Goal: Task Accomplishment & Management: Manage account settings

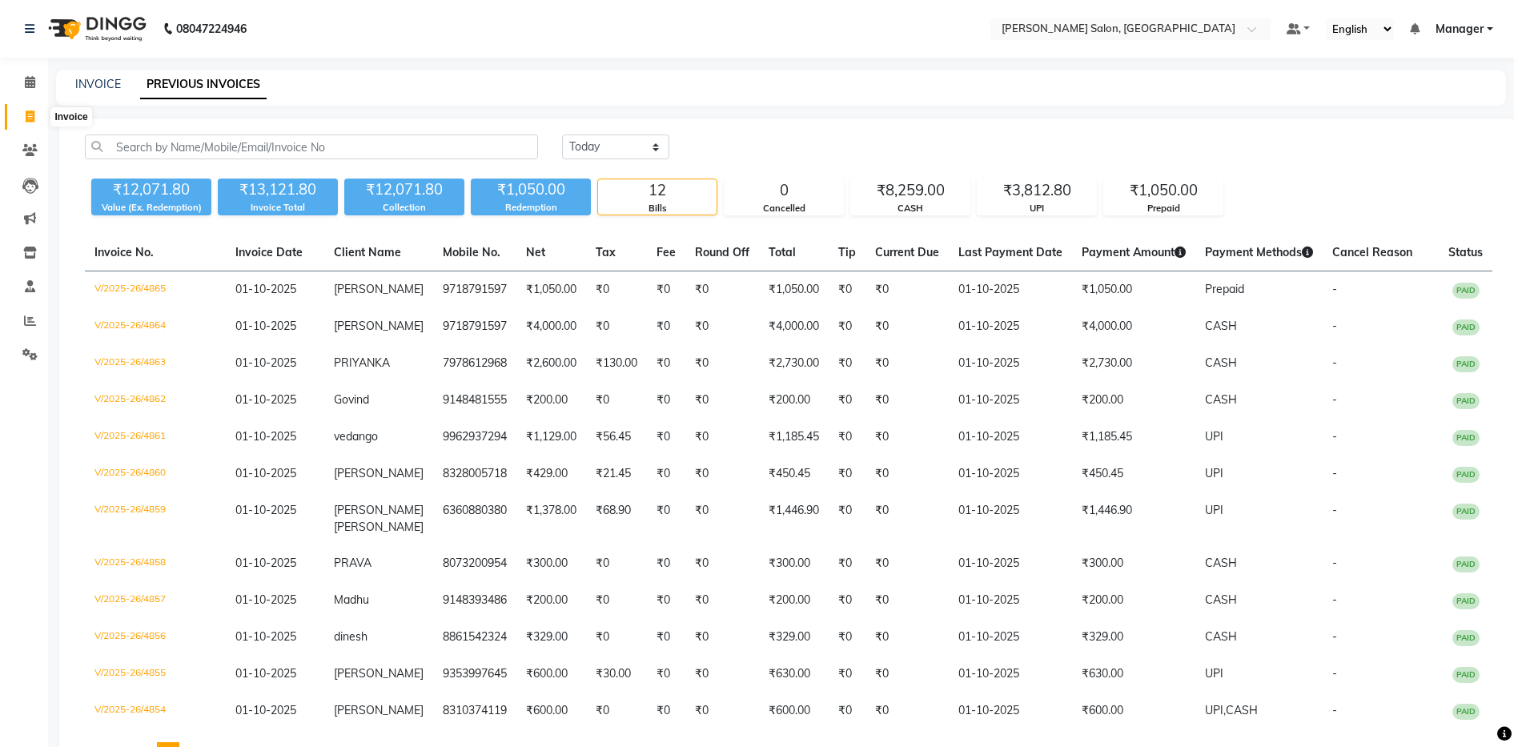
click at [27, 119] on icon at bounding box center [30, 117] width 9 height 12
select select "service"
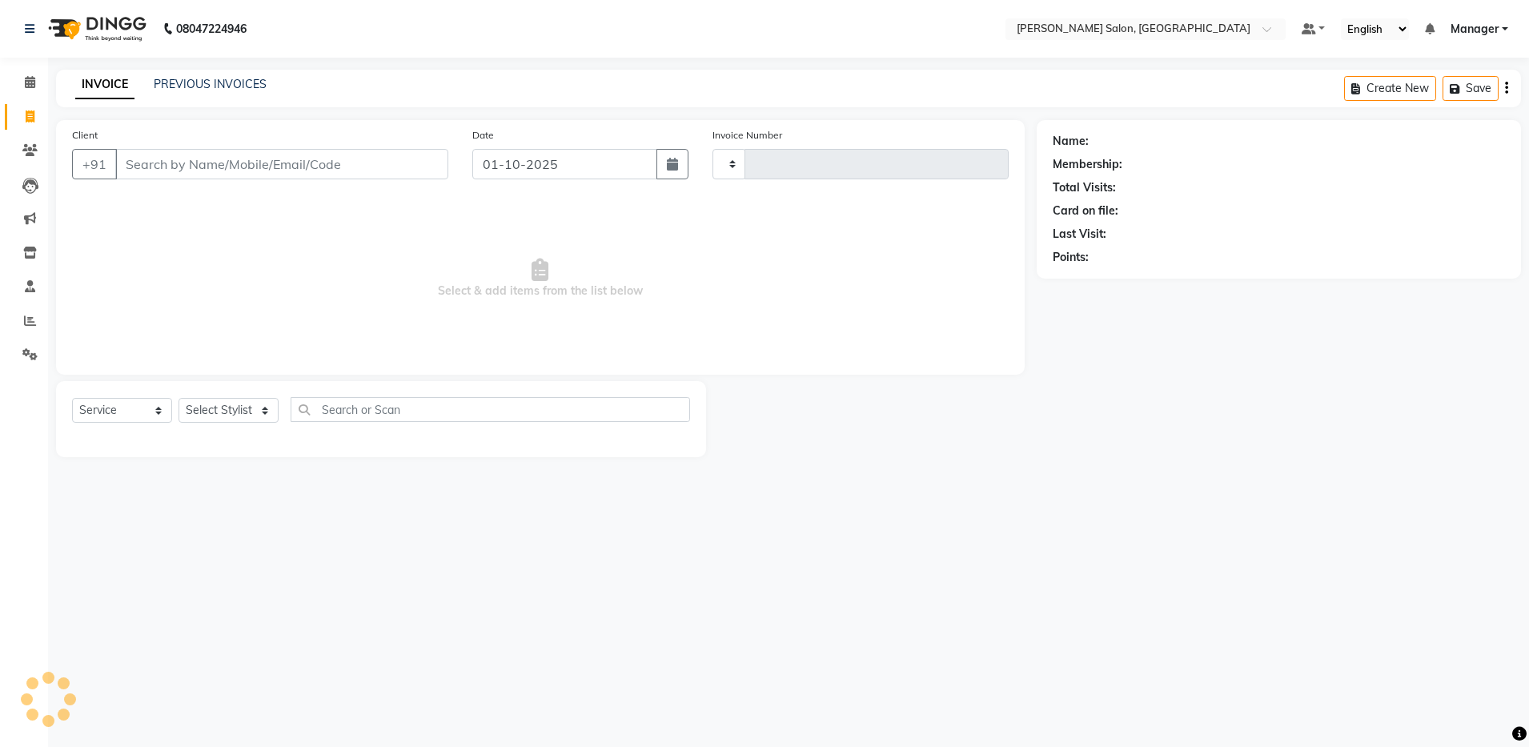
type input "4866"
select select "4781"
click at [225, 407] on select "Select Stylist" at bounding box center [229, 410] width 100 height 25
click at [265, 412] on select "Select Stylist" at bounding box center [229, 410] width 100 height 25
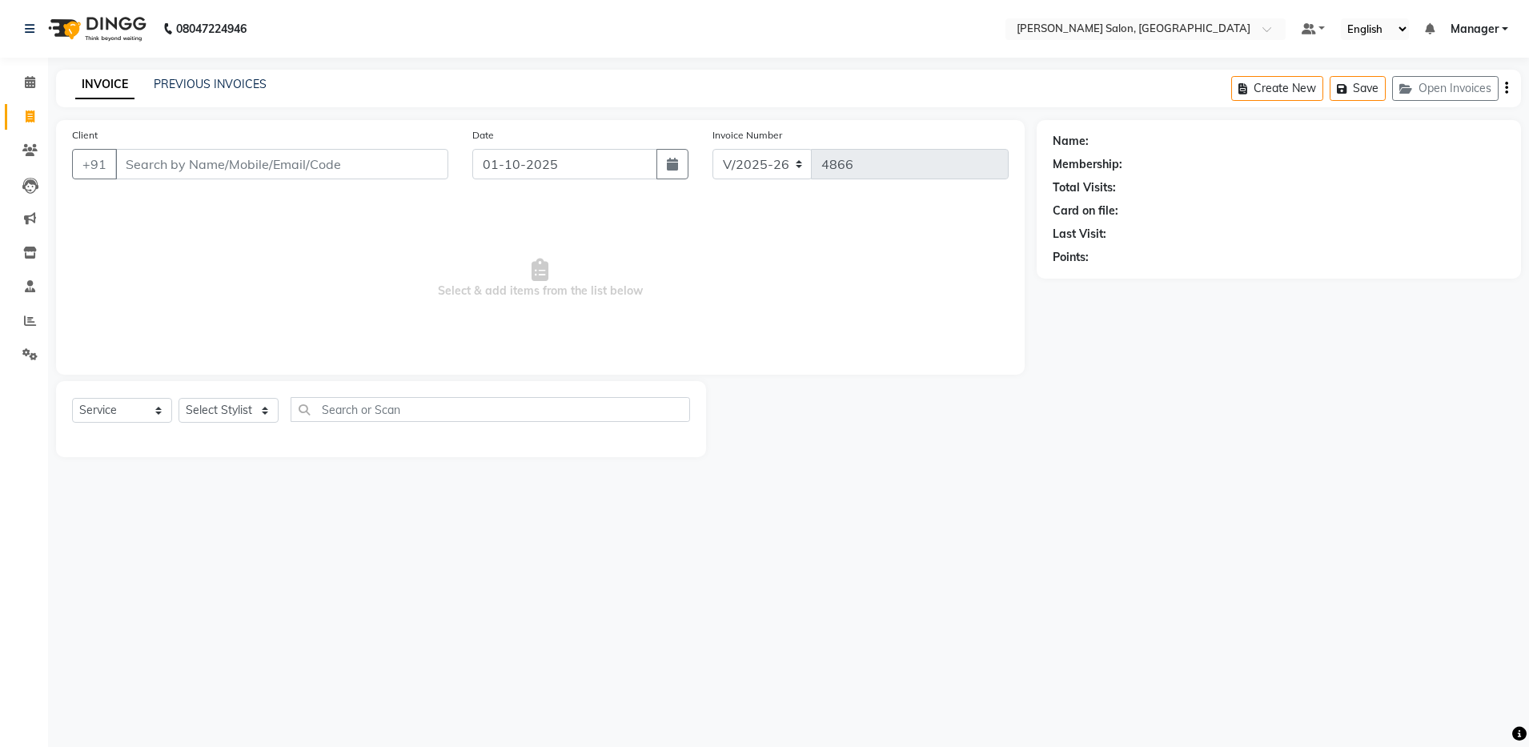
click at [243, 441] on div "Select Service Product Membership Package Voucher Prepaid Gift Card Select Styl…" at bounding box center [381, 419] width 650 height 76
click at [238, 411] on select "Select Stylist Aarthi Abhishek [PERSON_NAME] [PERSON_NAME] Arjun [PERSON_NAME] …" at bounding box center [229, 410] width 100 height 25
select select "83077"
click at [179, 398] on select "Select Stylist Aarthi Abhishek [PERSON_NAME] [PERSON_NAME] Arjun [PERSON_NAME] …" at bounding box center [229, 410] width 100 height 25
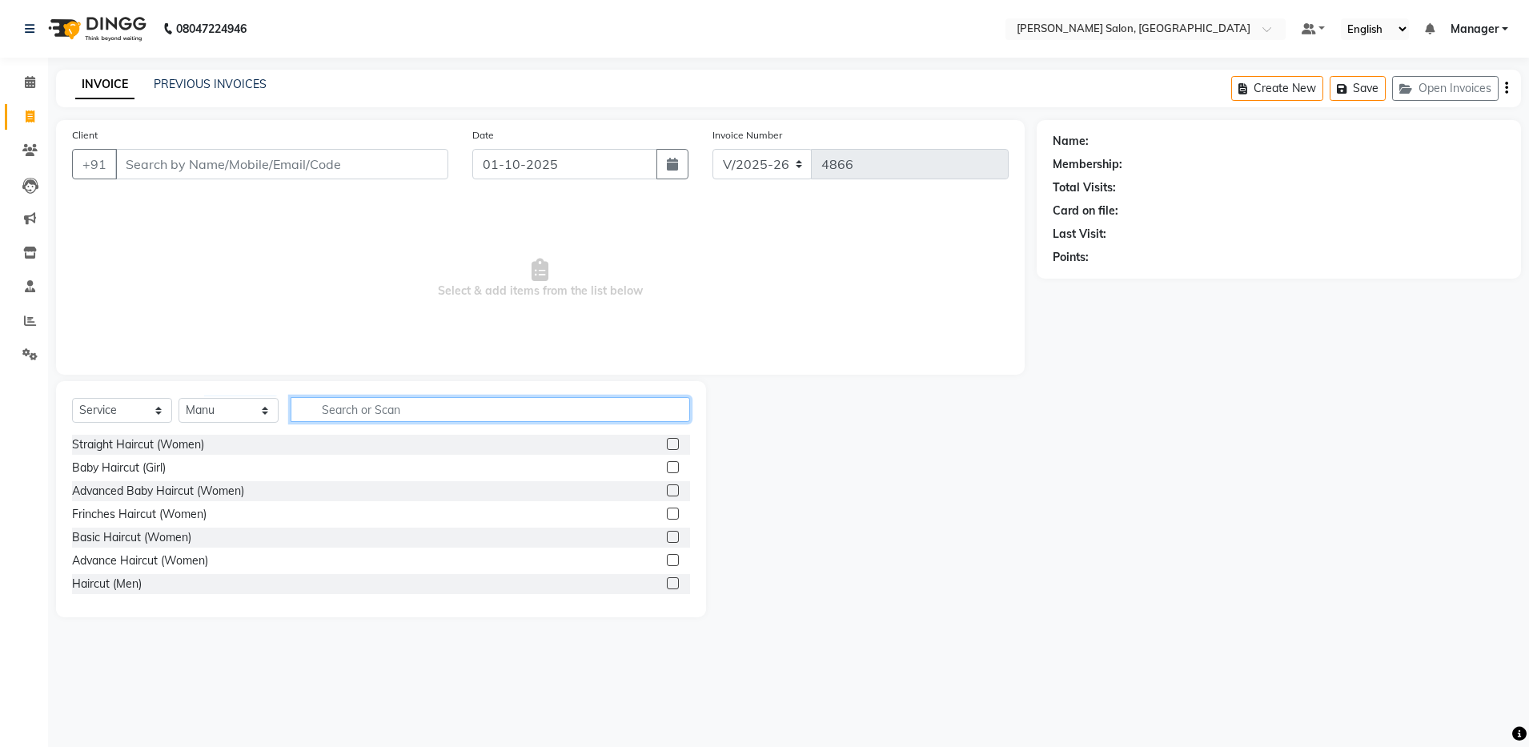
click at [337, 412] on input "text" at bounding box center [491, 409] width 400 height 25
type input "m"
type input "hair"
click at [667, 585] on label at bounding box center [673, 583] width 12 height 12
click at [667, 585] on input "checkbox" at bounding box center [672, 584] width 10 height 10
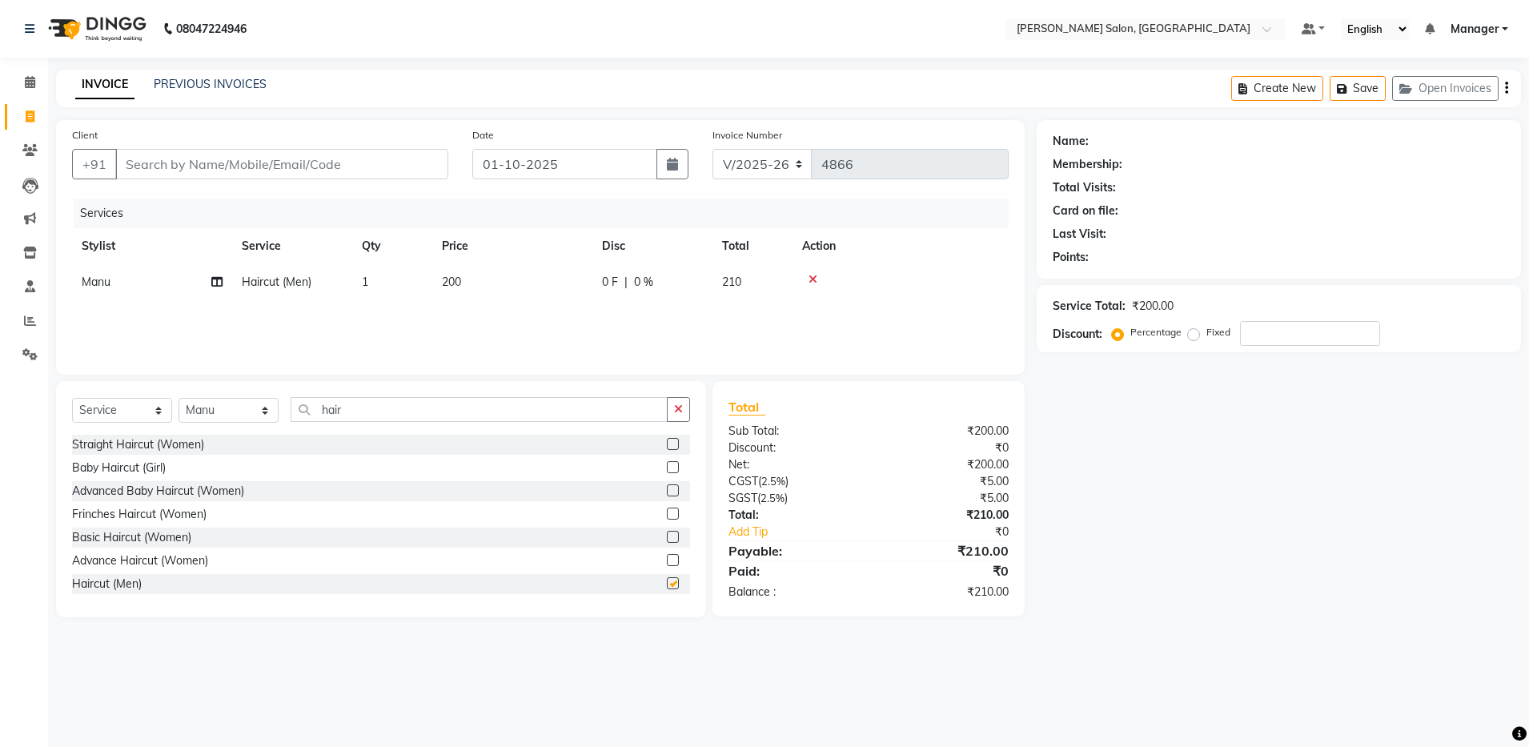
checkbox input "false"
click at [546, 416] on input "hair" at bounding box center [479, 409] width 377 height 25
type input "h"
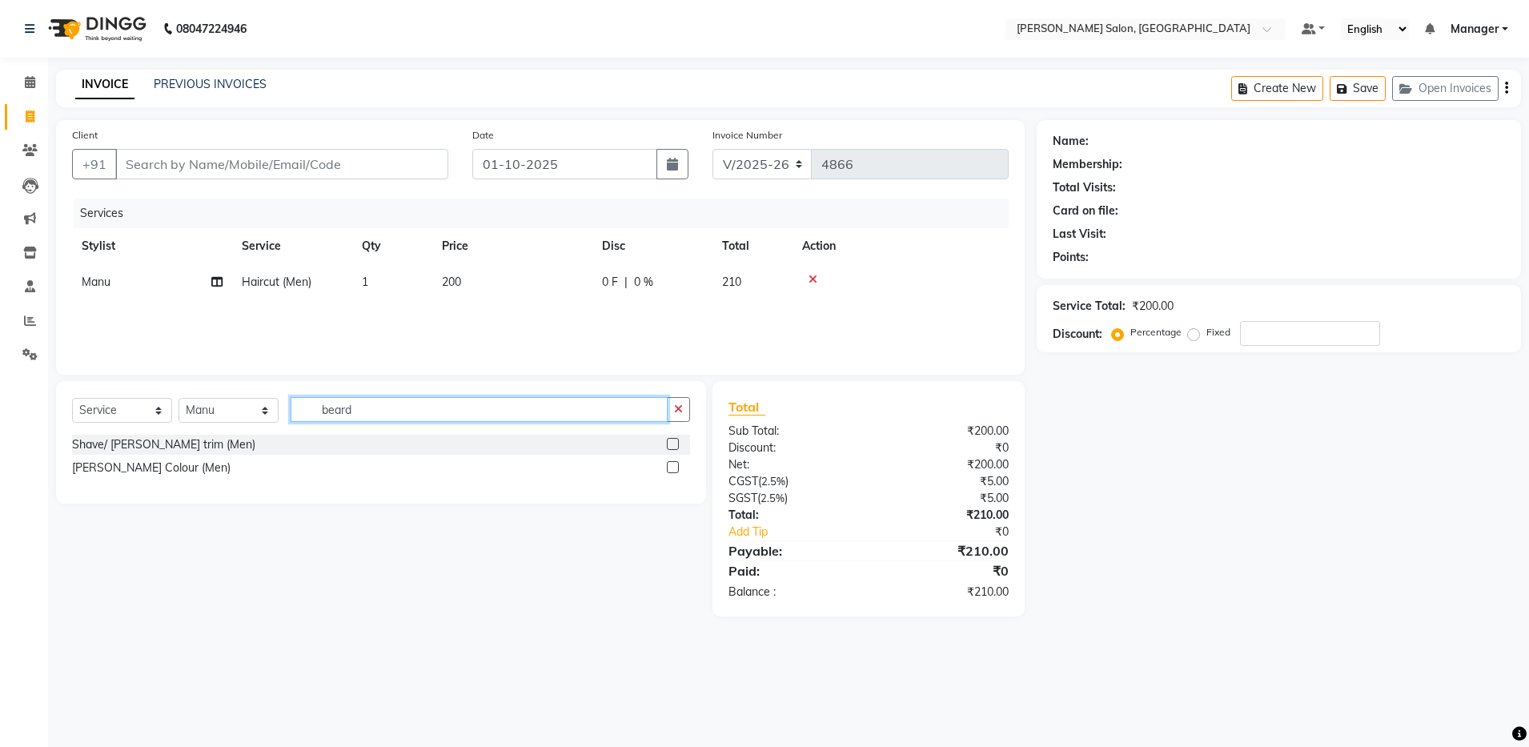
type input "beard"
click at [673, 444] on label at bounding box center [673, 444] width 12 height 12
click at [673, 444] on input "checkbox" at bounding box center [672, 445] width 10 height 10
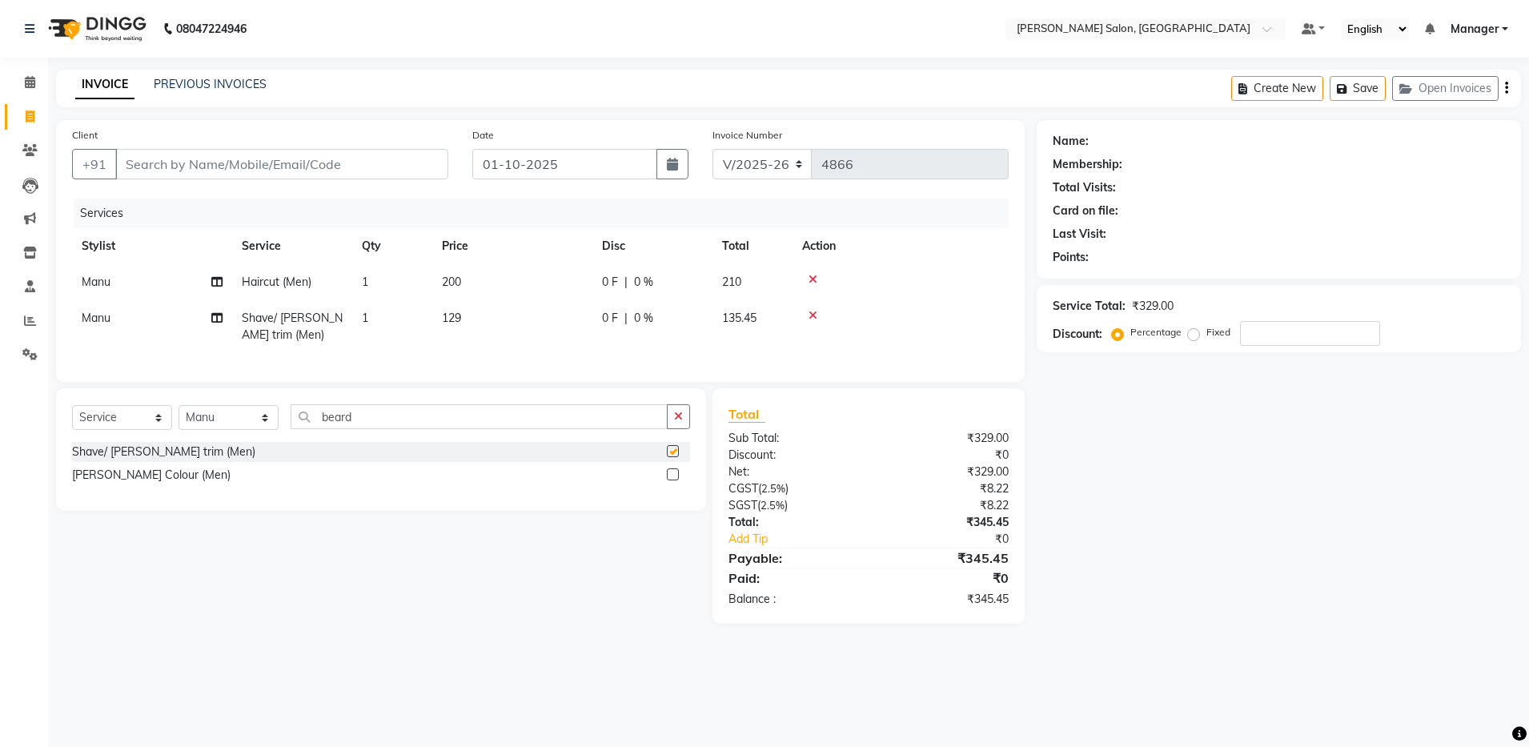
checkbox input "false"
click at [328, 168] on input "Client" at bounding box center [281, 164] width 333 height 30
type input "7"
type input "0"
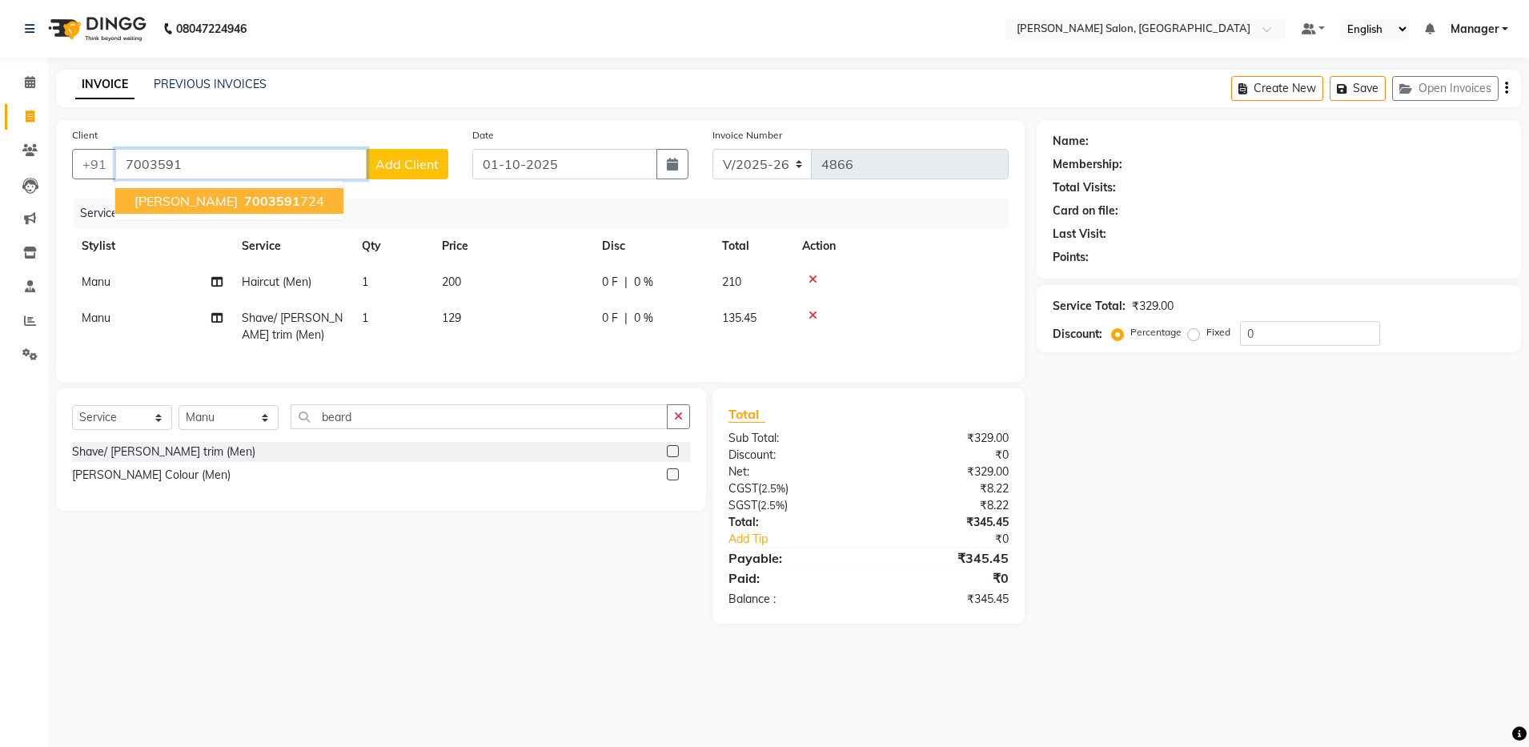
click at [244, 204] on span "7003591" at bounding box center [272, 201] width 56 height 16
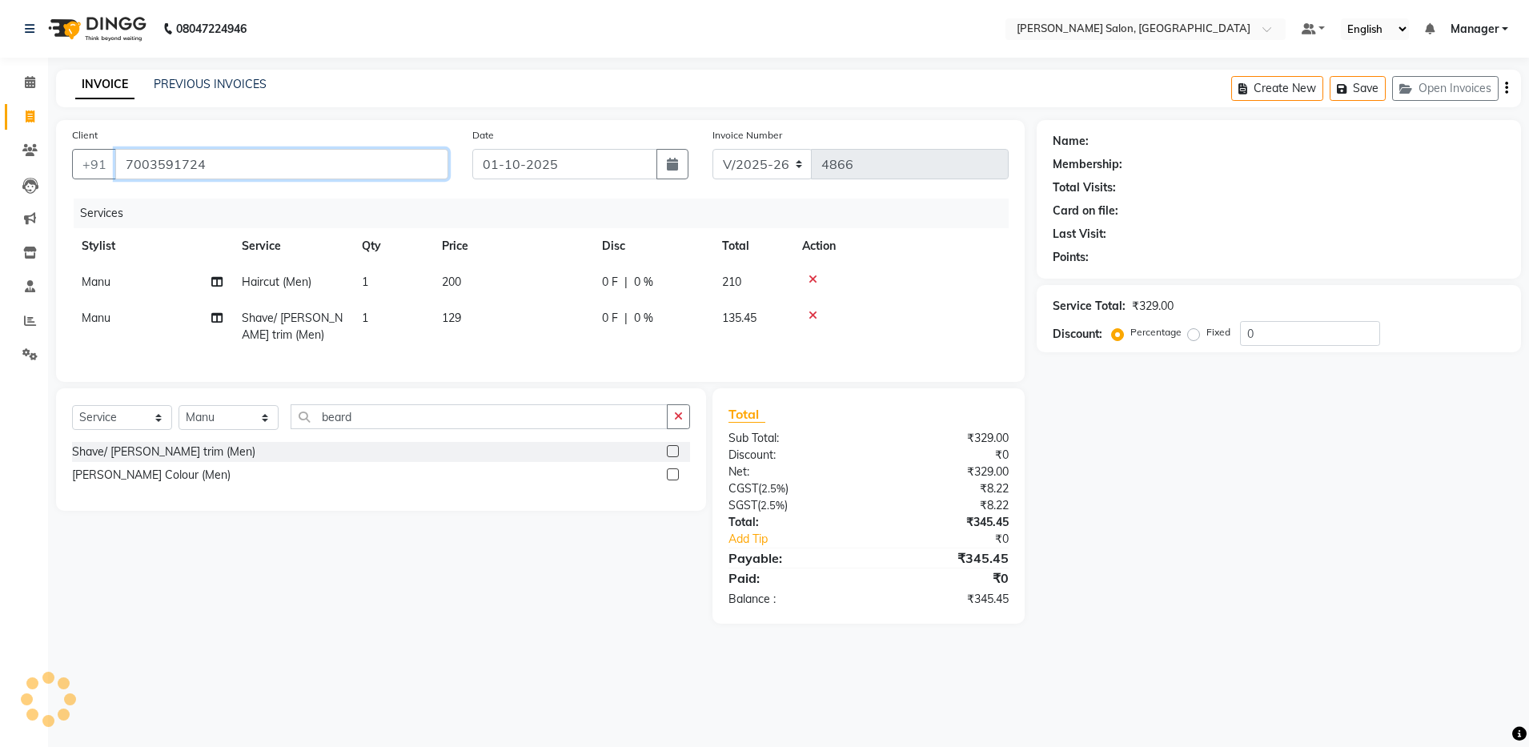
type input "7003591724"
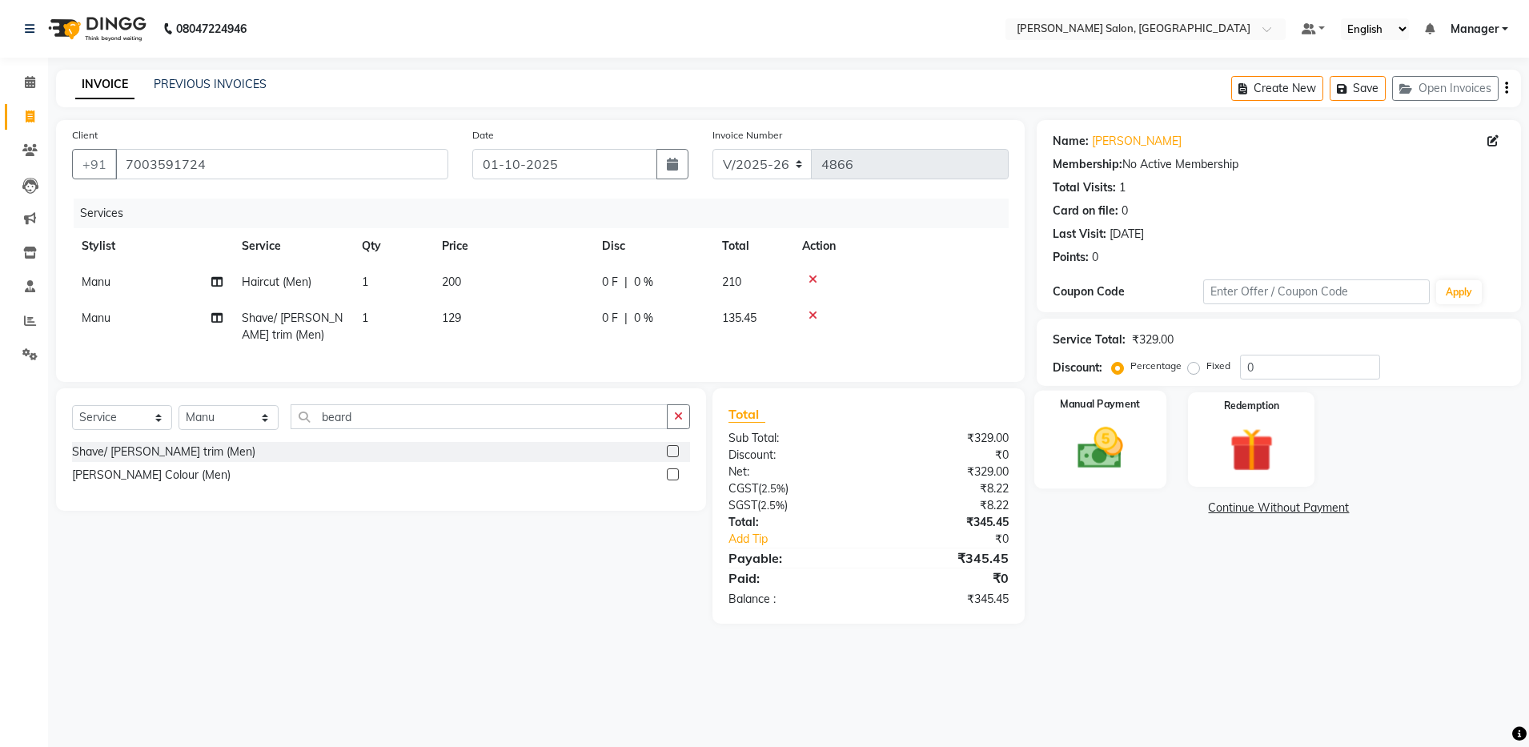
click at [1114, 416] on div "Manual Payment" at bounding box center [1101, 440] width 132 height 98
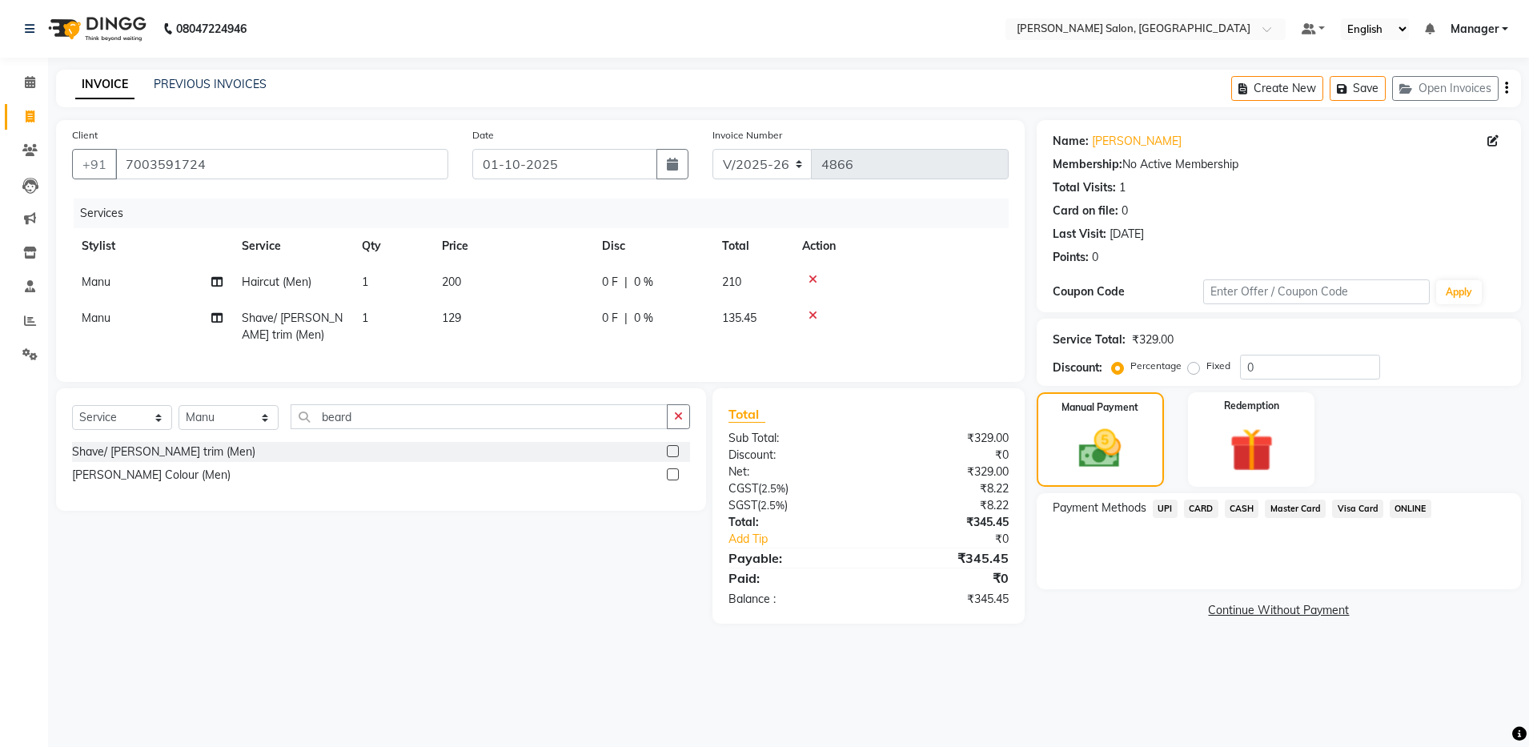
click at [1168, 516] on span "UPI" at bounding box center [1165, 509] width 25 height 18
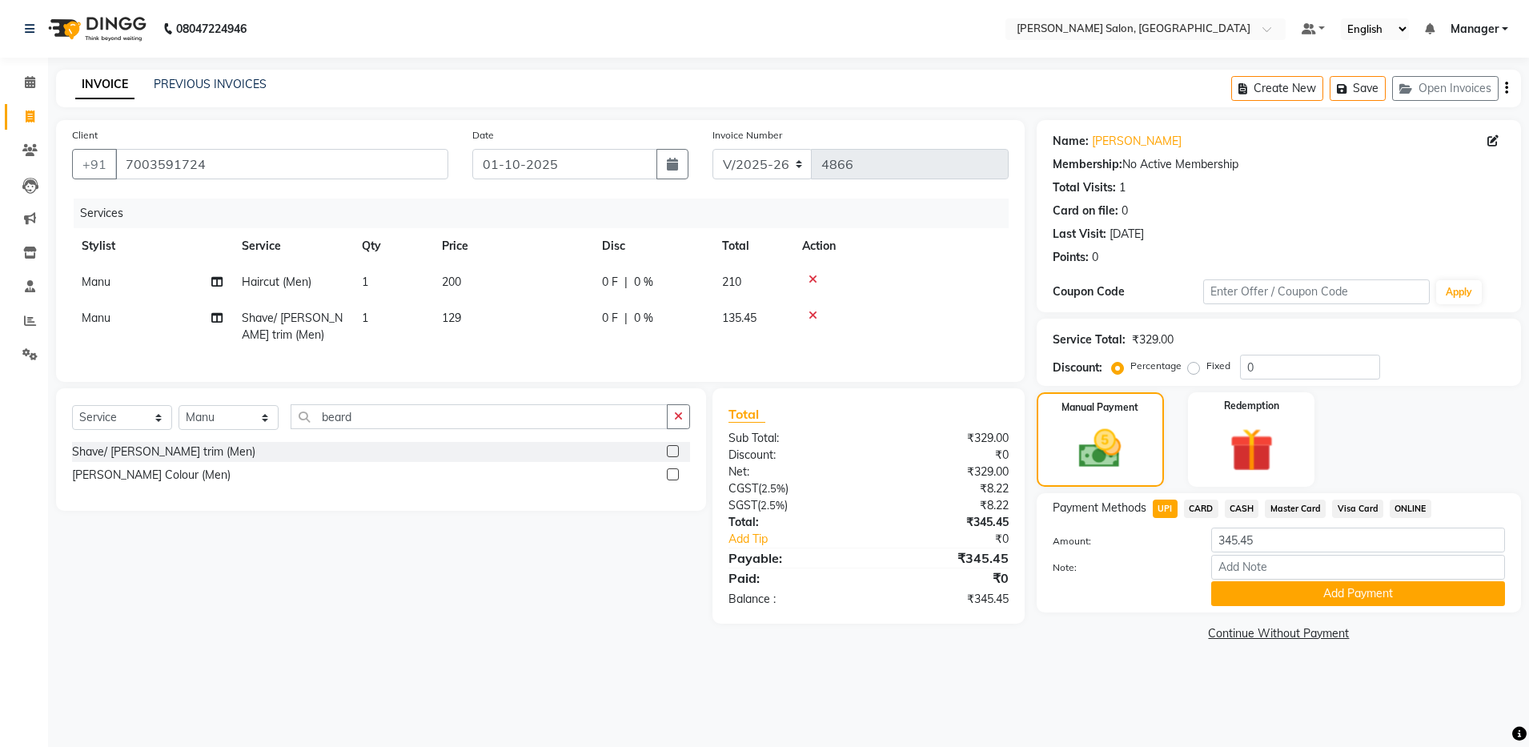
click at [1168, 516] on span "UPI" at bounding box center [1165, 509] width 25 height 18
drag, startPoint x: 1168, startPoint y: 516, endPoint x: 1261, endPoint y: 602, distance: 127.0
click at [1261, 602] on button "Add Payment" at bounding box center [1359, 593] width 294 height 25
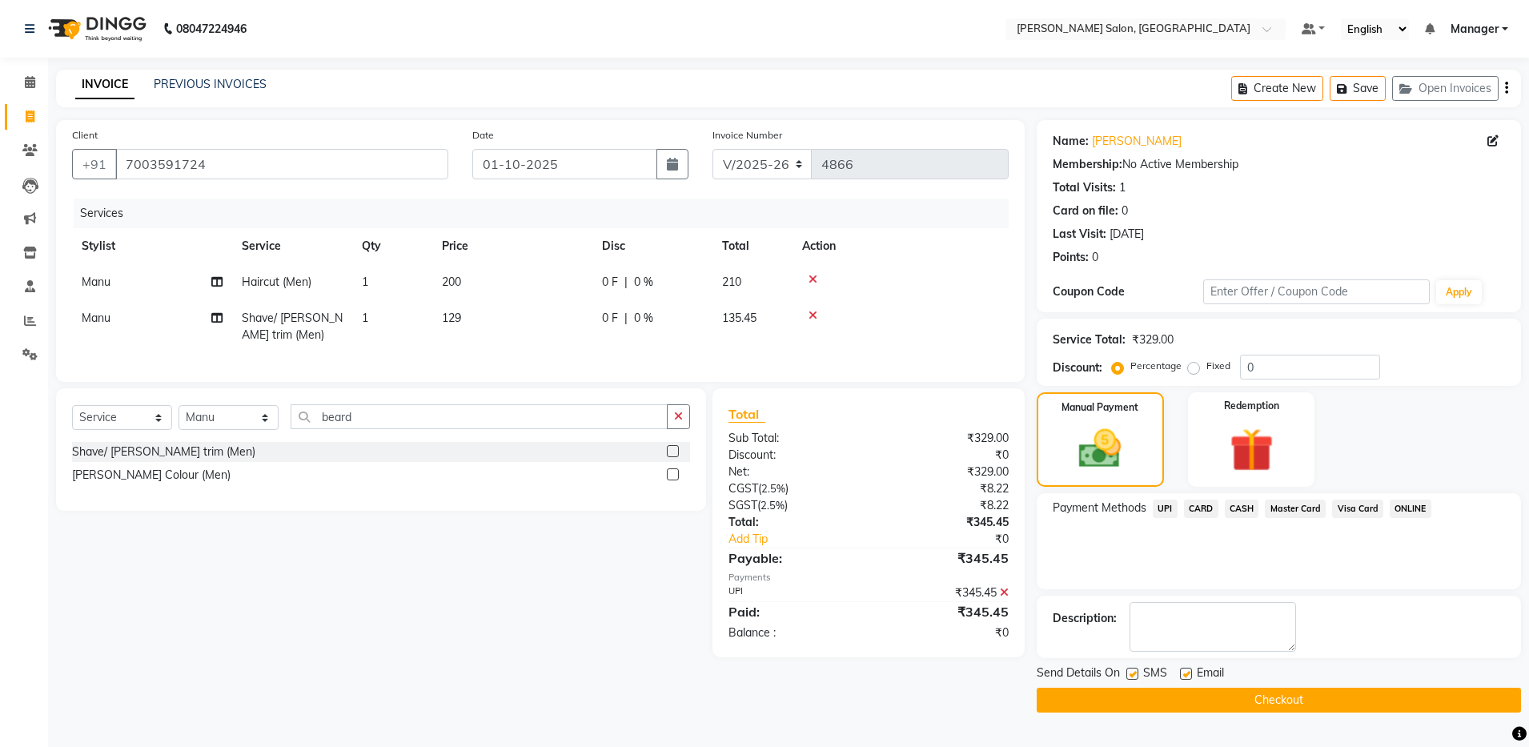
click at [1192, 667] on div "Email" at bounding box center [1208, 675] width 57 height 20
click at [1186, 673] on label at bounding box center [1186, 674] width 12 height 12
click at [1186, 673] on input "checkbox" at bounding box center [1185, 674] width 10 height 10
checkbox input "false"
click at [1184, 696] on button "Checkout" at bounding box center [1279, 700] width 484 height 25
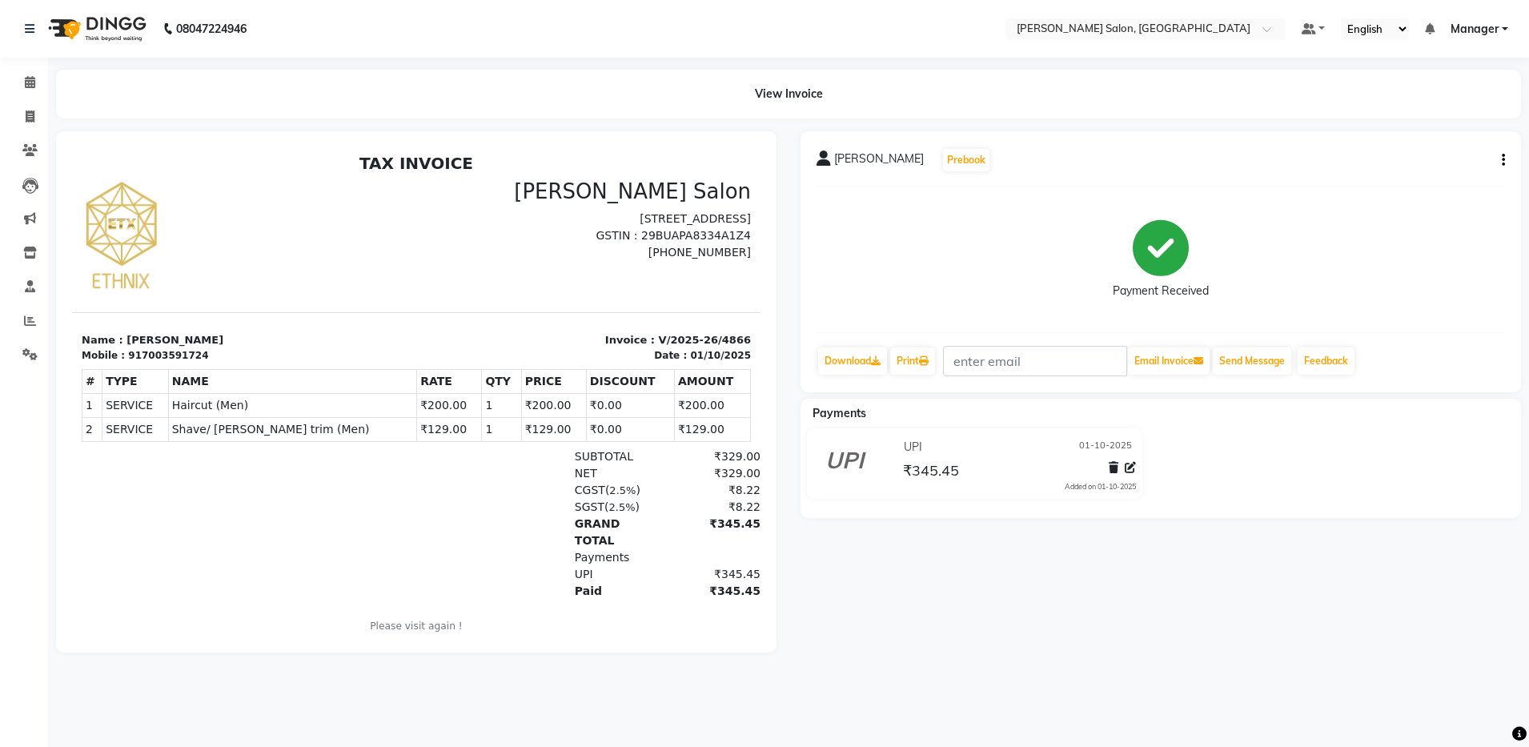
click at [681, 432] on td "₹129.00" at bounding box center [712, 429] width 76 height 24
click at [29, 115] on icon at bounding box center [30, 117] width 9 height 12
select select "service"
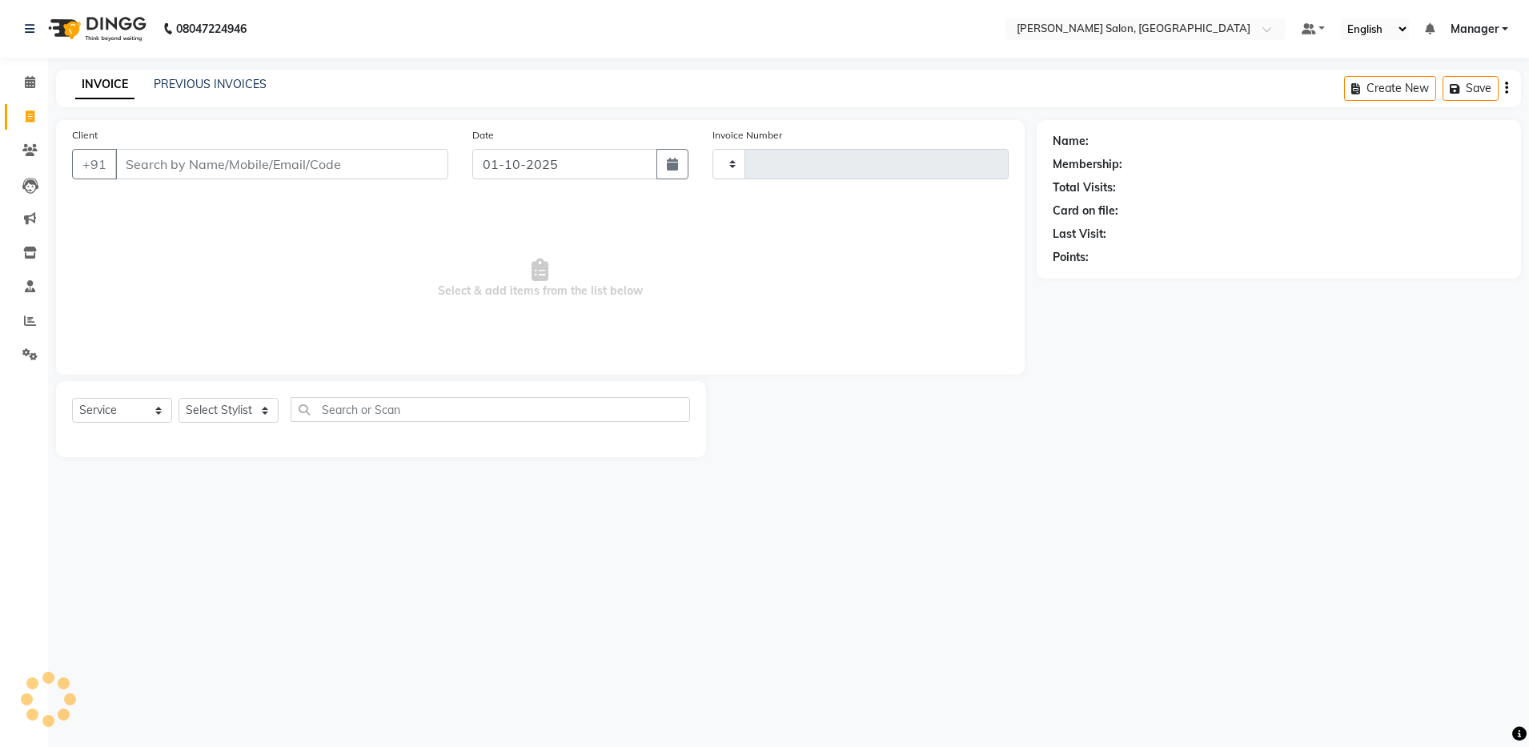
type input "4867"
select select "4781"
click at [184, 163] on input "Client" at bounding box center [281, 164] width 333 height 30
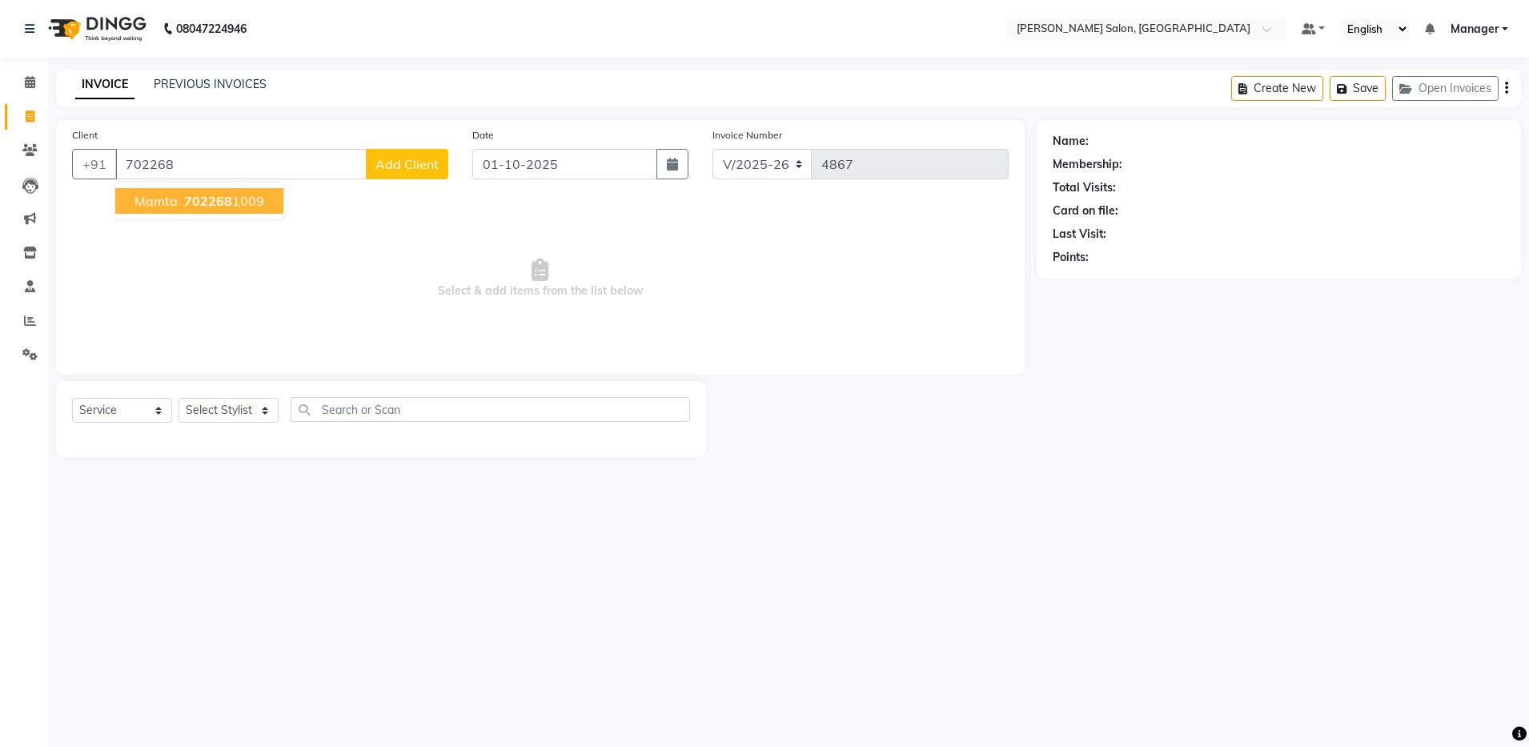
click at [193, 199] on span "702268" at bounding box center [208, 201] width 48 height 16
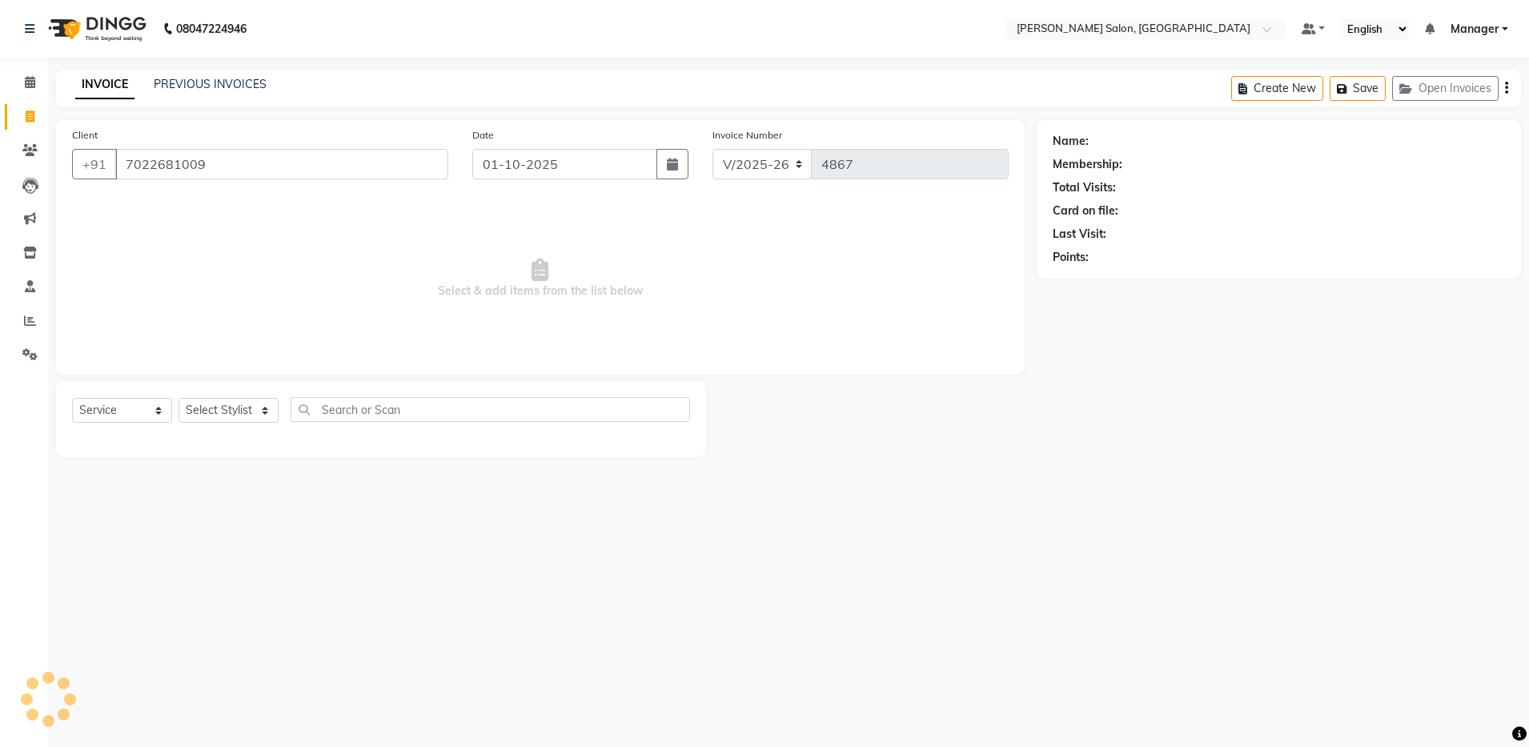
type input "7022681009"
click at [212, 414] on select "Select Stylist Aarthi Abhishek Aisha Barbhuiya Aman Arjun Viswanathan Deep dolm…" at bounding box center [229, 410] width 100 height 25
select select "28897"
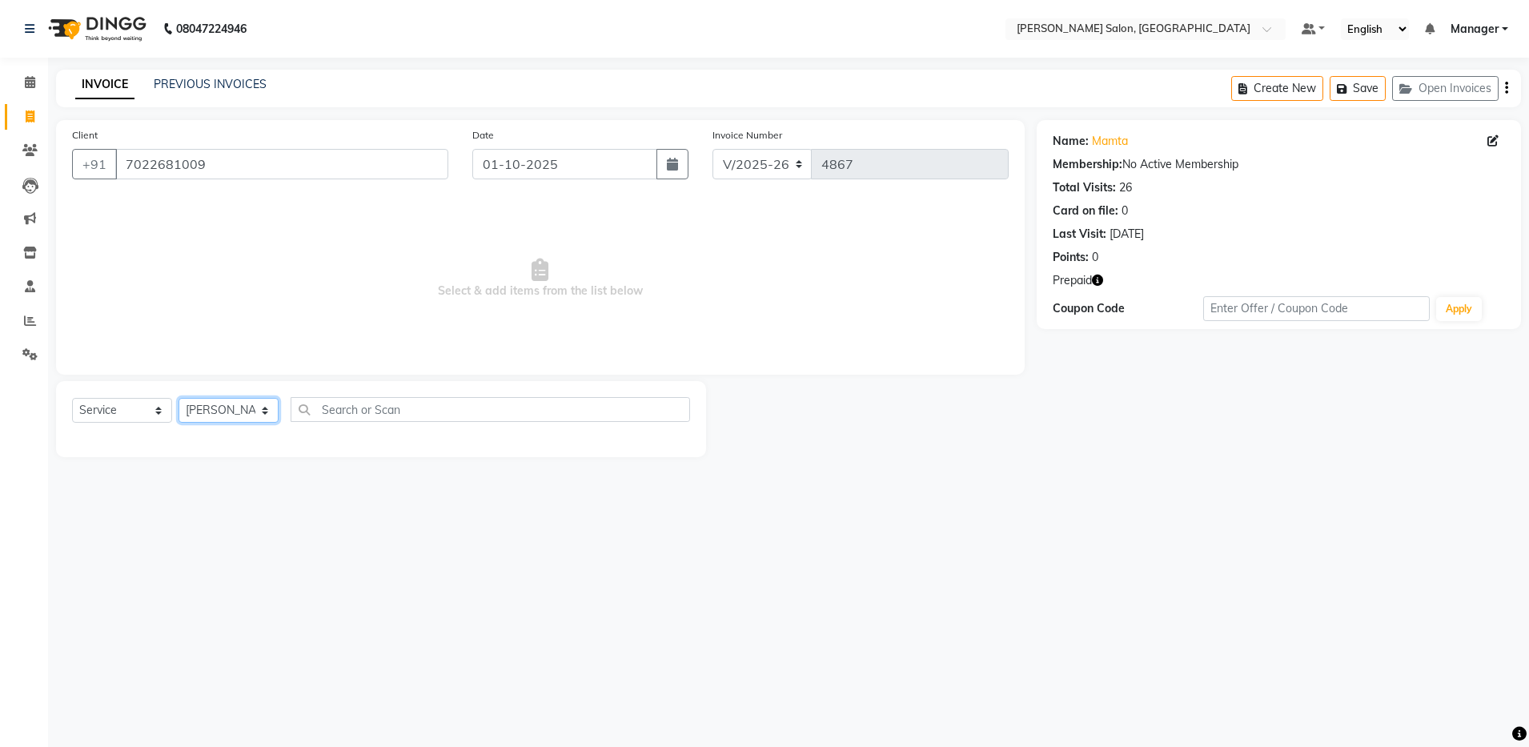
click at [179, 398] on select "Select Stylist Aarthi Abhishek Aisha Barbhuiya Aman Arjun Viswanathan Deep dolm…" at bounding box center [229, 410] width 100 height 25
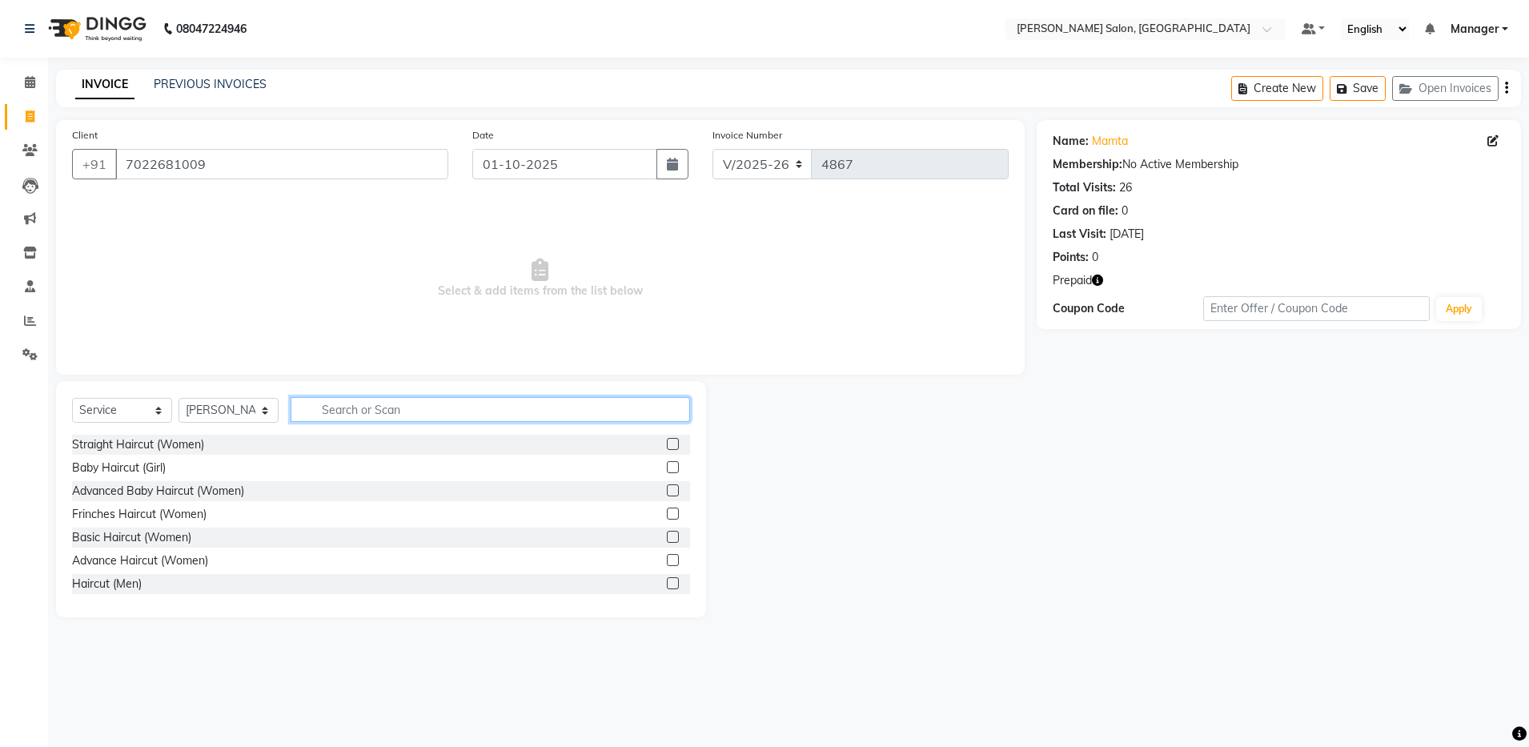
click at [334, 403] on input "text" at bounding box center [491, 409] width 400 height 25
type input "spa"
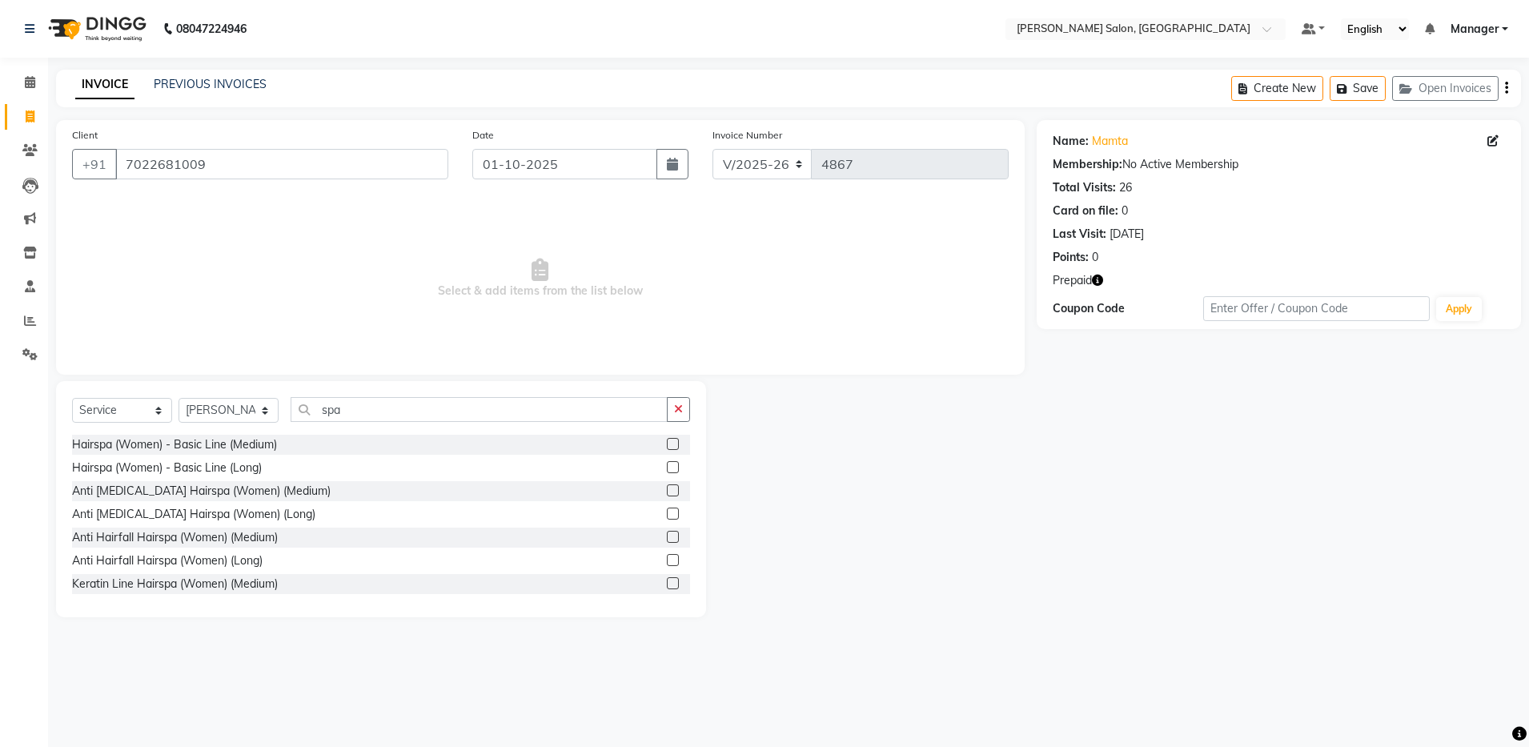
click at [667, 464] on label at bounding box center [673, 467] width 12 height 12
click at [667, 464] on input "checkbox" at bounding box center [672, 468] width 10 height 10
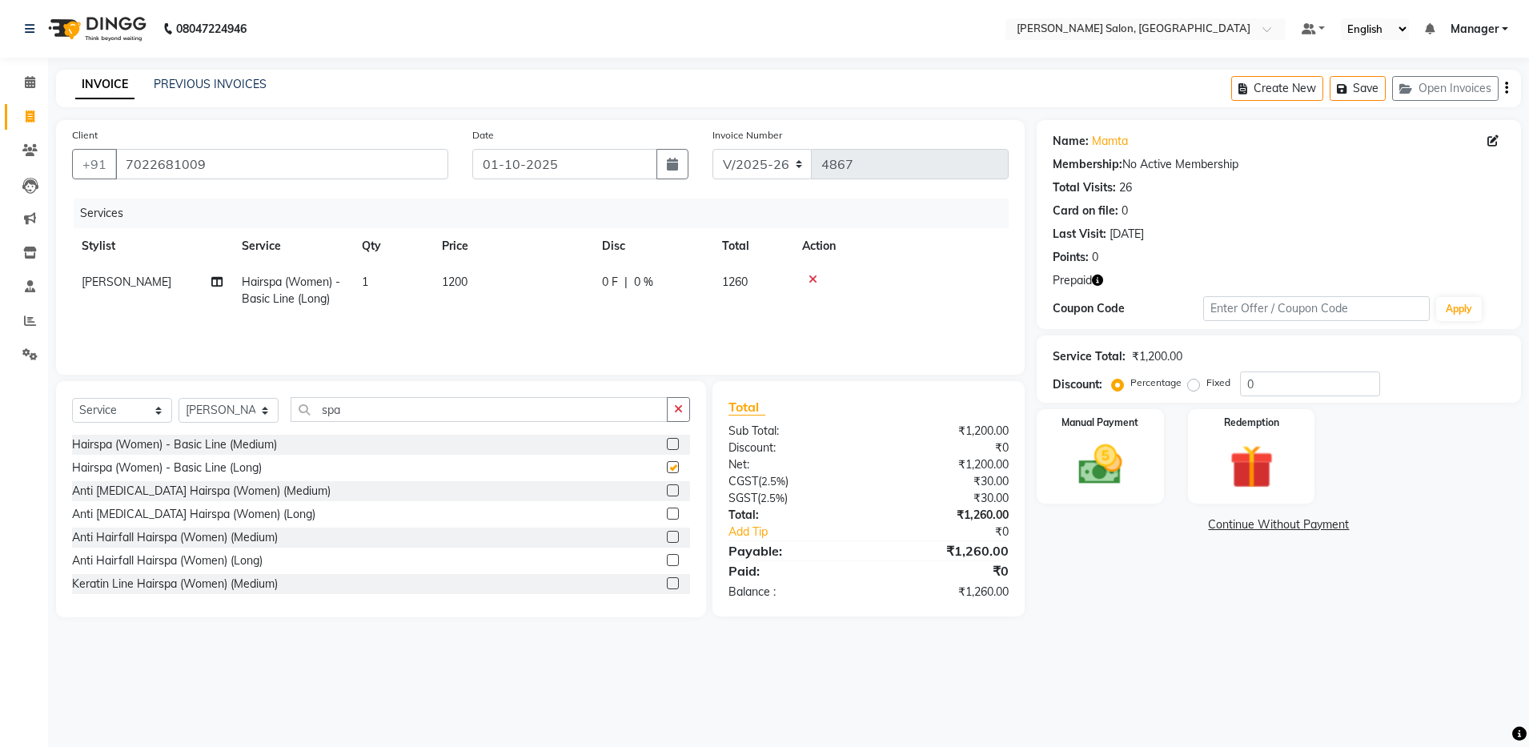
checkbox input "false"
click at [1506, 88] on icon "button" at bounding box center [1506, 88] width 3 height 1
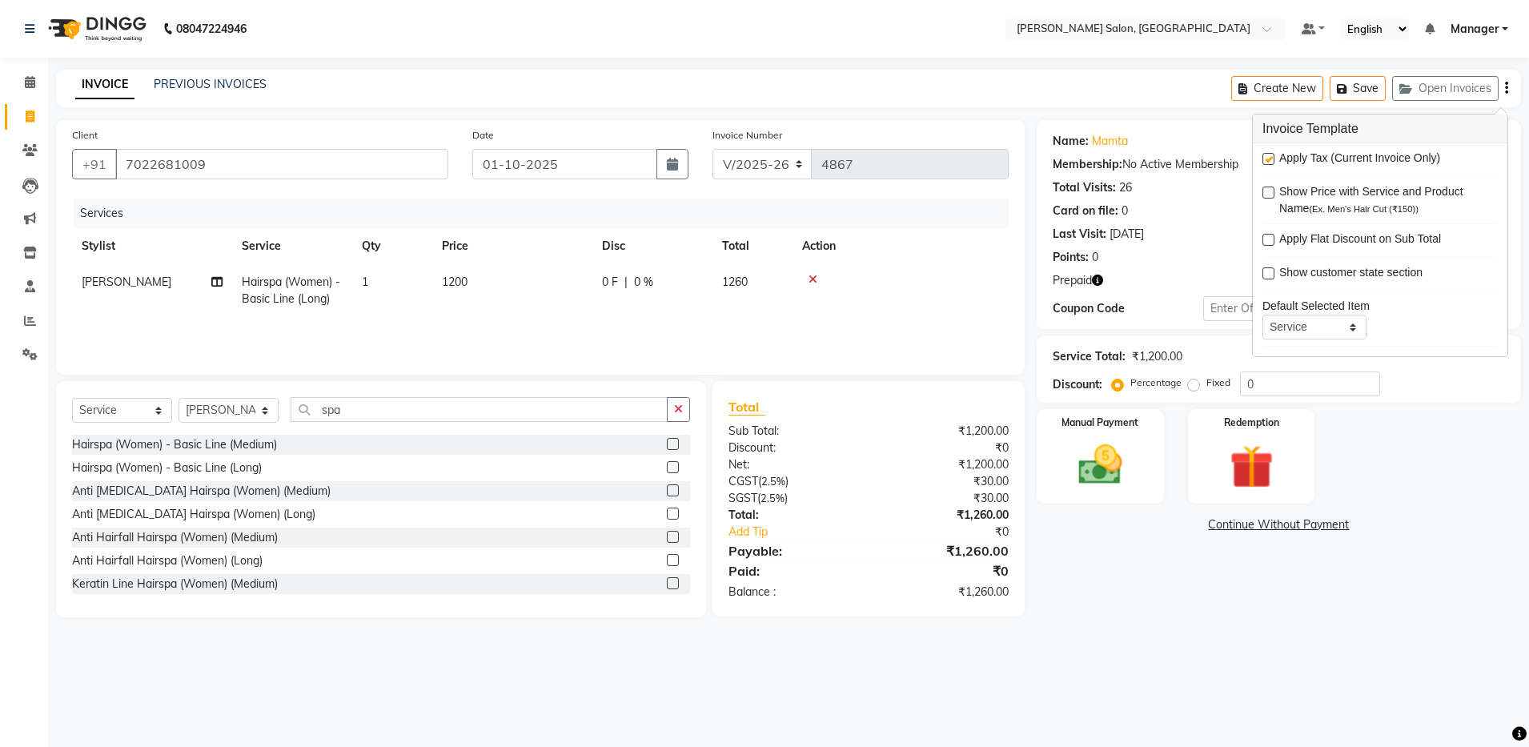
click at [1267, 158] on label at bounding box center [1269, 159] width 12 height 12
click at [1267, 158] on input "checkbox" at bounding box center [1268, 160] width 10 height 10
checkbox input "false"
click at [1091, 285] on span "Prepaid" at bounding box center [1072, 280] width 39 height 17
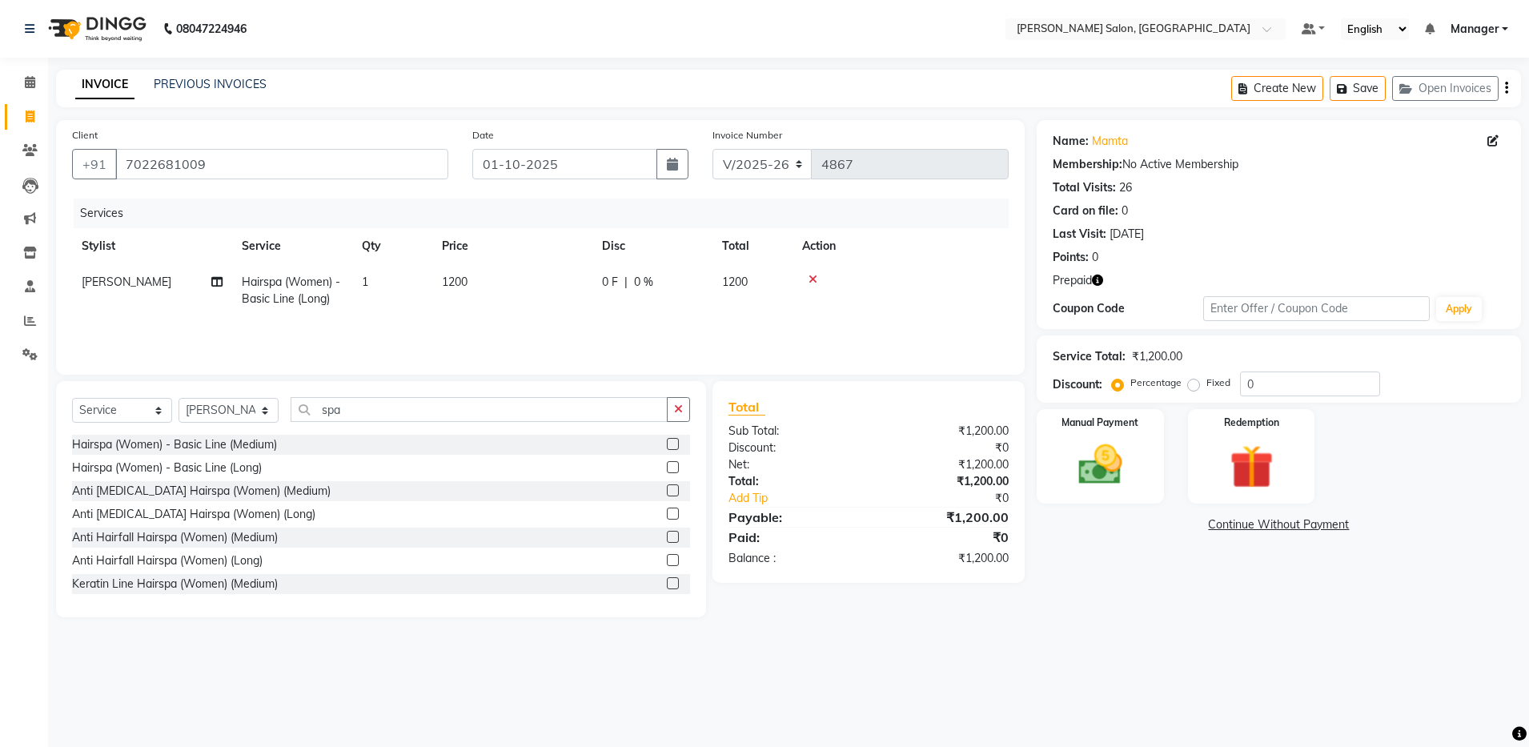
click at [1099, 282] on icon "button" at bounding box center [1097, 280] width 11 height 11
click at [1097, 480] on img at bounding box center [1100, 465] width 74 height 53
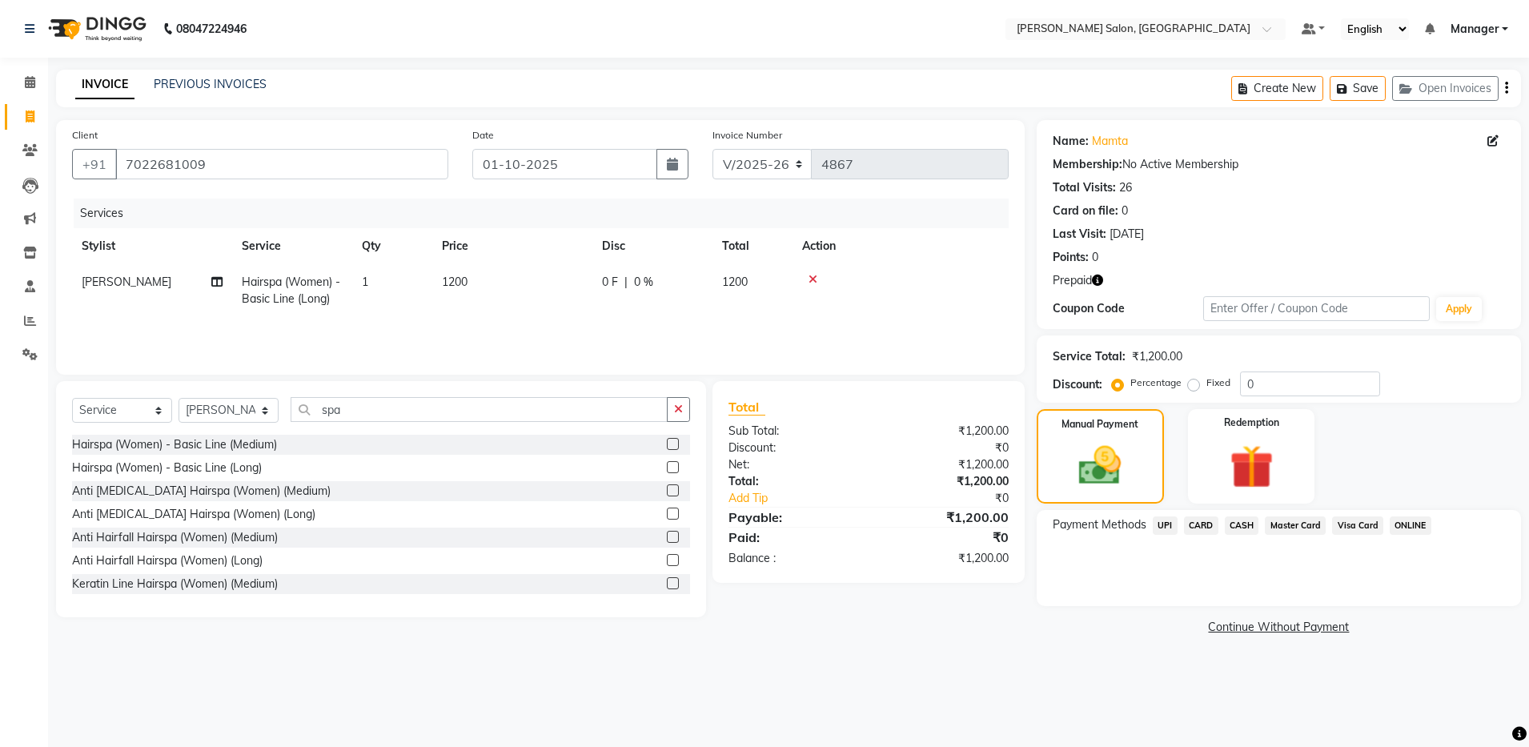
click at [1240, 521] on span "CASH" at bounding box center [1242, 525] width 34 height 18
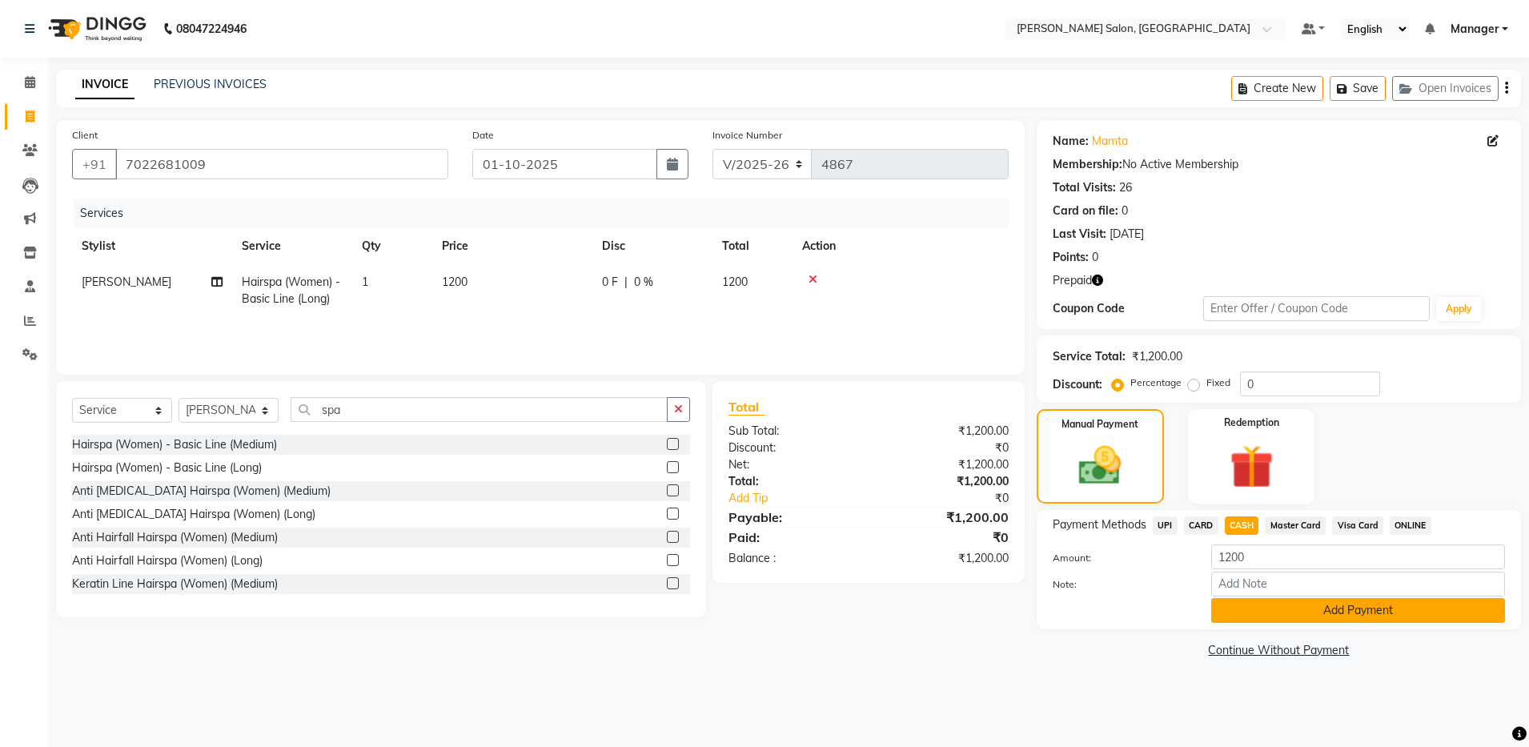
click at [1242, 604] on button "Add Payment" at bounding box center [1359, 610] width 294 height 25
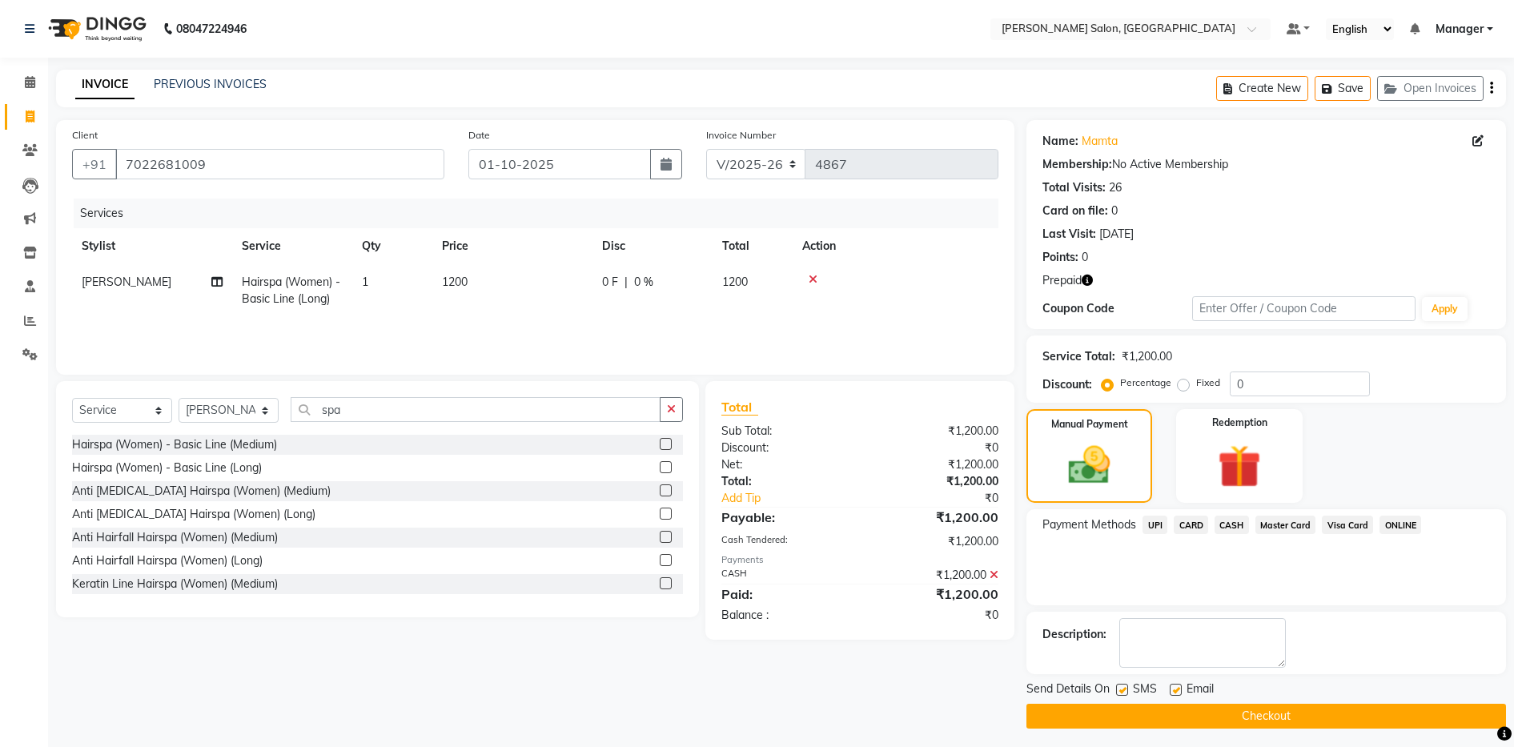
click at [1176, 689] on label at bounding box center [1176, 690] width 12 height 12
click at [1176, 689] on input "checkbox" at bounding box center [1175, 690] width 10 height 10
checkbox input "false"
click at [1152, 709] on button "Checkout" at bounding box center [1267, 716] width 480 height 25
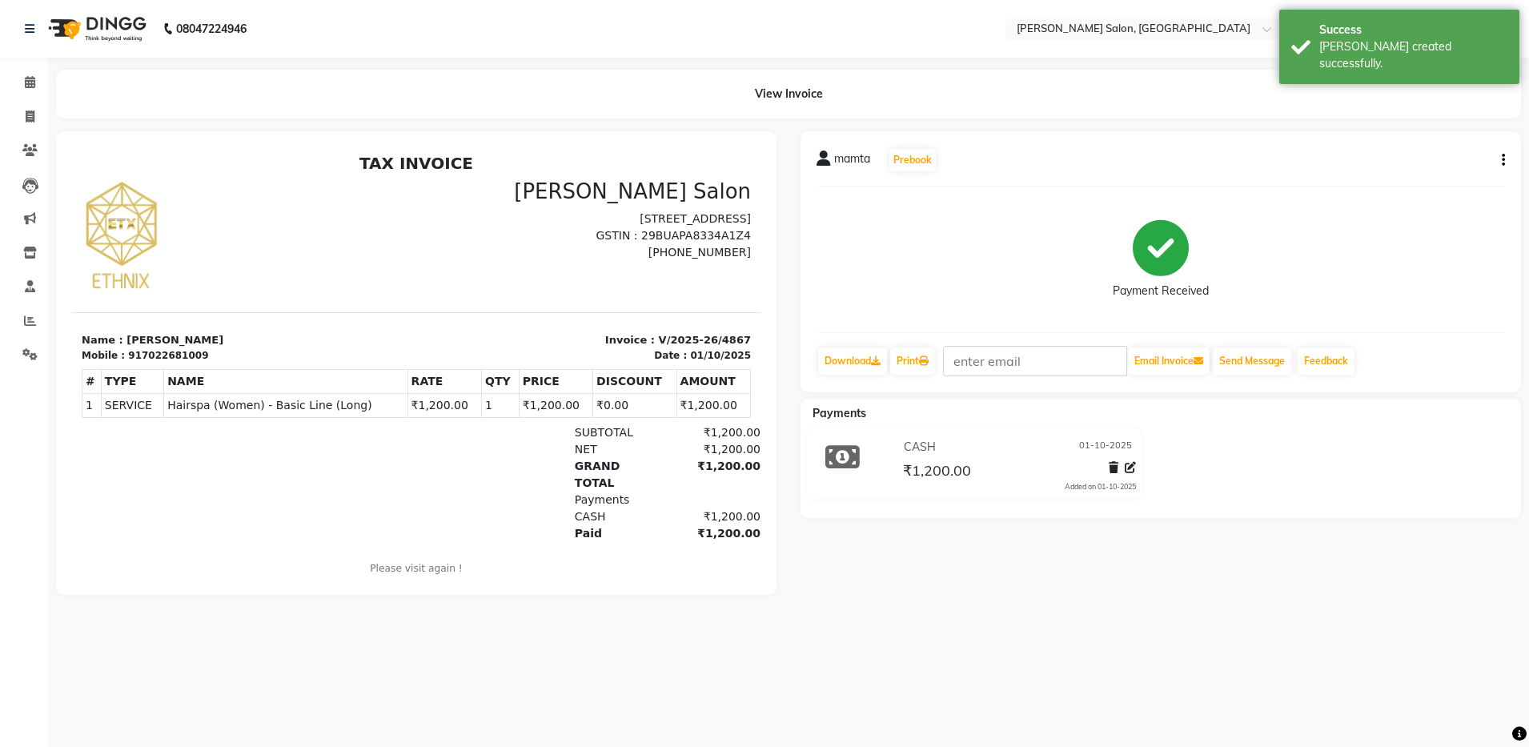
click at [160, 357] on div "917022681009" at bounding box center [168, 355] width 80 height 14
copy div "917022681009"
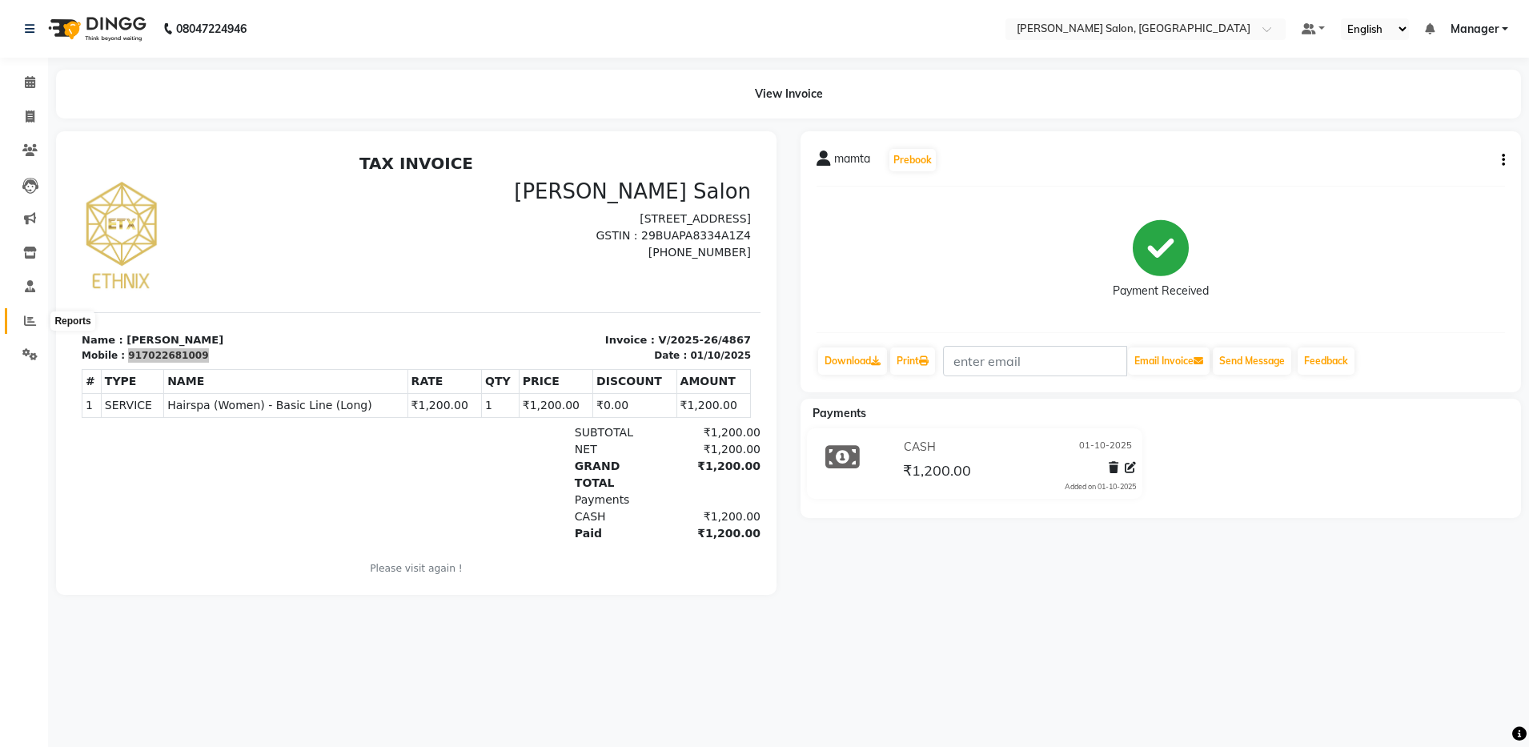
click at [27, 319] on icon at bounding box center [30, 321] width 12 height 12
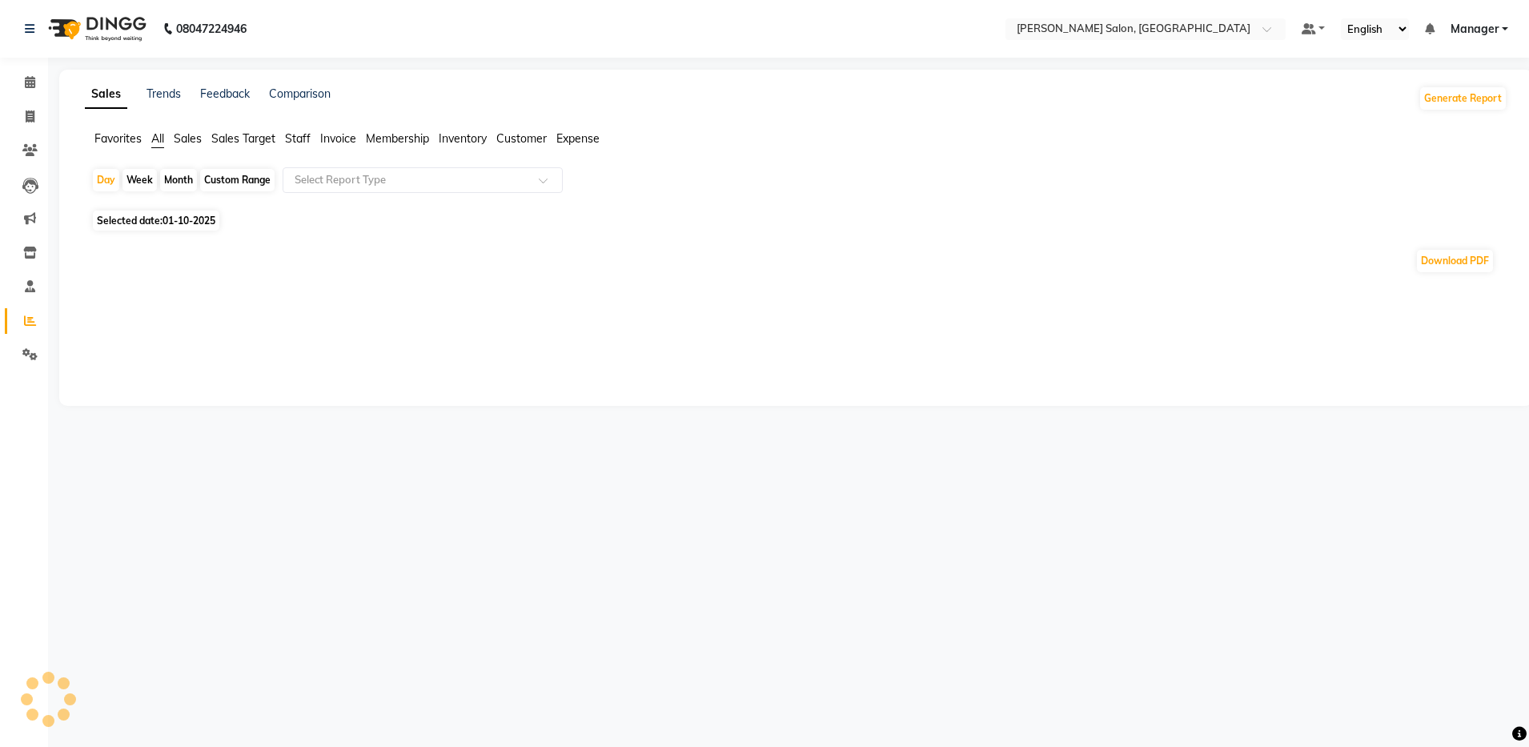
click at [297, 132] on span "Staff" at bounding box center [298, 138] width 26 height 14
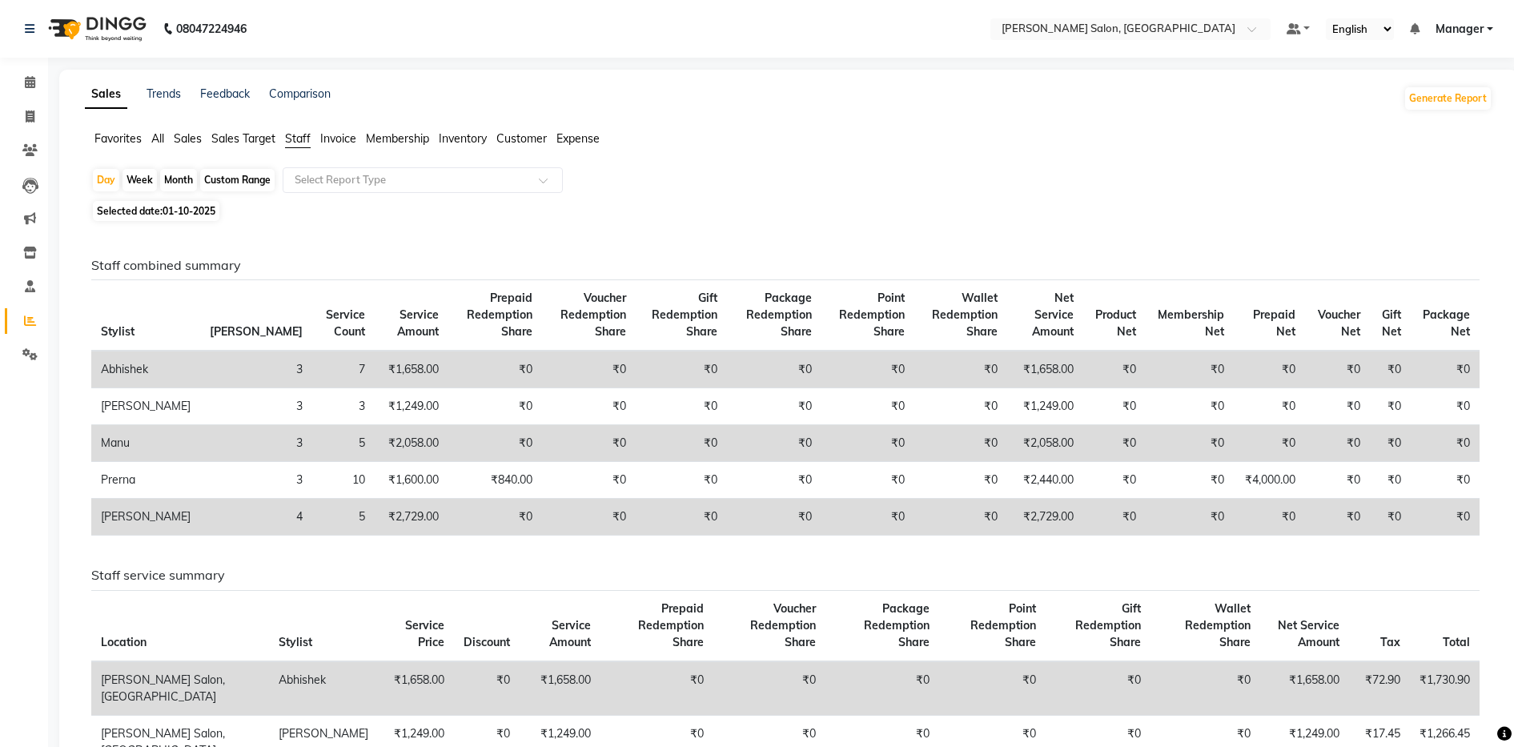
click at [181, 172] on div "Month" at bounding box center [178, 180] width 37 height 22
select select "10"
select select "2025"
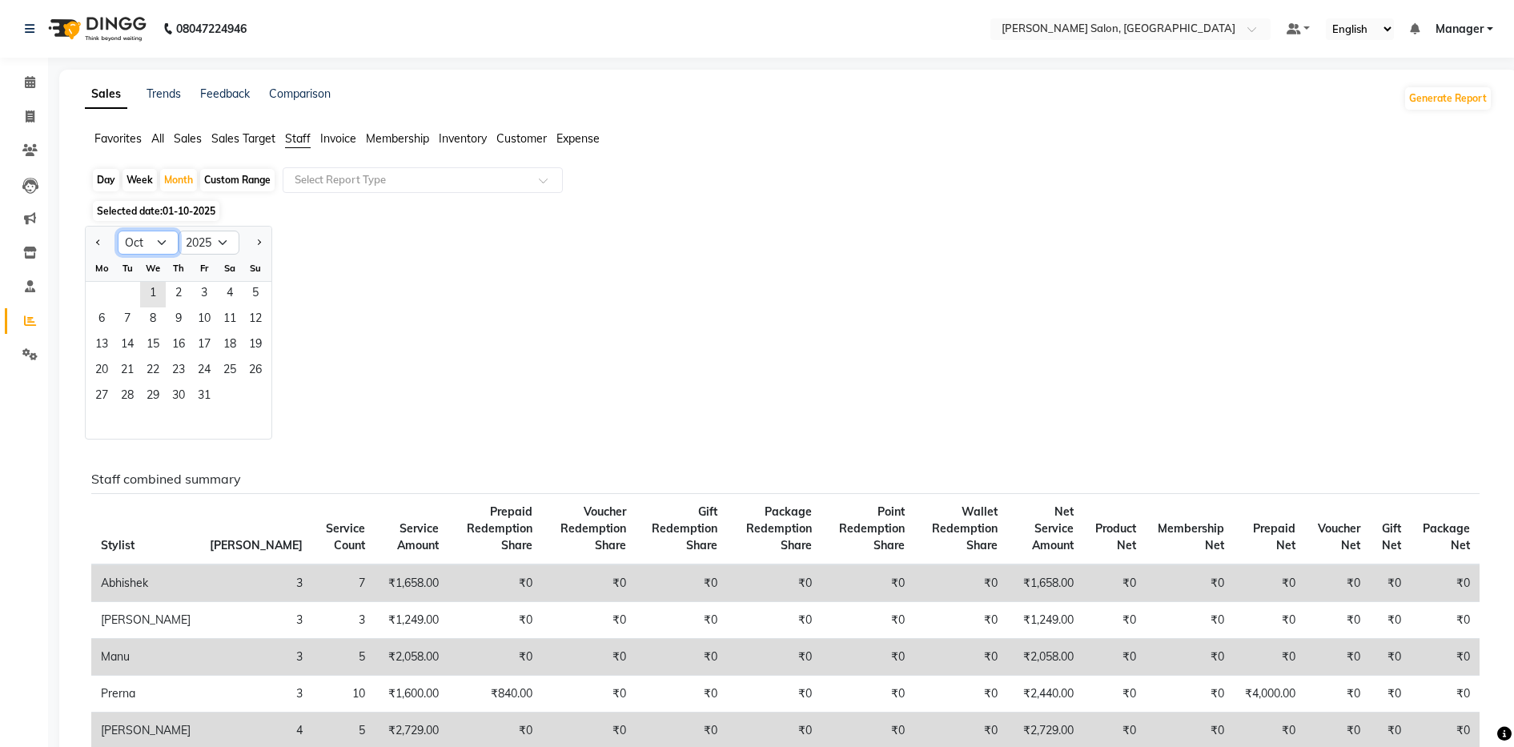
click at [161, 235] on select "Jan Feb Mar Apr May Jun Jul Aug Sep Oct Nov Dec" at bounding box center [148, 243] width 61 height 24
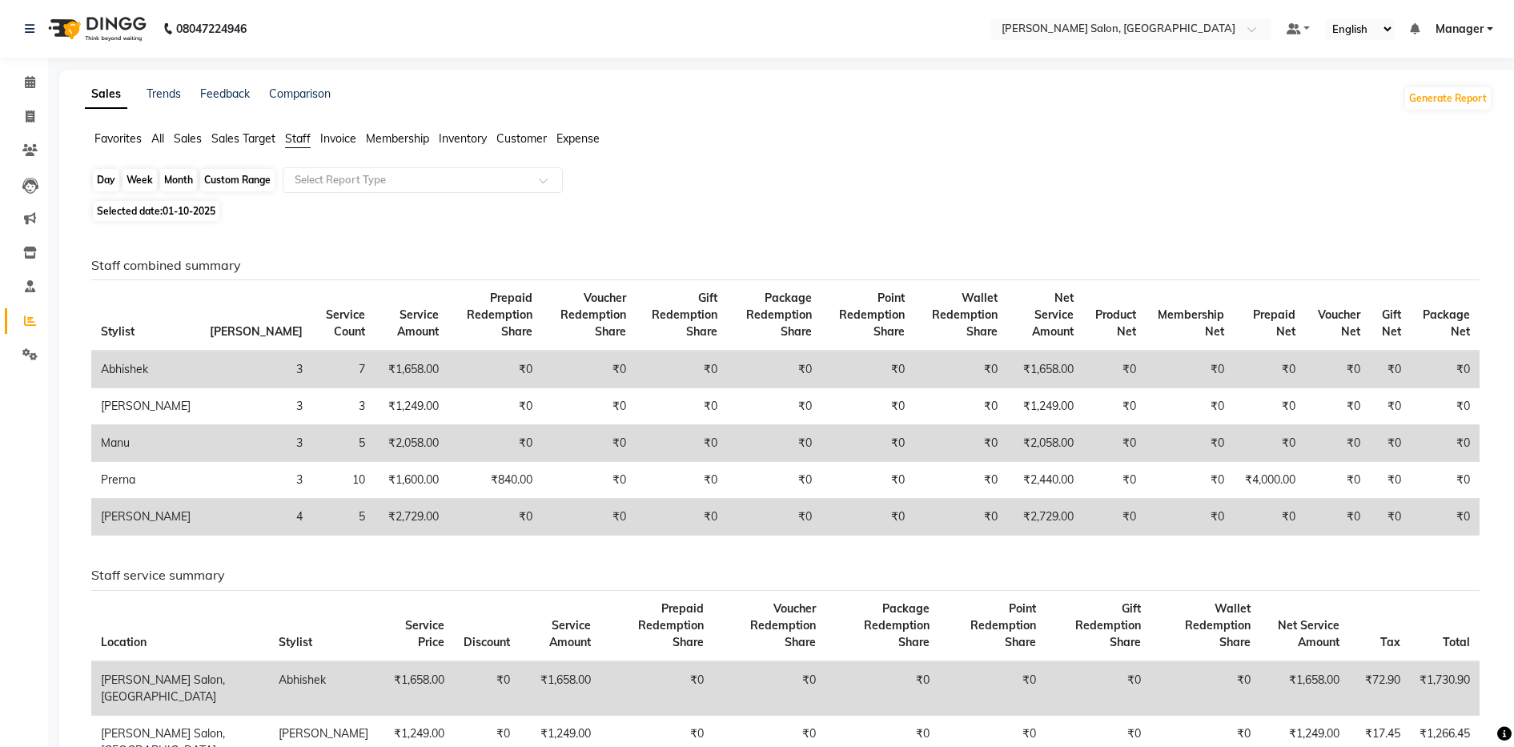
click at [189, 170] on div "Month" at bounding box center [178, 180] width 37 height 22
select select "10"
select select "2025"
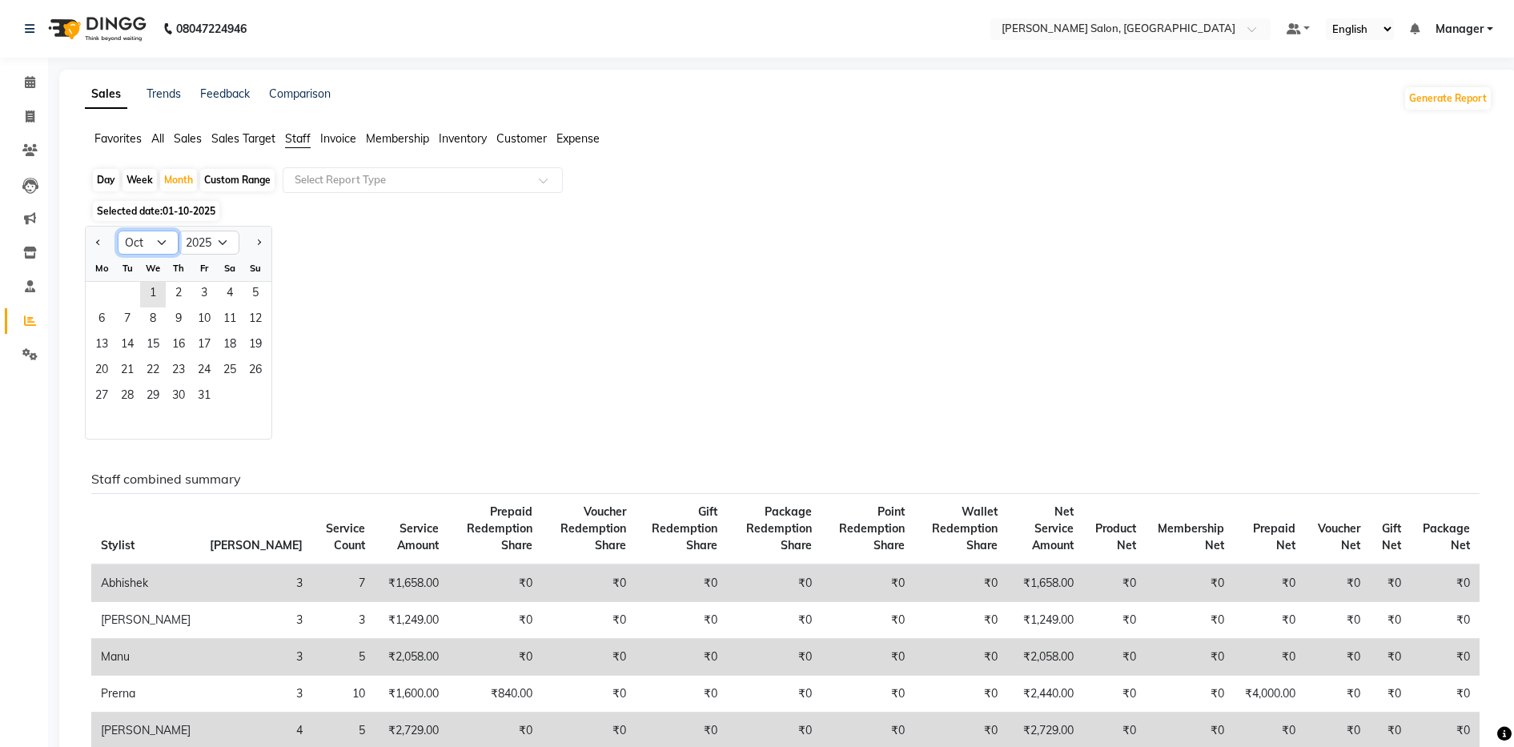
click at [151, 243] on select "Jan Feb Mar Apr May Jun Jul Aug Sep Oct Nov Dec" at bounding box center [148, 243] width 61 height 24
select select "9"
click at [118, 231] on select "Jan Feb Mar Apr May Jun Jul Aug Sep Oct Nov Dec" at bounding box center [148, 243] width 61 height 24
click at [107, 293] on span "1" at bounding box center [102, 295] width 26 height 26
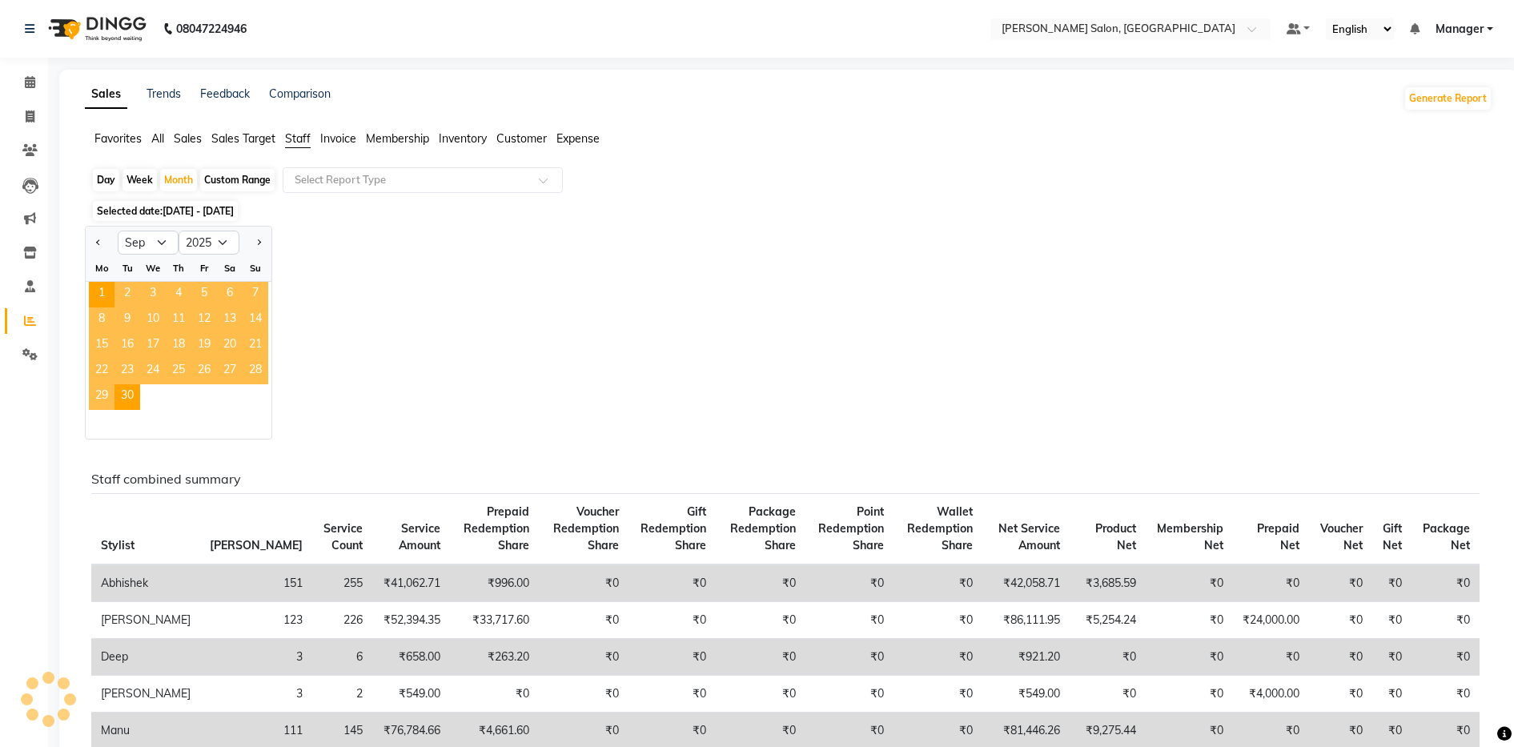
click at [907, 293] on div "Jan Feb Mar Apr May Jun Jul Aug Sep Oct Nov Dec 2015 2016 2017 2018 2019 2020 2…" at bounding box center [789, 333] width 1408 height 214
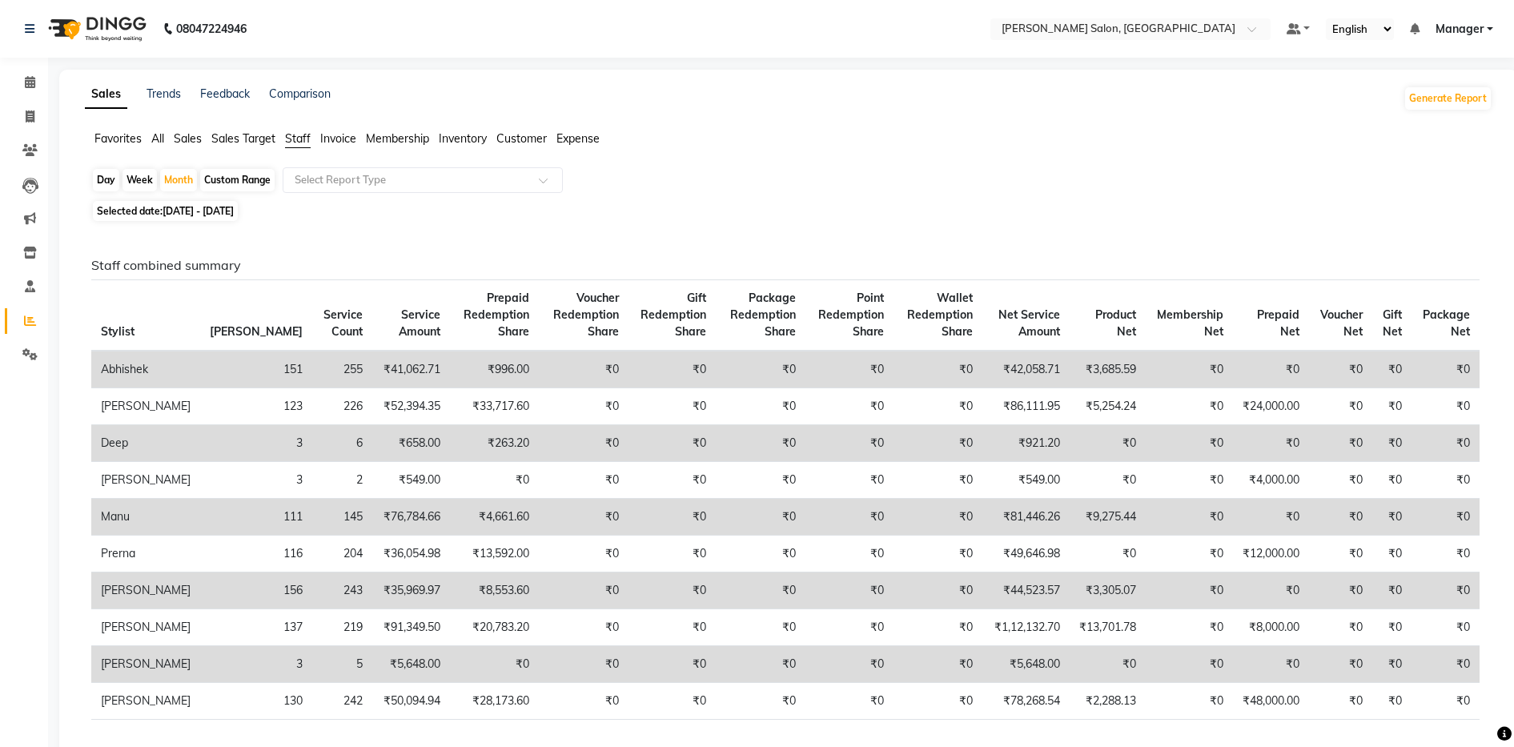
click at [179, 182] on div "Month" at bounding box center [178, 180] width 37 height 22
select select "9"
select select "2025"
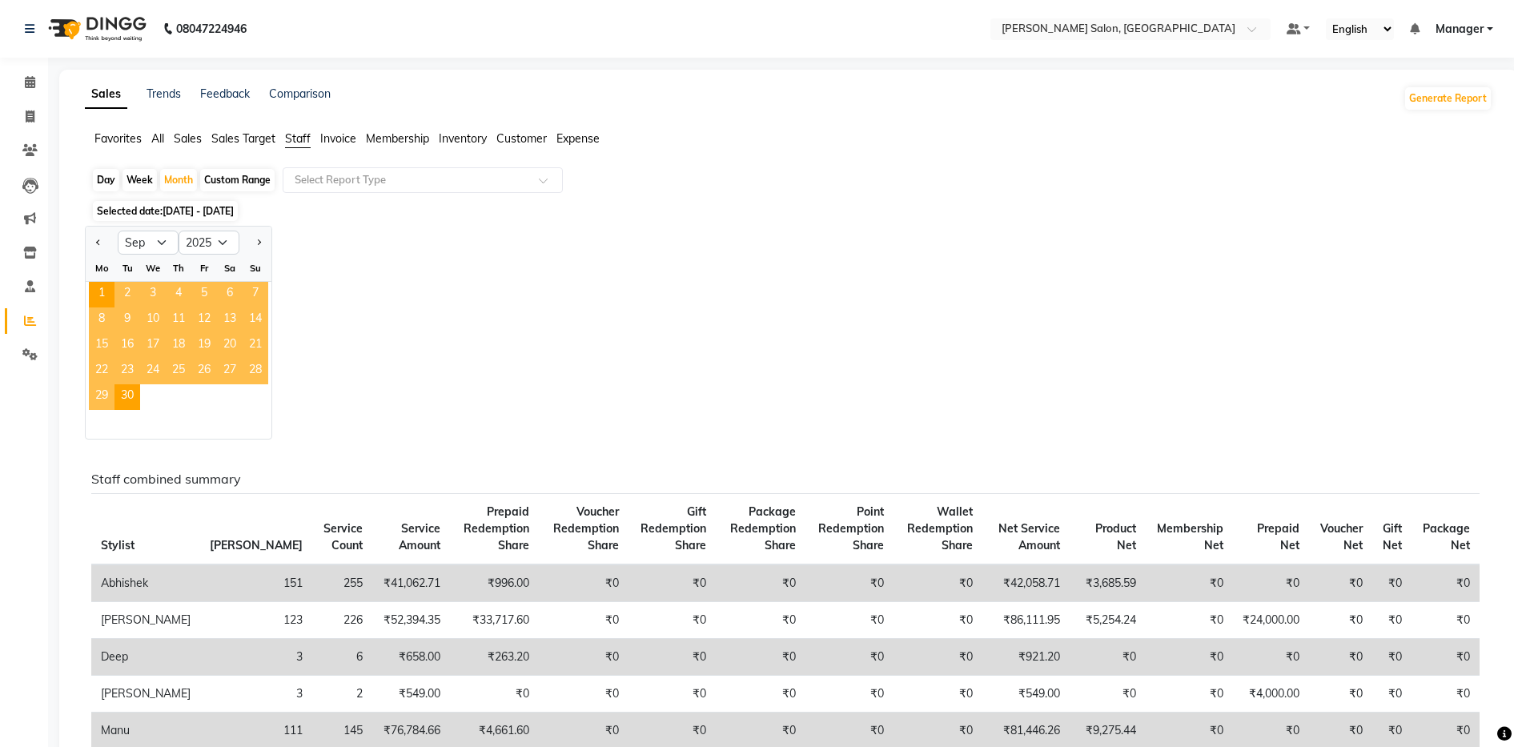
click at [373, 258] on div "Jan Feb Mar Apr May Jun Jul Aug Sep Oct Nov Dec 2015 2016 2017 2018 2019 2020 2…" at bounding box center [789, 333] width 1408 height 214
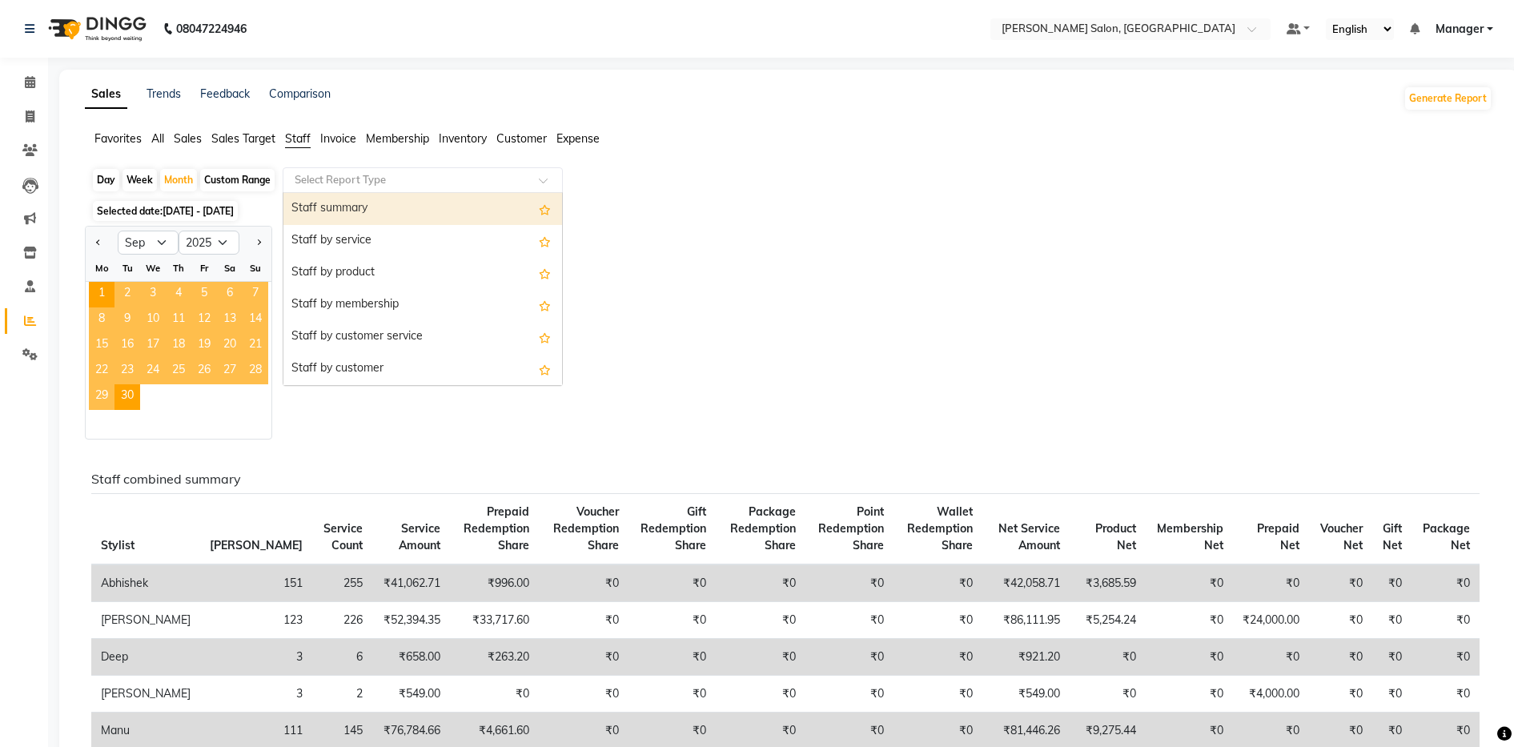
click at [432, 187] on input "text" at bounding box center [406, 180] width 231 height 16
click at [394, 203] on div "Staff summary" at bounding box center [422, 209] width 279 height 32
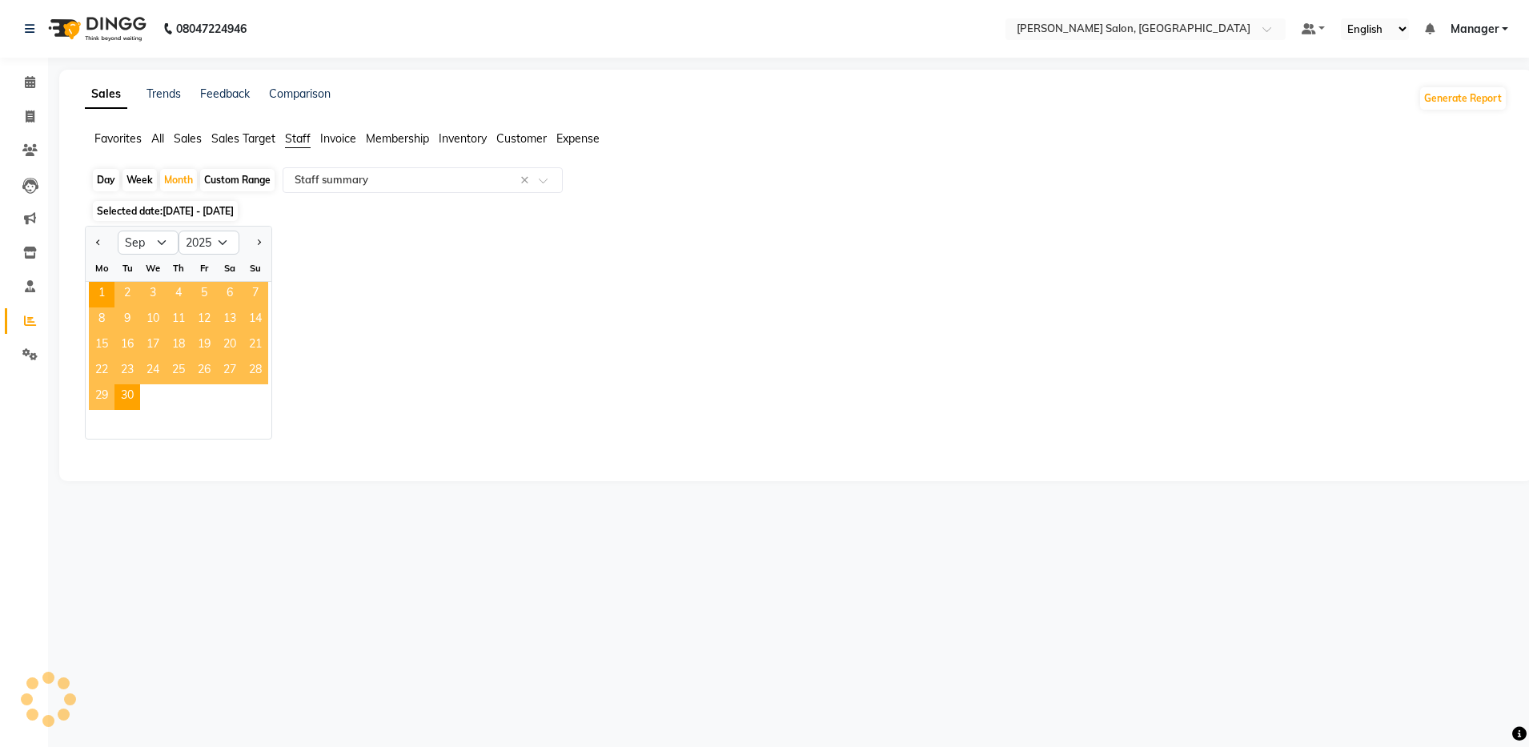
click at [799, 270] on div "Jan Feb Mar Apr May Jun Jul Aug Sep Oct Nov Dec 2015 2016 2017 2018 2019 2020 2…" at bounding box center [796, 333] width 1423 height 214
select select "full_report"
select select "csv"
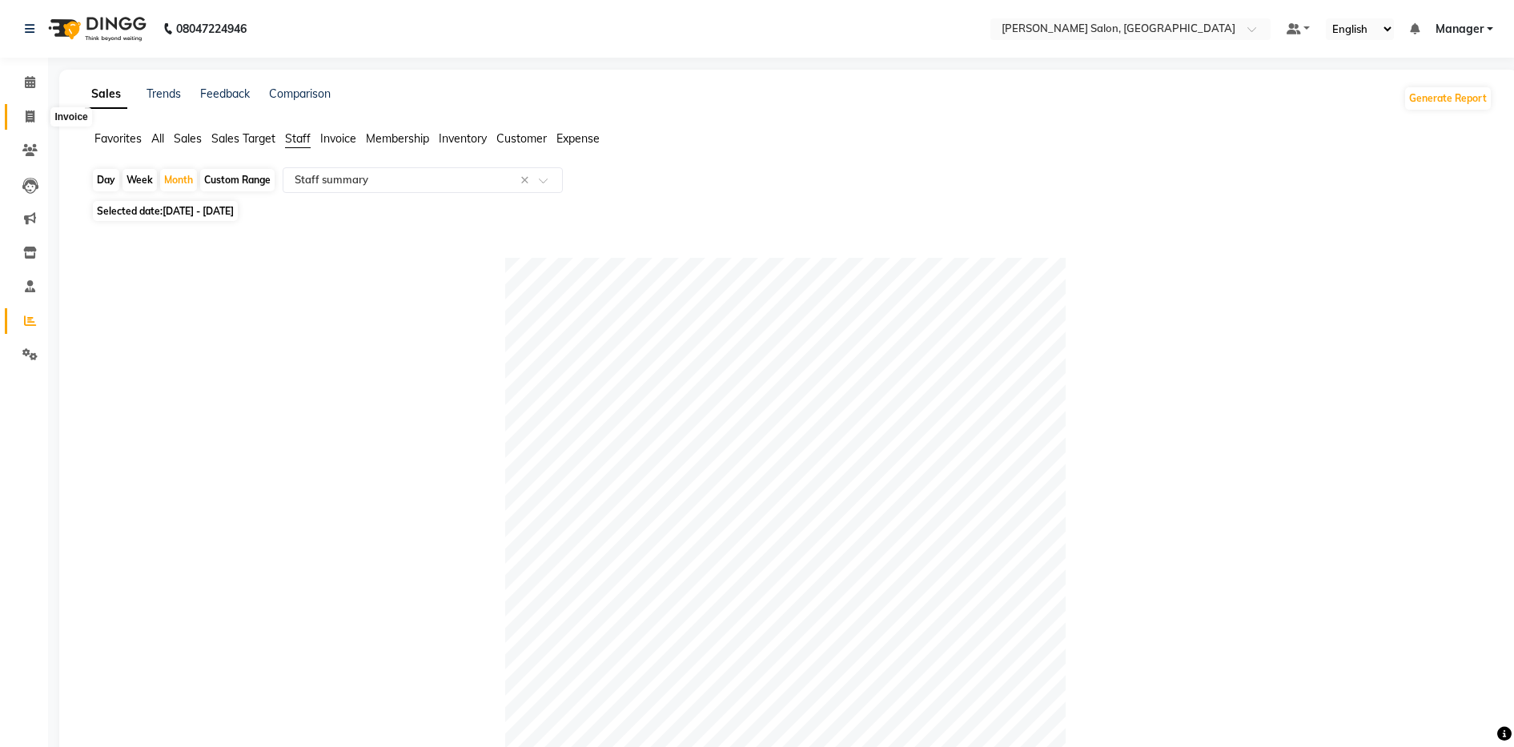
click at [28, 115] on icon at bounding box center [30, 117] width 9 height 12
select select "service"
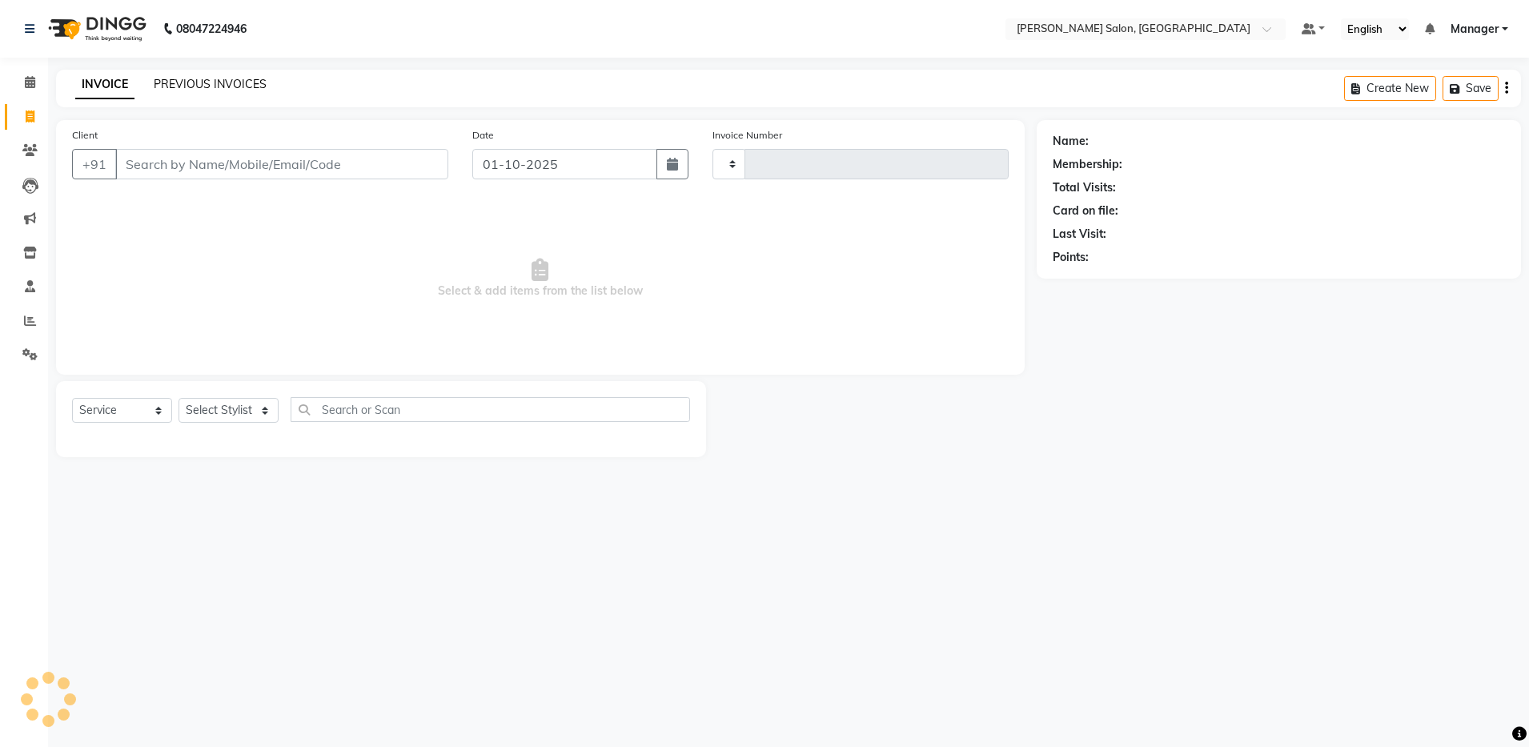
type input "4868"
select select "4781"
click at [225, 79] on link "PREVIOUS INVOICES" at bounding box center [210, 84] width 113 height 14
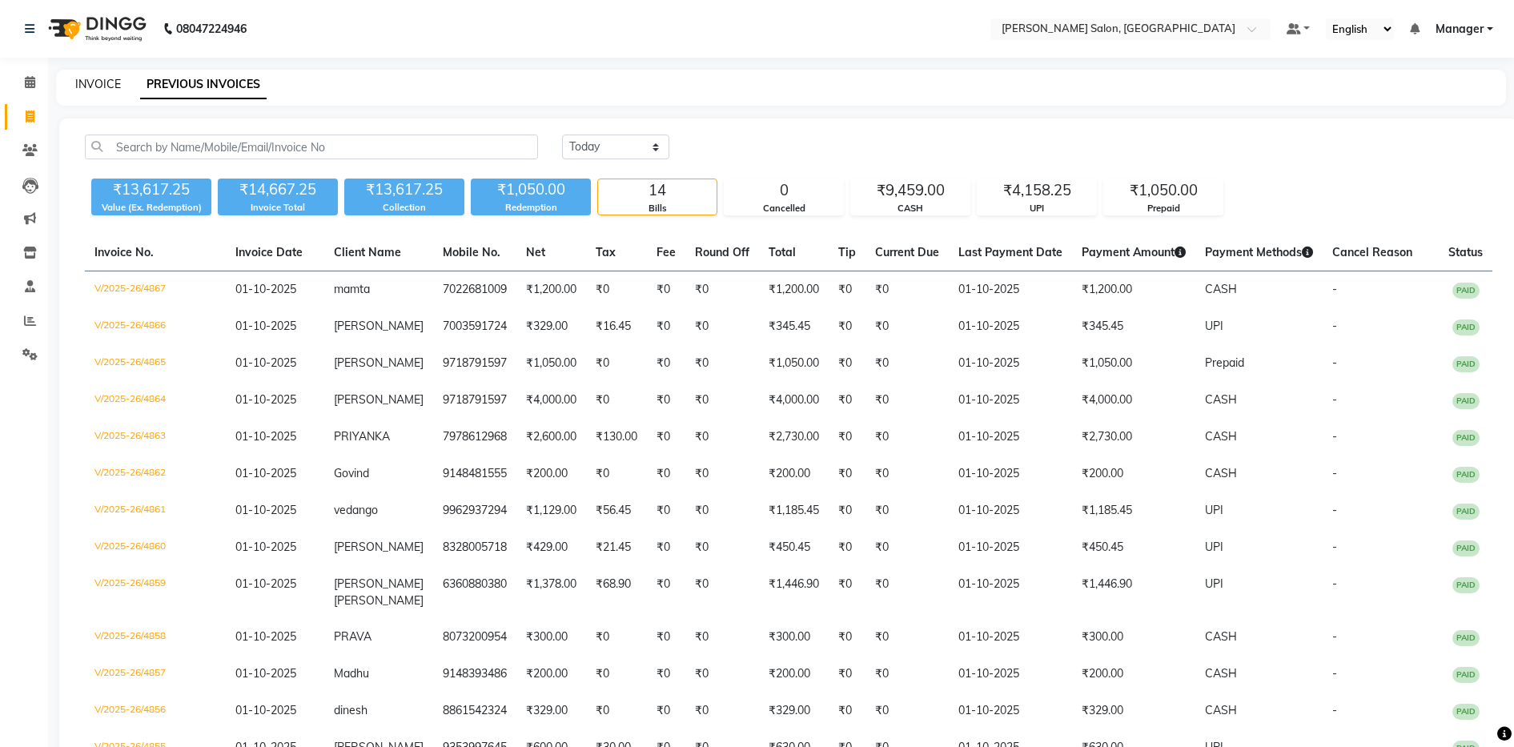
click at [102, 77] on link "INVOICE" at bounding box center [98, 84] width 46 height 14
select select "service"
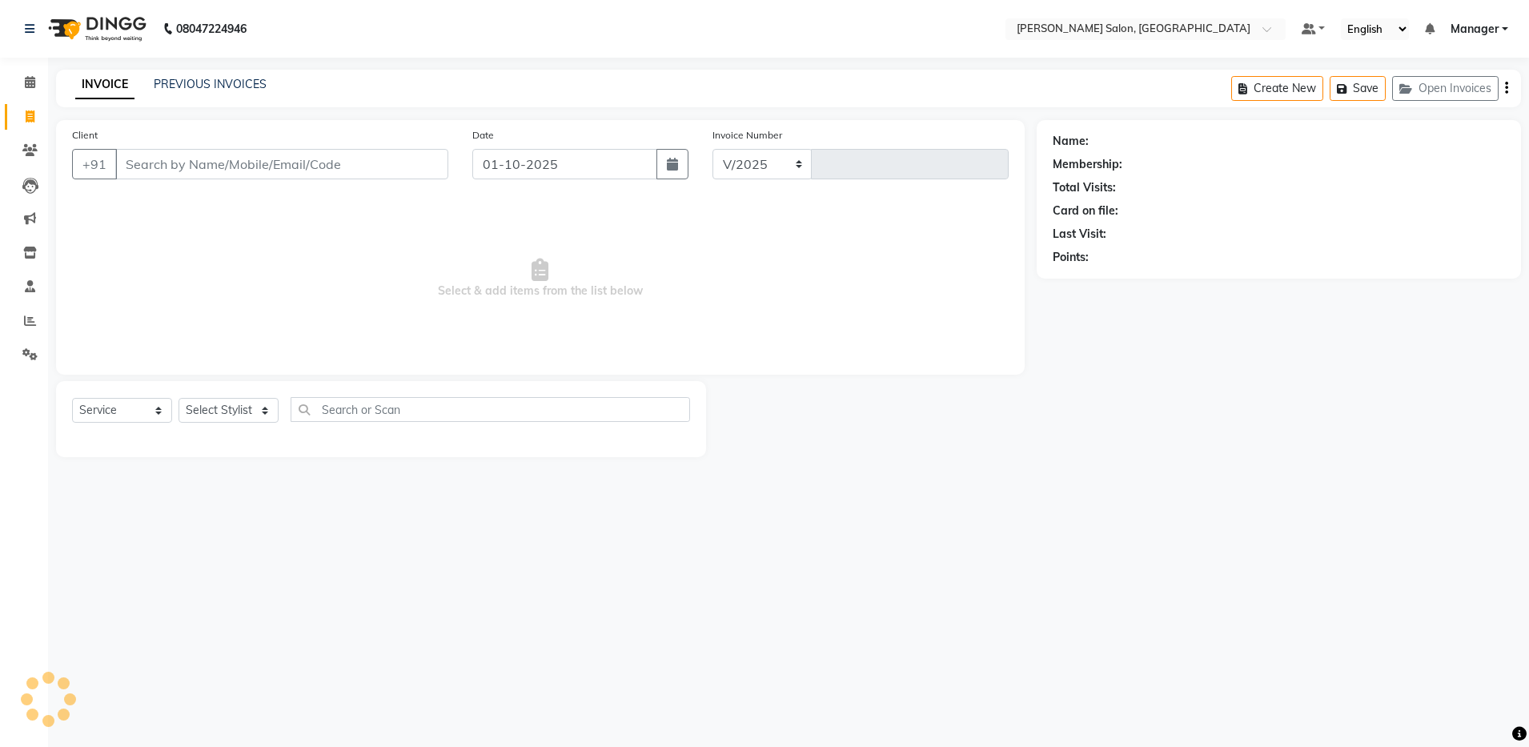
select select "4781"
type input "4868"
click at [26, 310] on link "Reports" at bounding box center [24, 321] width 38 height 26
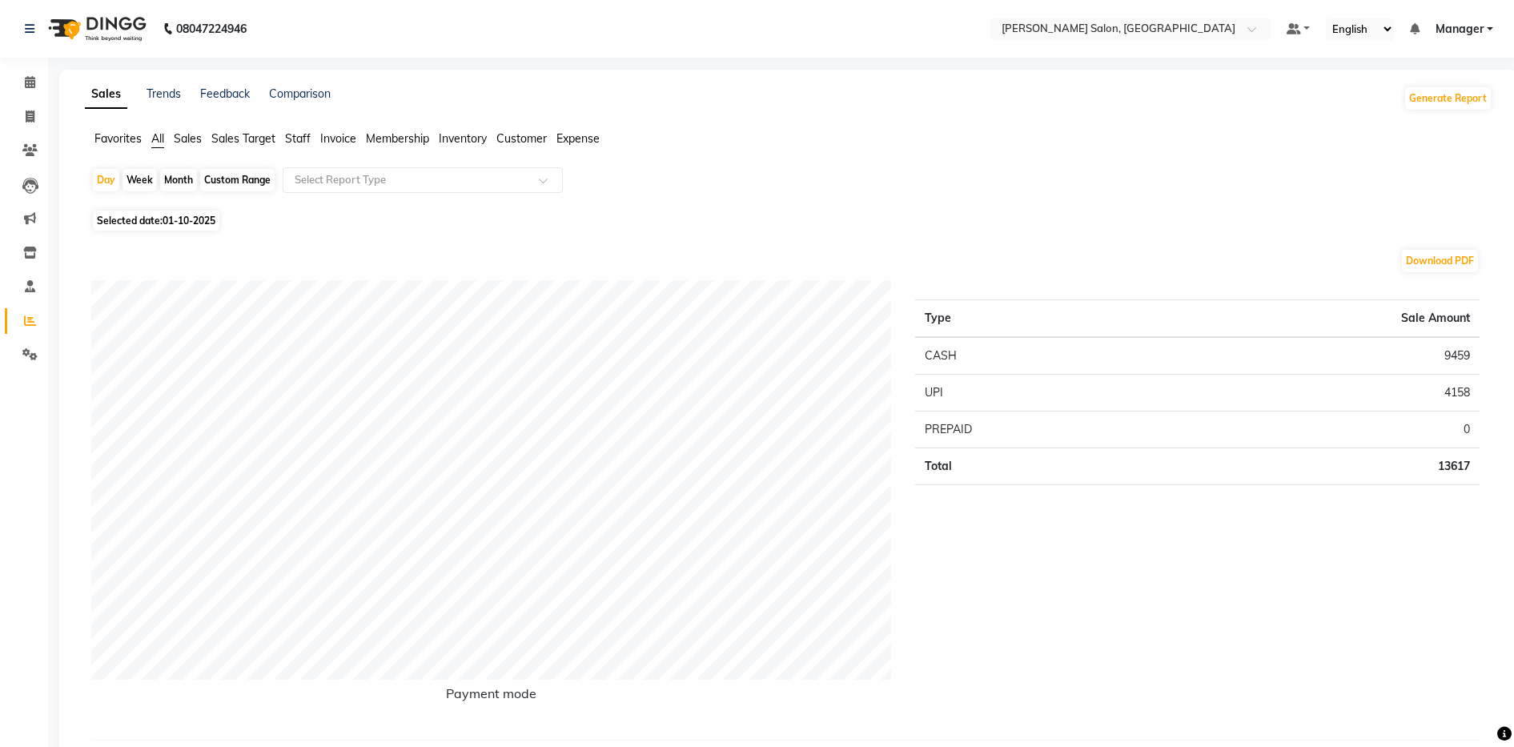
click at [179, 173] on div "Month" at bounding box center [178, 180] width 37 height 22
select select "10"
select select "2025"
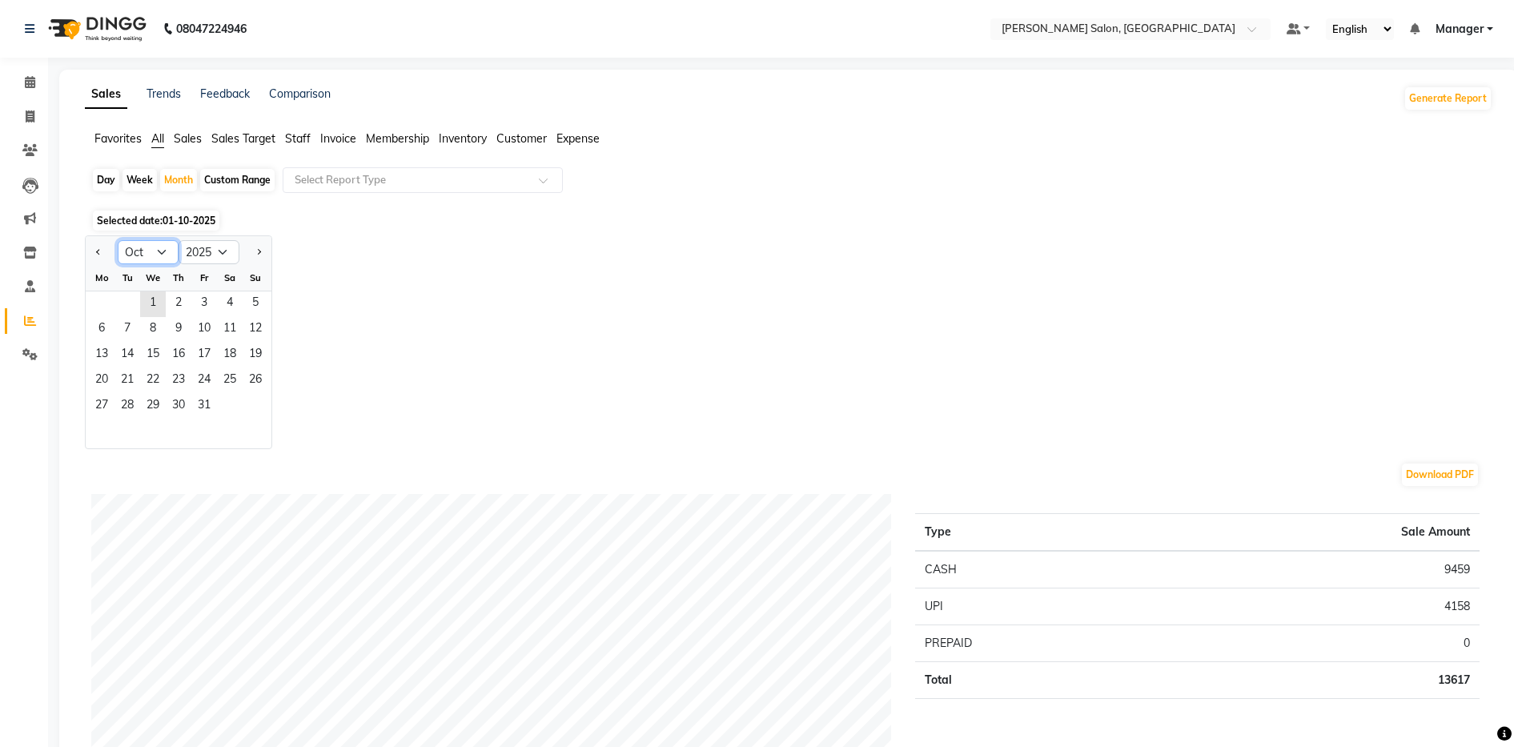
click at [148, 257] on select "Jan Feb Mar Apr May Jun Jul Aug Sep Oct Nov Dec" at bounding box center [148, 252] width 61 height 24
select select "9"
click at [118, 240] on select "Jan Feb Mar Apr May Jun Jul Aug Sep Oct Nov Dec" at bounding box center [148, 252] width 61 height 24
click at [30, 112] on icon at bounding box center [30, 117] width 9 height 12
select select "service"
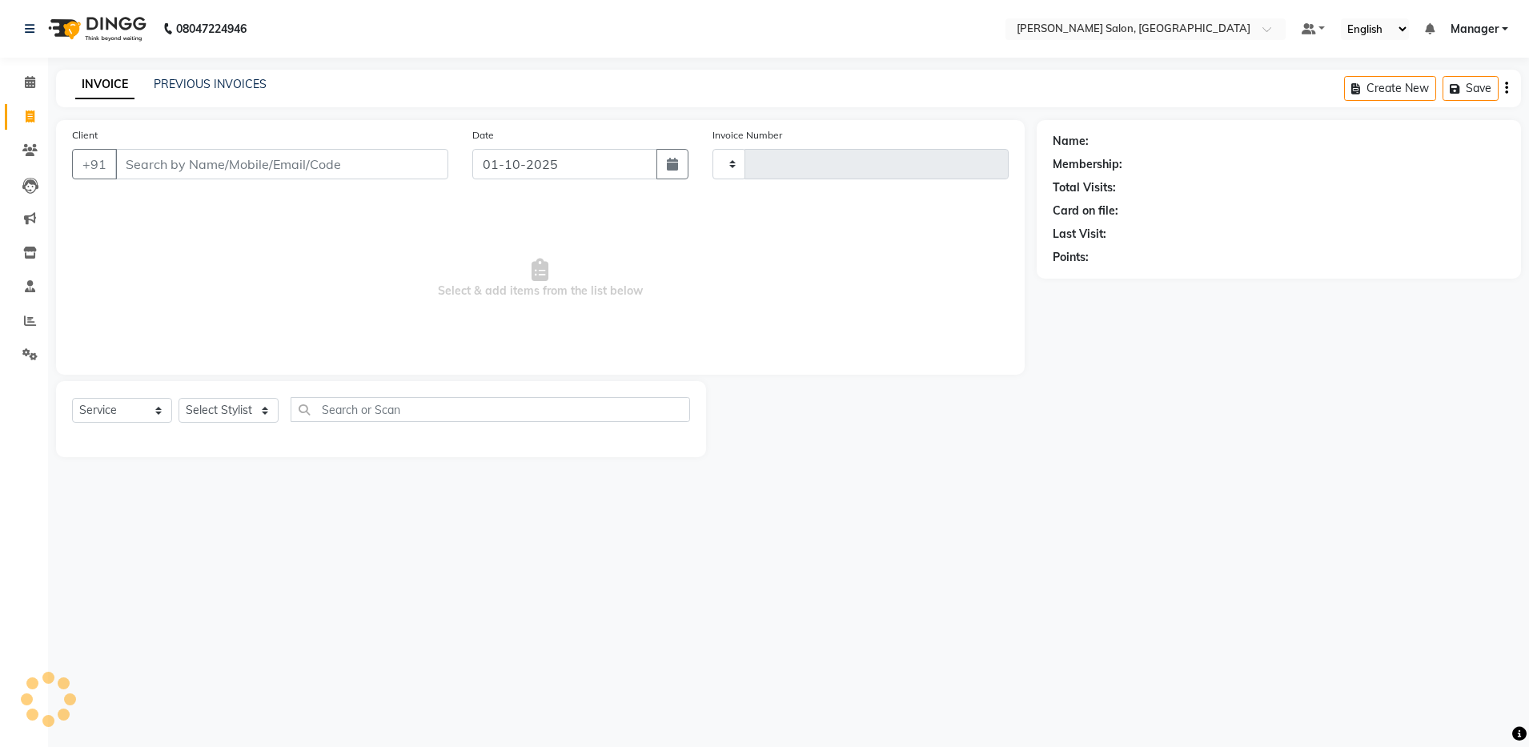
type input "4868"
select select "4781"
click at [213, 169] on input "Client" at bounding box center [281, 164] width 333 height 30
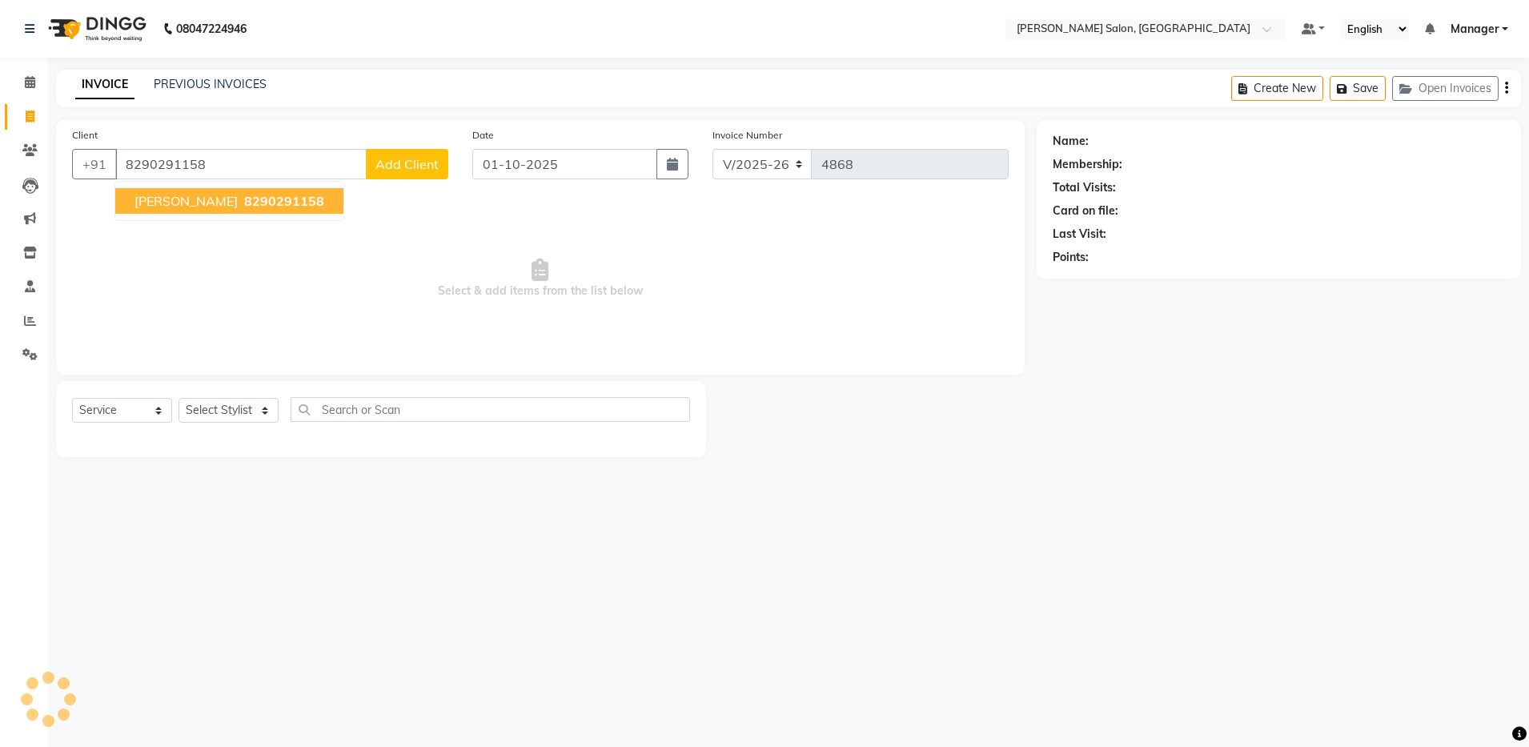
type input "8290291158"
click at [244, 193] on span "8290291158" at bounding box center [284, 201] width 80 height 16
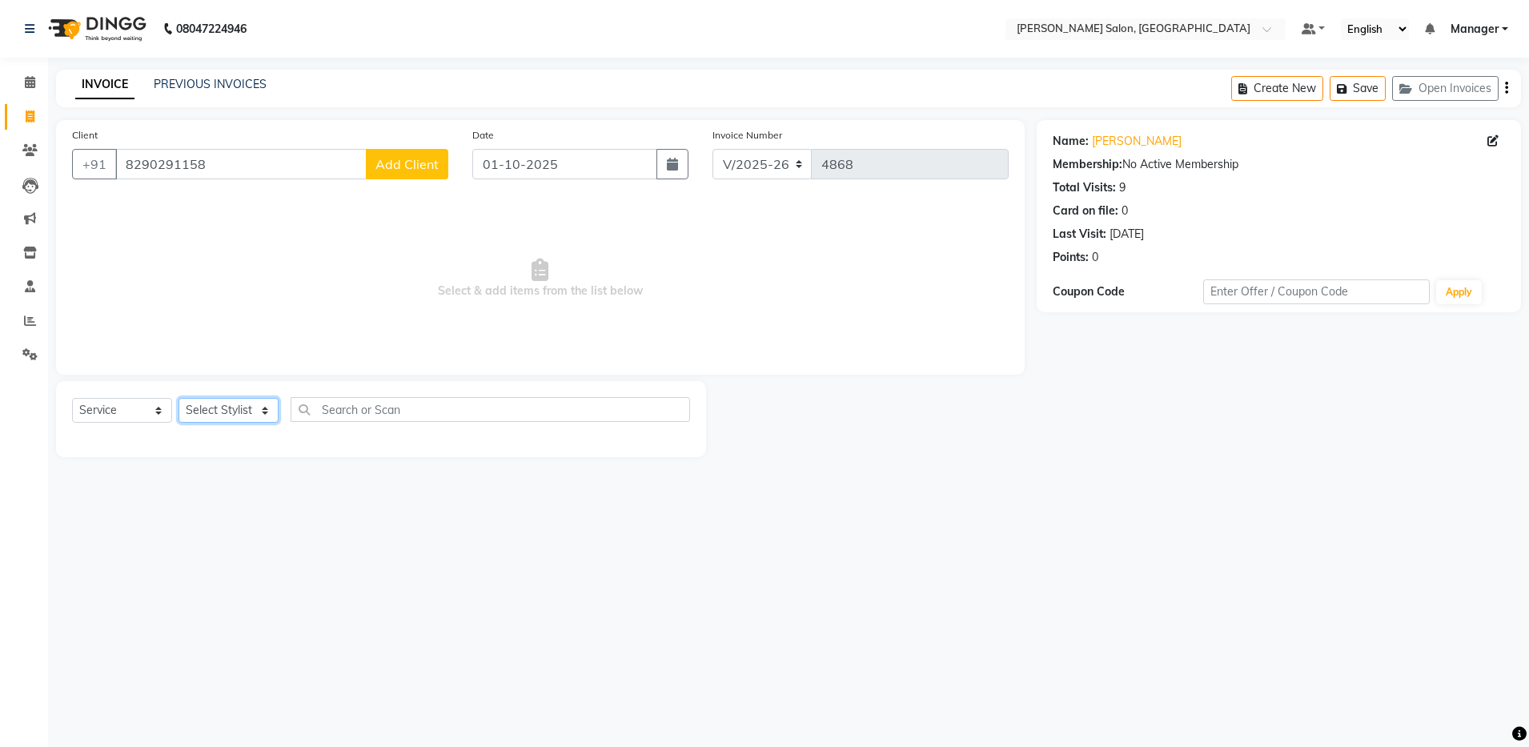
click at [251, 404] on select "Select Stylist Aarthi Abhishek Aisha Barbhuiya Aman Arjun Viswanathan Deep dolm…" at bounding box center [229, 410] width 100 height 25
select select "71461"
click at [179, 398] on select "Select Stylist Aarthi Abhishek Aisha Barbhuiya Aman Arjun Viswanathan Deep dolm…" at bounding box center [229, 410] width 100 height 25
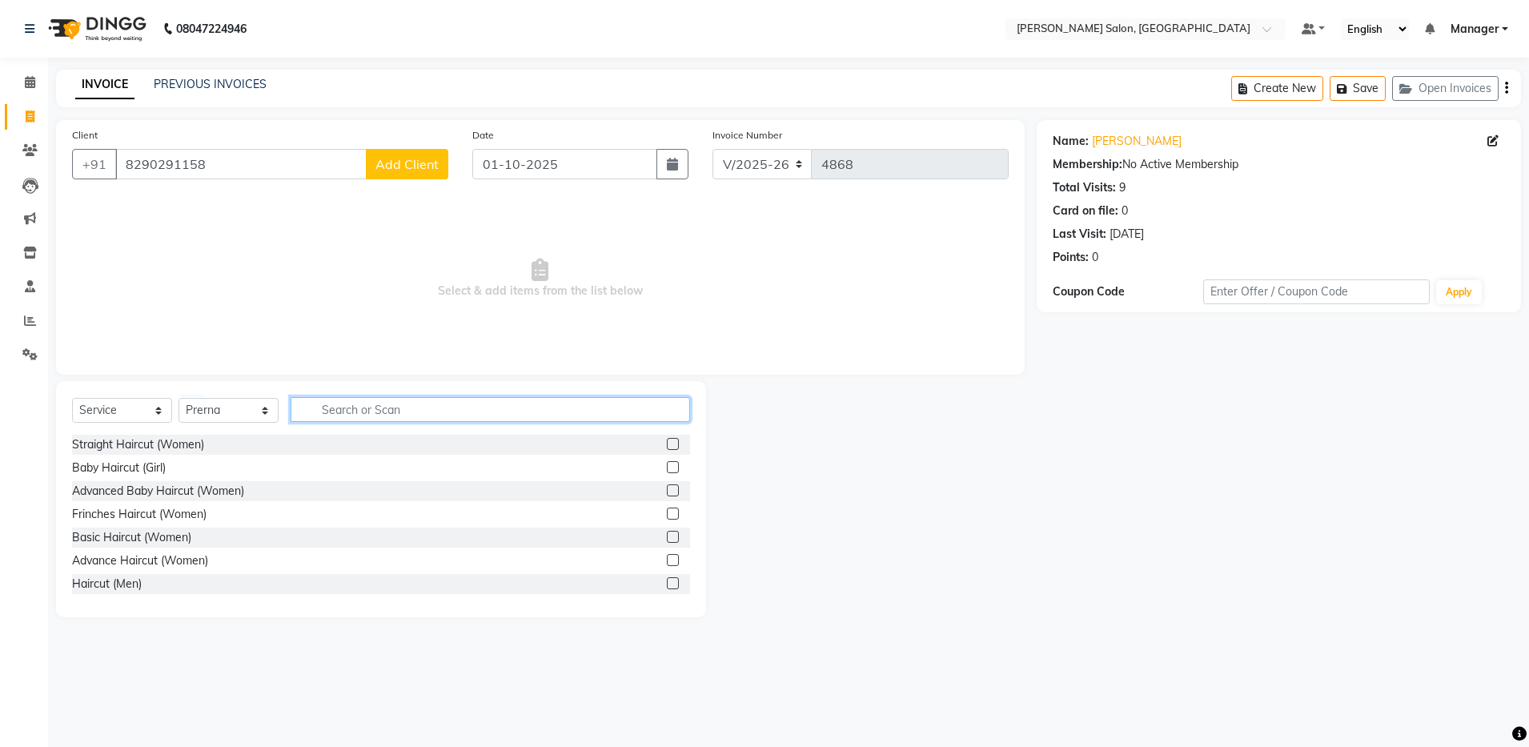
click at [368, 415] on input "text" at bounding box center [491, 409] width 400 height 25
type input "full le"
click at [667, 444] on label at bounding box center [673, 444] width 12 height 12
click at [667, 444] on input "checkbox" at bounding box center [672, 445] width 10 height 10
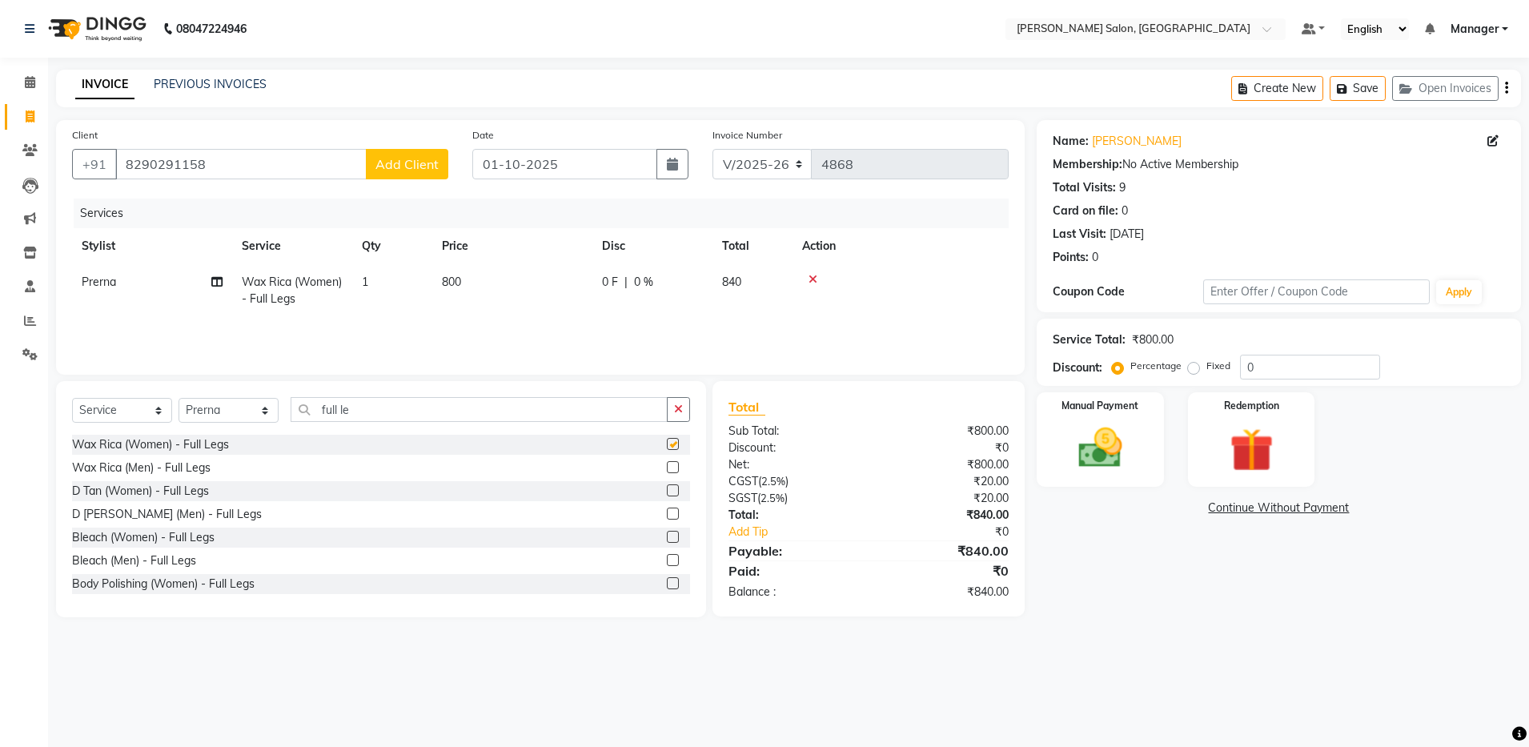
checkbox input "false"
click at [455, 403] on input "full le" at bounding box center [479, 409] width 377 height 25
drag, startPoint x: 654, startPoint y: 440, endPoint x: 504, endPoint y: 411, distance: 152.6
click at [504, 411] on div "Select Service Product Membership Package Voucher Prepaid Gift Card Select Styl…" at bounding box center [381, 499] width 650 height 236
click at [504, 411] on input "full ar" at bounding box center [479, 409] width 377 height 25
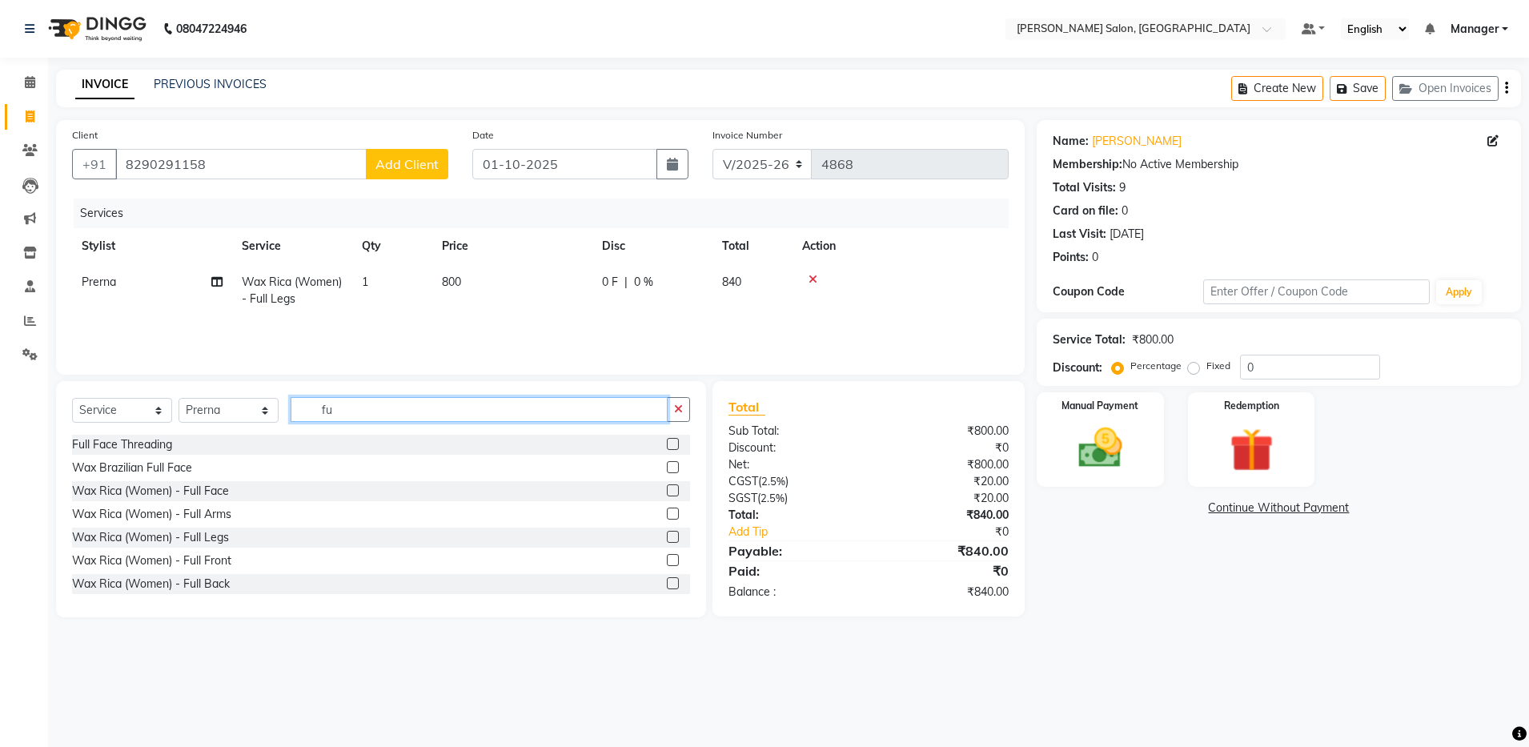
type input "f"
type input "under"
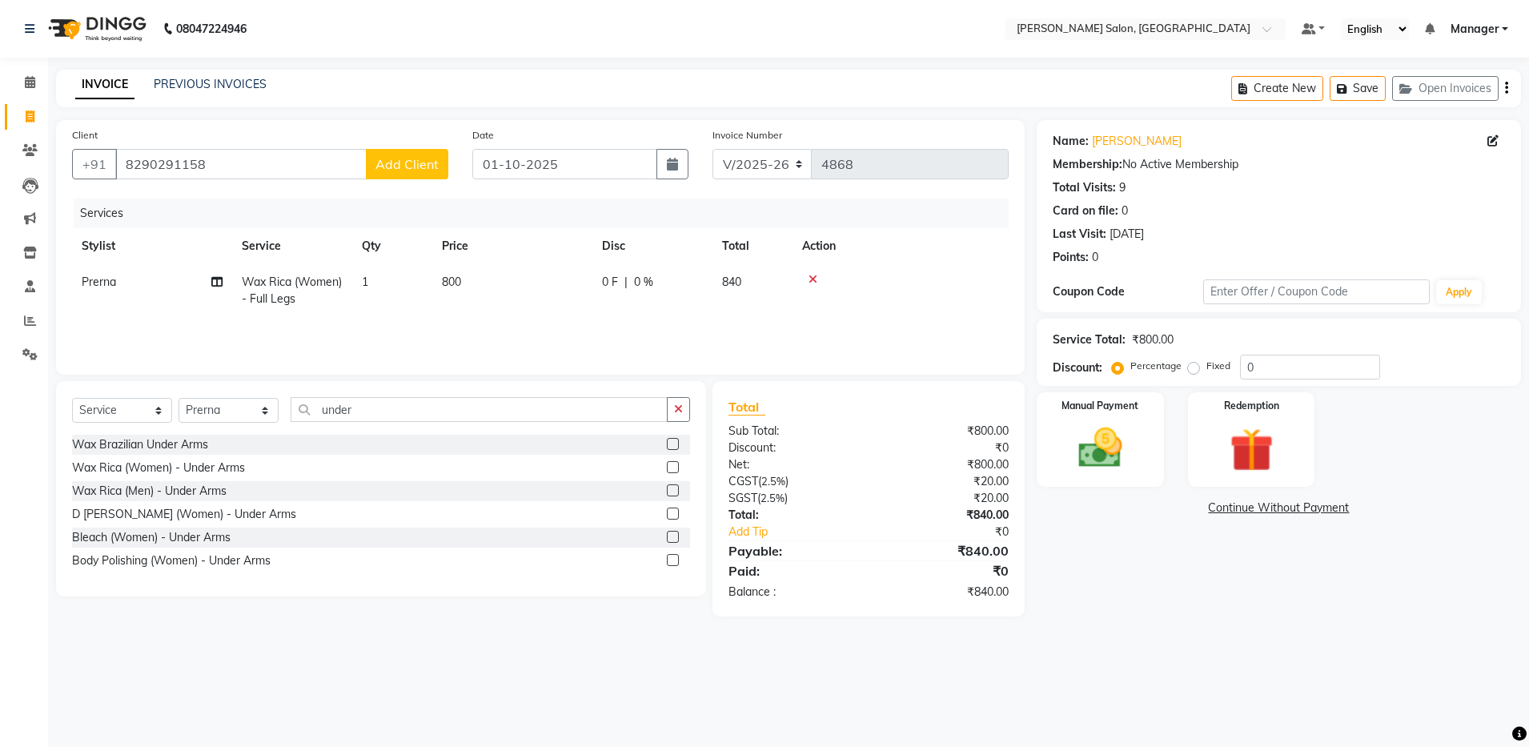
click at [674, 462] on label at bounding box center [673, 467] width 12 height 12
click at [674, 463] on input "checkbox" at bounding box center [672, 468] width 10 height 10
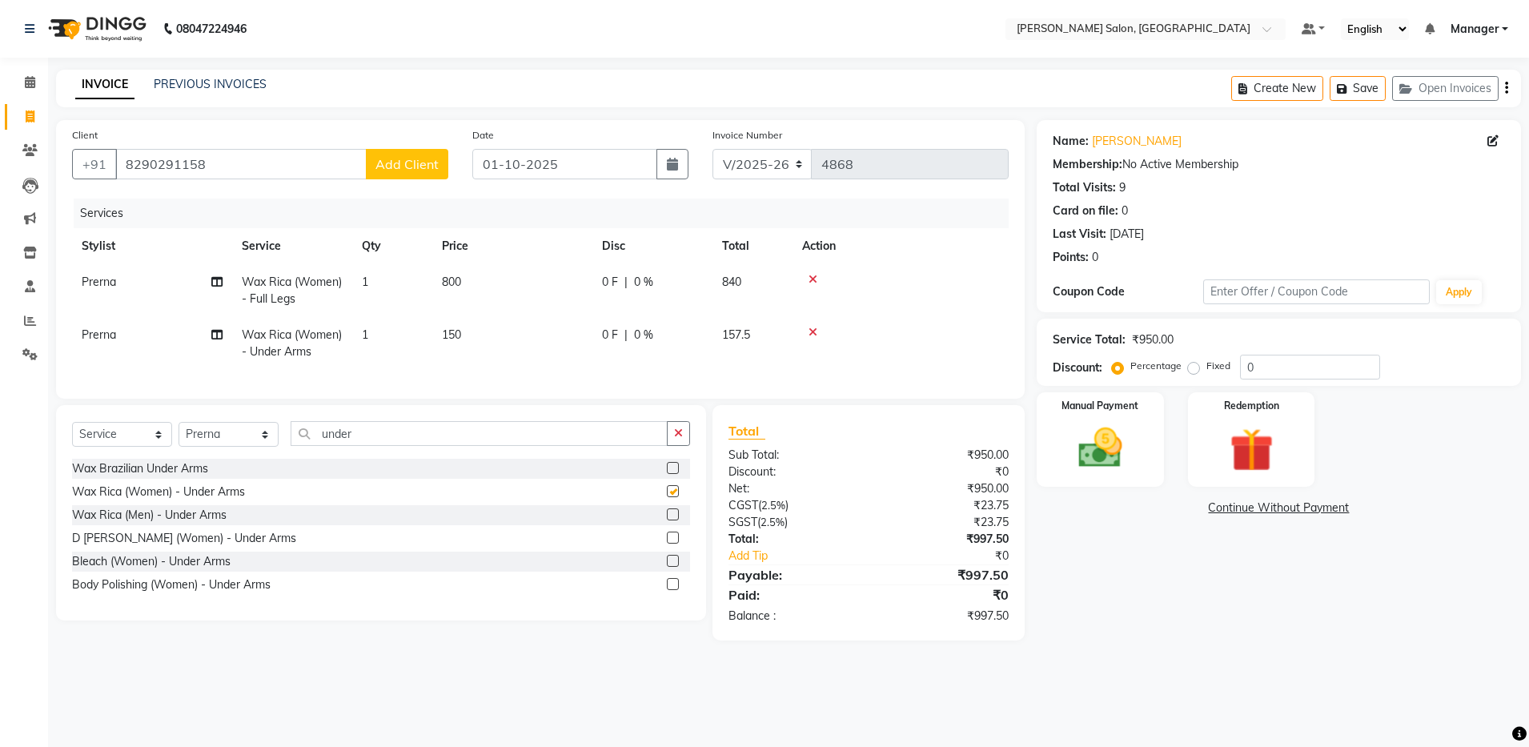
checkbox input "false"
click at [511, 444] on input "under" at bounding box center [479, 433] width 377 height 25
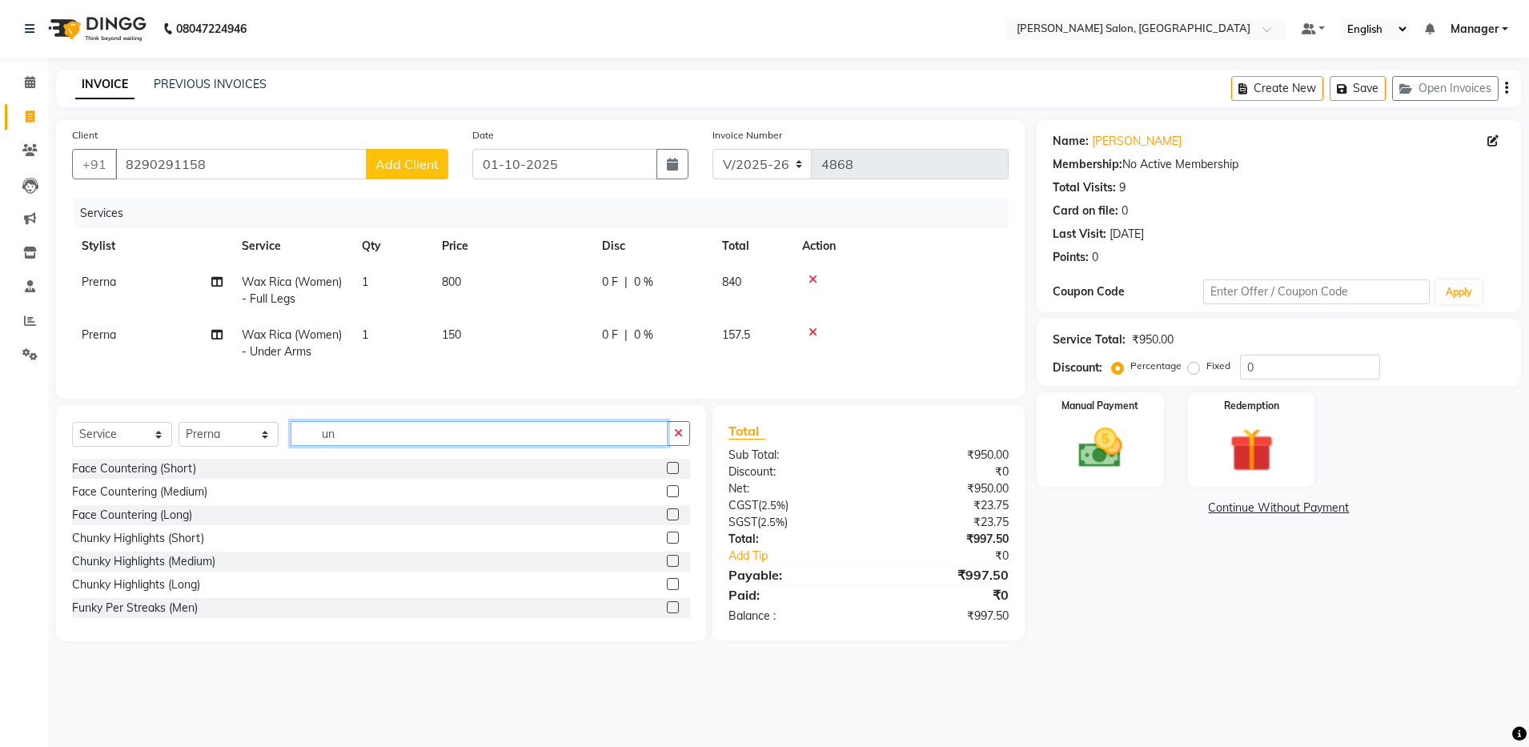
type input "u"
type input "full ar"
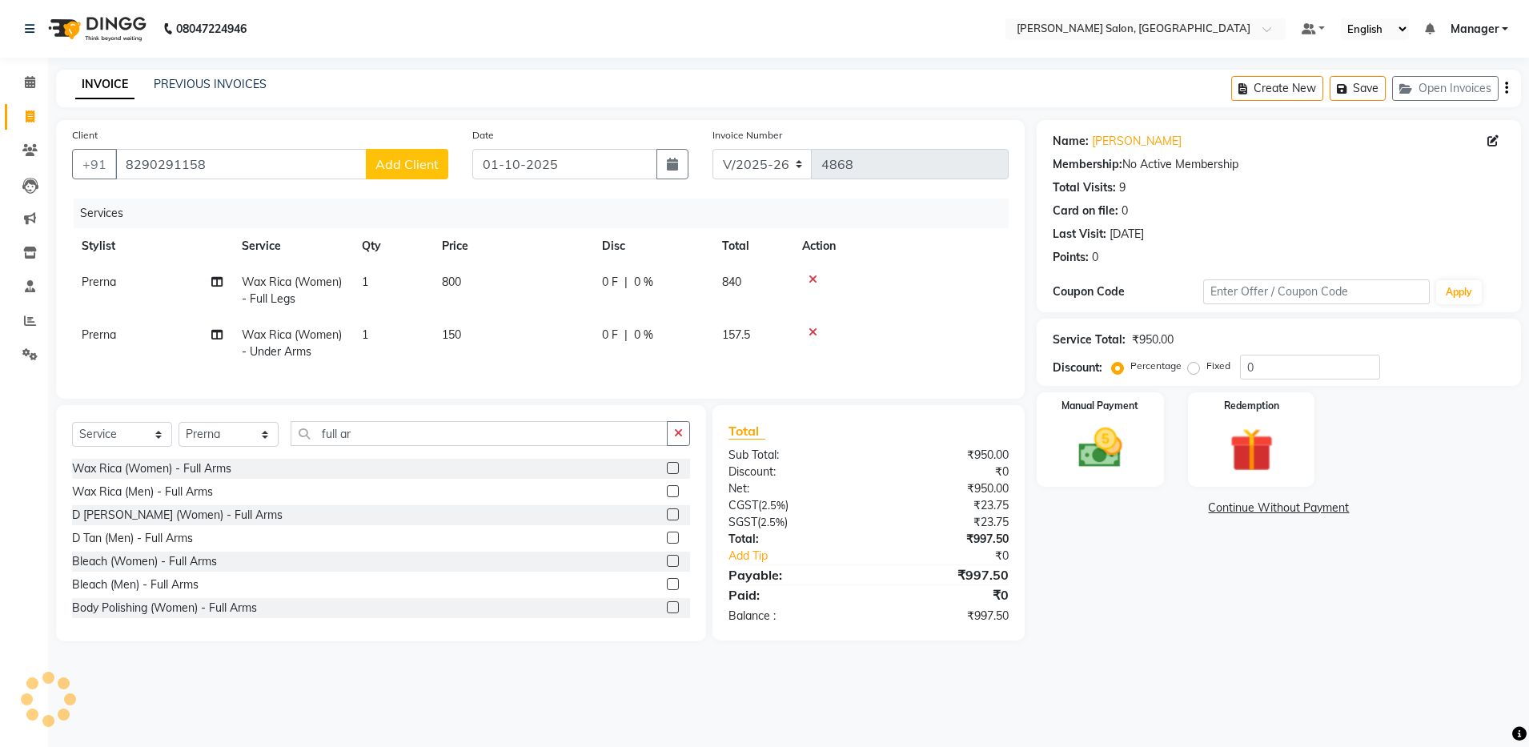
click at [667, 474] on label at bounding box center [673, 468] width 12 height 12
click at [667, 474] on input "checkbox" at bounding box center [672, 469] width 10 height 10
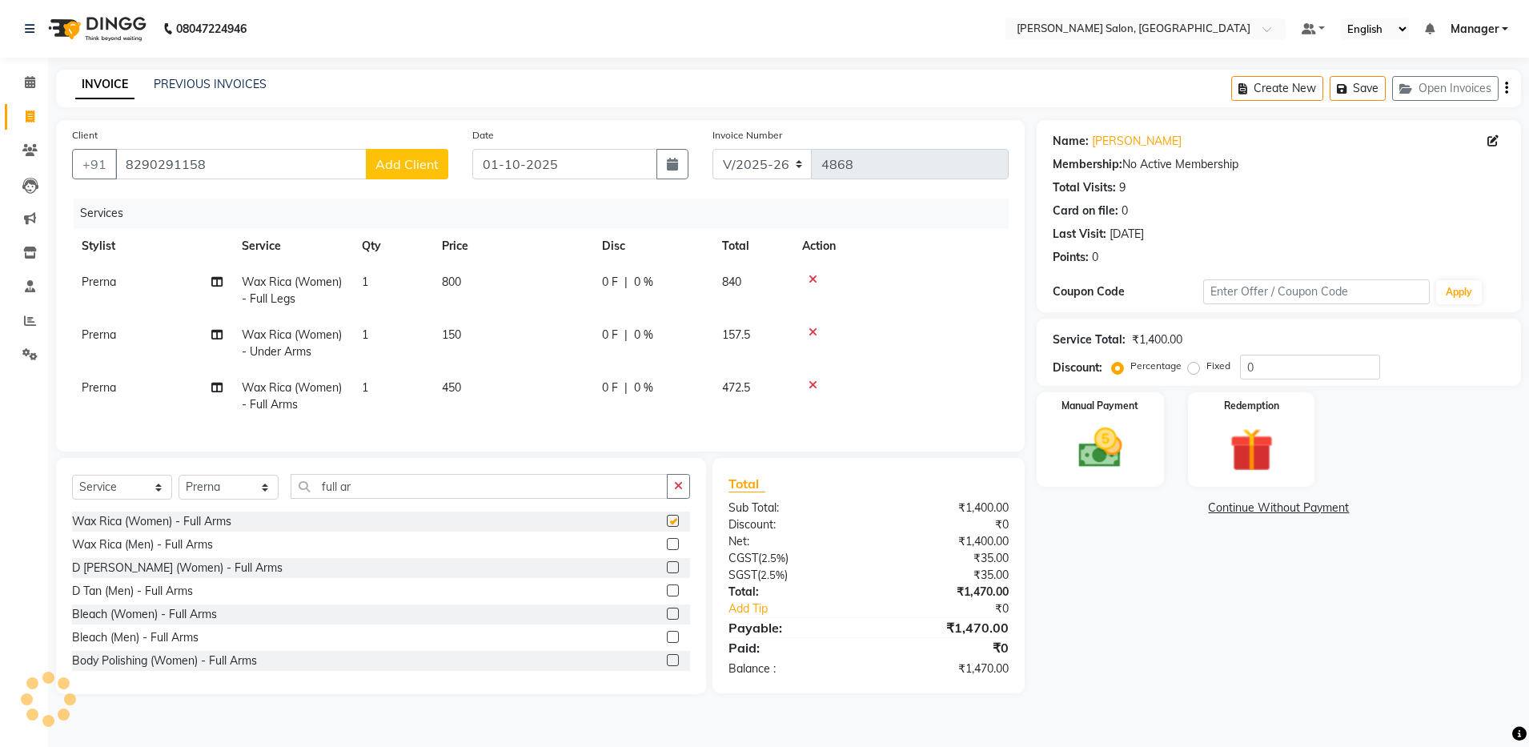
checkbox input "false"
click at [1184, 623] on div "Name: Ankita Membership: No Active Membership Total Visits: 9 Card on file: 0 L…" at bounding box center [1285, 407] width 496 height 574
click at [1097, 448] on img at bounding box center [1100, 448] width 74 height 53
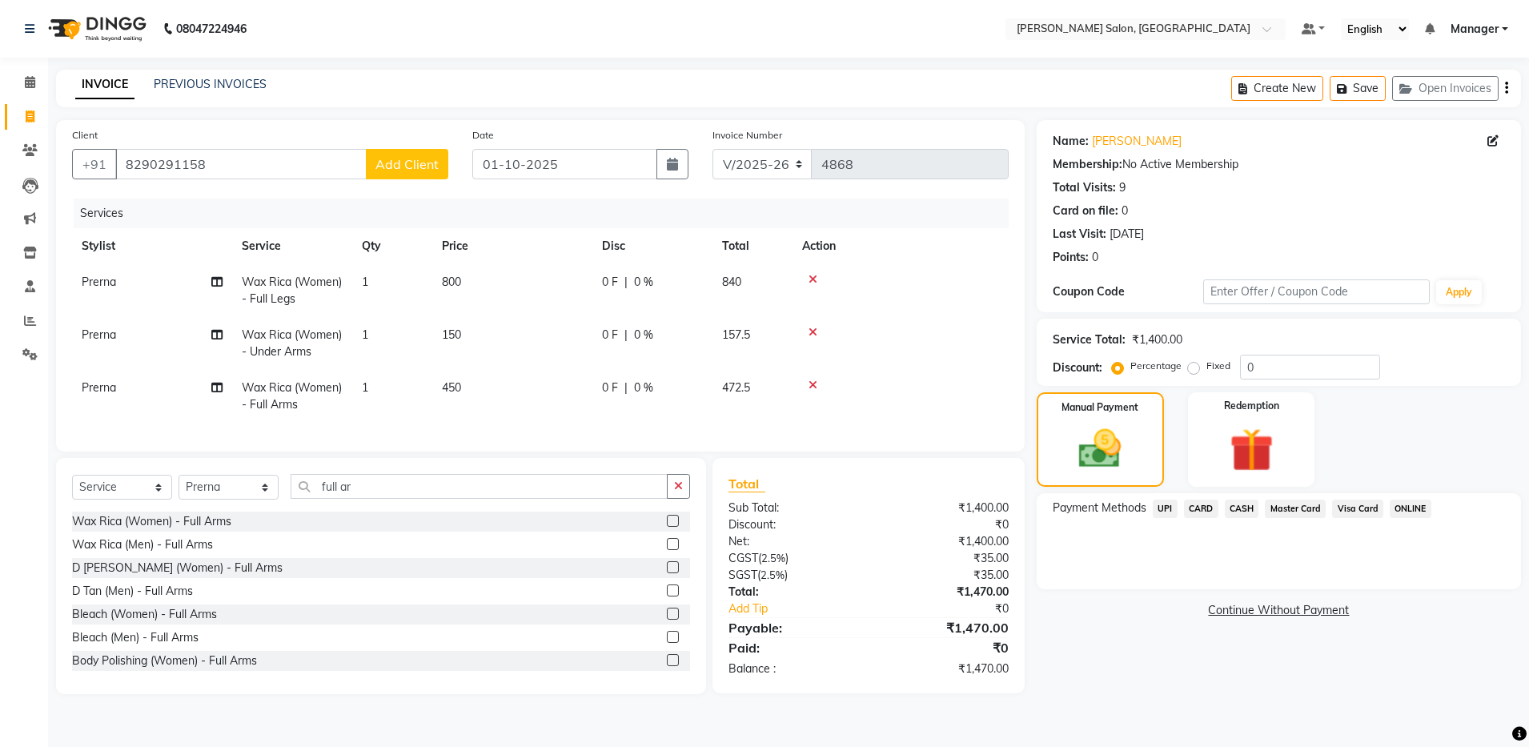
click at [1159, 512] on span "UPI" at bounding box center [1165, 509] width 25 height 18
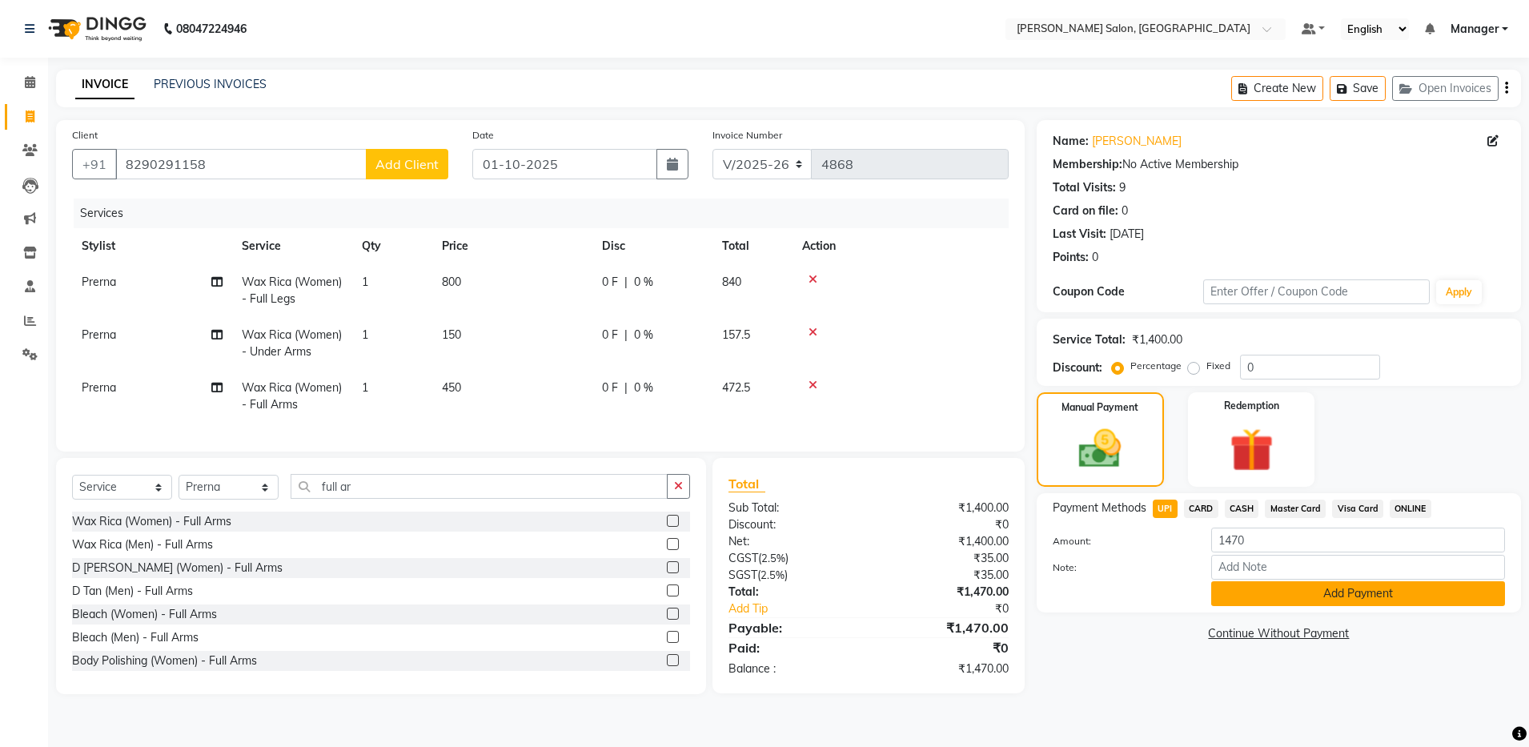
click at [1287, 593] on button "Add Payment" at bounding box center [1359, 593] width 294 height 25
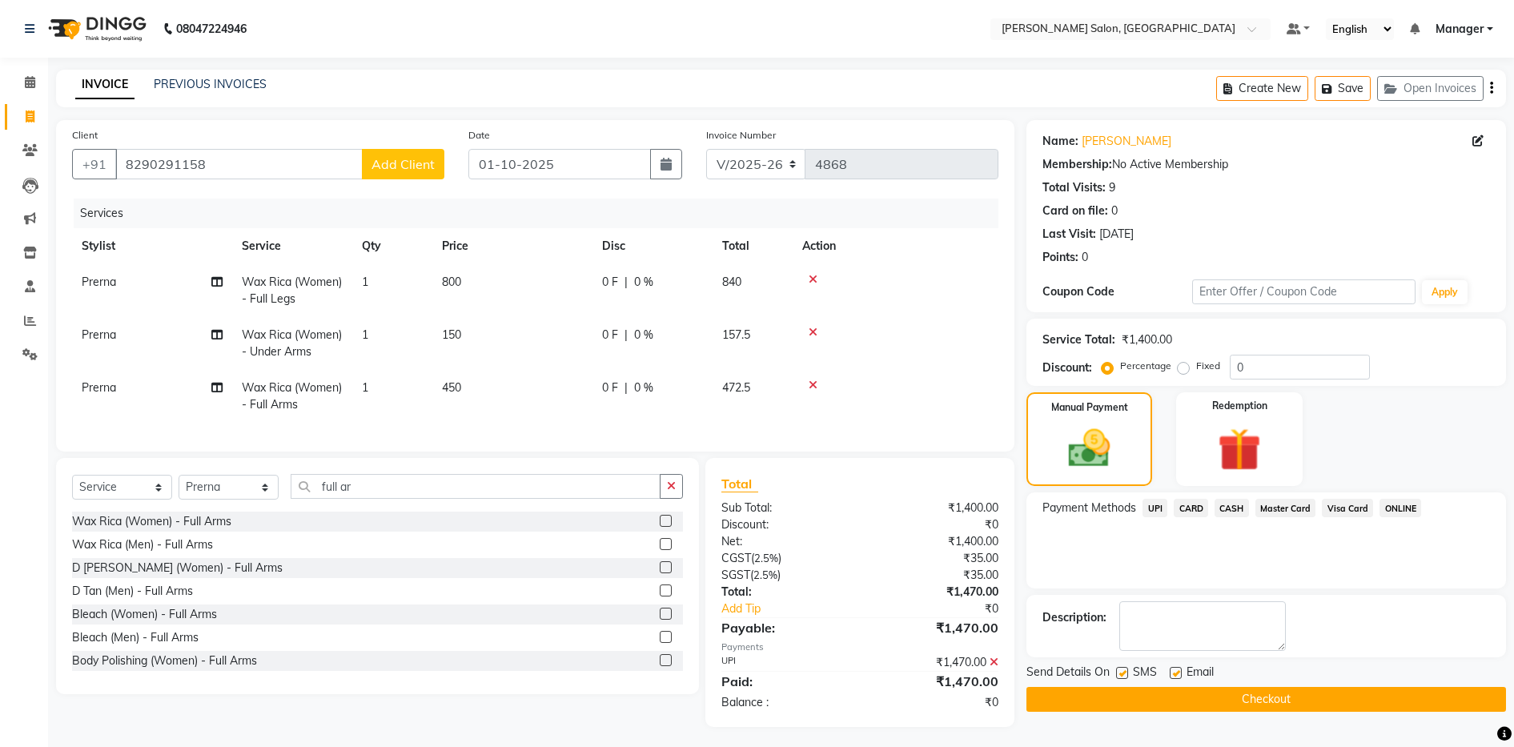
click at [1425, 428] on div "Manual Payment Redemption" at bounding box center [1267, 439] width 504 height 94
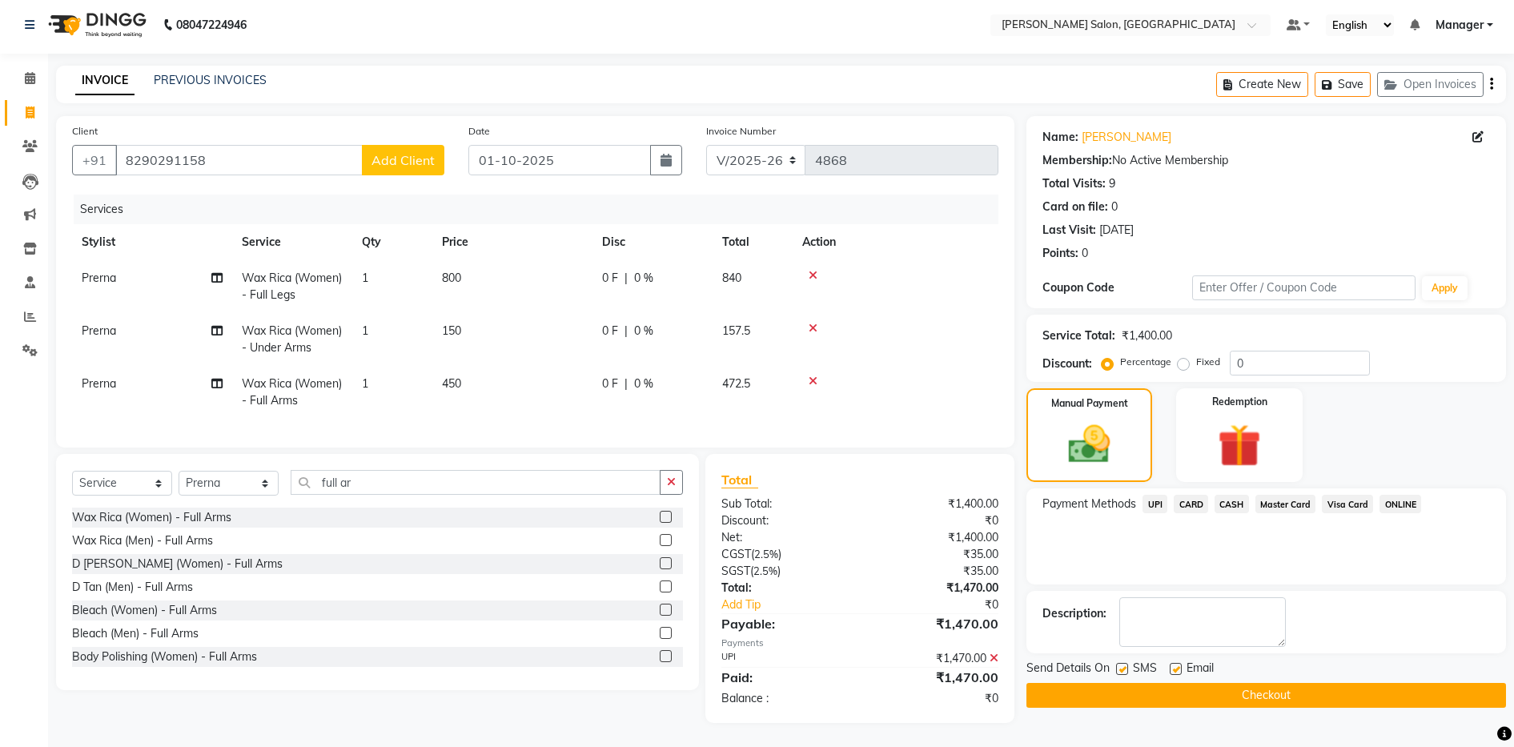
scroll to position [19, 0]
drag, startPoint x: 1176, startPoint y: 655, endPoint x: 1169, endPoint y: 672, distance: 18.0
click at [1169, 672] on div "Send Details On SMS Email Checkout" at bounding box center [1267, 684] width 480 height 48
click at [1169, 683] on button "Checkout" at bounding box center [1267, 695] width 480 height 25
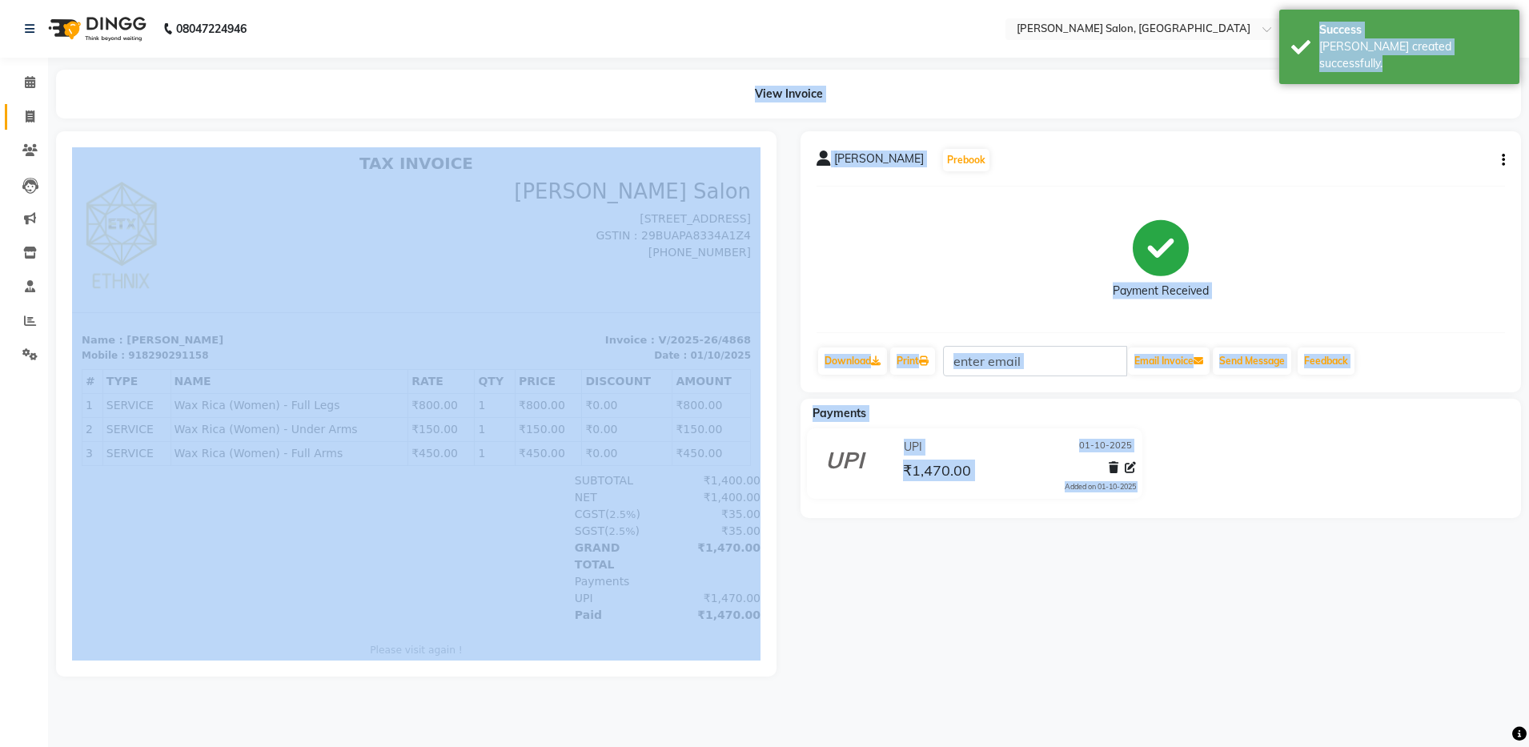
click at [24, 126] on link "Invoice" at bounding box center [24, 117] width 38 height 26
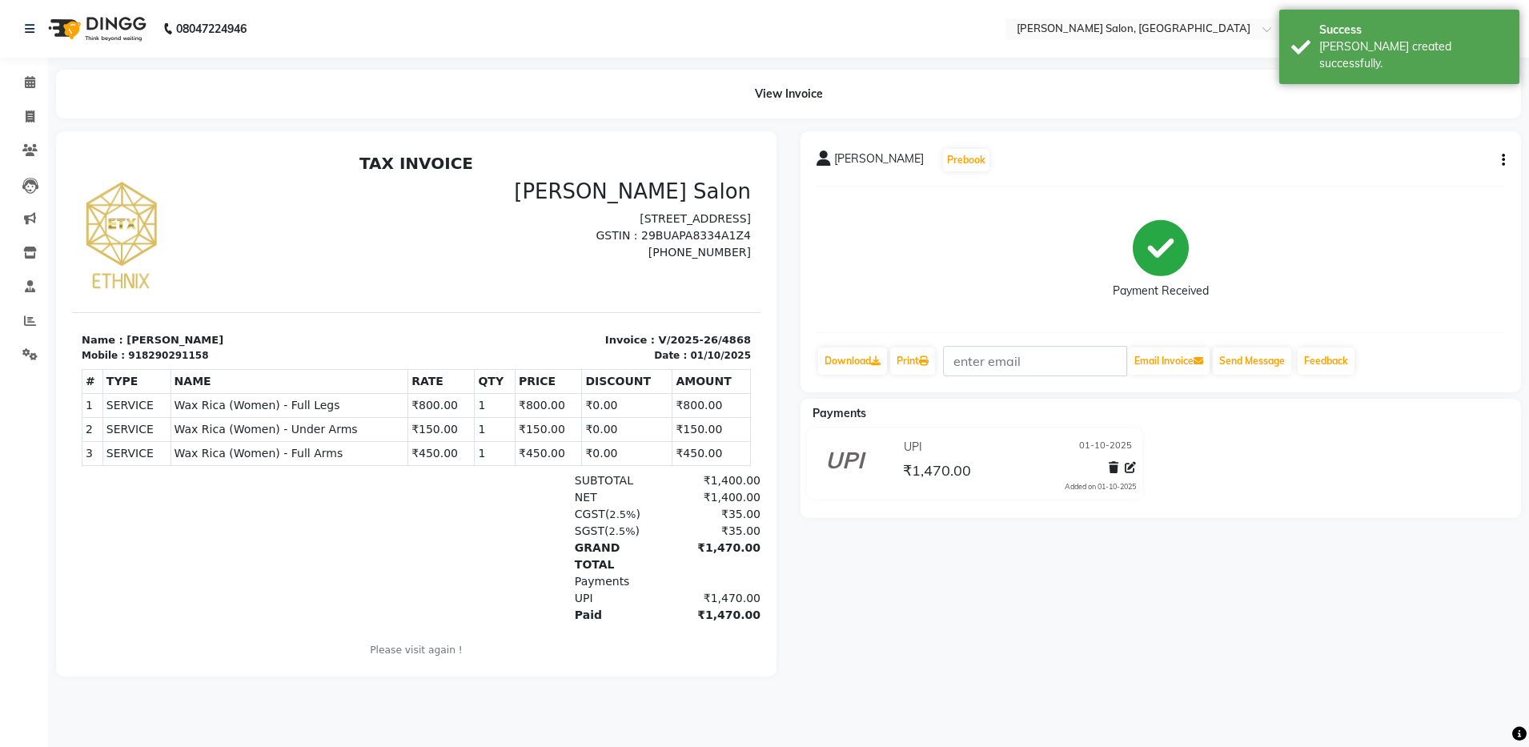
select select "service"
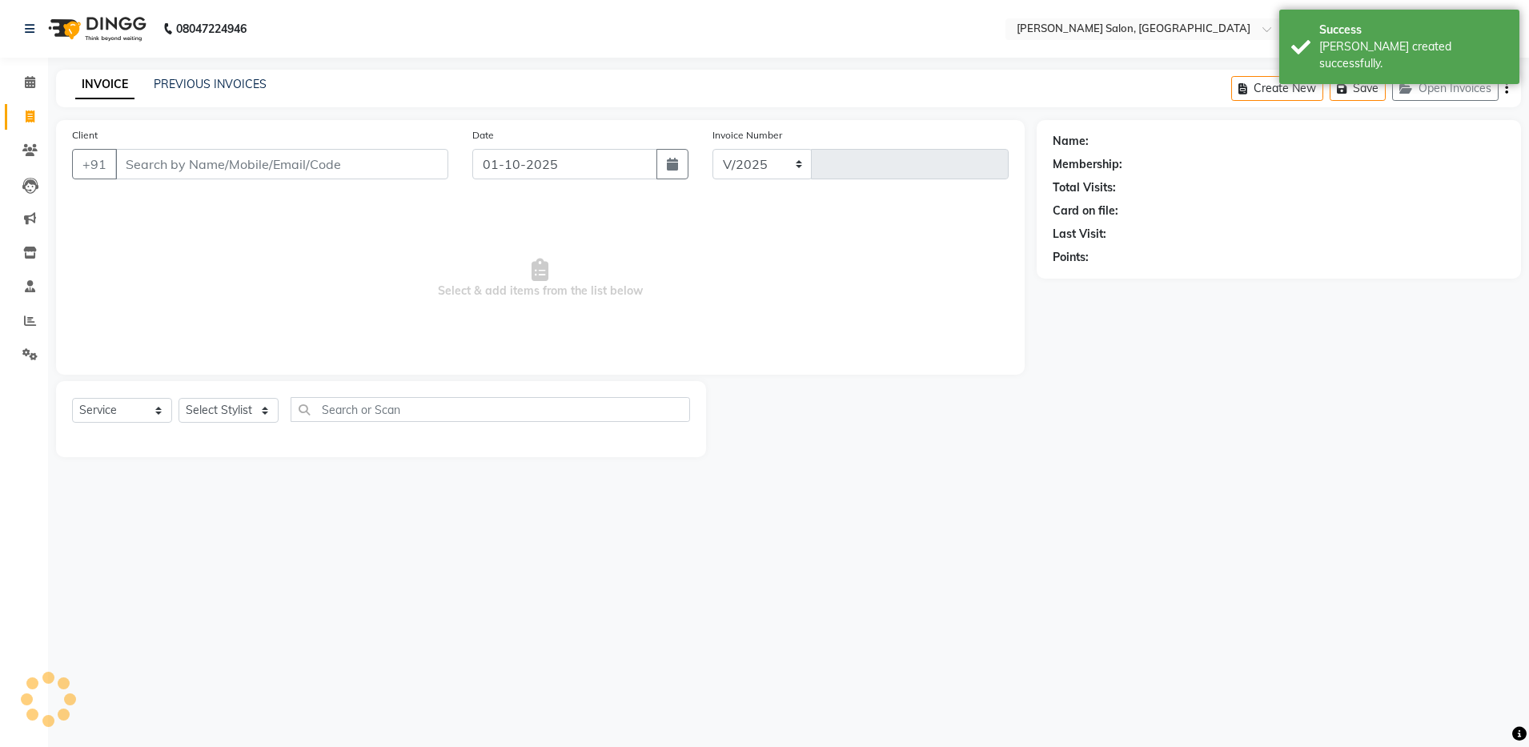
select select "4781"
type input "4869"
click at [185, 89] on link "PREVIOUS INVOICES" at bounding box center [210, 84] width 113 height 14
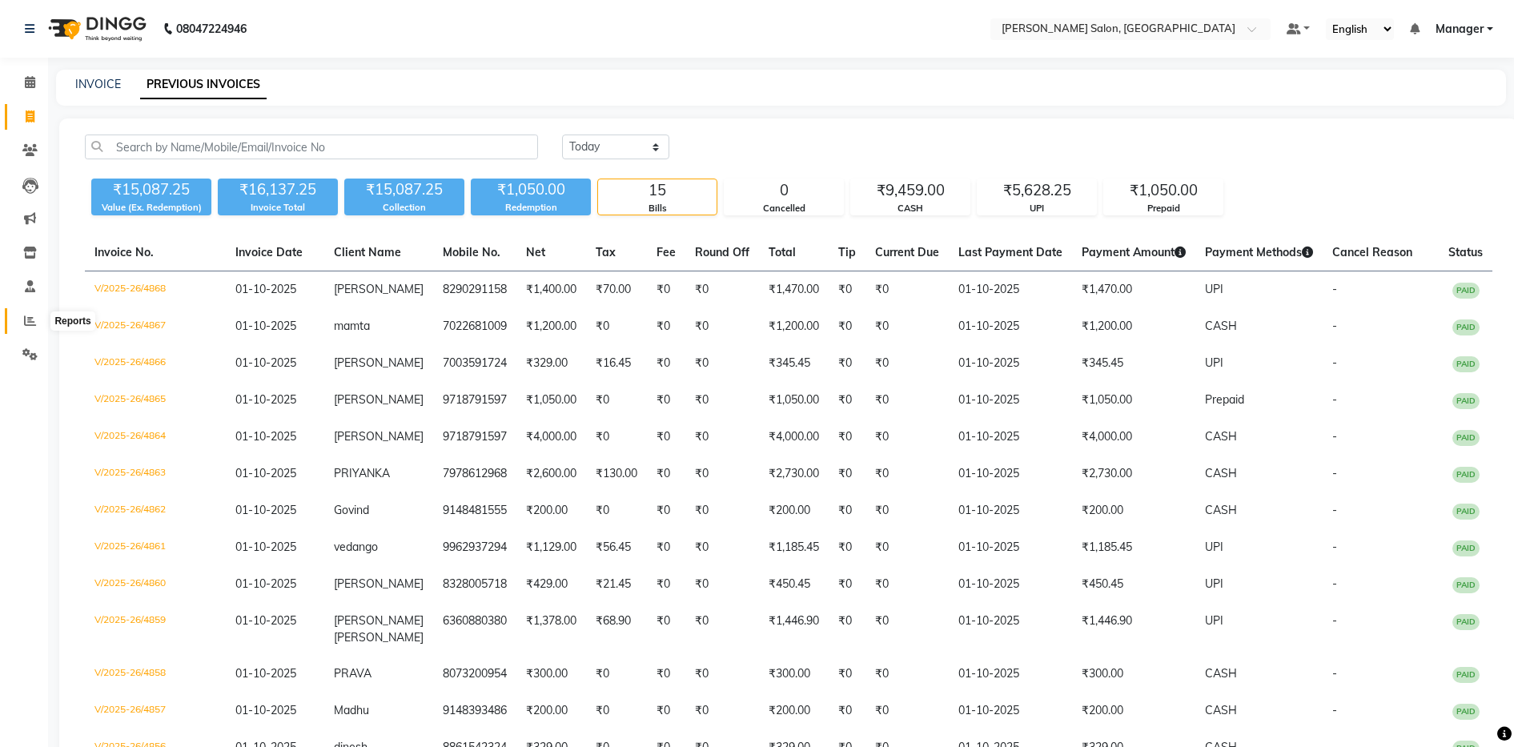
click at [34, 324] on icon at bounding box center [30, 321] width 12 height 12
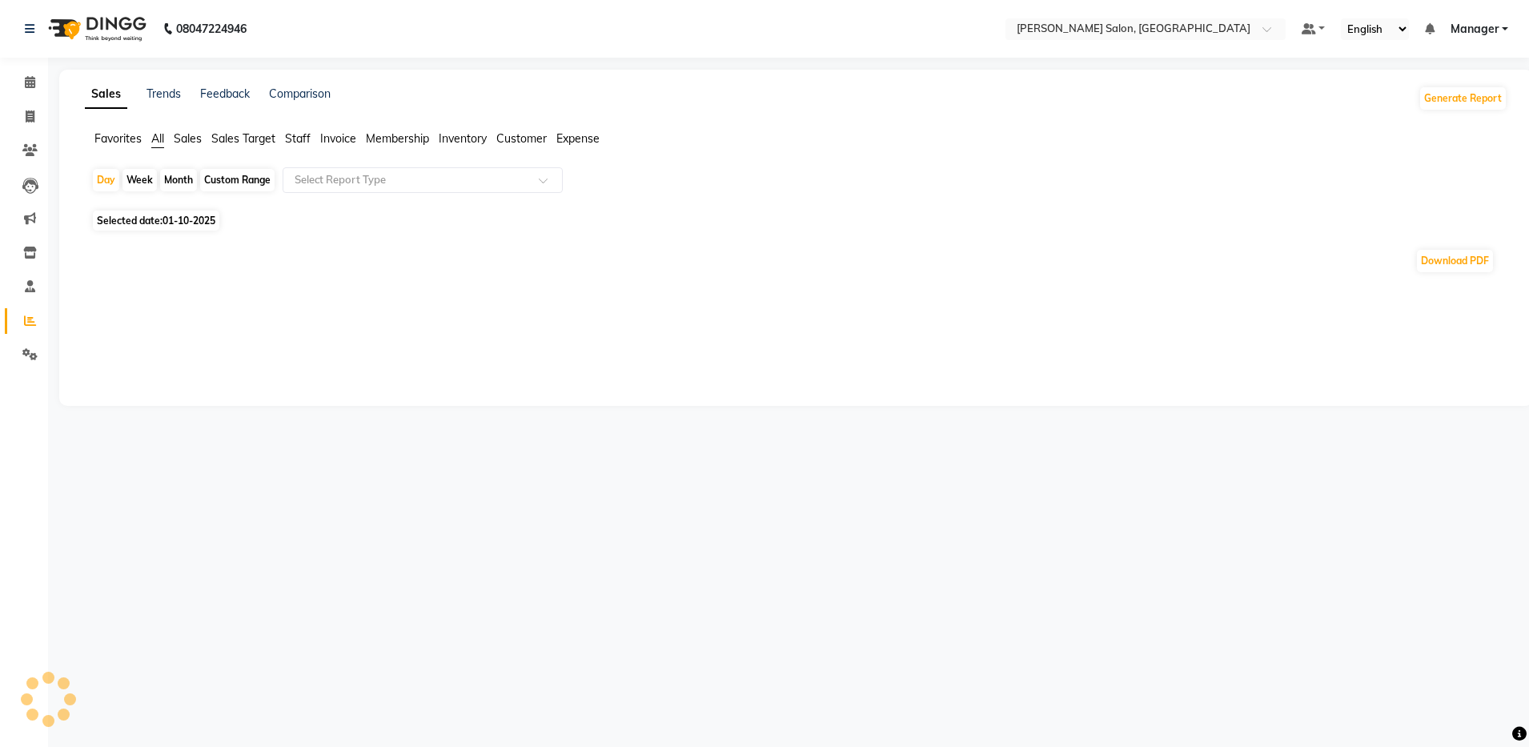
click at [187, 178] on div "Month" at bounding box center [178, 180] width 37 height 22
select select "10"
select select "2025"
click at [195, 215] on span "01-10-2025" at bounding box center [189, 221] width 53 height 12
select select "10"
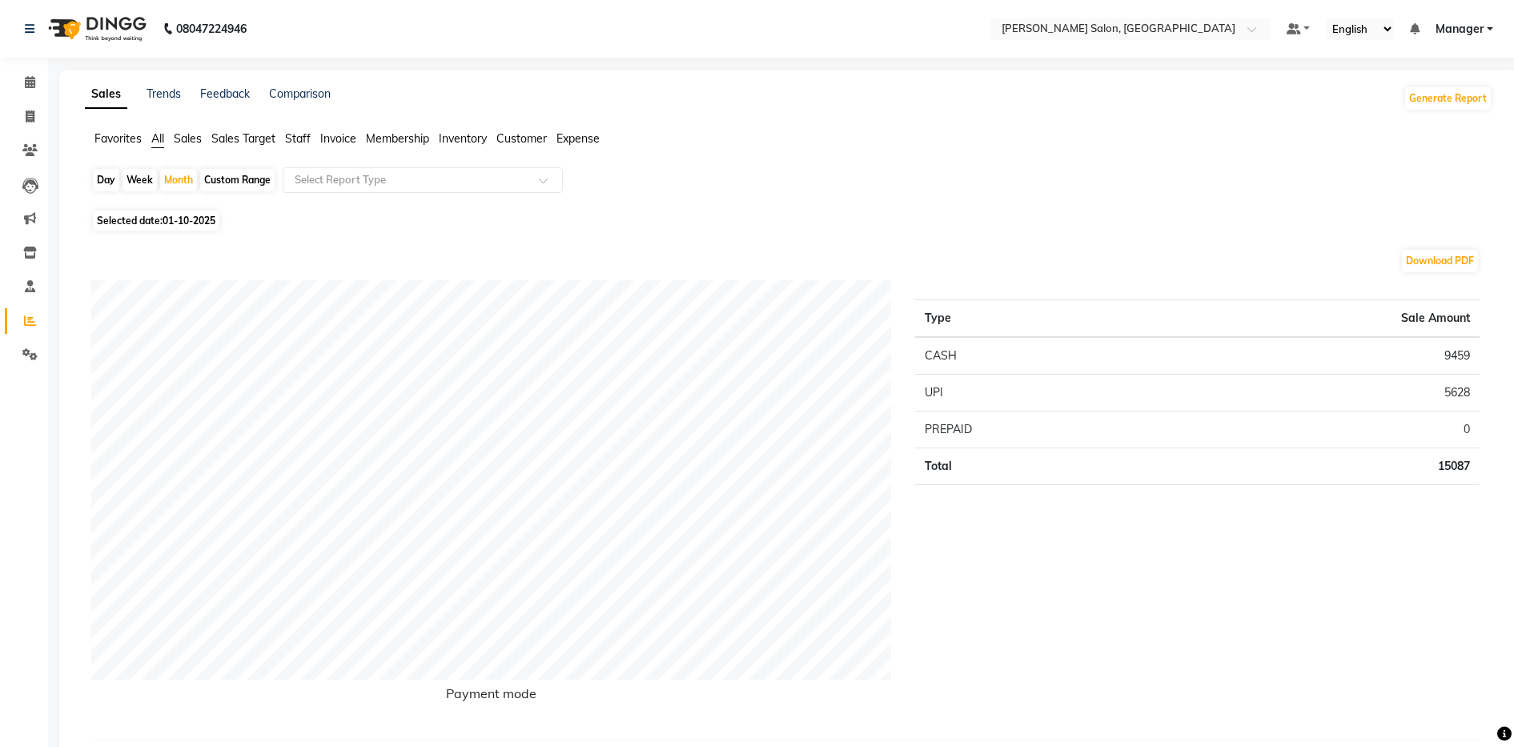
select select "2025"
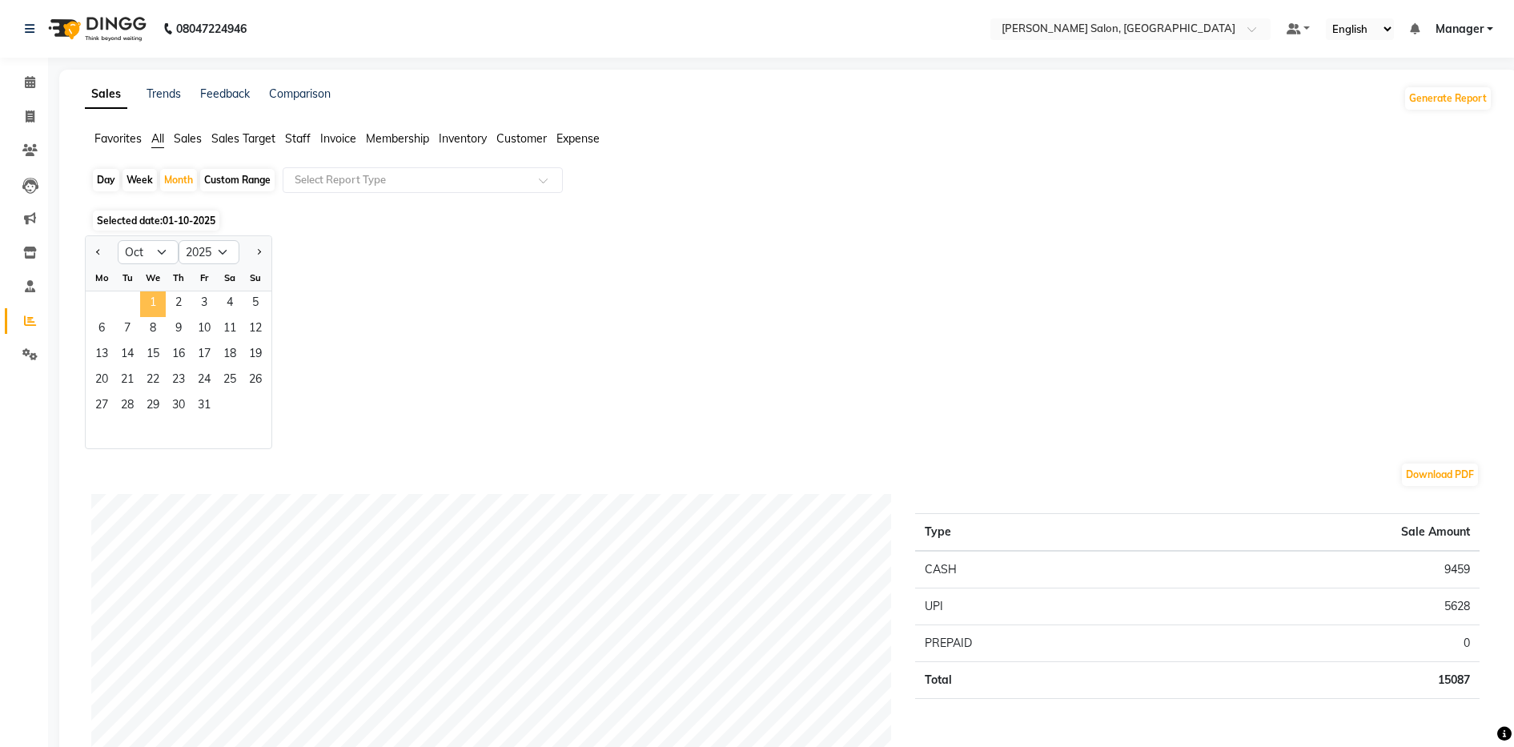
click at [155, 299] on span "1" at bounding box center [153, 304] width 26 height 26
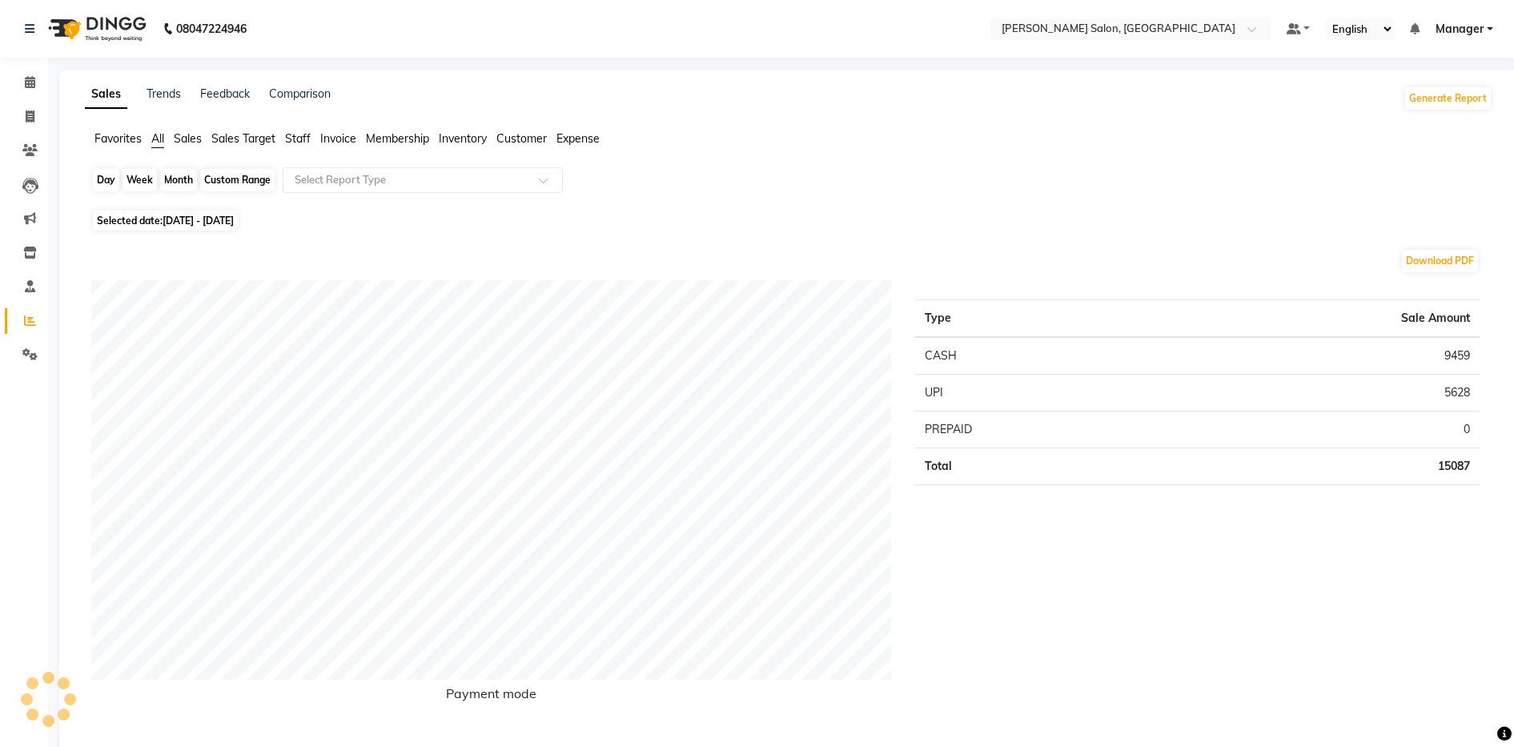
click at [186, 173] on div "Month" at bounding box center [178, 180] width 37 height 22
select select "10"
select select "2025"
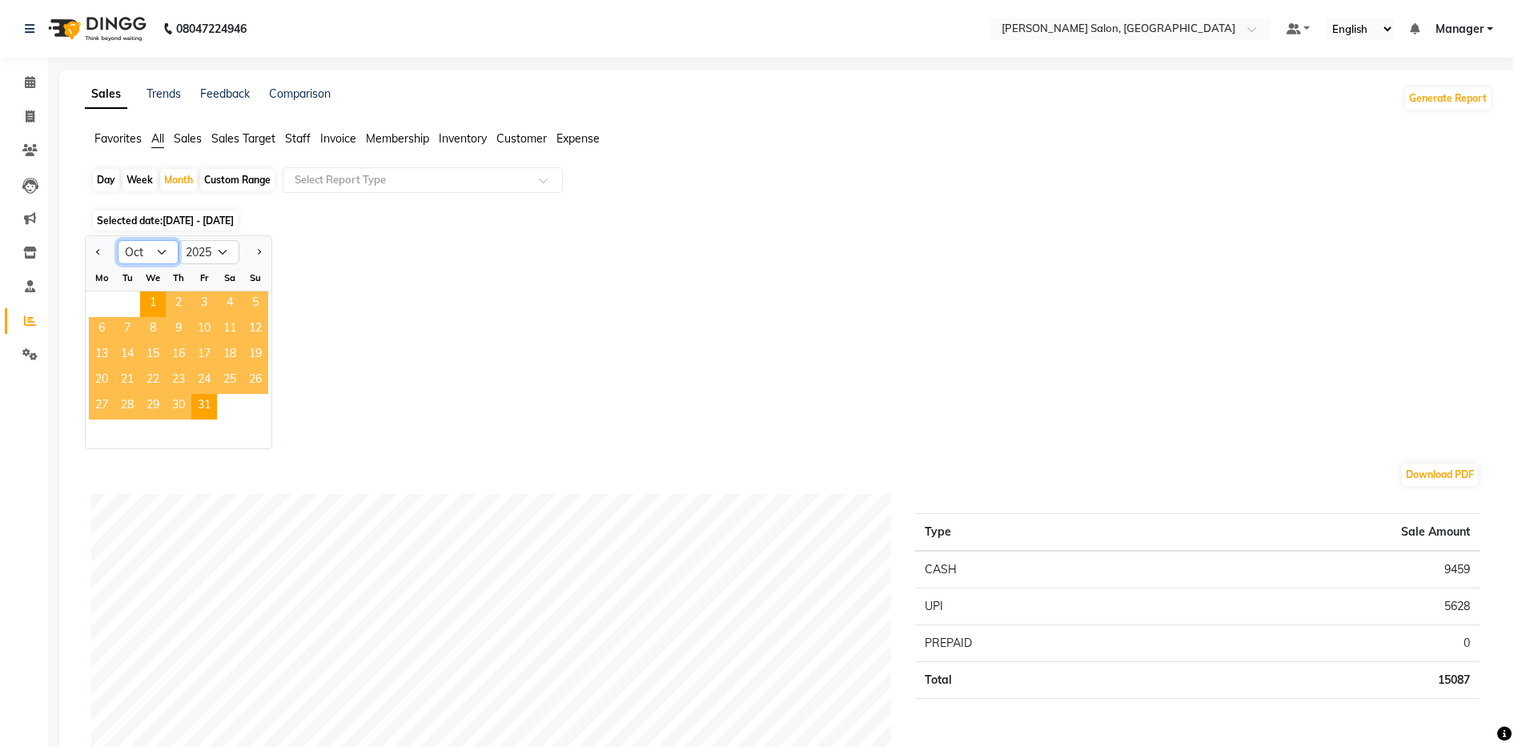
click at [163, 245] on select "Jan Feb Mar Apr May Jun Jul Aug Sep Oct Nov Dec" at bounding box center [148, 252] width 61 height 24
select select "9"
click at [118, 240] on select "Jan Feb Mar Apr May Jun Jul Aug Sep Oct Nov Dec" at bounding box center [148, 252] width 61 height 24
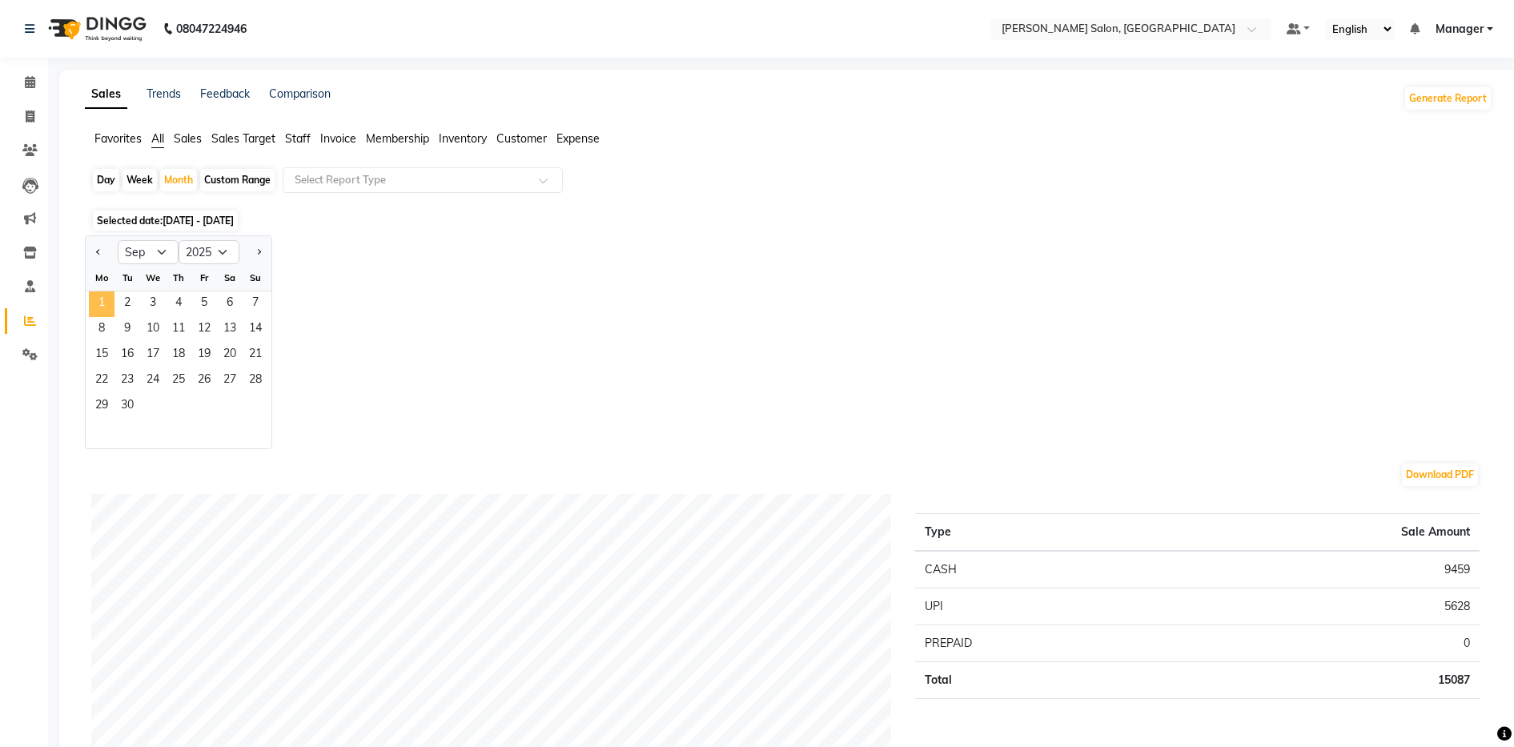
click at [100, 308] on span "1" at bounding box center [102, 304] width 26 height 26
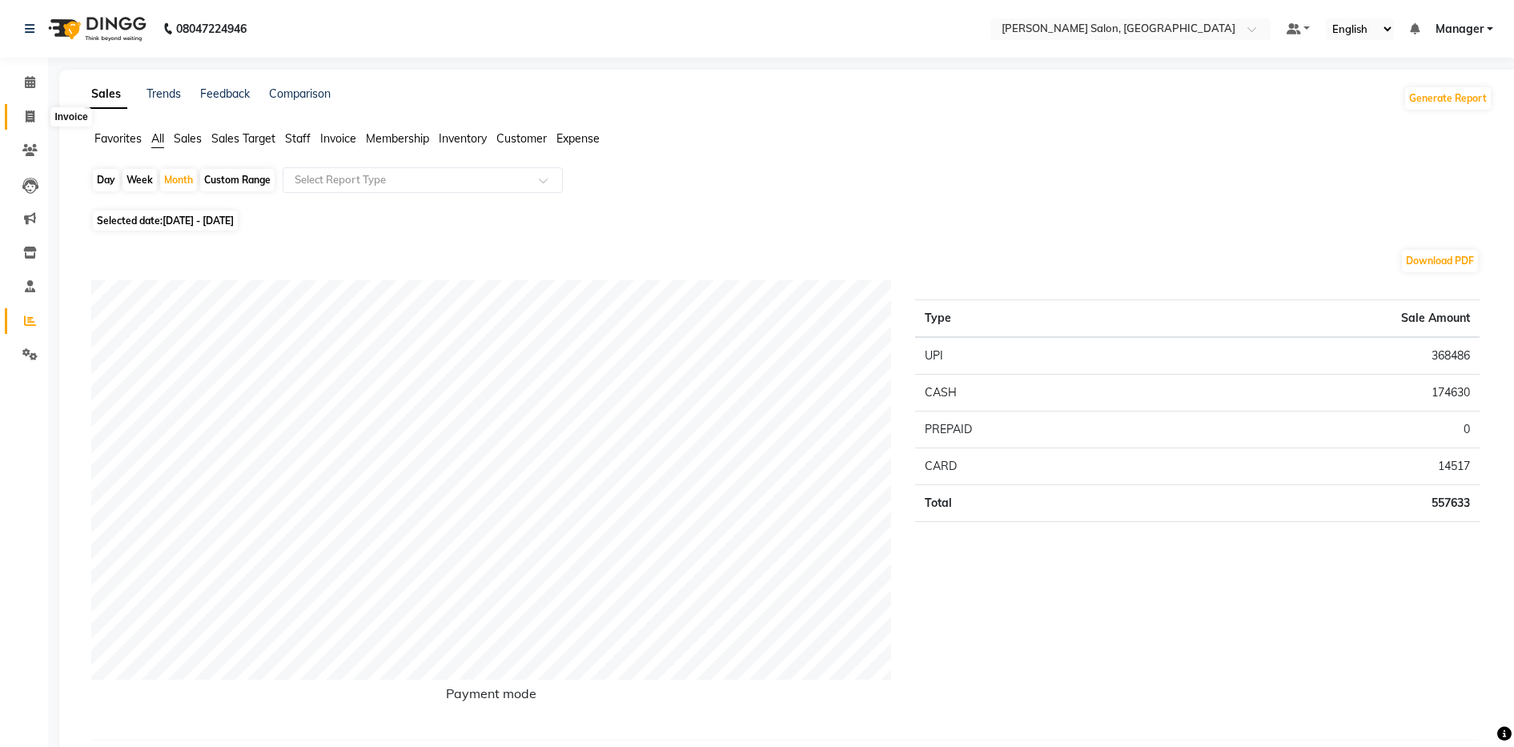
click at [29, 120] on icon at bounding box center [30, 117] width 9 height 12
select select "service"
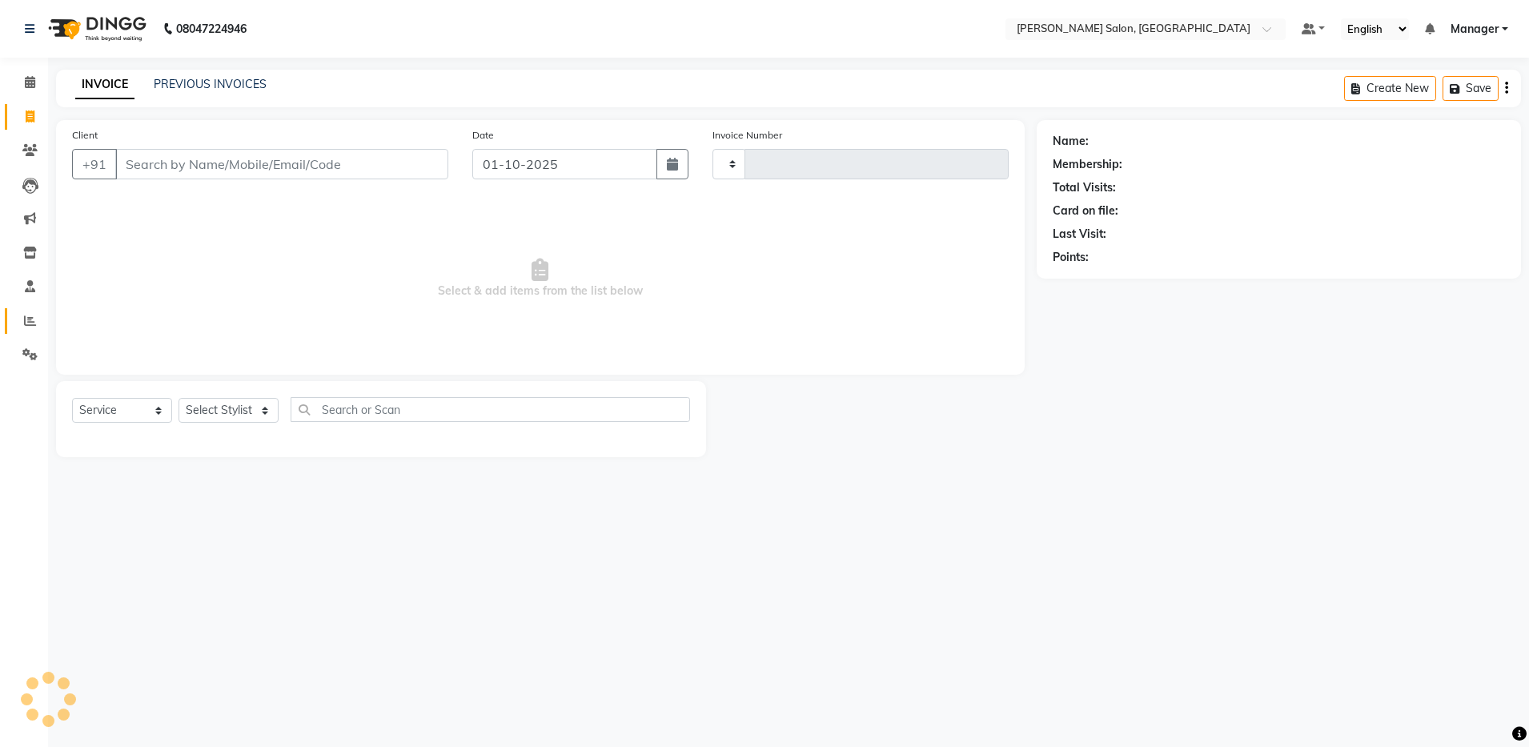
type input "4869"
select select "4781"
click at [24, 324] on icon at bounding box center [30, 321] width 12 height 12
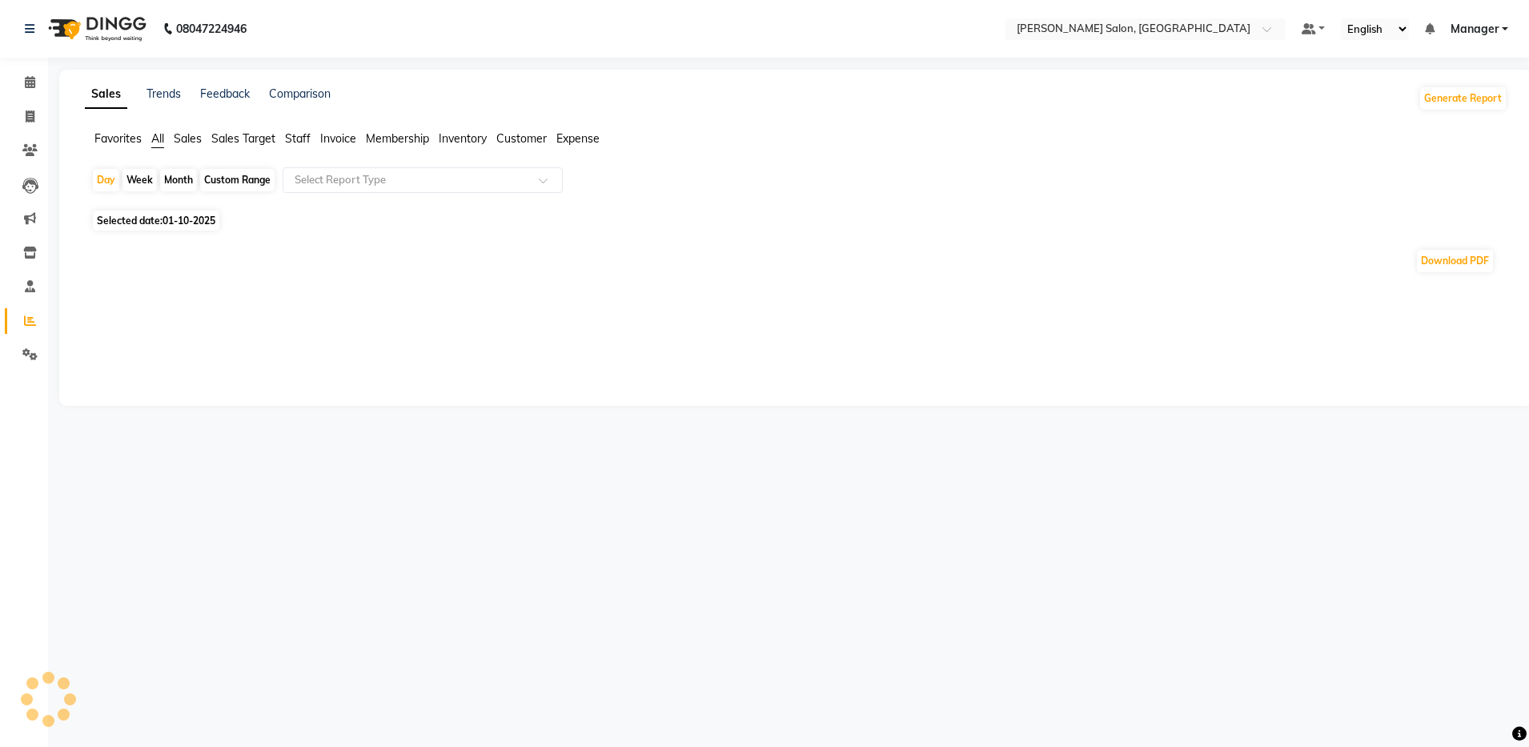
click at [191, 175] on div "Month" at bounding box center [178, 180] width 37 height 22
drag, startPoint x: 176, startPoint y: 174, endPoint x: 179, endPoint y: 182, distance: 8.4
click at [179, 182] on div "Month" at bounding box center [178, 180] width 37 height 22
select select "10"
select select "2025"
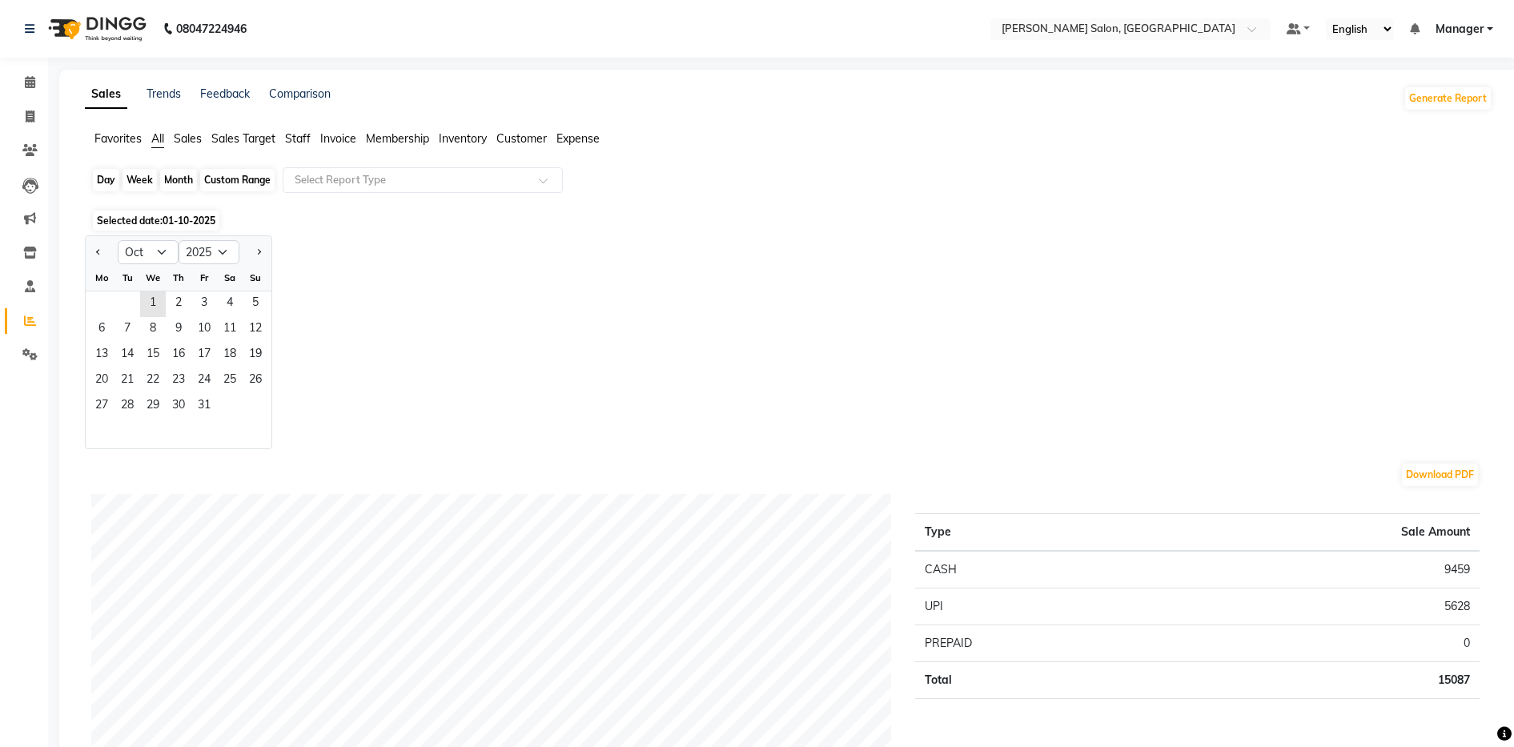
click at [179, 182] on div "Month" at bounding box center [178, 180] width 37 height 22
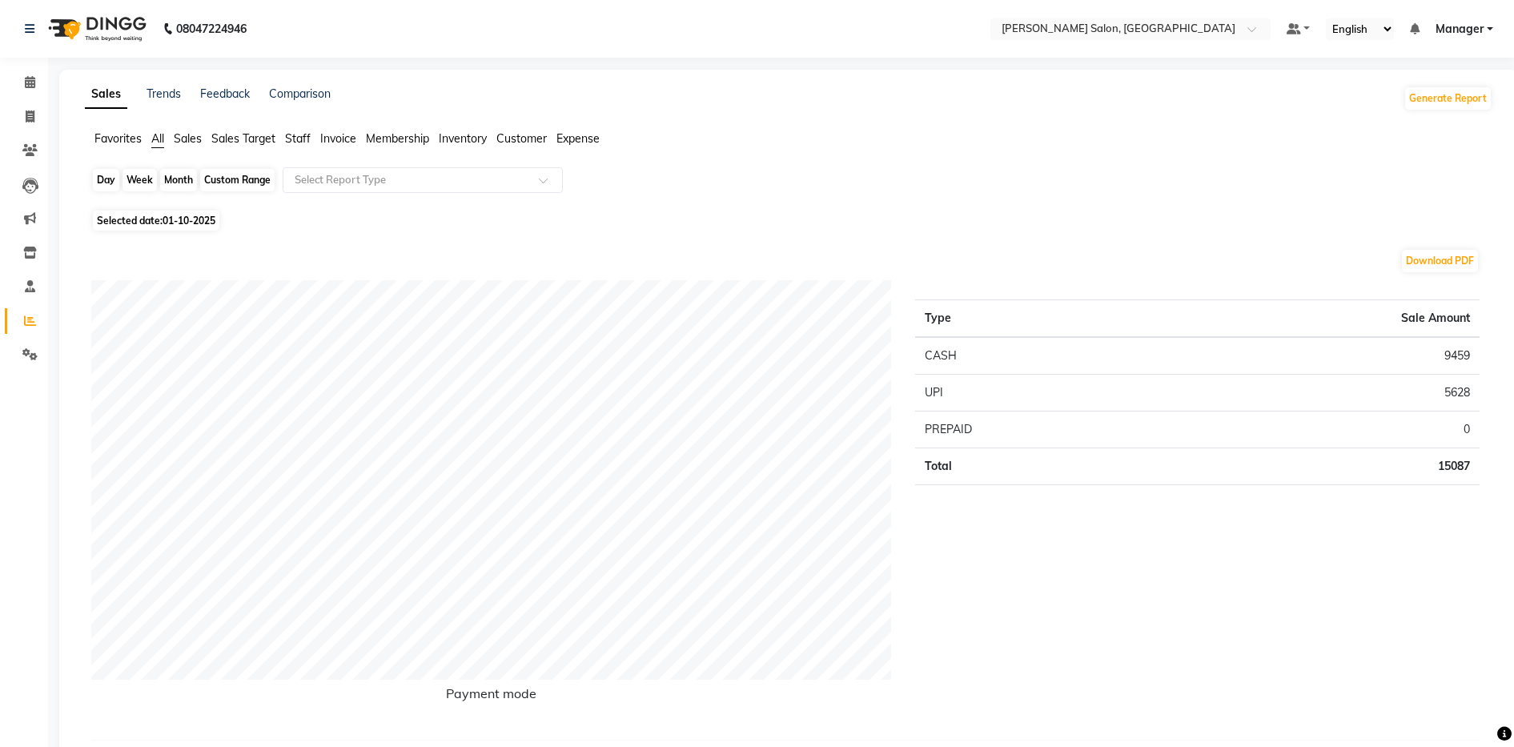
click at [182, 177] on div "Month" at bounding box center [178, 180] width 37 height 22
select select "10"
select select "2025"
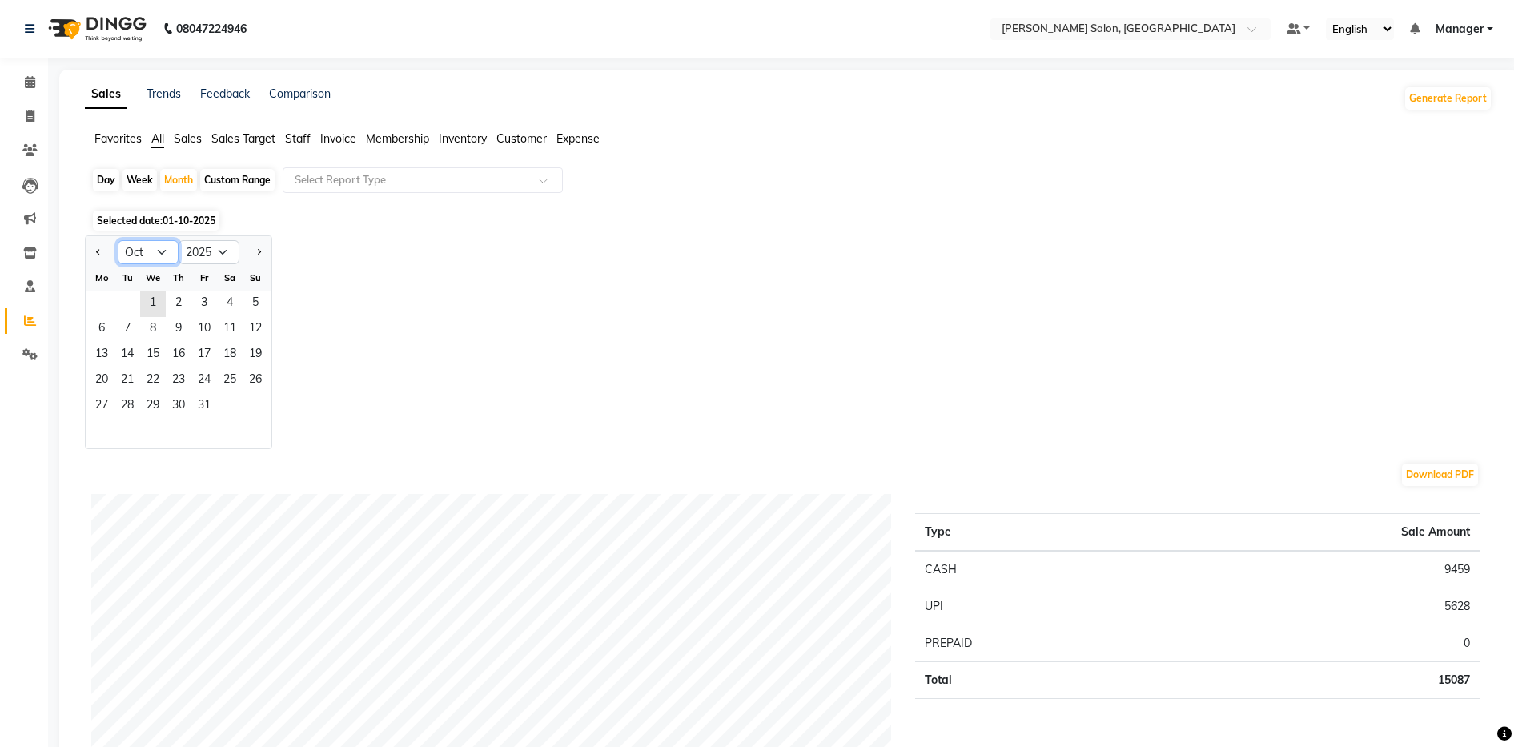
click at [156, 249] on select "Jan Feb Mar Apr May Jun Jul Aug Sep Oct Nov Dec" at bounding box center [148, 252] width 61 height 24
select select "9"
click at [118, 240] on select "Jan Feb Mar Apr May Jun Jul Aug Sep Oct Nov Dec" at bounding box center [148, 252] width 61 height 24
click at [107, 300] on span "1" at bounding box center [102, 304] width 26 height 26
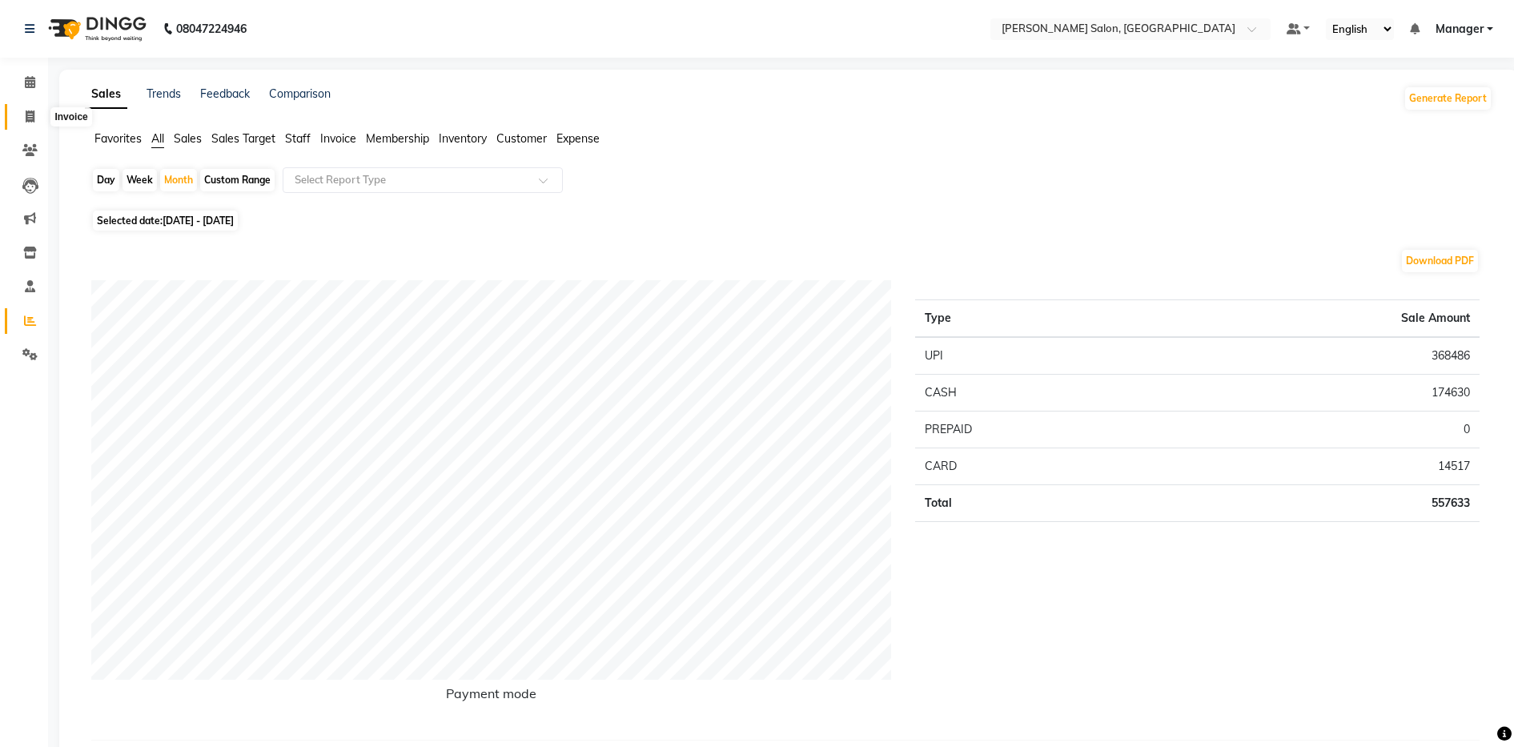
click at [29, 120] on icon at bounding box center [30, 117] width 9 height 12
select select "service"
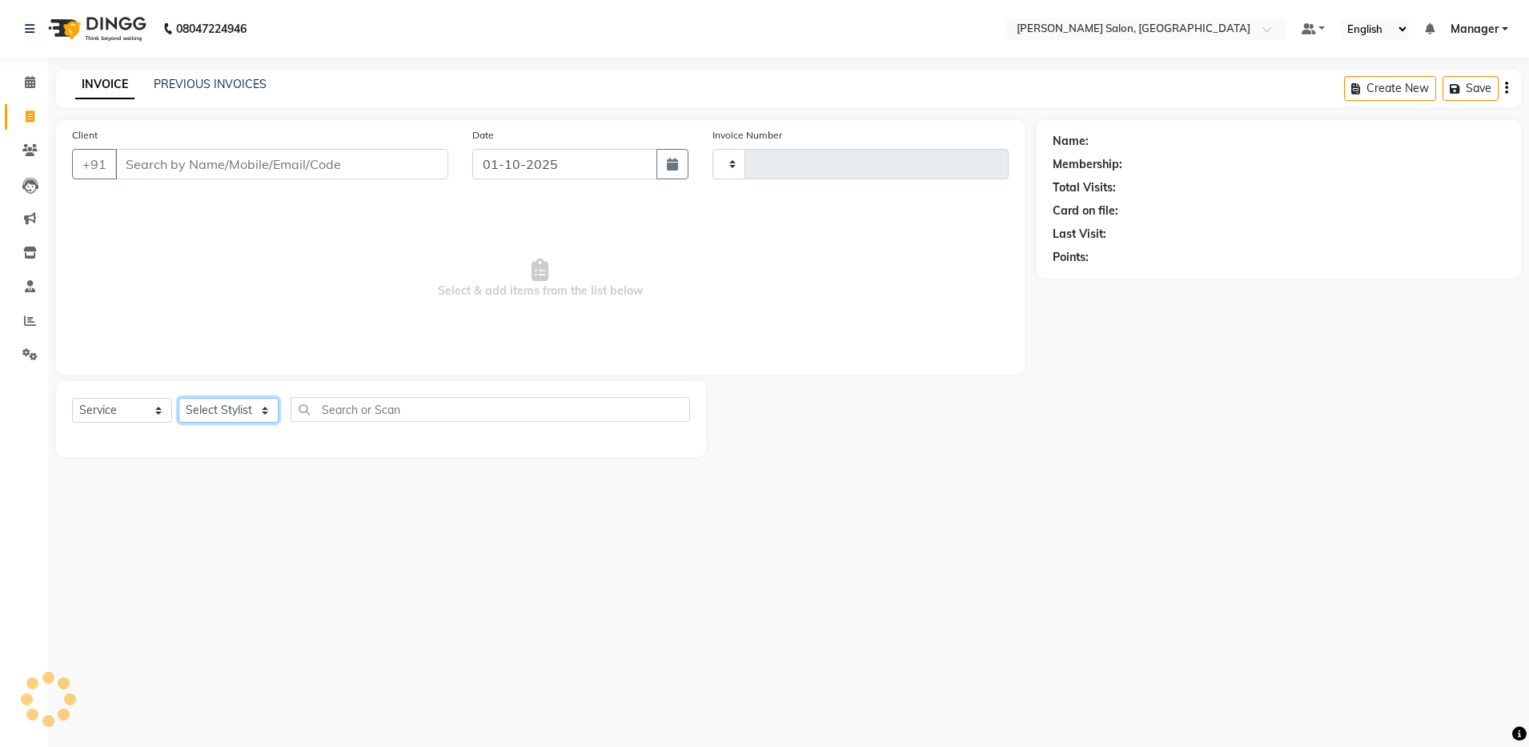
click at [226, 409] on select "Select Stylist" at bounding box center [229, 410] width 100 height 25
type input "4869"
select select "4781"
click at [231, 413] on select "Select Stylist Aarthi Abhishek Aisha Barbhuiya Aman Arjun Viswanathan Deep dolm…" at bounding box center [229, 410] width 100 height 25
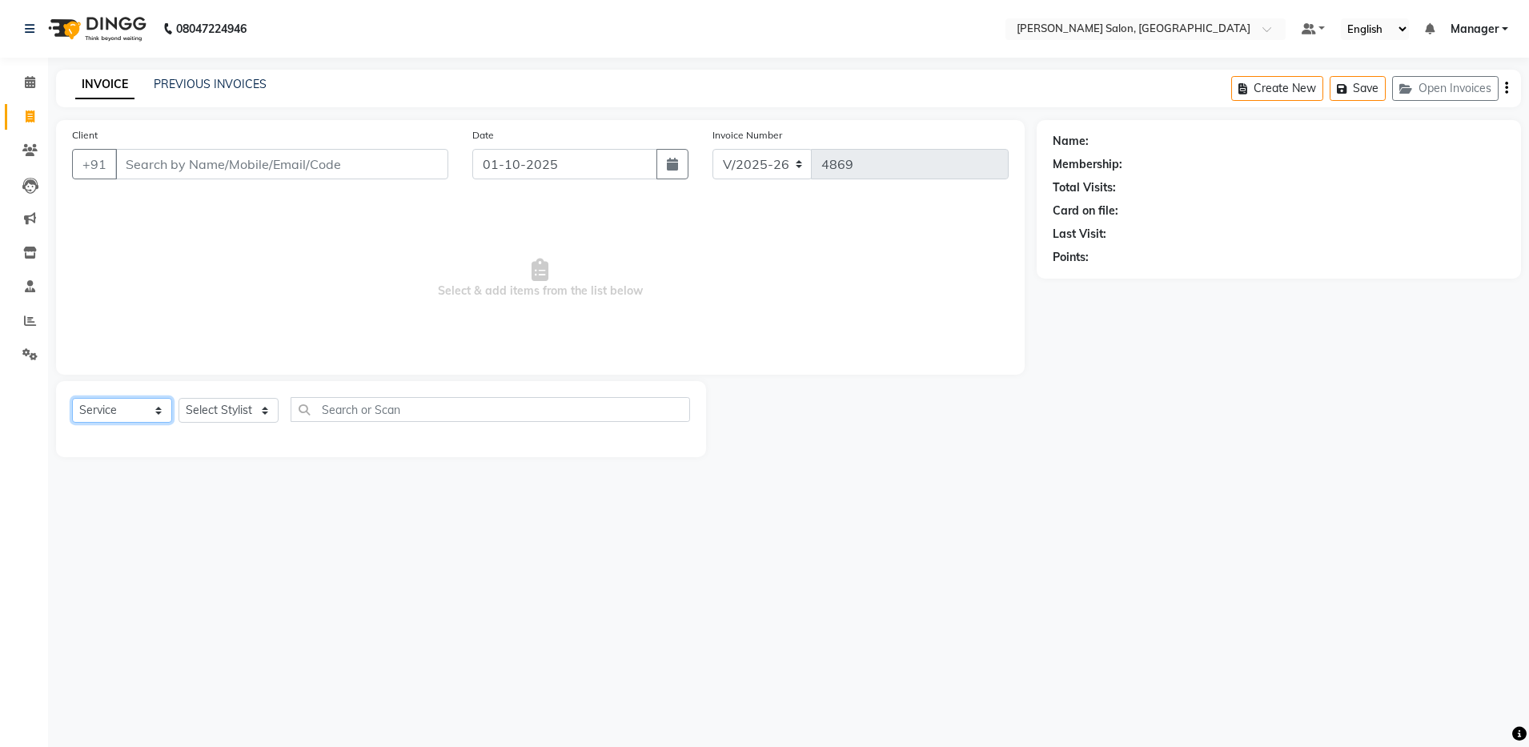
click at [128, 410] on select "Select Service Product Membership Package Voucher Prepaid Gift Card" at bounding box center [122, 410] width 100 height 25
click at [156, 163] on input "Client" at bounding box center [281, 164] width 333 height 30
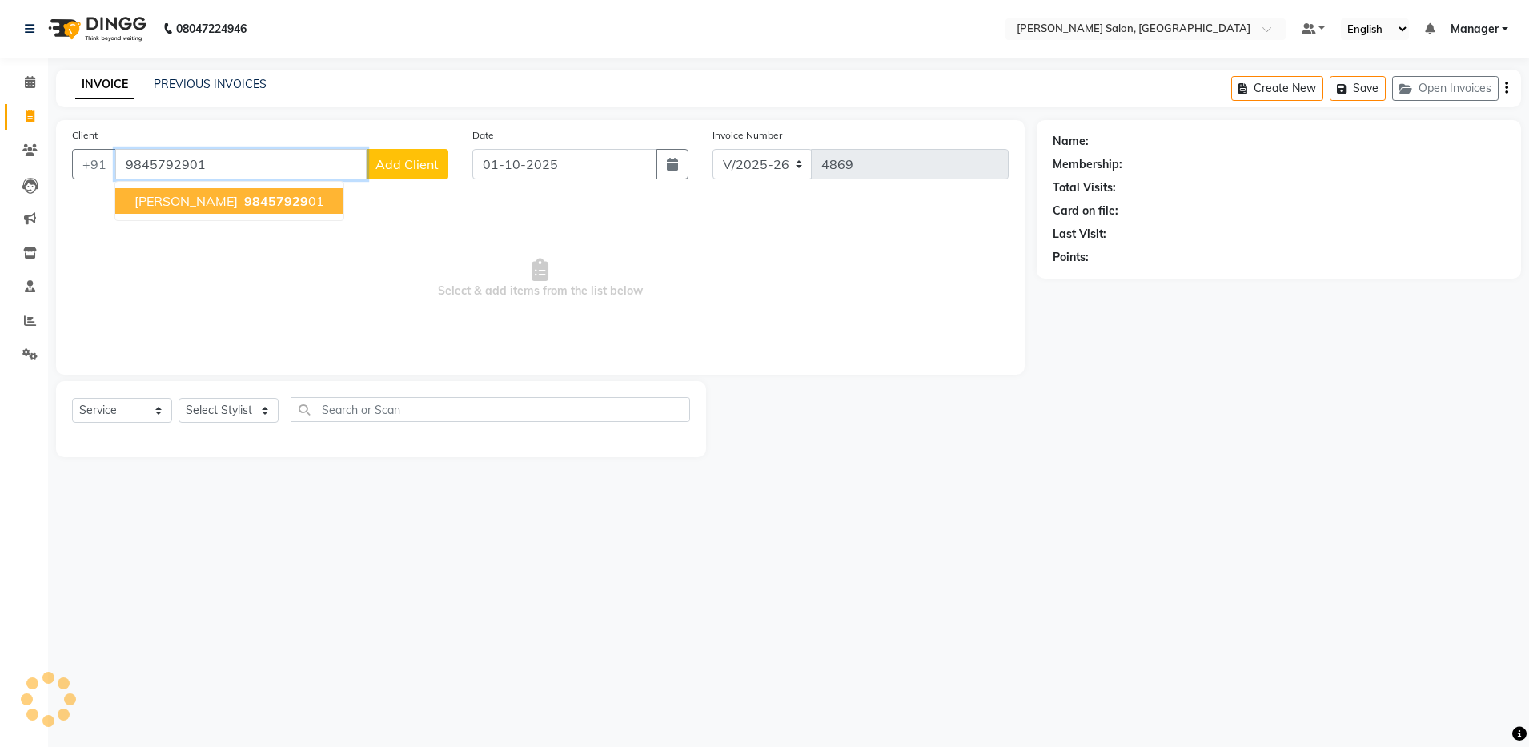
type input "9845792901"
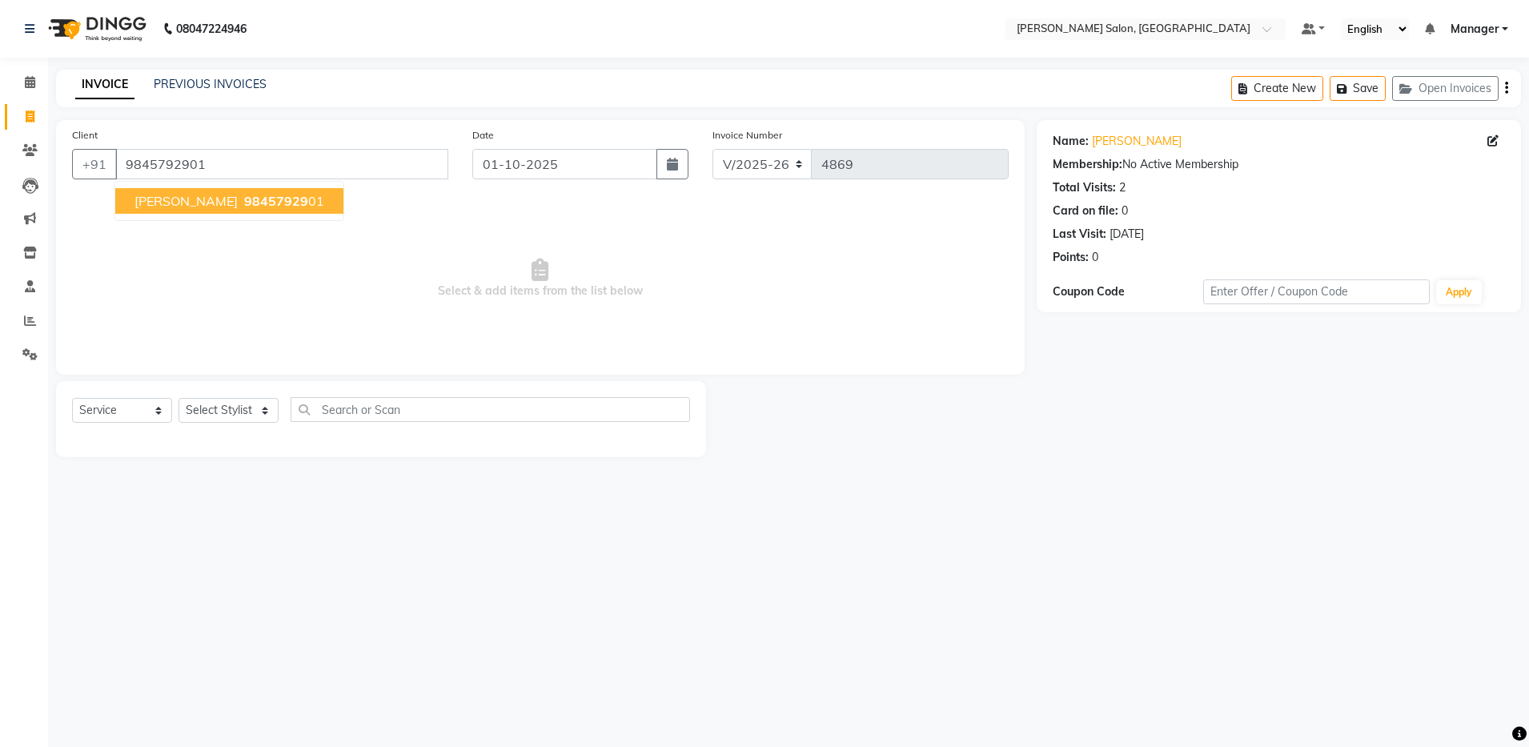
click at [147, 195] on span "shelesh" at bounding box center [186, 201] width 103 height 16
click at [132, 403] on select "Select Service Product Membership Package Voucher Prepaid Gift Card" at bounding box center [122, 410] width 100 height 25
click at [72, 398] on select "Select Service Product Membership Package Voucher Prepaid Gift Card" at bounding box center [122, 410] width 100 height 25
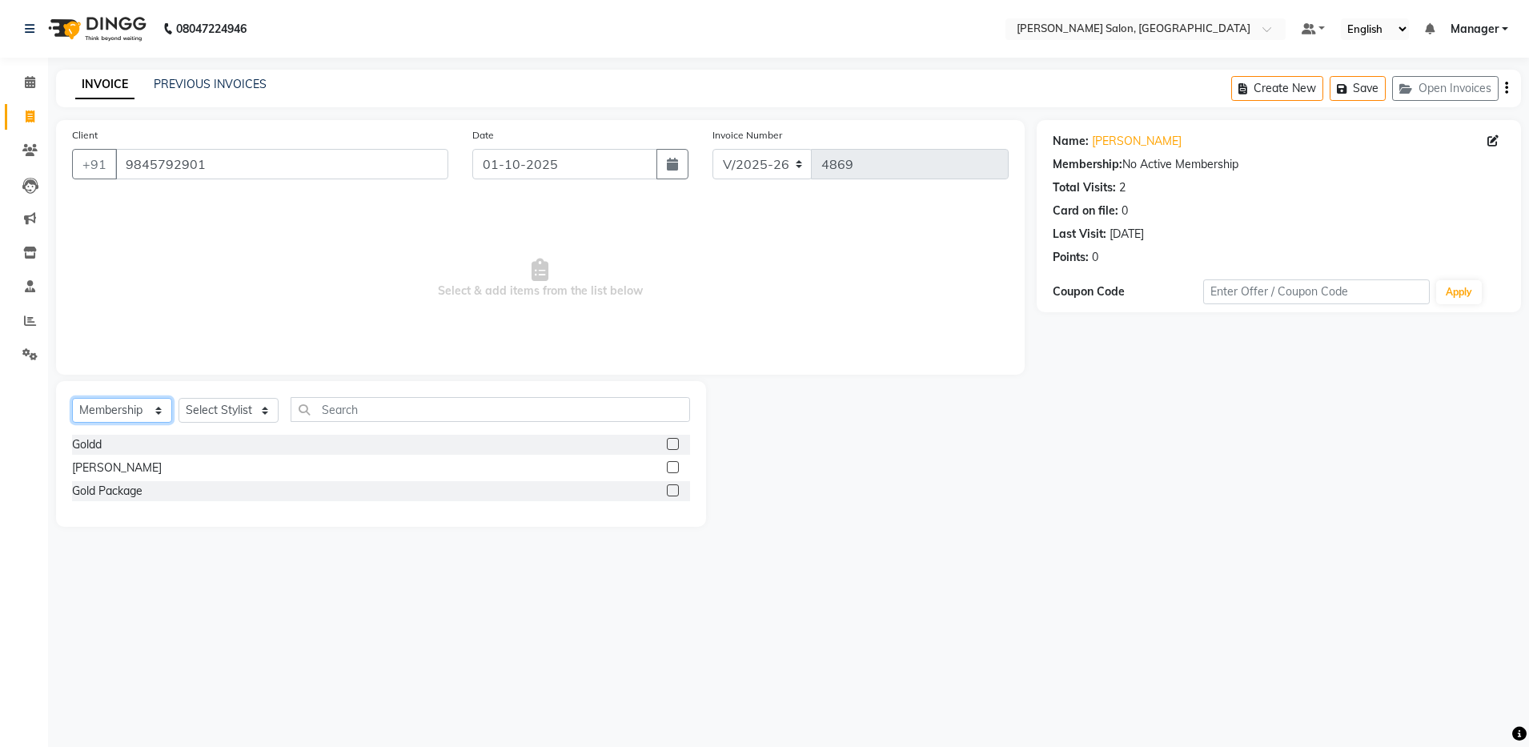
click at [136, 411] on select "Select Service Product Membership Package Voucher Prepaid Gift Card" at bounding box center [122, 410] width 100 height 25
select select "P"
click at [72, 398] on select "Select Service Product Membership Package Voucher Prepaid Gift Card" at bounding box center [122, 410] width 100 height 25
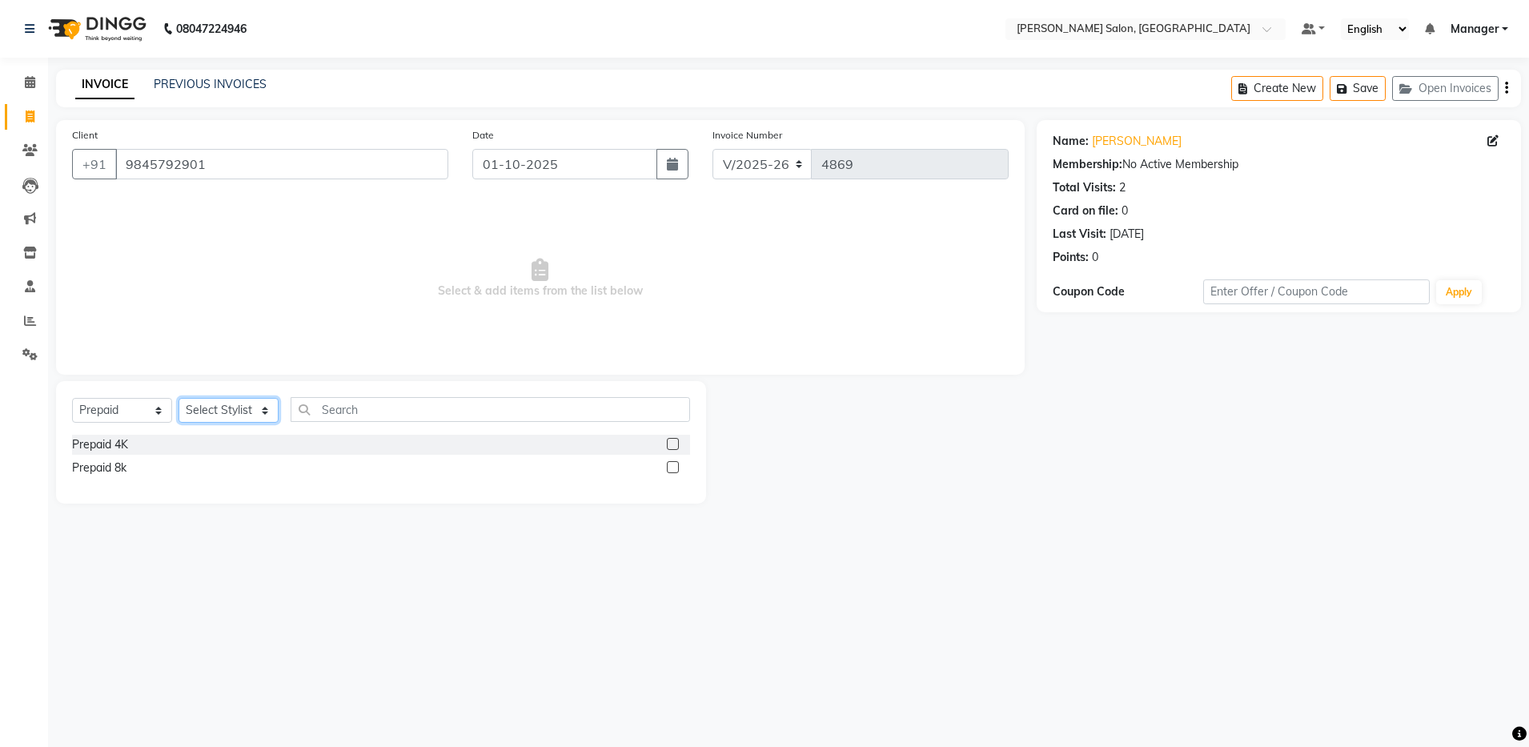
click at [232, 403] on select "Select Stylist Aarthi Abhishek Aisha Barbhuiya Aman Arjun Viswanathan Deep dolm…" at bounding box center [229, 410] width 100 height 25
click at [674, 464] on label at bounding box center [673, 467] width 12 height 12
click at [674, 464] on input "checkbox" at bounding box center [672, 468] width 10 height 10
click at [225, 404] on select "Select Stylist Aarthi Abhishek Aisha Barbhuiya Aman Arjun Viswanathan Deep dolm…" at bounding box center [229, 410] width 100 height 25
click at [673, 468] on label at bounding box center [673, 467] width 12 height 12
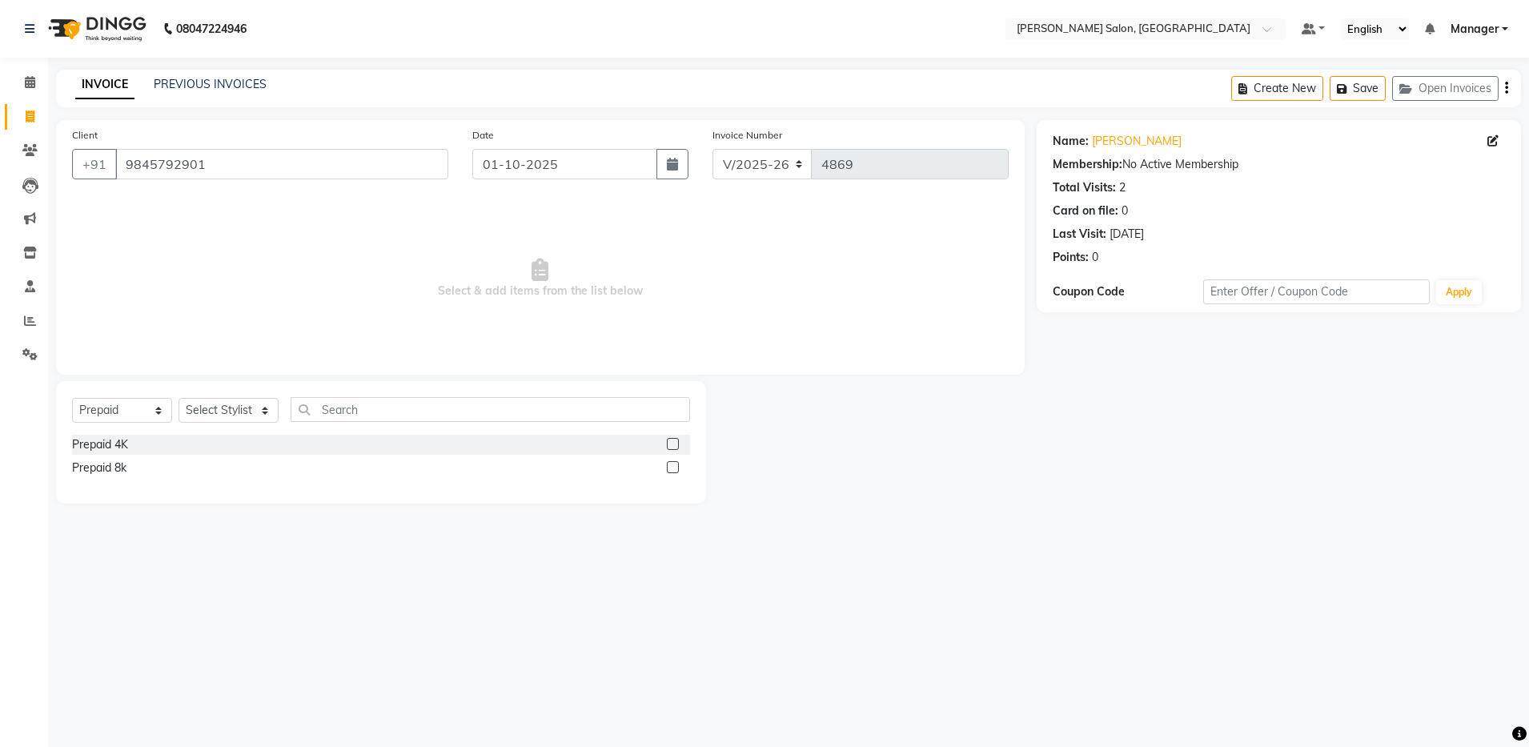
click at [673, 468] on input "checkbox" at bounding box center [672, 468] width 10 height 10
click at [673, 468] on label at bounding box center [673, 467] width 12 height 12
click at [673, 468] on input "checkbox" at bounding box center [672, 468] width 10 height 10
checkbox input "false"
click at [244, 407] on select "Select Stylist Aarthi Abhishek Aisha Barbhuiya Aman Arjun Viswanathan Deep dolm…" at bounding box center [229, 410] width 100 height 25
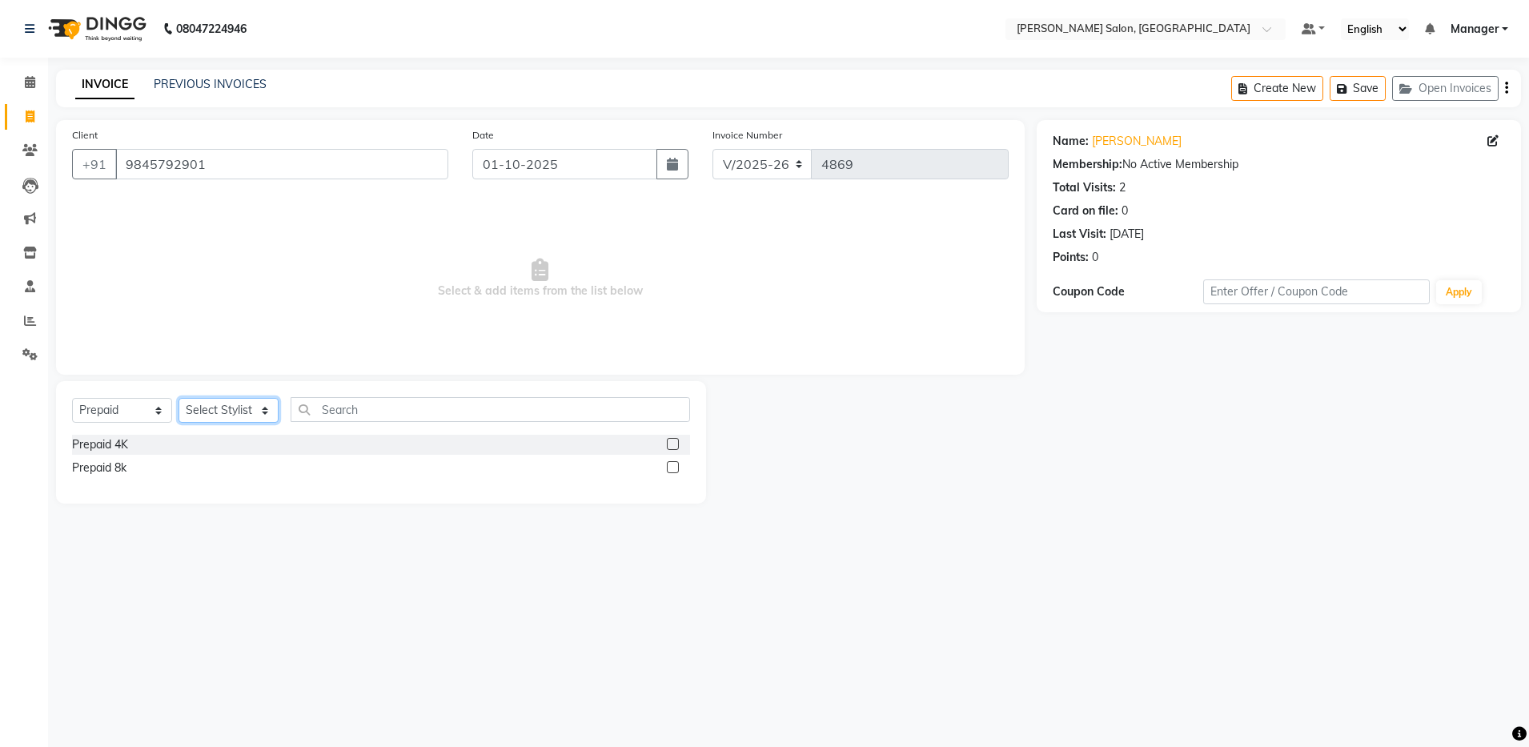
select select "28901"
click at [179, 398] on select "Select Stylist Aarthi Abhishek Aisha Barbhuiya Aman Arjun Viswanathan Deep dolm…" at bounding box center [229, 410] width 100 height 25
click at [670, 468] on label at bounding box center [673, 467] width 12 height 12
click at [670, 468] on input "checkbox" at bounding box center [672, 468] width 10 height 10
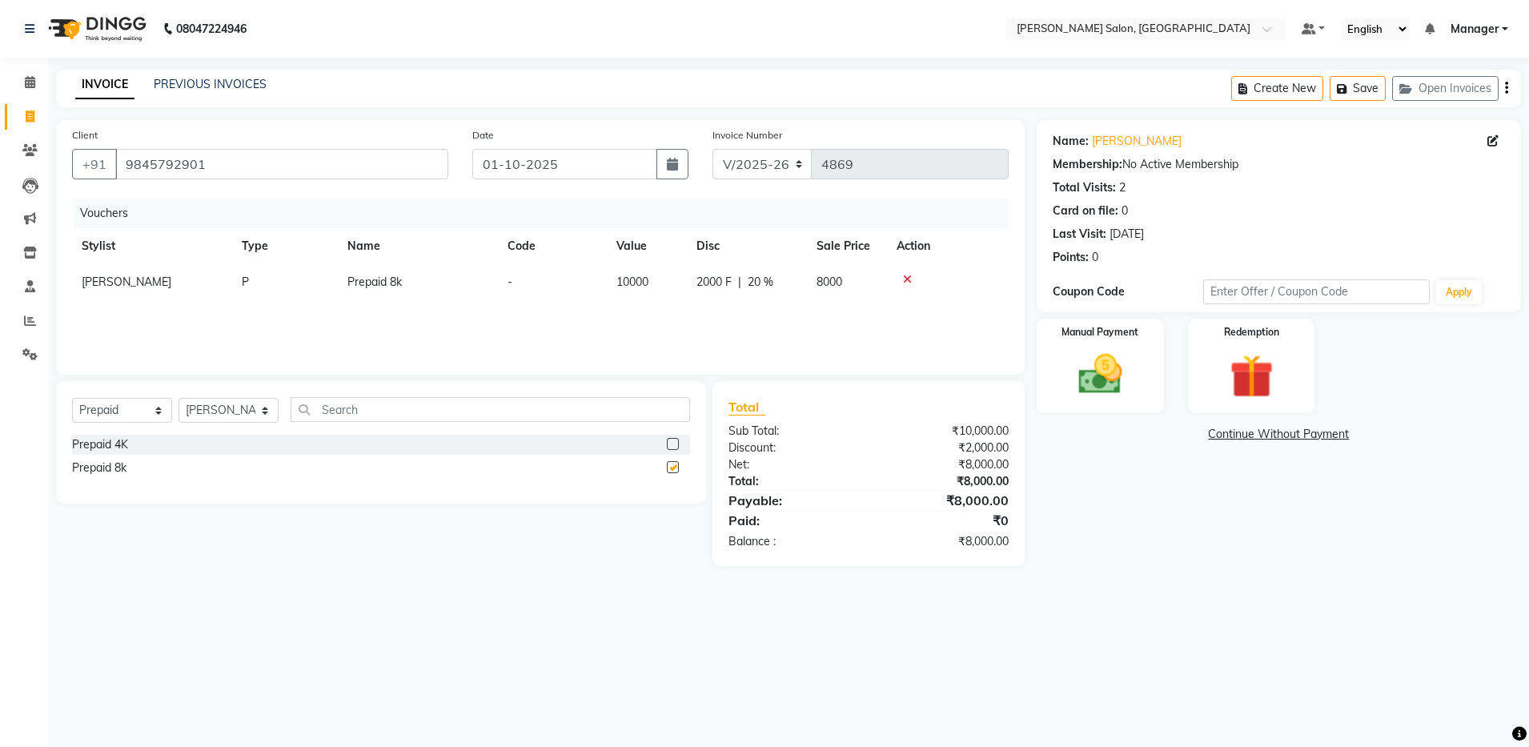
checkbox input "false"
click at [1097, 384] on img at bounding box center [1100, 374] width 74 height 53
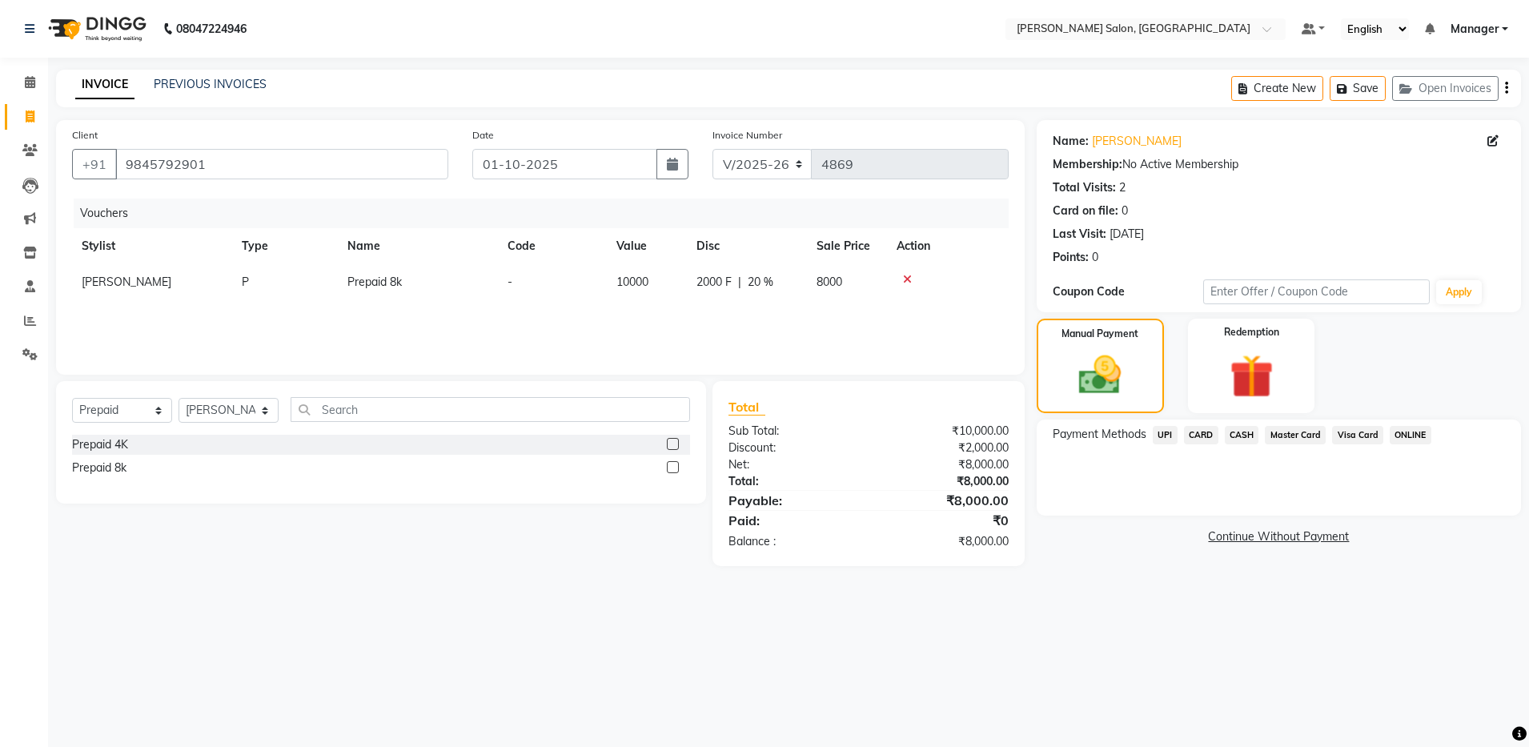
click at [1156, 431] on span "UPI" at bounding box center [1165, 435] width 25 height 18
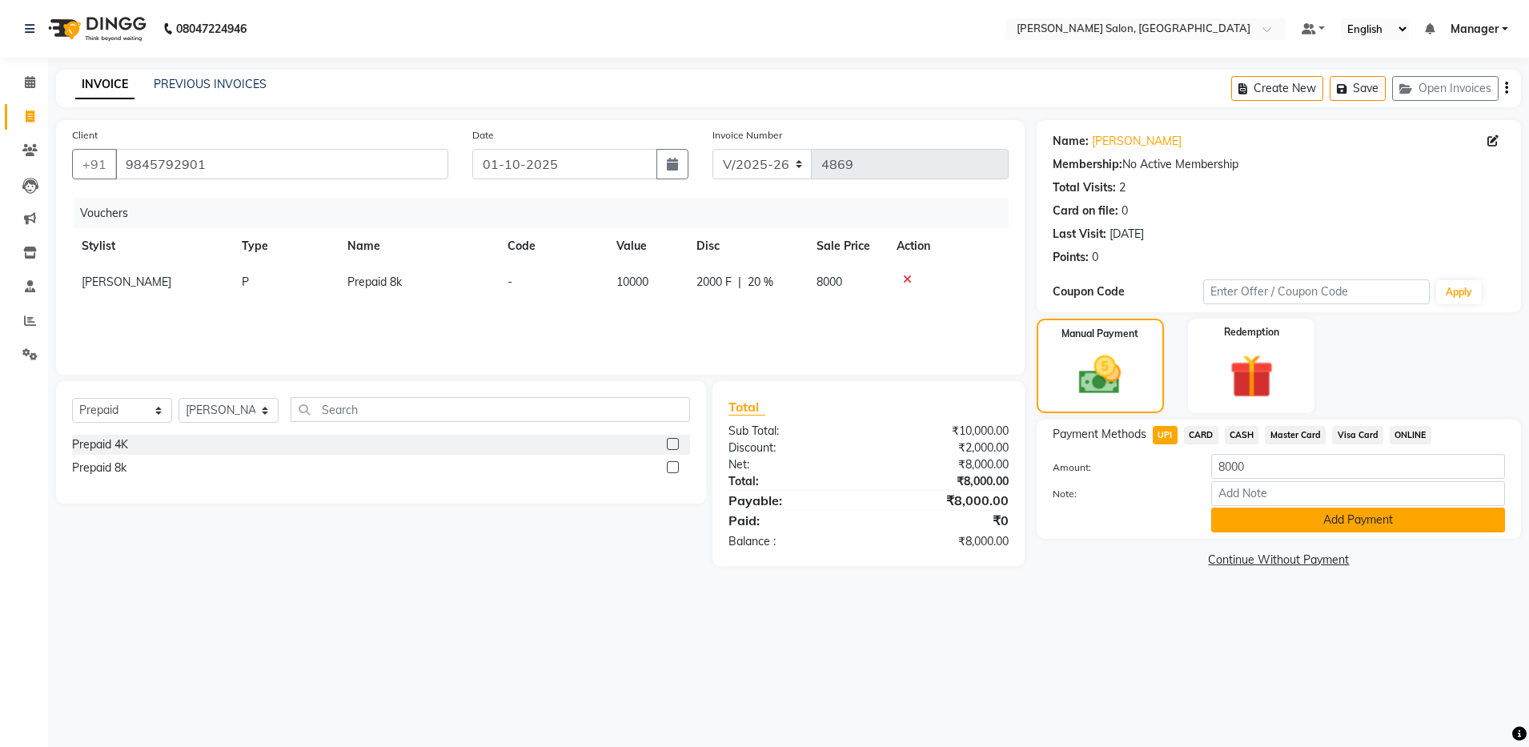
click at [1319, 520] on button "Add Payment" at bounding box center [1359, 520] width 294 height 25
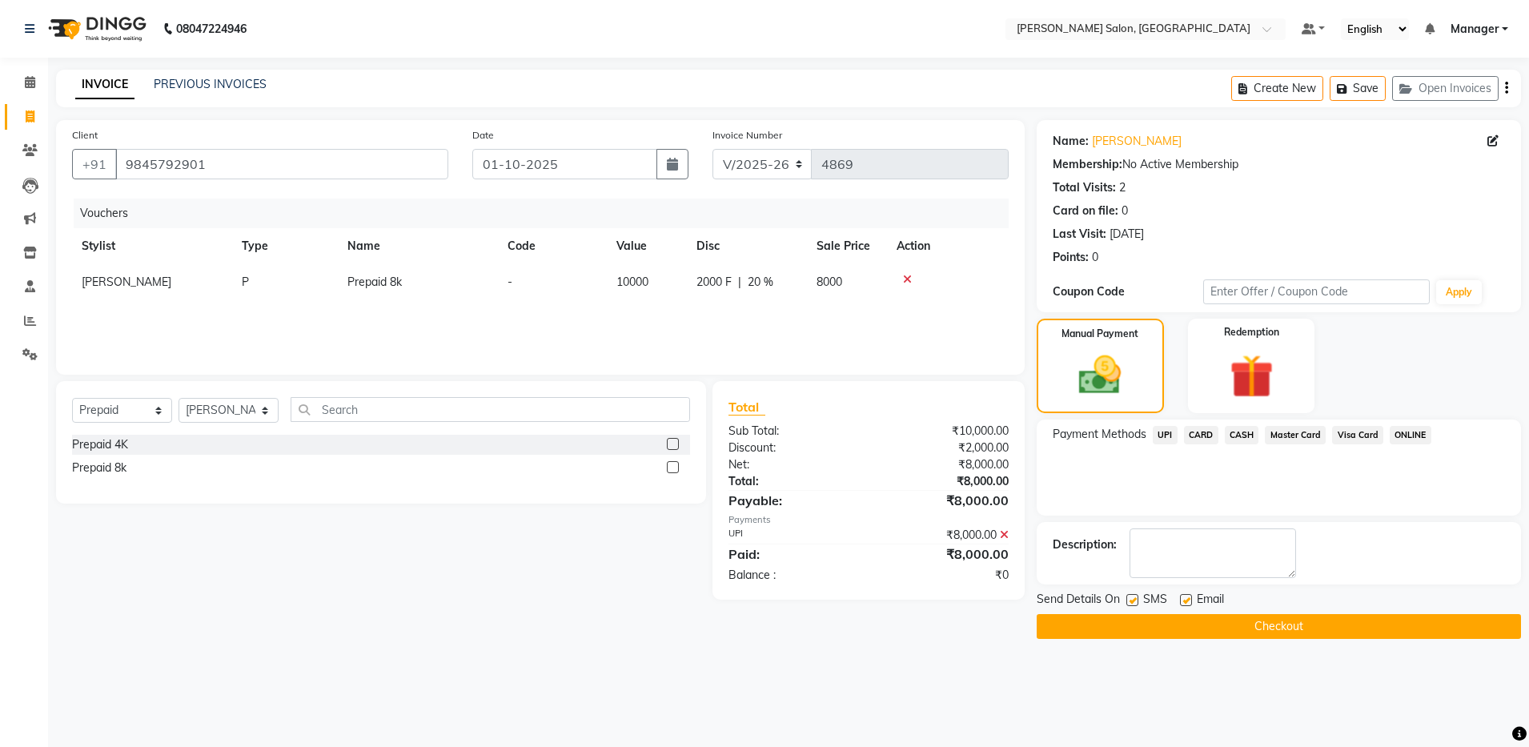
click at [1191, 598] on label at bounding box center [1186, 600] width 12 height 12
click at [1191, 598] on input "checkbox" at bounding box center [1185, 601] width 10 height 10
checkbox input "false"
click at [1193, 616] on button "Checkout" at bounding box center [1279, 626] width 484 height 25
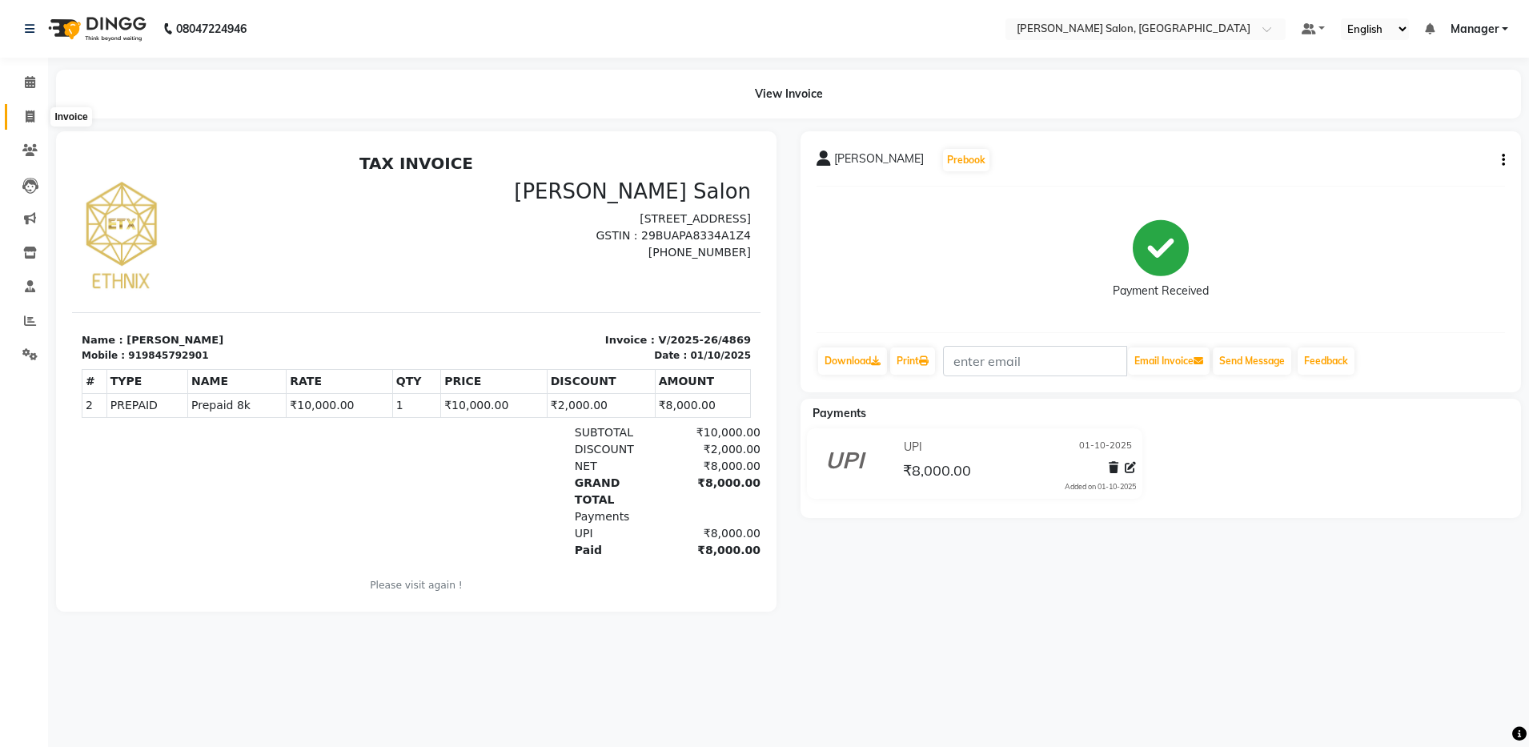
click at [33, 112] on icon at bounding box center [30, 117] width 9 height 12
select select "service"
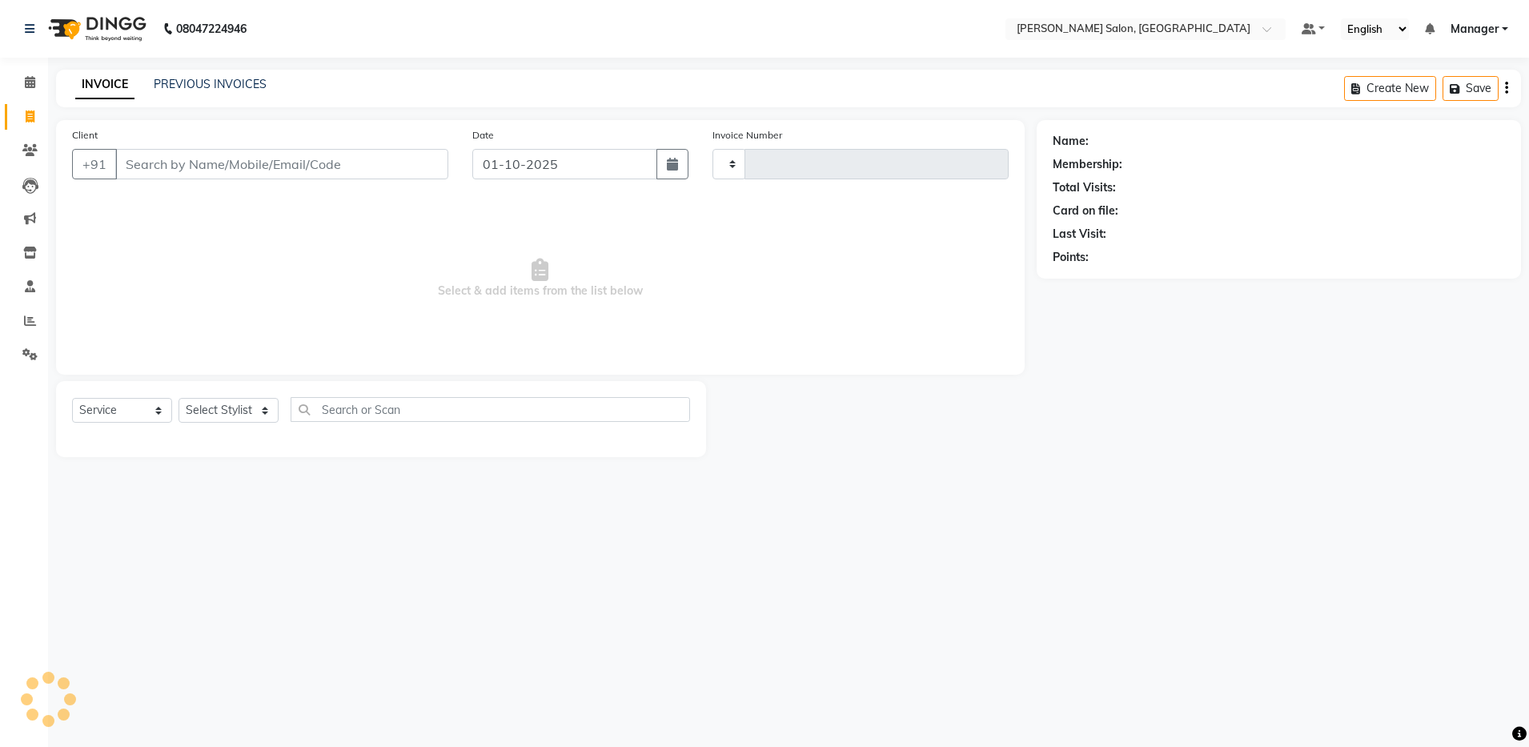
type input "4870"
select select "4781"
click at [184, 162] on input "Client" at bounding box center [281, 164] width 333 height 30
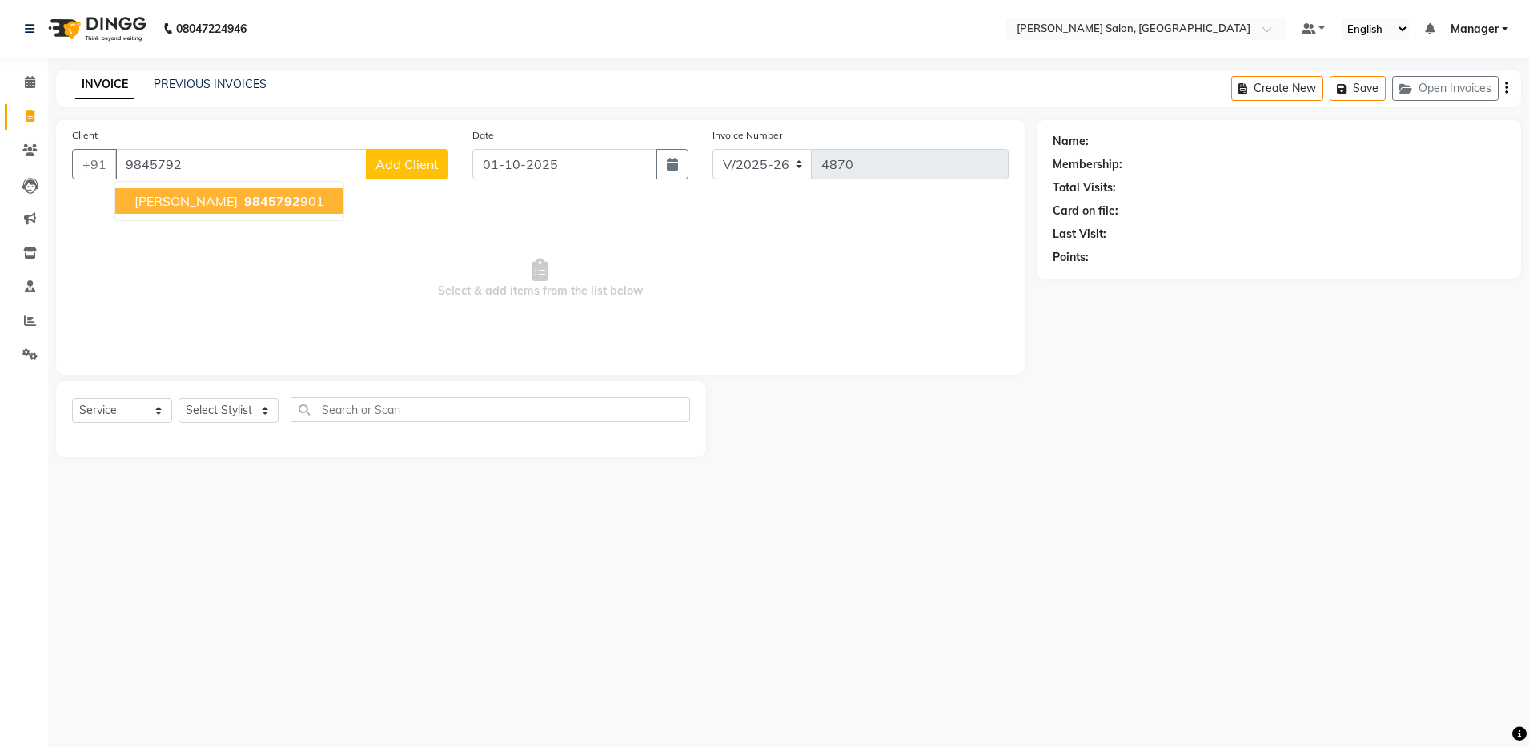
click at [244, 205] on span "9845792" at bounding box center [272, 201] width 56 height 16
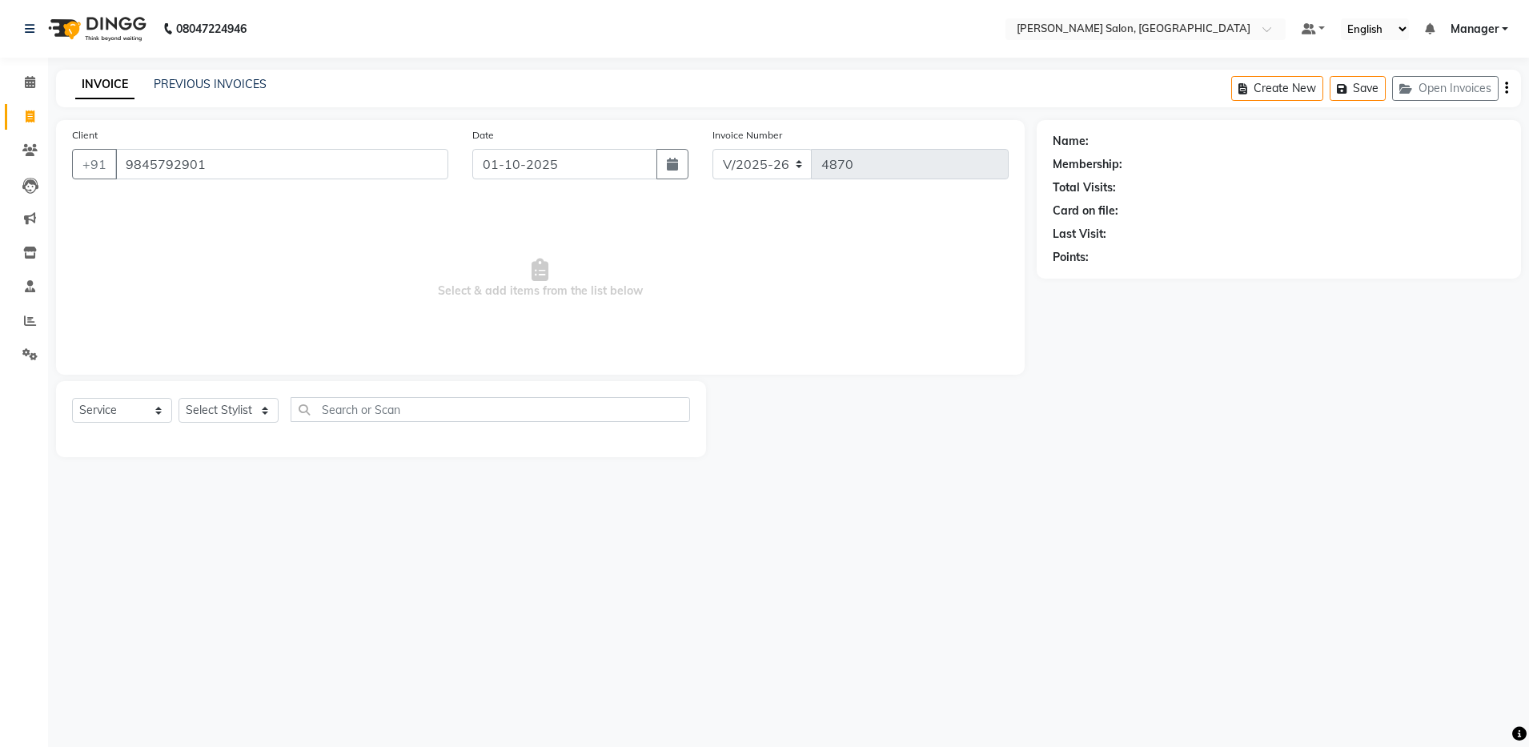
type input "9845792901"
click at [232, 408] on select "Select Stylist Aarthi Abhishek Aisha Barbhuiya Aman Arjun Viswanathan Deep dolm…" at bounding box center [229, 410] width 100 height 25
select select "28901"
click at [179, 398] on select "Select Stylist Aarthi Abhishek Aisha Barbhuiya Aman Arjun Viswanathan Deep dolm…" at bounding box center [229, 410] width 100 height 25
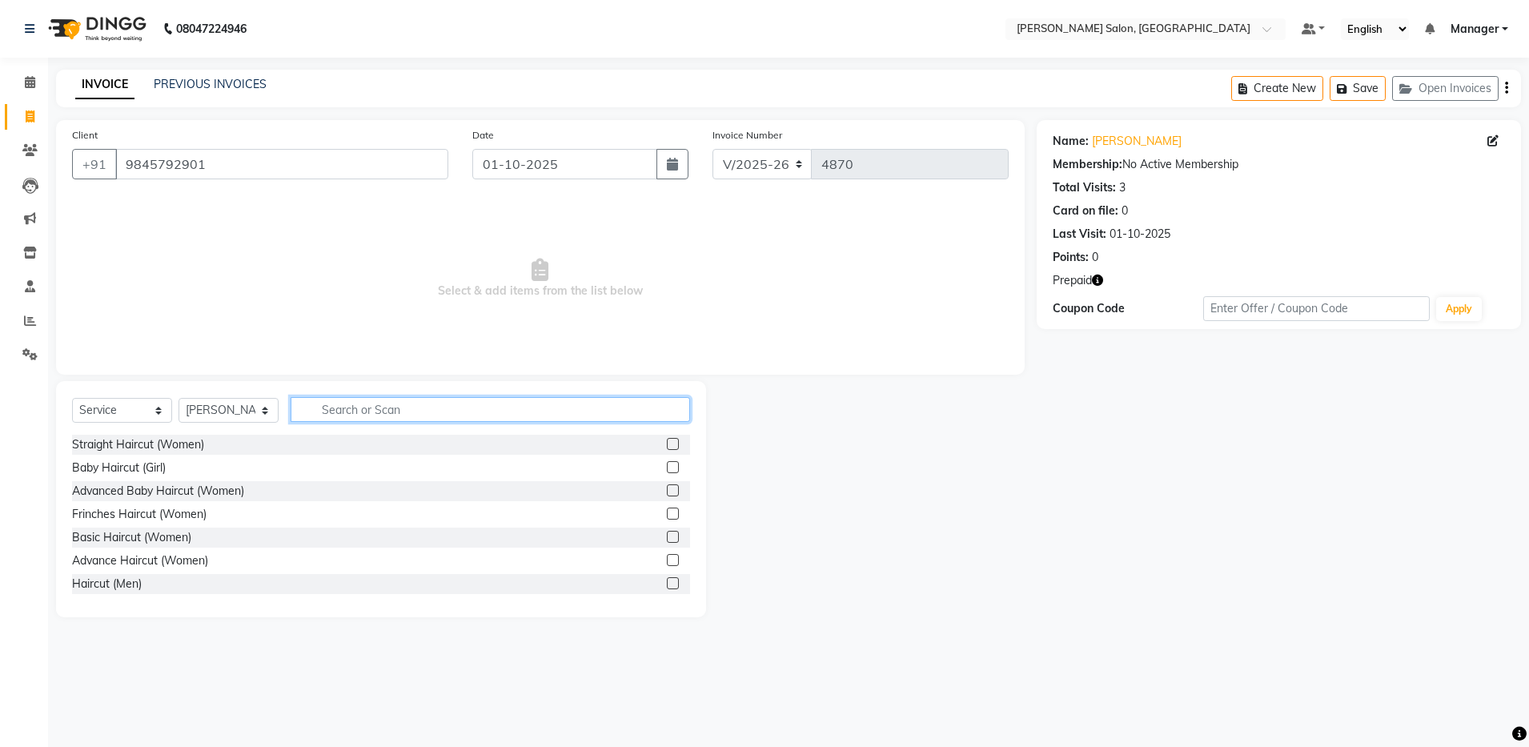
click at [393, 411] on input "text" at bounding box center [491, 409] width 400 height 25
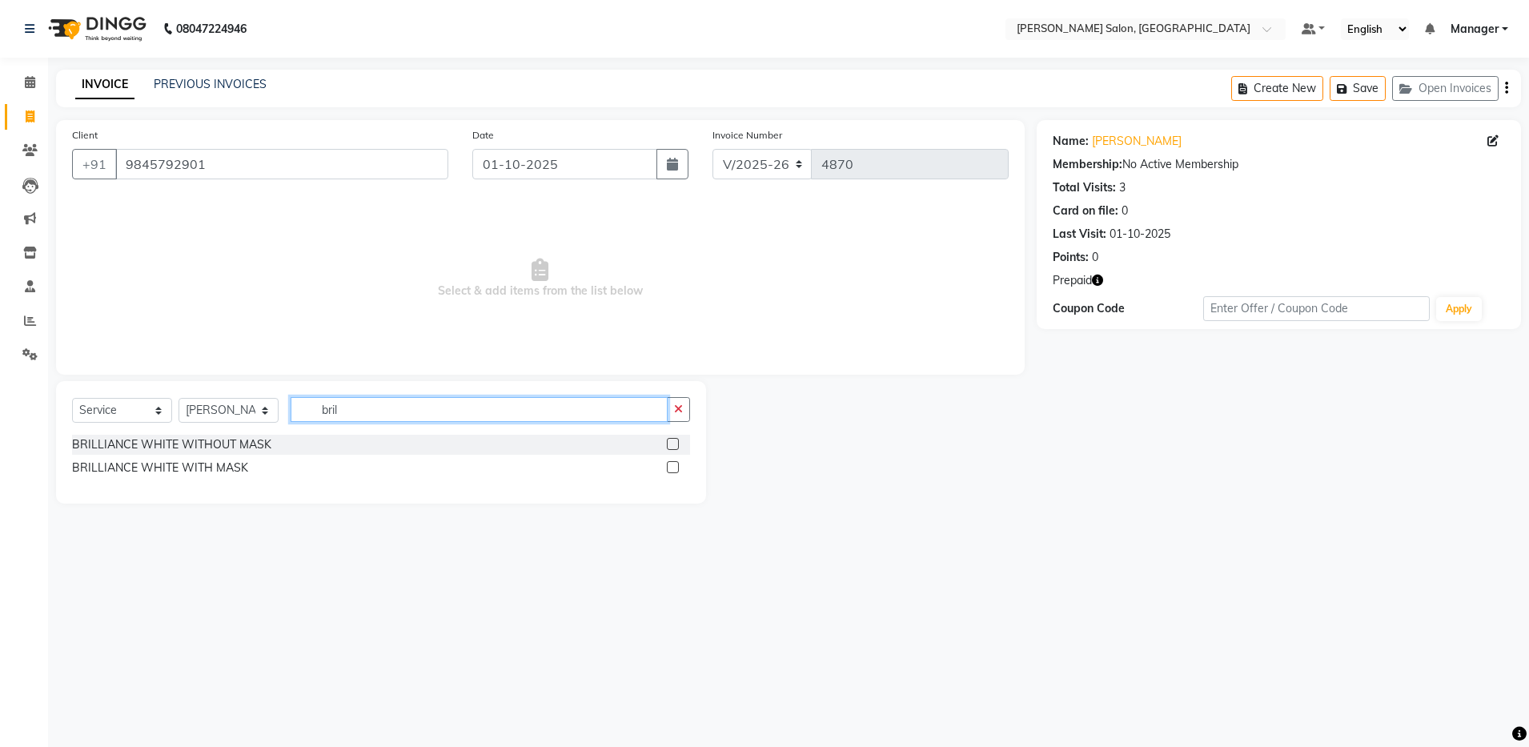
type input "bril"
click at [668, 444] on label at bounding box center [673, 444] width 12 height 12
click at [668, 444] on input "checkbox" at bounding box center [672, 445] width 10 height 10
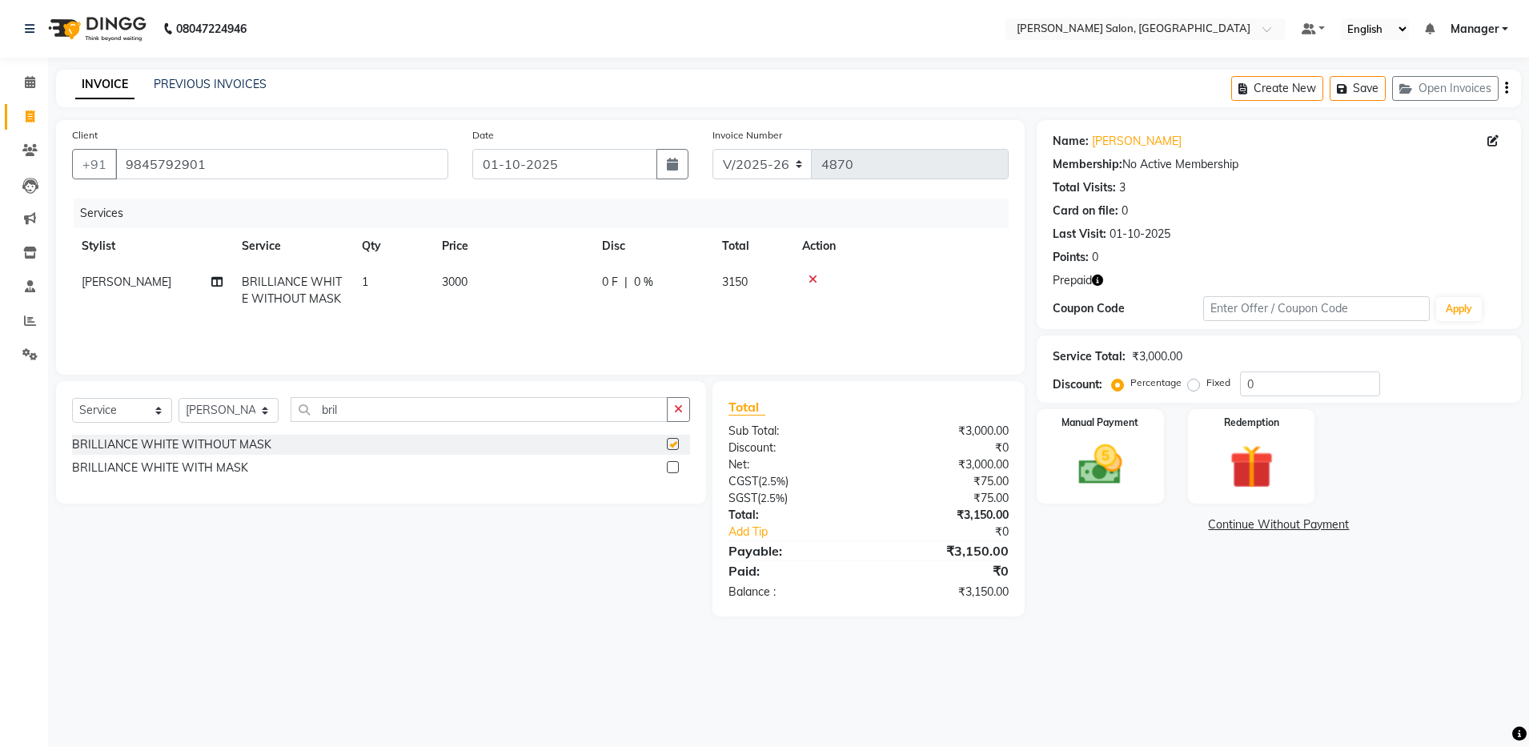
checkbox input "false"
click at [392, 410] on input "bril" at bounding box center [479, 409] width 377 height 25
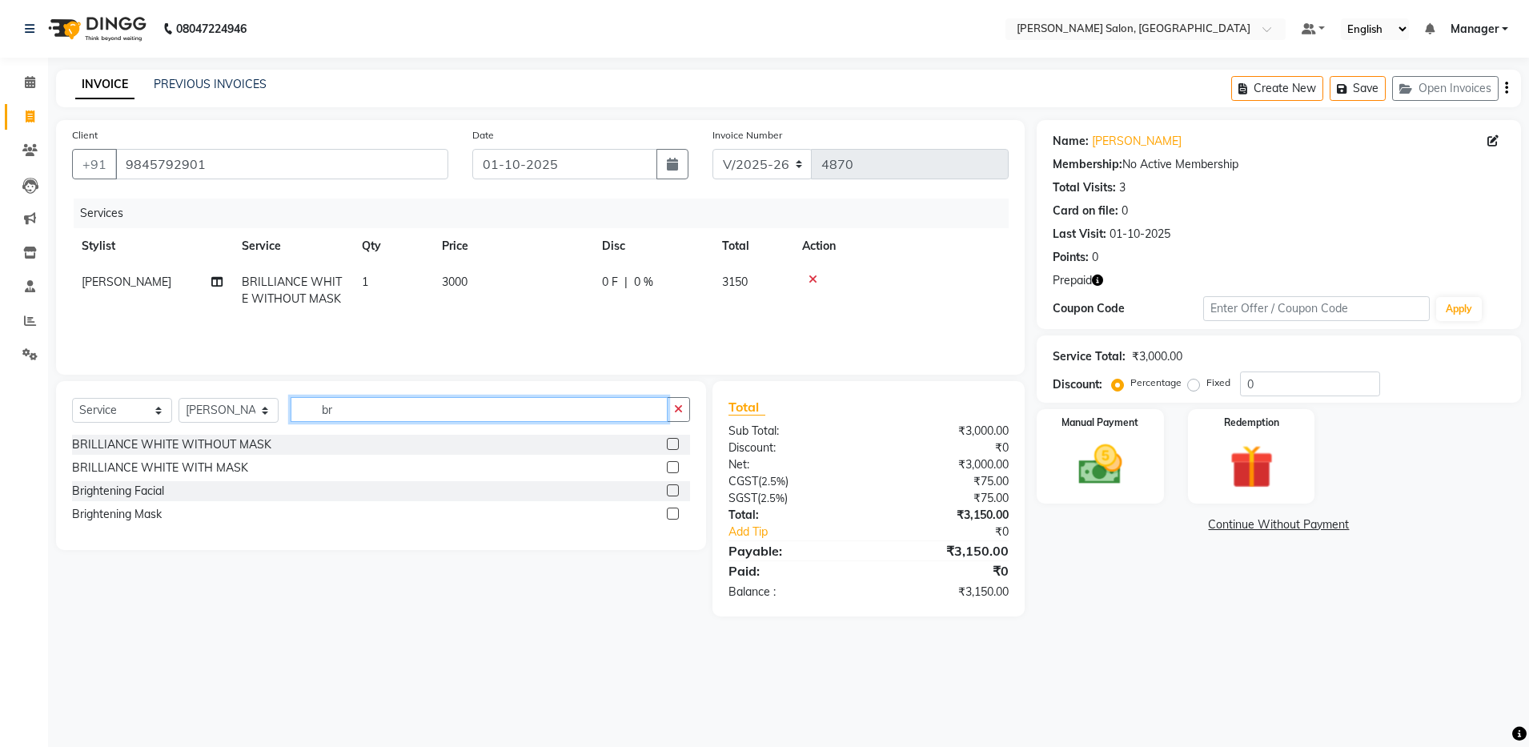
type input "b"
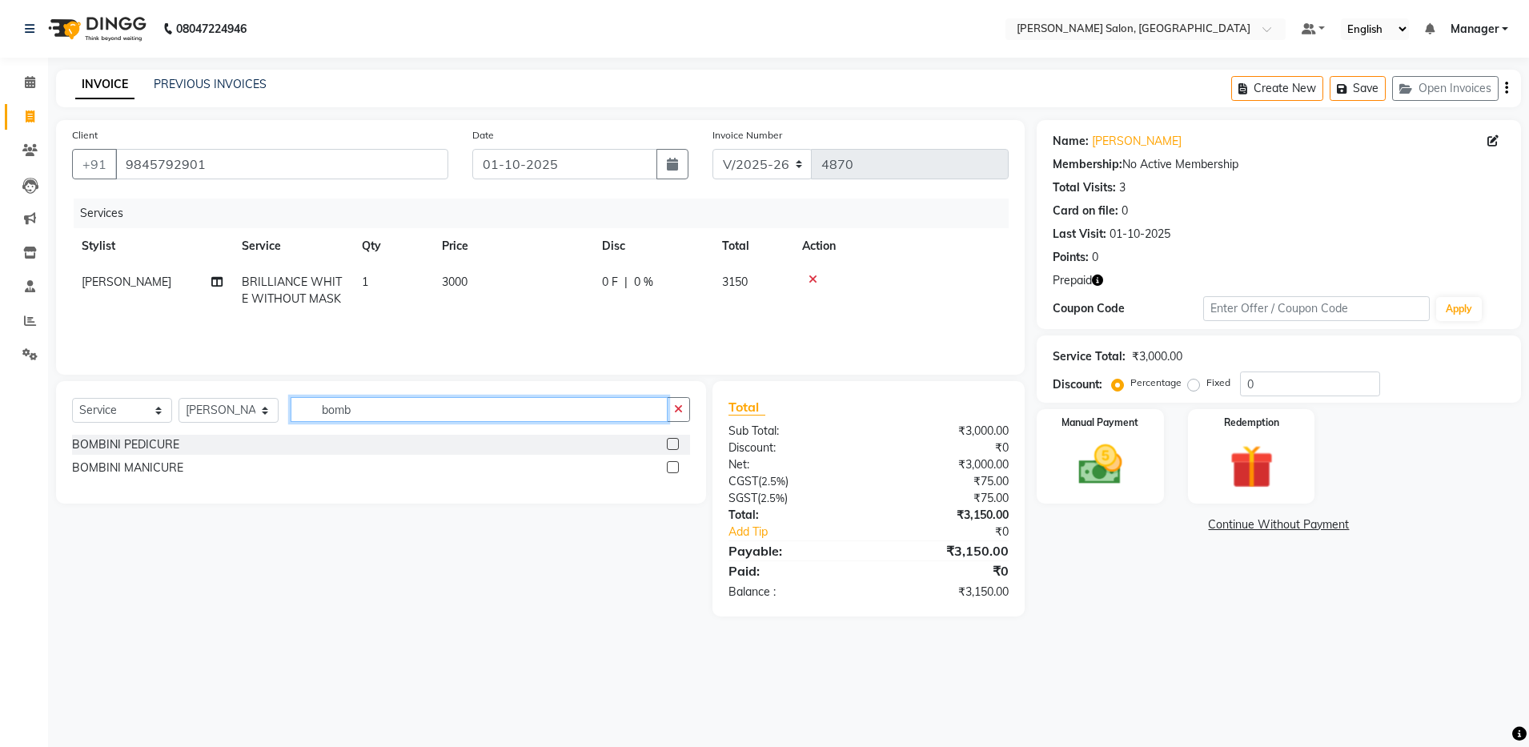
type input "bomb"
drag, startPoint x: 675, startPoint y: 444, endPoint x: 674, endPoint y: 474, distance: 30.4
click at [674, 474] on div "BOMBINI PEDICURE BOMBINI MANICURE" at bounding box center [381, 458] width 618 height 46
click at [674, 474] on div at bounding box center [672, 469] width 10 height 17
click at [673, 445] on label at bounding box center [673, 444] width 12 height 12
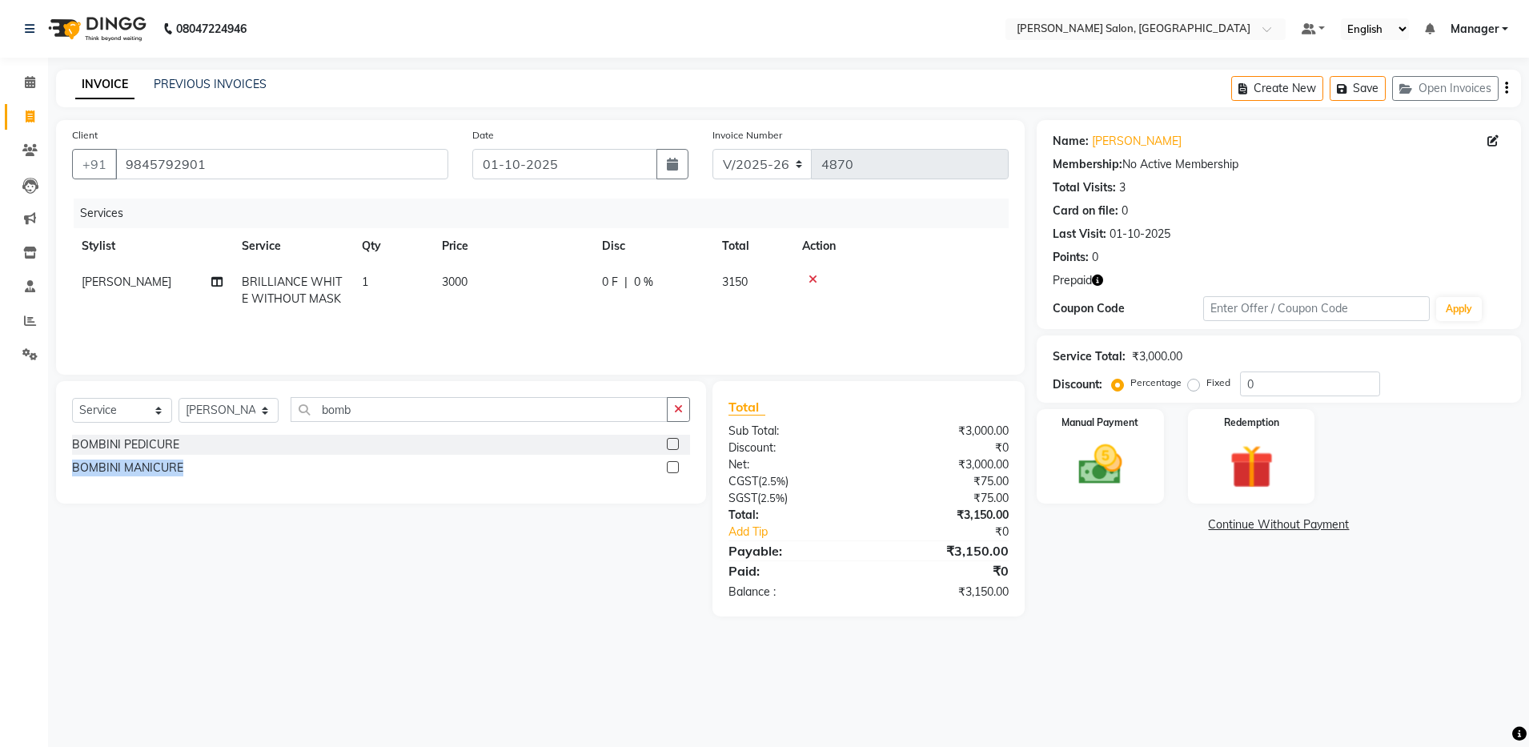
click at [673, 445] on input "checkbox" at bounding box center [672, 445] width 10 height 10
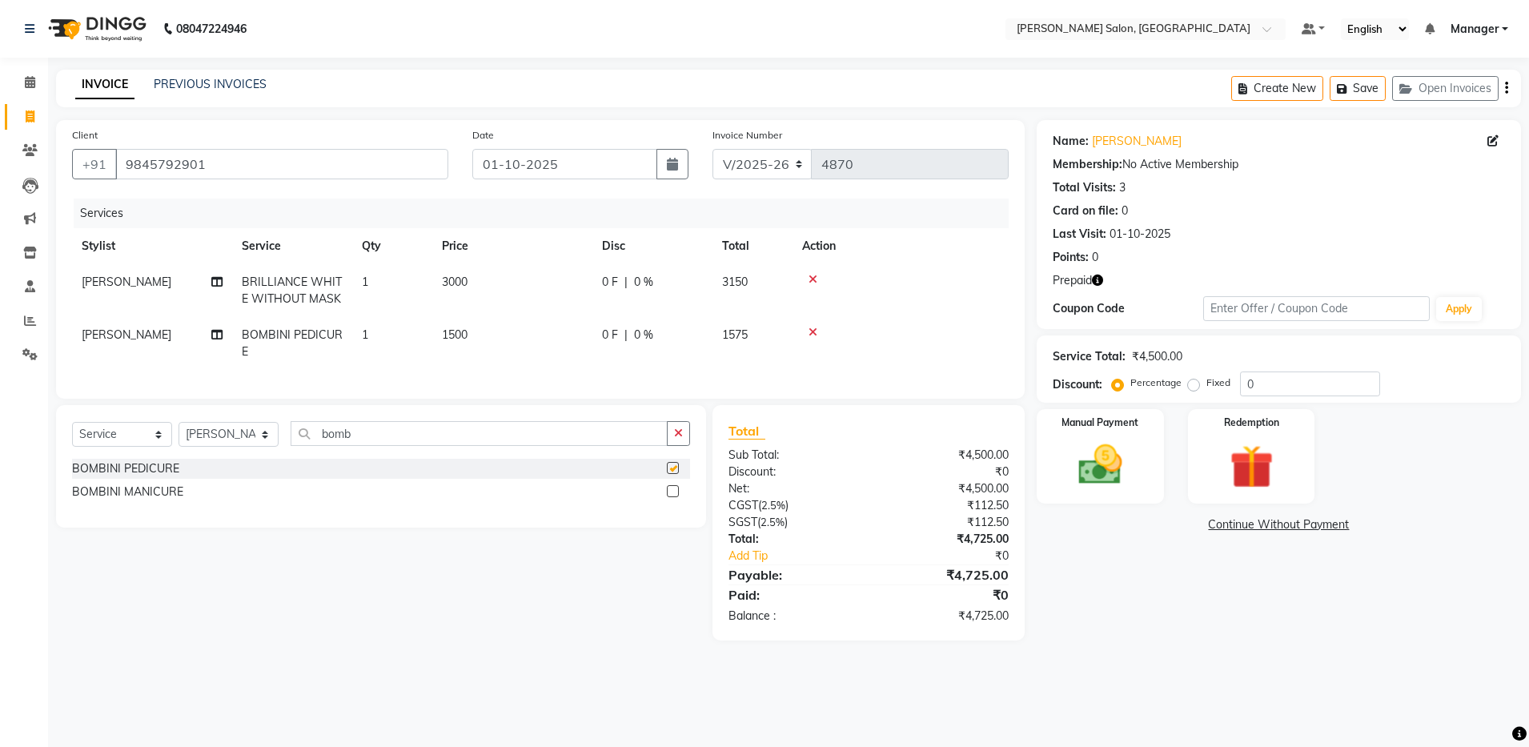
checkbox input "false"
click at [673, 497] on label at bounding box center [673, 491] width 12 height 12
click at [673, 497] on input "checkbox" at bounding box center [672, 492] width 10 height 10
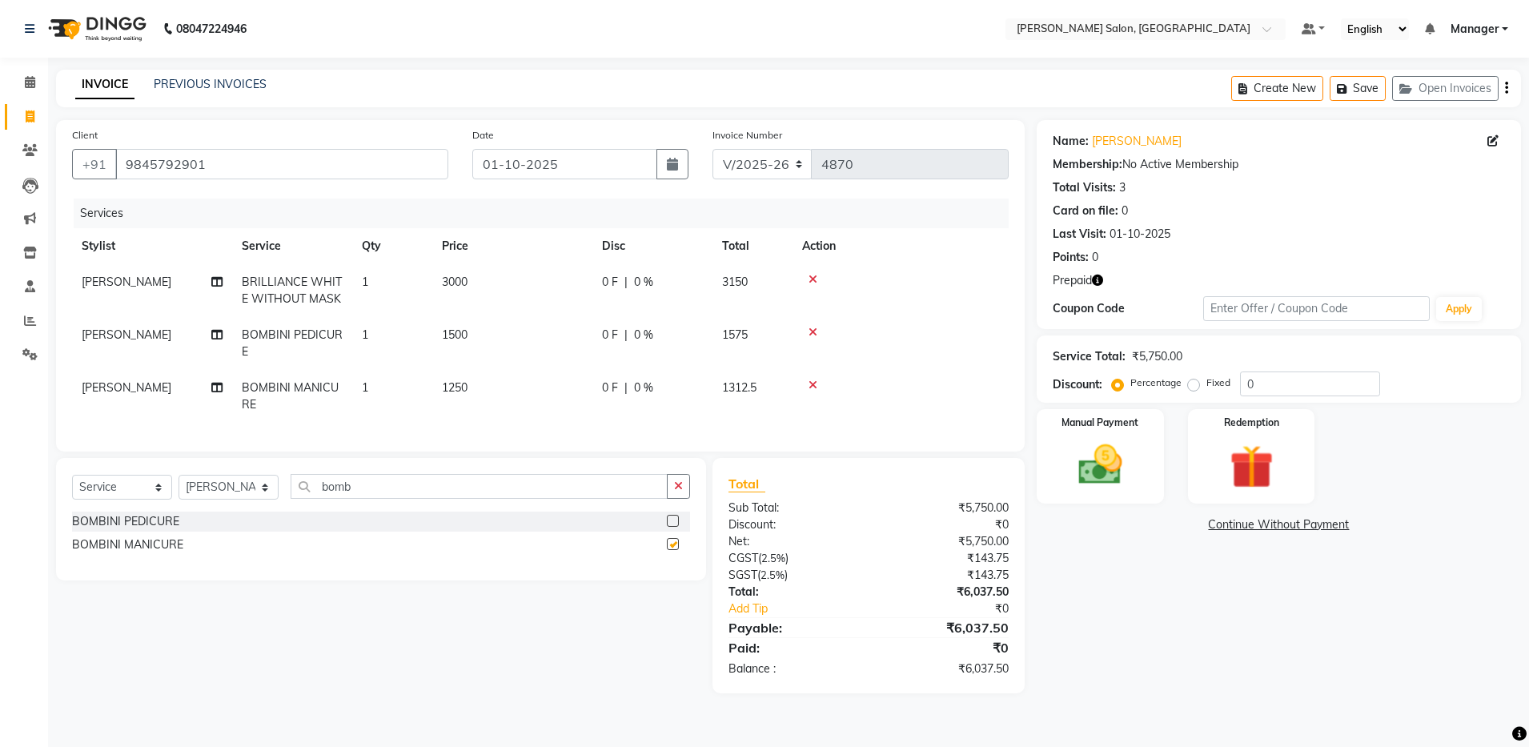
checkbox input "false"
click at [1239, 447] on img at bounding box center [1252, 467] width 74 height 57
click at [1184, 521] on span "Prepaid 1" at bounding box center [1179, 527] width 52 height 18
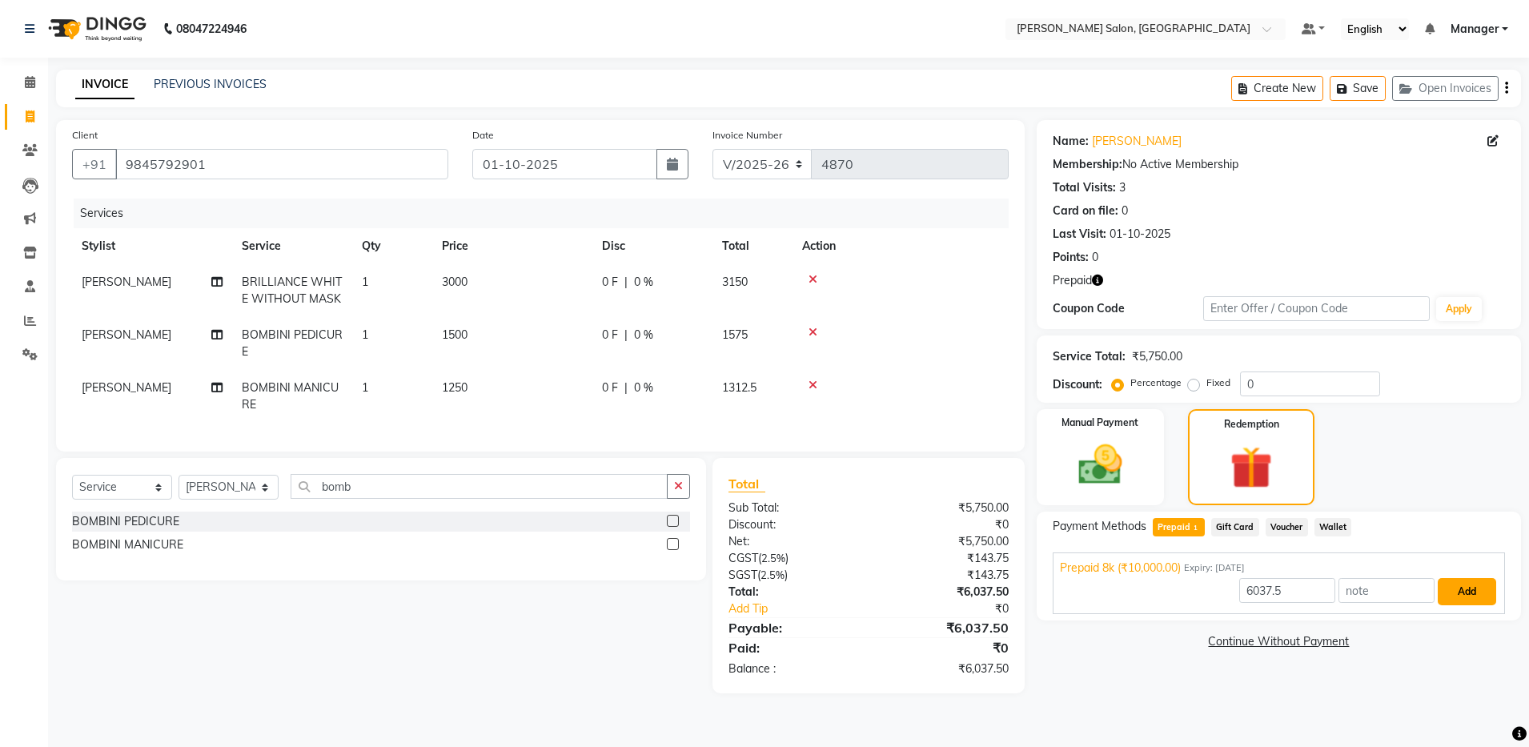
click at [1473, 594] on button "Add" at bounding box center [1467, 591] width 58 height 27
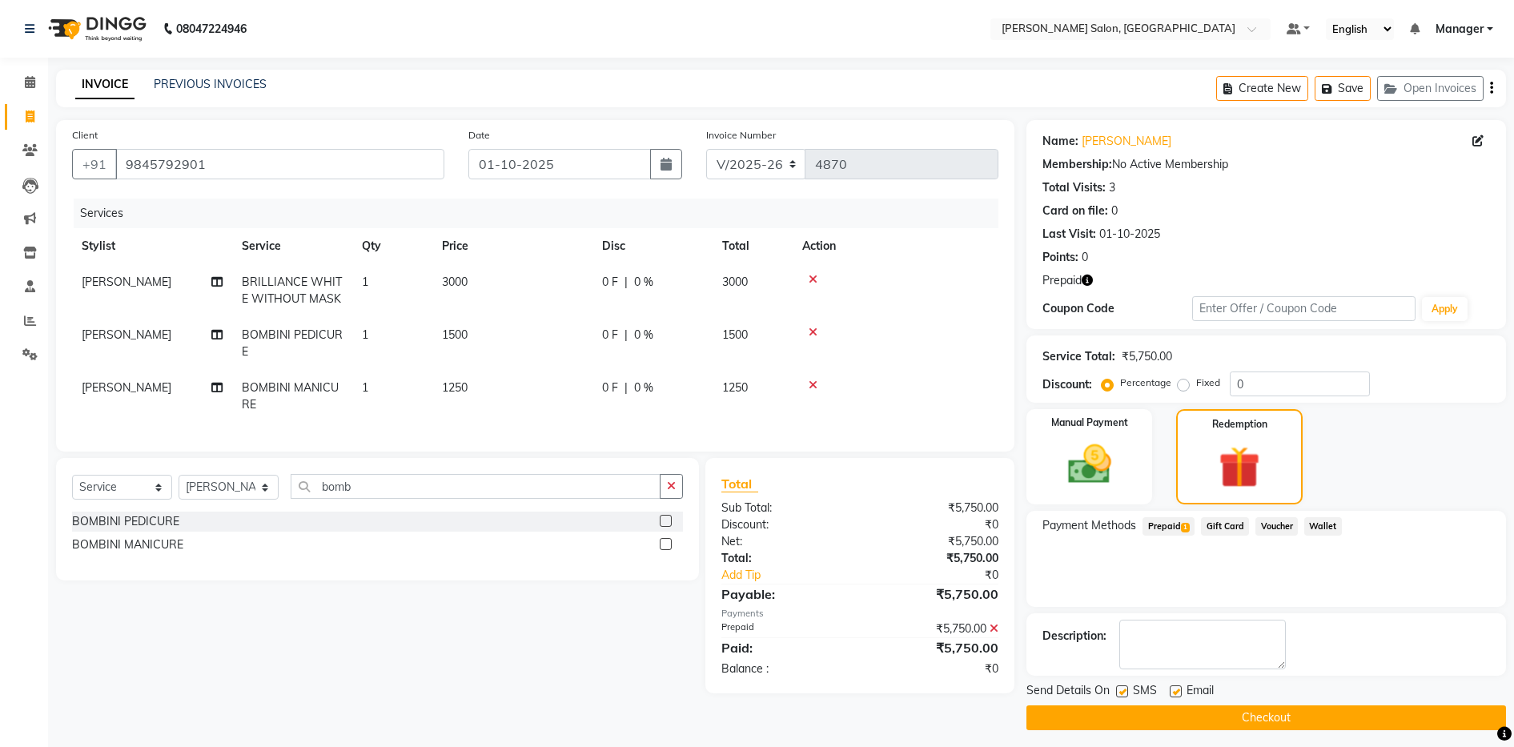
click at [1175, 688] on label at bounding box center [1176, 691] width 12 height 12
click at [1175, 688] on input "checkbox" at bounding box center [1175, 692] width 10 height 10
checkbox input "false"
click at [1183, 710] on button "Checkout" at bounding box center [1267, 717] width 480 height 25
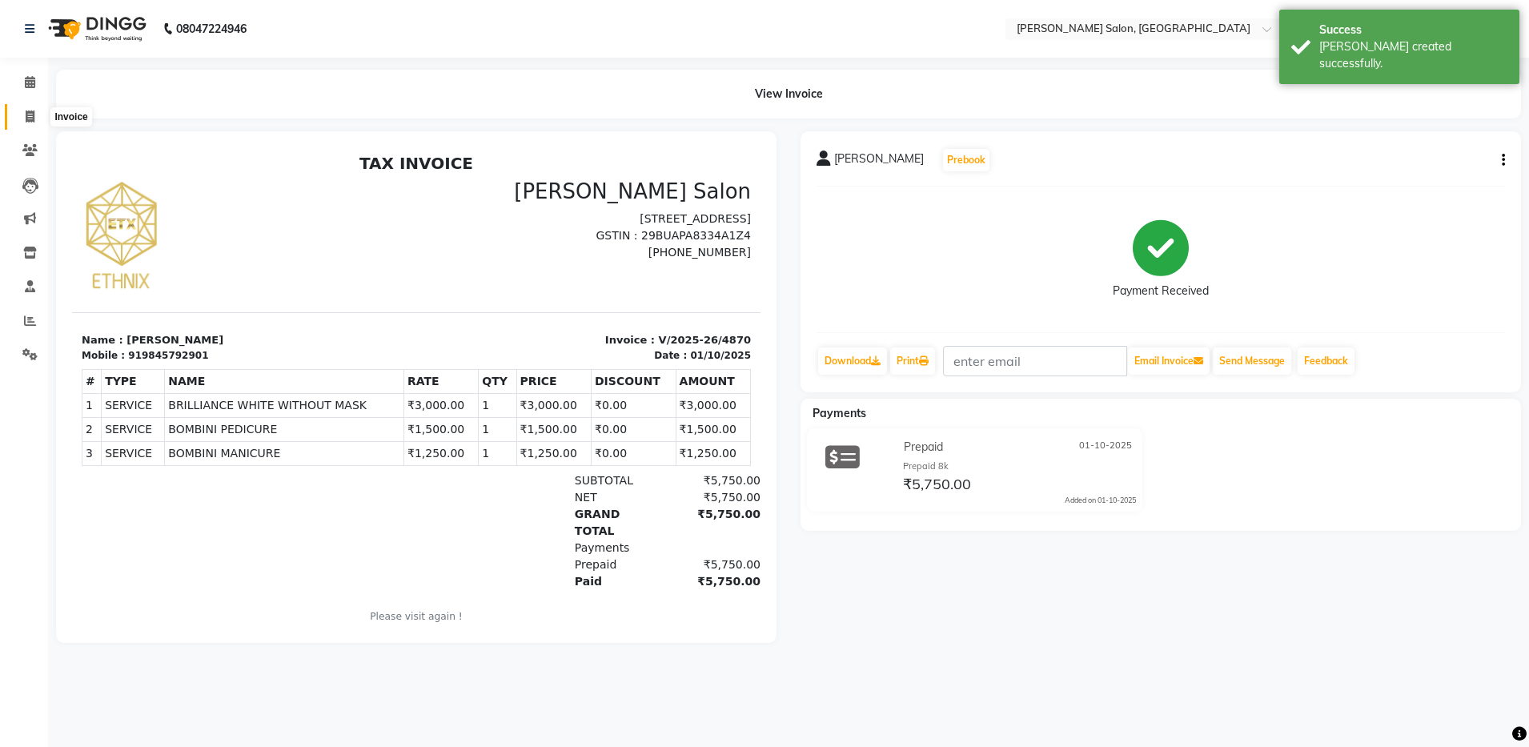
click at [21, 117] on span at bounding box center [30, 117] width 28 height 18
select select "service"
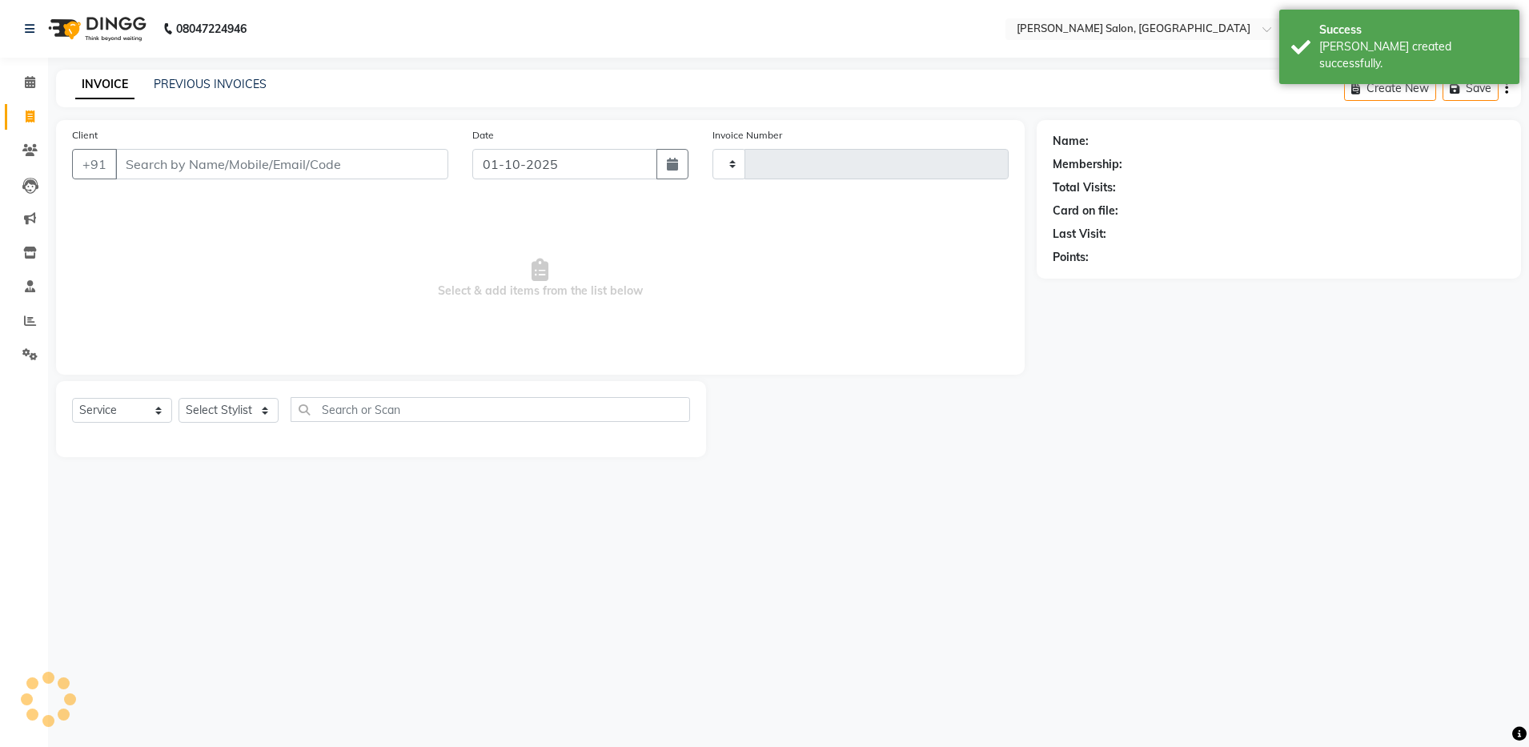
type input "4871"
select select "4781"
click at [178, 160] on input "Client" at bounding box center [281, 164] width 333 height 30
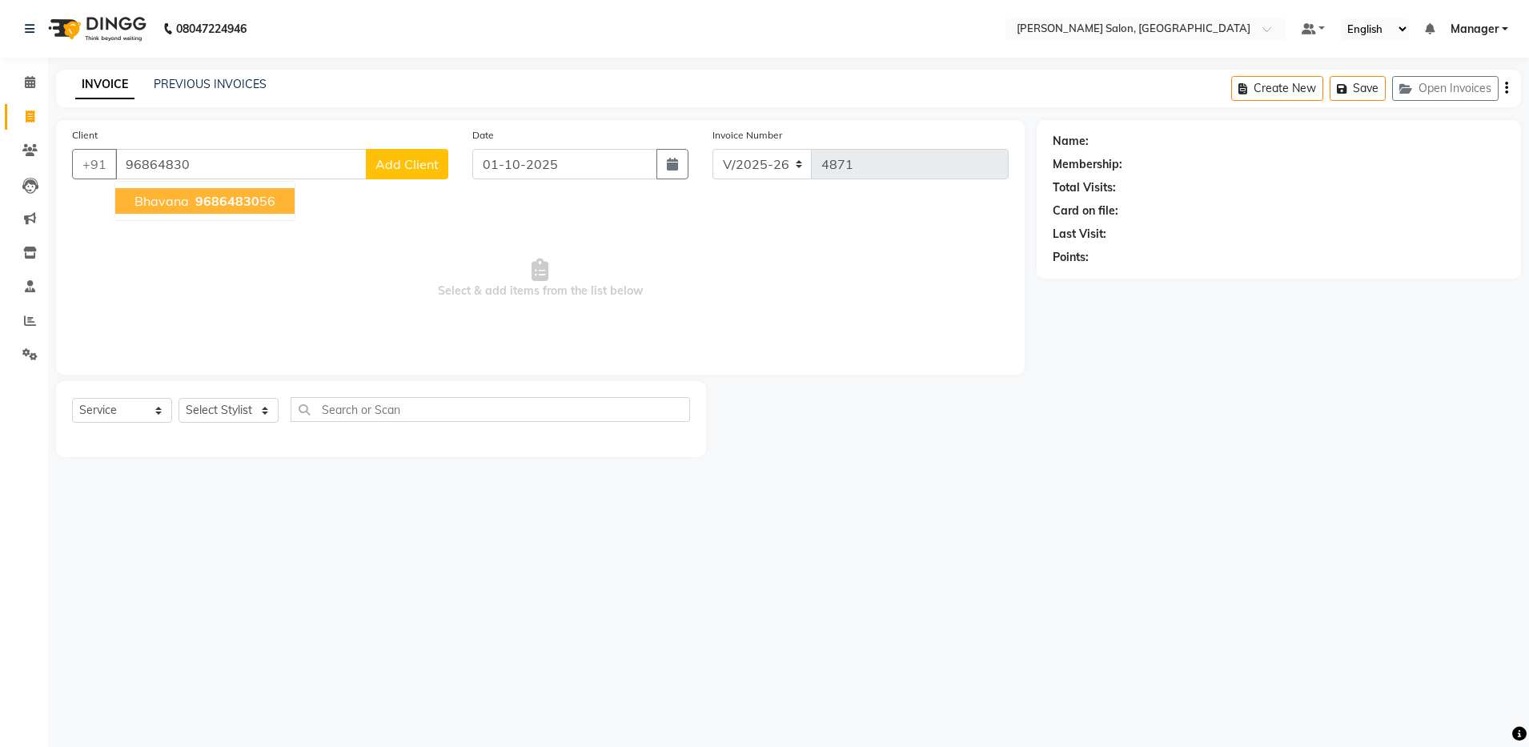
click at [197, 195] on span "96864830" at bounding box center [227, 201] width 64 height 16
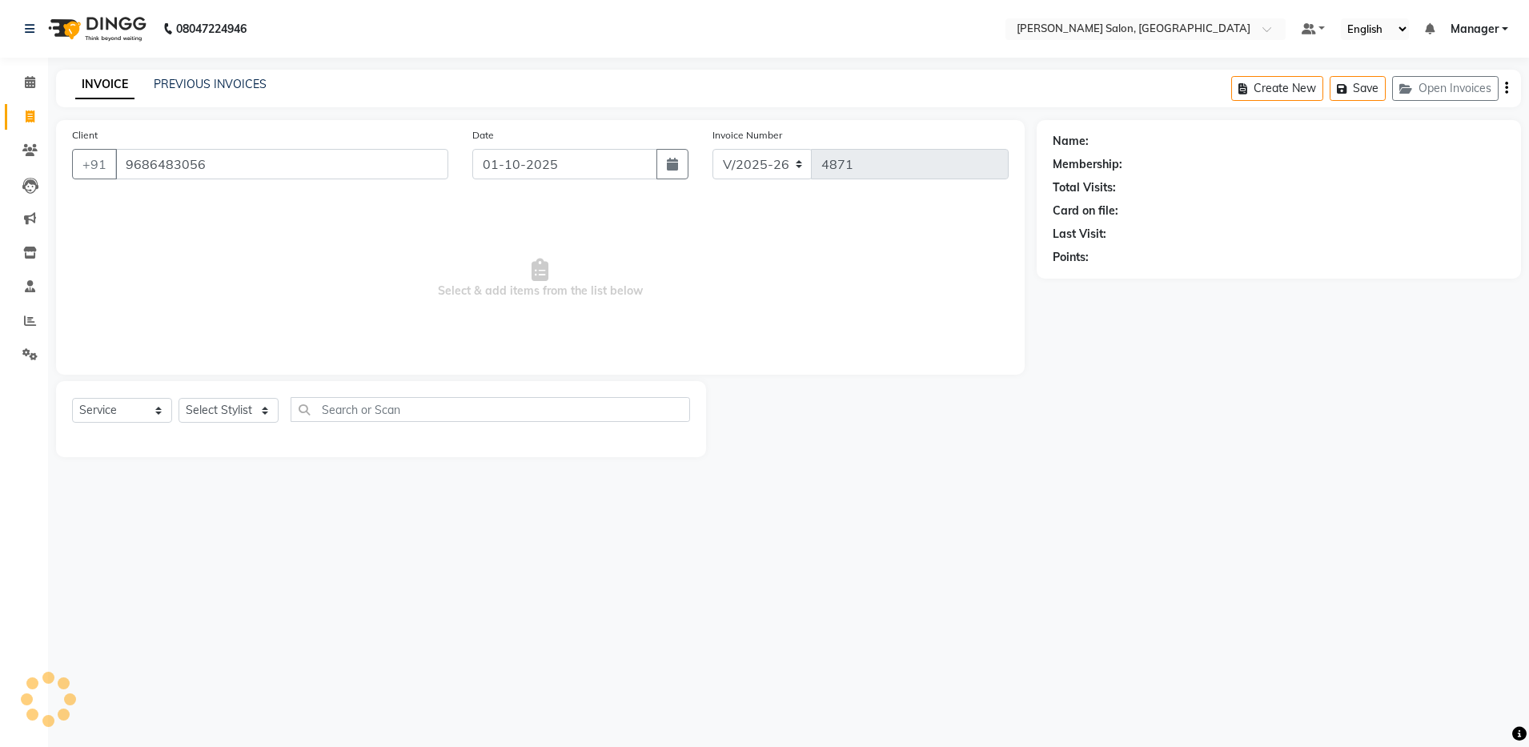
type input "9686483056"
click at [244, 404] on select "Select Stylist Aarthi Abhishek Aisha Barbhuiya Aman Arjun Viswanathan Deep dolm…" at bounding box center [229, 410] width 100 height 25
select select "71461"
click at [179, 398] on select "Select Stylist Aarthi Abhishek Aisha Barbhuiya Aman Arjun Viswanathan Deep dolm…" at bounding box center [229, 410] width 100 height 25
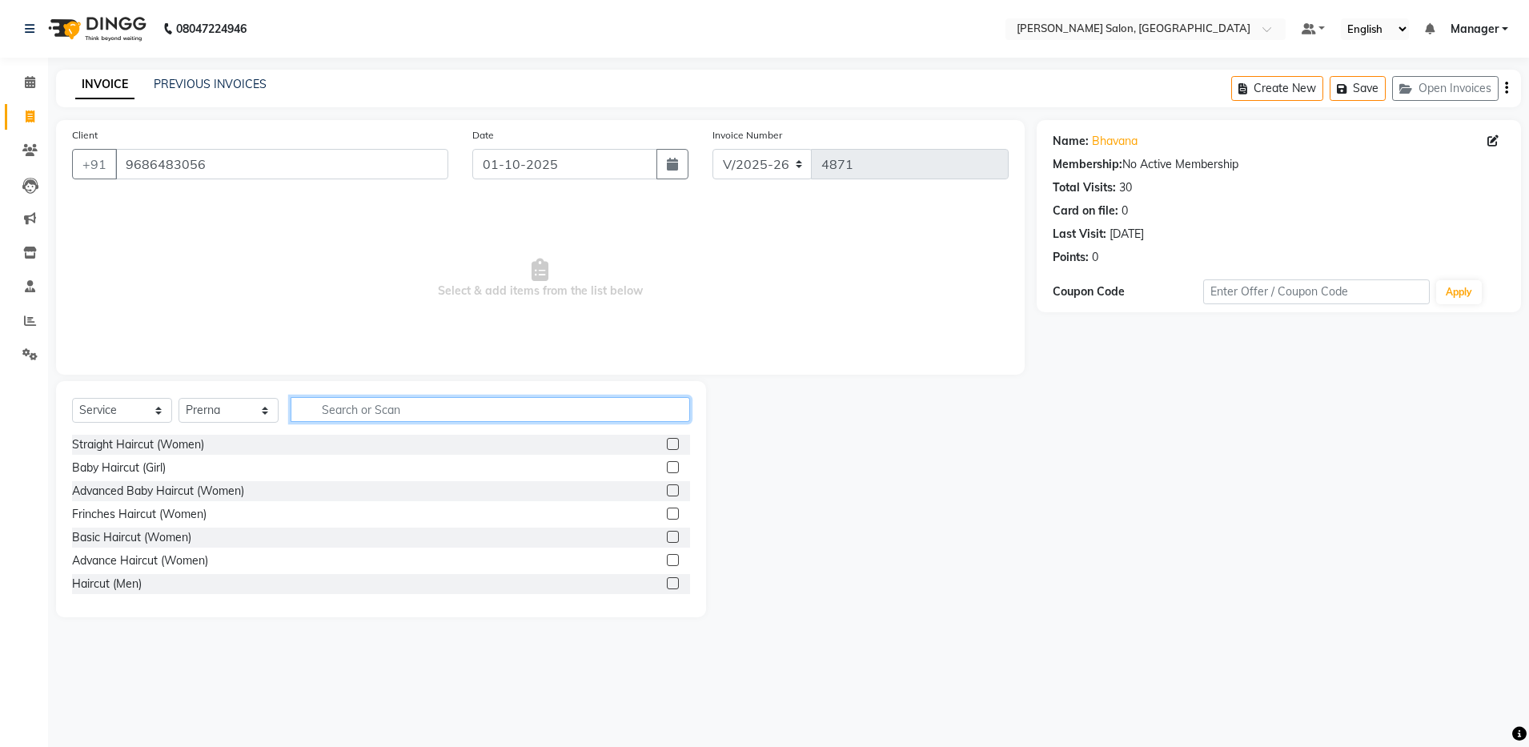
click at [369, 414] on input "text" at bounding box center [491, 409] width 400 height 25
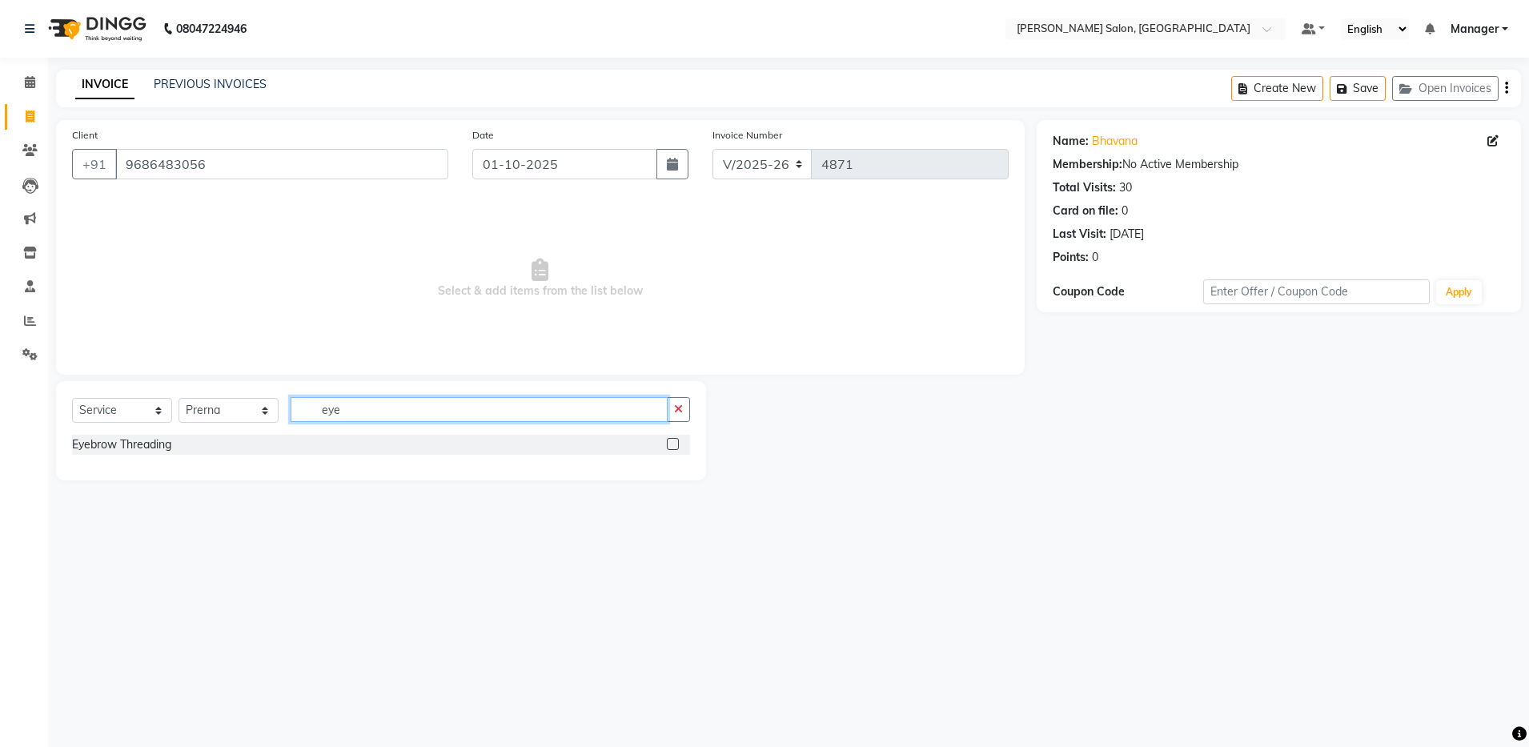
type input "eye"
drag, startPoint x: 670, startPoint y: 440, endPoint x: 456, endPoint y: 403, distance: 217.9
click at [456, 403] on div "Select Service Product Membership Package Voucher Prepaid Gift Card Select Styl…" at bounding box center [381, 430] width 650 height 99
click at [455, 402] on input "eye" at bounding box center [479, 409] width 377 height 25
click at [674, 444] on label at bounding box center [673, 444] width 12 height 12
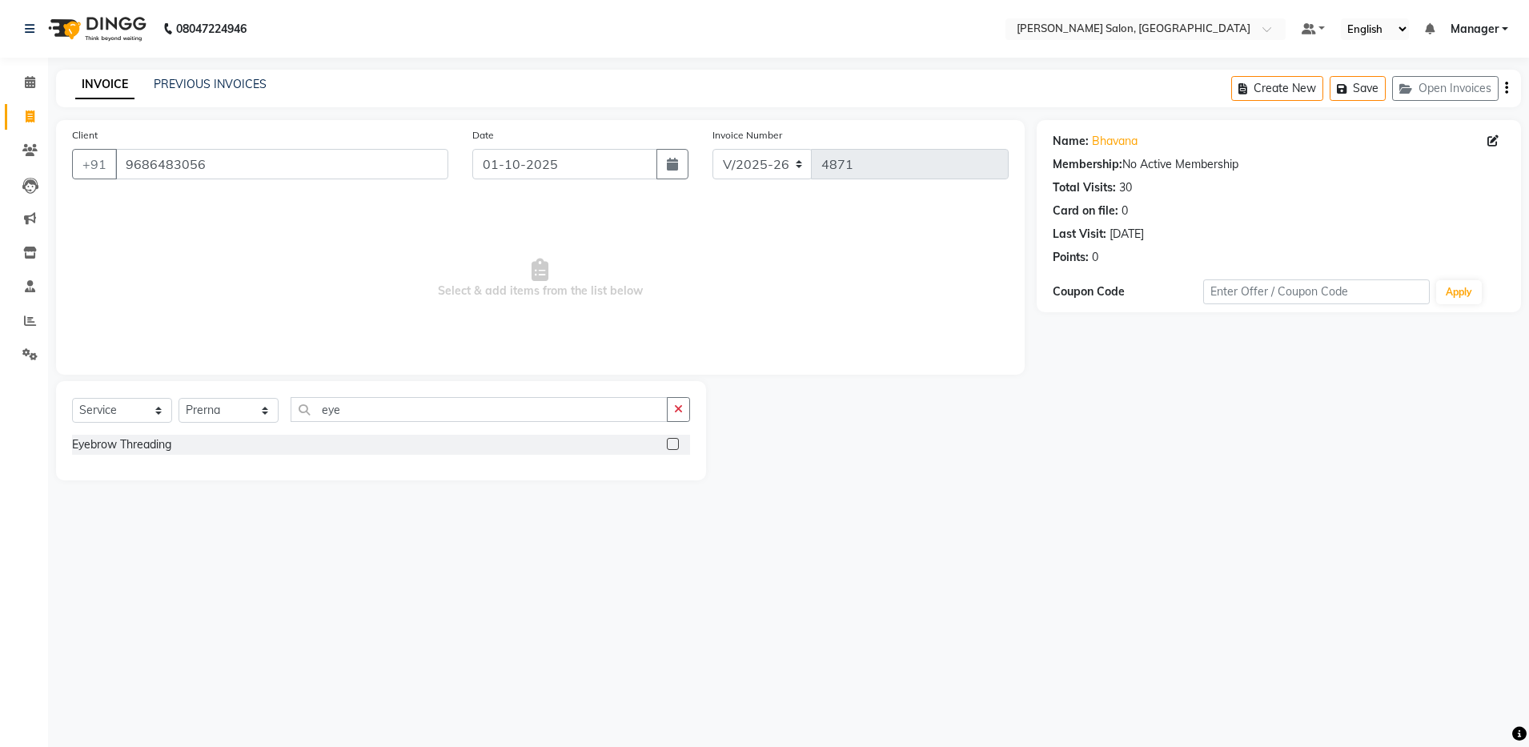
click at [674, 444] on input "checkbox" at bounding box center [672, 445] width 10 height 10
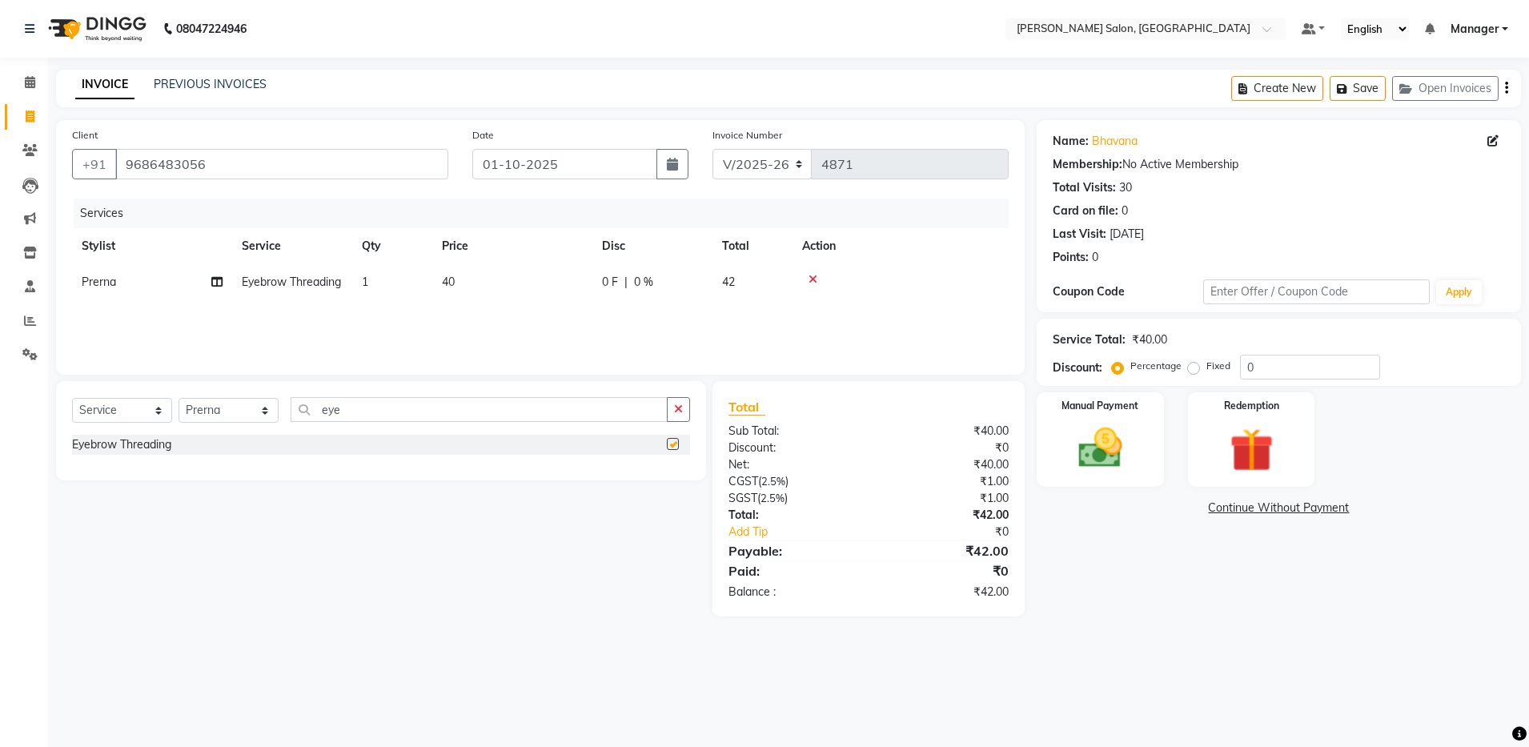
checkbox input "false"
click at [455, 404] on input "eye" at bounding box center [479, 409] width 377 height 25
type input "e"
type input "upp"
click at [675, 444] on label at bounding box center [673, 444] width 12 height 12
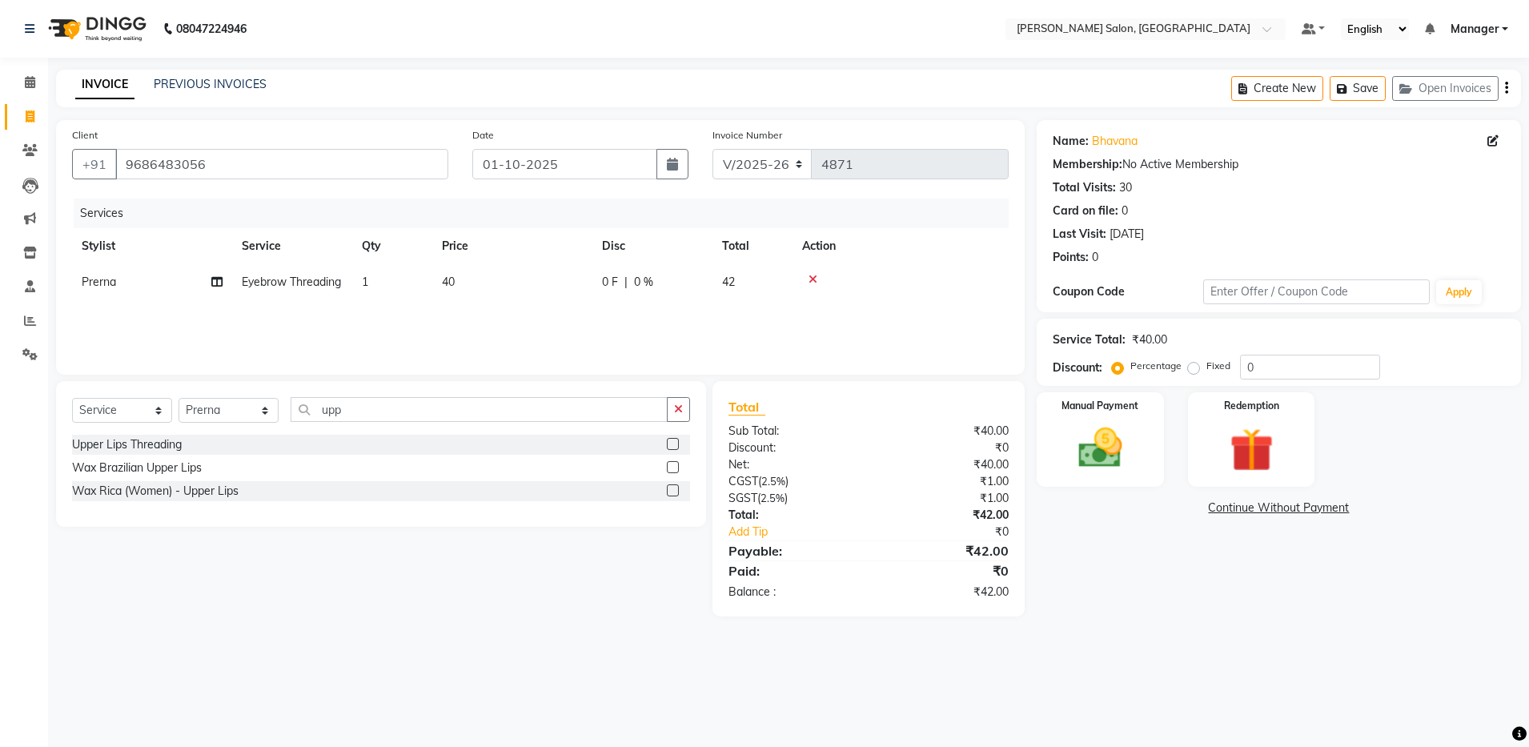
click at [675, 444] on input "checkbox" at bounding box center [672, 445] width 10 height 10
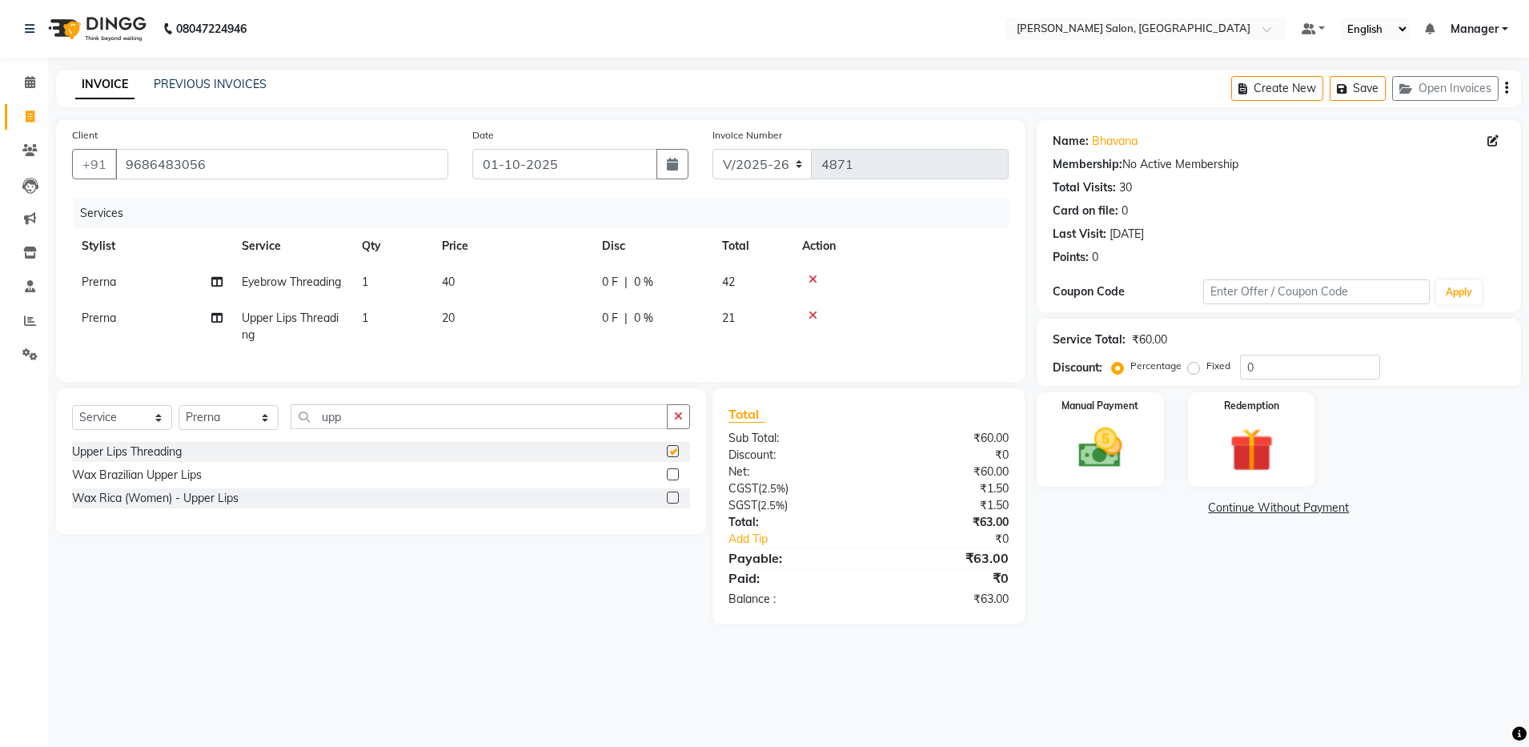
checkbox input "false"
click at [416, 429] on input "upp" at bounding box center [479, 416] width 377 height 25
type input "u"
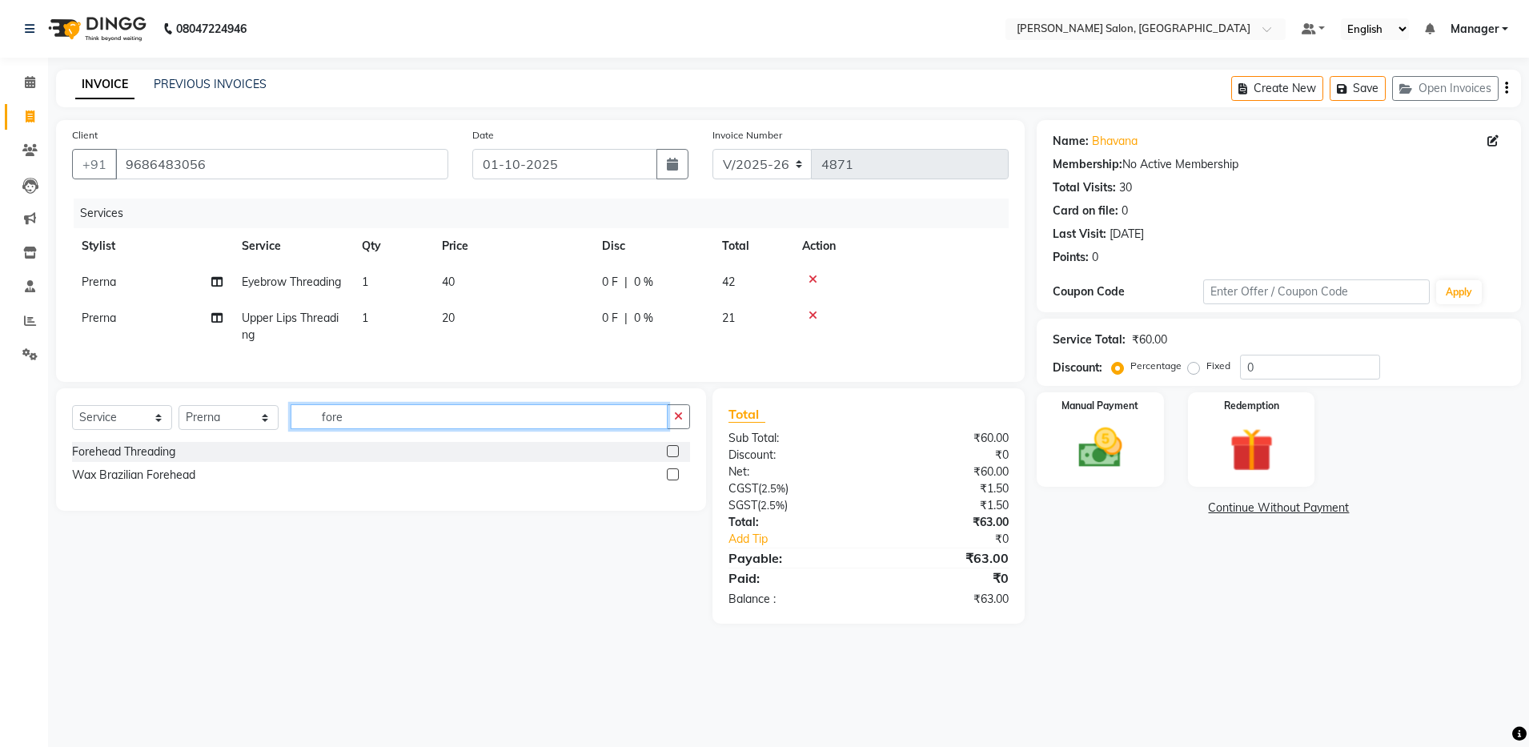
type input "fore"
click at [673, 457] on label at bounding box center [673, 451] width 12 height 12
click at [673, 457] on input "checkbox" at bounding box center [672, 452] width 10 height 10
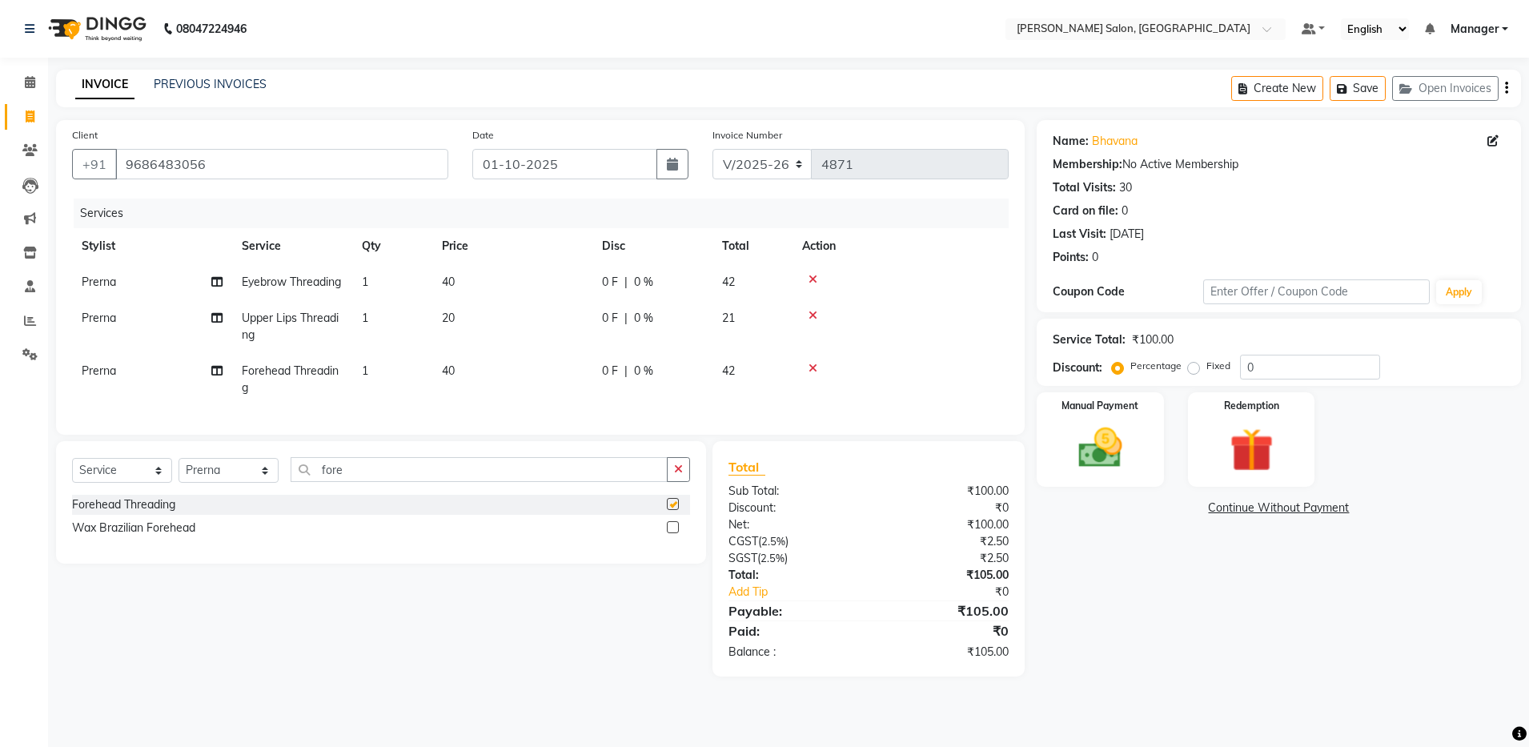
checkbox input "false"
click at [1507, 88] on icon "button" at bounding box center [1506, 88] width 3 height 1
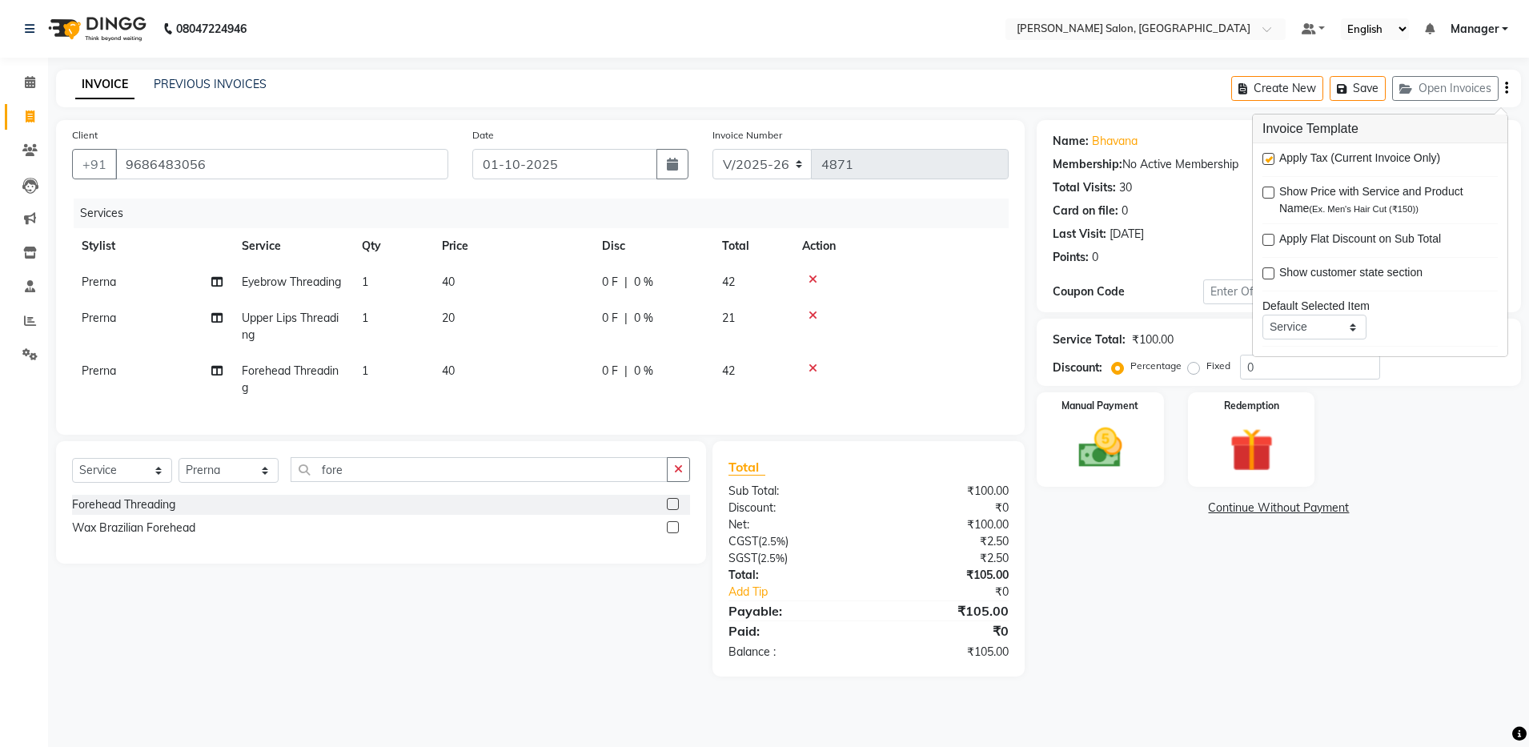
click at [1273, 162] on label at bounding box center [1269, 159] width 12 height 12
click at [1273, 162] on input "checkbox" at bounding box center [1268, 160] width 10 height 10
checkbox input "false"
click at [1112, 439] on img at bounding box center [1100, 448] width 74 height 53
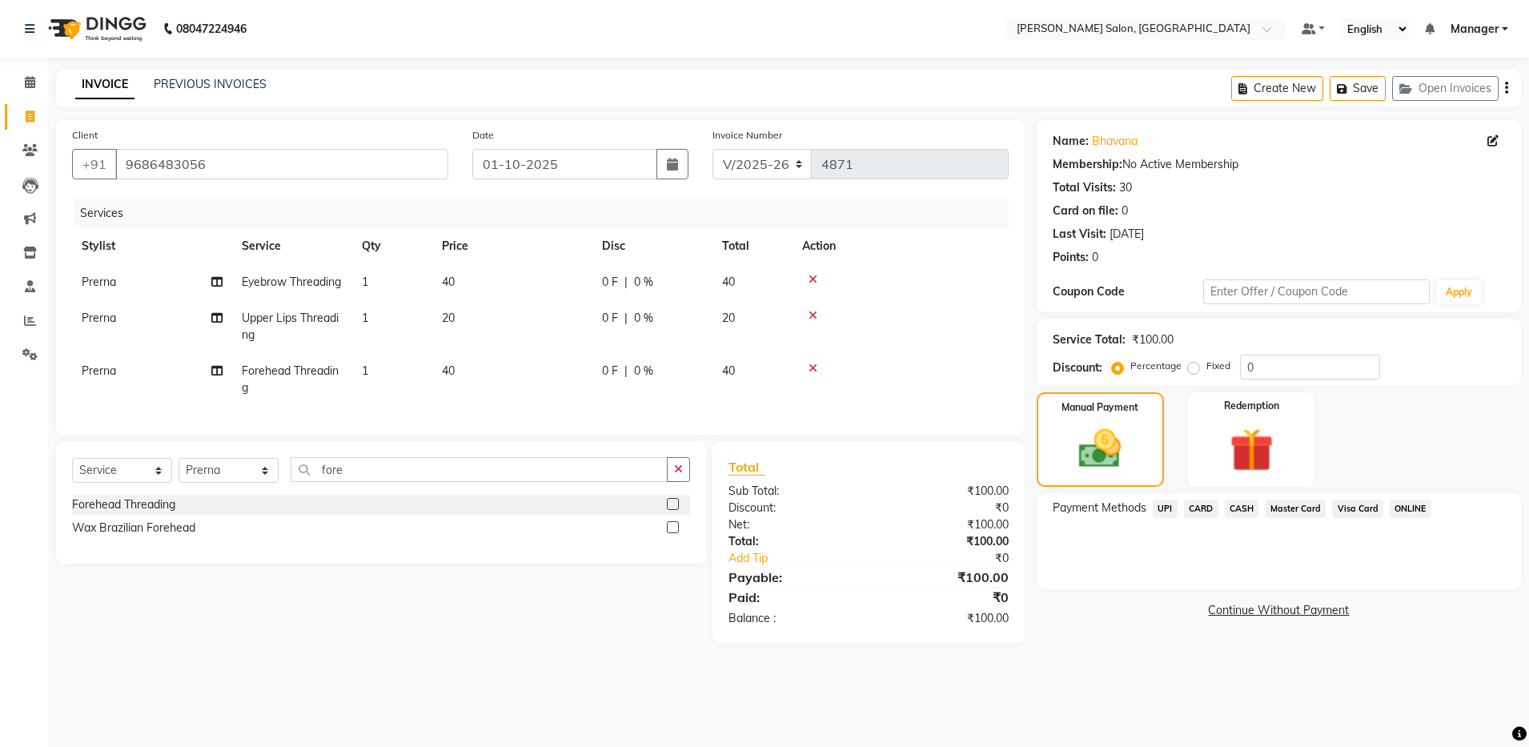
click at [1233, 503] on span "CASH" at bounding box center [1242, 509] width 34 height 18
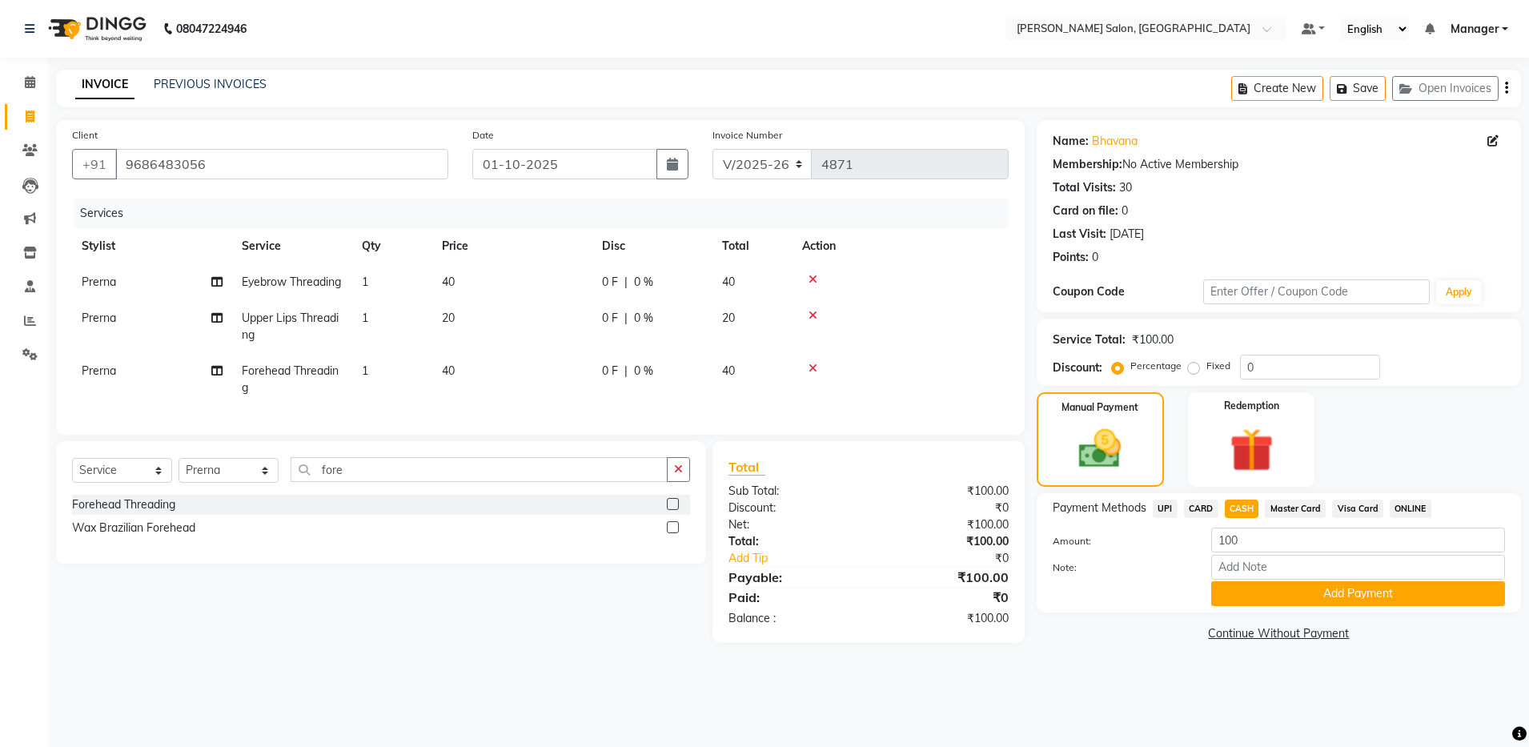
drag, startPoint x: 1284, startPoint y: 591, endPoint x: 1363, endPoint y: 469, distance: 144.8
click at [1363, 469] on div "Name: Bhavana Membership: No Active Membership Total Visits: 30 Card on file: 0…" at bounding box center [1285, 382] width 496 height 525
click at [1363, 469] on div "Manual Payment Redemption" at bounding box center [1279, 439] width 508 height 94
click at [1366, 597] on button "Add Payment" at bounding box center [1359, 593] width 294 height 25
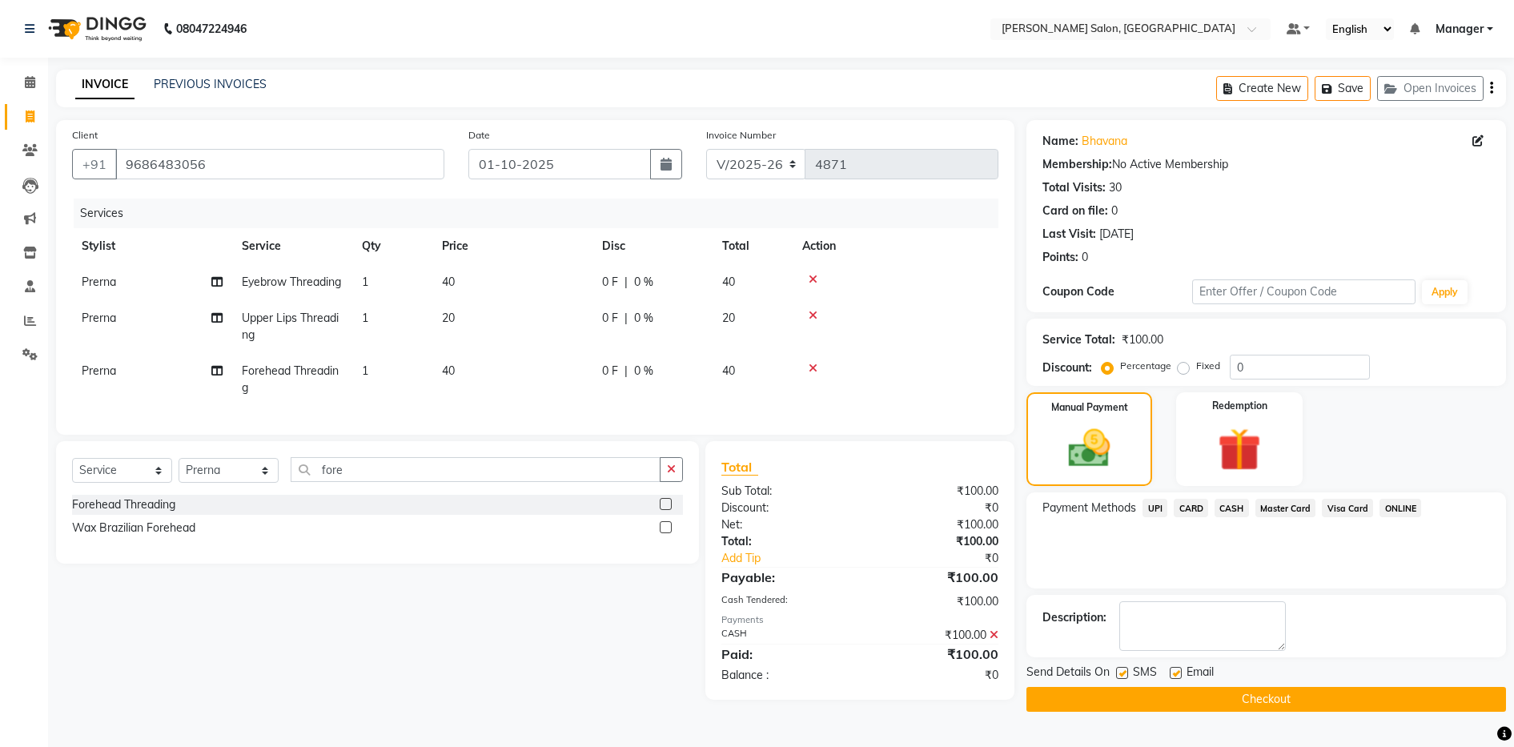
click at [1393, 443] on div "Manual Payment Redemption" at bounding box center [1267, 439] width 504 height 94
click at [1180, 667] on label at bounding box center [1176, 673] width 12 height 12
click at [1180, 669] on input "checkbox" at bounding box center [1175, 674] width 10 height 10
checkbox input "false"
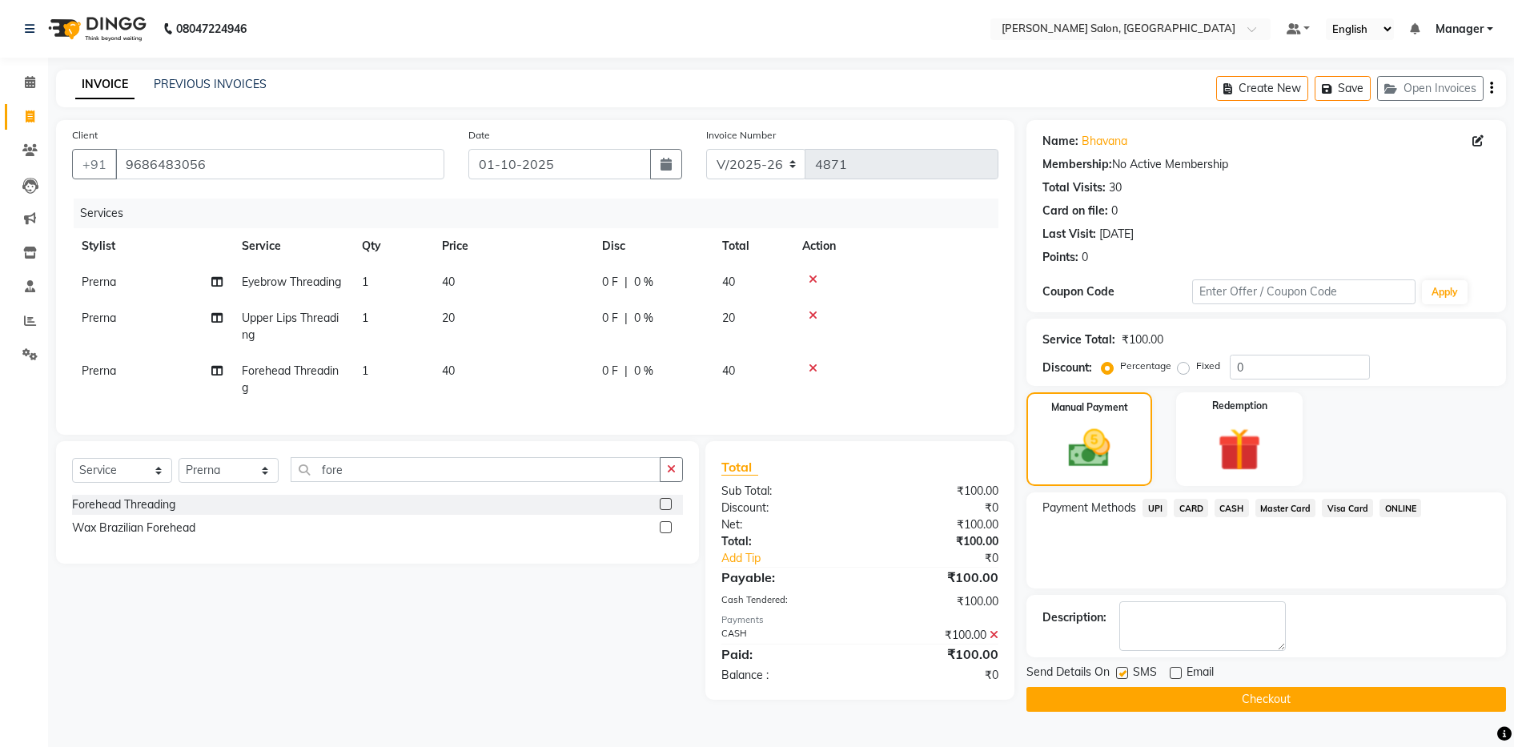
click at [1181, 687] on button "Checkout" at bounding box center [1267, 699] width 480 height 25
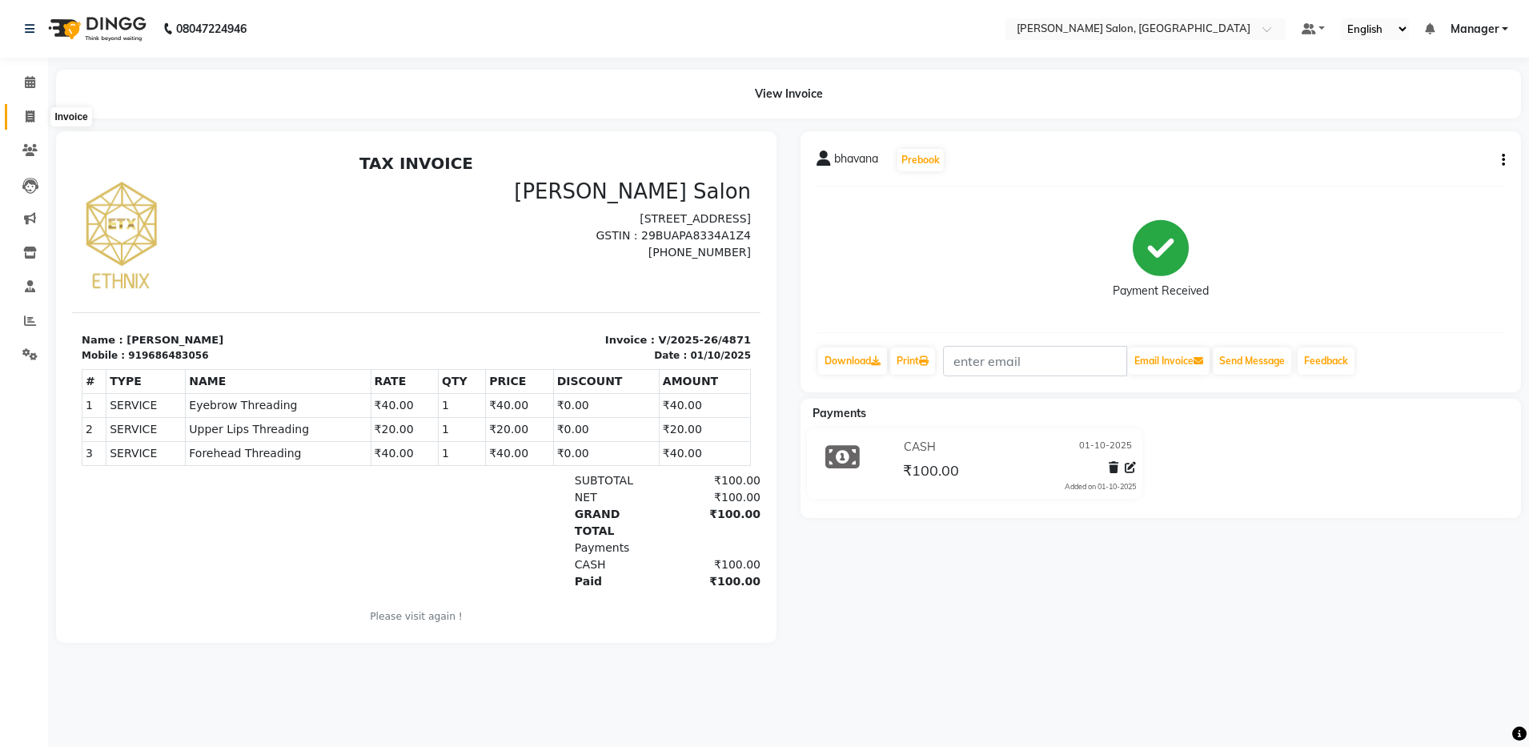
click at [43, 115] on span at bounding box center [30, 117] width 28 height 18
select select "service"
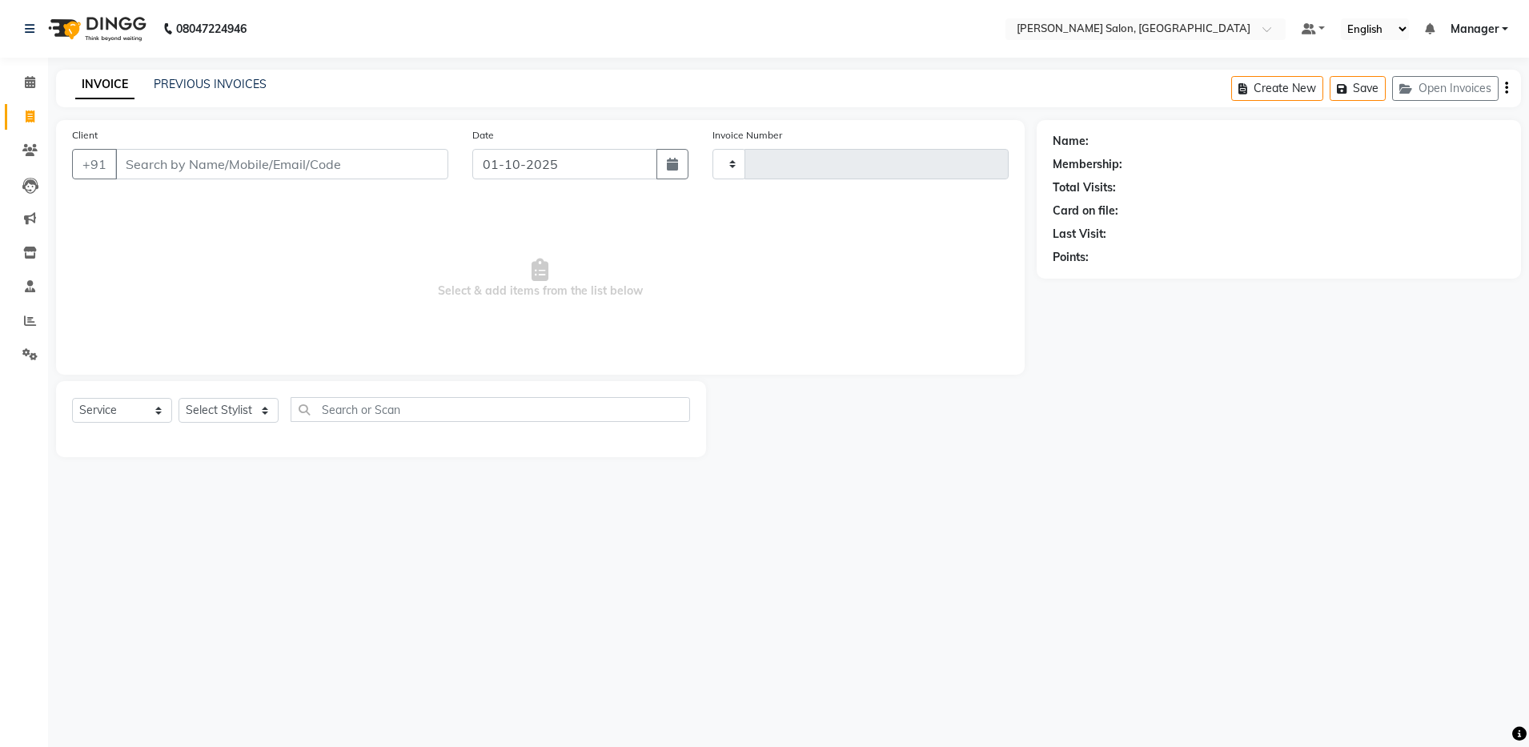
drag, startPoint x: 159, startPoint y: 179, endPoint x: 159, endPoint y: 169, distance: 10.4
click at [159, 169] on div "Client +91" at bounding box center [260, 160] width 400 height 66
click at [159, 169] on input "Client" at bounding box center [281, 164] width 333 height 30
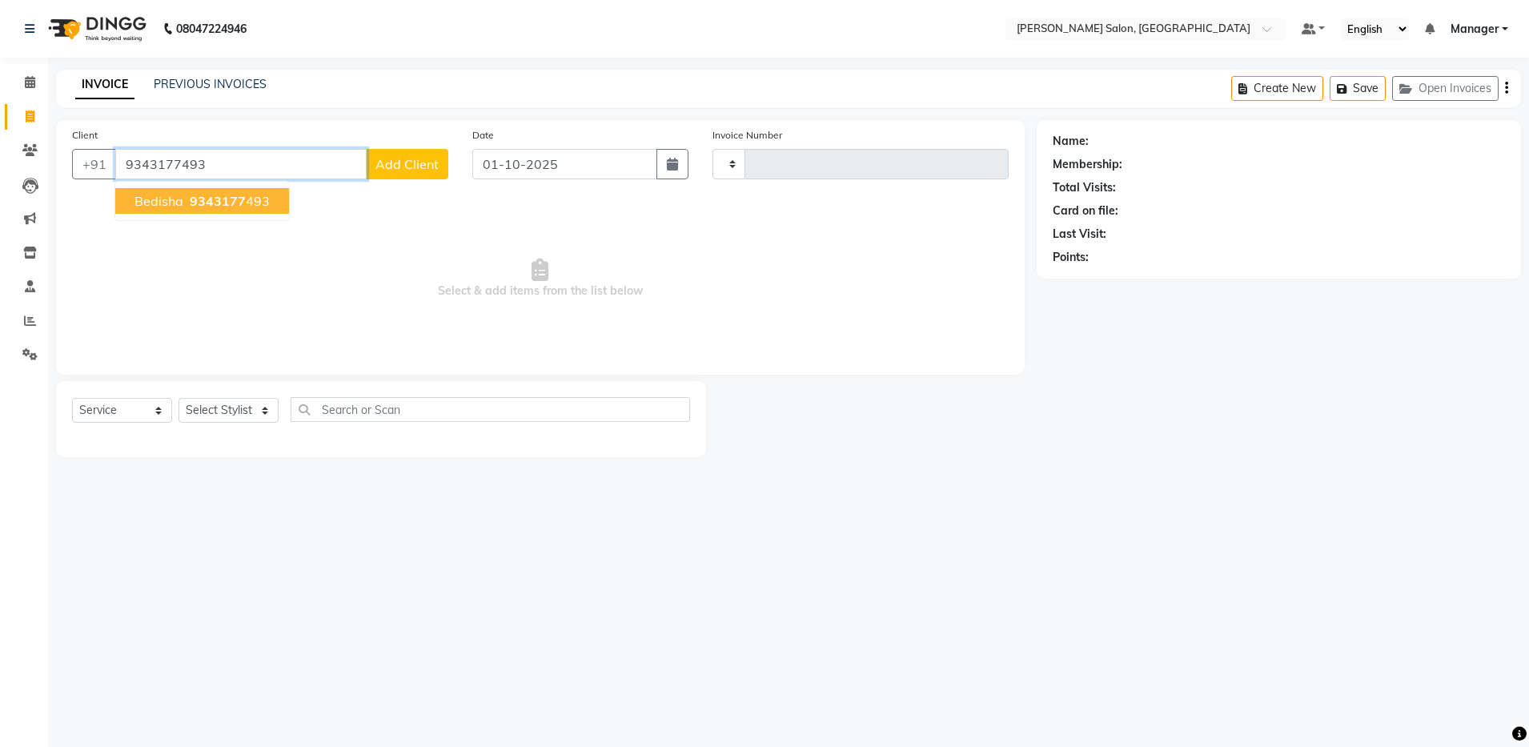
type input "9343177493"
click at [187, 203] on ngb-highlight "9343177 493" at bounding box center [228, 201] width 83 height 16
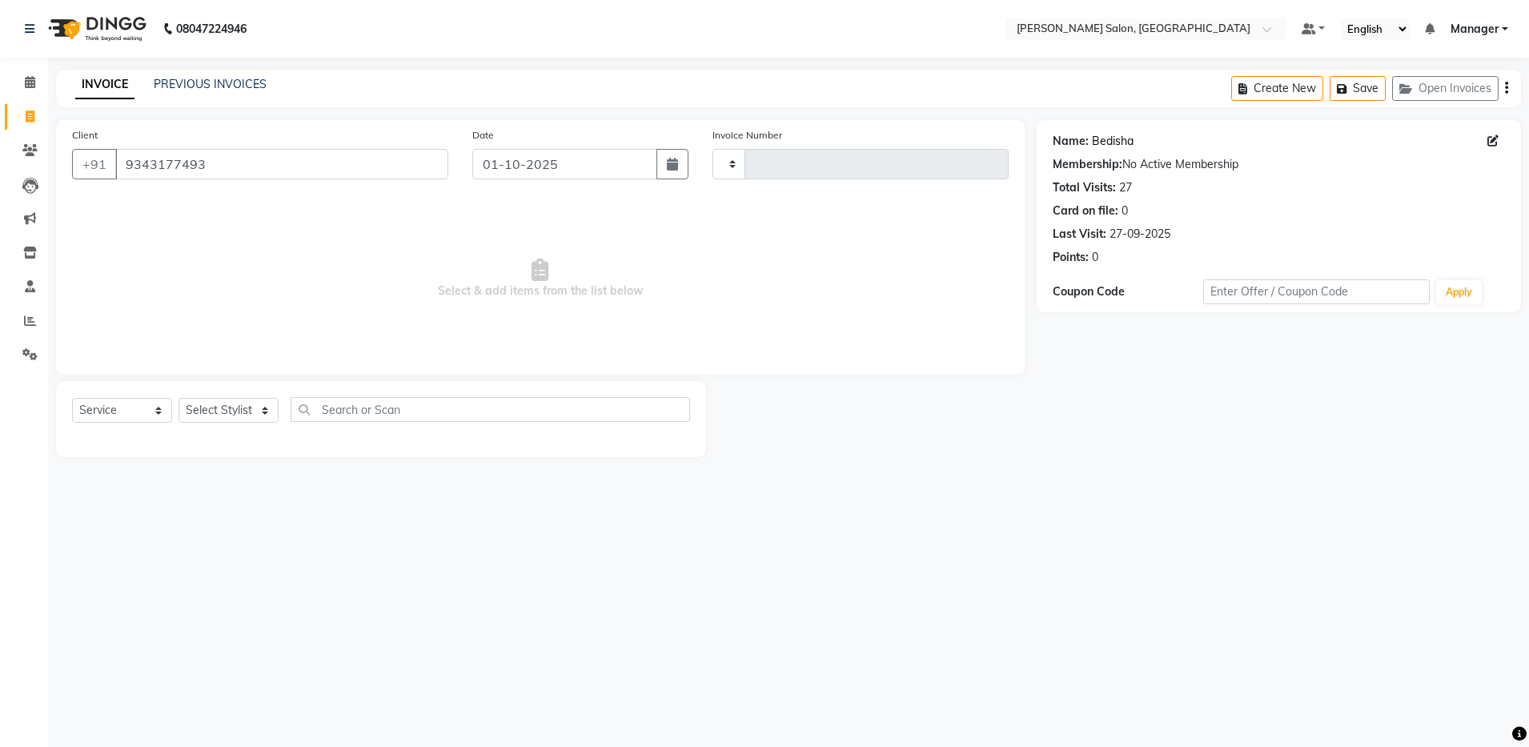
click at [1113, 139] on link "Bedisha" at bounding box center [1113, 141] width 42 height 17
click at [26, 324] on icon at bounding box center [30, 321] width 12 height 12
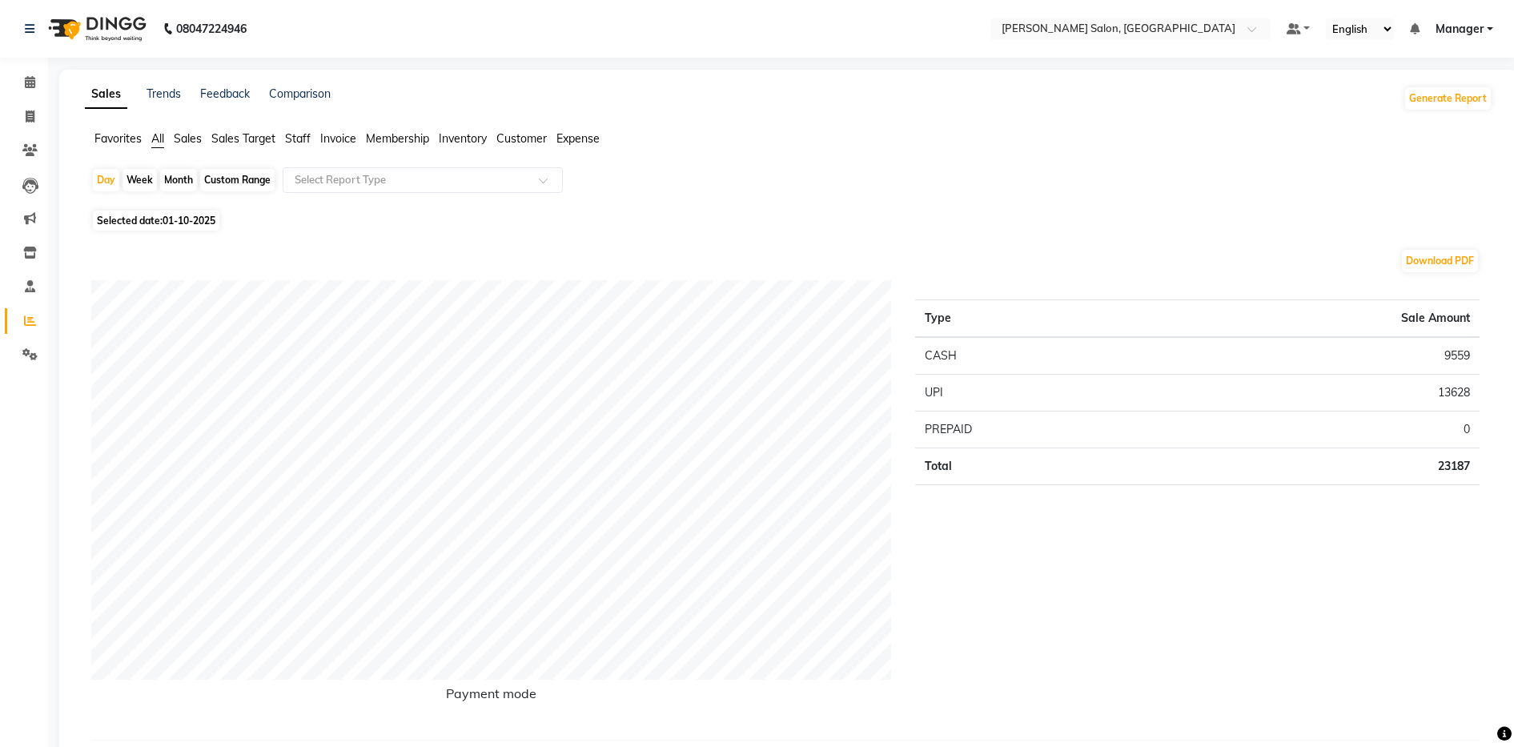
click at [173, 177] on div "Month" at bounding box center [178, 180] width 37 height 22
select select "10"
select select "2025"
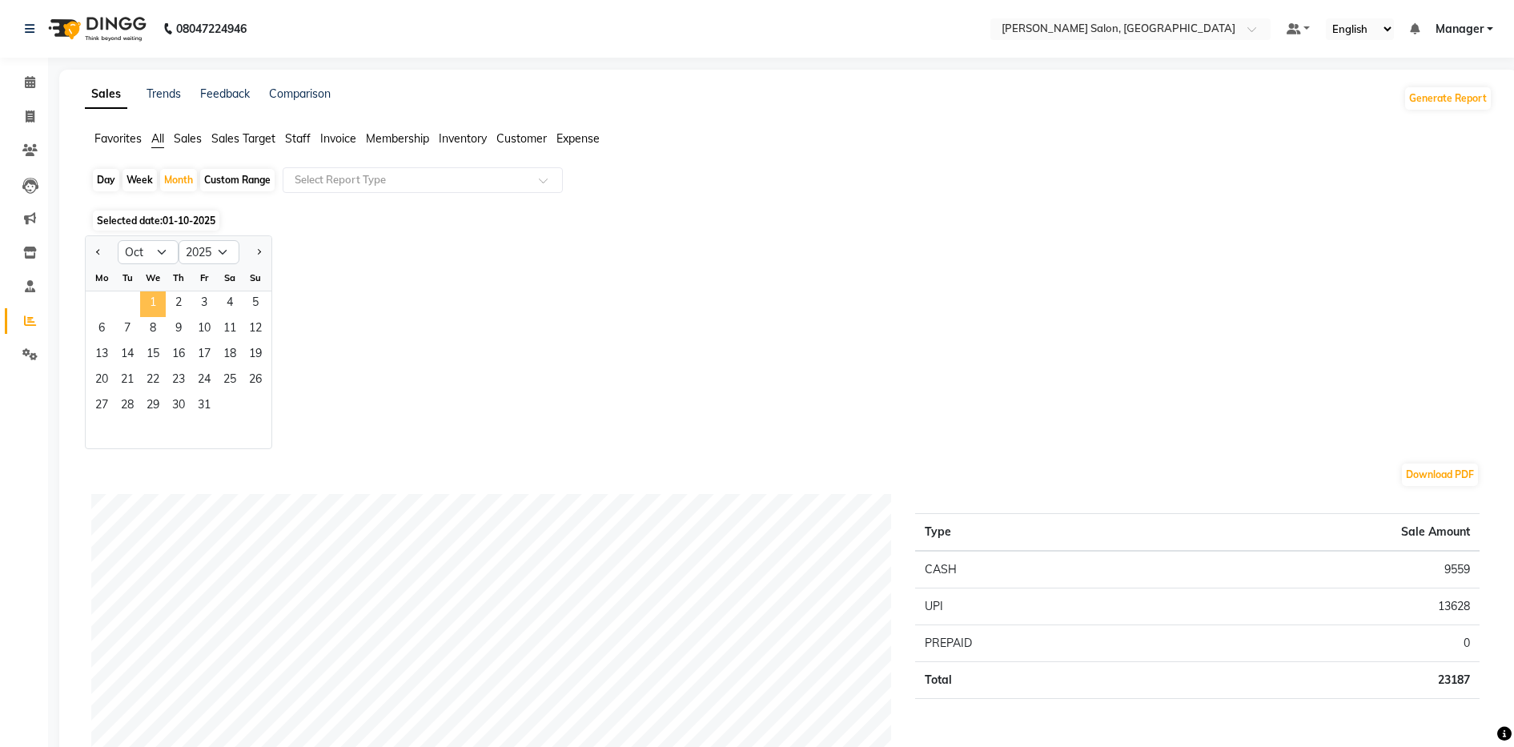
click at [152, 293] on span "1" at bounding box center [153, 304] width 26 height 26
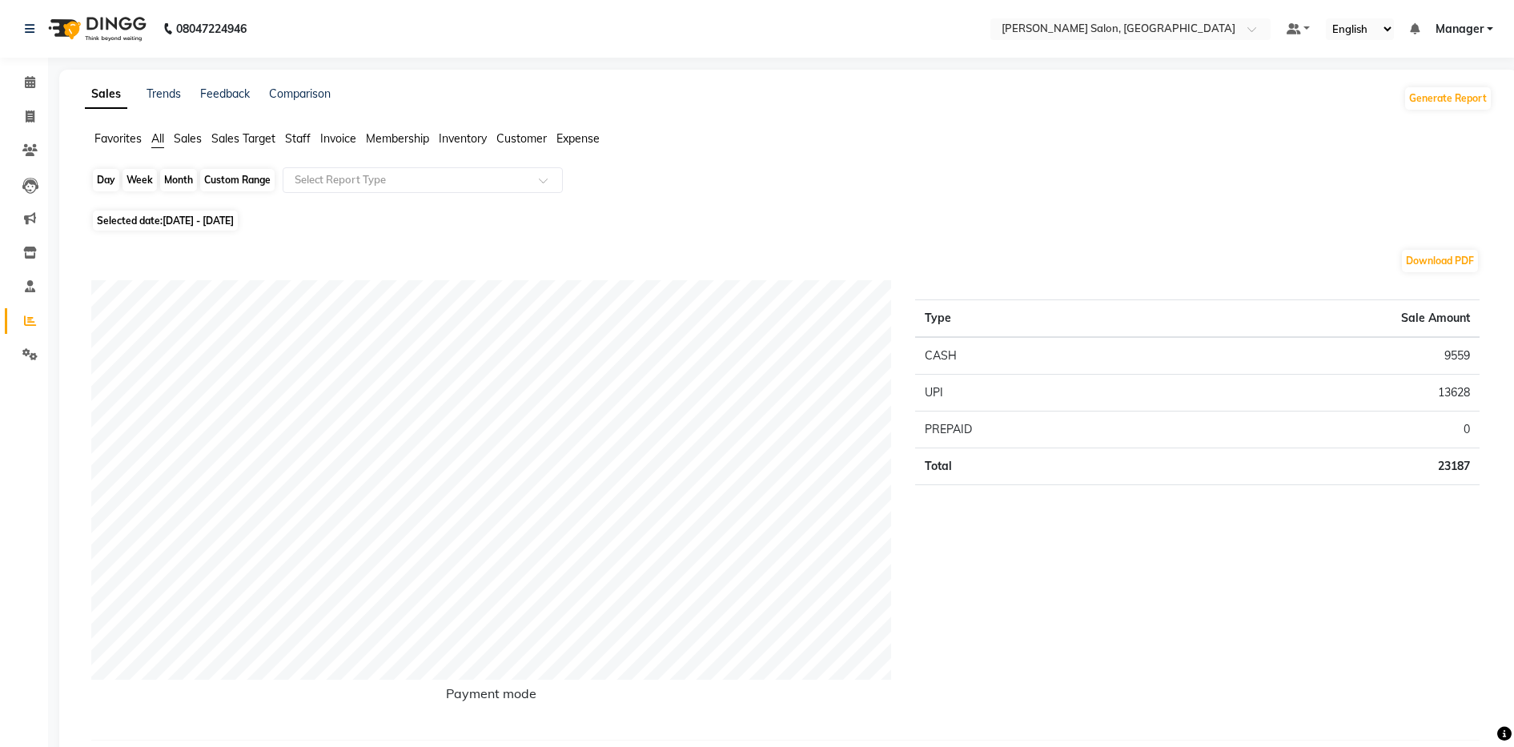
click at [175, 183] on div "Month" at bounding box center [178, 180] width 37 height 22
select select "10"
select select "2025"
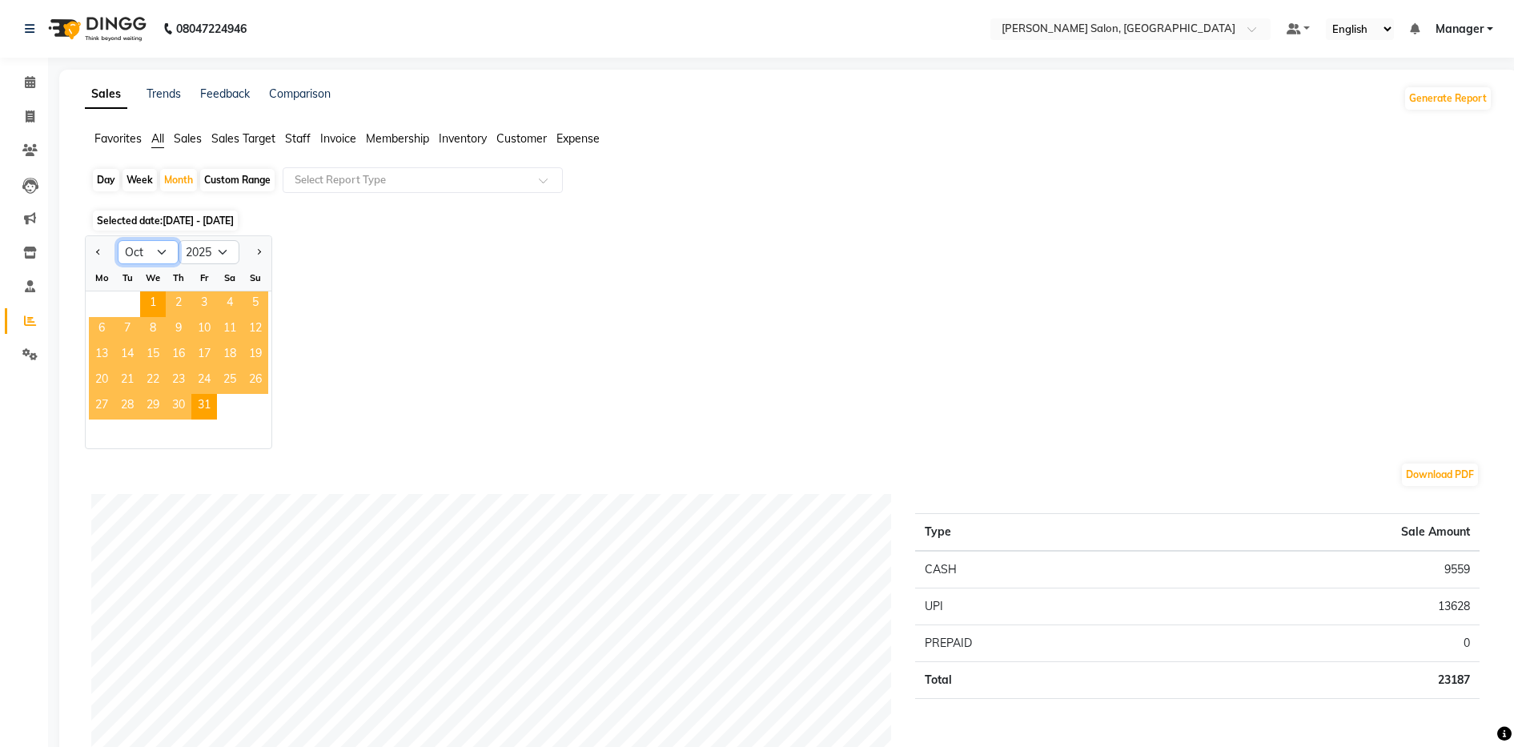
click at [155, 254] on select "Jan Feb Mar Apr May Jun Jul Aug Sep Oct Nov Dec" at bounding box center [148, 252] width 61 height 24
select select "9"
click at [118, 240] on select "Jan Feb Mar Apr May Jun Jul Aug Sep Oct Nov Dec" at bounding box center [148, 252] width 61 height 24
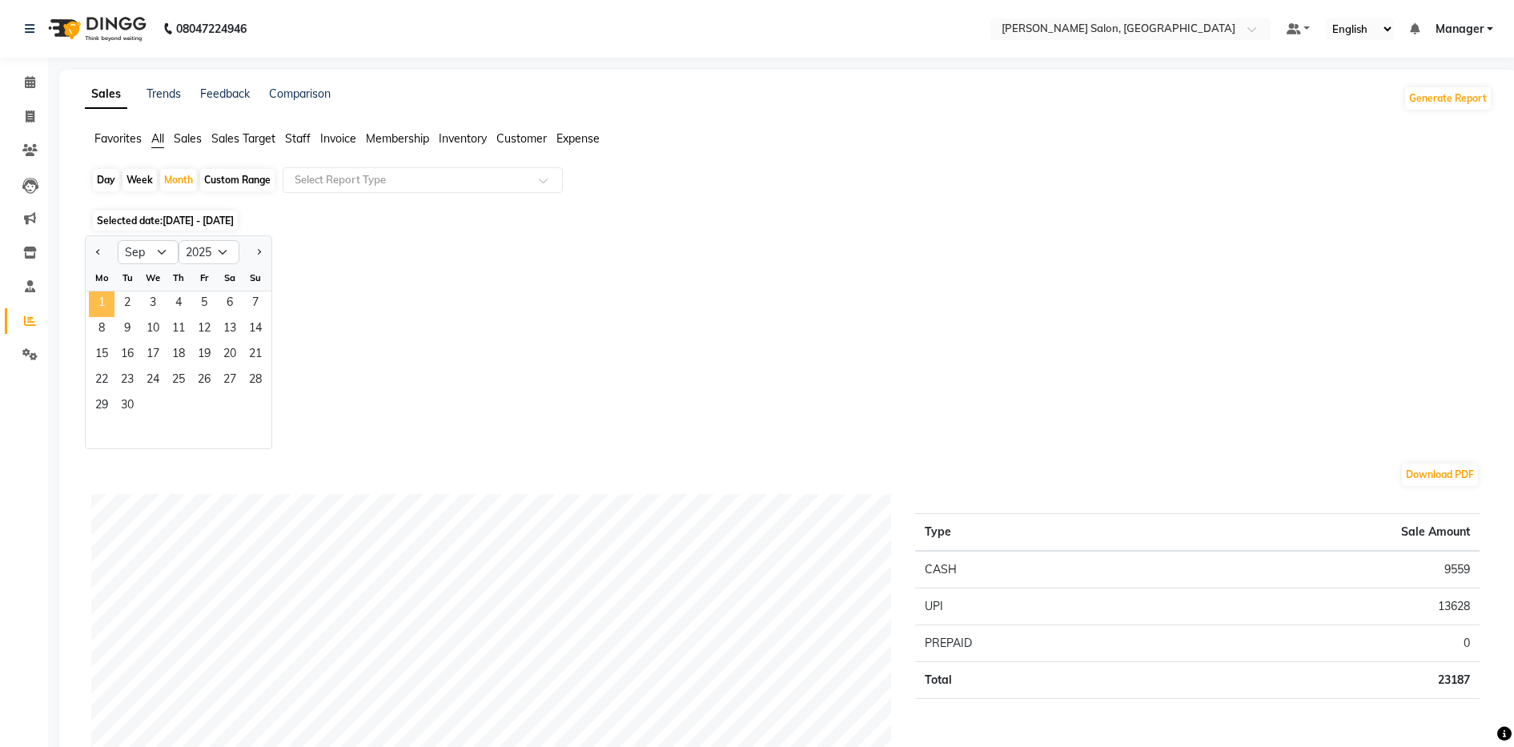
click at [105, 298] on span "1" at bounding box center [102, 304] width 26 height 26
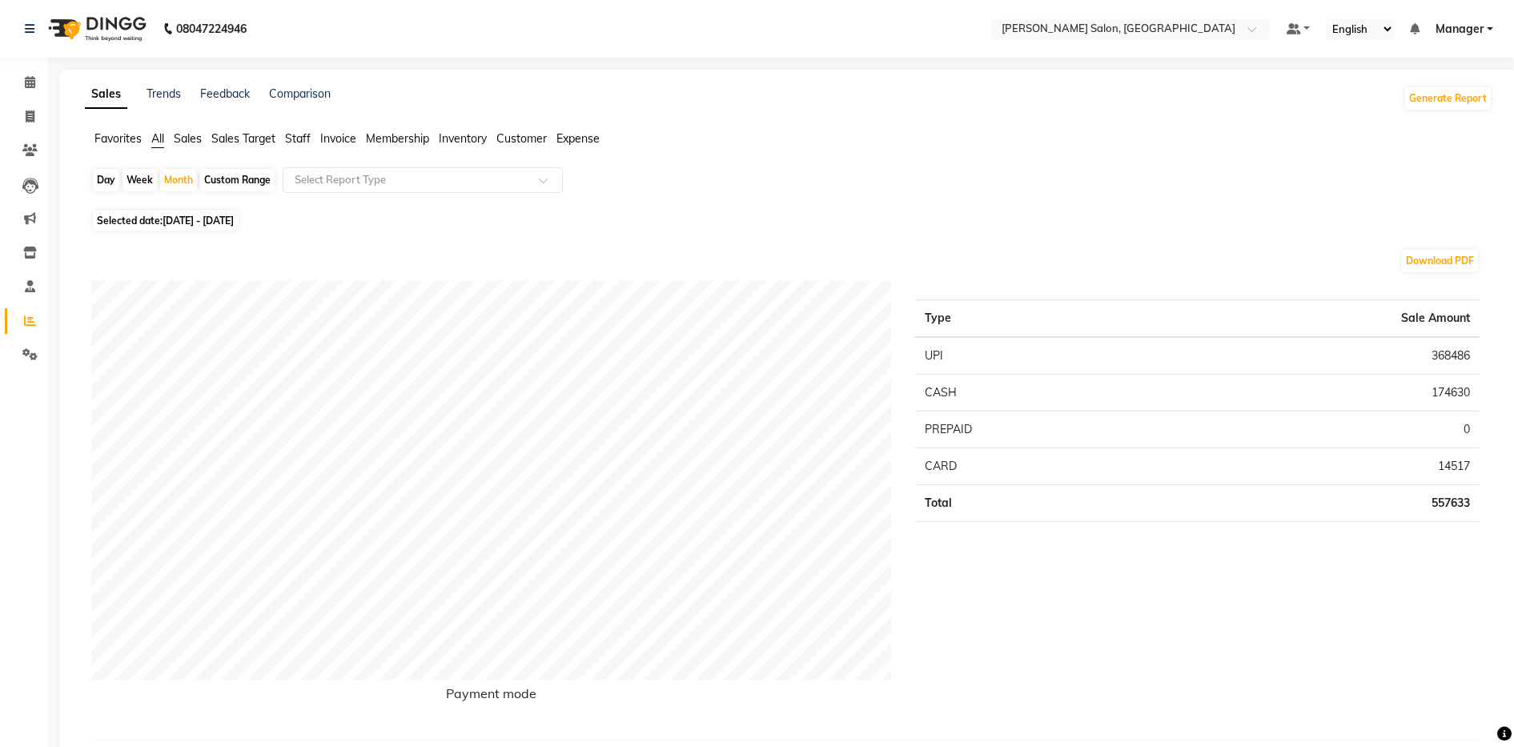
click at [1046, 185] on div "Day Week Month Custom Range Select Report Type" at bounding box center [788, 186] width 1395 height 38
click at [1401, 400] on td "174630" at bounding box center [1319, 393] width 322 height 37
click at [573, 143] on span "Expense" at bounding box center [578, 138] width 43 height 14
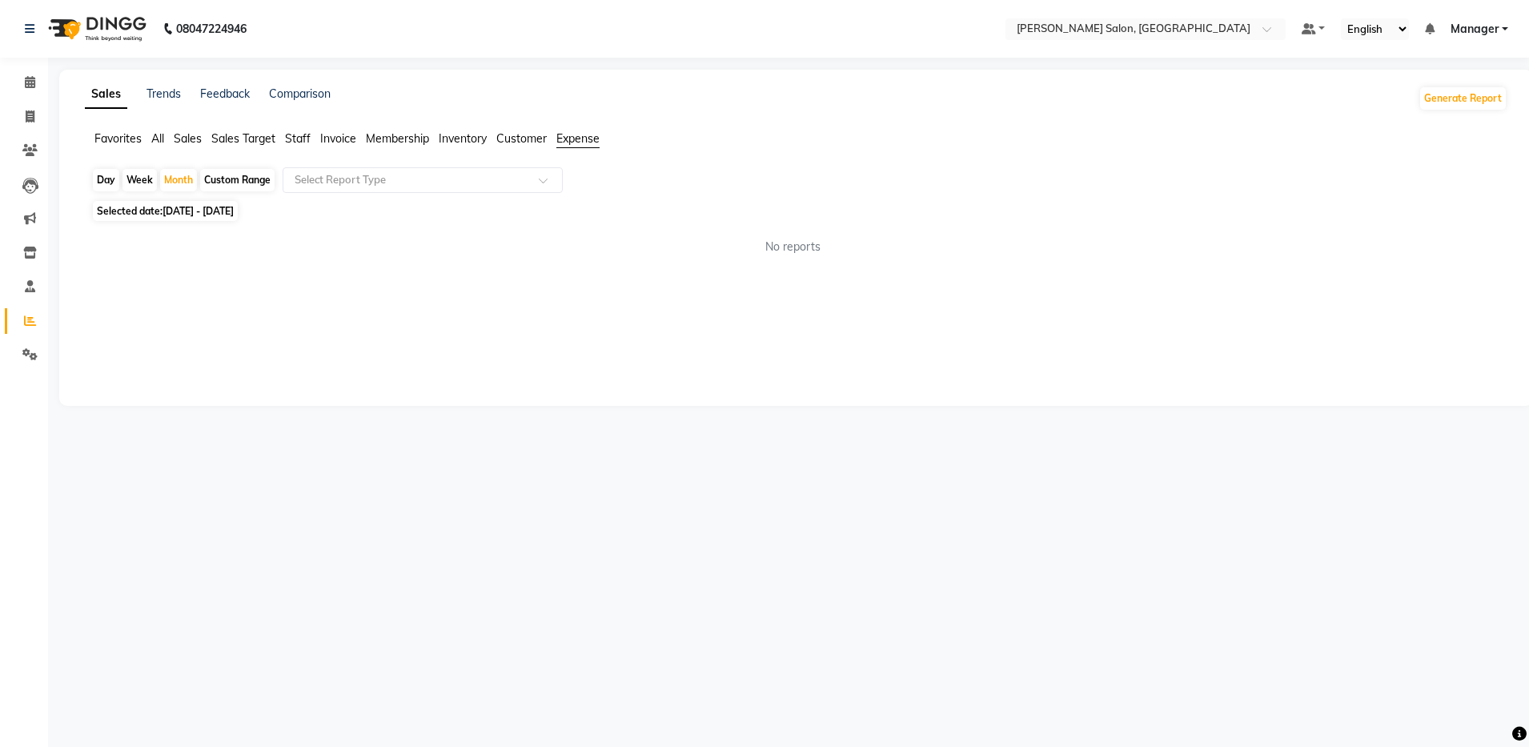
click at [192, 139] on span "Sales" at bounding box center [188, 138] width 28 height 14
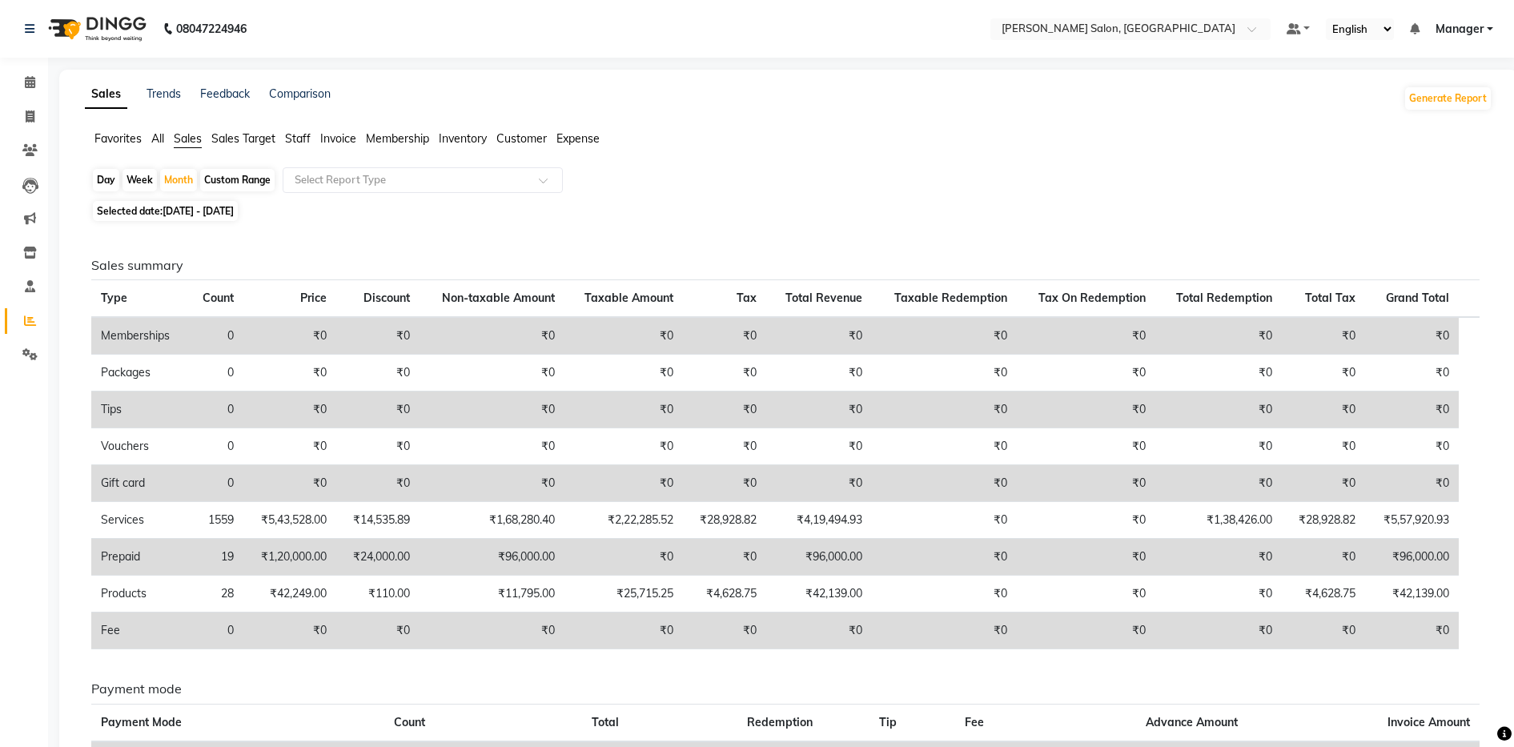
click at [234, 142] on span "Sales Target" at bounding box center [243, 138] width 64 height 14
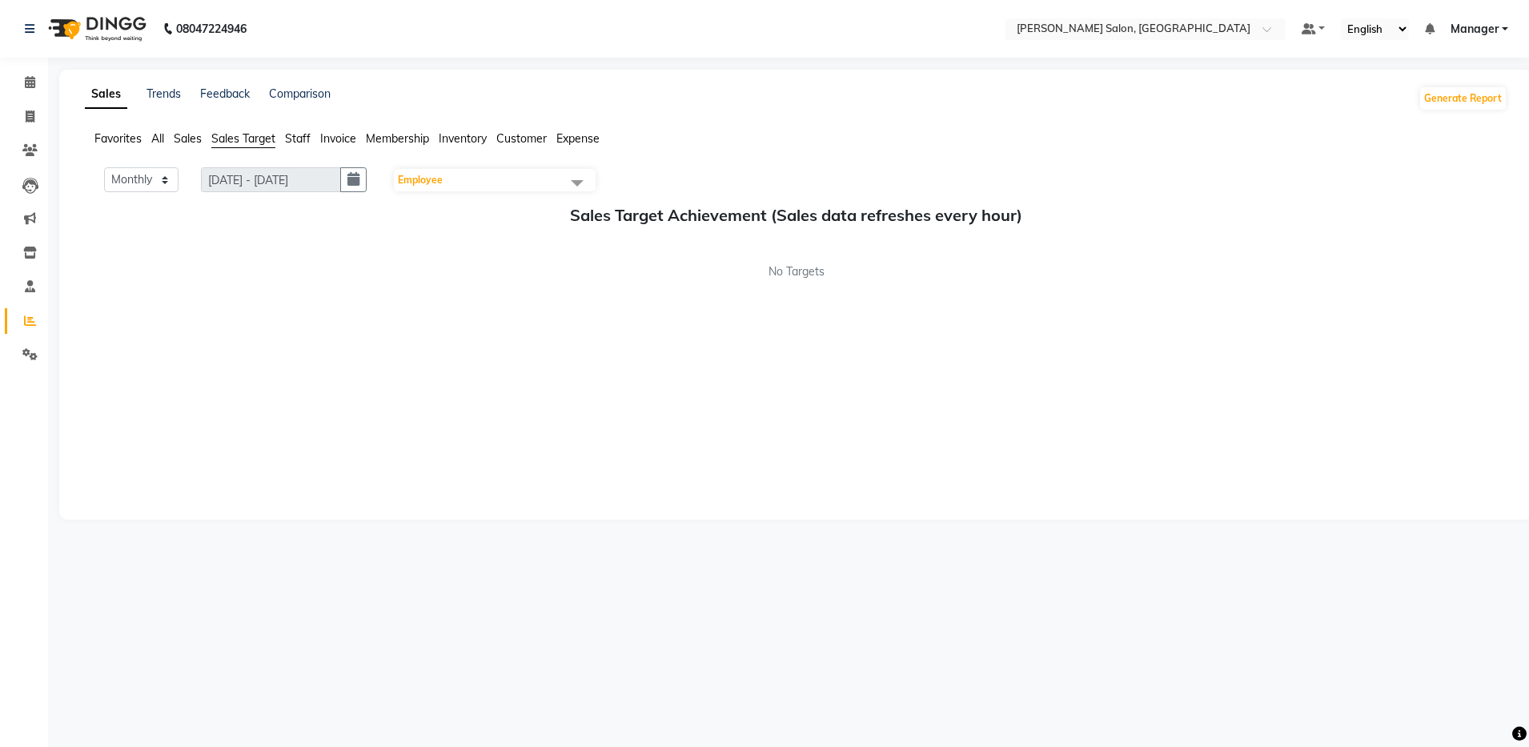
click at [472, 141] on span "Inventory" at bounding box center [463, 138] width 48 height 14
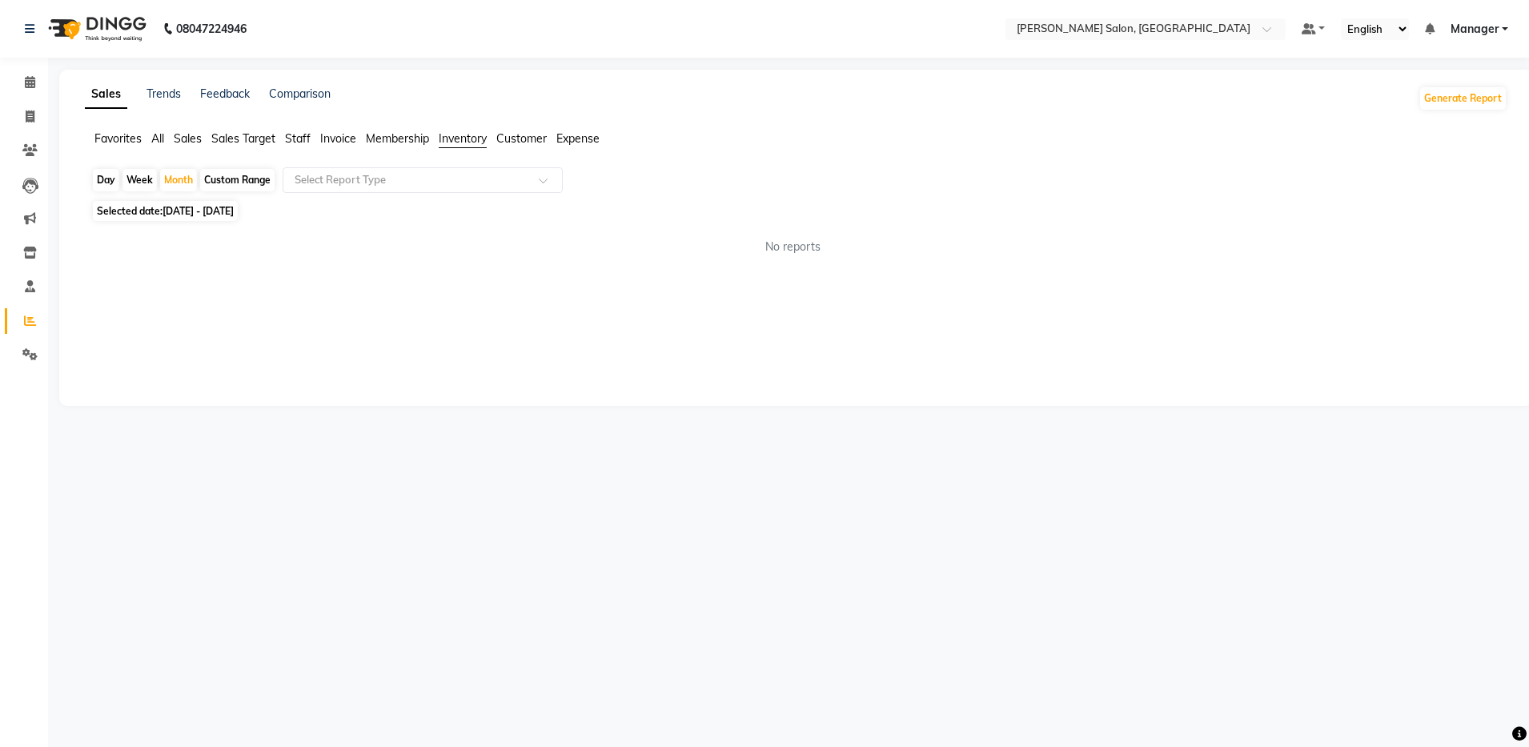
click at [177, 141] on span "Sales" at bounding box center [188, 138] width 28 height 14
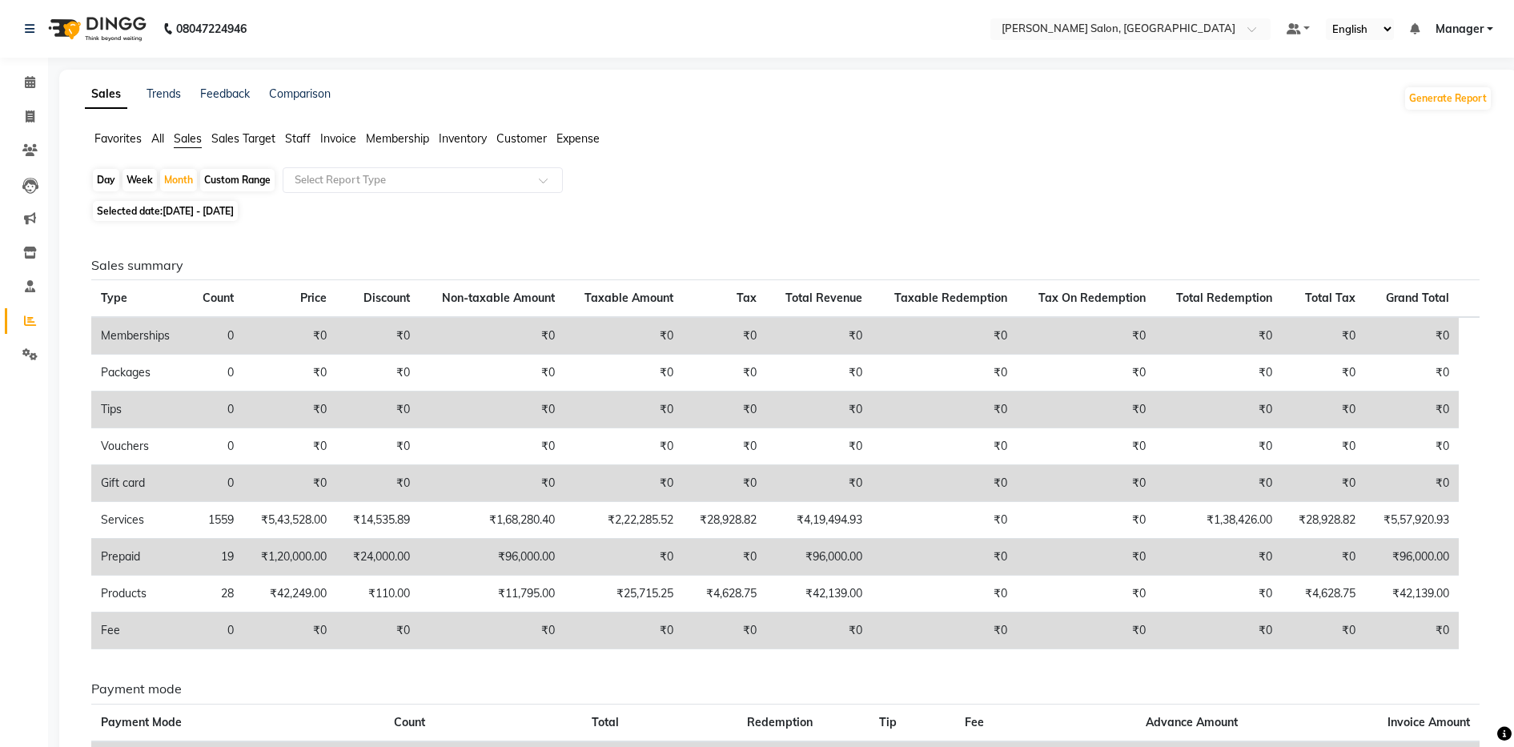
click at [252, 139] on span "Sales Target" at bounding box center [243, 138] width 64 height 14
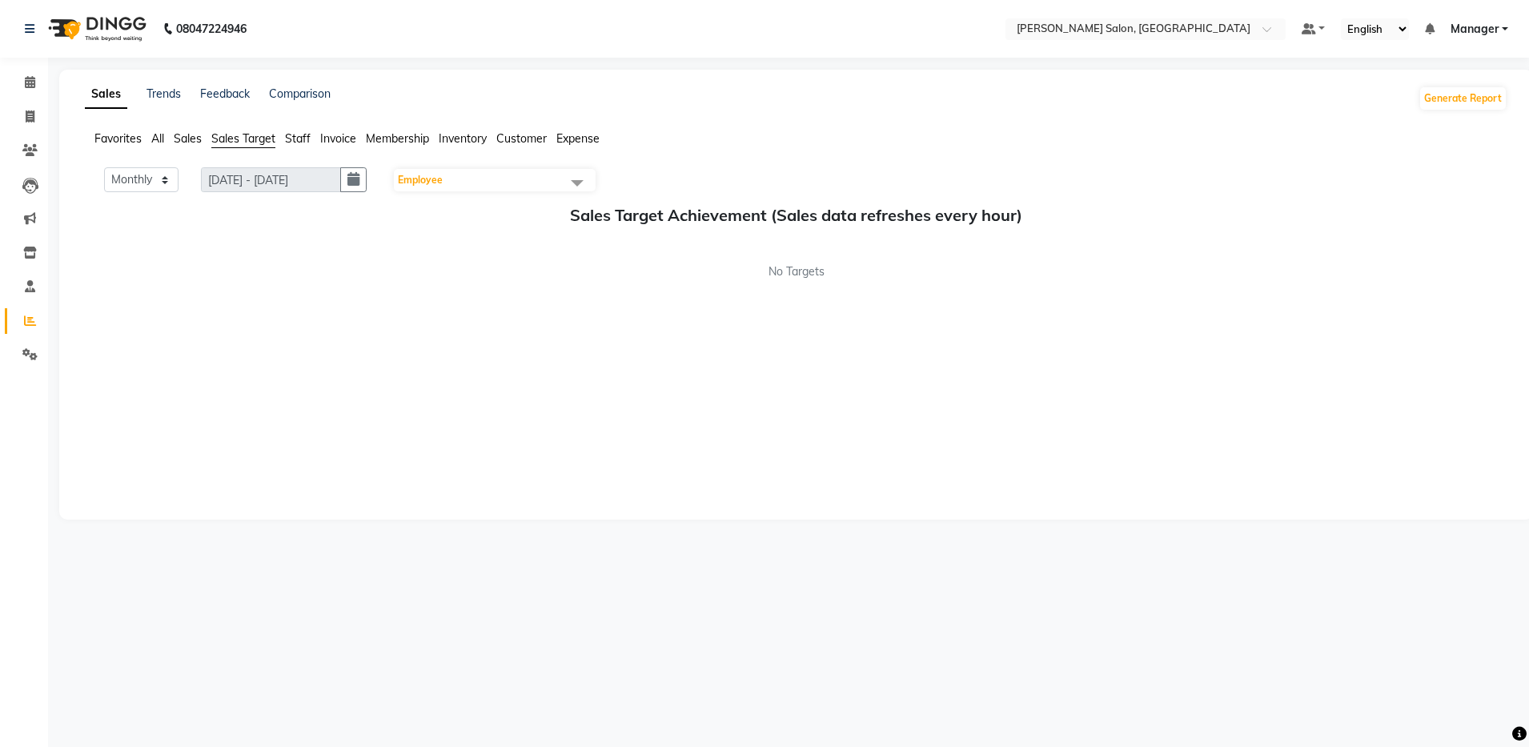
click at [302, 135] on span "Staff" at bounding box center [298, 138] width 26 height 14
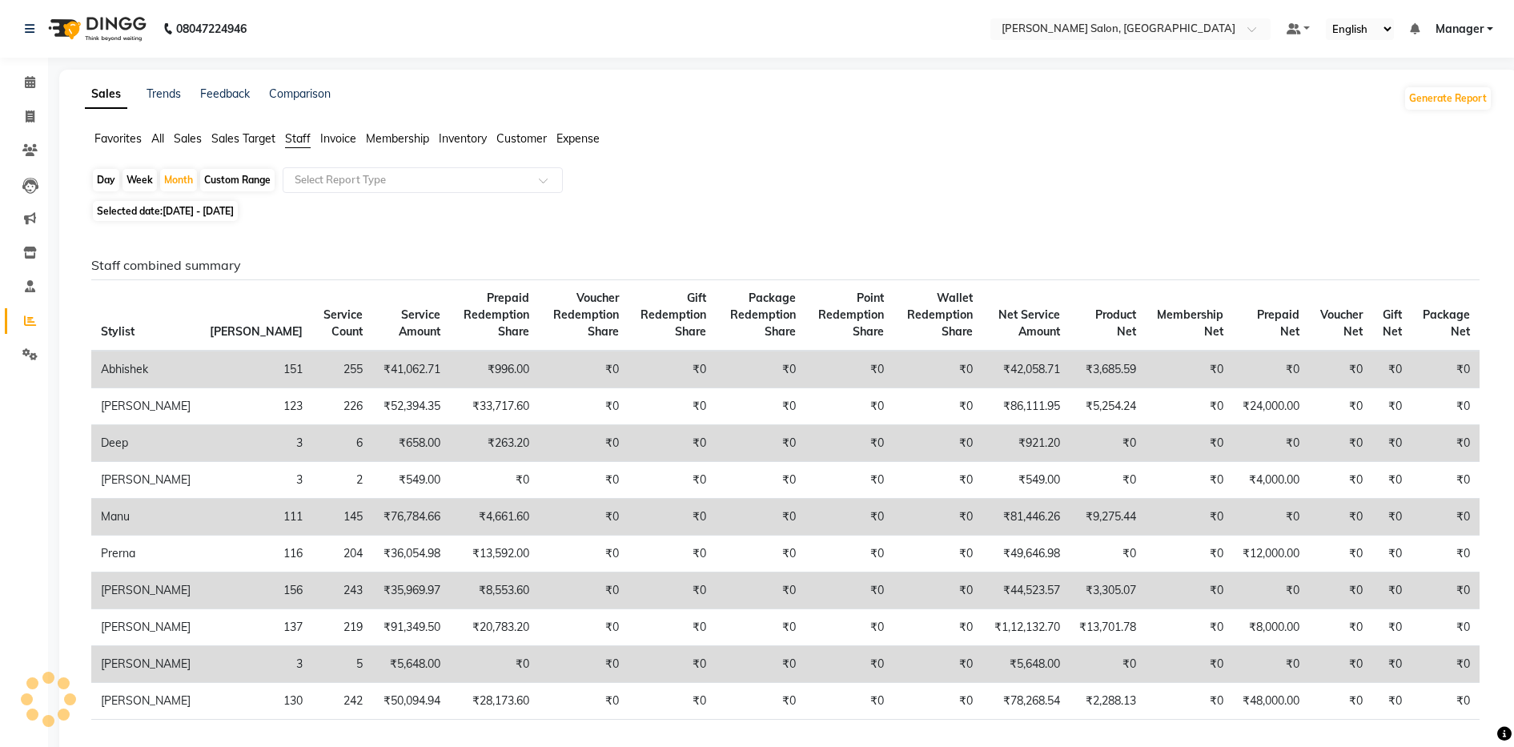
click at [344, 147] on li "Invoice" at bounding box center [338, 139] width 36 height 17
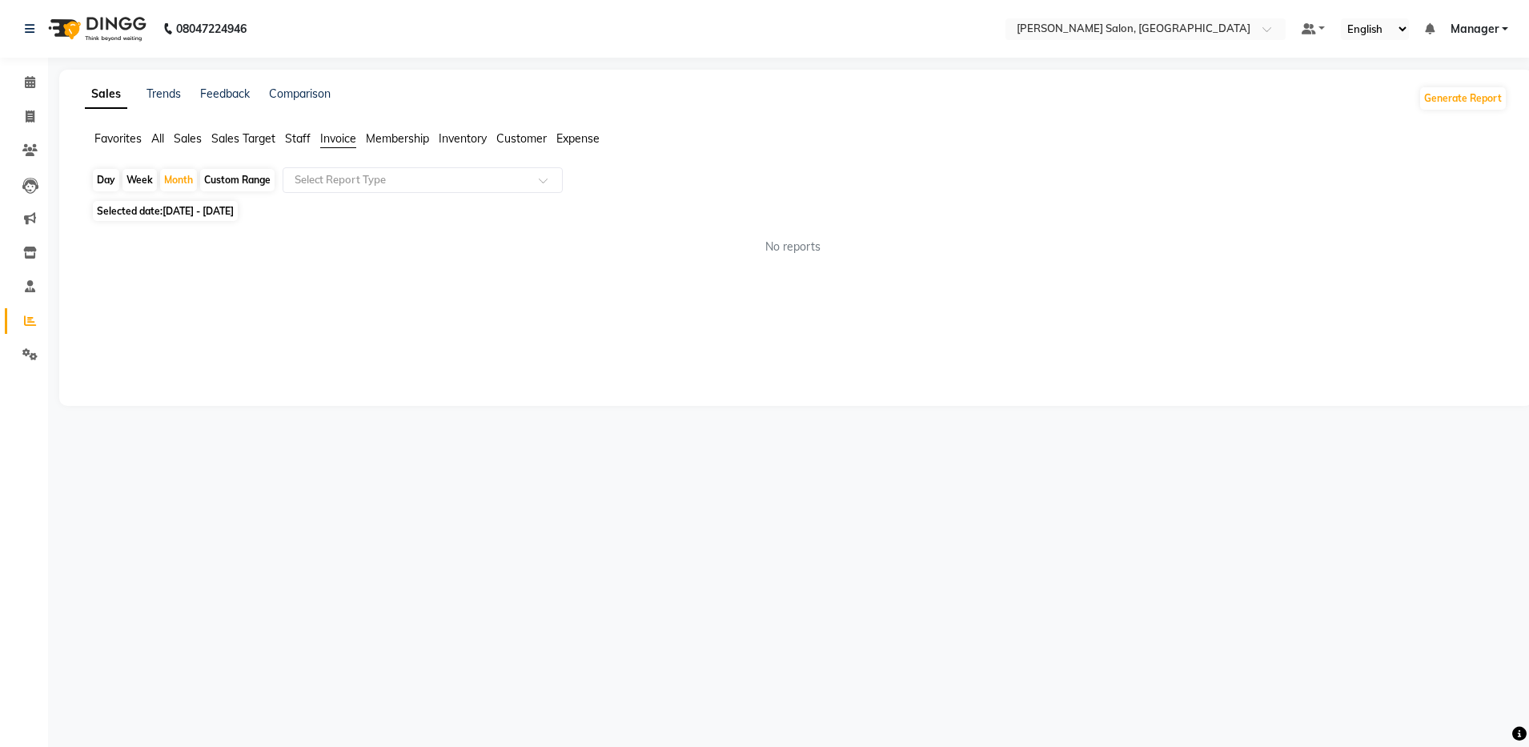
click at [407, 141] on span "Membership" at bounding box center [397, 138] width 63 height 14
click at [463, 137] on span "Inventory" at bounding box center [463, 138] width 48 height 14
click at [527, 134] on span "Customer" at bounding box center [521, 138] width 50 height 14
click at [567, 131] on span "Expense" at bounding box center [578, 138] width 43 height 14
click at [24, 112] on span at bounding box center [30, 117] width 28 height 18
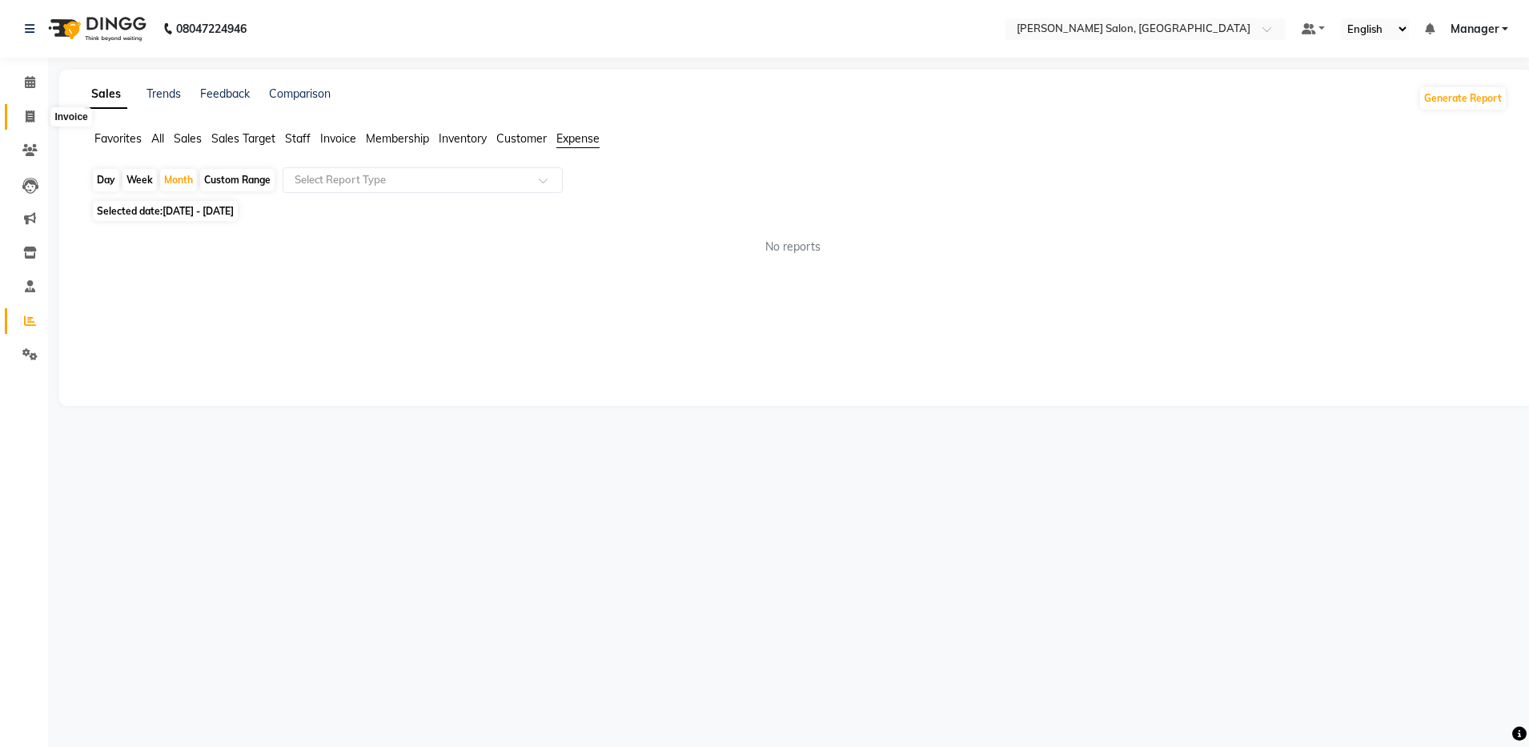
select select "service"
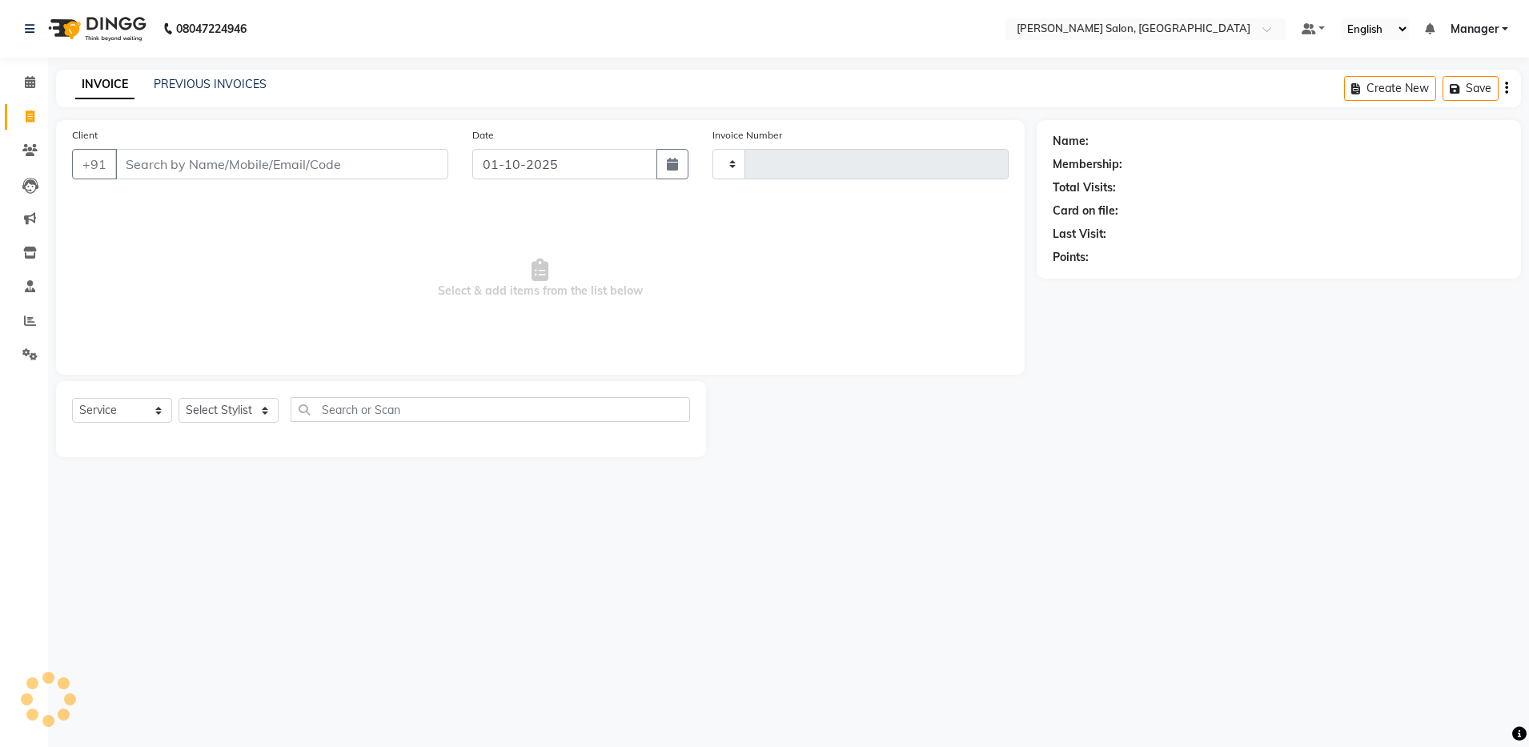
type input "4872"
select select "4781"
click at [220, 80] on link "PREVIOUS INVOICES" at bounding box center [210, 84] width 113 height 14
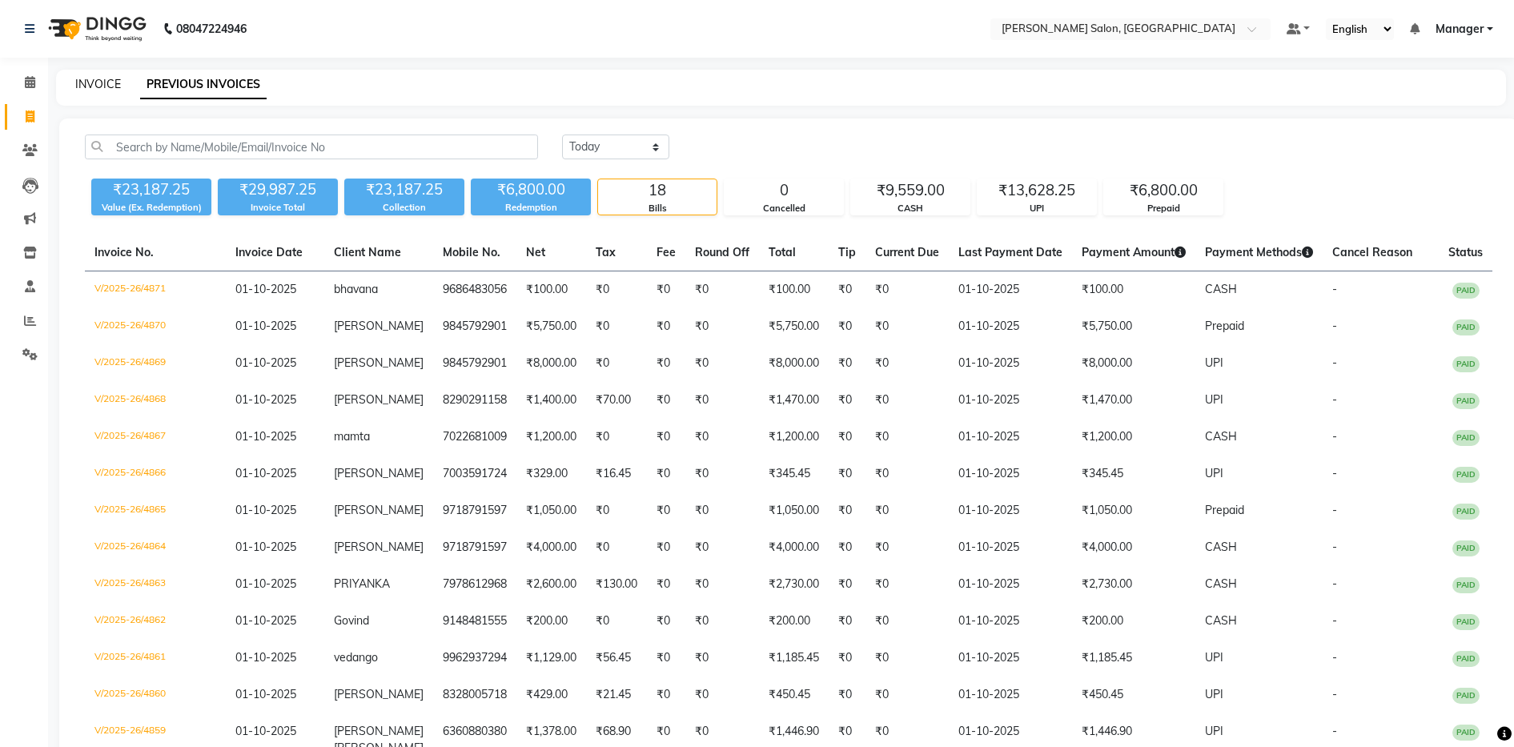
click at [83, 88] on link "INVOICE" at bounding box center [98, 84] width 46 height 14
select select "service"
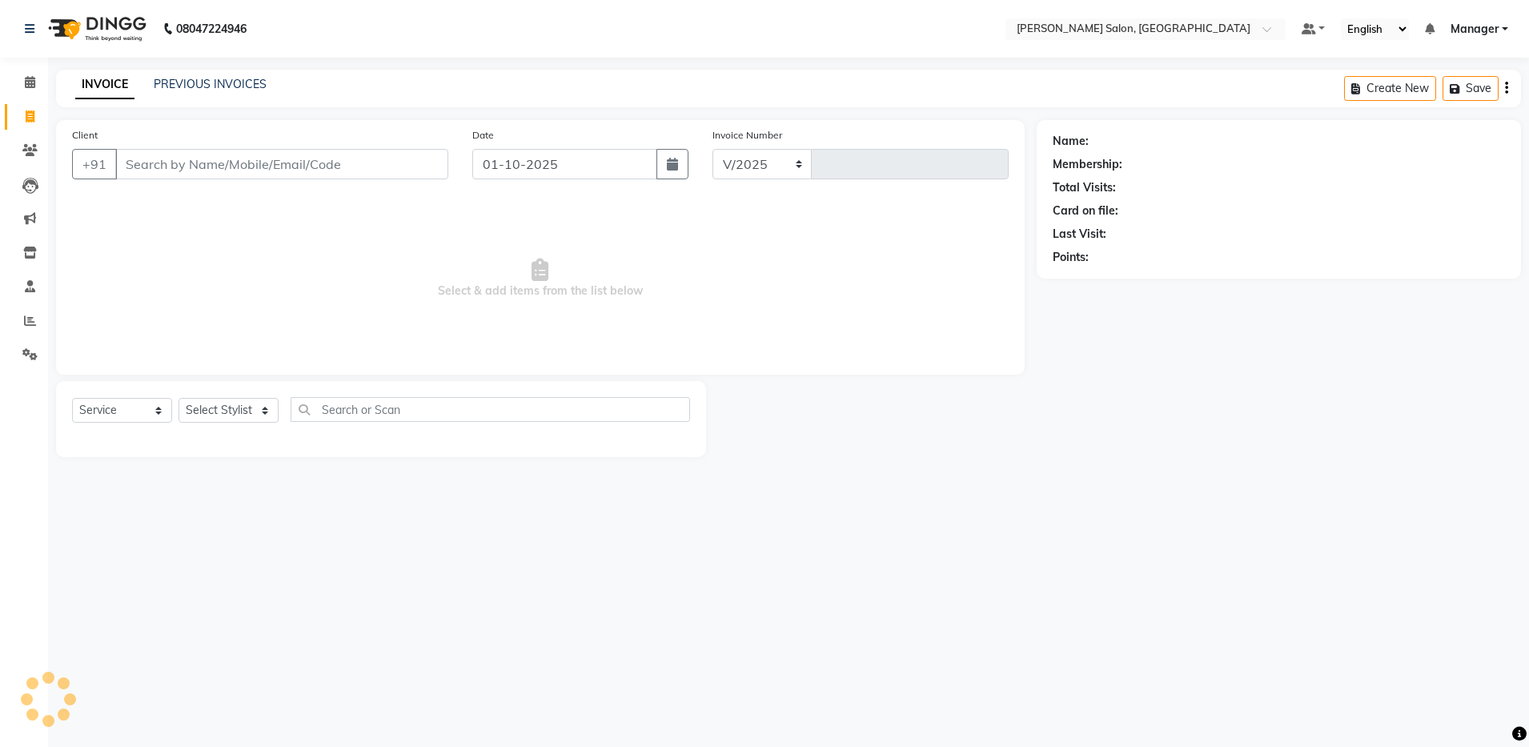
select select "4781"
type input "4872"
click at [227, 161] on input "Client" at bounding box center [281, 164] width 333 height 30
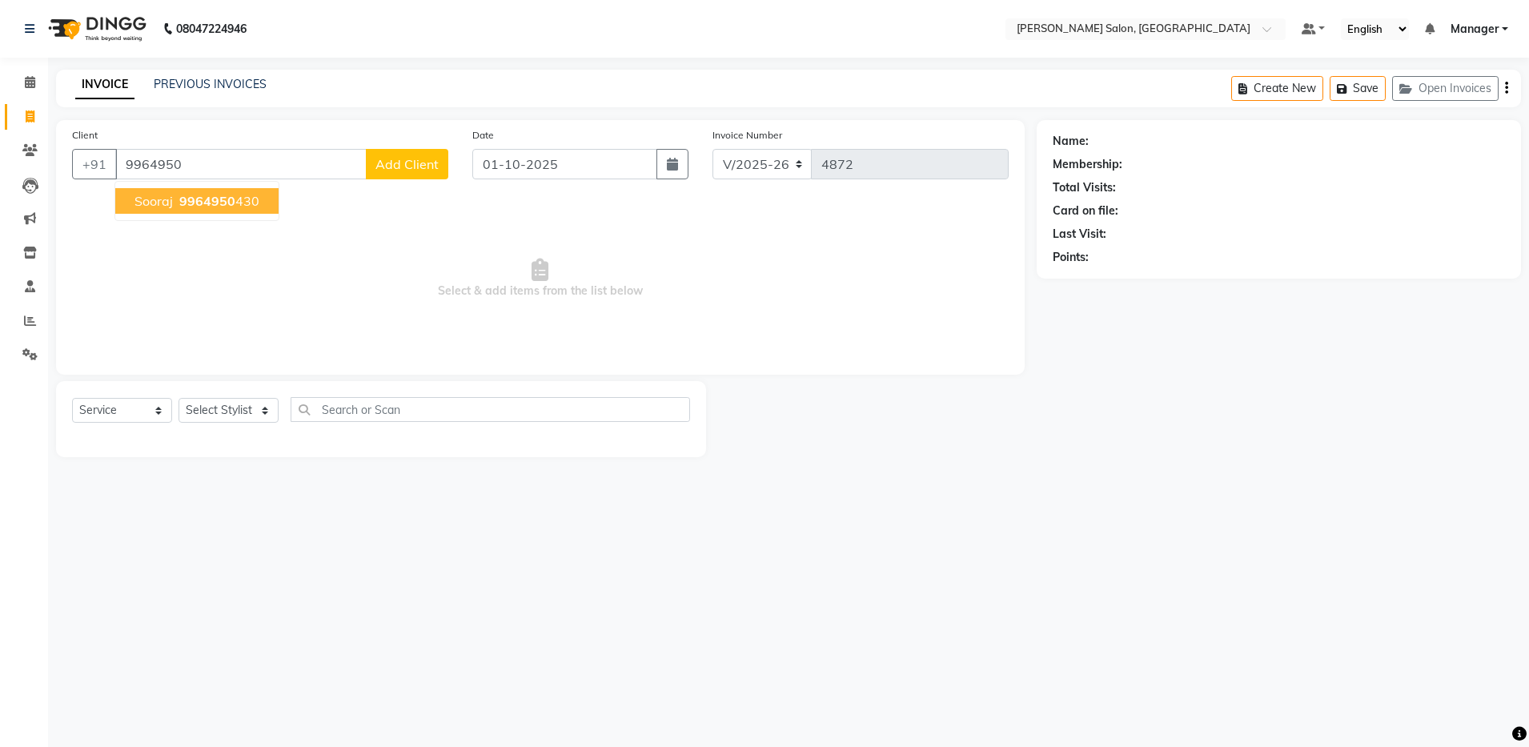
click at [260, 206] on button "Sooraj 9964950 430" at bounding box center [196, 201] width 163 height 26
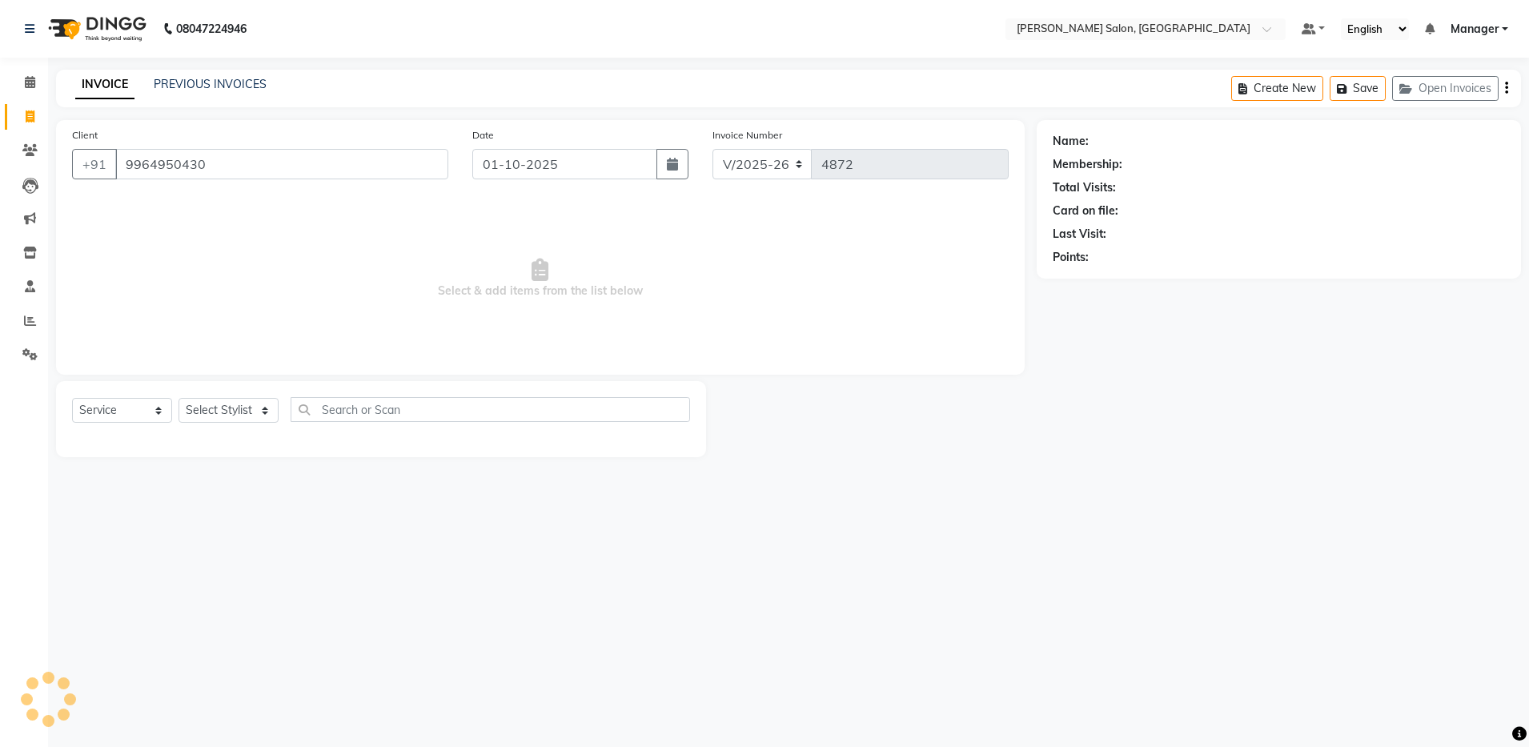
type input "9964950430"
click at [249, 415] on select "Select Stylist Aarthi Abhishek Aisha Barbhuiya Aman Arjun Viswanathan Deep dolm…" at bounding box center [229, 410] width 100 height 25
select select "83077"
click at [179, 398] on select "Select Stylist Aarthi Abhishek Aisha Barbhuiya Aman Arjun Viswanathan Deep dolm…" at bounding box center [229, 410] width 100 height 25
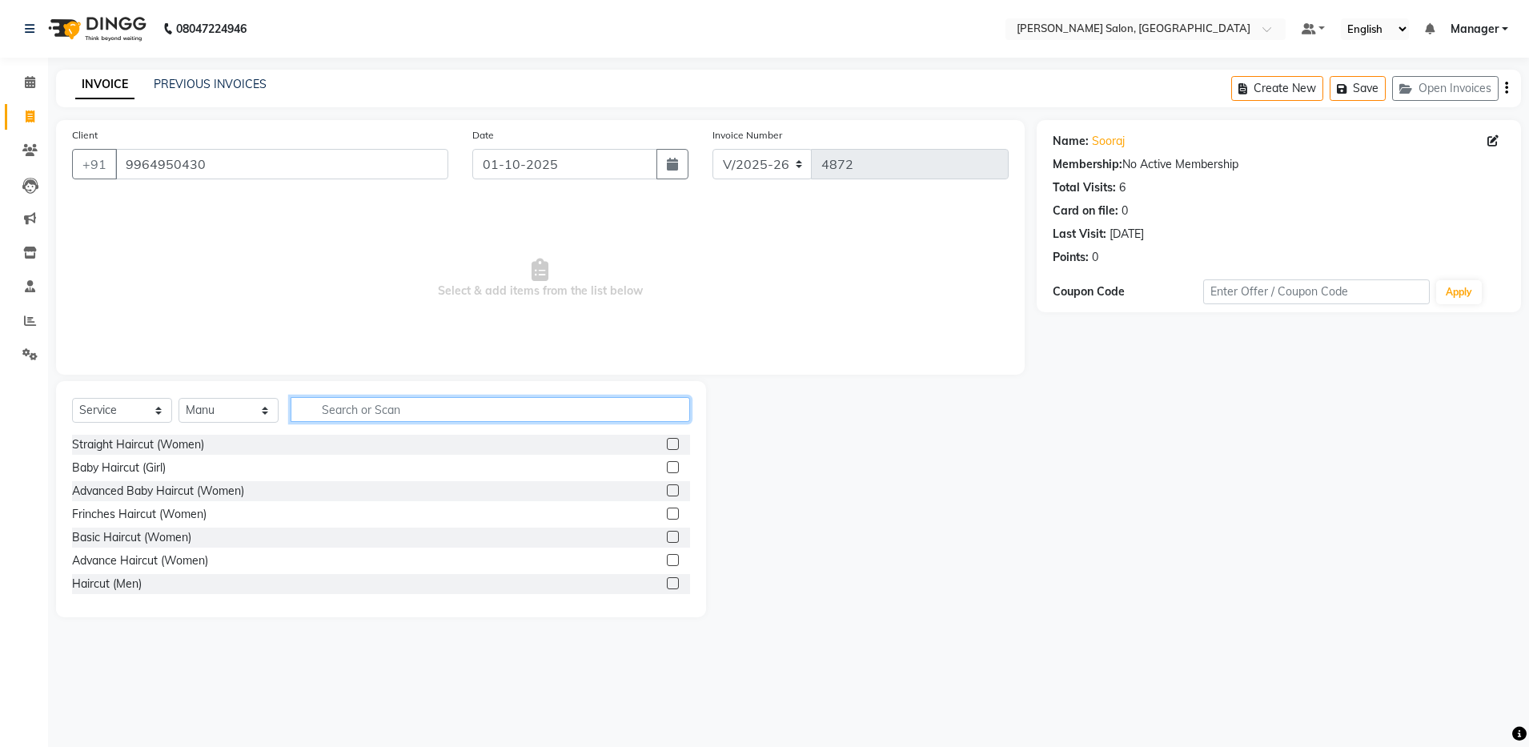
click at [375, 407] on input "text" at bounding box center [491, 409] width 400 height 25
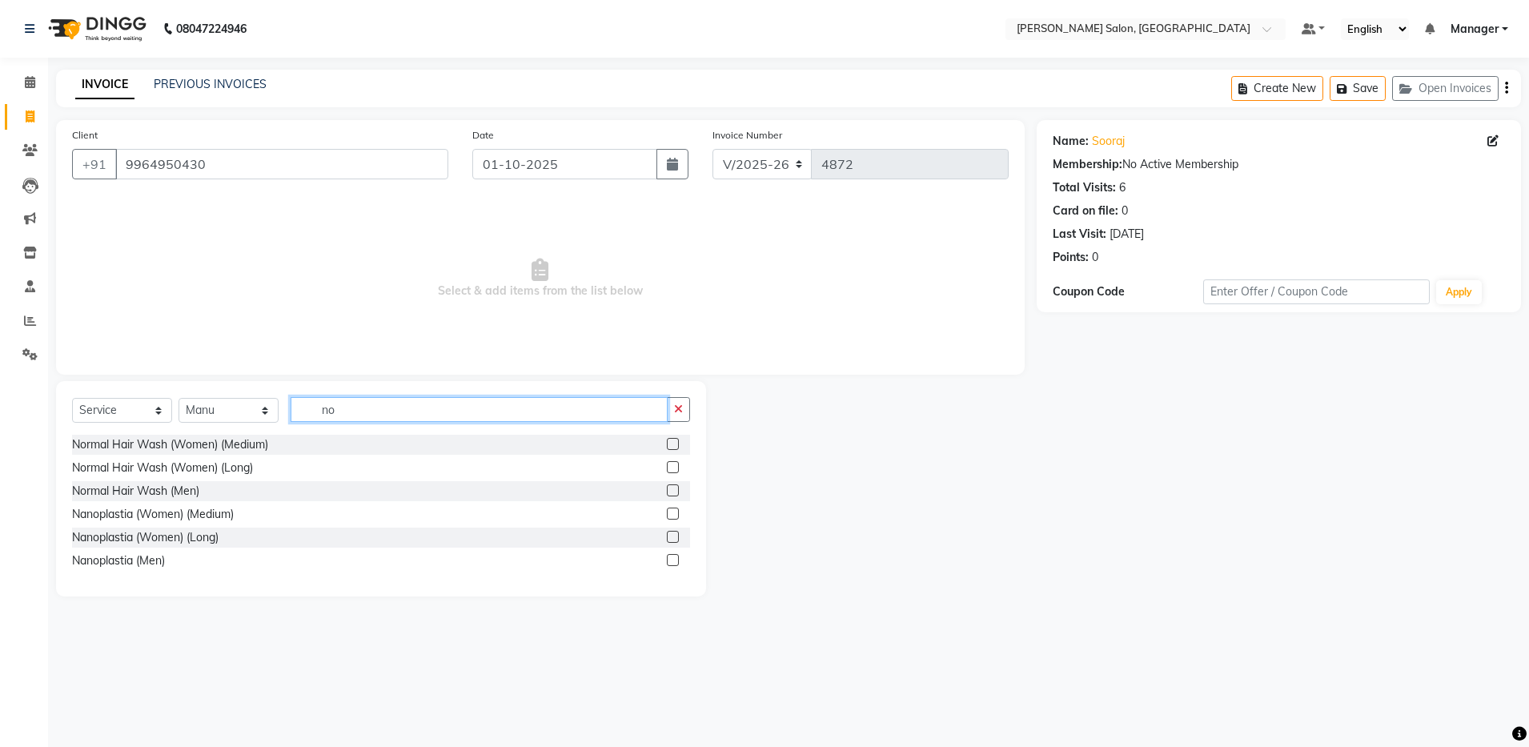
type input "n"
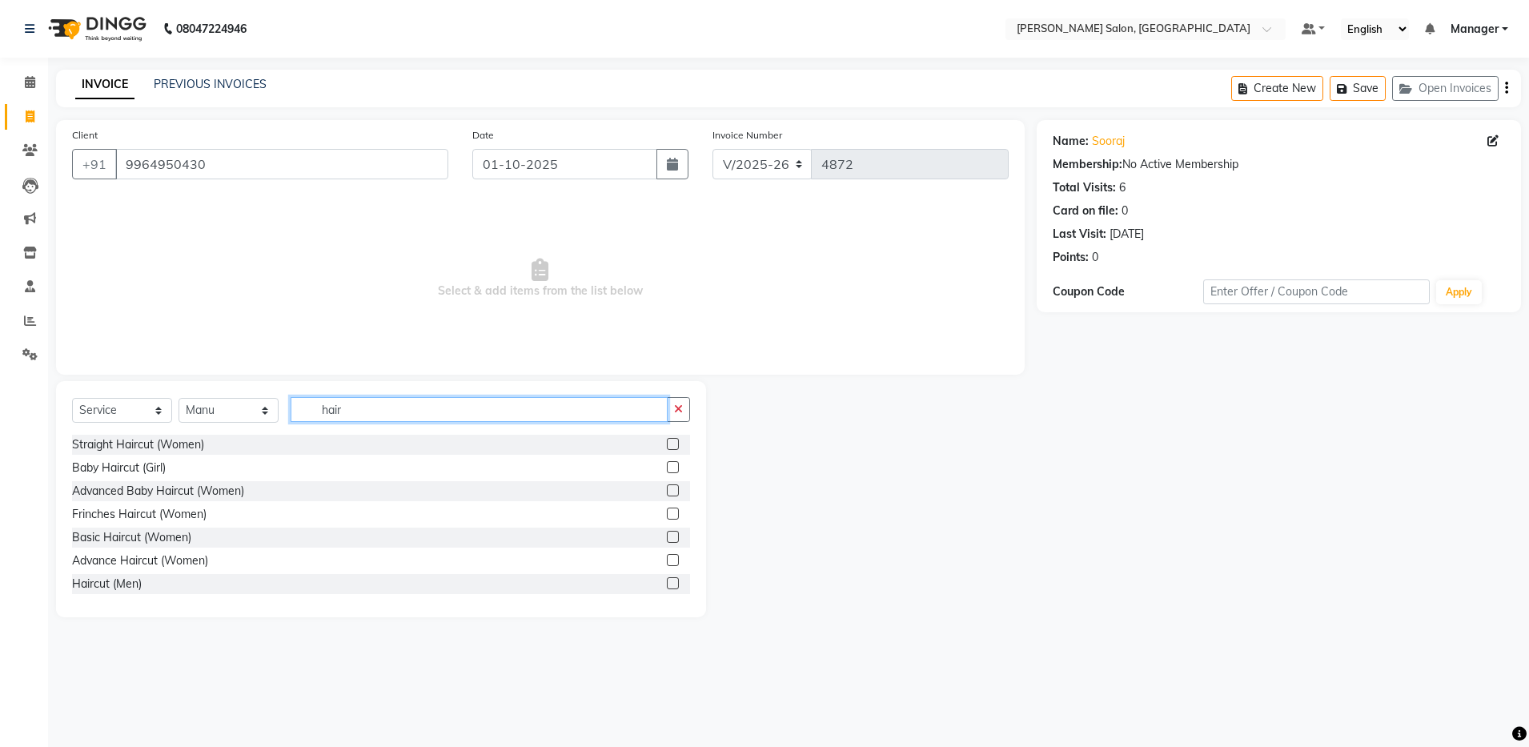
type input "hair"
click at [667, 578] on label at bounding box center [673, 583] width 12 height 12
click at [667, 579] on input "checkbox" at bounding box center [672, 584] width 10 height 10
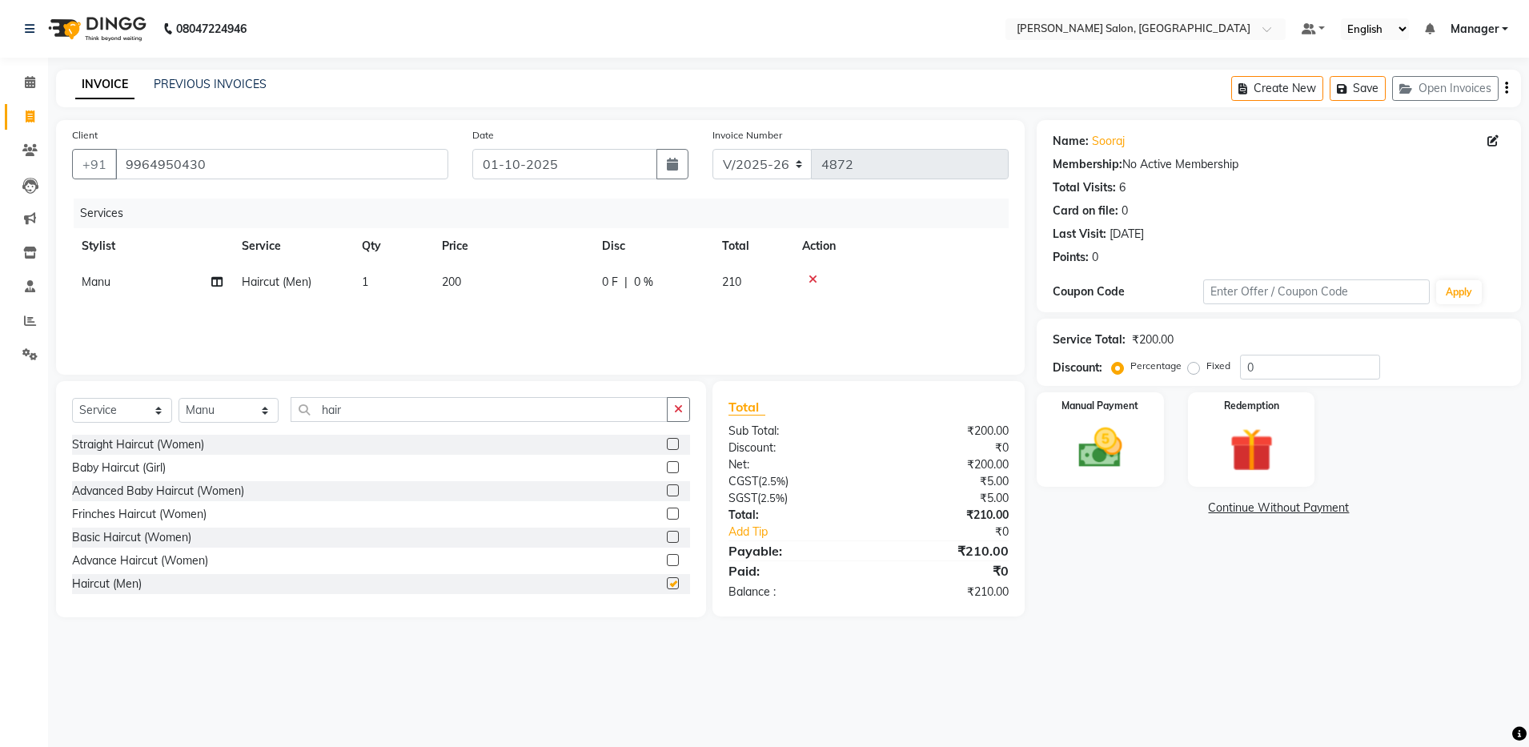
checkbox input "false"
click at [370, 412] on input "hair" at bounding box center [479, 409] width 377 height 25
type input "h"
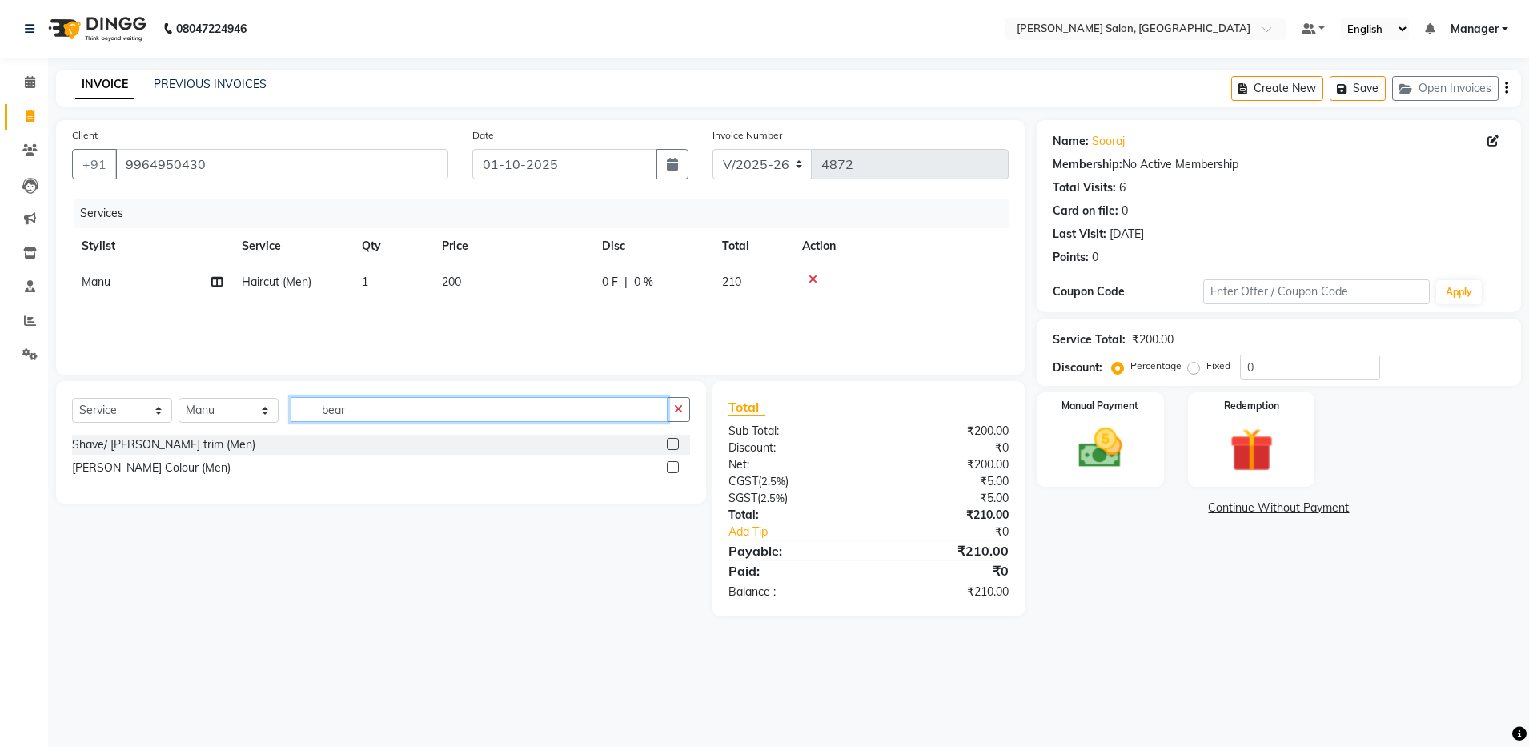
type input "bear"
click at [677, 468] on label at bounding box center [673, 467] width 12 height 12
click at [677, 468] on input "checkbox" at bounding box center [672, 468] width 10 height 10
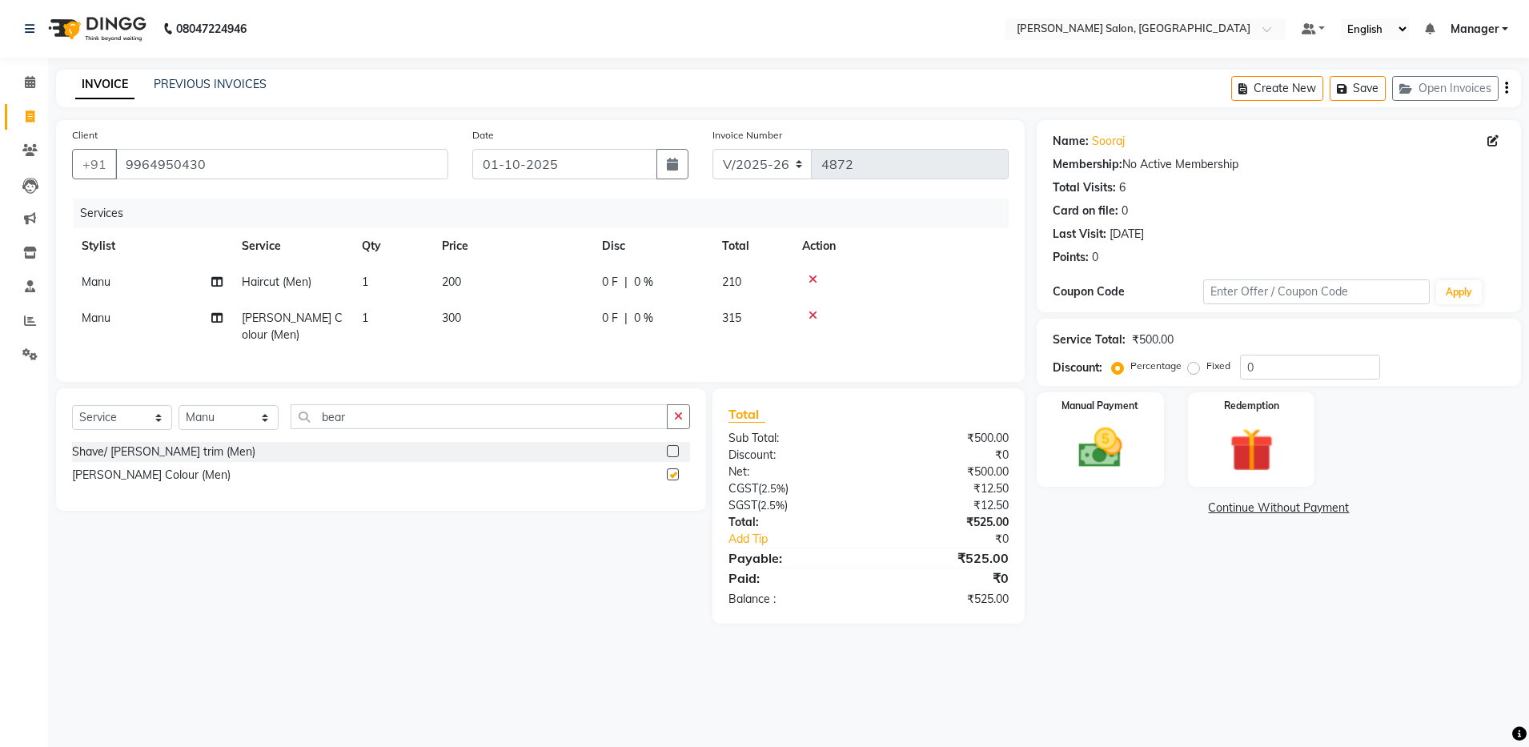
checkbox input "false"
click at [236, 421] on select "Select Stylist Aarthi Abhishek Aisha Barbhuiya Aman Arjun Viswanathan Deep dolm…" at bounding box center [229, 417] width 100 height 25
click at [179, 405] on select "Select Stylist Aarthi Abhishek Aisha Barbhuiya Aman Arjun Viswanathan Deep dolm…" at bounding box center [229, 417] width 100 height 25
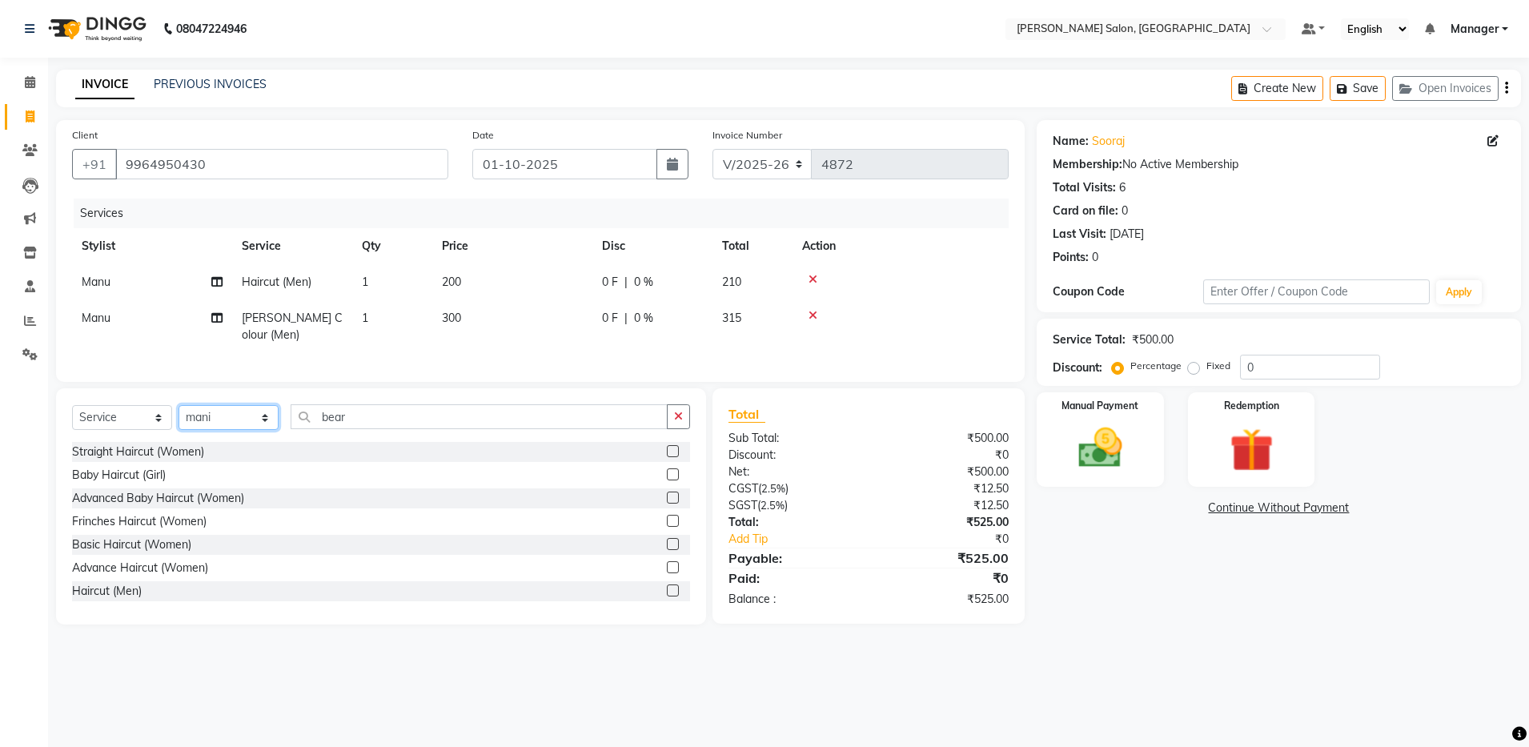
click at [256, 419] on select "Select Stylist Aarthi Abhishek Aisha Barbhuiya Aman Arjun Viswanathan Deep dolm…" at bounding box center [229, 417] width 100 height 25
select select "69605"
click at [179, 405] on select "Select Stylist Aarthi Abhishek Aisha Barbhuiya Aman Arjun Viswanathan Deep dolm…" at bounding box center [229, 417] width 100 height 25
click at [381, 418] on input "bear" at bounding box center [479, 416] width 377 height 25
click at [667, 590] on label at bounding box center [673, 591] width 12 height 12
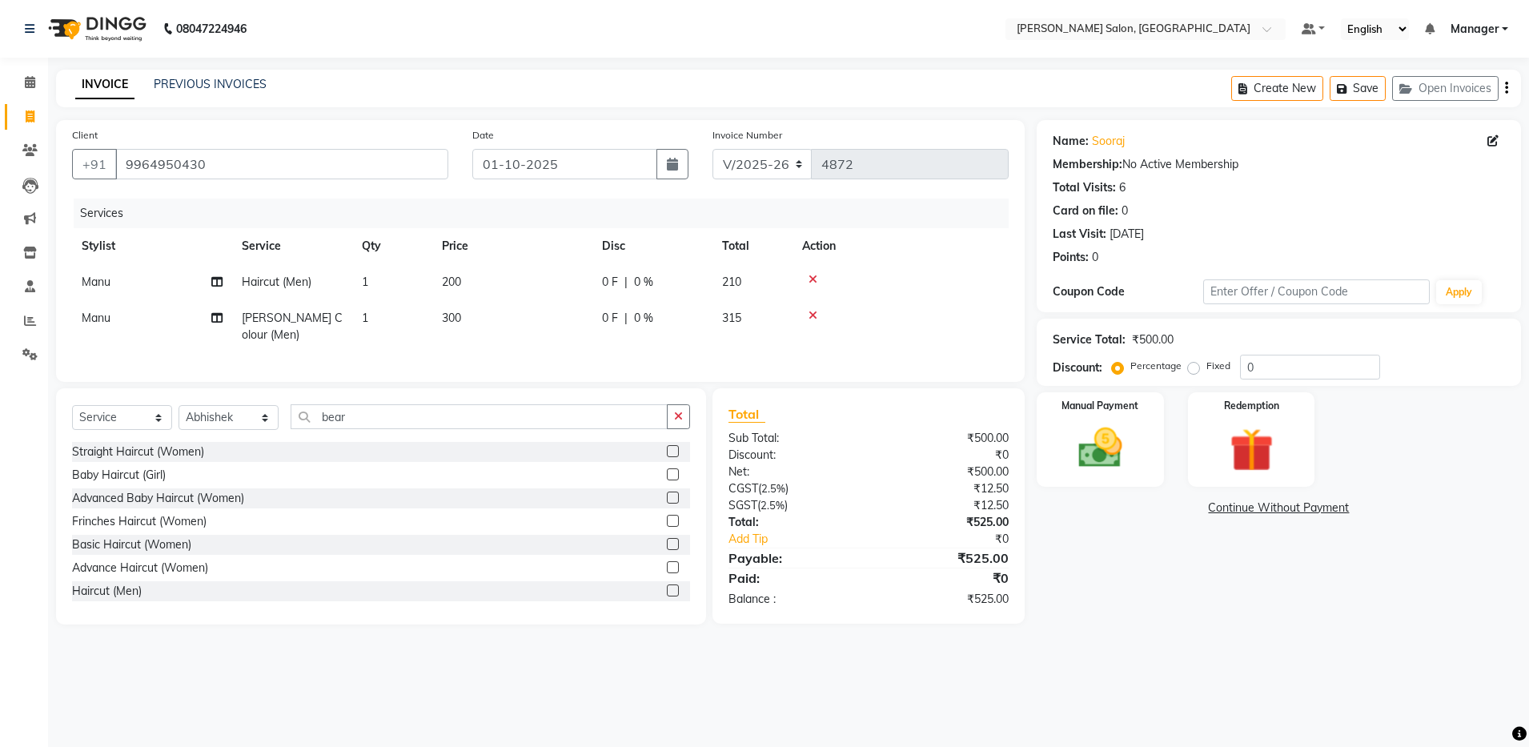
click at [667, 590] on input "checkbox" at bounding box center [672, 591] width 10 height 10
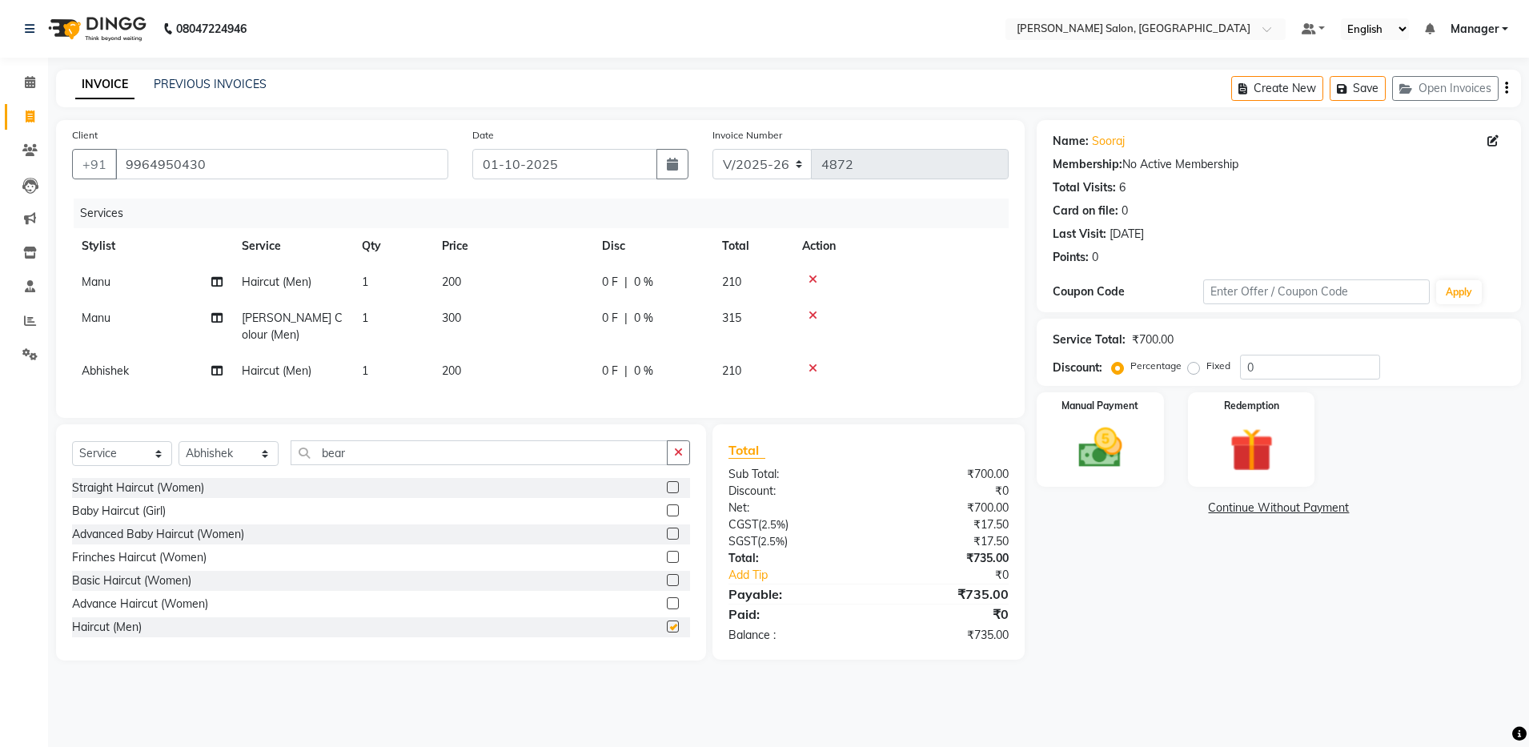
checkbox input "false"
click at [398, 450] on input "bear" at bounding box center [479, 452] width 377 height 25
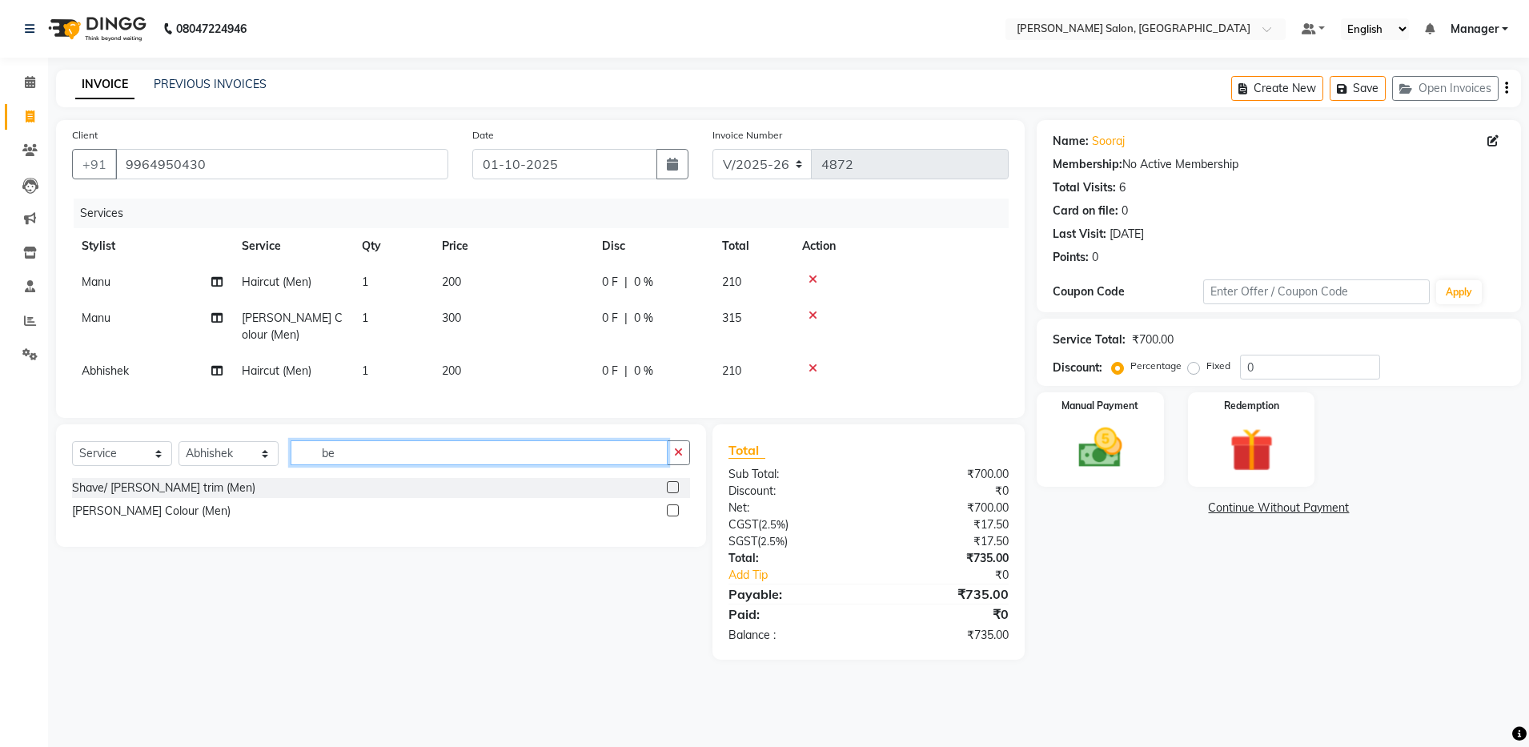
type input "b"
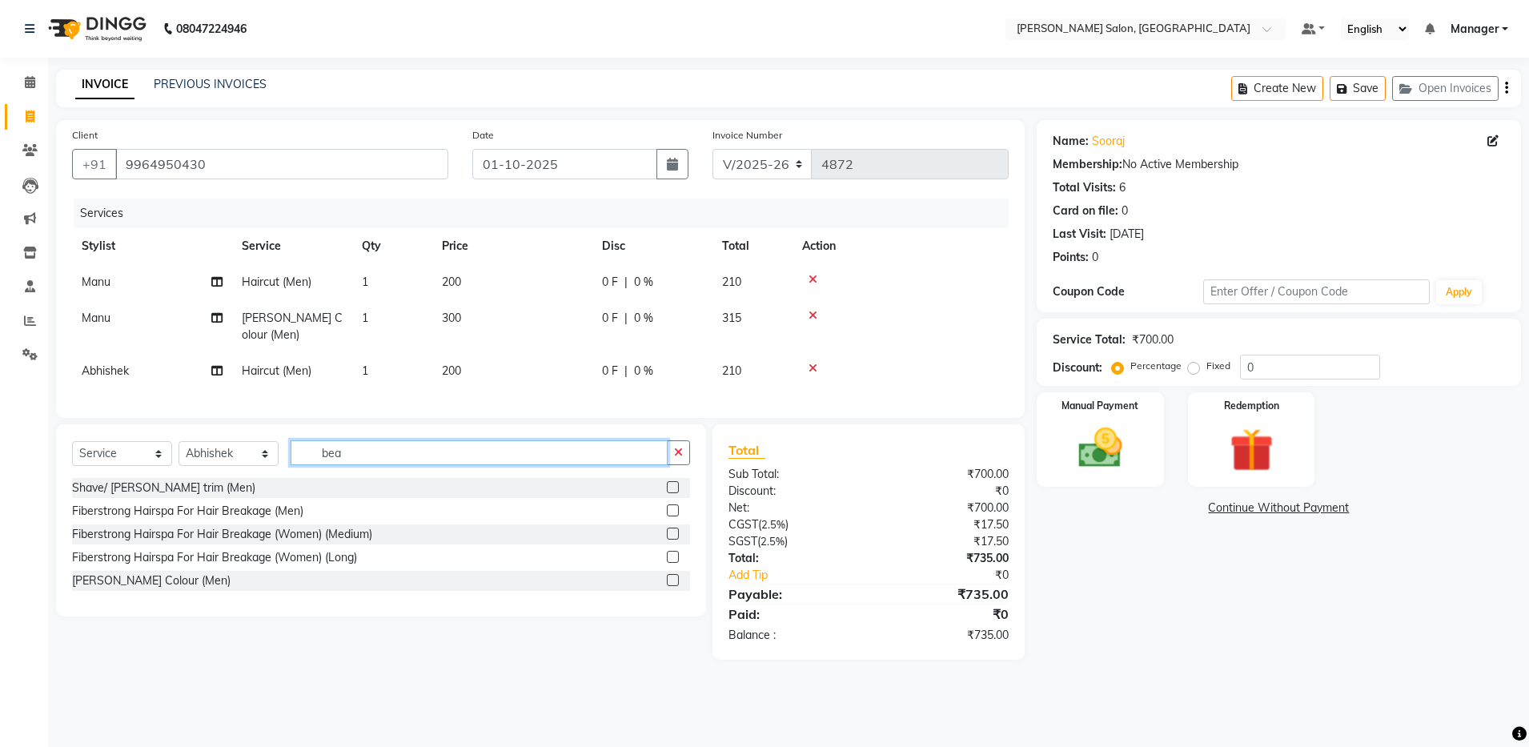
type input "bear"
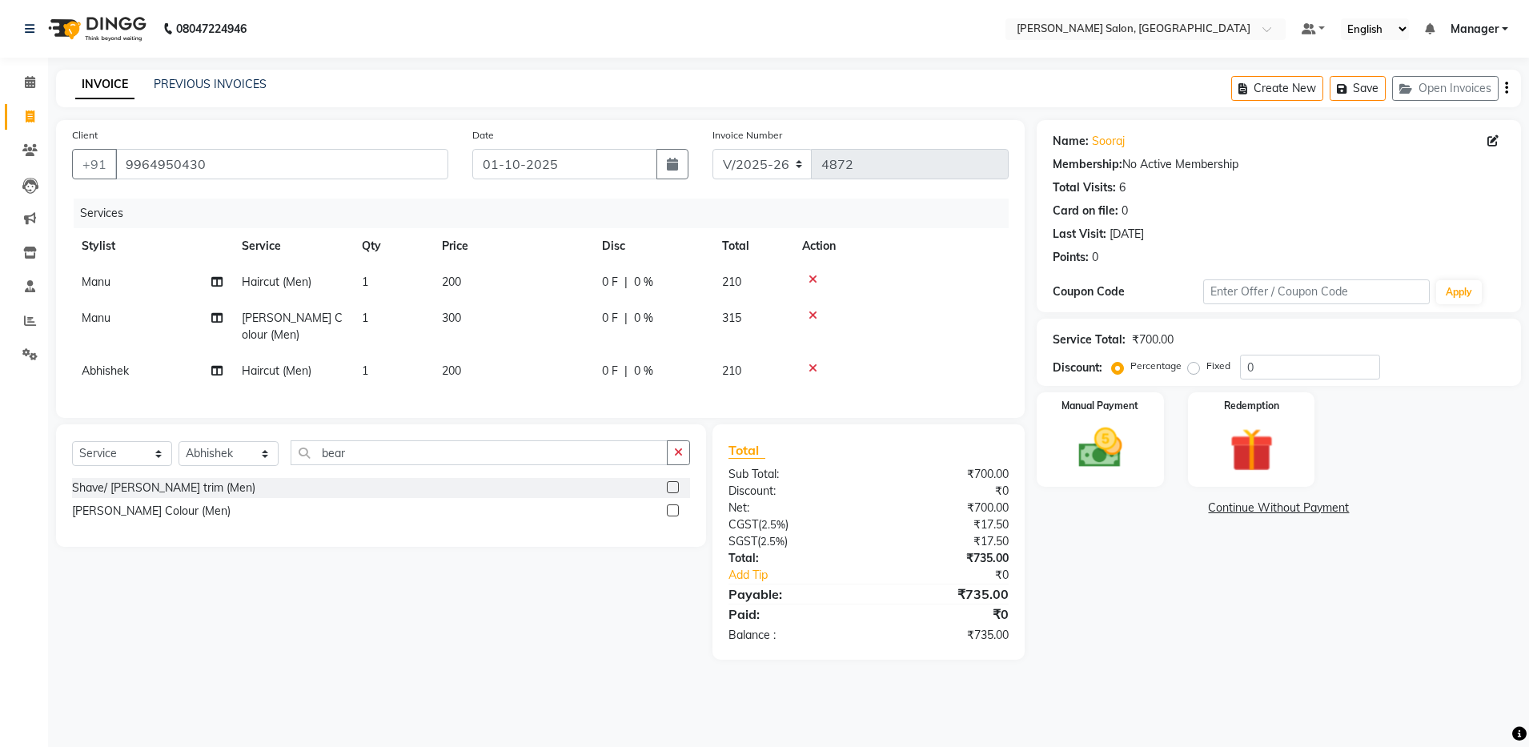
click at [670, 507] on label at bounding box center [673, 510] width 12 height 12
click at [670, 507] on input "checkbox" at bounding box center [672, 511] width 10 height 10
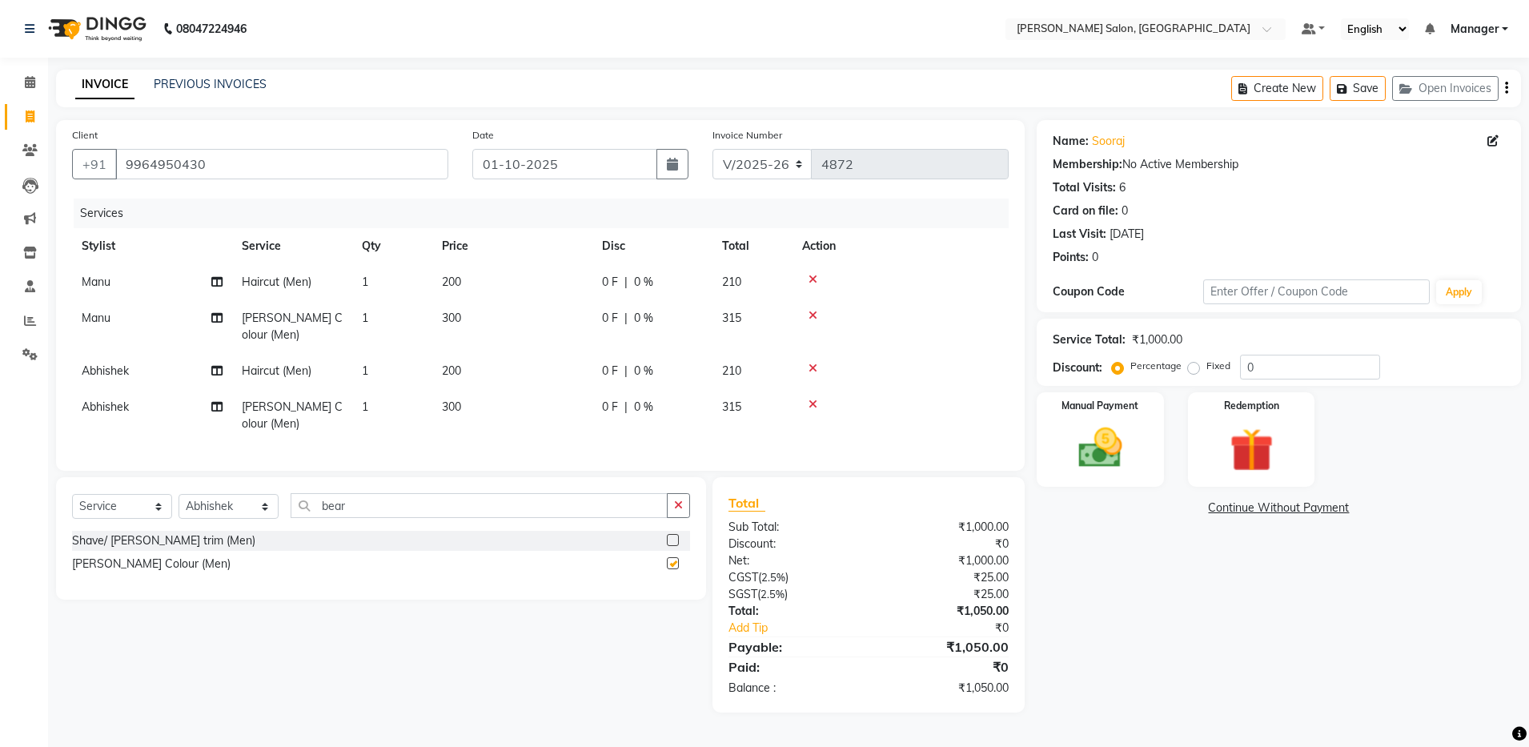
checkbox input "false"
click at [814, 310] on icon at bounding box center [813, 315] width 9 height 11
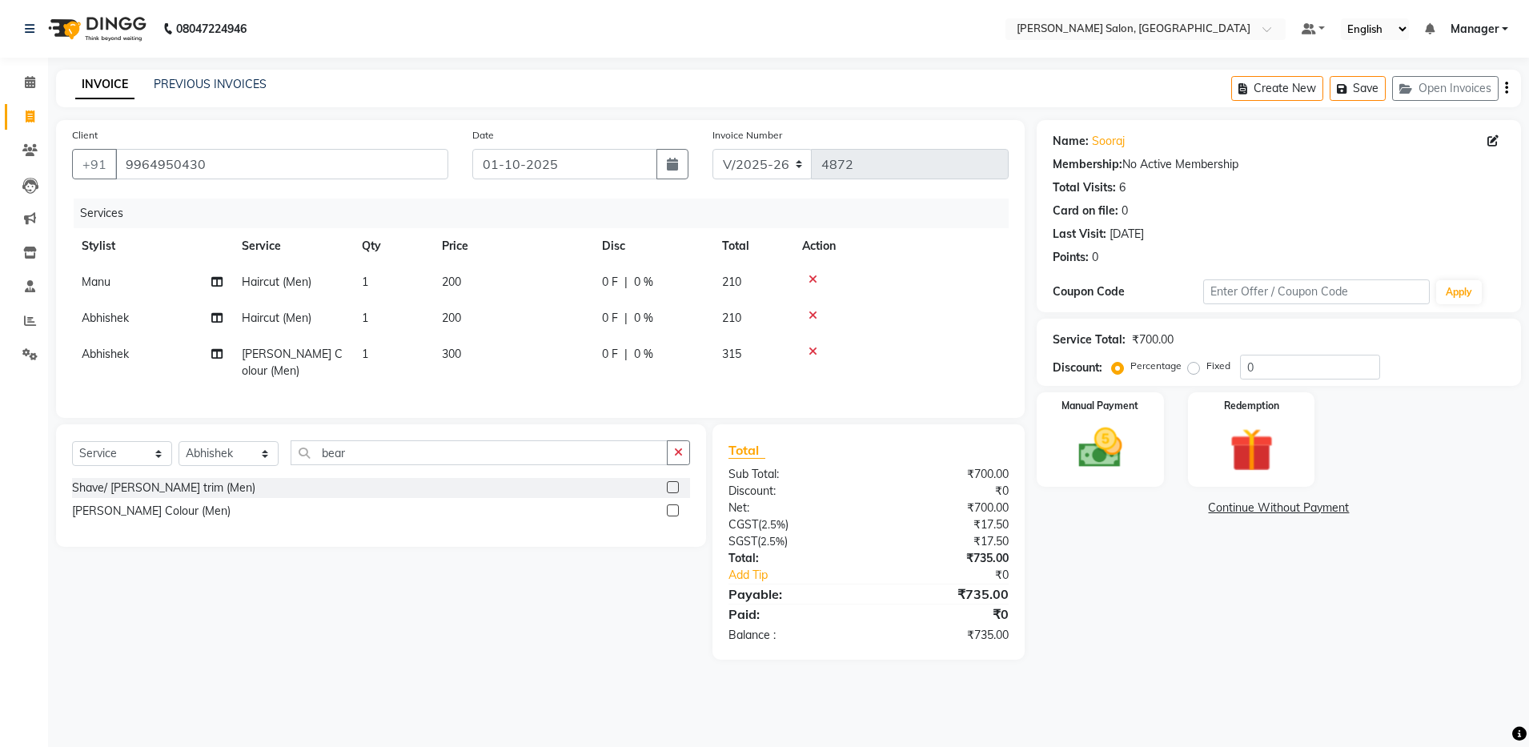
click at [673, 482] on label at bounding box center [673, 487] width 12 height 12
click at [673, 483] on input "checkbox" at bounding box center [672, 488] width 10 height 10
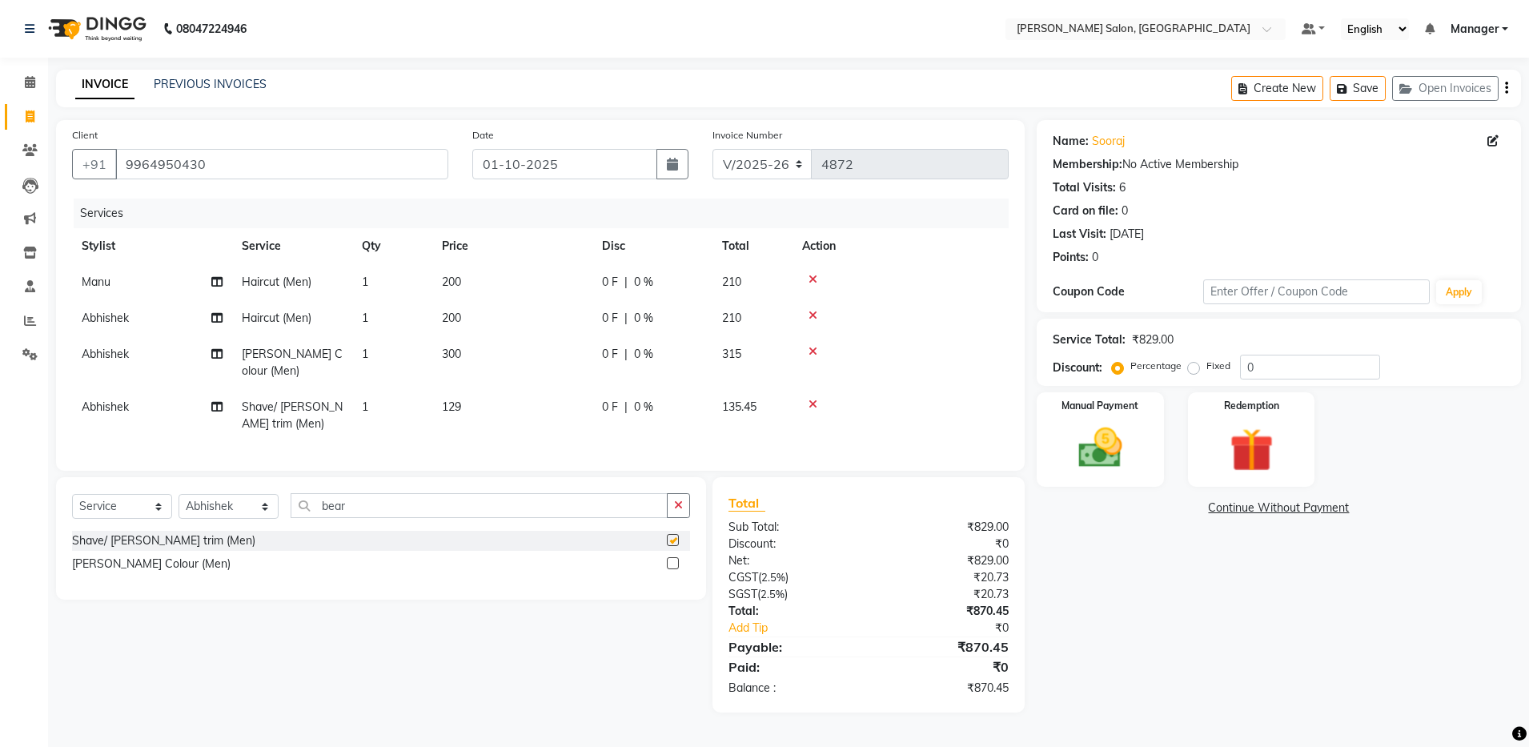
checkbox input "false"
click at [814, 349] on icon at bounding box center [813, 351] width 9 height 11
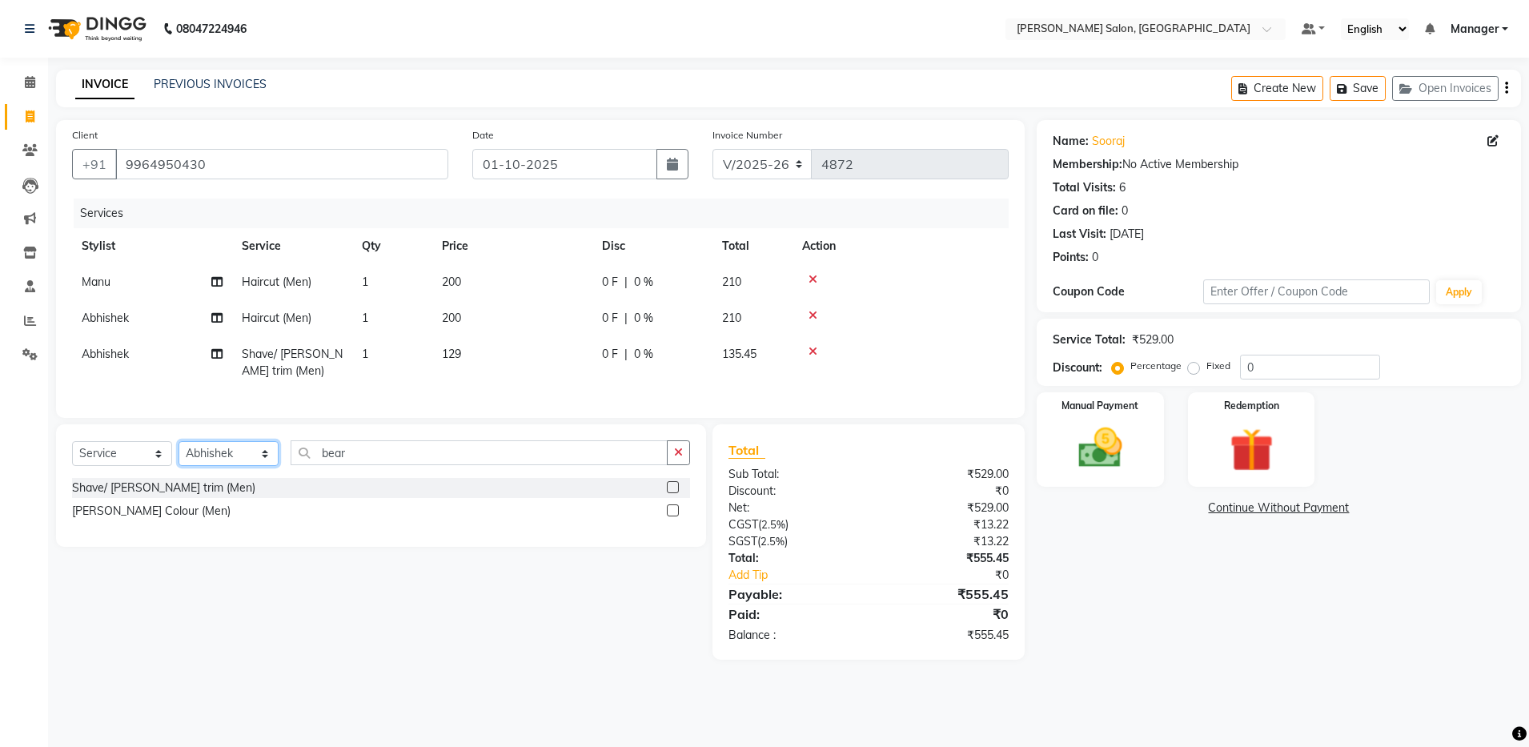
click at [264, 466] on select "Select Stylist Aarthi Abhishek Aisha Barbhuiya Aman Arjun Viswanathan Deep dolm…" at bounding box center [229, 453] width 100 height 25
select select "83077"
click at [179, 456] on select "Select Stylist Aarthi Abhishek Aisha Barbhuiya Aman Arjun Viswanathan Deep dolm…" at bounding box center [229, 453] width 100 height 25
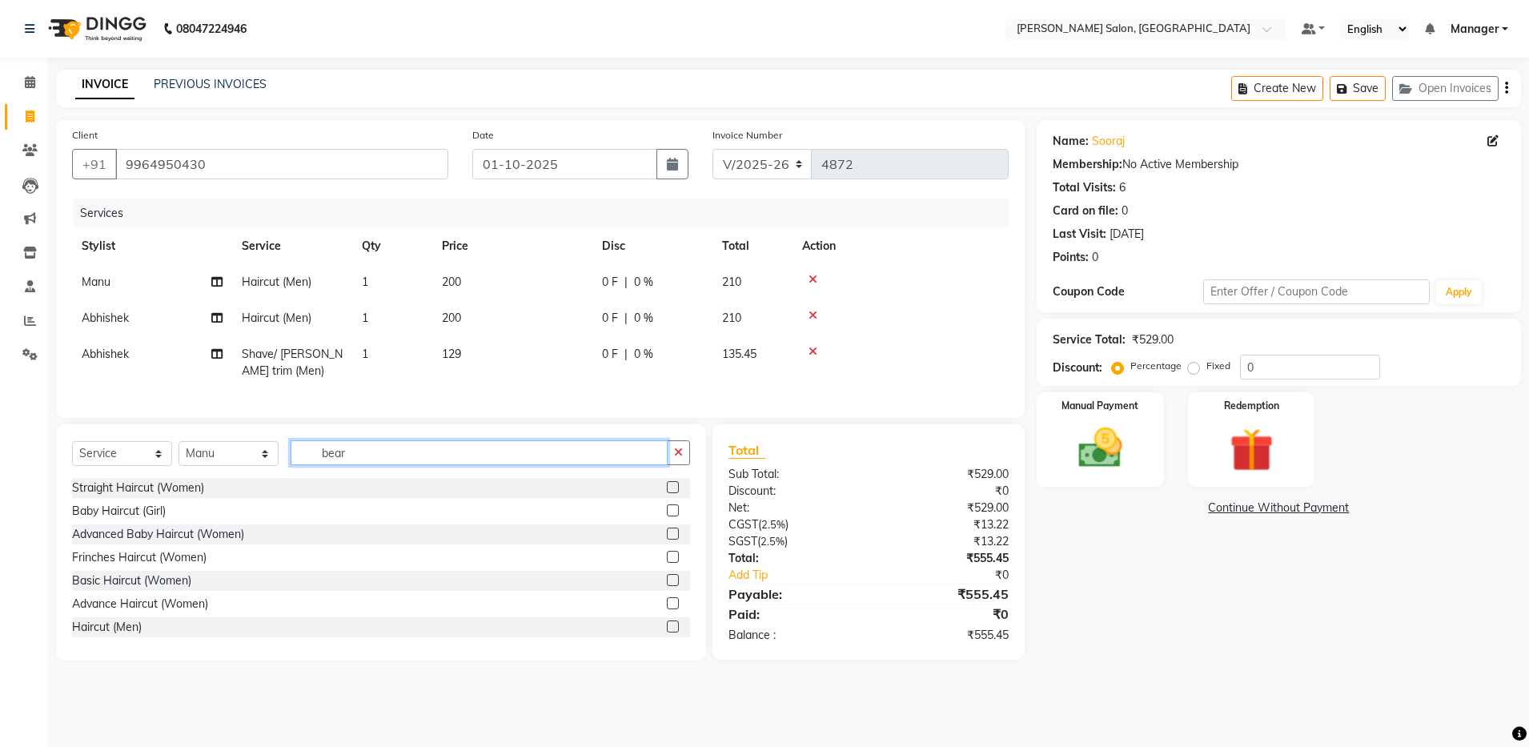
click at [356, 465] on input "bear" at bounding box center [479, 452] width 377 height 25
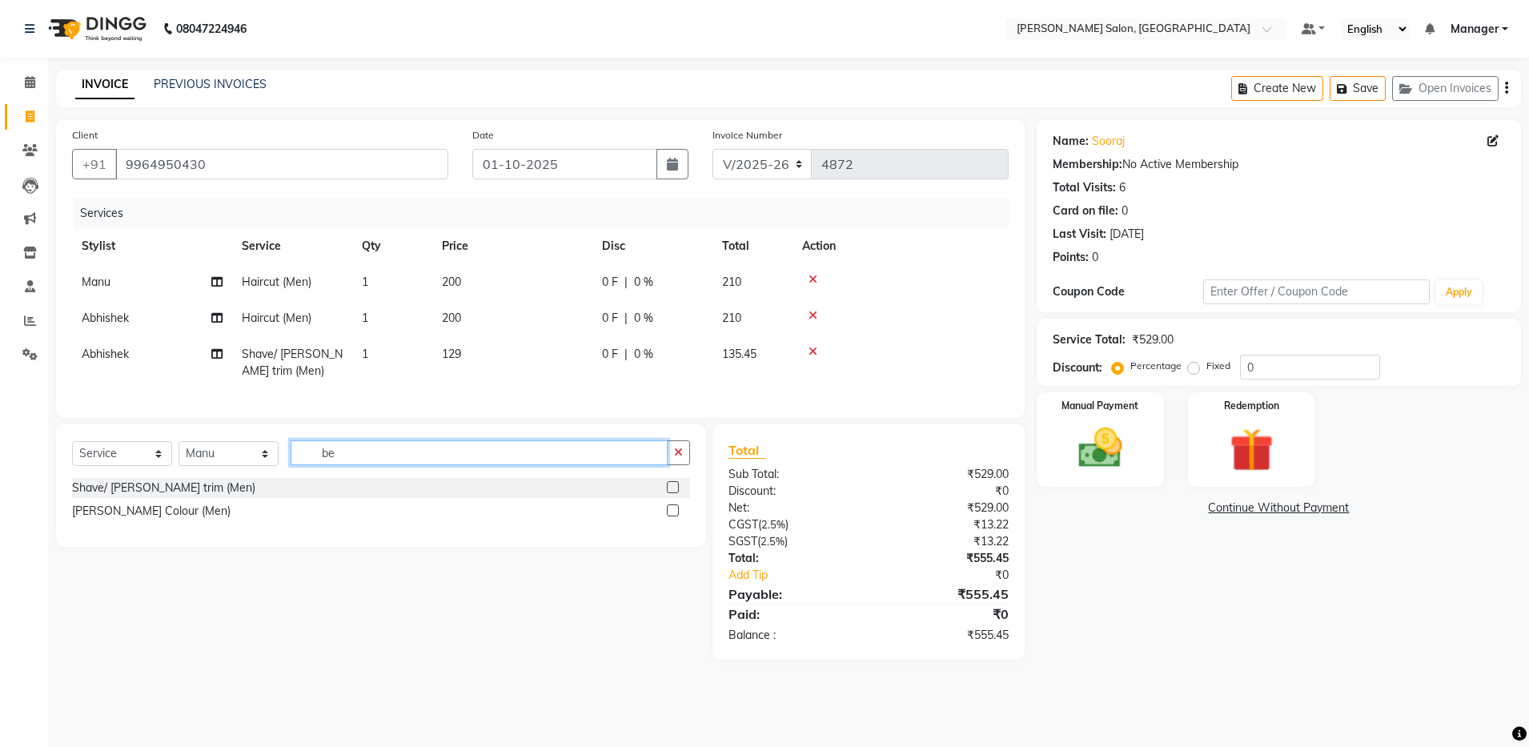
type input "b"
type input "bear"
click at [672, 493] on label at bounding box center [673, 487] width 12 height 12
click at [672, 493] on input "checkbox" at bounding box center [672, 488] width 10 height 10
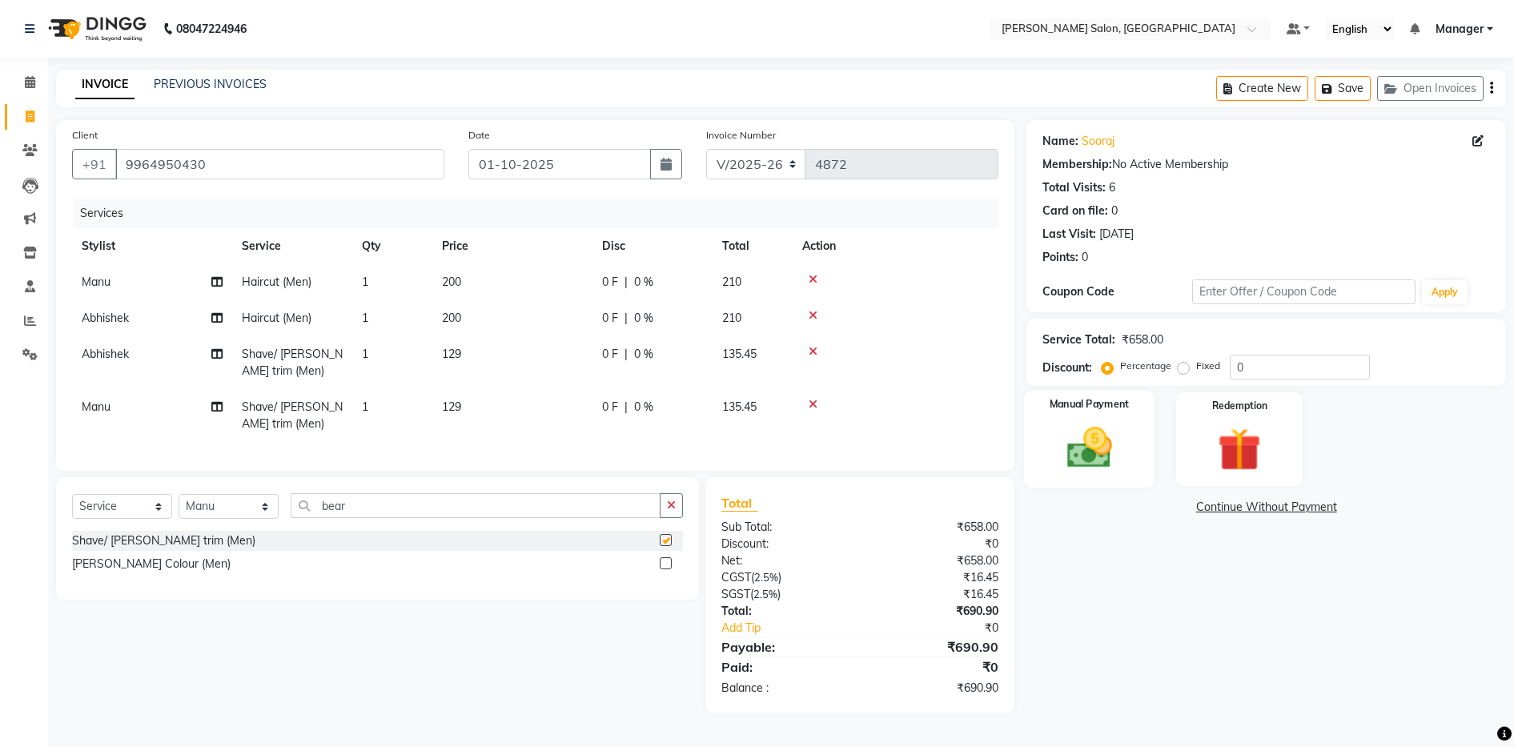
checkbox input "false"
click at [1107, 452] on img at bounding box center [1089, 448] width 73 height 52
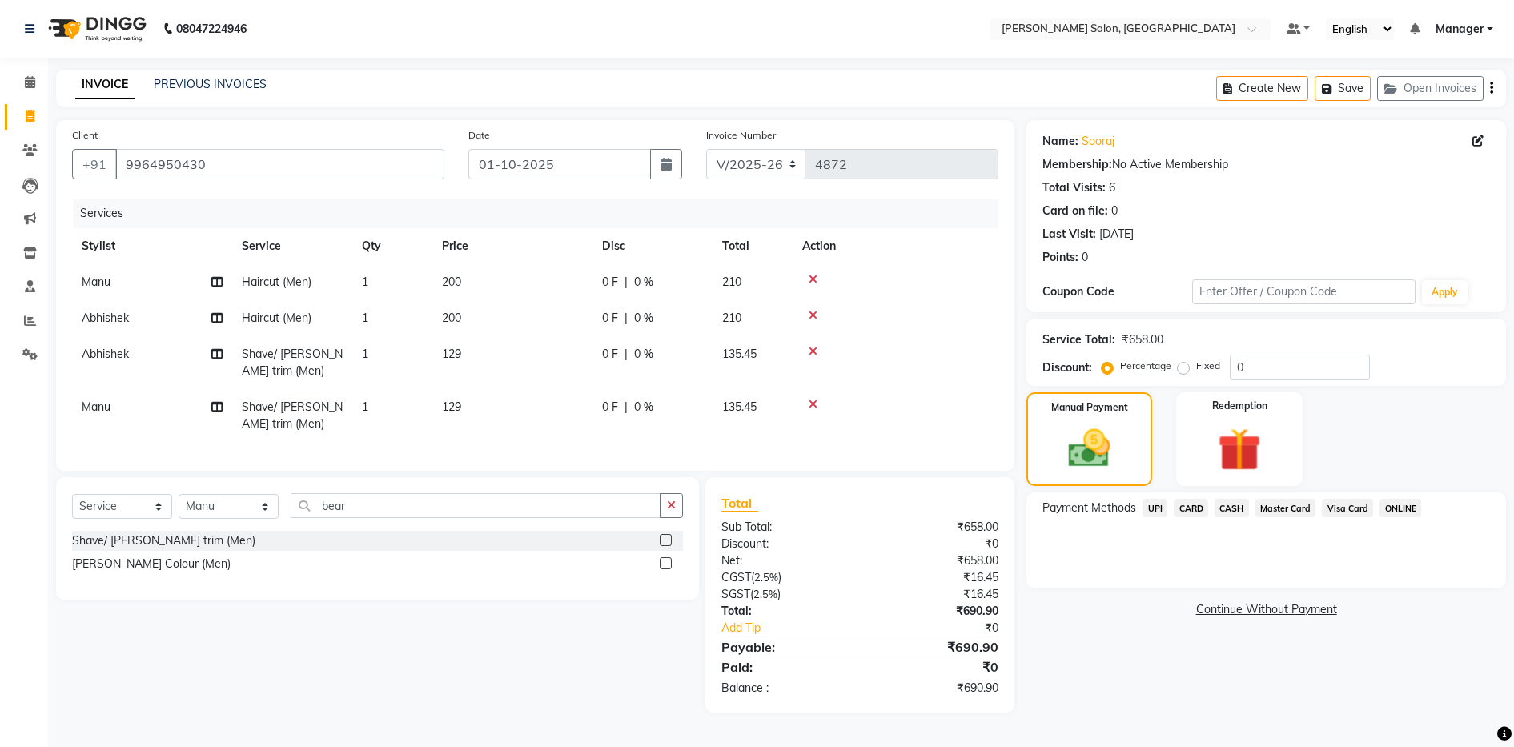
click at [1159, 507] on span "UPI" at bounding box center [1155, 508] width 25 height 18
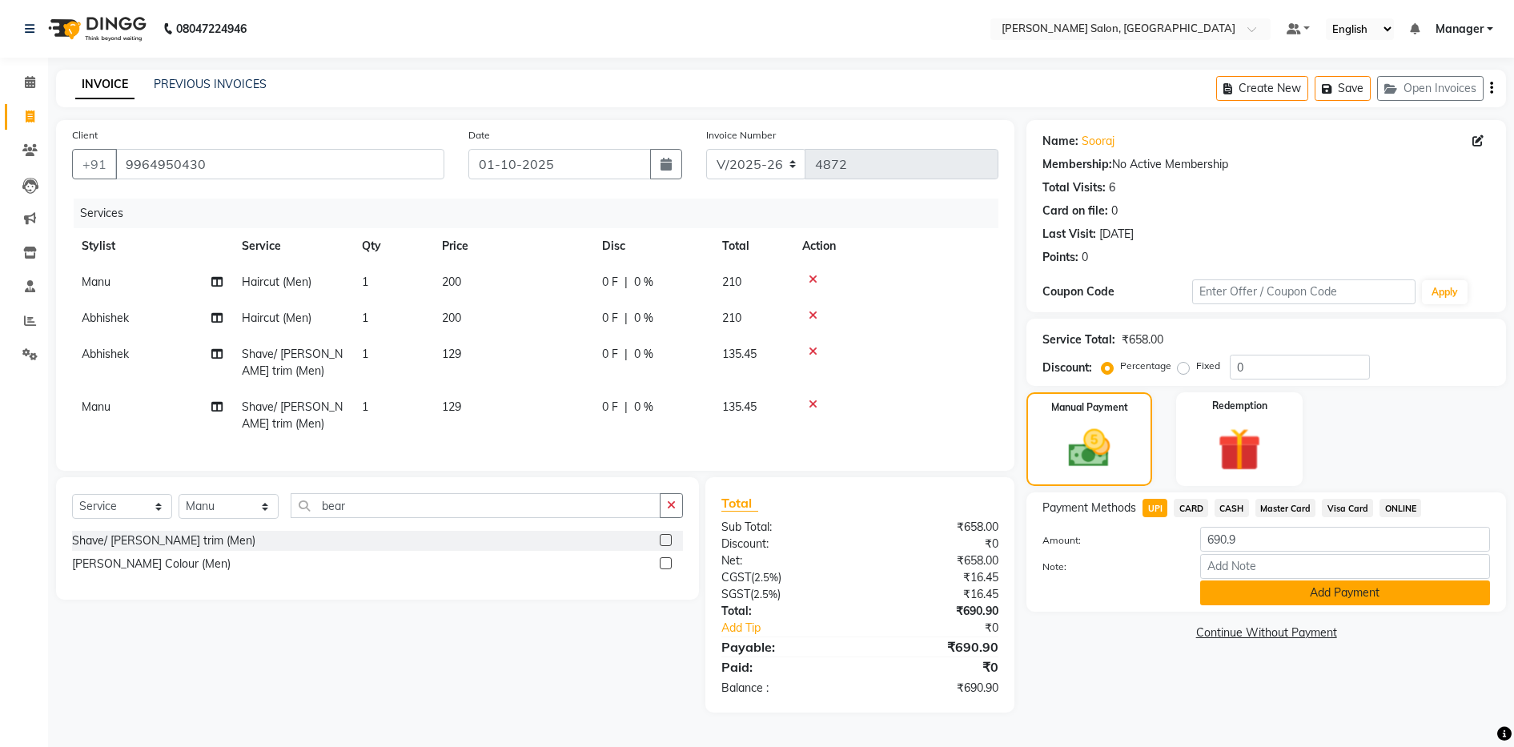
click at [1354, 599] on button "Add Payment" at bounding box center [1345, 593] width 290 height 25
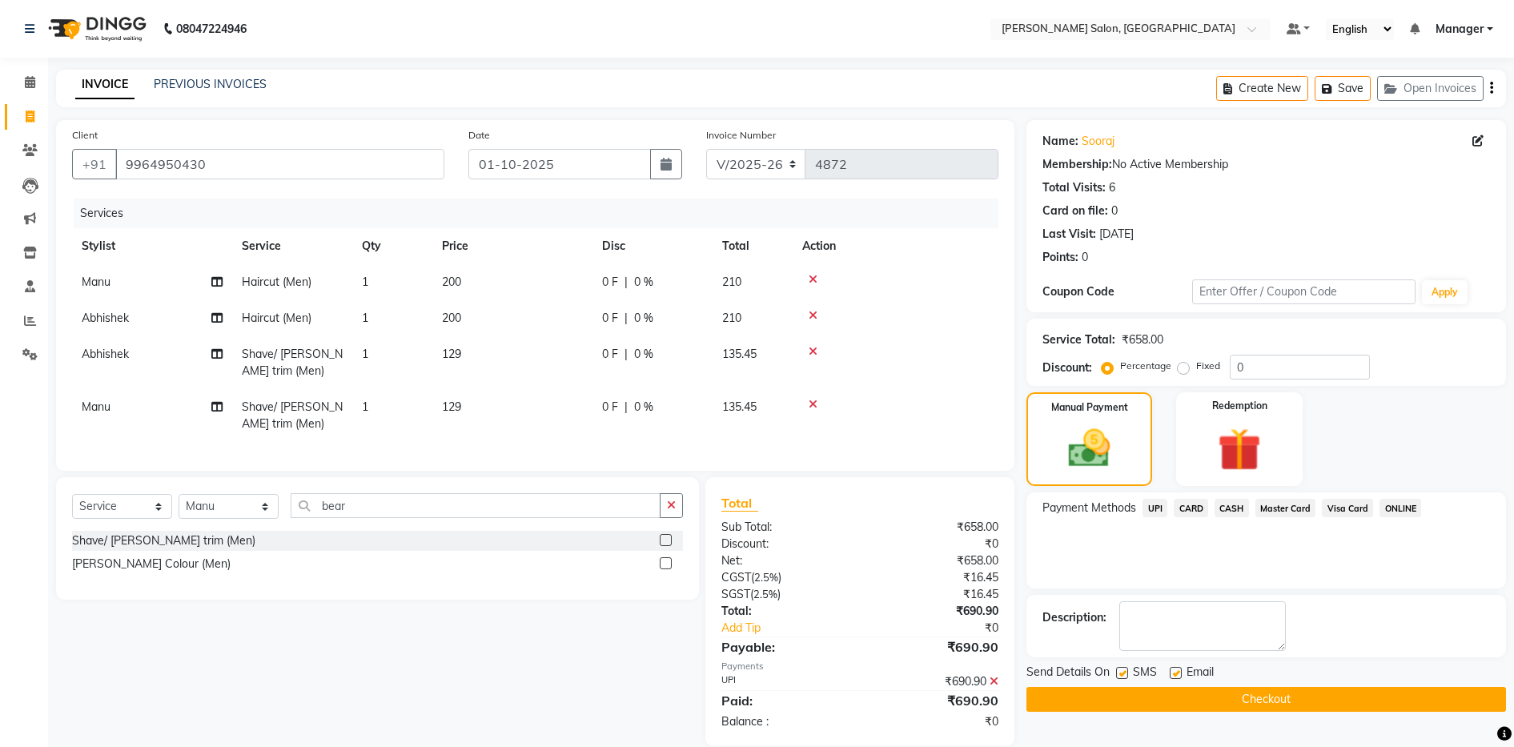
click at [1307, 702] on button "Checkout" at bounding box center [1267, 699] width 480 height 25
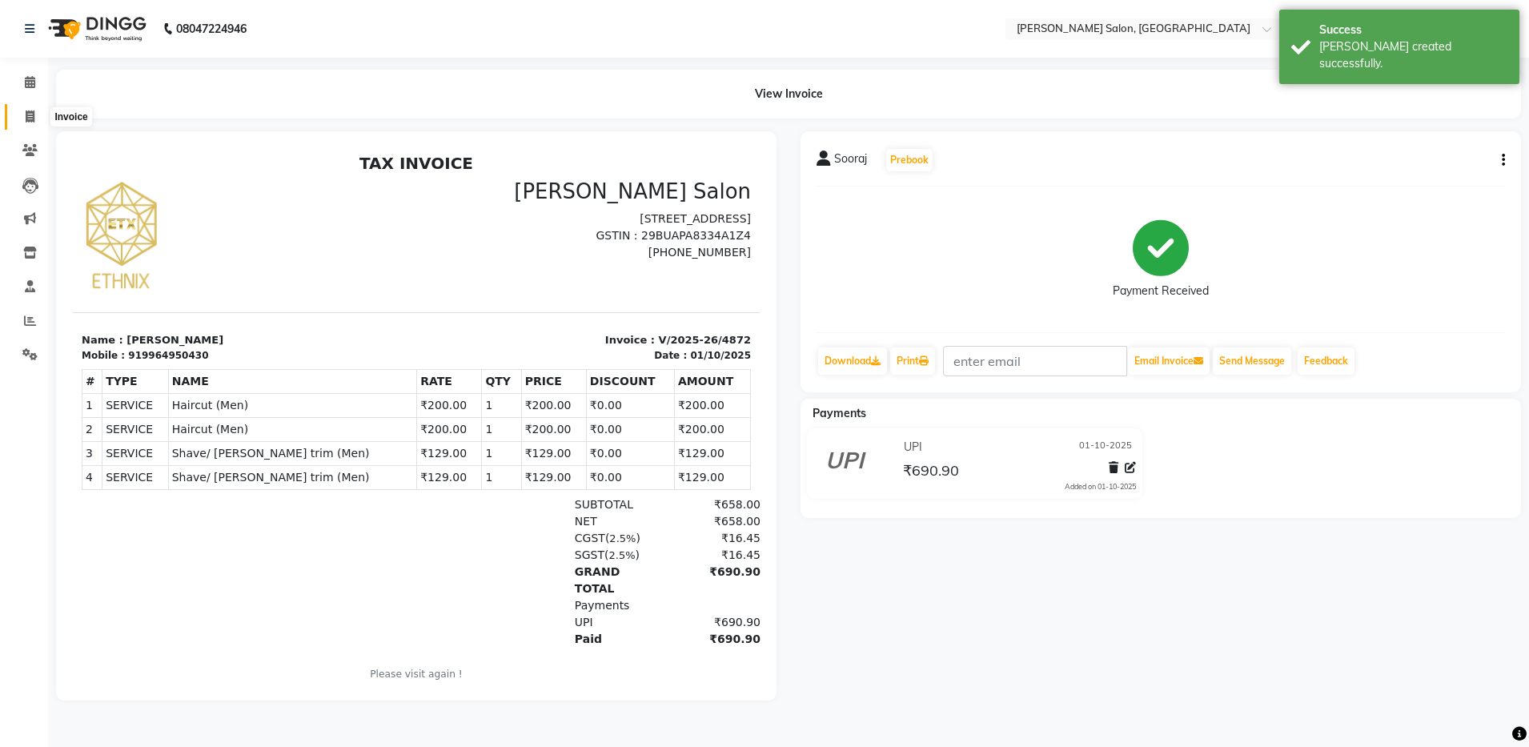
click at [28, 117] on icon at bounding box center [30, 117] width 9 height 12
select select "service"
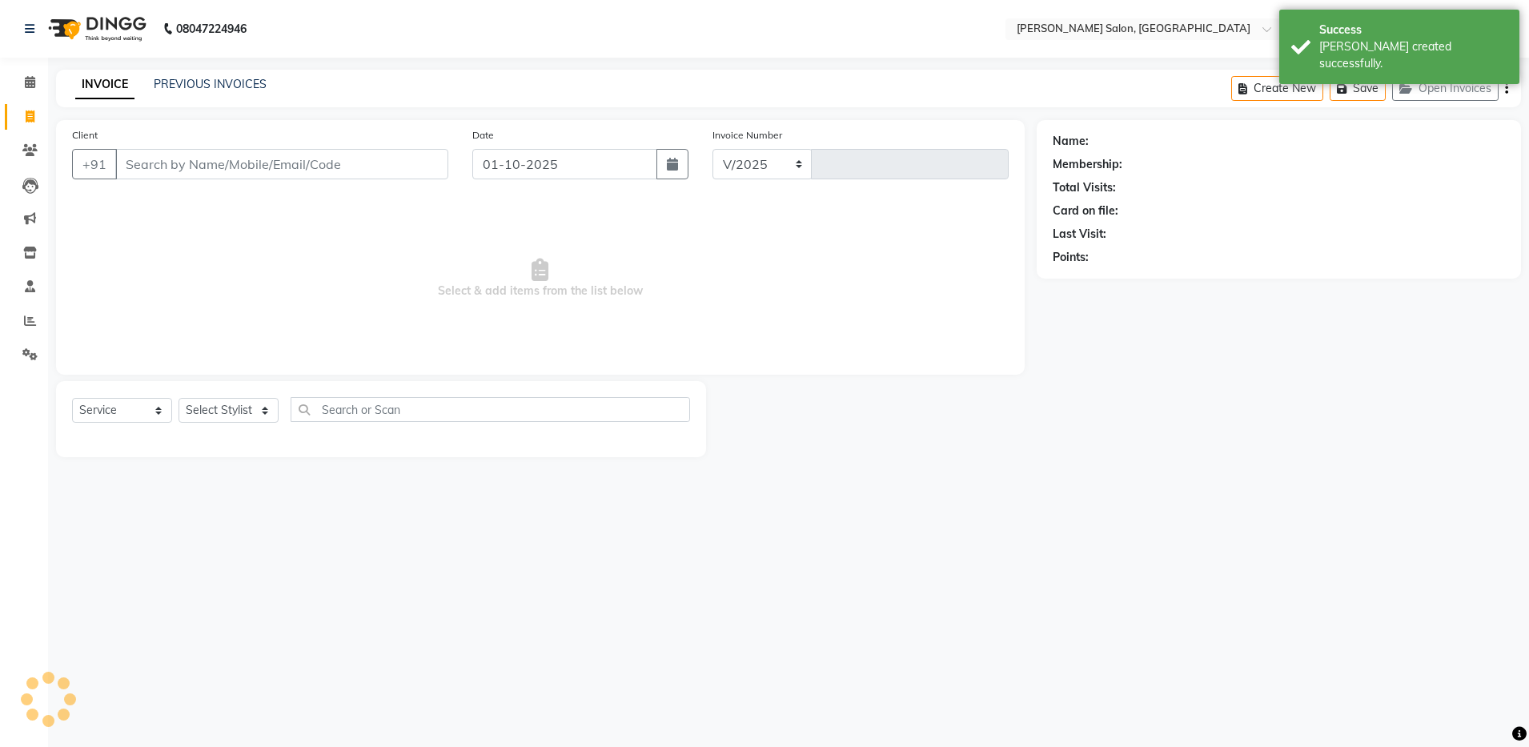
select select "4781"
type input "4873"
click at [232, 86] on link "PREVIOUS INVOICES" at bounding box center [210, 84] width 113 height 14
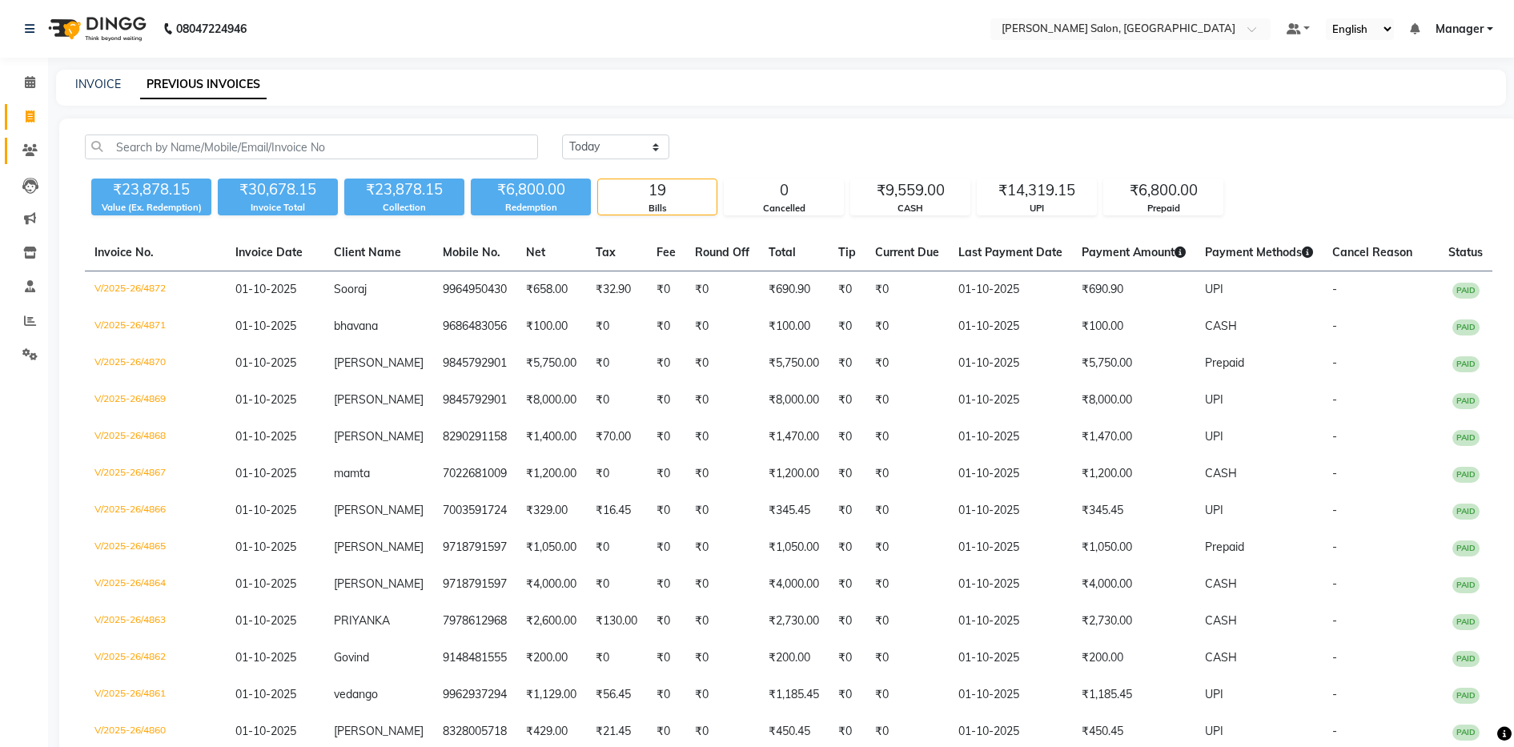
click at [32, 155] on icon at bounding box center [29, 150] width 15 height 12
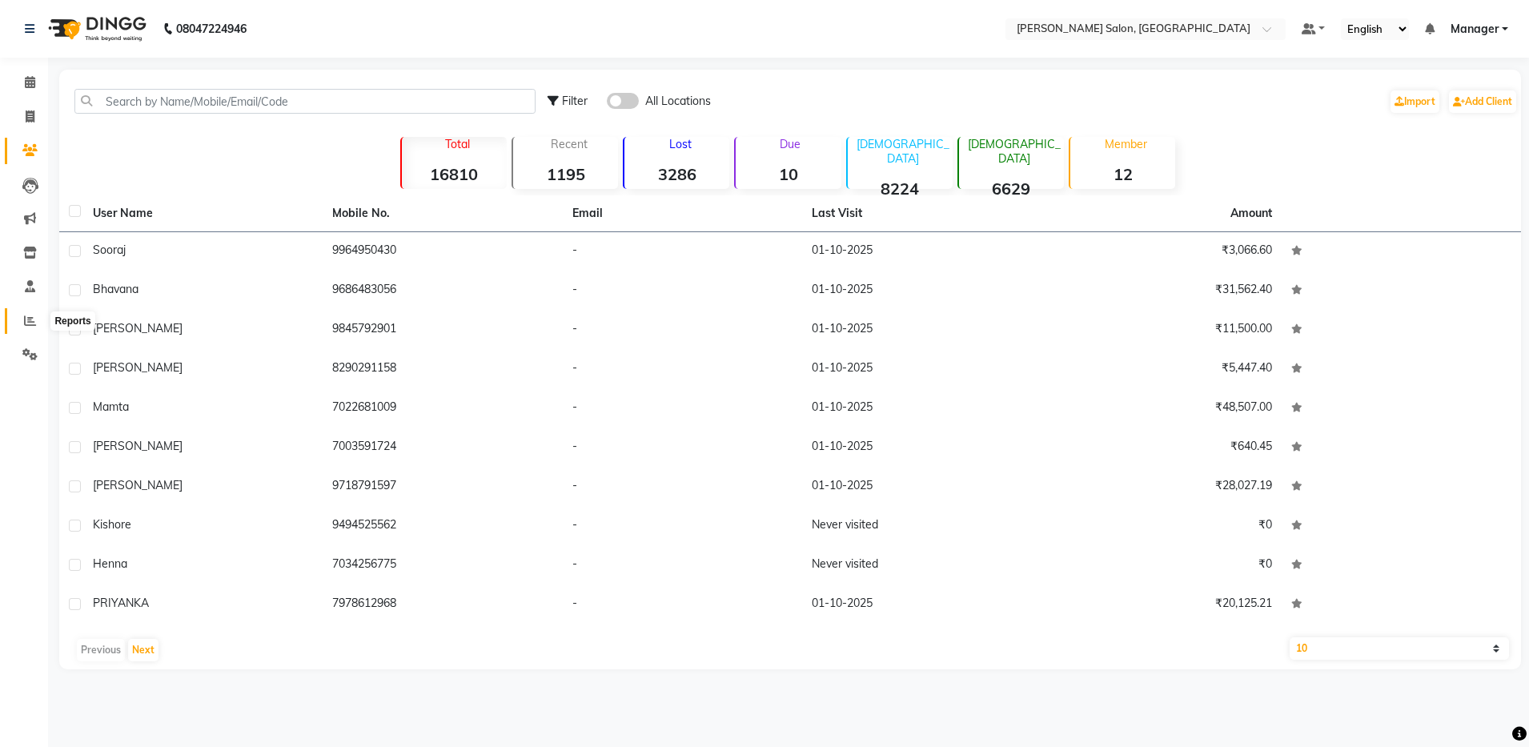
click at [31, 315] on icon at bounding box center [30, 321] width 12 height 12
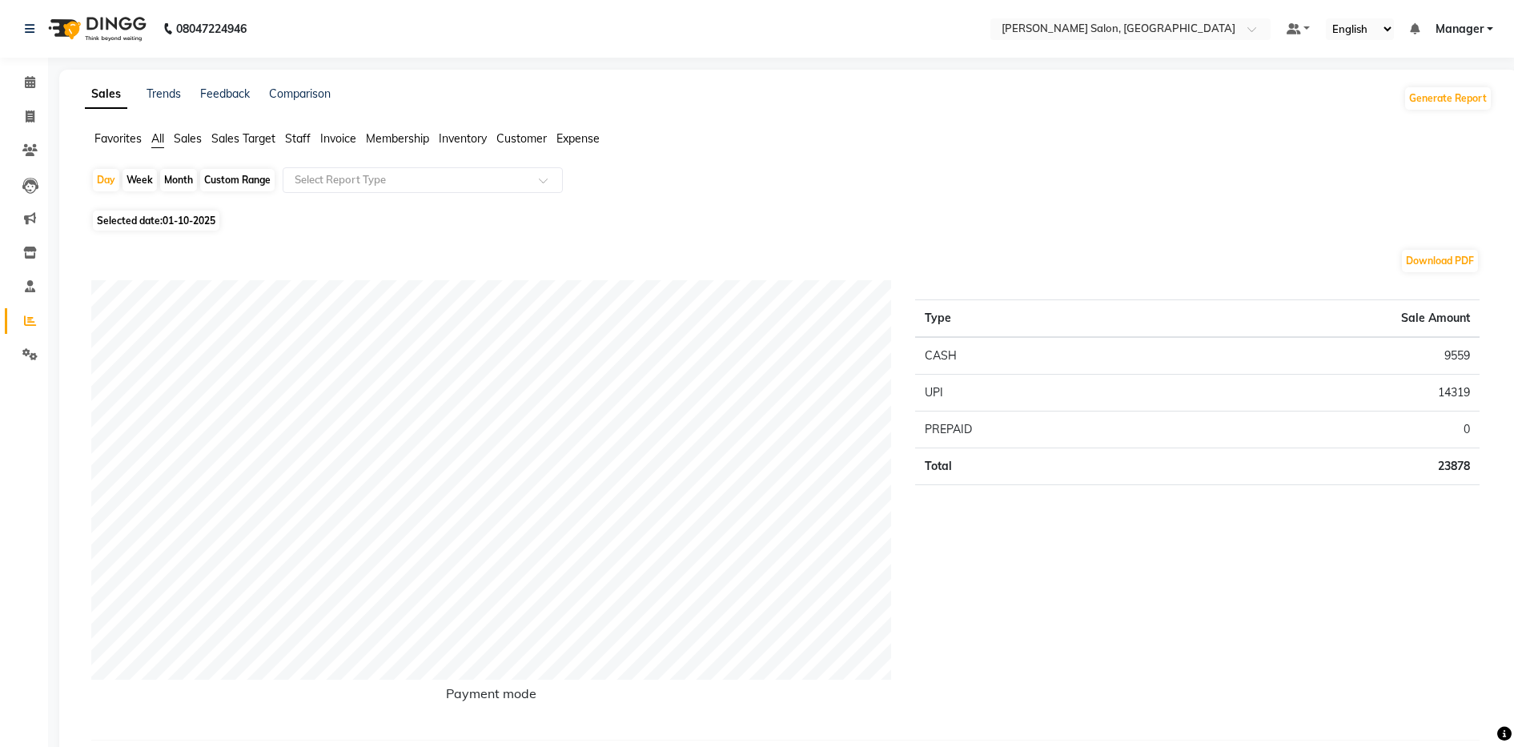
click at [226, 176] on div "Custom Range" at bounding box center [237, 180] width 74 height 22
select select "10"
select select "2025"
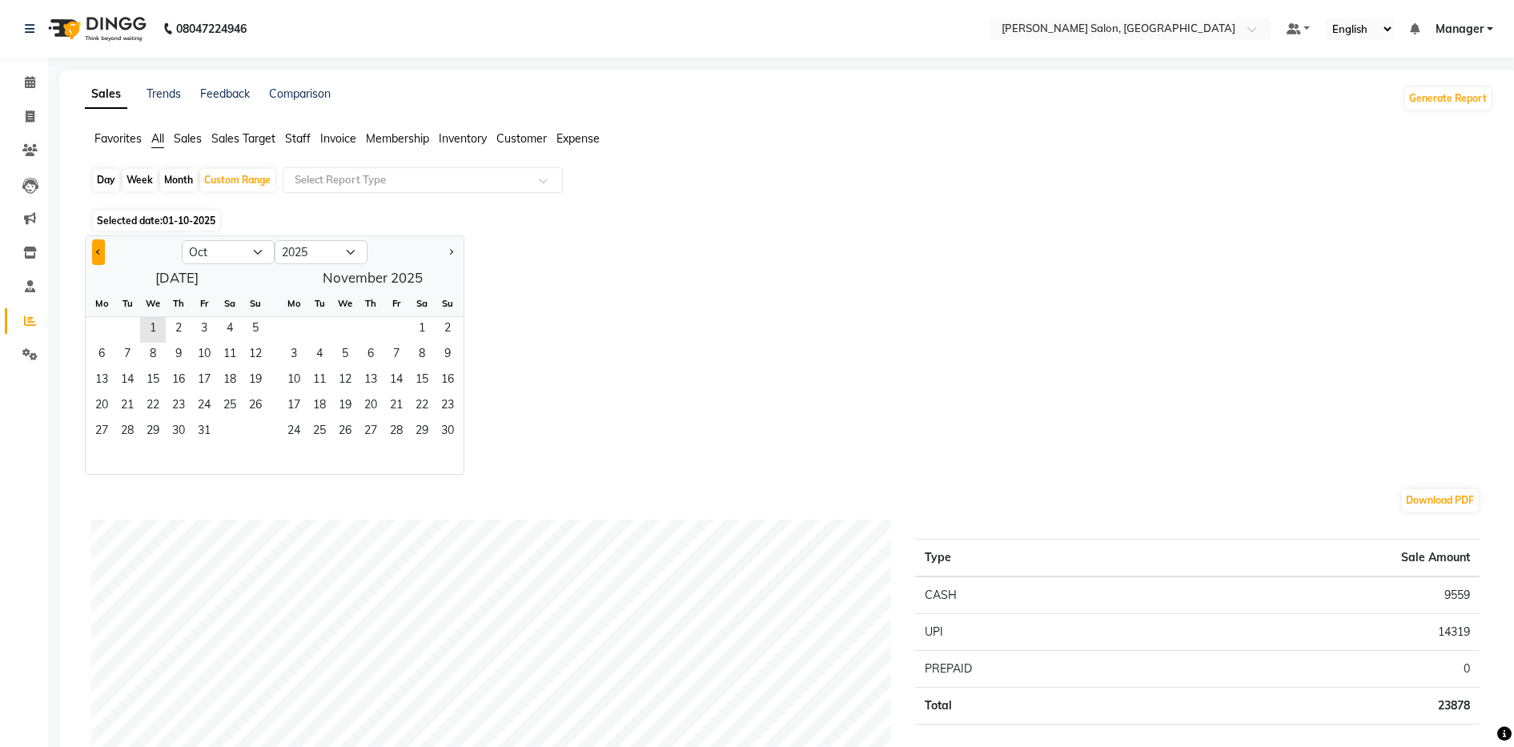
click at [103, 259] on button "Previous month" at bounding box center [98, 252] width 13 height 26
select select "9"
click at [97, 330] on span "1" at bounding box center [102, 330] width 26 height 26
click at [123, 428] on span "30" at bounding box center [128, 433] width 26 height 26
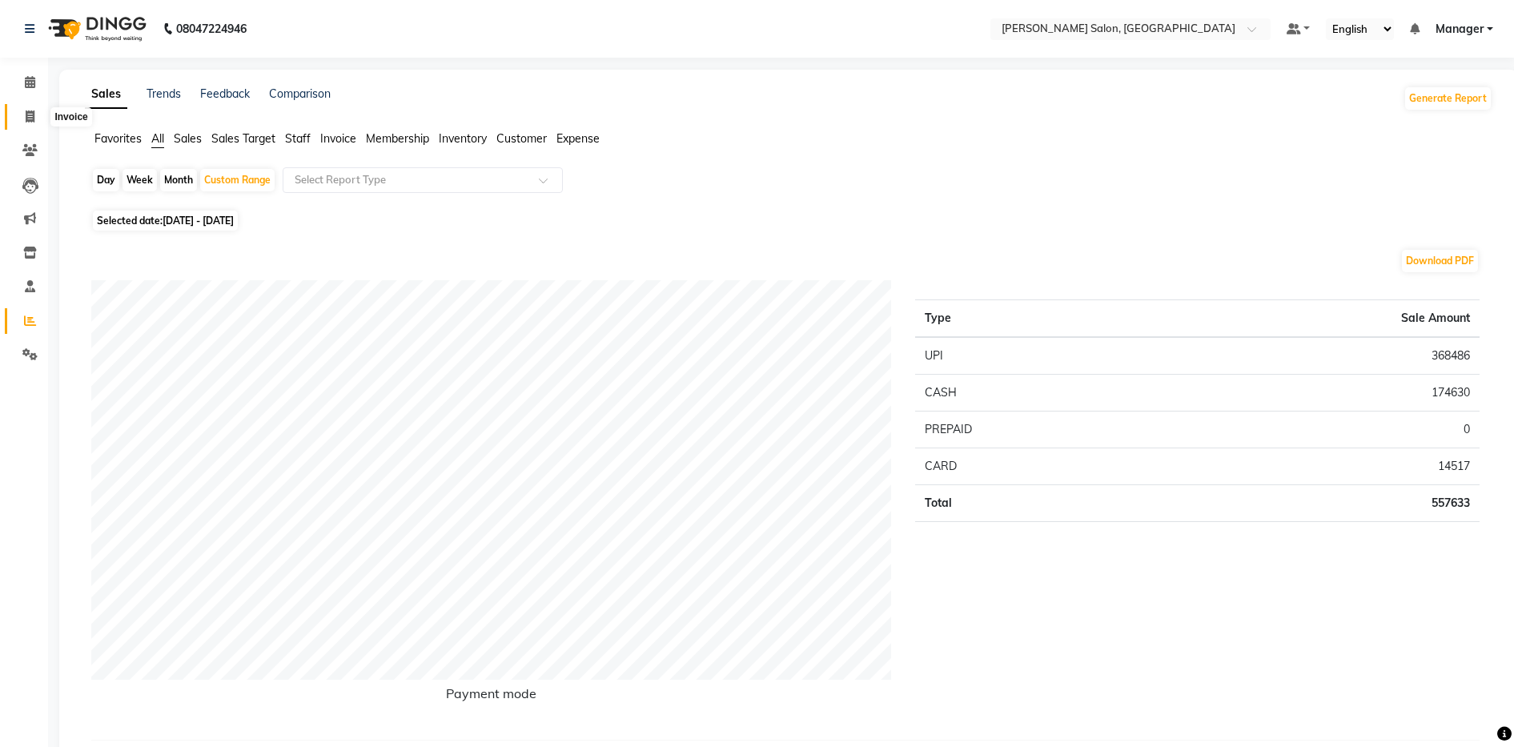
drag, startPoint x: 31, startPoint y: 122, endPoint x: 53, endPoint y: 114, distance: 23.1
click at [31, 122] on span at bounding box center [30, 117] width 28 height 18
select select "service"
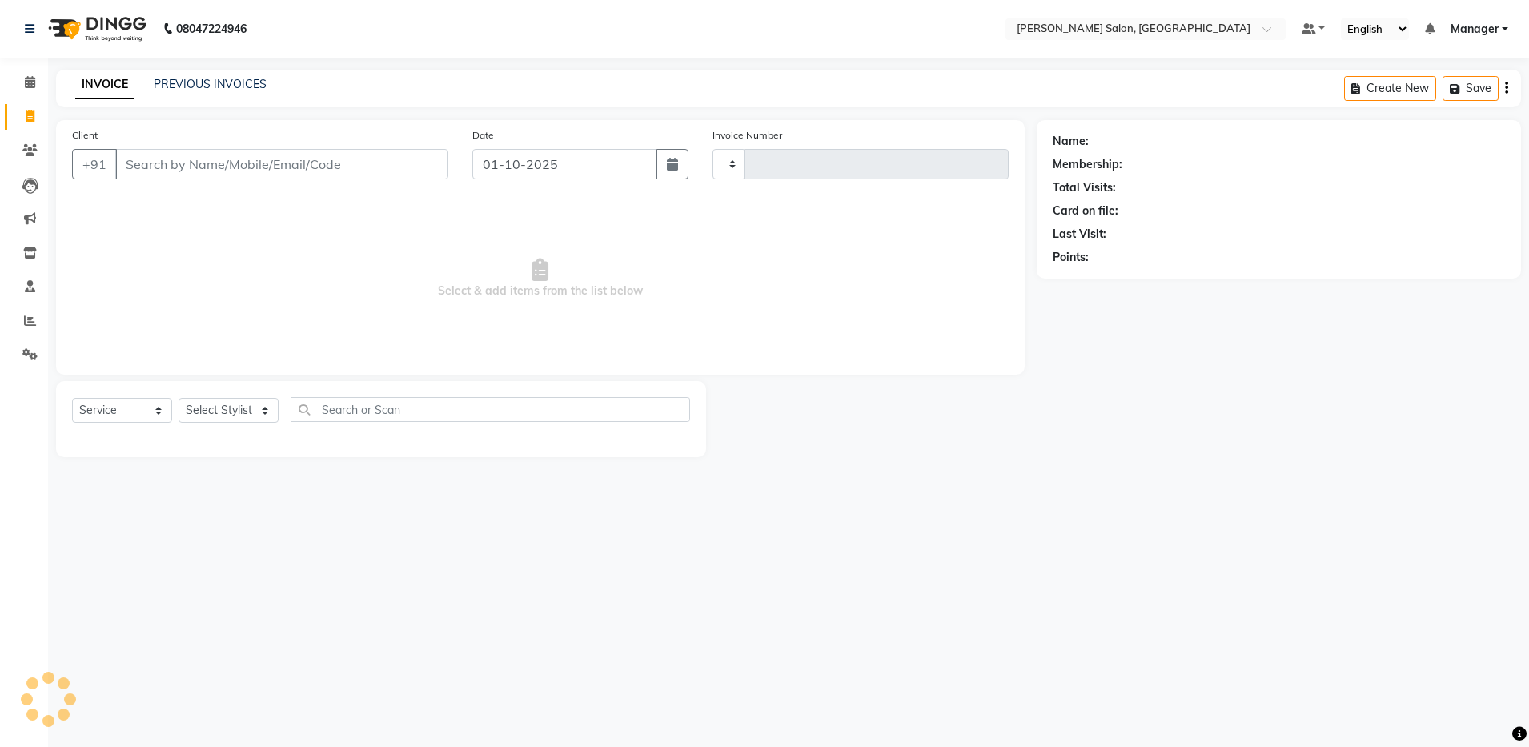
type input "4873"
select select "4781"
click at [239, 412] on select "Select Stylist Aarthi Abhishek Aisha Barbhuiya Aman Arjun Viswanathan Deep dolm…" at bounding box center [229, 410] width 100 height 25
select select "28897"
click at [179, 398] on select "Select Stylist Aarthi Abhishek Aisha Barbhuiya Aman Arjun Viswanathan Deep dolm…" at bounding box center [229, 410] width 100 height 25
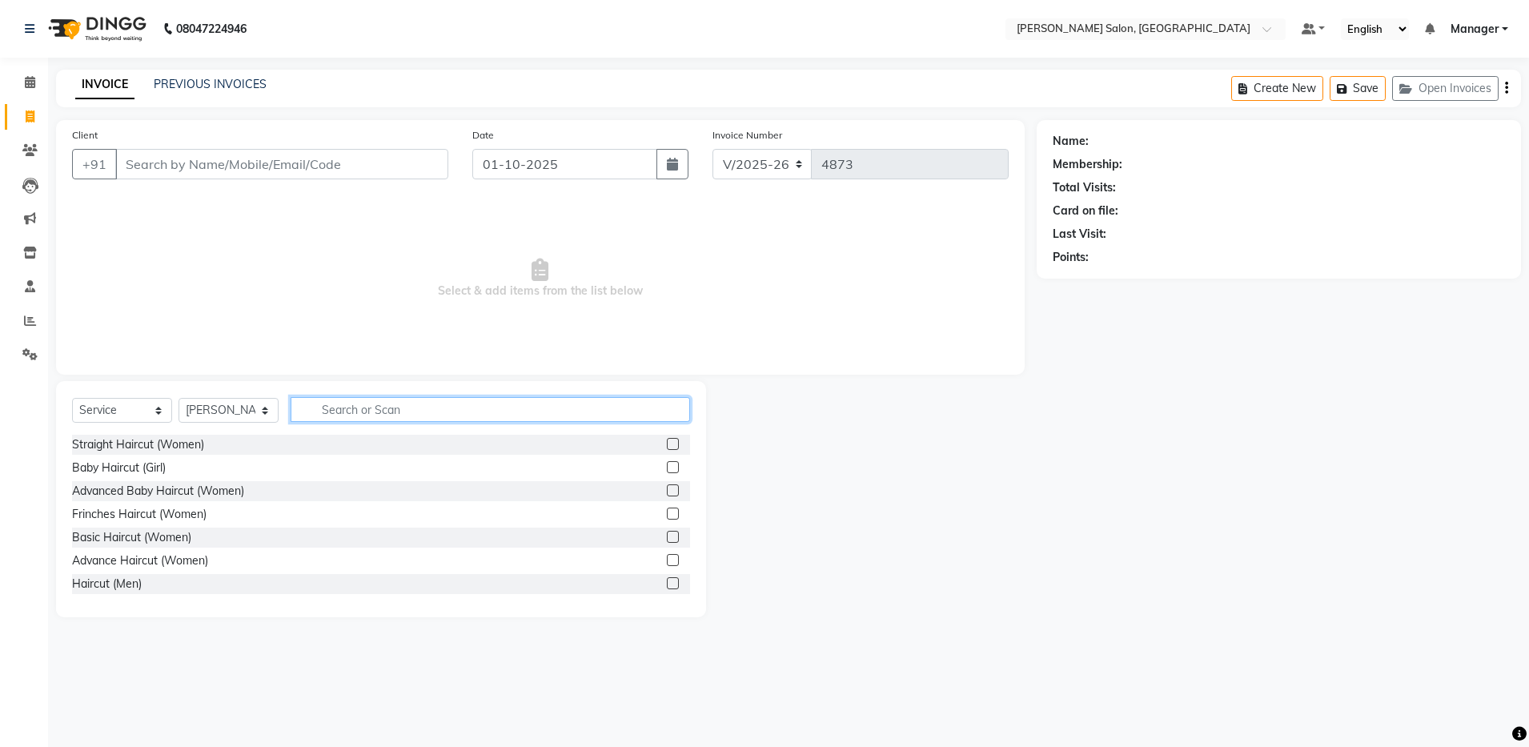
click at [367, 407] on input "text" at bounding box center [491, 409] width 400 height 25
type input "hair"
click at [667, 586] on label at bounding box center [673, 583] width 12 height 12
click at [667, 586] on input "checkbox" at bounding box center [672, 584] width 10 height 10
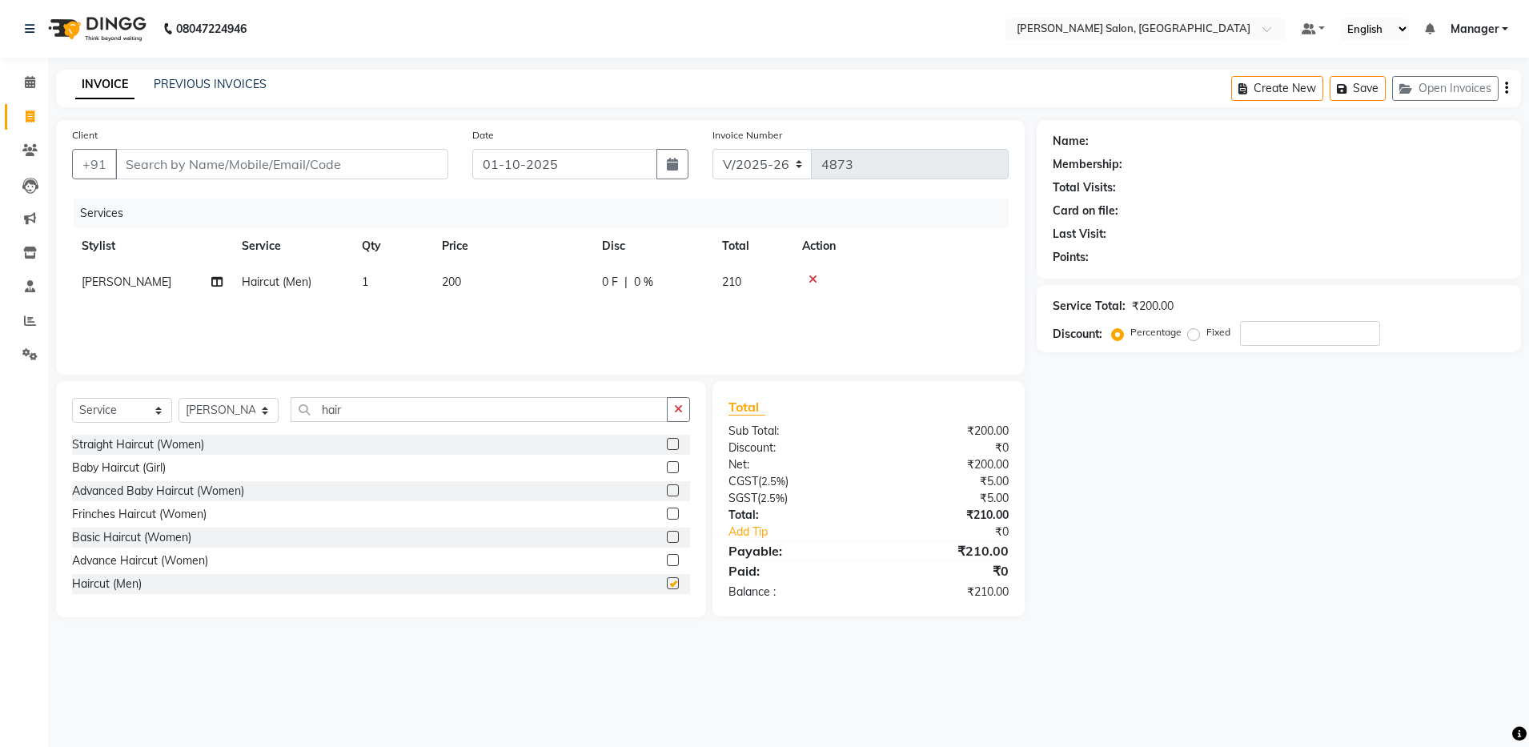
checkbox input "false"
click at [368, 413] on input "hair" at bounding box center [479, 409] width 377 height 25
type input "h"
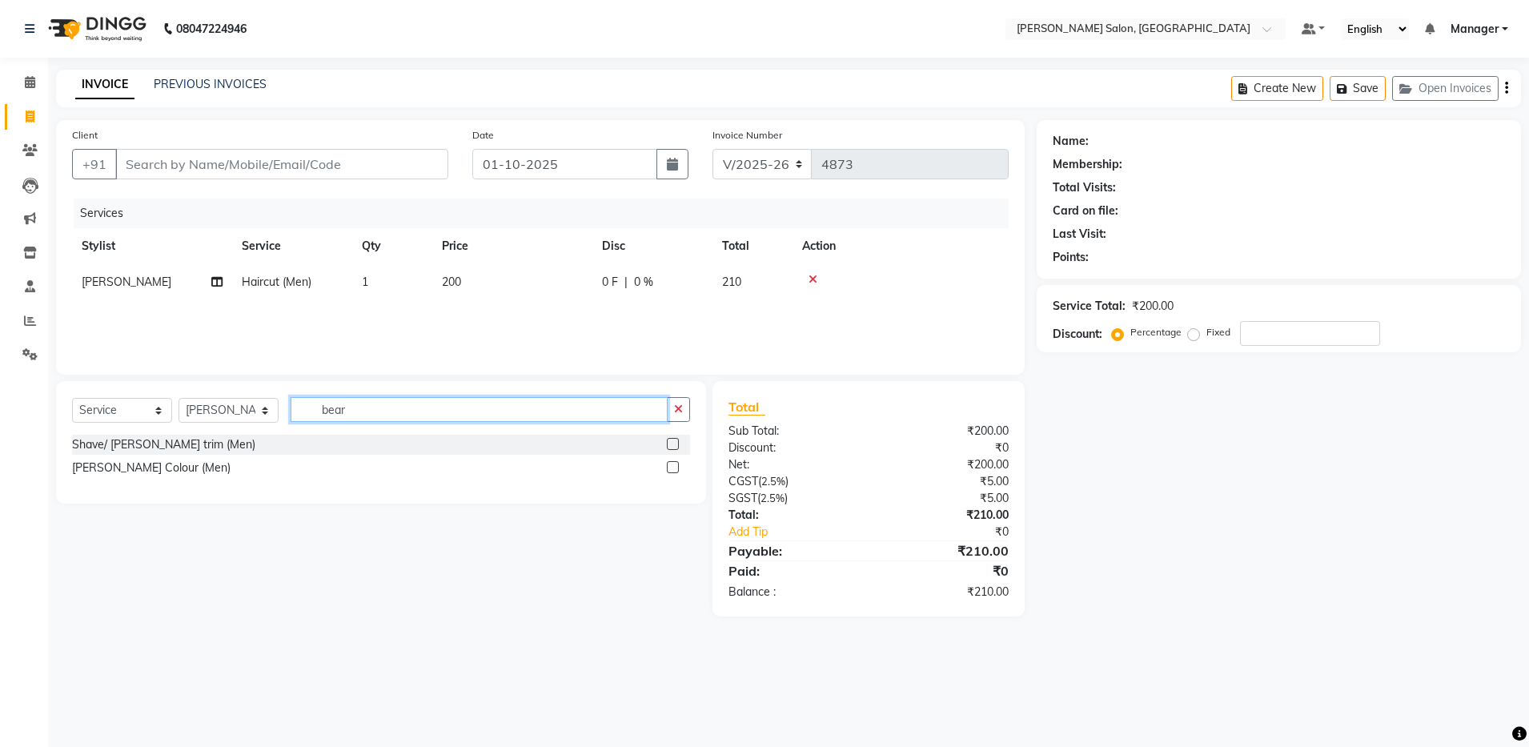
type input "bear"
click at [673, 444] on label at bounding box center [673, 444] width 12 height 12
click at [673, 444] on input "checkbox" at bounding box center [672, 445] width 10 height 10
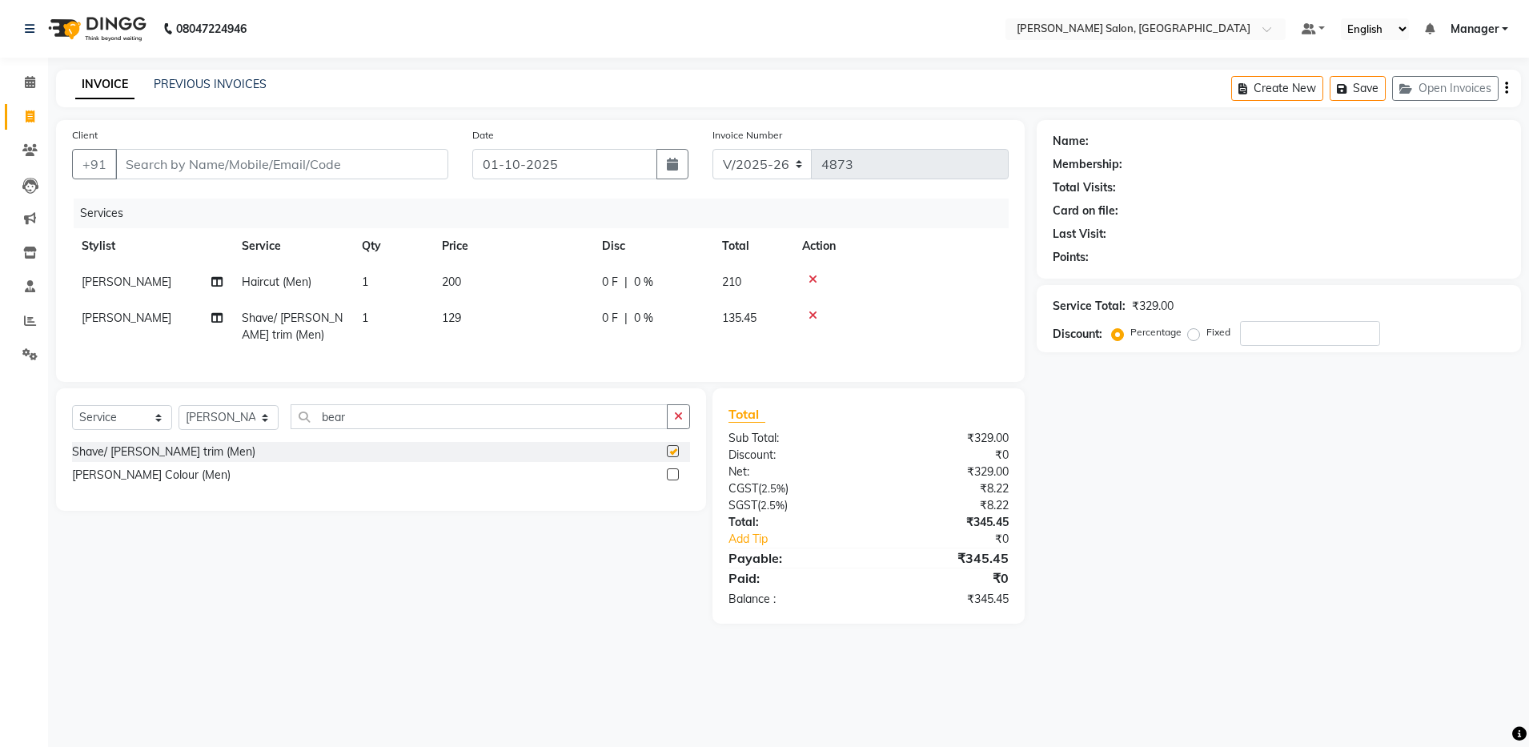
checkbox input "false"
click at [352, 166] on input "Client" at bounding box center [281, 164] width 333 height 30
type input "a"
type input "0"
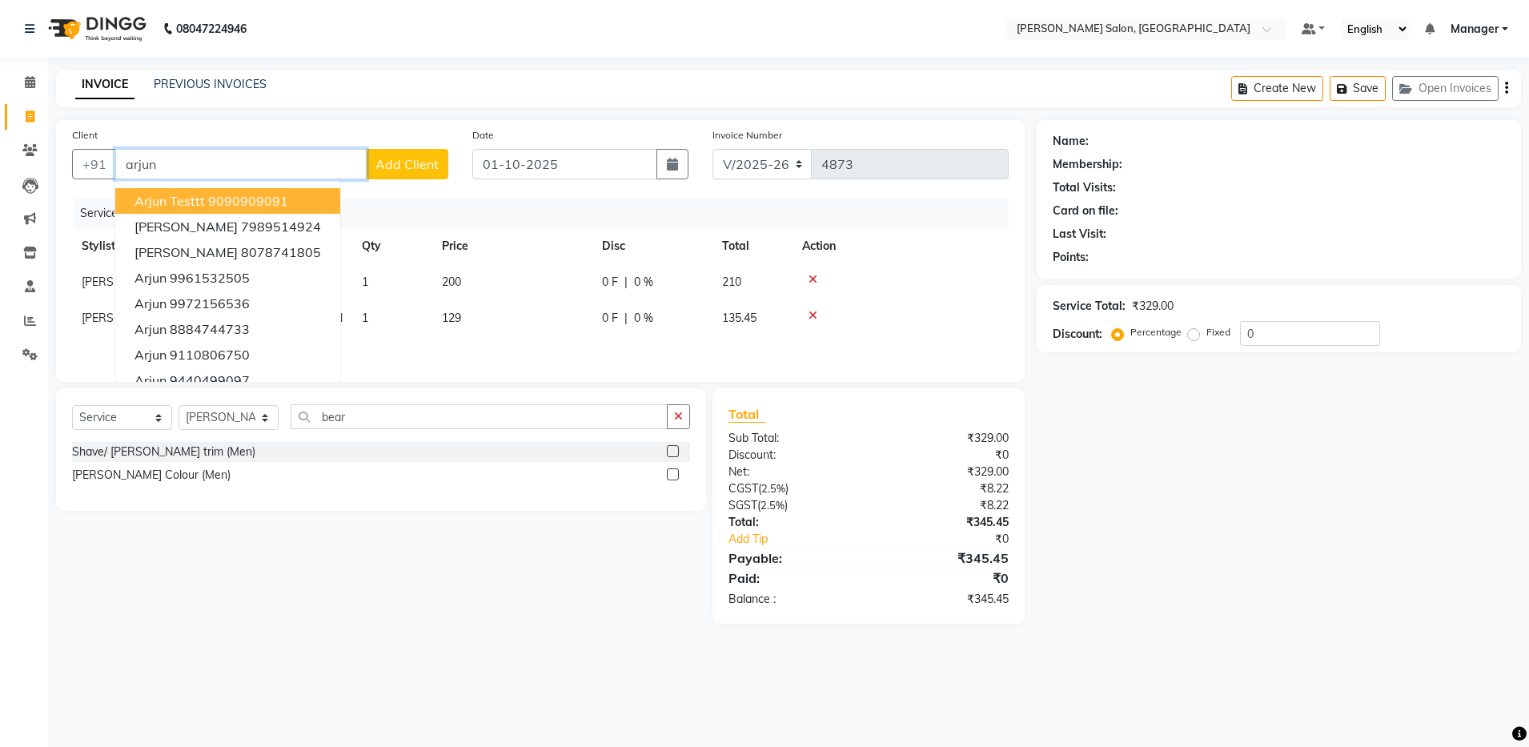
click at [335, 199] on button "Arjun testtt 9090909091" at bounding box center [227, 201] width 225 height 26
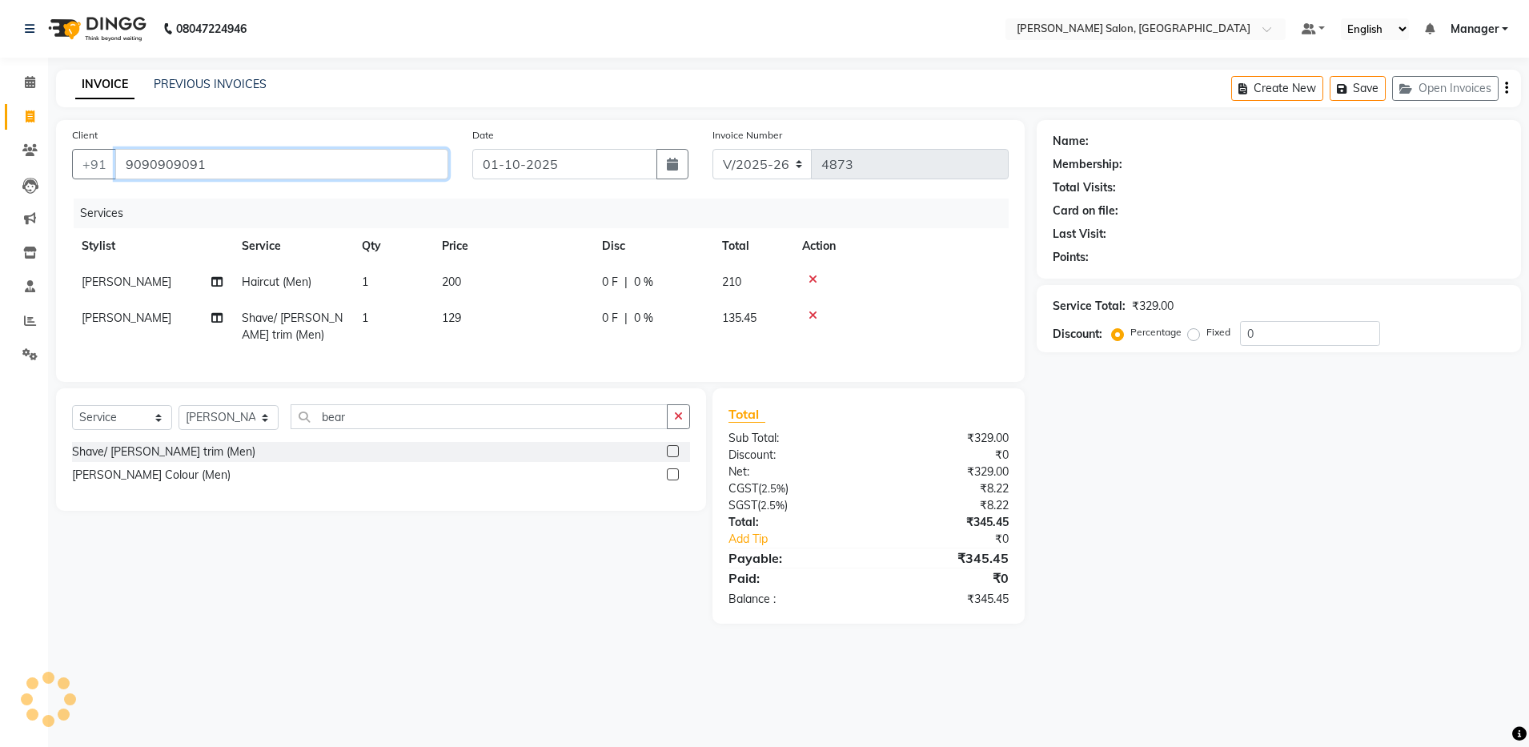
type input "9090909091"
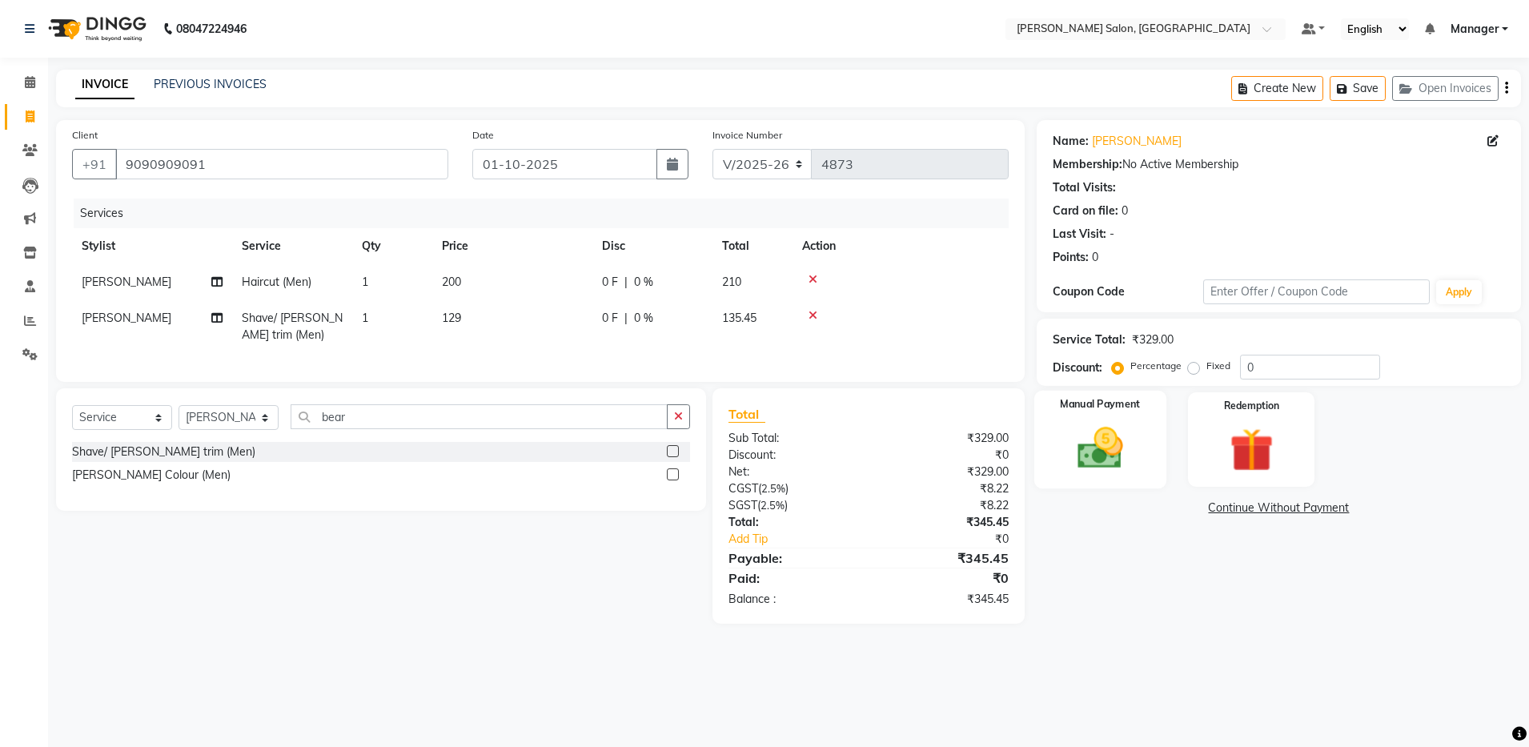
click at [1071, 429] on img at bounding box center [1100, 448] width 74 height 53
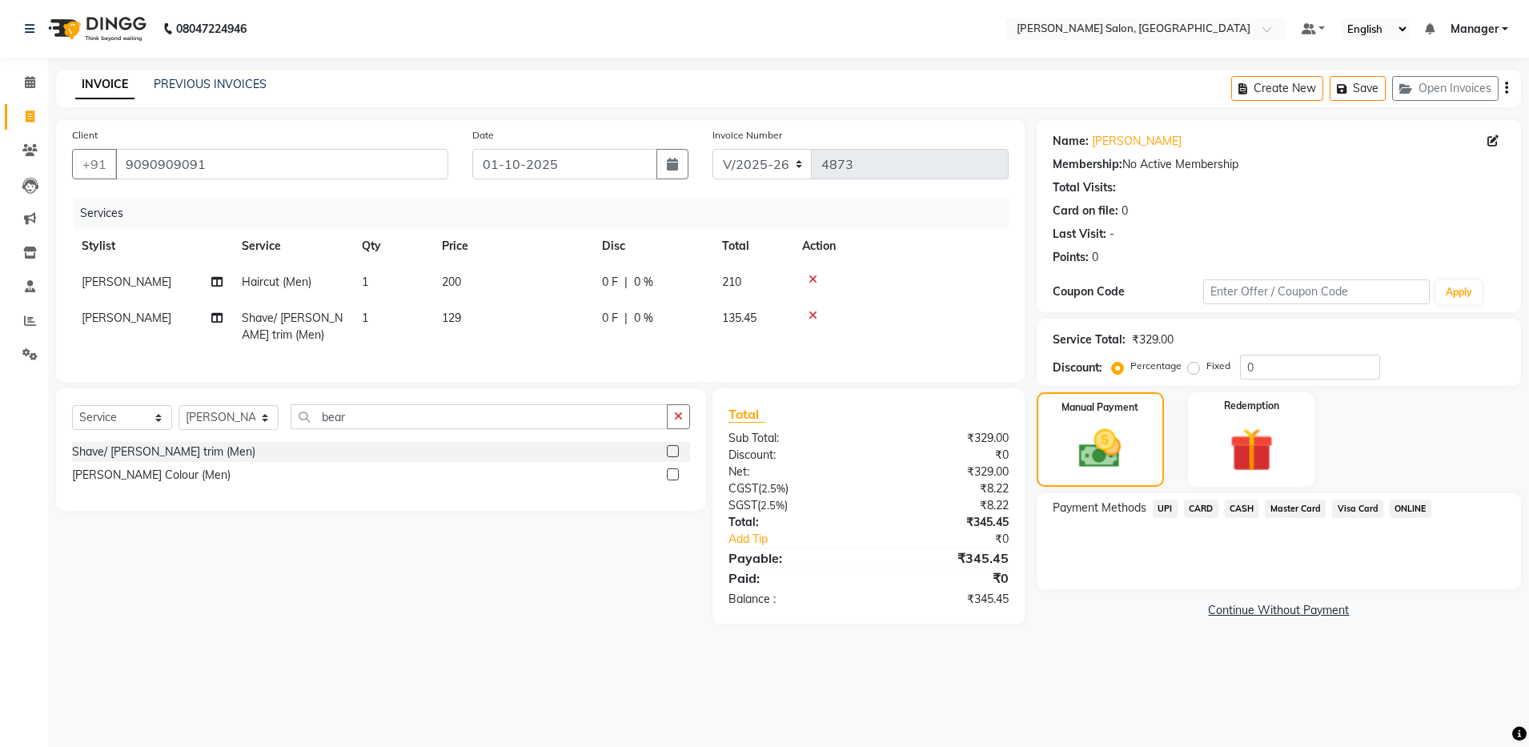
click at [1246, 507] on span "CASH" at bounding box center [1242, 509] width 34 height 18
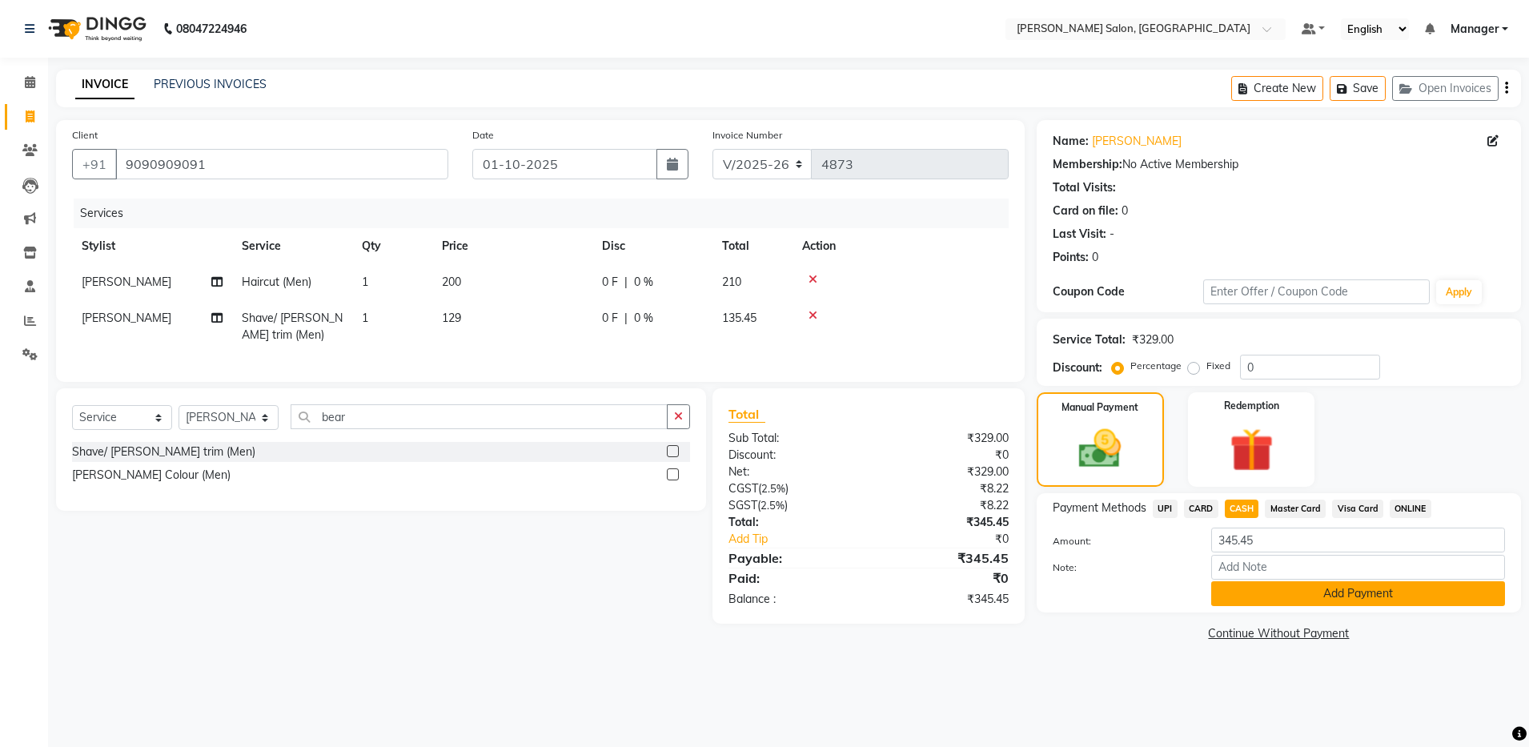
click at [1345, 596] on button "Add Payment" at bounding box center [1359, 593] width 294 height 25
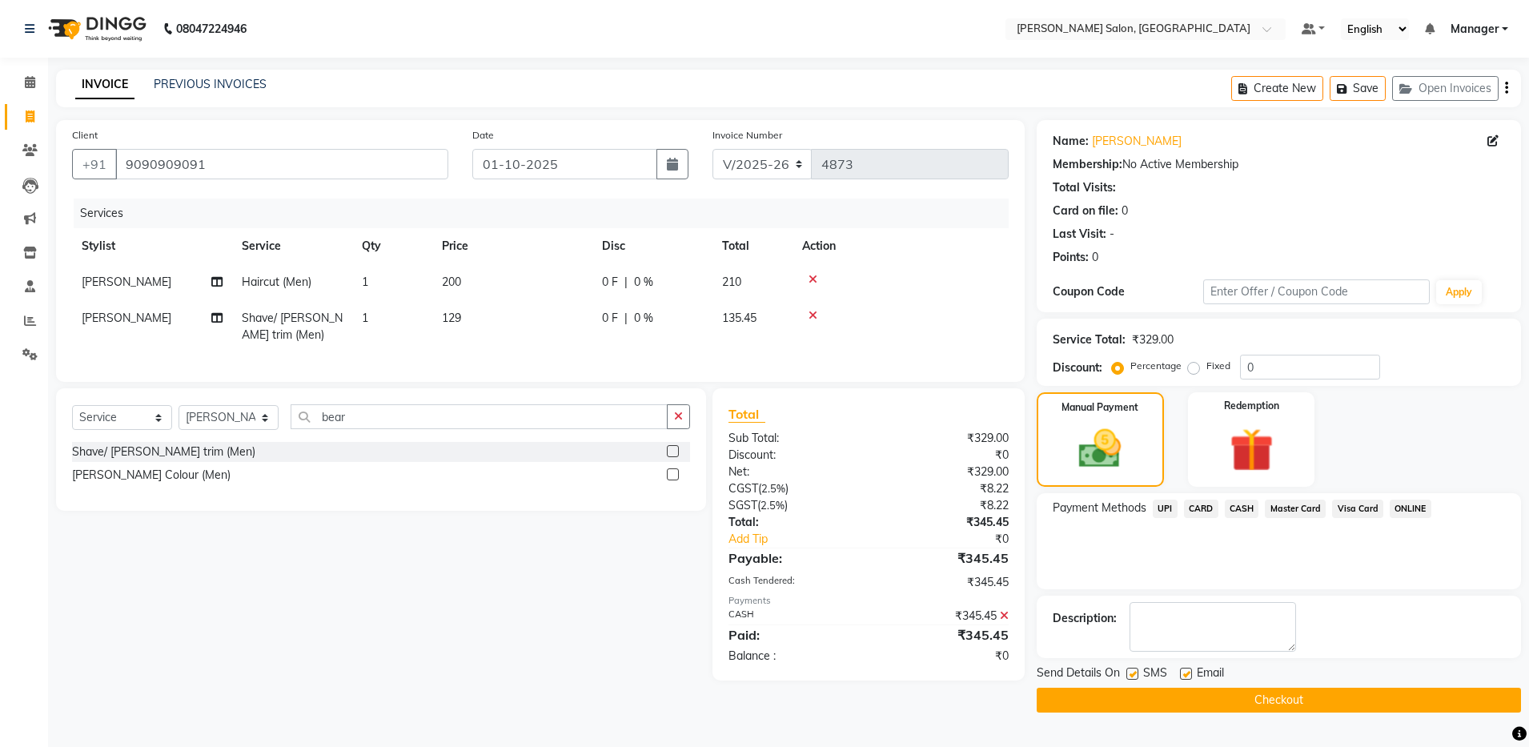
click at [1272, 705] on button "Checkout" at bounding box center [1279, 700] width 484 height 25
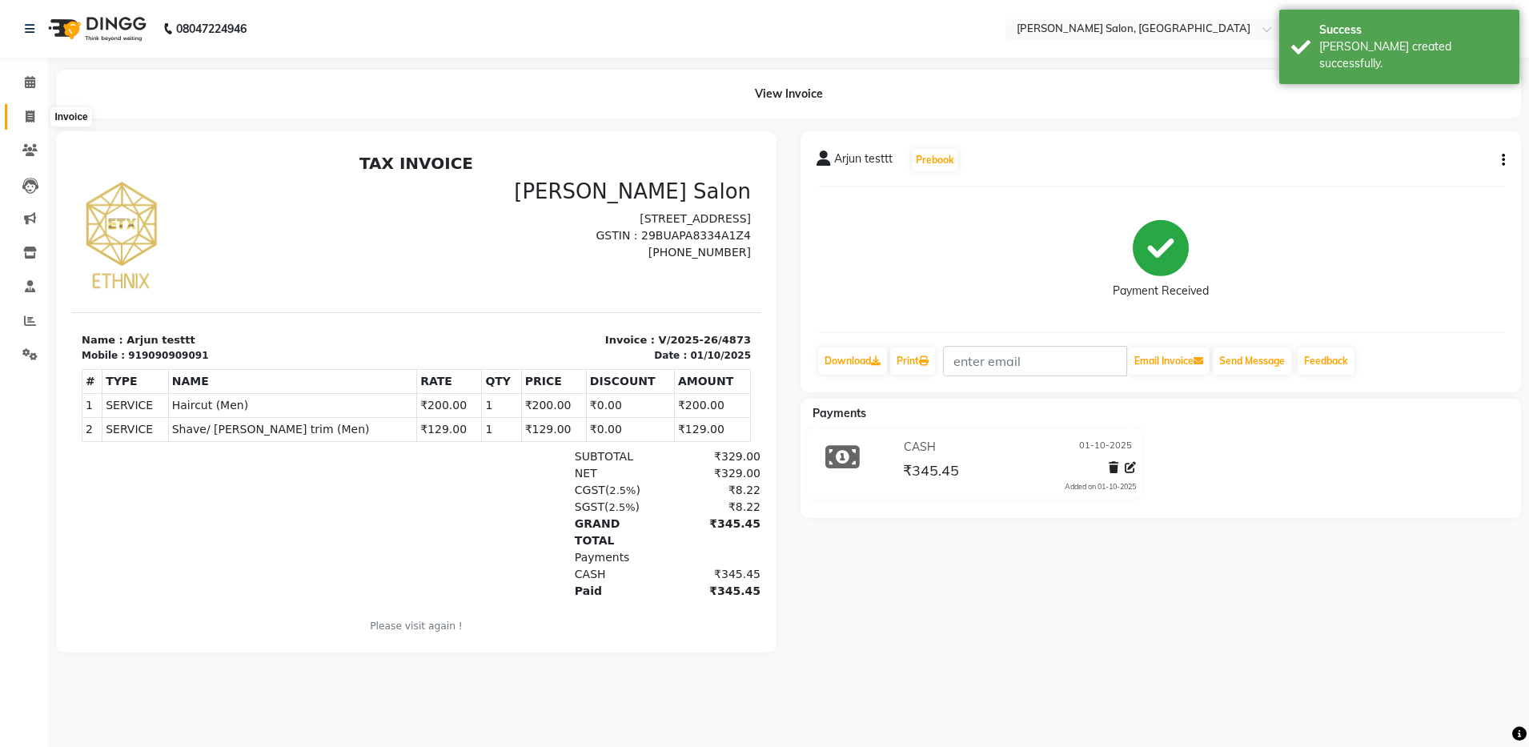
click at [27, 113] on icon at bounding box center [30, 117] width 9 height 12
select select "service"
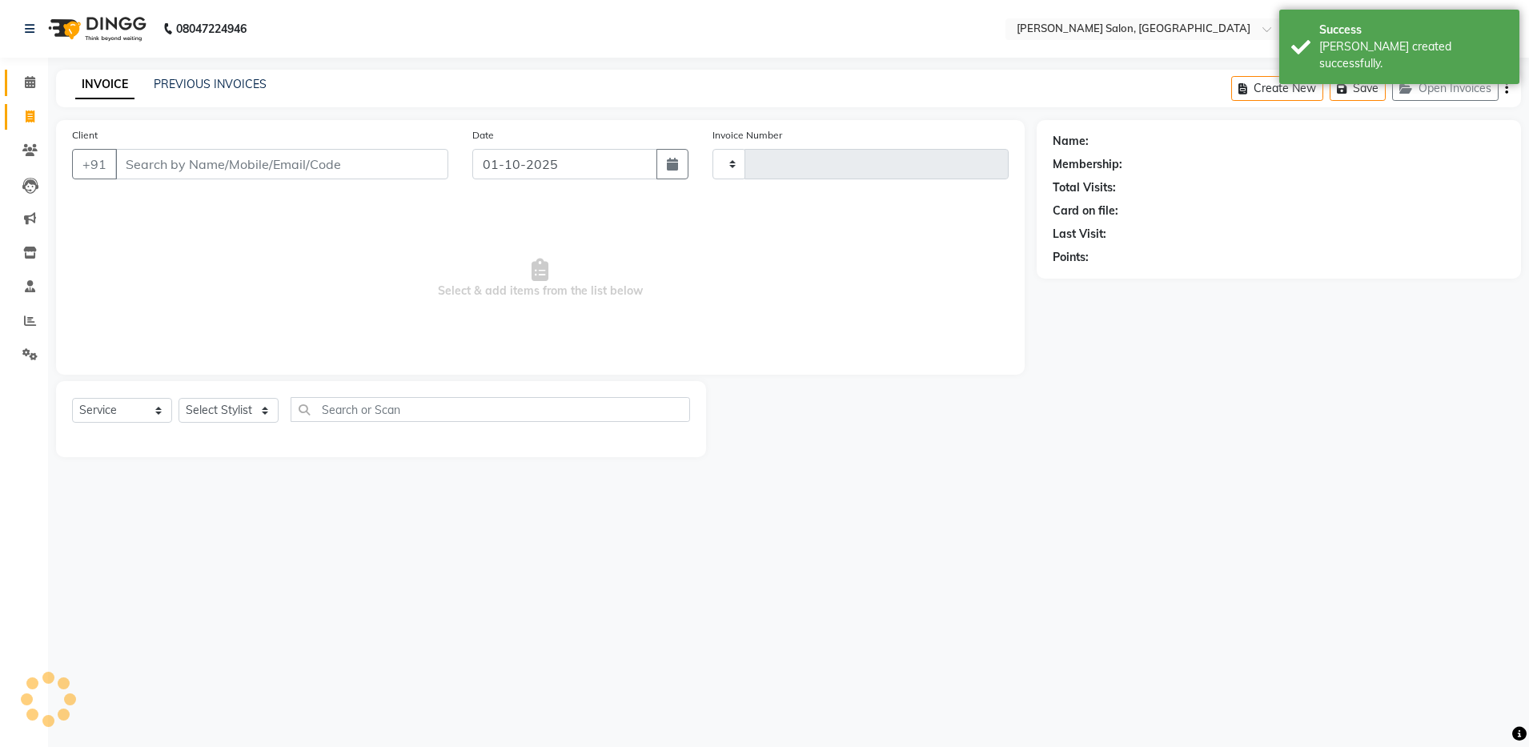
type input "4874"
select select "4781"
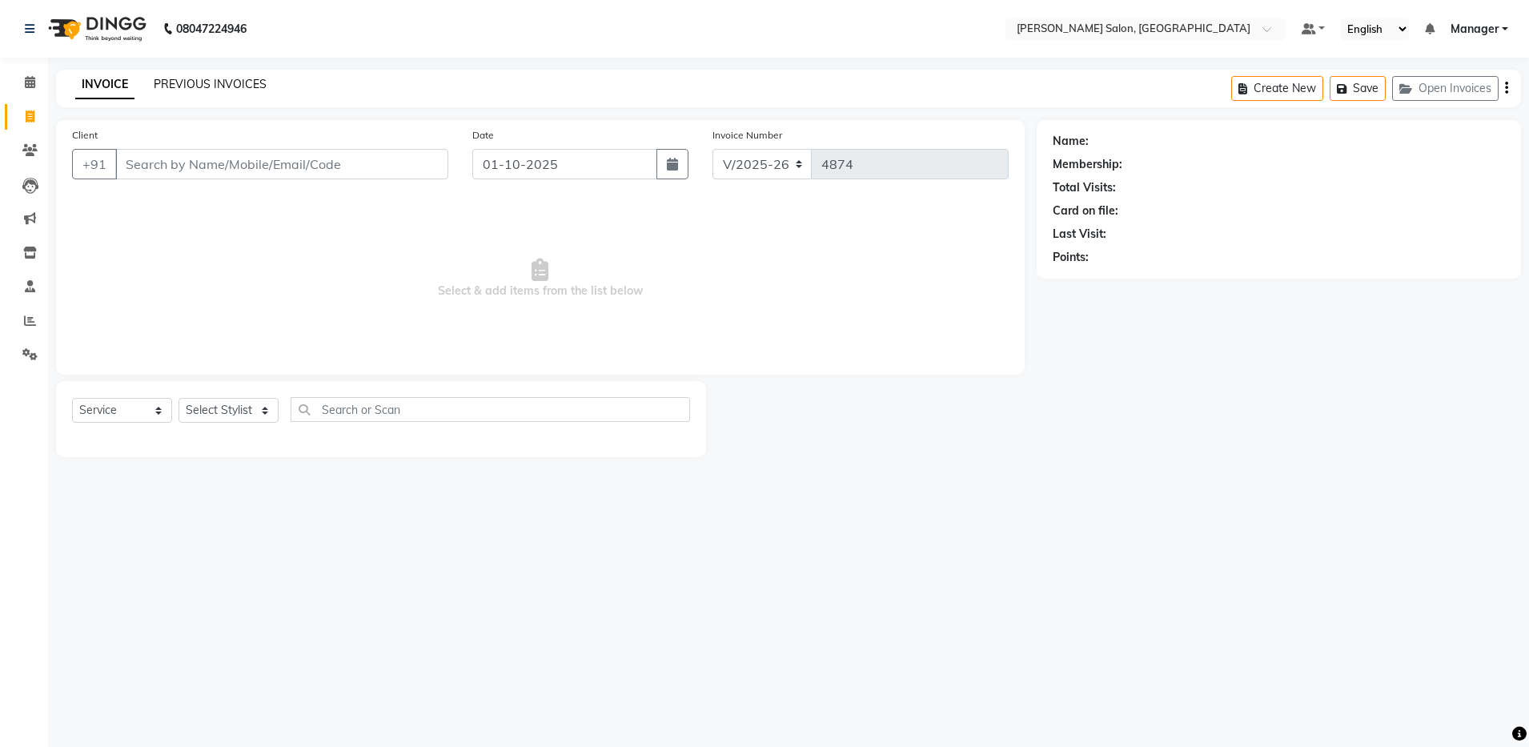
click at [216, 82] on link "PREVIOUS INVOICES" at bounding box center [210, 84] width 113 height 14
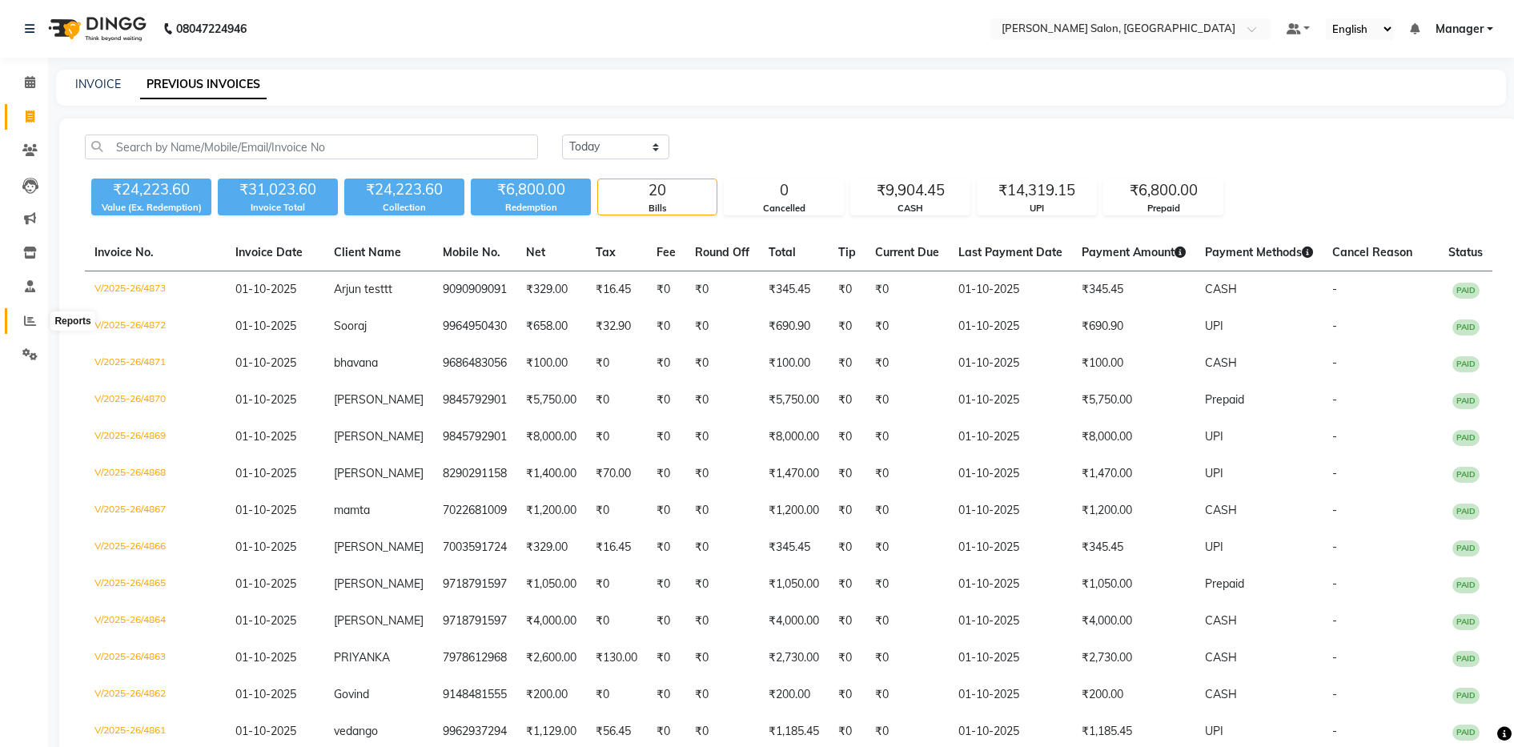
click at [30, 321] on icon at bounding box center [30, 321] width 12 height 12
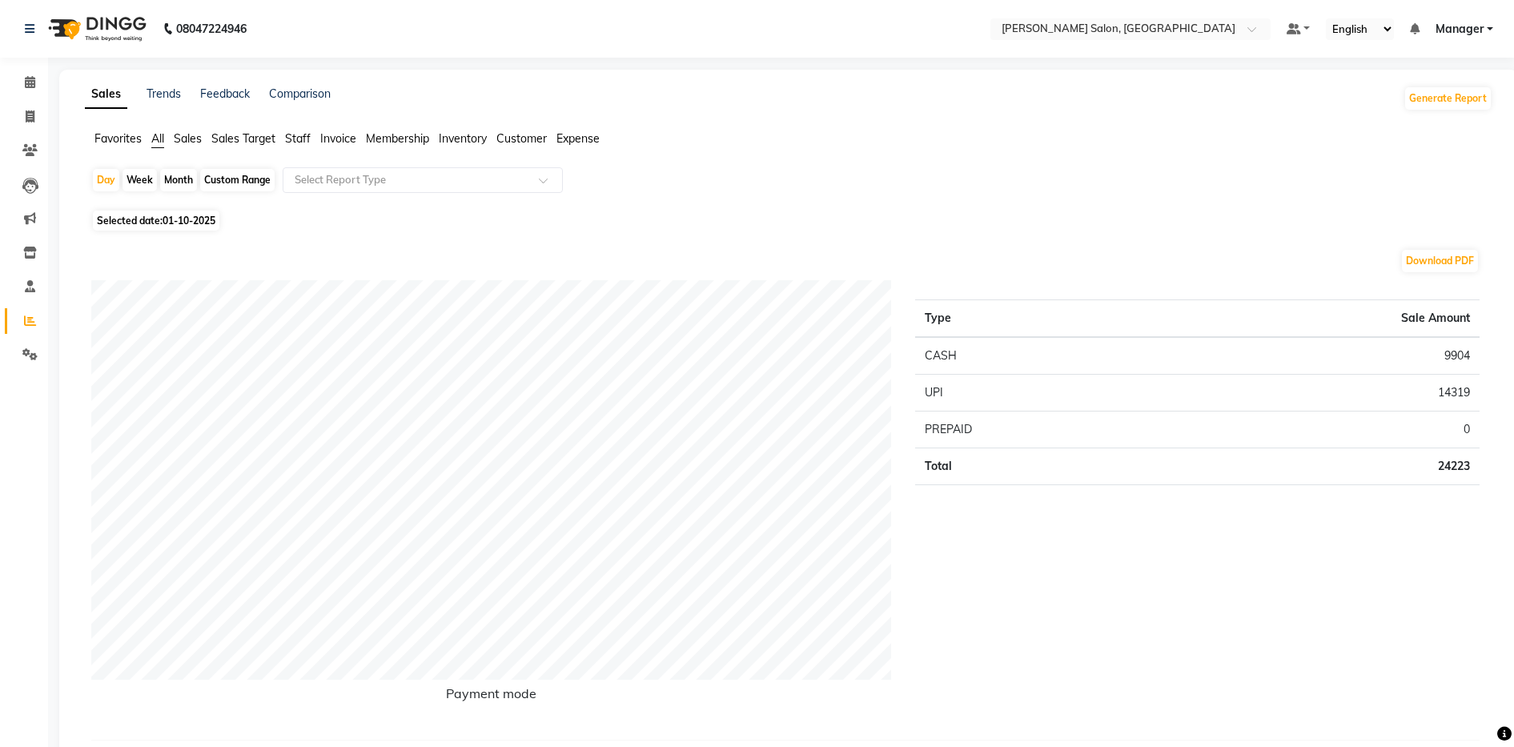
click at [251, 182] on div "Custom Range" at bounding box center [237, 180] width 74 height 22
select select "10"
select select "2025"
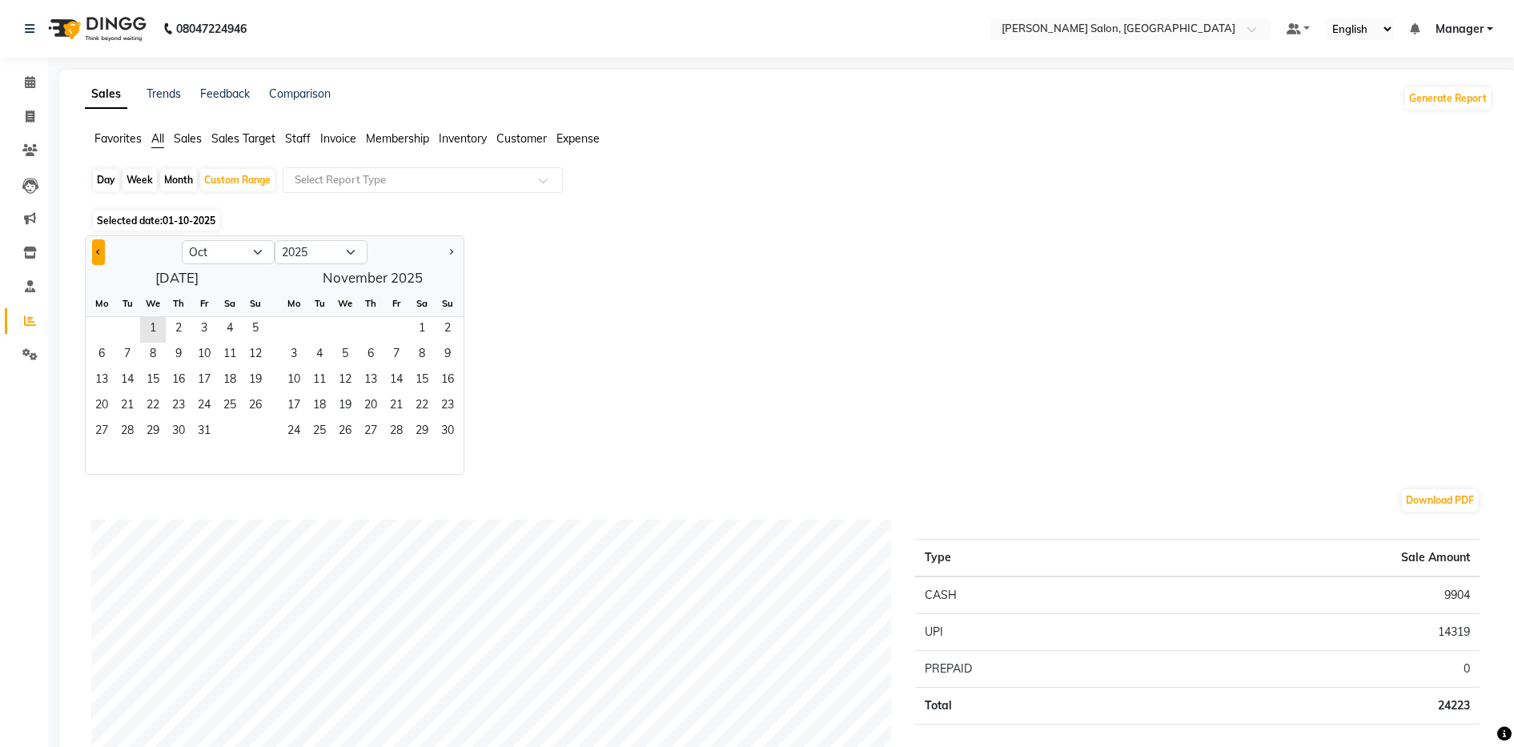
click at [100, 255] on button "Previous month" at bounding box center [98, 252] width 13 height 26
select select "9"
click at [105, 328] on span "1" at bounding box center [102, 330] width 26 height 26
click at [127, 434] on span "30" at bounding box center [128, 433] width 26 height 26
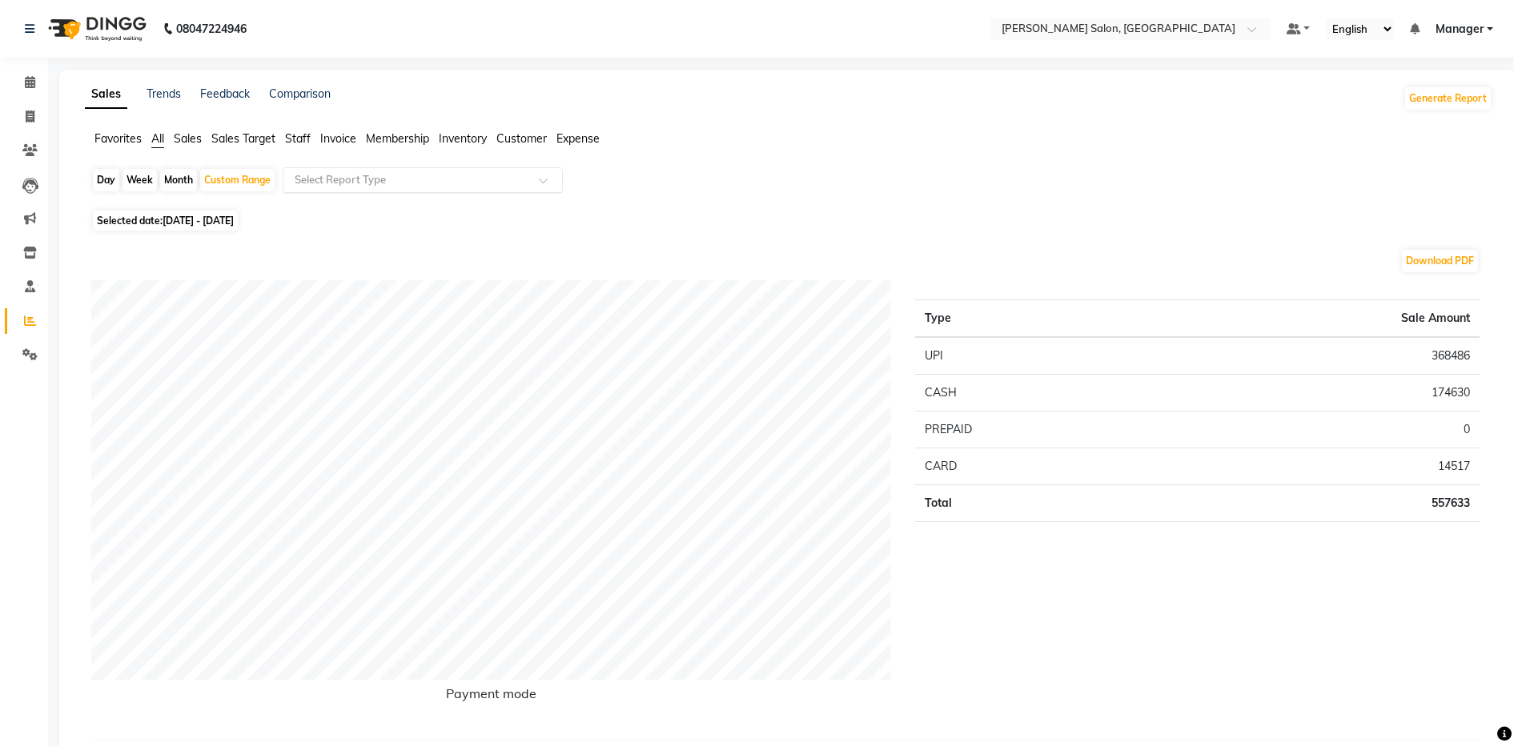
click at [339, 186] on input "text" at bounding box center [406, 180] width 231 height 16
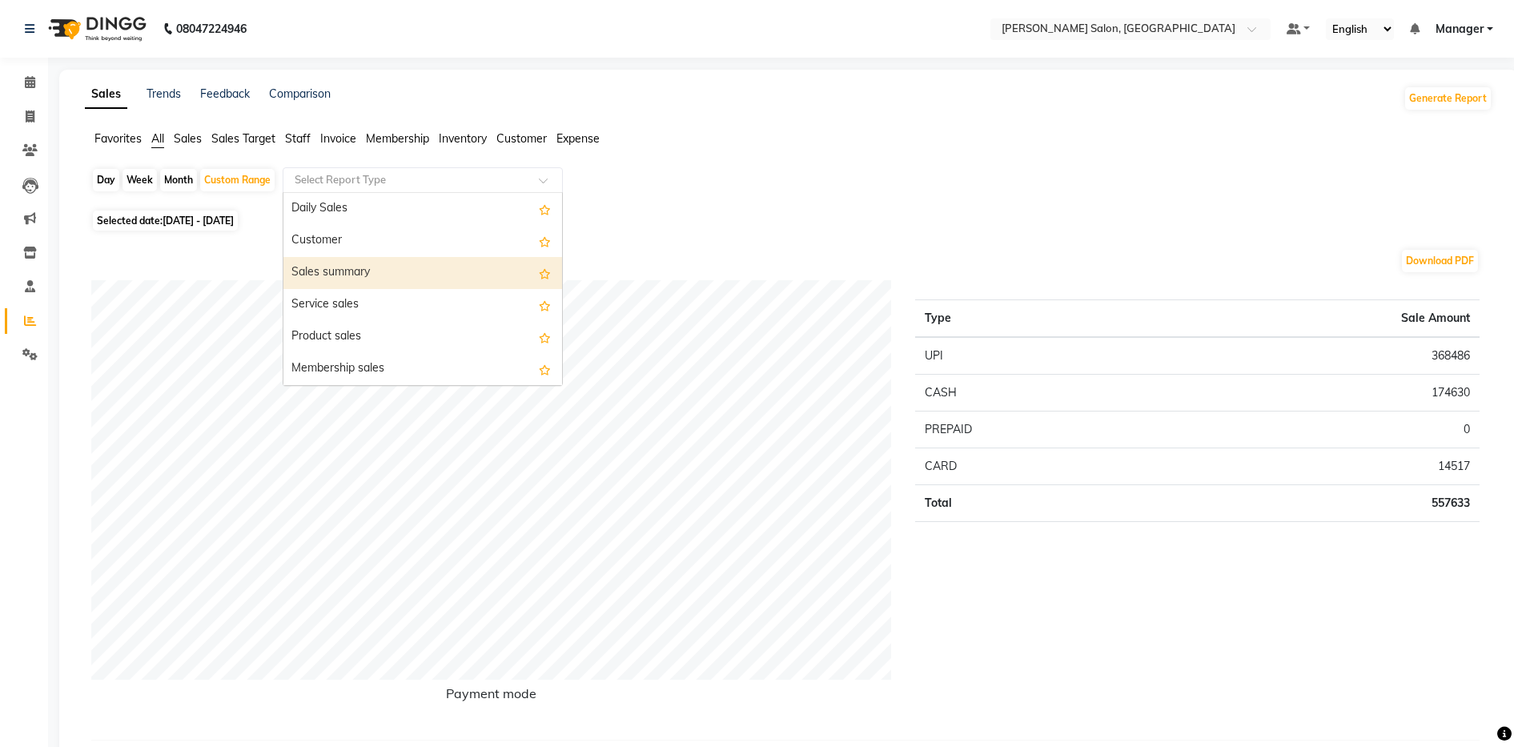
click at [355, 267] on div "Sales summary" at bounding box center [422, 273] width 279 height 32
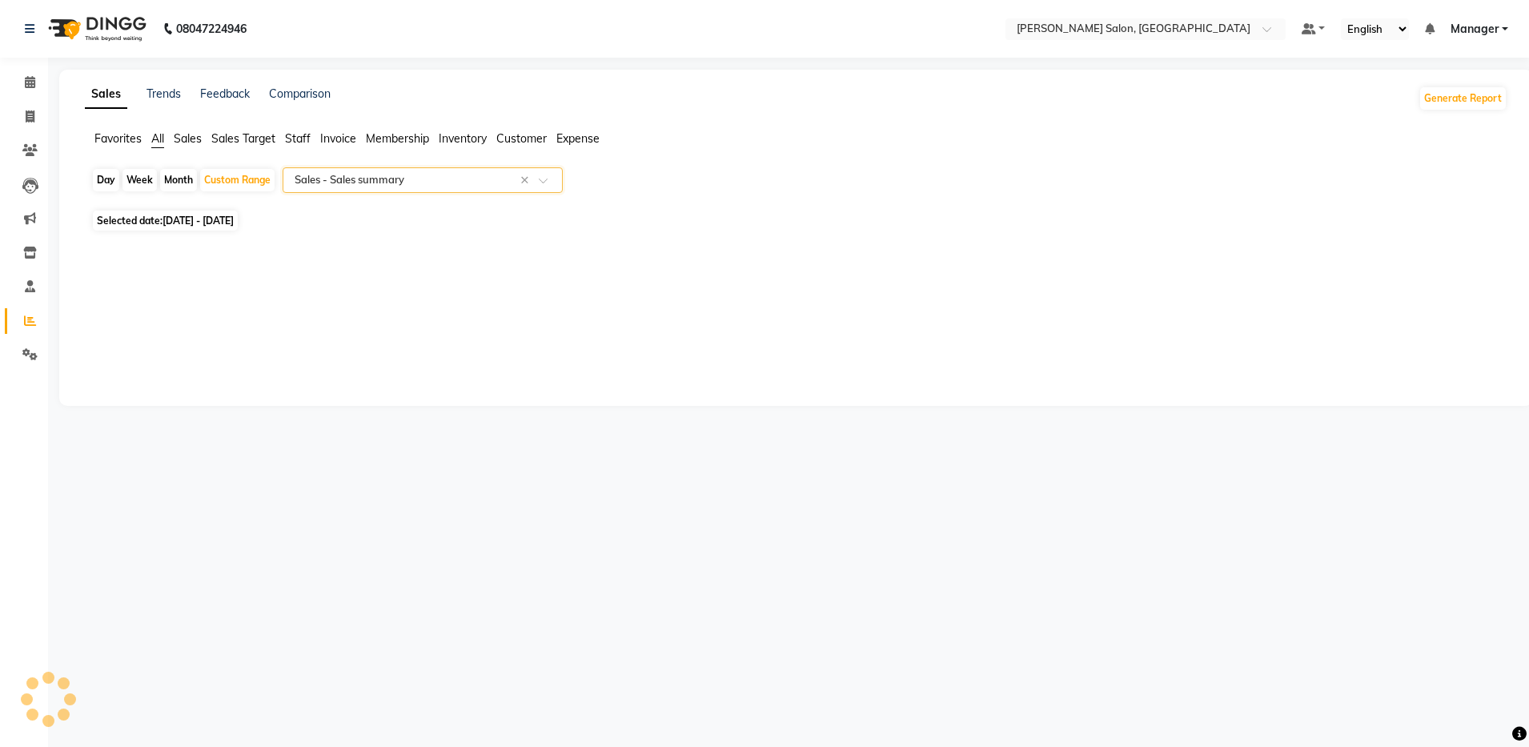
select select "full_report"
select select "csv"
click at [540, 179] on span at bounding box center [549, 185] width 20 height 16
click at [1061, 214] on div "Selected date: 01-09-2025 - 30-09-2025" at bounding box center [791, 220] width 1401 height 17
click at [25, 284] on icon at bounding box center [30, 286] width 10 height 12
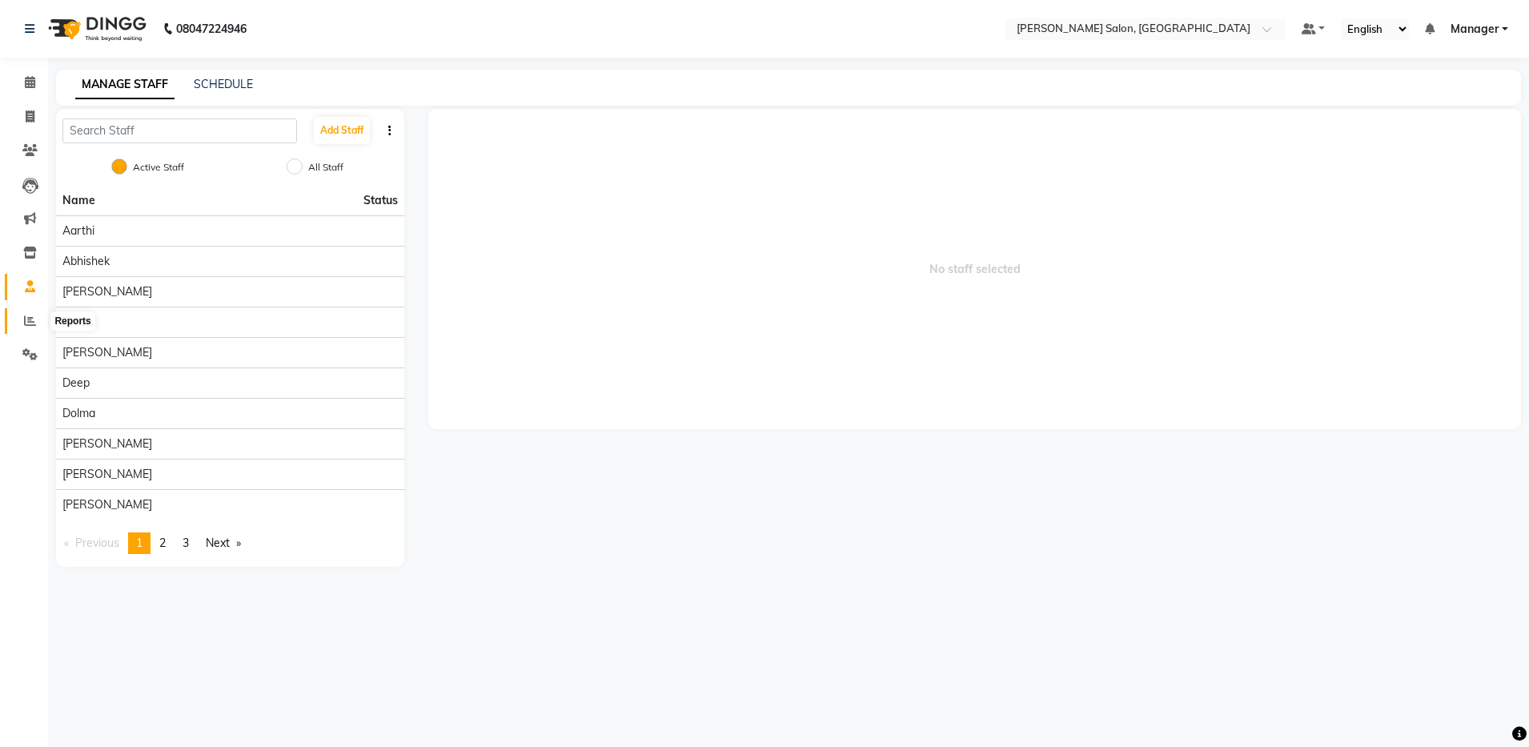
click at [36, 322] on span at bounding box center [30, 321] width 28 height 18
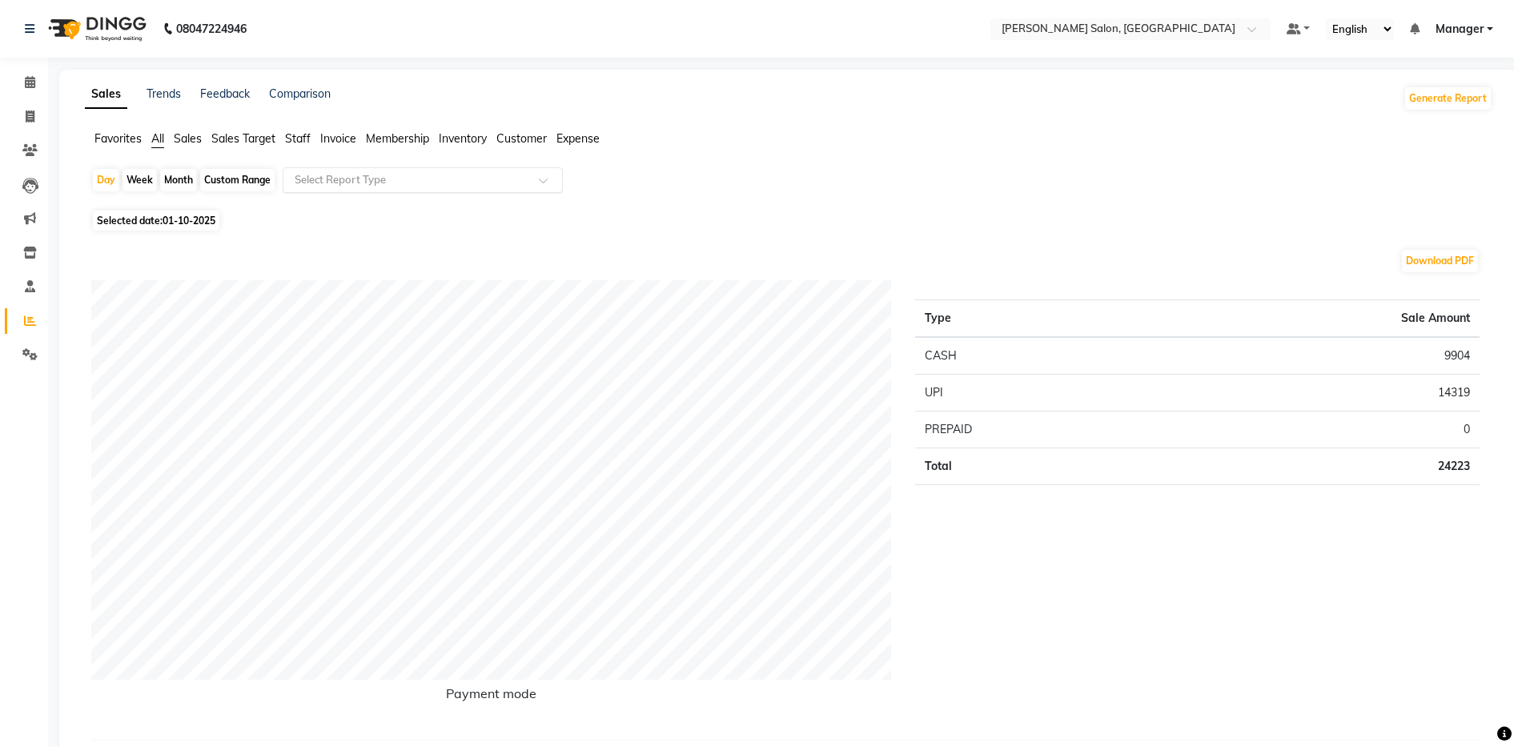
click at [388, 181] on input "text" at bounding box center [406, 180] width 231 height 16
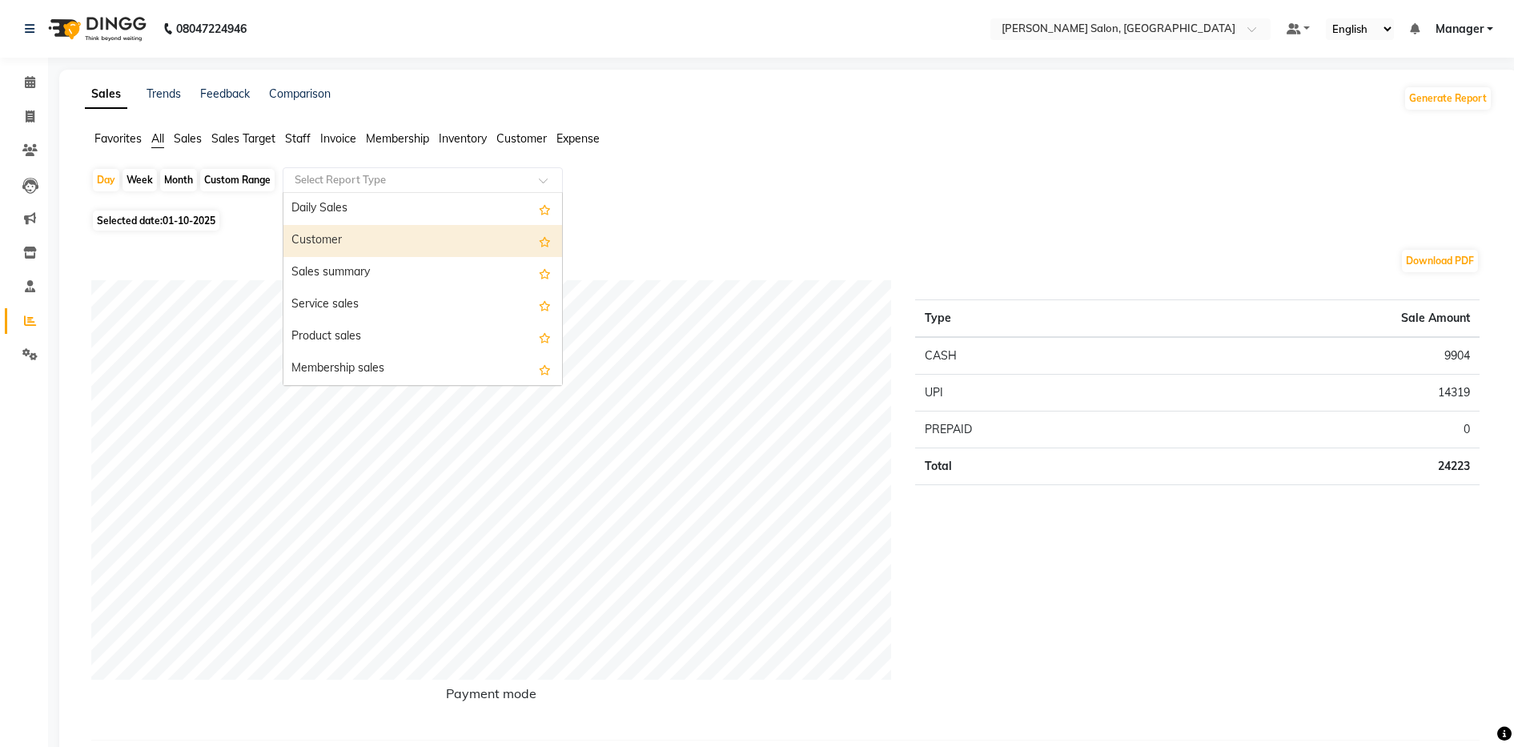
click at [808, 155] on div "Favorites All Sales Sales Target Staff Invoice Membership Inventory Customer Ex…" at bounding box center [789, 146] width 1432 height 30
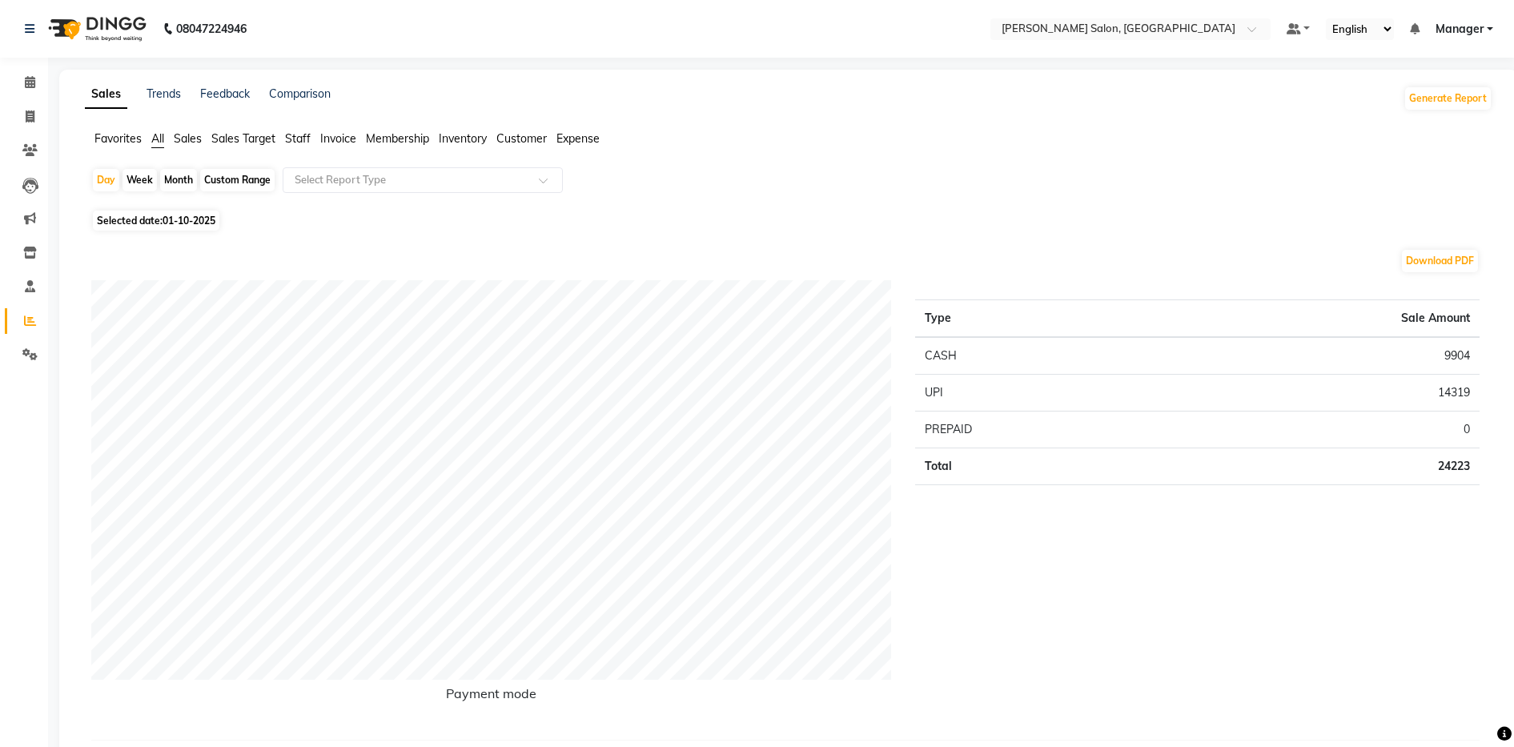
click at [242, 175] on div "Custom Range" at bounding box center [237, 180] width 74 height 22
select select "10"
select select "2025"
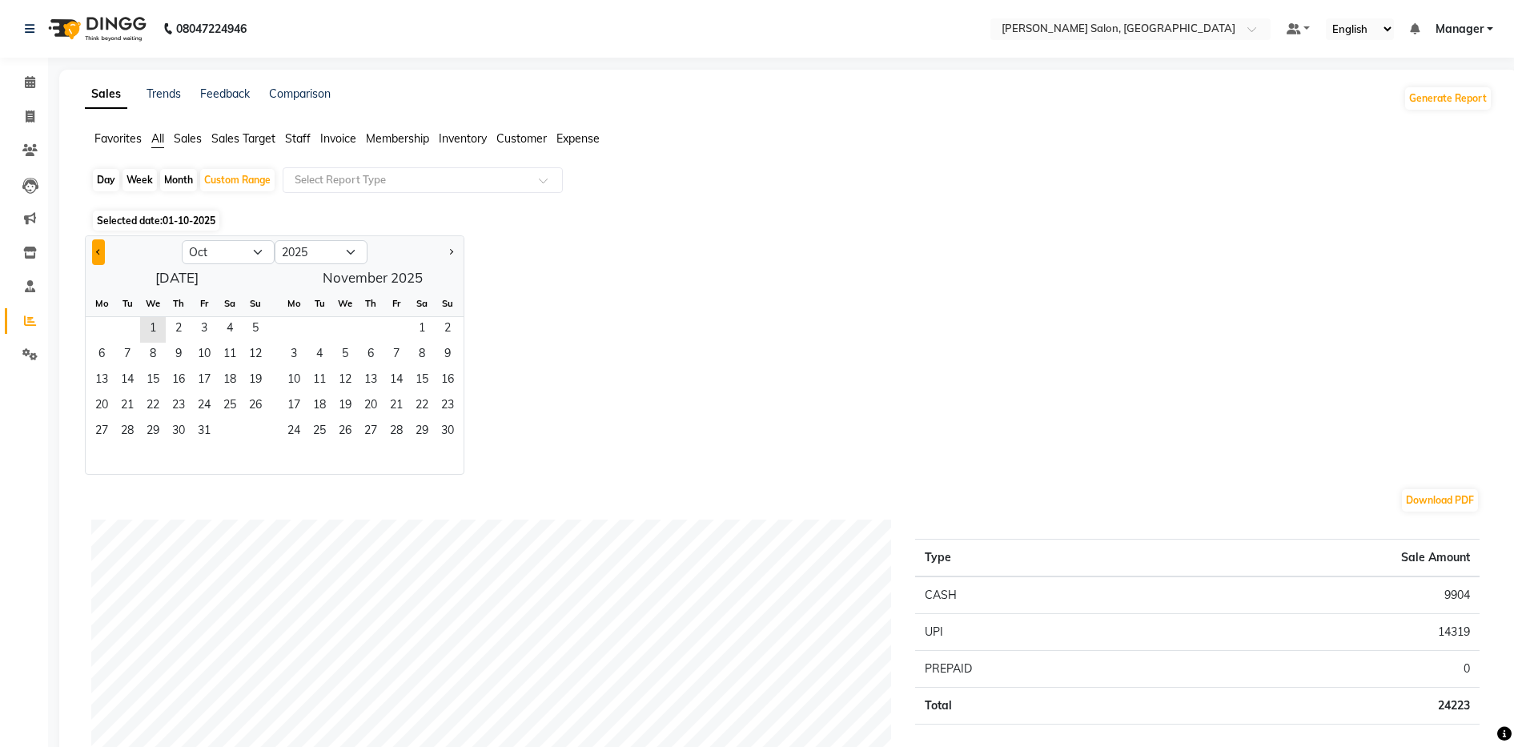
click at [98, 255] on button "Previous month" at bounding box center [98, 252] width 13 height 26
select select "9"
click at [96, 324] on span "1" at bounding box center [102, 330] width 26 height 26
click at [120, 436] on span "30" at bounding box center [128, 433] width 26 height 26
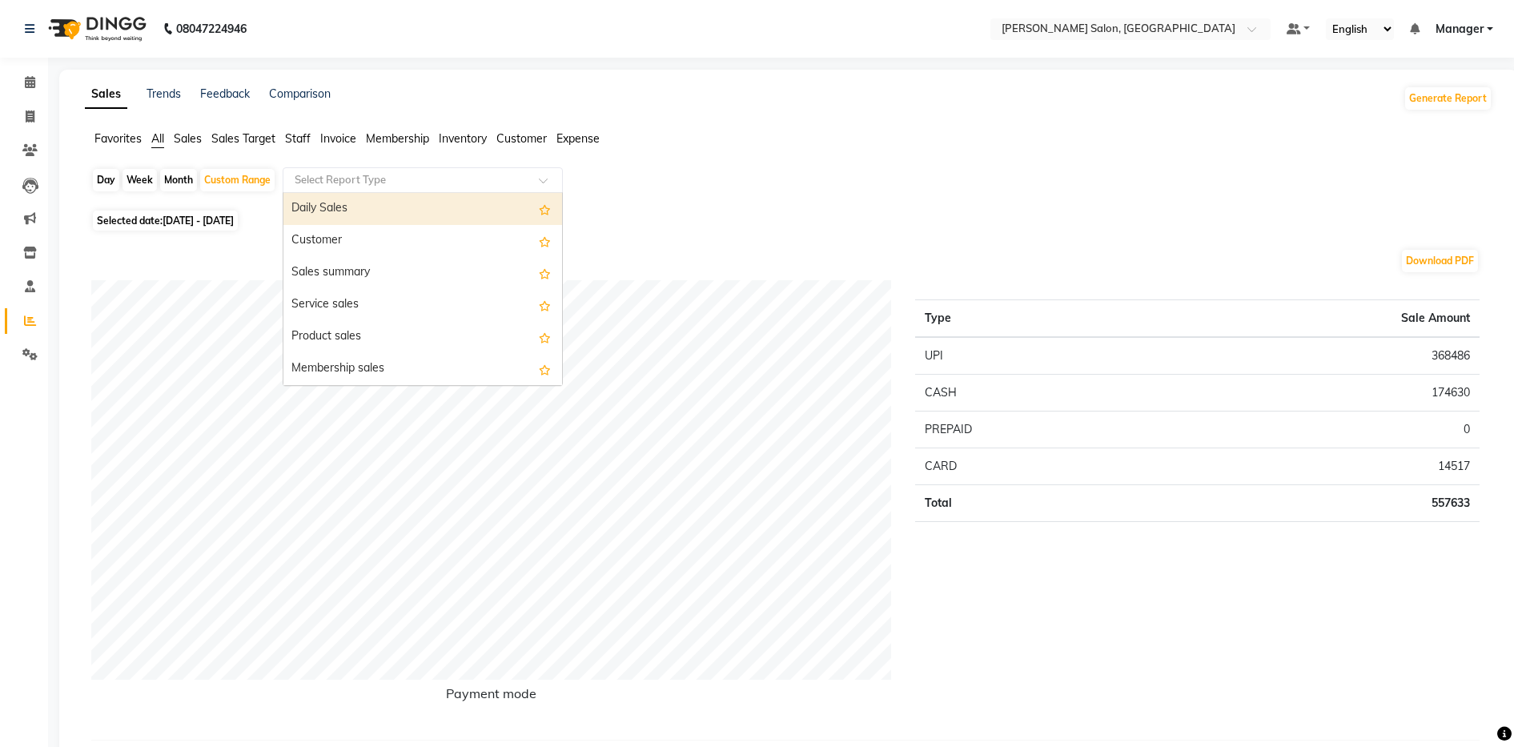
click at [374, 176] on input "text" at bounding box center [406, 180] width 231 height 16
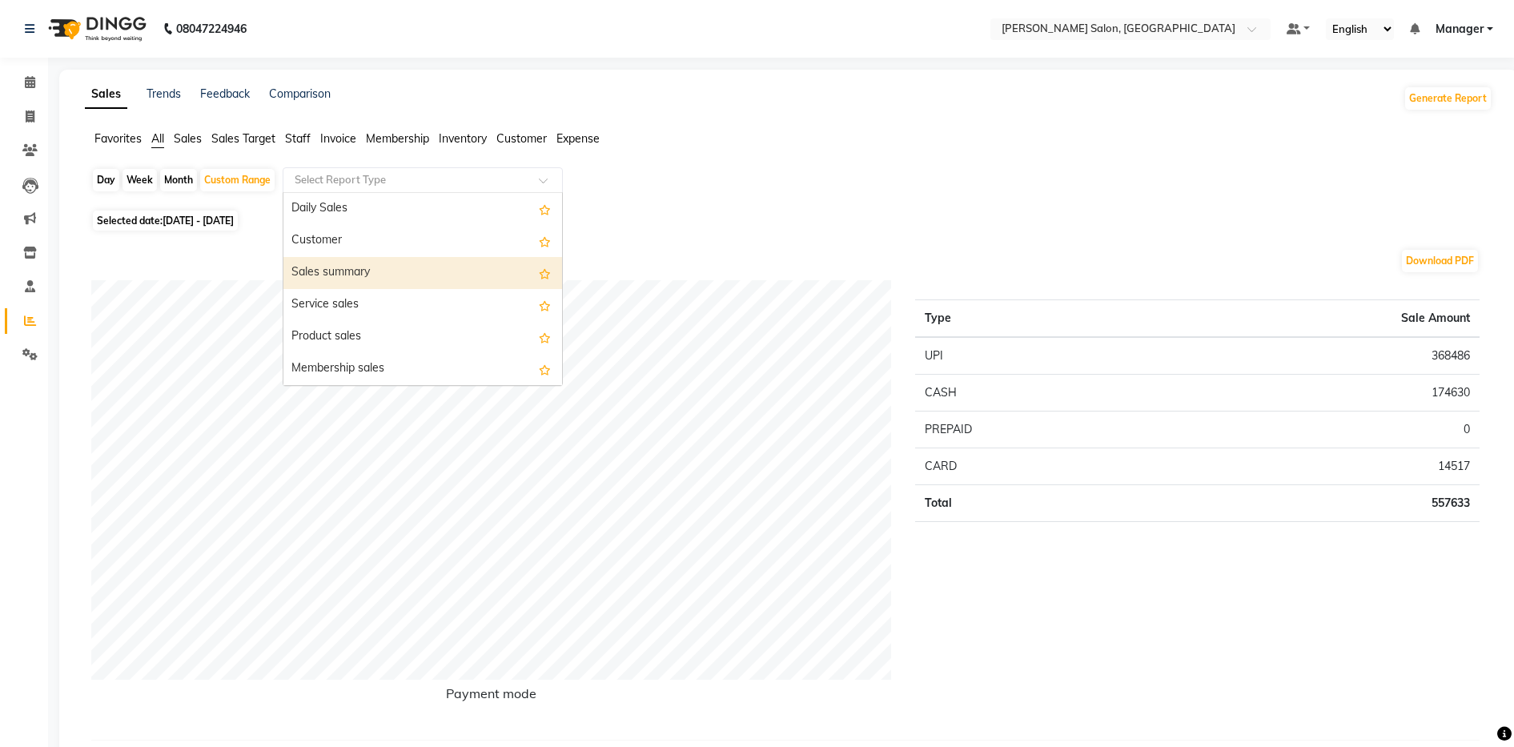
click at [360, 266] on div "Sales summary" at bounding box center [422, 273] width 279 height 32
select select "full_report"
select select "csv"
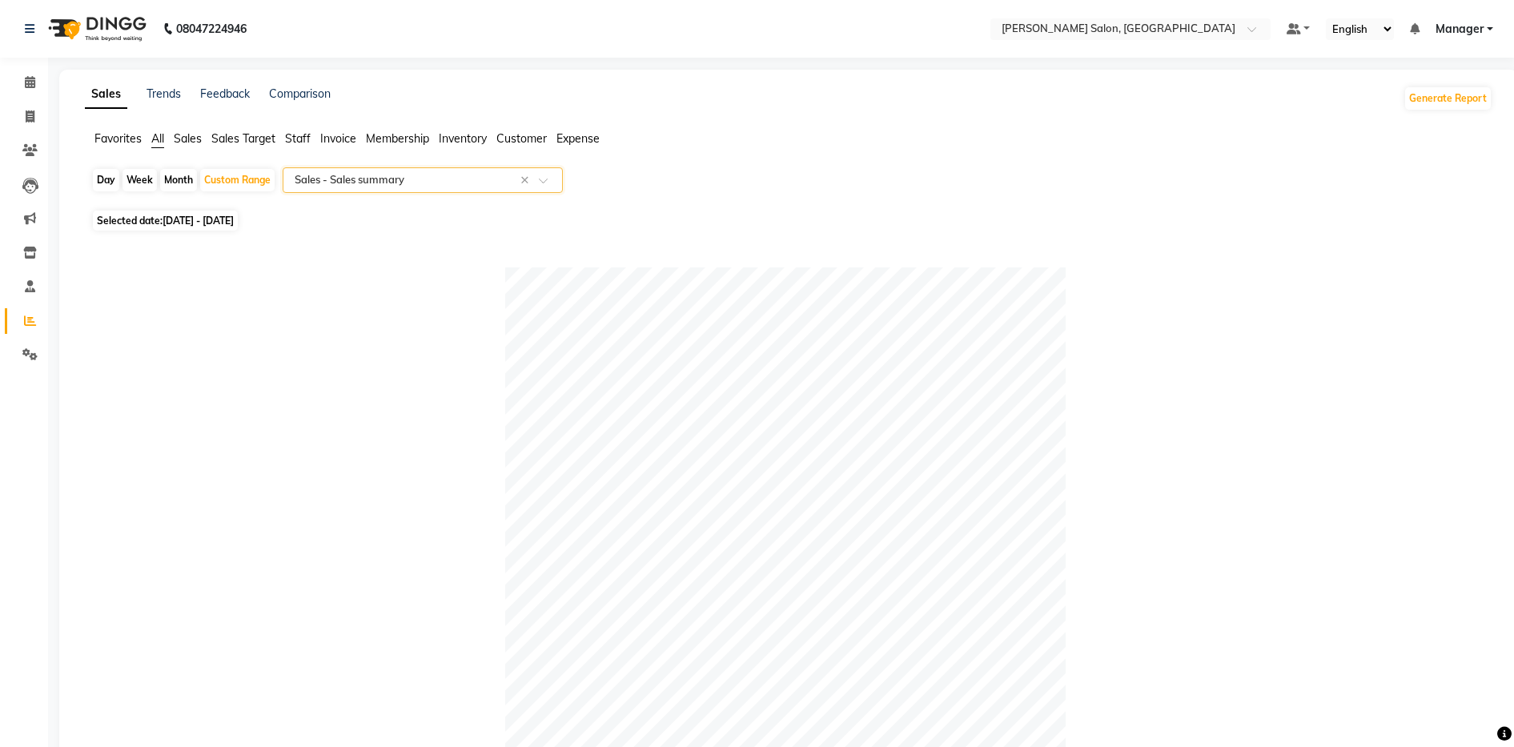
click at [113, 179] on div "Day" at bounding box center [106, 180] width 26 height 22
select select "9"
select select "2025"
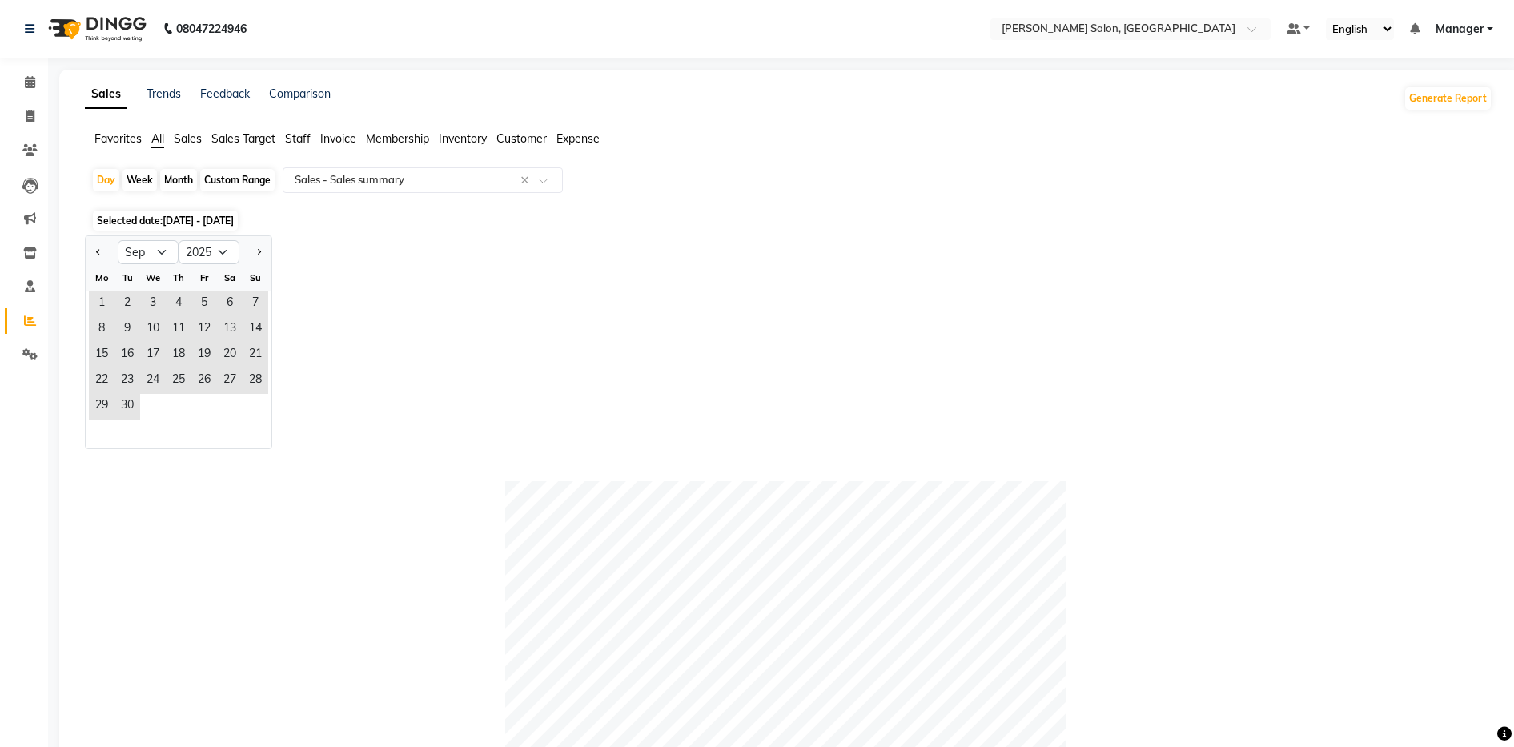
drag, startPoint x: 138, startPoint y: 176, endPoint x: 176, endPoint y: 179, distance: 38.5
click at [139, 178] on div "Week" at bounding box center [140, 180] width 34 height 22
select select "9"
select select "2025"
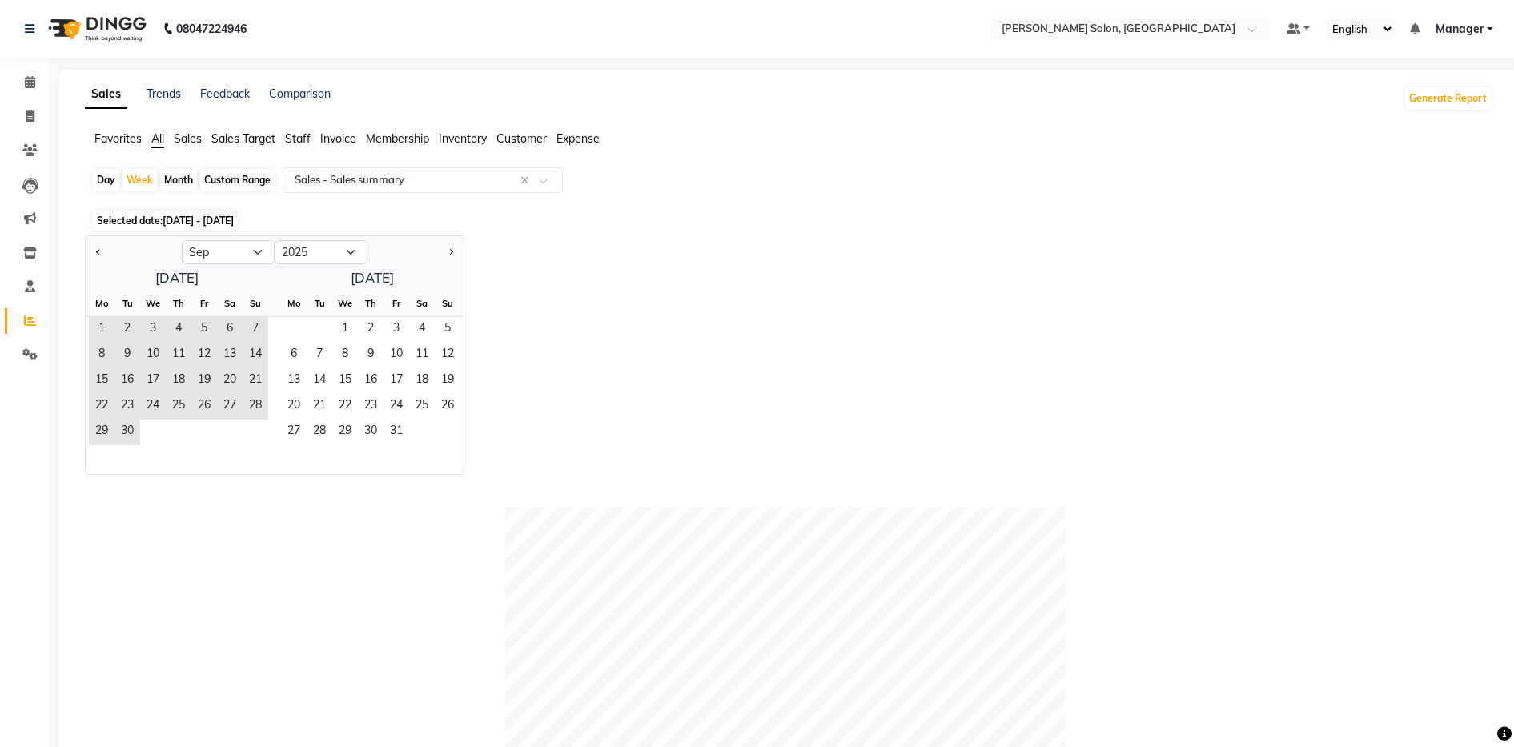
click at [187, 180] on div "Month" at bounding box center [178, 180] width 37 height 22
select select "9"
select select "2025"
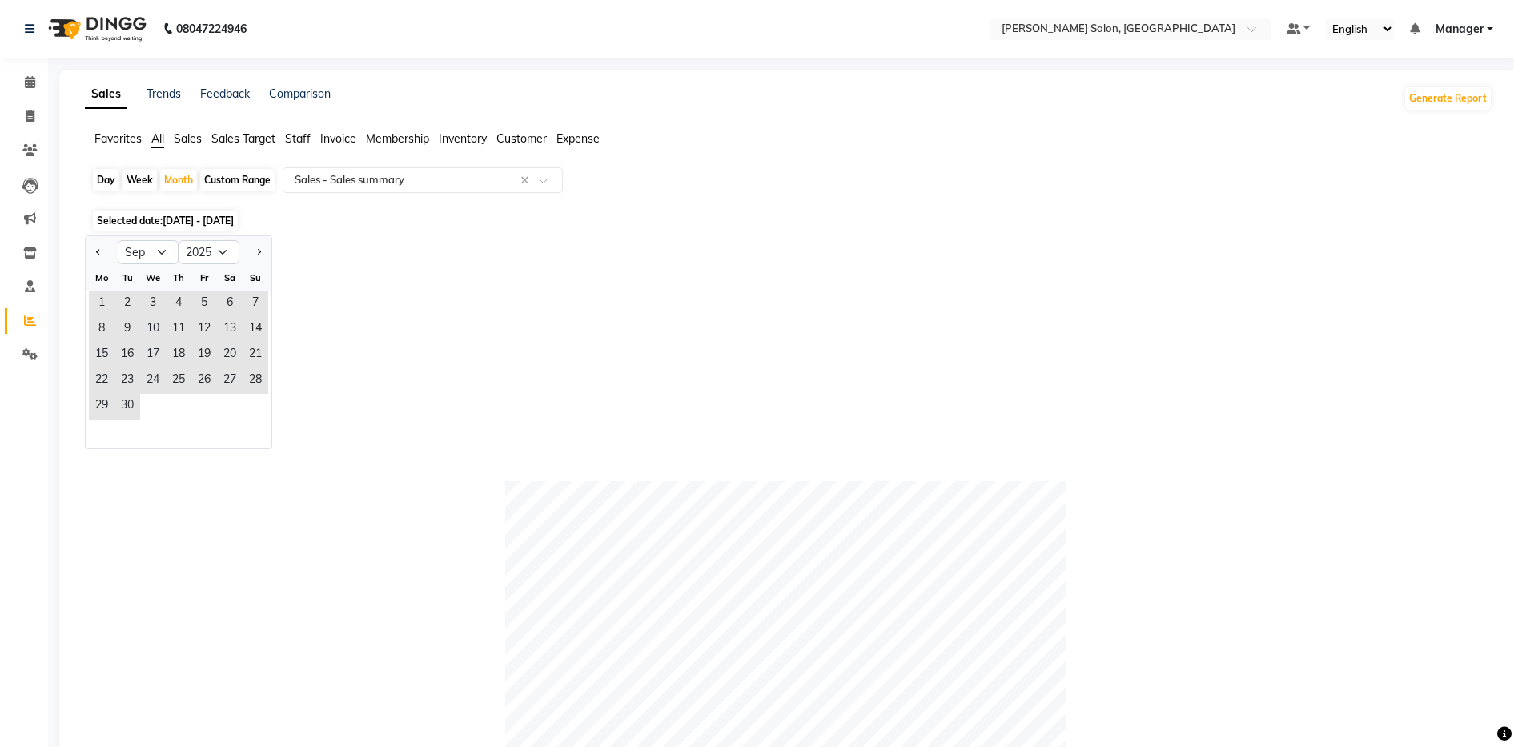
click at [302, 137] on span "Staff" at bounding box center [298, 138] width 26 height 14
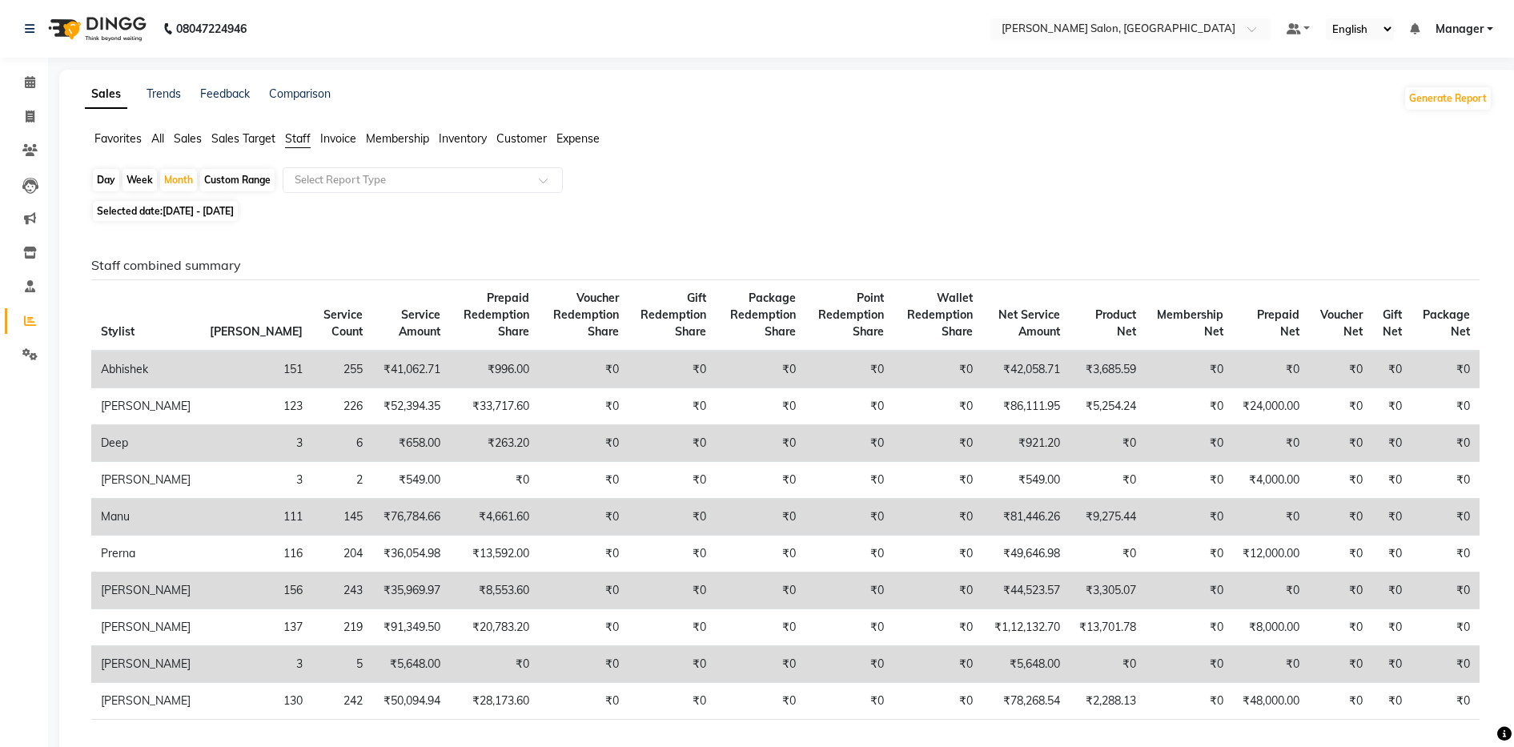
click at [259, 180] on div "Custom Range" at bounding box center [237, 180] width 74 height 22
select select "9"
select select "2025"
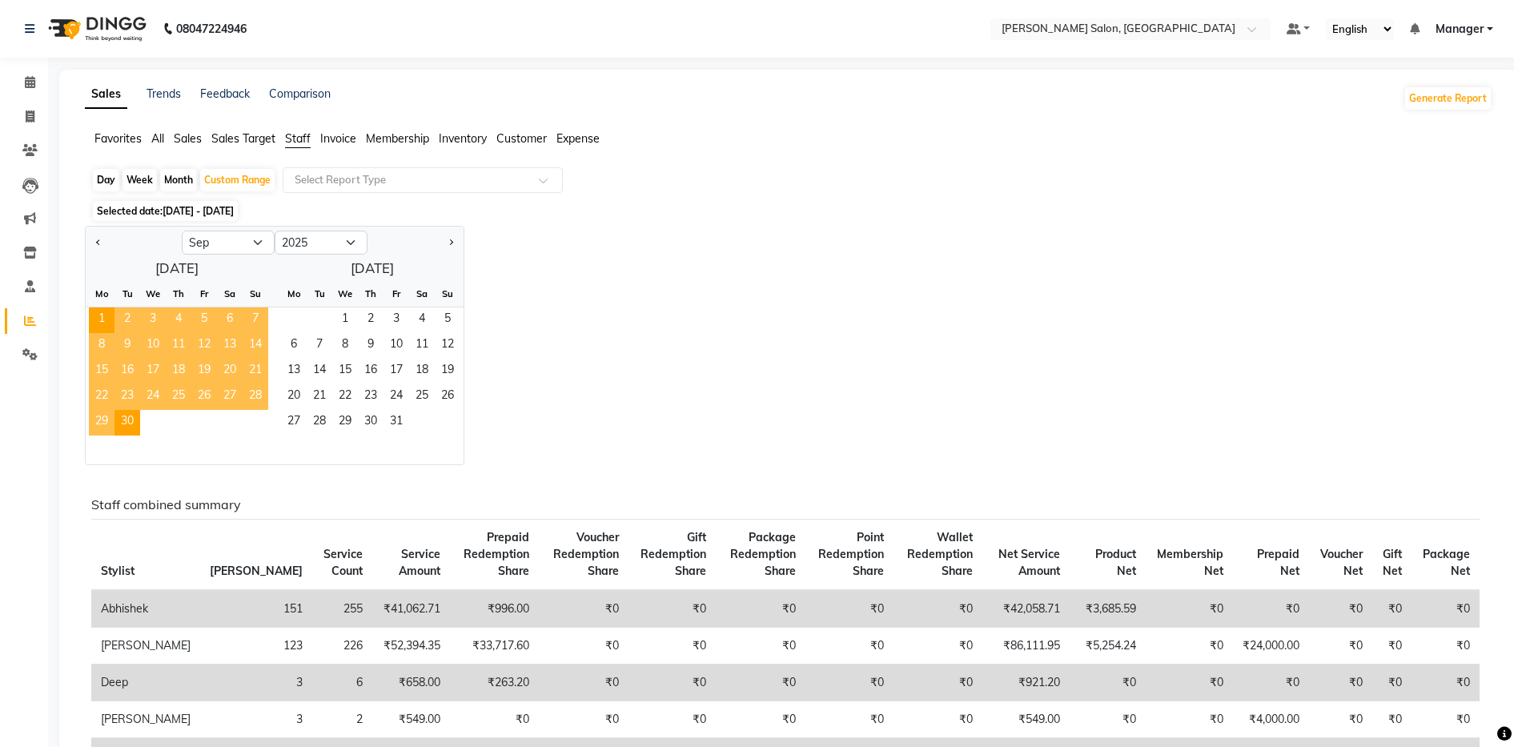
click at [508, 272] on div "Jan Feb Mar Apr May Jun Jul Aug Sep Oct Nov Dec 2015 2016 2017 2018 2019 2020 2…" at bounding box center [789, 345] width 1408 height 239
click at [581, 256] on div "Jan Feb Mar Apr May Jun Jul Aug Sep Oct Nov Dec 2015 2016 2017 2018 2019 2020 2…" at bounding box center [789, 345] width 1408 height 239
click at [543, 183] on span at bounding box center [549, 185] width 20 height 16
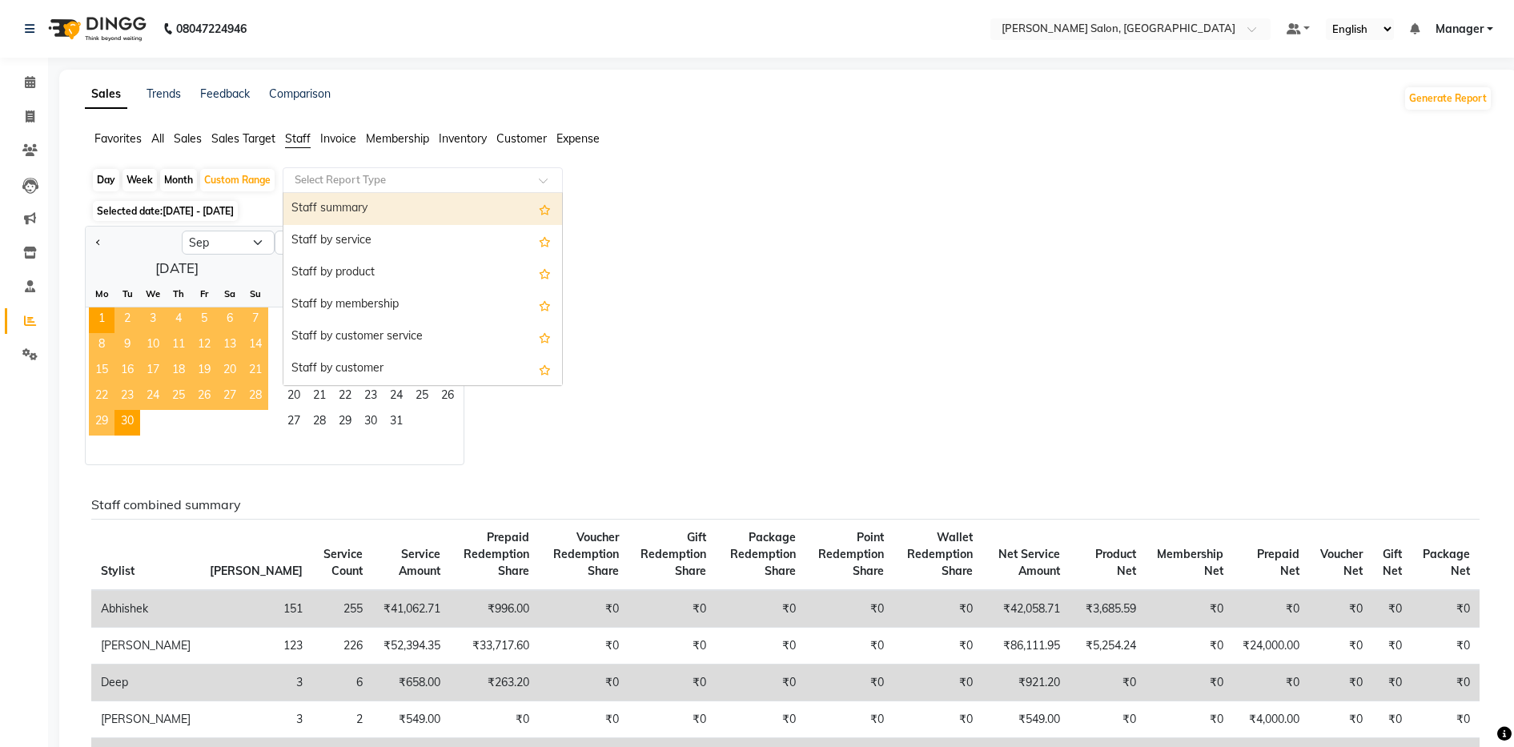
click at [478, 207] on div "Staff summary" at bounding box center [422, 209] width 279 height 32
select select "full_report"
select select "csv"
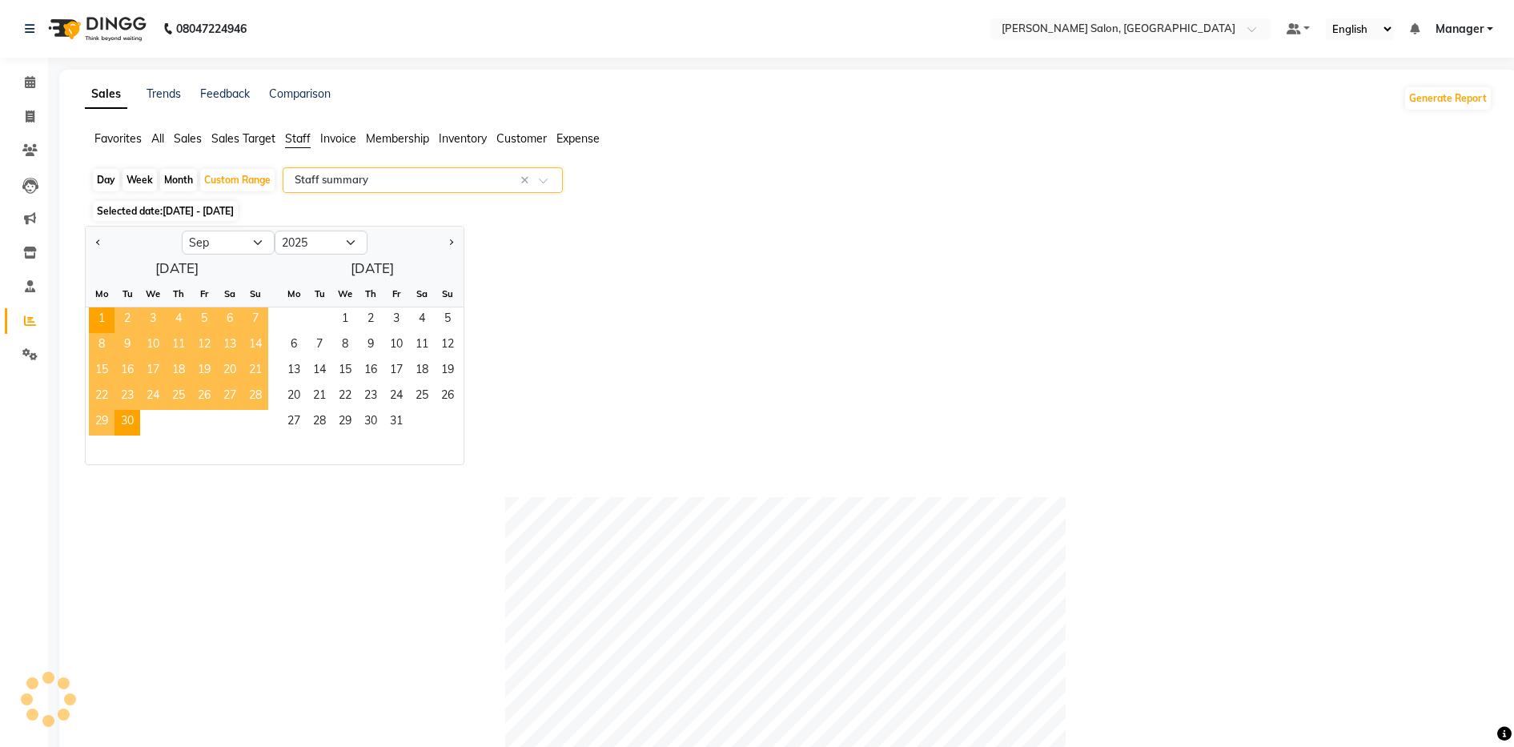
click at [856, 255] on div "Jan Feb Mar Apr May Jun Jul Aug Sep Oct Nov Dec 2015 2016 2017 2018 2019 2020 2…" at bounding box center [789, 345] width 1408 height 239
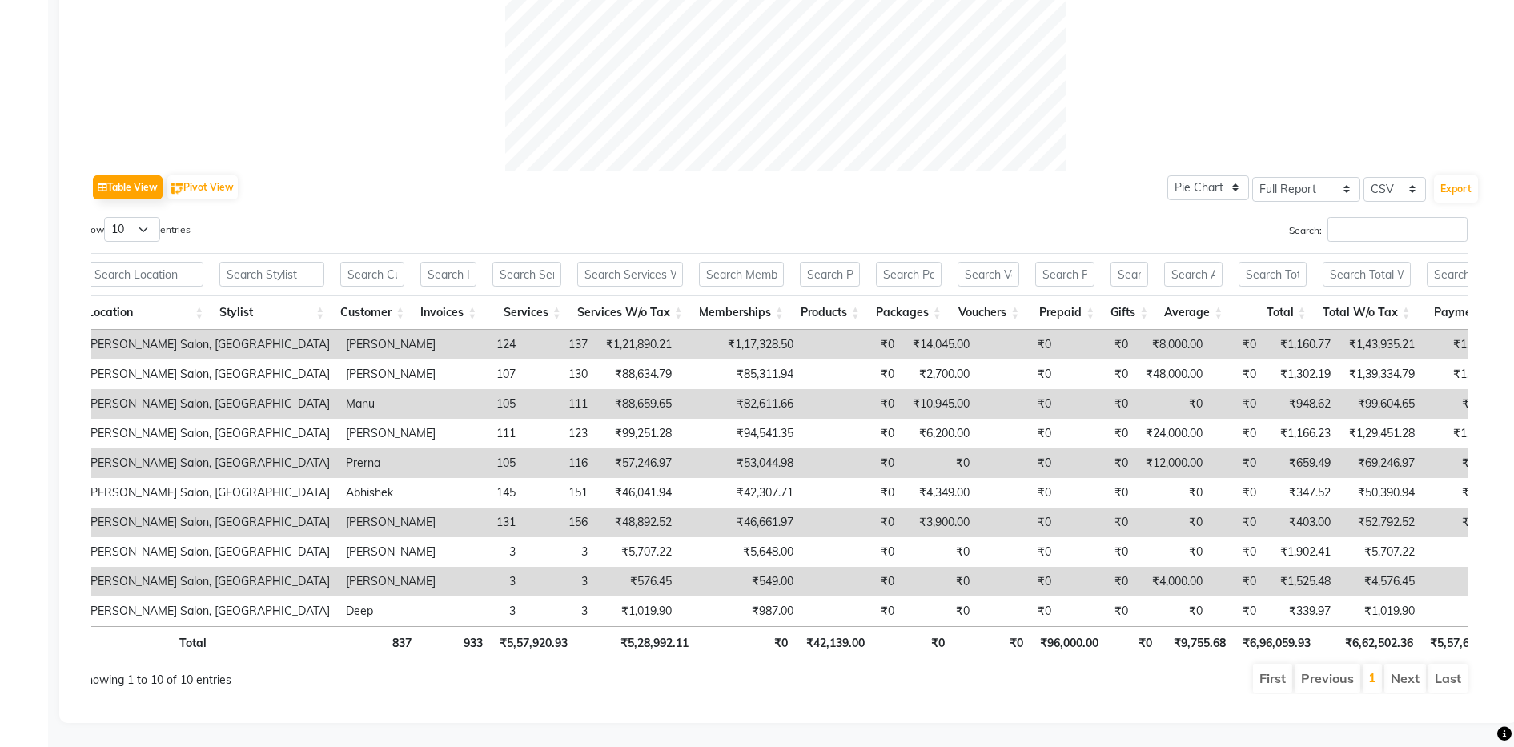
click at [412, 253] on th at bounding box center [372, 274] width 80 height 42
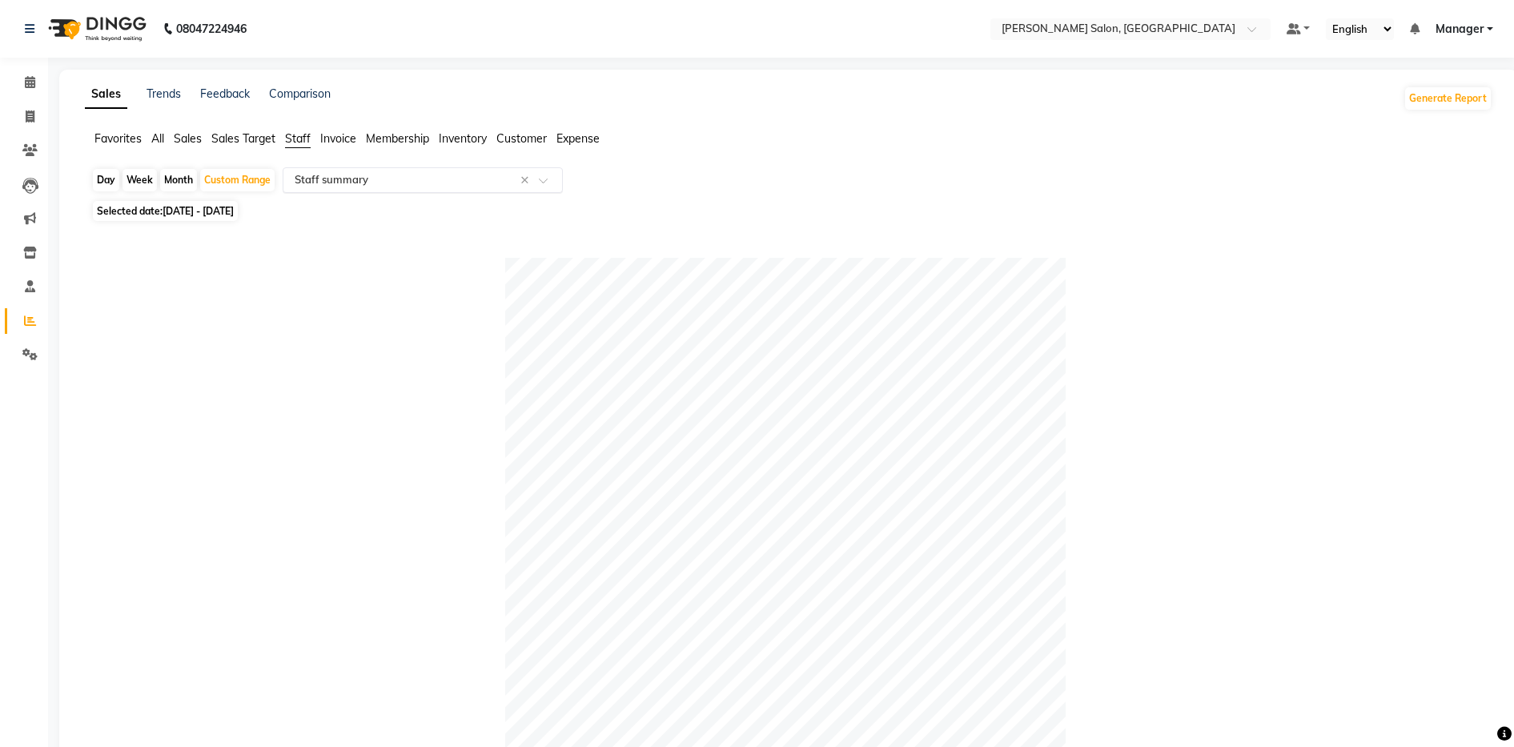
click at [444, 182] on input "text" at bounding box center [406, 180] width 231 height 16
click at [1079, 203] on div "Selected date: 01-09-2025 - 30-09-2025" at bounding box center [791, 211] width 1401 height 17
click at [576, 139] on span "Expense" at bounding box center [578, 138] width 43 height 14
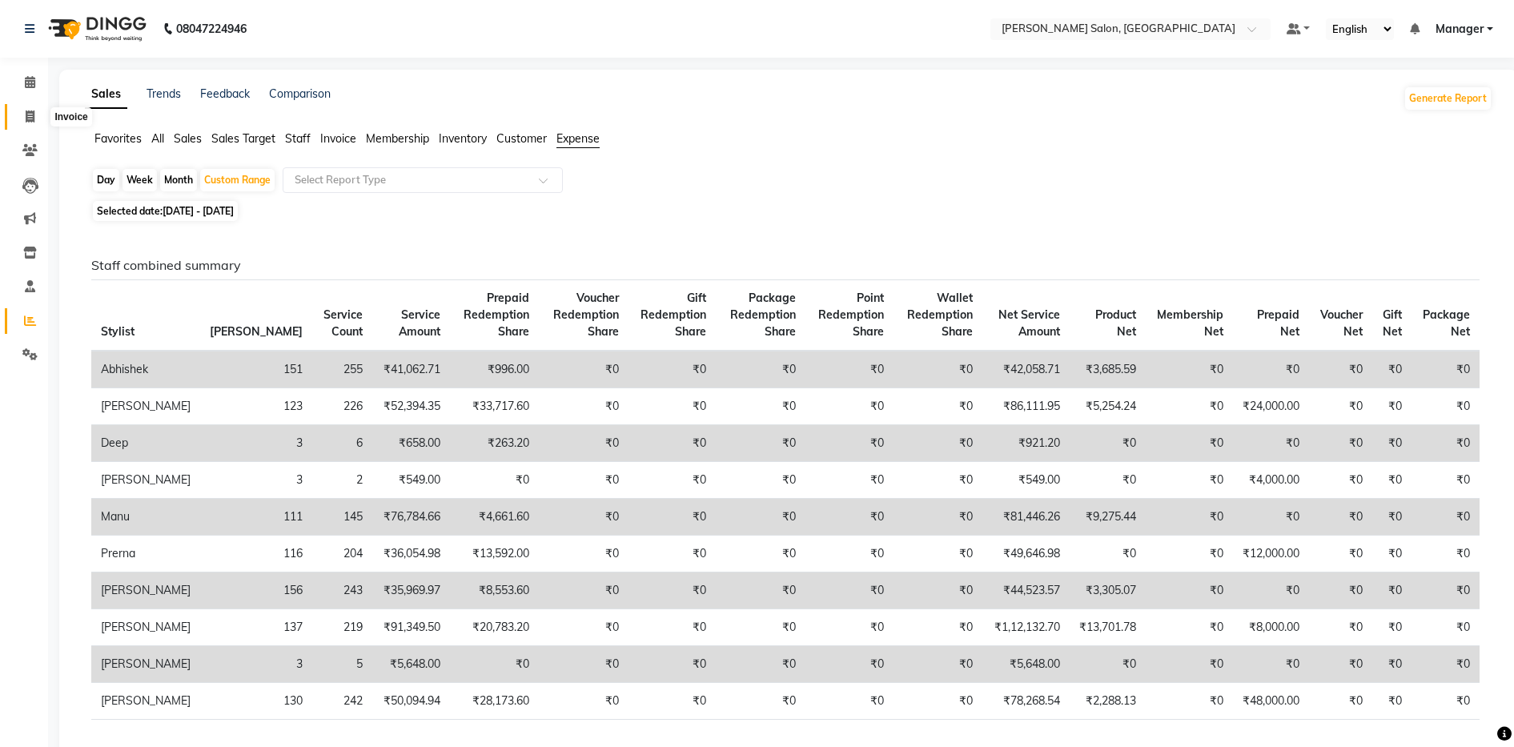
click at [38, 118] on span at bounding box center [30, 117] width 28 height 18
select select "service"
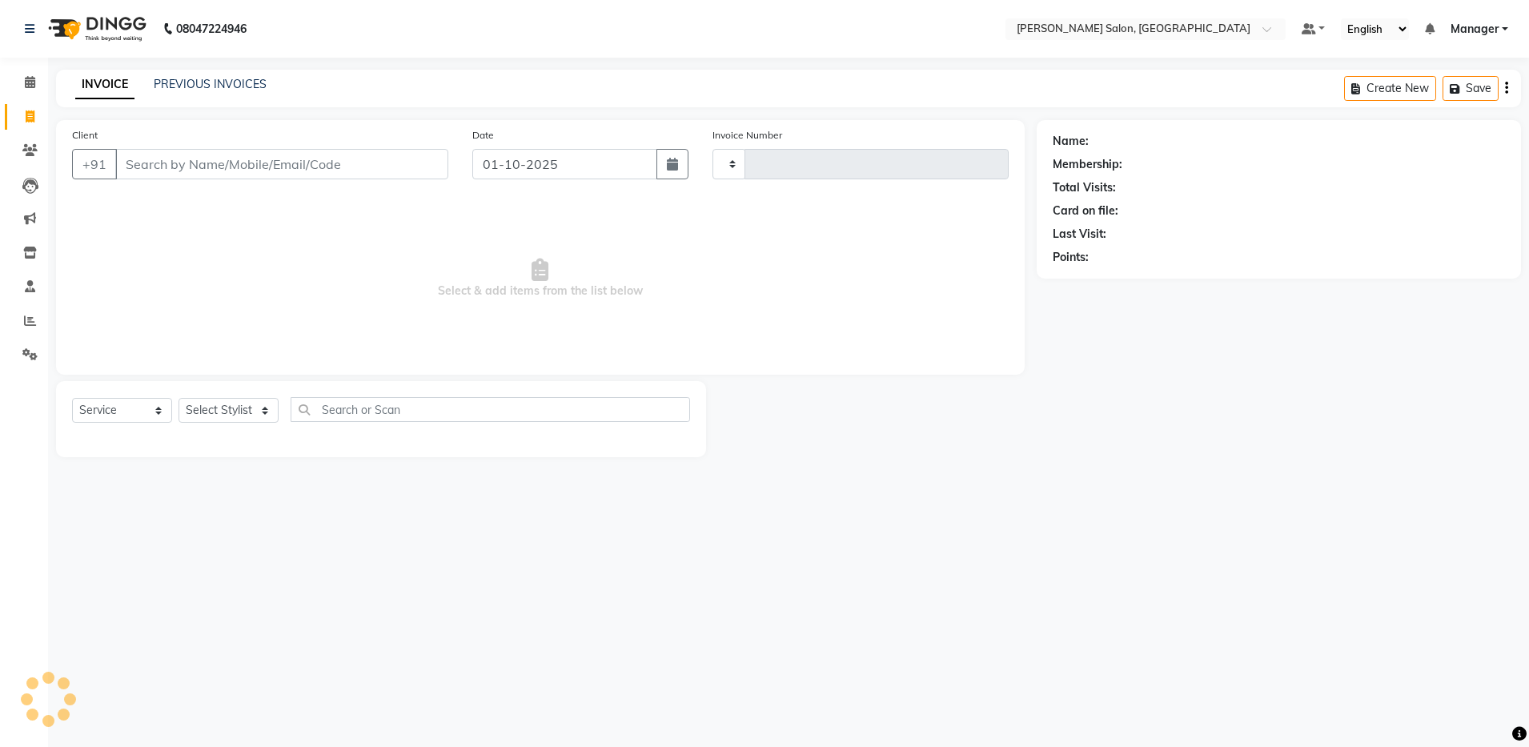
type input "4877"
select select "4781"
click at [223, 82] on link "PREVIOUS INVOICES" at bounding box center [210, 84] width 113 height 14
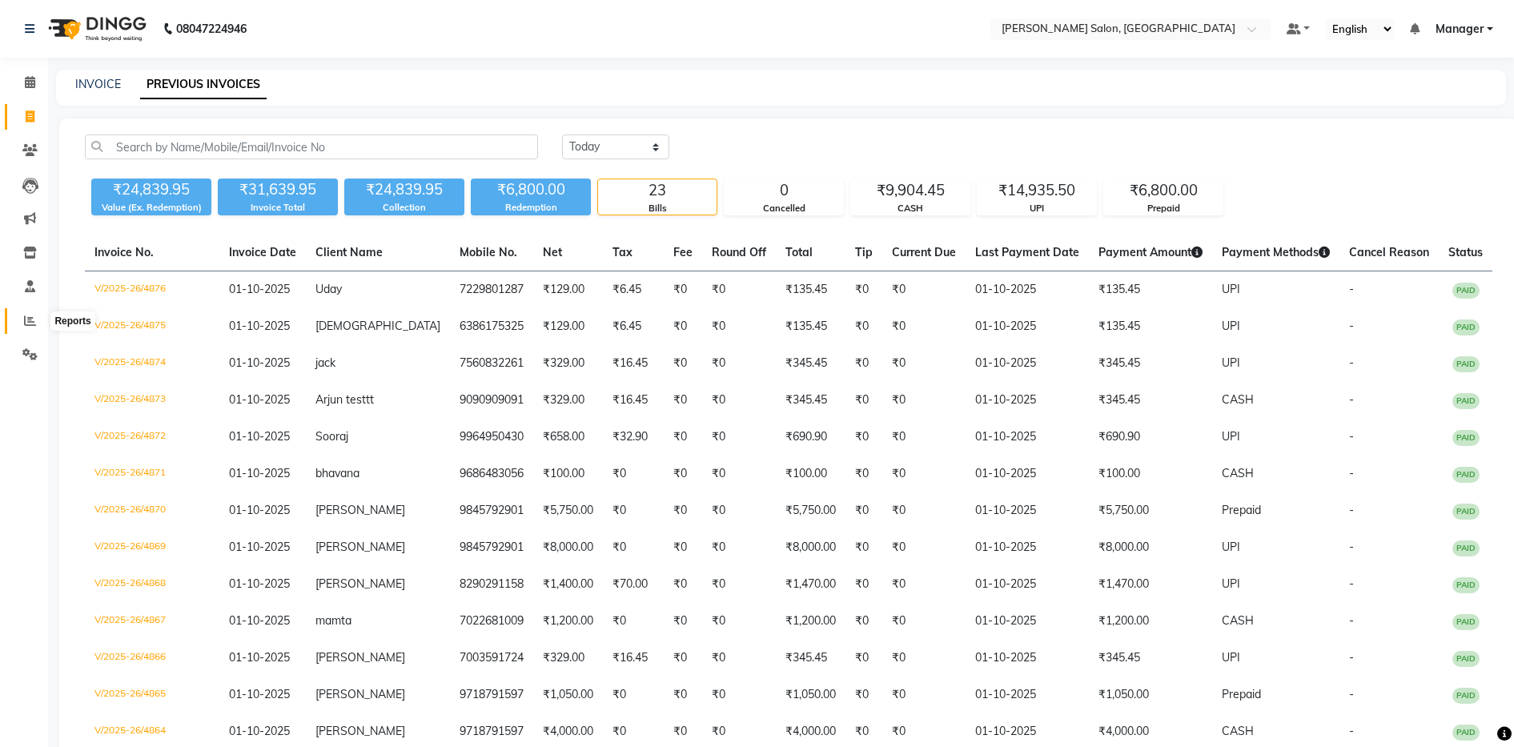
click at [32, 320] on icon at bounding box center [30, 321] width 12 height 12
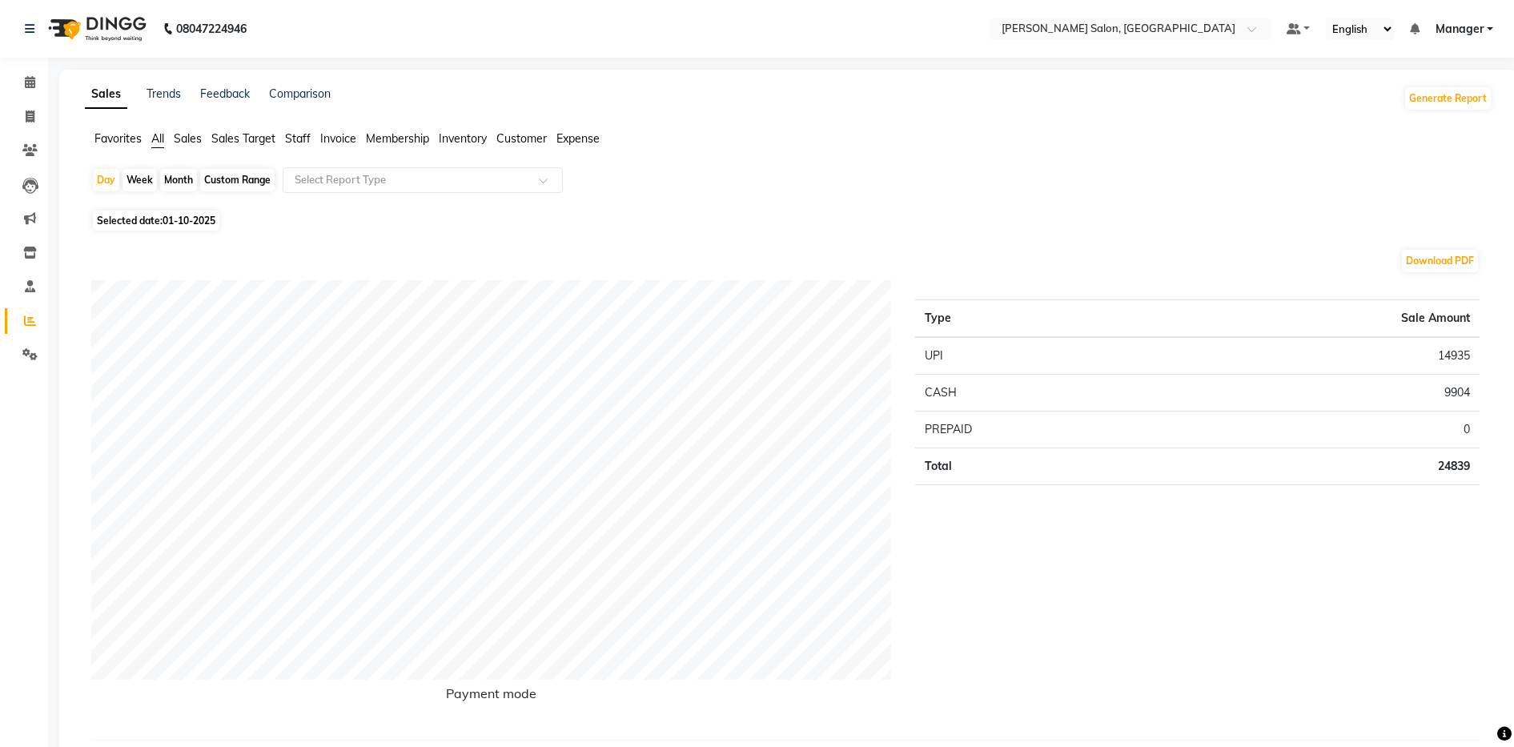
click at [565, 142] on span "Expense" at bounding box center [578, 138] width 43 height 14
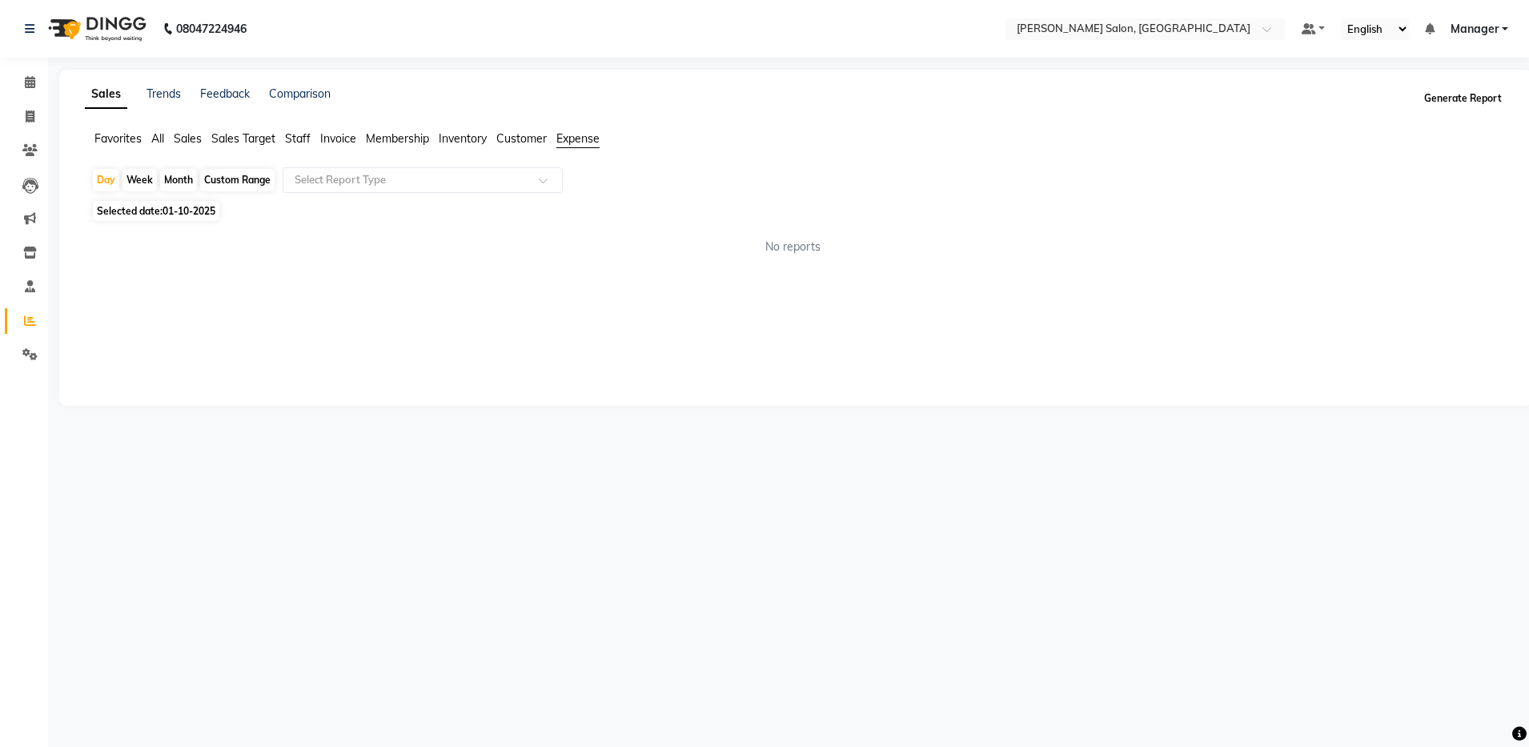
click at [1441, 98] on button "Generate Report" at bounding box center [1464, 98] width 86 height 22
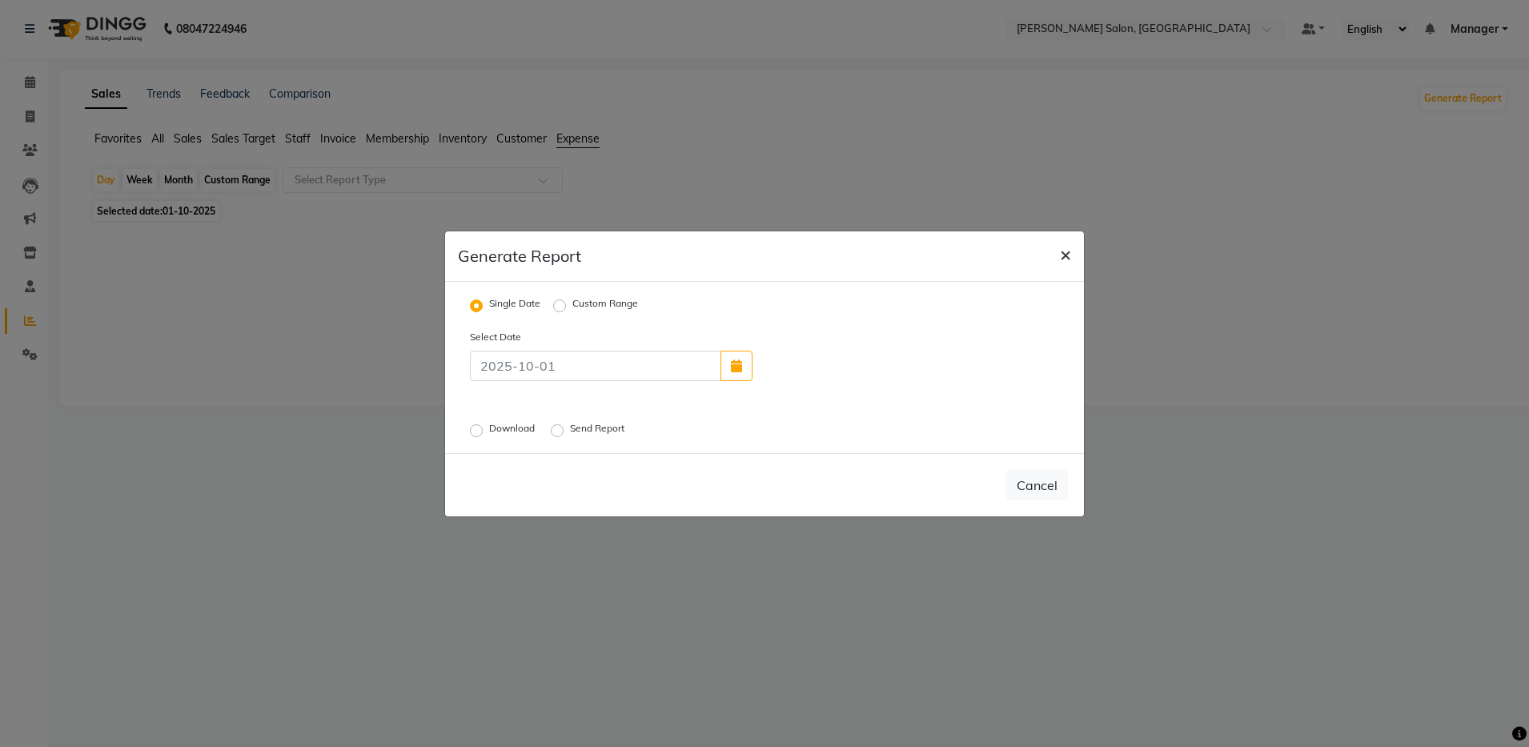
click at [1063, 246] on span "×" at bounding box center [1065, 254] width 11 height 24
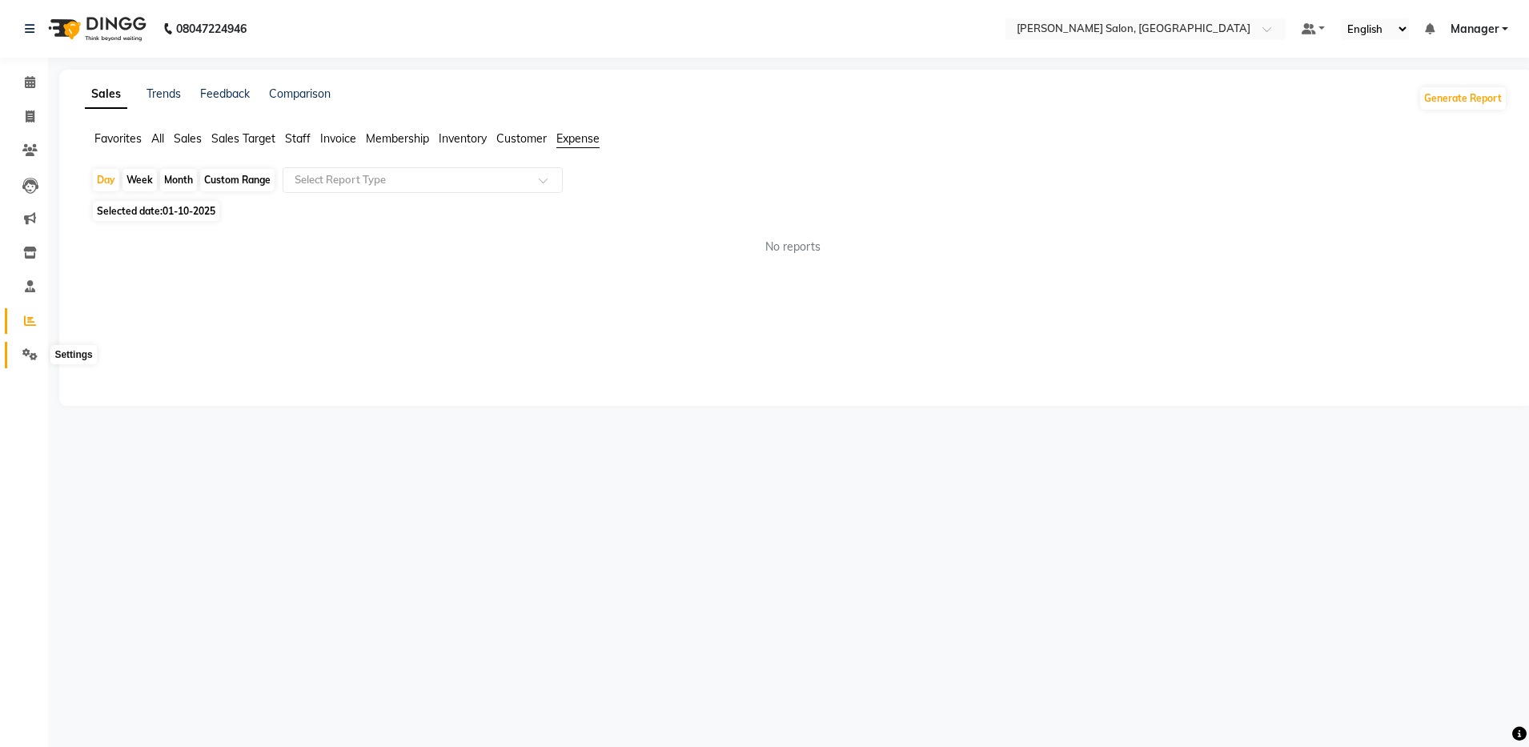
click at [31, 356] on icon at bounding box center [29, 354] width 15 height 12
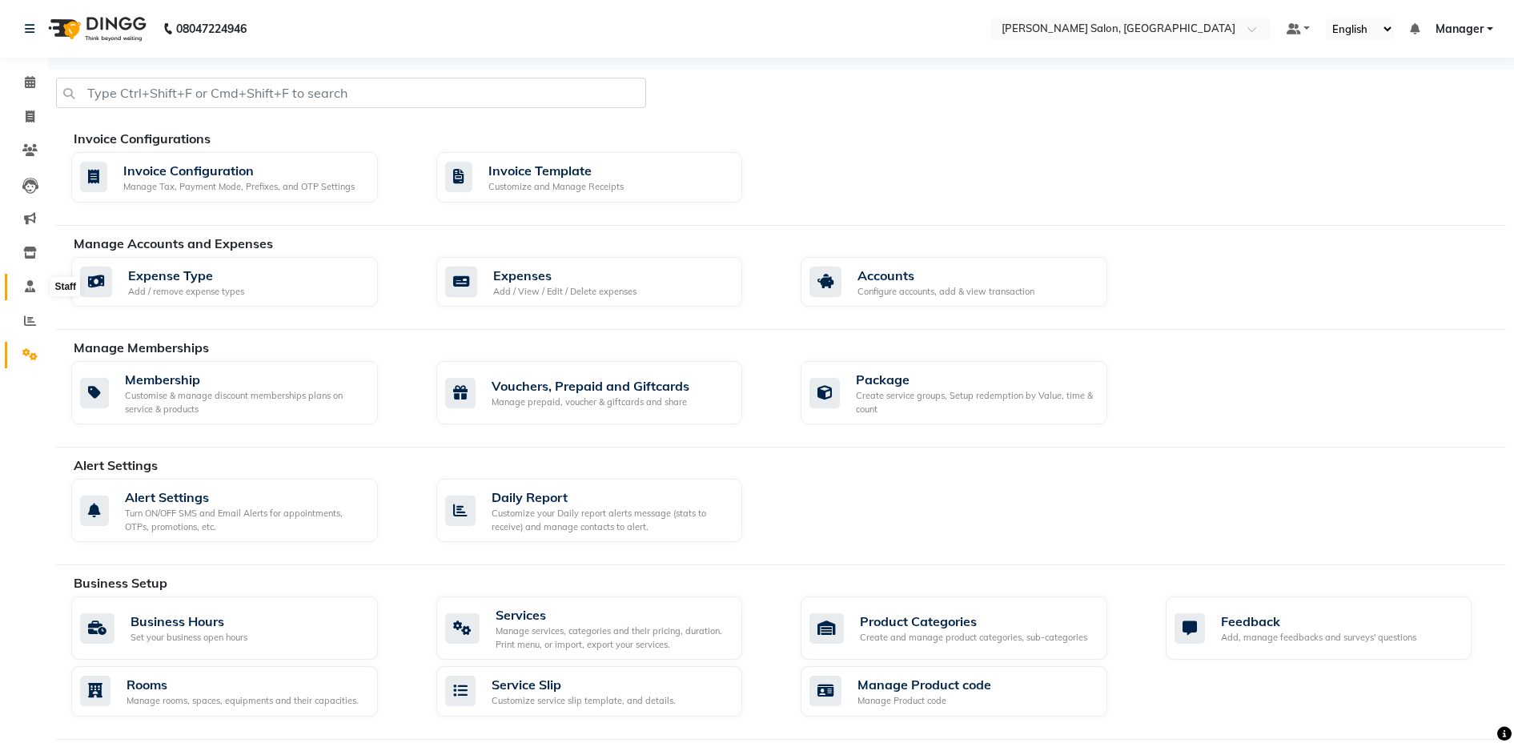
click at [30, 287] on icon at bounding box center [30, 286] width 10 height 12
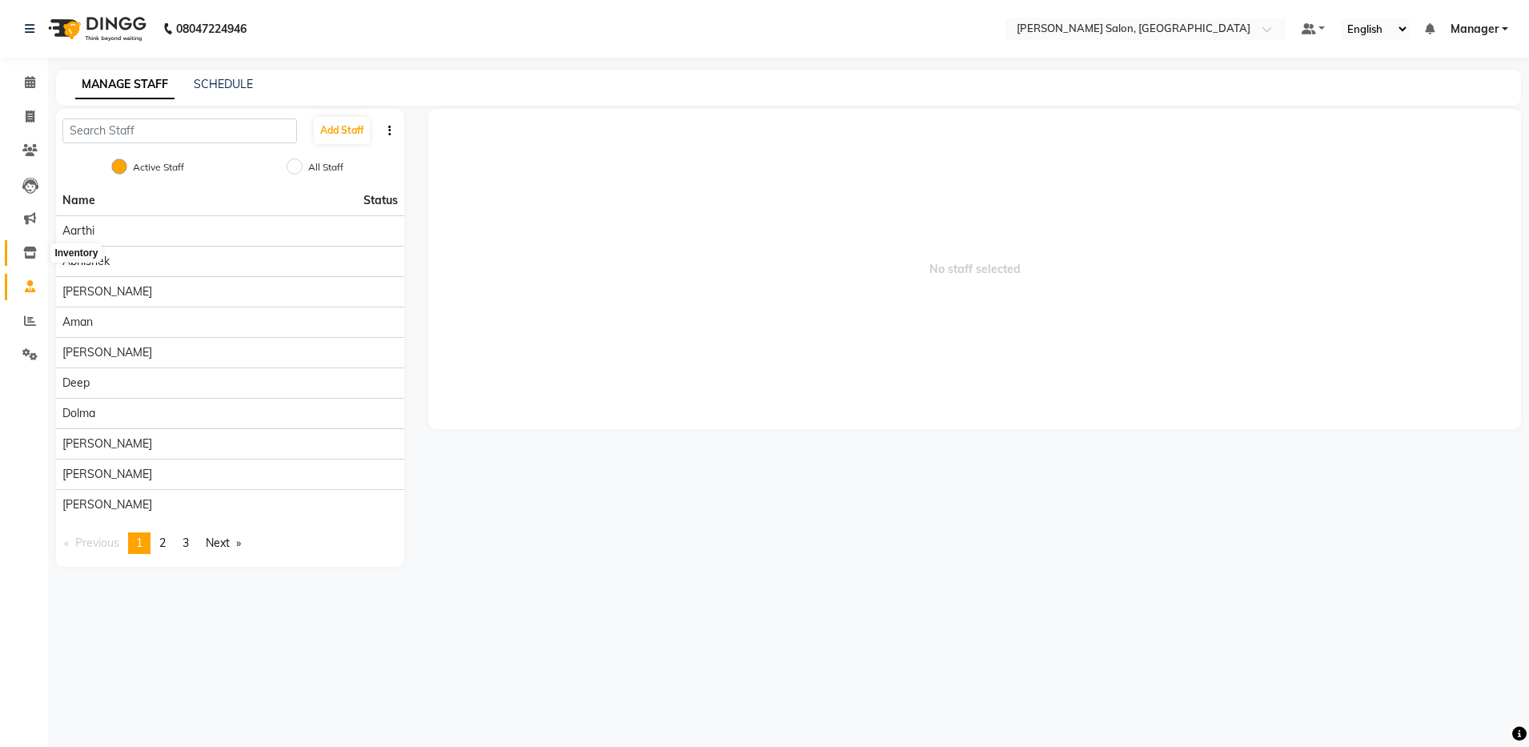
click at [31, 251] on icon at bounding box center [30, 253] width 14 height 12
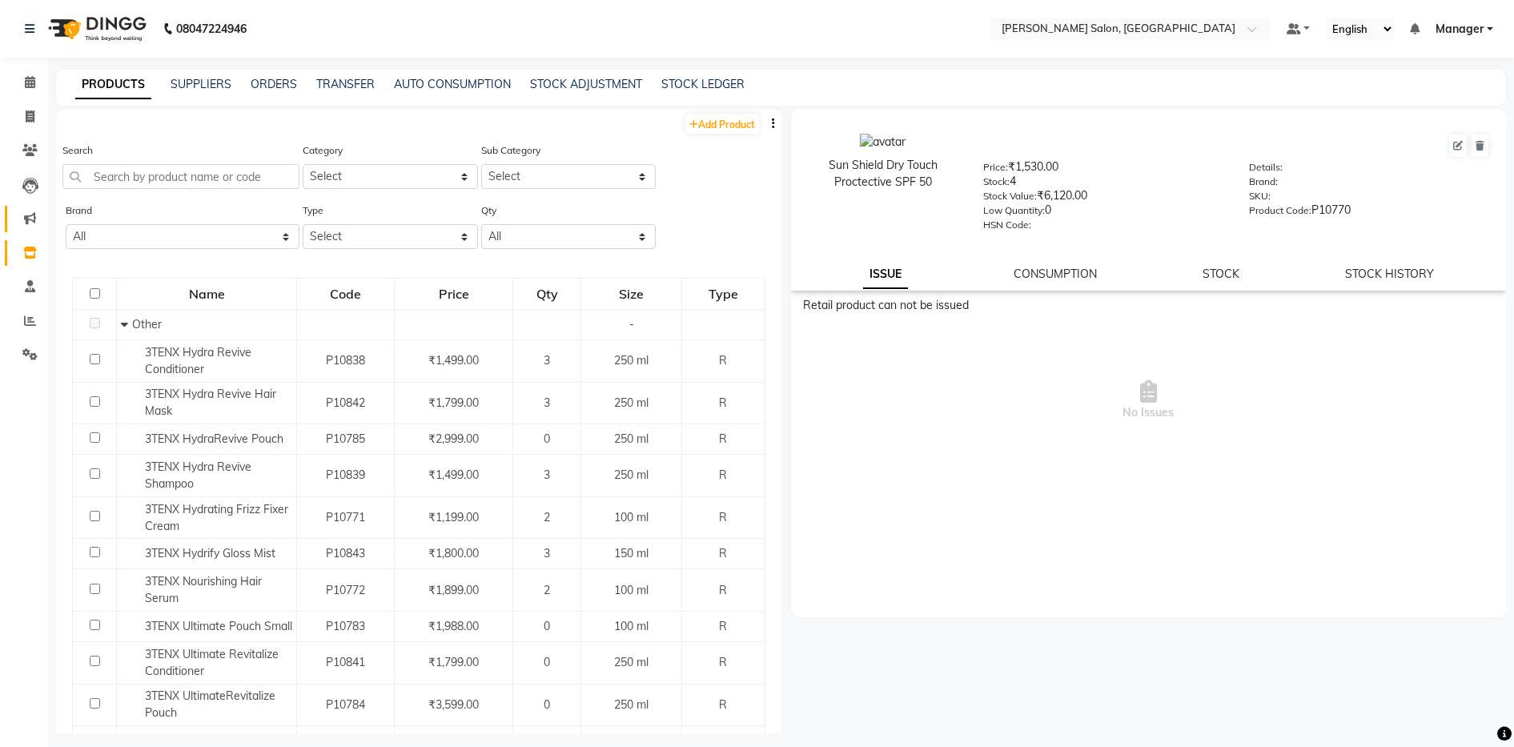
click at [36, 208] on link "Marketing" at bounding box center [24, 219] width 38 height 26
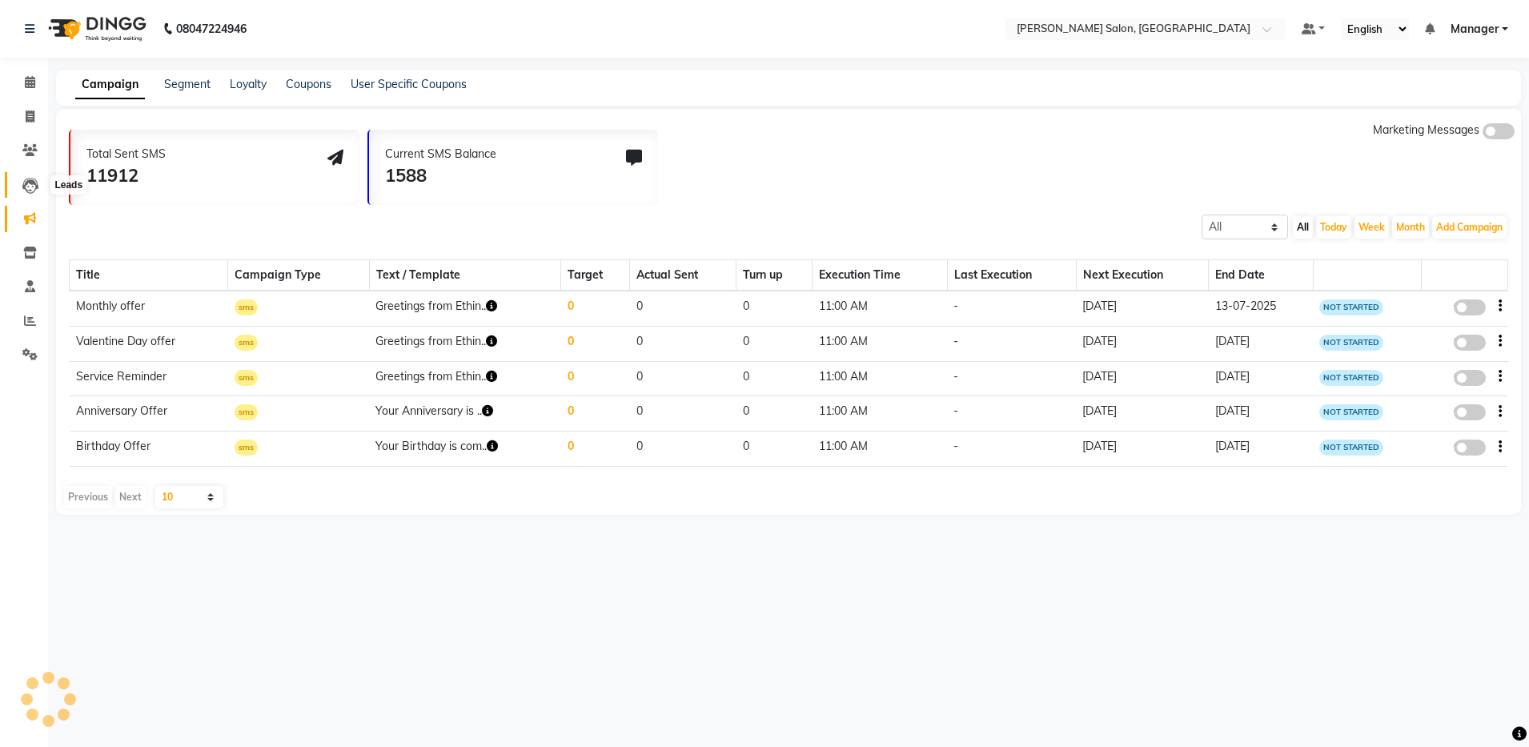
click at [36, 179] on icon at bounding box center [30, 186] width 16 height 16
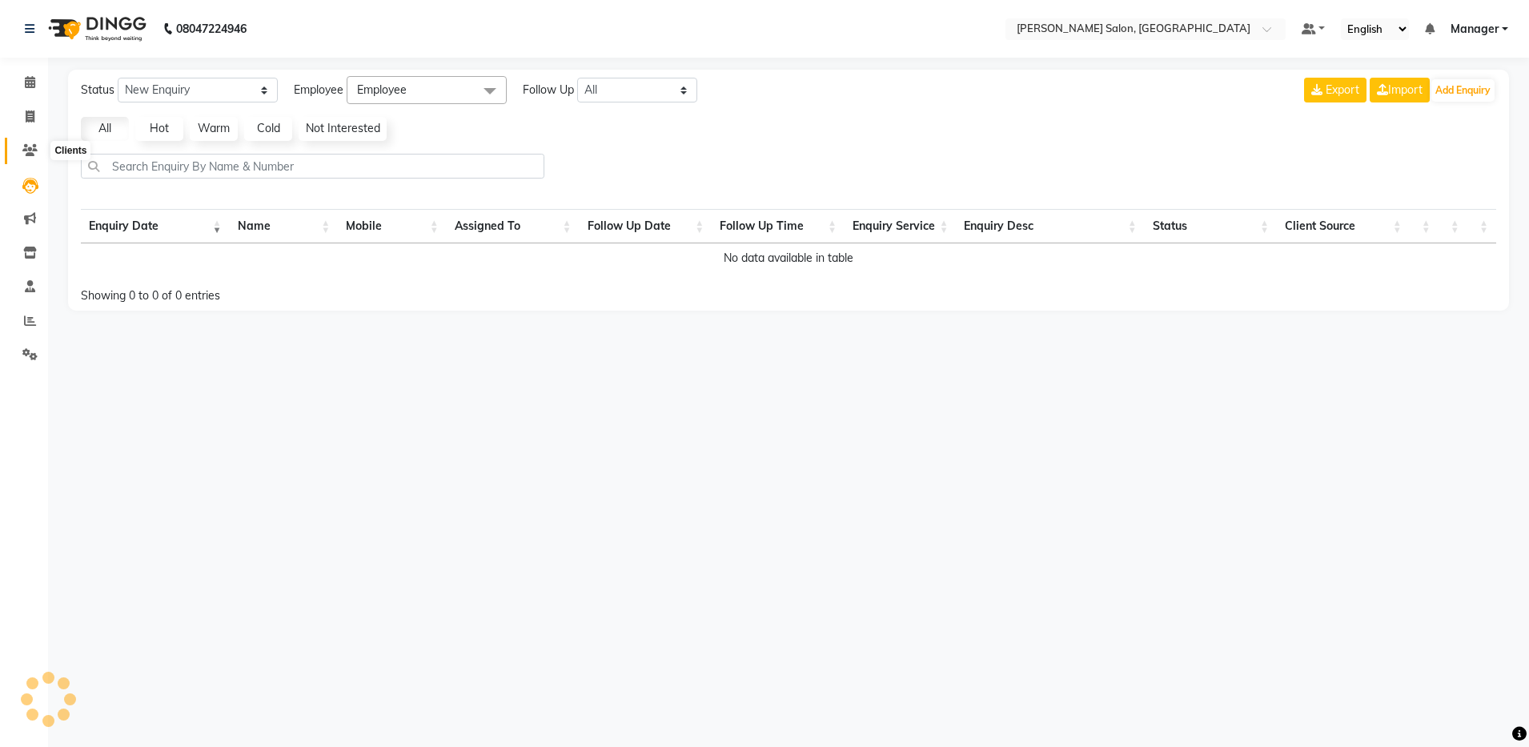
click at [25, 147] on icon at bounding box center [29, 150] width 15 height 12
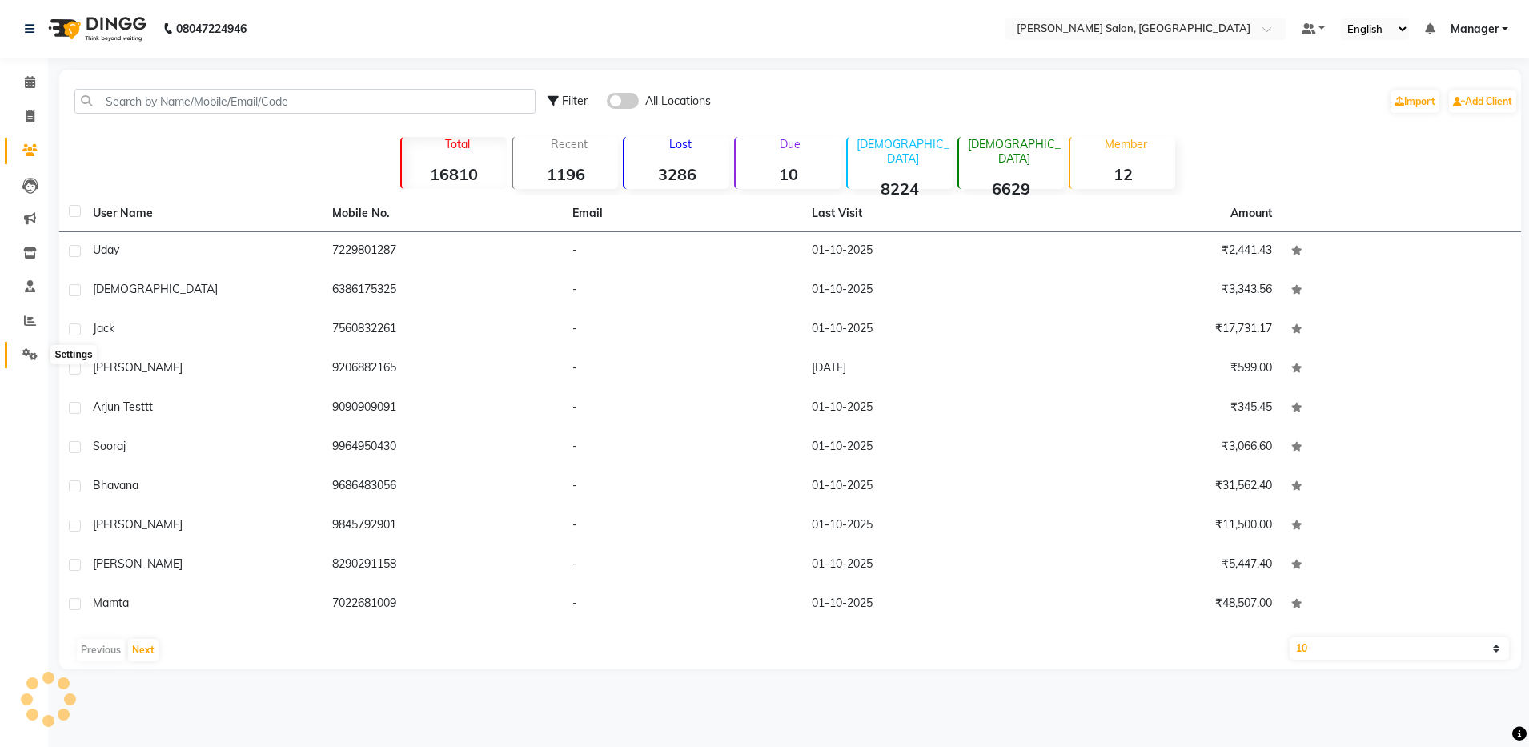
click at [30, 352] on icon at bounding box center [29, 354] width 15 height 12
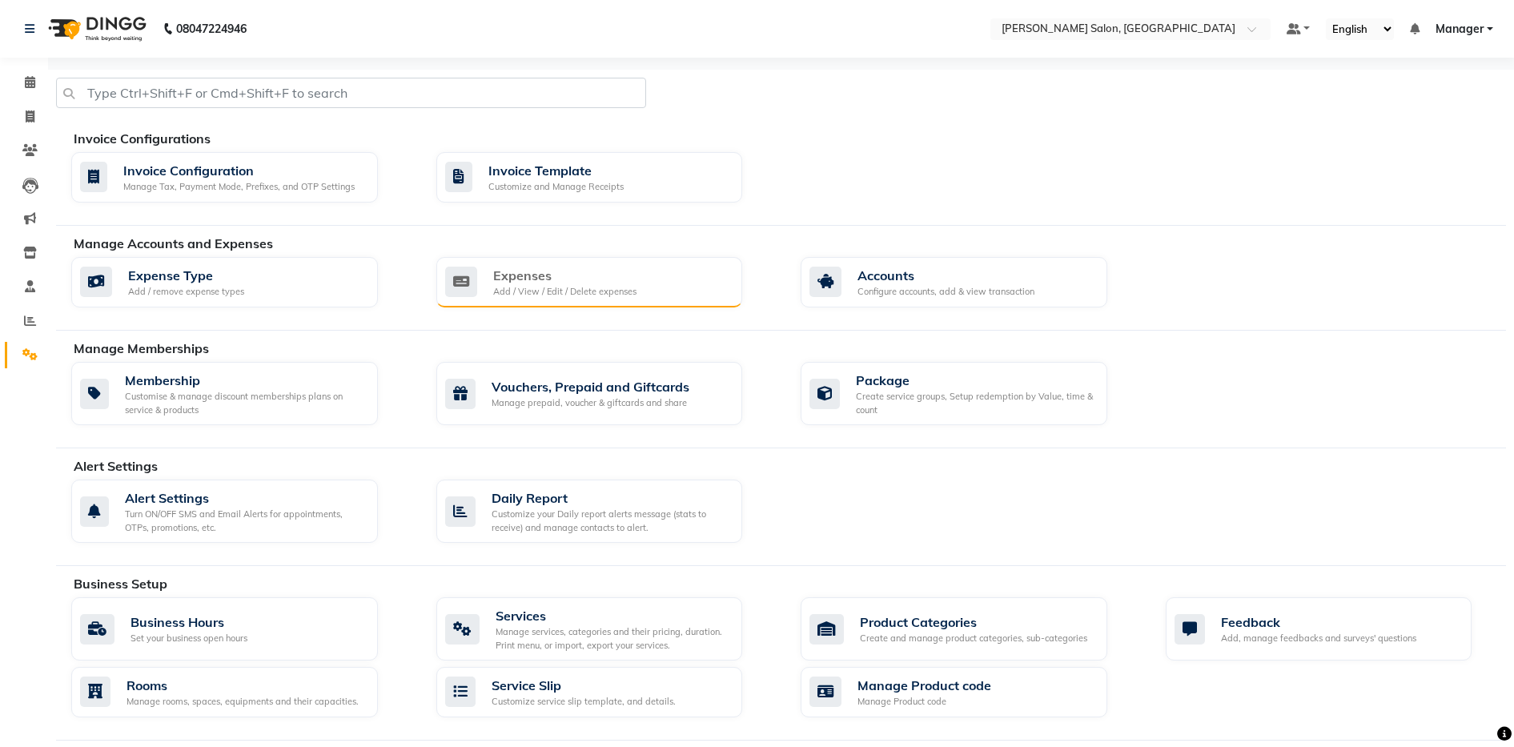
click at [627, 293] on div "Add / View / Edit / Delete expenses" at bounding box center [564, 292] width 143 height 14
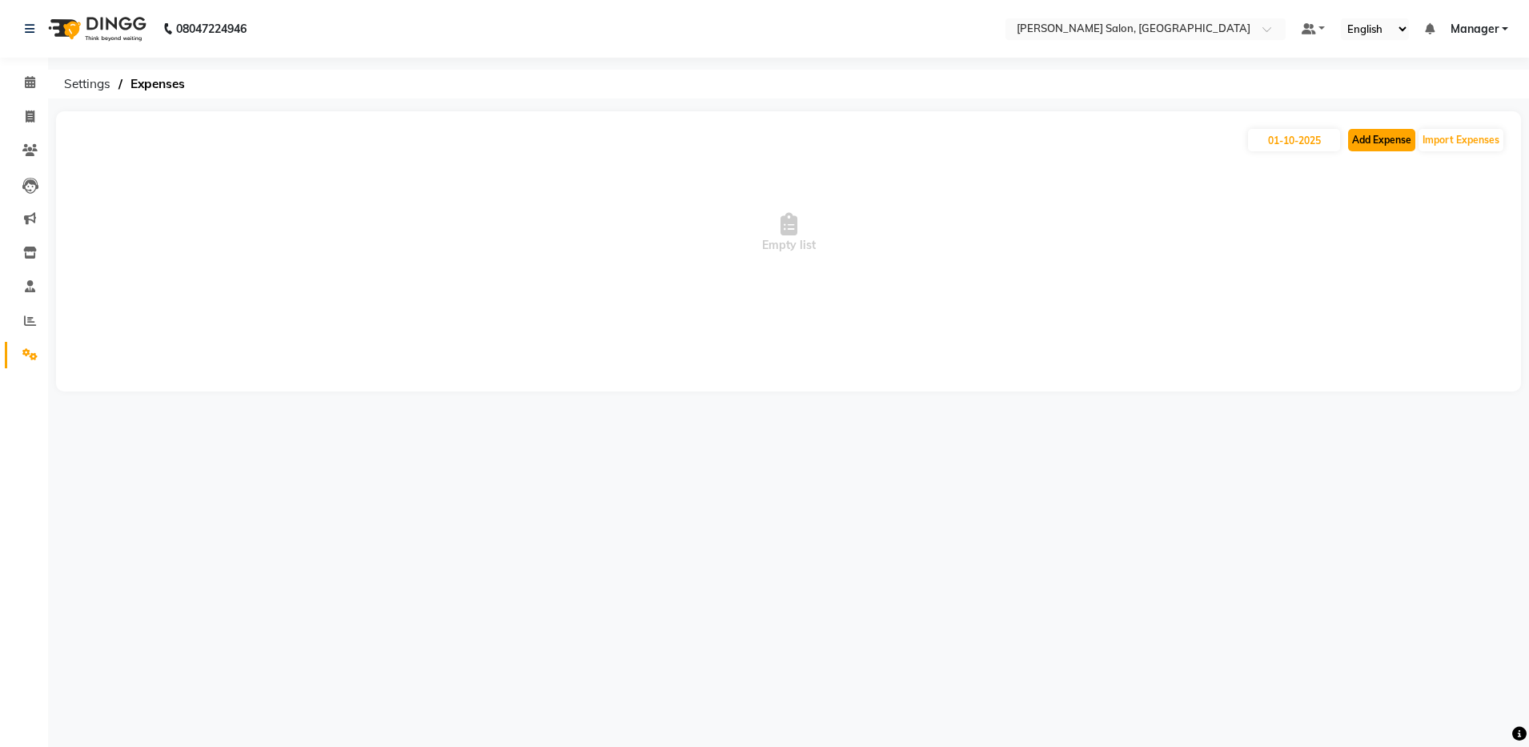
click at [1375, 140] on button "Add Expense" at bounding box center [1381, 140] width 67 height 22
select select "1"
select select "3628"
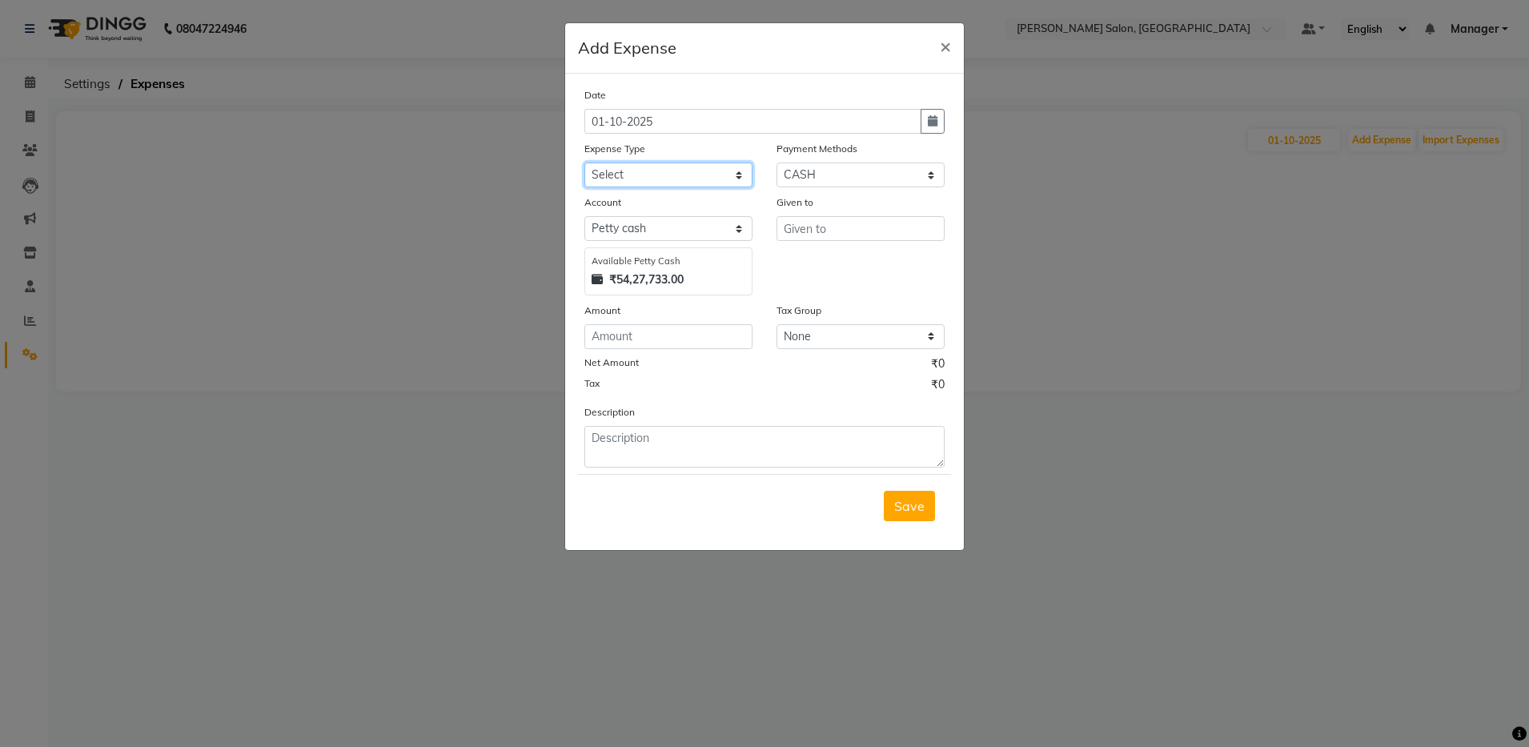
click at [640, 176] on select "Select Advance Salary Client Snacks Equipment Estate food Fuel Govt fee Incenti…" at bounding box center [669, 175] width 168 height 25
click at [1009, 247] on ngb-modal-window "Add Expense × Date 01-10-2025 Expense Type Select Advance Salary Client Snacks …" at bounding box center [764, 373] width 1529 height 747
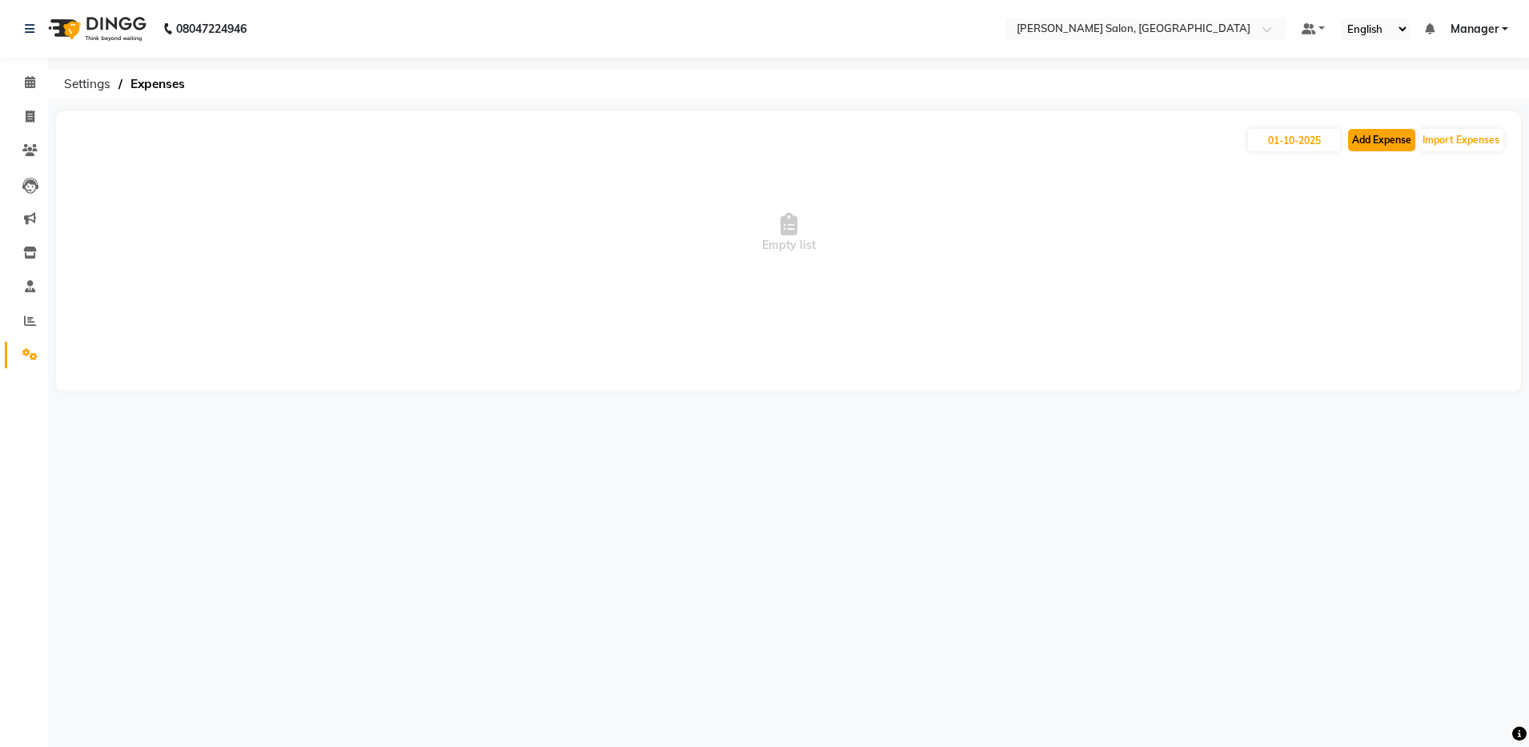
click at [1381, 141] on button "Add Expense" at bounding box center [1381, 140] width 67 height 22
select select "1"
select select "3628"
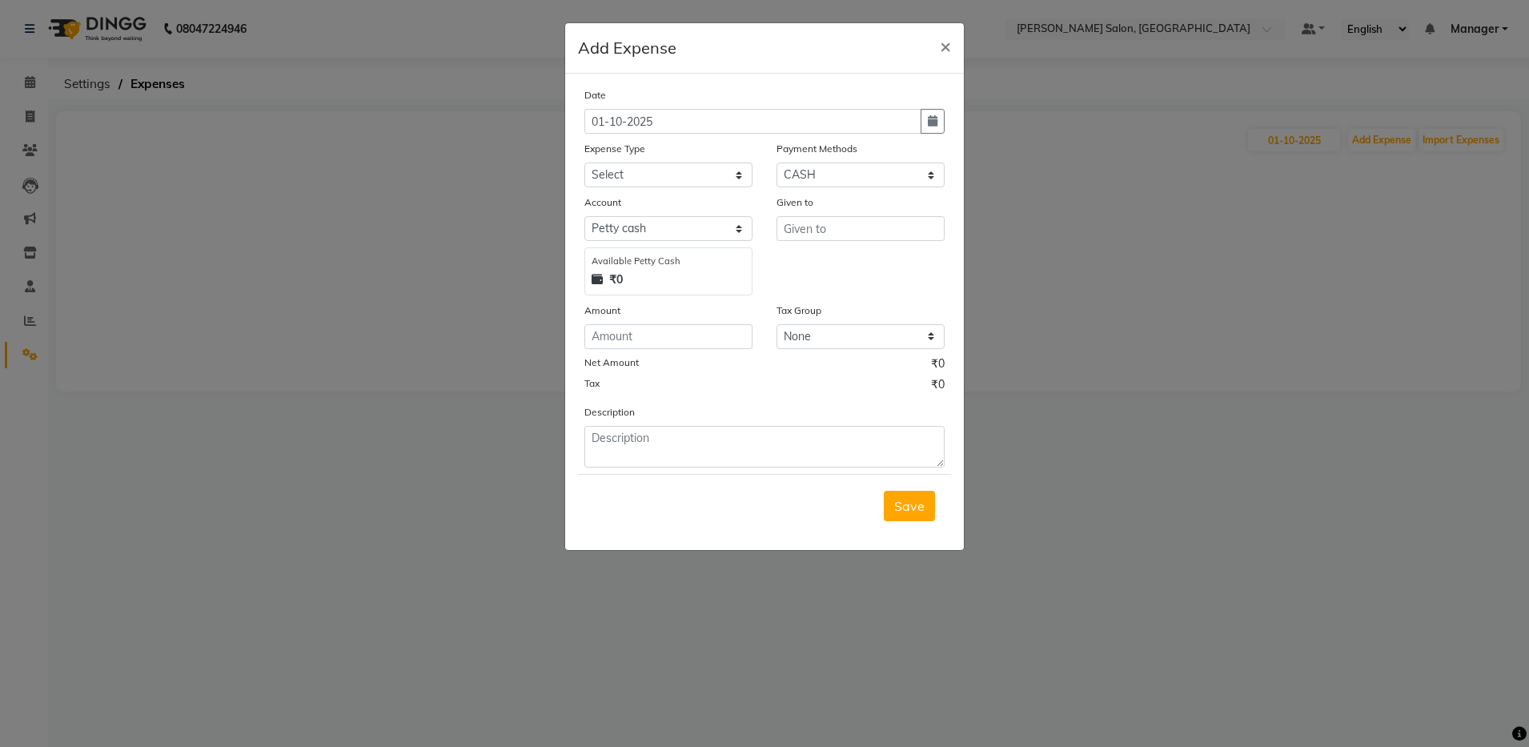
click at [1292, 436] on ngb-modal-window "Add Expense × Date 01-10-2025 Expense Type Select Advance Salary Client Snacks …" at bounding box center [764, 373] width 1529 height 747
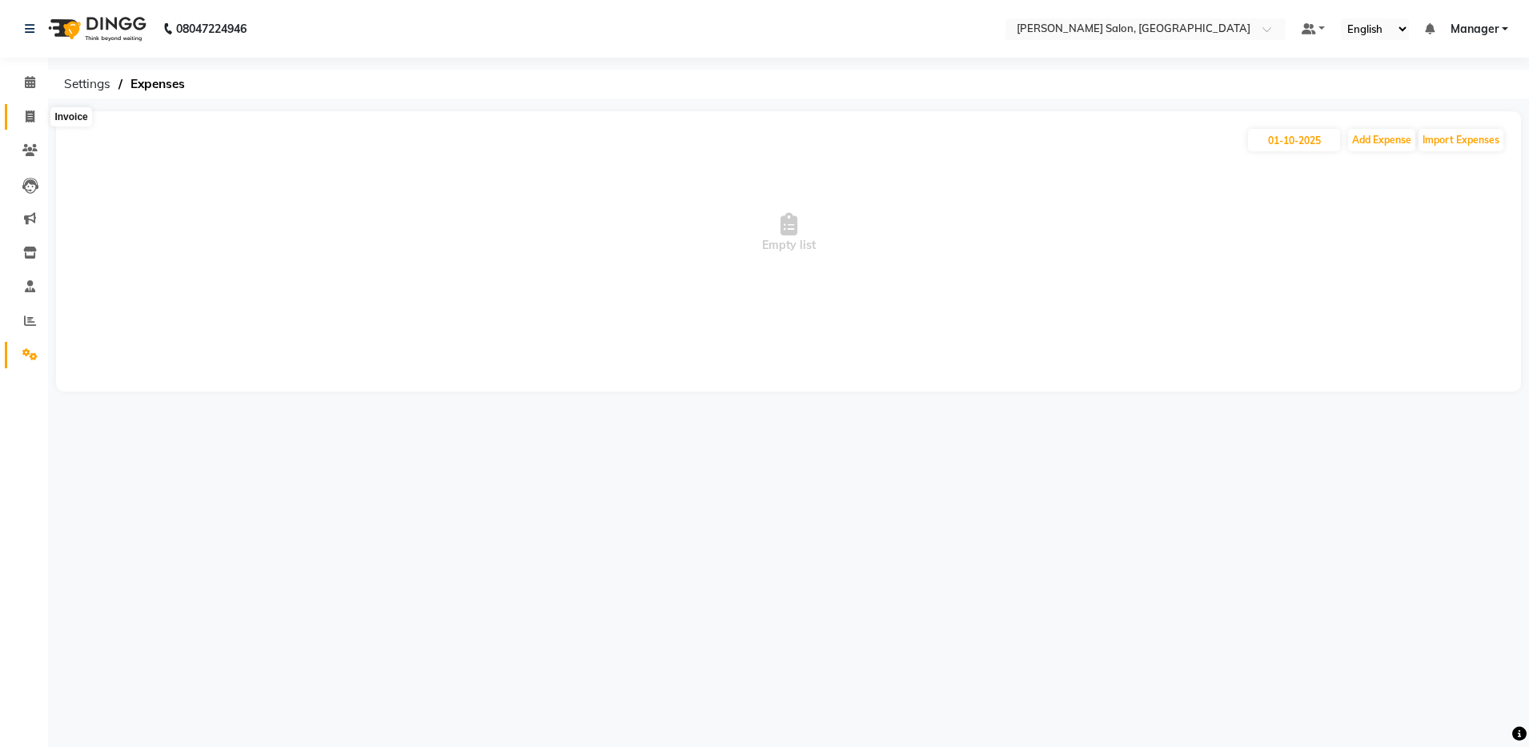
drag, startPoint x: 37, startPoint y: 118, endPoint x: 28, endPoint y: 117, distance: 8.8
click at [36, 119] on span at bounding box center [30, 117] width 28 height 18
select select "service"
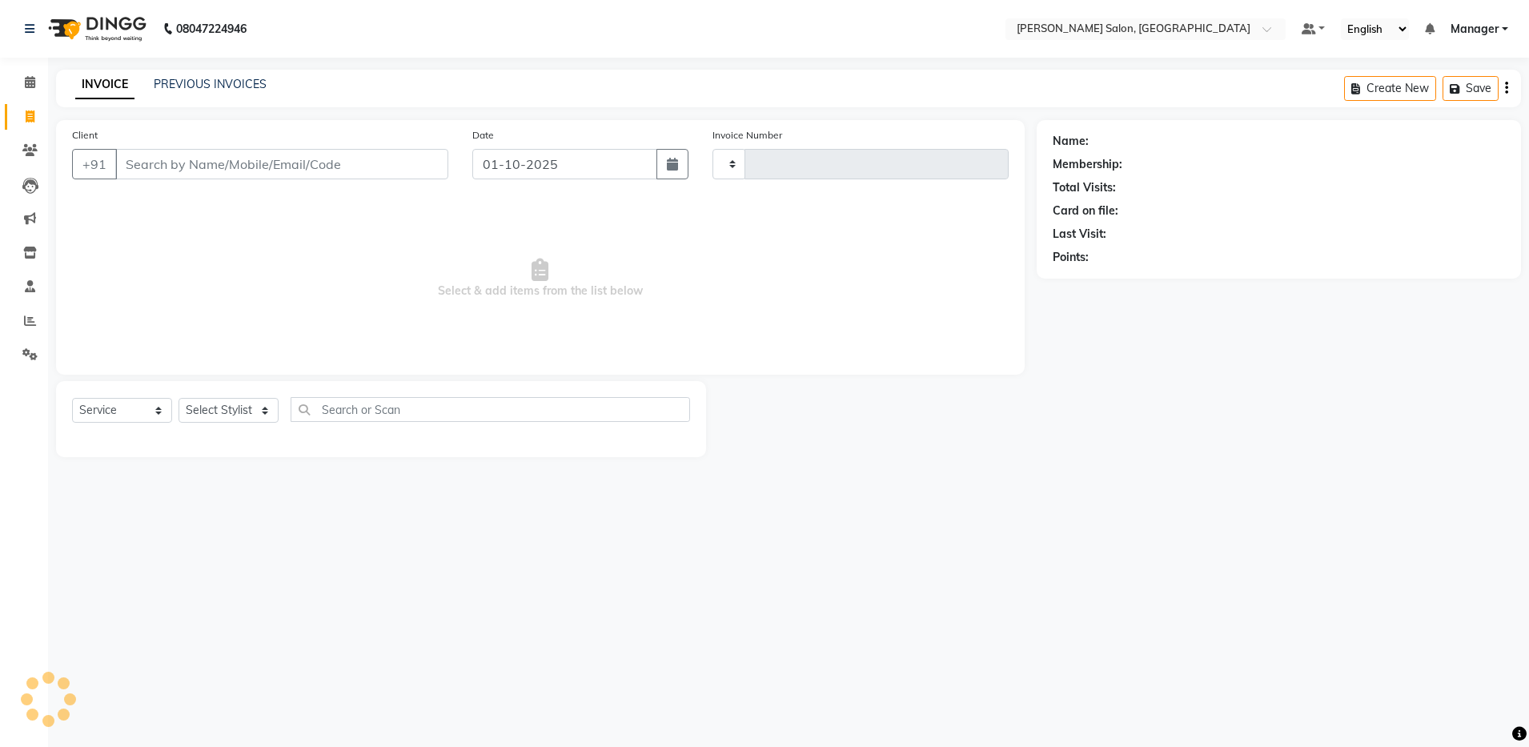
type input "4877"
select select "4781"
click at [160, 412] on select "Select Service Product Membership Package Voucher Prepaid Gift Card" at bounding box center [122, 410] width 100 height 25
click at [72, 398] on select "Select Service Product Membership Package Voucher Prepaid Gift Card" at bounding box center [122, 410] width 100 height 25
click at [220, 412] on select "Select Stylist Aarthi Abhishek Aisha Barbhuiya Aman Arjun Viswanathan Deep dolm…" at bounding box center [229, 410] width 100 height 25
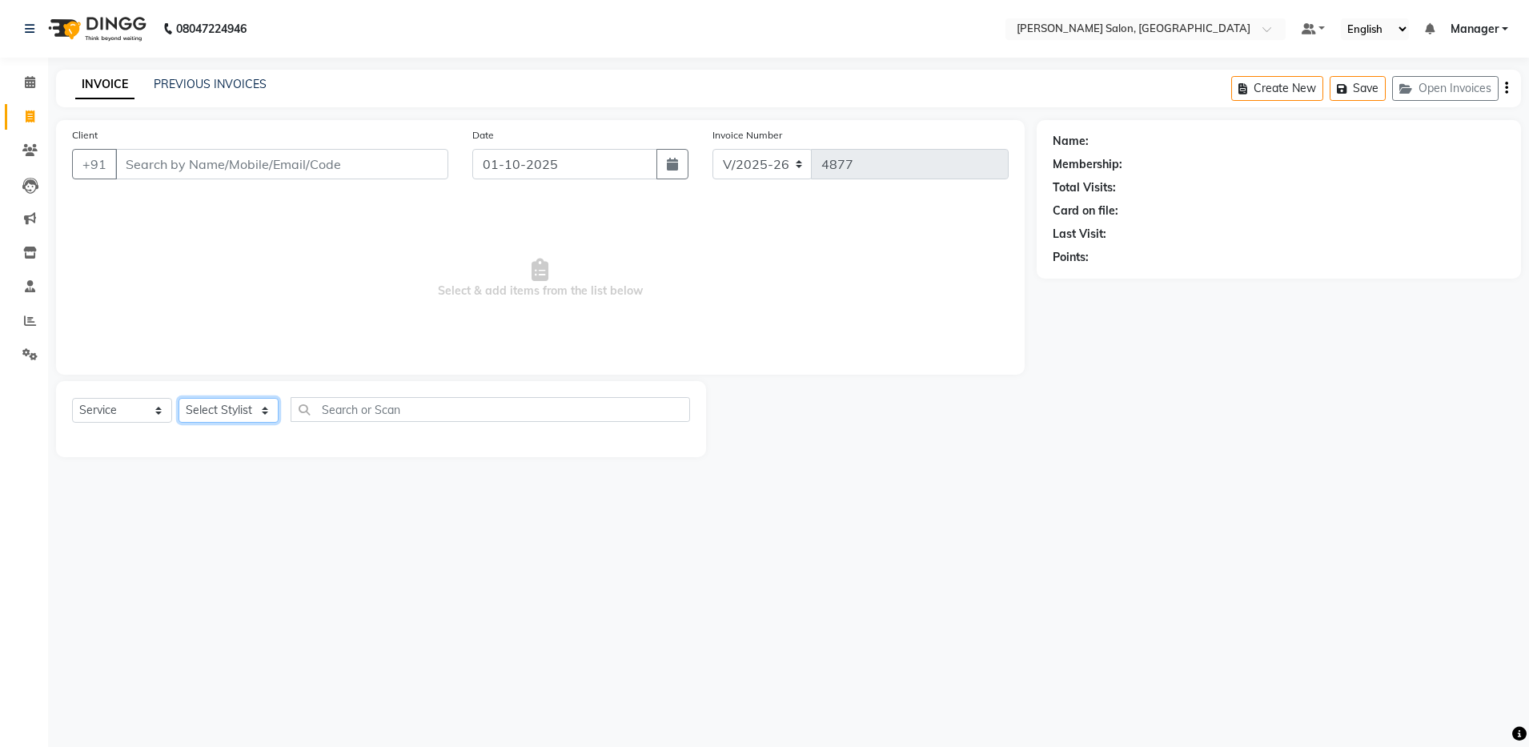
select select "71461"
click at [179, 398] on select "Select Stylist Aarthi Abhishek Aisha Barbhuiya Aman Arjun Viswanathan Deep dolm…" at bounding box center [229, 410] width 100 height 25
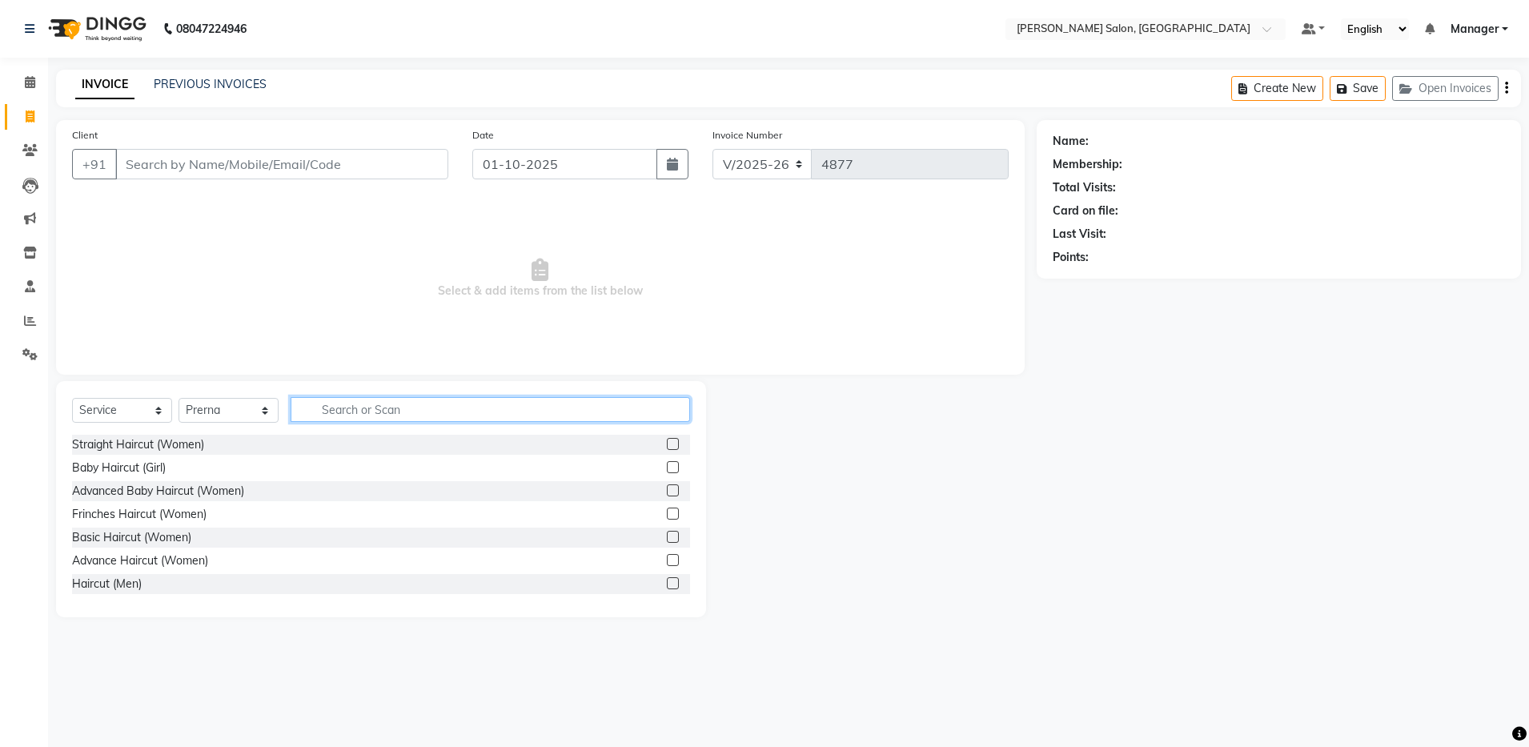
click at [350, 410] on input "text" at bounding box center [491, 409] width 400 height 25
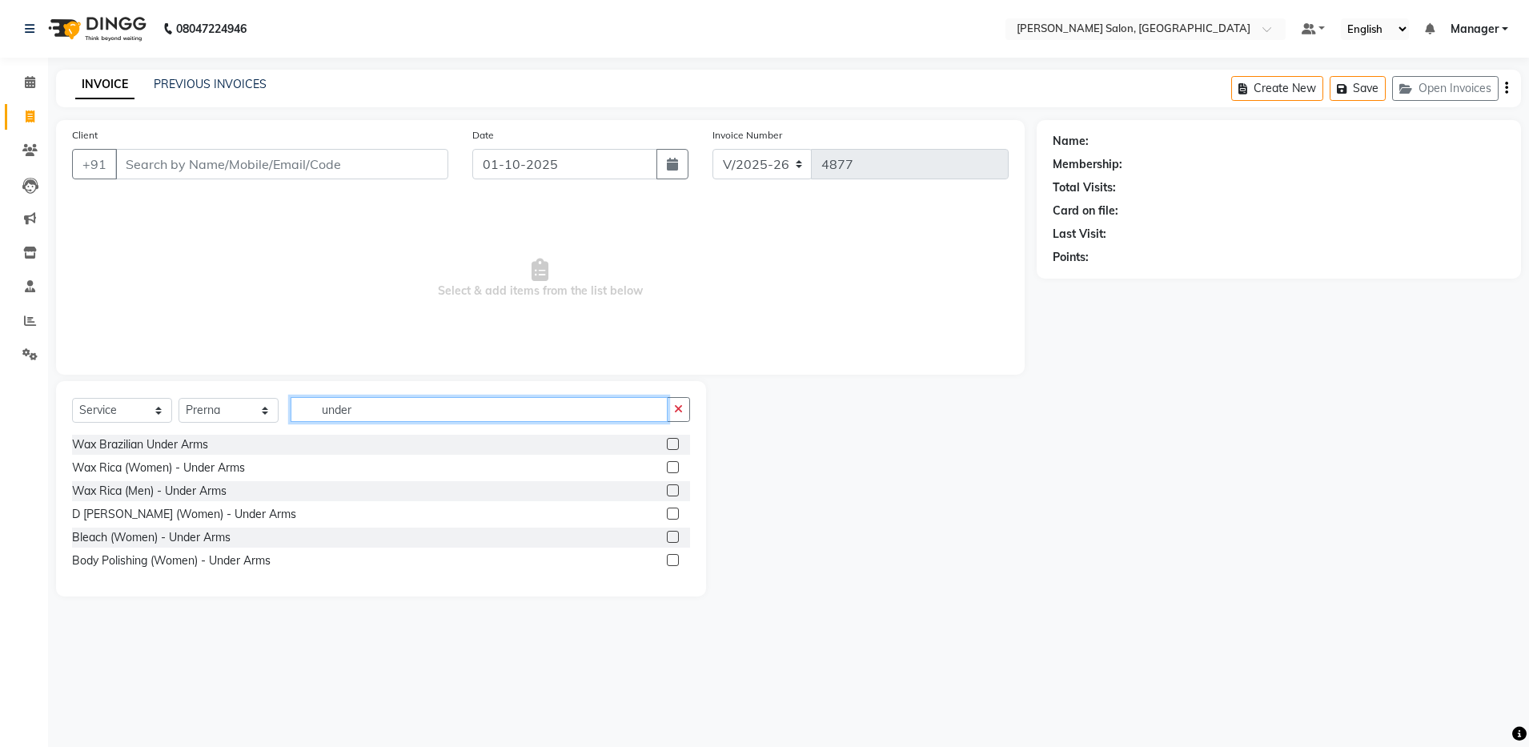
type input "under"
click at [672, 470] on label at bounding box center [673, 467] width 12 height 12
click at [672, 470] on input "checkbox" at bounding box center [672, 468] width 10 height 10
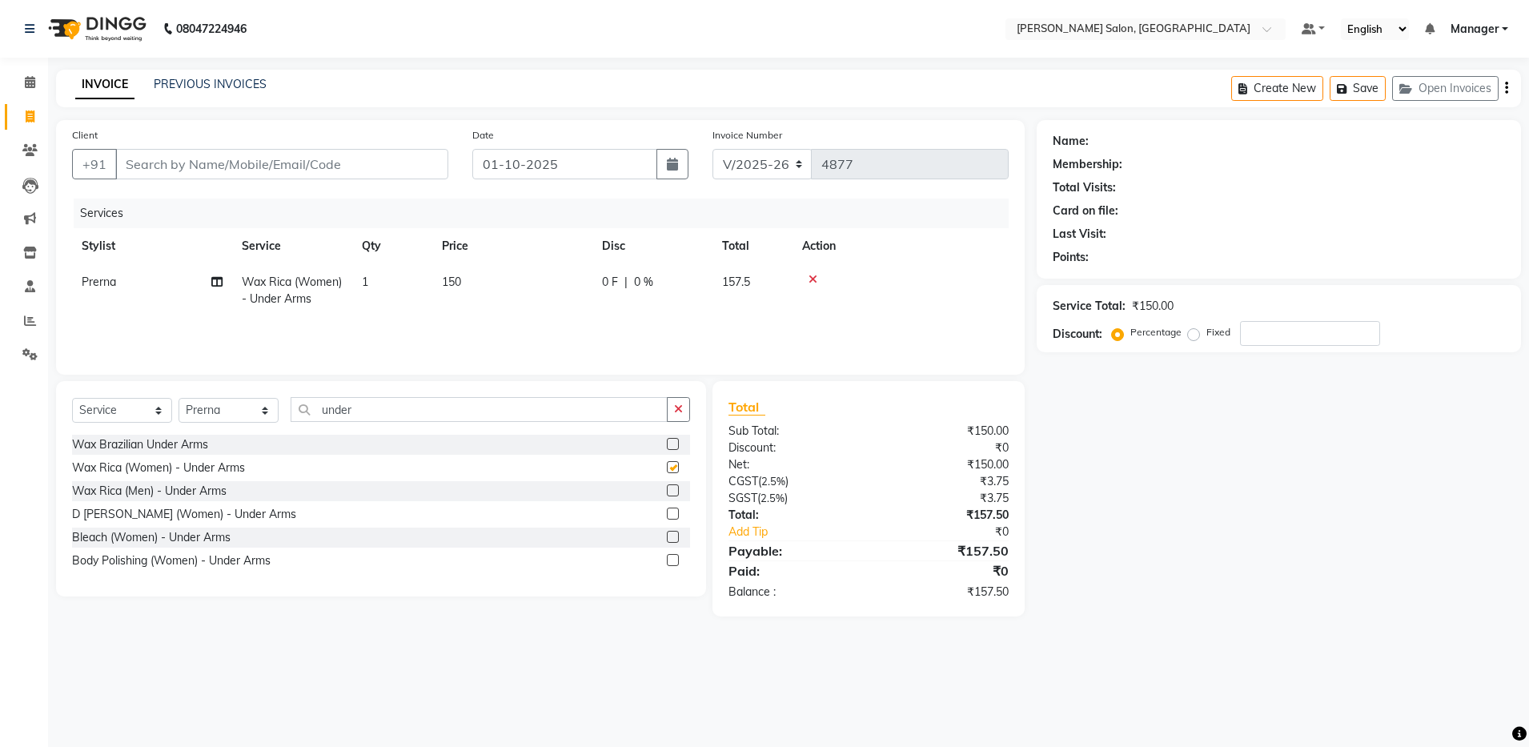
checkbox input "false"
click at [374, 412] on input "under" at bounding box center [479, 409] width 377 height 25
type input "u"
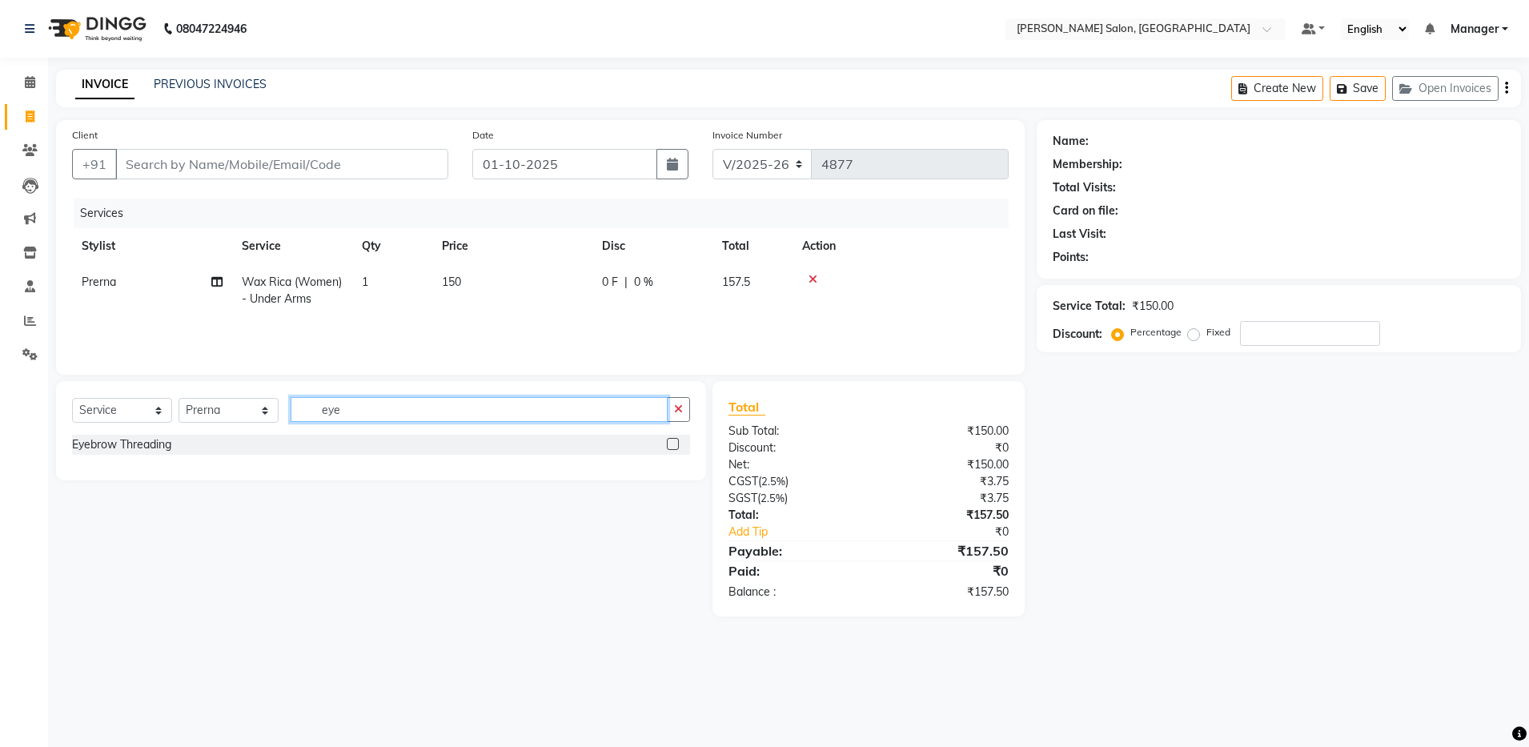
type input "eye"
click at [673, 443] on label at bounding box center [673, 444] width 12 height 12
click at [673, 443] on input "checkbox" at bounding box center [672, 445] width 10 height 10
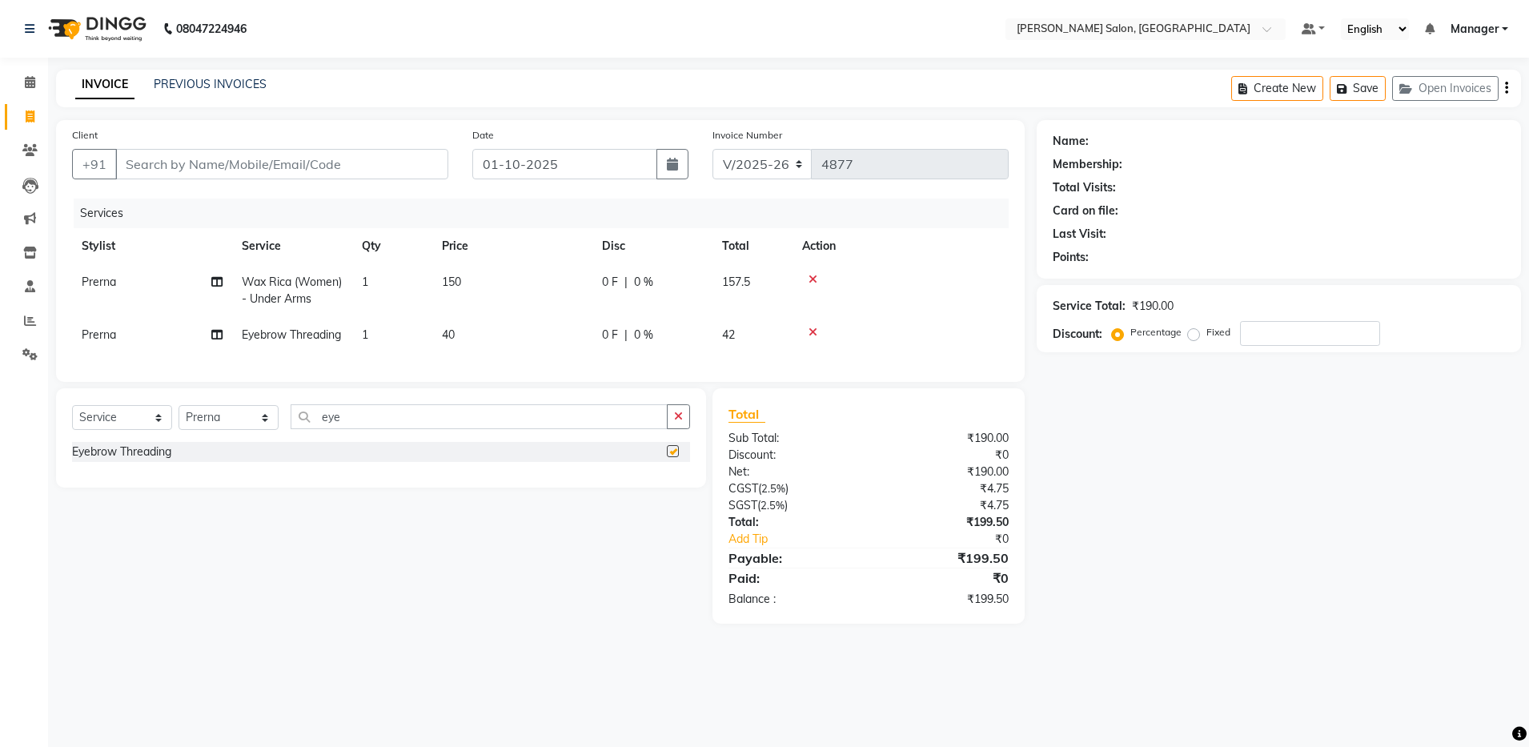
checkbox input "false"
click at [347, 162] on input "Client" at bounding box center [281, 164] width 333 height 30
type input "6"
type input "0"
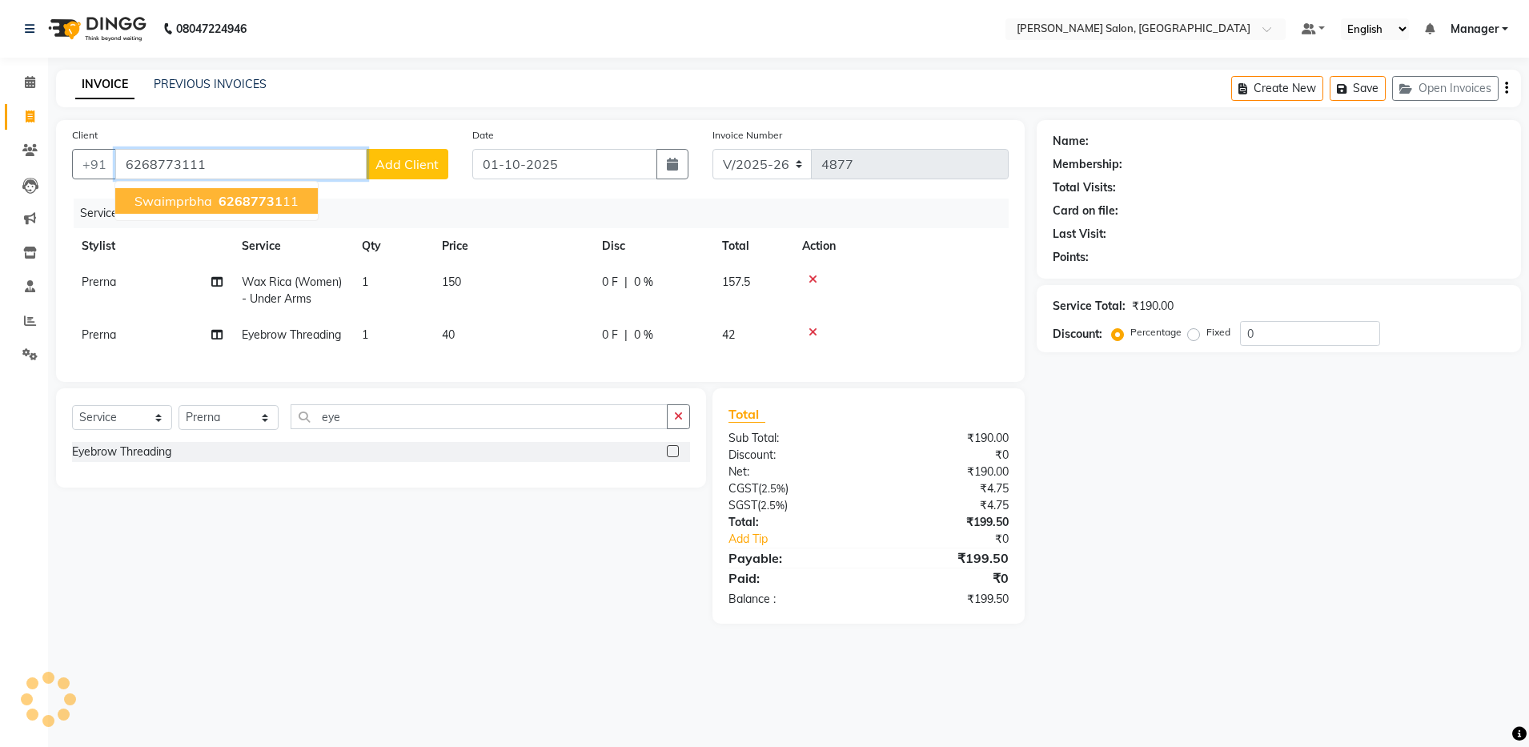
type input "6268773111"
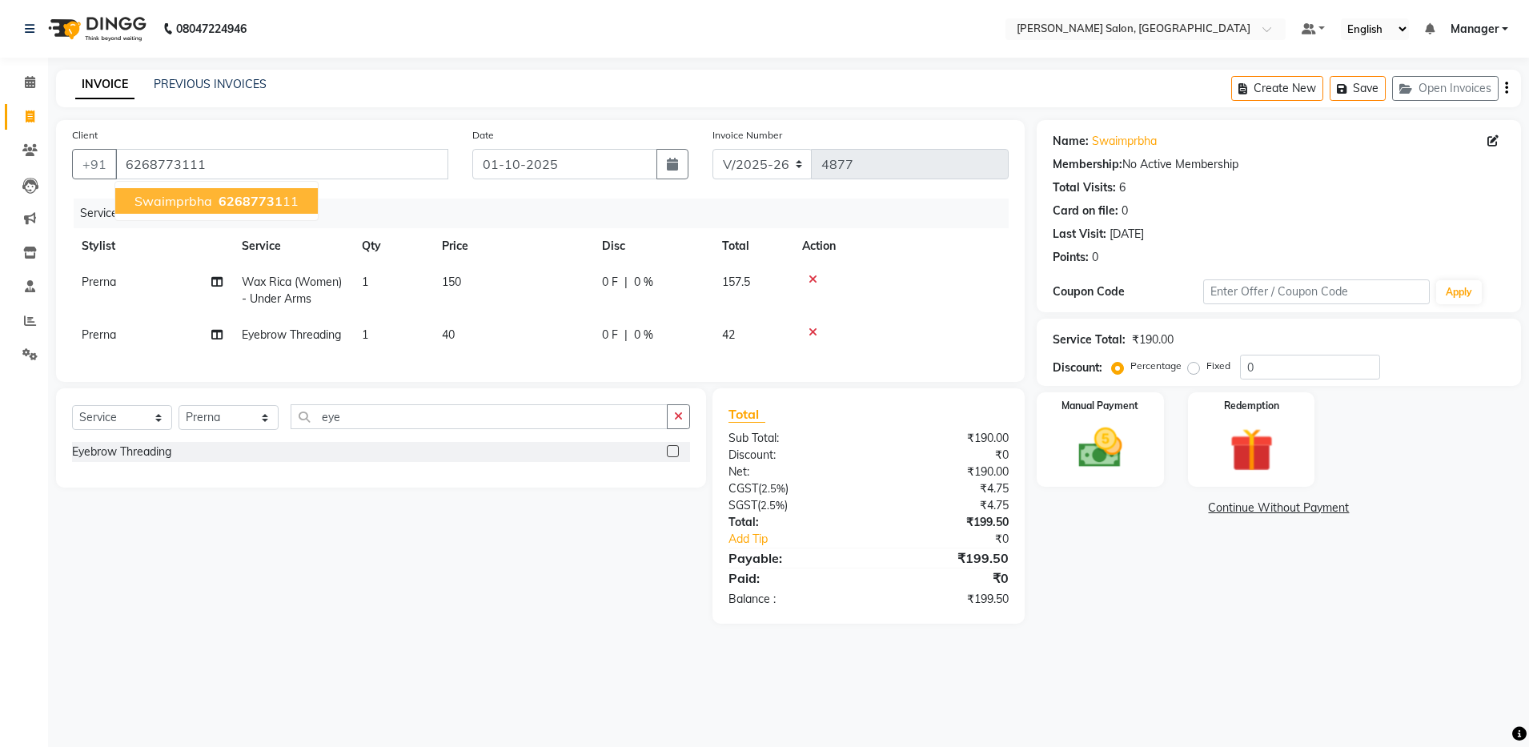
click at [241, 199] on span "62687731" at bounding box center [251, 201] width 64 height 16
click at [1116, 436] on img at bounding box center [1100, 448] width 74 height 53
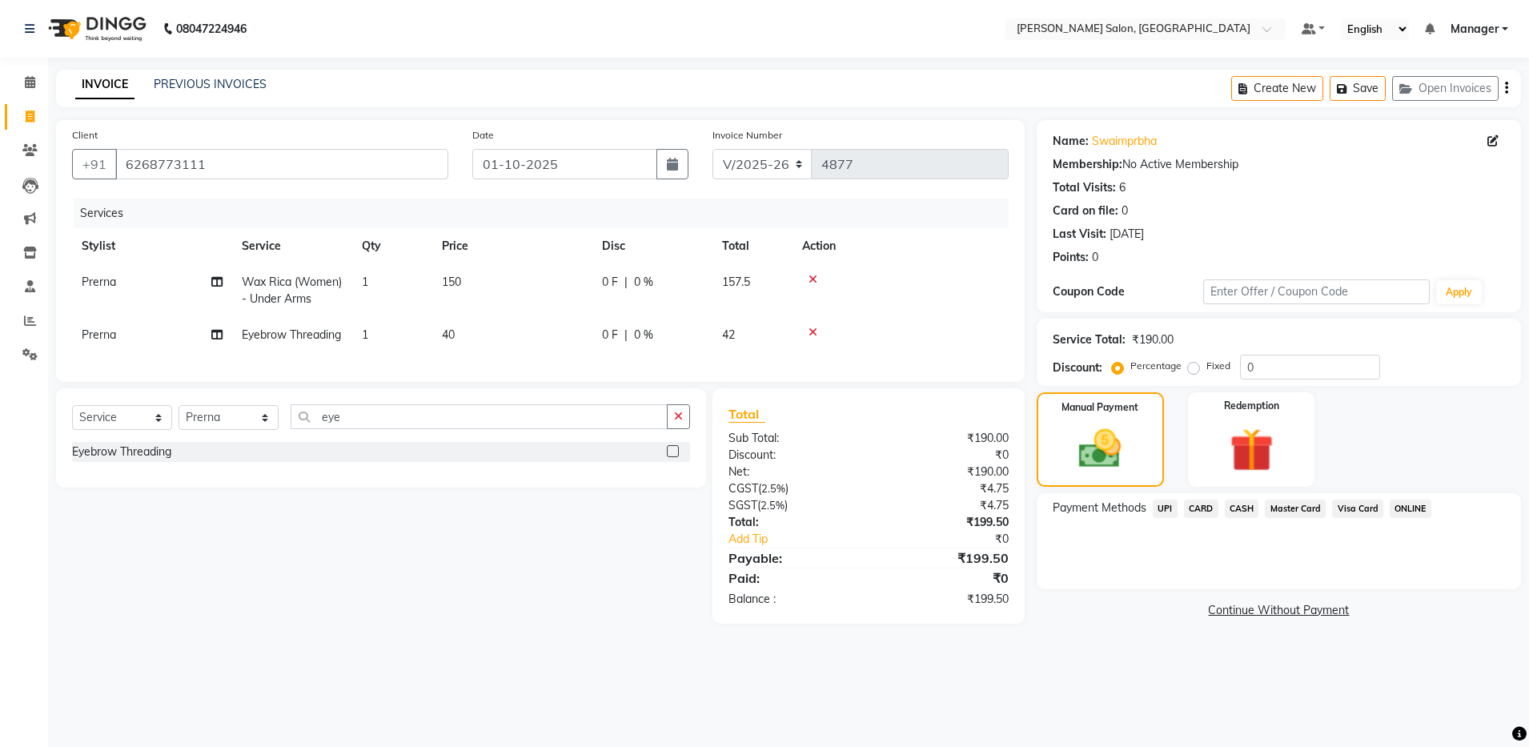
click at [1160, 507] on span "UPI" at bounding box center [1165, 509] width 25 height 18
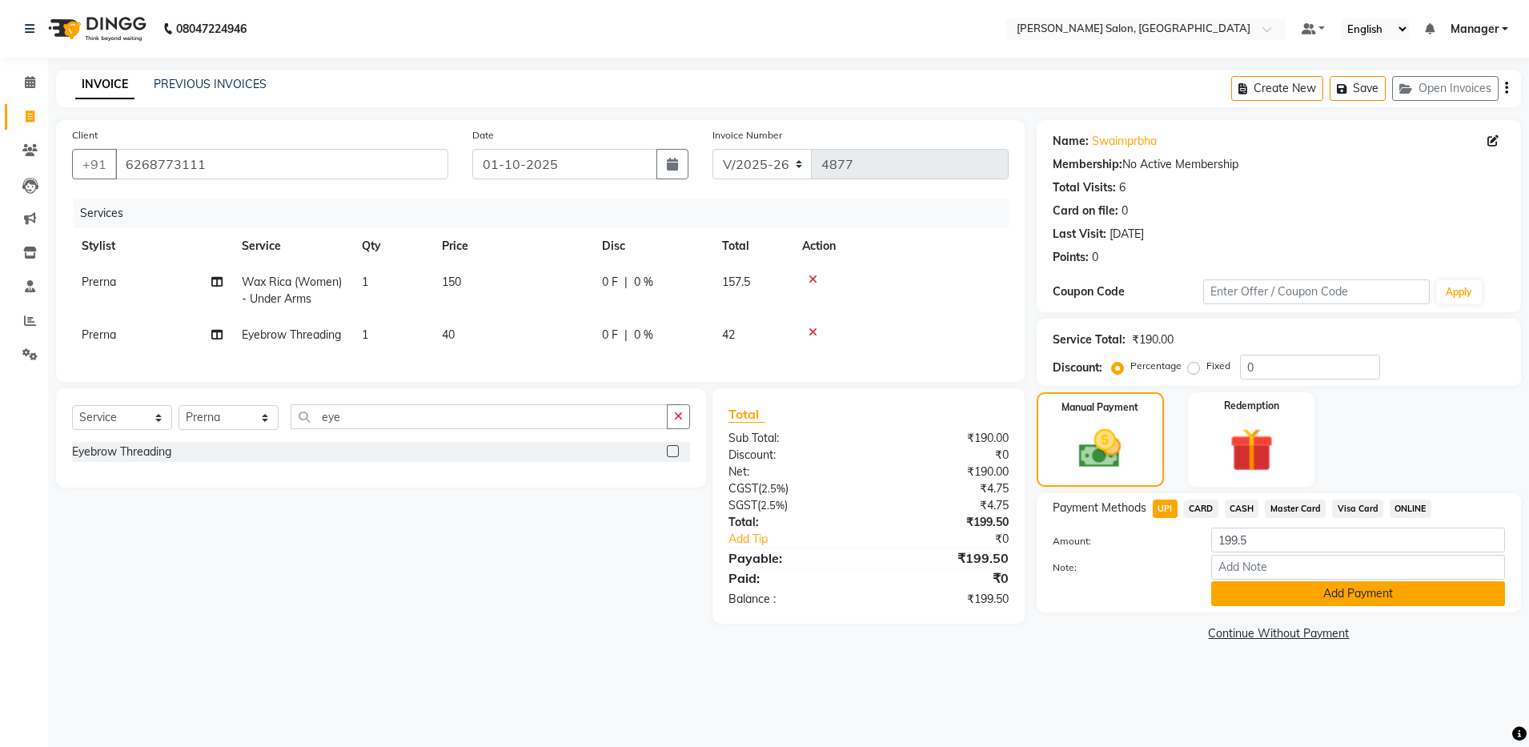
click at [1277, 592] on button "Add Payment" at bounding box center [1359, 593] width 294 height 25
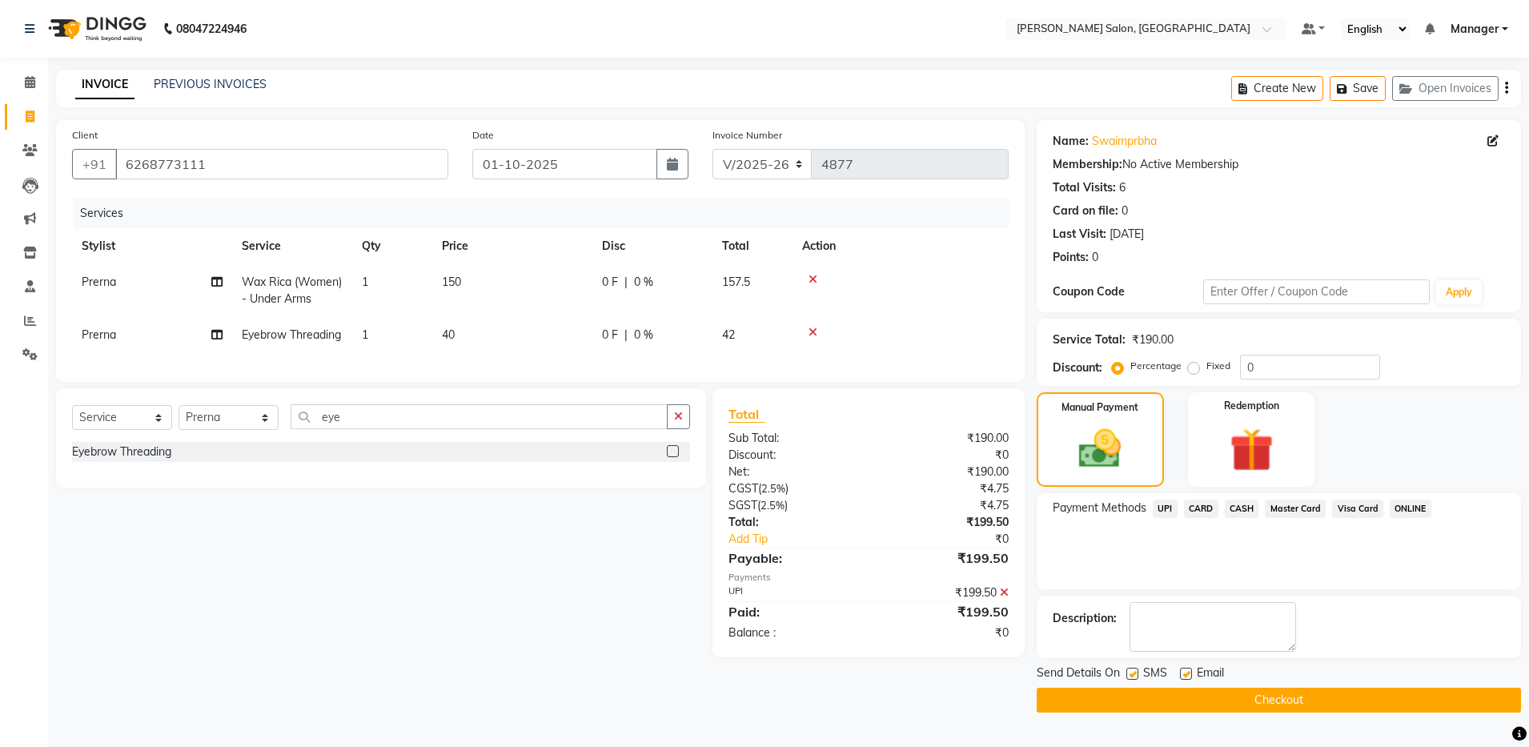
click at [1288, 696] on button "Checkout" at bounding box center [1279, 700] width 484 height 25
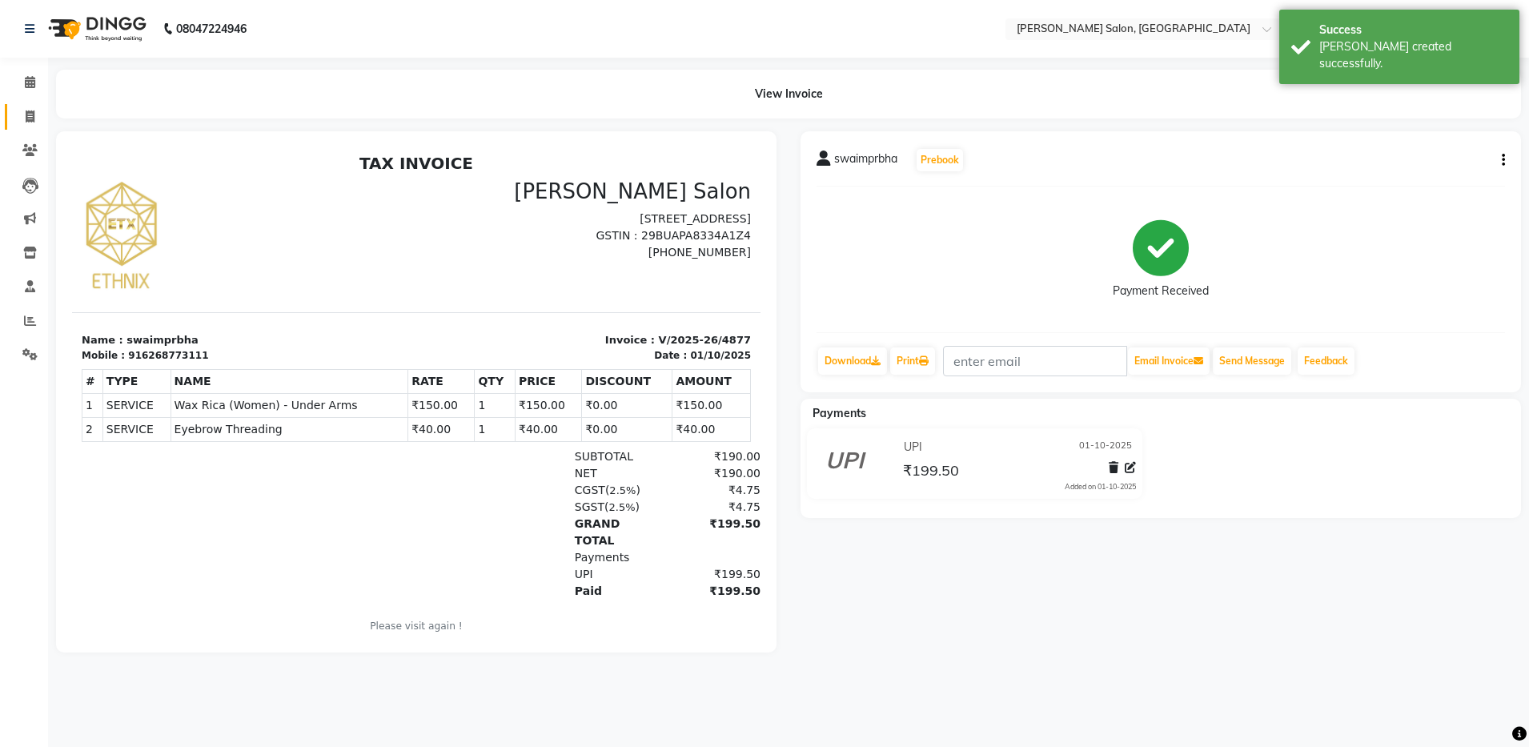
click at [43, 118] on span at bounding box center [30, 117] width 28 height 18
select select "service"
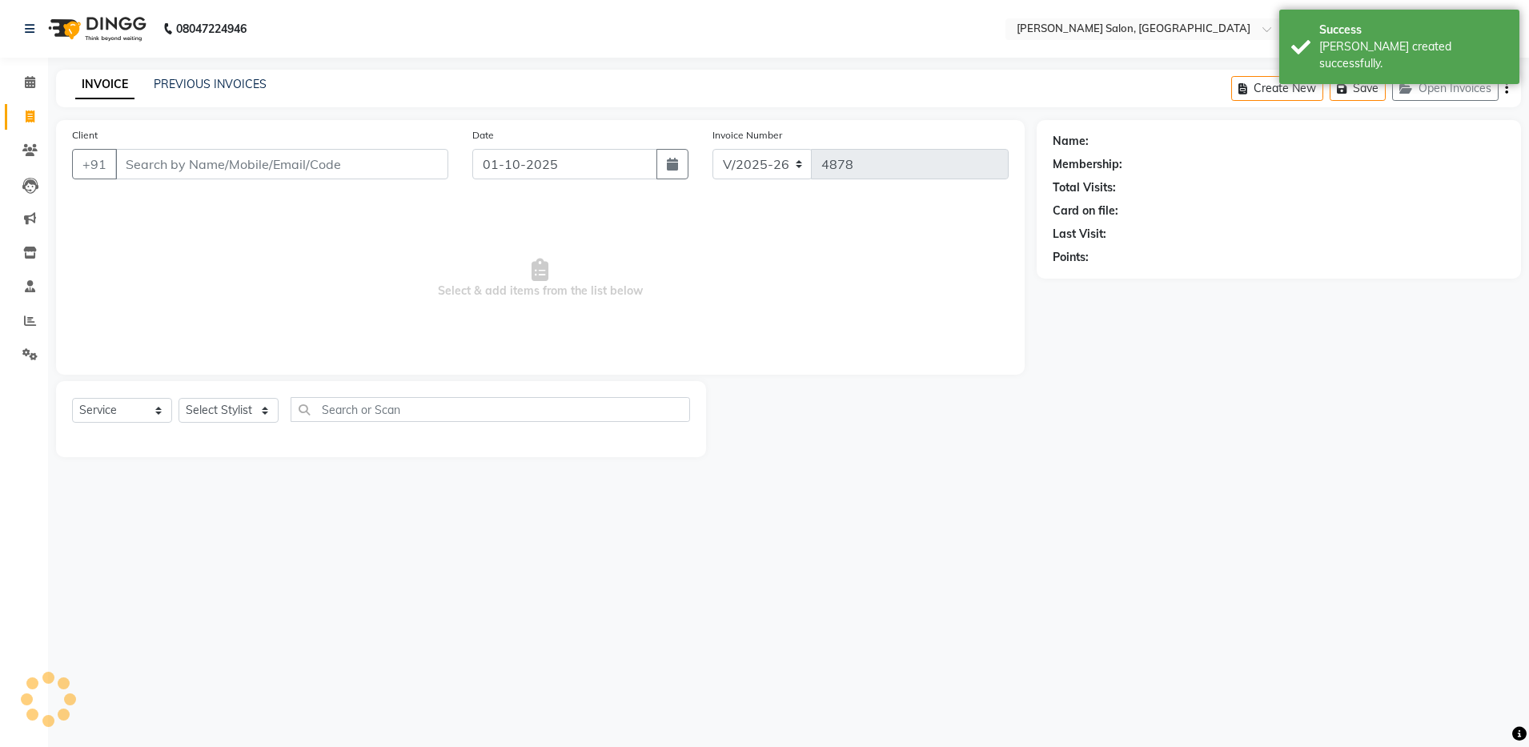
click at [190, 167] on input "Client" at bounding box center [281, 164] width 333 height 30
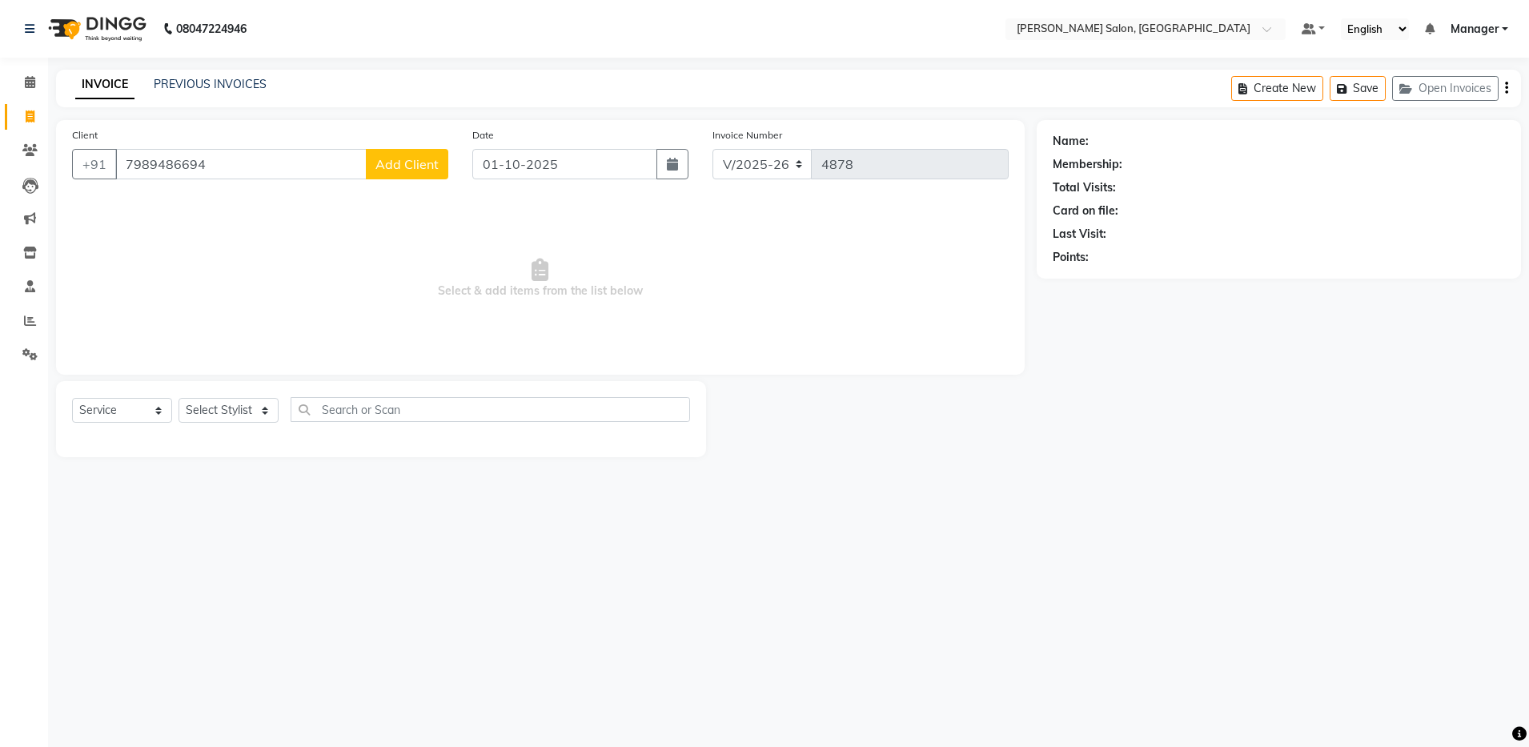
click at [416, 173] on button "Add Client" at bounding box center [407, 164] width 82 height 30
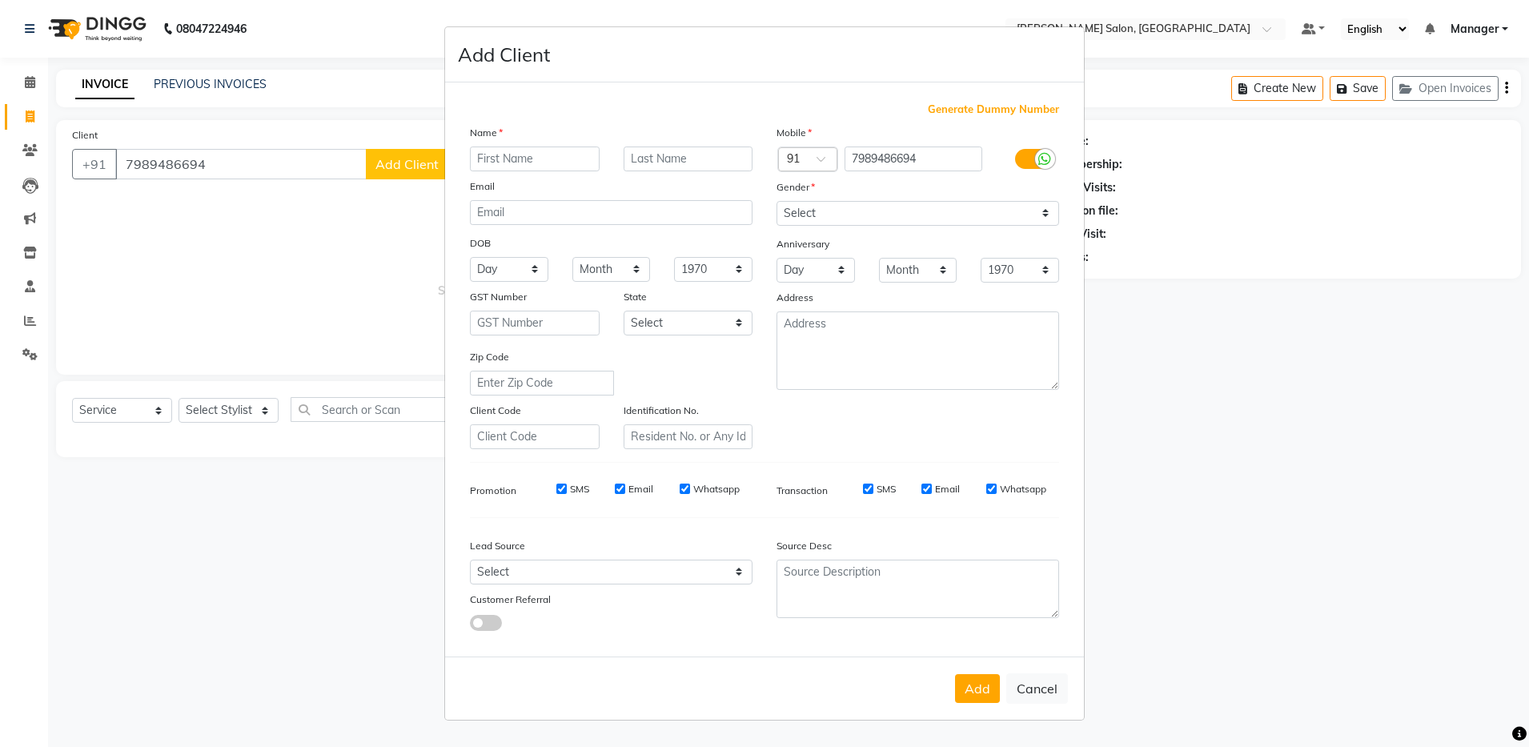
click at [555, 163] on input "text" at bounding box center [535, 159] width 130 height 25
click at [973, 210] on select "Select Male Female Other Prefer Not To Say" at bounding box center [918, 213] width 283 height 25
click at [777, 201] on select "Select Male Female Other Prefer Not To Say" at bounding box center [918, 213] width 283 height 25
click at [989, 688] on button "Add" at bounding box center [977, 688] width 45 height 29
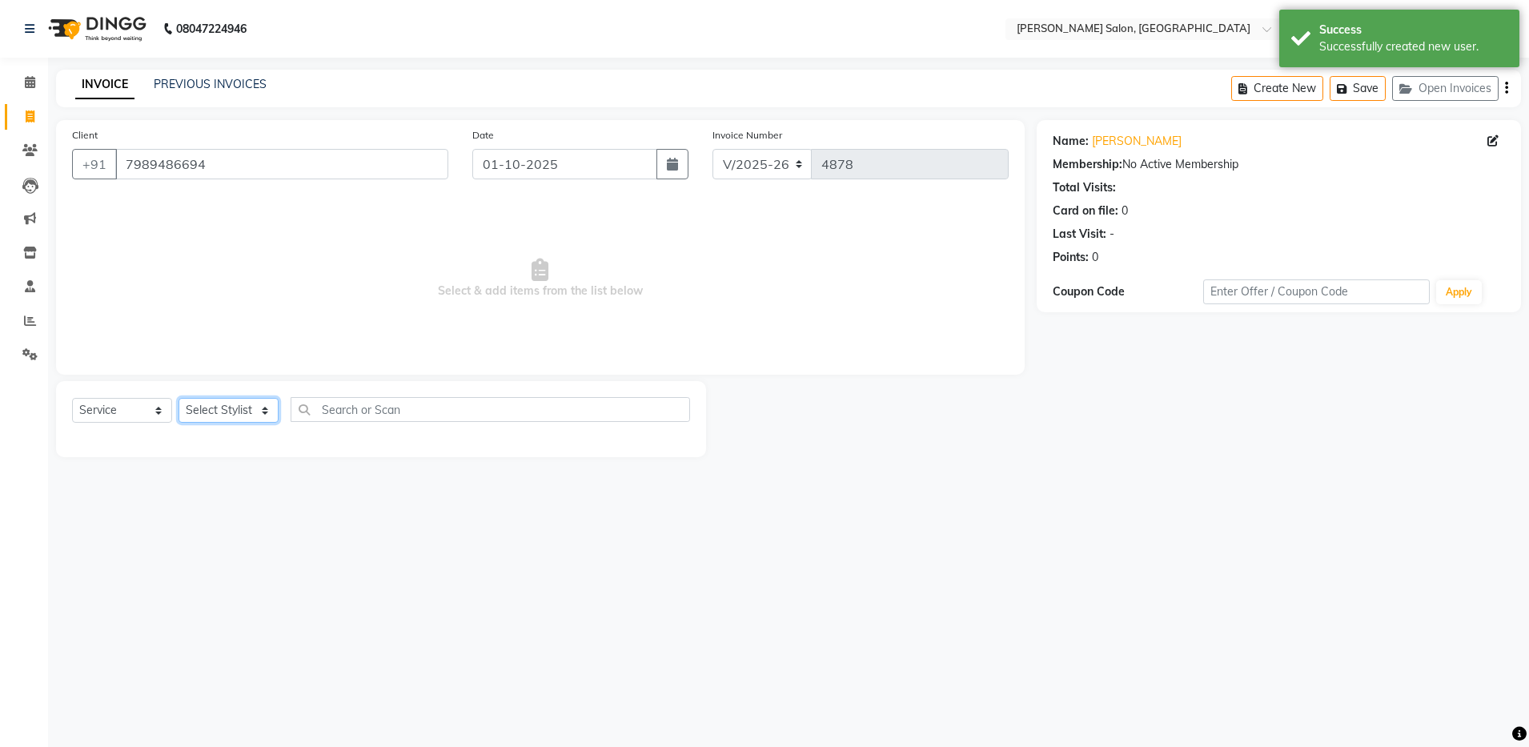
click at [211, 416] on select "Select Stylist Aarthi Abhishek Aisha Barbhuiya Aman Arjun Viswanathan Deep dolm…" at bounding box center [229, 410] width 100 height 25
click at [179, 398] on select "Select Stylist Aarthi Abhishek Aisha Barbhuiya Aman Arjun Viswanathan Deep dolm…" at bounding box center [229, 410] width 100 height 25
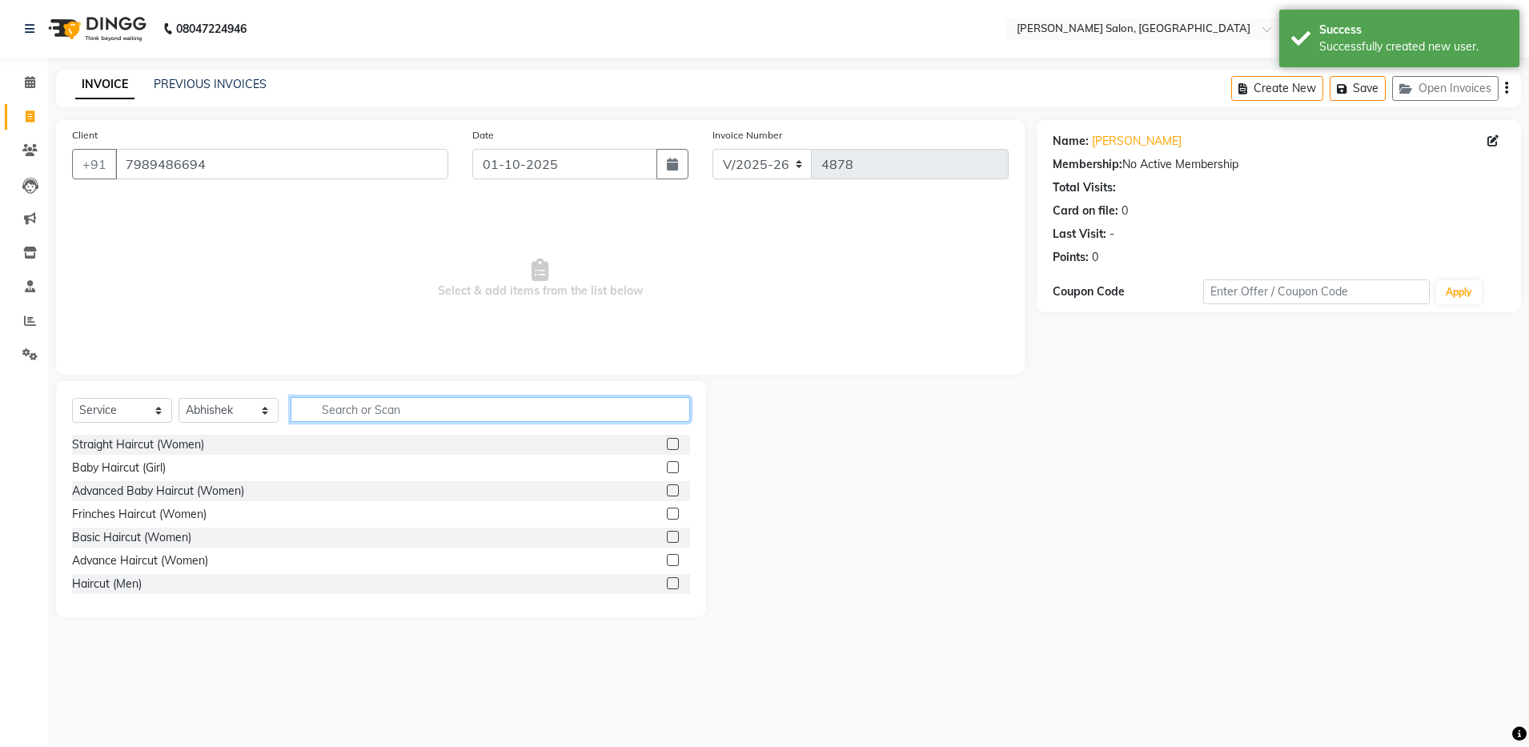
click at [375, 415] on input "text" at bounding box center [491, 409] width 400 height 25
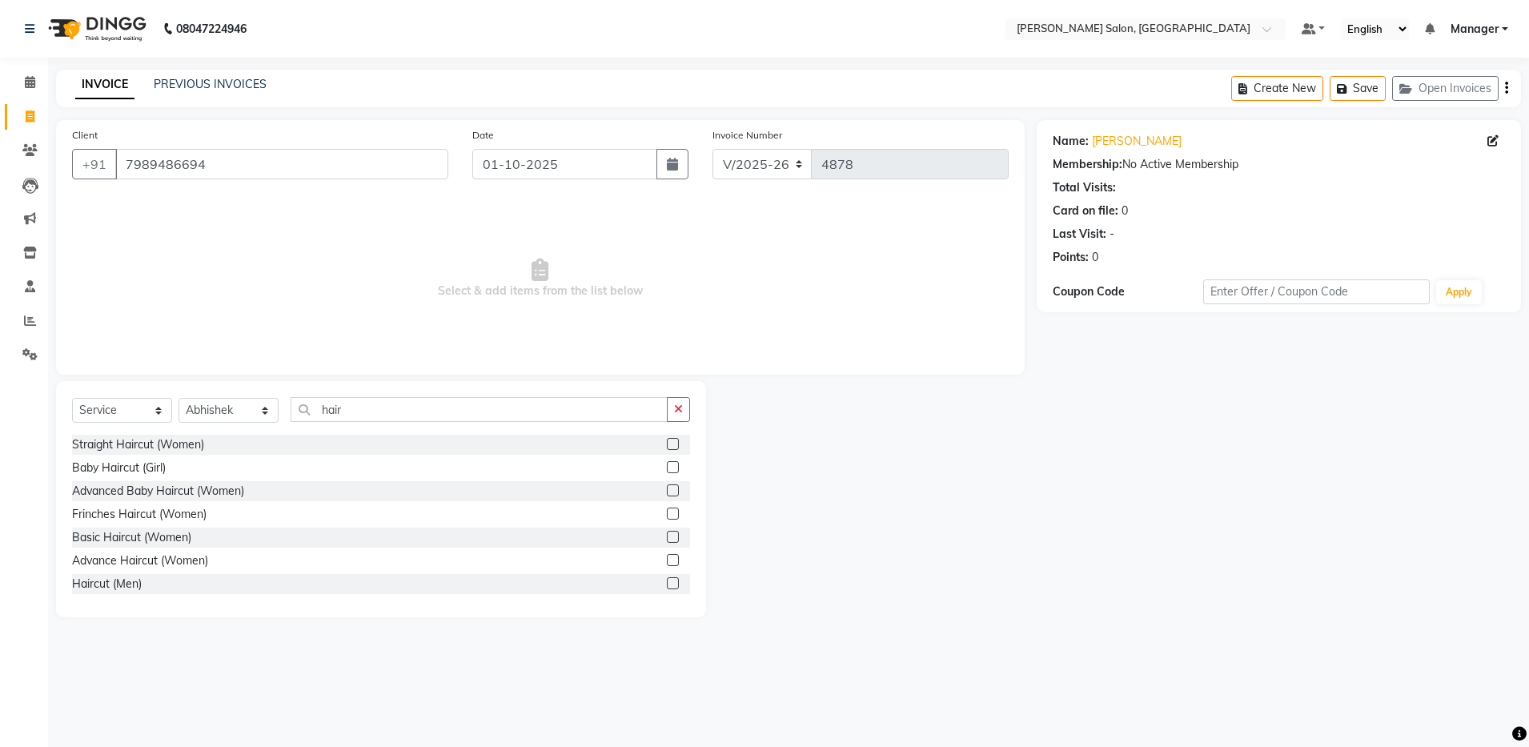
click at [667, 585] on label at bounding box center [673, 583] width 12 height 12
click at [667, 585] on input "checkbox" at bounding box center [672, 584] width 10 height 10
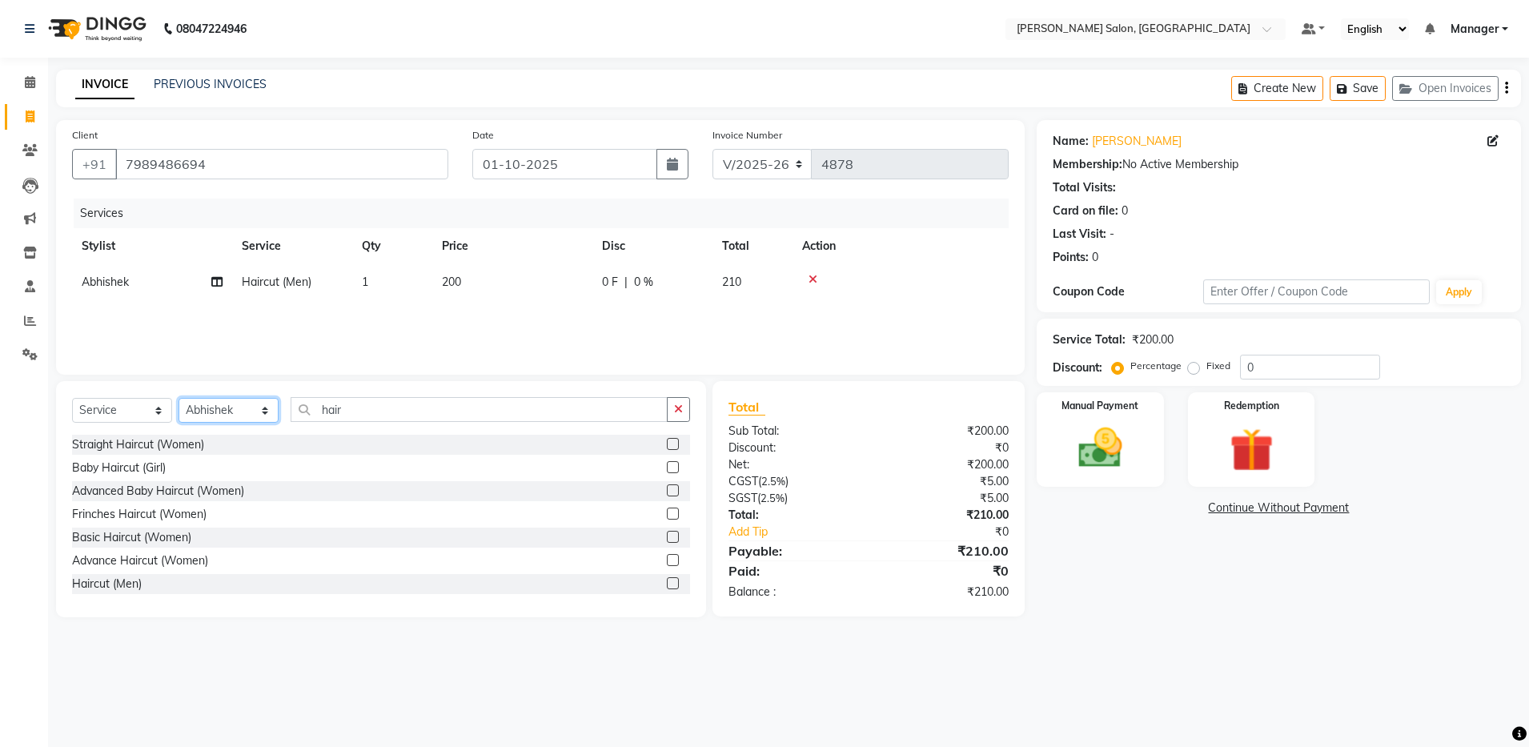
click at [257, 412] on select "Select Stylist Aarthi Abhishek Aisha Barbhuiya Aman Arjun Viswanathan Deep dolm…" at bounding box center [229, 410] width 100 height 25
click at [179, 398] on select "Select Stylist Aarthi Abhishek Aisha Barbhuiya Aman Arjun Viswanathan Deep dolm…" at bounding box center [229, 410] width 100 height 25
click at [389, 405] on input "hair" at bounding box center [479, 409] width 377 height 25
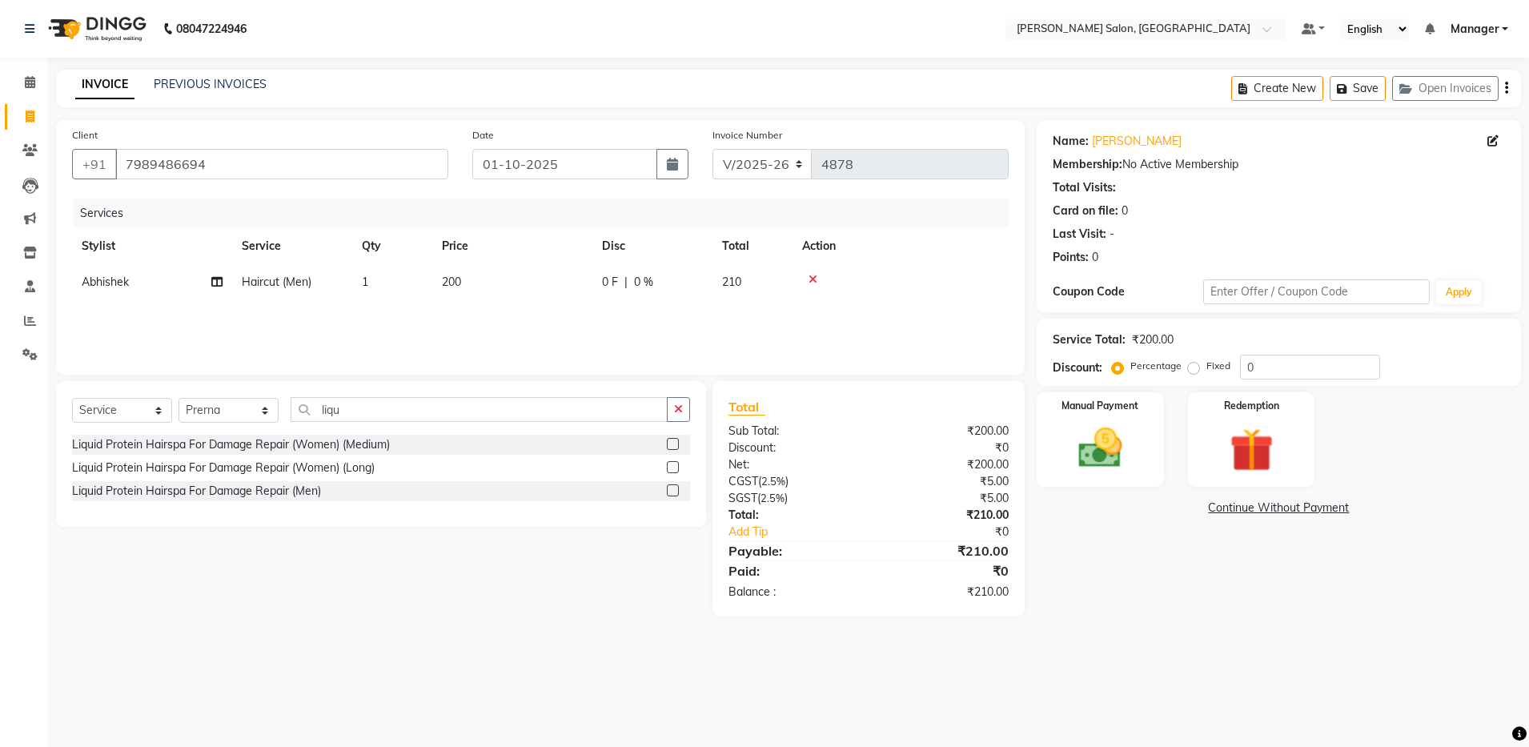
click at [671, 489] on label at bounding box center [673, 490] width 12 height 12
click at [671, 489] on input "checkbox" at bounding box center [672, 491] width 10 height 10
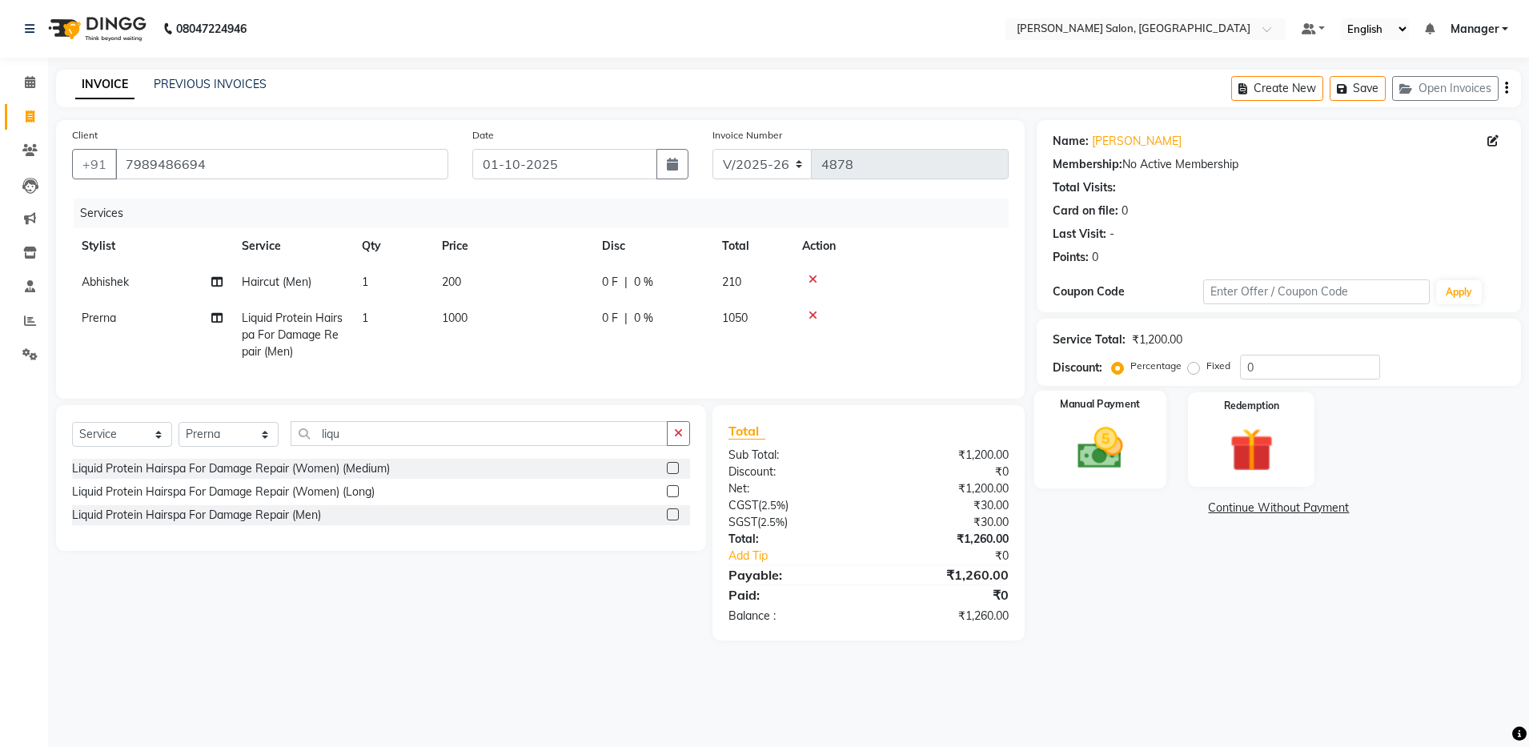
click at [1107, 436] on img at bounding box center [1100, 448] width 74 height 53
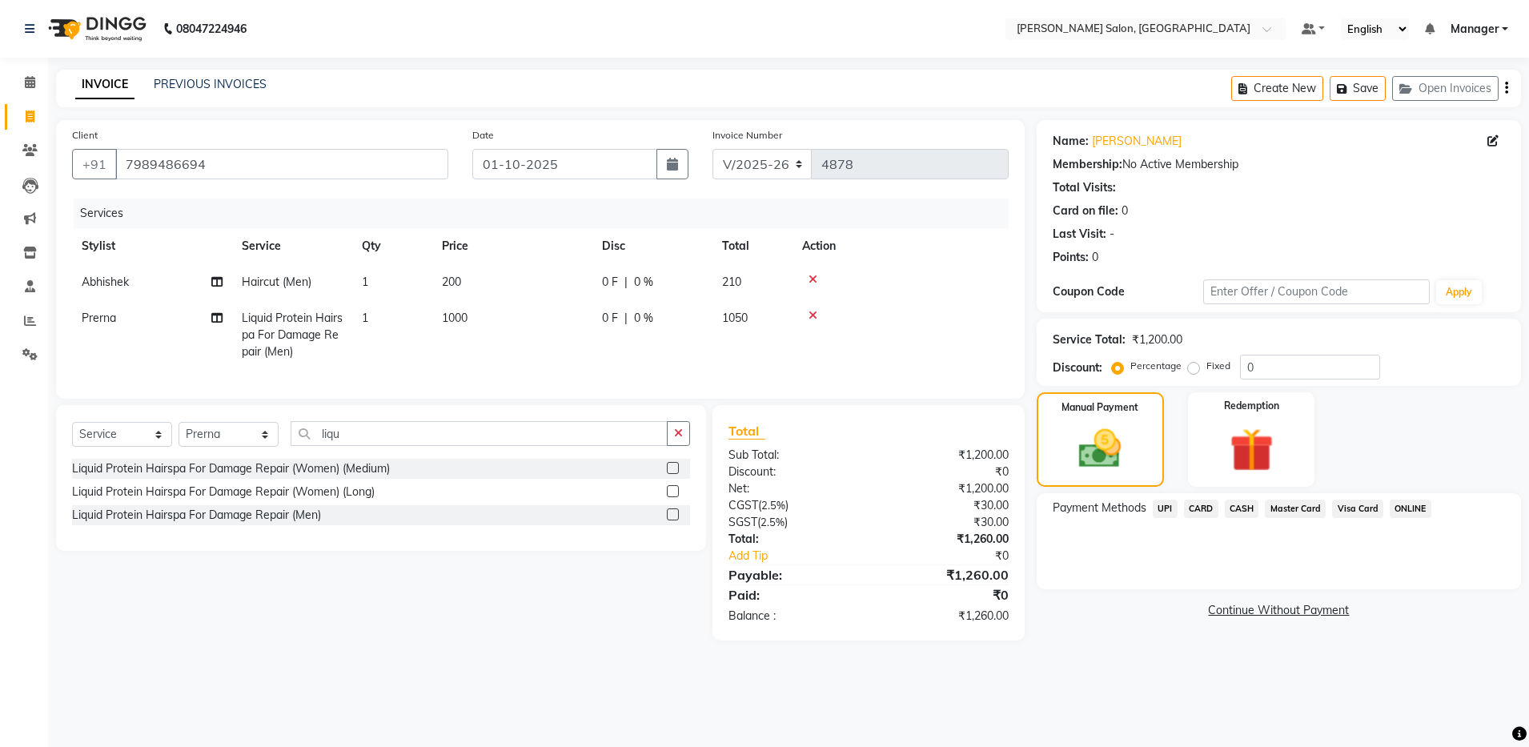
click at [1168, 511] on span "UPI" at bounding box center [1165, 509] width 25 height 18
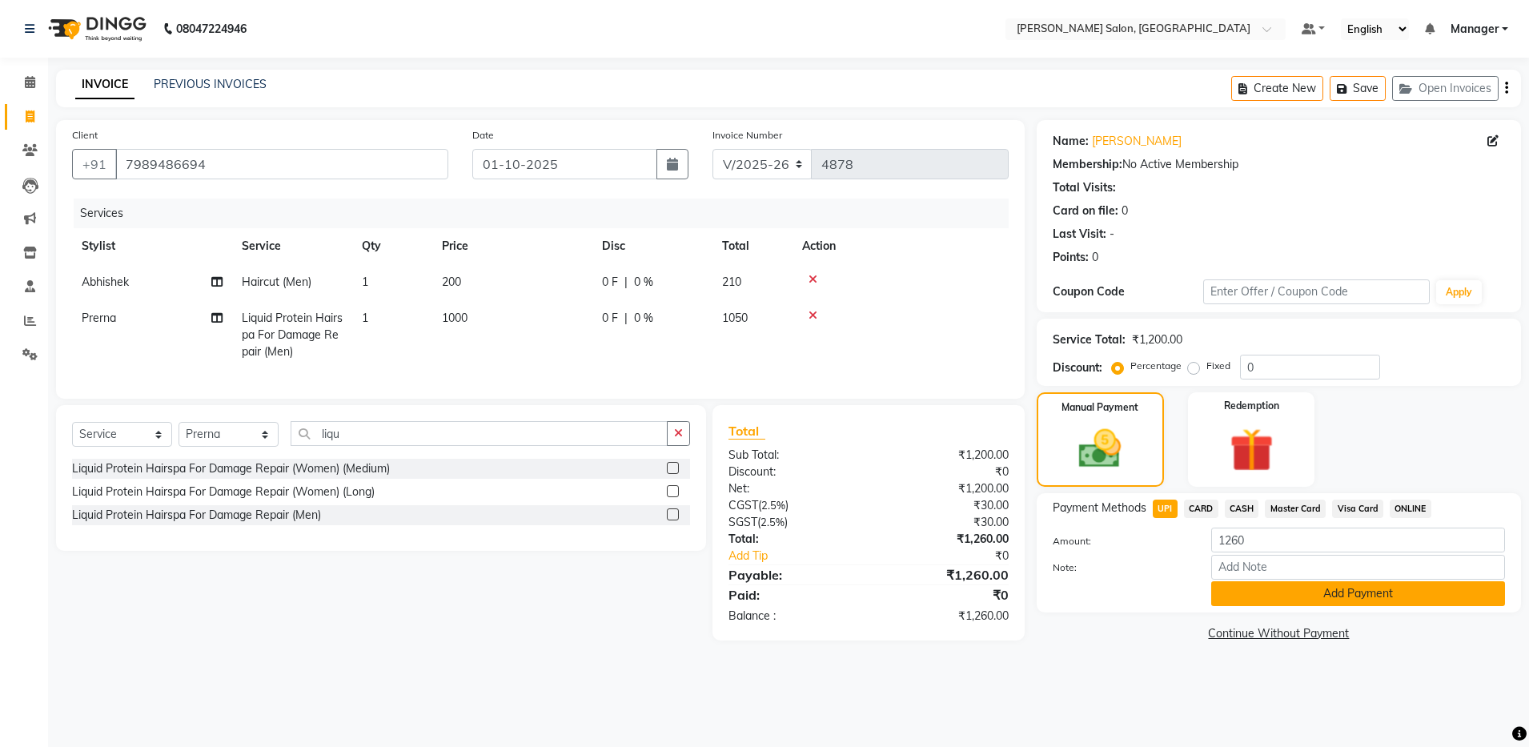
click at [1397, 595] on button "Add Payment" at bounding box center [1359, 593] width 294 height 25
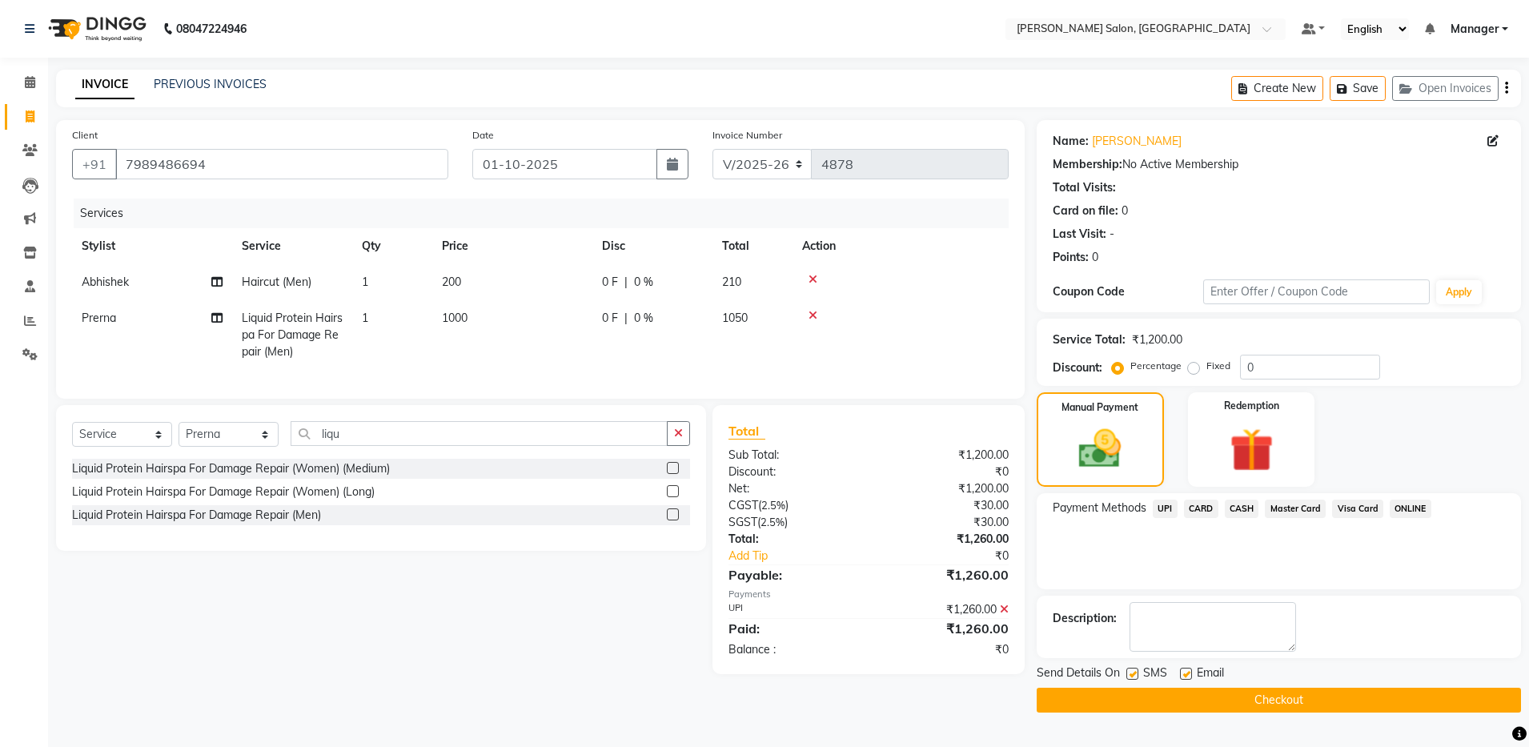
click at [1276, 696] on button "Checkout" at bounding box center [1279, 700] width 484 height 25
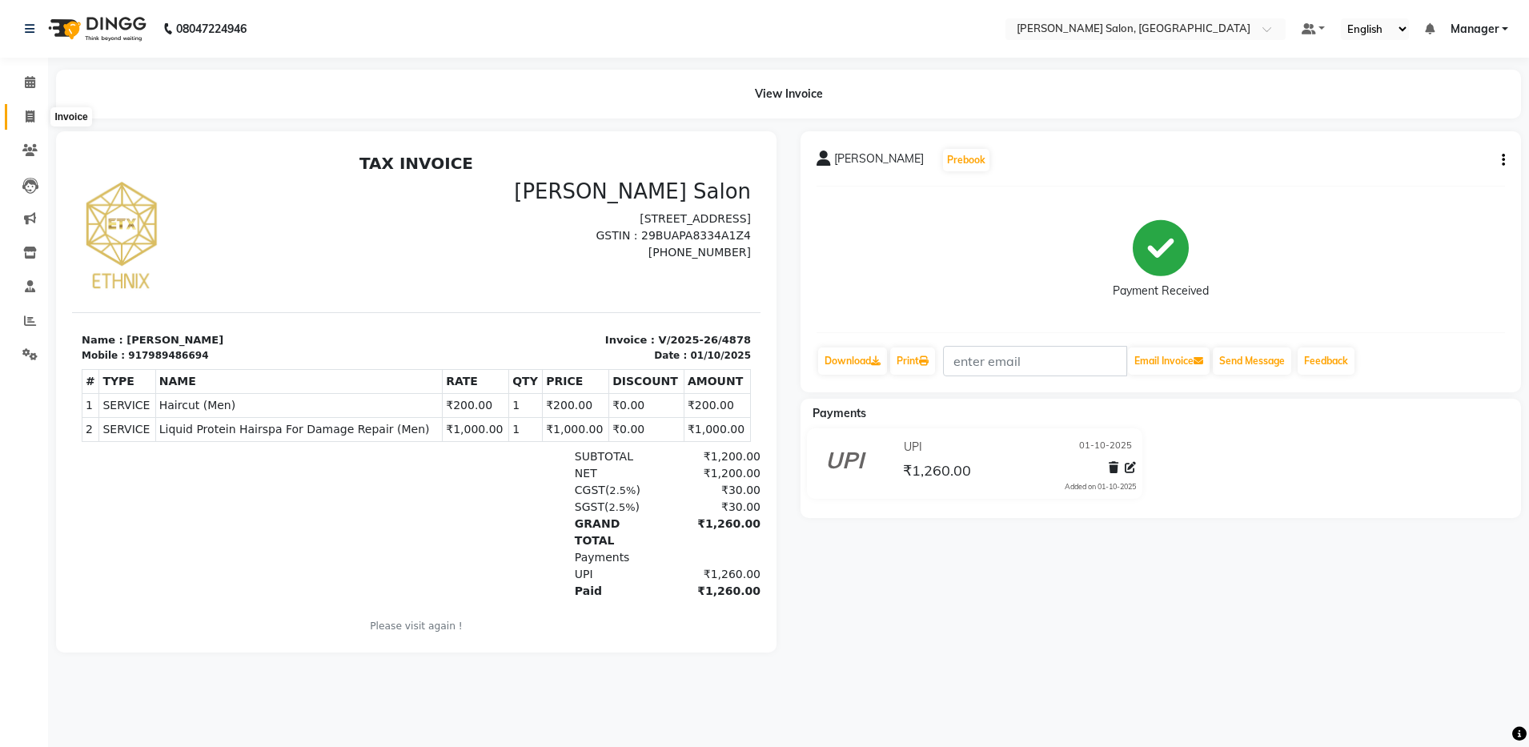
click at [28, 112] on icon at bounding box center [30, 117] width 9 height 12
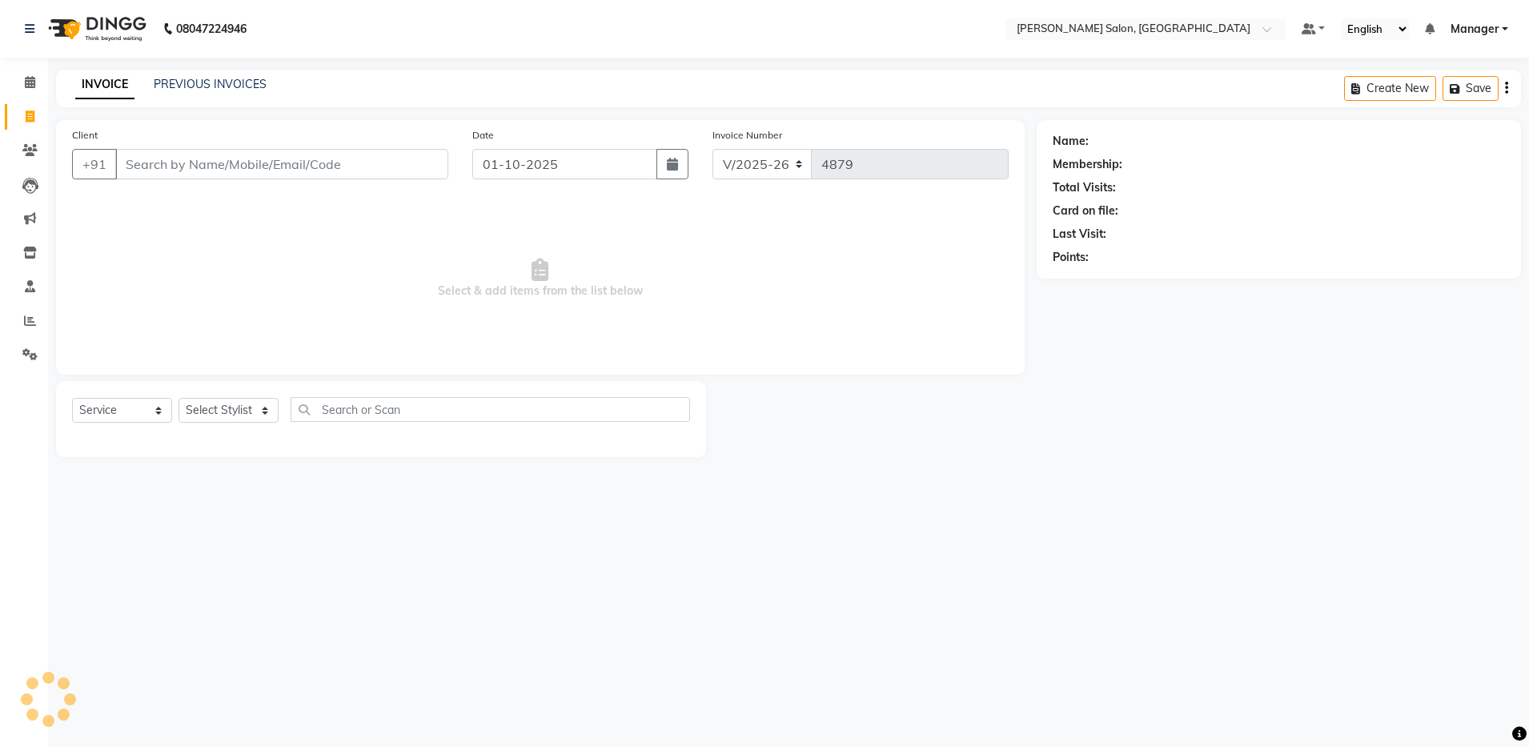
click at [207, 162] on input "Client" at bounding box center [281, 164] width 333 height 30
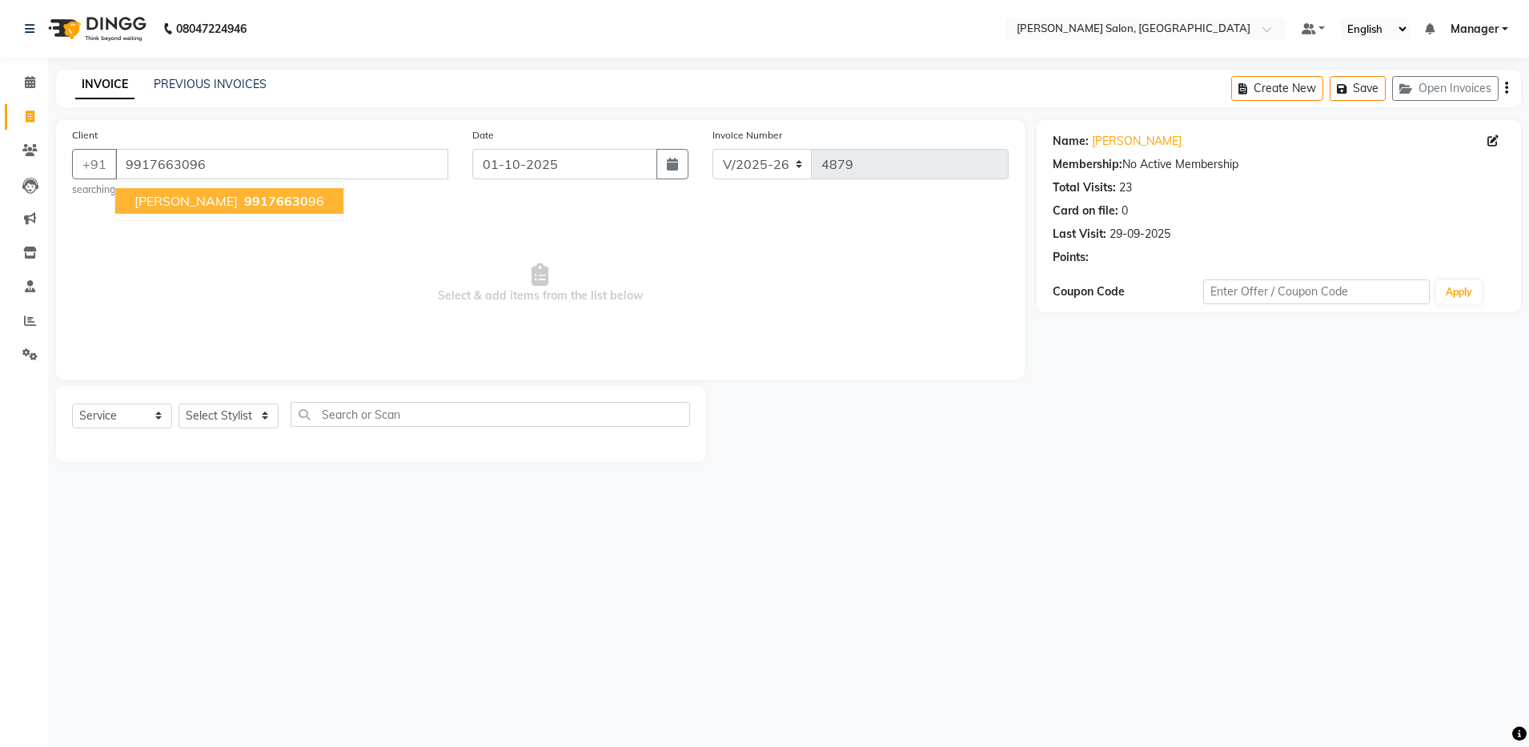
click at [244, 203] on span "99176630" at bounding box center [276, 201] width 64 height 16
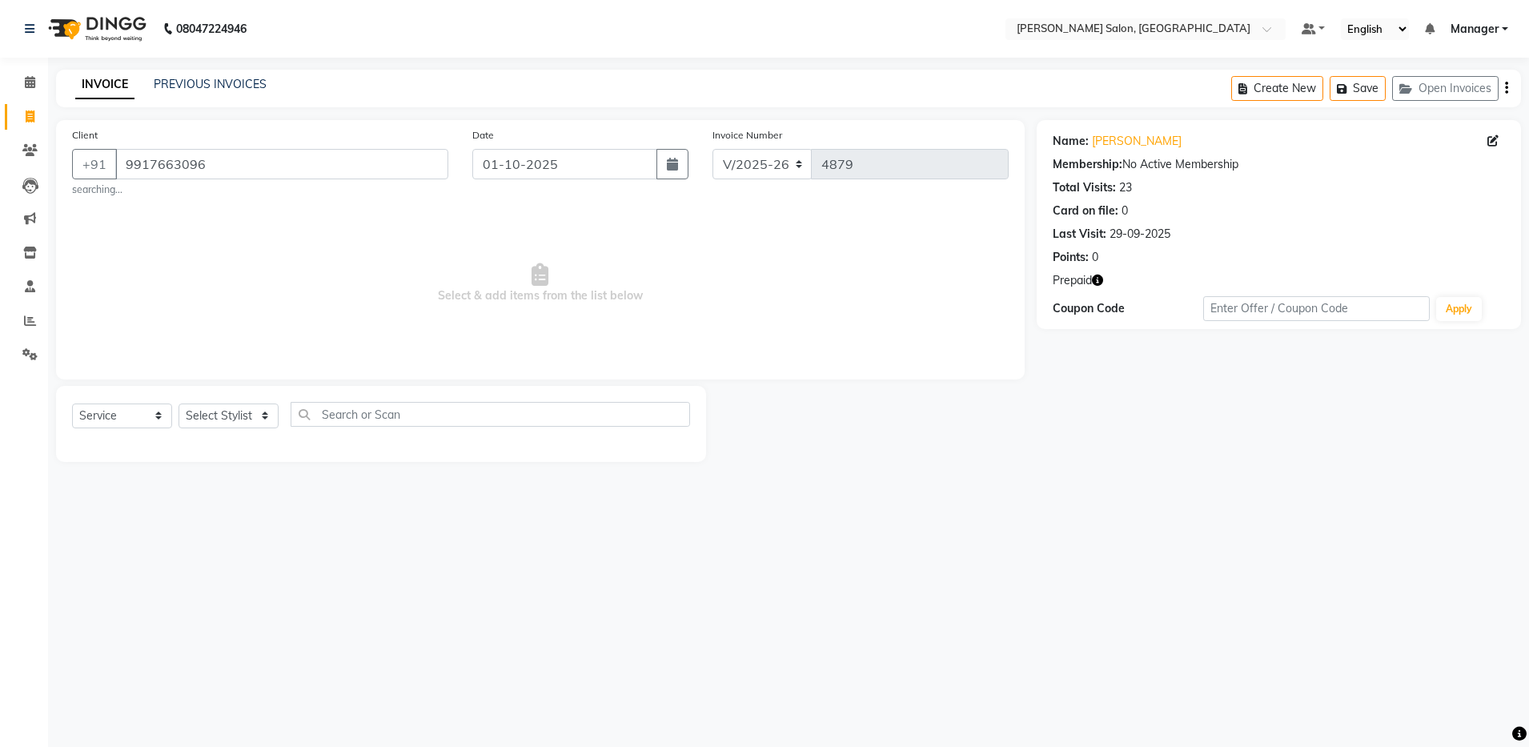
click at [1096, 277] on icon "button" at bounding box center [1097, 280] width 11 height 11
click at [1095, 276] on icon "button" at bounding box center [1097, 280] width 11 height 11
click at [148, 416] on select "Select Service Product Membership Package Voucher Prepaid Gift Card" at bounding box center [122, 416] width 100 height 25
click at [72, 404] on select "Select Service Product Membership Package Voucher Prepaid Gift Card" at bounding box center [122, 416] width 100 height 25
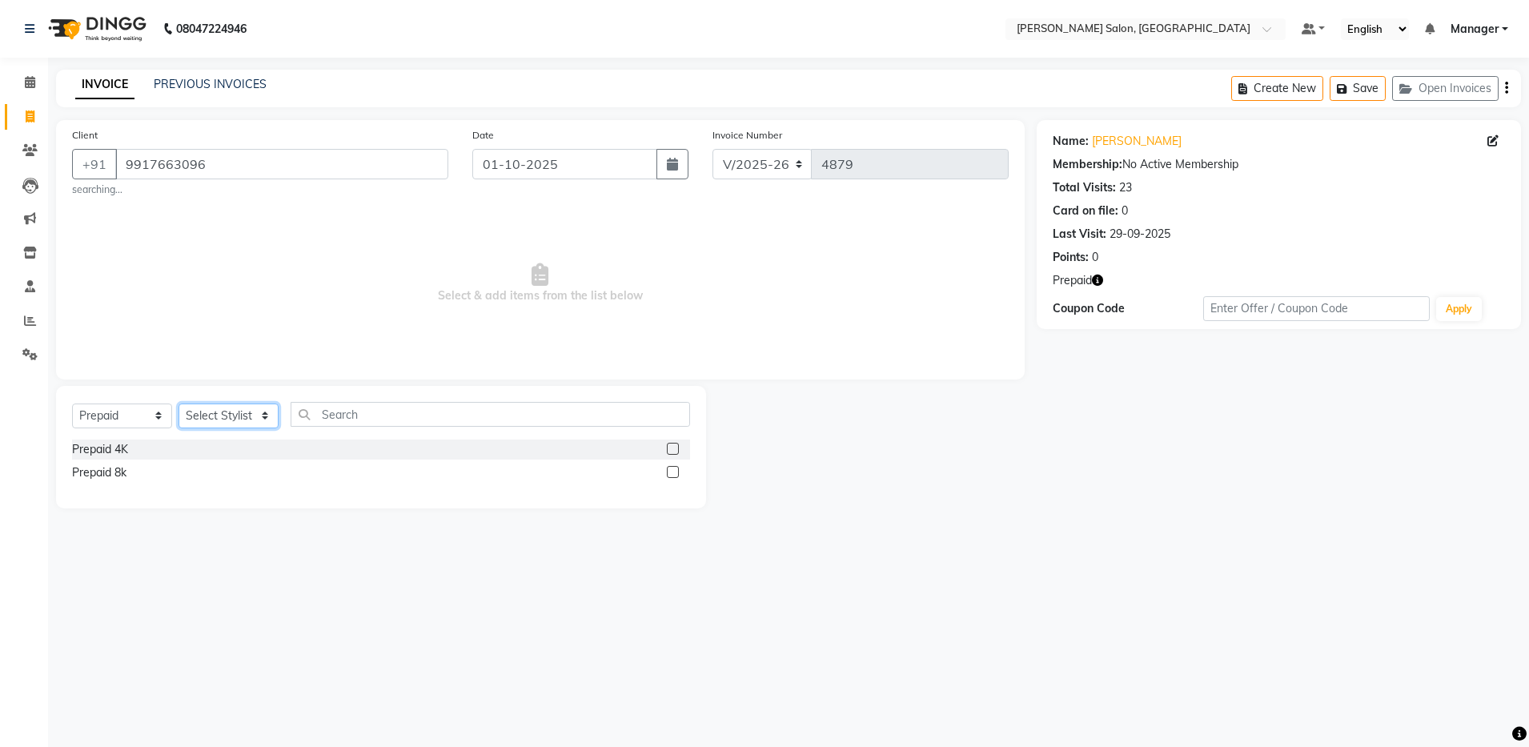
click at [235, 414] on select "Select Stylist Aarthi Abhishek Aisha Barbhuiya Aman Arjun Viswanathan Deep dolm…" at bounding box center [229, 416] width 100 height 25
click at [144, 472] on div "Prepaid 8k" at bounding box center [381, 473] width 618 height 20
click at [114, 474] on div "Prepaid 8k" at bounding box center [99, 472] width 54 height 17
click at [115, 475] on div "Prepaid 8k" at bounding box center [99, 472] width 54 height 17
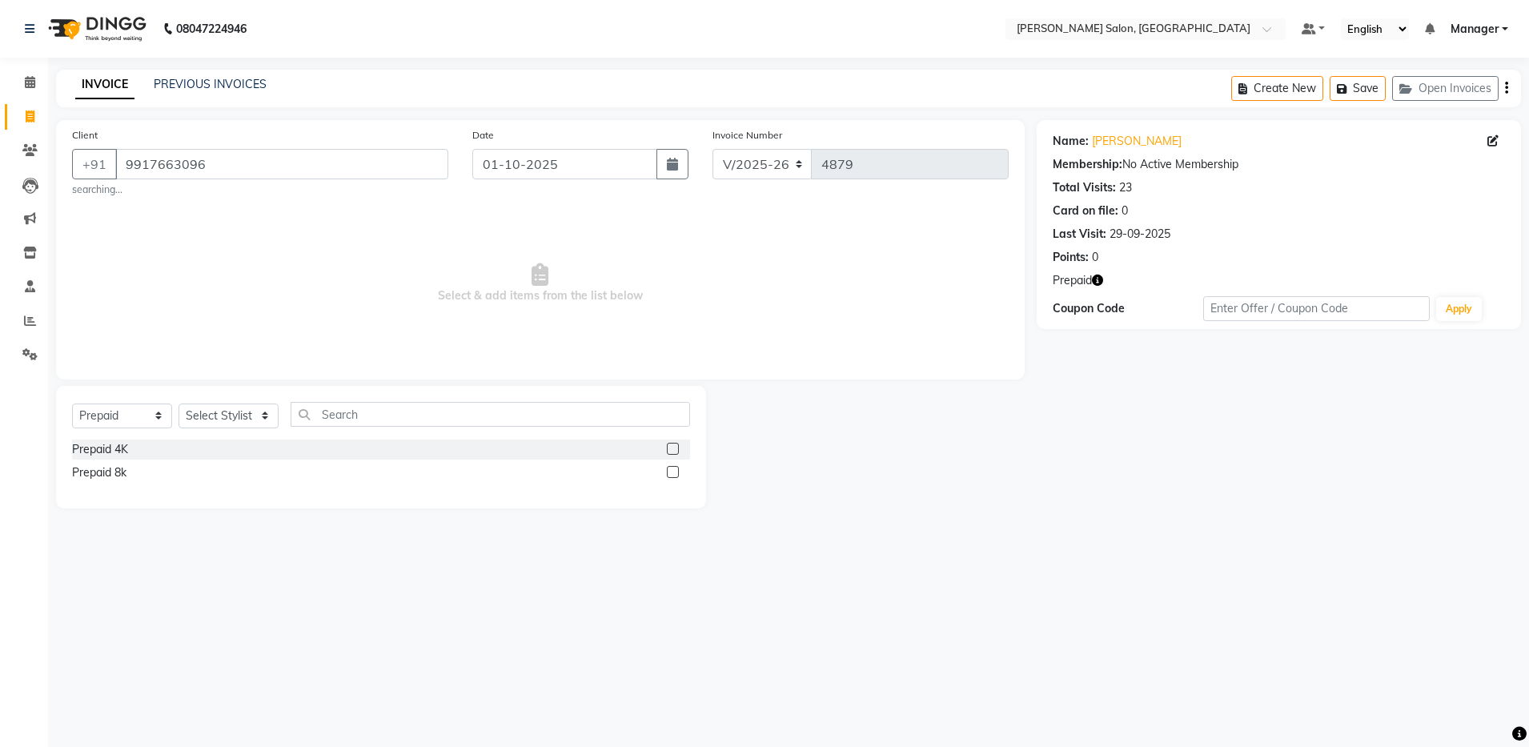
click at [671, 472] on label at bounding box center [673, 472] width 12 height 12
click at [671, 472] on input "checkbox" at bounding box center [672, 473] width 10 height 10
click at [676, 472] on label at bounding box center [673, 472] width 12 height 12
click at [676, 472] on input "checkbox" at bounding box center [672, 473] width 10 height 10
click at [673, 474] on label at bounding box center [673, 472] width 12 height 12
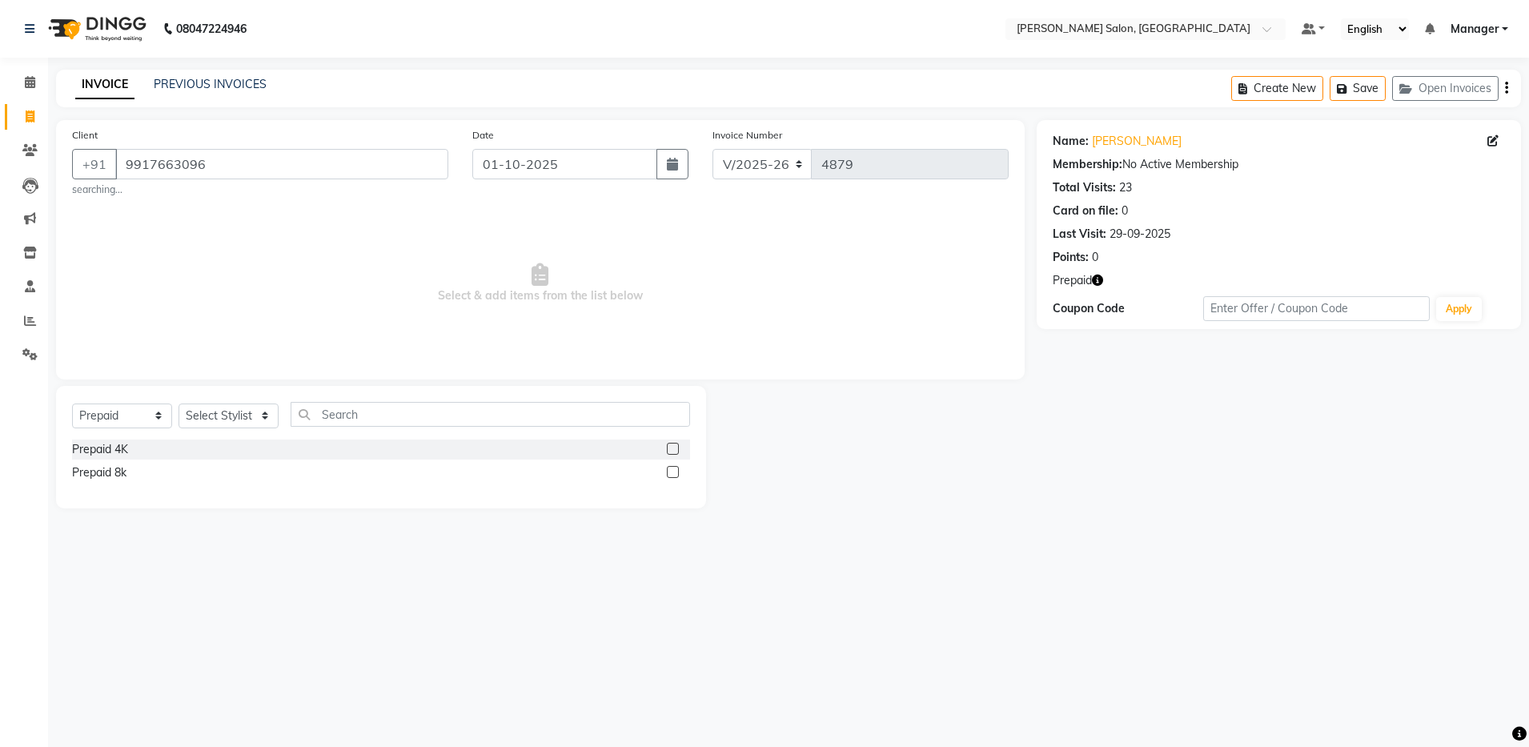
click at [673, 474] on input "checkbox" at bounding box center [672, 473] width 10 height 10
click at [240, 420] on select "Select Stylist Aarthi Abhishek Aisha Barbhuiya Aman Arjun Viswanathan Deep dolm…" at bounding box center [229, 416] width 100 height 25
click at [311, 647] on div "08047224946 Select Location × Ethnix Salon, Bellandur Default Panel My Panel En…" at bounding box center [764, 373] width 1529 height 747
click at [175, 162] on input "9917663096" at bounding box center [281, 164] width 333 height 30
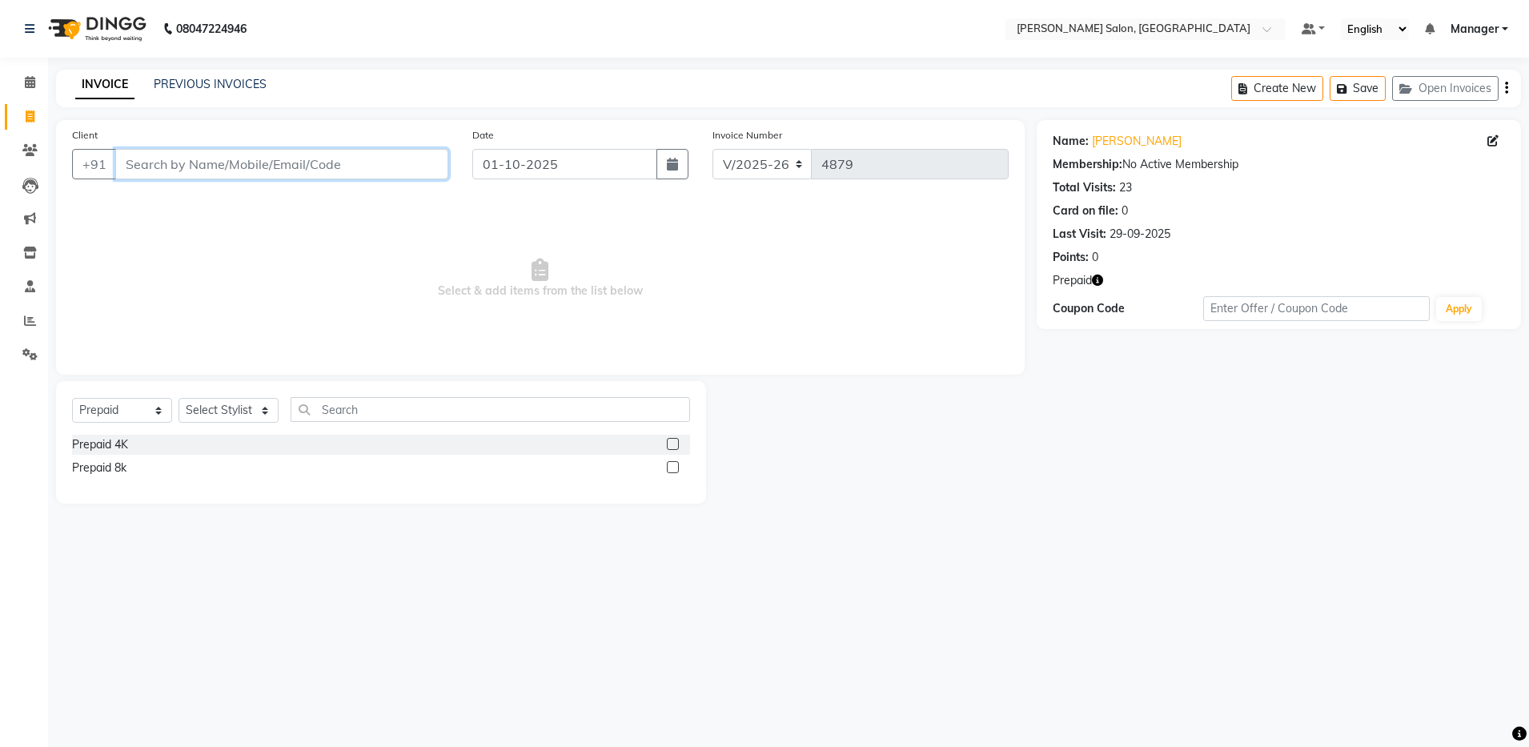
click at [230, 165] on input "Client" at bounding box center [281, 164] width 333 height 30
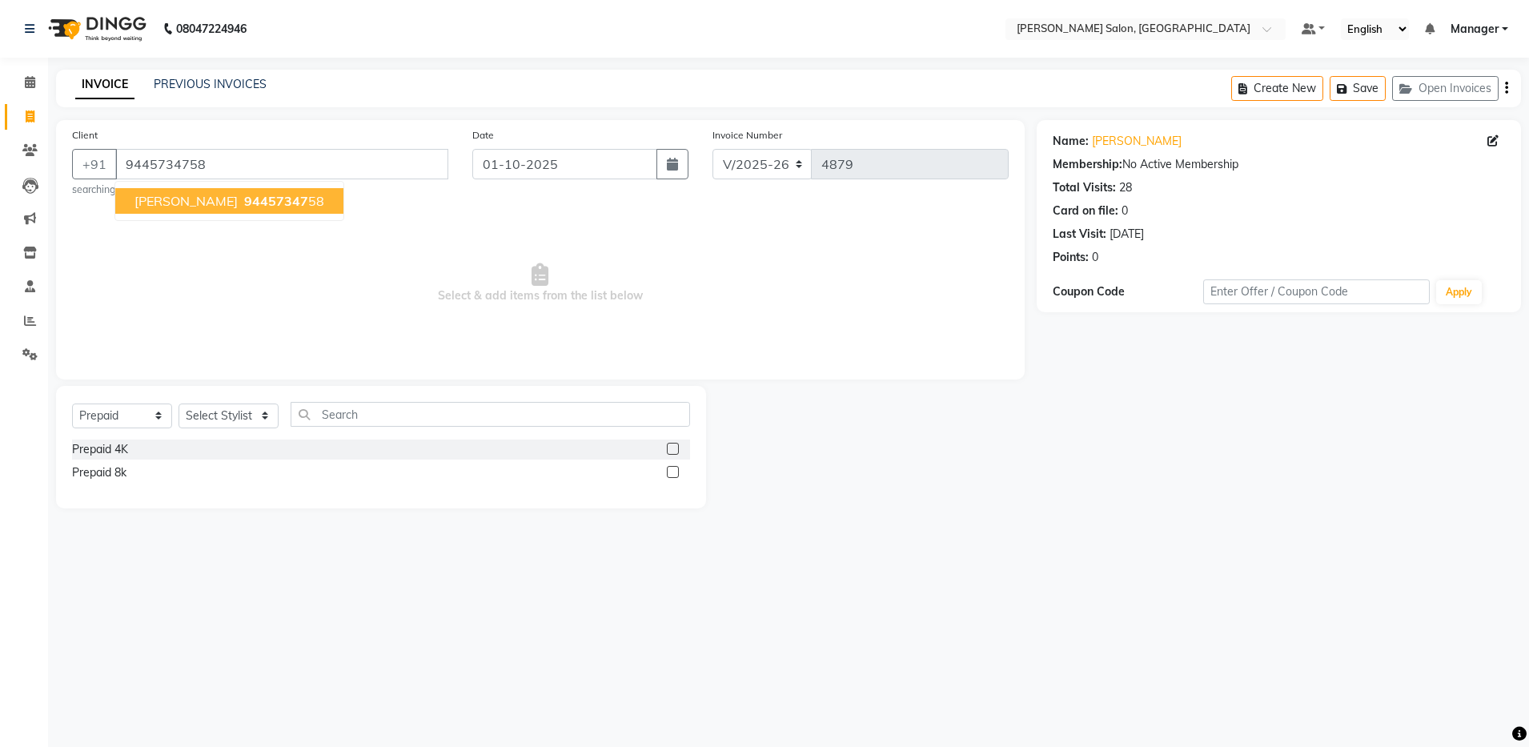
click at [244, 195] on span "94457347" at bounding box center [276, 201] width 64 height 16
click at [266, 411] on select "Select Stylist Aarthi Abhishek Aisha Barbhuiya Aman Arjun Viswanathan Deep dolm…" at bounding box center [229, 416] width 100 height 25
click at [143, 413] on select "Select Service Product Membership Package Voucher Prepaid Gift Card" at bounding box center [122, 416] width 100 height 25
click at [72, 404] on select "Select Service Product Membership Package Voucher Prepaid Gift Card" at bounding box center [122, 416] width 100 height 25
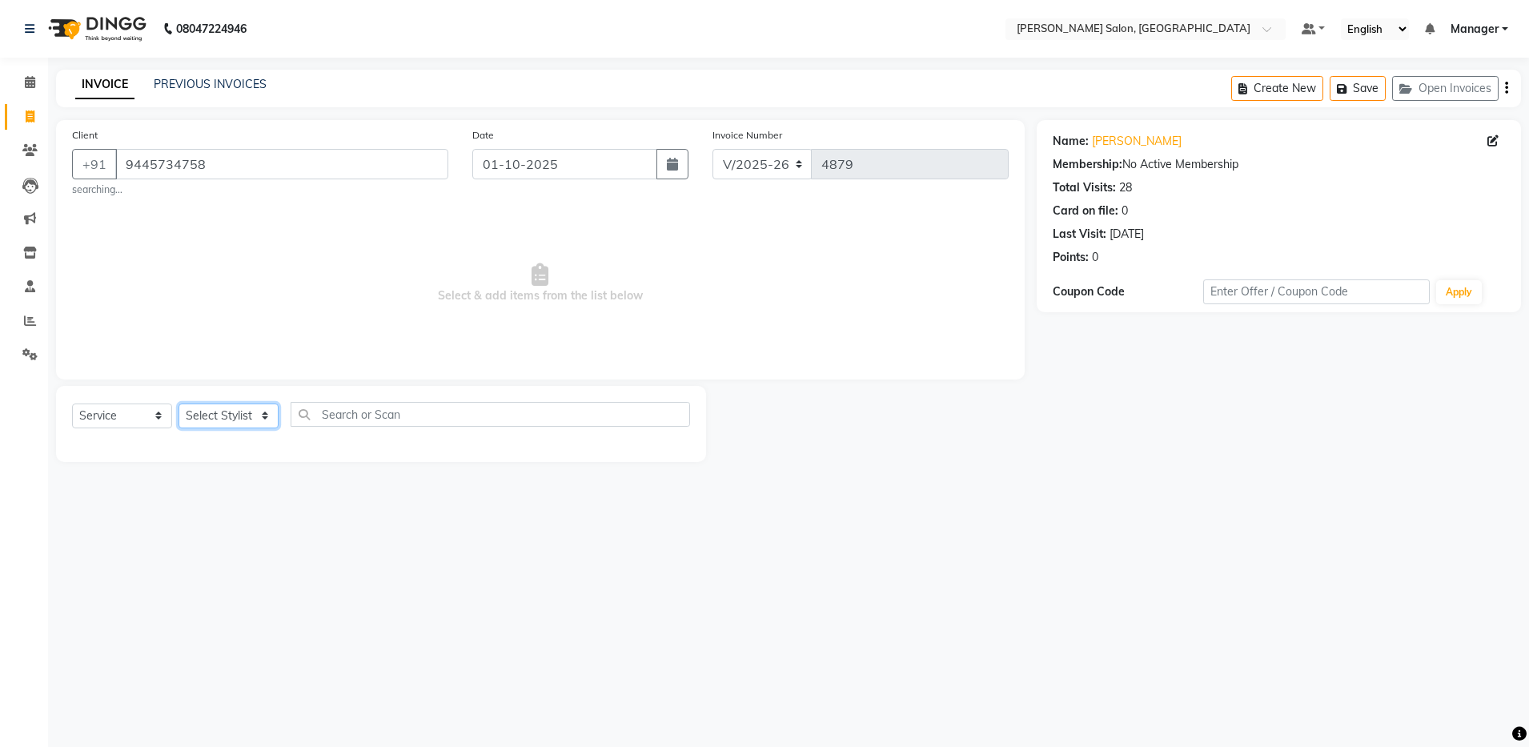
click at [231, 421] on select "Select Stylist Aarthi Abhishek Aisha Barbhuiya Aman Arjun Viswanathan Deep dolm…" at bounding box center [229, 416] width 100 height 25
click at [179, 404] on select "Select Stylist Aarthi Abhishek Aisha Barbhuiya Aman Arjun Viswanathan Deep dolm…" at bounding box center [229, 416] width 100 height 25
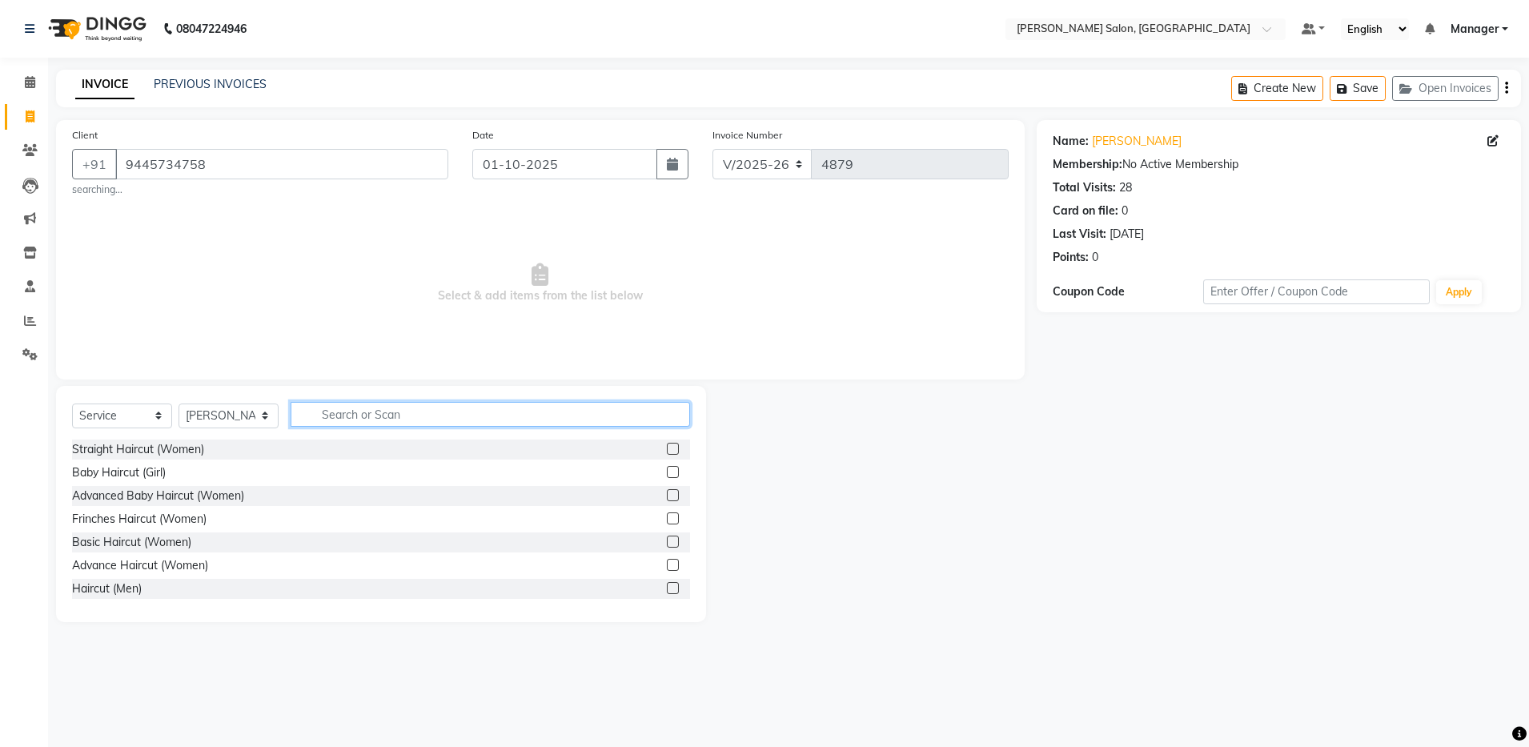
click at [388, 416] on input "text" at bounding box center [491, 414] width 400 height 25
click at [667, 582] on label at bounding box center [673, 588] width 12 height 12
click at [667, 584] on input "checkbox" at bounding box center [672, 589] width 10 height 10
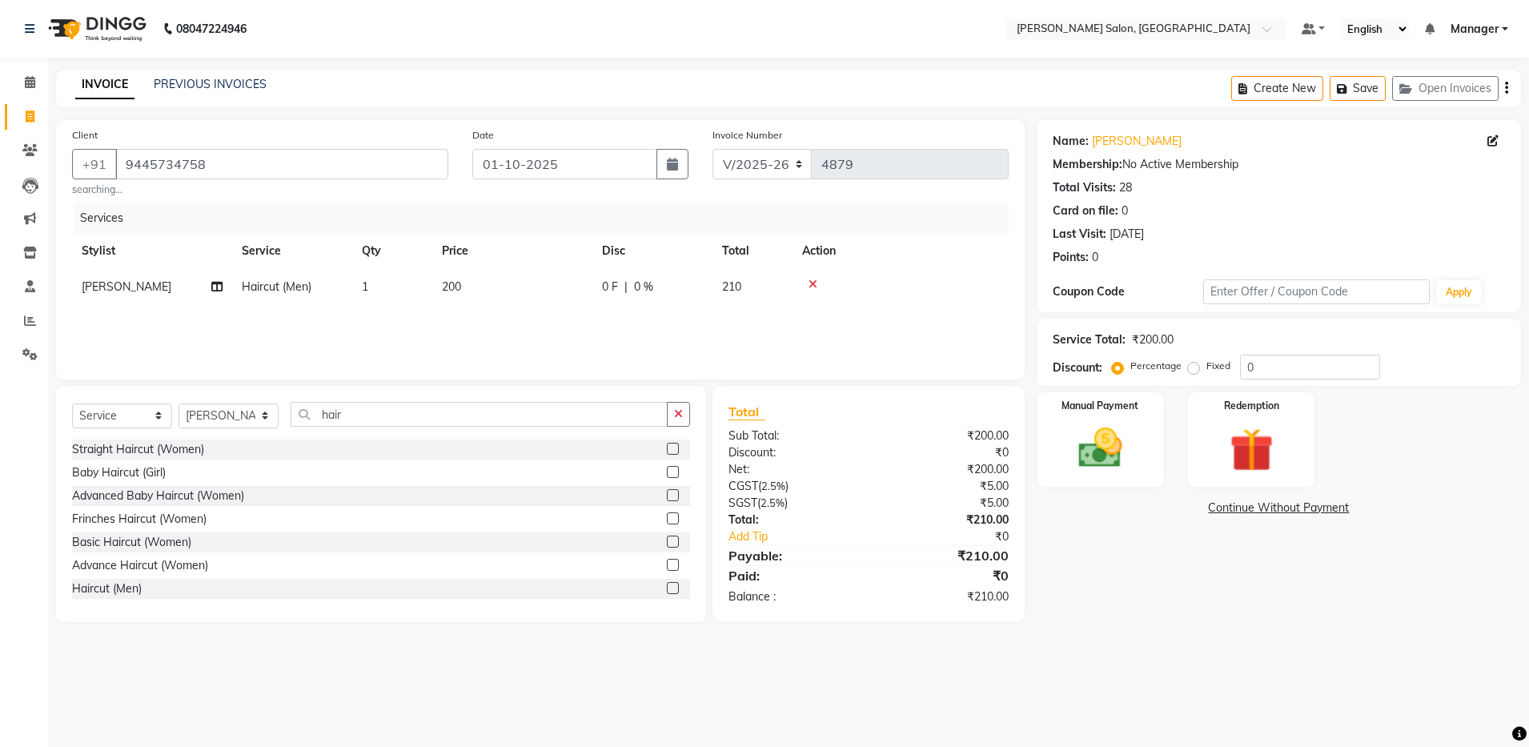
click at [1506, 88] on icon "button" at bounding box center [1506, 88] width 3 height 1
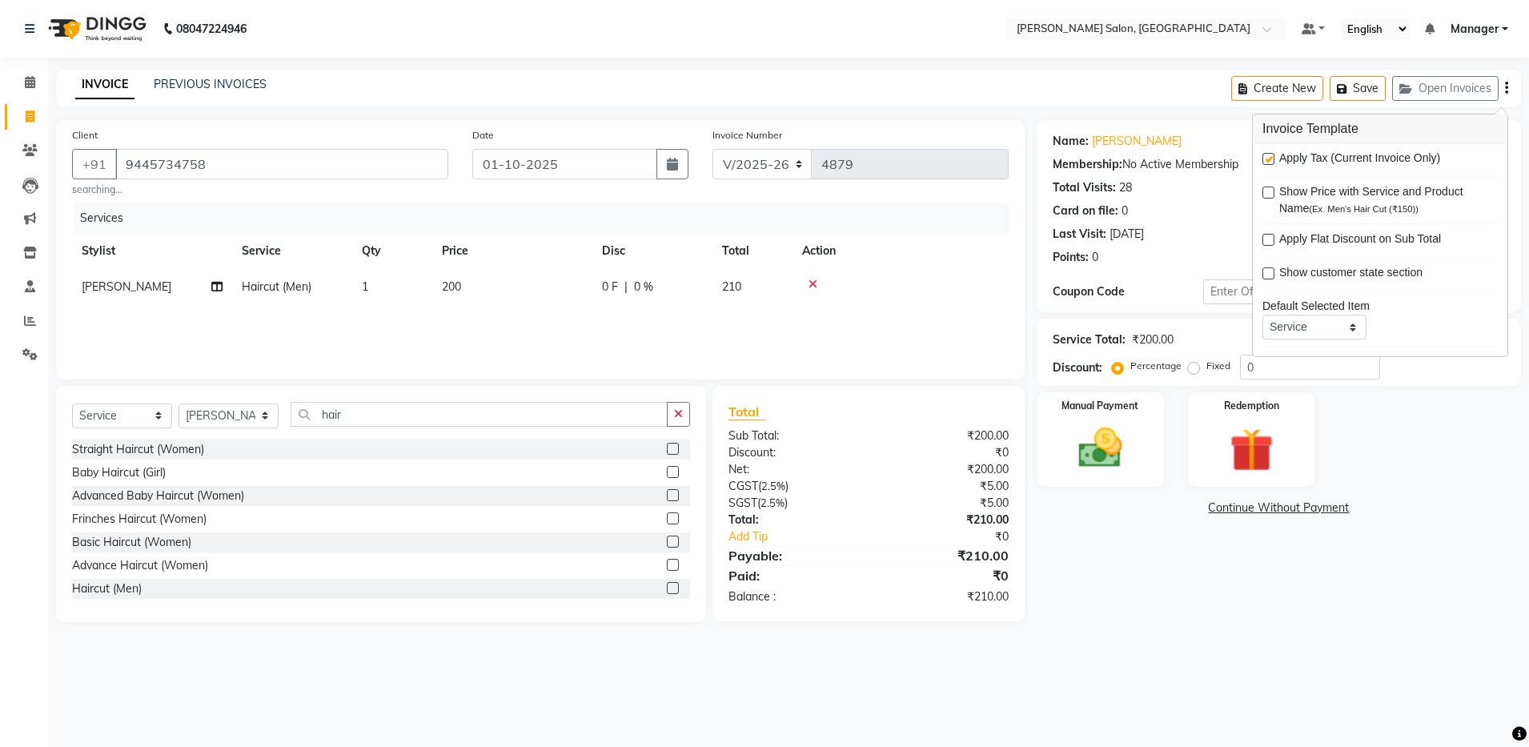
click at [1272, 158] on label at bounding box center [1269, 159] width 12 height 12
click at [1272, 158] on input "checkbox" at bounding box center [1268, 160] width 10 height 10
click at [1342, 619] on div "Name: Vignesh Membership: No Active Membership Total Visits: 28 Card on file: 0…" at bounding box center [1285, 371] width 496 height 502
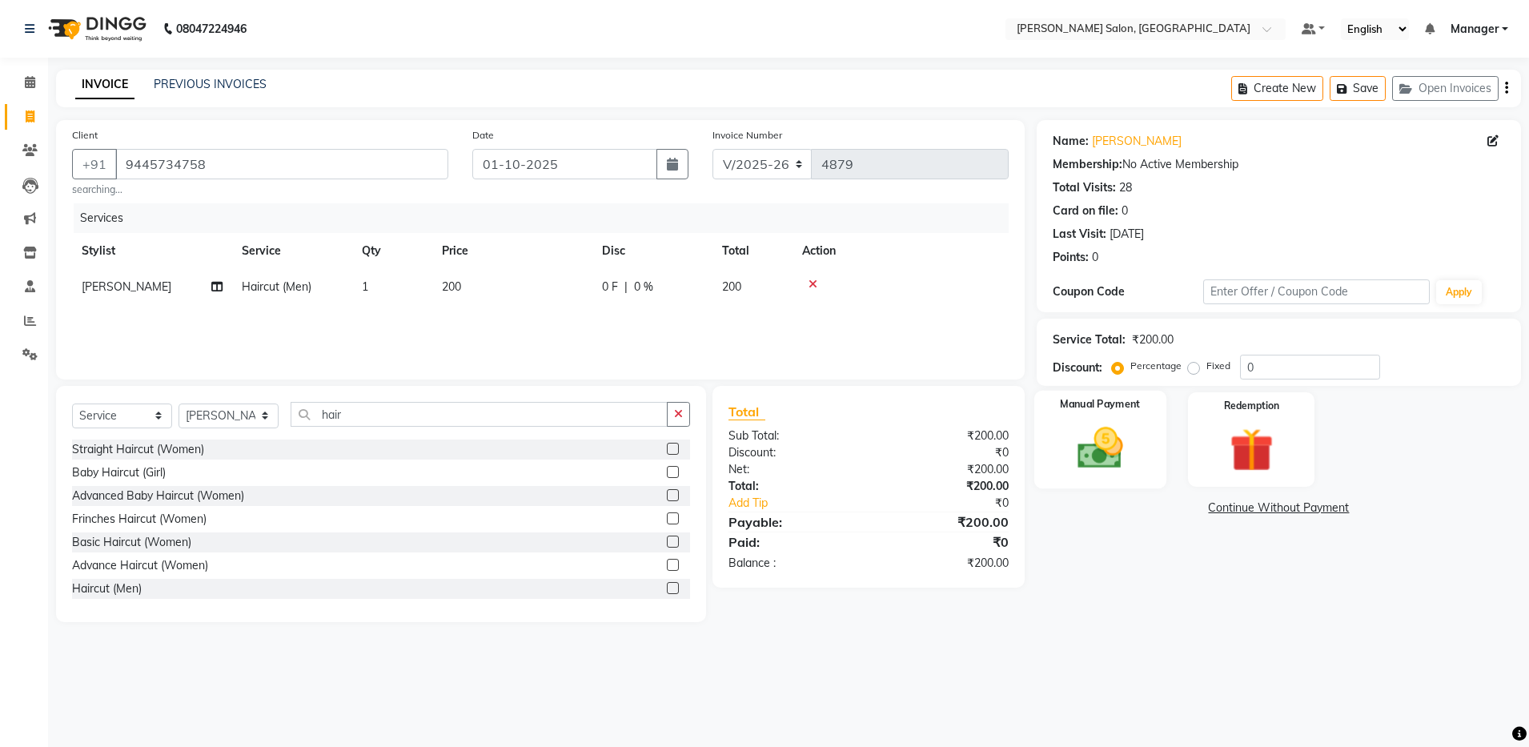
click at [1111, 438] on img at bounding box center [1100, 448] width 74 height 53
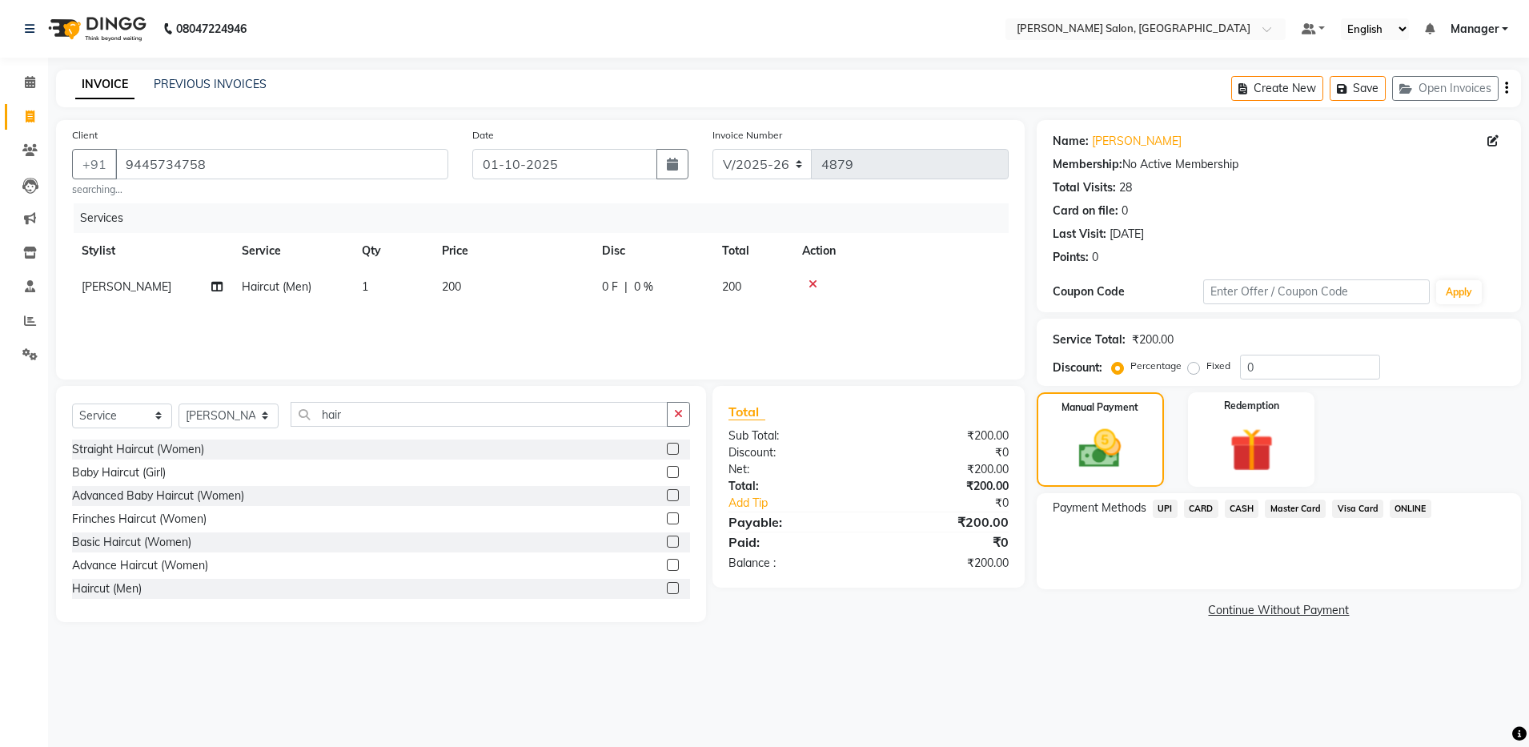
click at [1248, 511] on span "CASH" at bounding box center [1242, 509] width 34 height 18
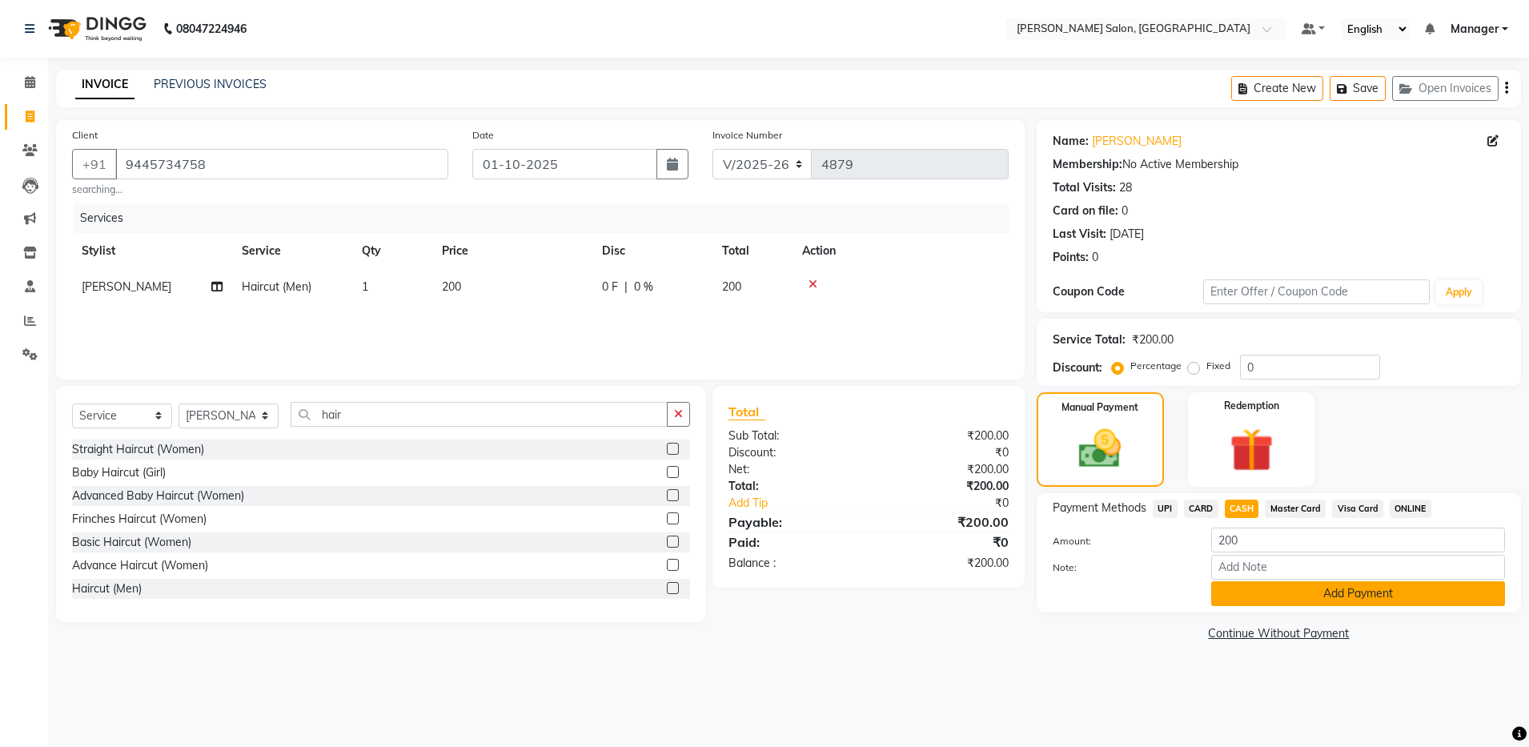
click at [1370, 599] on button "Add Payment" at bounding box center [1359, 593] width 294 height 25
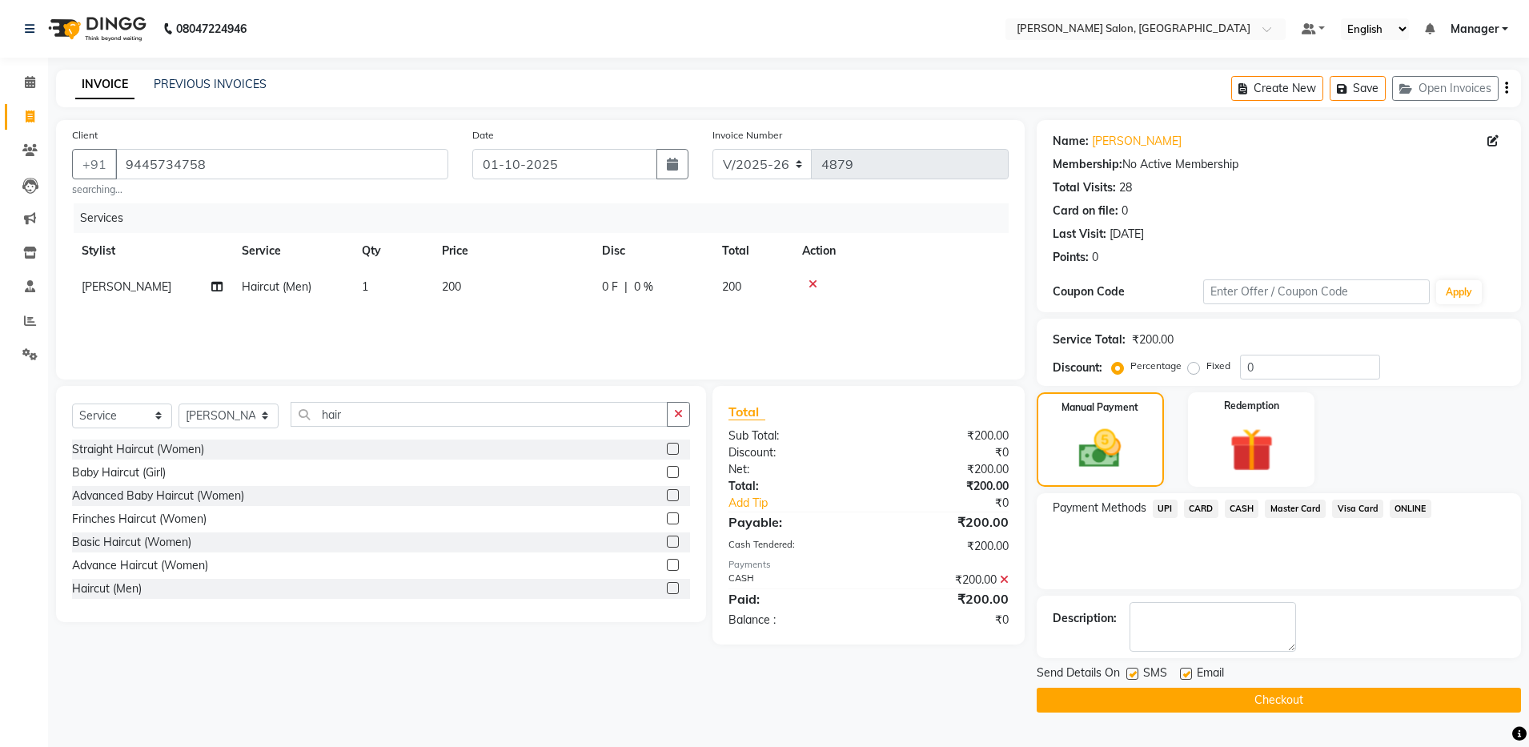
click at [1304, 695] on button "Checkout" at bounding box center [1279, 700] width 484 height 25
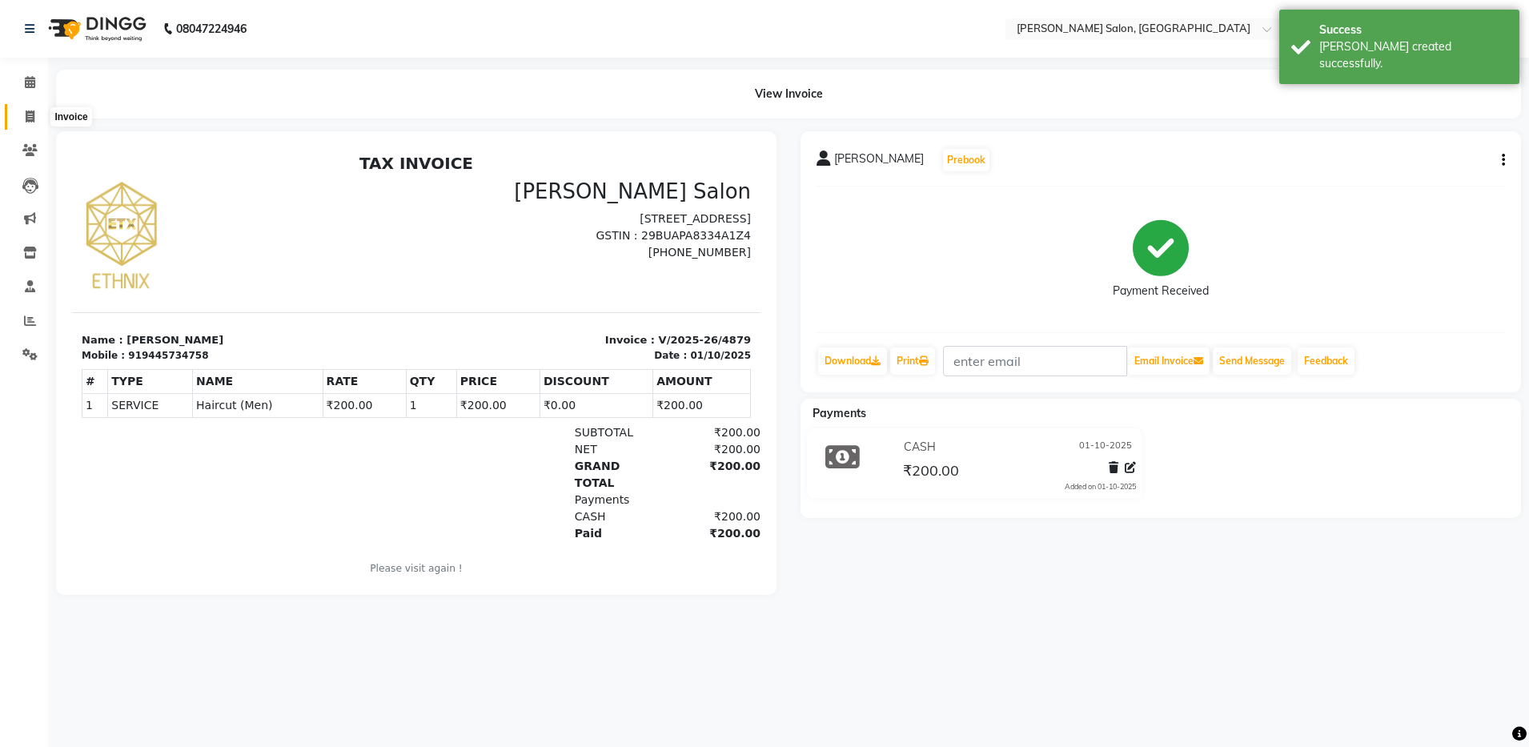
click at [26, 112] on icon at bounding box center [30, 117] width 9 height 12
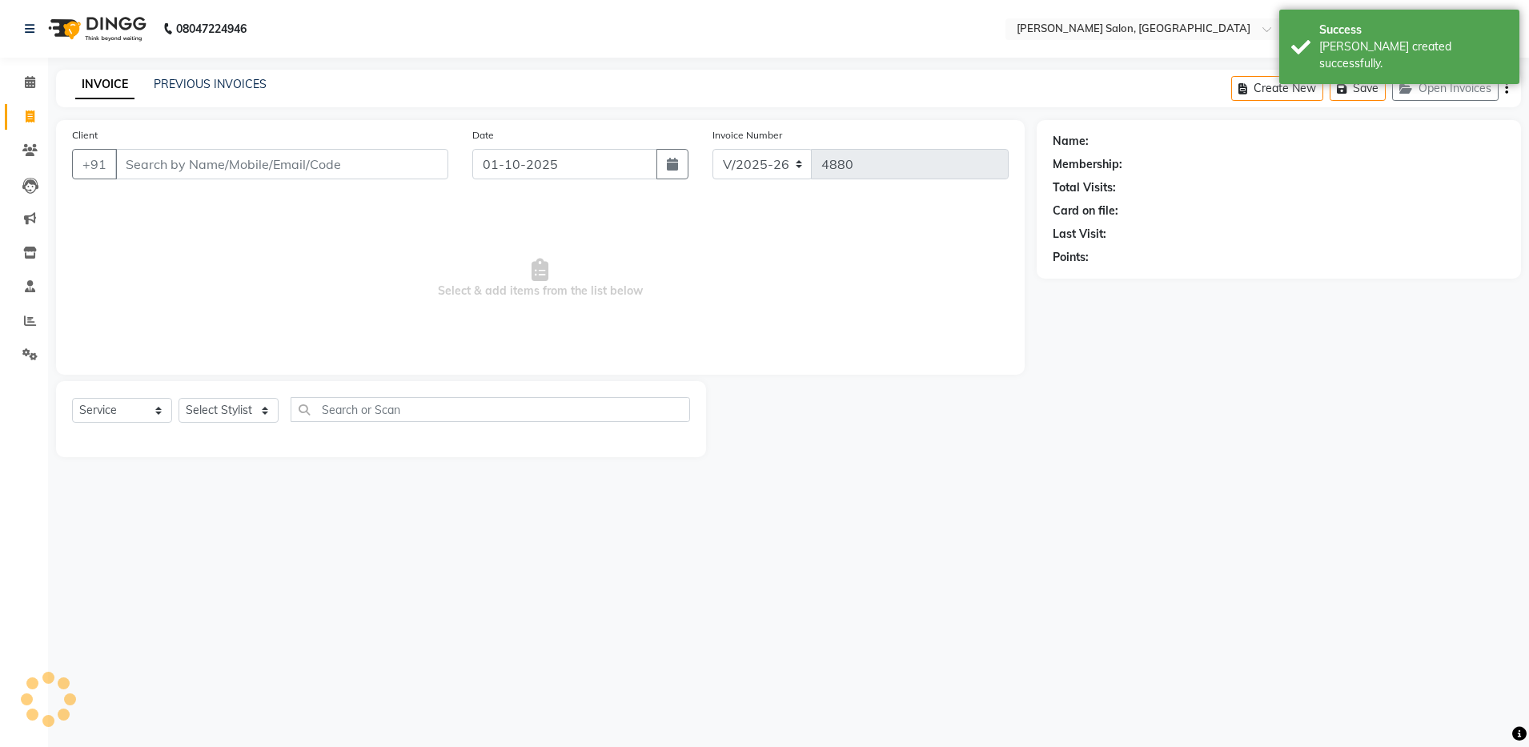
click at [168, 171] on input "Client" at bounding box center [281, 164] width 333 height 30
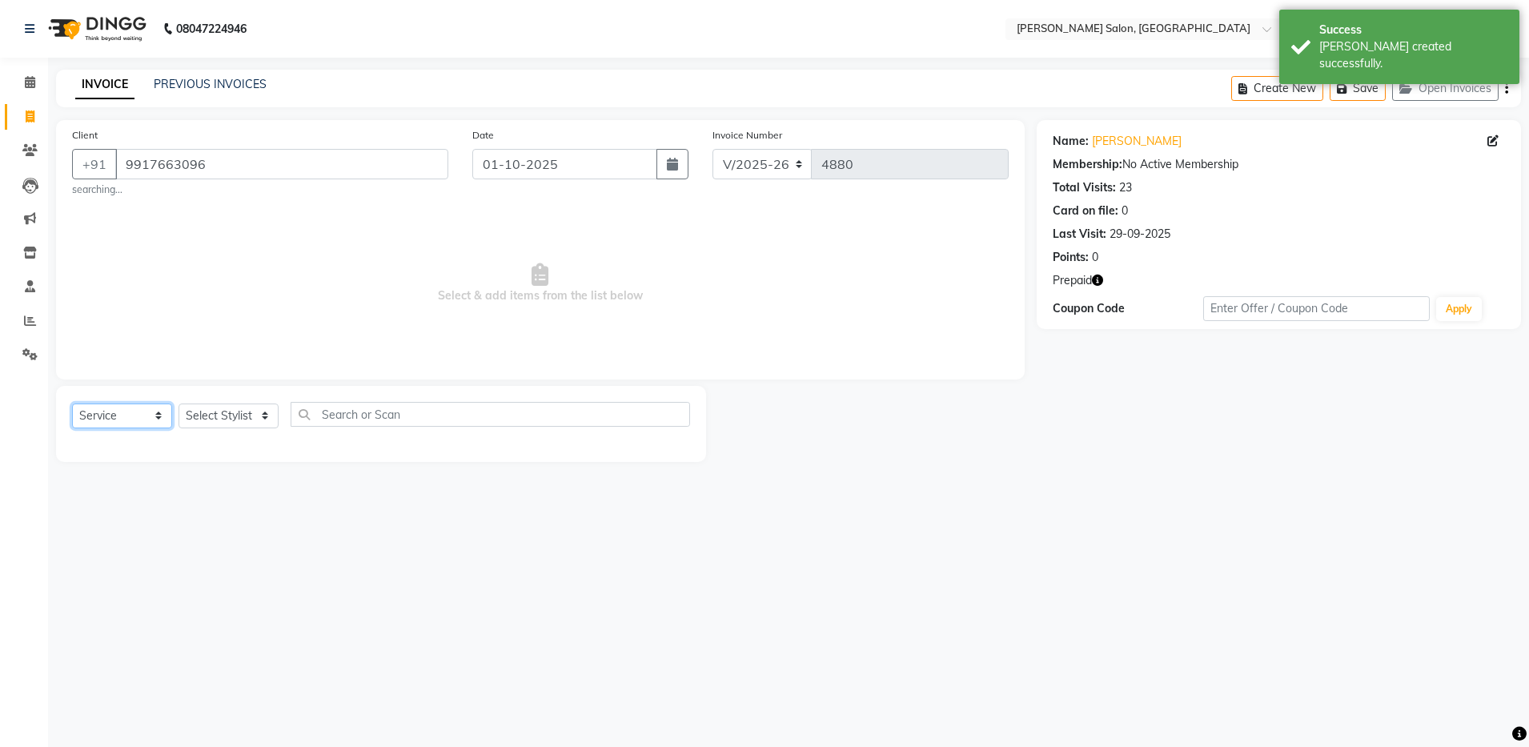
click at [142, 425] on select "Select Service Product Membership Package Voucher Prepaid Gift Card" at bounding box center [122, 416] width 100 height 25
click at [72, 404] on select "Select Service Product Membership Package Voucher Prepaid Gift Card" at bounding box center [122, 416] width 100 height 25
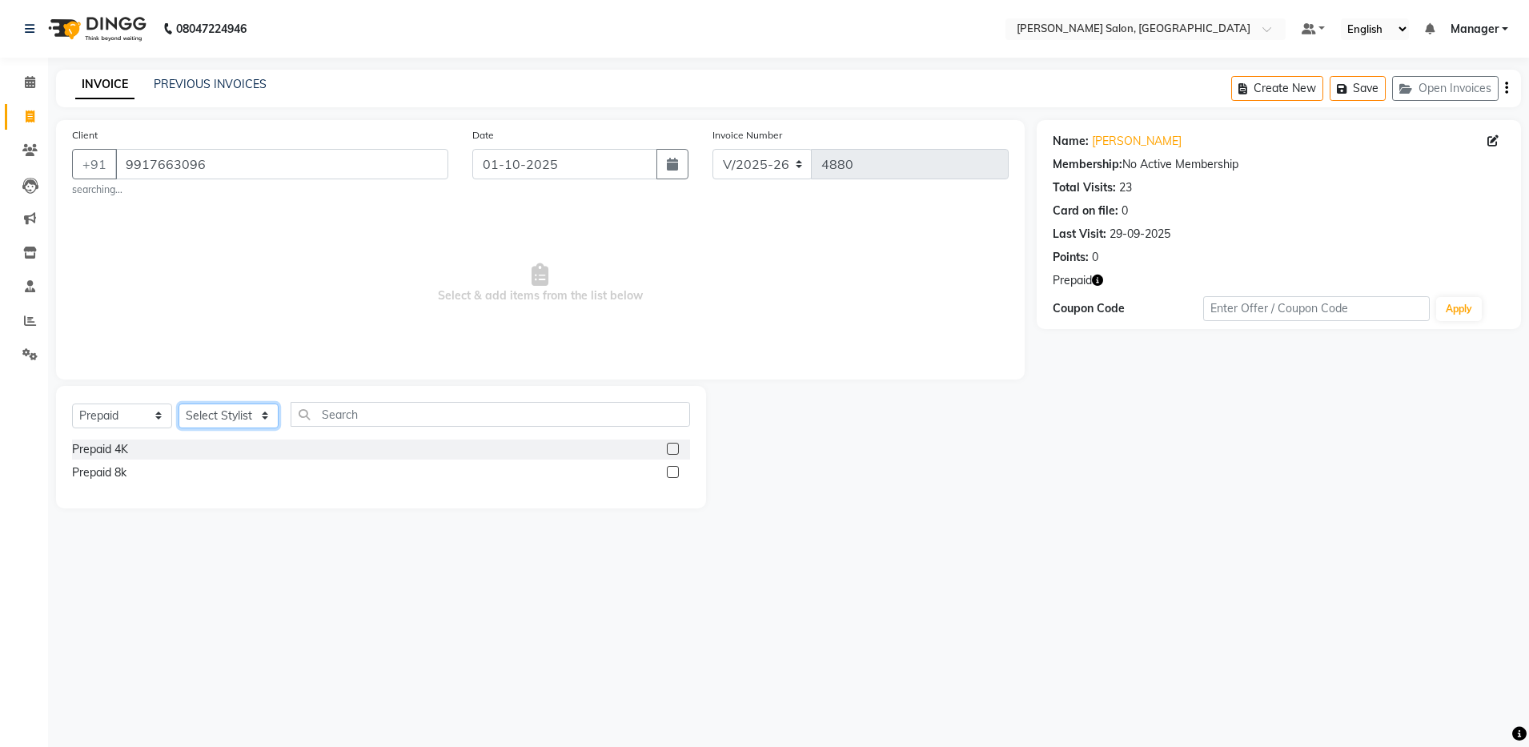
drag, startPoint x: 230, startPoint y: 414, endPoint x: 239, endPoint y: 401, distance: 15.5
click at [230, 414] on select "Select Stylist Aarthi Abhishek Aisha Barbhuiya Aman Arjun Viswanathan Deep dolm…" at bounding box center [229, 416] width 100 height 25
click at [179, 404] on select "Select Stylist Aarthi Abhishek Aisha Barbhuiya Aman Arjun Viswanathan Deep dolm…" at bounding box center [229, 416] width 100 height 25
click at [670, 472] on label at bounding box center [673, 472] width 12 height 12
click at [670, 472] on input "checkbox" at bounding box center [672, 473] width 10 height 10
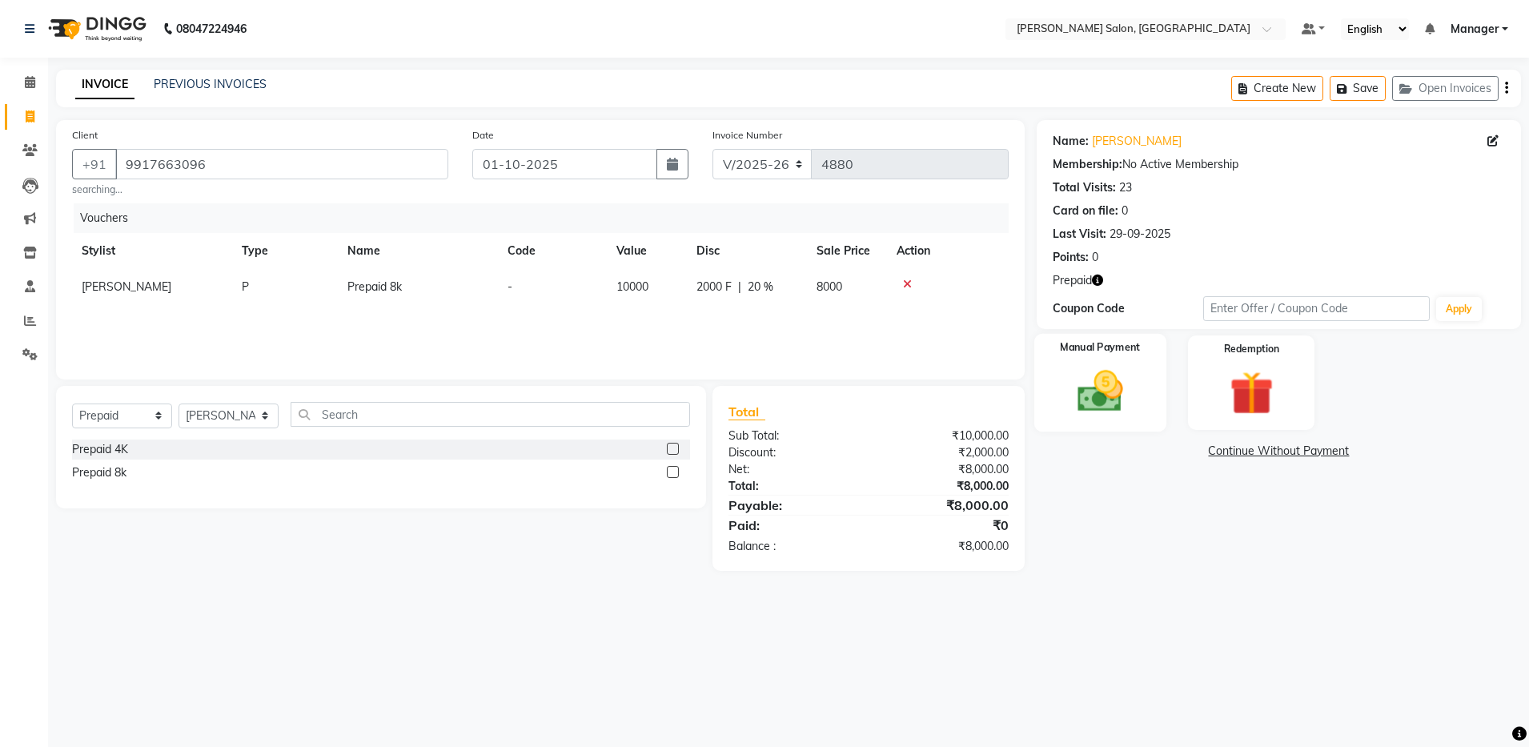
click at [1082, 391] on img at bounding box center [1100, 391] width 74 height 53
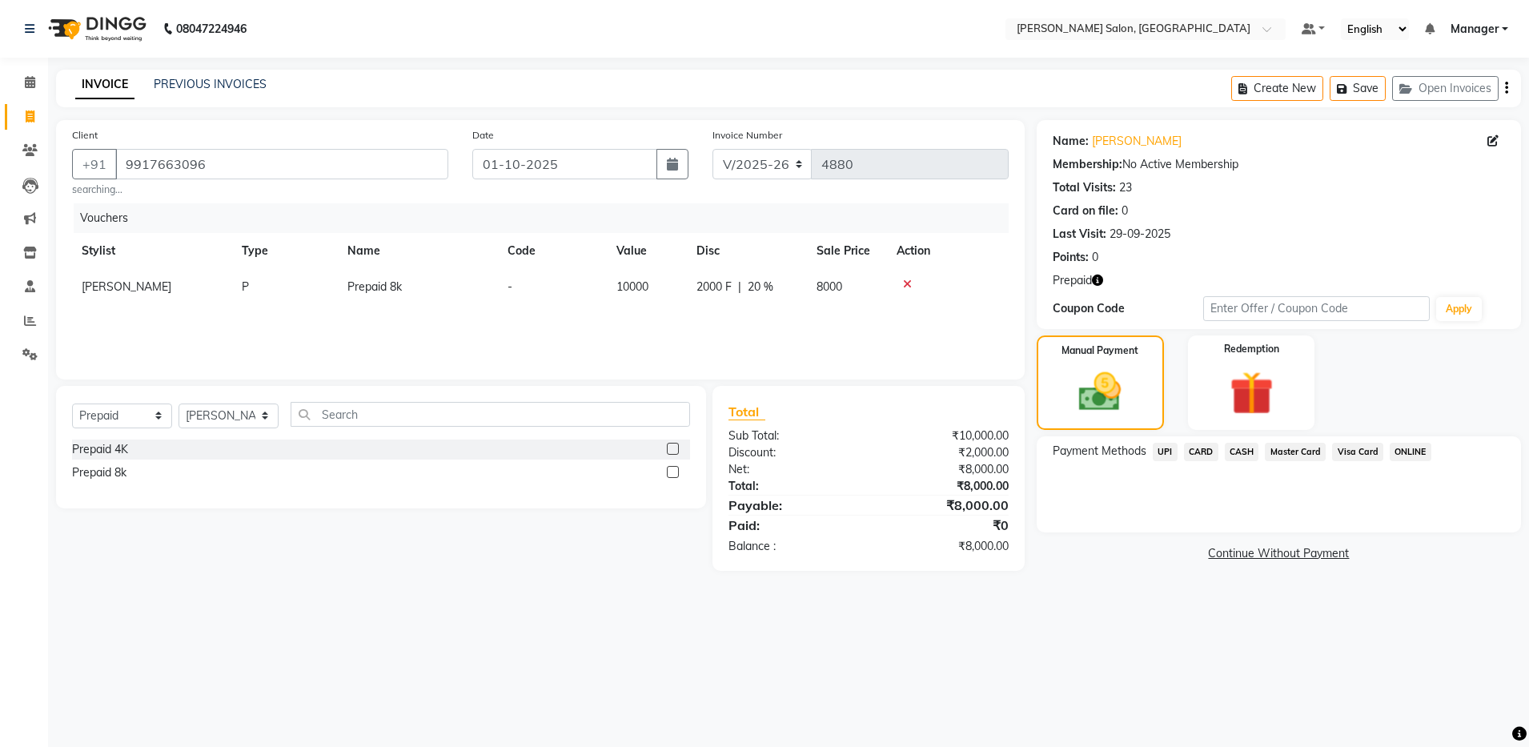
click at [1173, 452] on span "UPI" at bounding box center [1165, 452] width 25 height 18
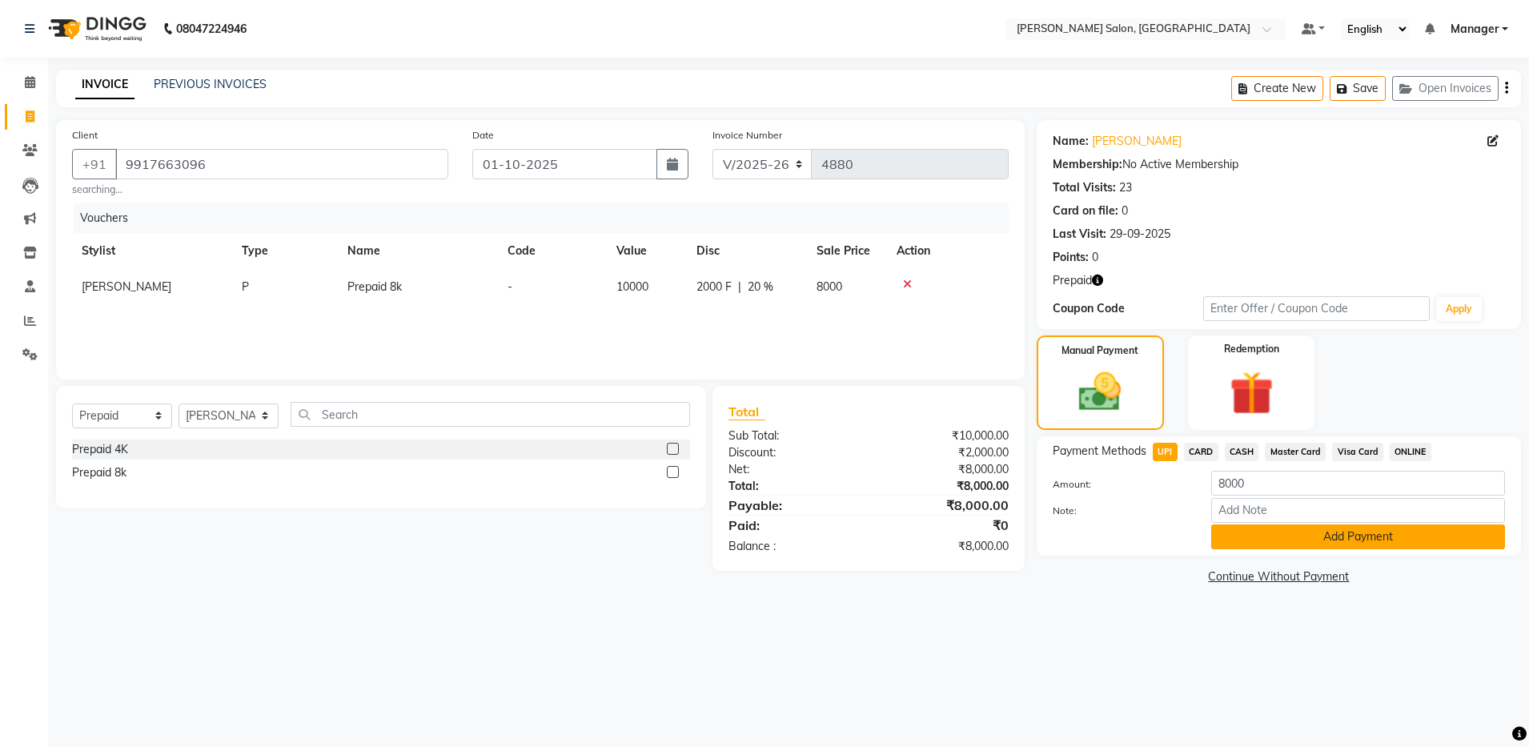
click at [1306, 529] on button "Add Payment" at bounding box center [1359, 537] width 294 height 25
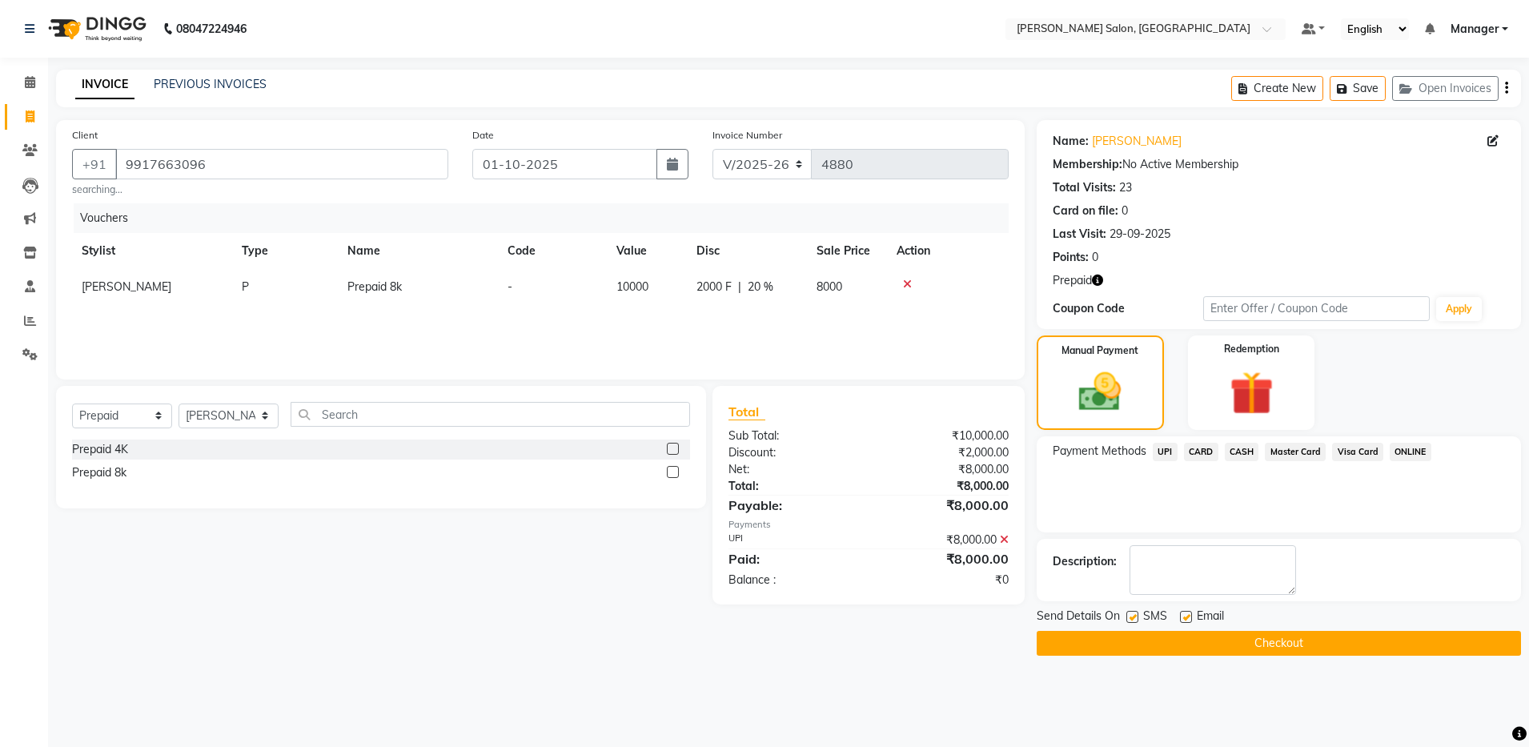
click at [1274, 645] on button "Checkout" at bounding box center [1279, 643] width 484 height 25
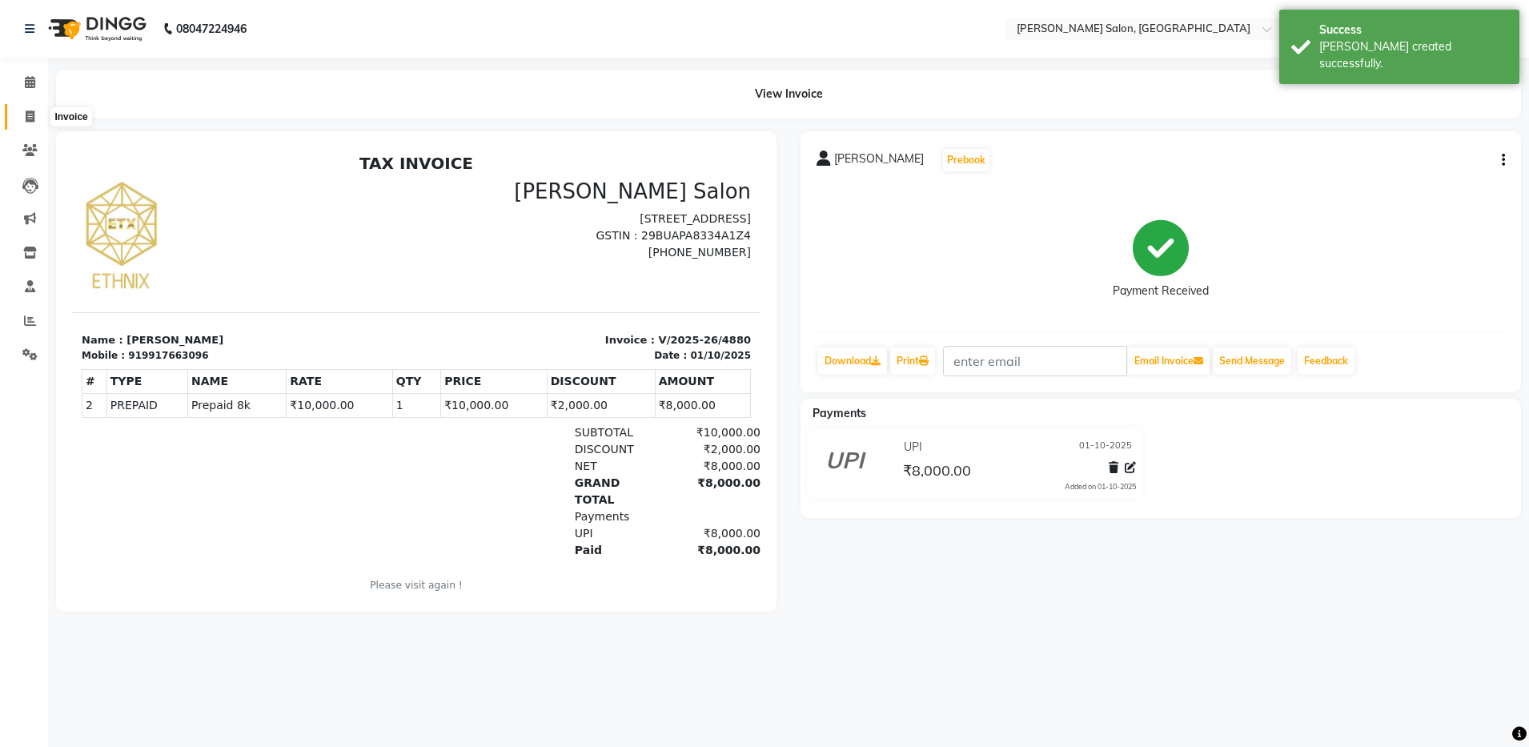
click at [30, 121] on icon at bounding box center [30, 117] width 9 height 12
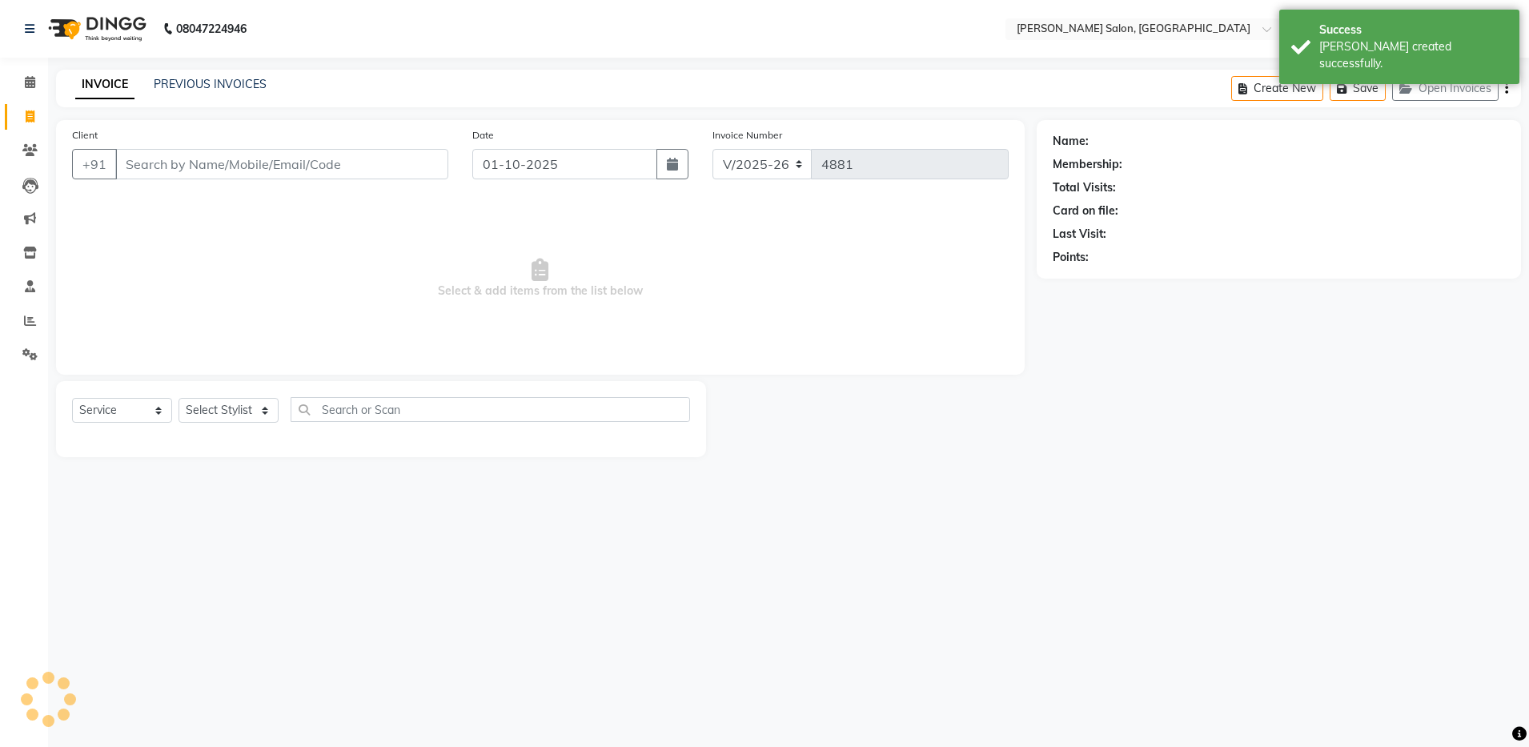
click at [201, 169] on input "Client" at bounding box center [281, 164] width 333 height 30
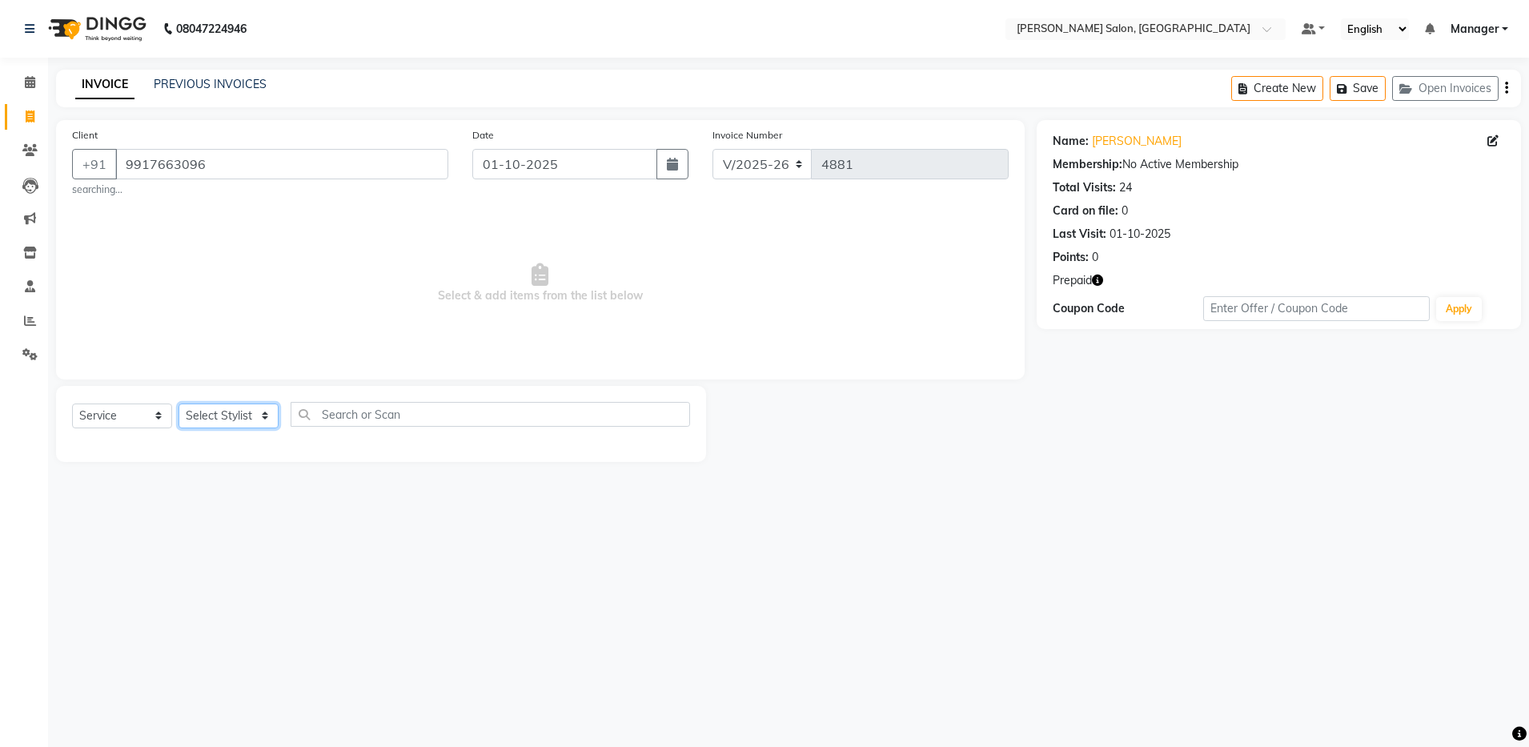
click at [219, 424] on select "Select Stylist Aarthi Abhishek Aisha Barbhuiya Aman Arjun Viswanathan Deep dolm…" at bounding box center [229, 416] width 100 height 25
click at [179, 404] on select "Select Stylist Aarthi Abhishek Aisha Barbhuiya Aman Arjun Viswanathan Deep dolm…" at bounding box center [229, 416] width 100 height 25
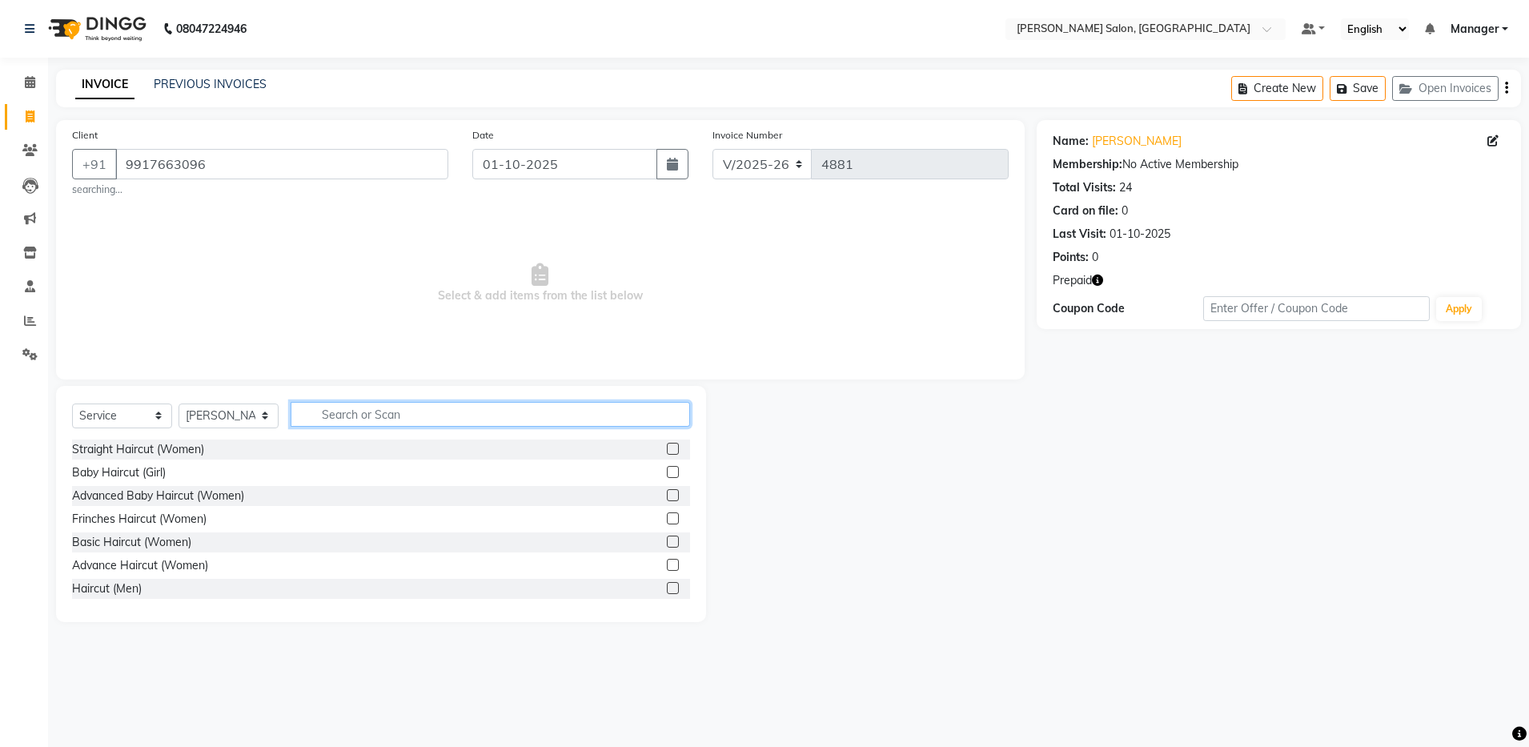
click at [480, 414] on input "text" at bounding box center [491, 414] width 400 height 25
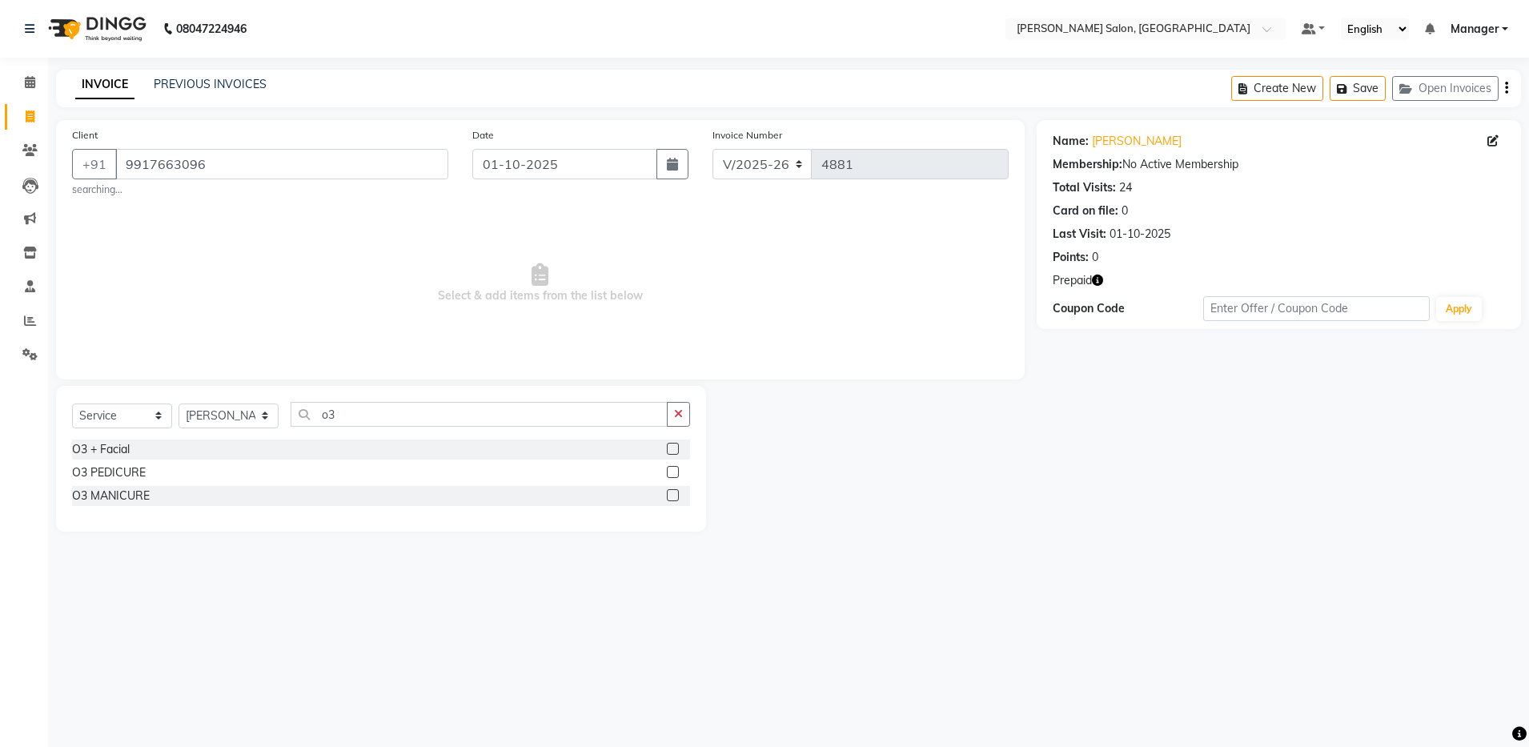
click at [676, 449] on label at bounding box center [673, 449] width 12 height 12
click at [676, 449] on input "checkbox" at bounding box center [672, 449] width 10 height 10
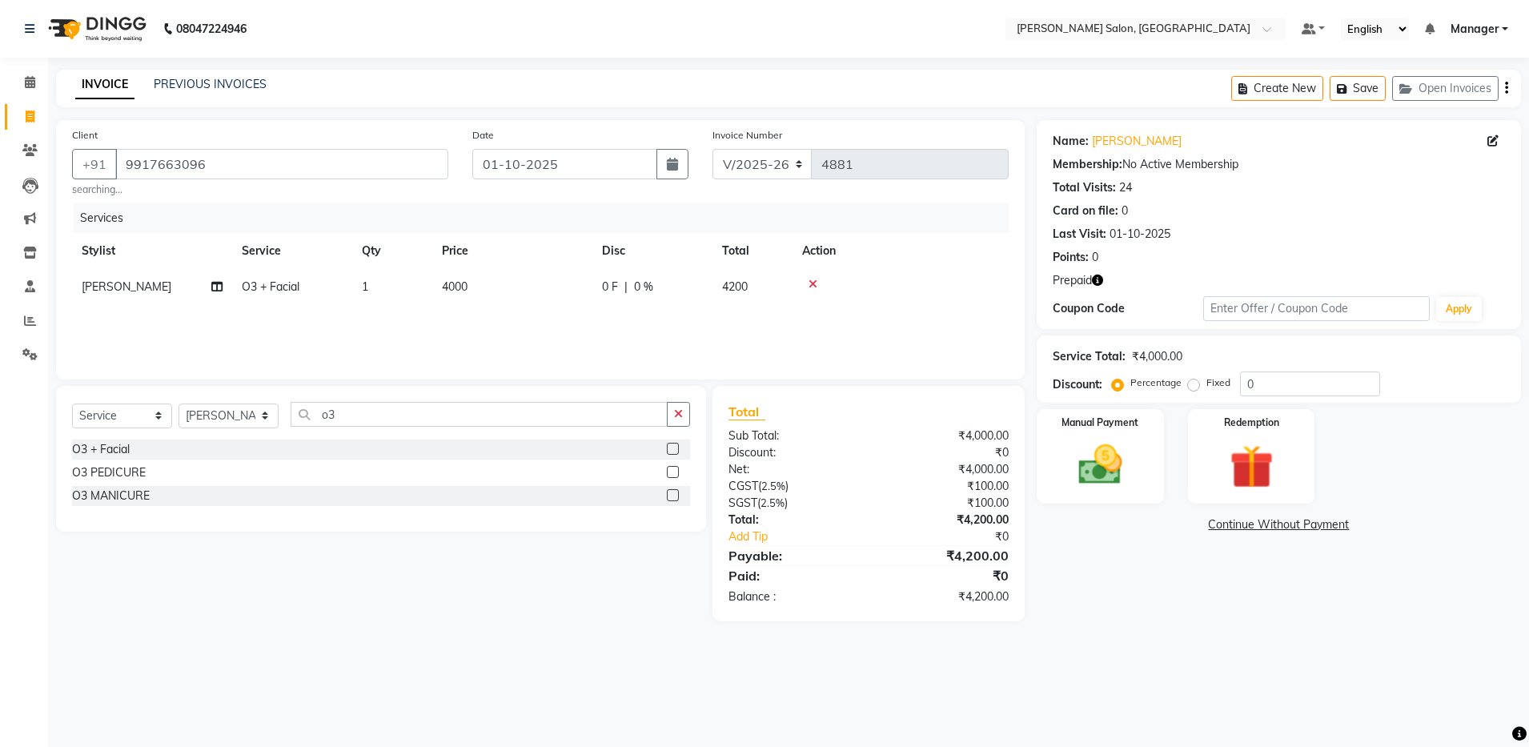
click at [1100, 282] on icon "button" at bounding box center [1097, 280] width 11 height 11
click at [1283, 459] on img at bounding box center [1252, 467] width 74 height 57
click at [1177, 529] on span "Prepaid 2" at bounding box center [1179, 527] width 52 height 18
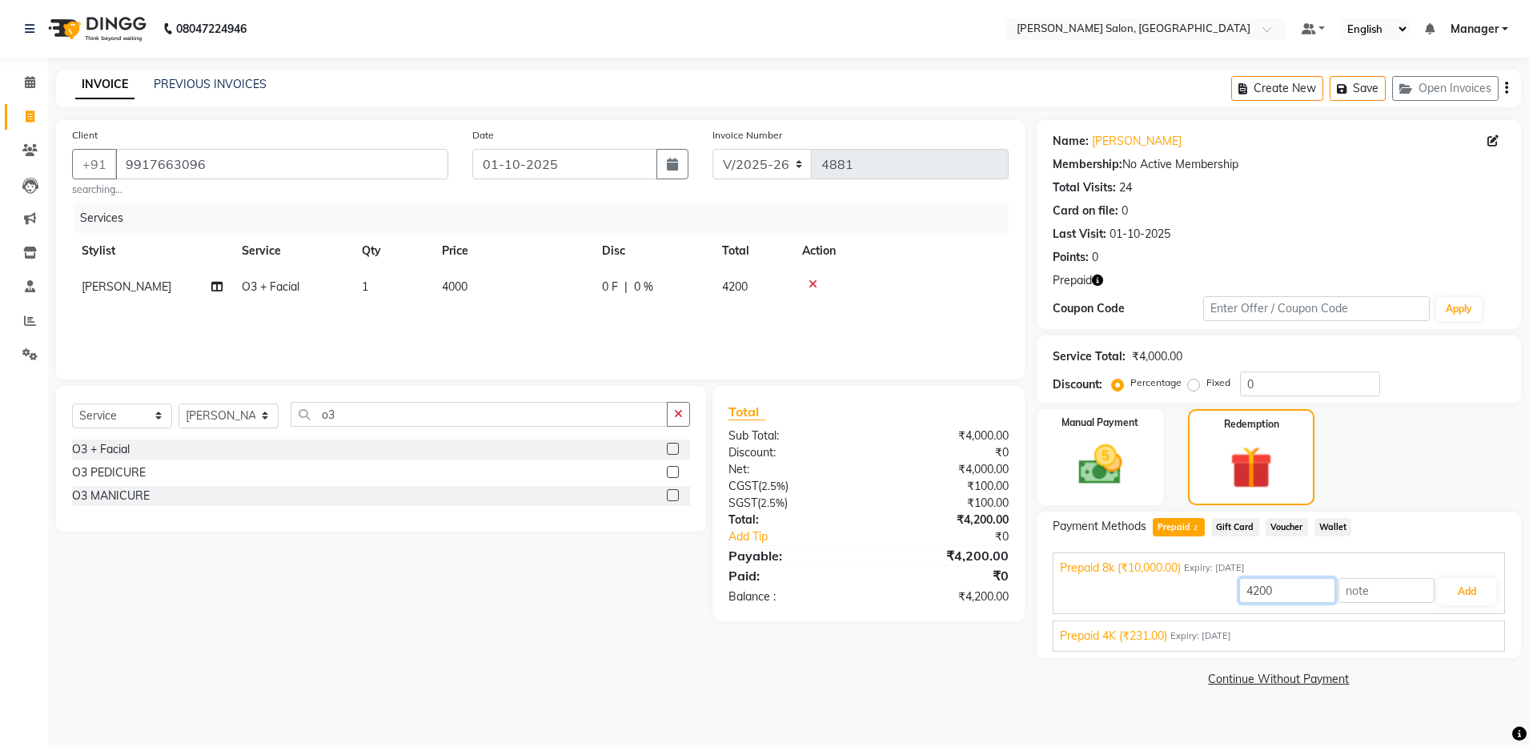
click at [1282, 589] on input "4200" at bounding box center [1288, 590] width 96 height 25
click at [1469, 589] on button "Add" at bounding box center [1467, 591] width 58 height 27
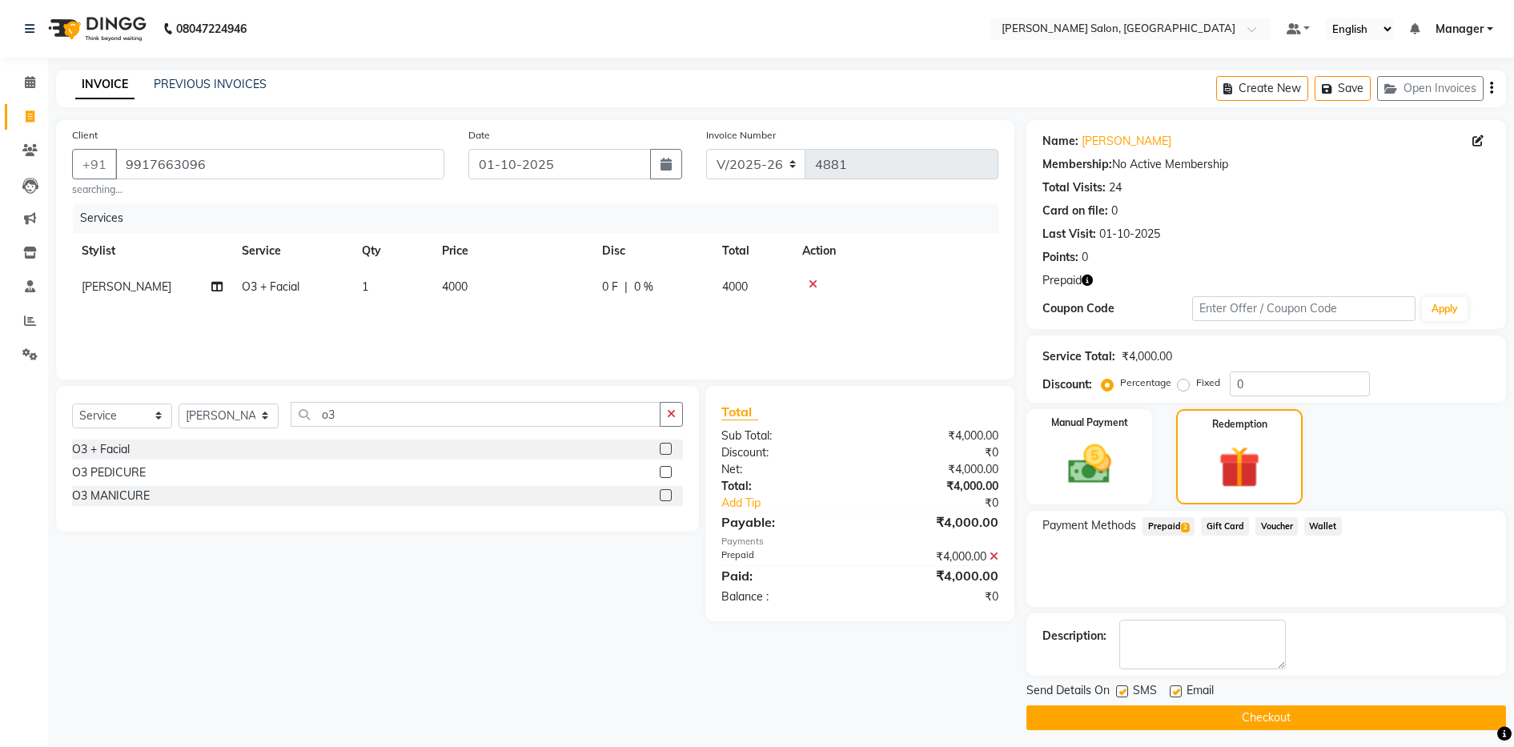
click at [1278, 721] on button "Checkout" at bounding box center [1267, 717] width 480 height 25
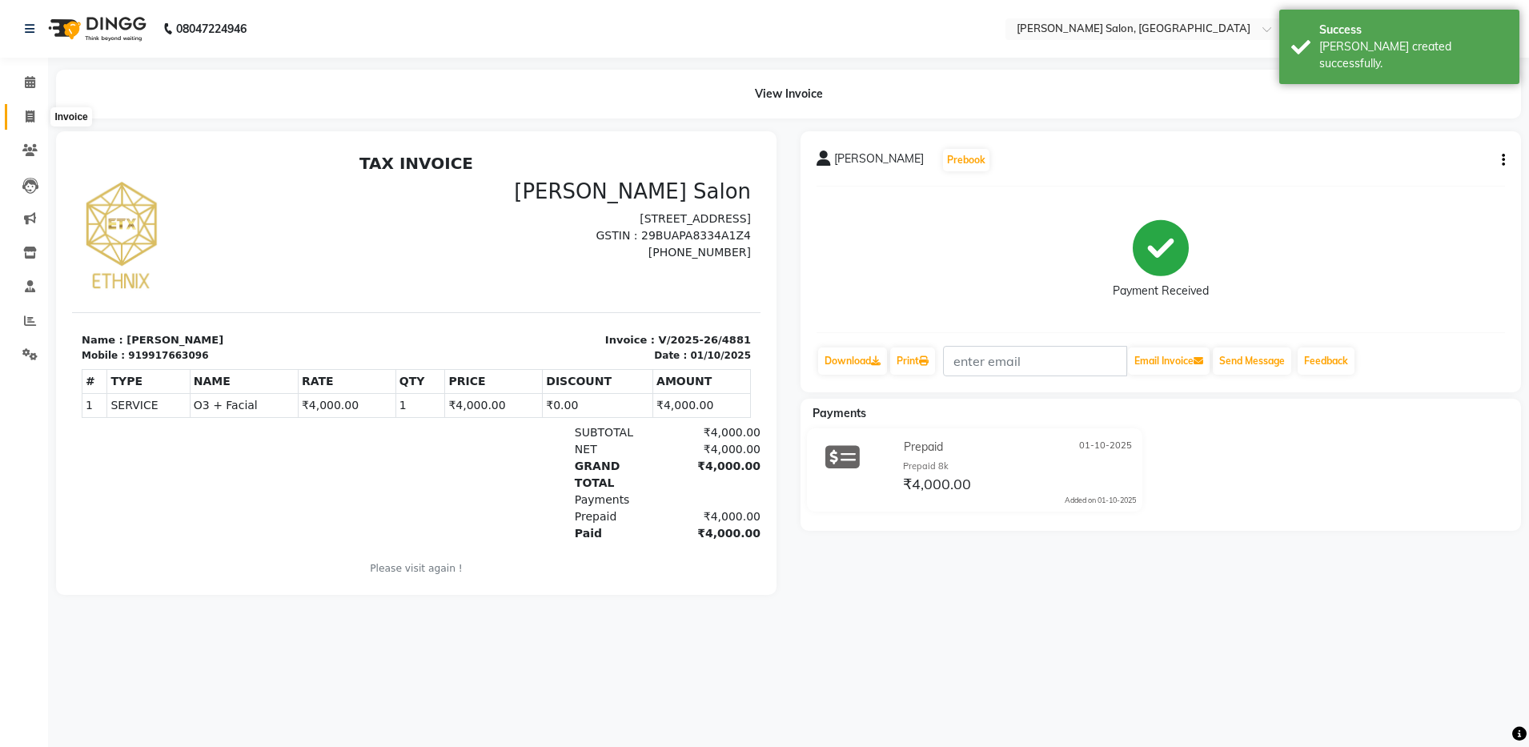
click at [31, 112] on icon at bounding box center [30, 117] width 9 height 12
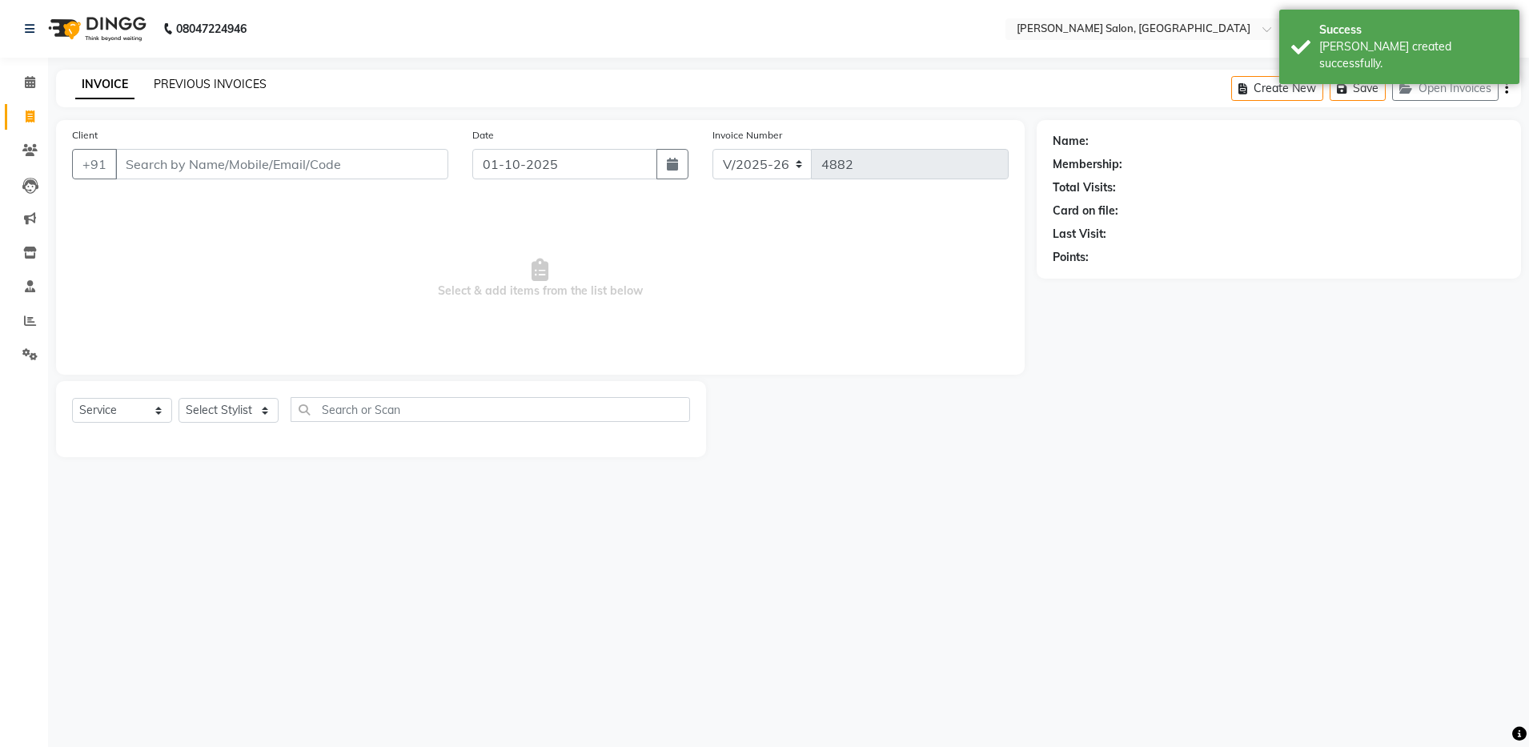
click at [235, 82] on link "PREVIOUS INVOICES" at bounding box center [210, 84] width 113 height 14
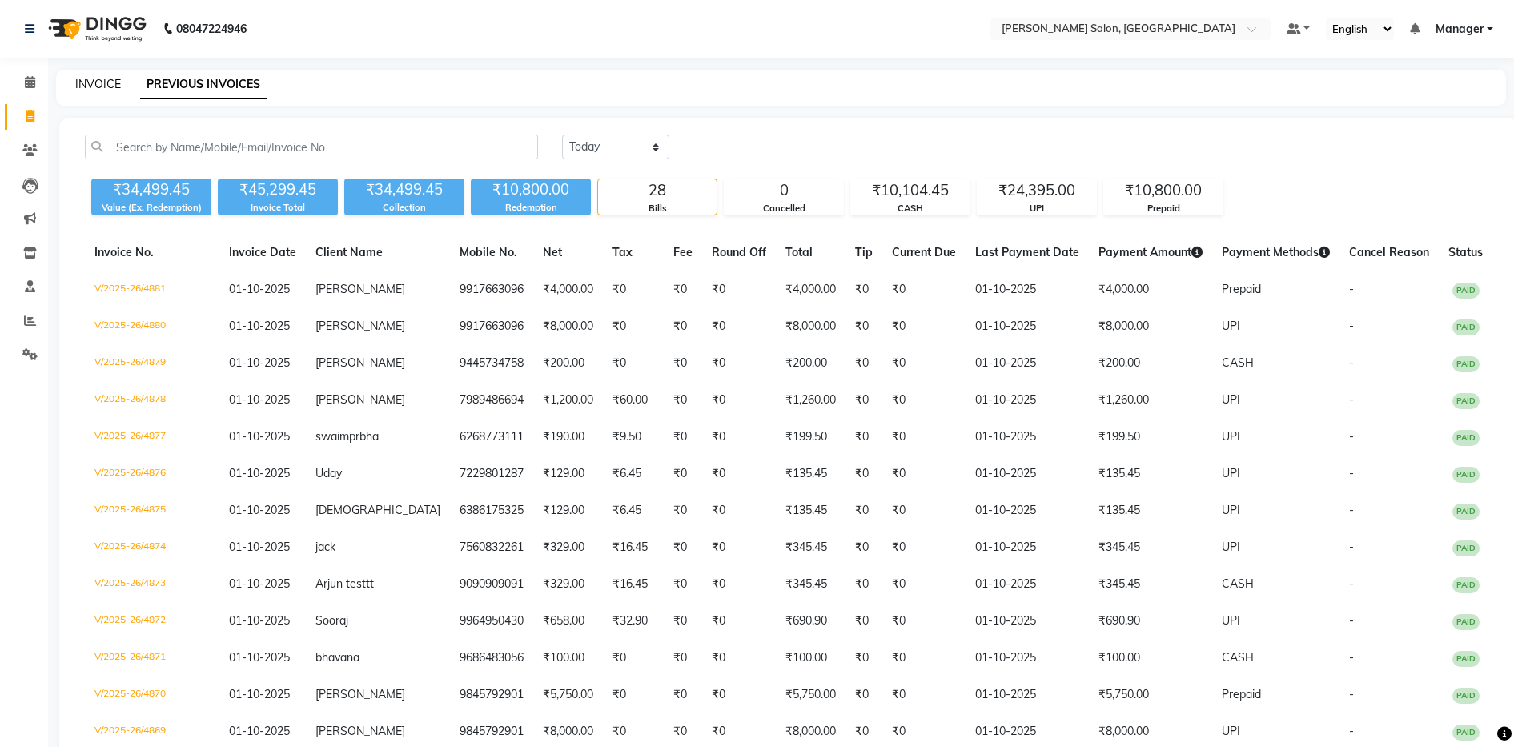
click at [115, 78] on link "INVOICE" at bounding box center [98, 84] width 46 height 14
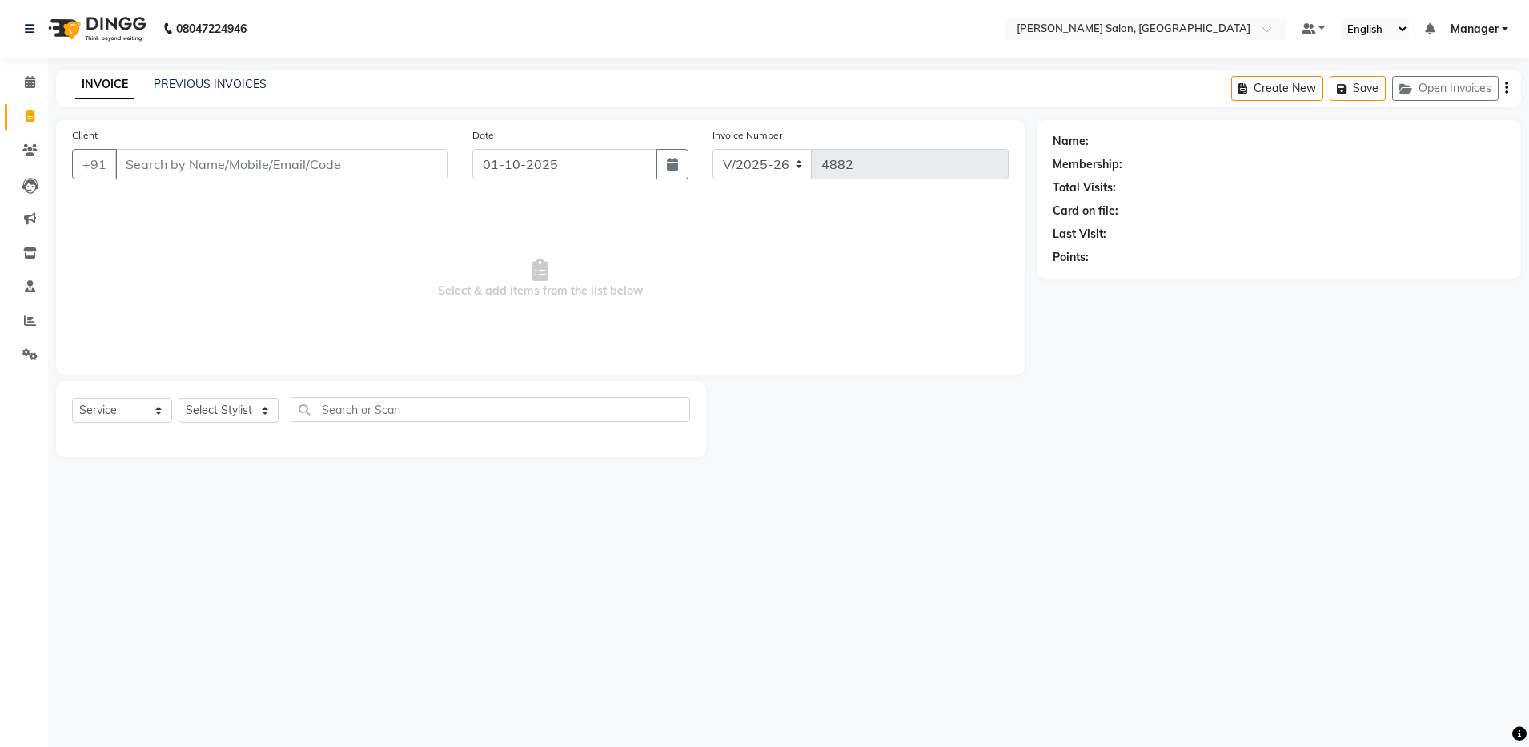
click at [192, 162] on input "Client" at bounding box center [281, 164] width 333 height 30
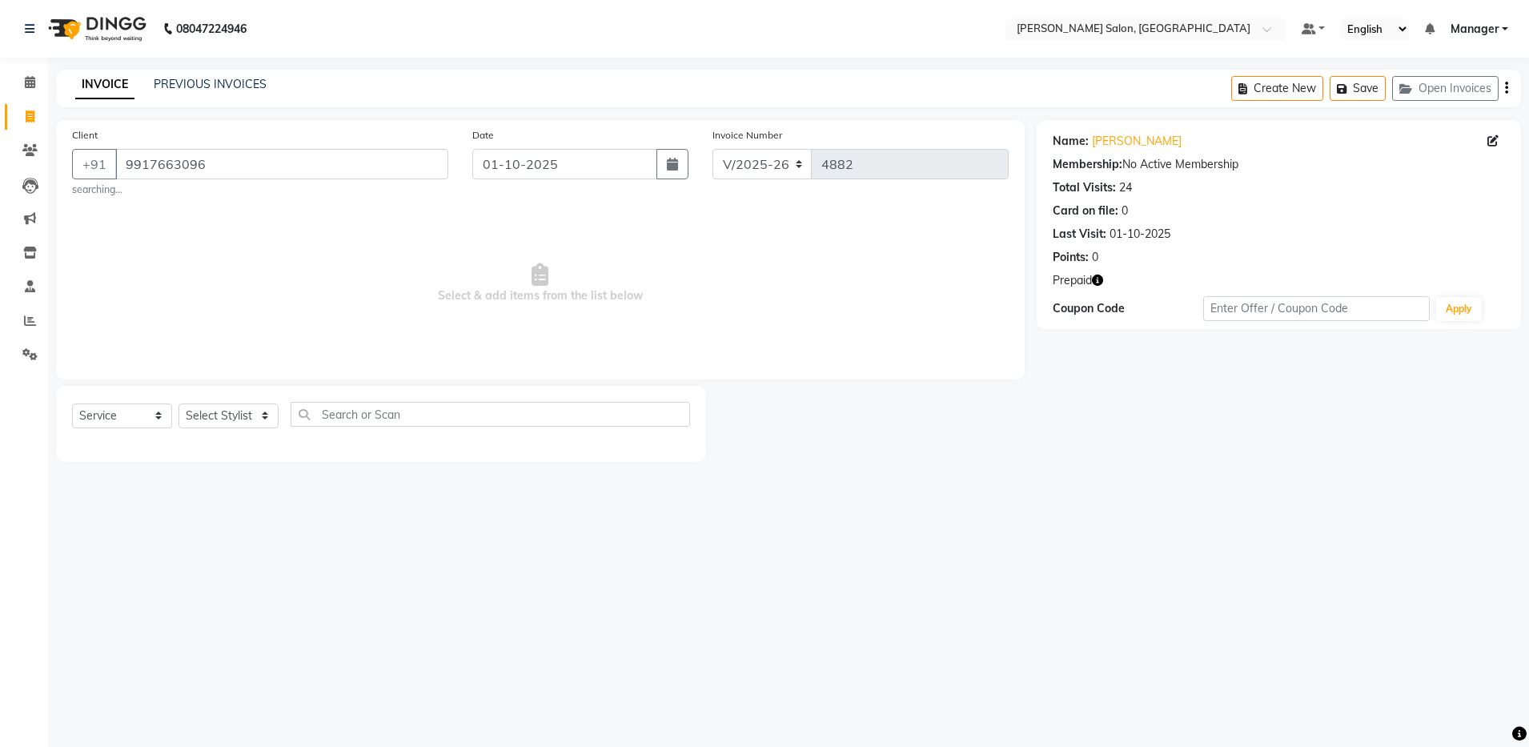
click at [1096, 276] on icon "button" at bounding box center [1097, 280] width 11 height 11
click at [1105, 387] on div "Name: Rimjhim Membership: No Active Membership Total Visits: 24 Card on file: 0…" at bounding box center [1285, 291] width 496 height 342
click at [224, 83] on link "PREVIOUS INVOICES" at bounding box center [210, 84] width 113 height 14
click at [194, 89] on link "PREVIOUS INVOICES" at bounding box center [210, 84] width 113 height 14
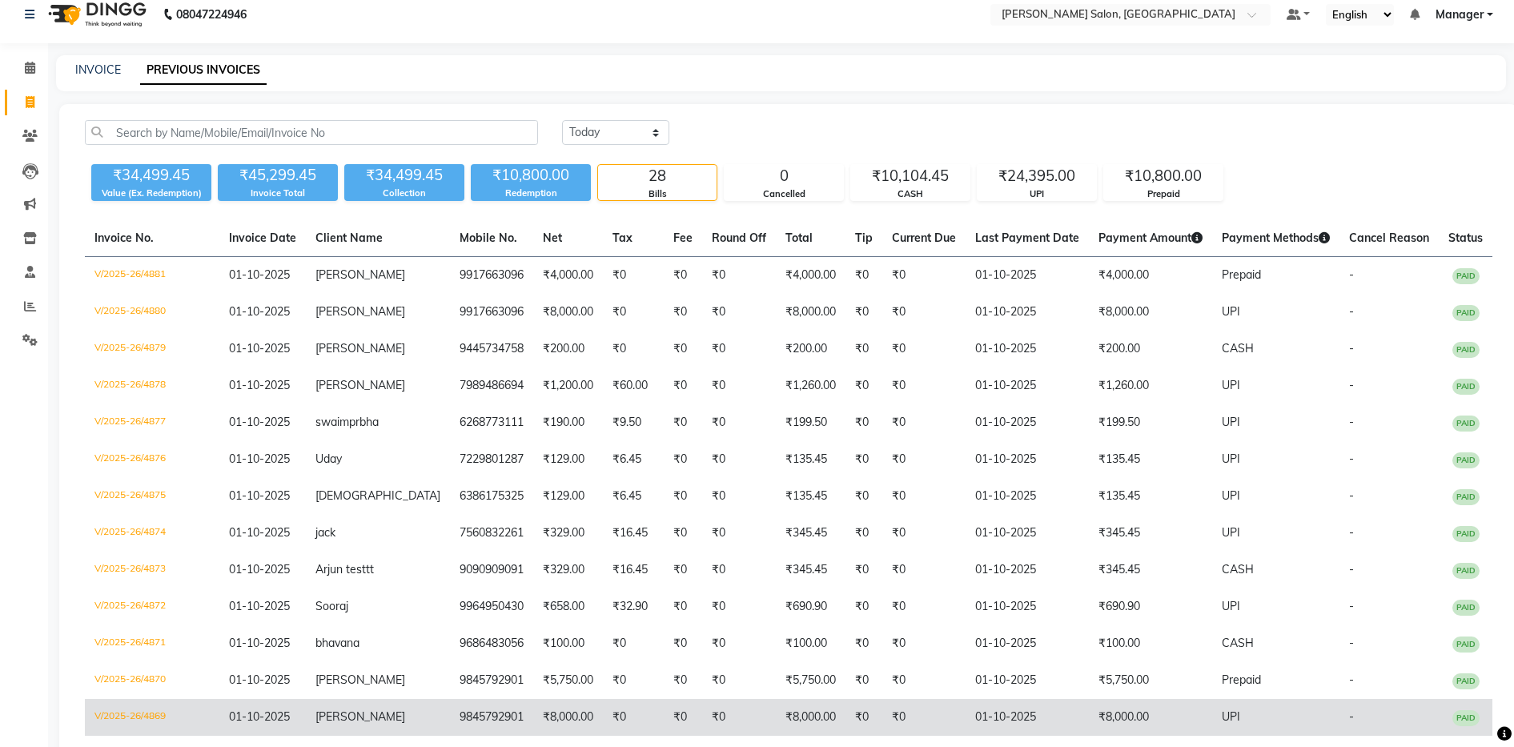
scroll to position [659, 0]
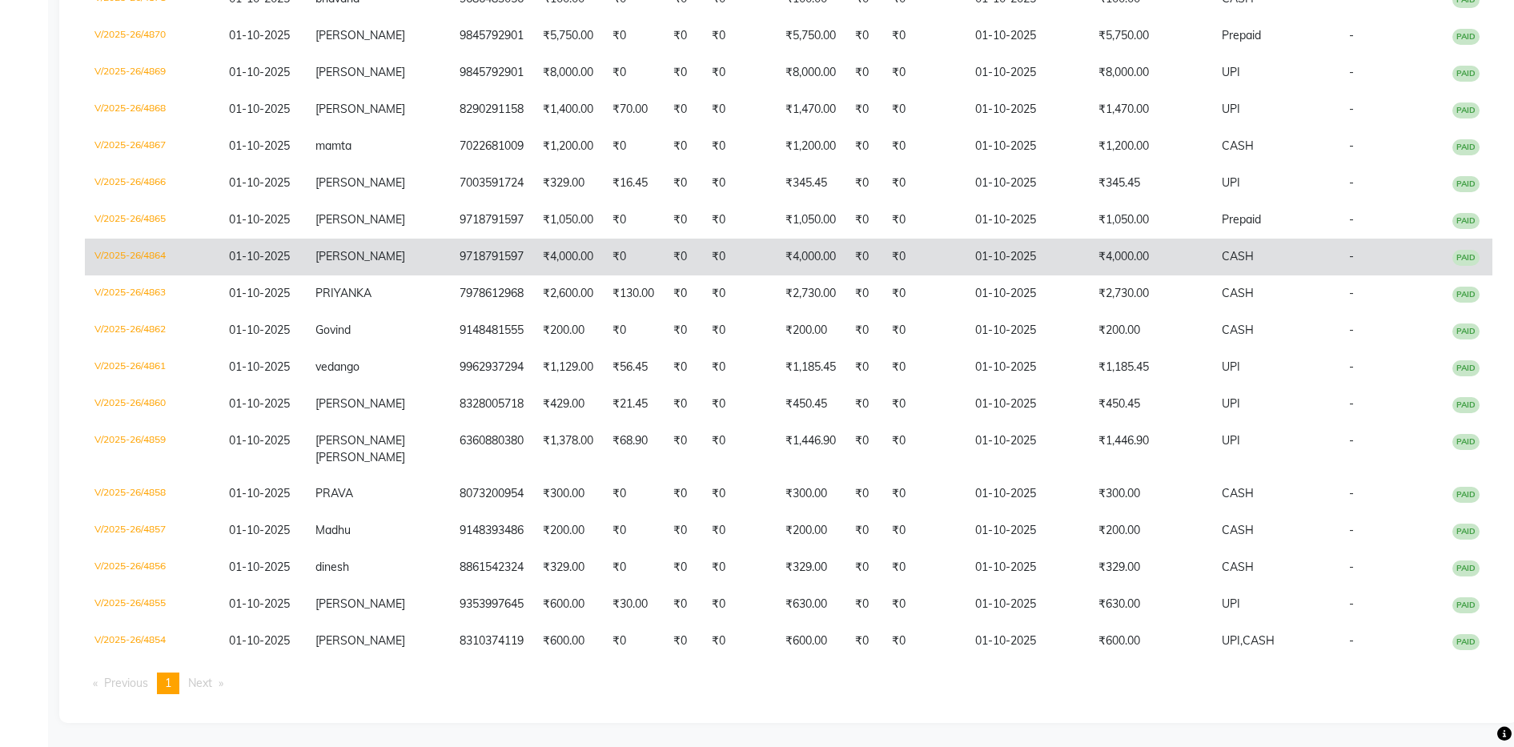
click at [1131, 263] on td "₹4,000.00" at bounding box center [1150, 257] width 123 height 37
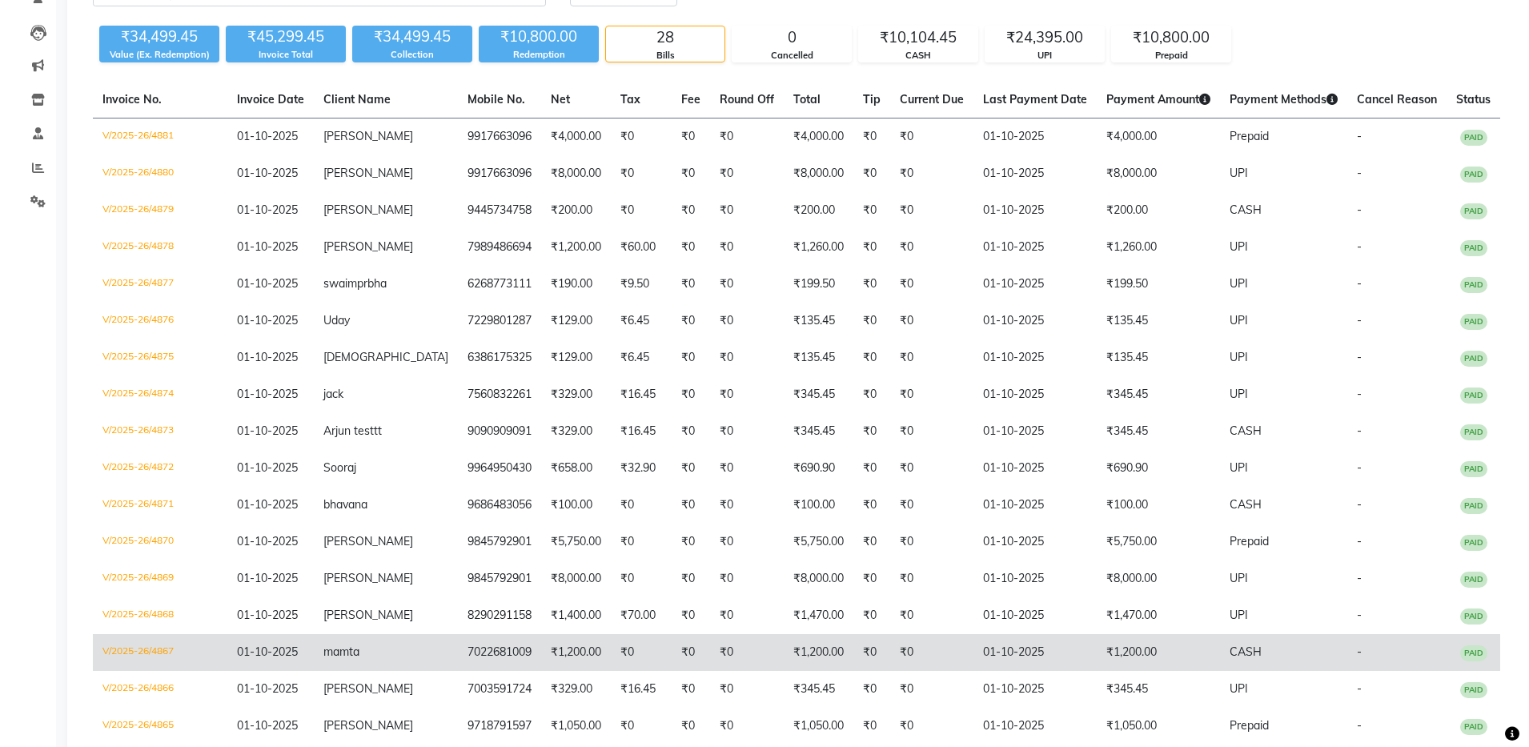
scroll to position [0, 0]
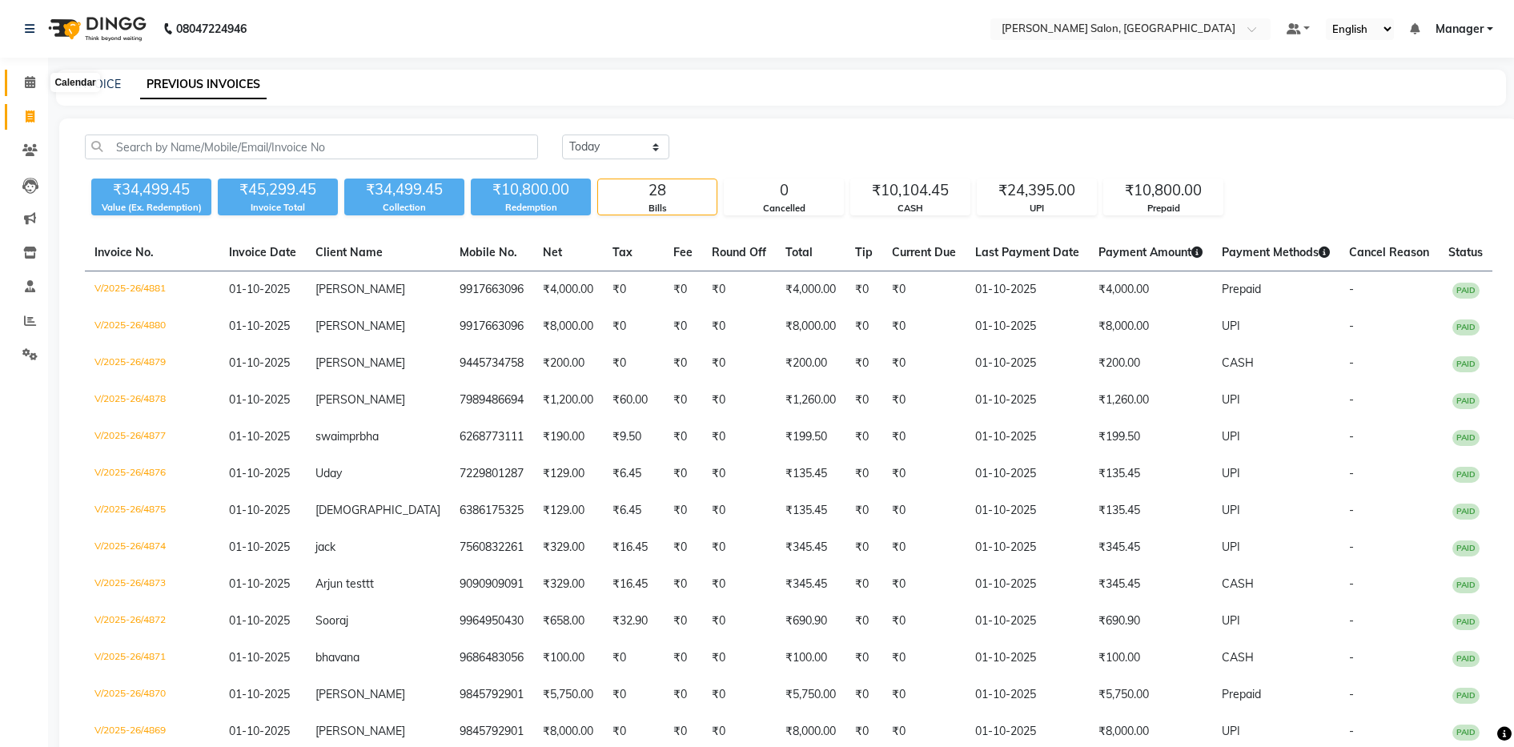
click at [19, 80] on span at bounding box center [30, 83] width 28 height 18
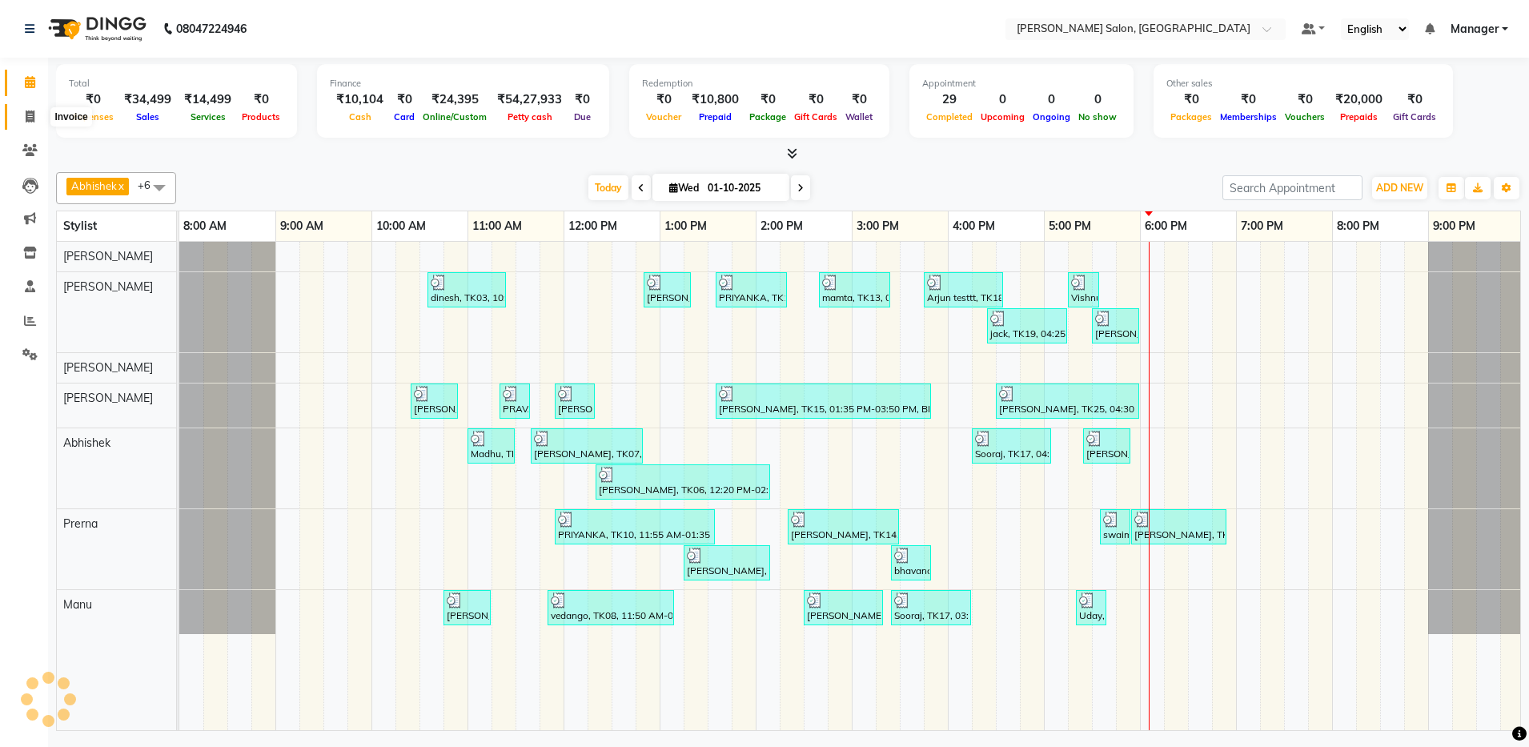
click at [24, 120] on span at bounding box center [30, 117] width 28 height 18
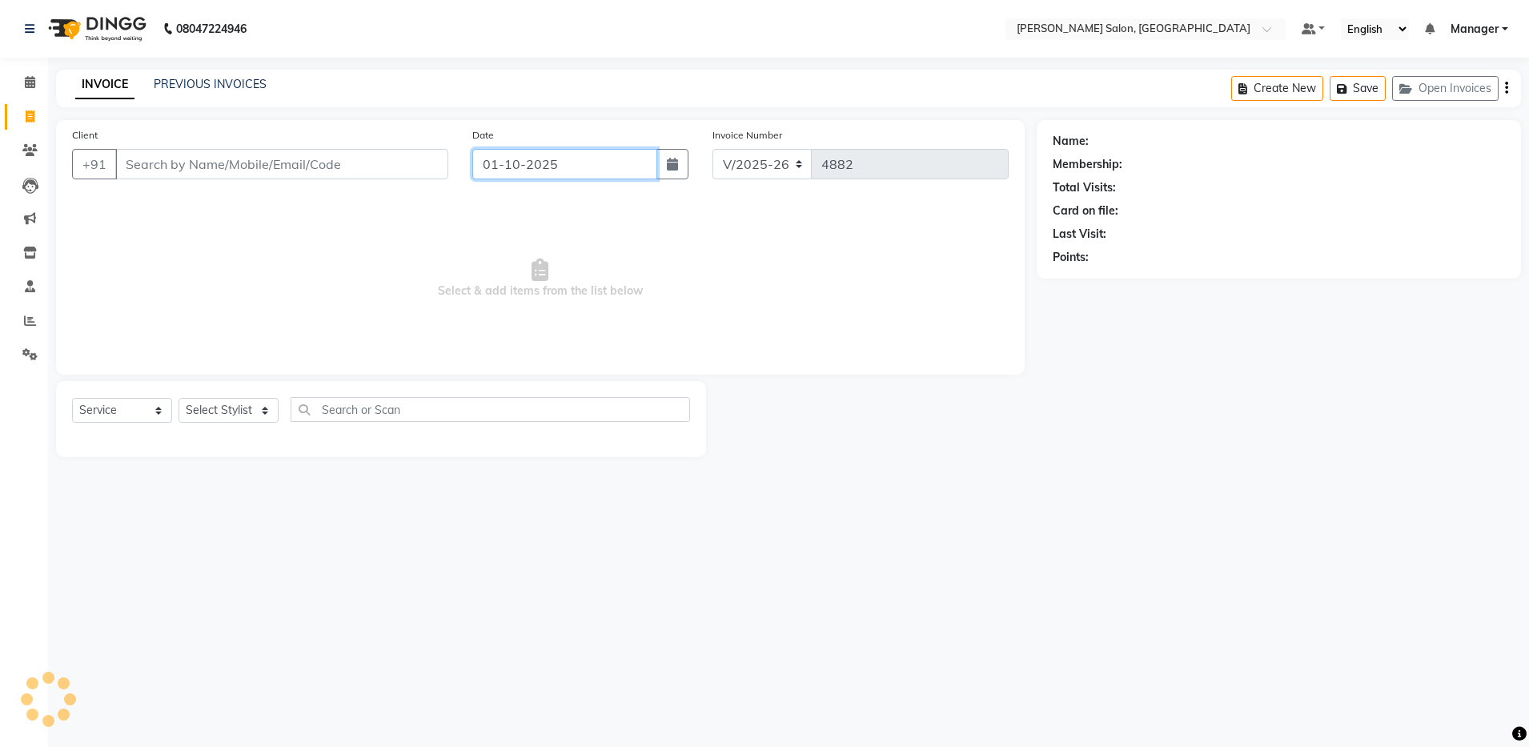
click at [649, 161] on input "01-10-2025" at bounding box center [564, 164] width 185 height 30
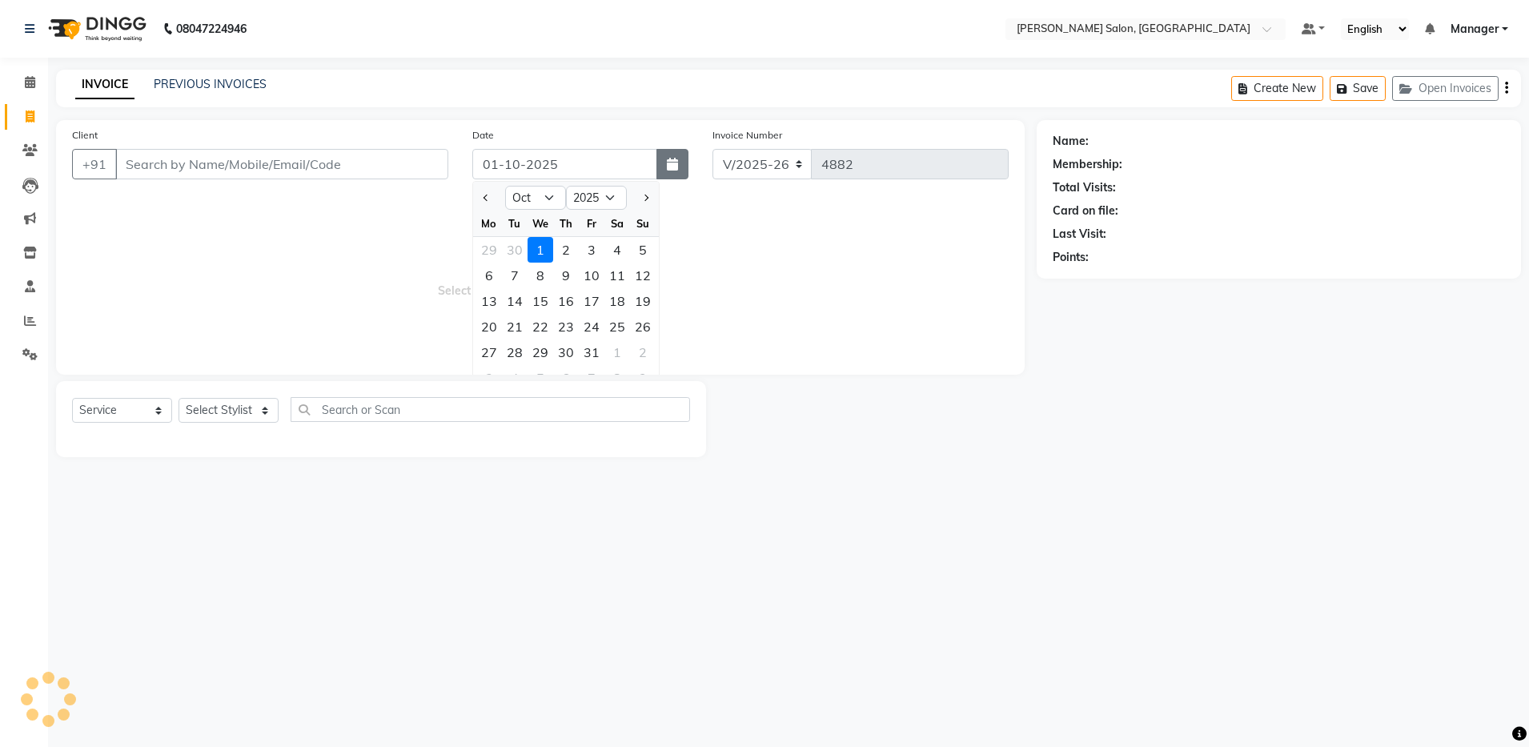
click at [662, 163] on button "button" at bounding box center [673, 164] width 32 height 30
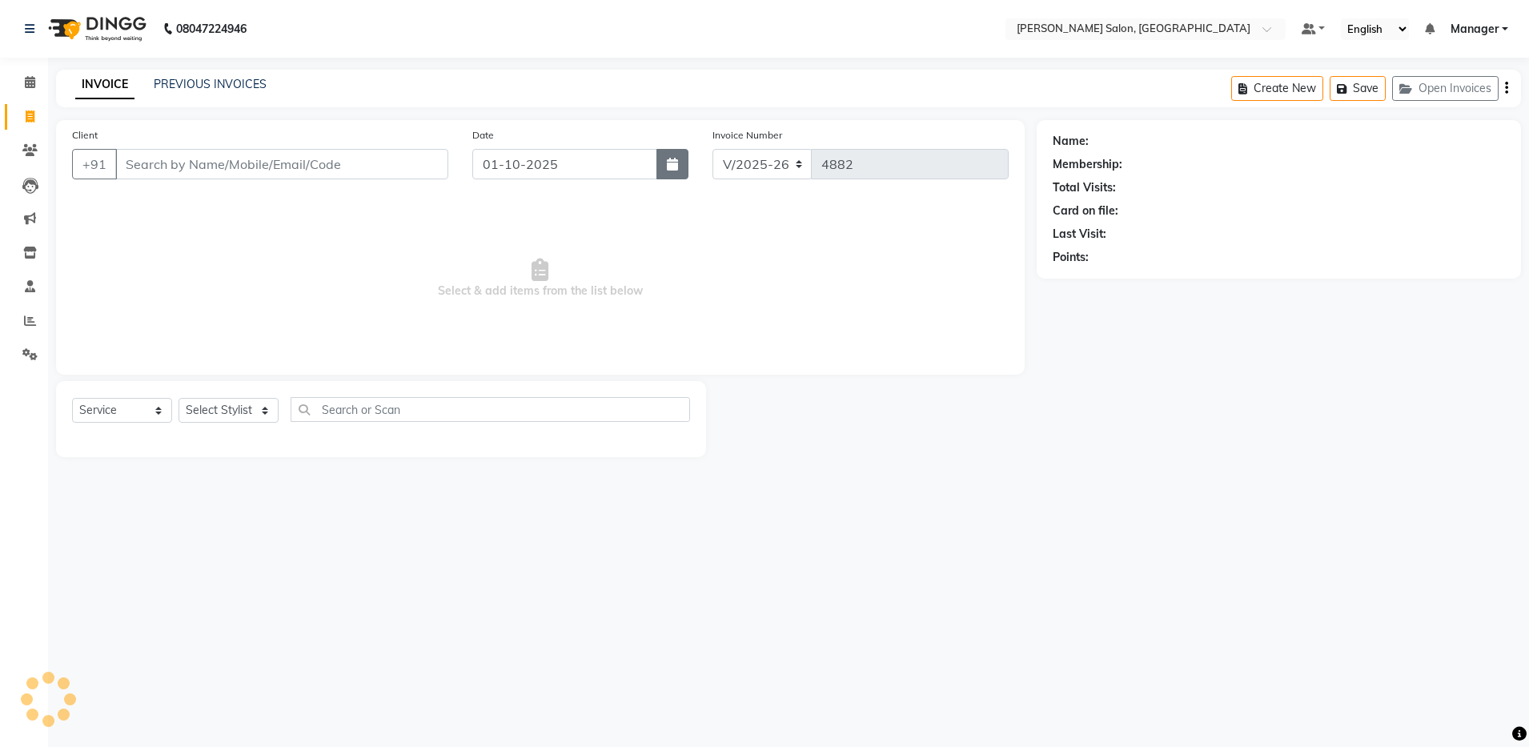
click at [657, 167] on button "button" at bounding box center [673, 164] width 32 height 30
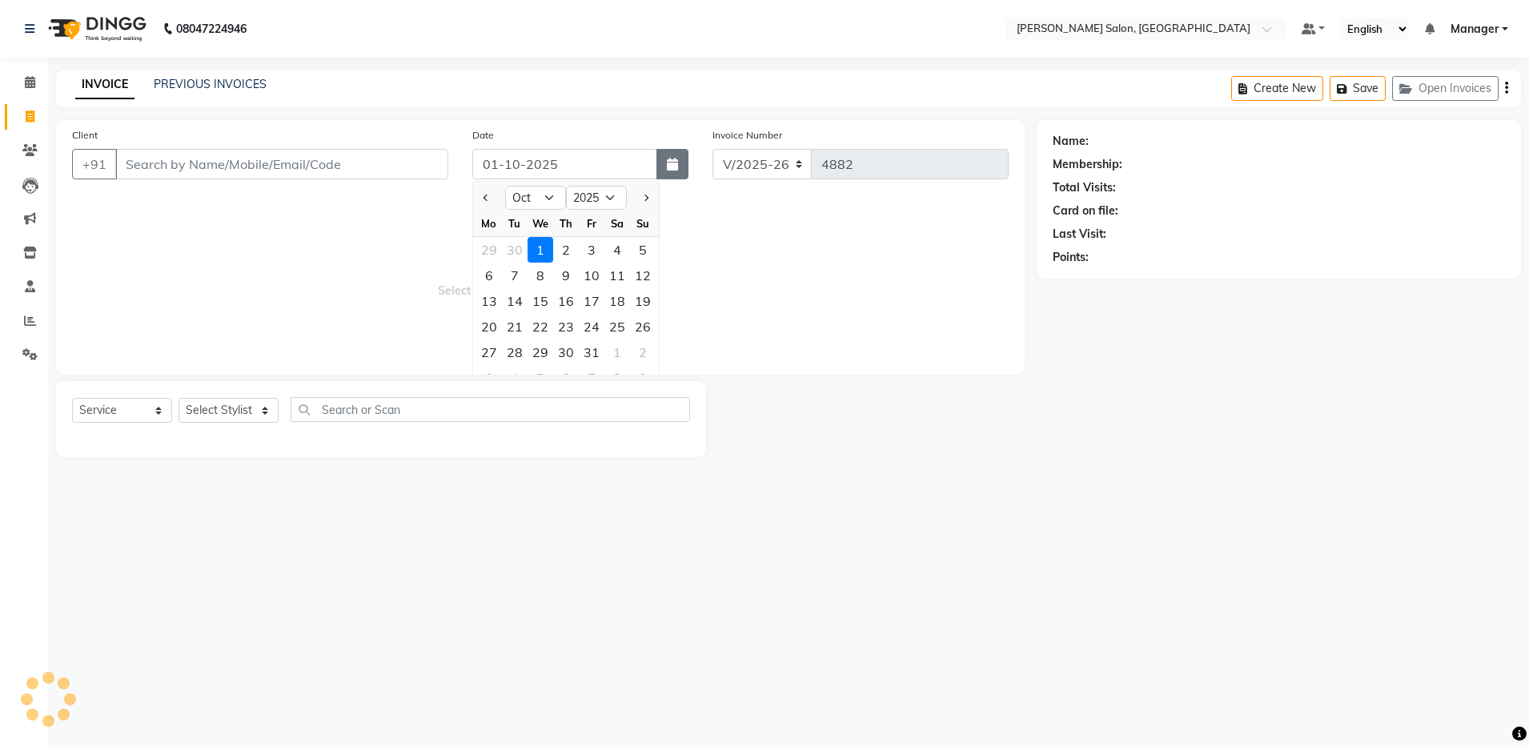
click at [672, 169] on icon "button" at bounding box center [672, 164] width 11 height 13
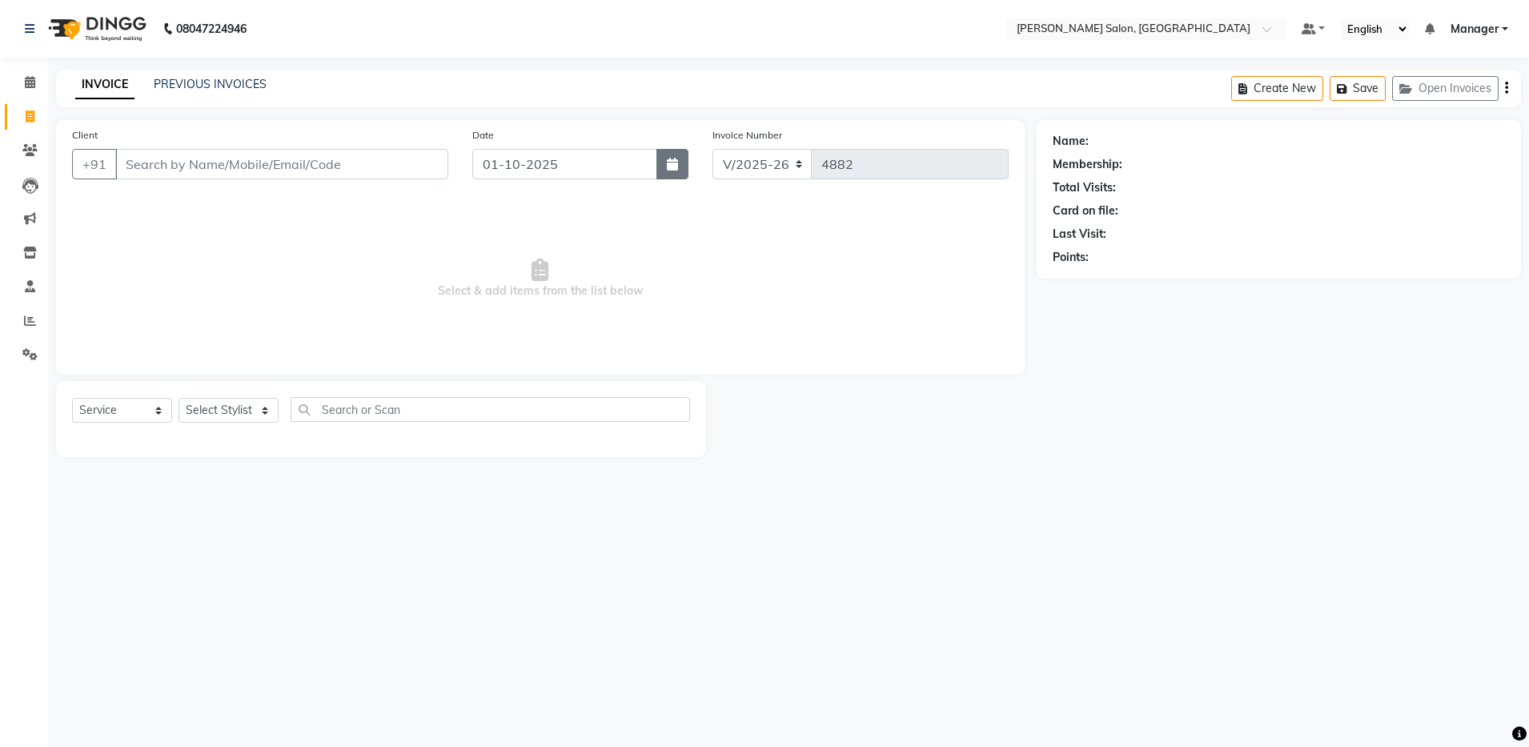
click at [672, 169] on icon "button" at bounding box center [672, 164] width 11 height 13
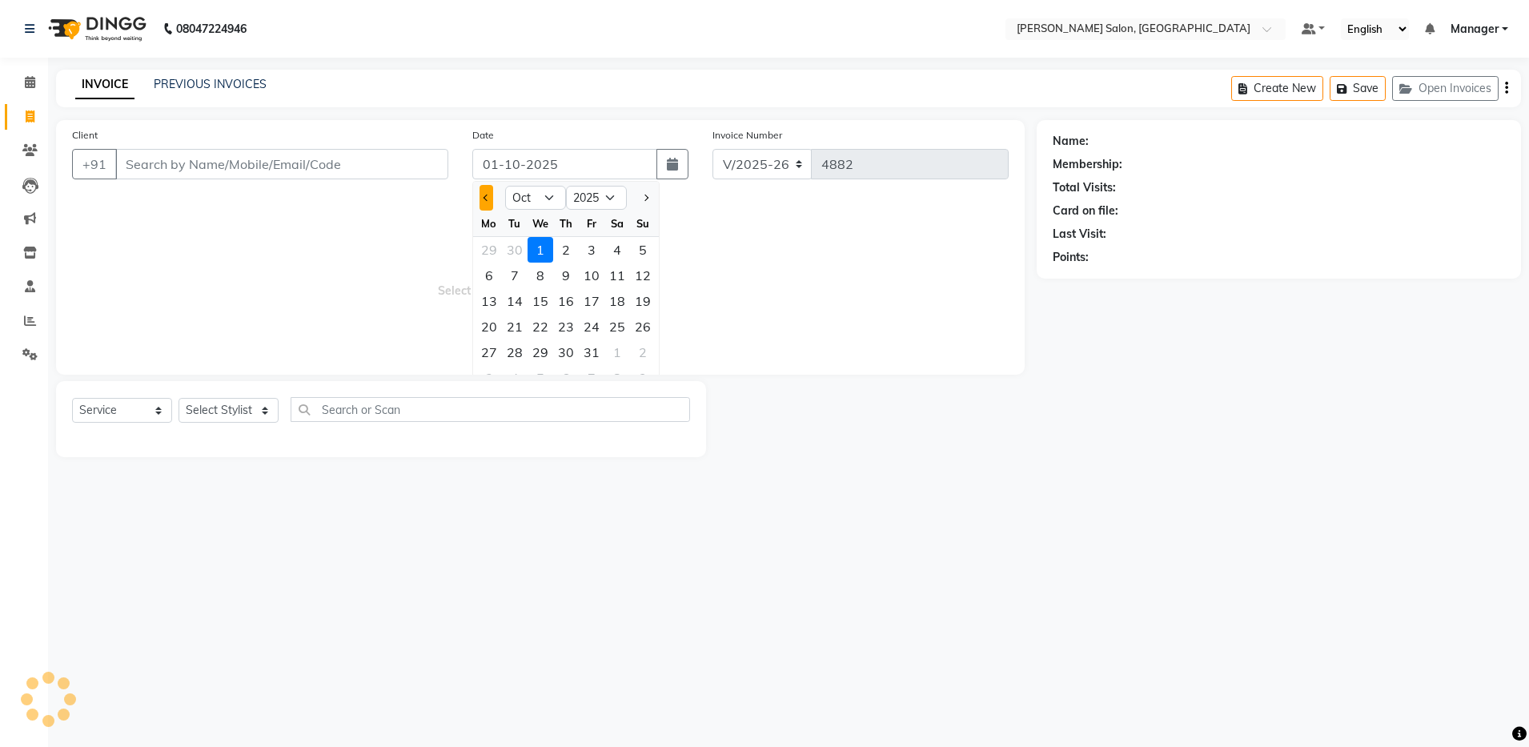
click at [484, 201] on button "Previous month" at bounding box center [487, 198] width 14 height 26
click at [491, 349] on div "29" at bounding box center [489, 353] width 26 height 26
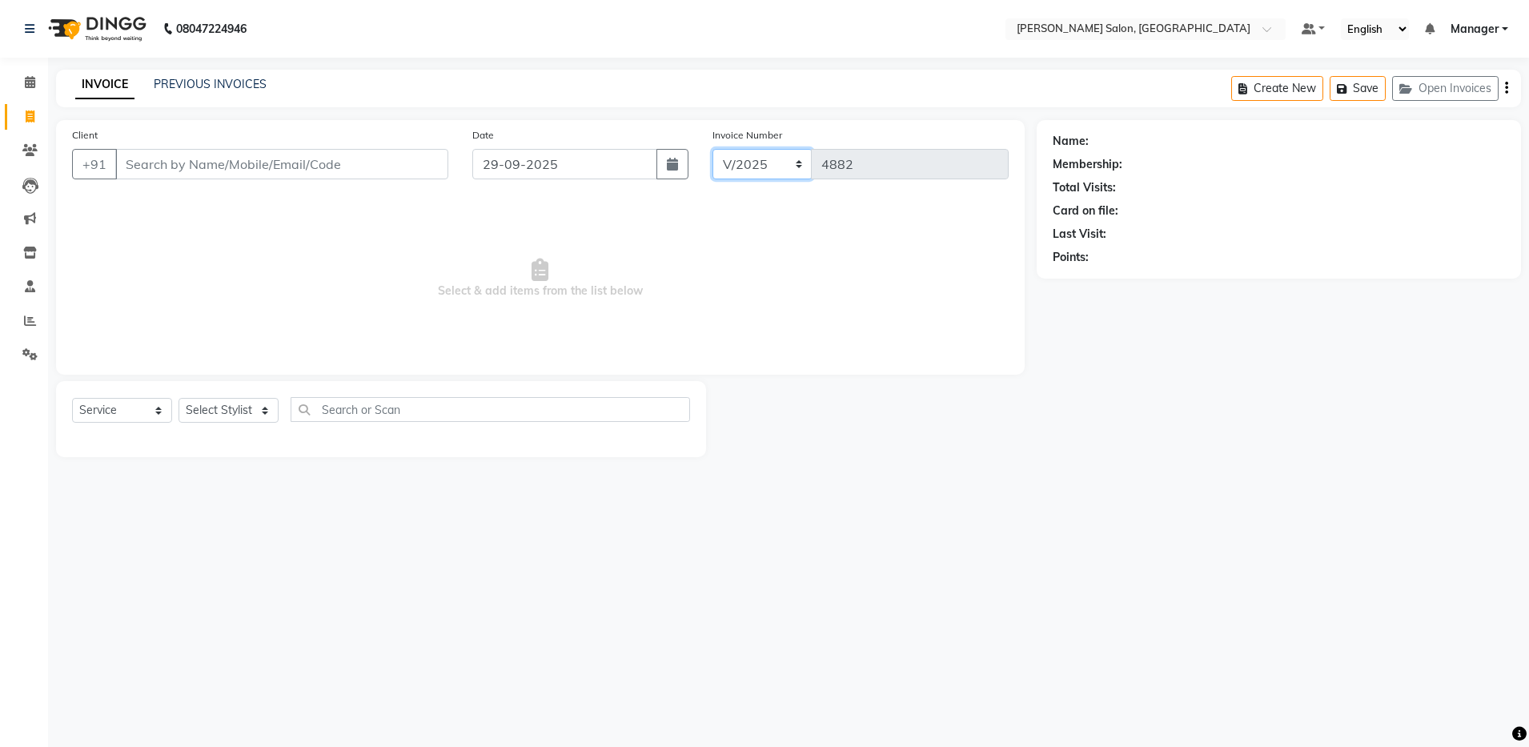
click at [796, 168] on select "V/2025 V/2025-26" at bounding box center [763, 164] width 100 height 30
click at [892, 253] on span "Select & add items from the list below" at bounding box center [540, 279] width 937 height 160
click at [222, 84] on link "PREVIOUS INVOICES" at bounding box center [210, 84] width 113 height 14
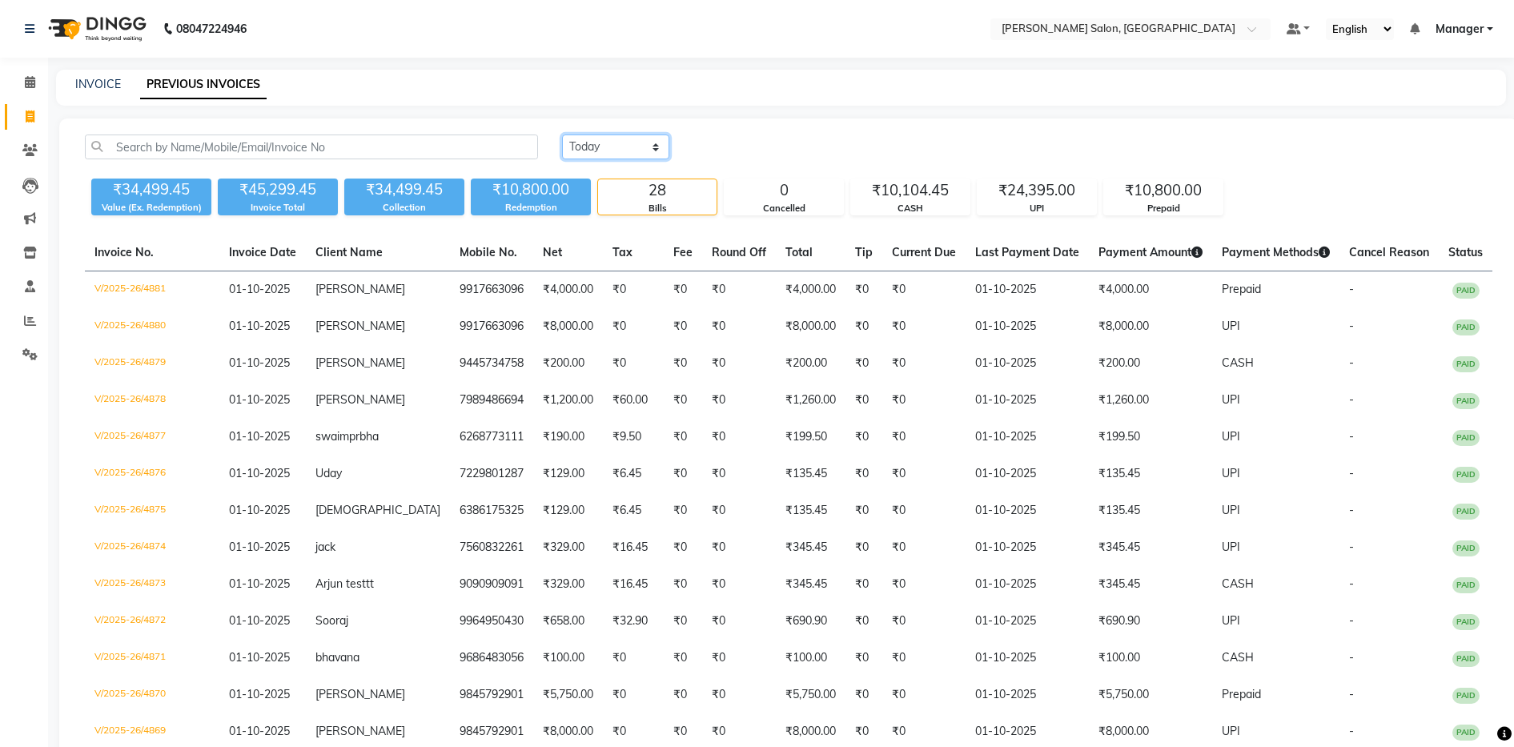
click at [603, 140] on select "Today Yesterday Custom Range" at bounding box center [615, 147] width 107 height 25
click at [562, 135] on select "Today Yesterday Custom Range" at bounding box center [615, 147] width 107 height 25
click at [793, 144] on input "01-10-2025" at bounding box center [746, 147] width 112 height 22
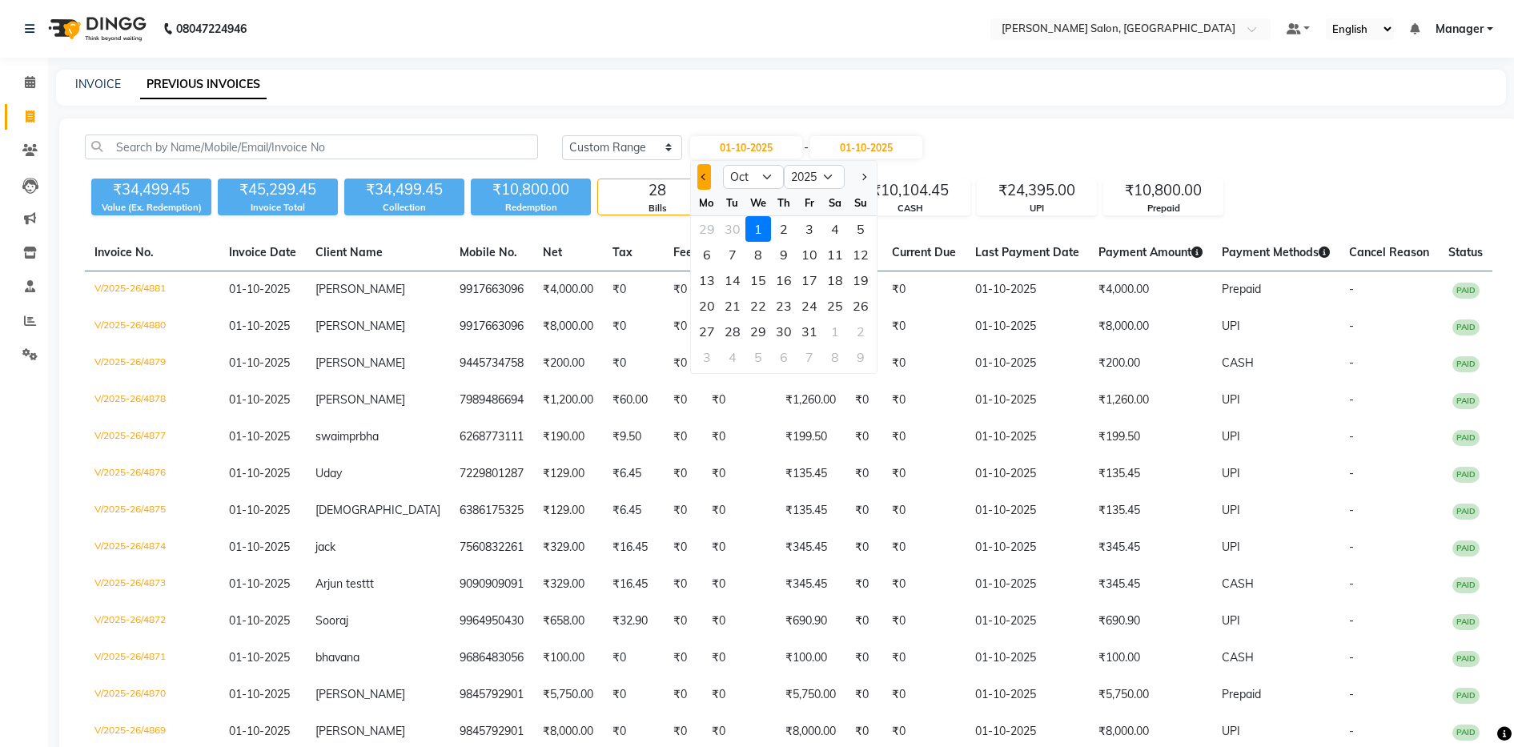
click at [701, 169] on button "Previous month" at bounding box center [704, 177] width 14 height 26
click at [711, 331] on div "29" at bounding box center [707, 332] width 26 height 26
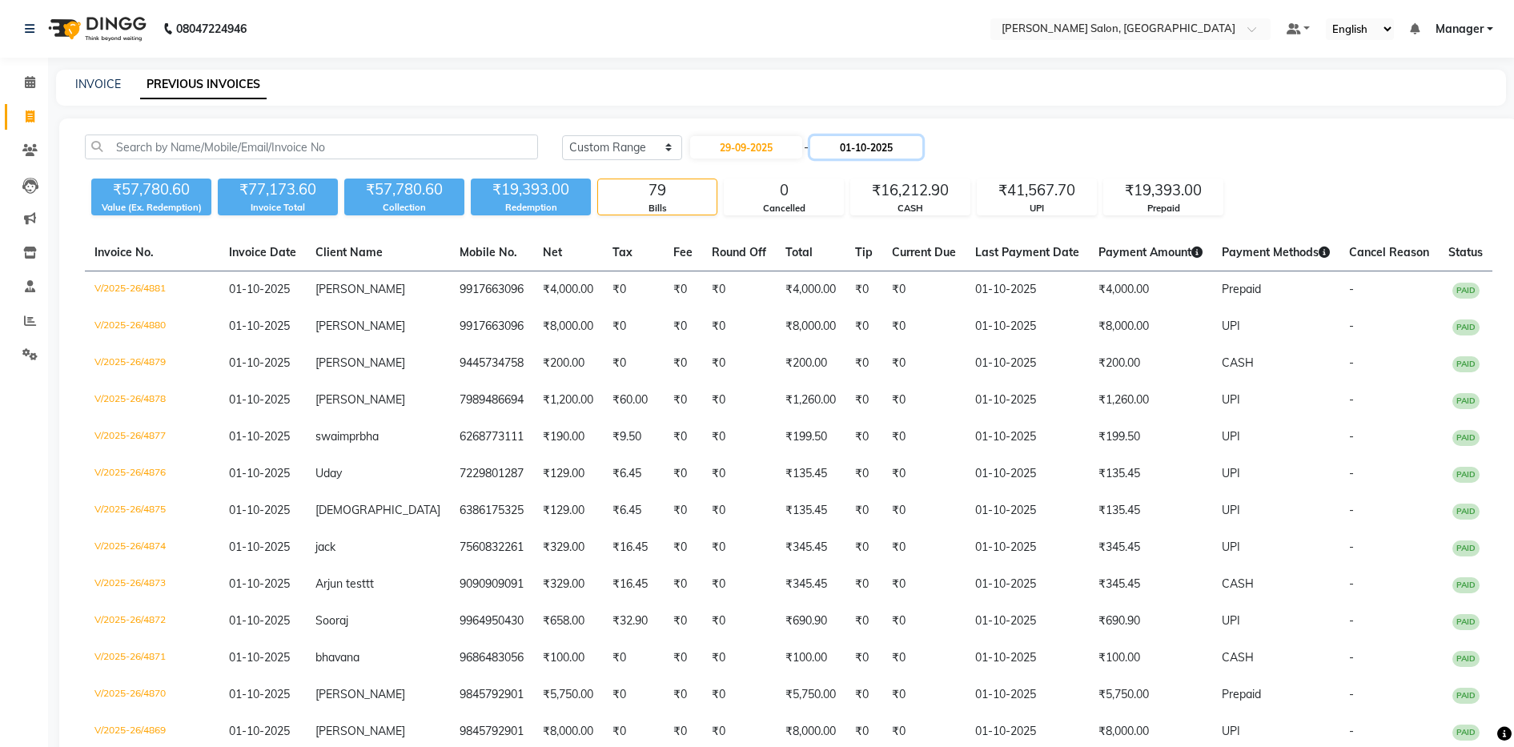
click at [905, 146] on input "01-10-2025" at bounding box center [866, 147] width 112 height 22
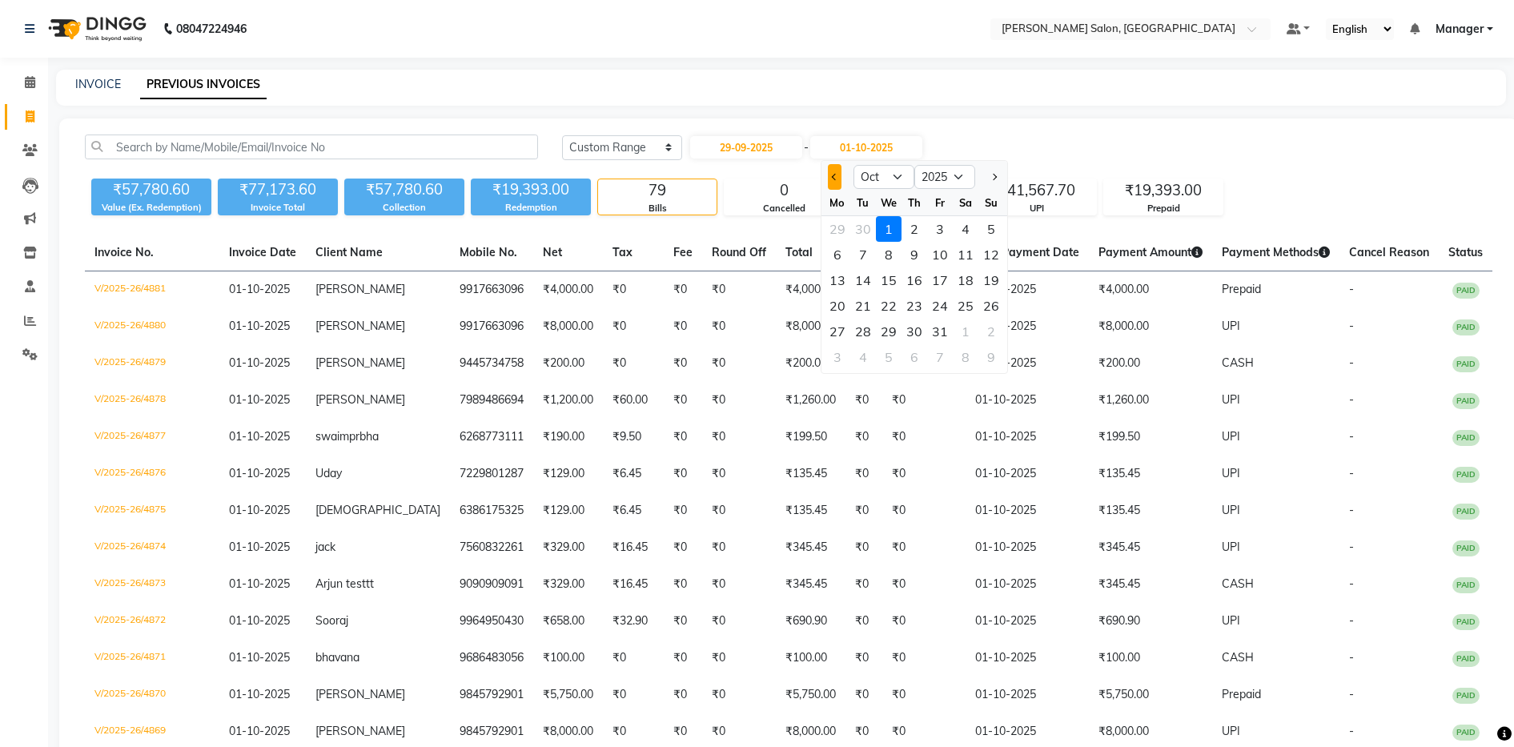
click at [834, 181] on button "Previous month" at bounding box center [835, 177] width 14 height 26
click at [834, 333] on div "29" at bounding box center [838, 332] width 26 height 26
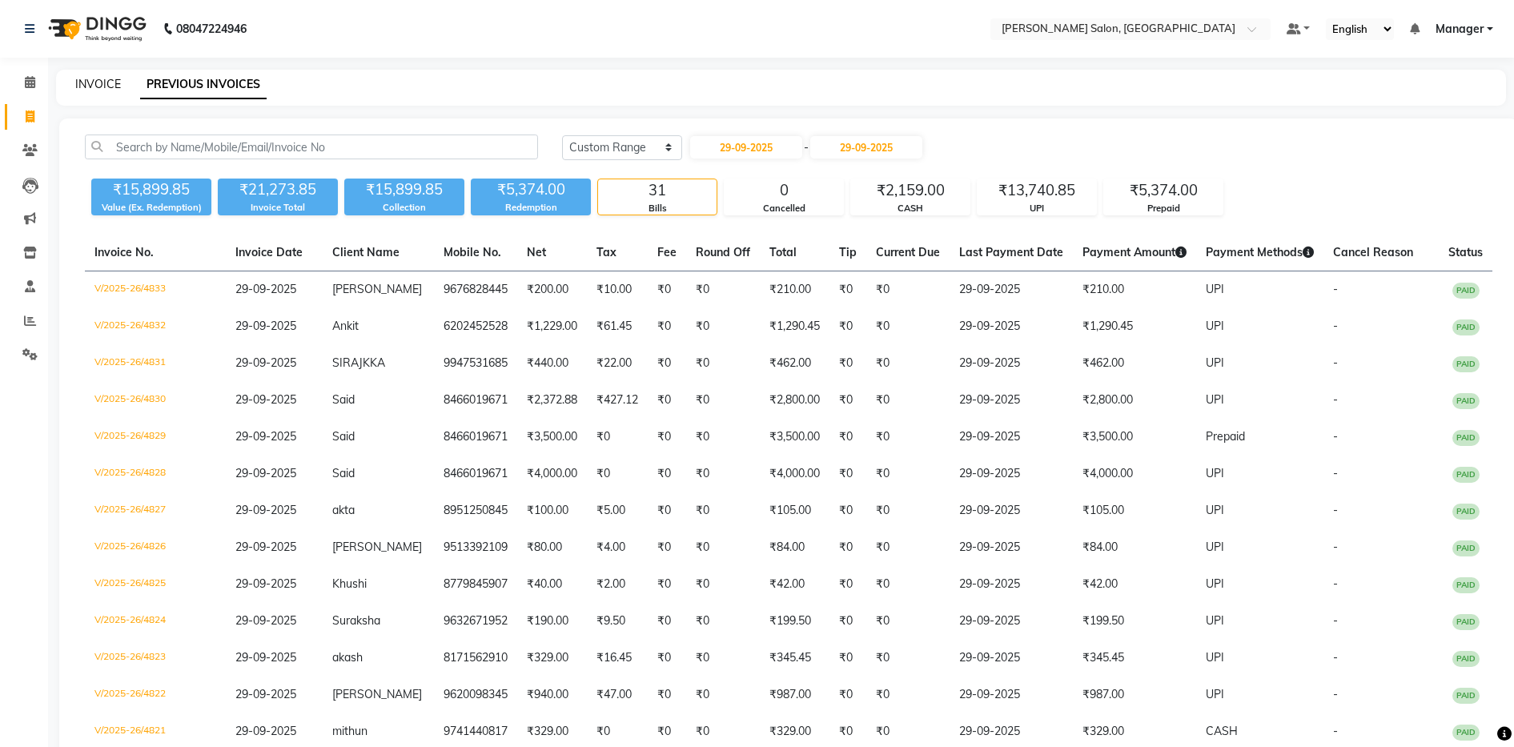
click at [94, 83] on link "INVOICE" at bounding box center [98, 84] width 46 height 14
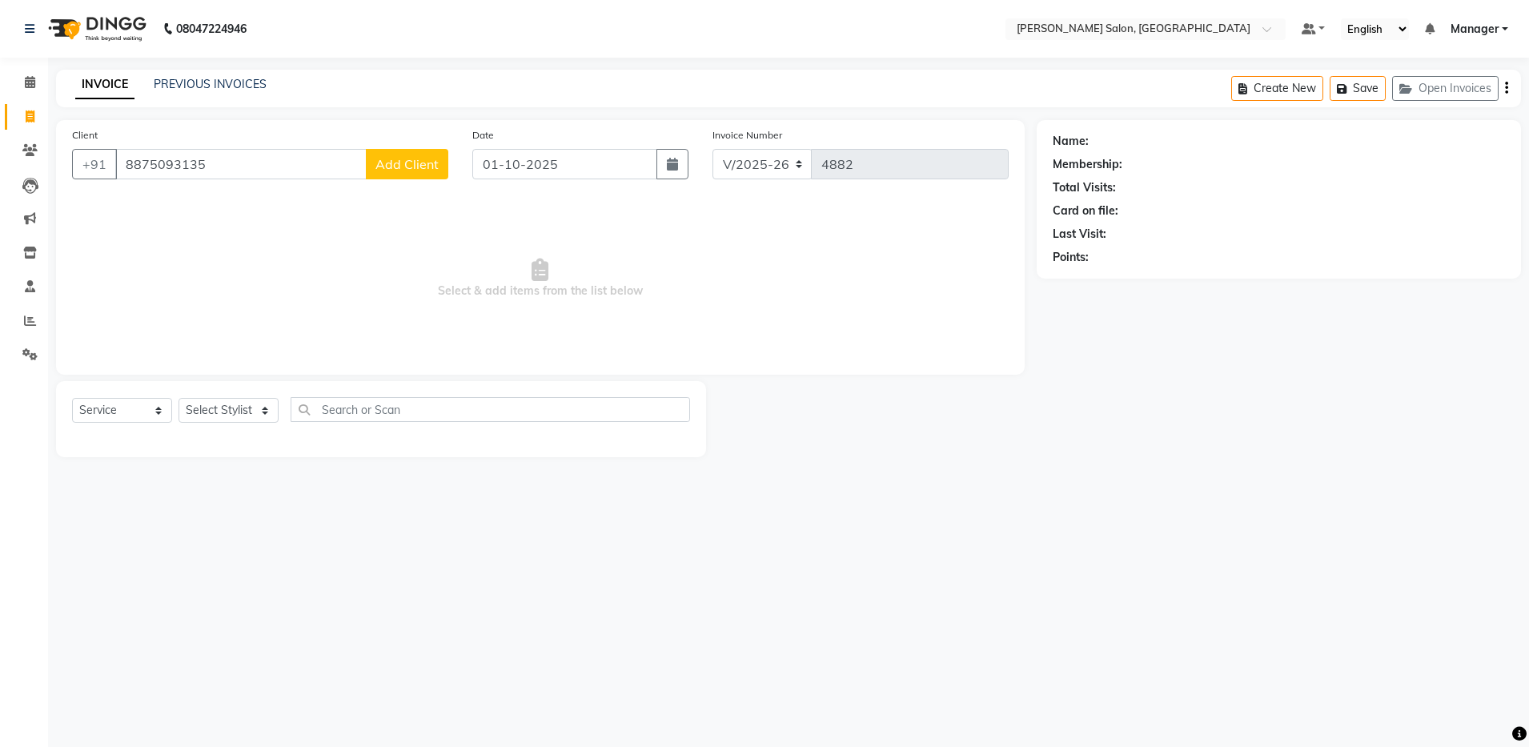
click at [428, 167] on span "Add Client" at bounding box center [407, 164] width 63 height 16
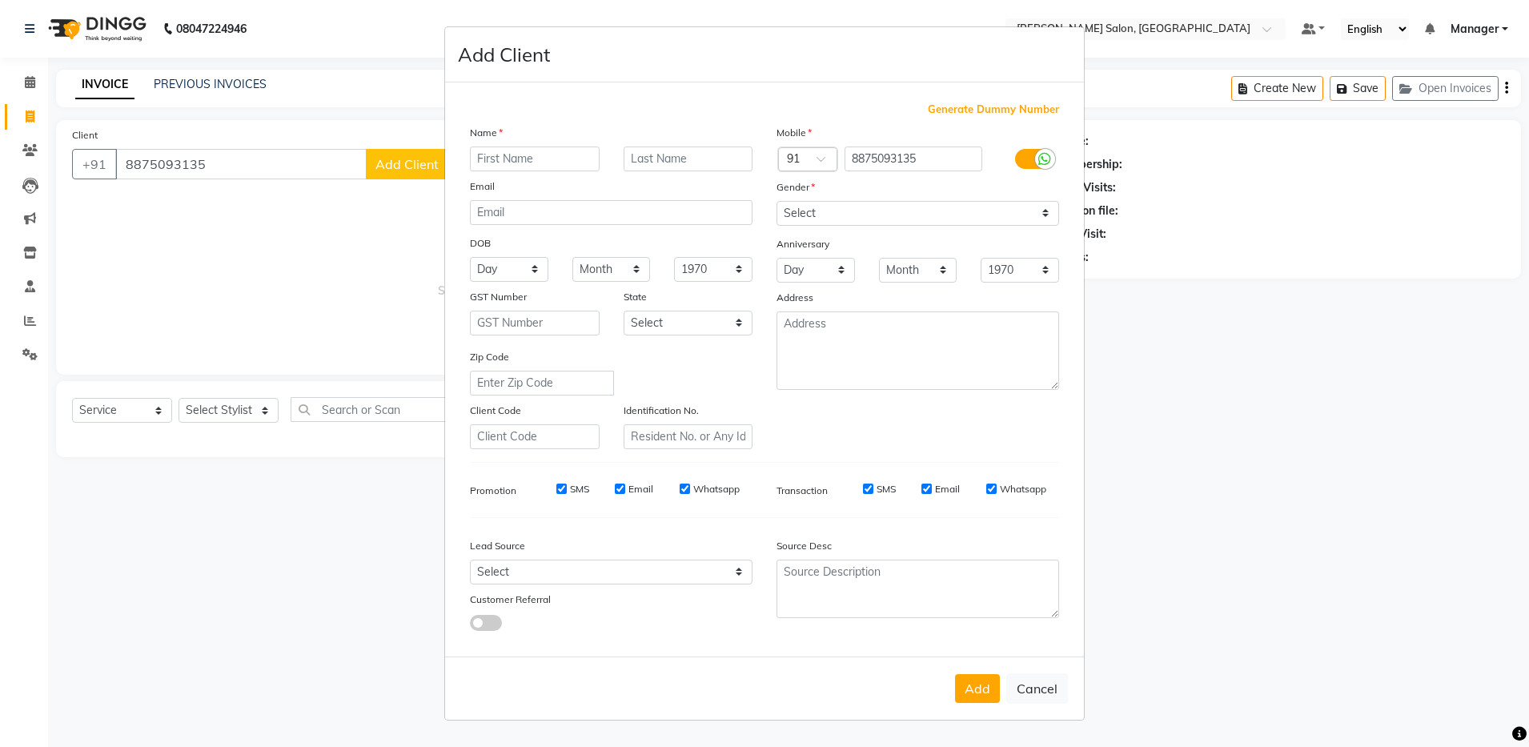
click at [535, 155] on input "text" at bounding box center [535, 159] width 130 height 25
click at [847, 211] on select "Select Male Female Other Prefer Not To Say" at bounding box center [918, 213] width 283 height 25
click at [777, 201] on select "Select Male Female Other Prefer Not To Say" at bounding box center [918, 213] width 283 height 25
click at [983, 685] on button "Add" at bounding box center [977, 688] width 45 height 29
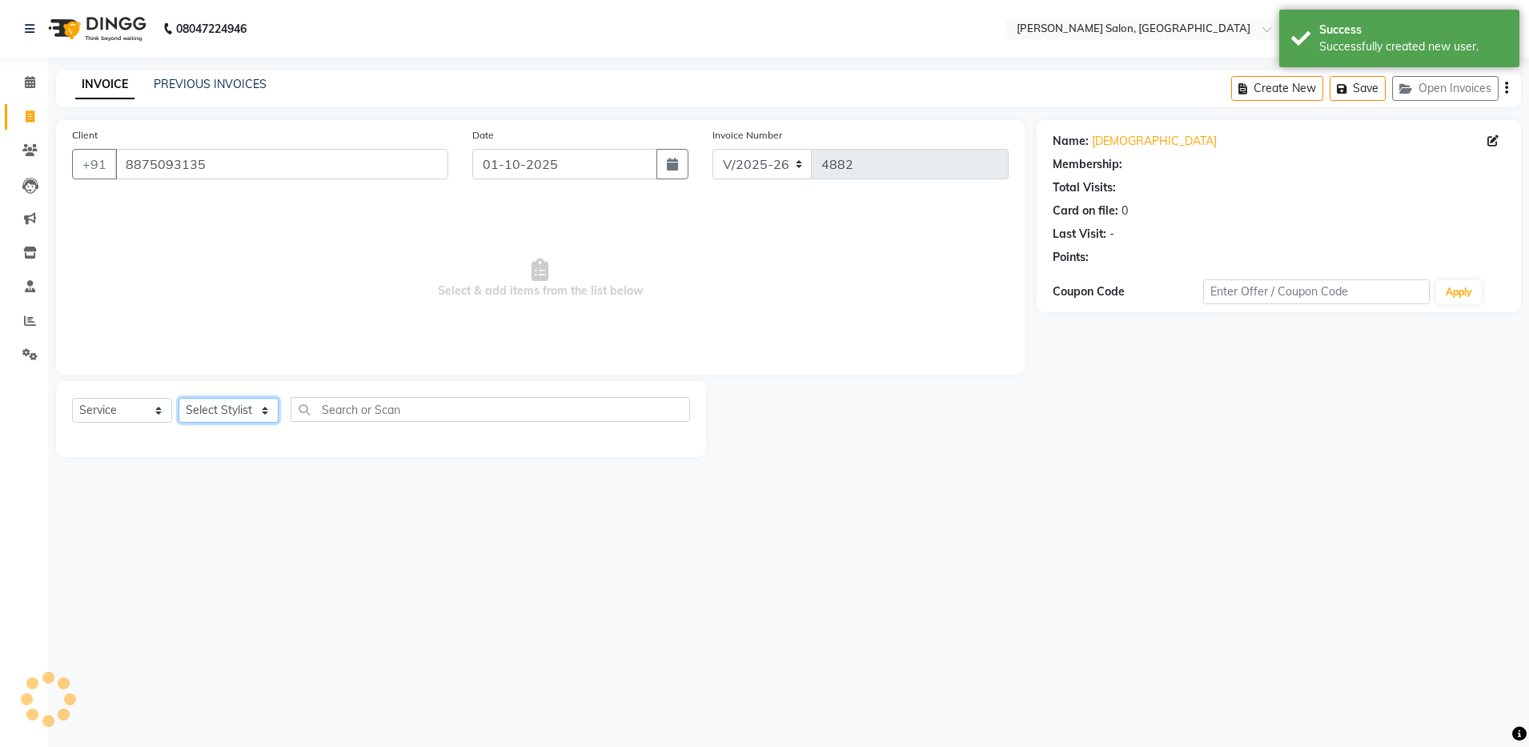
click at [236, 411] on select "Select Stylist Aarthi Abhishek Aisha Barbhuiya Aman Arjun Viswanathan Deep dolm…" at bounding box center [229, 410] width 100 height 25
click at [179, 398] on select "Select Stylist Aarthi Abhishek Aisha Barbhuiya Aman Arjun Viswanathan Deep dolm…" at bounding box center [229, 410] width 100 height 25
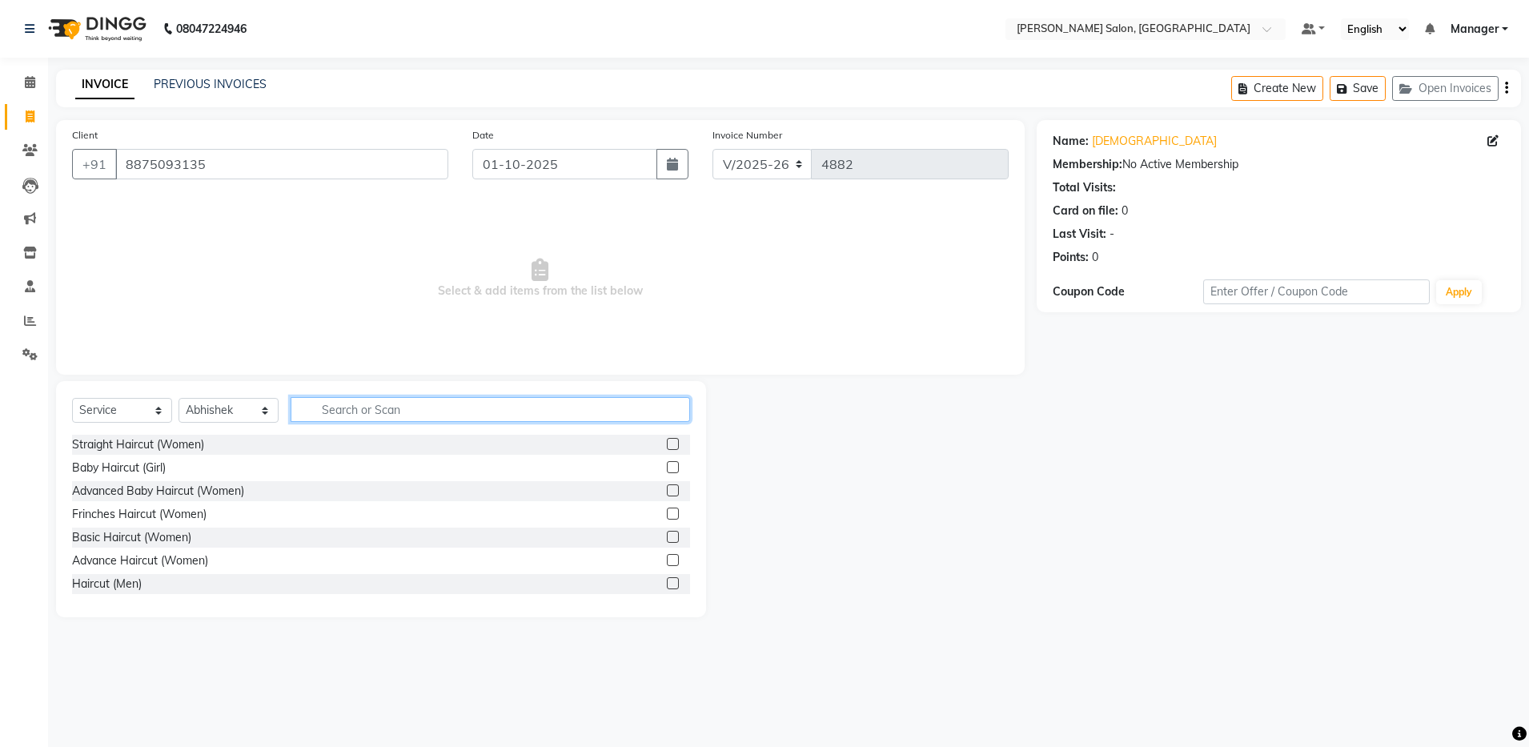
click at [332, 413] on input "text" at bounding box center [491, 409] width 400 height 25
click at [667, 583] on label at bounding box center [673, 583] width 12 height 12
click at [667, 583] on input "checkbox" at bounding box center [672, 584] width 10 height 10
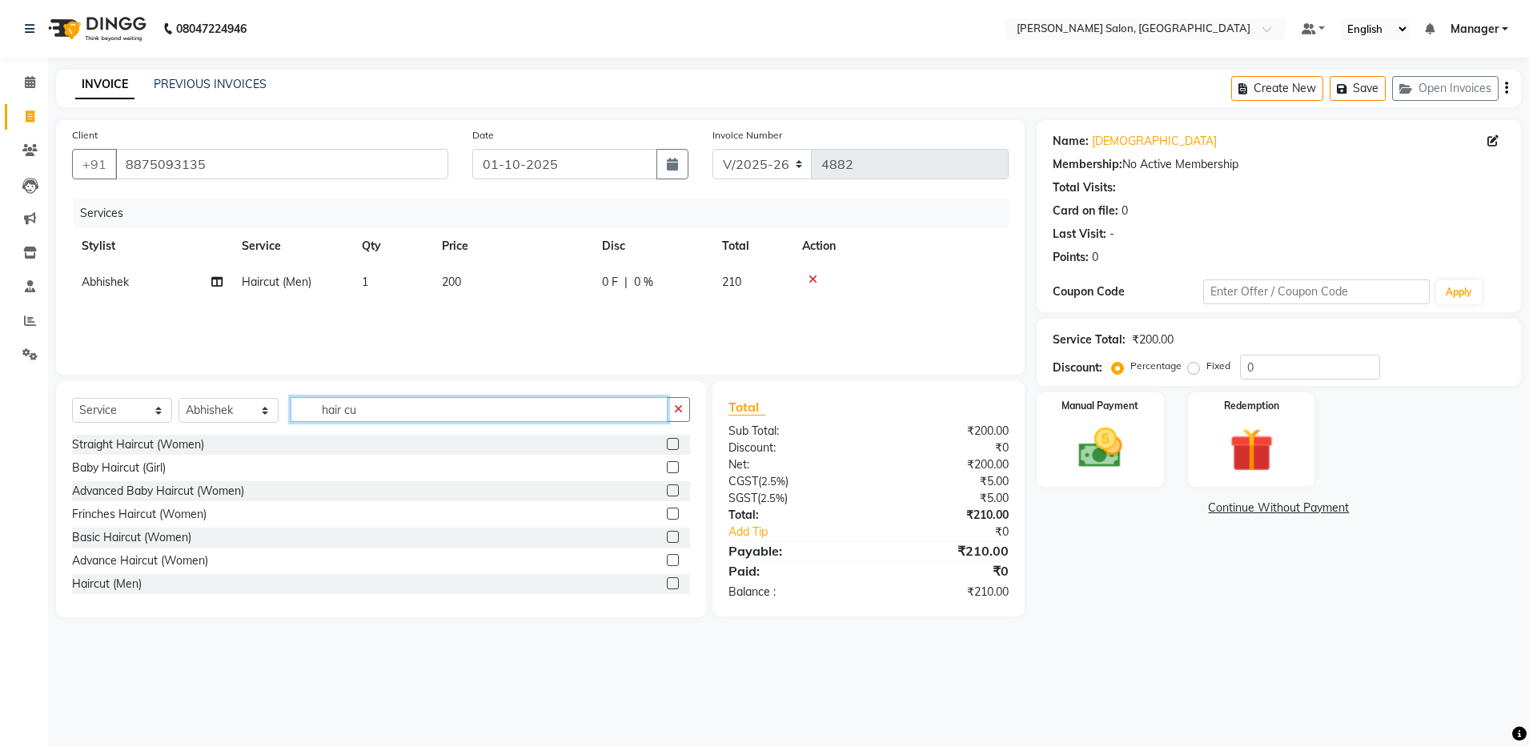
click at [439, 416] on input "hair cu" at bounding box center [479, 409] width 377 height 25
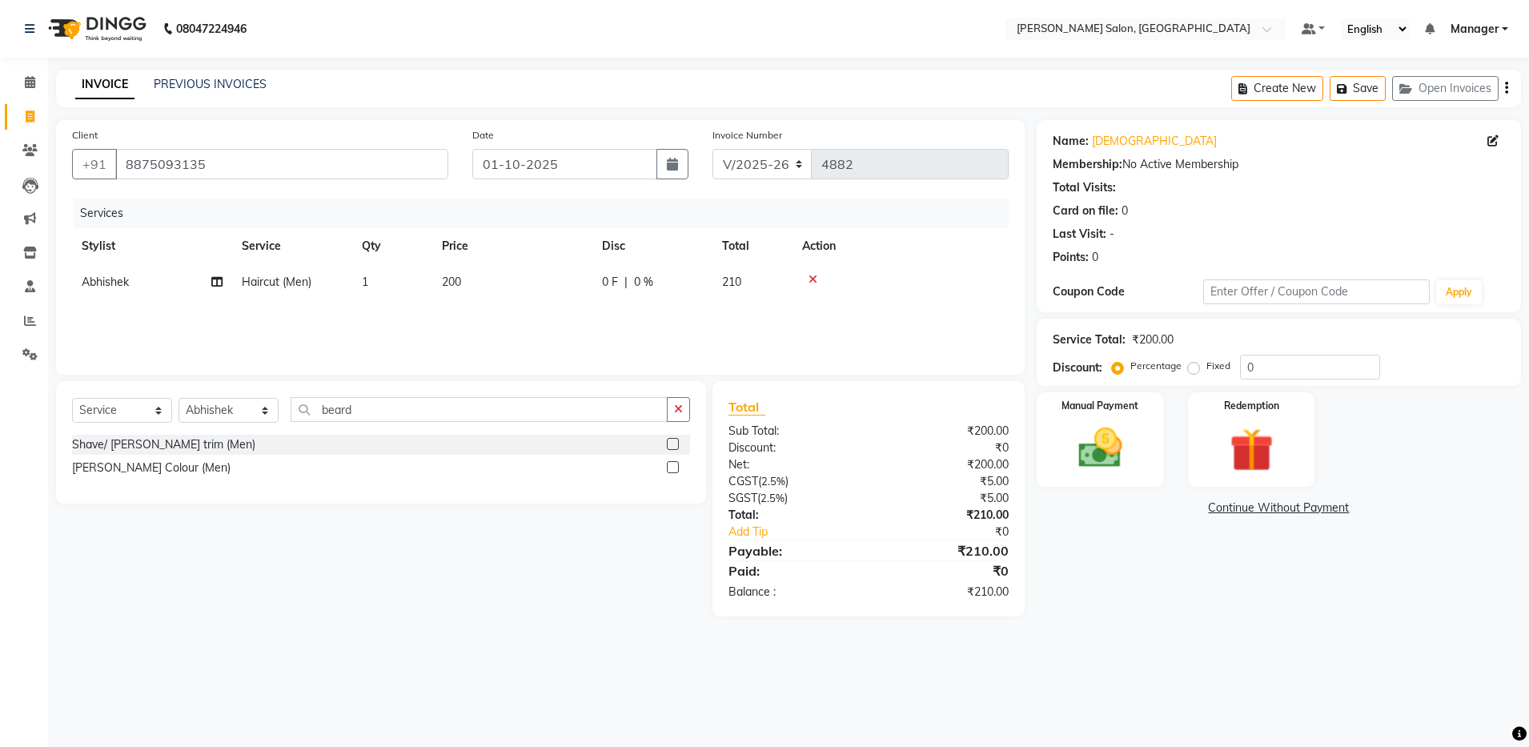
click at [673, 468] on label at bounding box center [673, 467] width 12 height 12
click at [673, 468] on input "checkbox" at bounding box center [672, 468] width 10 height 10
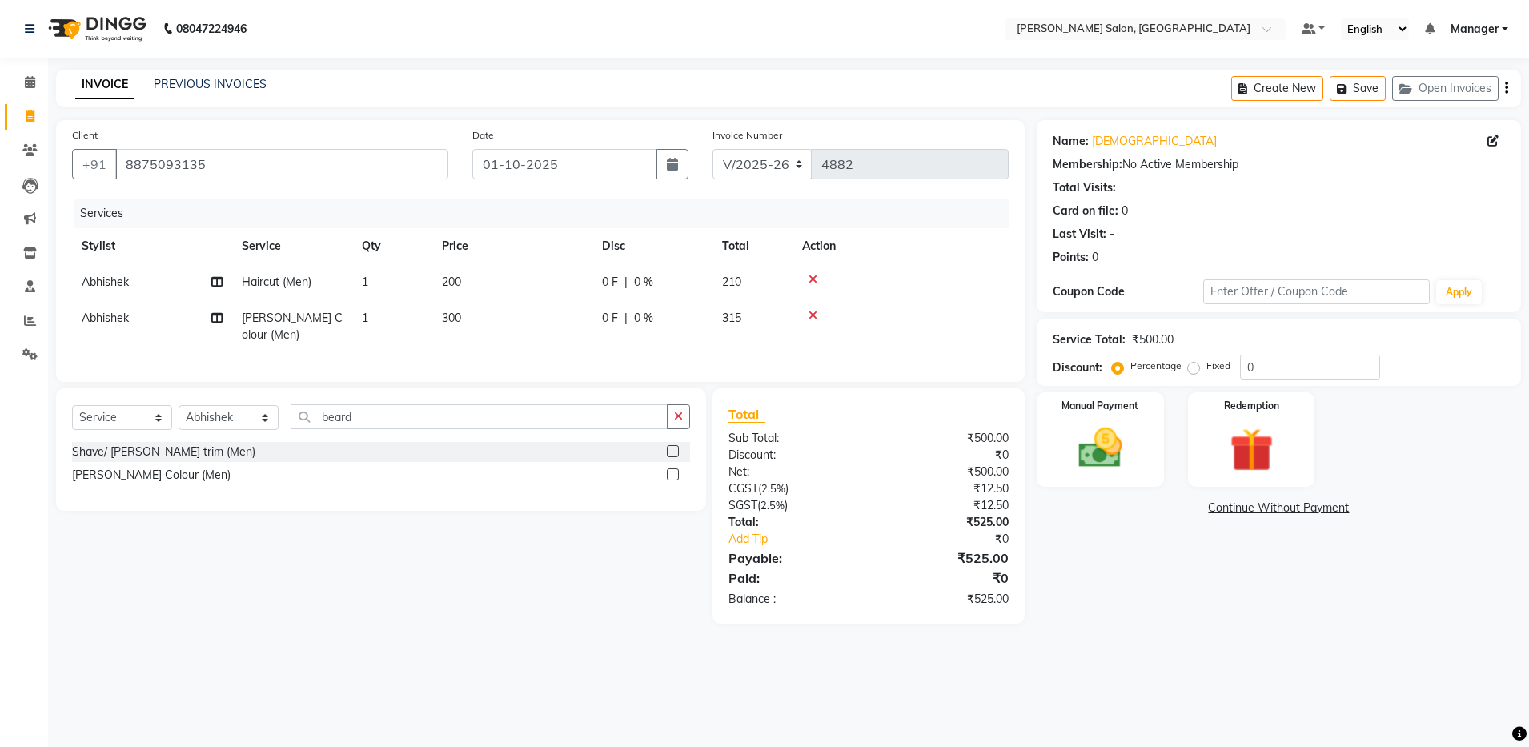
click at [815, 314] on icon at bounding box center [813, 315] width 9 height 11
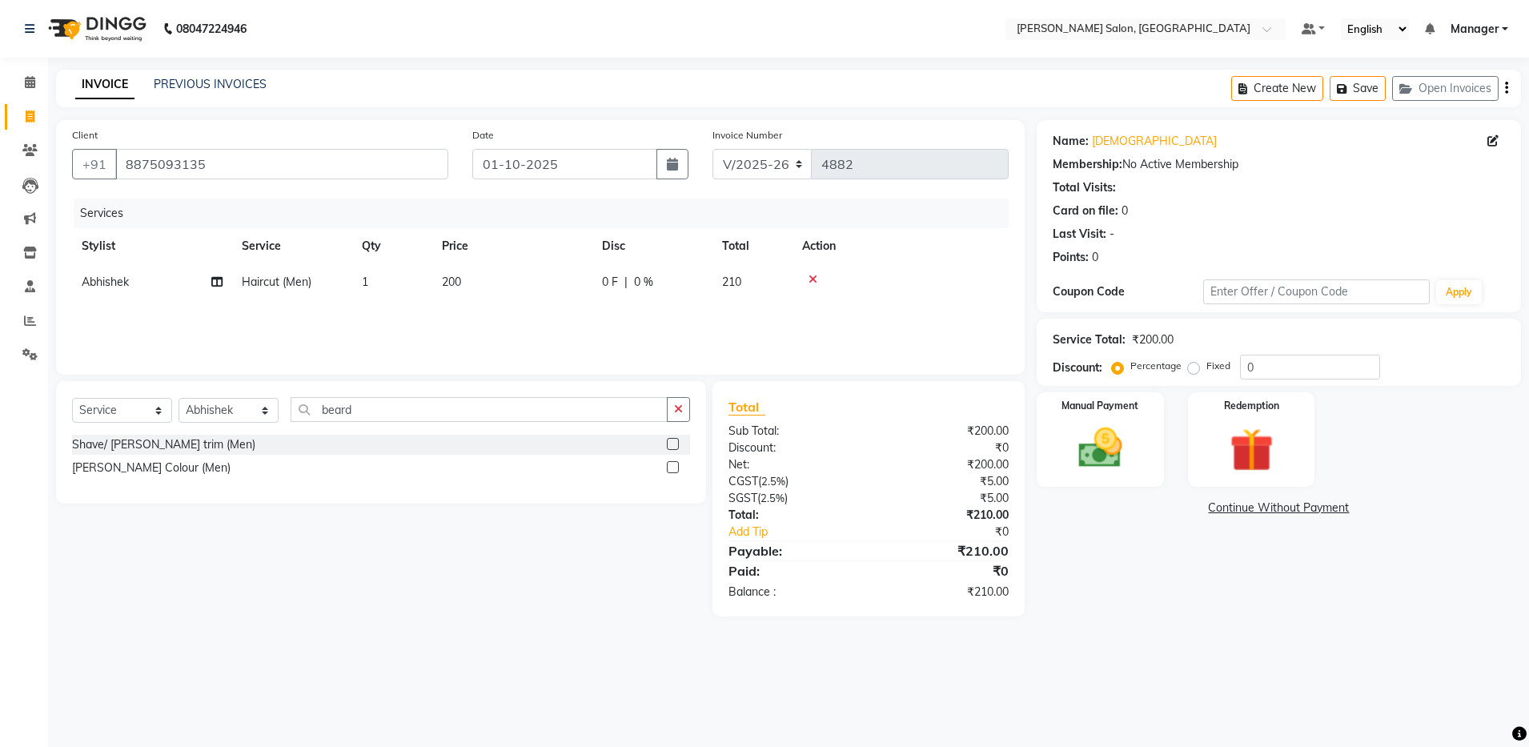
click at [676, 442] on label at bounding box center [673, 444] width 12 height 12
click at [676, 442] on input "checkbox" at bounding box center [672, 445] width 10 height 10
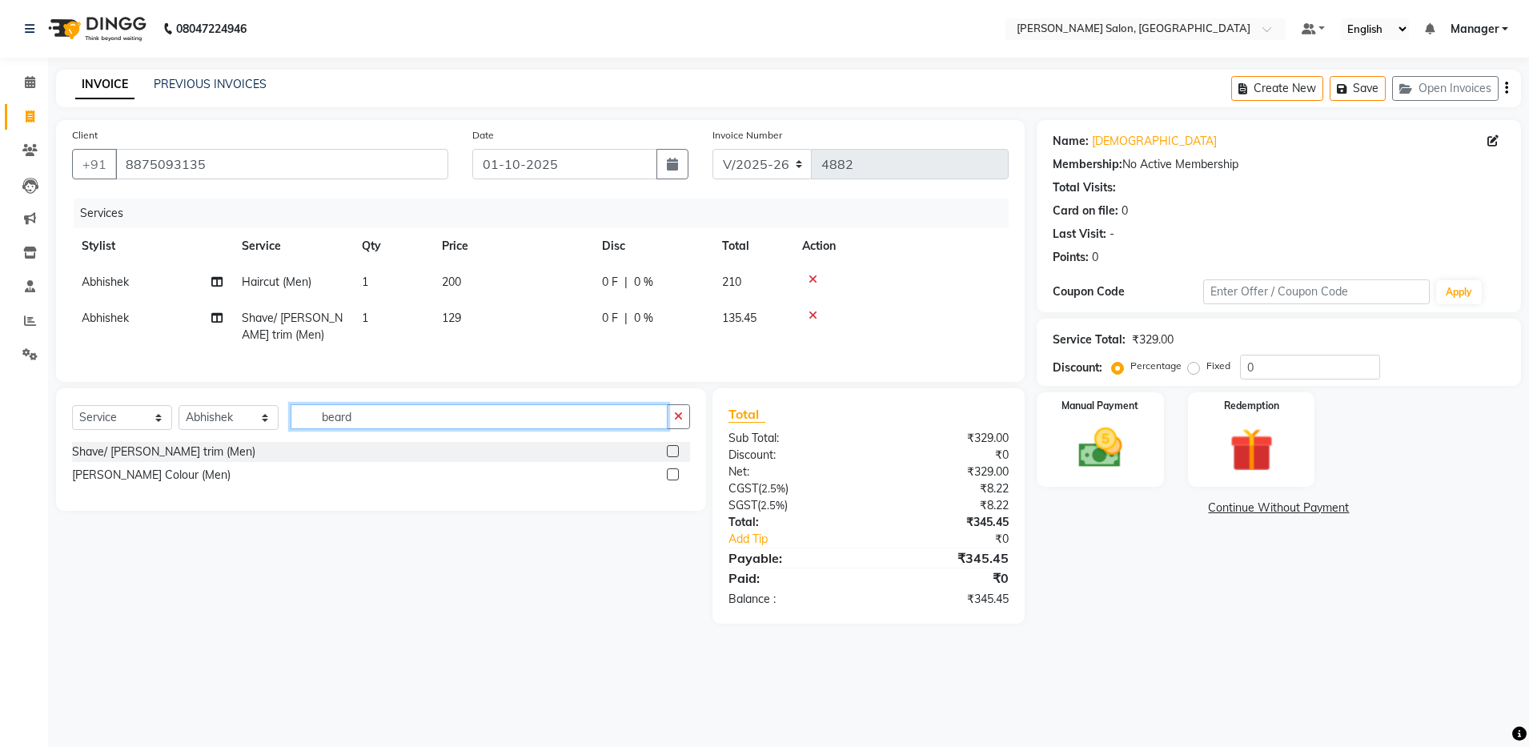
click at [396, 429] on input "beard" at bounding box center [479, 416] width 377 height 25
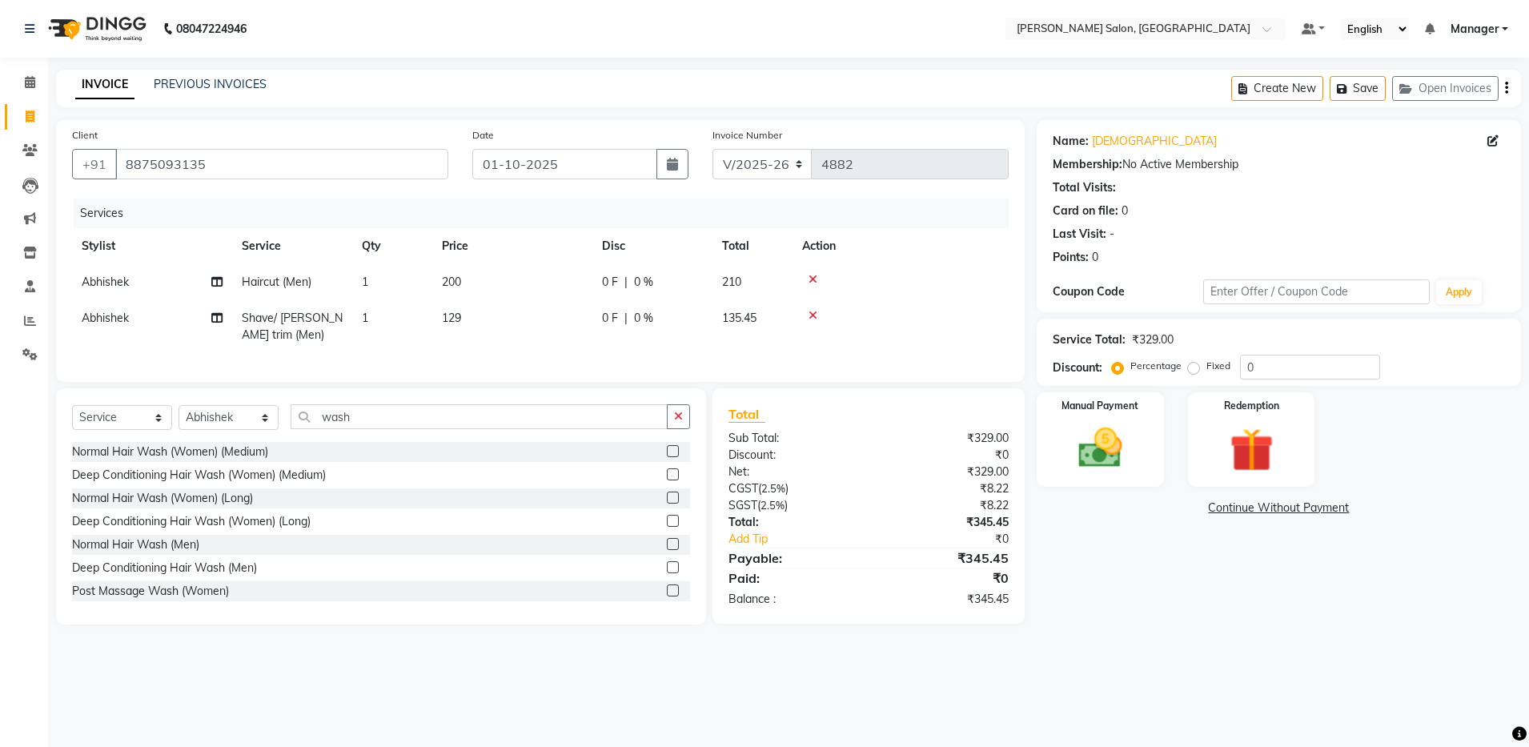
click at [667, 550] on label at bounding box center [673, 544] width 12 height 12
click at [667, 550] on input "checkbox" at bounding box center [672, 545] width 10 height 10
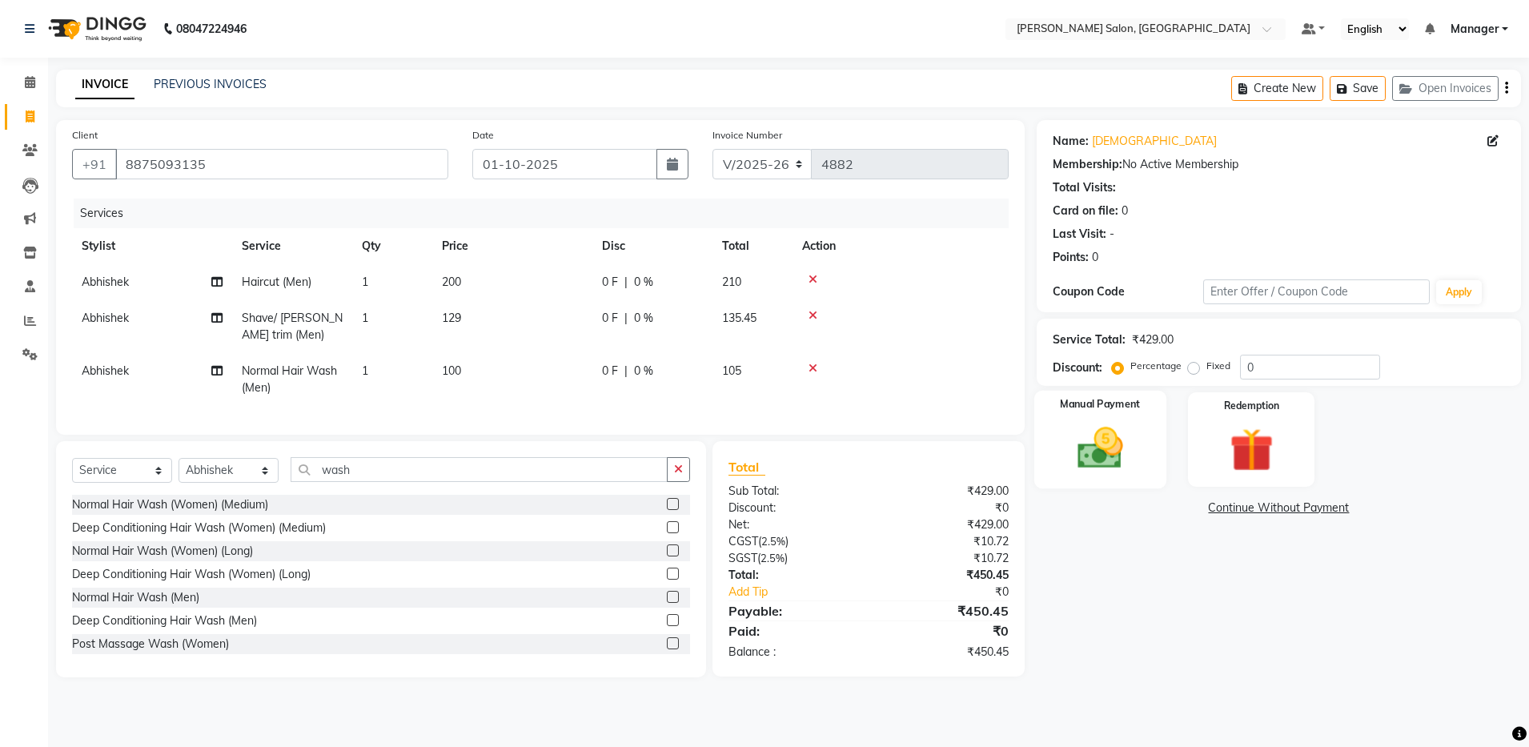
click at [1098, 424] on img at bounding box center [1100, 448] width 74 height 53
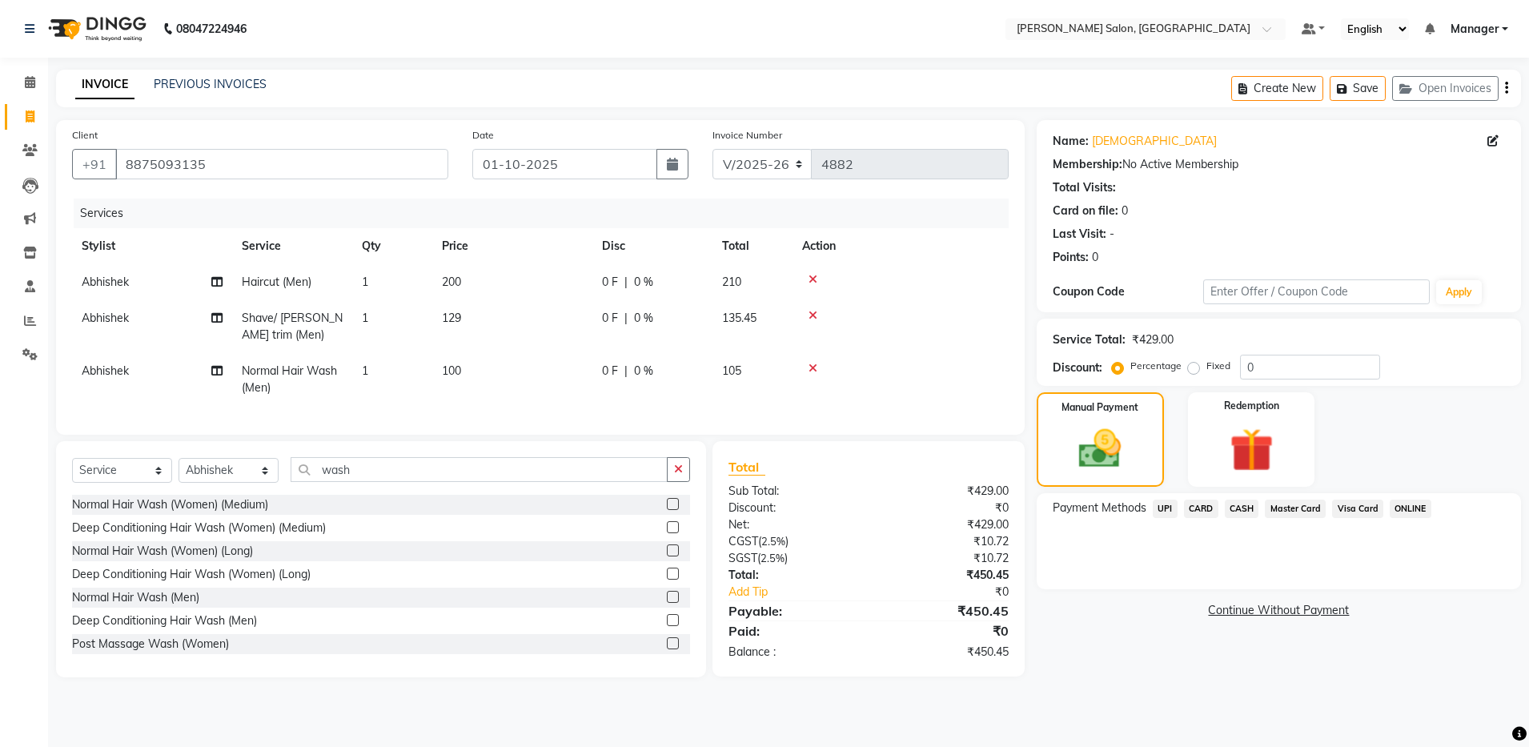
click at [1162, 509] on span "UPI" at bounding box center [1165, 509] width 25 height 18
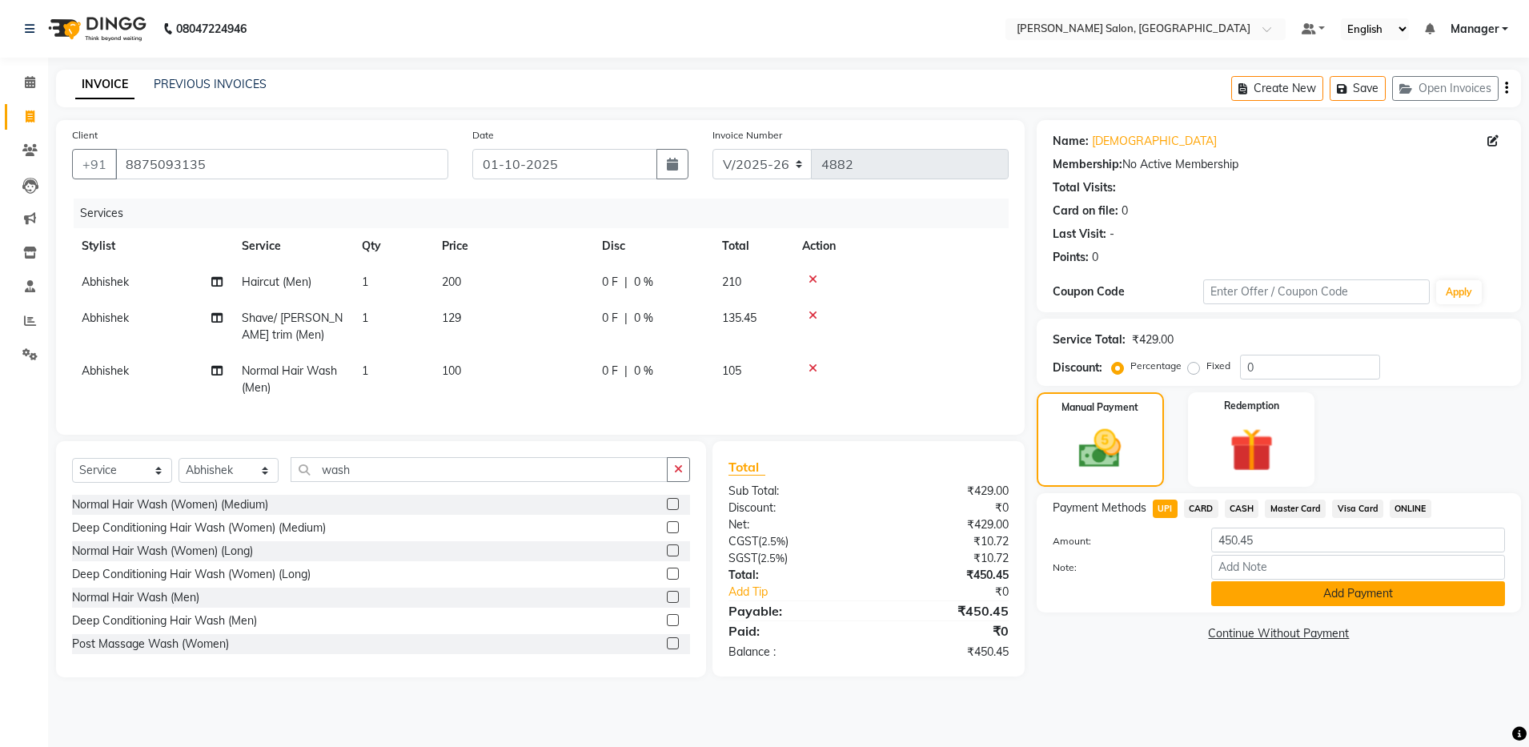
click at [1353, 592] on button "Add Payment" at bounding box center [1359, 593] width 294 height 25
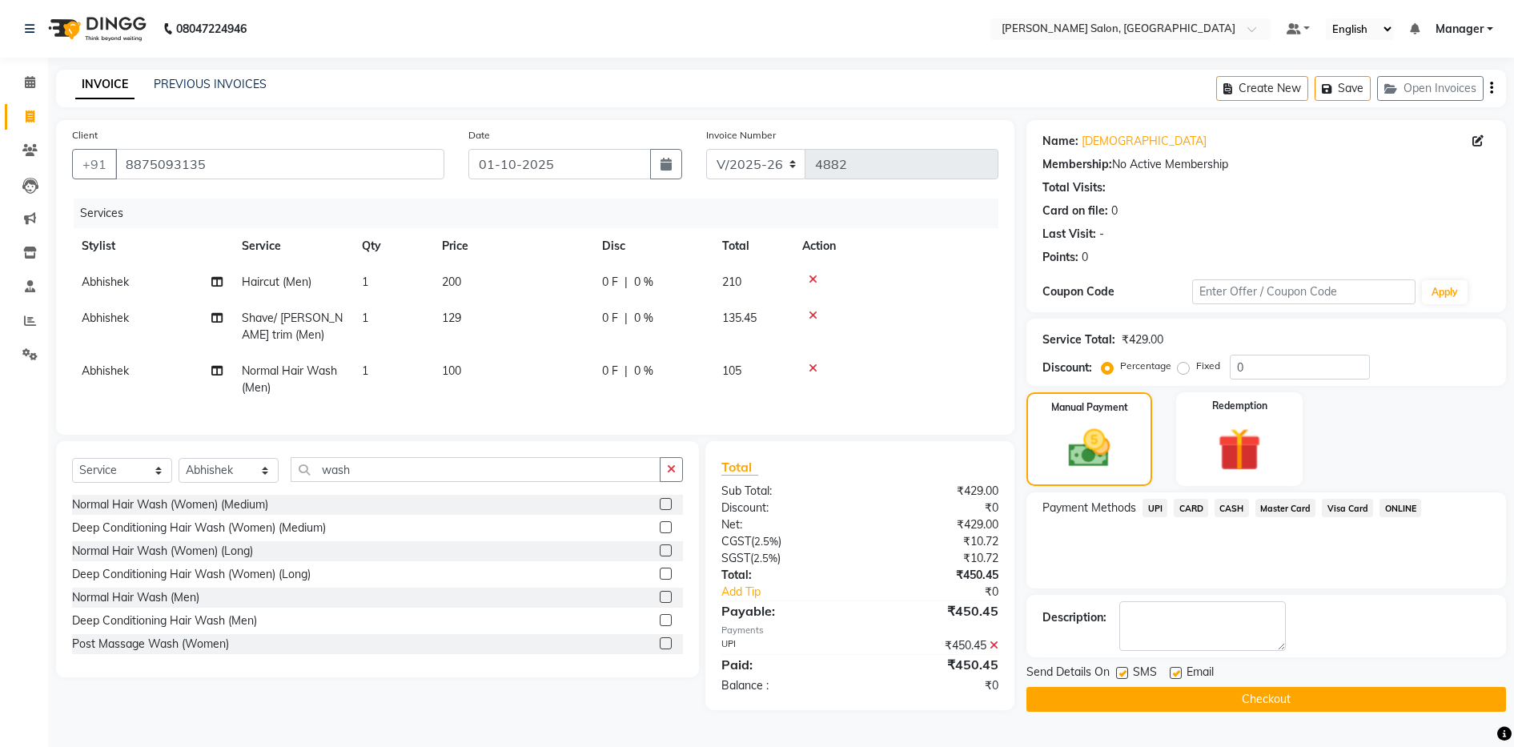
click at [1305, 696] on button "Checkout" at bounding box center [1267, 699] width 480 height 25
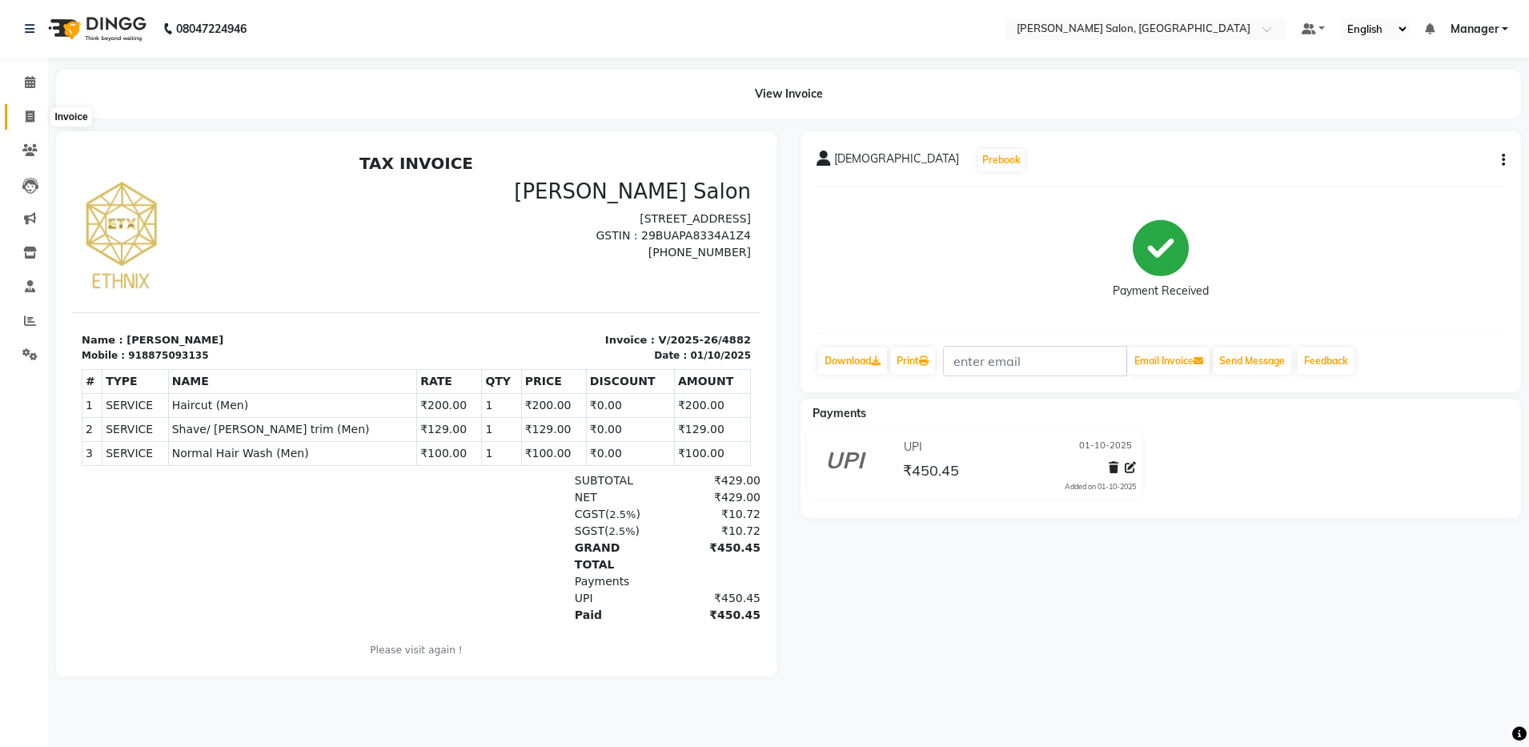
click at [24, 114] on span at bounding box center [30, 117] width 28 height 18
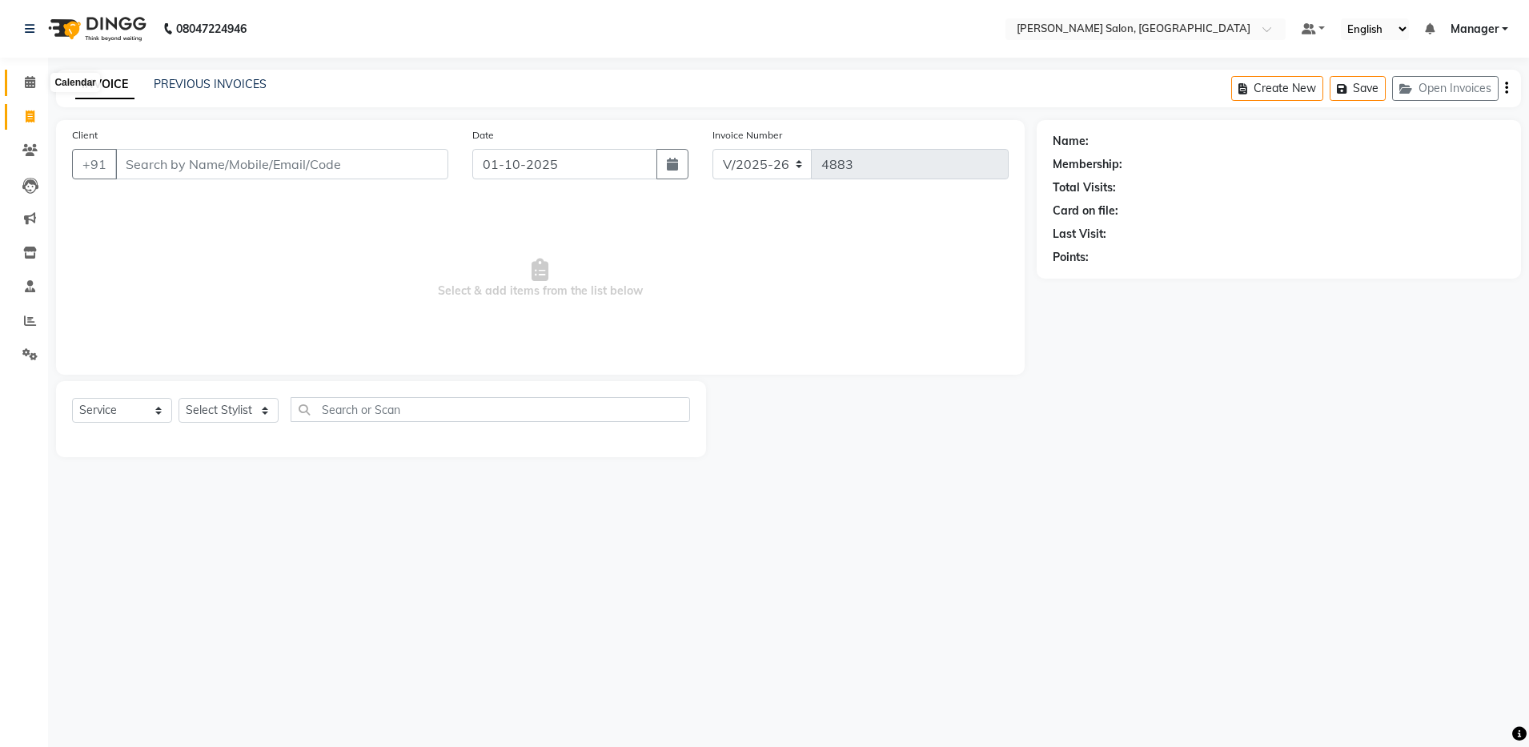
click at [35, 83] on icon at bounding box center [30, 82] width 10 height 12
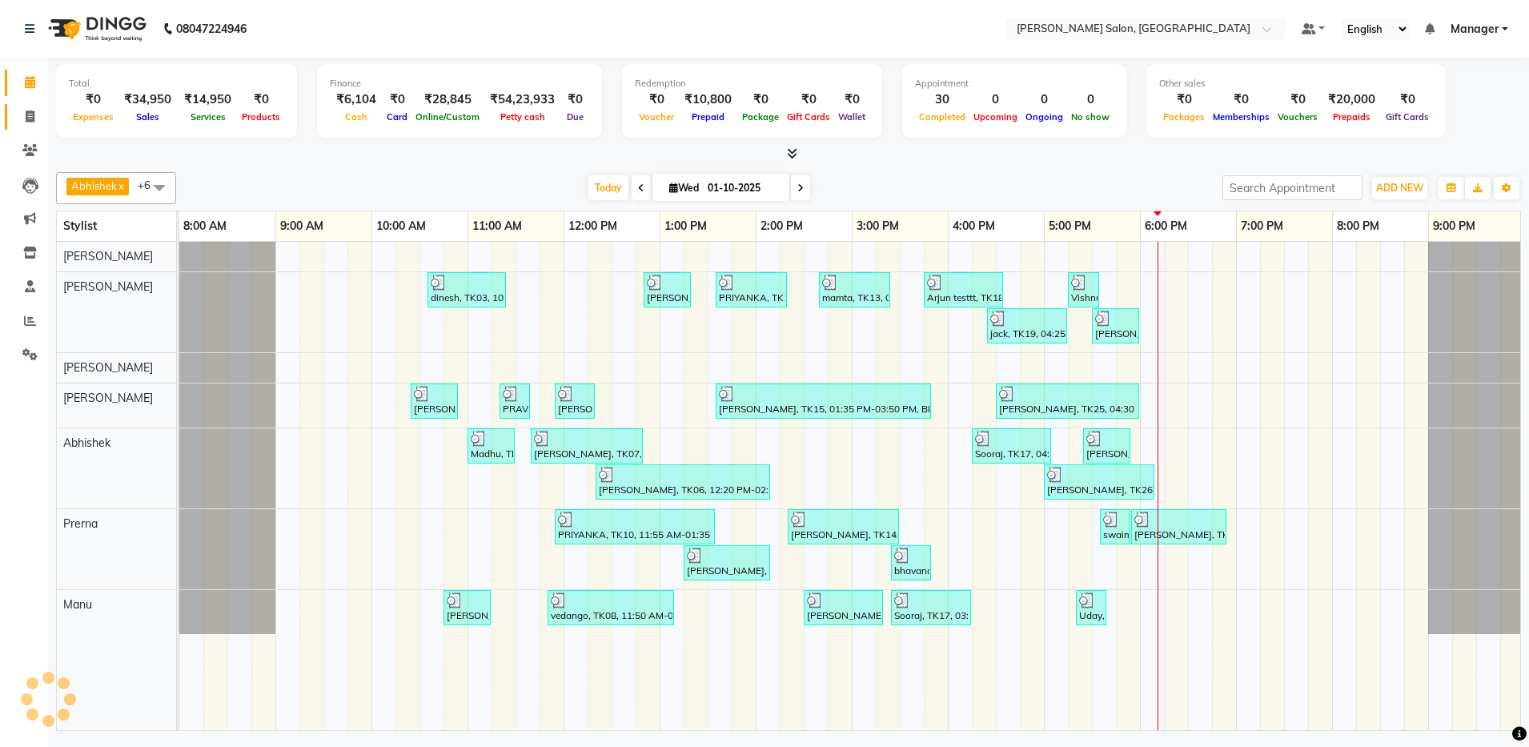
click at [30, 124] on span at bounding box center [30, 117] width 28 height 18
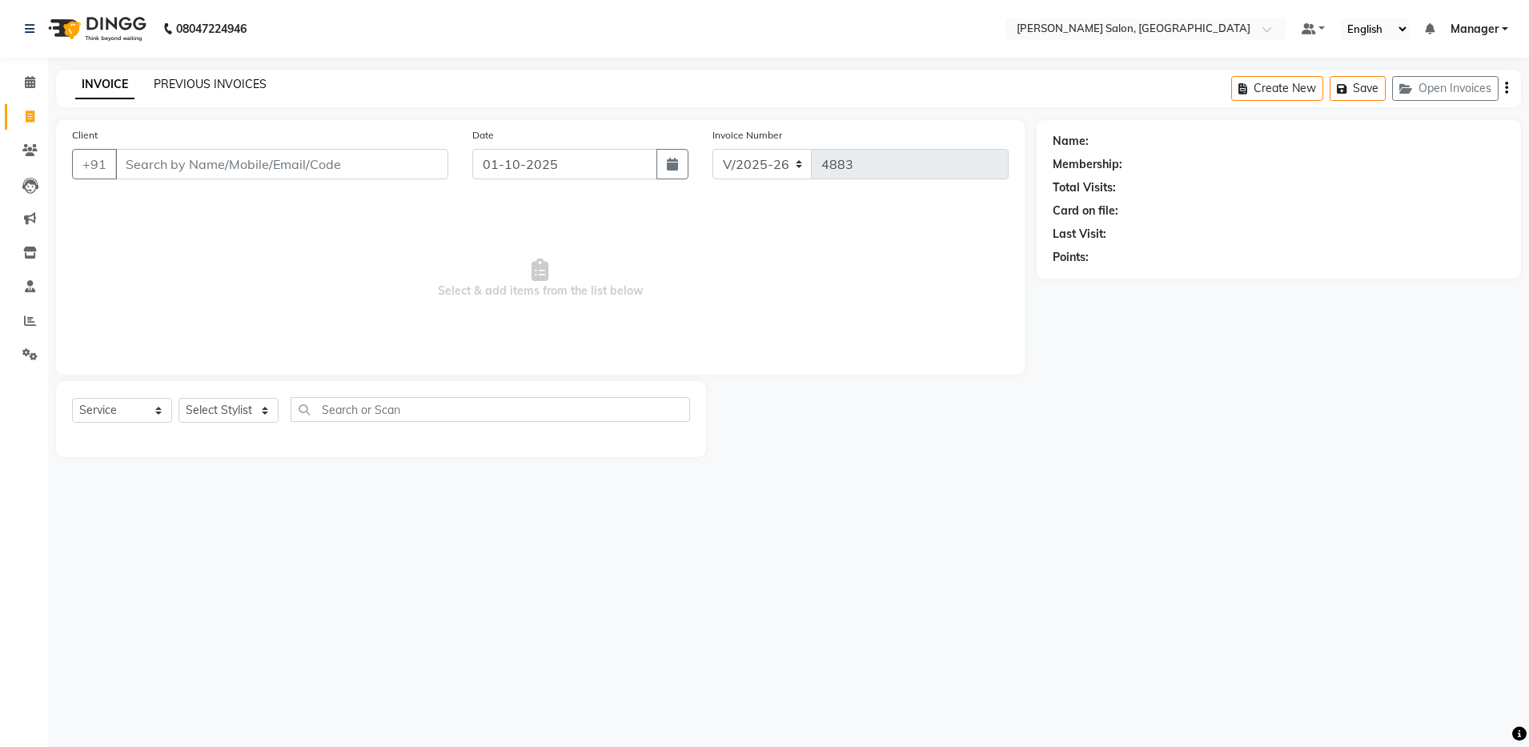
click at [232, 78] on link "PREVIOUS INVOICES" at bounding box center [210, 84] width 113 height 14
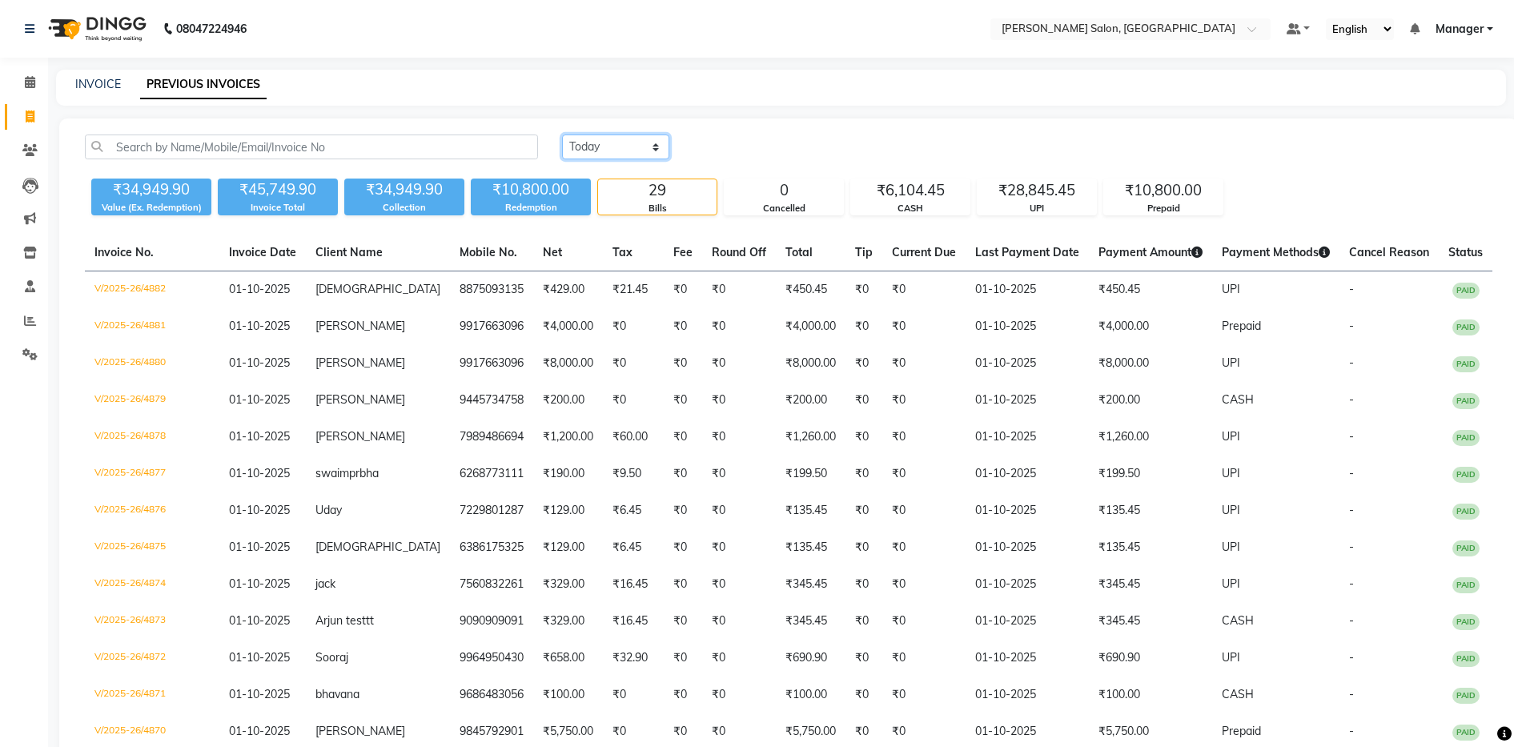
click at [658, 152] on select "Today Yesterday Custom Range" at bounding box center [615, 147] width 107 height 25
click at [562, 135] on select "Today Yesterday Custom Range" at bounding box center [615, 147] width 107 height 25
click at [794, 149] on input "01-10-2025" at bounding box center [746, 147] width 112 height 22
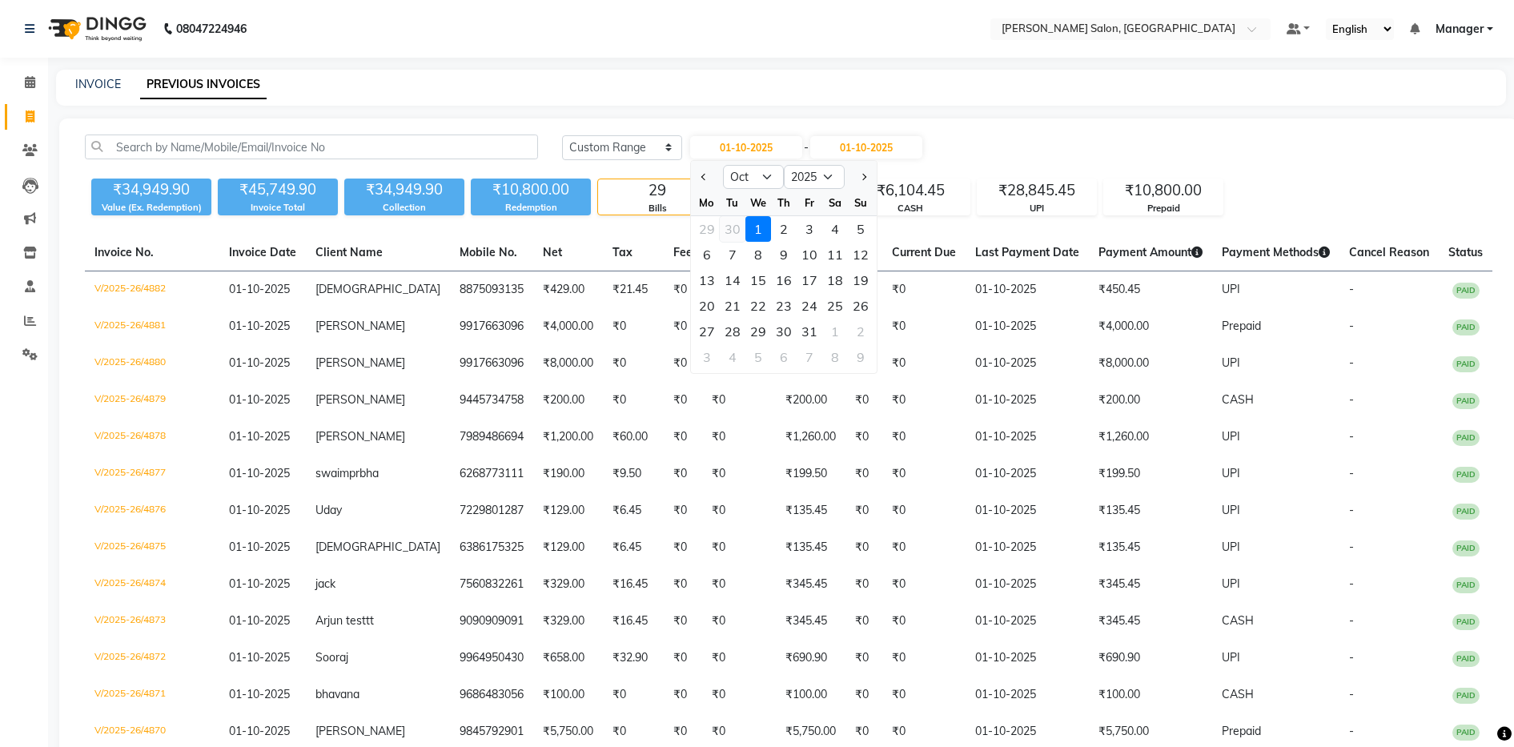
click at [732, 227] on div "30" at bounding box center [733, 229] width 26 height 26
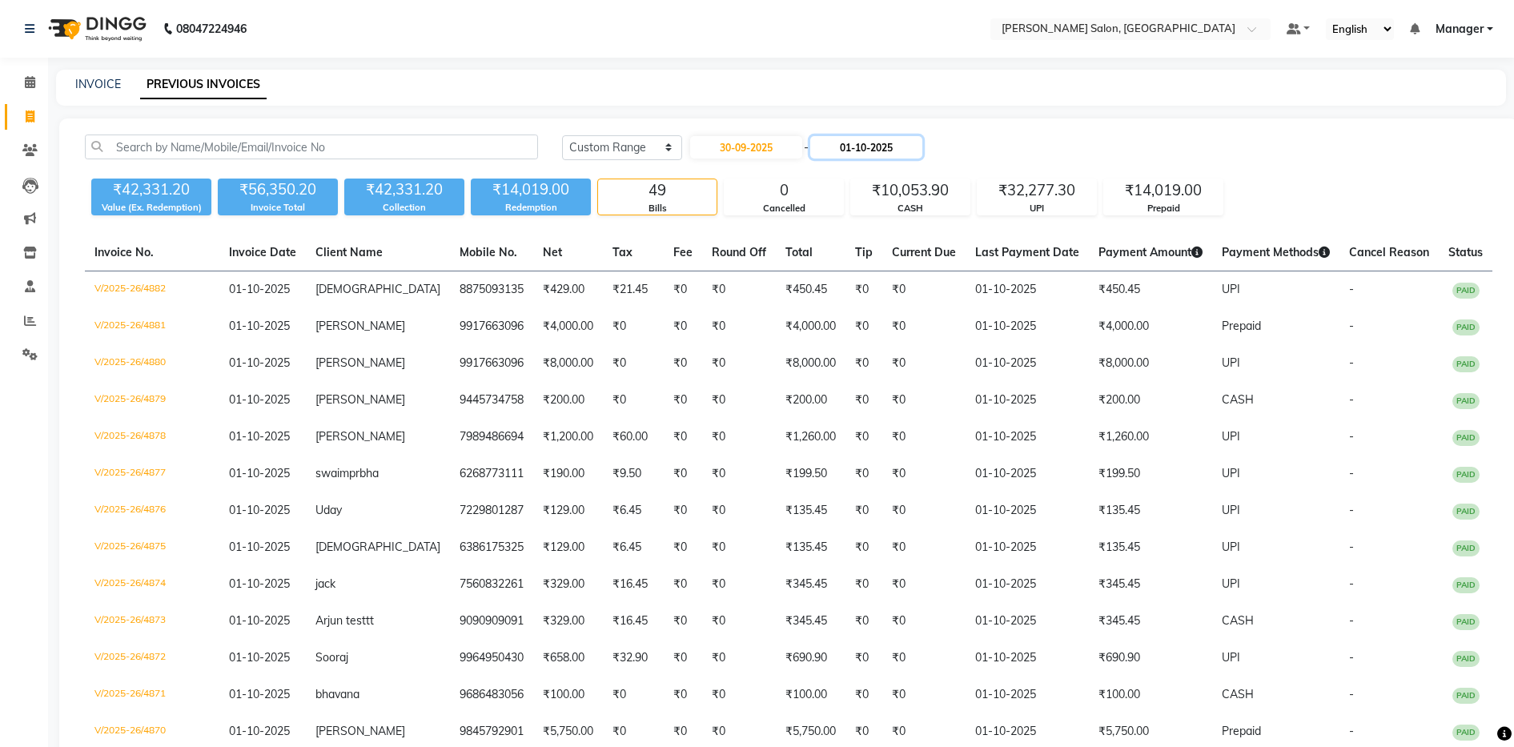
click at [894, 142] on input "01-10-2025" at bounding box center [866, 147] width 112 height 22
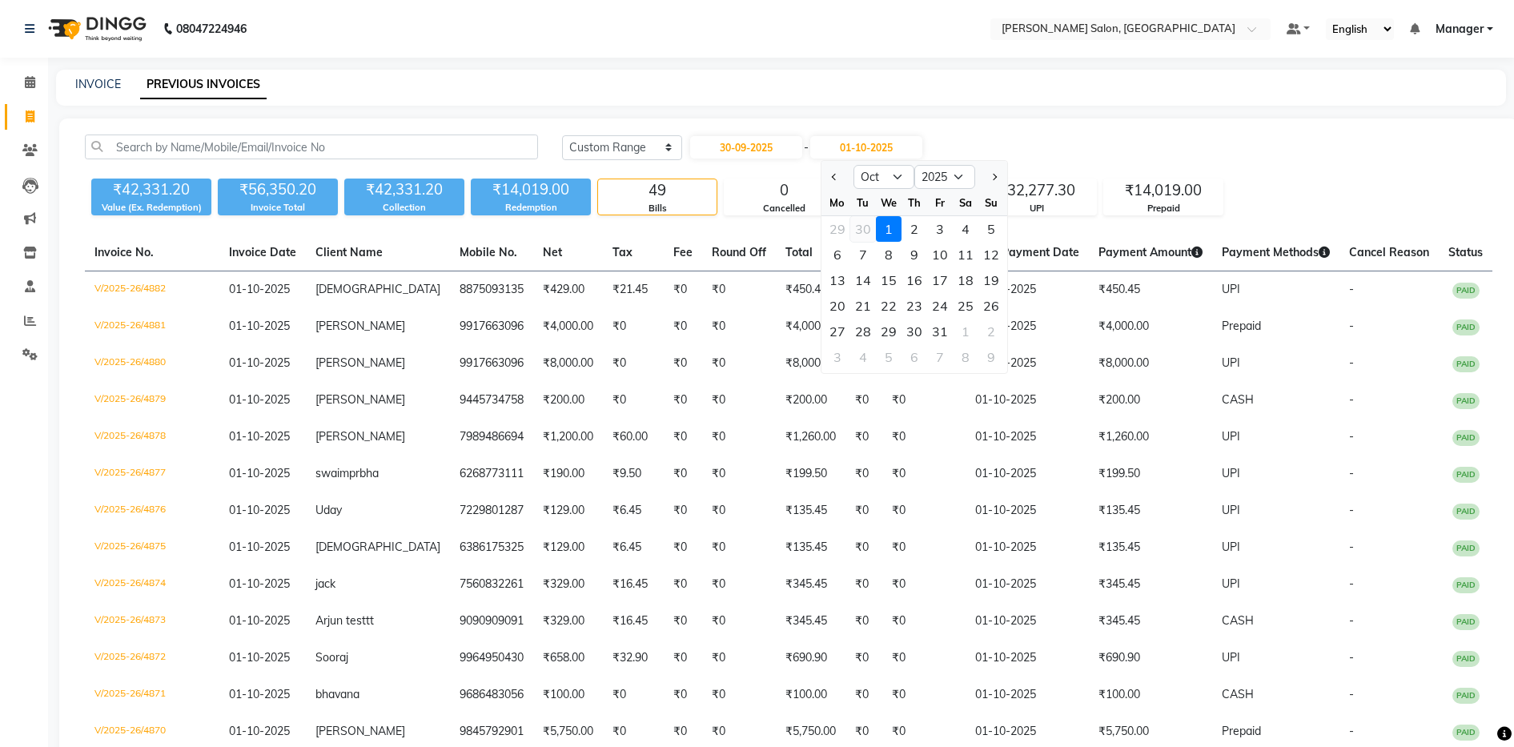
click at [862, 226] on div "30" at bounding box center [863, 229] width 26 height 26
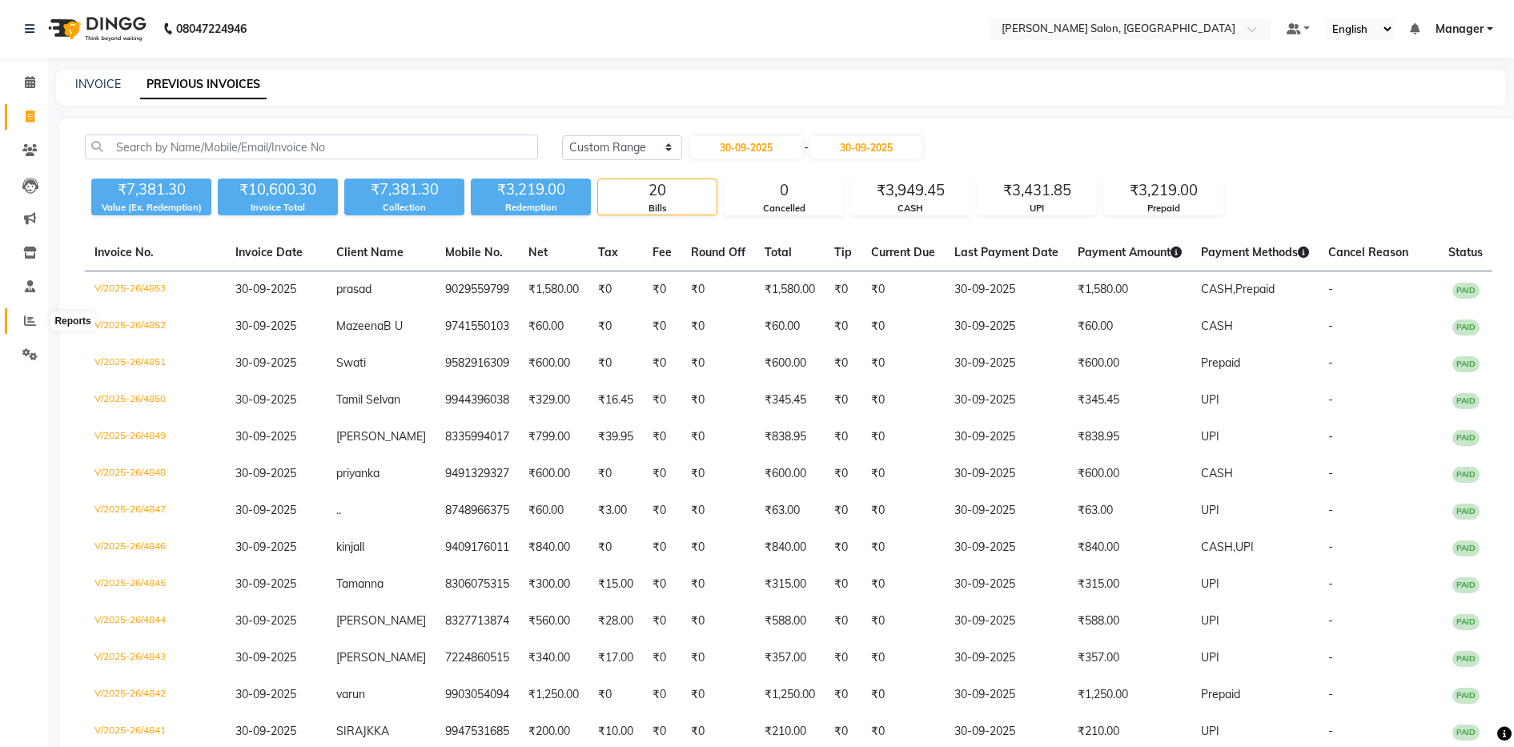
click at [22, 312] on span at bounding box center [30, 321] width 28 height 18
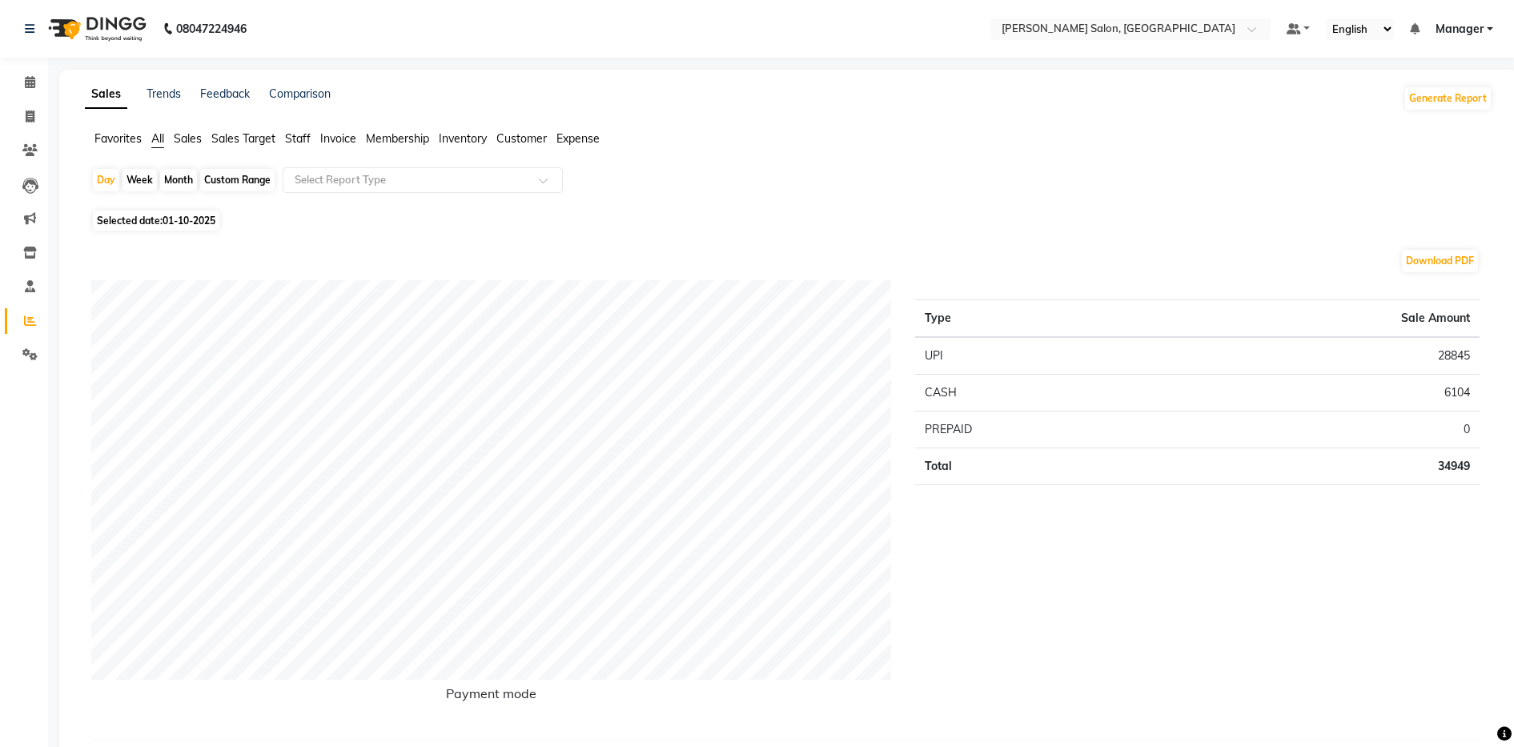
click at [580, 142] on span "Expense" at bounding box center [578, 138] width 43 height 14
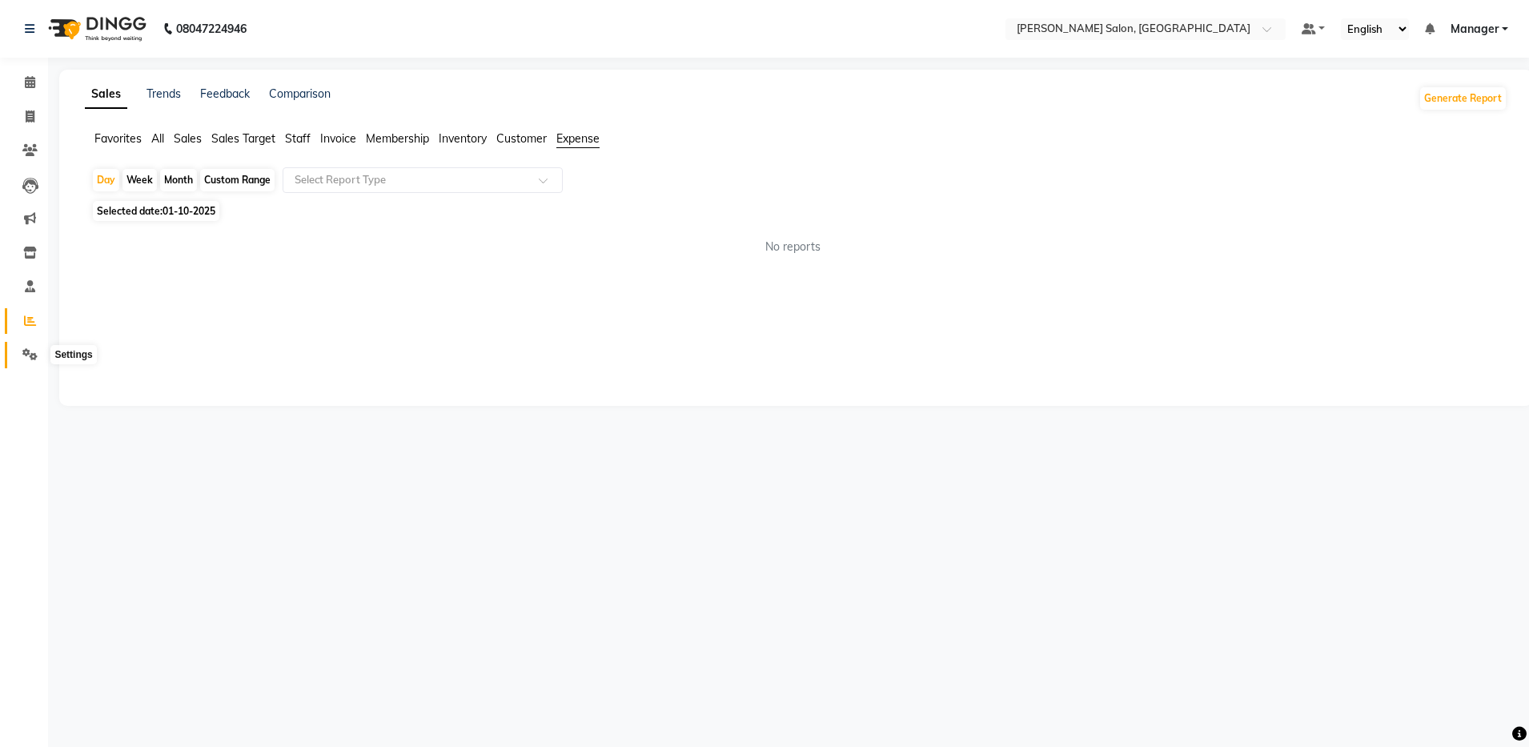
click at [36, 348] on icon at bounding box center [29, 354] width 15 height 12
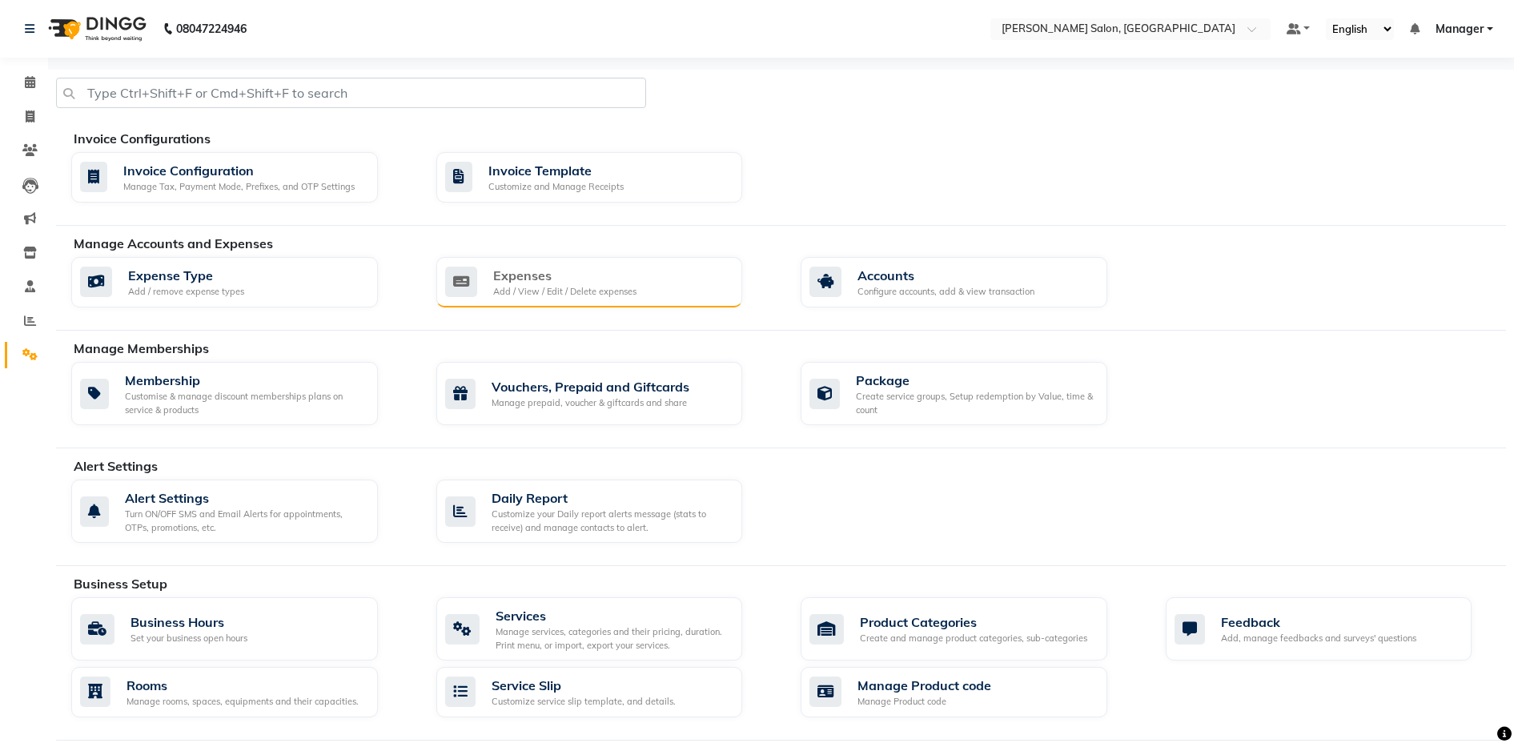
click at [625, 280] on div "Expenses" at bounding box center [564, 275] width 143 height 19
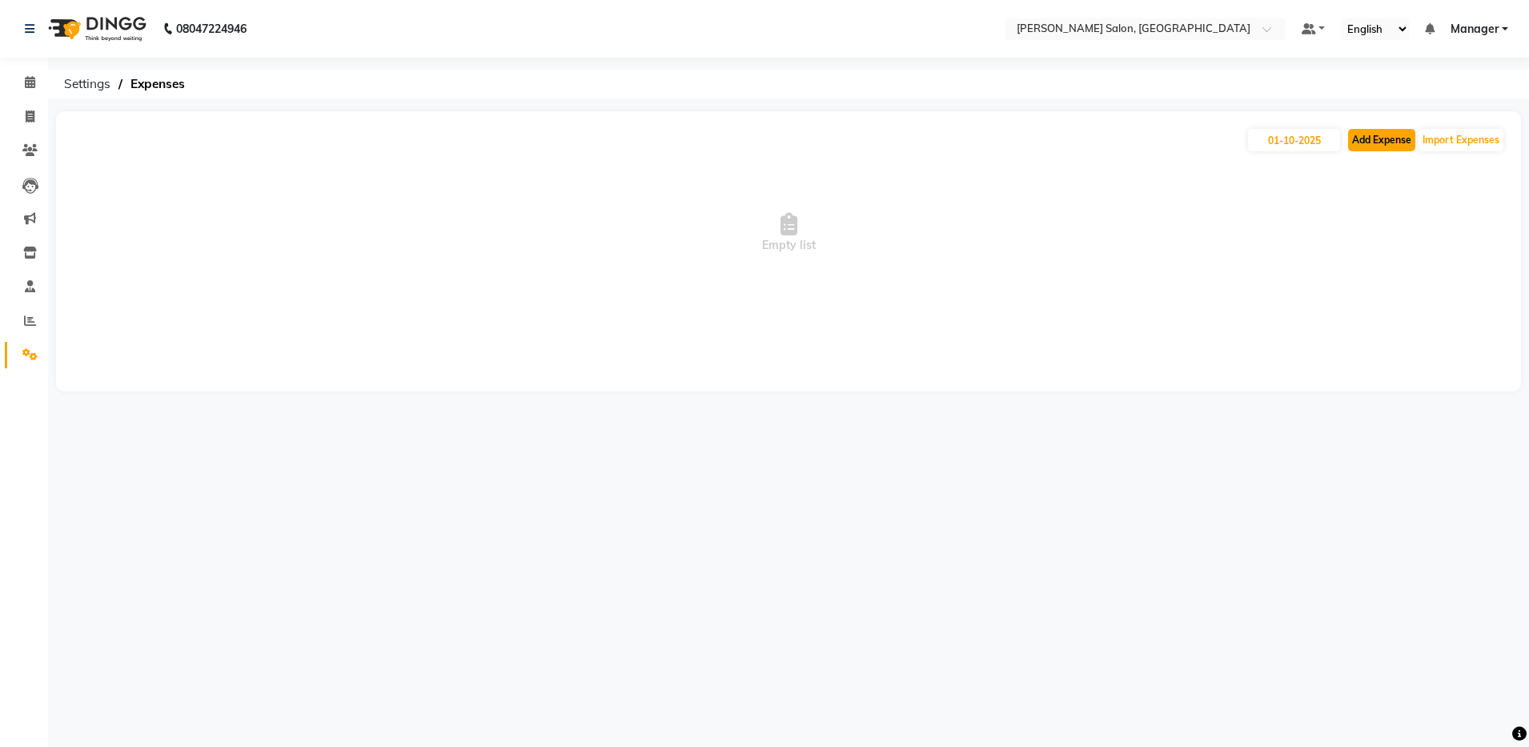
click at [1386, 142] on button "Add Expense" at bounding box center [1381, 140] width 67 height 22
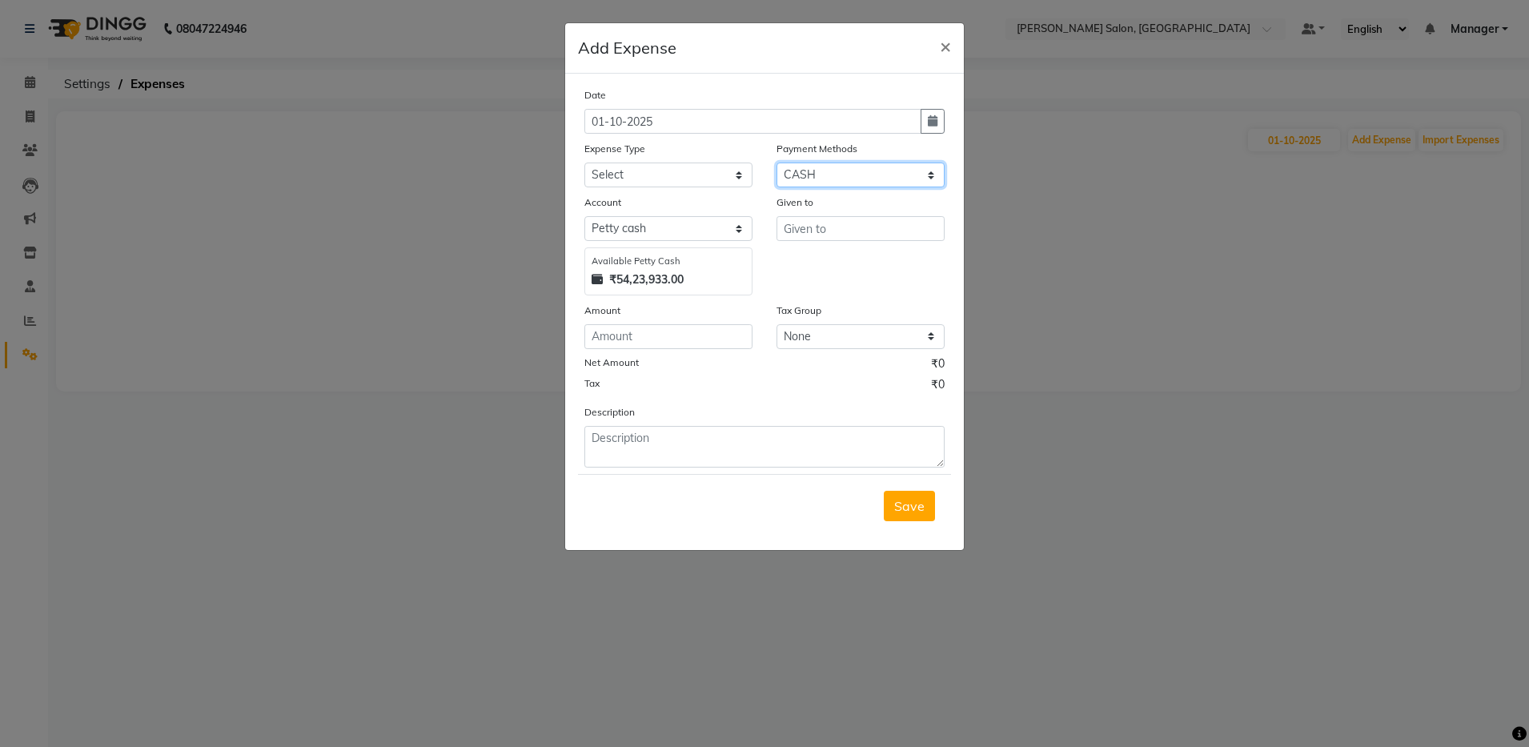
click at [914, 174] on select "Select UPI CARD CASH Master Card Visa Card Prepaid Gift Card ONLINE Voucher Wal…" at bounding box center [861, 175] width 168 height 25
click at [777, 163] on select "Select UPI CARD CASH Master Card Visa Card Prepaid Gift Card ONLINE Voucher Wal…" at bounding box center [861, 175] width 168 height 25
click at [677, 168] on select "Select Advance Salary Client Snacks Equipment Estate food Fuel Govt fee Incenti…" at bounding box center [669, 175] width 168 height 25
click at [735, 176] on select "Select Advance Salary Client Snacks Equipment Estate food Fuel Govt fee Incenti…" at bounding box center [669, 175] width 168 height 25
click at [585, 163] on select "Select Advance Salary Client Snacks Equipment Estate food Fuel Govt fee Incenti…" at bounding box center [669, 175] width 168 height 25
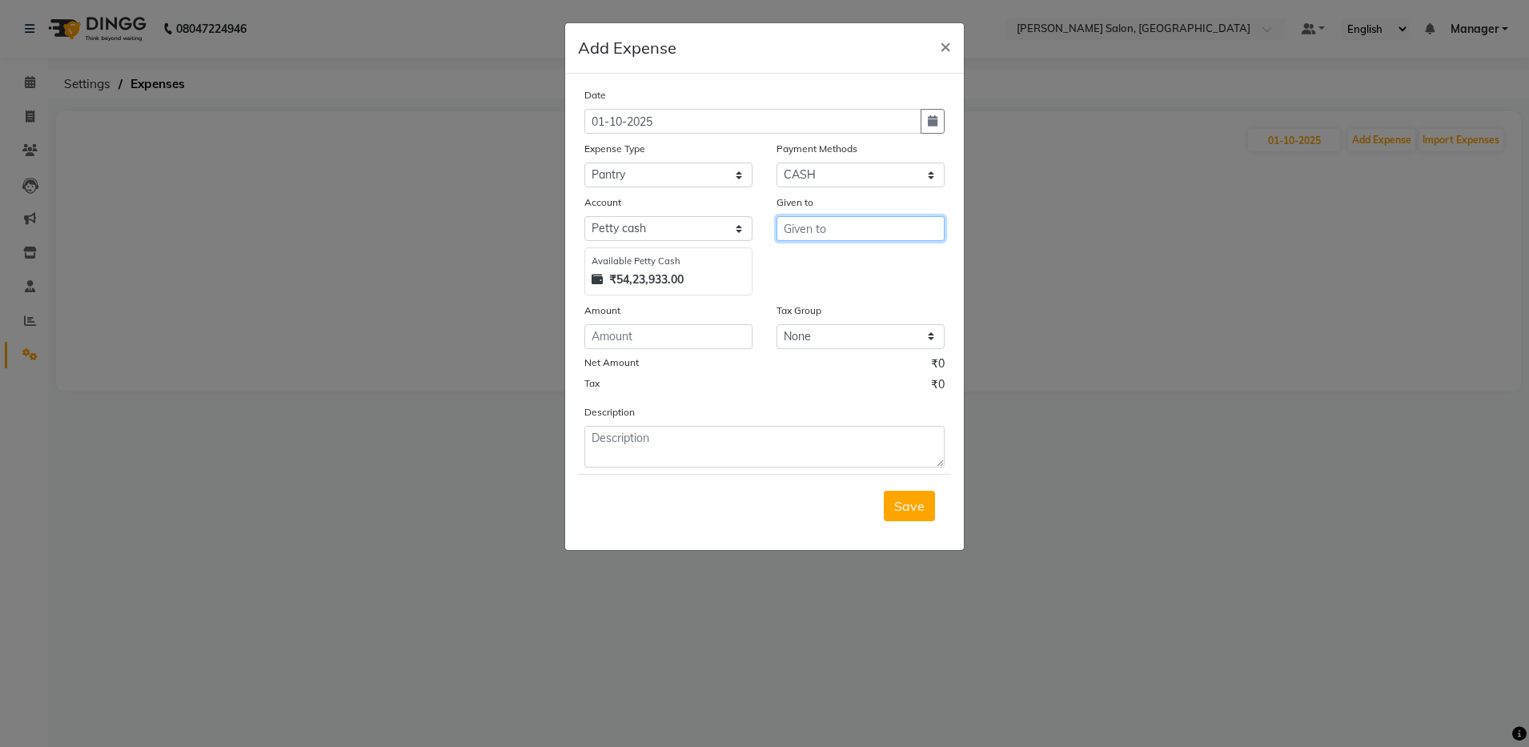
click at [831, 232] on input "text" at bounding box center [861, 228] width 168 height 25
click at [681, 342] on input "number" at bounding box center [669, 336] width 168 height 25
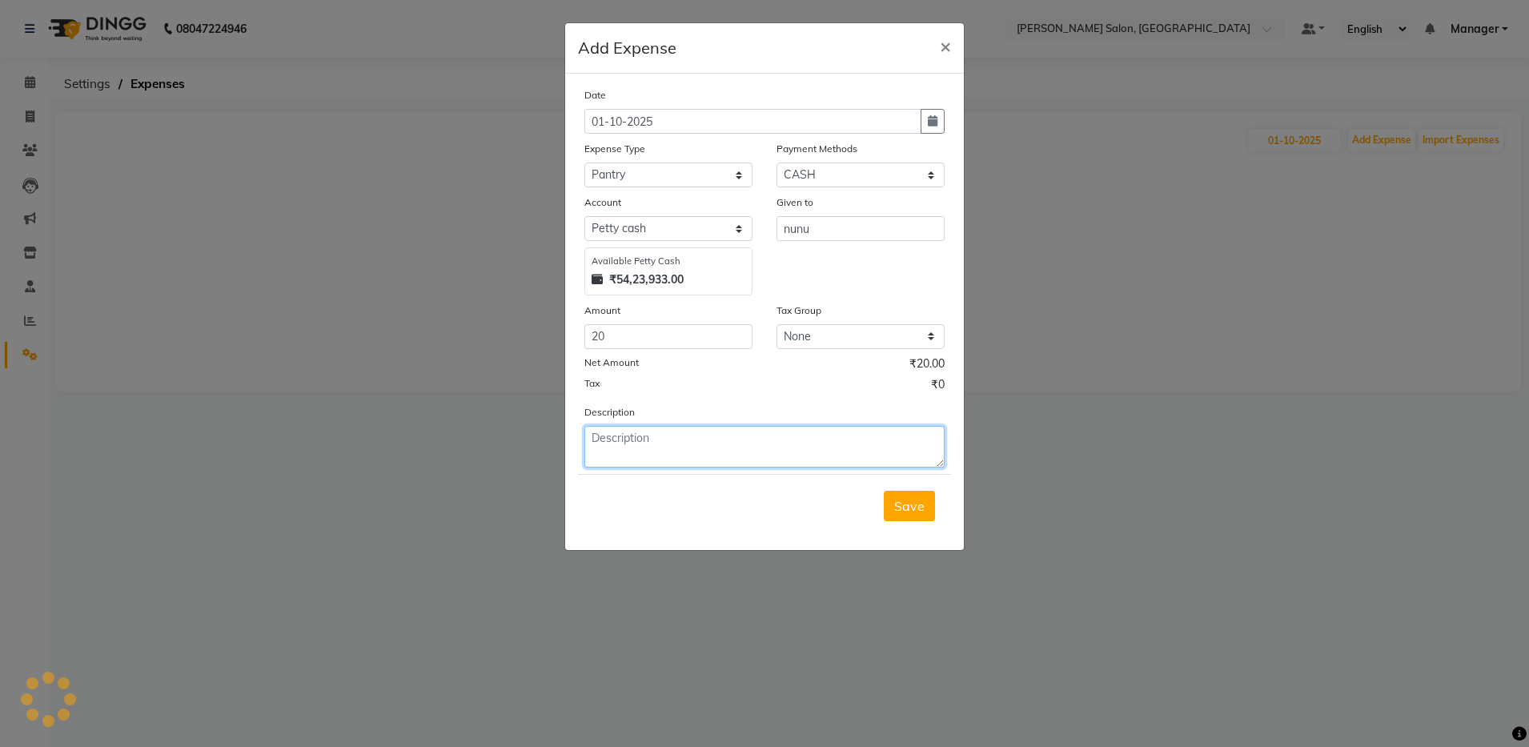
click at [655, 444] on textarea at bounding box center [765, 447] width 360 height 42
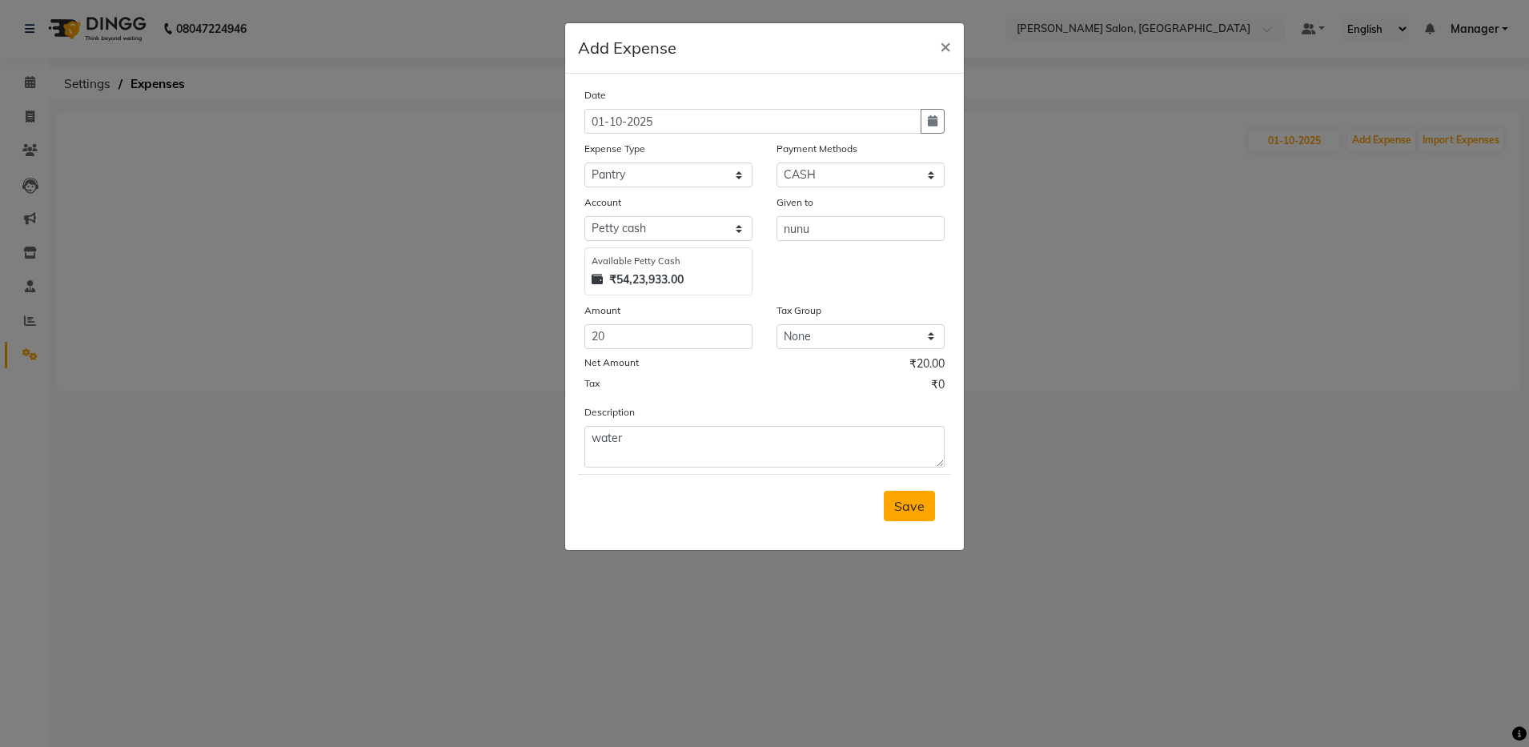
click at [911, 504] on span "Save" at bounding box center [909, 506] width 30 height 16
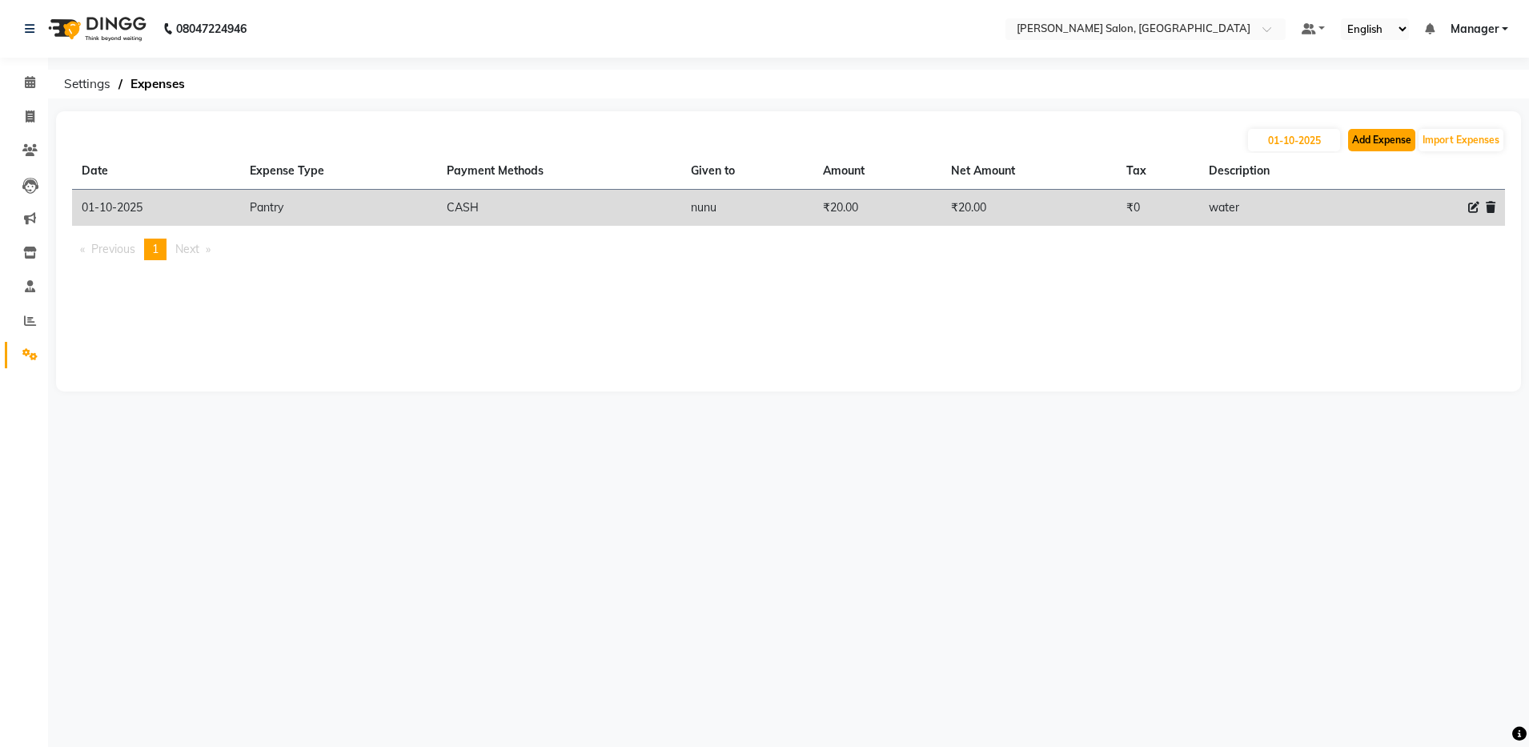
click at [1384, 143] on button "Add Expense" at bounding box center [1381, 140] width 67 height 22
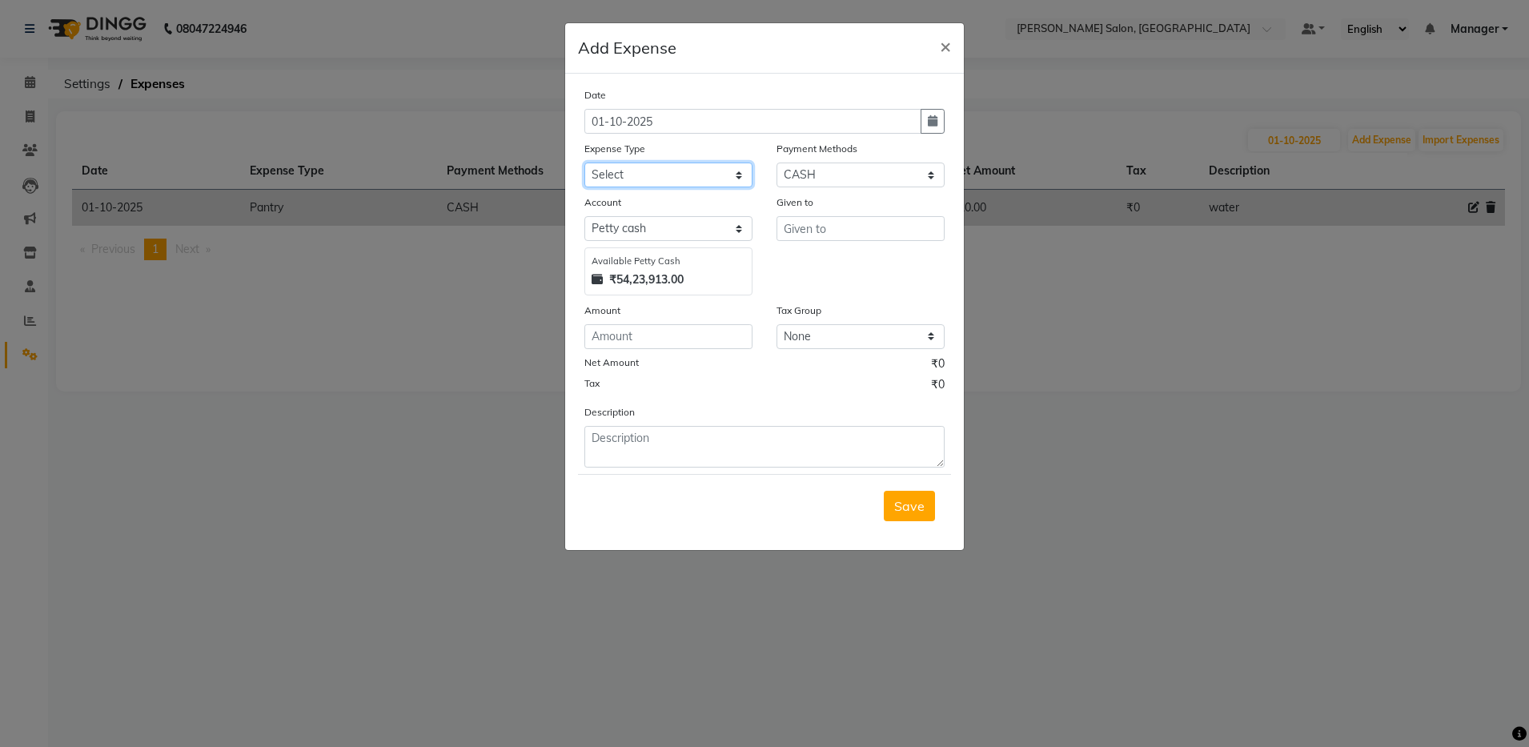
click at [640, 175] on select "Select Advance Salary Client Snacks Equipment Estate food Fuel Govt fee Incenti…" at bounding box center [669, 175] width 168 height 25
click at [585, 163] on select "Select Advance Salary Client Snacks Equipment Estate food Fuel Govt fee Incenti…" at bounding box center [669, 175] width 168 height 25
click at [832, 236] on input "text" at bounding box center [861, 228] width 168 height 25
click at [706, 344] on input "number" at bounding box center [669, 336] width 168 height 25
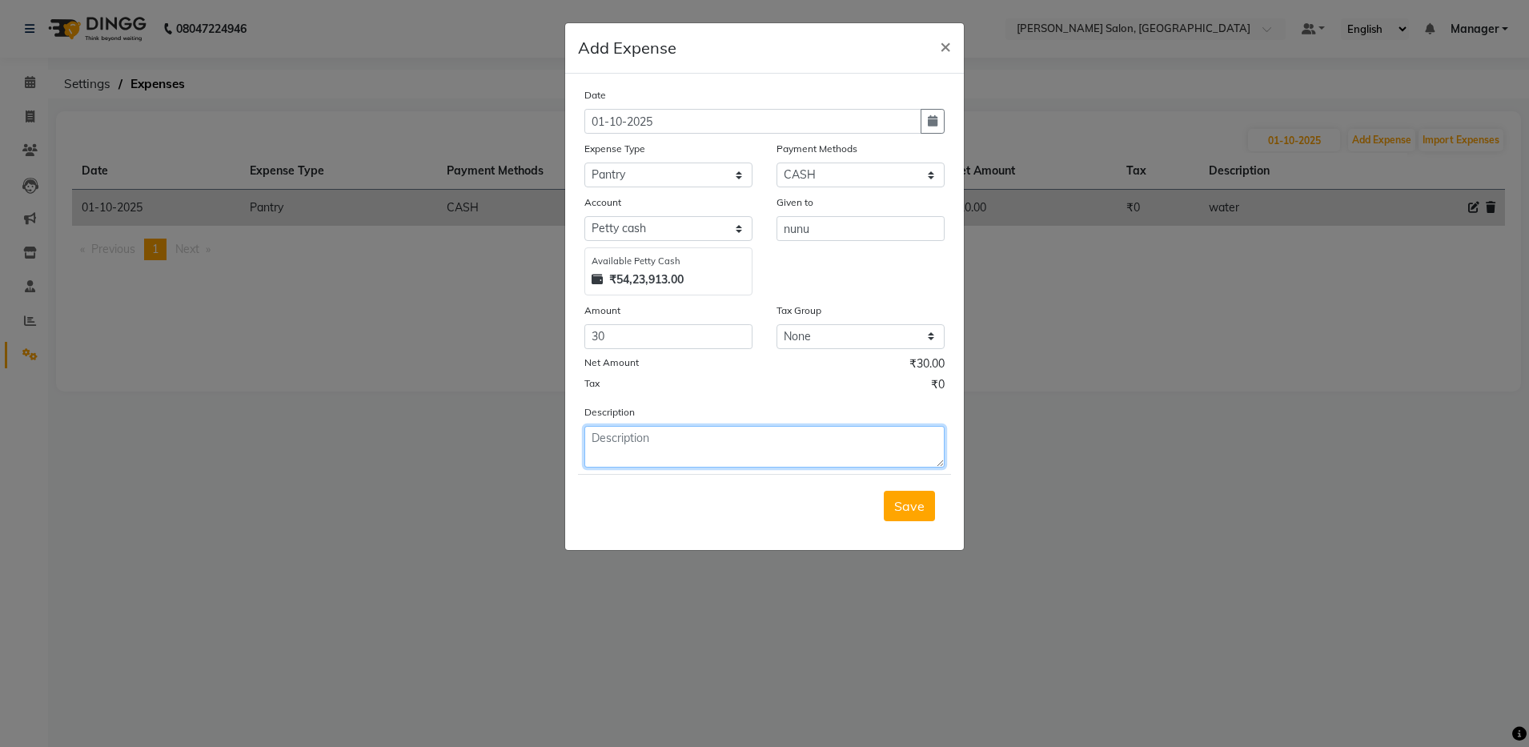
click at [771, 452] on textarea at bounding box center [765, 447] width 360 height 42
click at [896, 503] on span "Save" at bounding box center [909, 506] width 30 height 16
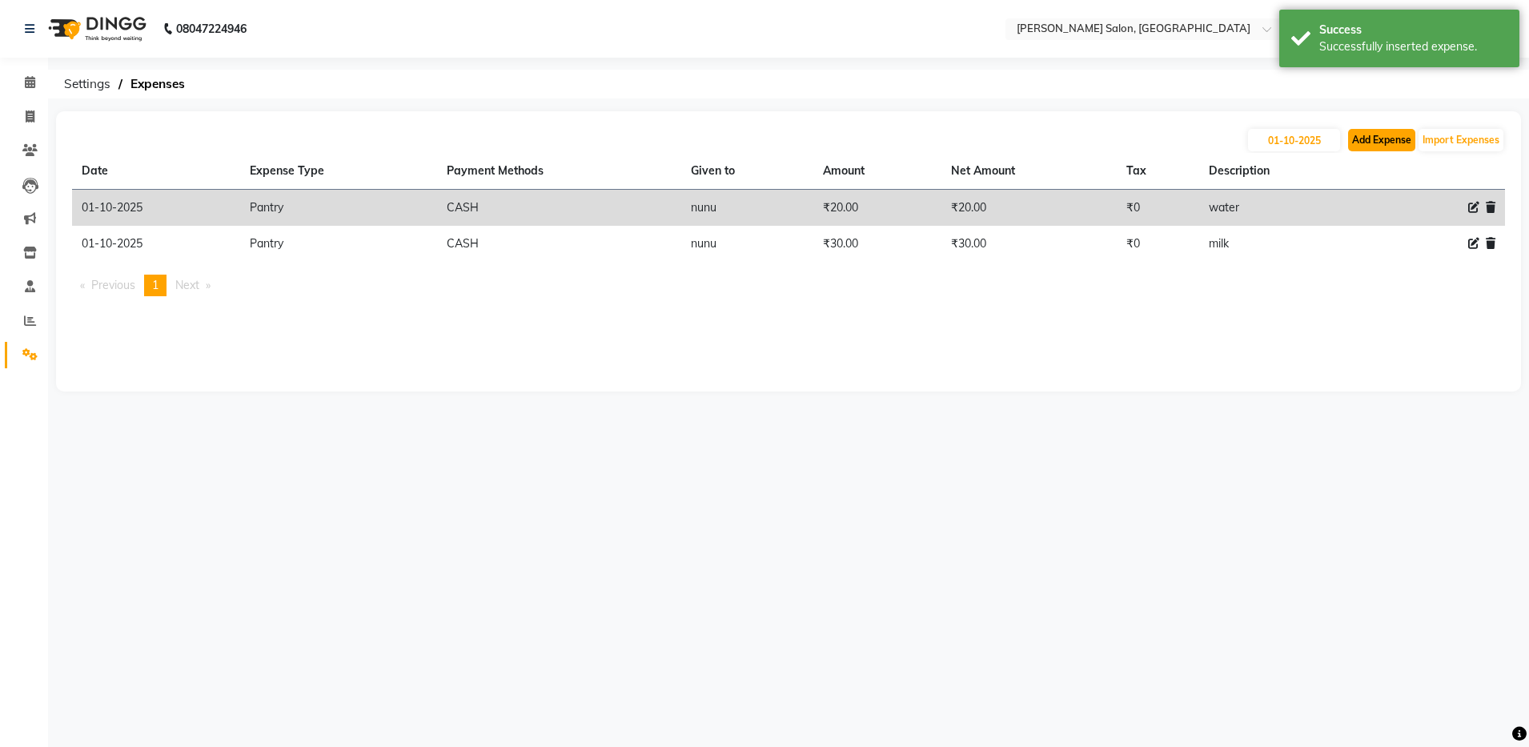
click at [1390, 146] on button "Add Expense" at bounding box center [1381, 140] width 67 height 22
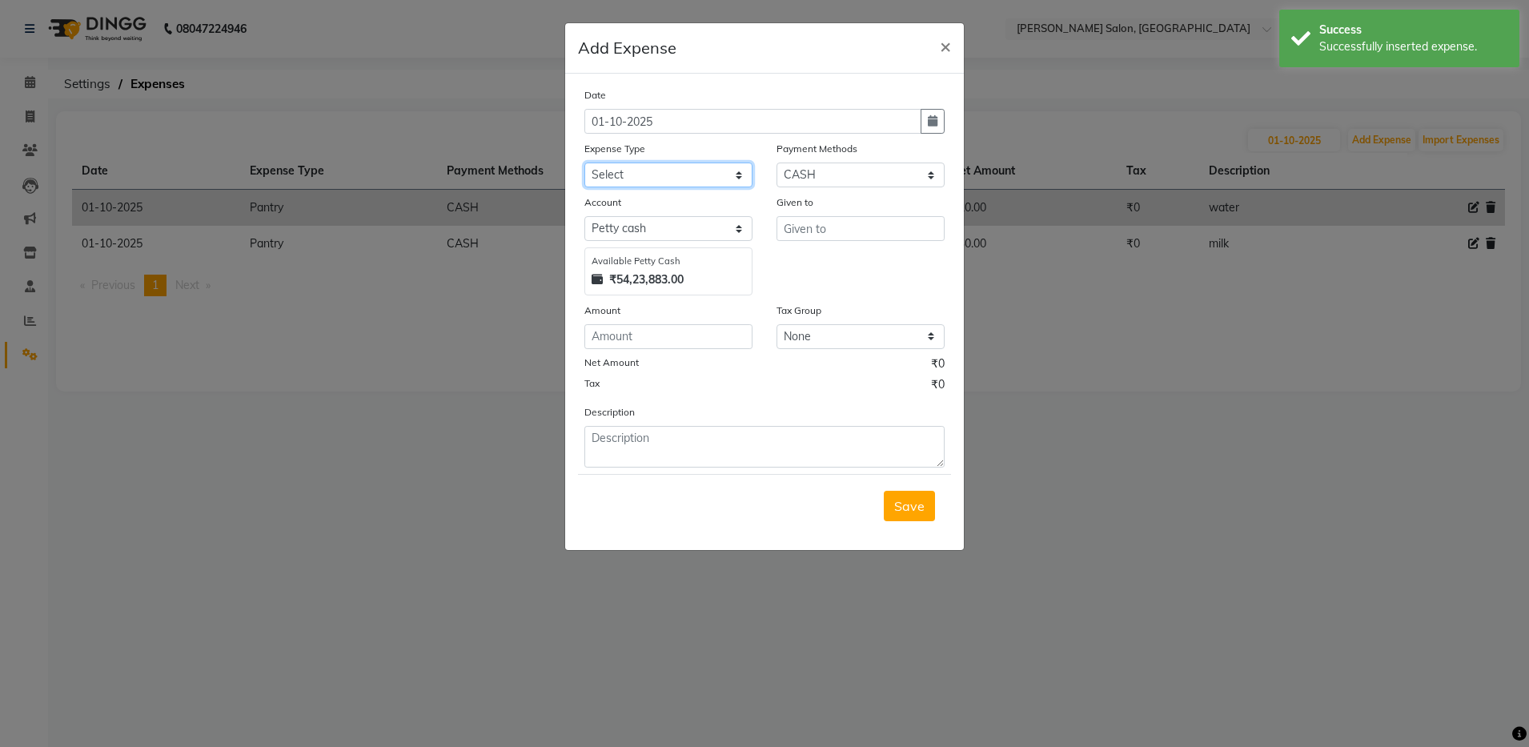
click at [656, 176] on select "Select Advance Salary Client Snacks Equipment Estate food Fuel Govt fee Incenti…" at bounding box center [669, 175] width 168 height 25
click at [585, 163] on select "Select Advance Salary Client Snacks Equipment Estate food Fuel Govt fee Incenti…" at bounding box center [669, 175] width 168 height 25
click at [858, 227] on input "text" at bounding box center [861, 228] width 168 height 25
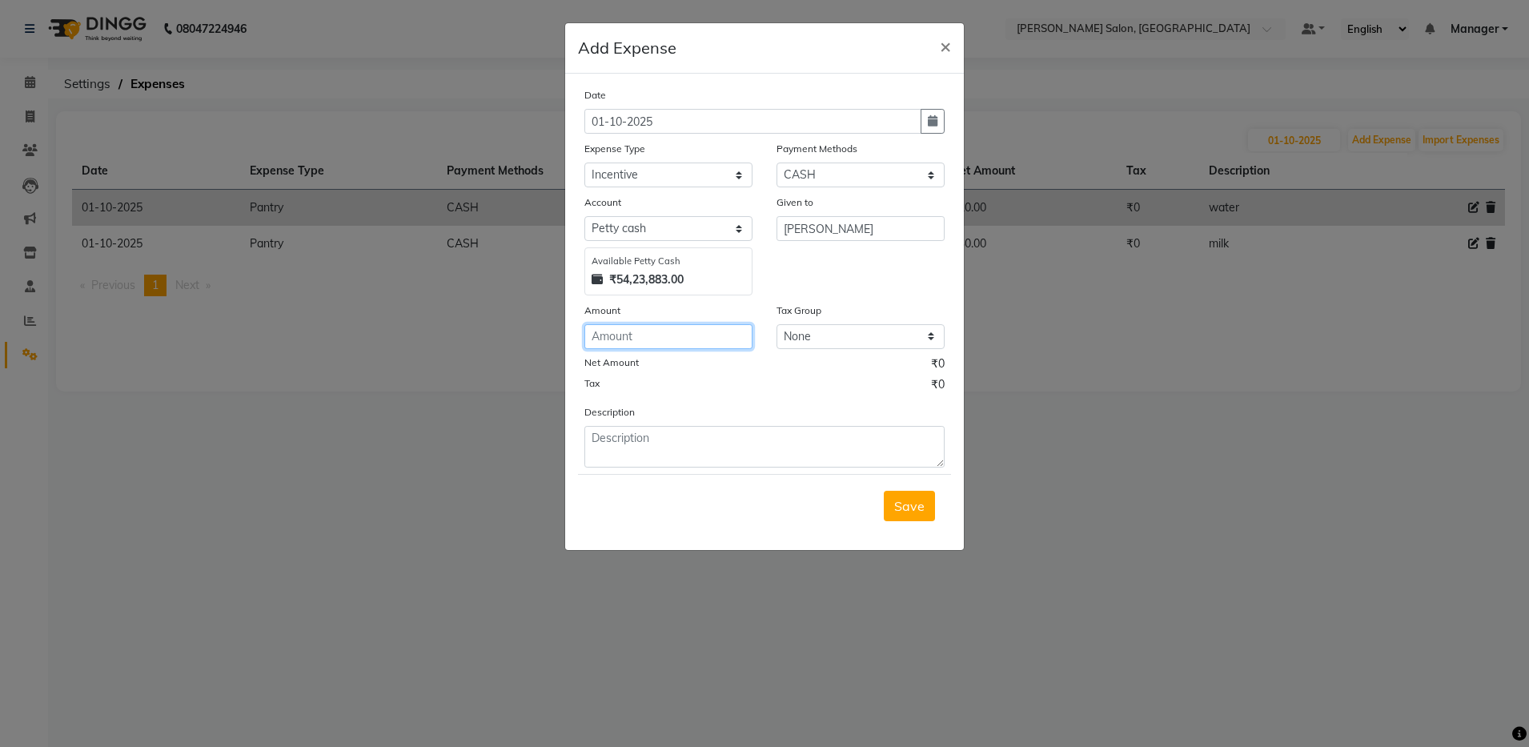
click at [657, 343] on input "number" at bounding box center [669, 336] width 168 height 25
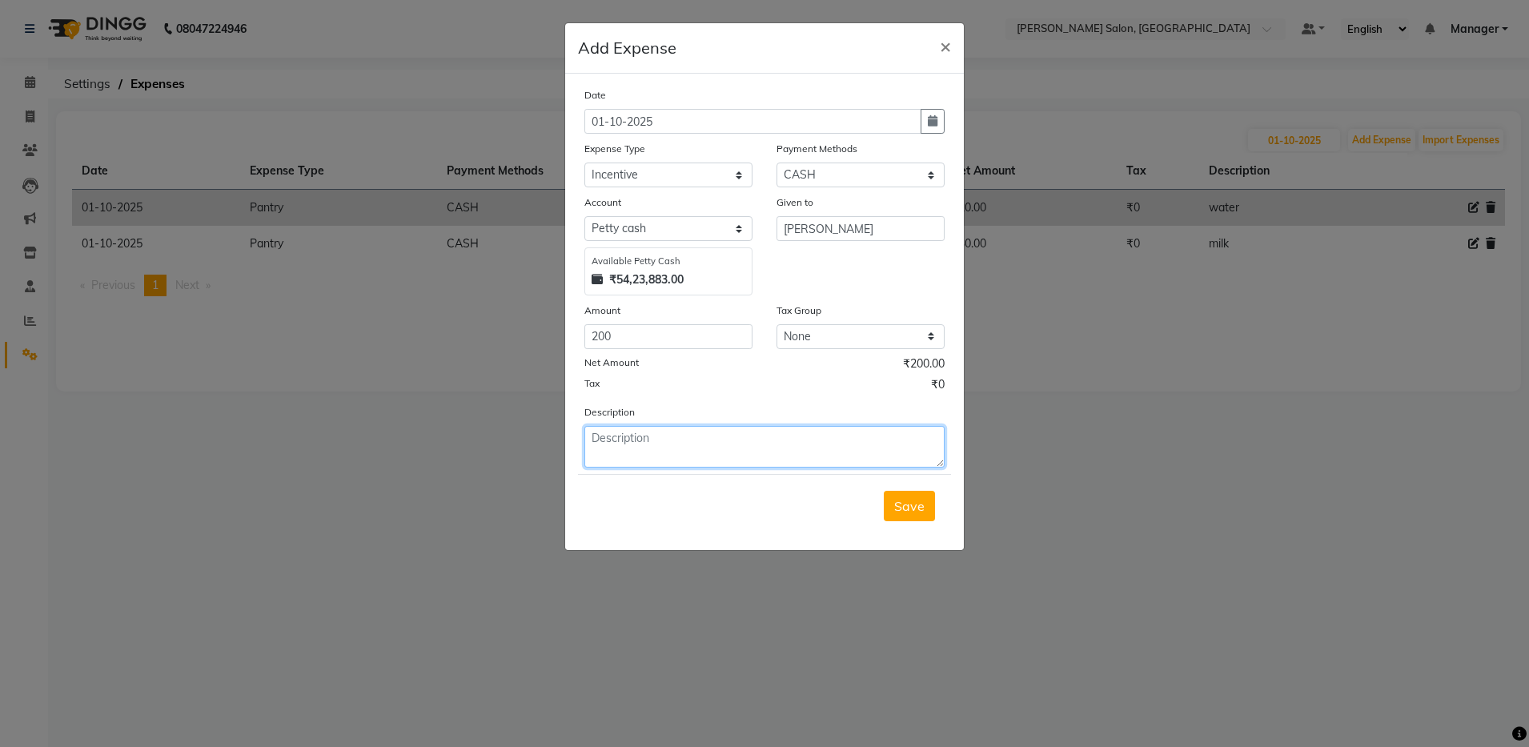
click at [705, 451] on textarea at bounding box center [765, 447] width 360 height 42
click at [922, 520] on button "Save" at bounding box center [909, 506] width 51 height 30
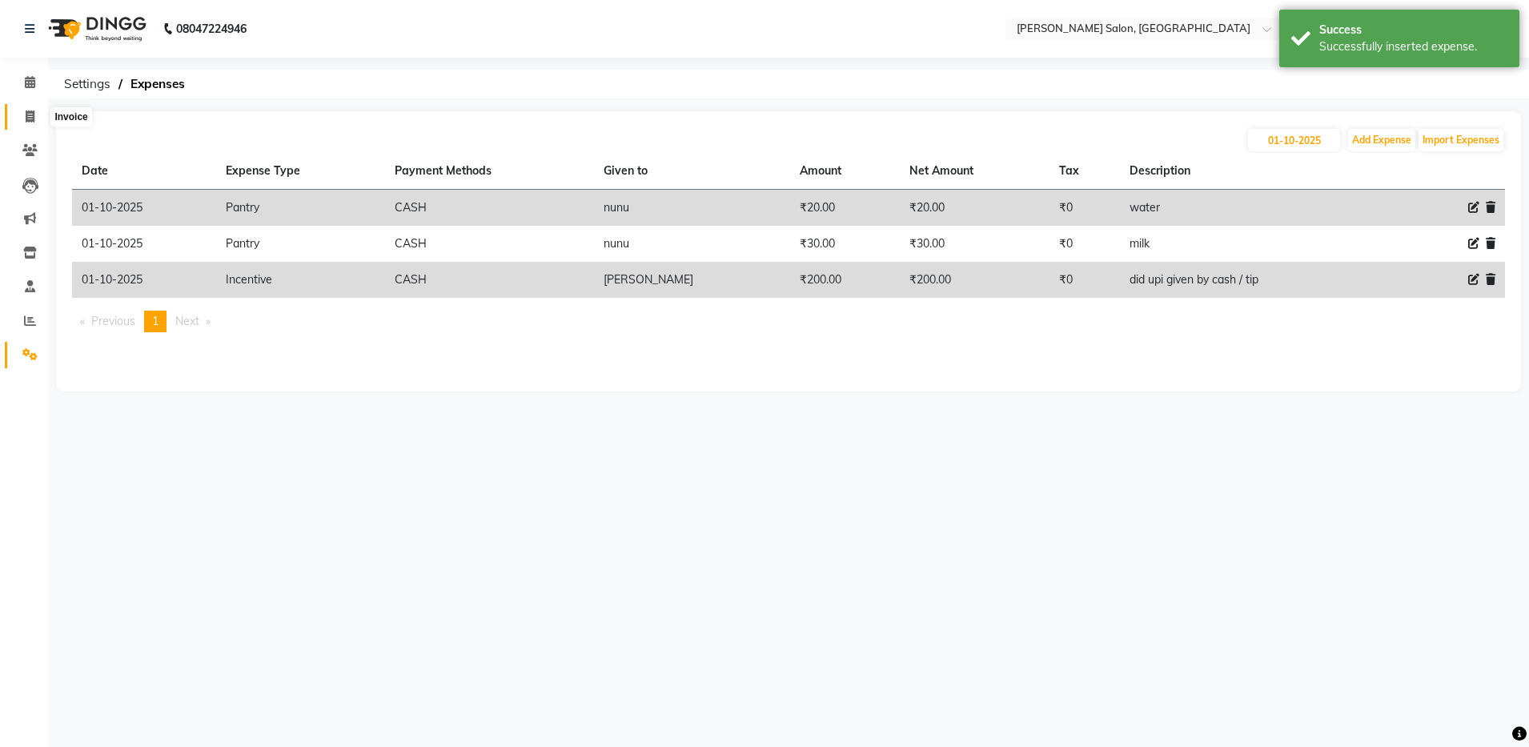
click at [26, 114] on icon at bounding box center [30, 117] width 9 height 12
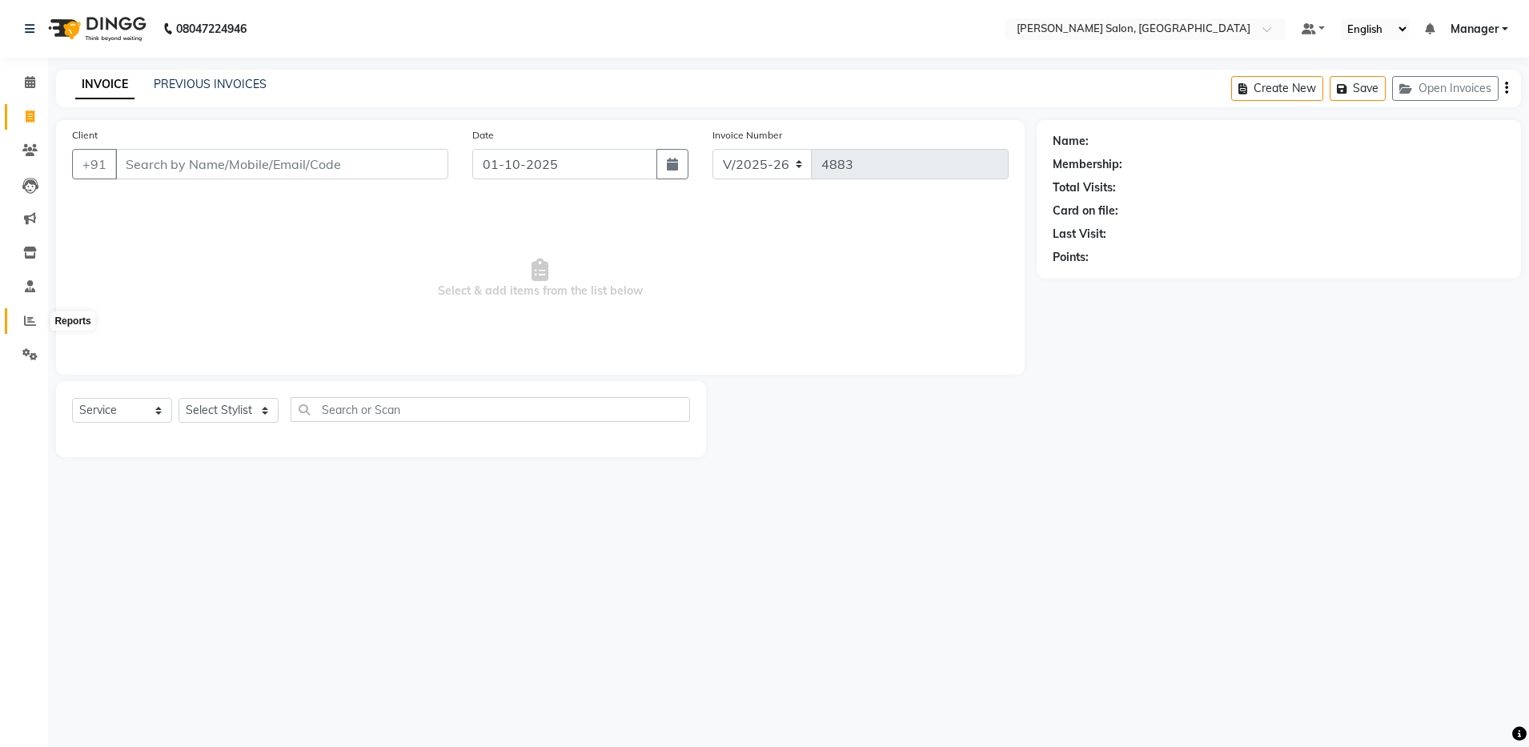
click at [32, 323] on icon at bounding box center [30, 321] width 12 height 12
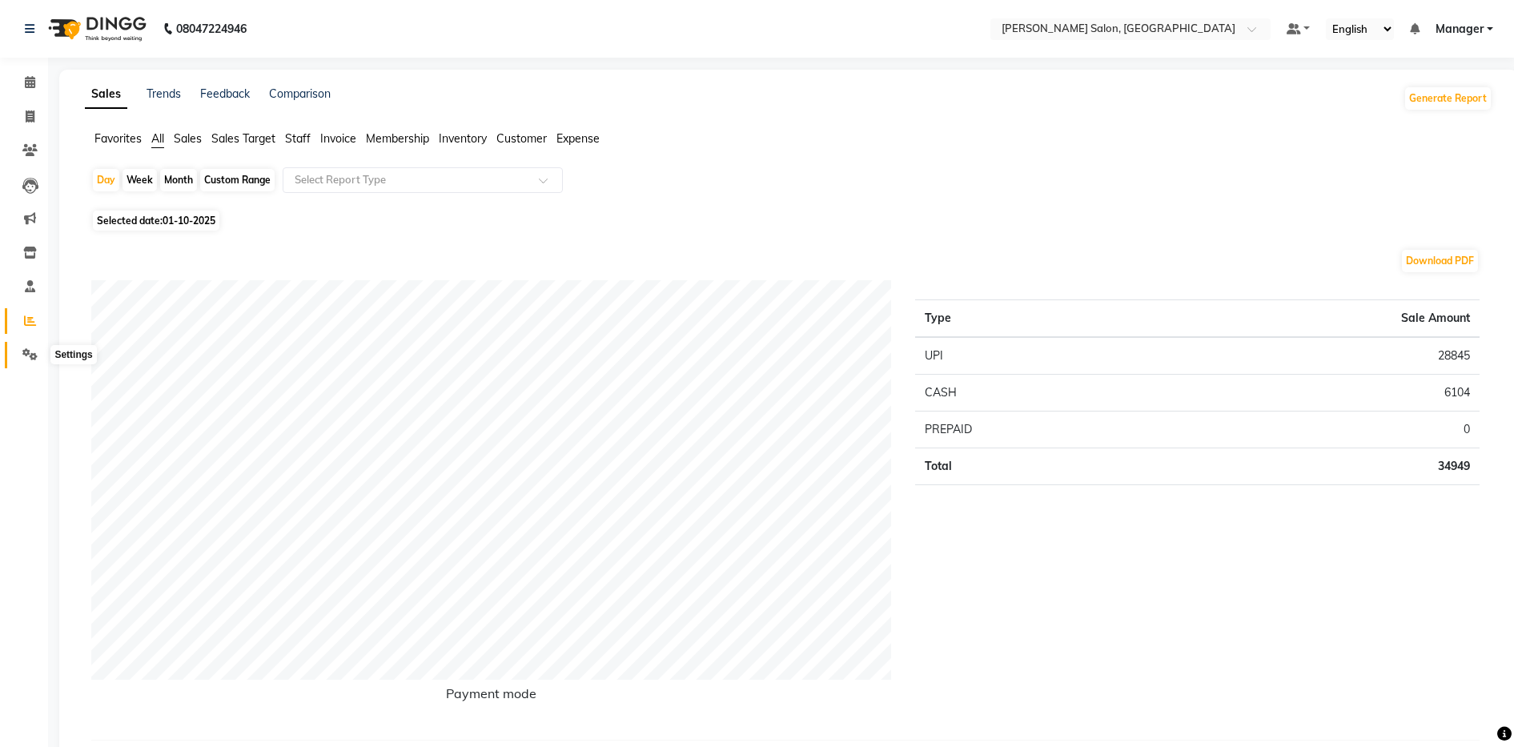
click at [30, 350] on icon at bounding box center [29, 354] width 15 height 12
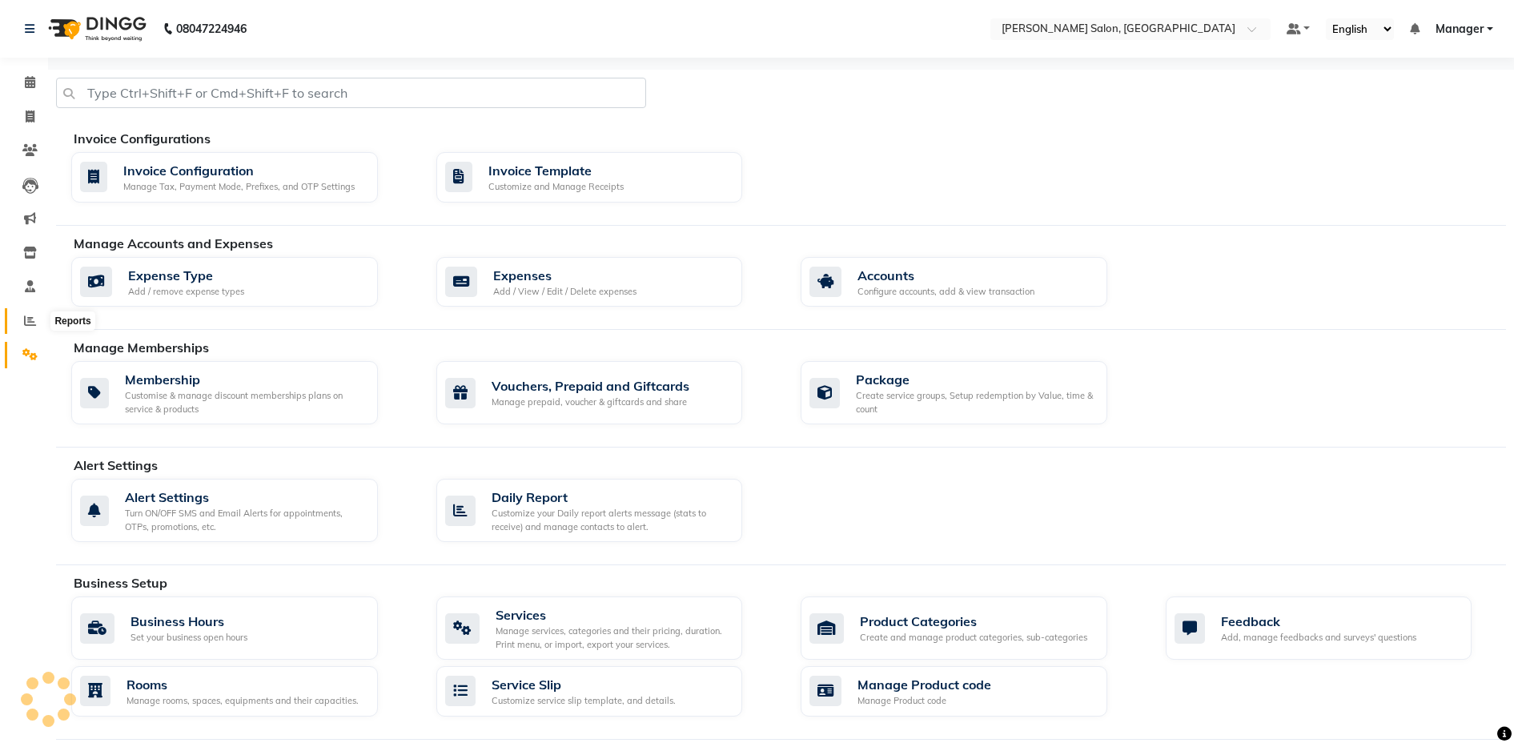
click at [35, 317] on icon at bounding box center [30, 321] width 12 height 12
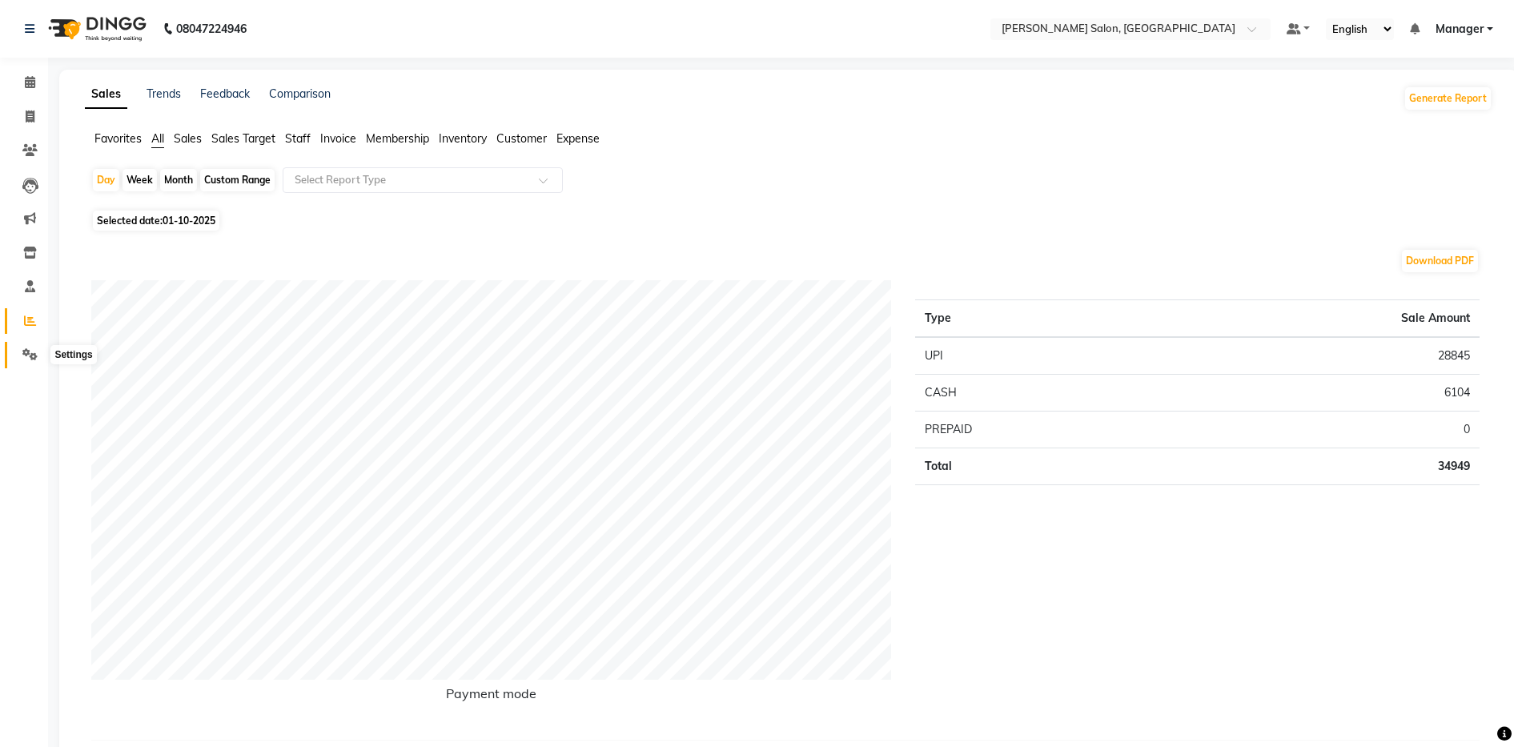
click at [25, 352] on icon at bounding box center [29, 354] width 15 height 12
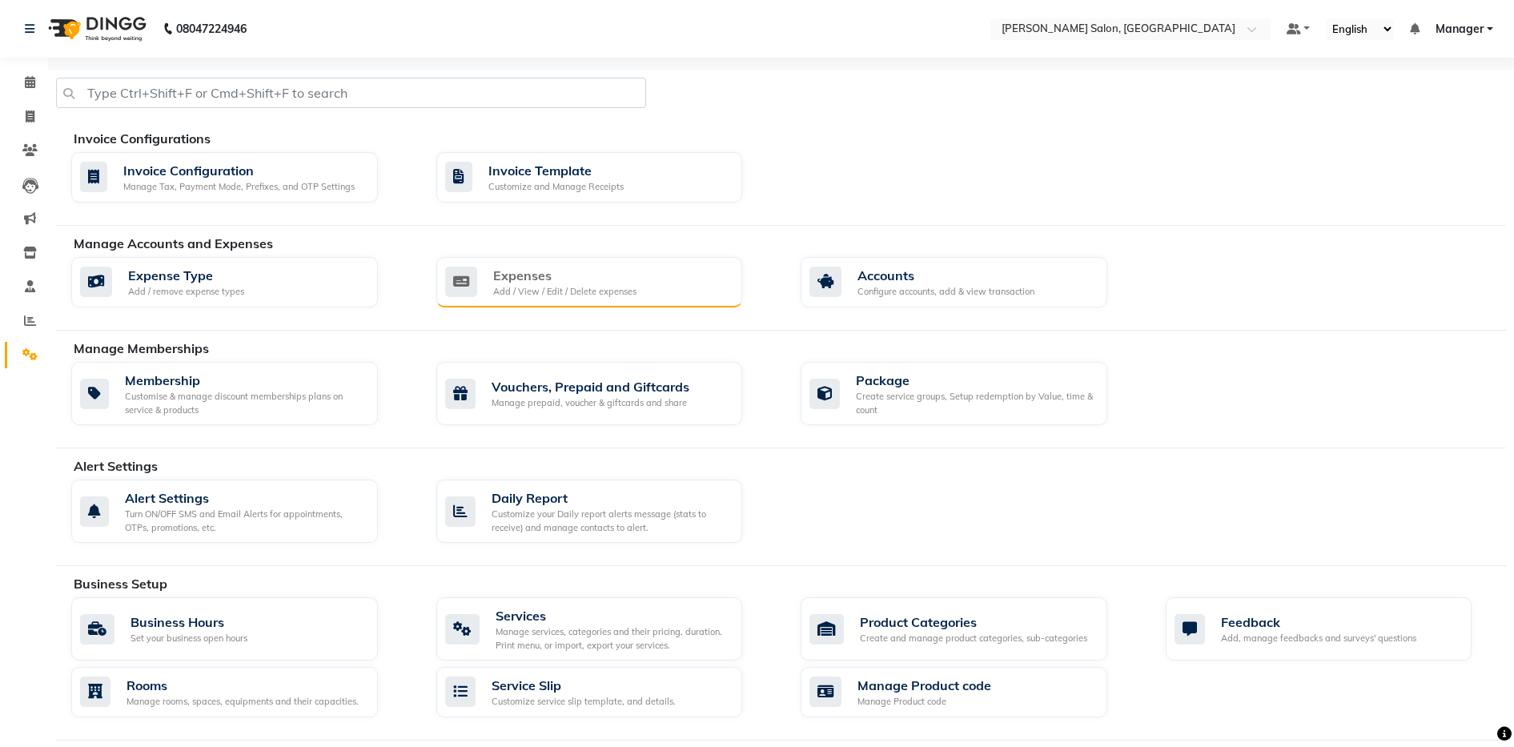
click at [552, 270] on div "Expenses" at bounding box center [564, 275] width 143 height 19
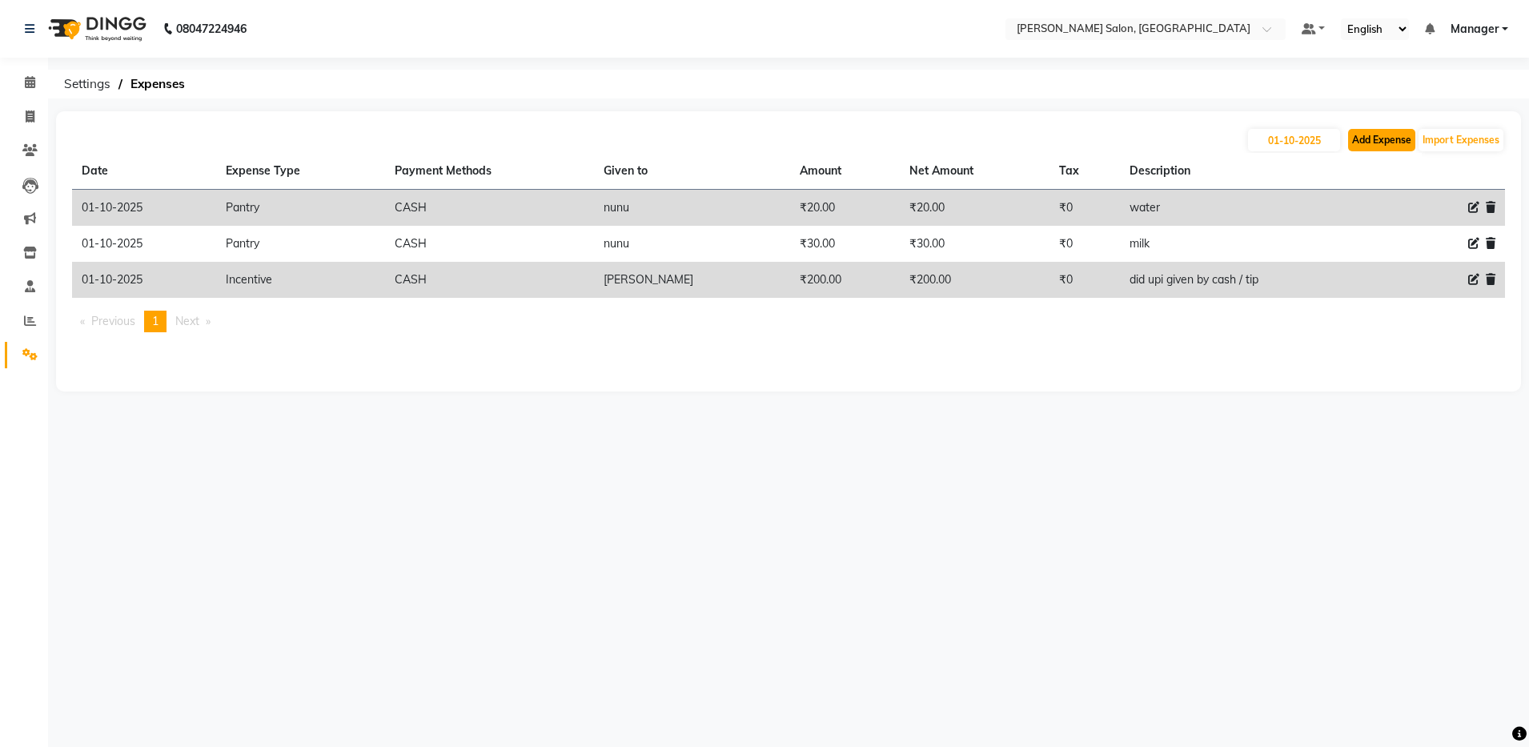
click at [1370, 132] on button "Add Expense" at bounding box center [1381, 140] width 67 height 22
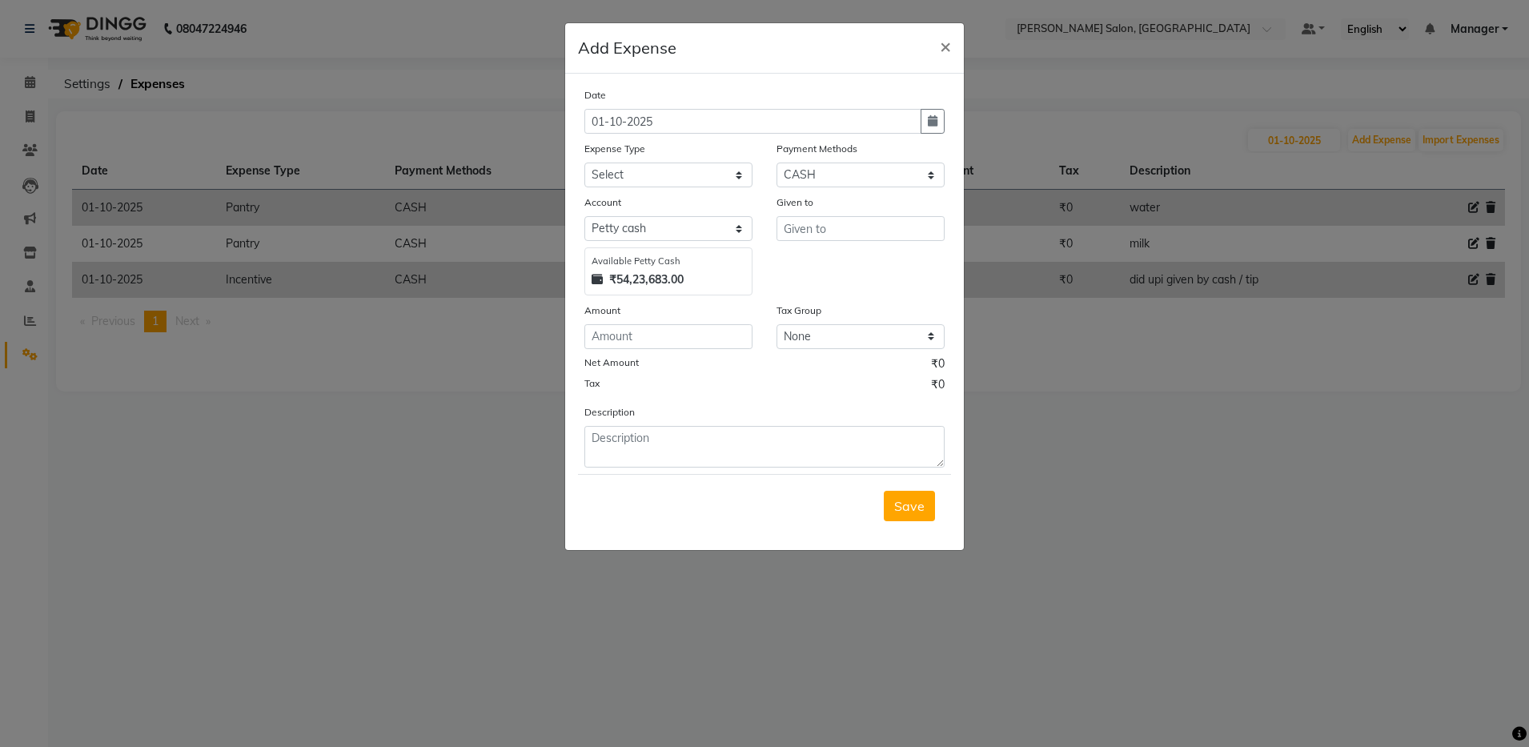
click at [1168, 533] on ngb-modal-window "Add Expense × Date 01-10-2025 Expense Type Select Advance Salary Client Snacks …" at bounding box center [764, 373] width 1529 height 747
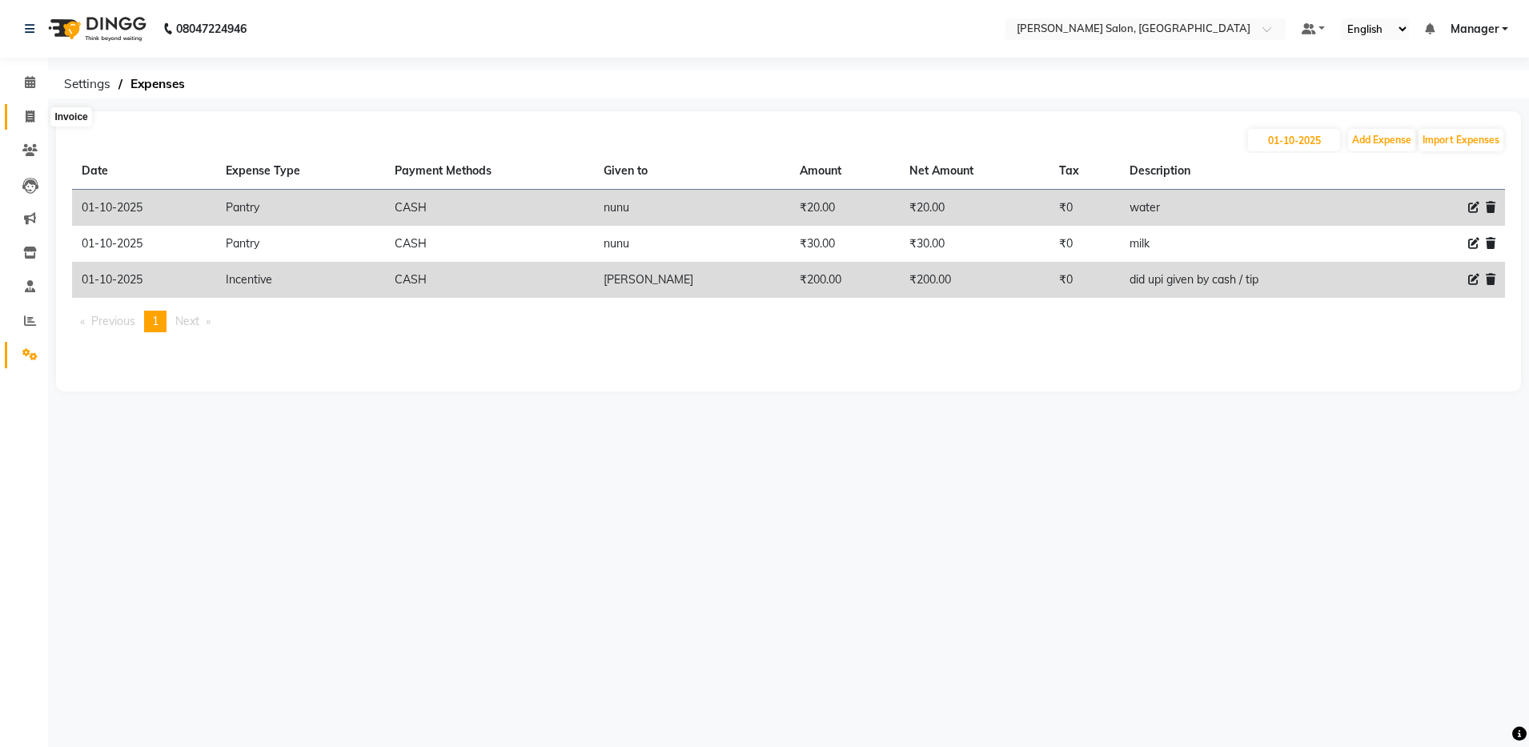
click at [31, 115] on icon at bounding box center [30, 117] width 9 height 12
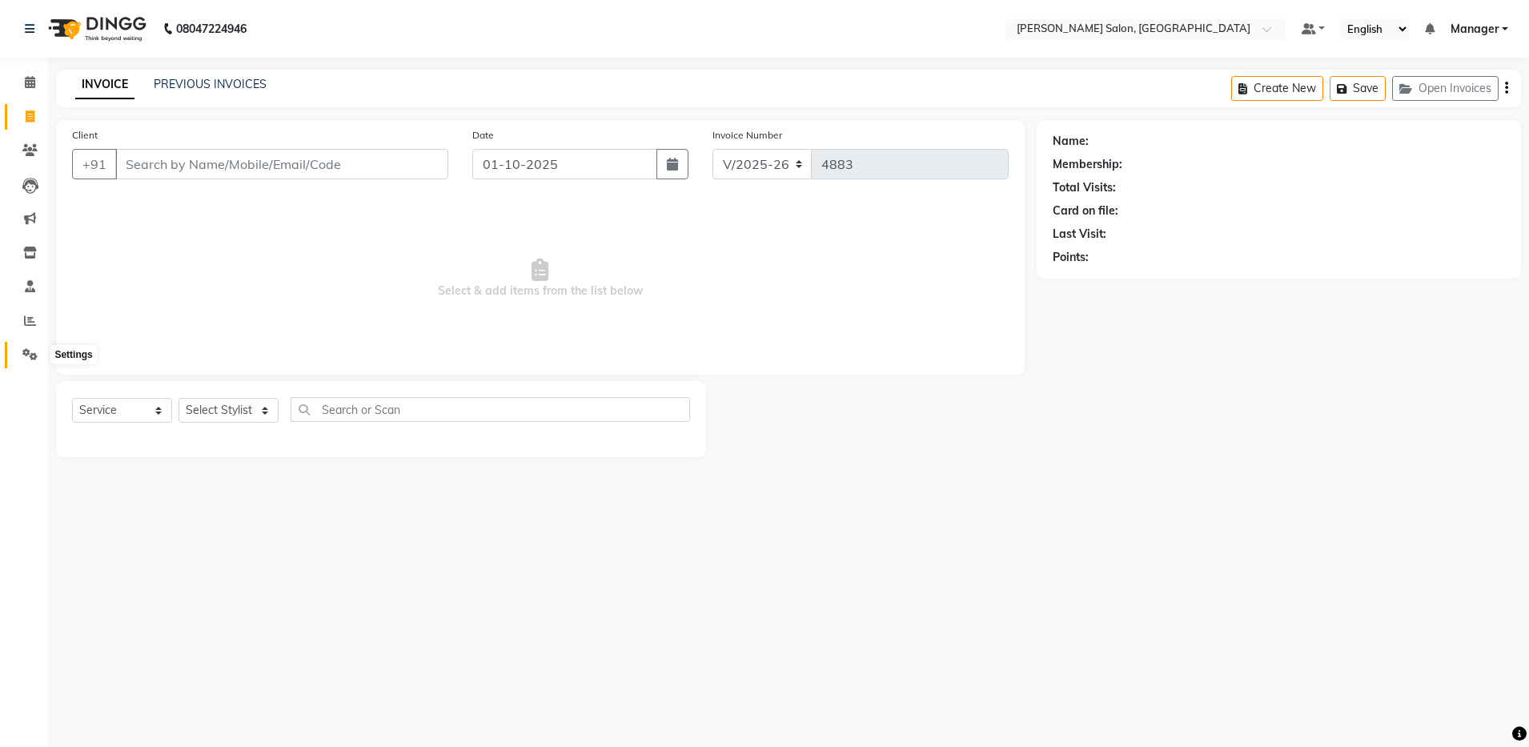
click at [33, 355] on icon at bounding box center [29, 354] width 15 height 12
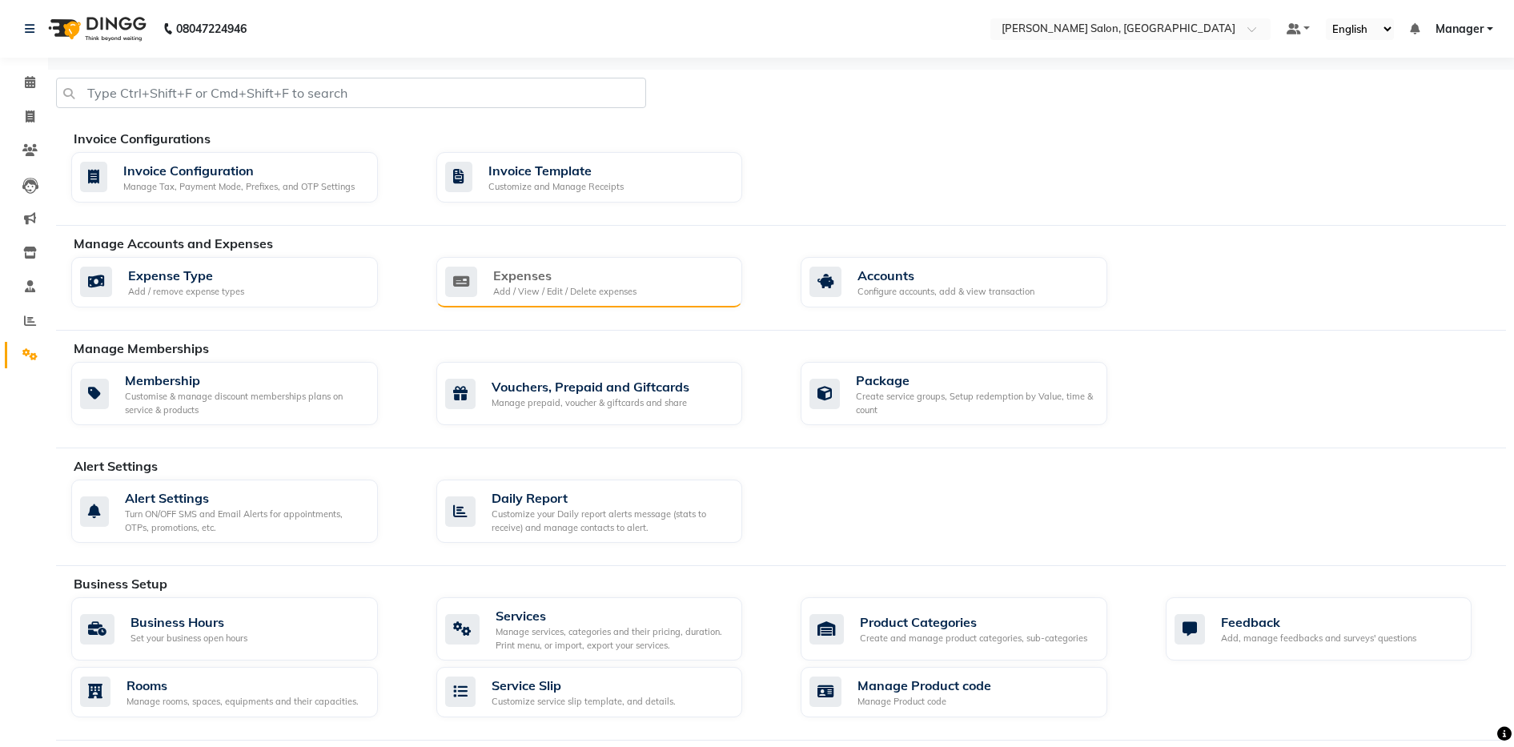
click at [545, 287] on div "Add / View / Edit / Delete expenses" at bounding box center [564, 292] width 143 height 14
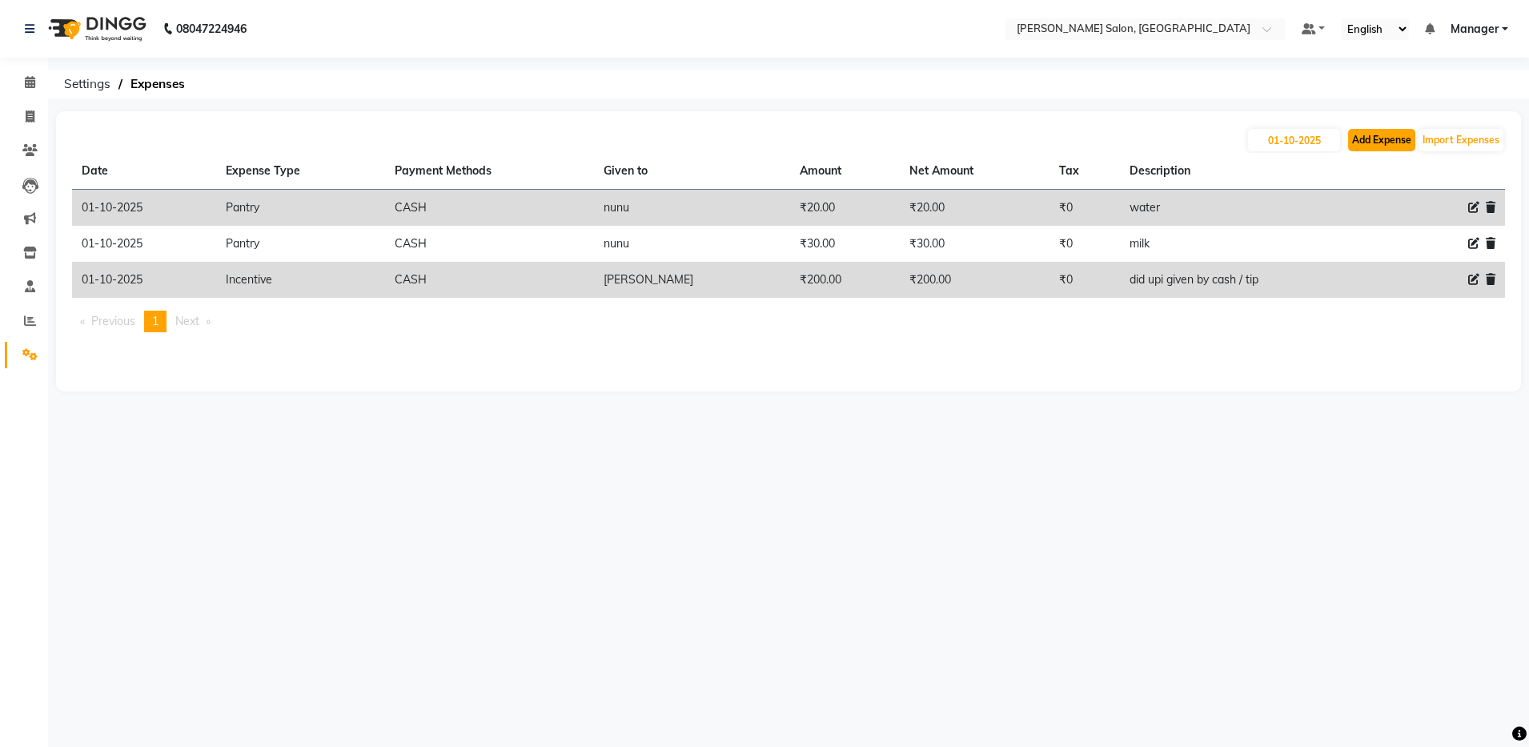
click at [1395, 141] on button "Add Expense" at bounding box center [1381, 140] width 67 height 22
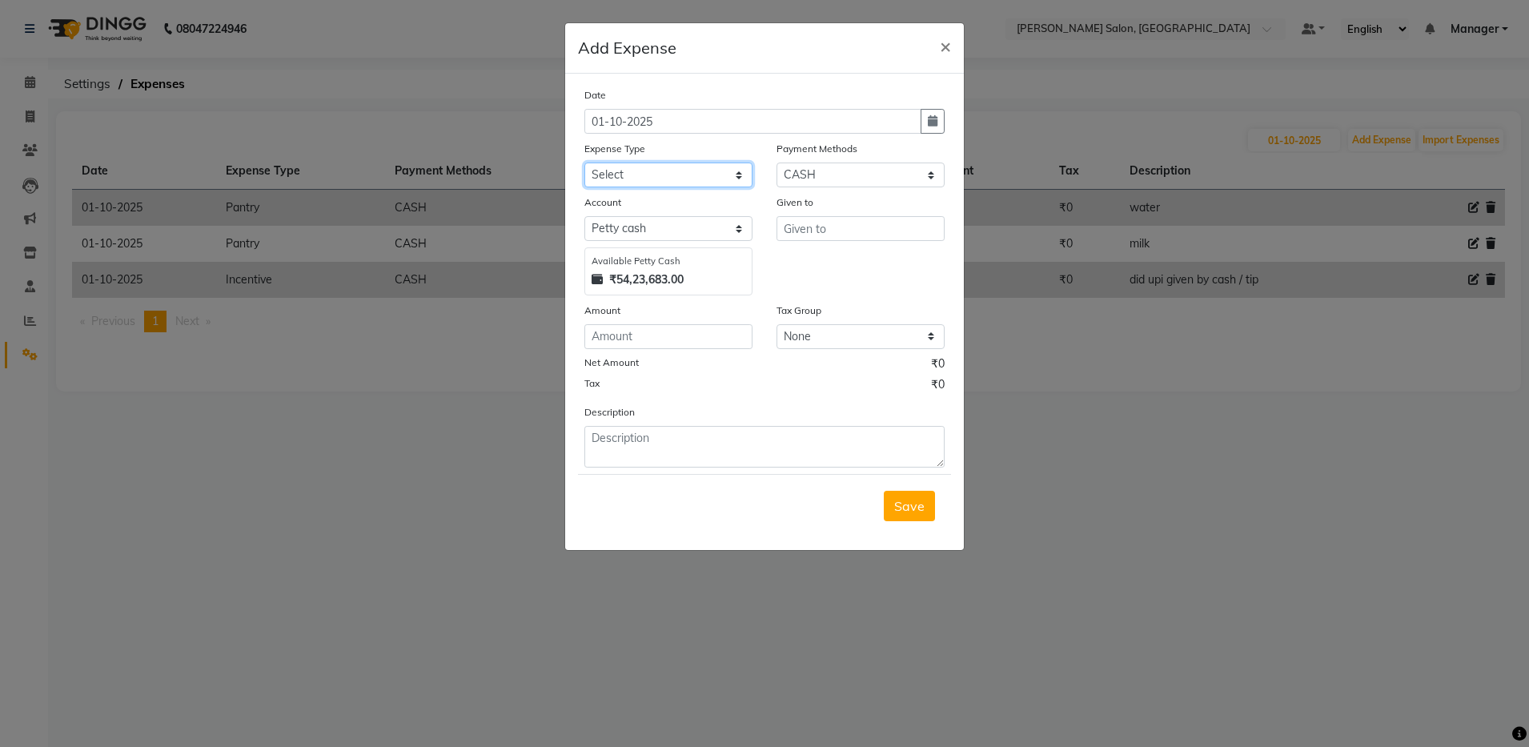
click at [673, 183] on select "Select Advance Salary Client Snacks Equipment Estate food Fuel Govt fee Incenti…" at bounding box center [669, 175] width 168 height 25
click at [585, 163] on select "Select Advance Salary Client Snacks Equipment Estate food Fuel Govt fee Incenti…" at bounding box center [669, 175] width 168 height 25
click at [826, 226] on input "text" at bounding box center [861, 228] width 168 height 25
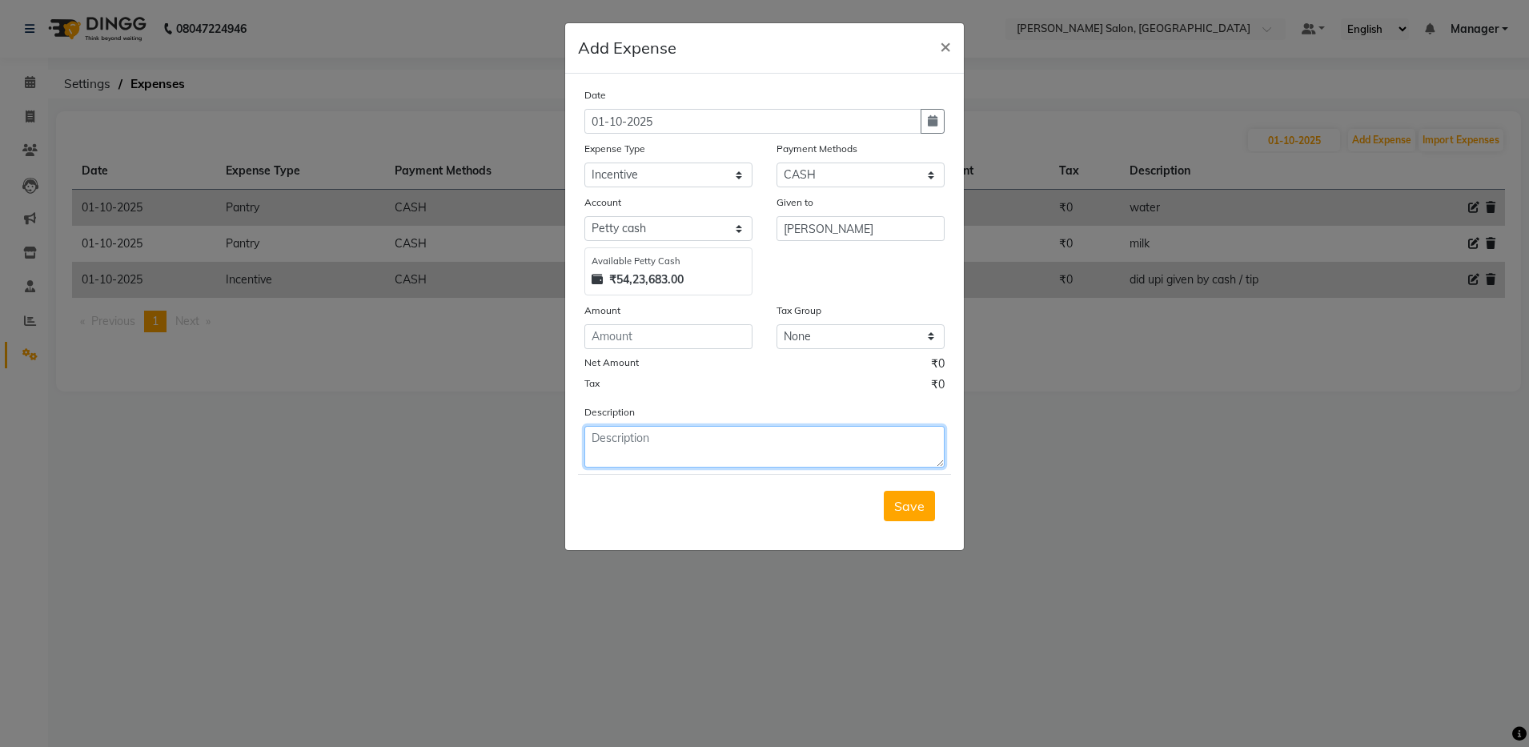
click at [784, 460] on textarea at bounding box center [765, 447] width 360 height 42
click at [663, 334] on input "number" at bounding box center [669, 336] width 168 height 25
click at [830, 457] on textarea at bounding box center [765, 447] width 360 height 42
click at [697, 440] on textarea "prerana foe prepais 4000" at bounding box center [765, 447] width 360 height 42
click at [696, 440] on textarea "prerana foe prepais 4000" at bounding box center [765, 447] width 360 height 42
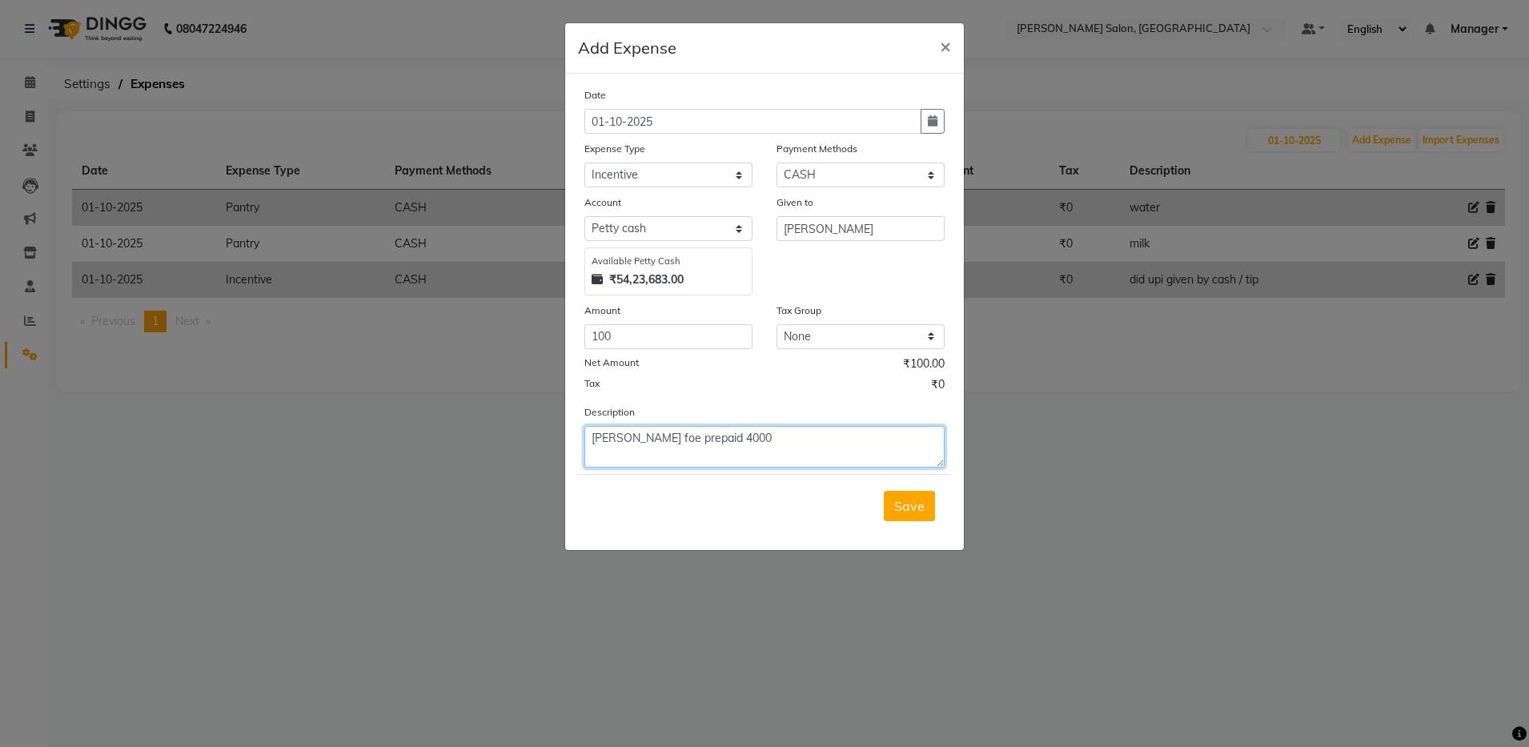
click at [649, 437] on textarea "prerana foe prepaid 4000" at bounding box center [765, 447] width 360 height 42
click at [753, 444] on textarea "prerana for prepaid 4000" at bounding box center [765, 447] width 360 height 42
click at [911, 507] on span "Save" at bounding box center [909, 506] width 30 height 16
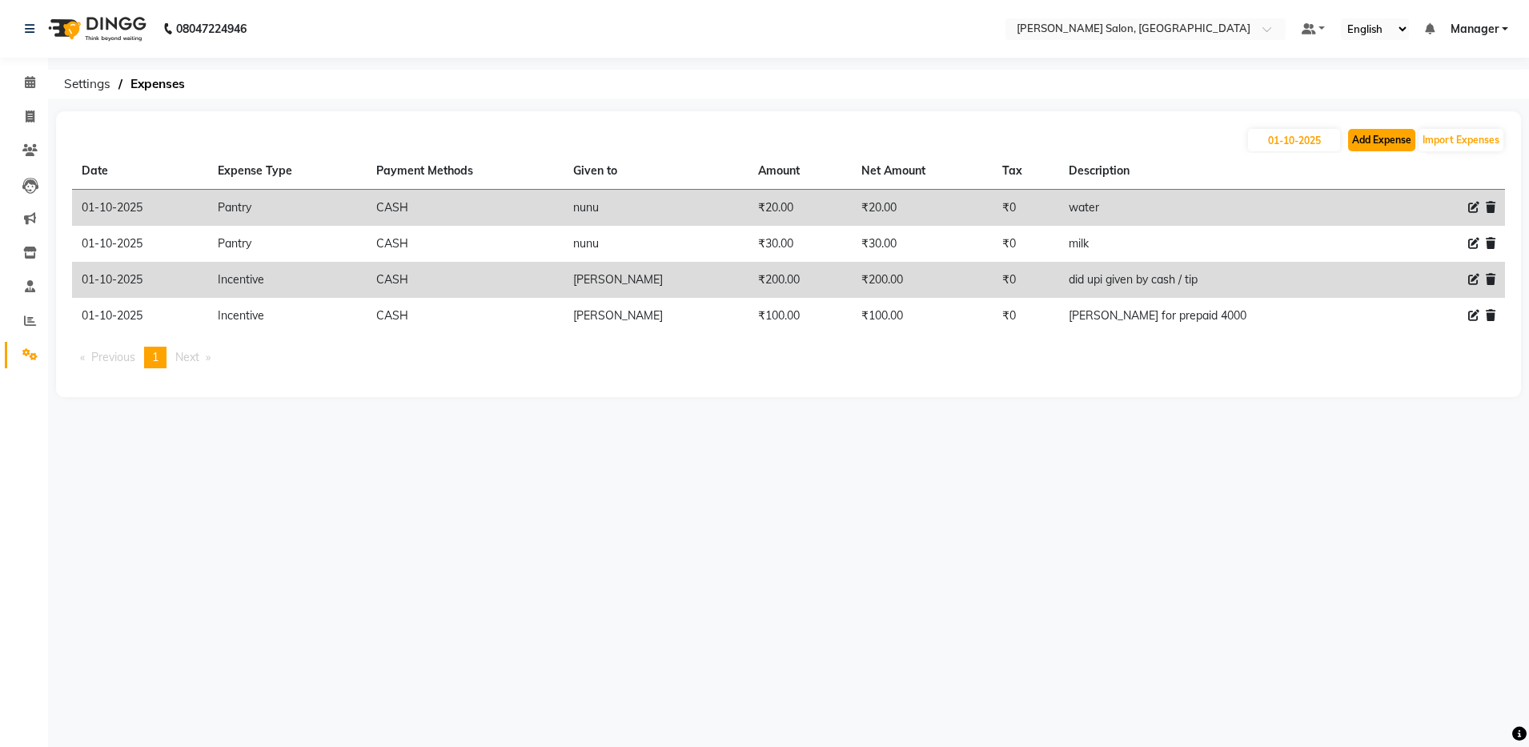
click at [1385, 138] on button "Add Expense" at bounding box center [1381, 140] width 67 height 22
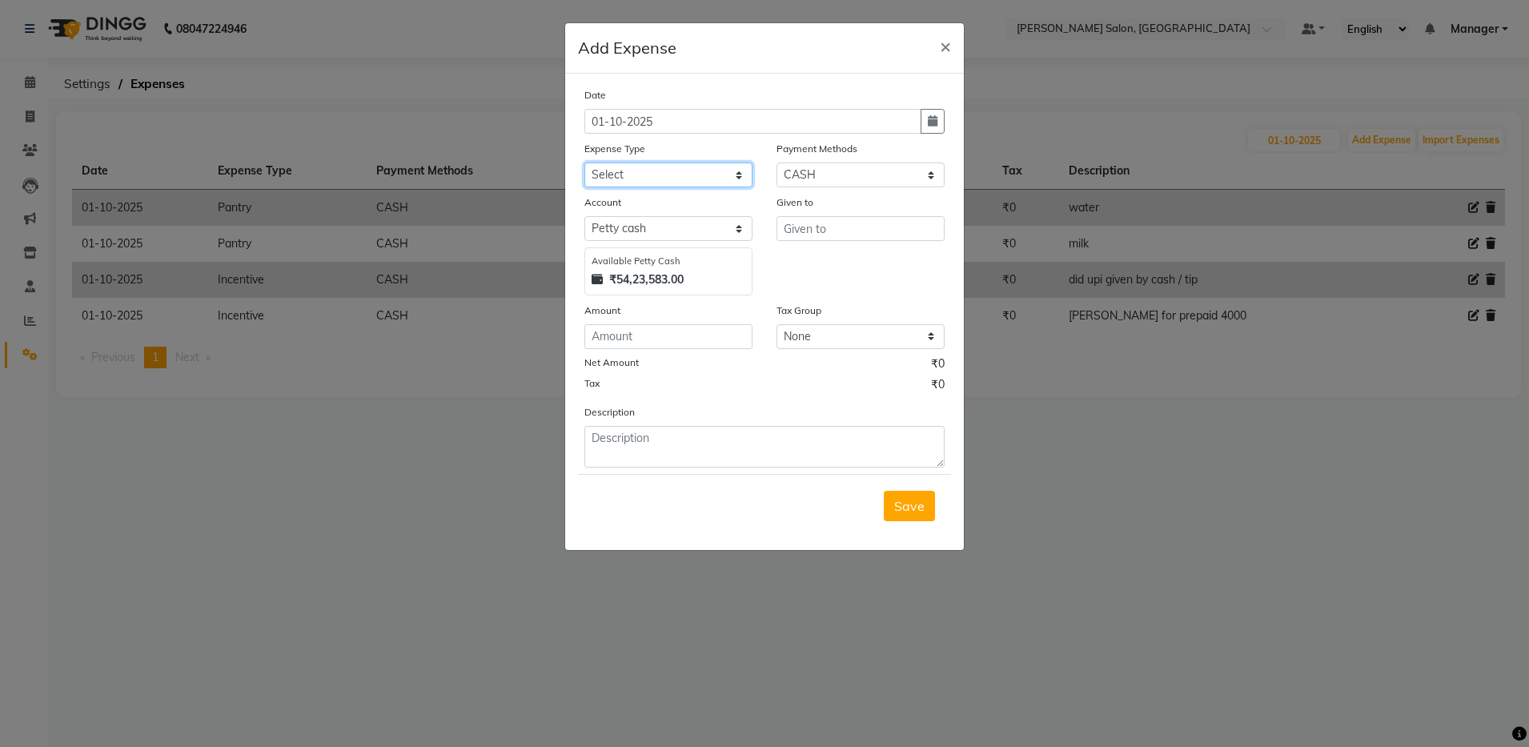
click at [690, 179] on select "Select Advance Salary Client Snacks Equipment Estate food Fuel Govt fee Incenti…" at bounding box center [669, 175] width 168 height 25
click at [585, 163] on select "Select Advance Salary Client Snacks Equipment Estate food Fuel Govt fee Incenti…" at bounding box center [669, 175] width 168 height 25
click at [870, 225] on input "text" at bounding box center [861, 228] width 168 height 25
click at [687, 338] on input "number" at bounding box center [669, 336] width 168 height 25
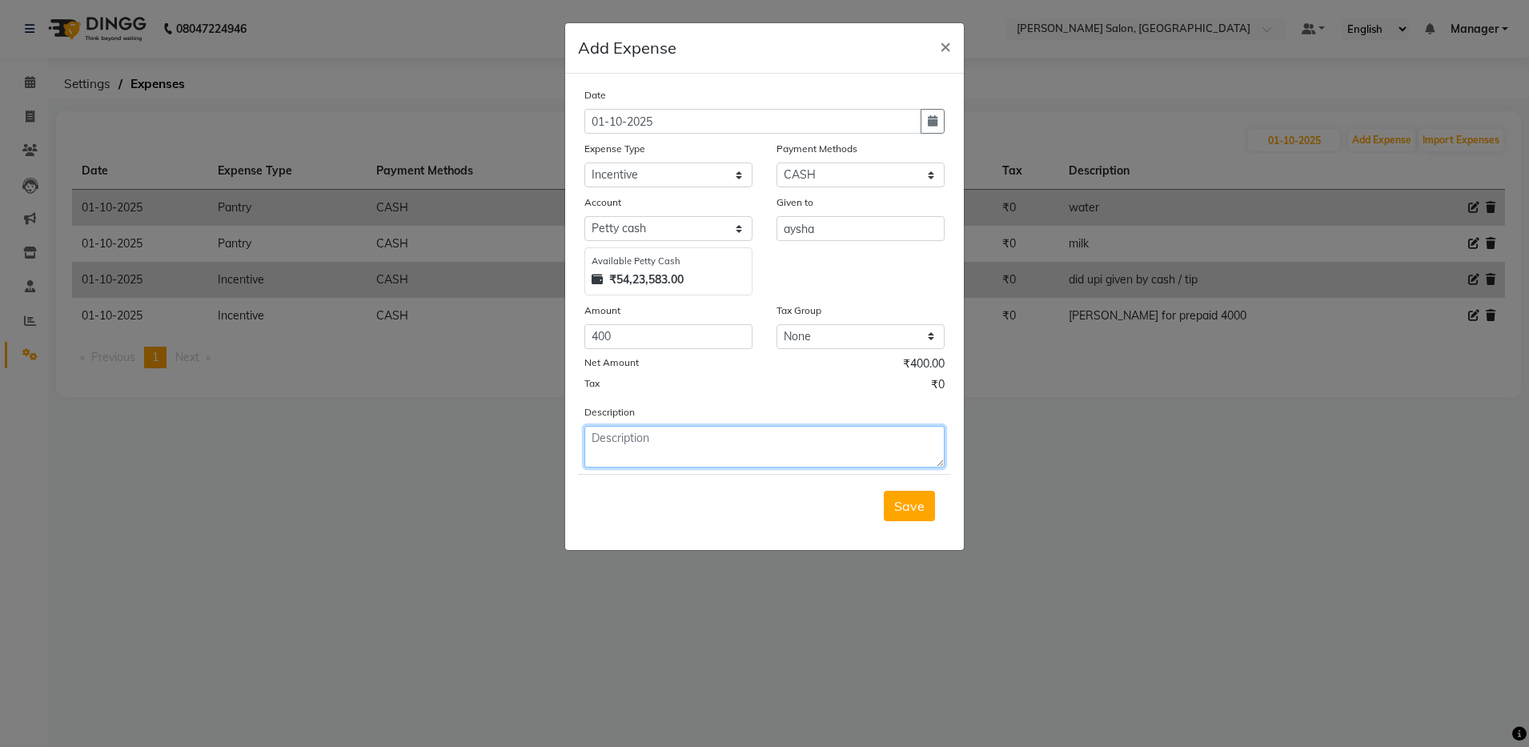
click at [683, 444] on textarea at bounding box center [765, 447] width 360 height 42
click at [922, 509] on span "Save" at bounding box center [909, 506] width 30 height 16
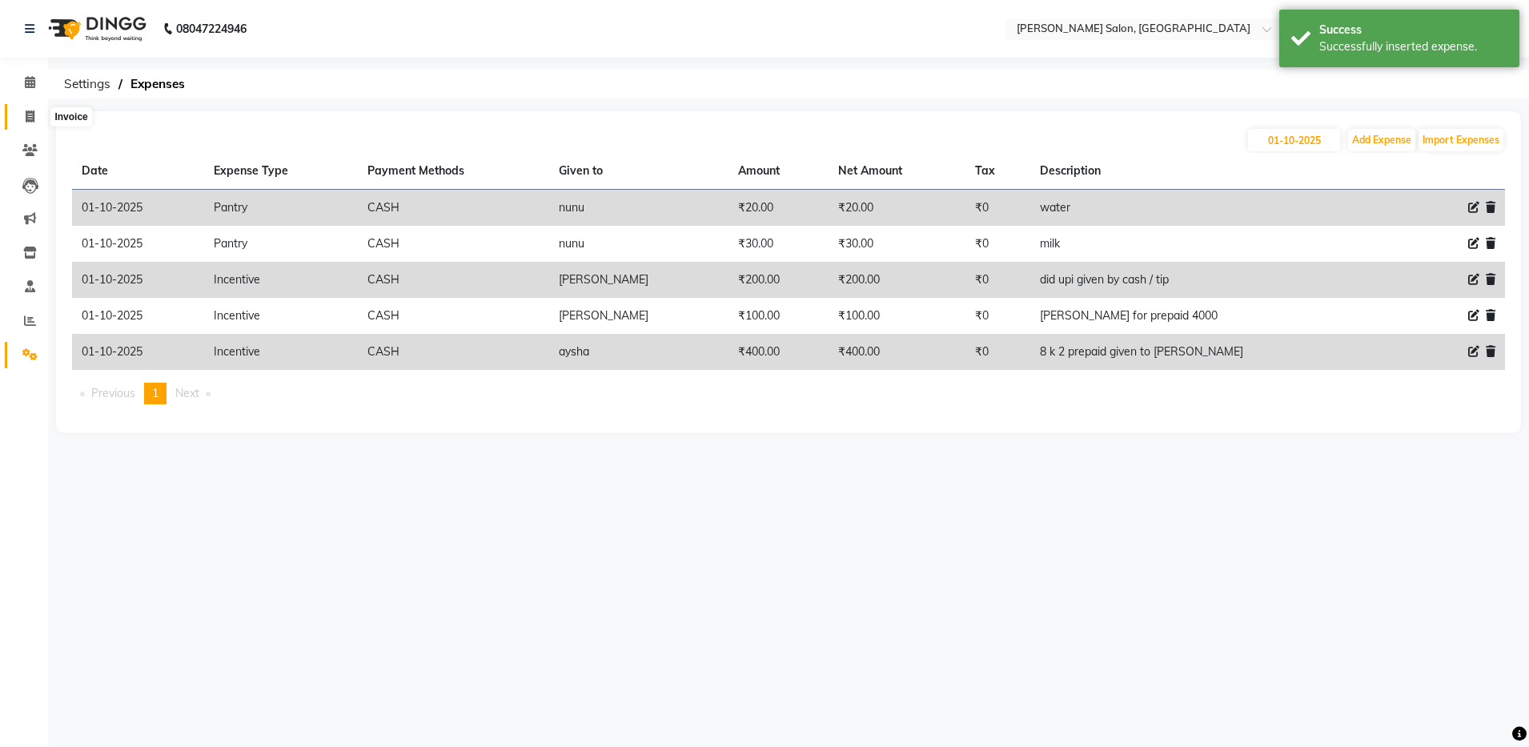
click at [25, 123] on span at bounding box center [30, 117] width 28 height 18
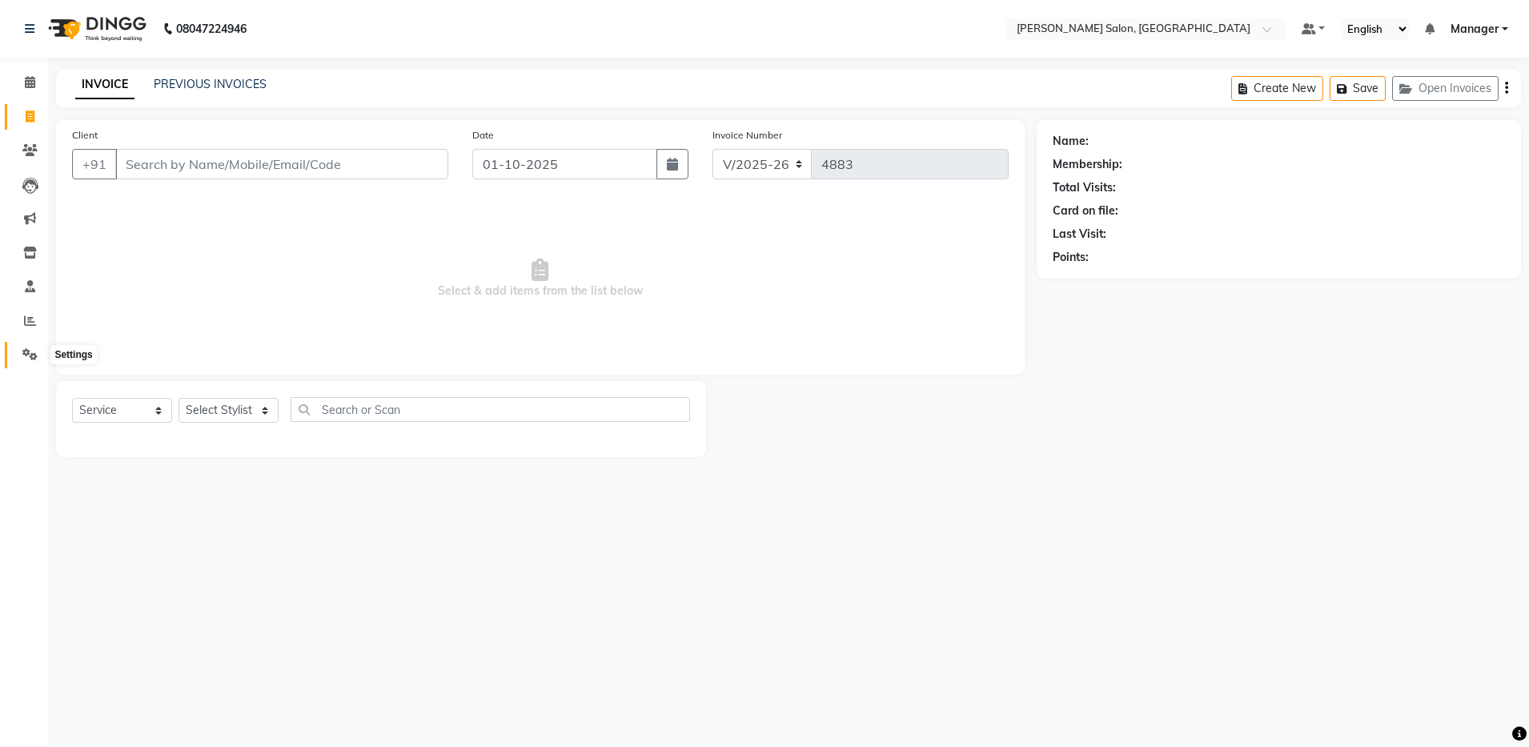
click at [26, 352] on icon at bounding box center [29, 354] width 15 height 12
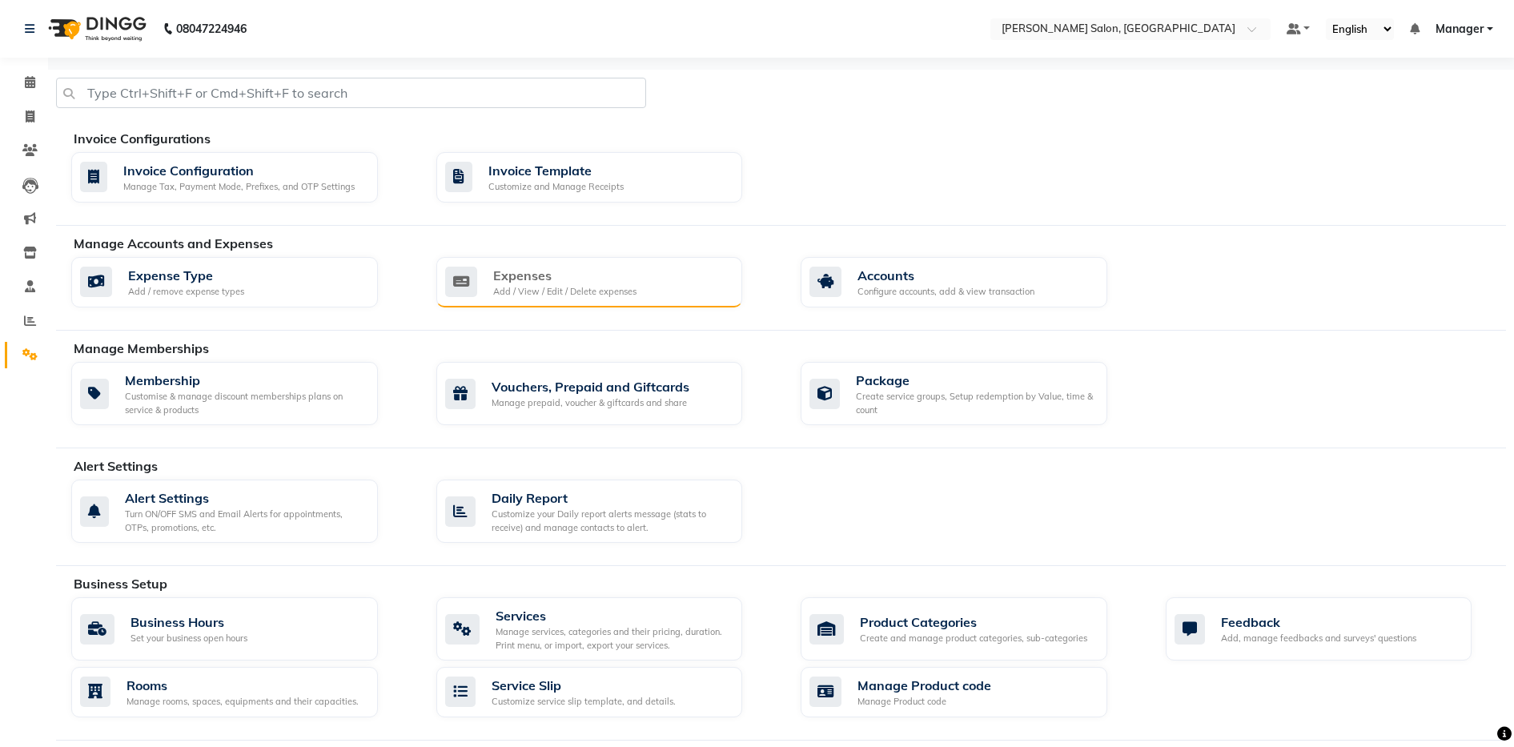
click at [585, 279] on div "Expenses" at bounding box center [564, 275] width 143 height 19
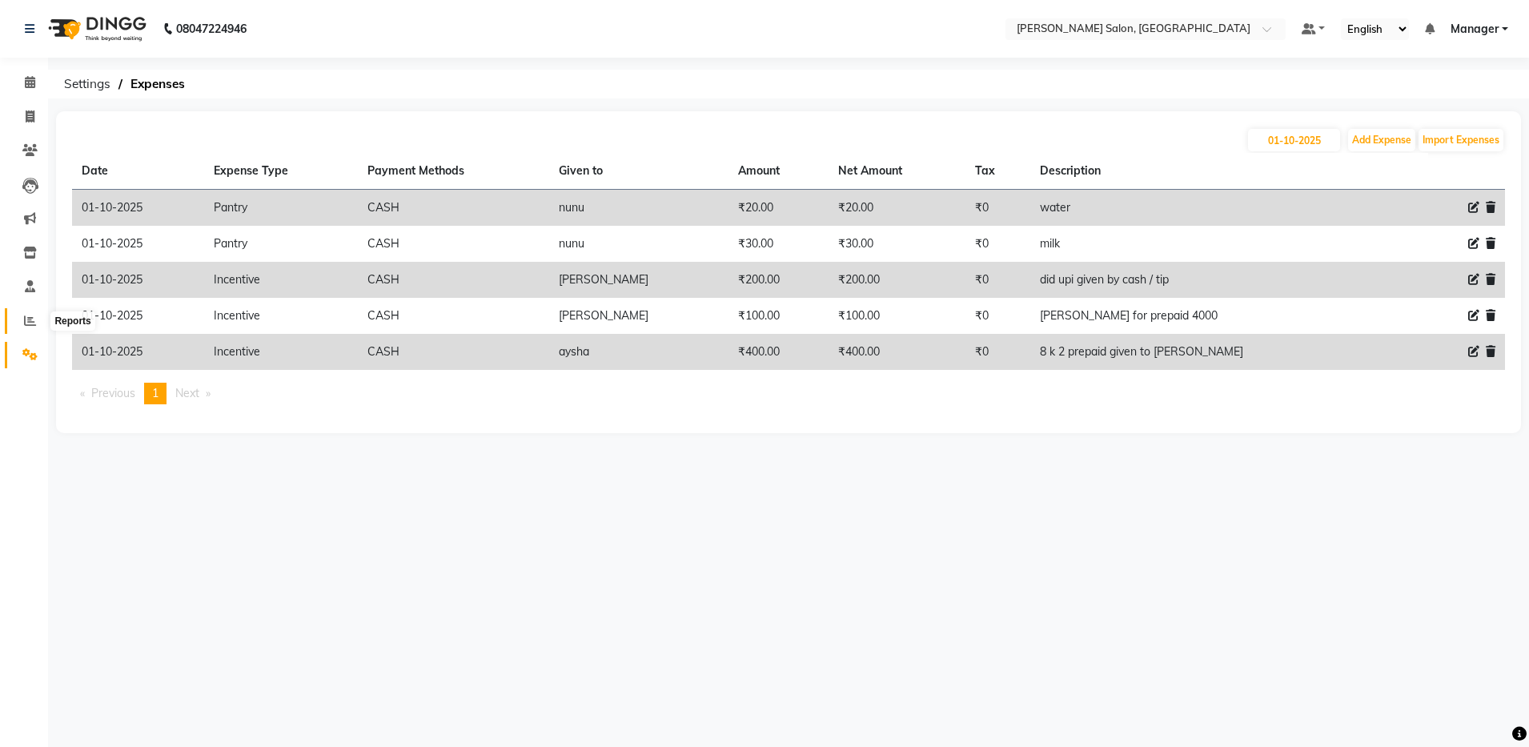
drag, startPoint x: 30, startPoint y: 319, endPoint x: 38, endPoint y: 320, distance: 9.0
click at [30, 320] on icon at bounding box center [30, 321] width 12 height 12
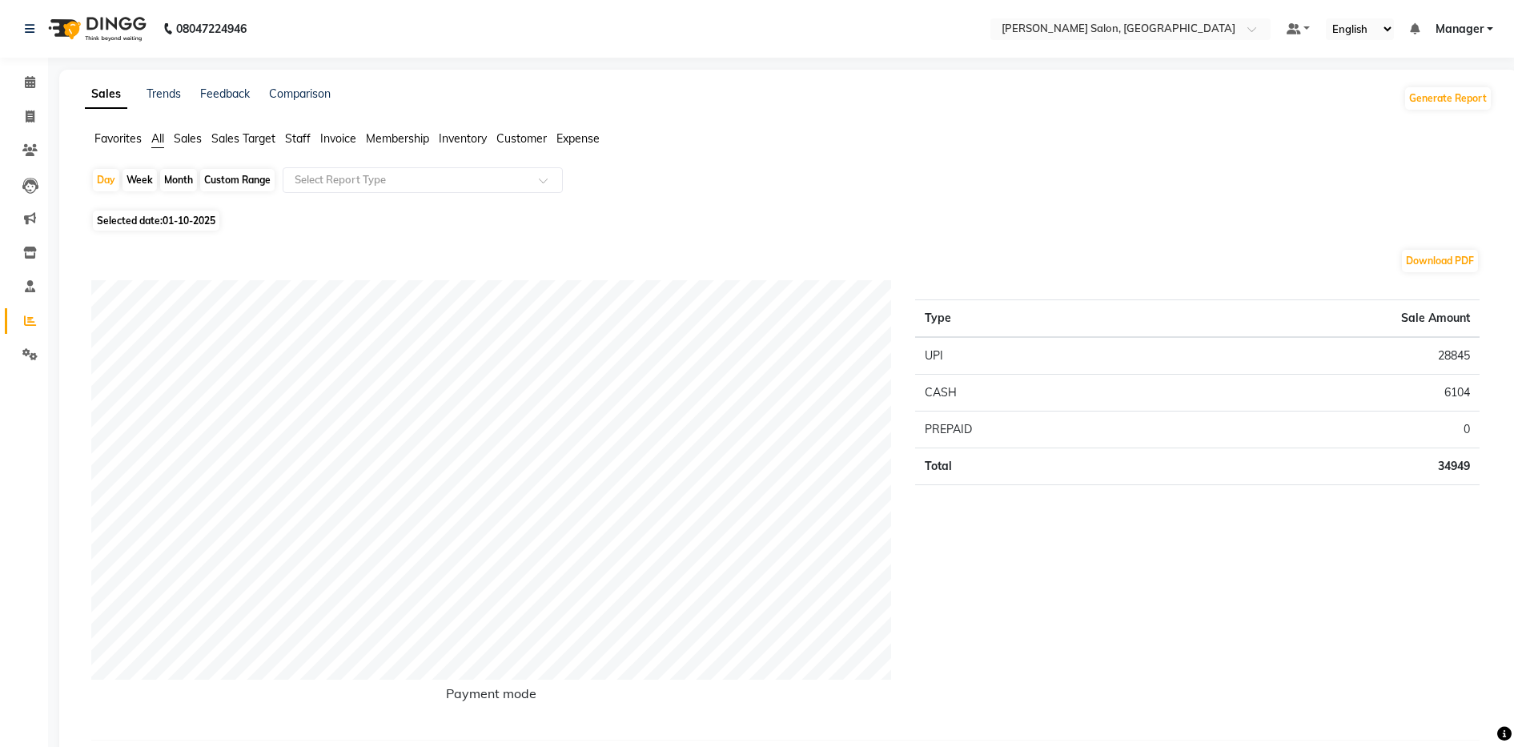
click at [577, 135] on span "Expense" at bounding box center [578, 138] width 43 height 14
click at [405, 179] on input "text" at bounding box center [406, 180] width 231 height 16
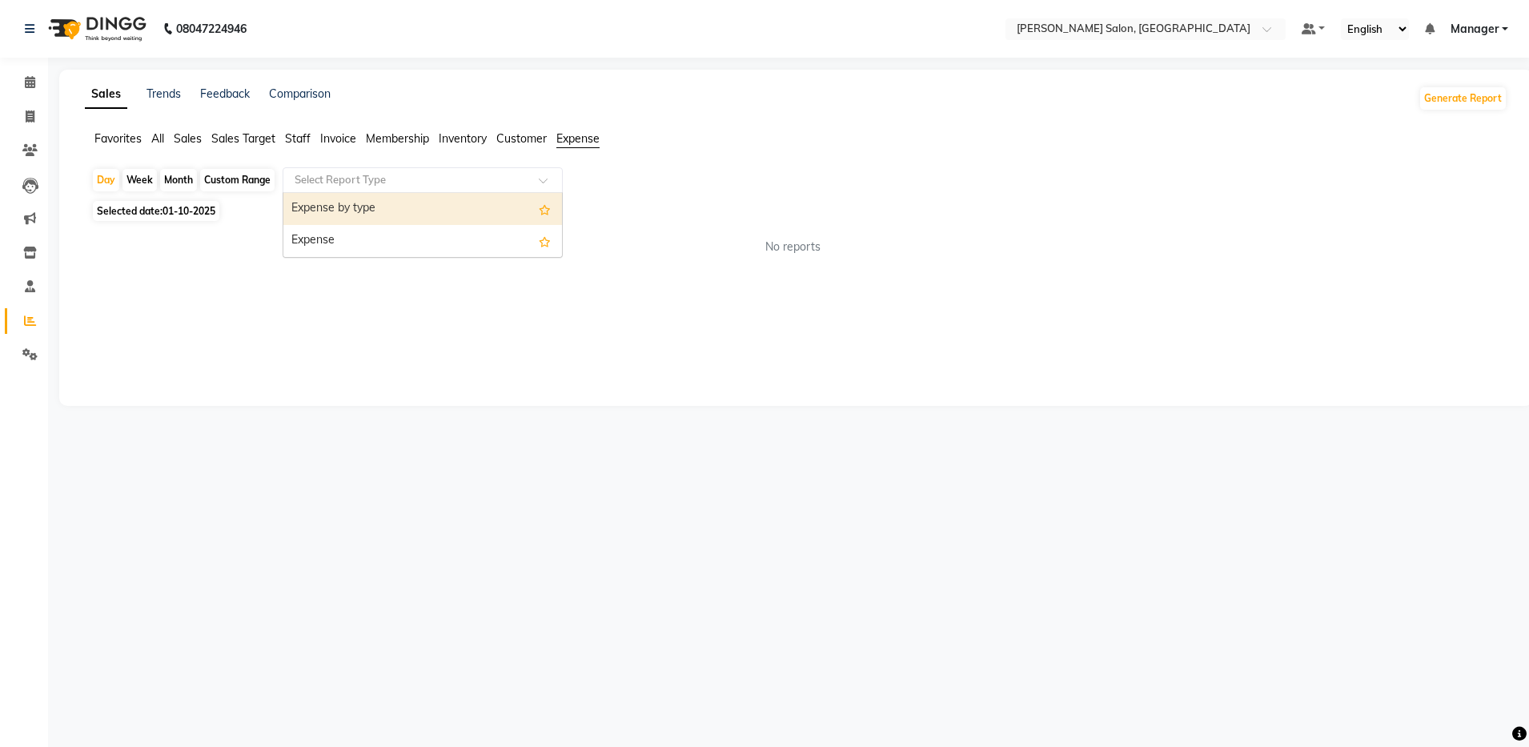
click at [397, 205] on div "Expense by type" at bounding box center [422, 209] width 279 height 32
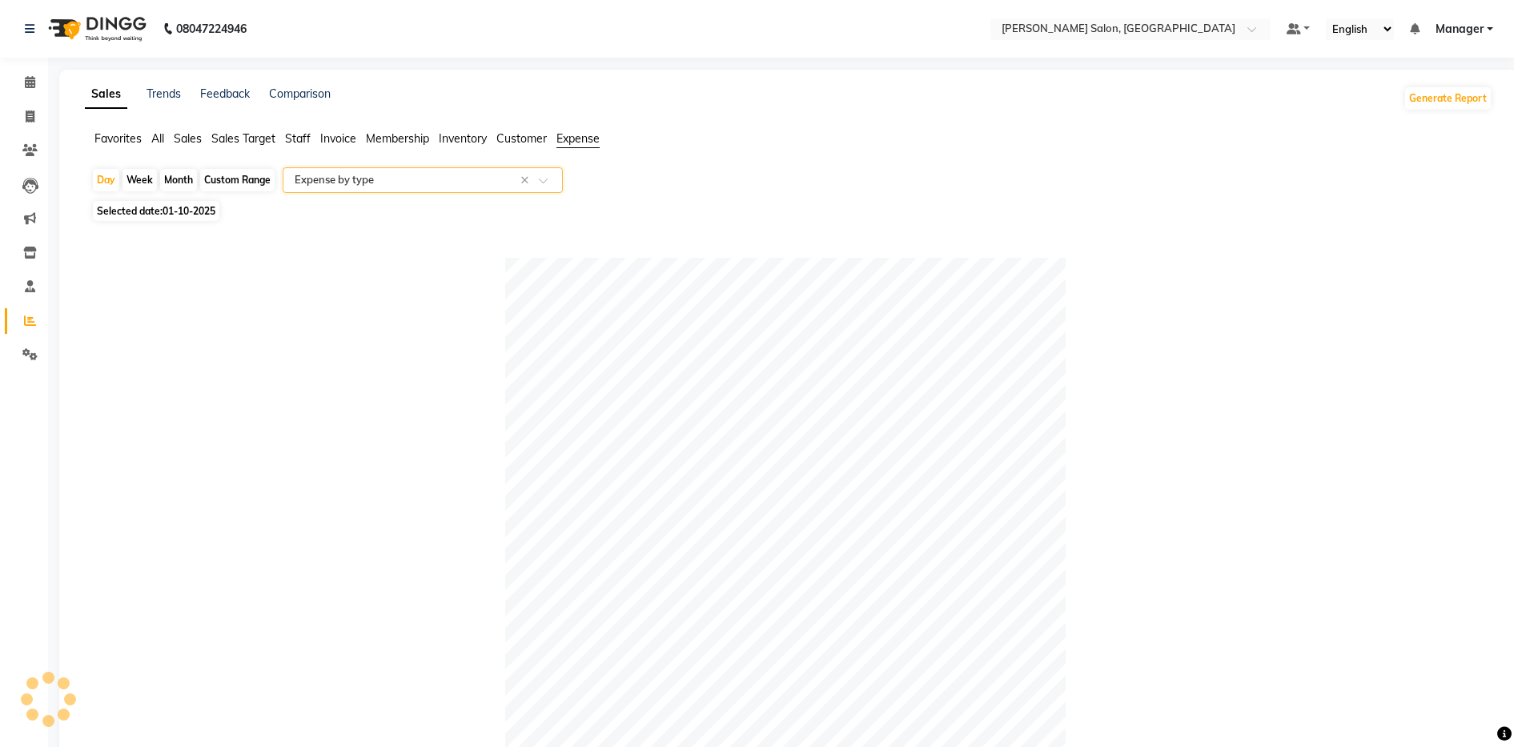
click at [178, 212] on span "01-10-2025" at bounding box center [189, 211] width 53 height 12
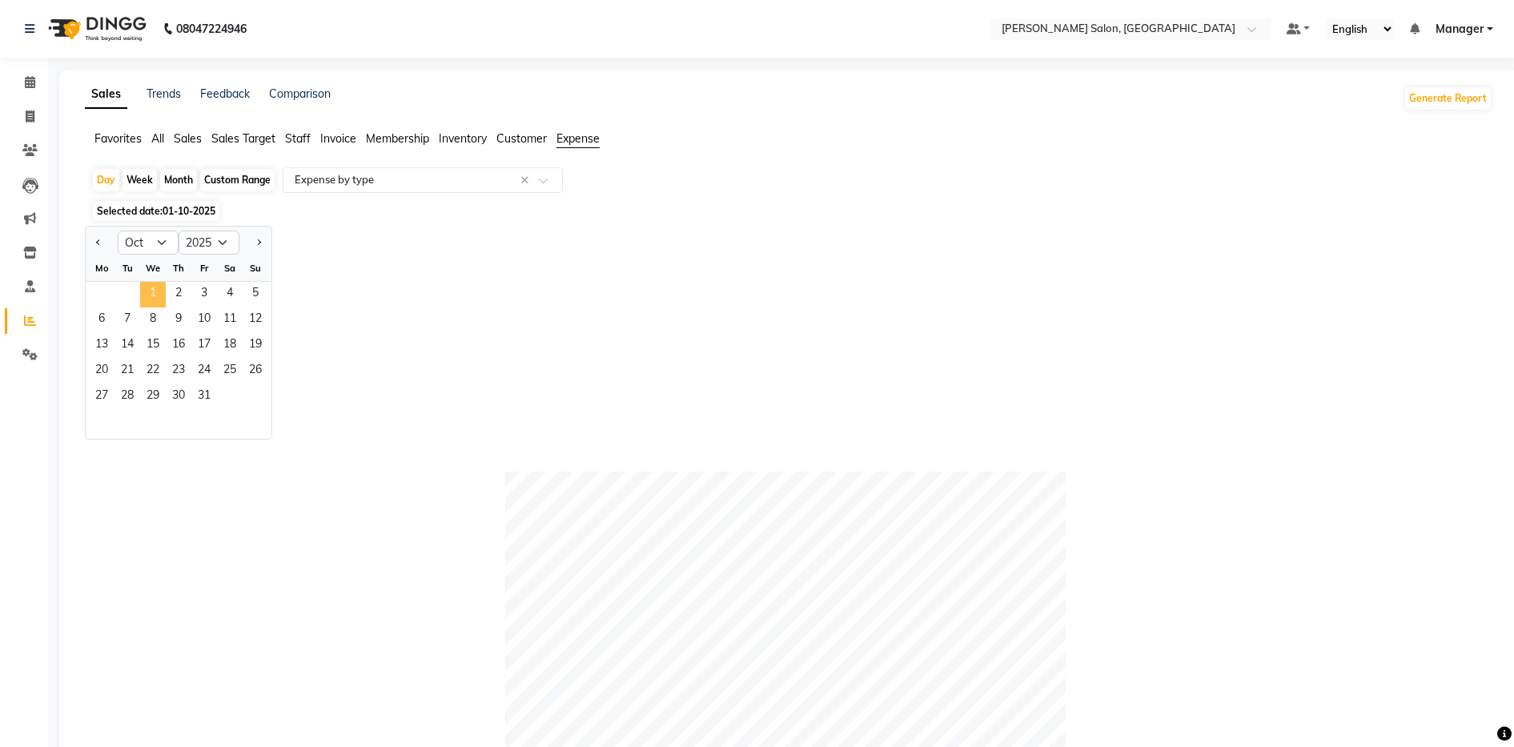
click at [159, 287] on span "1" at bounding box center [153, 295] width 26 height 26
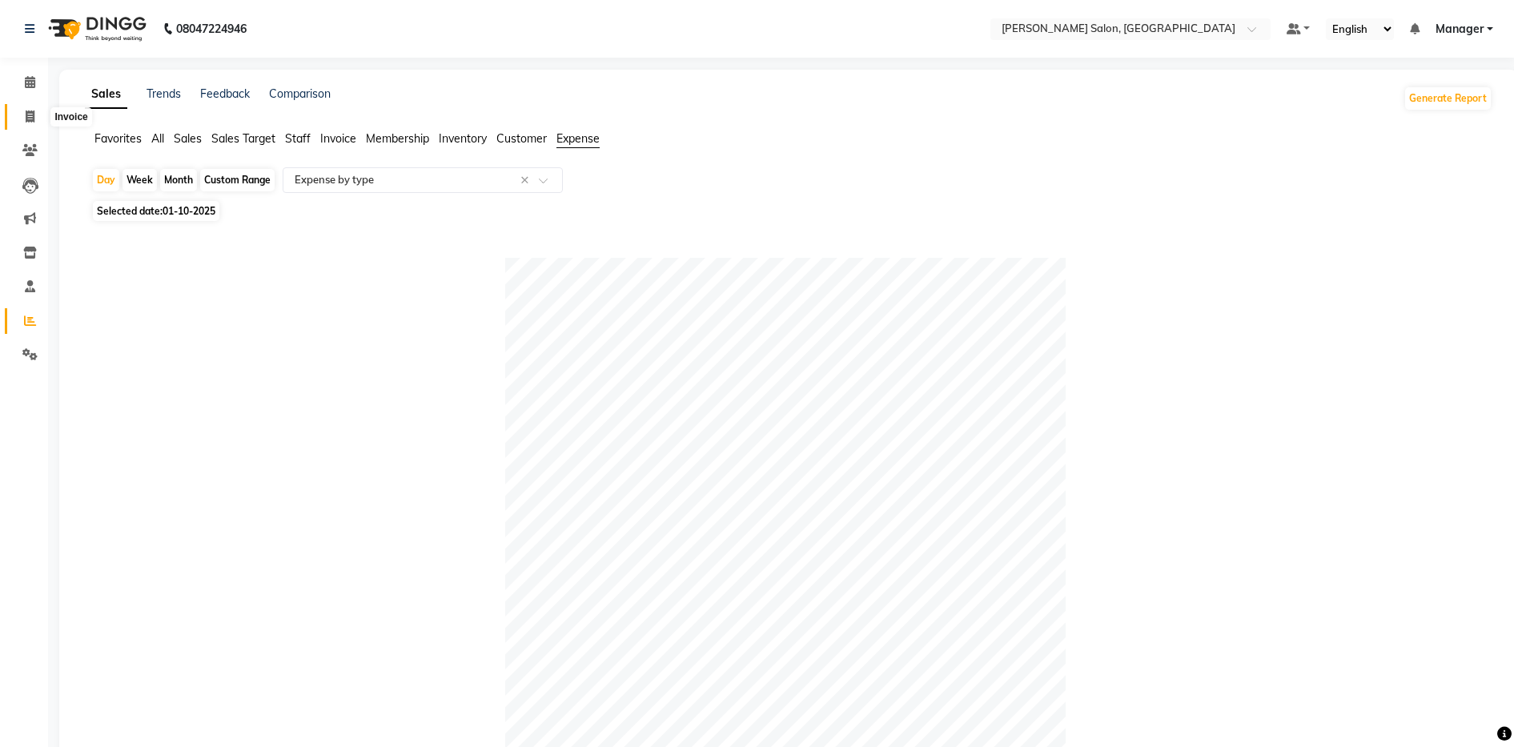
click at [27, 120] on icon at bounding box center [30, 117] width 9 height 12
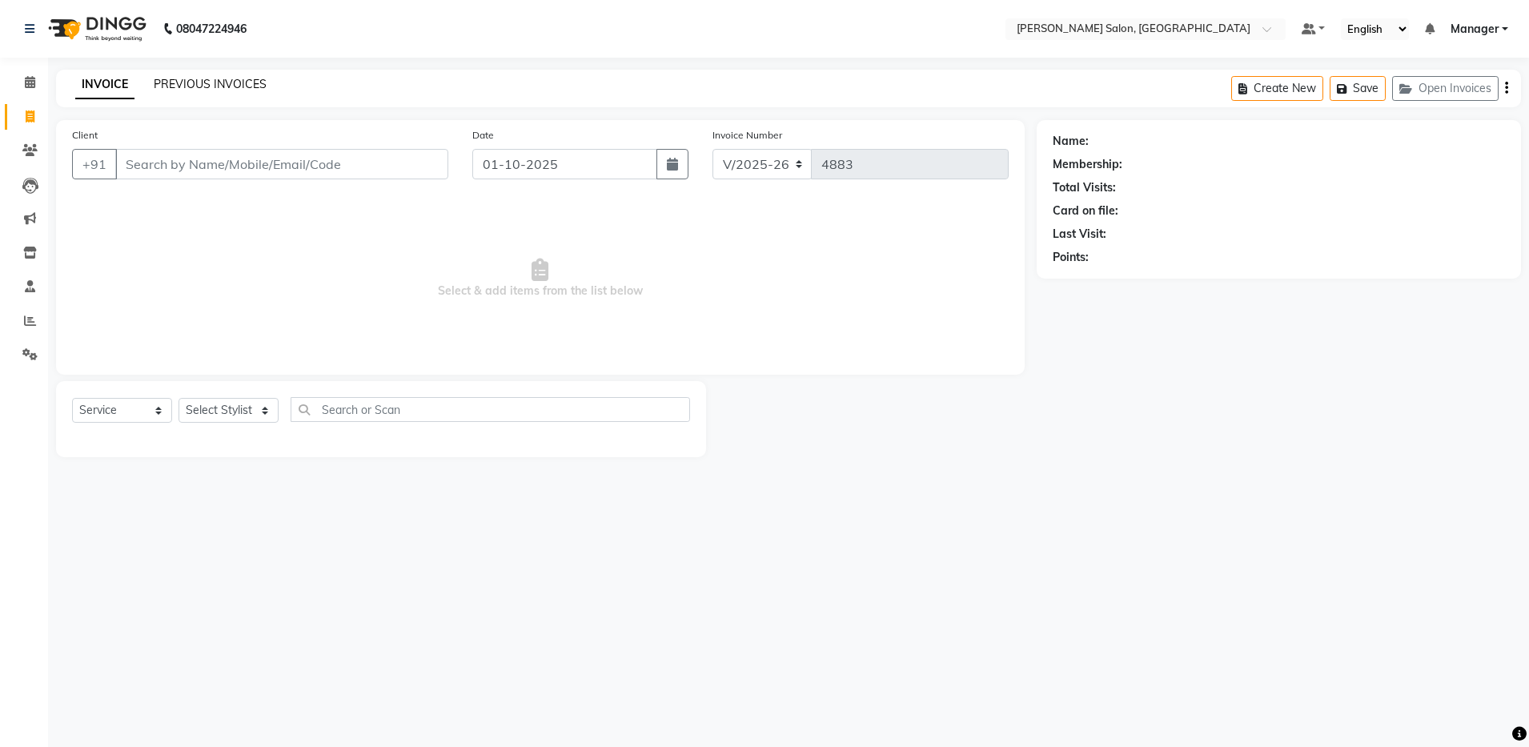
click at [248, 78] on link "PREVIOUS INVOICES" at bounding box center [210, 84] width 113 height 14
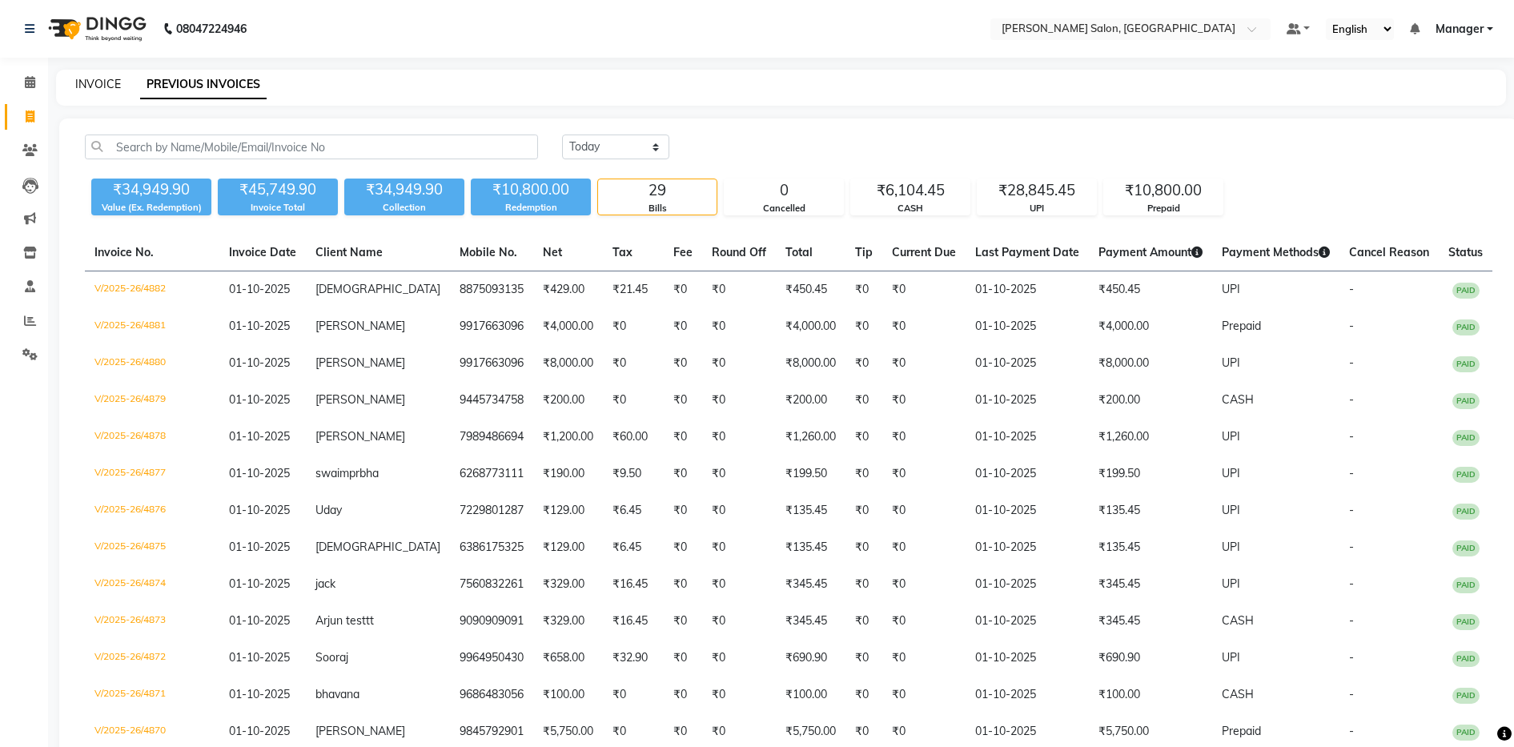
click at [103, 80] on link "INVOICE" at bounding box center [98, 84] width 46 height 14
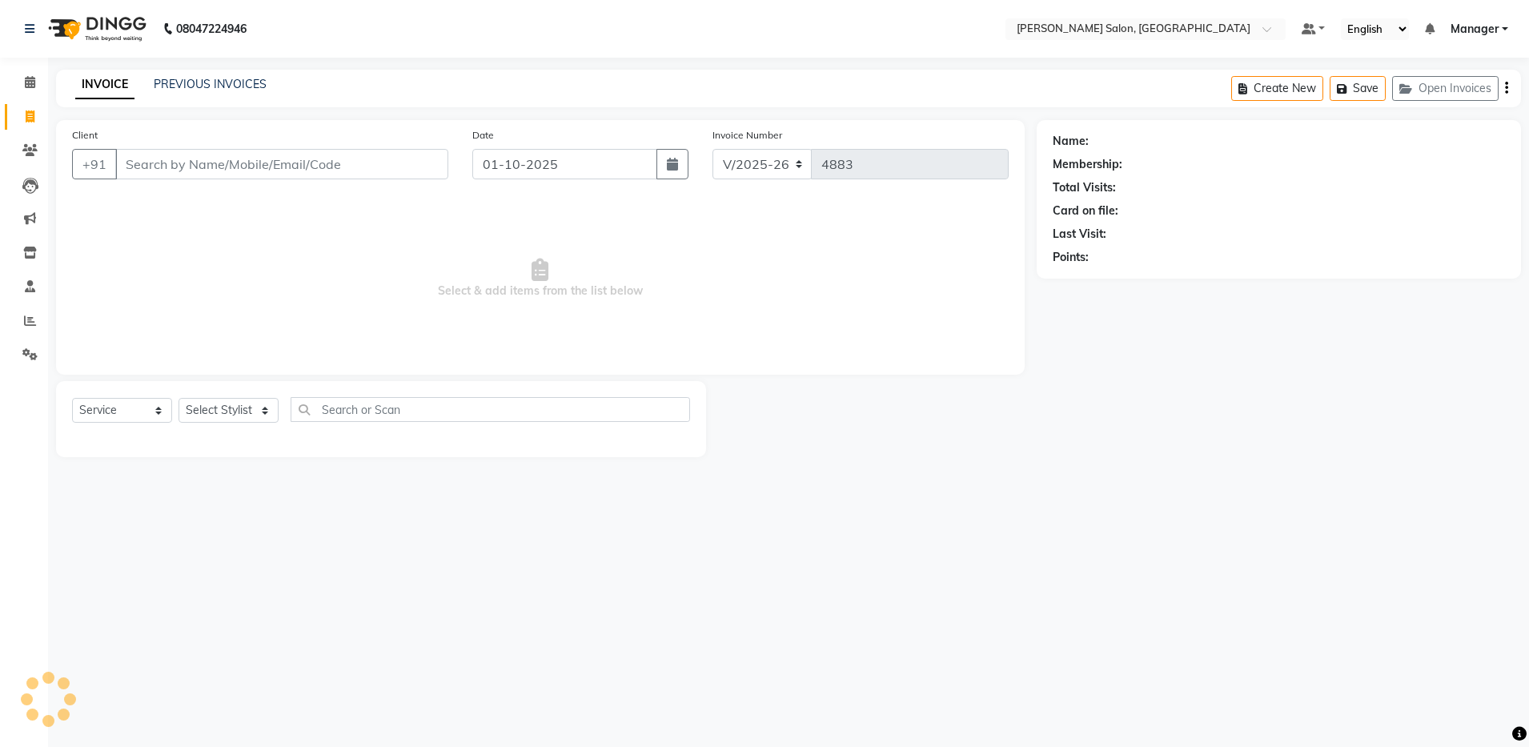
click at [185, 169] on input "Client" at bounding box center [281, 164] width 333 height 30
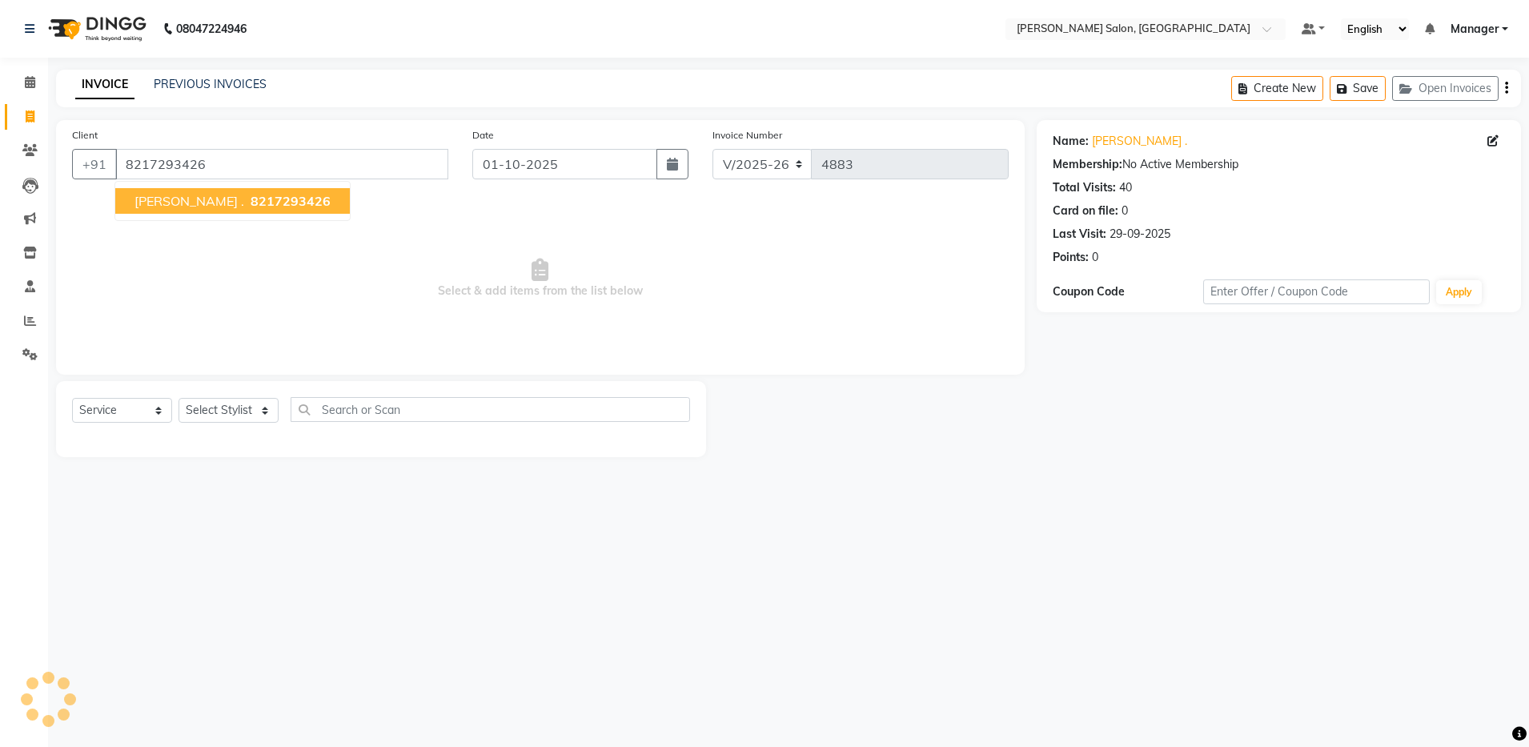
click at [147, 201] on span "Shruthi ." at bounding box center [190, 201] width 110 height 16
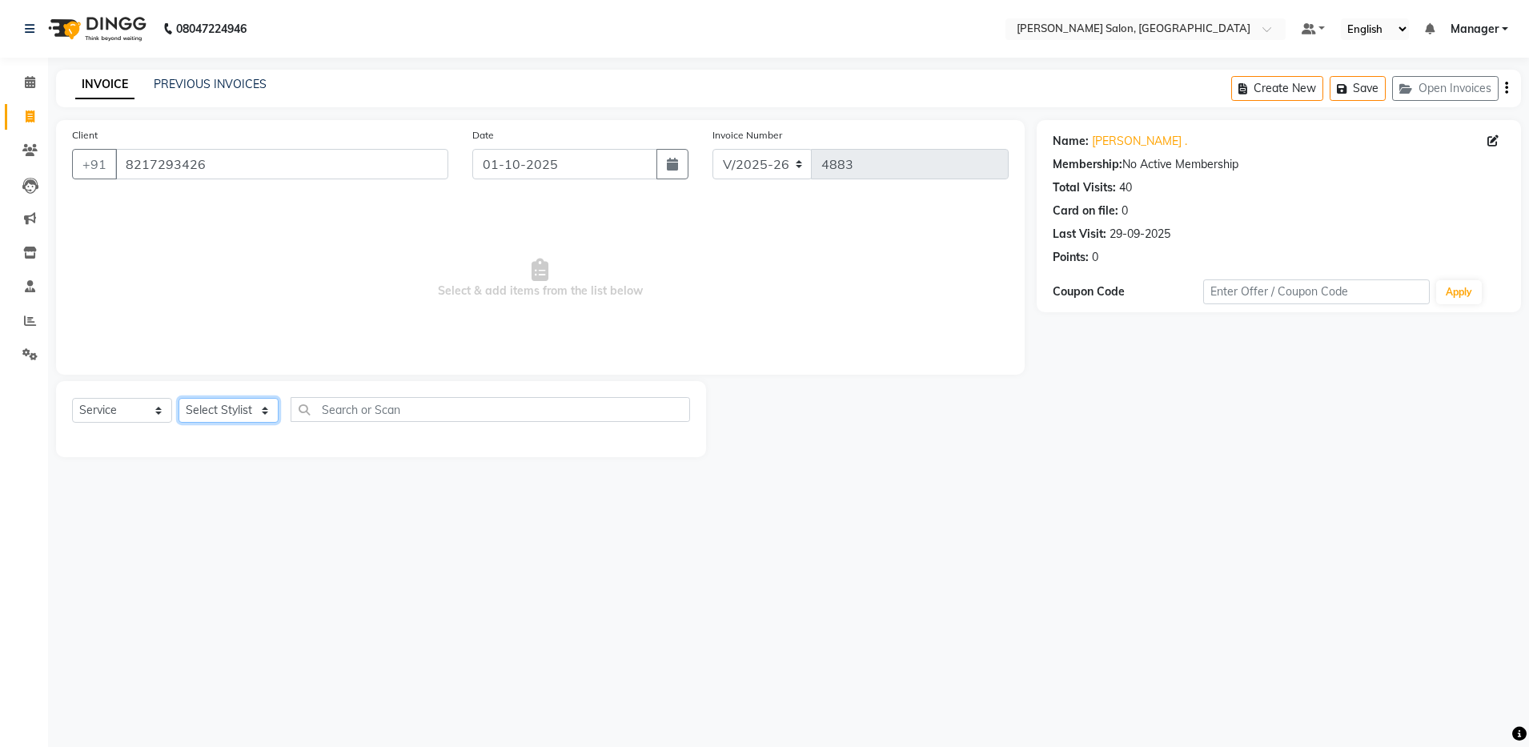
click at [245, 413] on select "Select Stylist Aarthi Abhishek Aisha Barbhuiya Aman Arjun Viswanathan Deep dolm…" at bounding box center [229, 410] width 100 height 25
click at [179, 398] on select "Select Stylist Aarthi Abhishek Aisha Barbhuiya Aman Arjun Viswanathan Deep dolm…" at bounding box center [229, 410] width 100 height 25
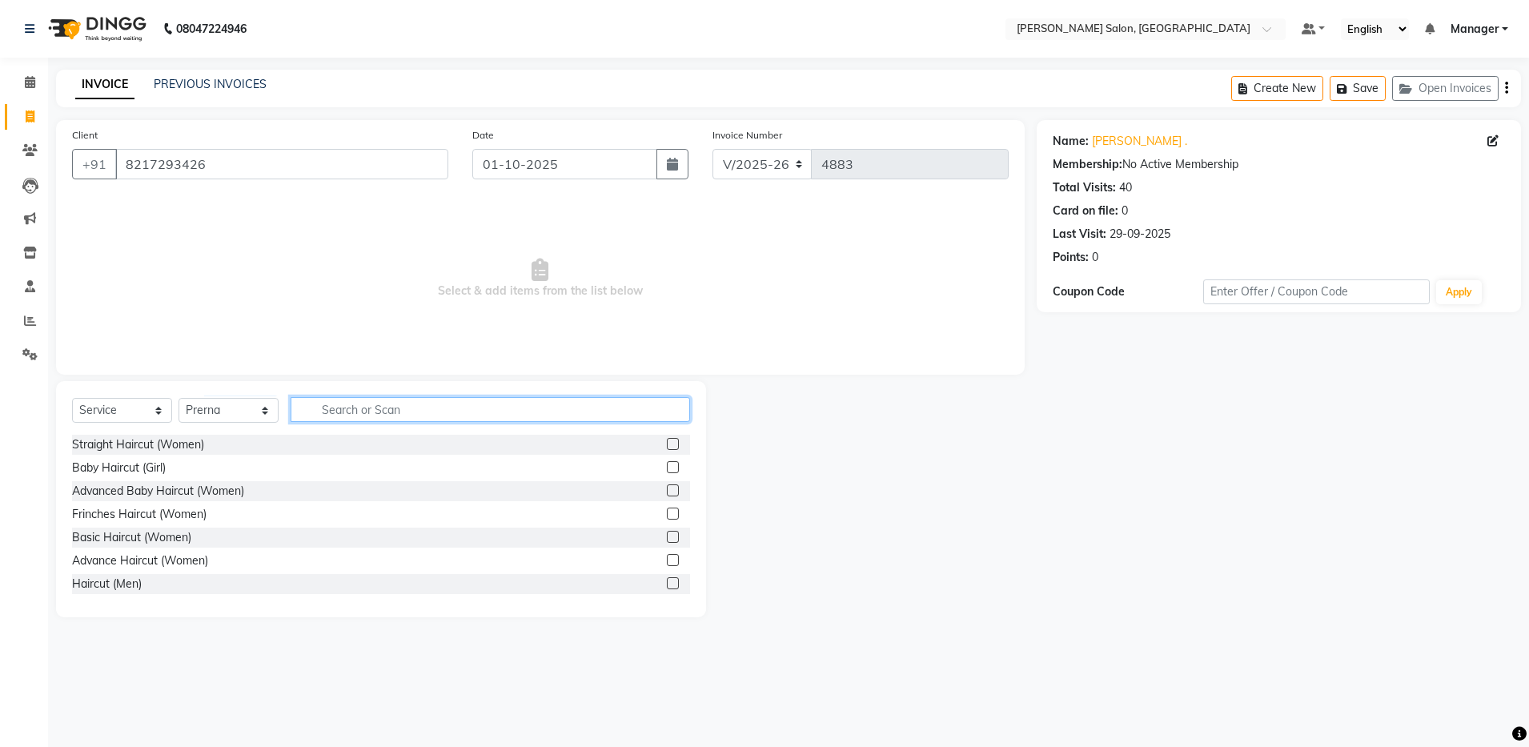
click at [386, 416] on input "text" at bounding box center [491, 409] width 400 height 25
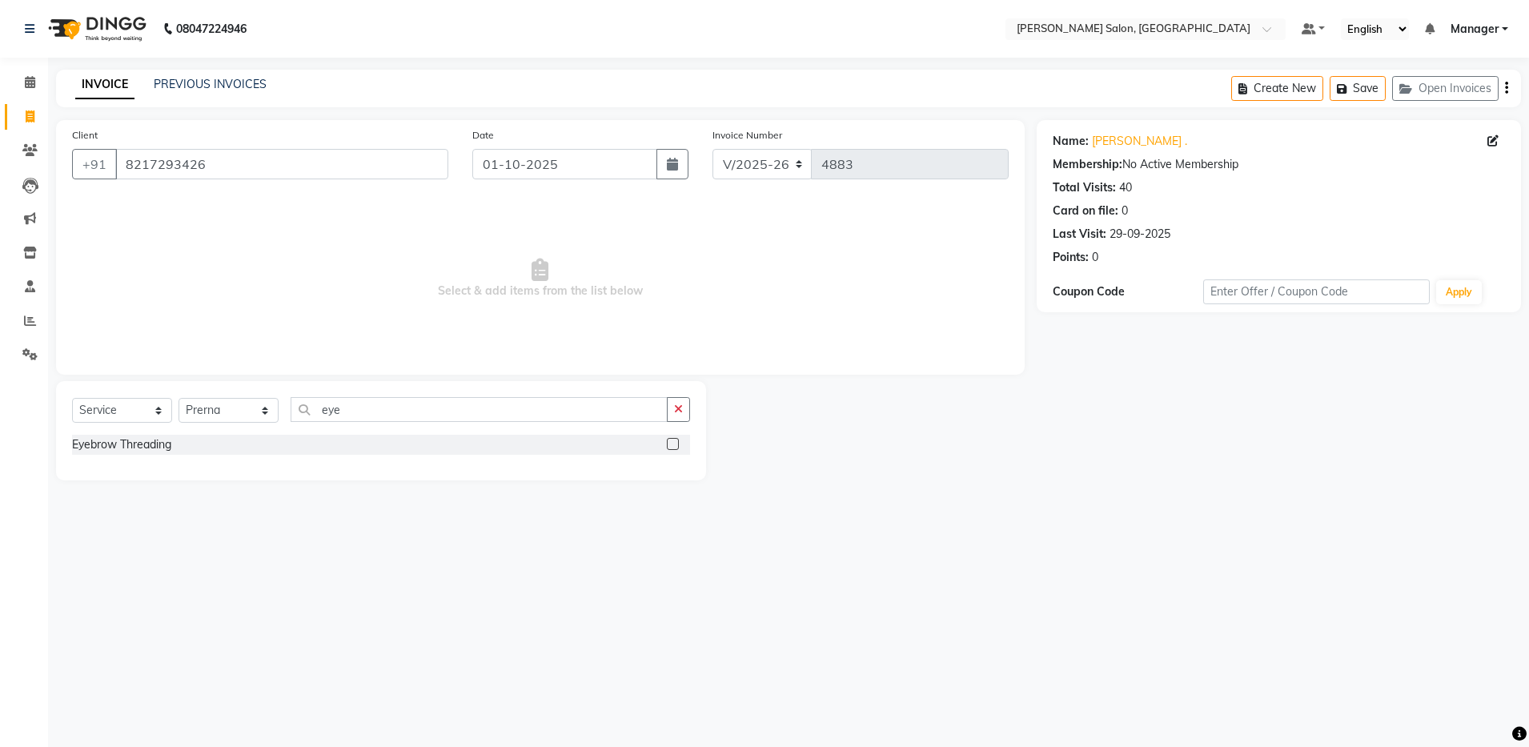
click at [674, 444] on label at bounding box center [673, 444] width 12 height 12
click at [674, 444] on input "checkbox" at bounding box center [672, 445] width 10 height 10
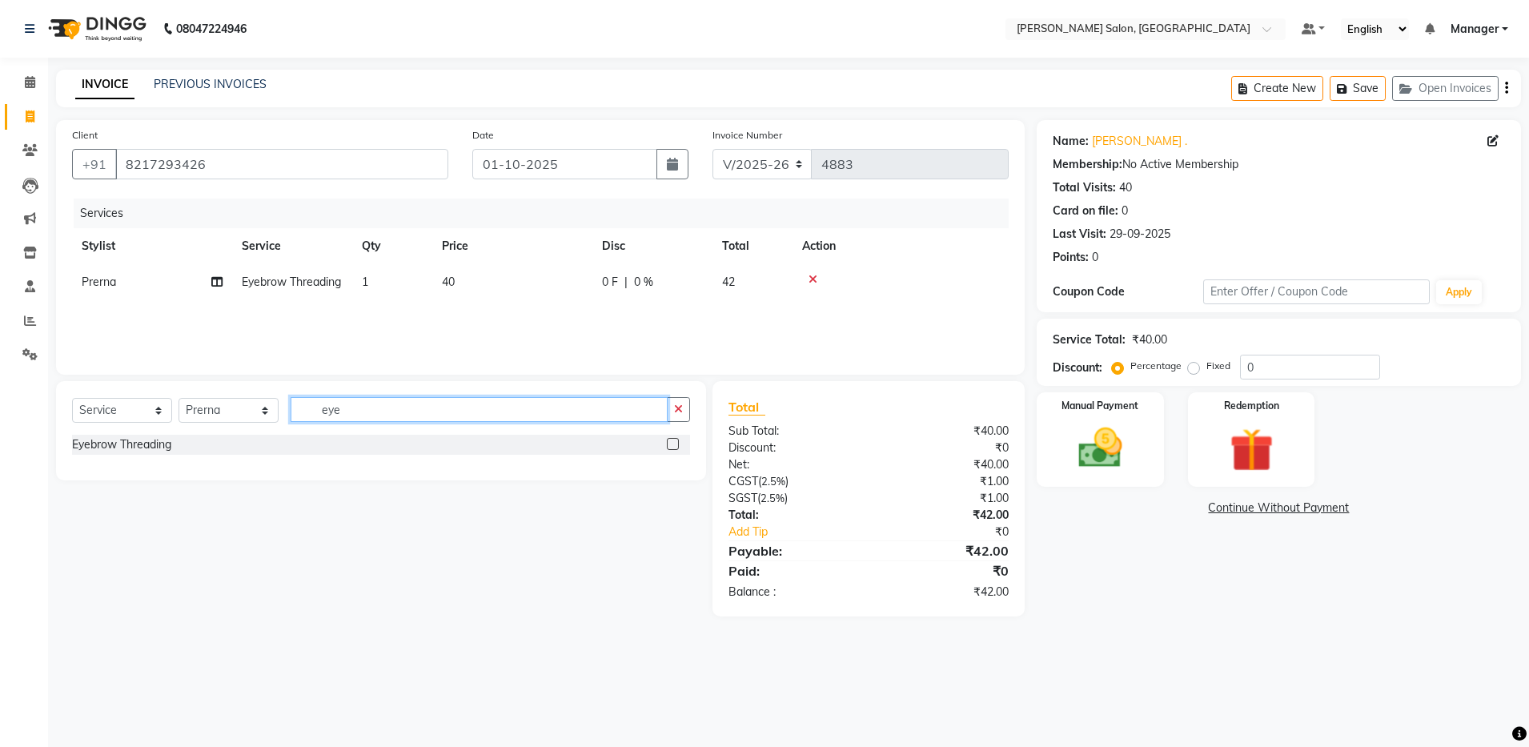
click at [436, 410] on input "eye" at bounding box center [479, 409] width 377 height 25
click at [671, 442] on label at bounding box center [673, 444] width 12 height 12
click at [671, 442] on input "checkbox" at bounding box center [672, 445] width 10 height 10
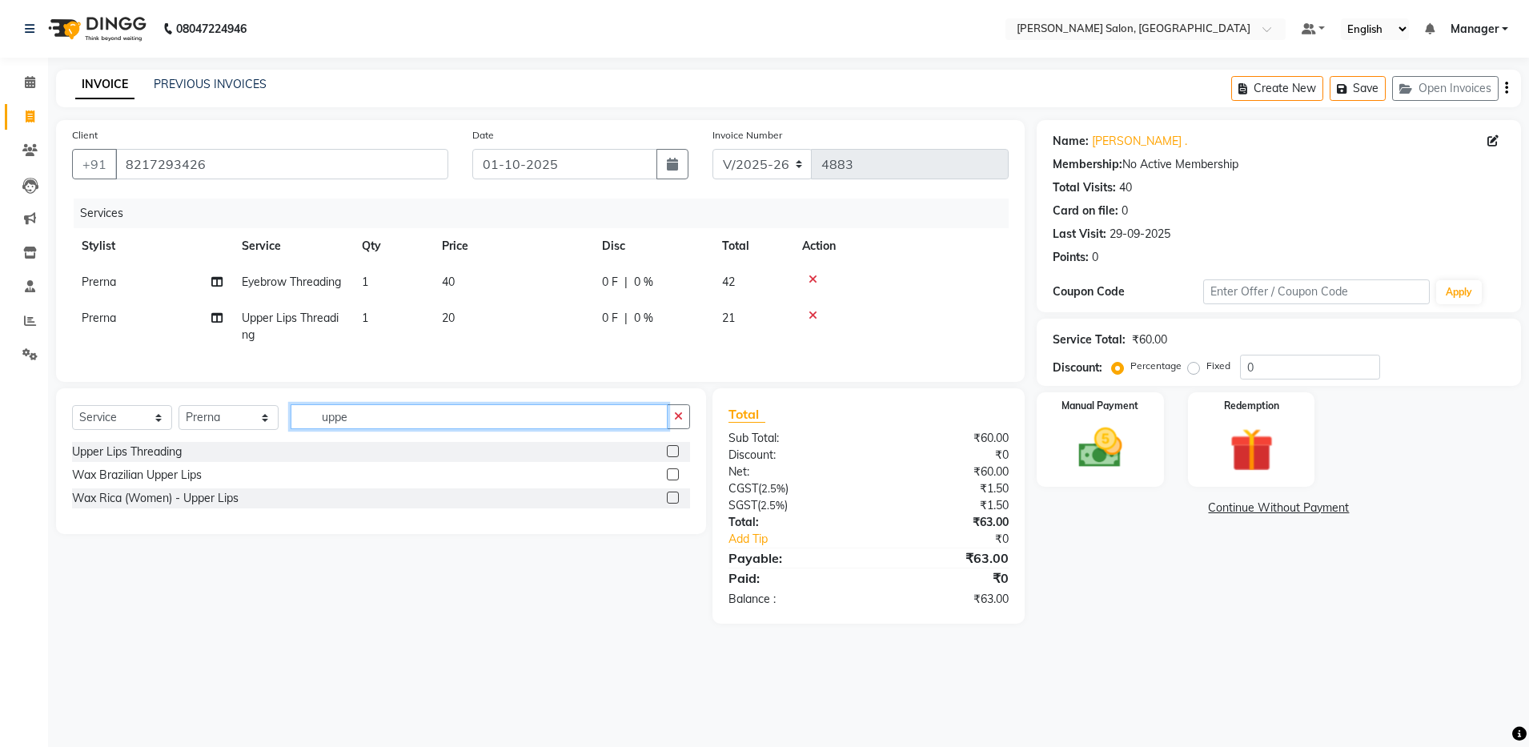
click at [389, 429] on input "uppe" at bounding box center [479, 416] width 377 height 25
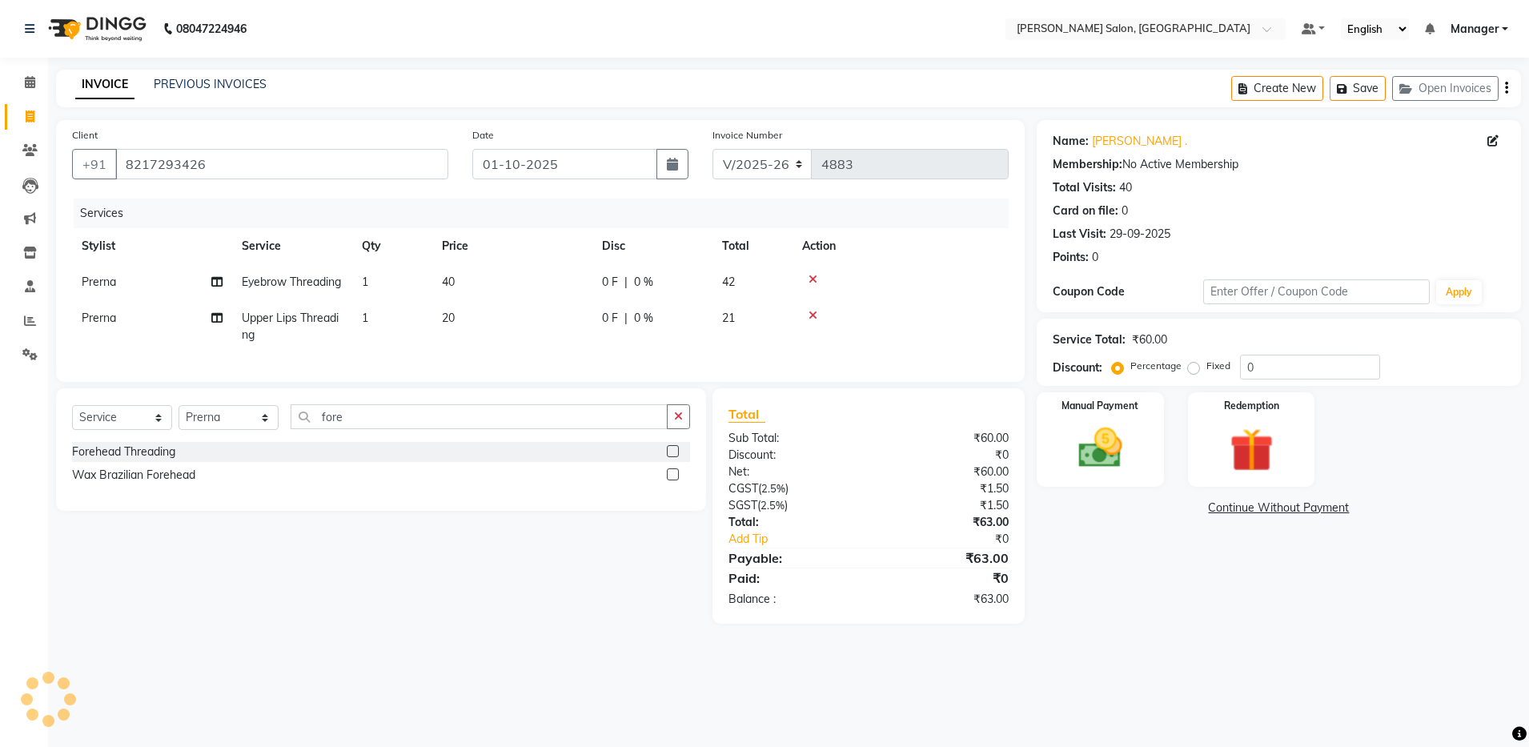
click at [671, 457] on label at bounding box center [673, 451] width 12 height 12
click at [671, 457] on input "checkbox" at bounding box center [672, 452] width 10 height 10
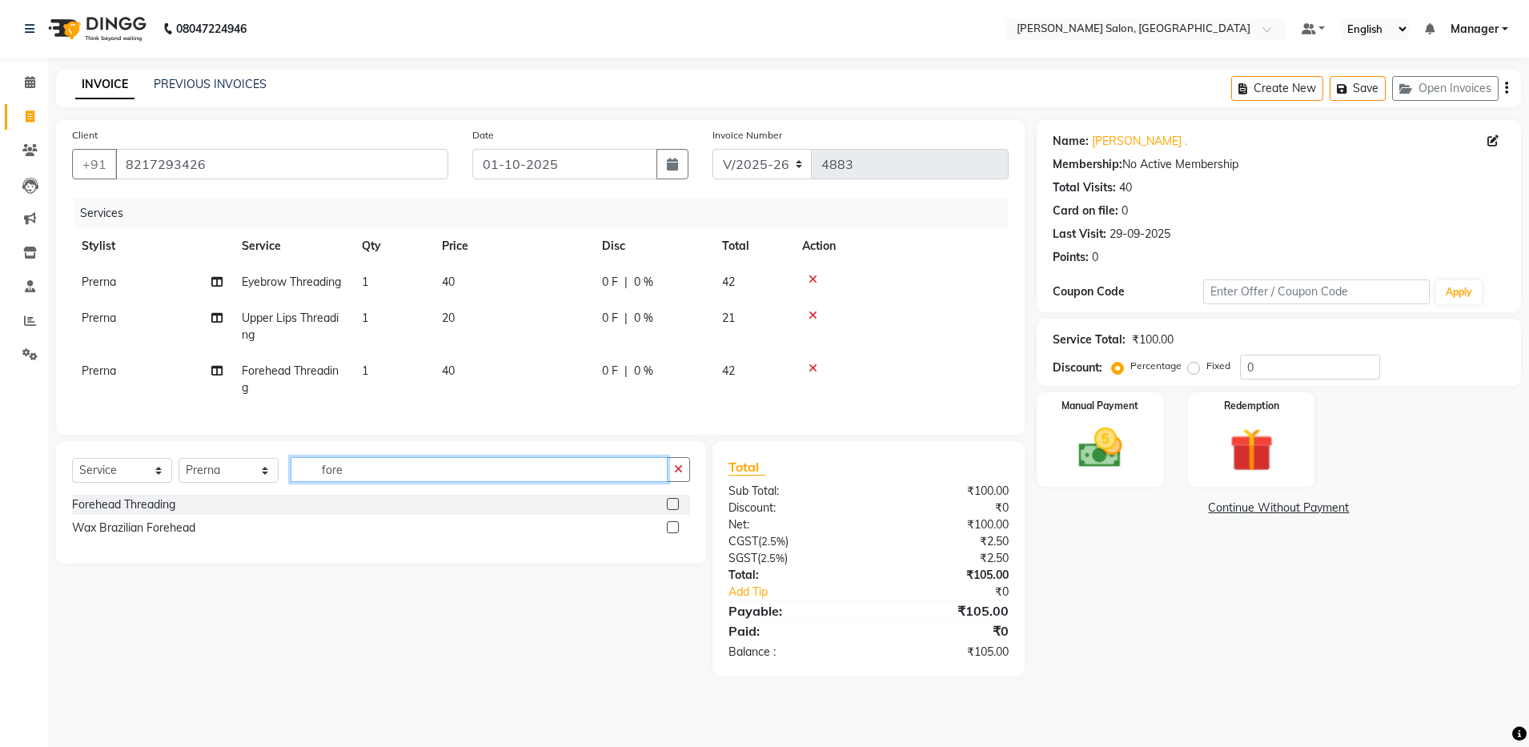
click at [432, 482] on input "fore" at bounding box center [479, 469] width 377 height 25
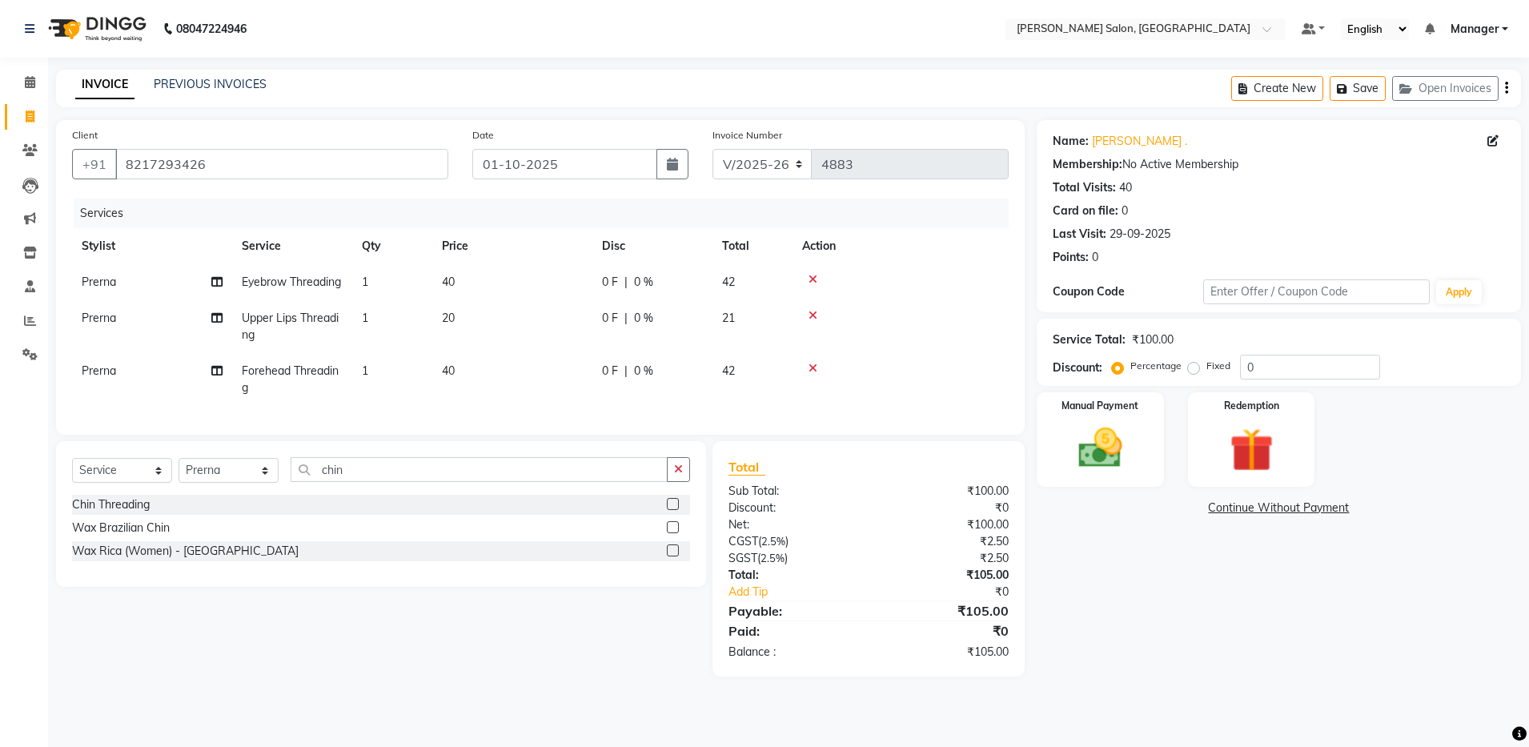
click at [670, 510] on label at bounding box center [673, 504] width 12 height 12
click at [670, 510] on input "checkbox" at bounding box center [672, 505] width 10 height 10
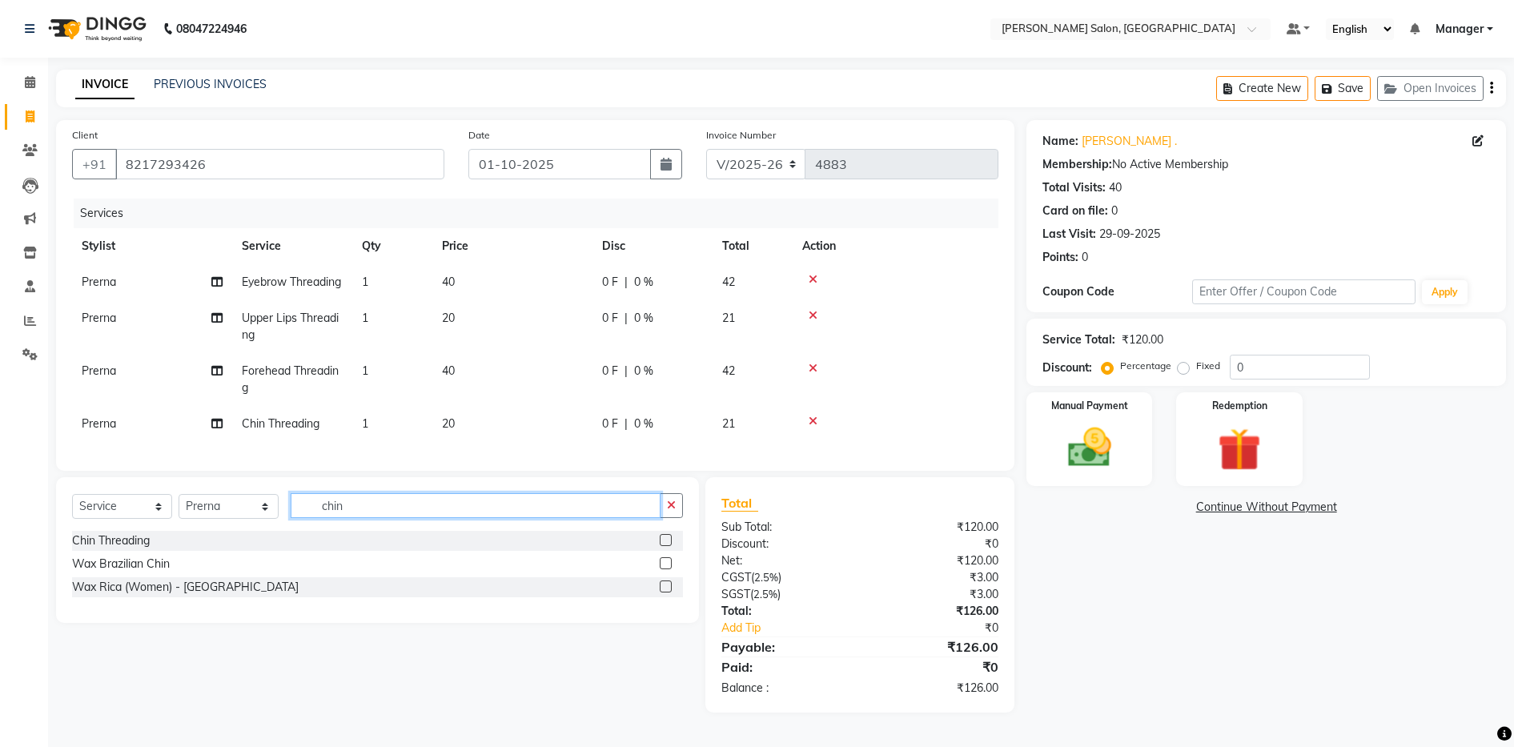
click at [371, 518] on input "chin" at bounding box center [476, 505] width 370 height 25
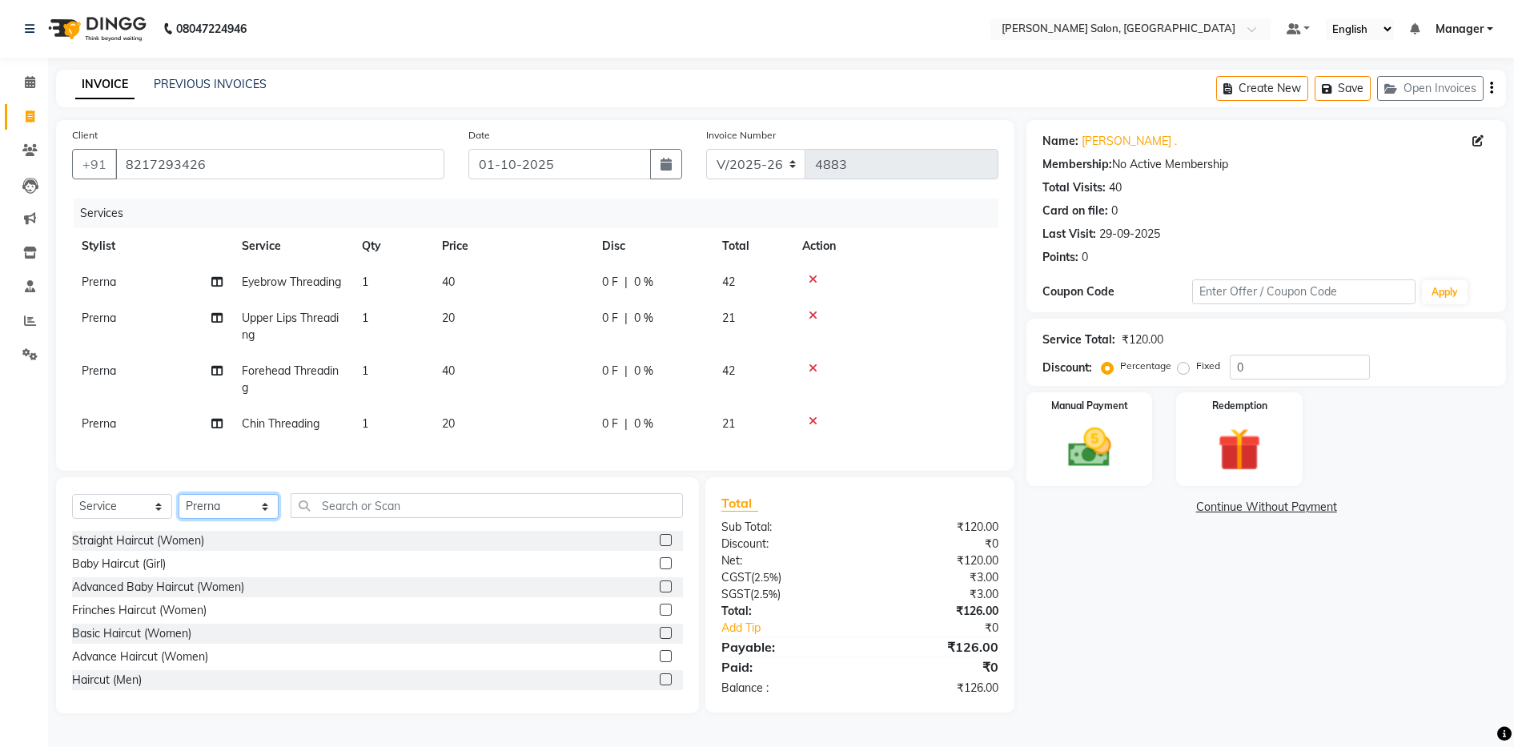
click at [239, 519] on select "Select Stylist Aarthi Abhishek Aisha Barbhuiya Aman Arjun Viswanathan Deep dolm…" at bounding box center [229, 506] width 100 height 25
click at [179, 519] on select "Select Stylist Aarthi Abhishek Aisha Barbhuiya Aman Arjun Viswanathan Deep dolm…" at bounding box center [229, 506] width 100 height 25
click at [436, 518] on input "text" at bounding box center [487, 505] width 392 height 25
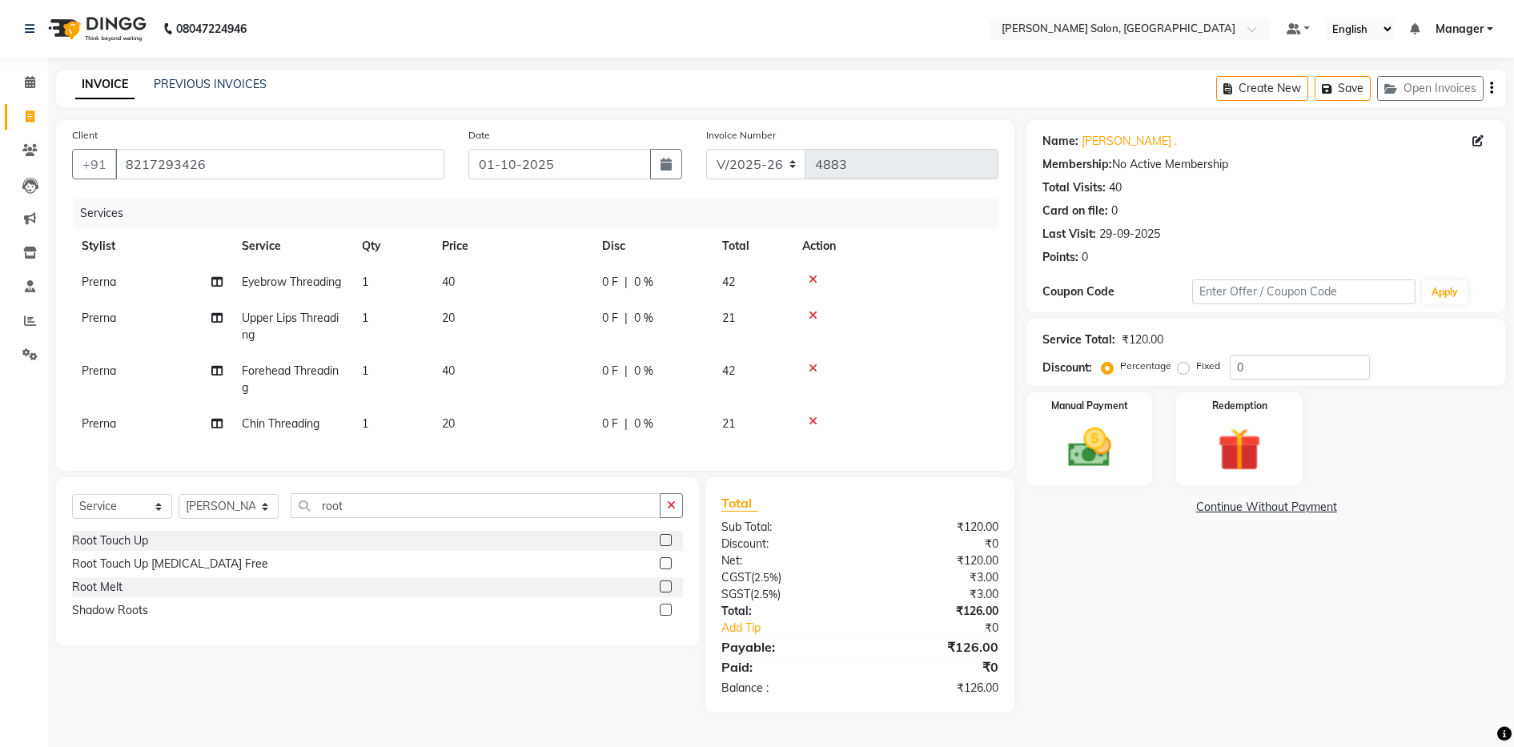
click at [666, 546] on label at bounding box center [666, 540] width 12 height 12
click at [666, 546] on input "checkbox" at bounding box center [665, 541] width 10 height 10
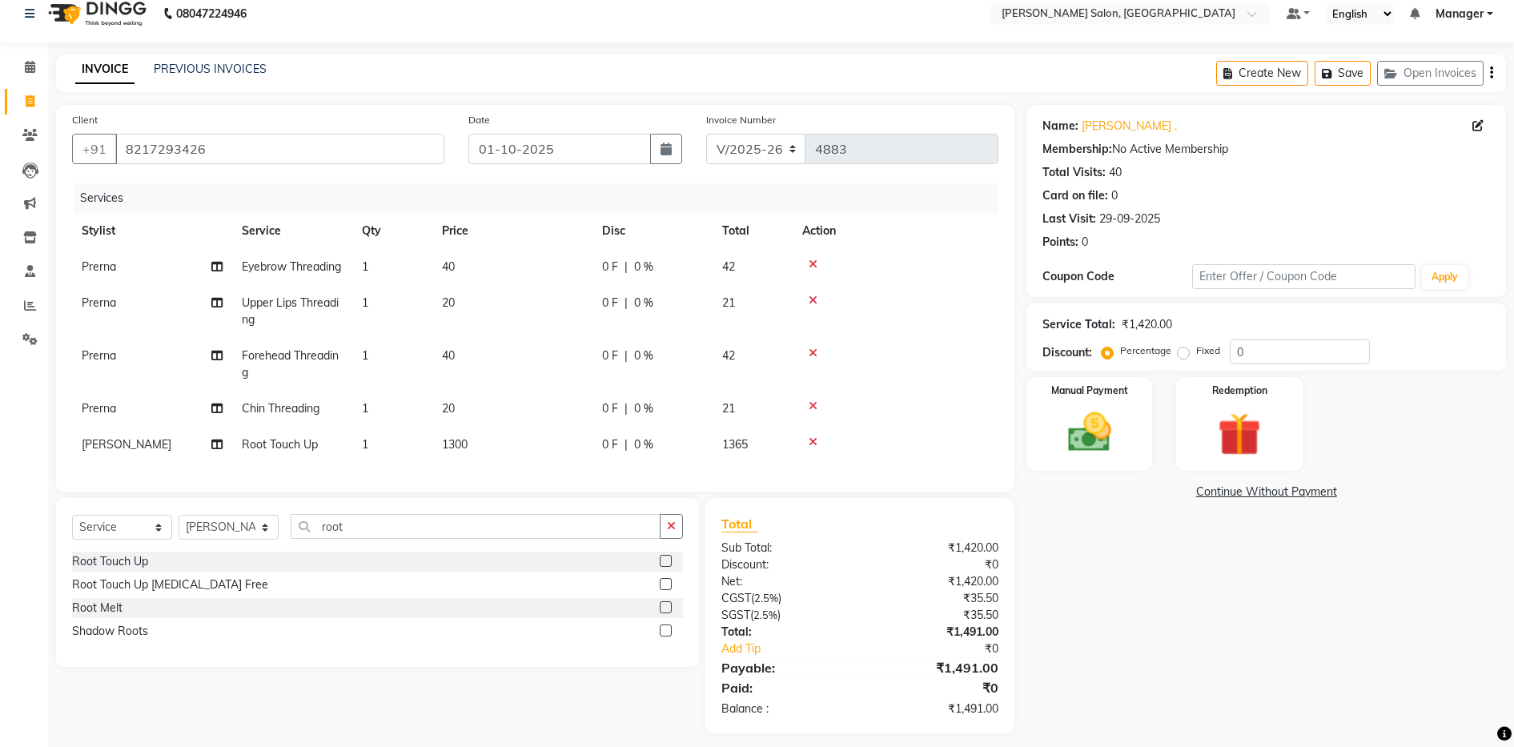
scroll to position [58, 0]
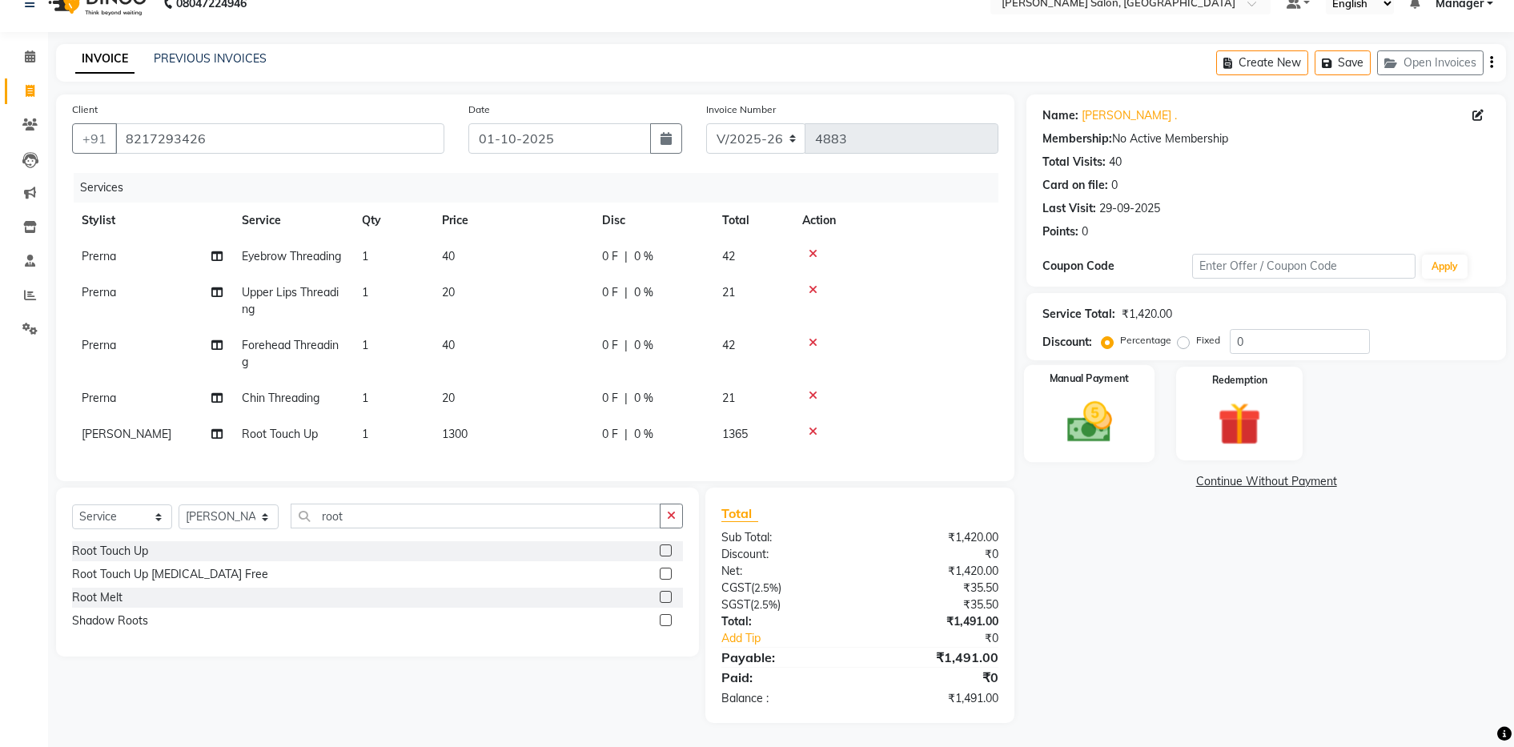
click at [1083, 396] on img at bounding box center [1089, 422] width 73 height 52
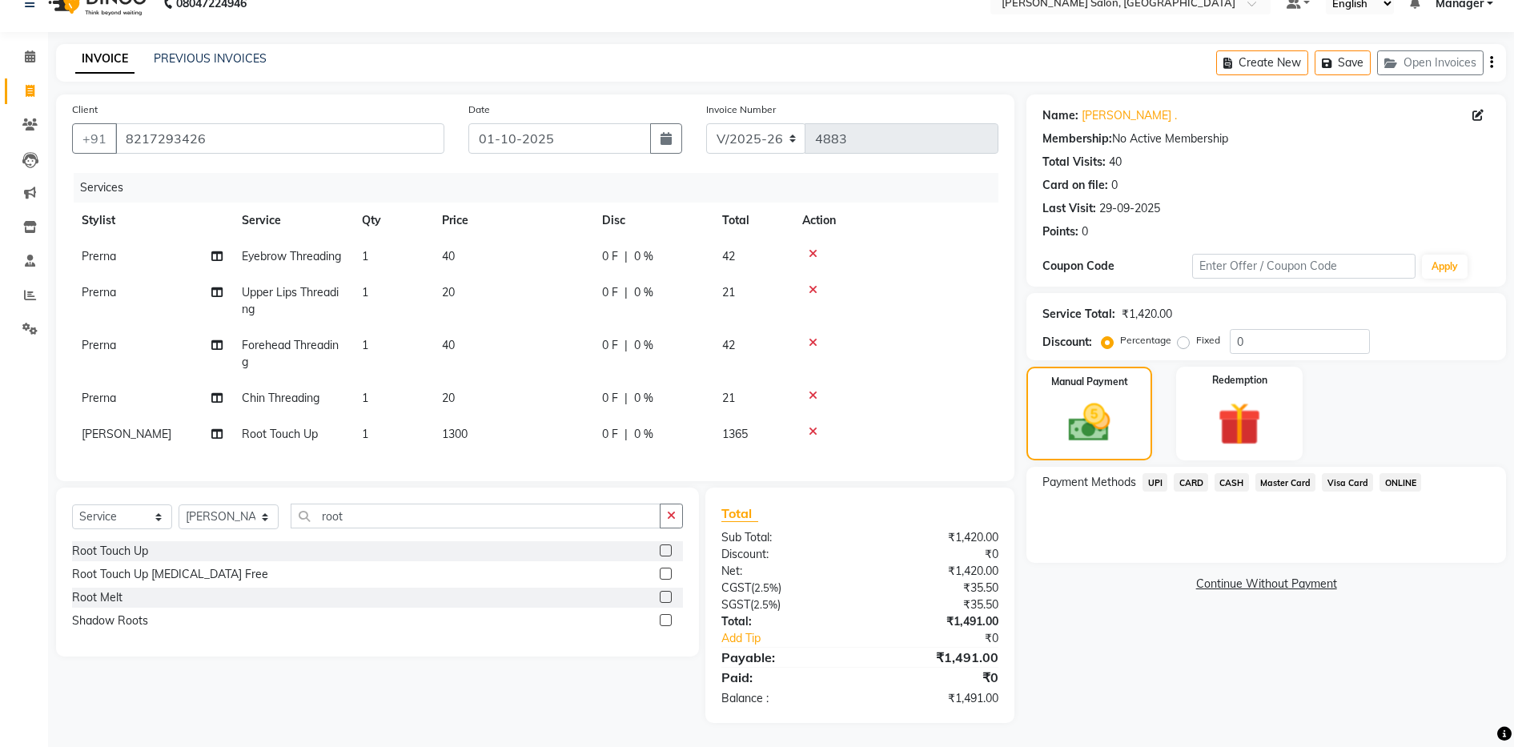
click at [1157, 473] on span "UPI" at bounding box center [1155, 482] width 25 height 18
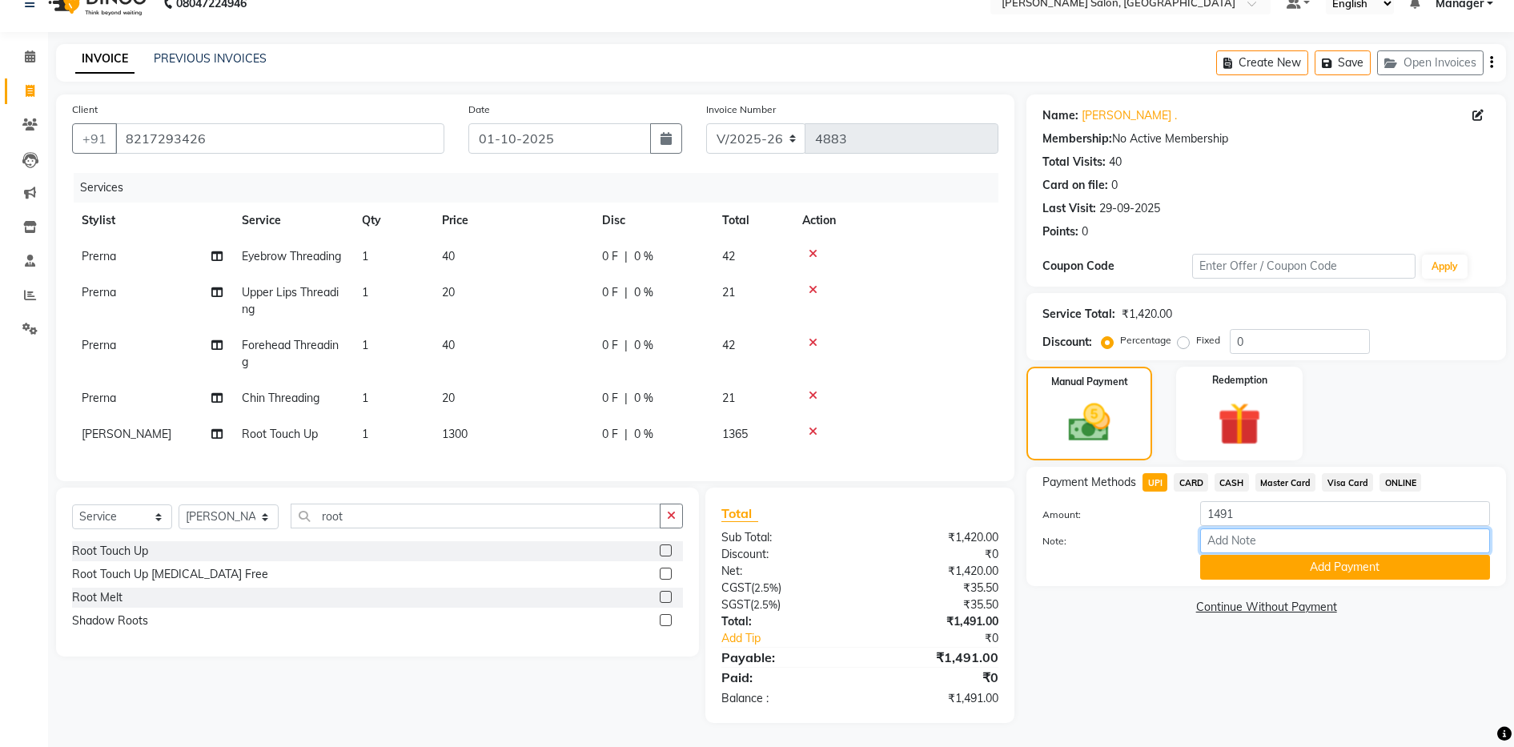
click at [1439, 529] on input "Note:" at bounding box center [1345, 541] width 290 height 25
click at [1369, 555] on button "Add Payment" at bounding box center [1345, 567] width 290 height 25
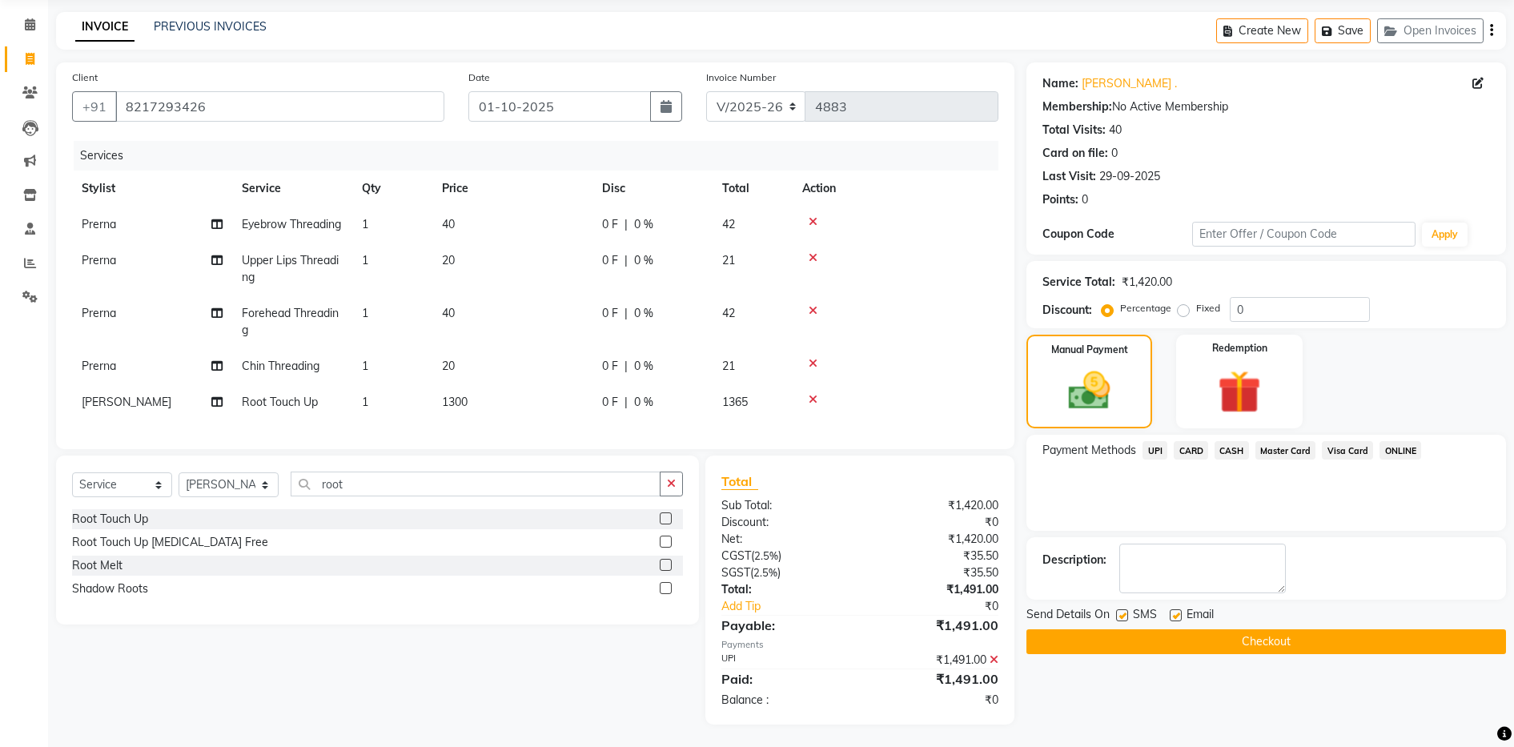
click at [1264, 641] on button "Checkout" at bounding box center [1267, 641] width 480 height 25
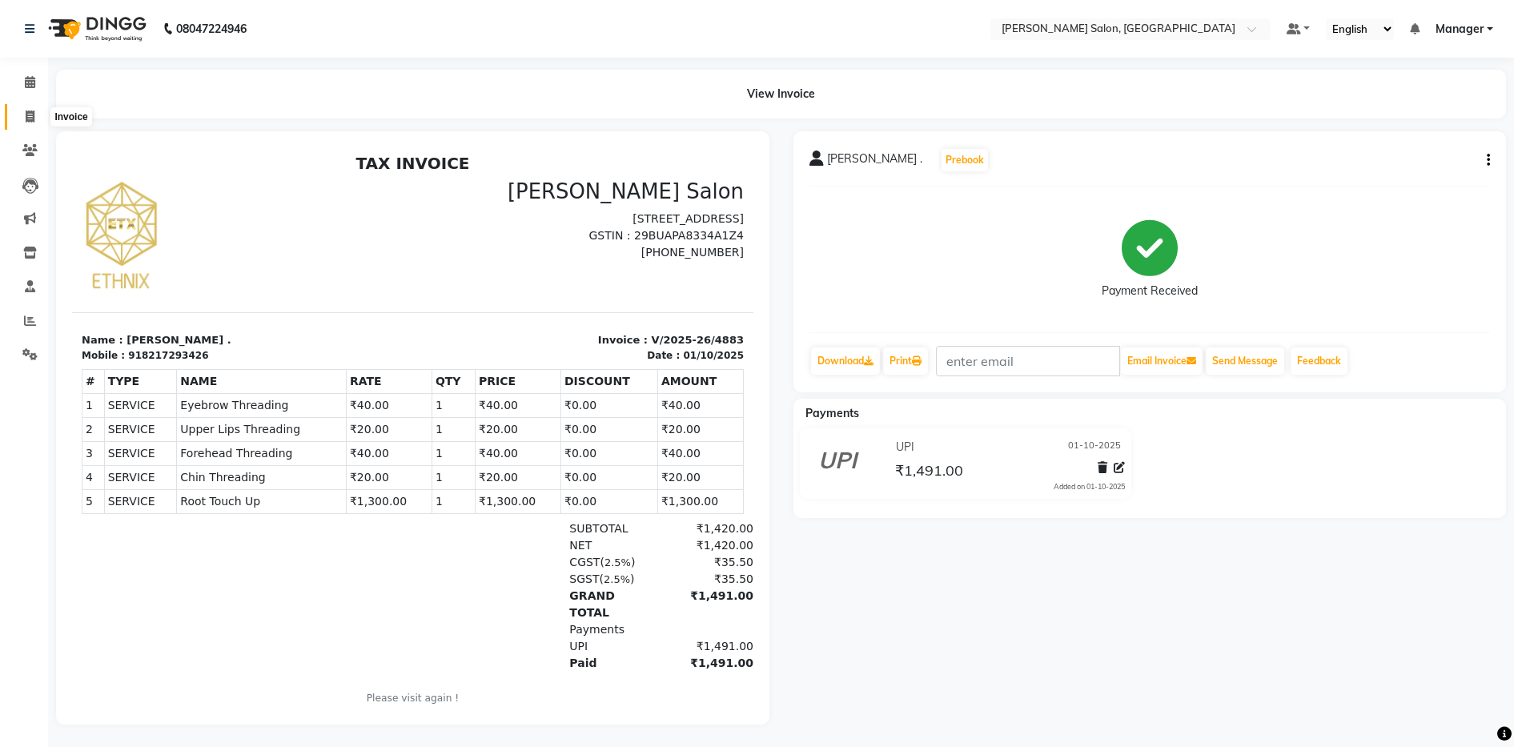
click at [38, 117] on span at bounding box center [30, 117] width 28 height 18
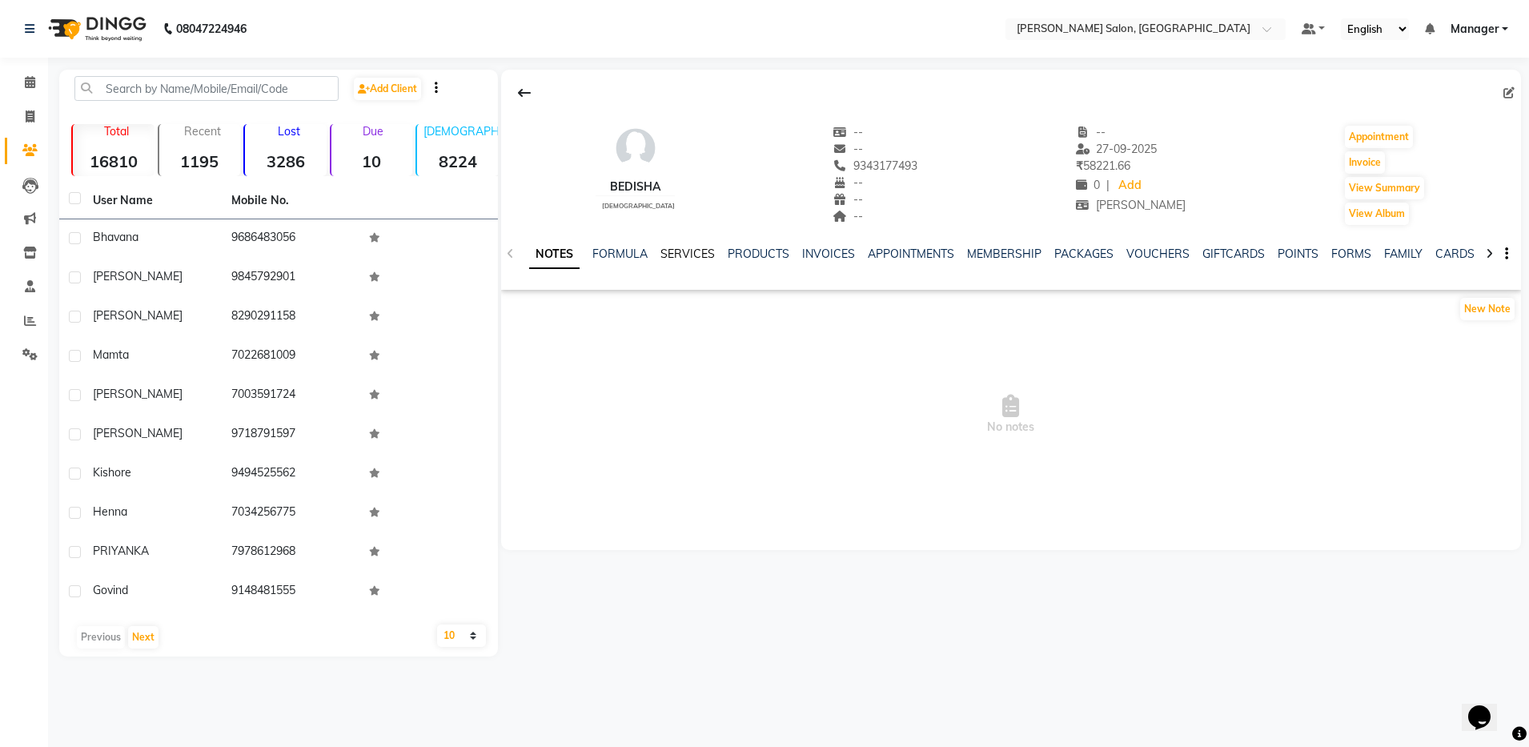
click at [682, 255] on link "SERVICES" at bounding box center [688, 254] width 54 height 14
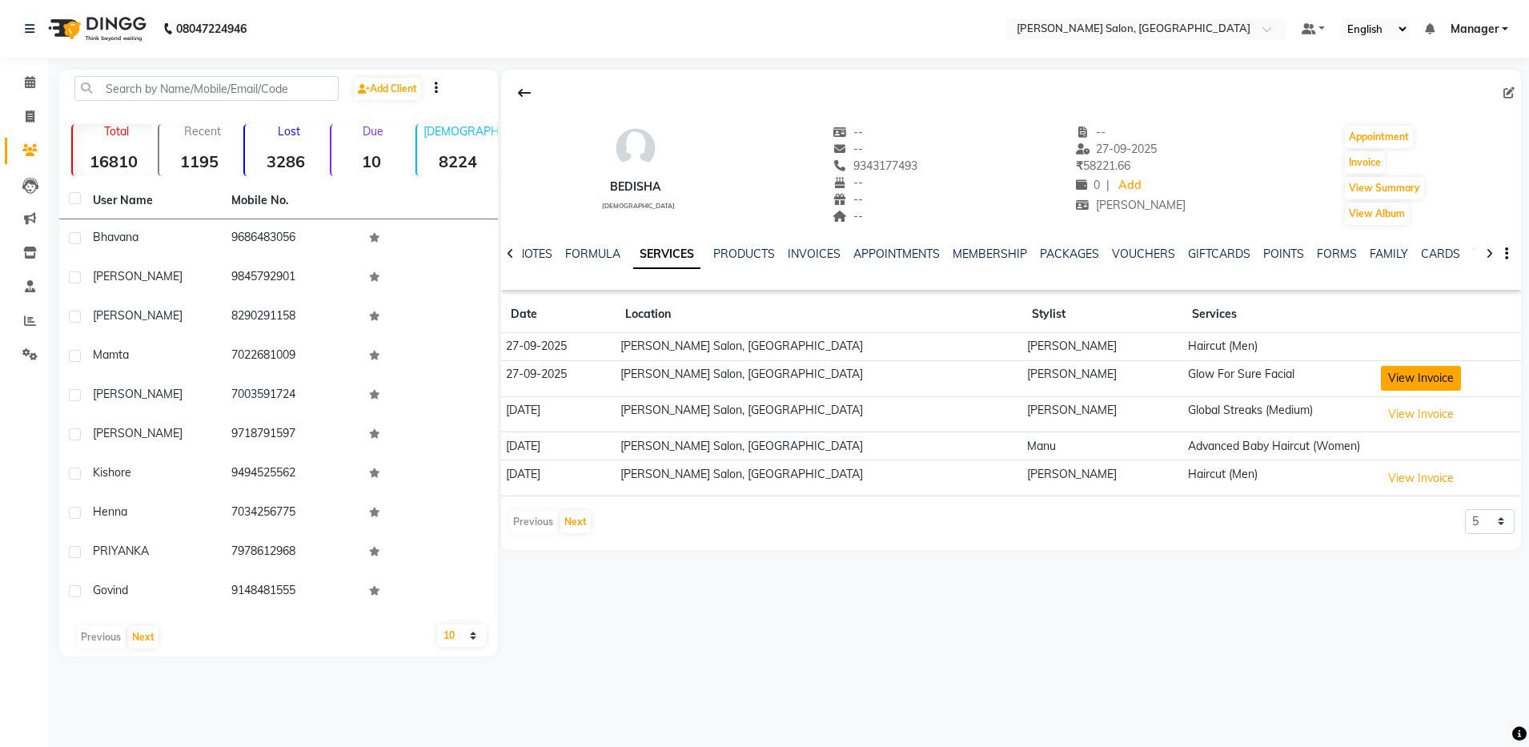
click at [1400, 377] on button "View Invoice" at bounding box center [1421, 378] width 80 height 25
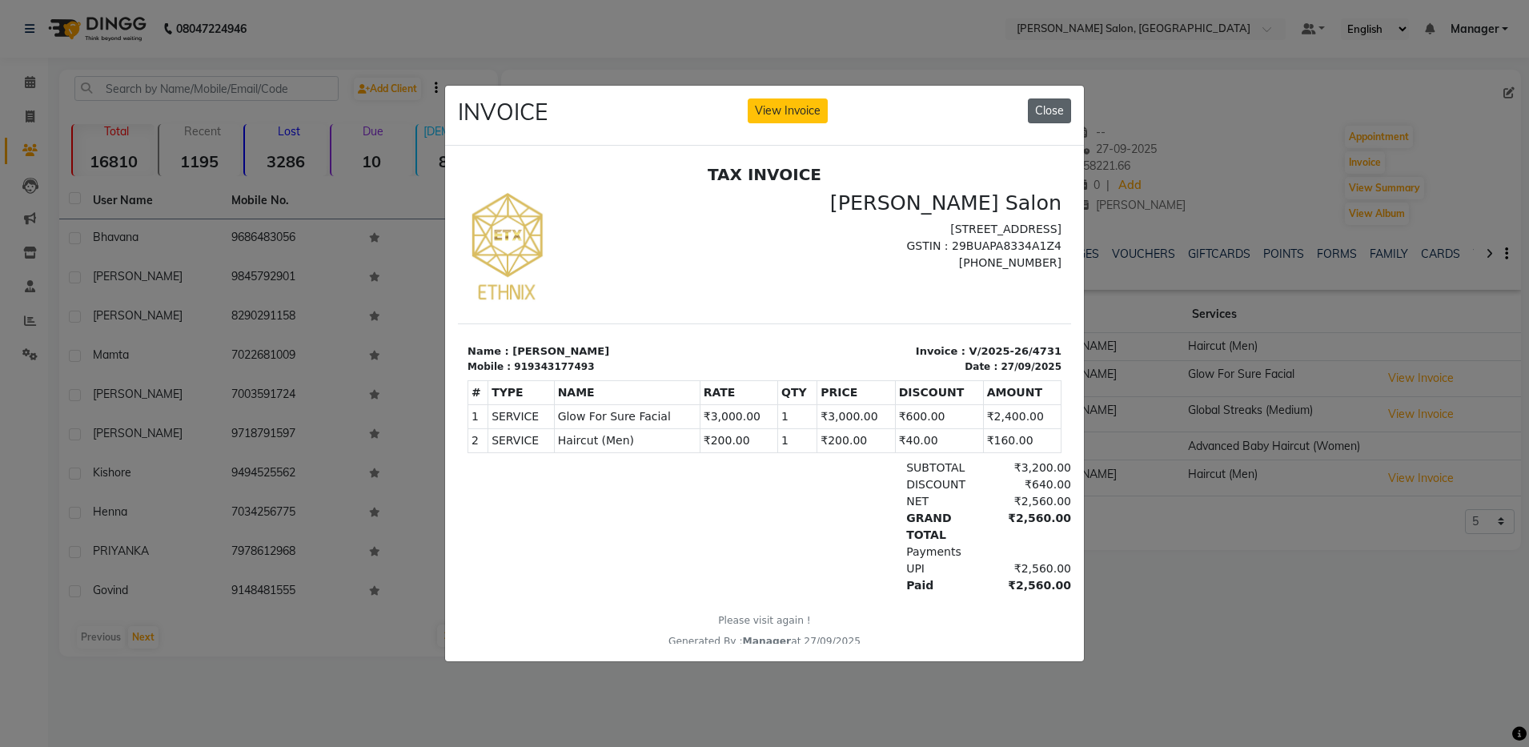
click at [1047, 102] on button "Close" at bounding box center [1049, 110] width 43 height 25
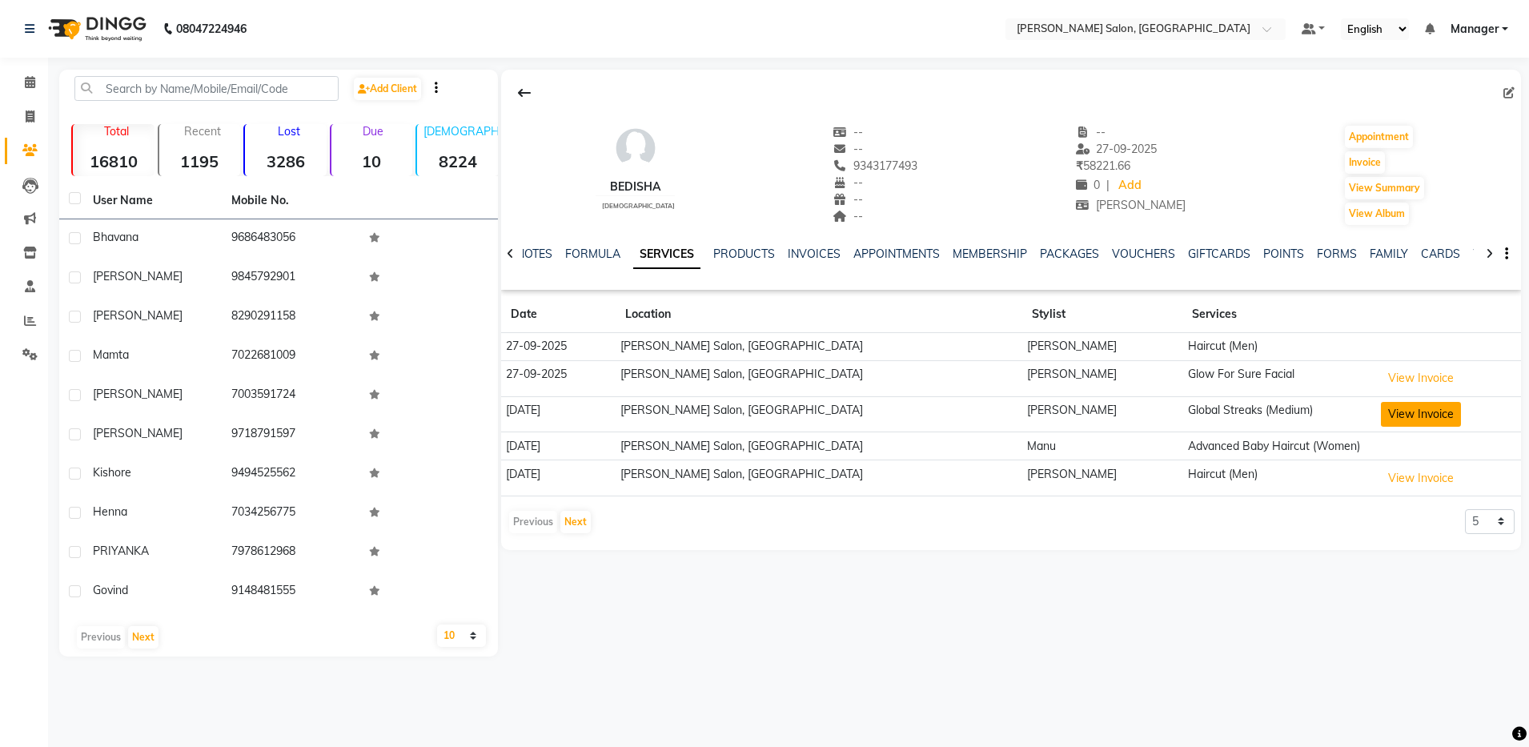
click at [1383, 406] on button "View Invoice" at bounding box center [1421, 414] width 80 height 25
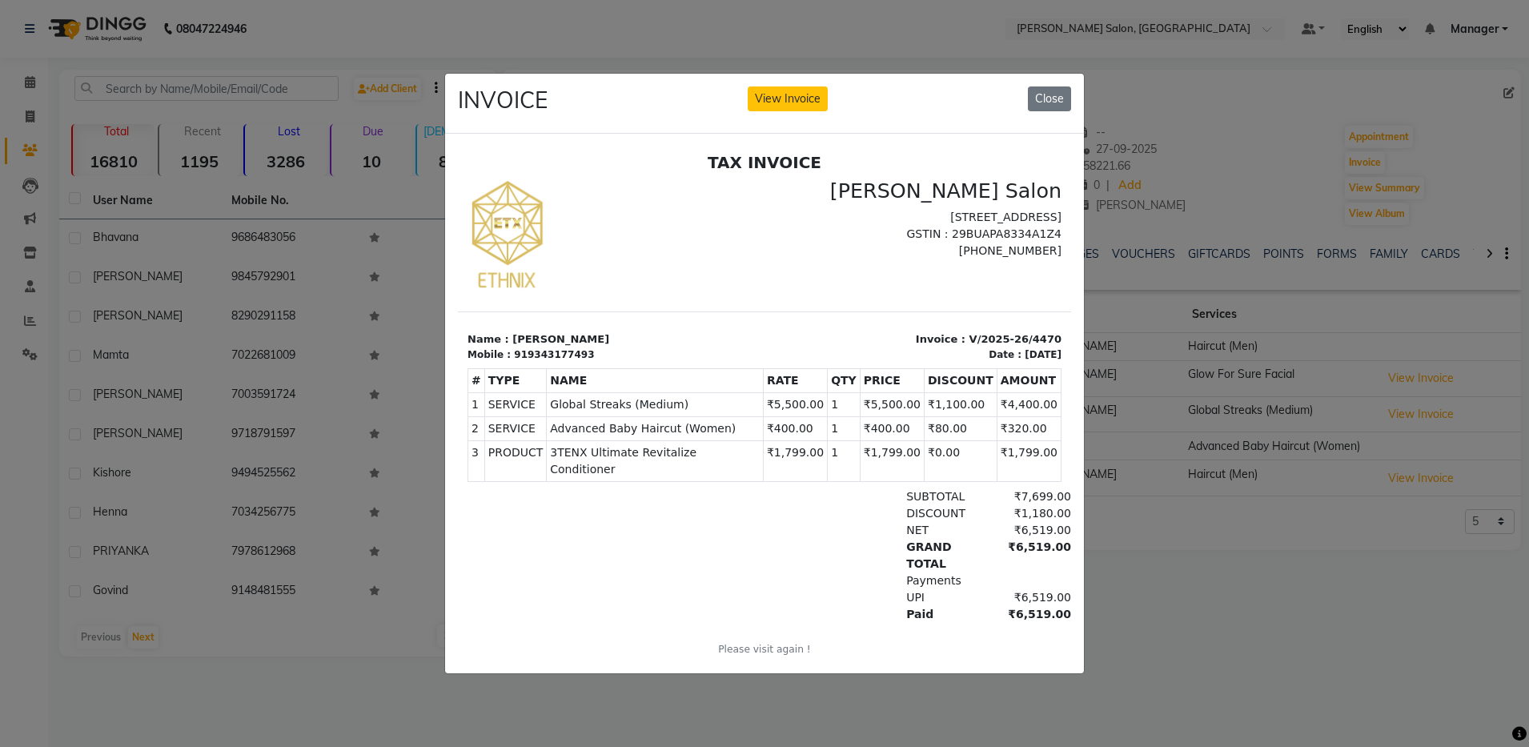
click at [1282, 347] on ngb-modal-window "INVOICE View Invoice Close" at bounding box center [764, 373] width 1529 height 747
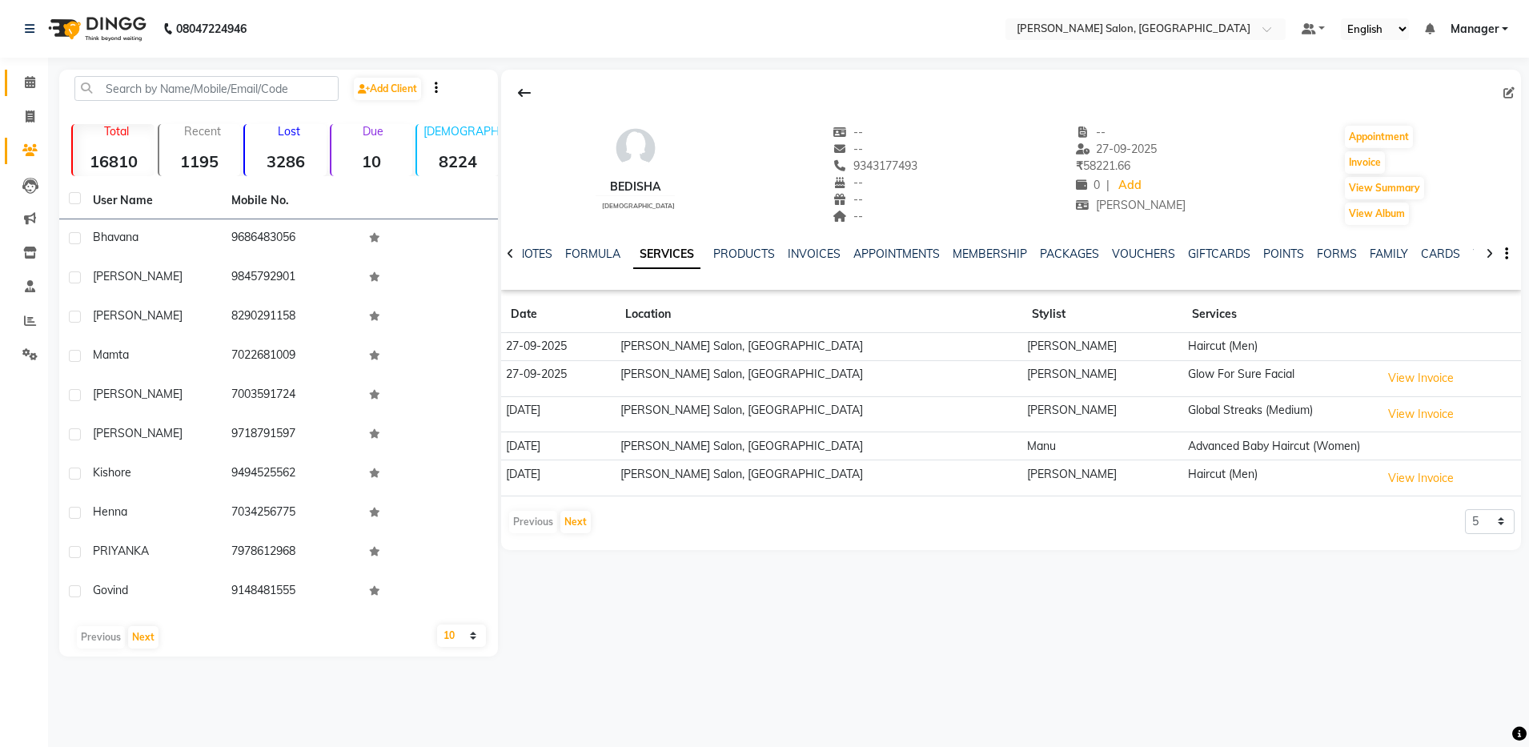
drag, startPoint x: 0, startPoint y: 0, endPoint x: 34, endPoint y: 86, distance: 92.3
click at [34, 86] on icon at bounding box center [30, 82] width 10 height 12
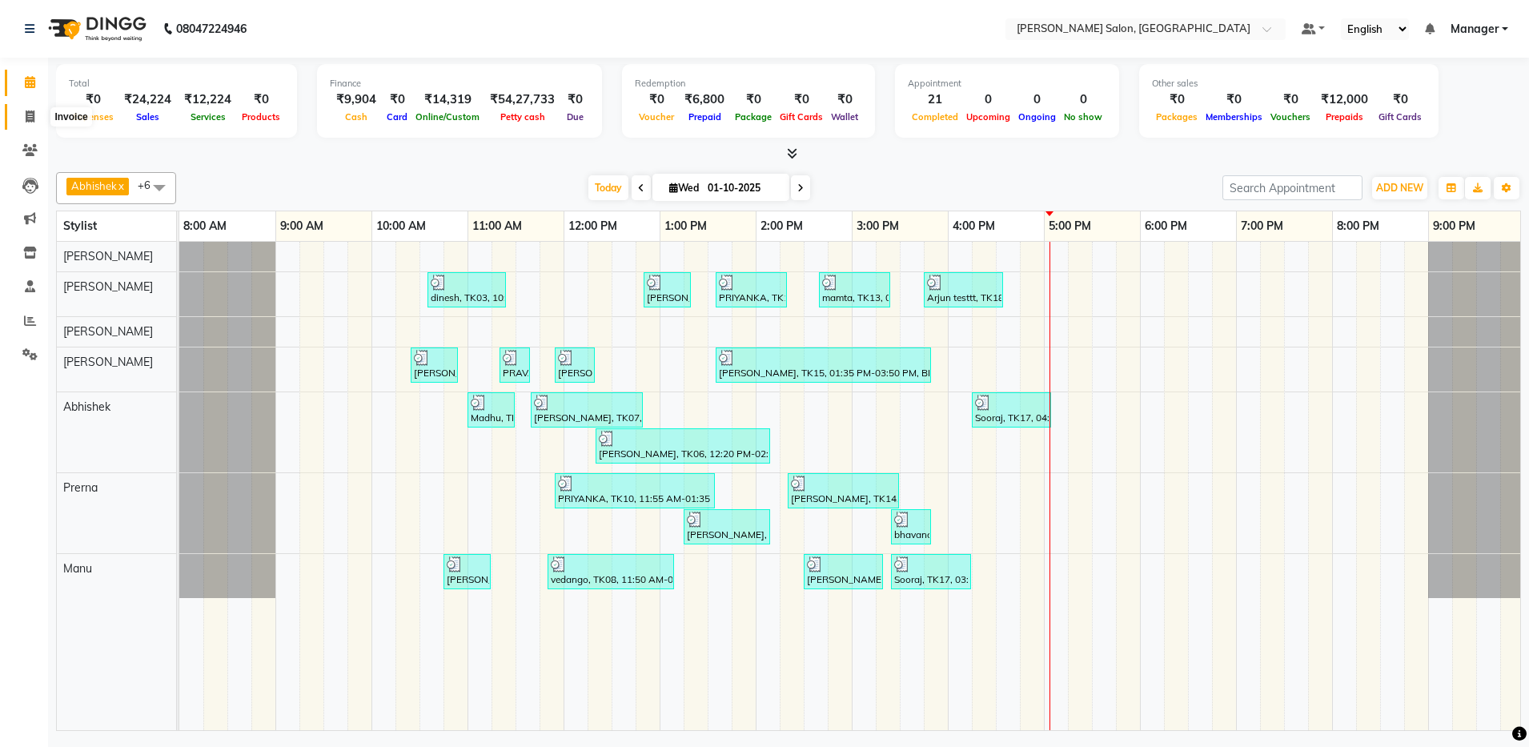
click at [31, 116] on icon at bounding box center [30, 117] width 9 height 12
select select "service"
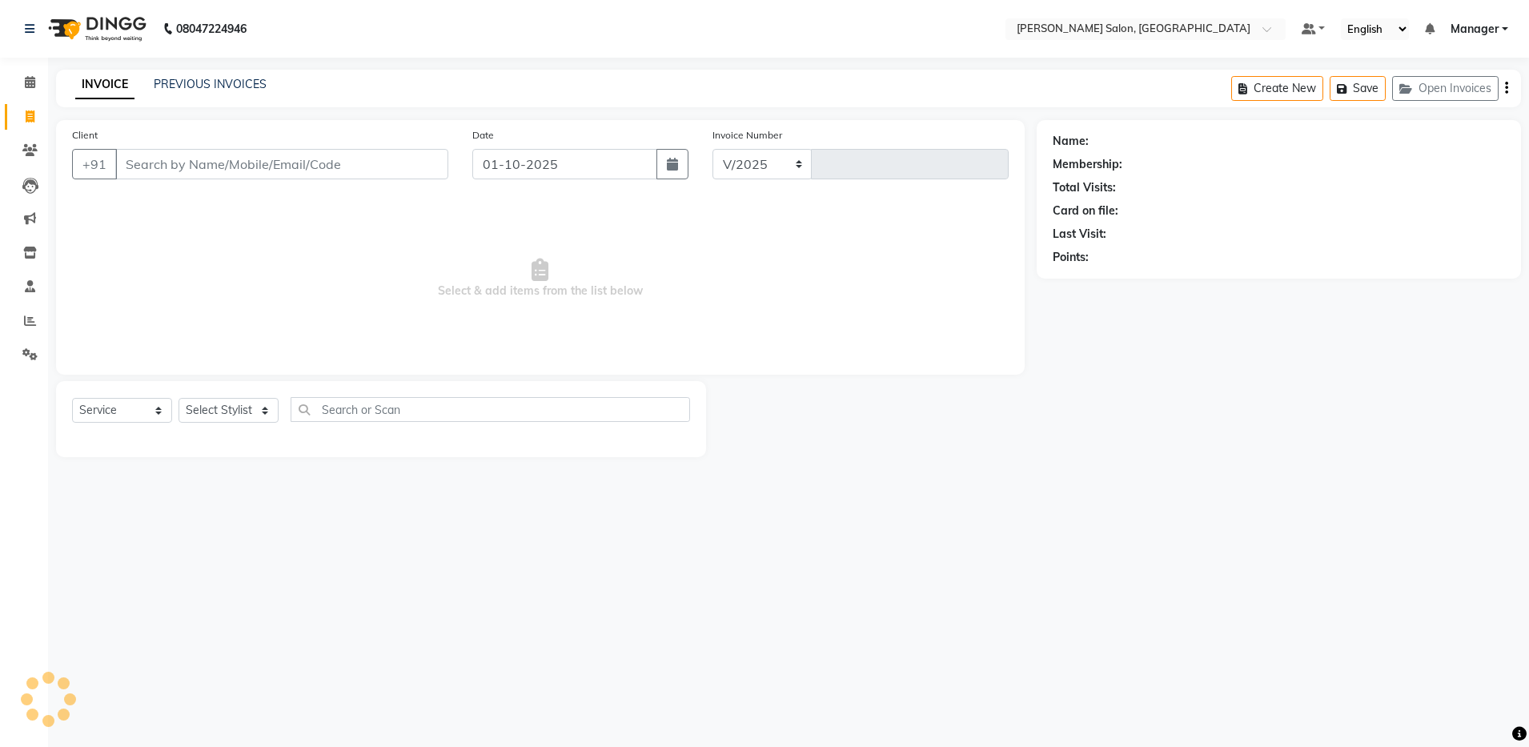
select select "4781"
type input "4874"
click at [219, 79] on link "PREVIOUS INVOICES" at bounding box center [210, 84] width 113 height 14
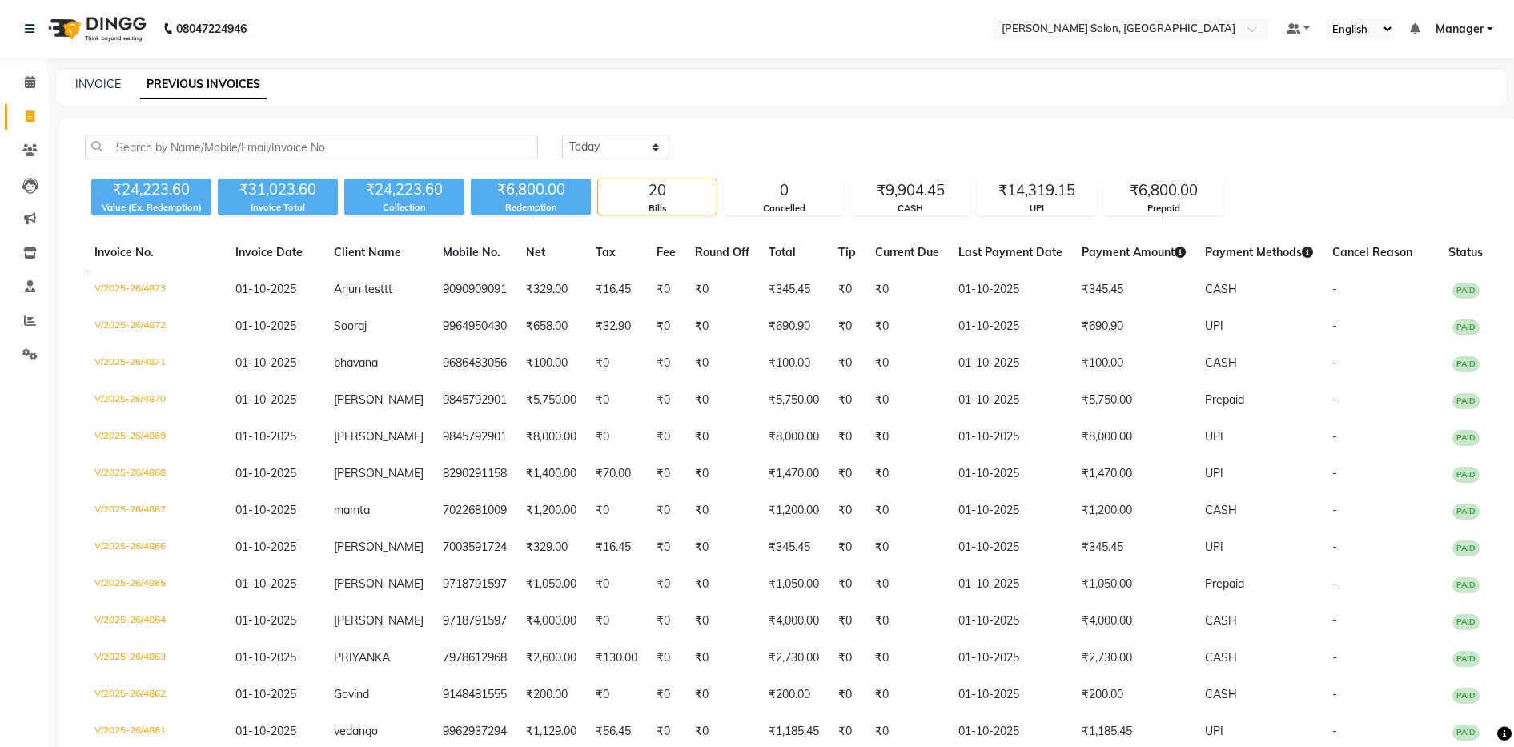
drag, startPoint x: 665, startPoint y: 33, endPoint x: 633, endPoint y: 49, distance: 36.5
click at [665, 33] on nav "08047224946 Select Location × Ethnix Salon, Bellandur Default Panel My Panel En…" at bounding box center [757, 29] width 1514 height 58
click at [28, 114] on icon at bounding box center [30, 117] width 9 height 12
select select "service"
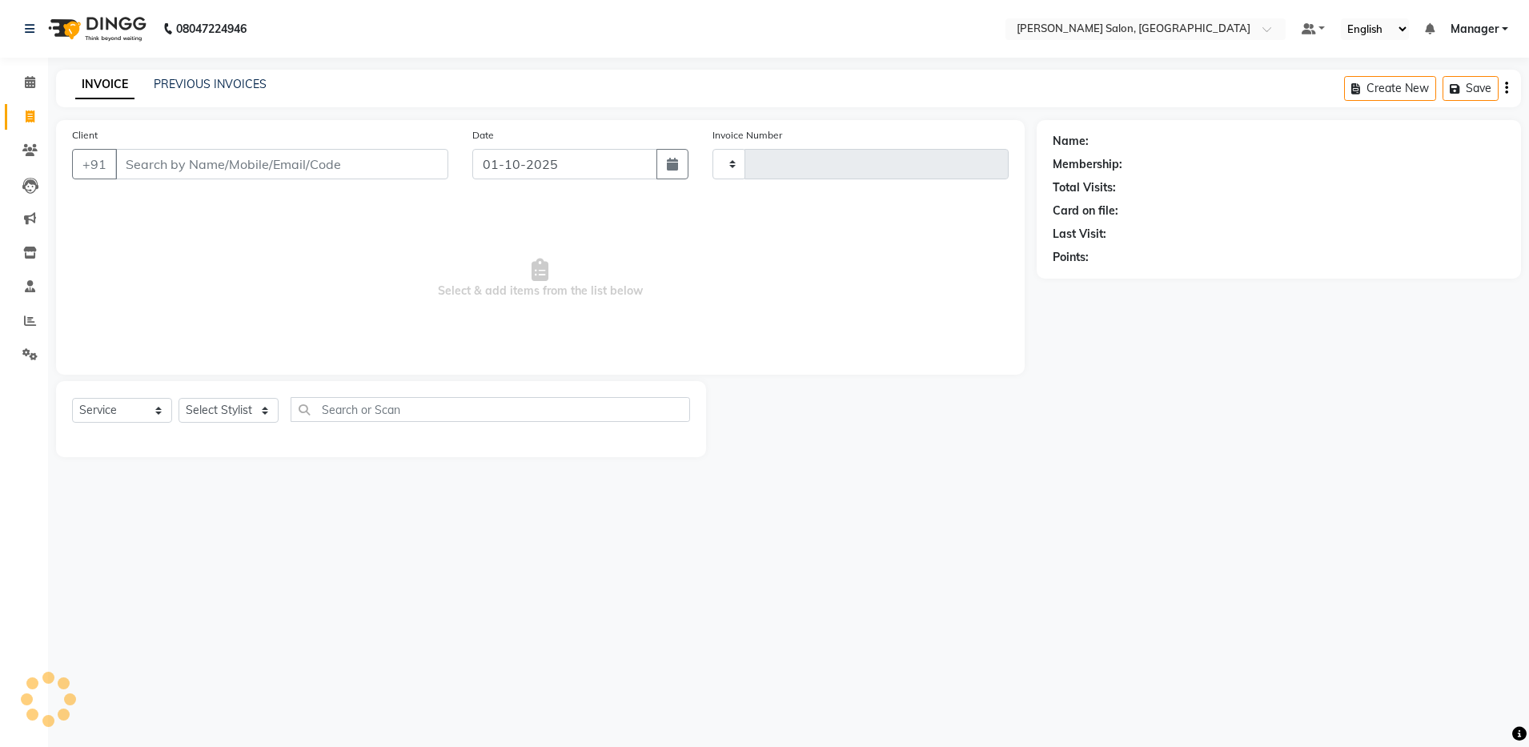
type input "4874"
select select "4781"
click at [697, 61] on div "08047224946 Select Location × Ethnix Salon, Bellandur Default Panel My Panel En…" at bounding box center [764, 373] width 1529 height 747
click at [787, 61] on div "08047224946 Select Location × Ethnix Salon, Bellandur Default Panel My Panel En…" at bounding box center [764, 373] width 1529 height 747
drag, startPoint x: 353, startPoint y: 239, endPoint x: 351, endPoint y: 143, distance: 95.3
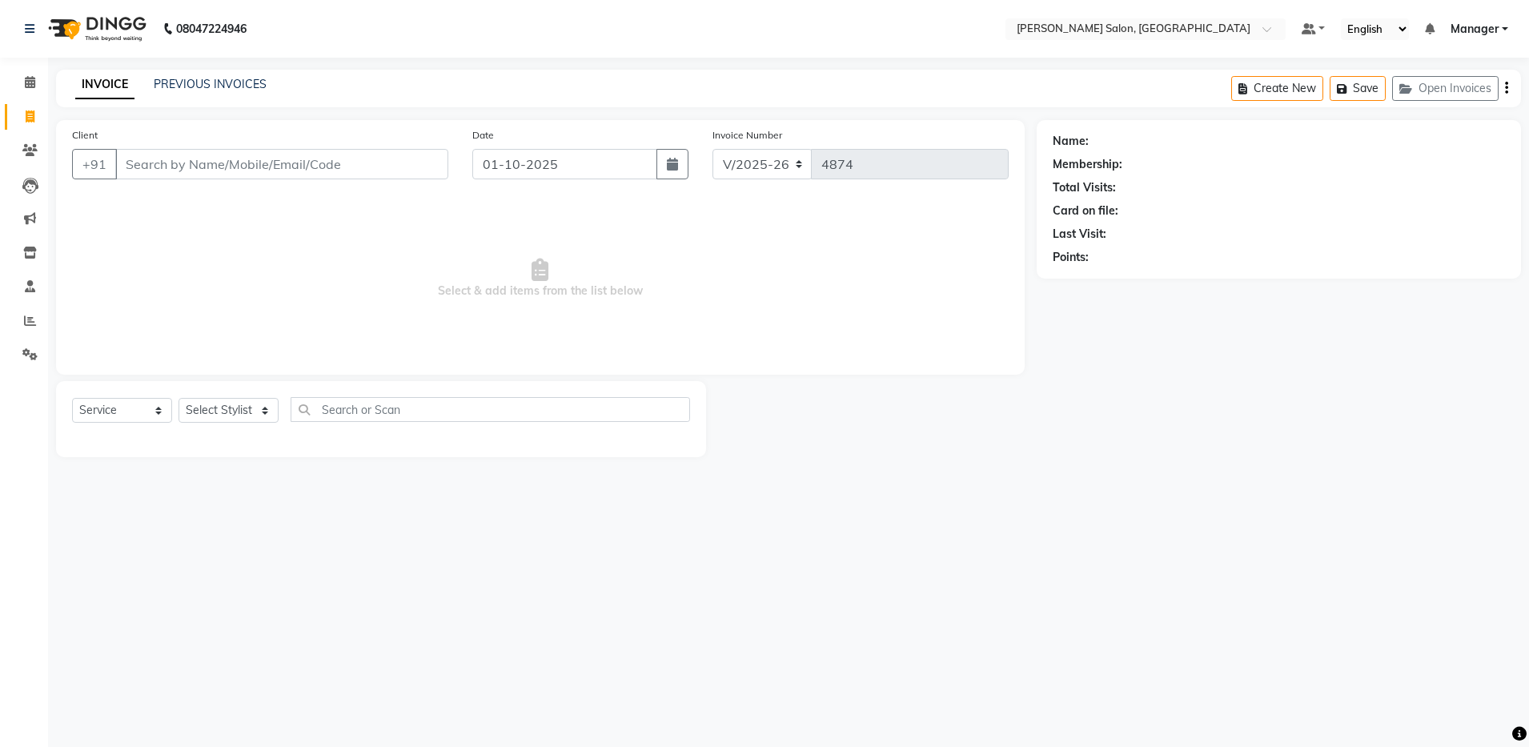
click at [352, 235] on span "Select & add items from the list below" at bounding box center [540, 279] width 937 height 160
click at [230, 86] on link "PREVIOUS INVOICES" at bounding box center [210, 84] width 113 height 14
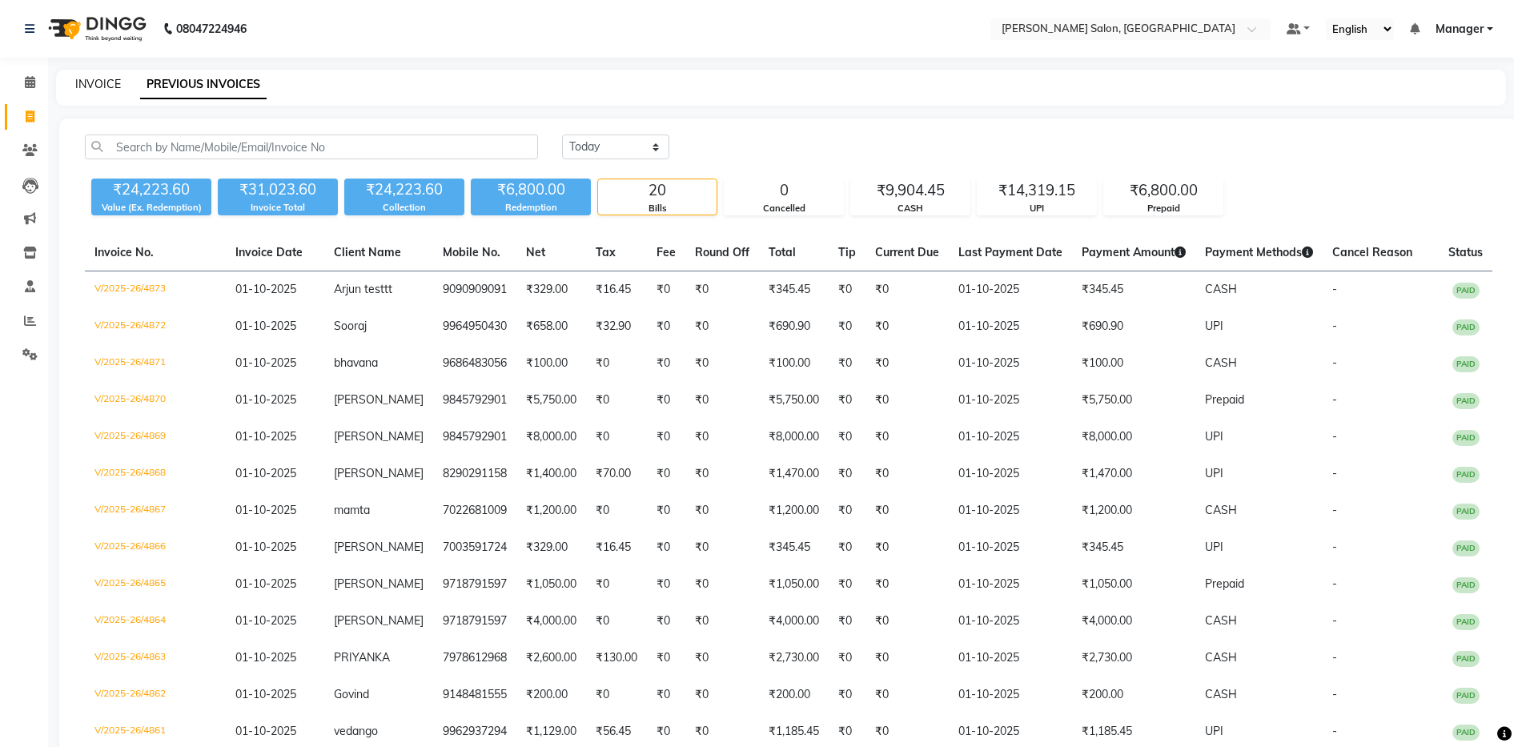
click at [80, 80] on link "INVOICE" at bounding box center [98, 84] width 46 height 14
select select "service"
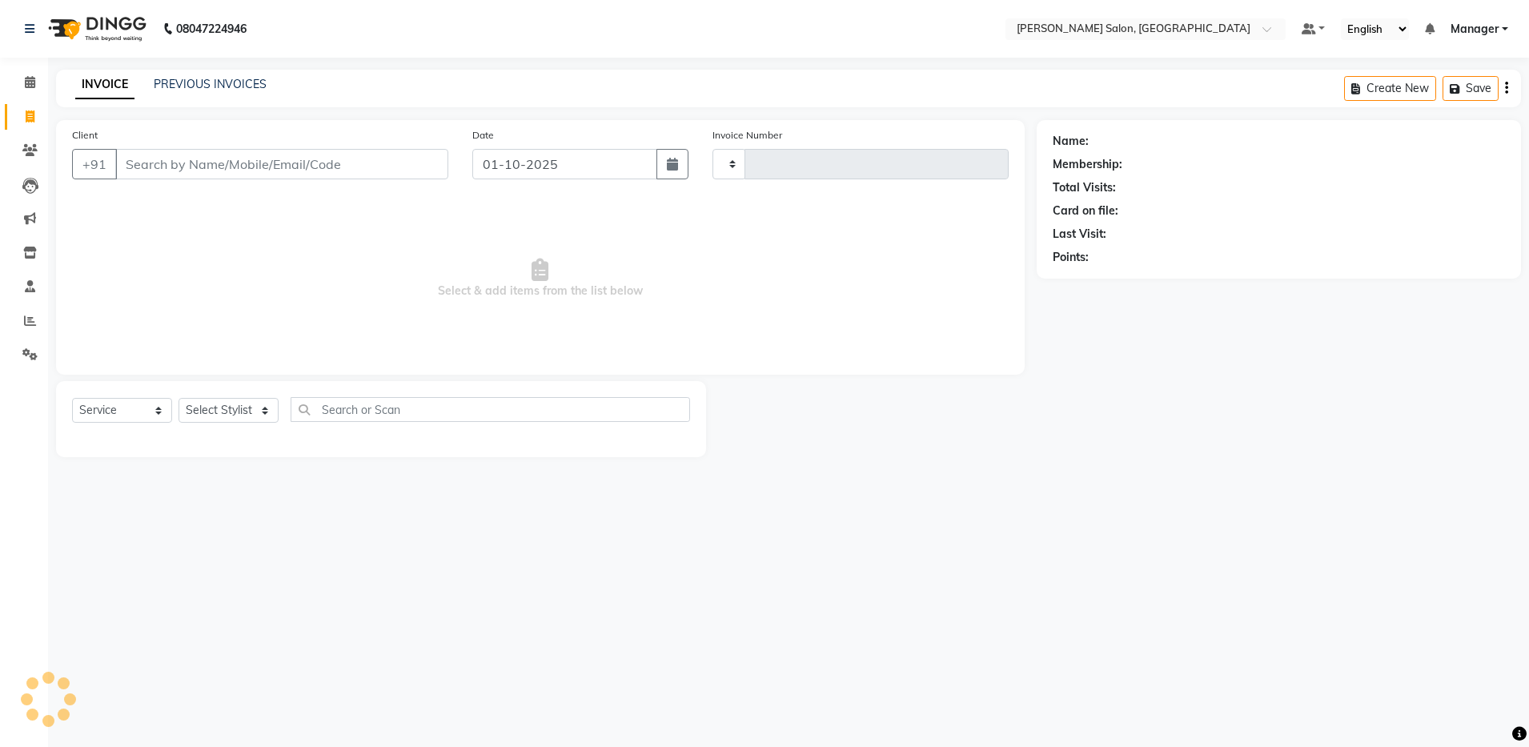
type input "4874"
select select "4781"
click at [173, 164] on input "Client" at bounding box center [281, 164] width 333 height 30
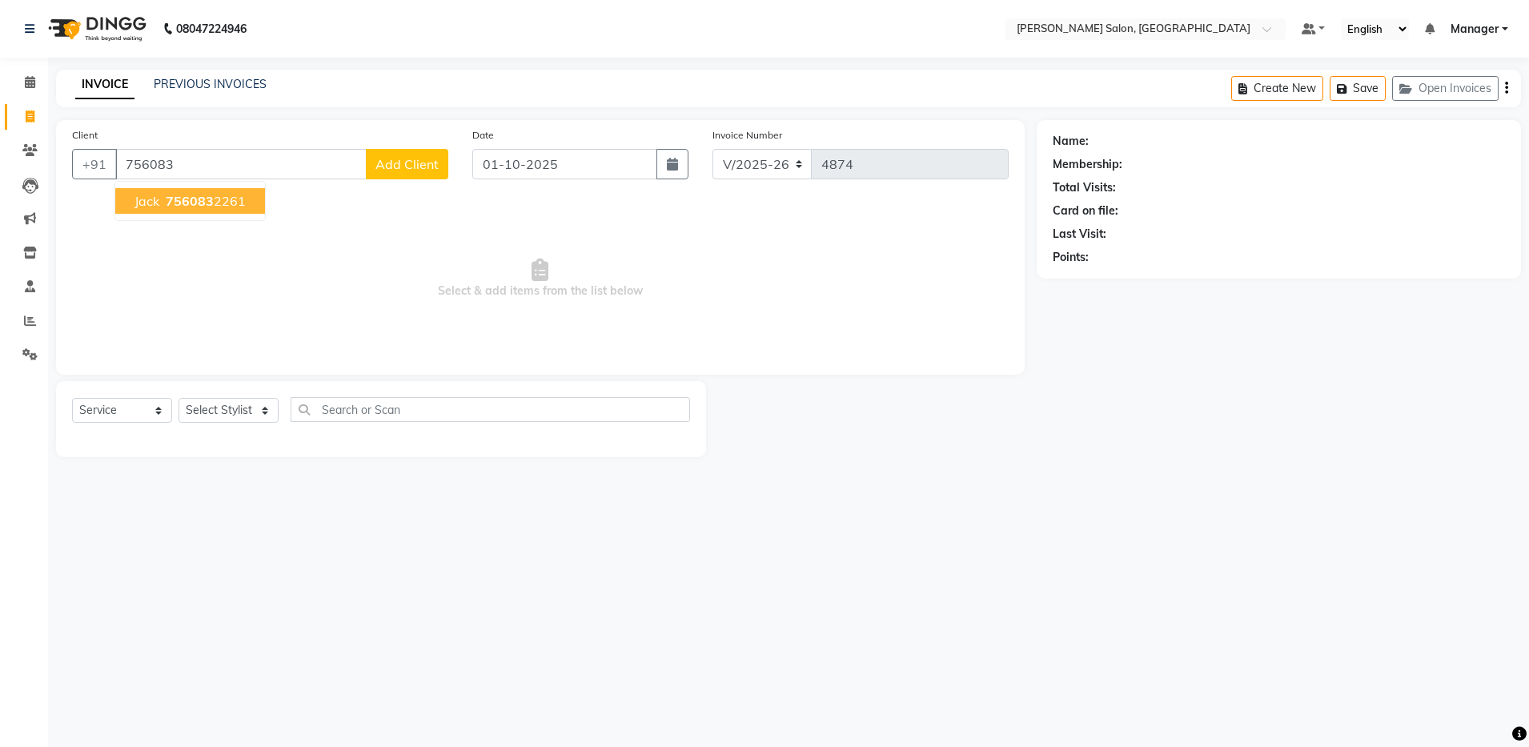
click at [228, 195] on ngb-highlight "756083 2261" at bounding box center [204, 201] width 83 height 16
type input "7560832261"
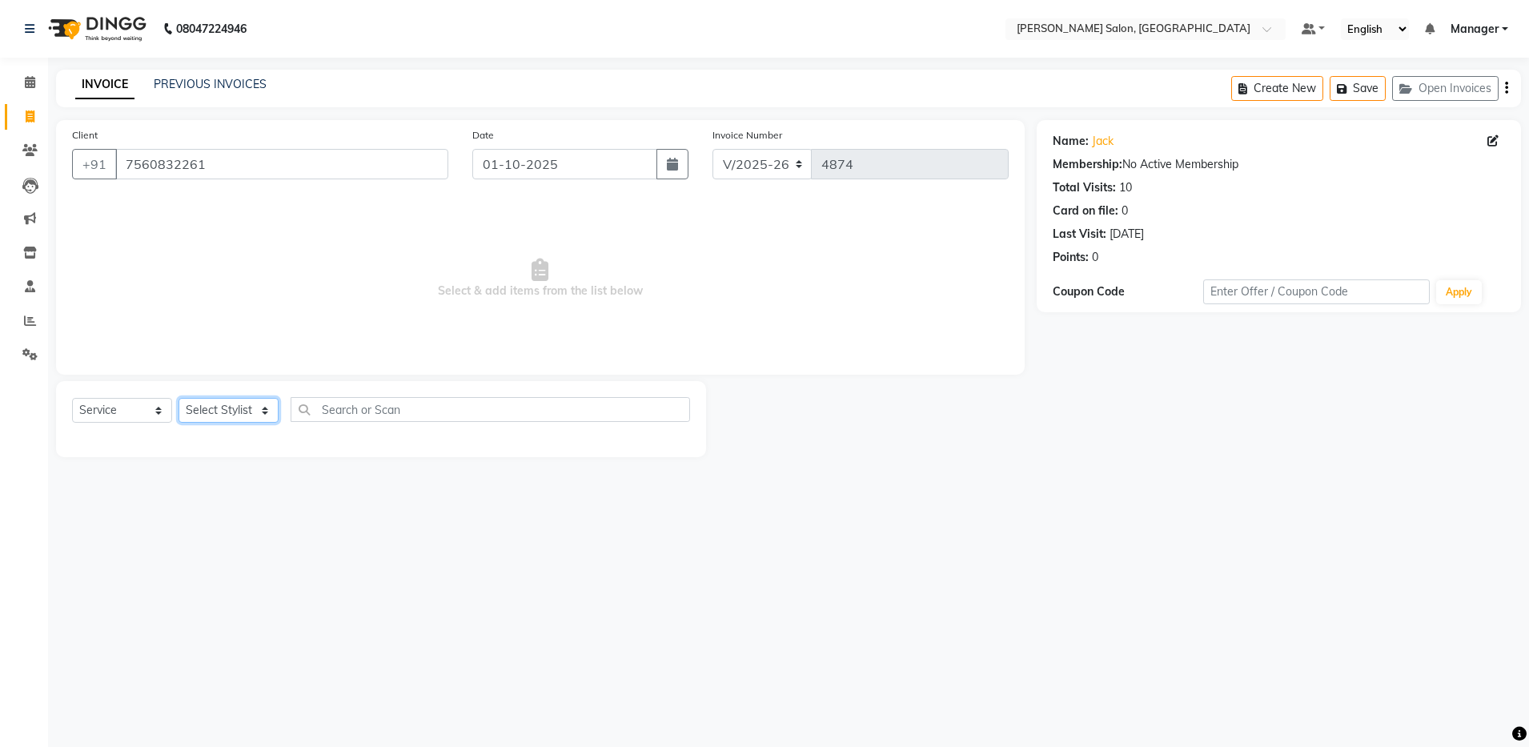
click at [239, 411] on select "Select Stylist Aarthi Abhishek [PERSON_NAME] [PERSON_NAME] Arjun [PERSON_NAME] …" at bounding box center [229, 410] width 100 height 25
select select "28897"
click at [179, 398] on select "Select Stylist Aarthi Abhishek [PERSON_NAME] [PERSON_NAME] Arjun [PERSON_NAME] …" at bounding box center [229, 410] width 100 height 25
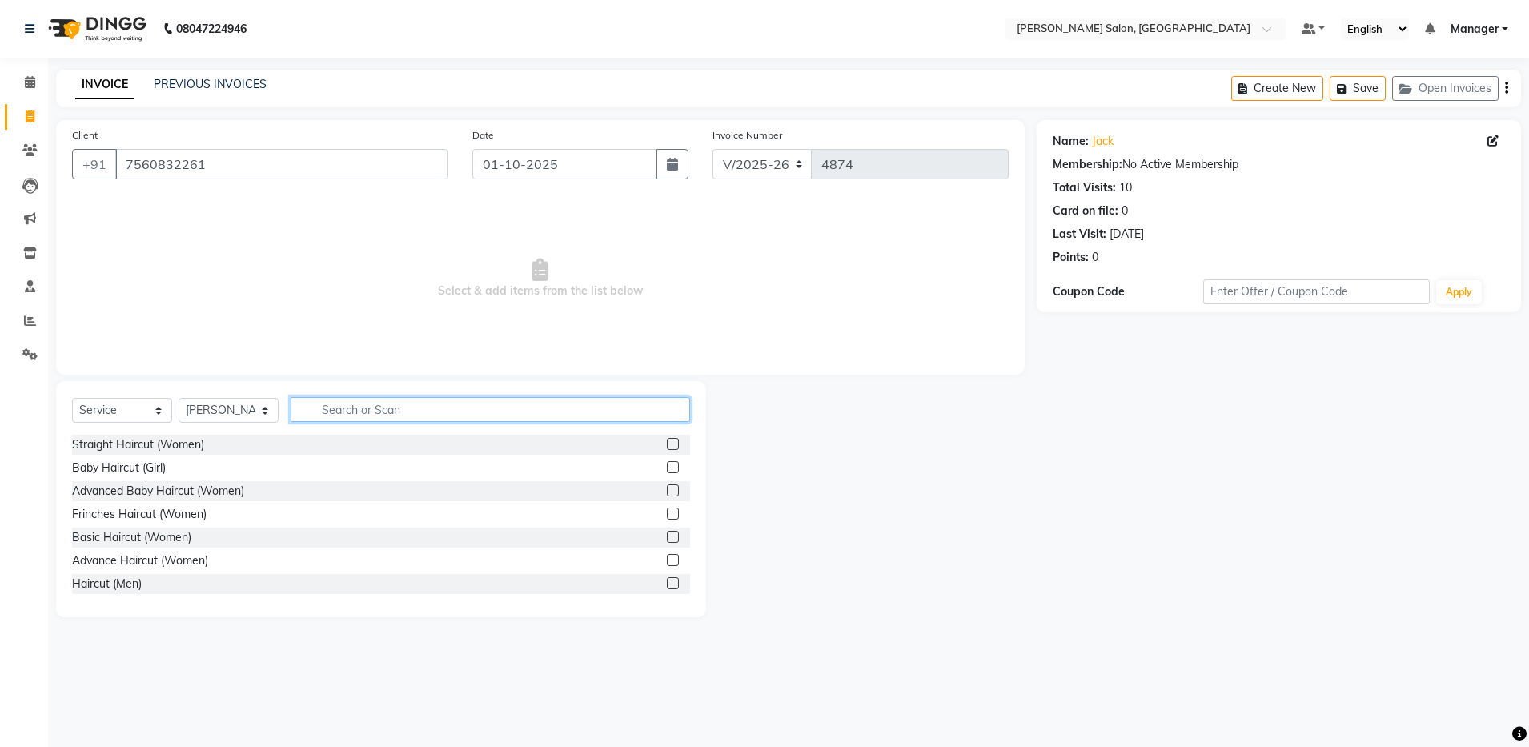
click at [404, 408] on input "text" at bounding box center [491, 409] width 400 height 25
type input "hair"
click at [667, 579] on label at bounding box center [673, 583] width 12 height 12
click at [667, 579] on input "checkbox" at bounding box center [672, 584] width 10 height 10
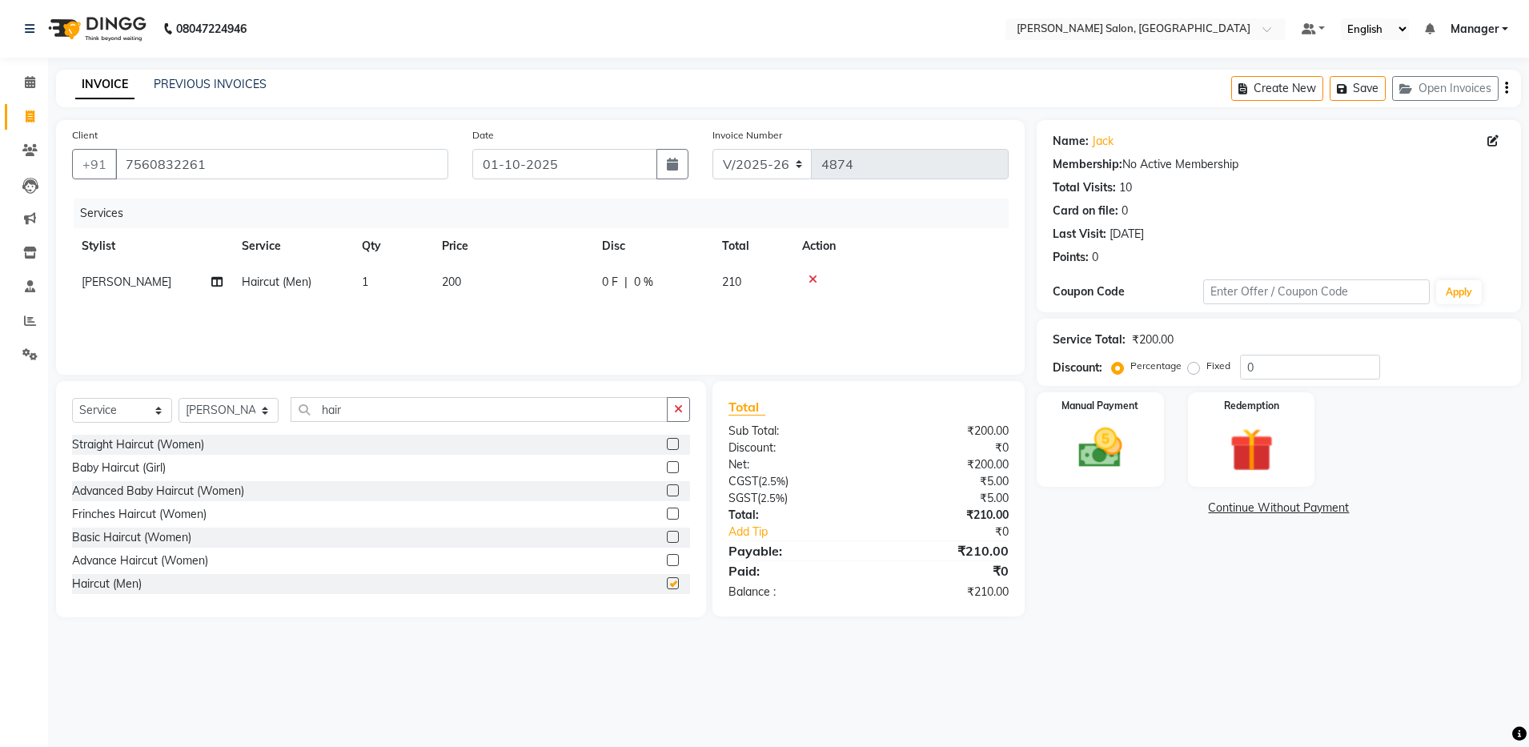
checkbox input "false"
drag, startPoint x: 423, startPoint y: 419, endPoint x: 423, endPoint y: 401, distance: 17.6
click at [423, 403] on input "hair" at bounding box center [479, 409] width 377 height 25
type input "h"
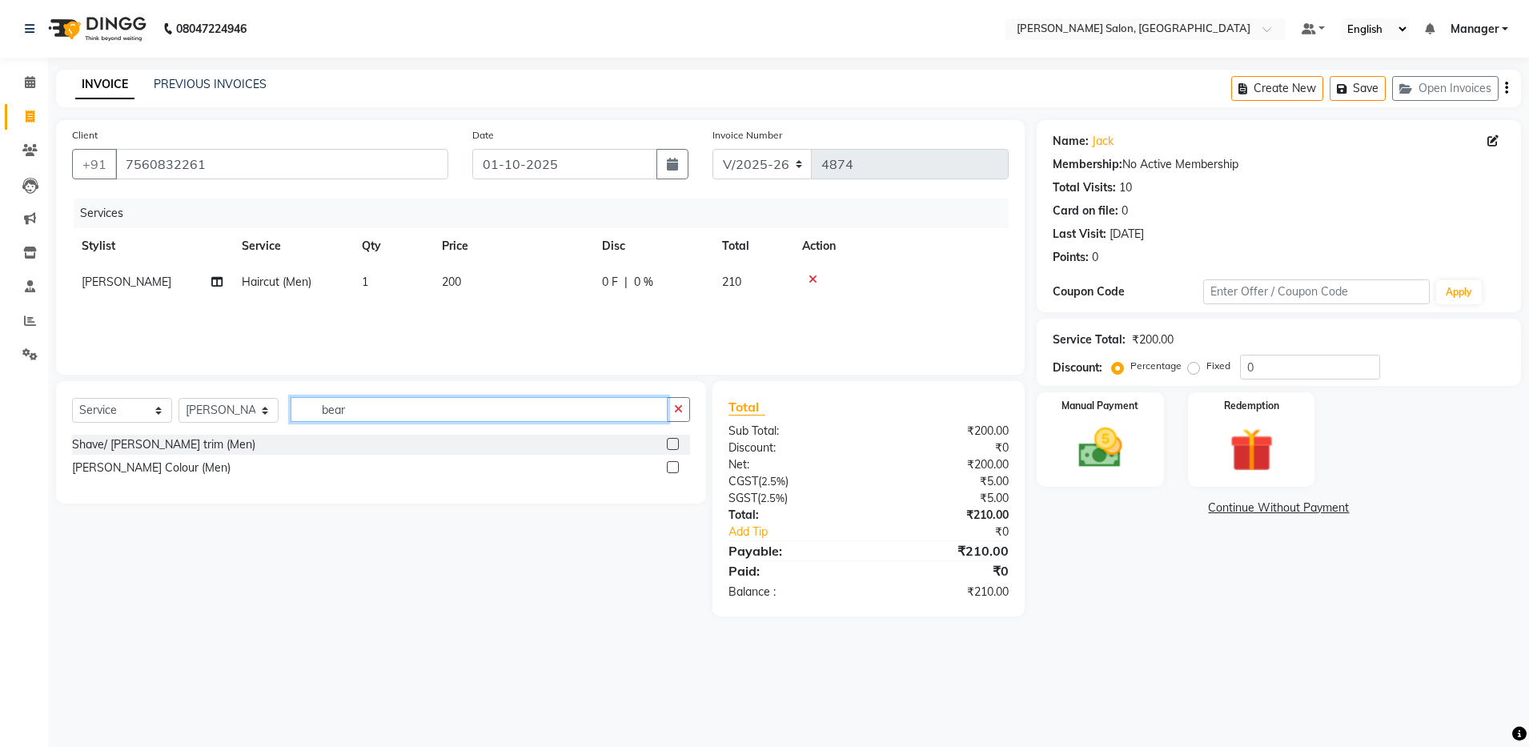
type input "bear"
click at [669, 441] on label at bounding box center [673, 444] width 12 height 12
click at [669, 441] on input "checkbox" at bounding box center [672, 445] width 10 height 10
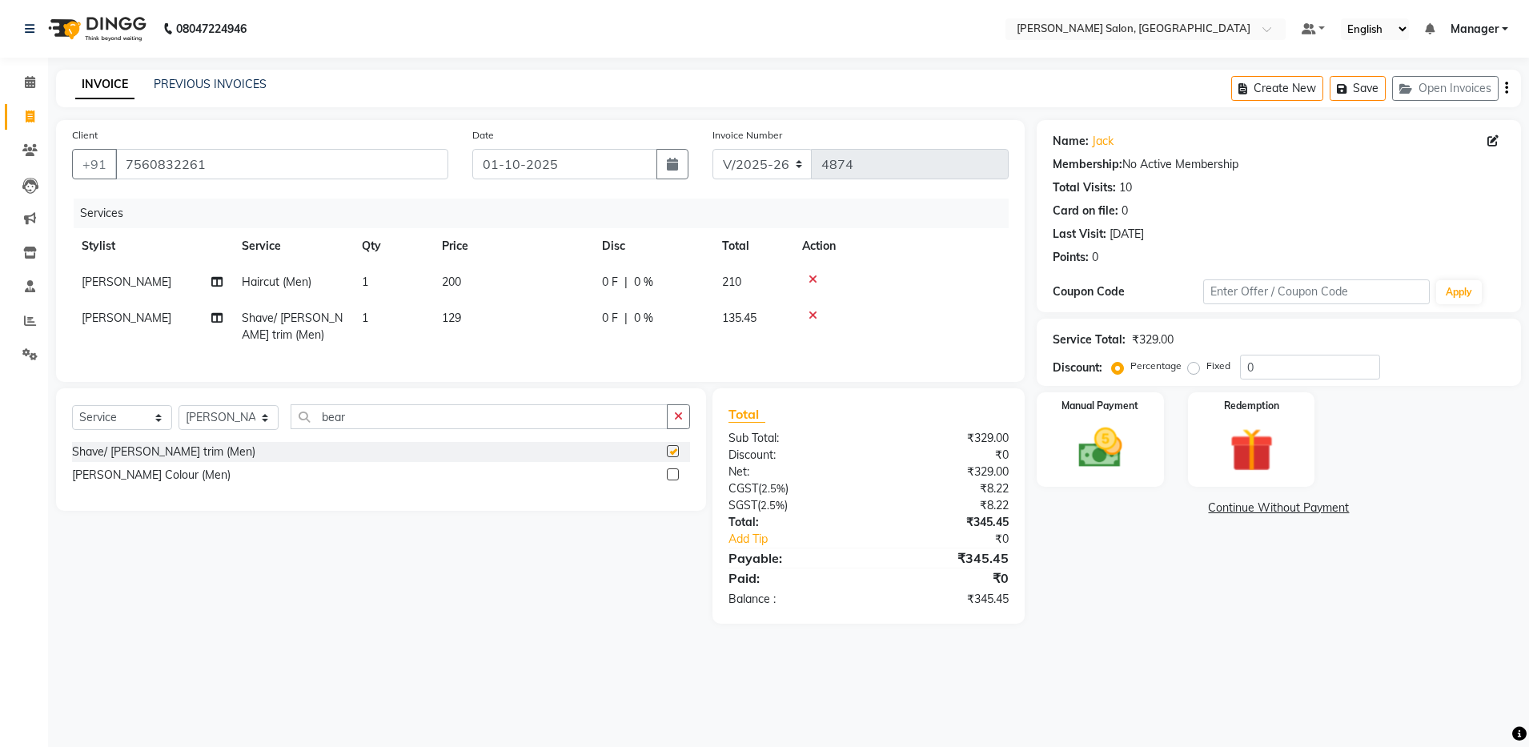
checkbox input "false"
click at [1099, 449] on img at bounding box center [1100, 448] width 74 height 53
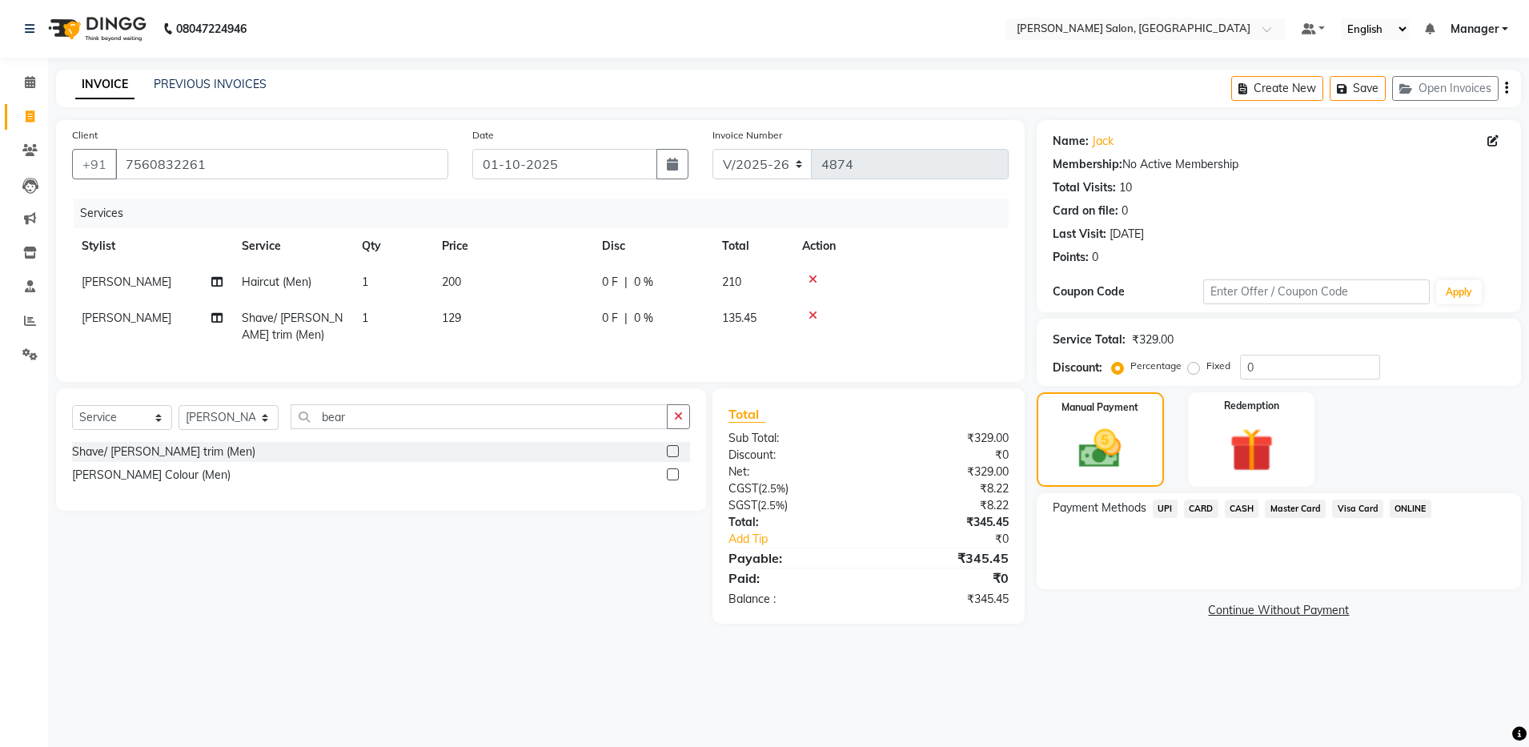
click at [1159, 506] on span "UPI" at bounding box center [1165, 509] width 25 height 18
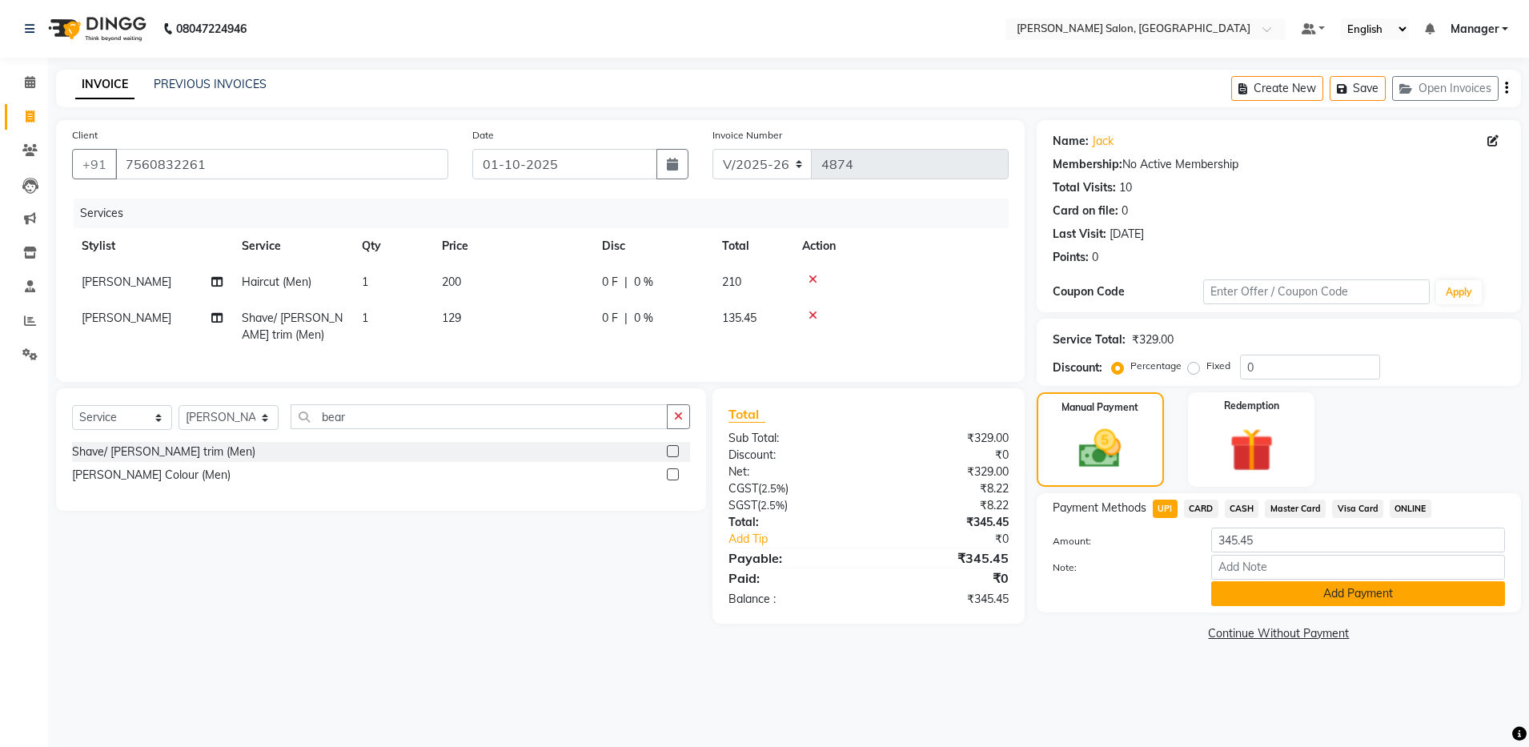
click at [1373, 591] on button "Add Payment" at bounding box center [1359, 593] width 294 height 25
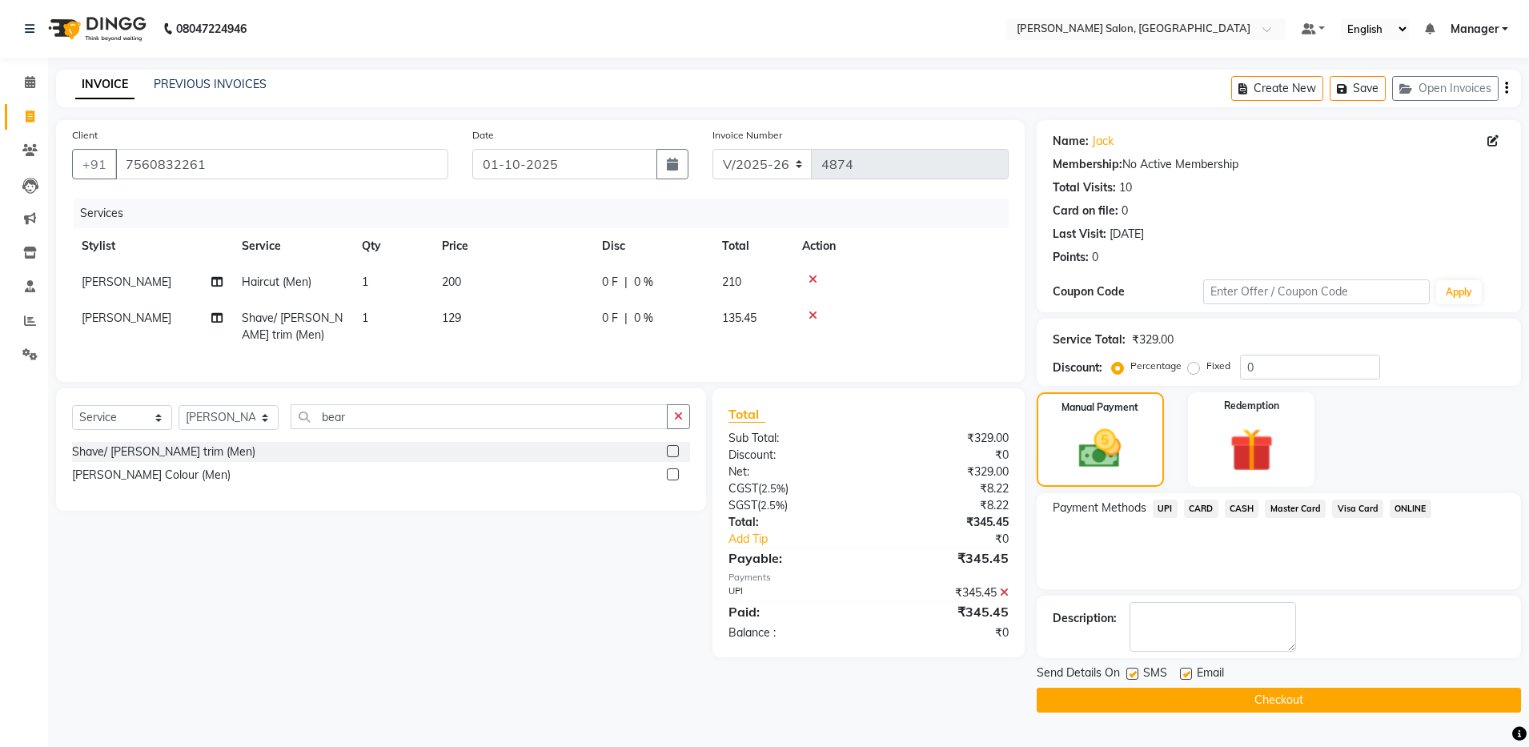
click at [1269, 692] on button "Checkout" at bounding box center [1279, 700] width 484 height 25
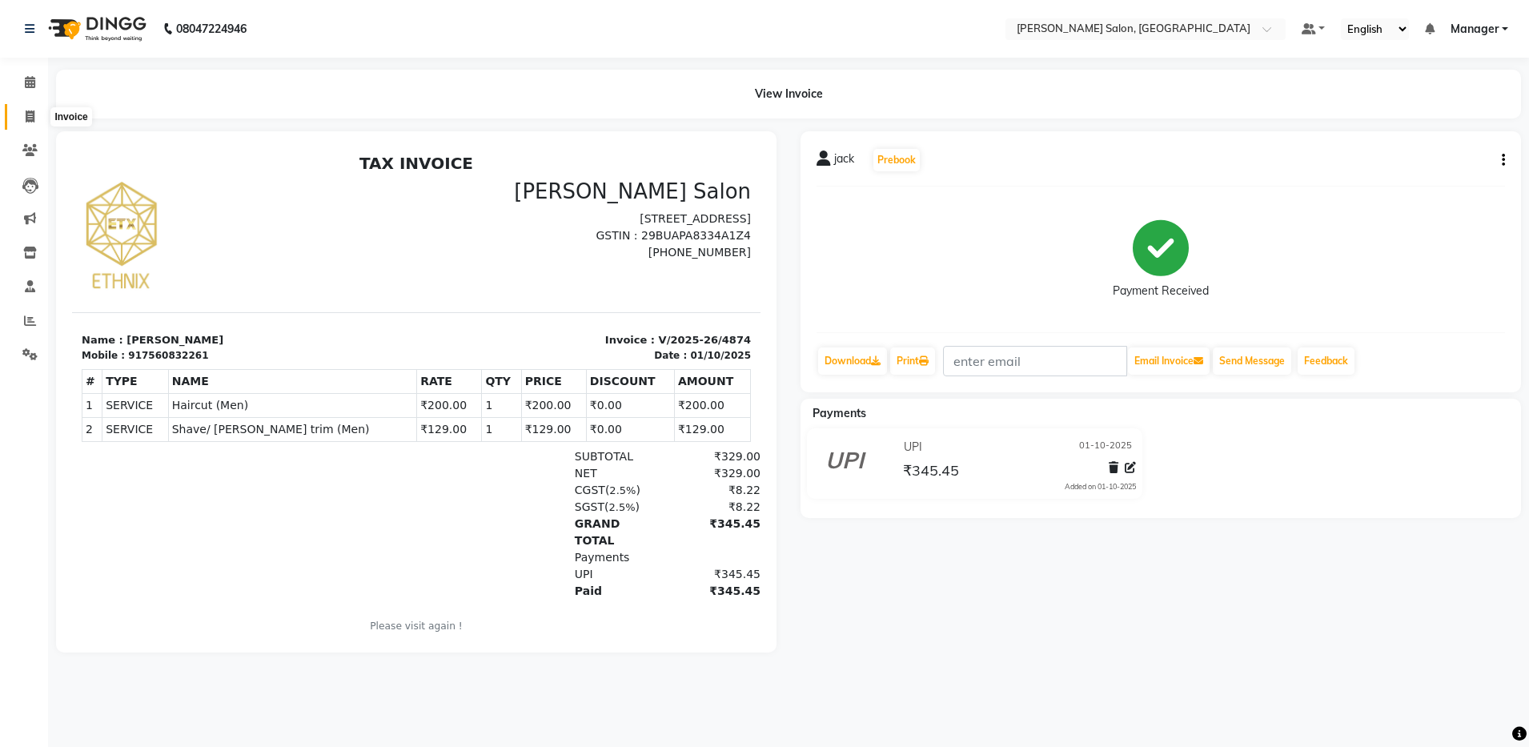
click at [27, 118] on icon at bounding box center [30, 117] width 9 height 12
select select "service"
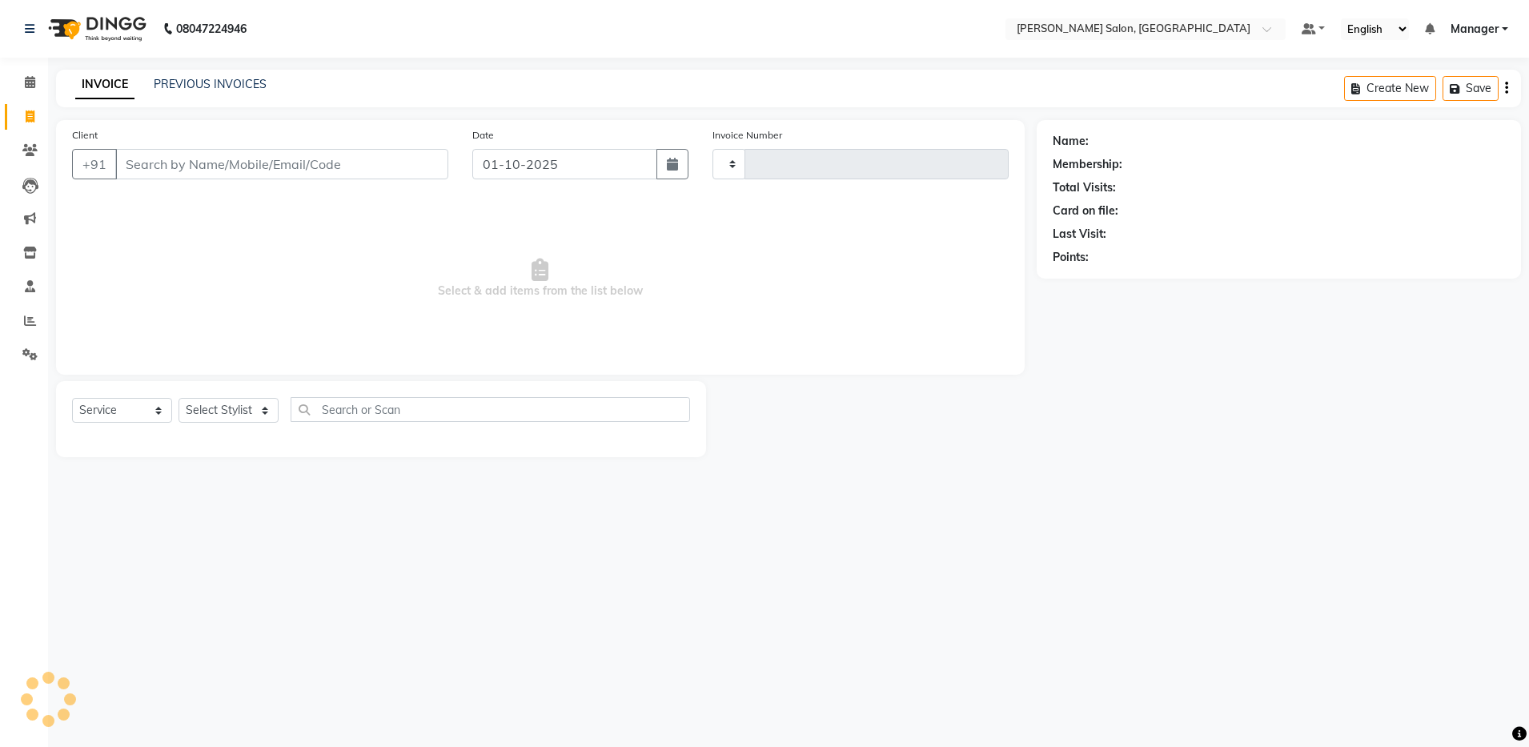
type input "4875"
select select "4781"
click at [364, 168] on input "Client" at bounding box center [281, 164] width 333 height 30
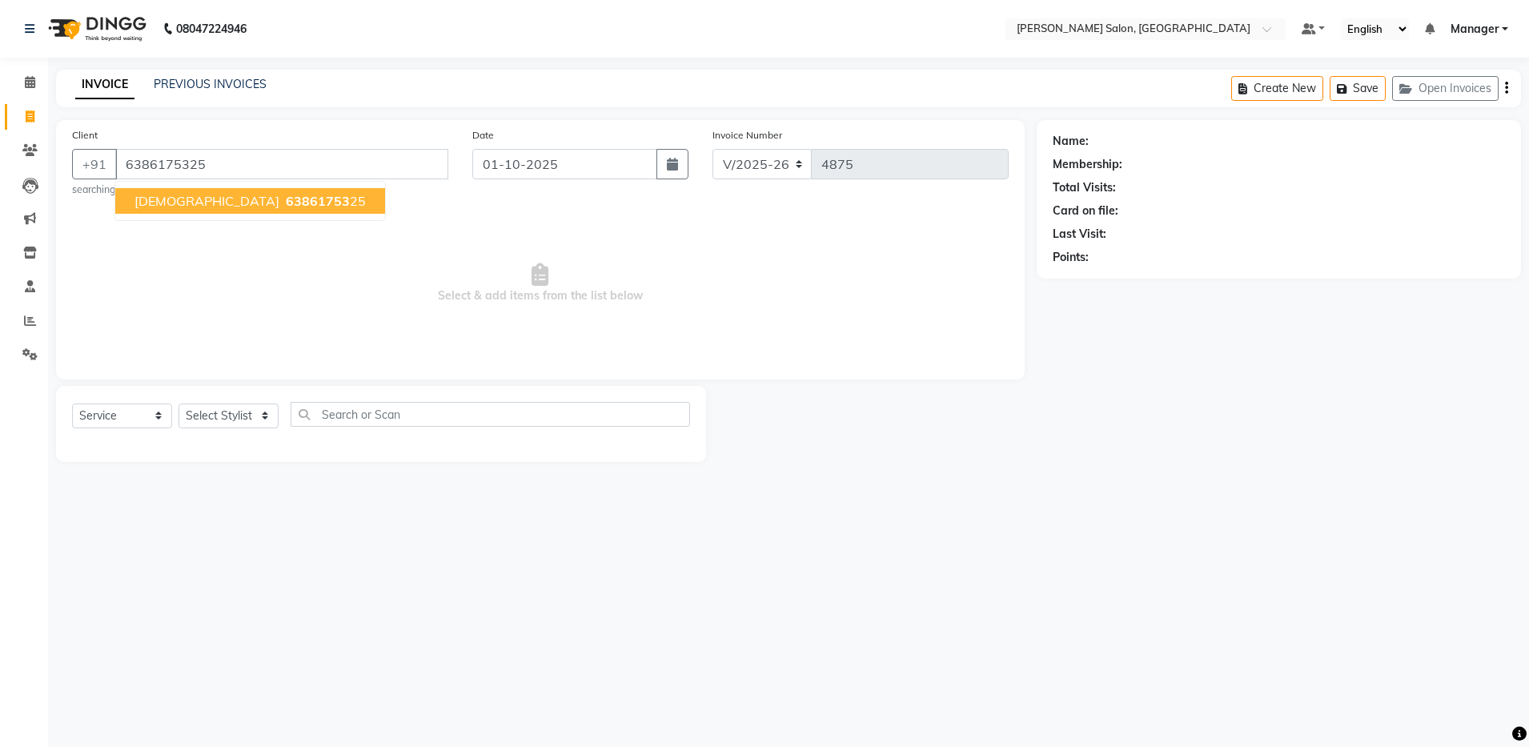
type input "6386175325"
click at [286, 198] on span "63861753" at bounding box center [318, 201] width 64 height 16
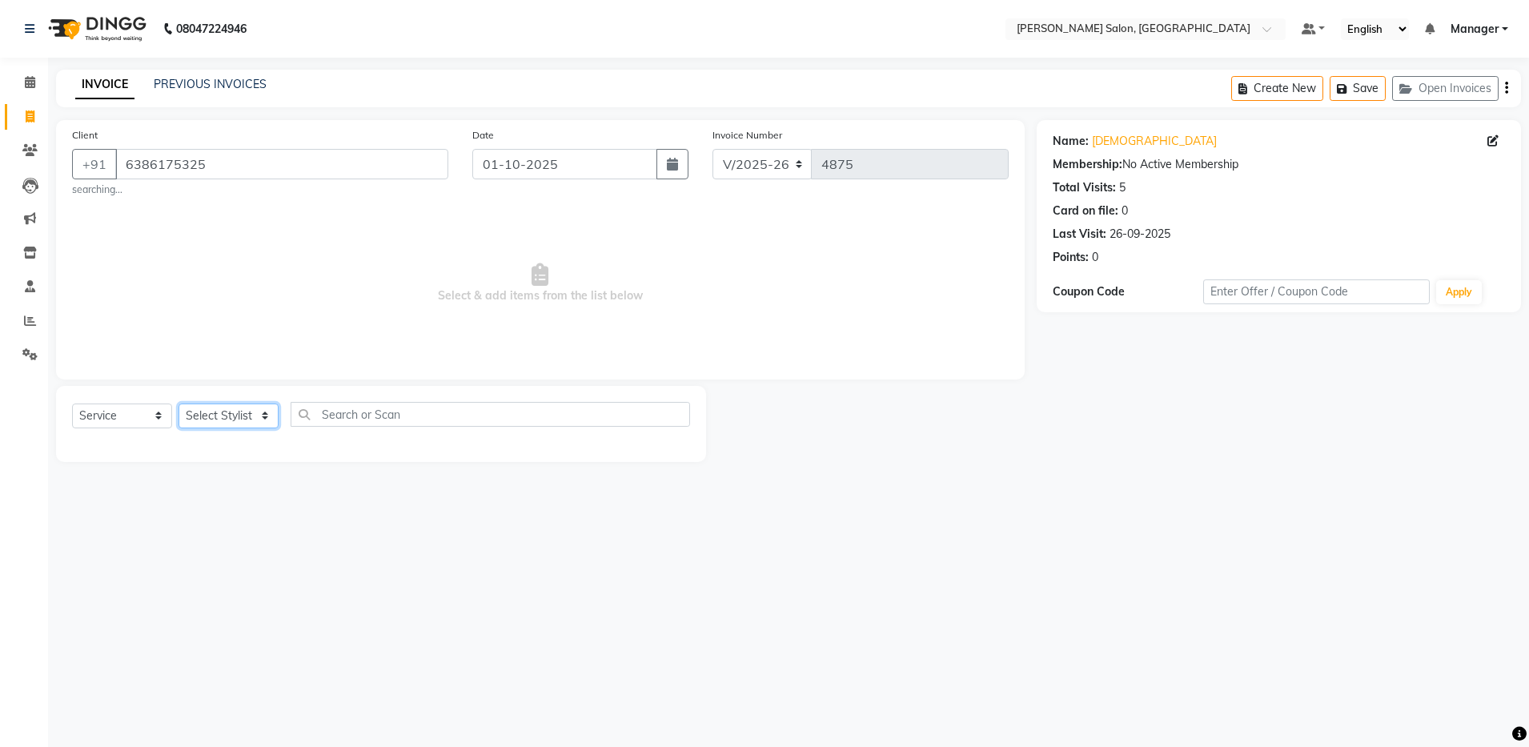
click at [252, 420] on select "Select Stylist Aarthi Abhishek Aisha Barbhuiya Aman Arjun Viswanathan Deep dolm…" at bounding box center [229, 416] width 100 height 25
select select "28897"
click at [179, 404] on select "Select Stylist Aarthi Abhishek Aisha Barbhuiya Aman Arjun Viswanathan Deep dolm…" at bounding box center [229, 416] width 100 height 25
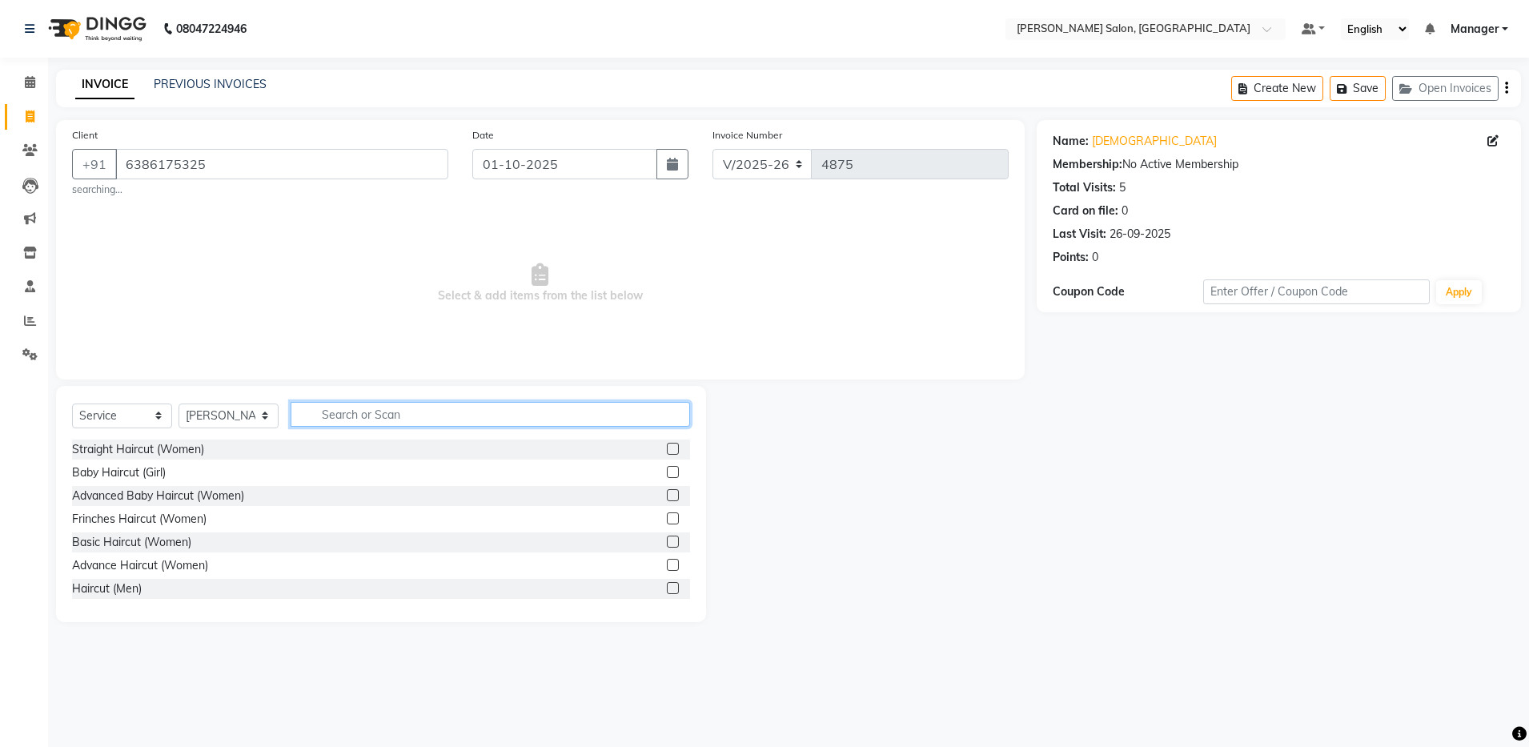
click at [381, 420] on input "text" at bounding box center [491, 414] width 400 height 25
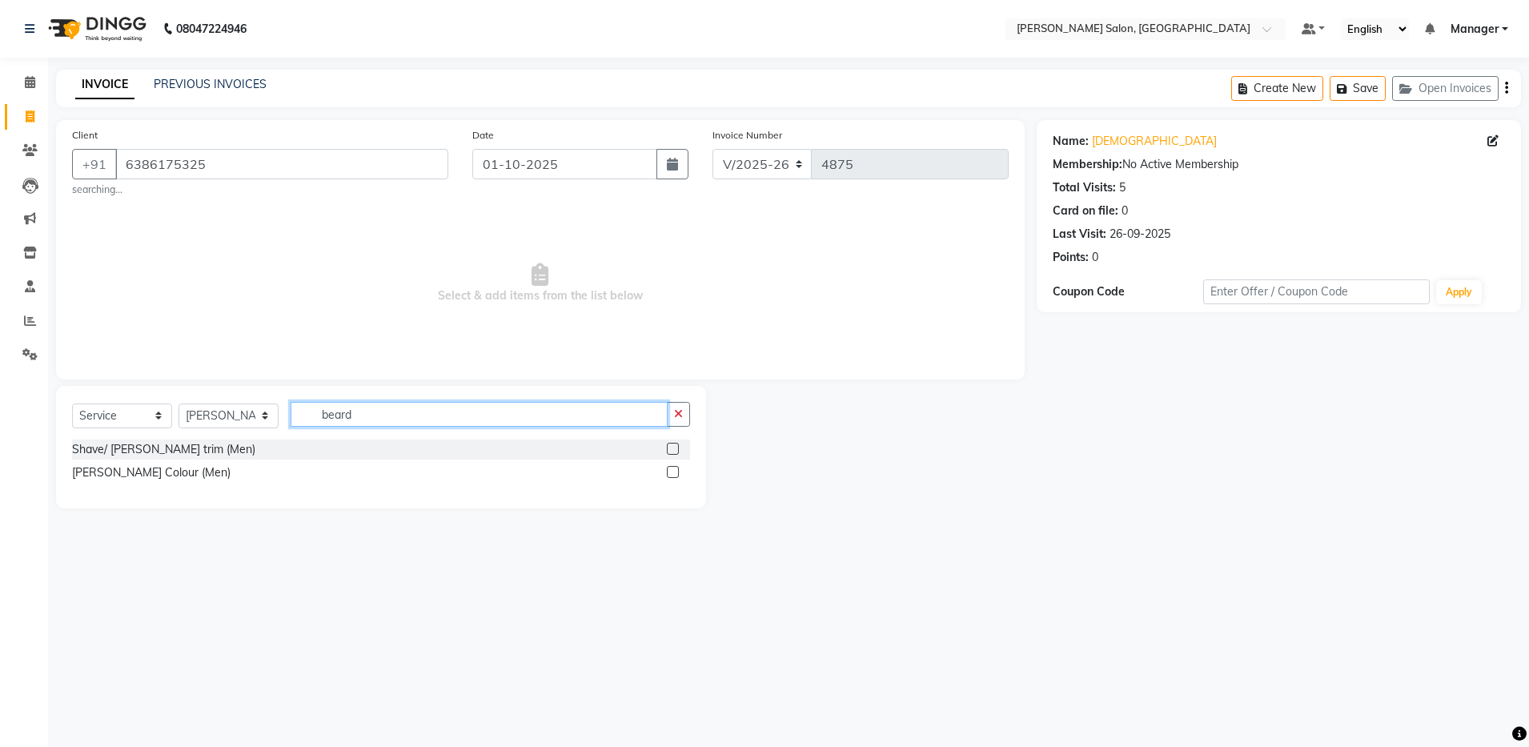
type input "beard"
click at [673, 447] on label at bounding box center [673, 449] width 12 height 12
click at [673, 447] on input "checkbox" at bounding box center [672, 449] width 10 height 10
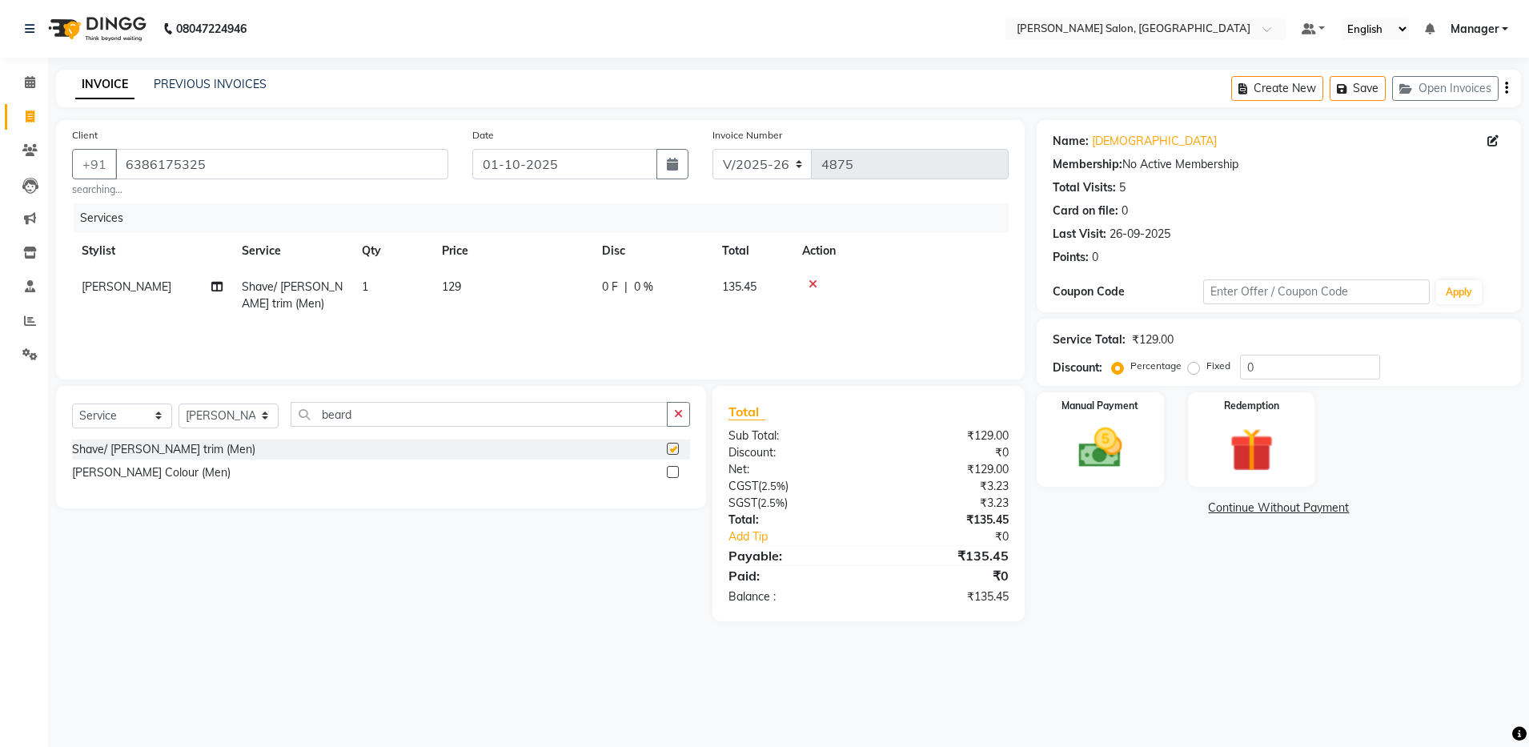
checkbox input "false"
click at [1093, 431] on img at bounding box center [1100, 448] width 74 height 53
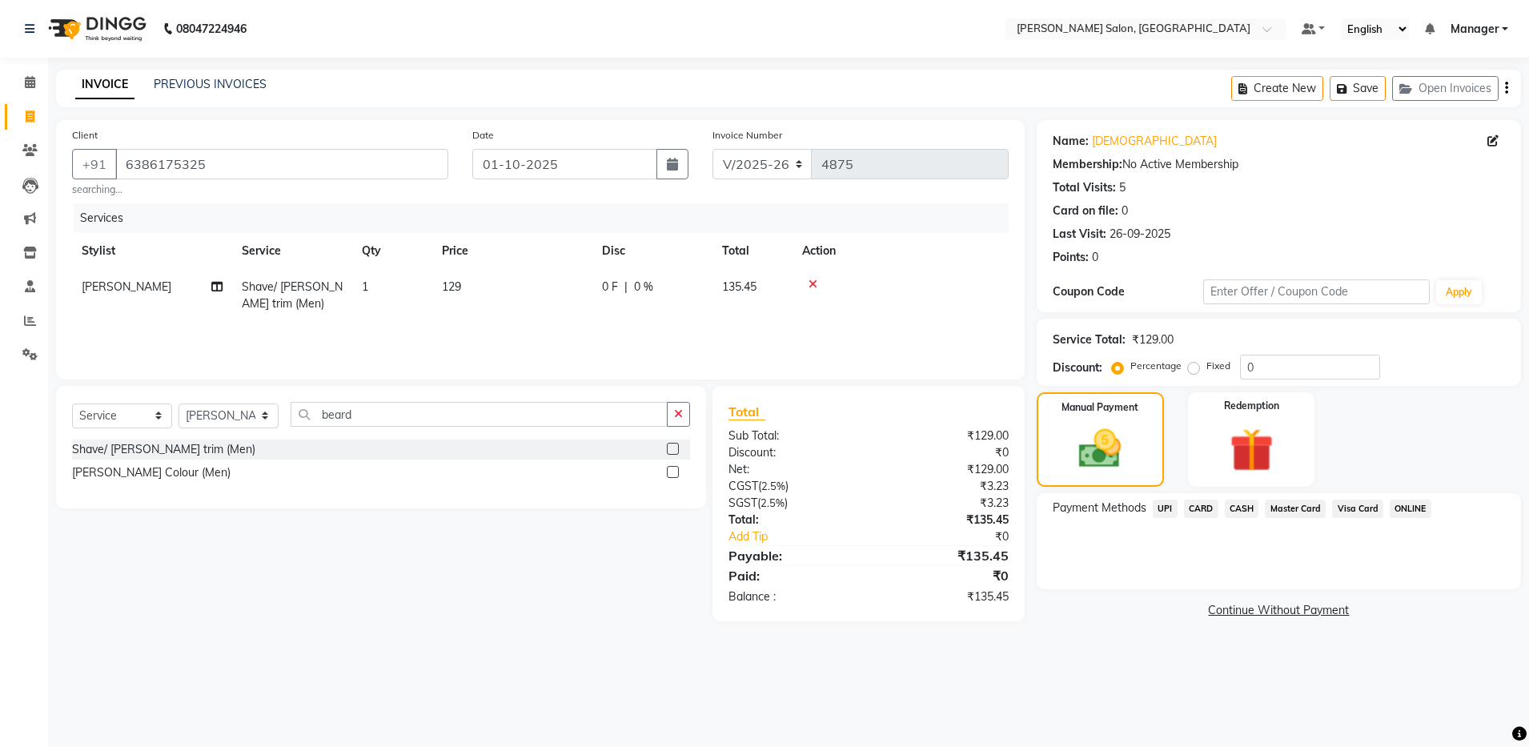
click at [1161, 508] on span "UPI" at bounding box center [1165, 509] width 25 height 18
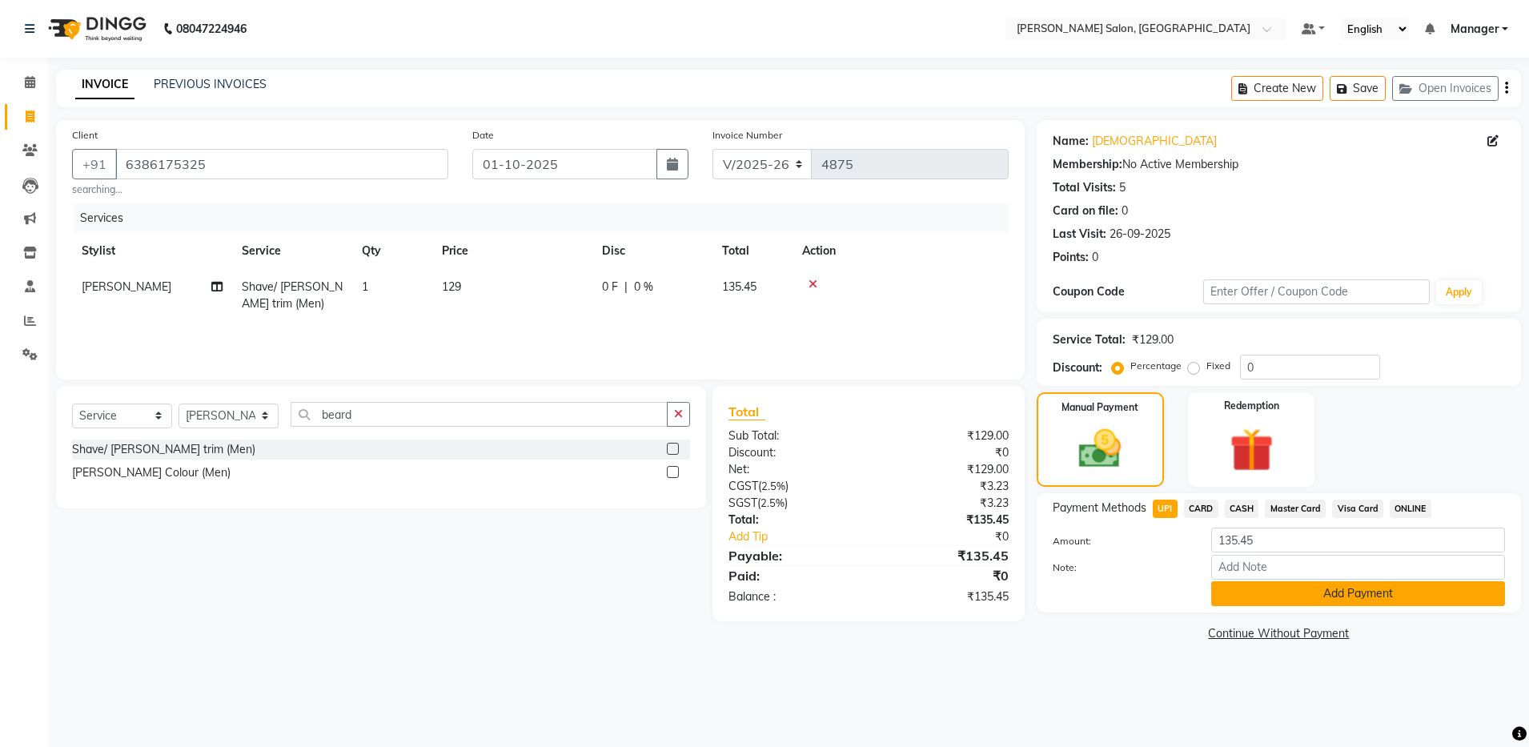
click at [1305, 590] on button "Add Payment" at bounding box center [1359, 593] width 294 height 25
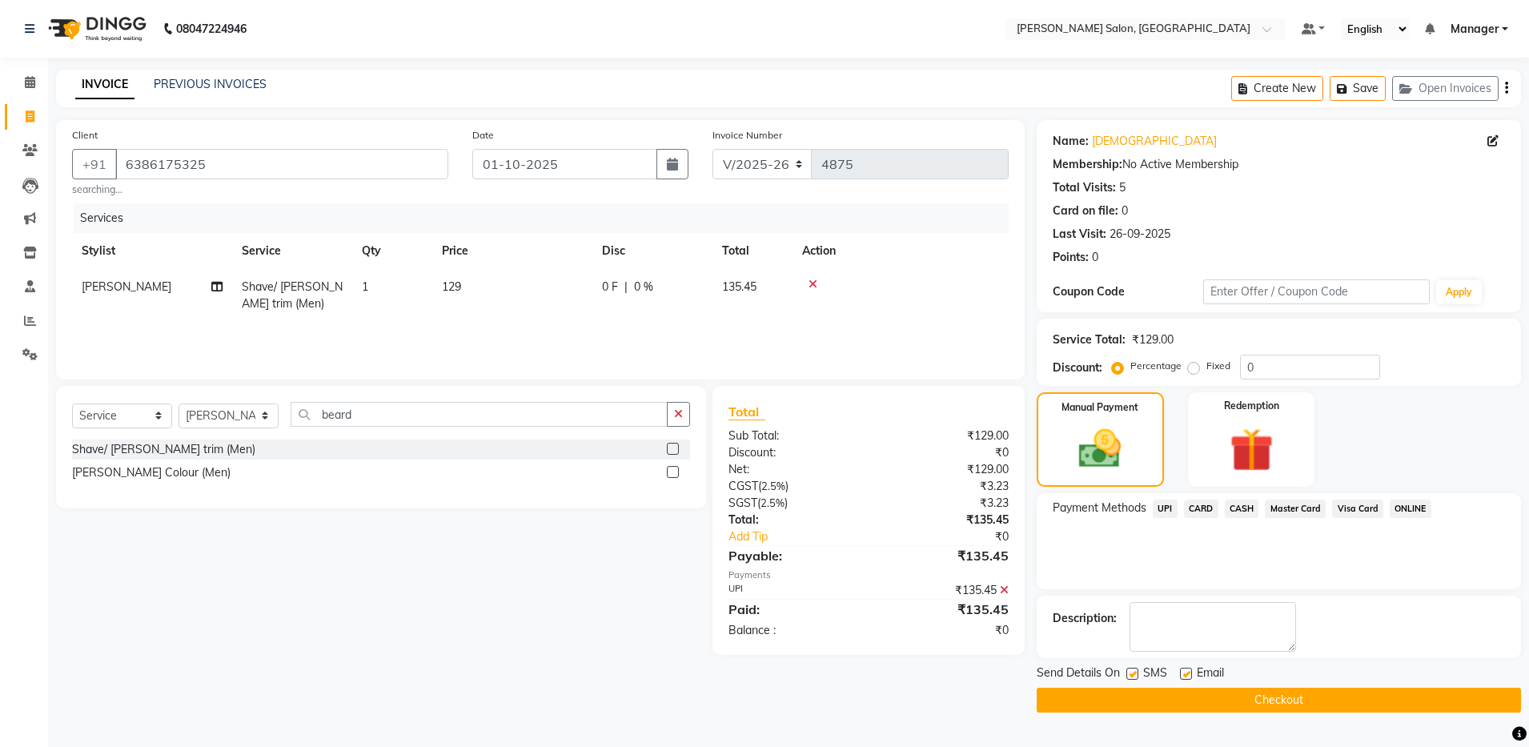
click at [1236, 691] on button "Checkout" at bounding box center [1279, 700] width 484 height 25
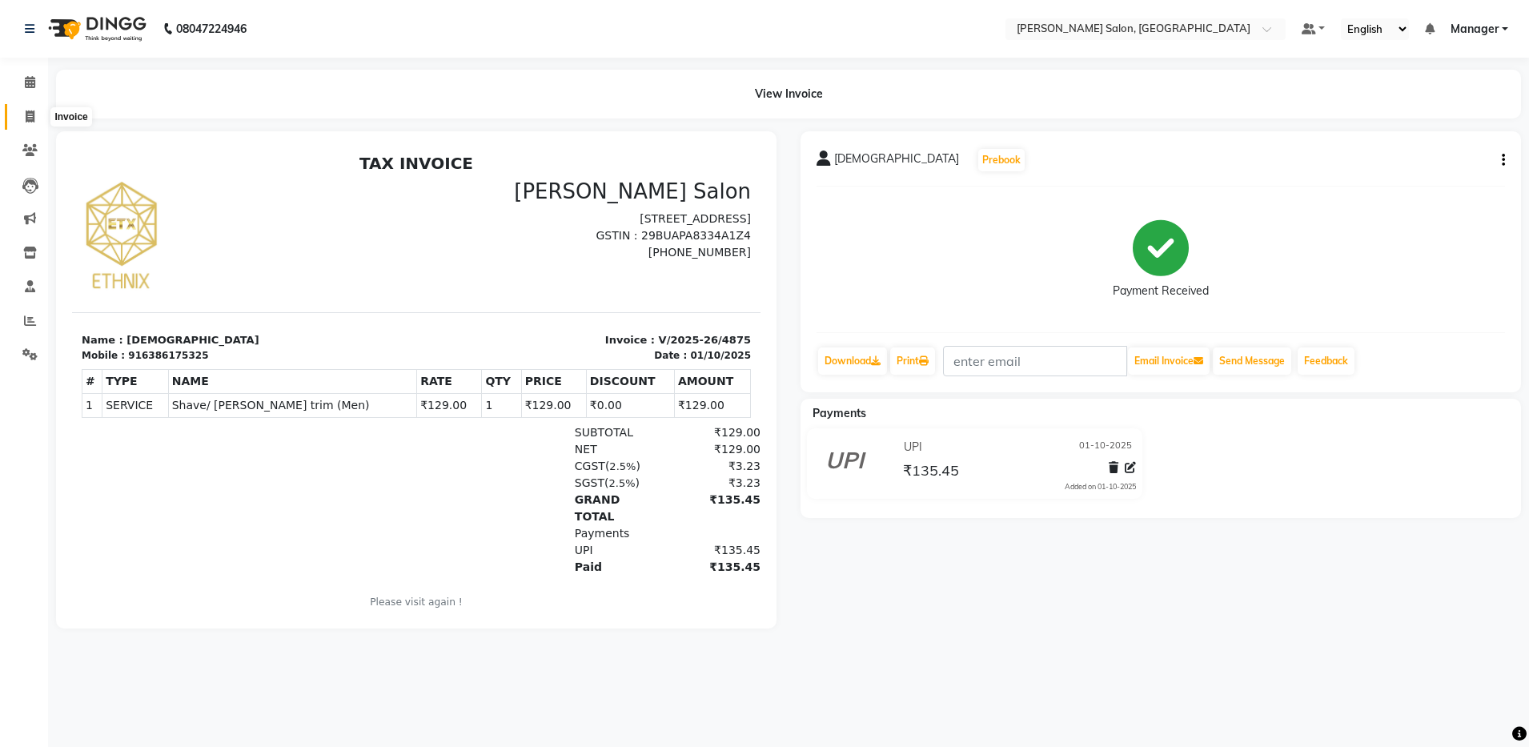
drag, startPoint x: 29, startPoint y: 111, endPoint x: 50, endPoint y: 107, distance: 22.1
click at [29, 111] on icon at bounding box center [30, 117] width 9 height 12
select select "service"
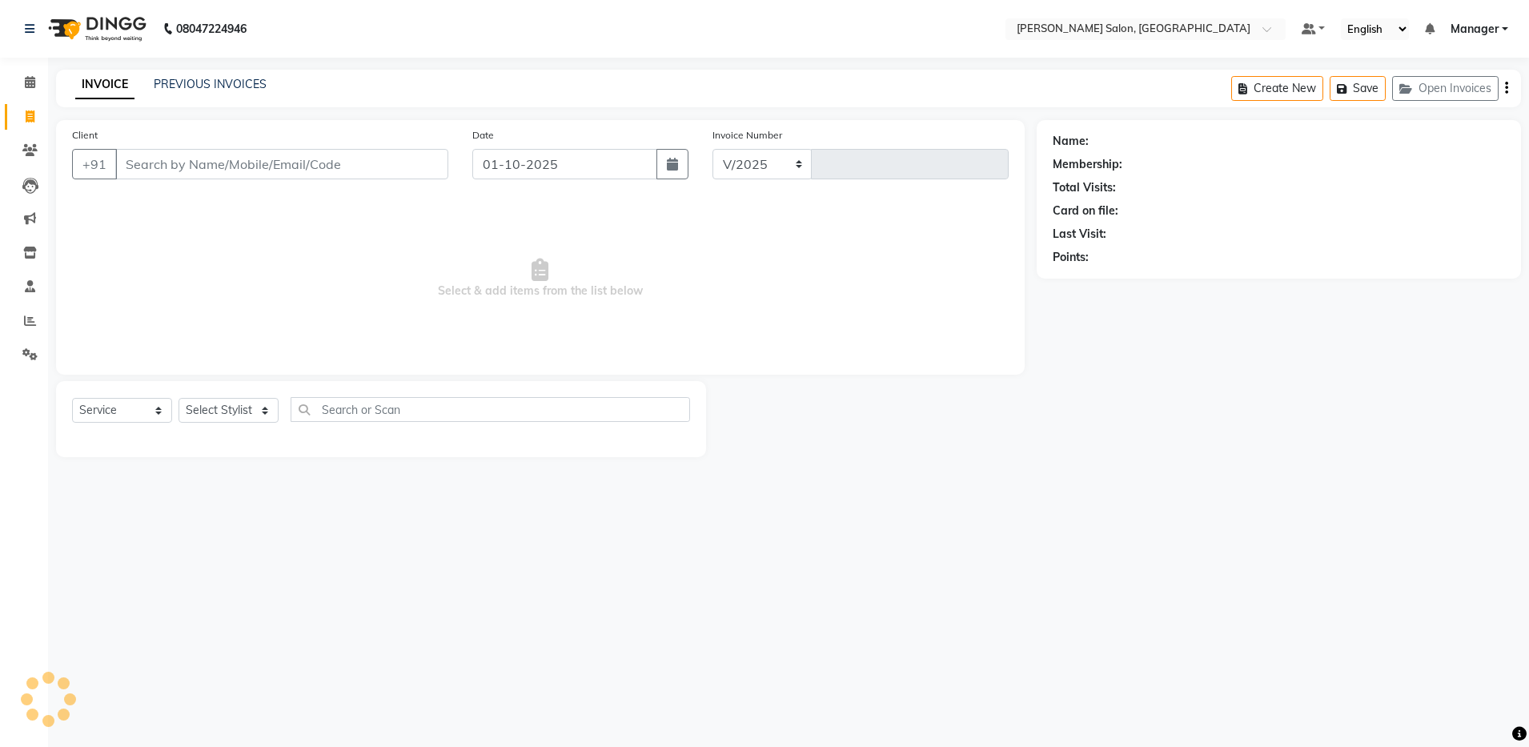
select select "4781"
type input "4876"
click at [212, 167] on input "Client" at bounding box center [281, 164] width 333 height 30
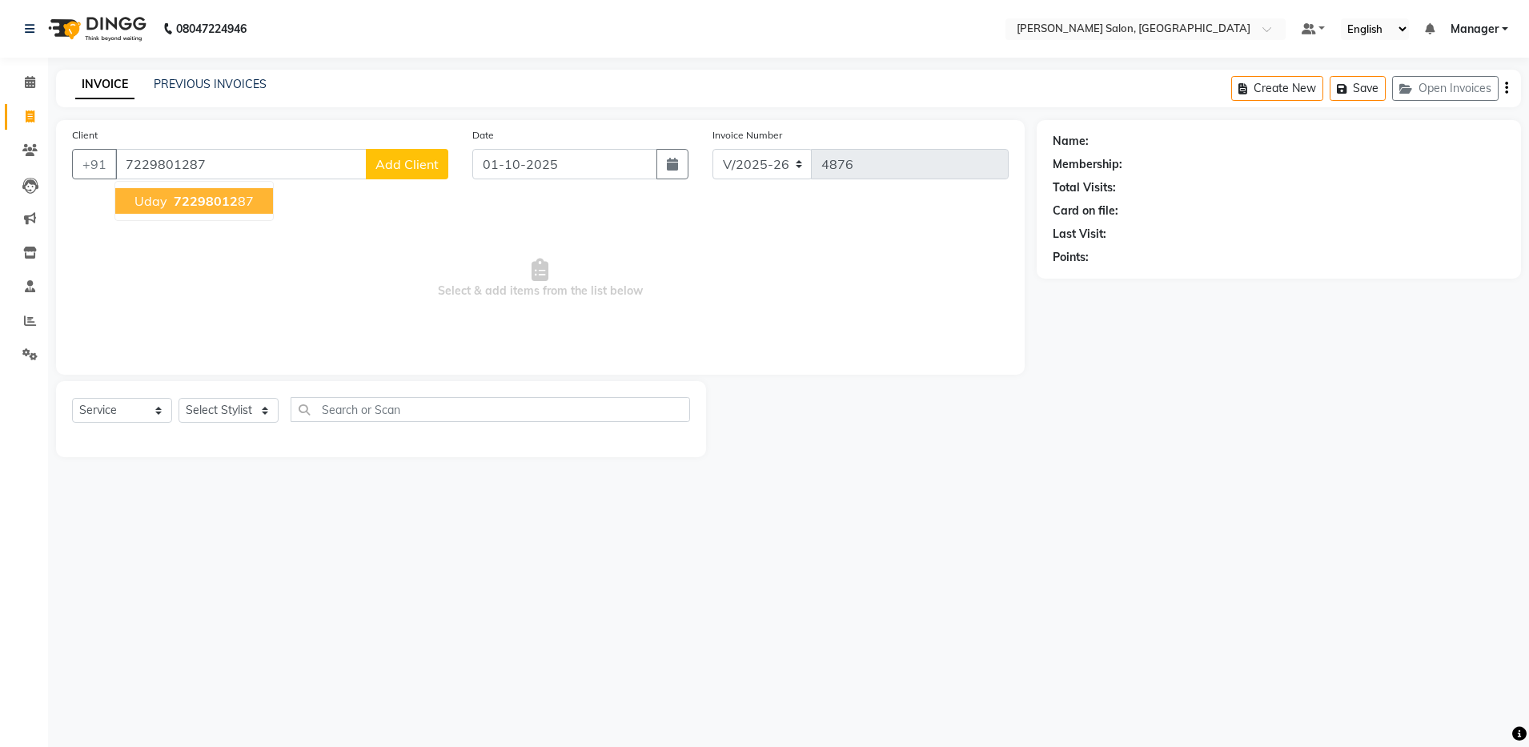
type input "7229801287"
click at [190, 225] on div "Client +91 7229801287 Uday 72298012 87 Date 01-10-2025 Invoice Number V/2025 V/…" at bounding box center [540, 247] width 969 height 255
click at [249, 198] on ngb-highlight "72298012 87" at bounding box center [212, 201] width 83 height 16
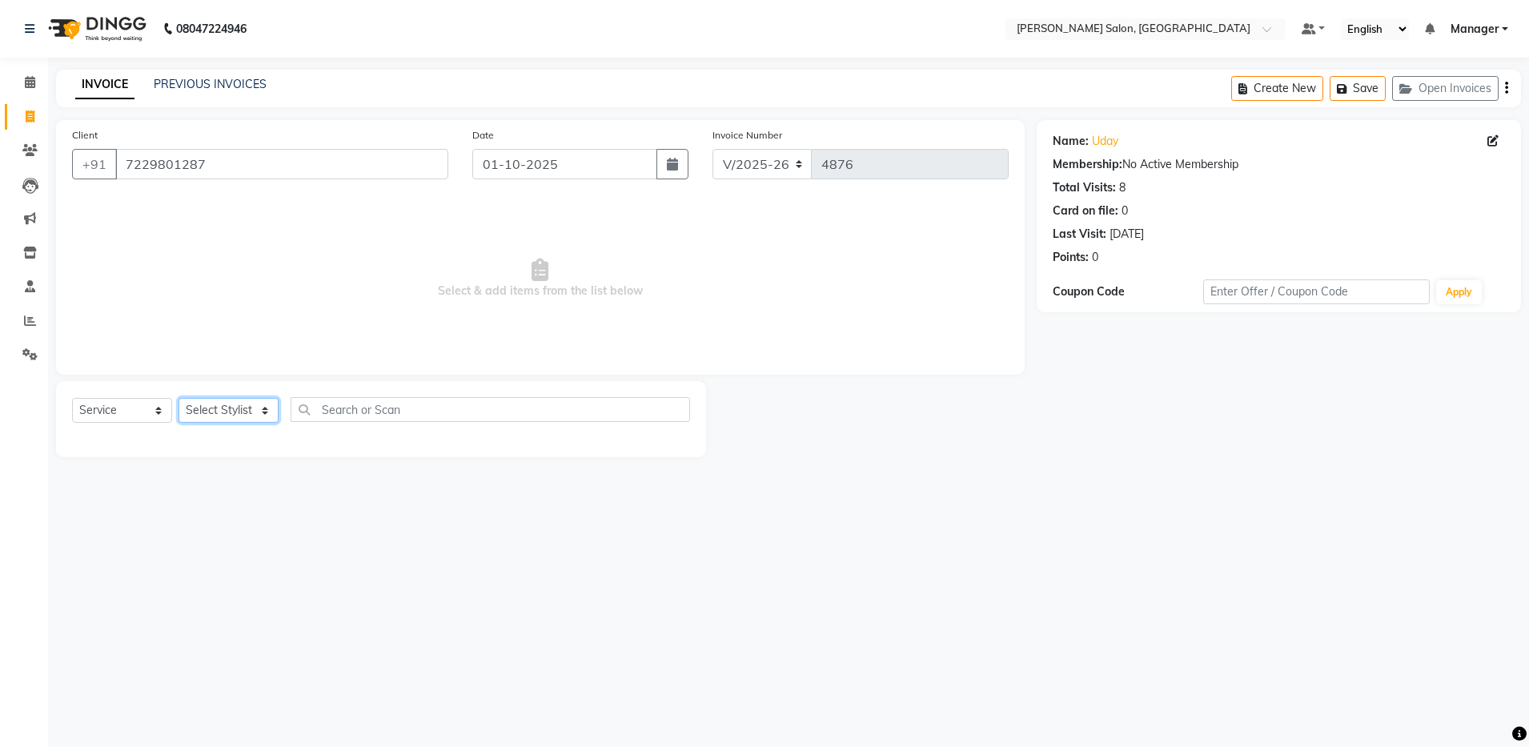
click at [263, 411] on select "Select Stylist Aarthi Abhishek Aisha Barbhuiya Aman Arjun Viswanathan Deep dolm…" at bounding box center [229, 410] width 100 height 25
select select "83077"
click at [179, 398] on select "Select Stylist Aarthi Abhishek Aisha Barbhuiya Aman Arjun Viswanathan Deep dolm…" at bounding box center [229, 410] width 100 height 25
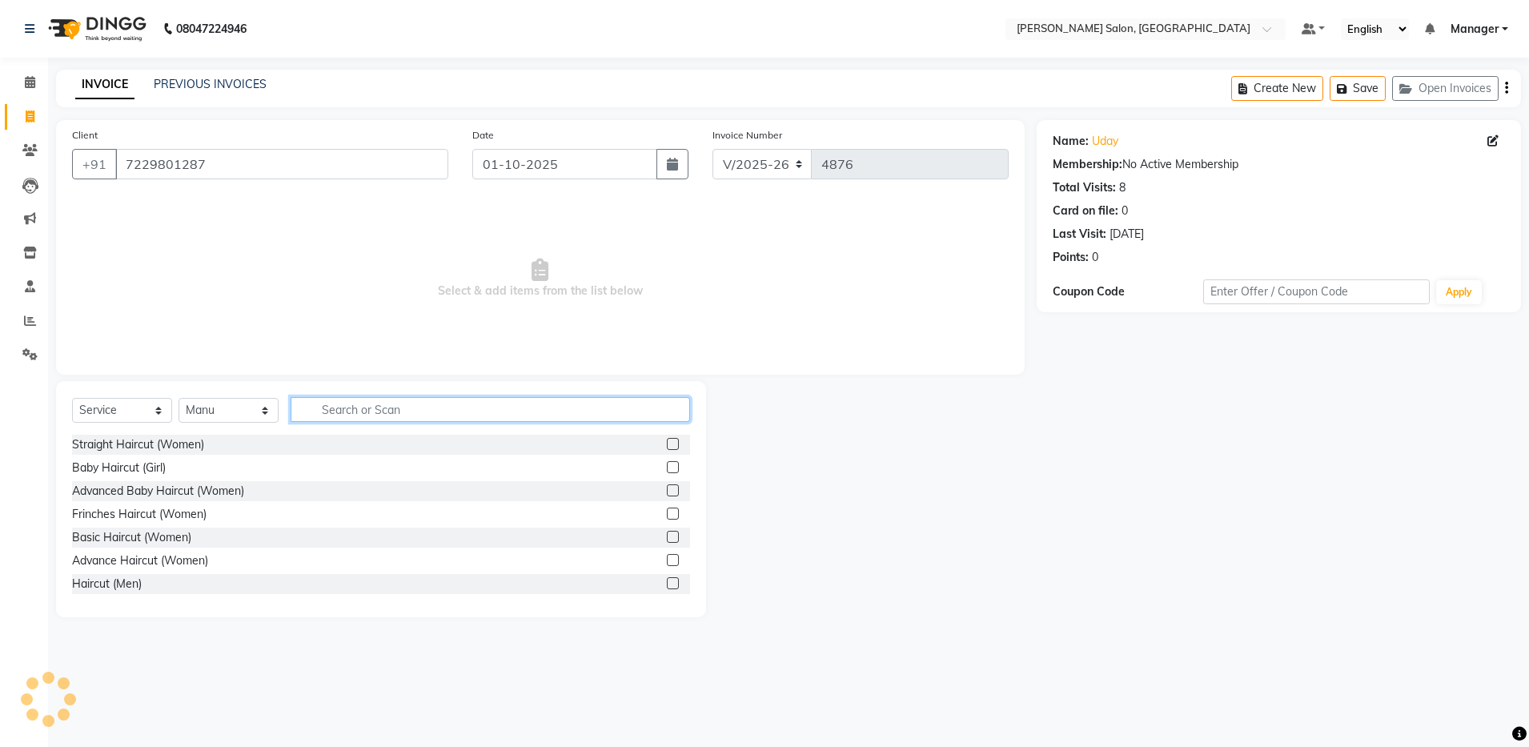
click at [404, 410] on input "text" at bounding box center [491, 409] width 400 height 25
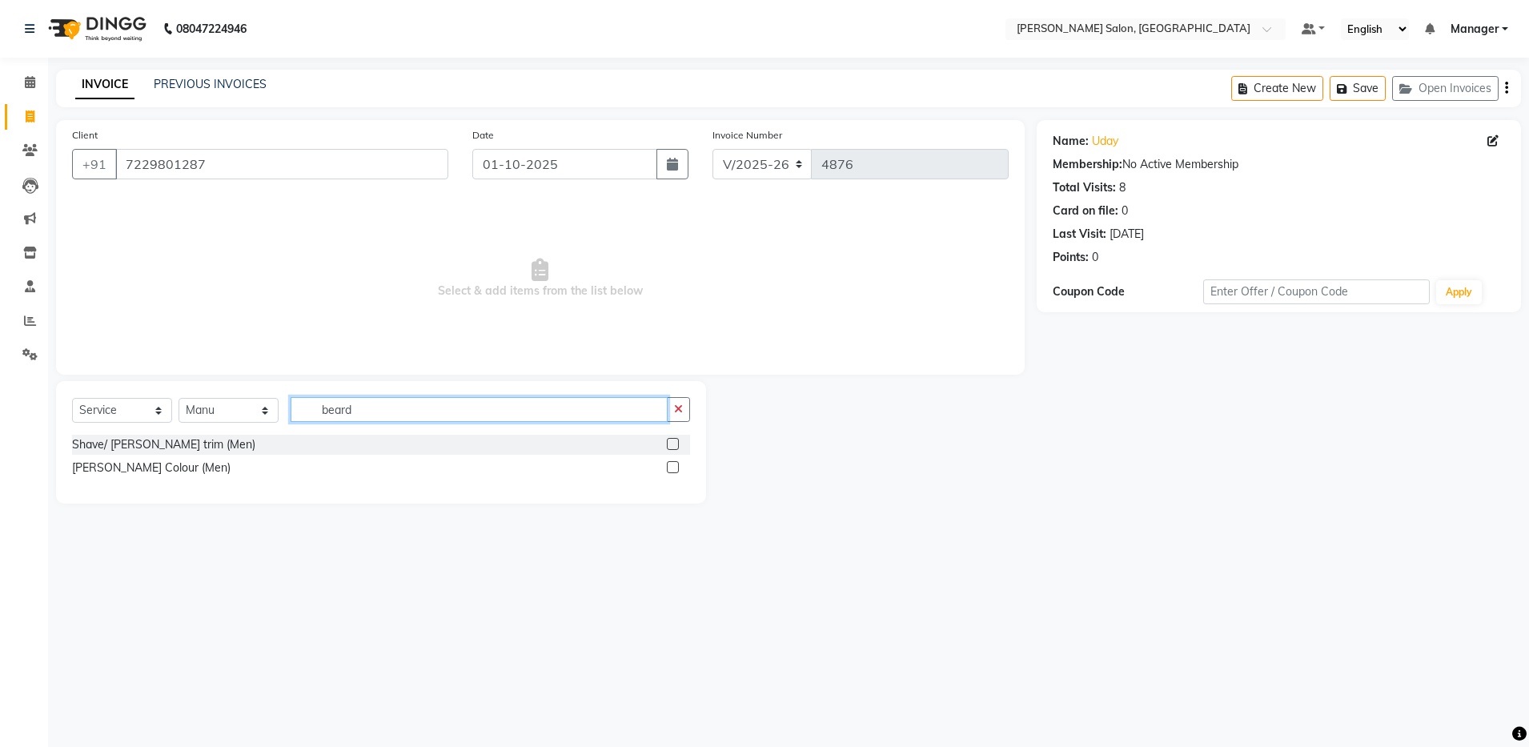
type input "beard"
click at [673, 440] on label at bounding box center [673, 444] width 12 height 12
click at [673, 440] on input "checkbox" at bounding box center [672, 445] width 10 height 10
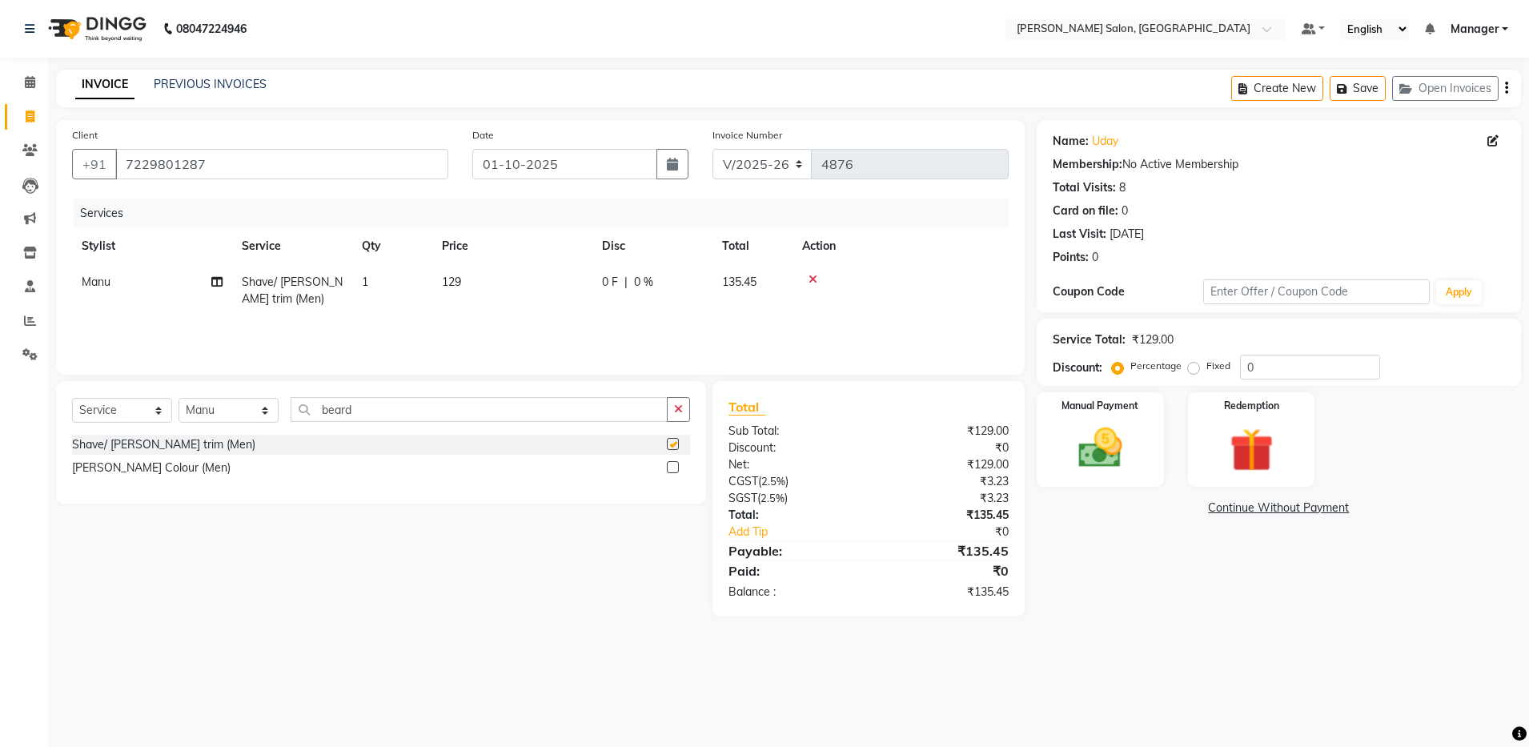
checkbox input "false"
click at [1097, 450] on img at bounding box center [1100, 448] width 74 height 53
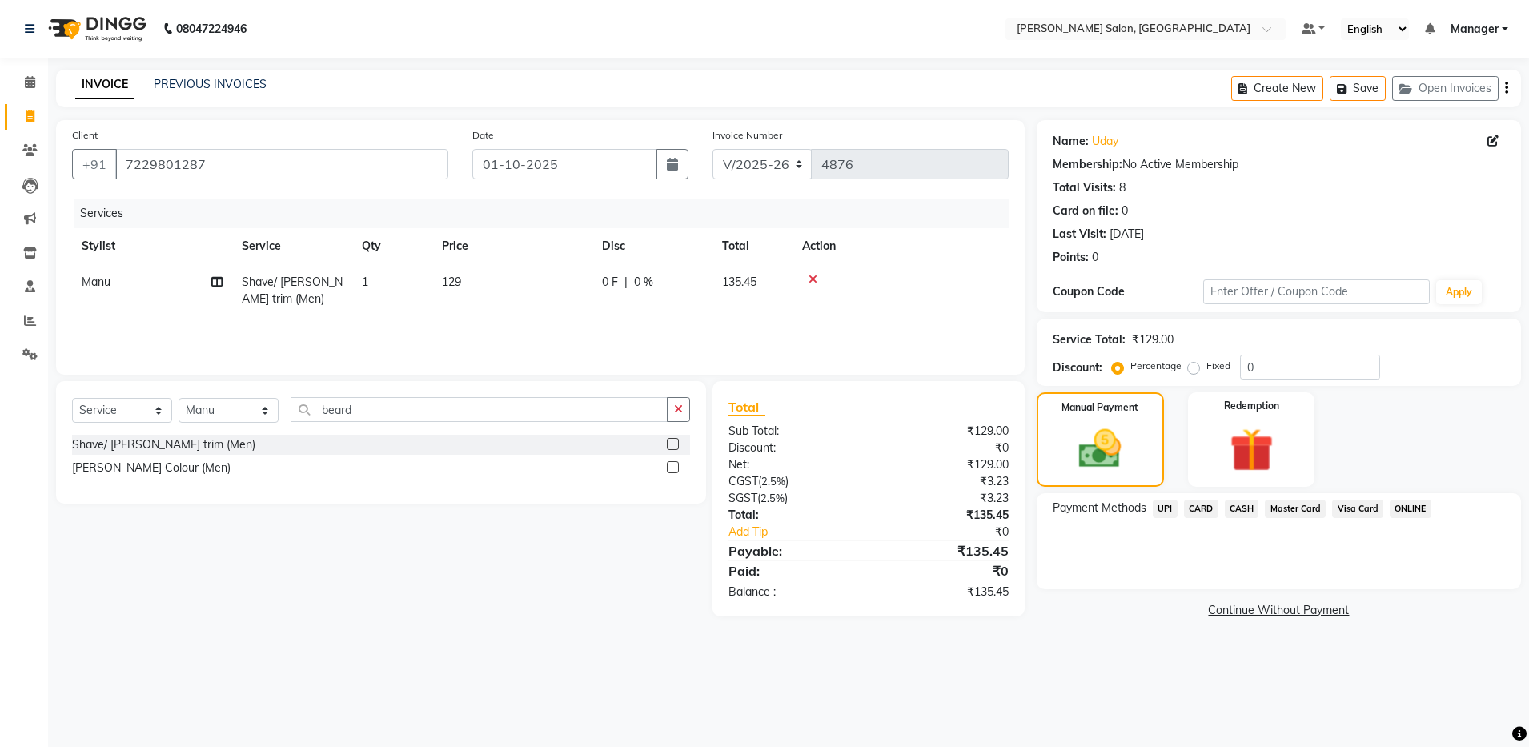
click at [1162, 508] on span "UPI" at bounding box center [1165, 509] width 25 height 18
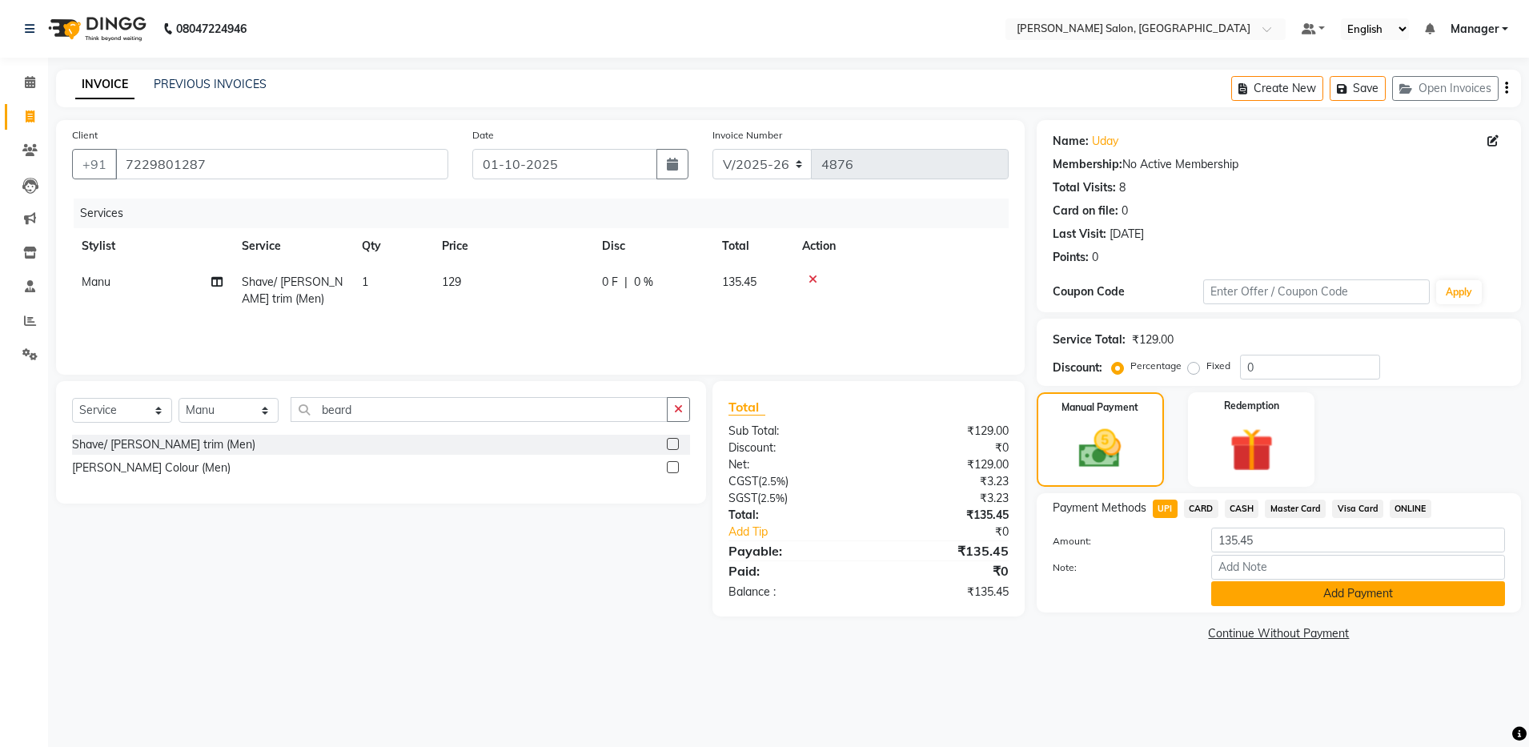
click at [1325, 597] on button "Add Payment" at bounding box center [1359, 593] width 294 height 25
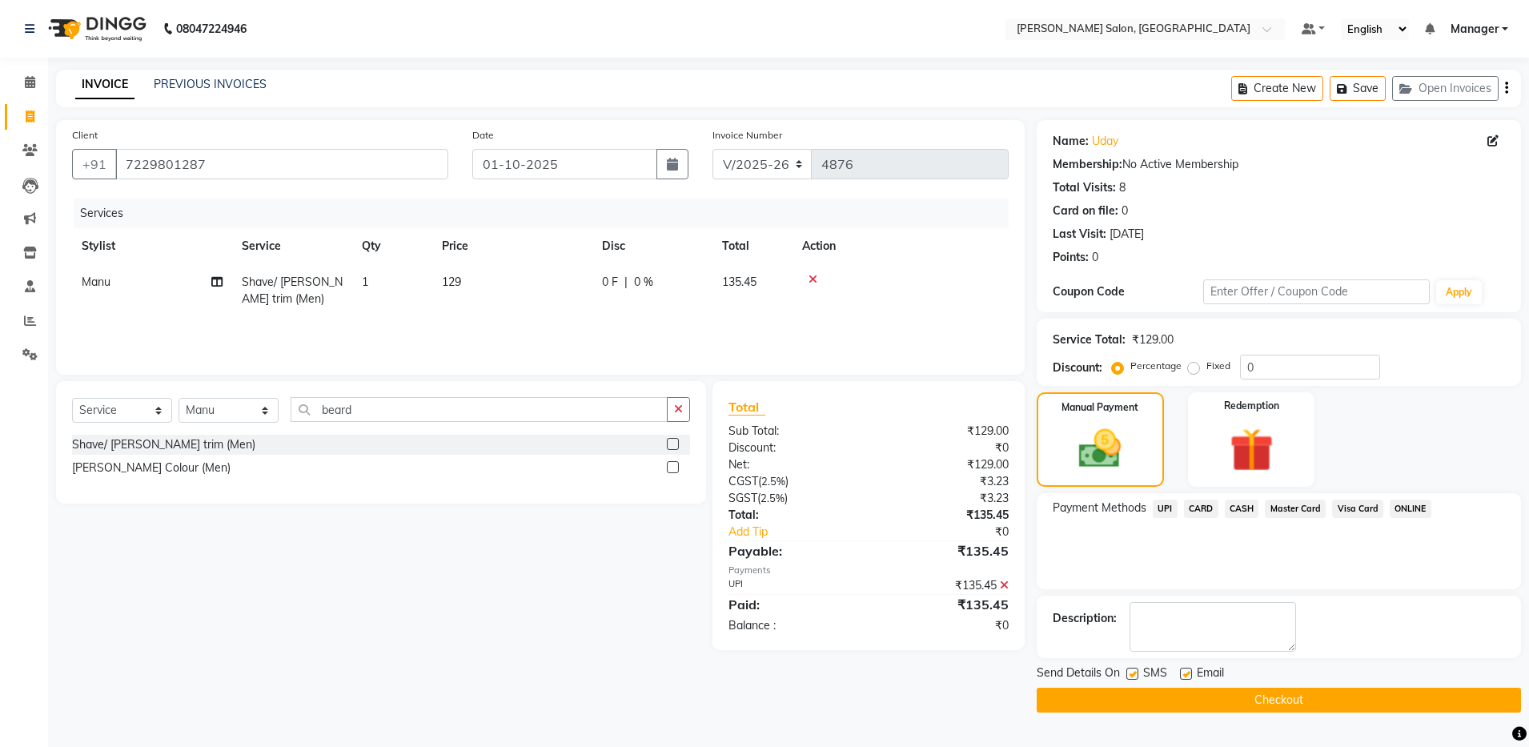
click at [1402, 708] on button "Checkout" at bounding box center [1279, 700] width 484 height 25
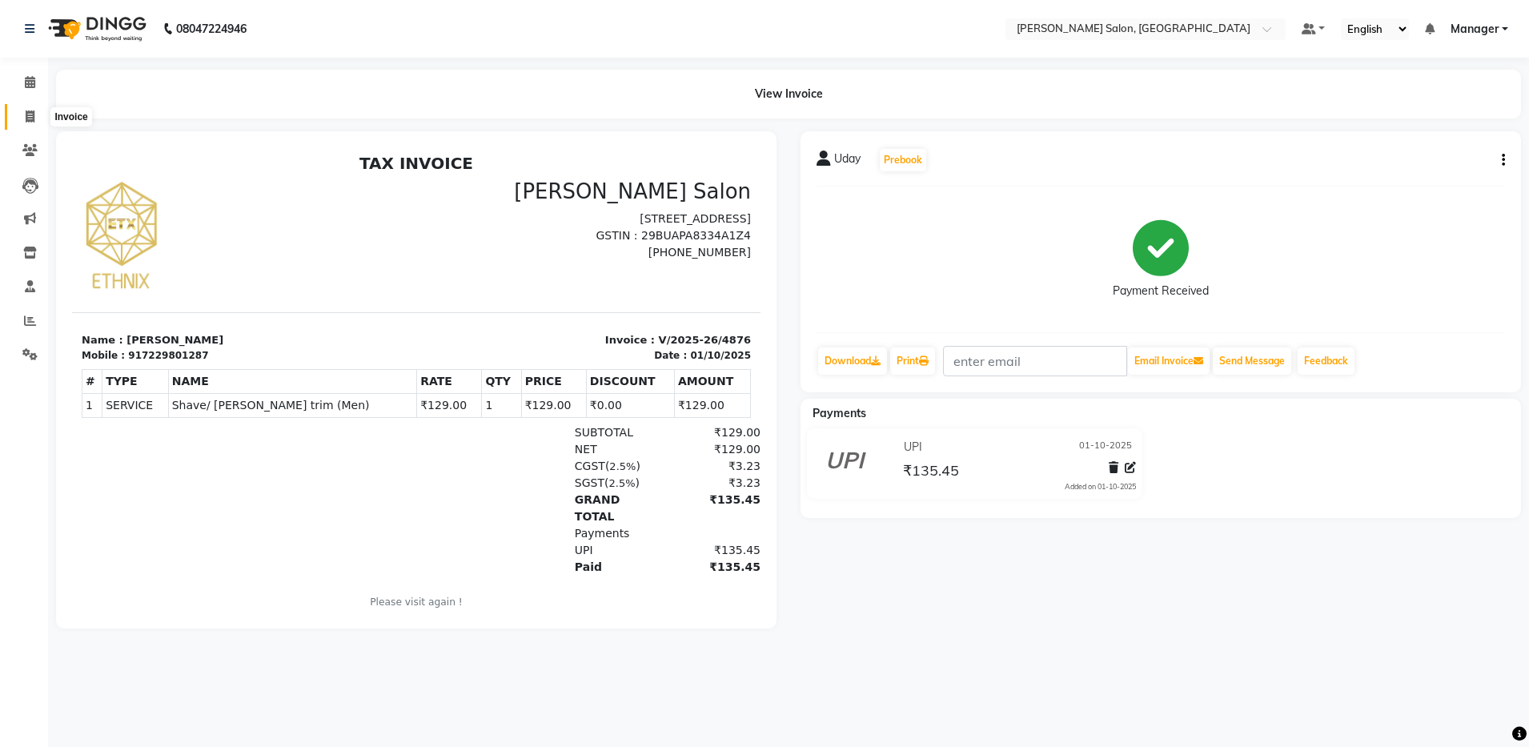
click at [26, 114] on icon at bounding box center [30, 117] width 9 height 12
select select "service"
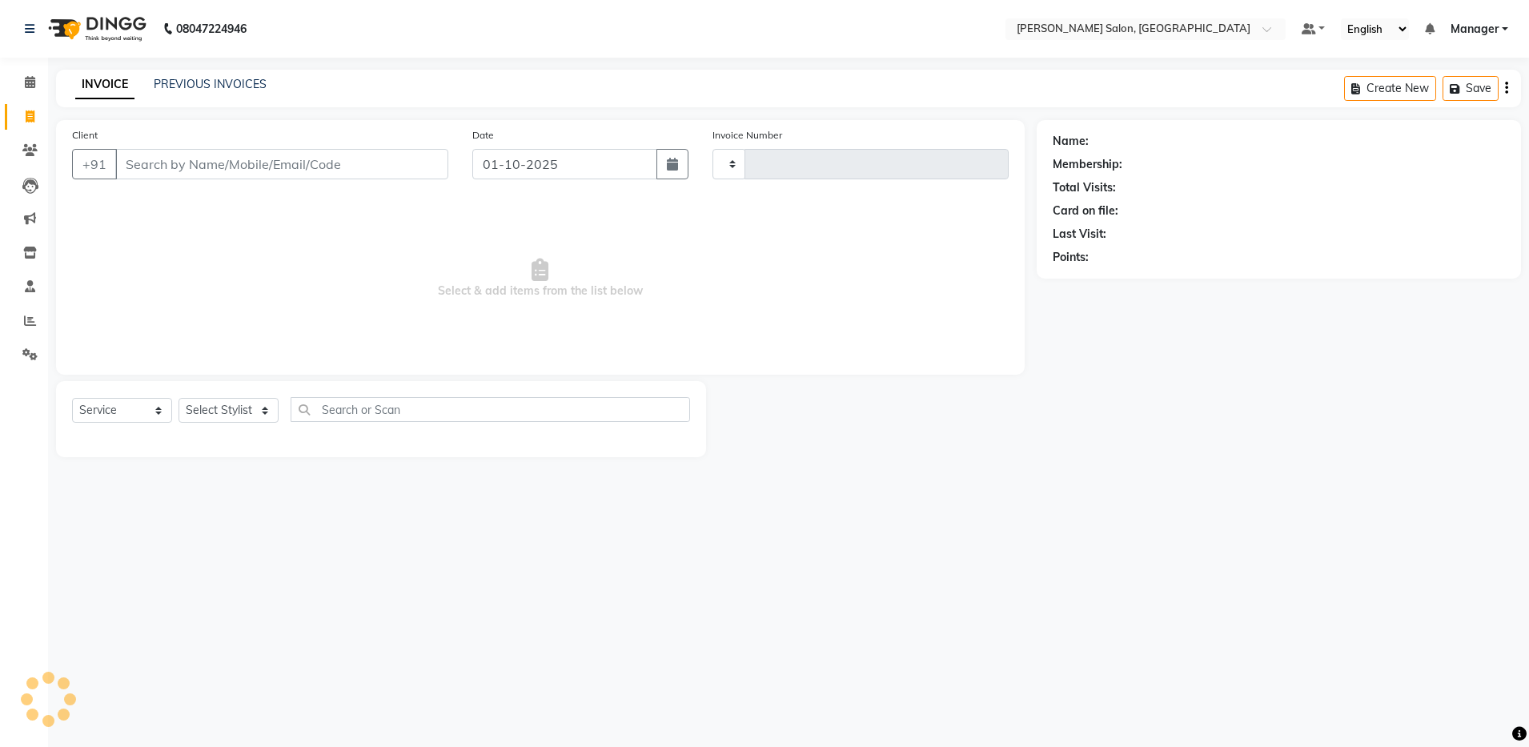
type input "4877"
select select "4781"
click at [234, 83] on link "PREVIOUS INVOICES" at bounding box center [210, 84] width 113 height 14
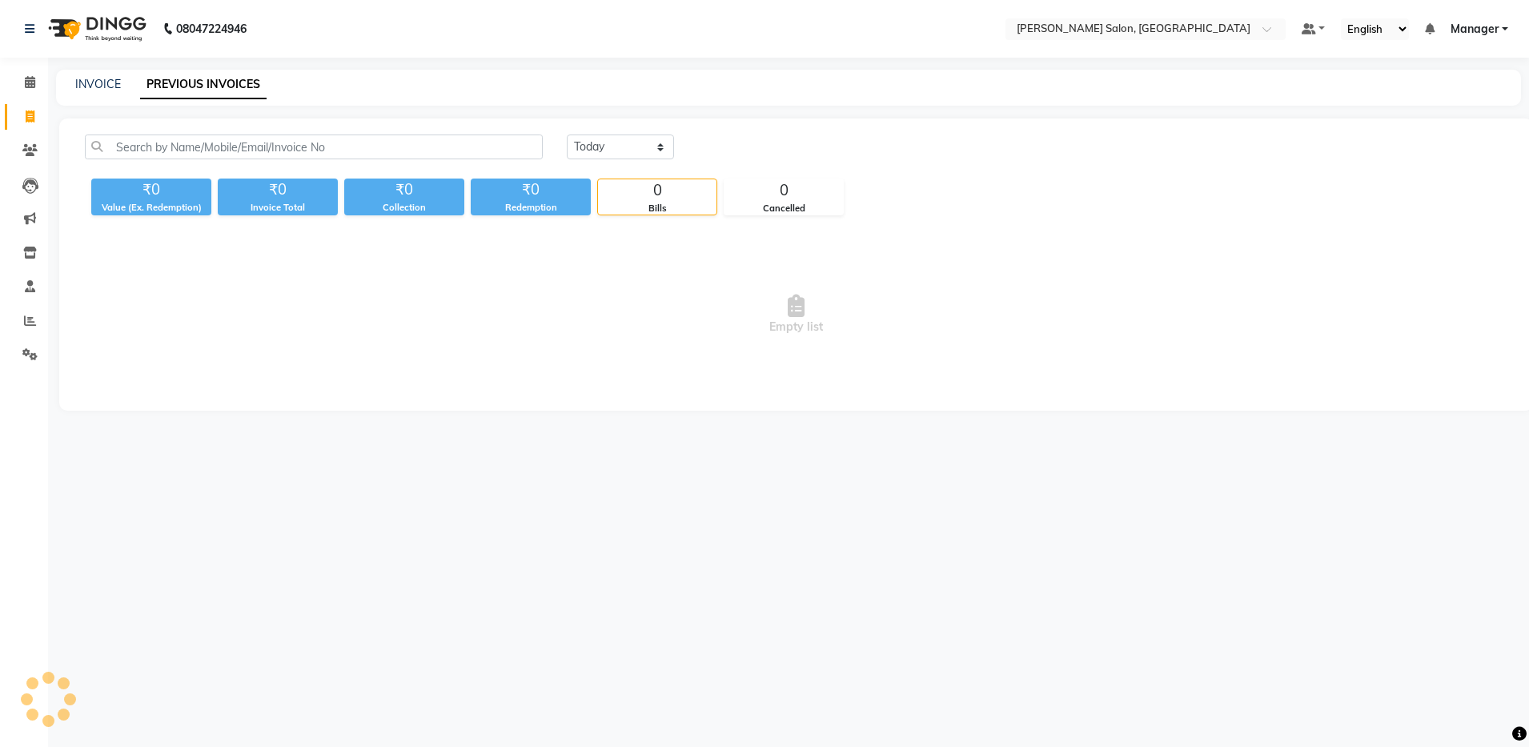
click at [235, 83] on link "PREVIOUS INVOICES" at bounding box center [203, 84] width 127 height 29
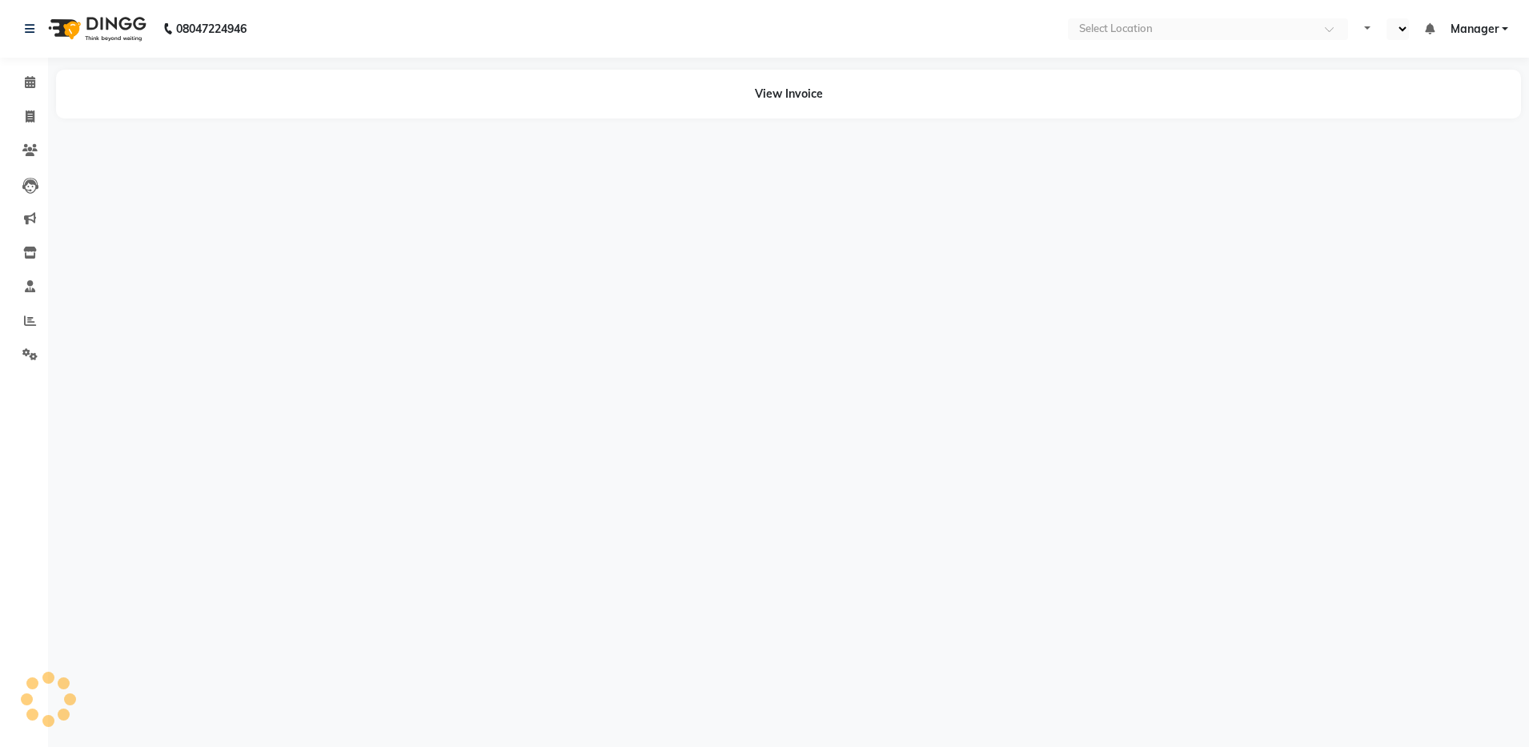
select select "en"
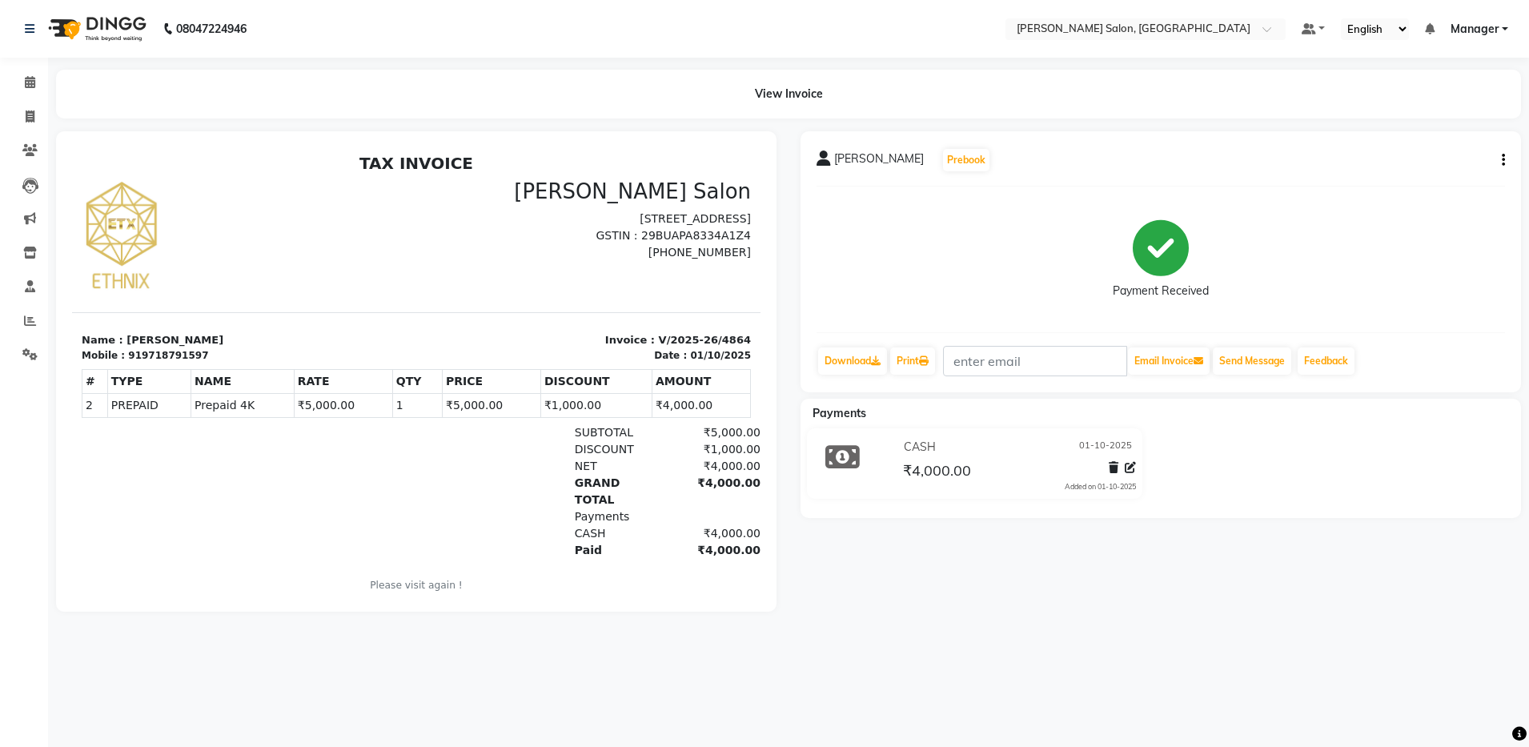
click at [1499, 156] on button "button" at bounding box center [1501, 160] width 10 height 17
click at [1456, 162] on div "Edit Invoice" at bounding box center [1439, 161] width 80 height 20
select select "service"
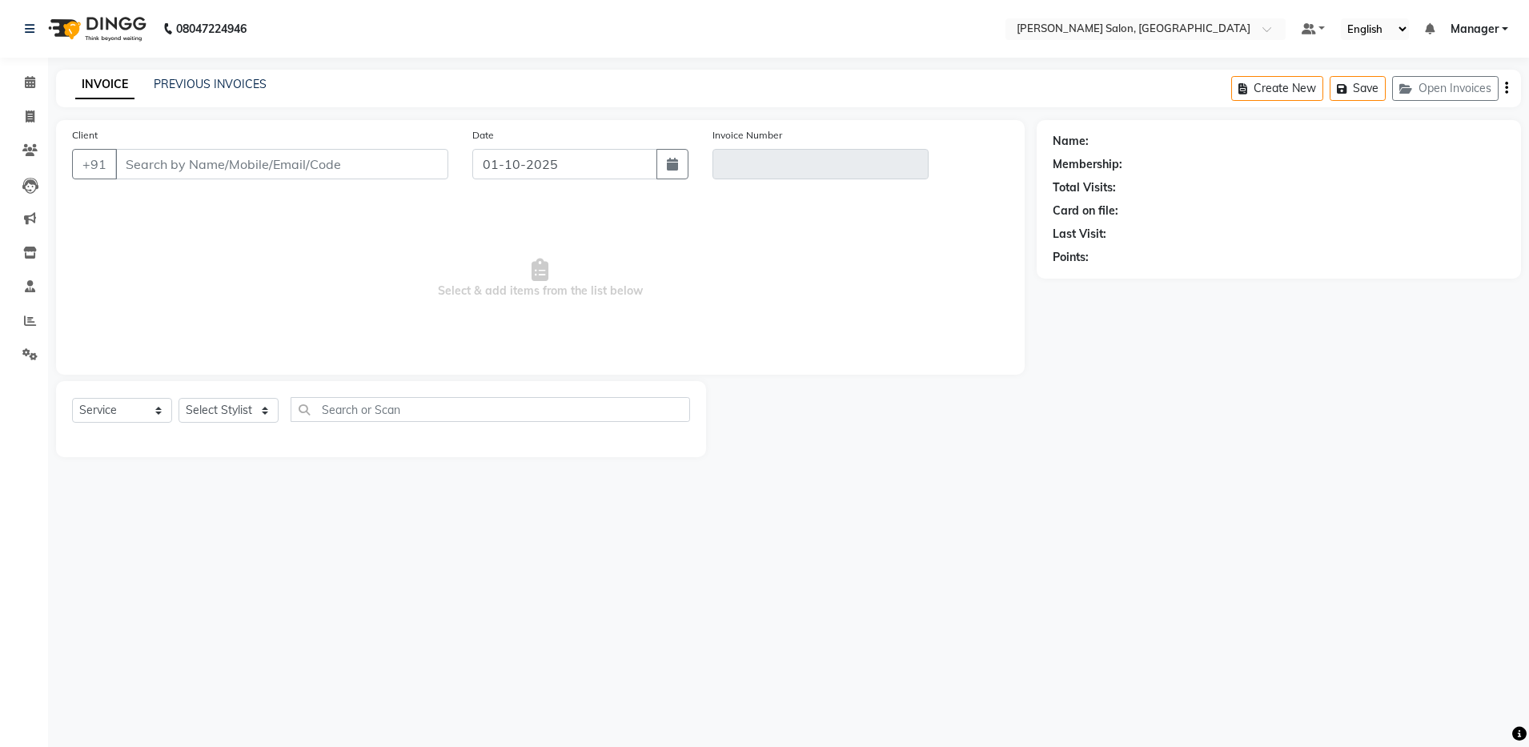
type input "9718791597"
type input "V/2025-26/4864"
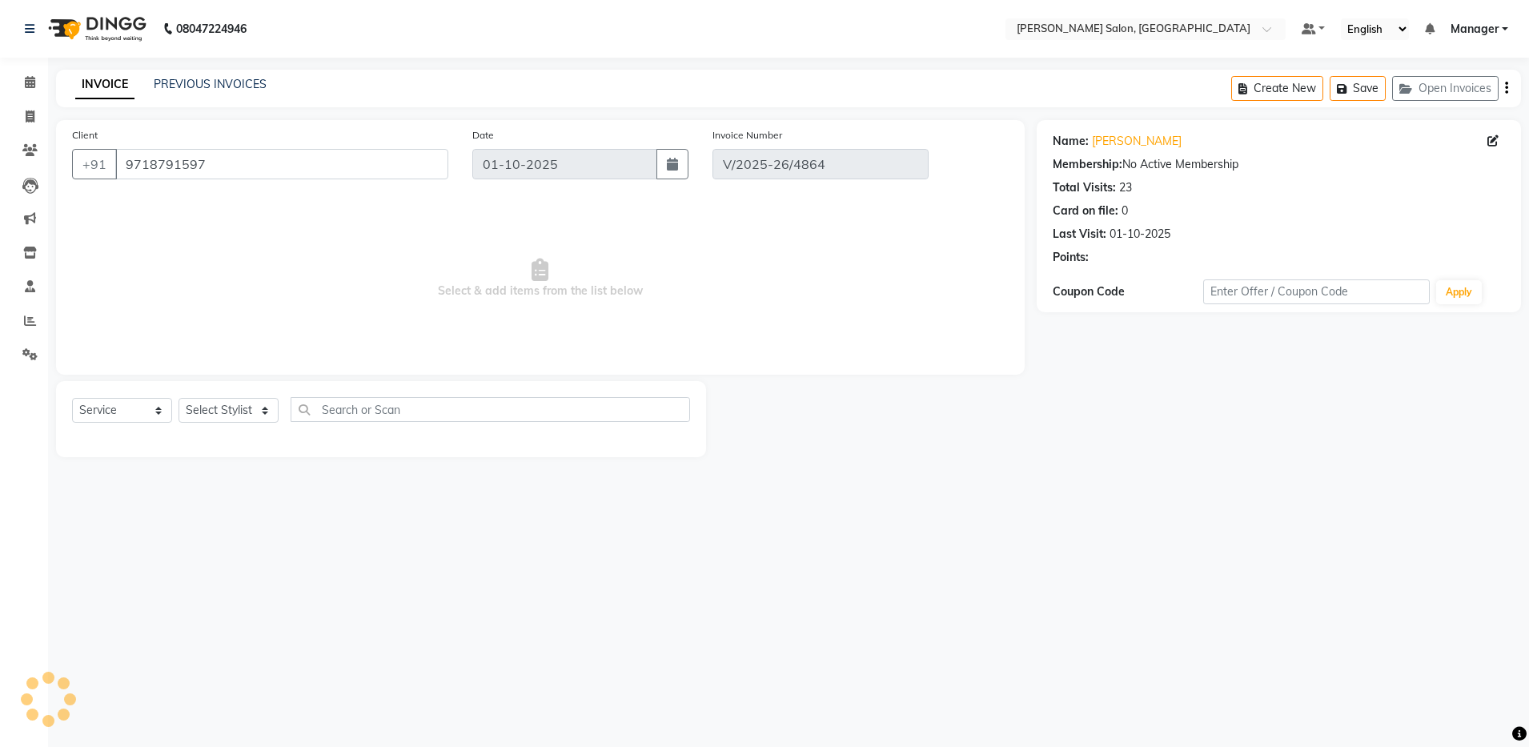
select select "select"
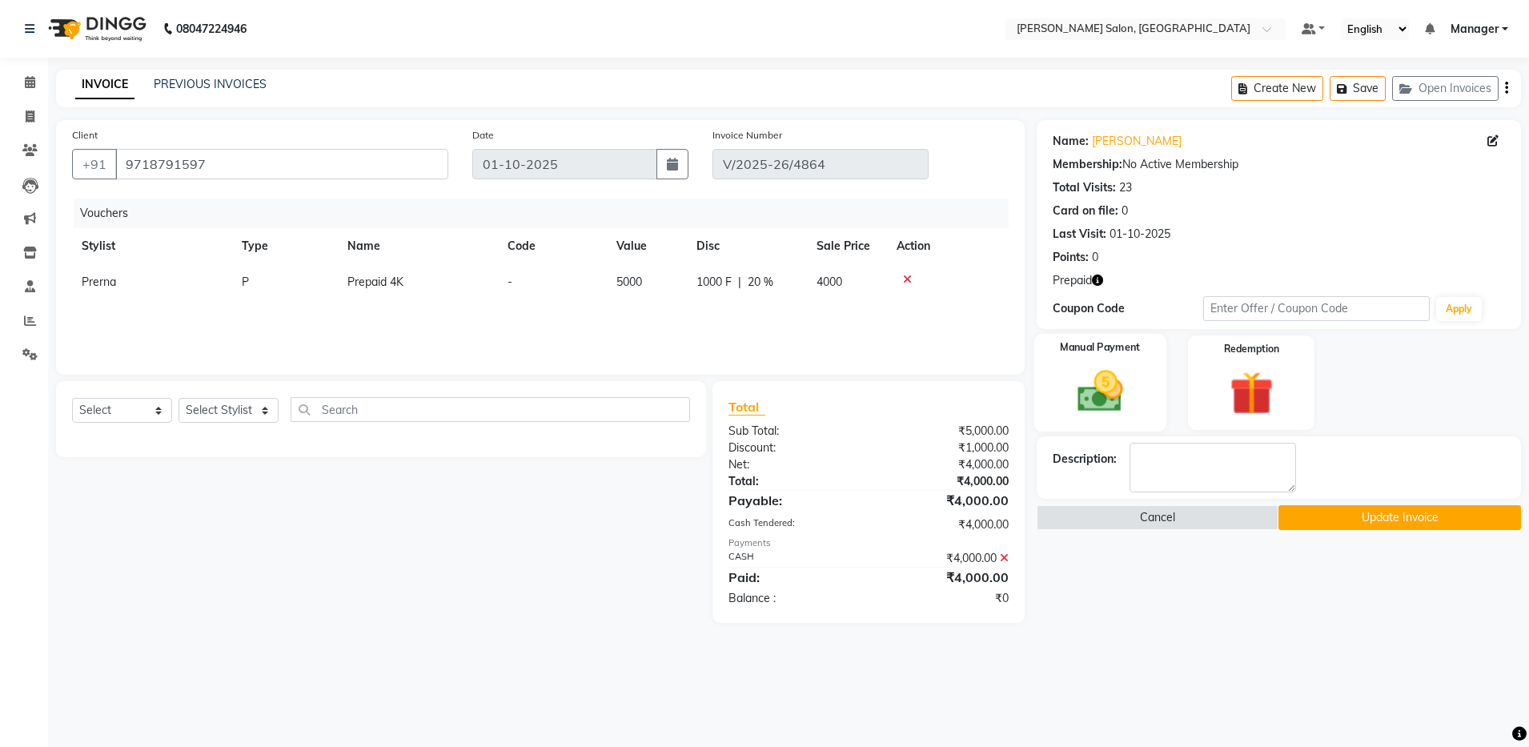
click at [1063, 376] on img at bounding box center [1100, 391] width 74 height 53
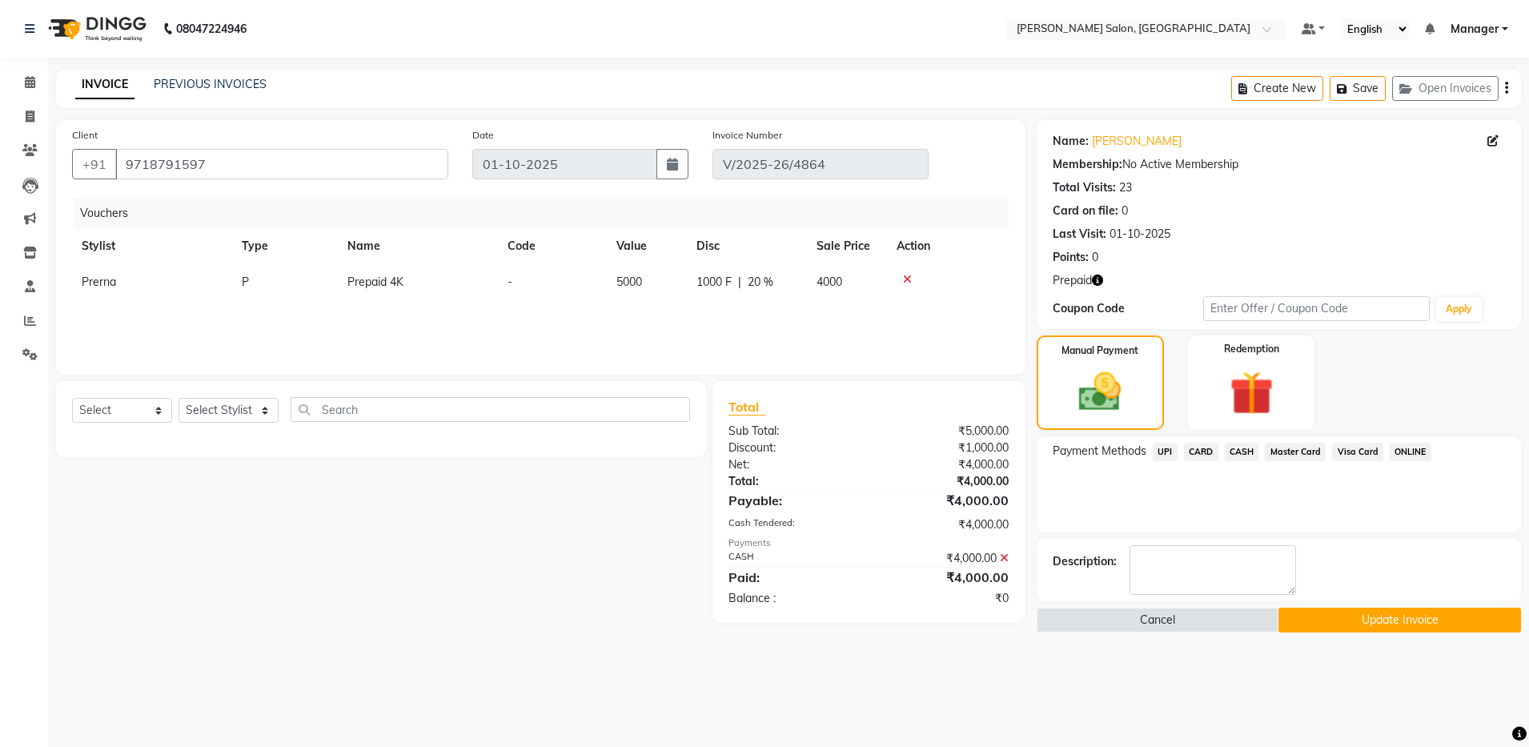
click at [1162, 451] on span "UPI" at bounding box center [1165, 452] width 25 height 18
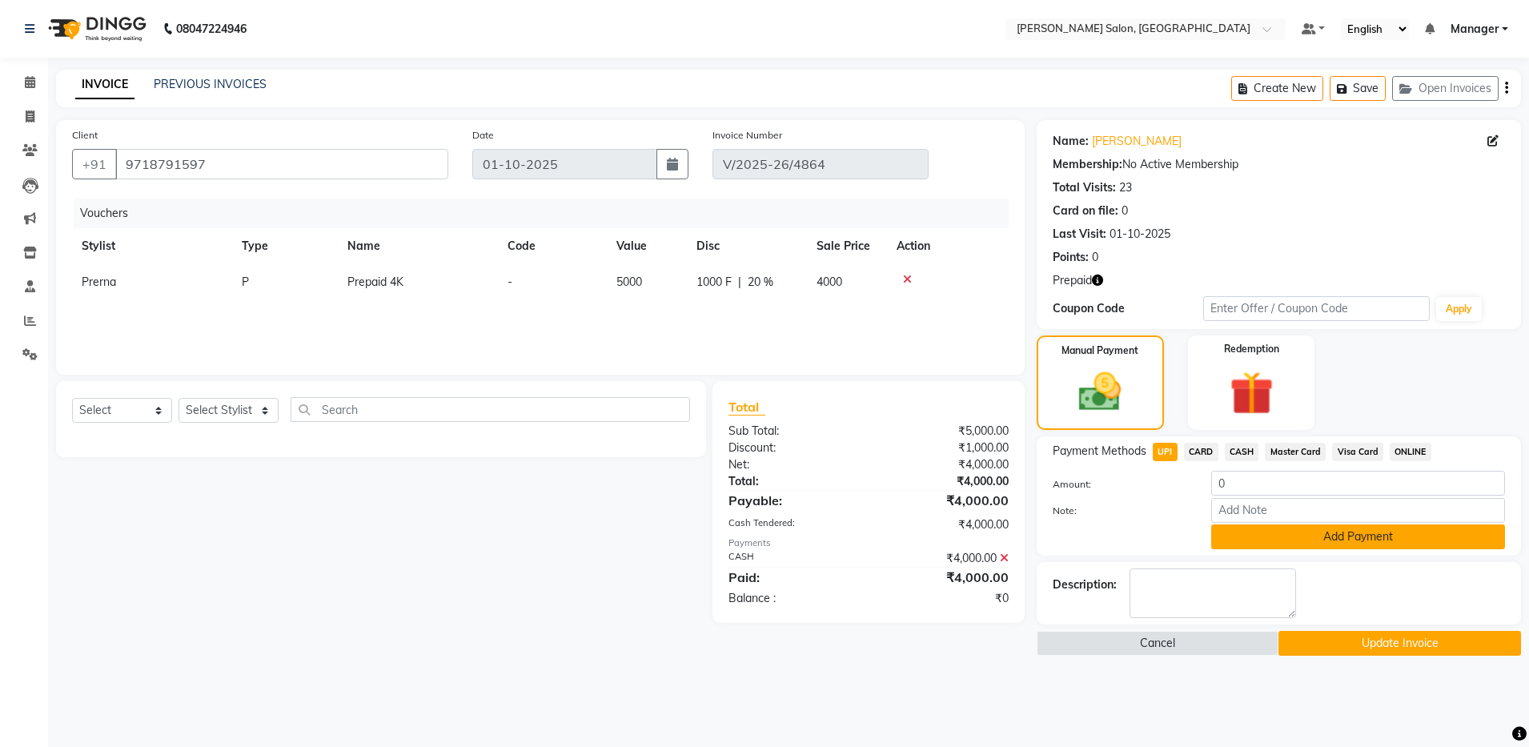
click at [1315, 534] on button "Add Payment" at bounding box center [1359, 537] width 294 height 25
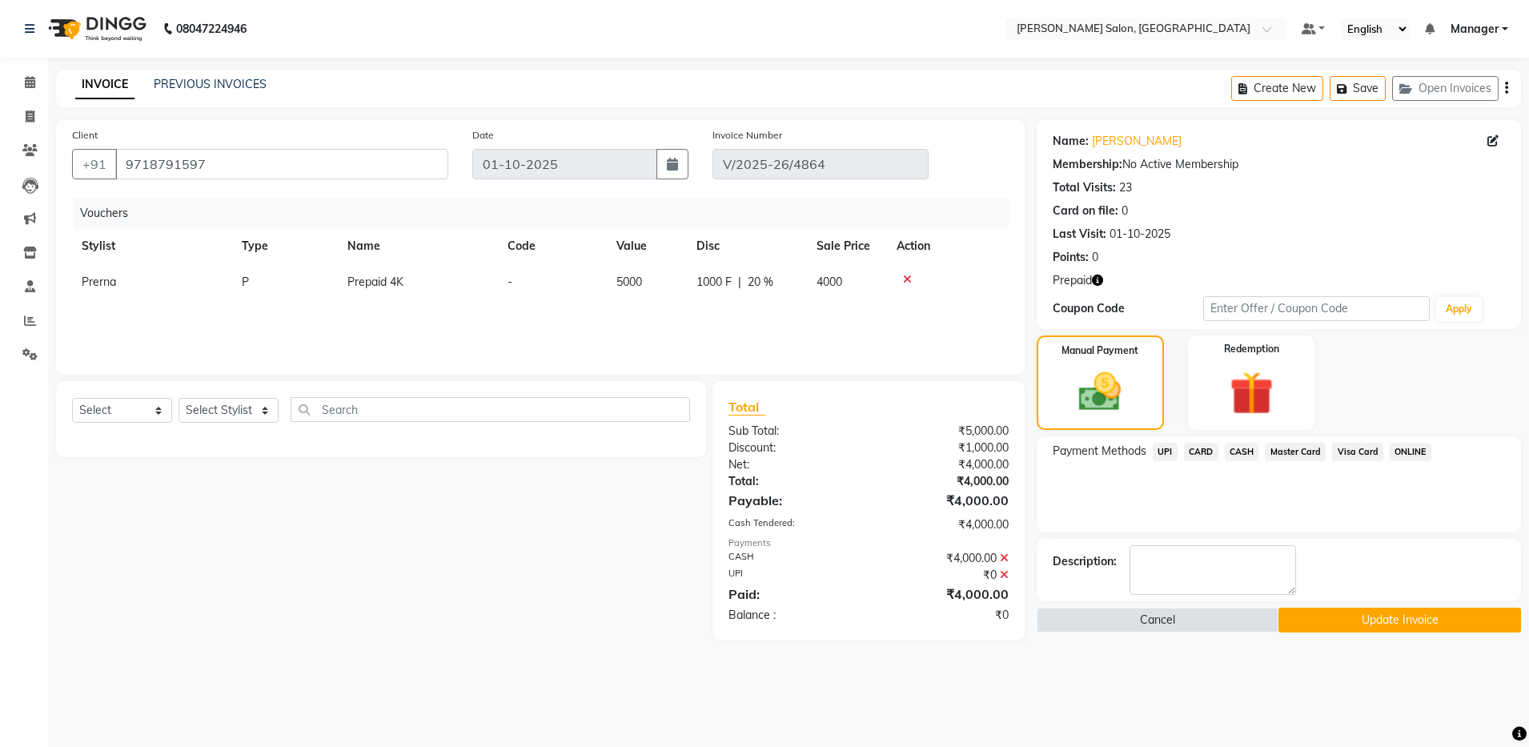
click at [1431, 611] on button "Update Invoice" at bounding box center [1400, 620] width 242 height 25
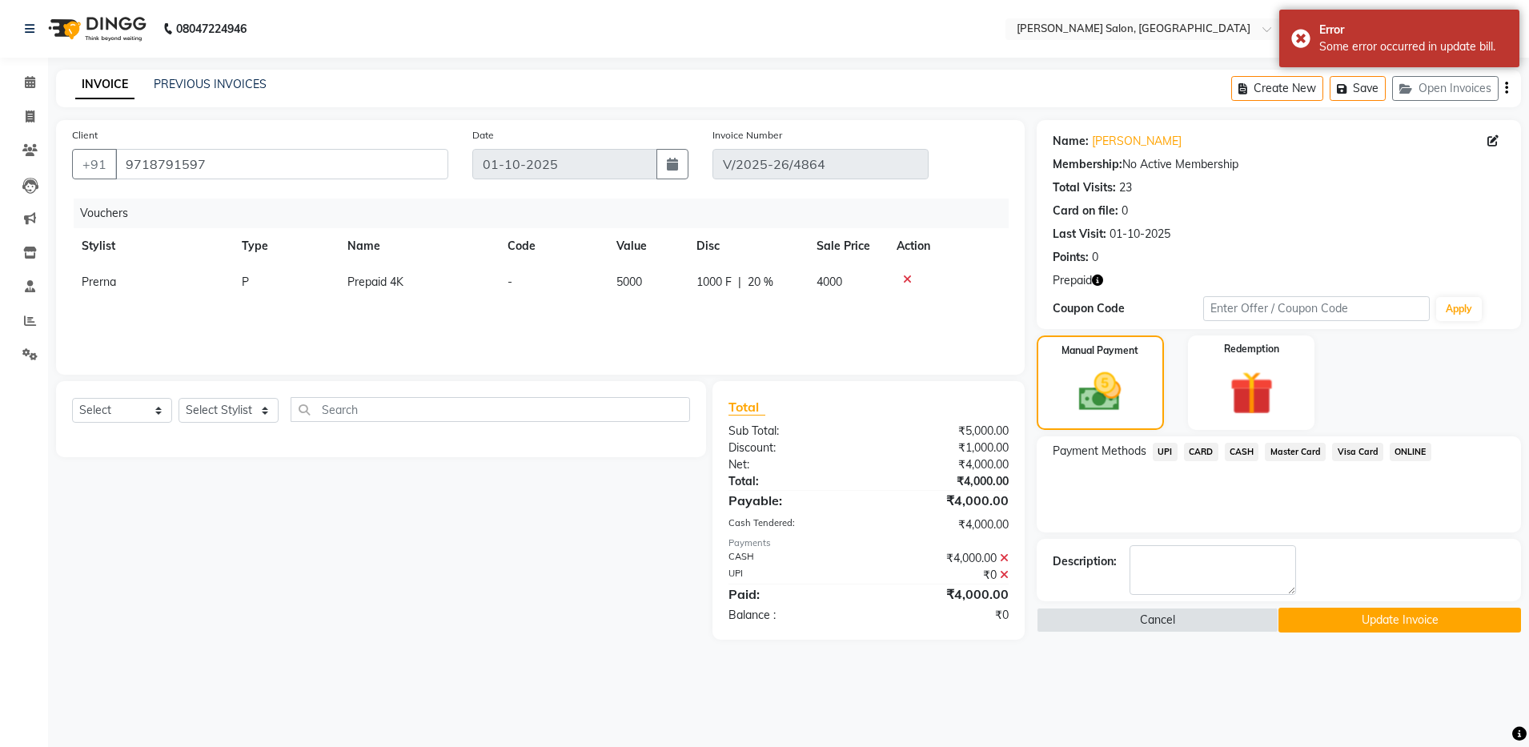
click at [1164, 451] on span "UPI" at bounding box center [1165, 452] width 25 height 18
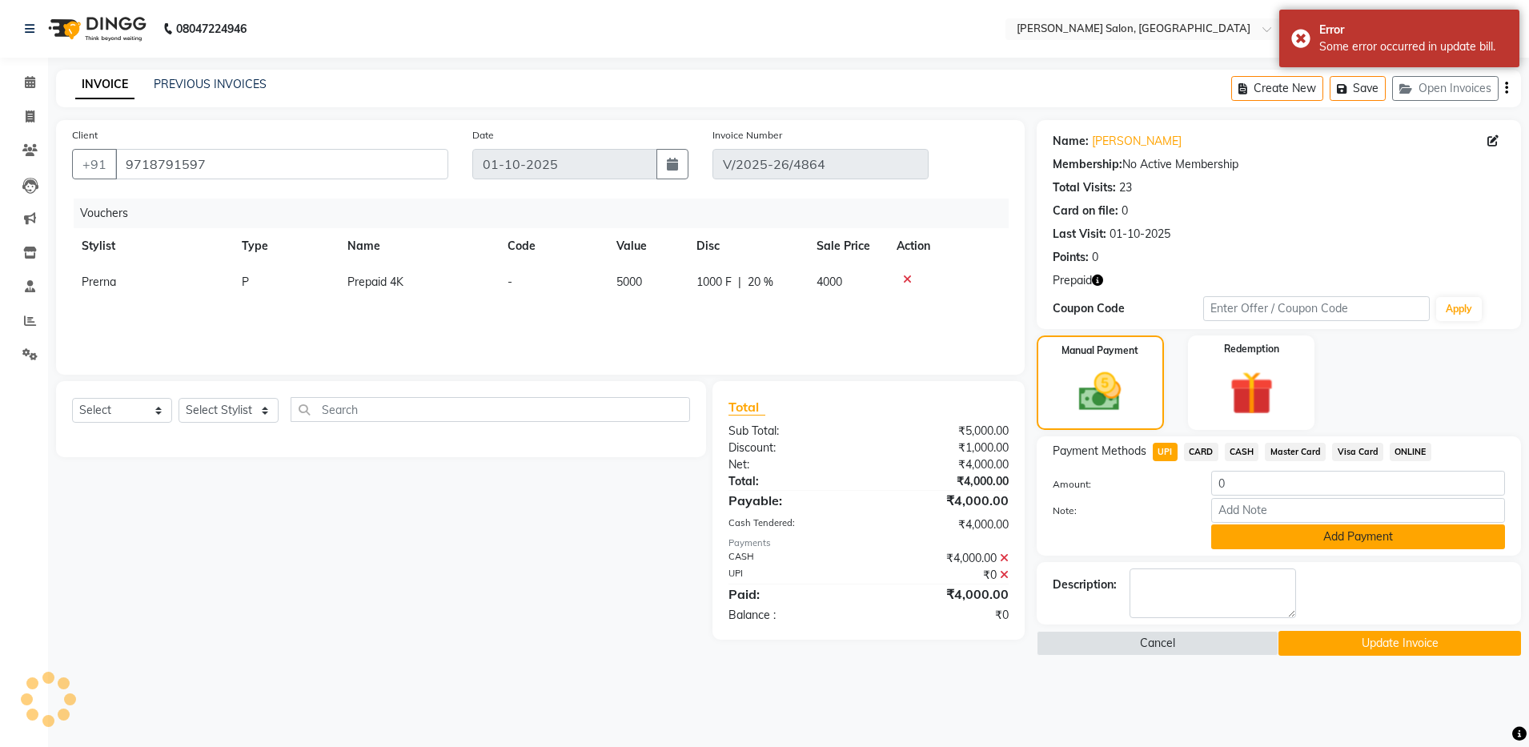
click at [1401, 535] on button "Add Payment" at bounding box center [1359, 537] width 294 height 25
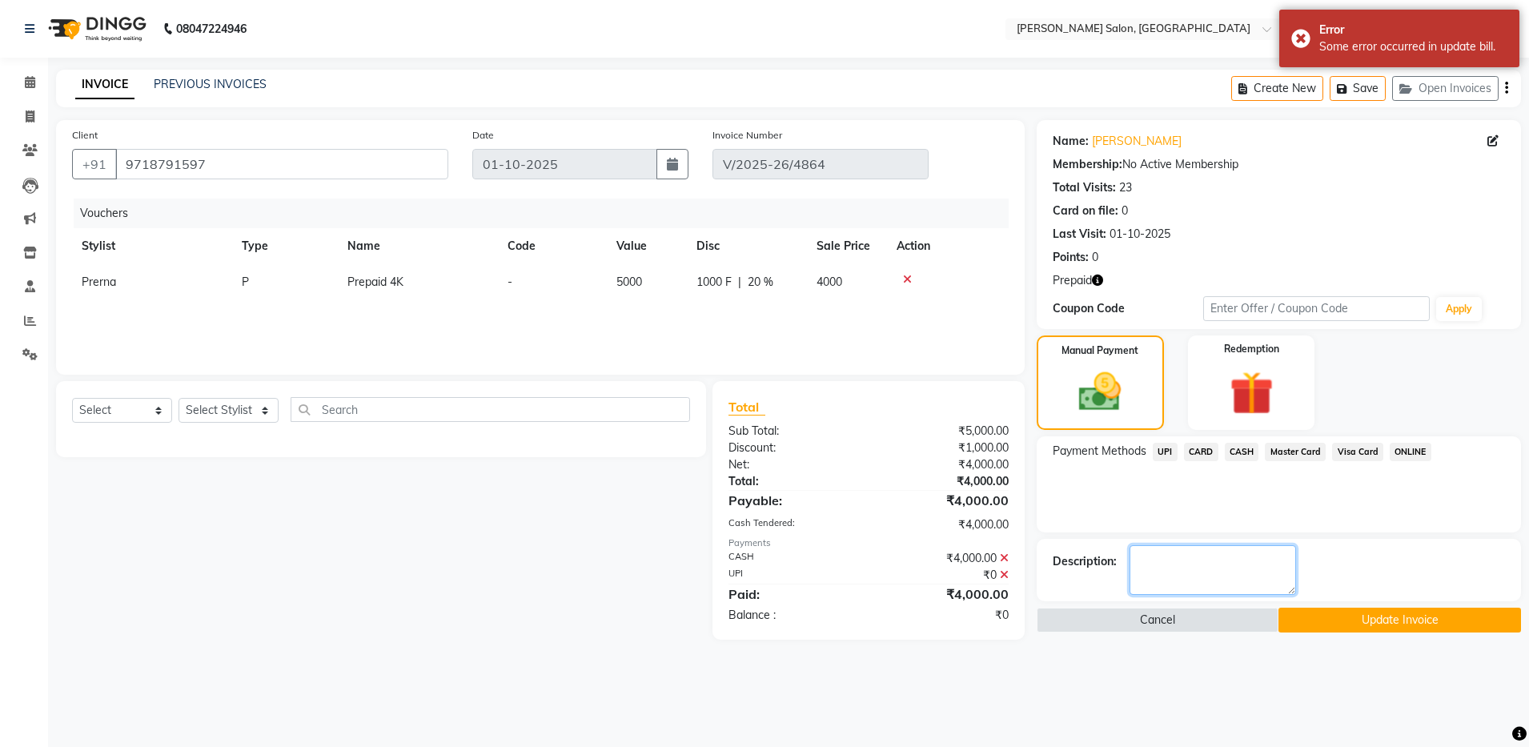
click at [1252, 574] on textarea at bounding box center [1213, 570] width 167 height 50
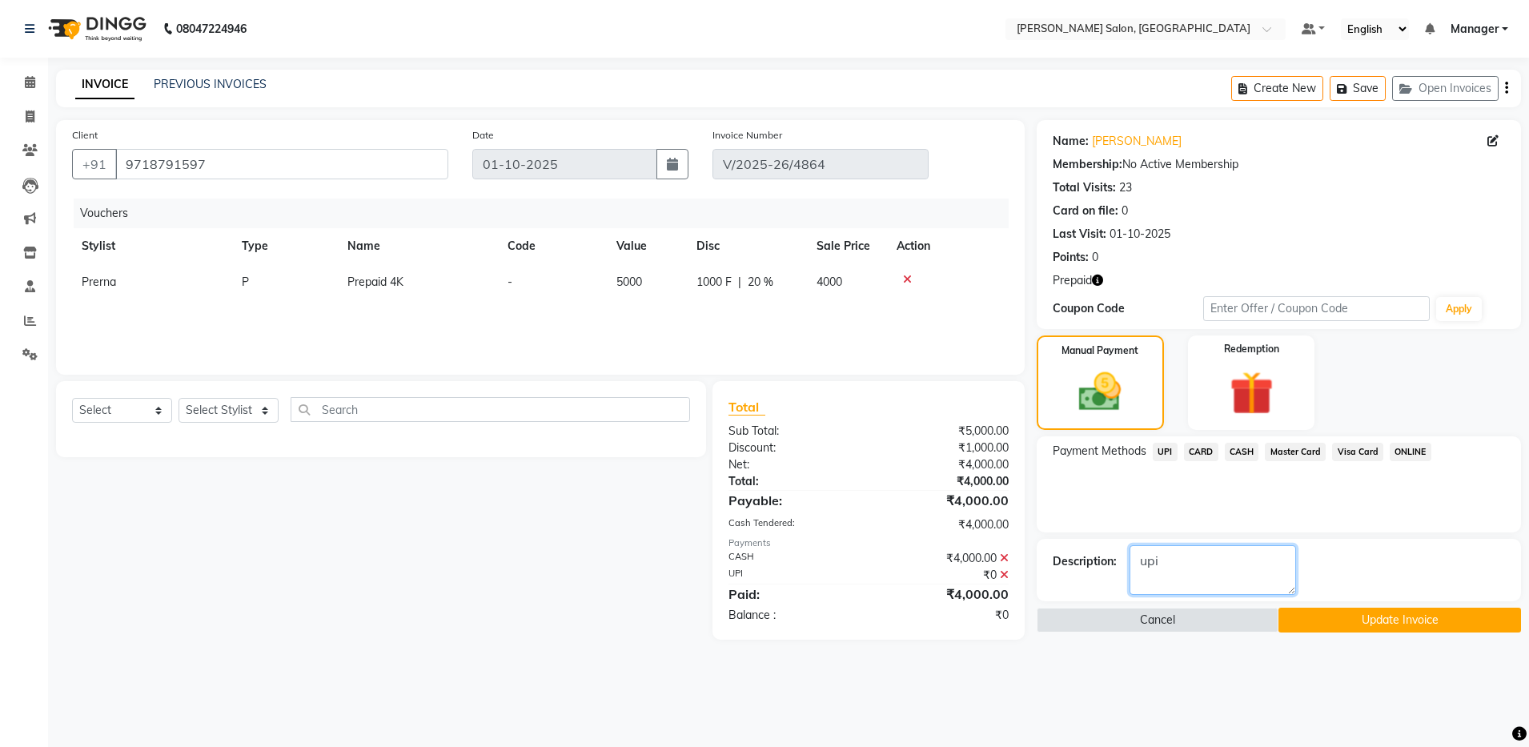
type textarea "upi"
click at [1439, 620] on button "Update Invoice" at bounding box center [1400, 620] width 242 height 25
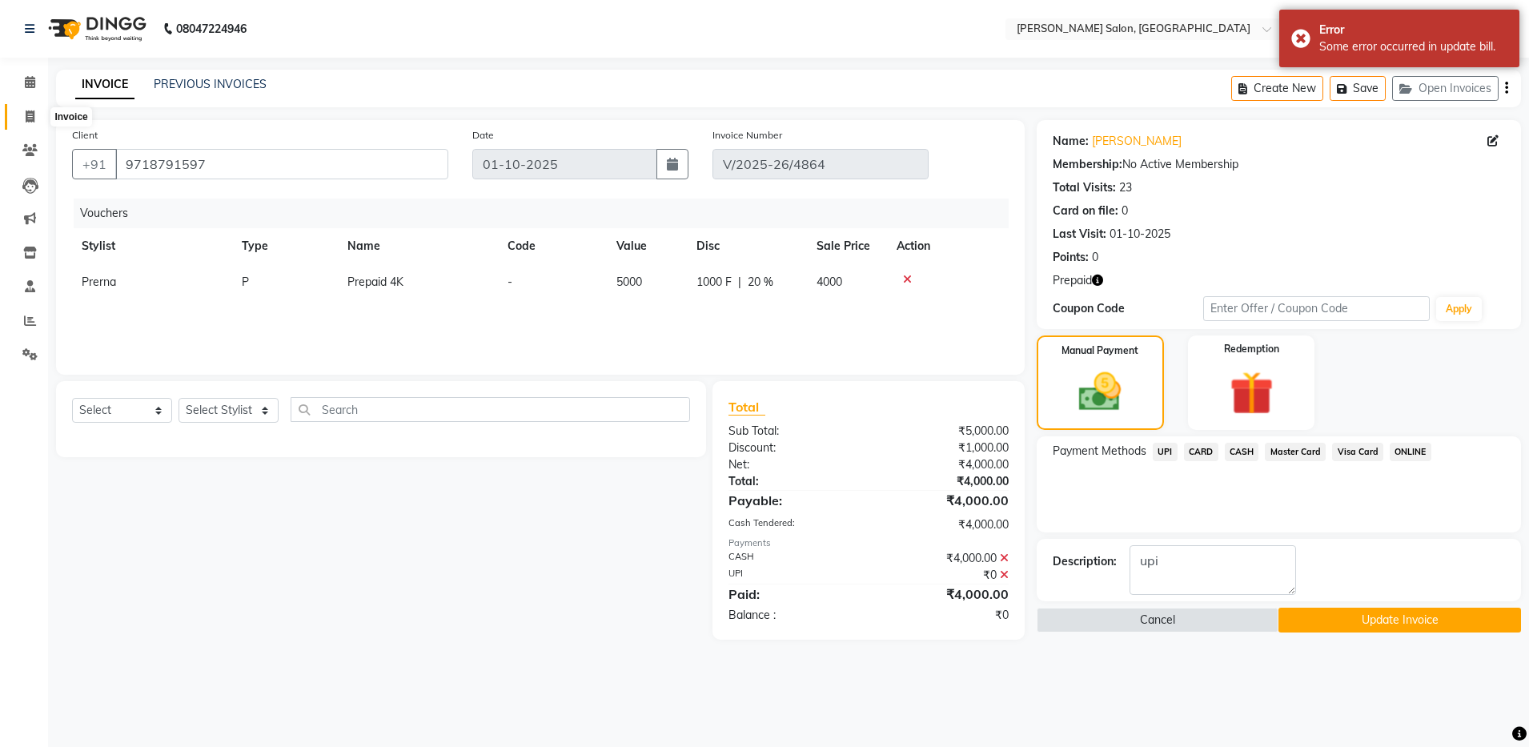
click at [30, 109] on span at bounding box center [30, 117] width 28 height 18
select select "service"
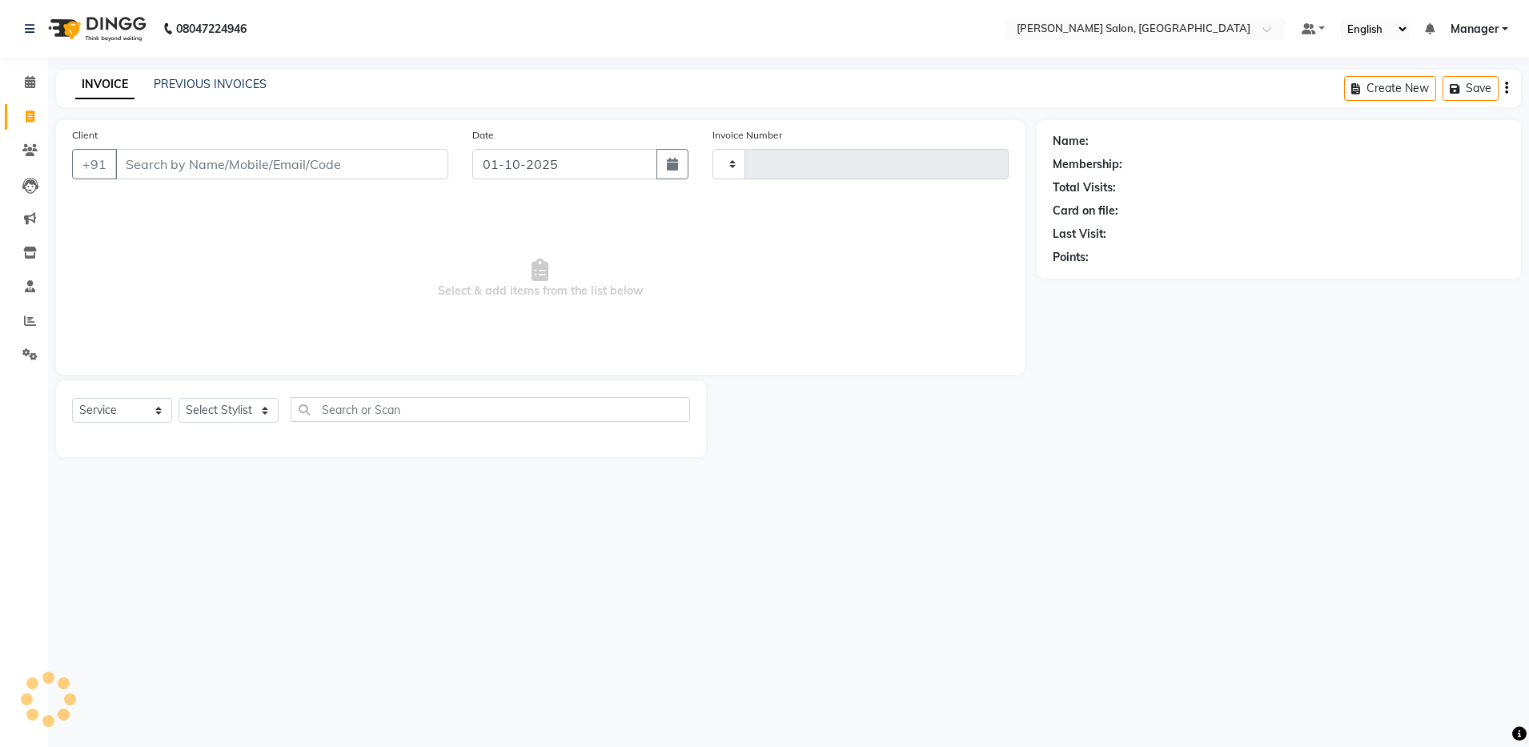
type input "4882"
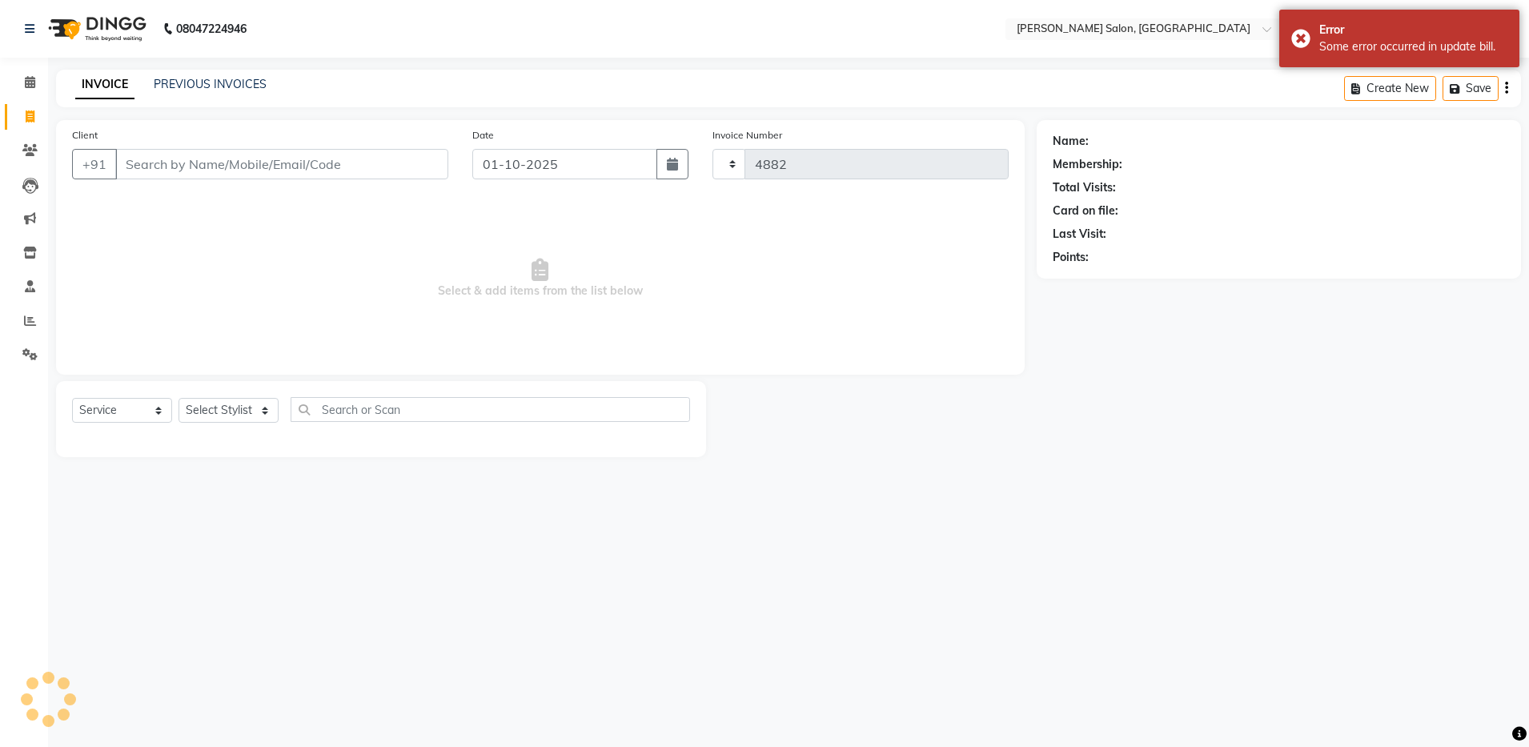
select select "4781"
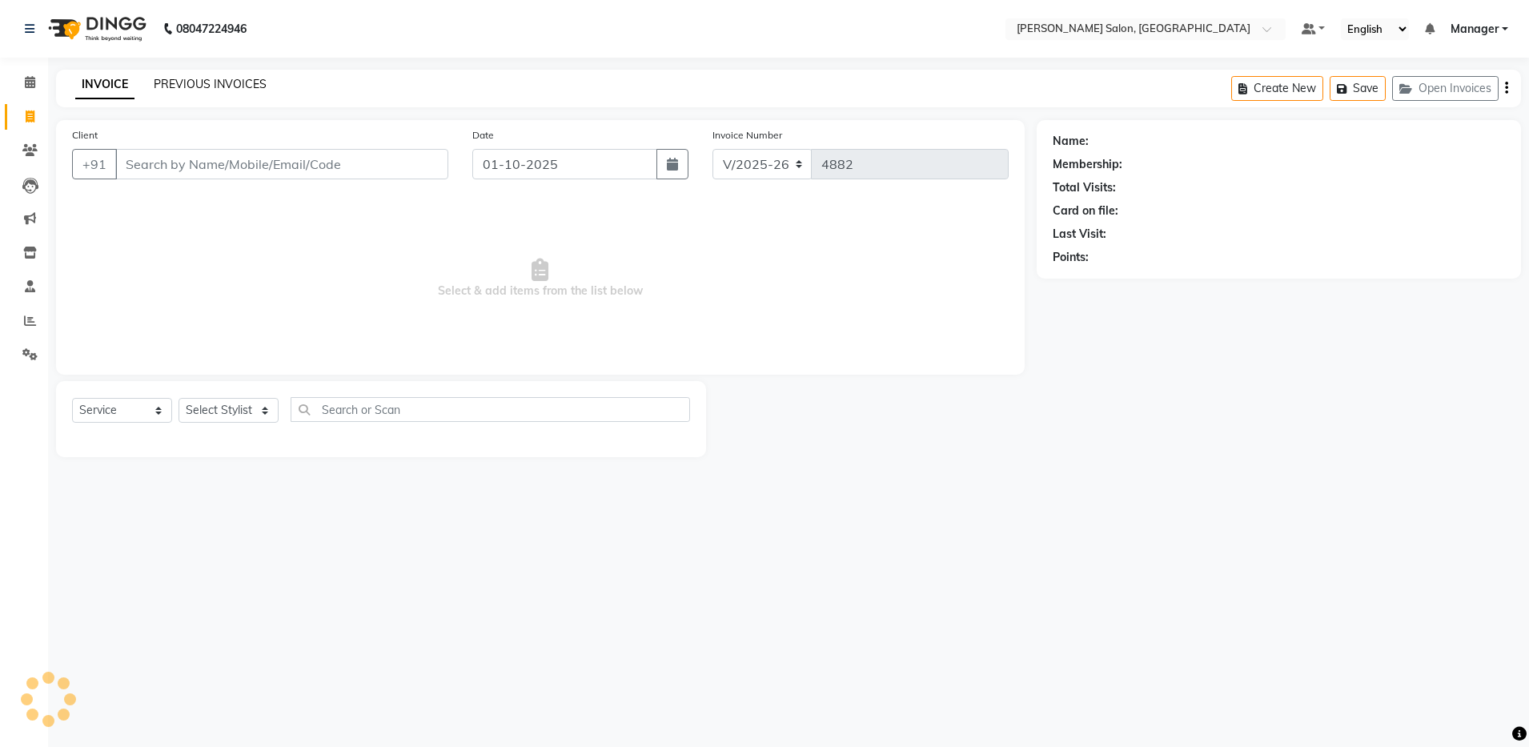
click at [194, 82] on link "PREVIOUS INVOICES" at bounding box center [210, 84] width 113 height 14
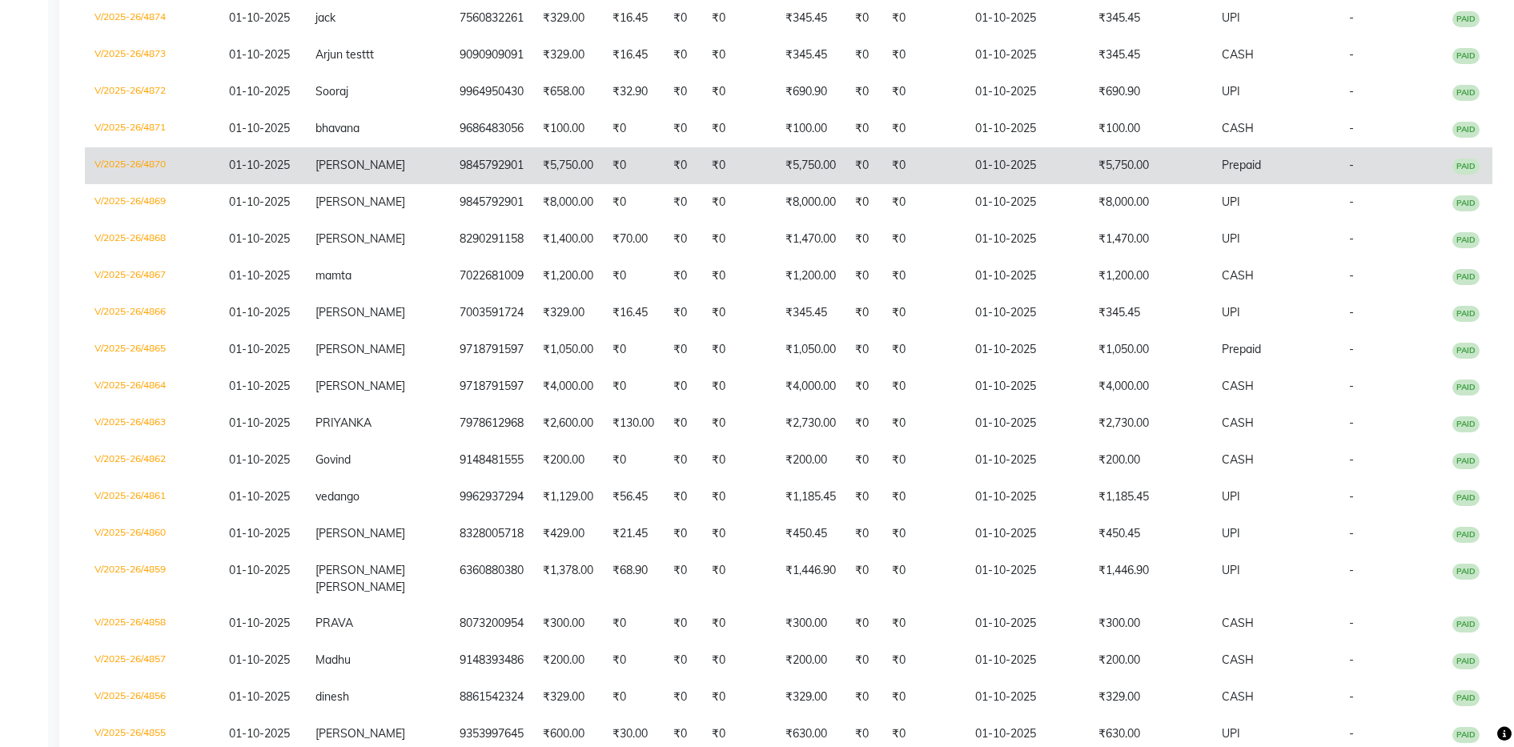
scroll to position [659, 0]
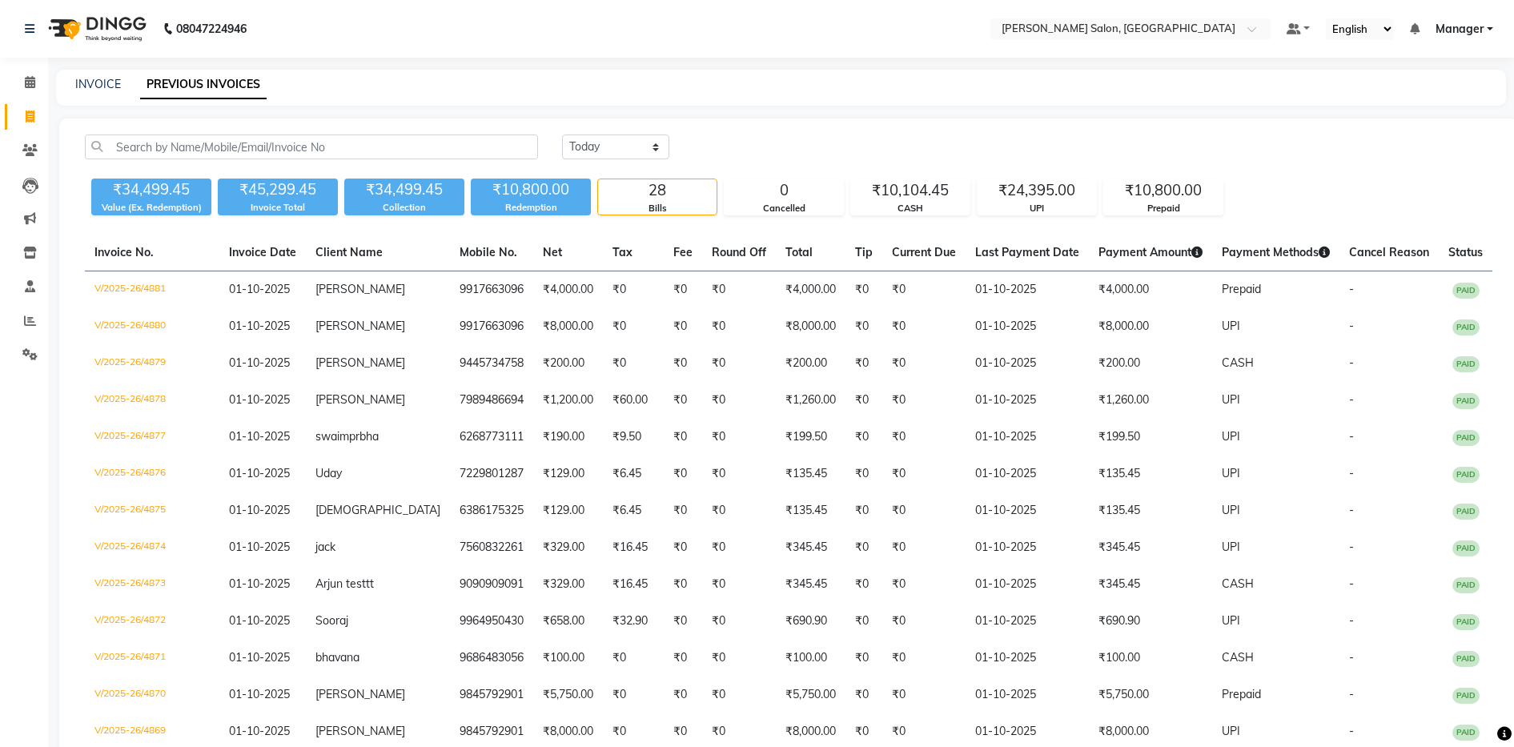
click at [231, 76] on link "PREVIOUS INVOICES" at bounding box center [203, 84] width 127 height 29
click at [102, 78] on link "INVOICE" at bounding box center [98, 84] width 46 height 14
select select "service"
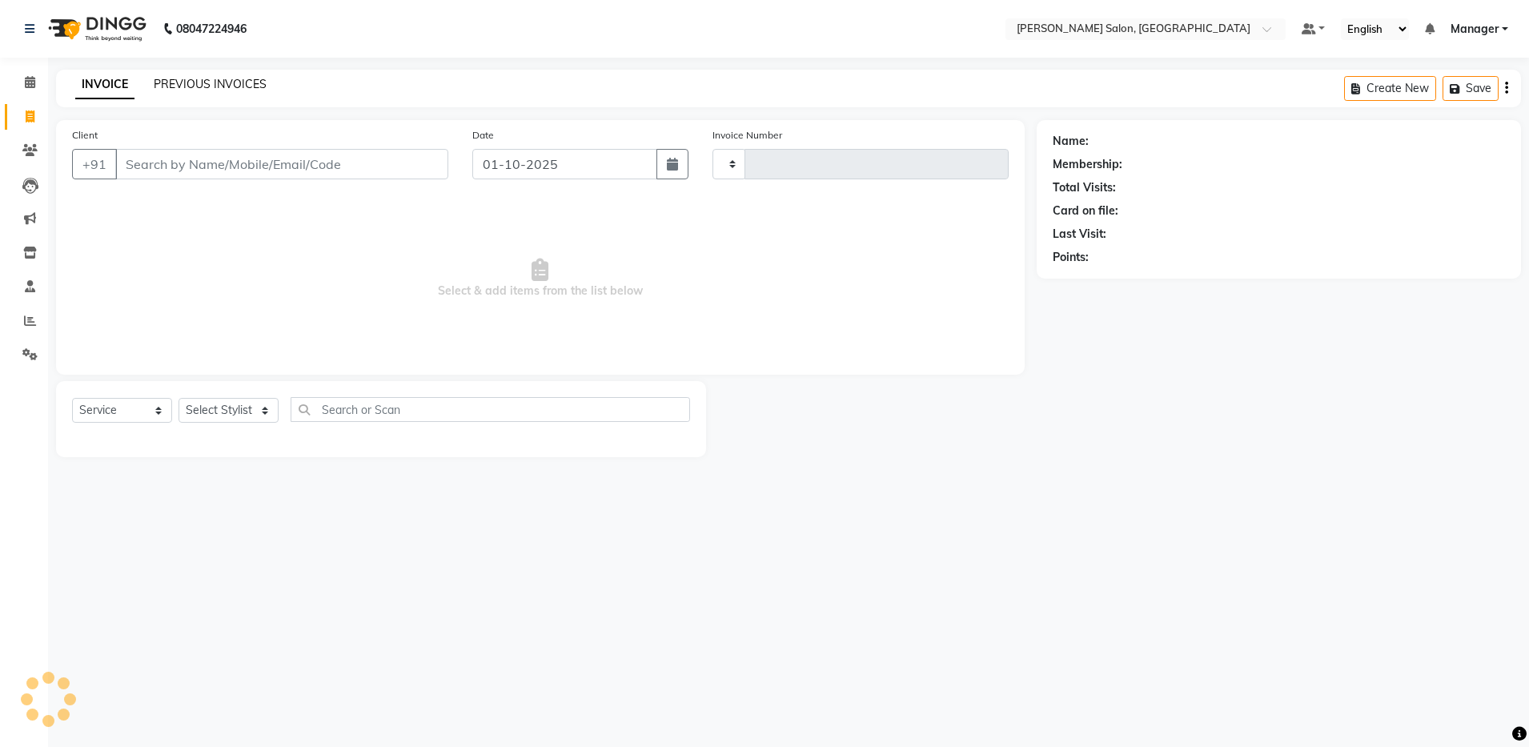
type input "4884"
select select "4781"
click at [189, 82] on link "PREVIOUS INVOICES" at bounding box center [210, 84] width 113 height 14
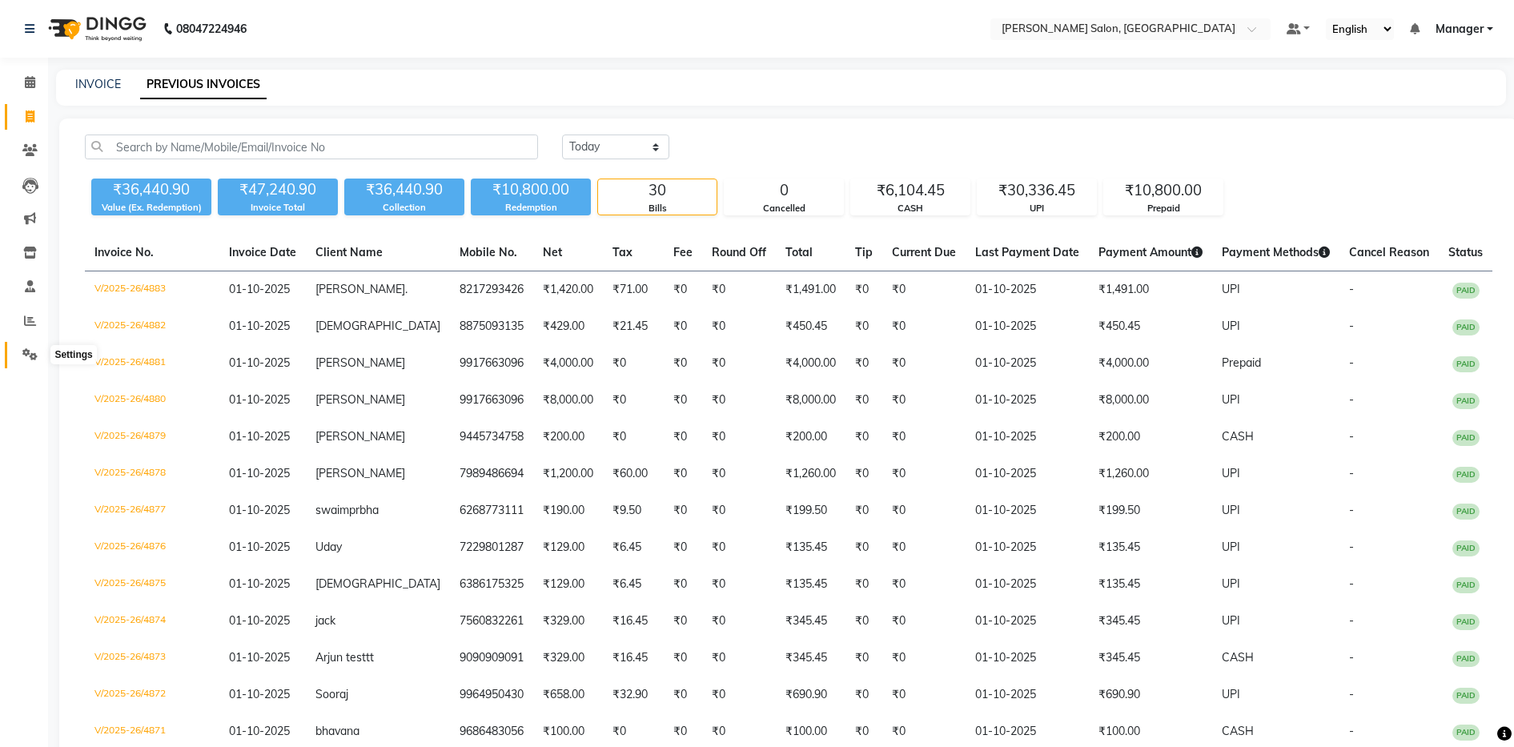
click at [36, 360] on span at bounding box center [30, 355] width 28 height 18
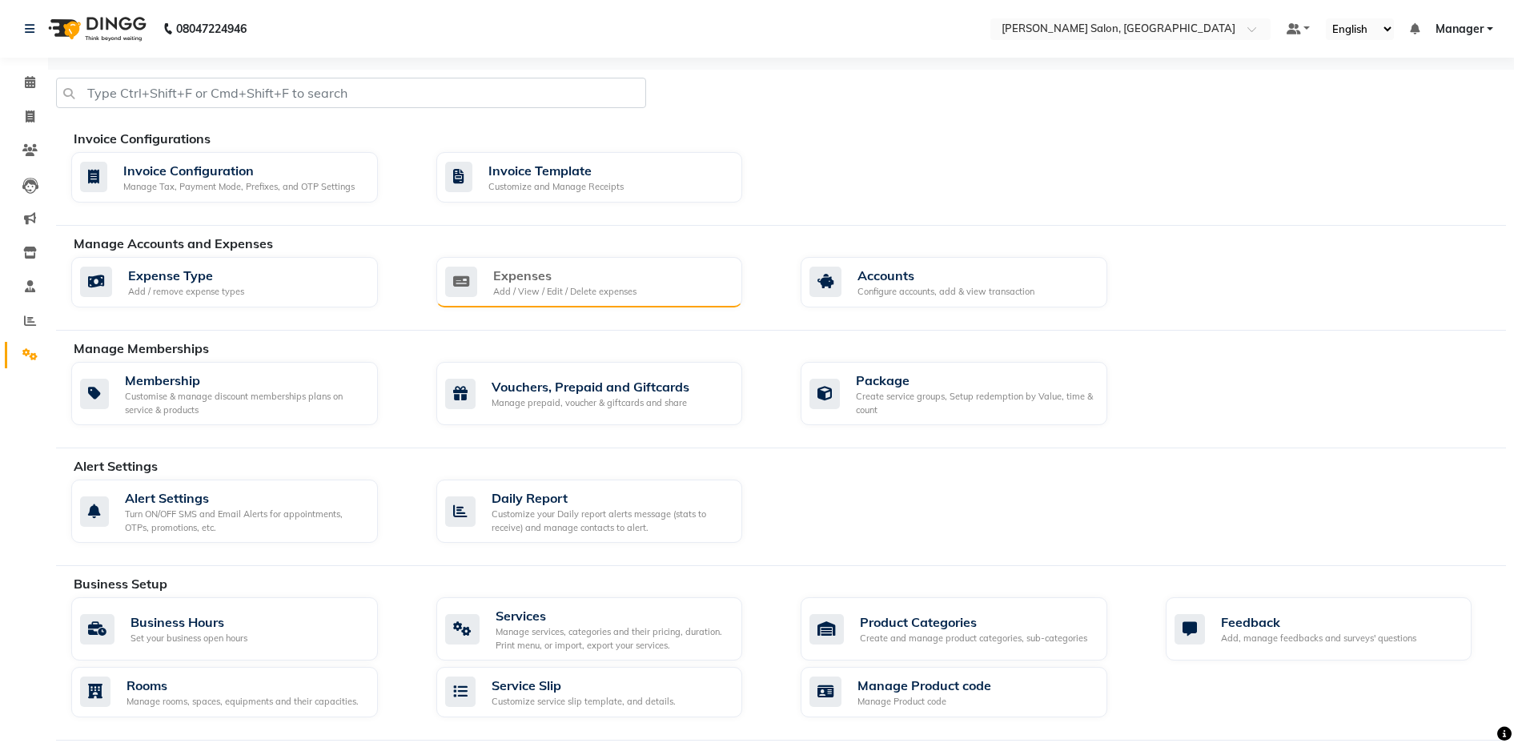
click at [535, 287] on div "Add / View / Edit / Delete expenses" at bounding box center [564, 292] width 143 height 14
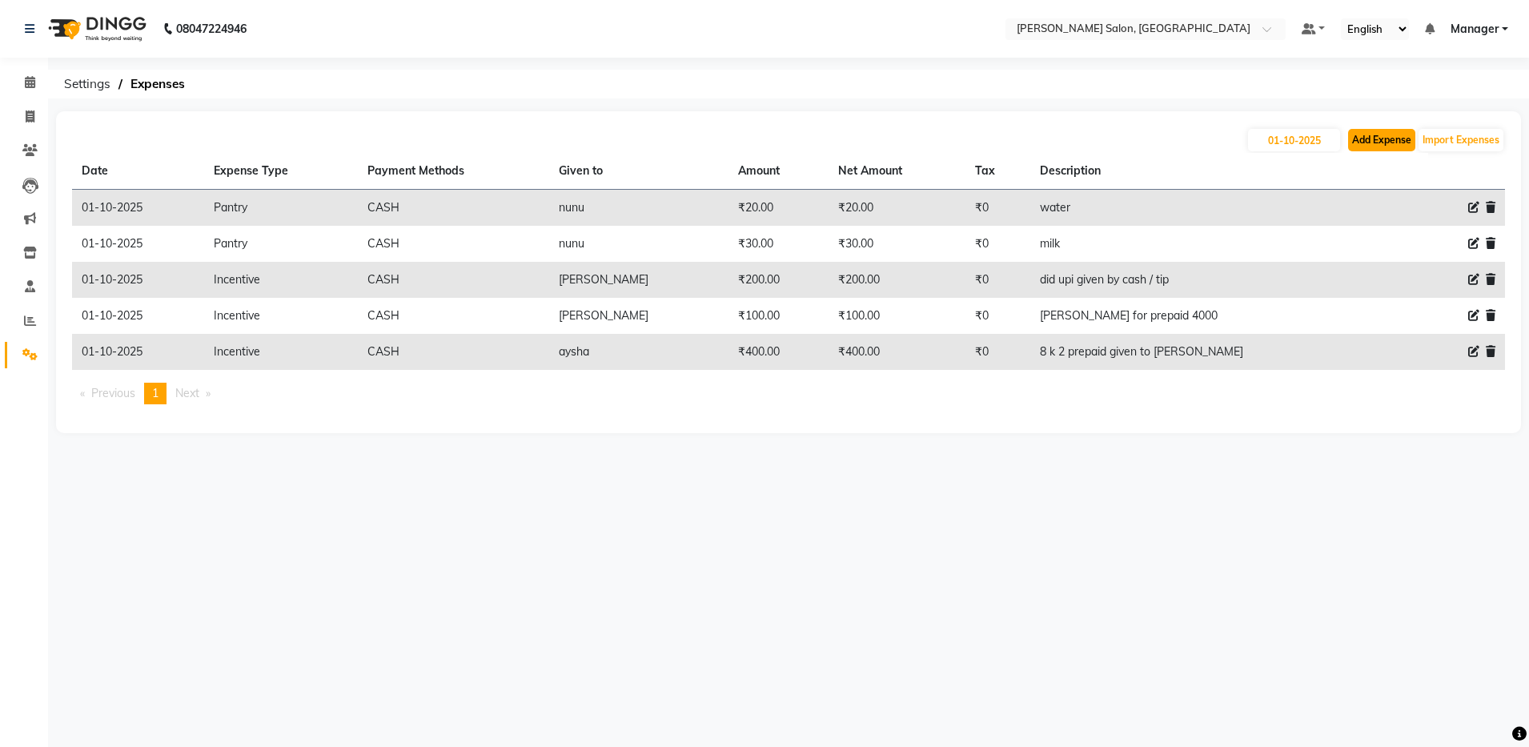
click at [775, 143] on button "Add Expense" at bounding box center [1381, 140] width 67 height 22
select select "1"
select select "3628"
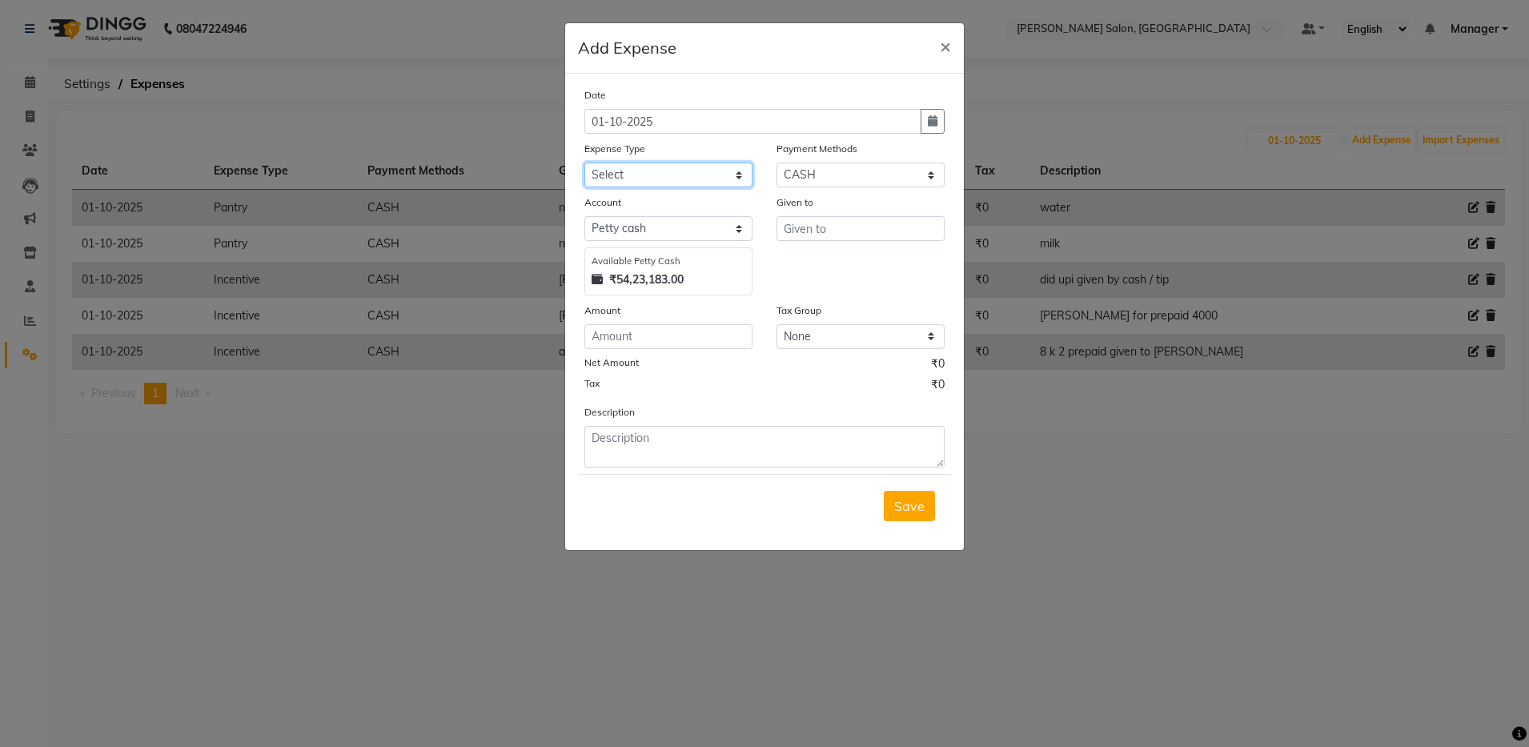
click at [652, 174] on select "Select Advance Salary Client Snacks Equipment Estate food Fuel Govt fee Incenti…" at bounding box center [669, 175] width 168 height 25
click at [775, 407] on ngb-modal-window "Add Expense × Date [DATE] Expense Type Select Advance Salary Client Snacks Equi…" at bounding box center [764, 373] width 1529 height 747
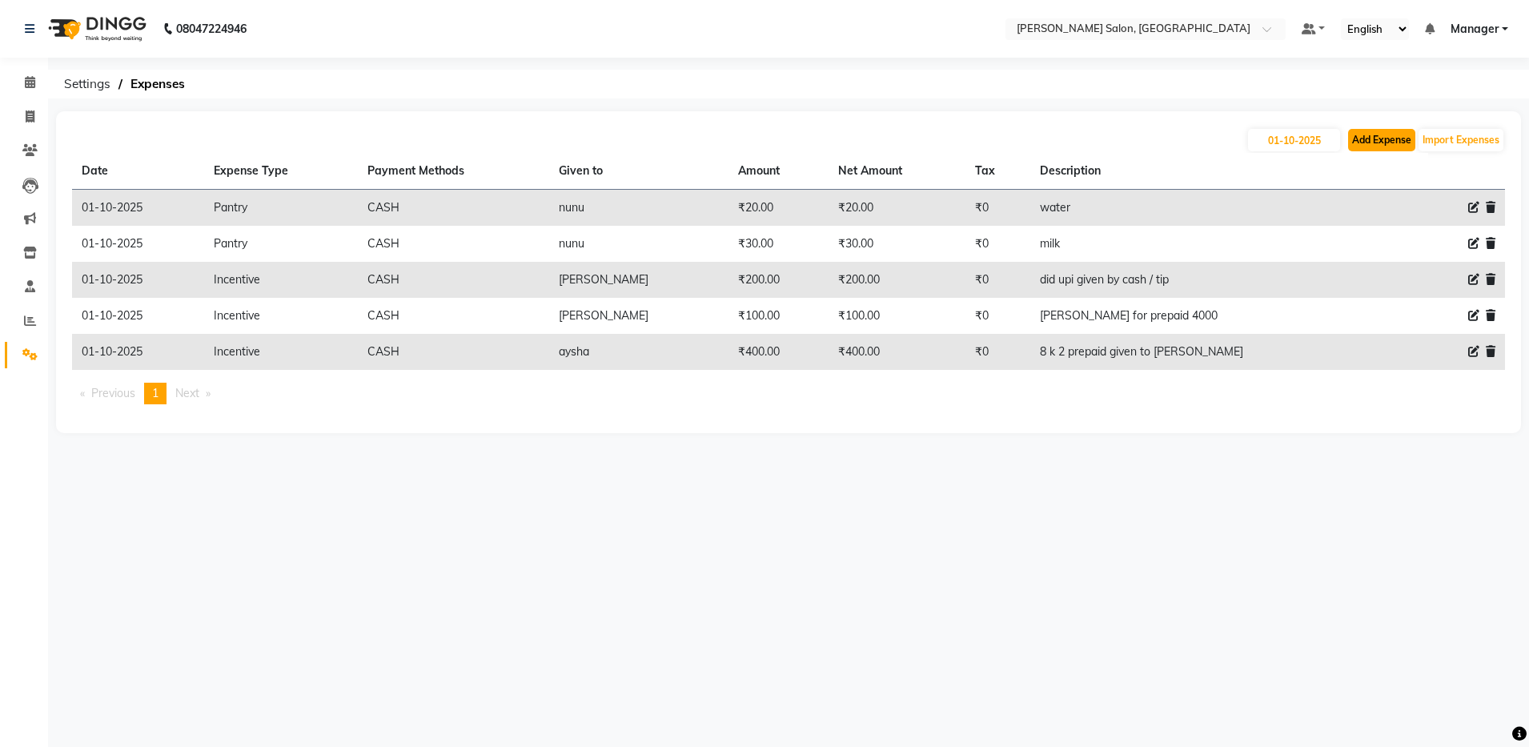
click at [775, 133] on button "Add Expense" at bounding box center [1381, 140] width 67 height 22
select select "1"
select select "3628"
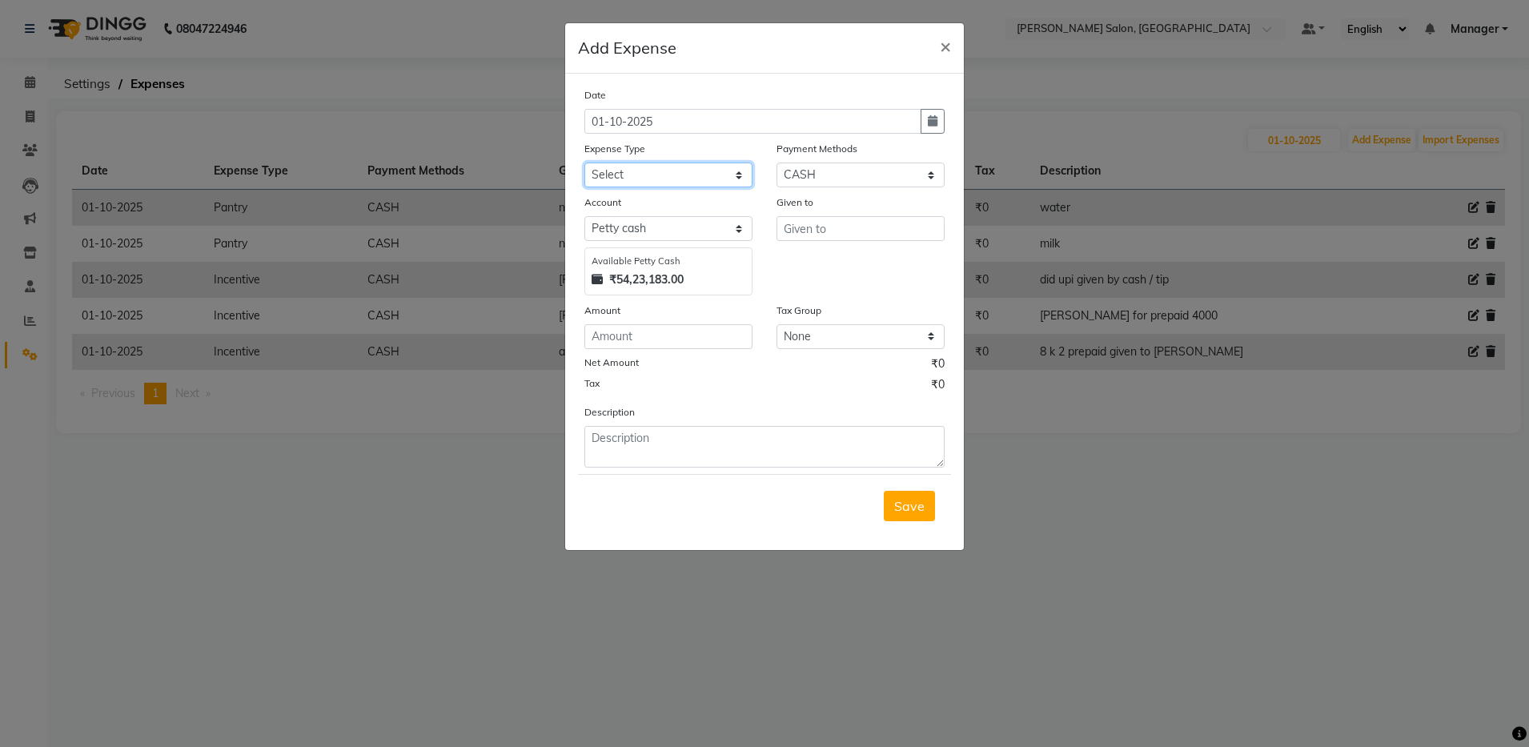
click at [729, 173] on select "Select Advance Salary Client Snacks Equipment Estate food Fuel Govt fee Incenti…" at bounding box center [669, 175] width 168 height 25
select select "3519"
click at [585, 163] on select "Select Advance Salary Client Snacks Equipment Estate food Fuel Govt fee Incenti…" at bounding box center [669, 175] width 168 height 25
click at [775, 229] on input "text" at bounding box center [861, 228] width 168 height 25
type input "nunu"
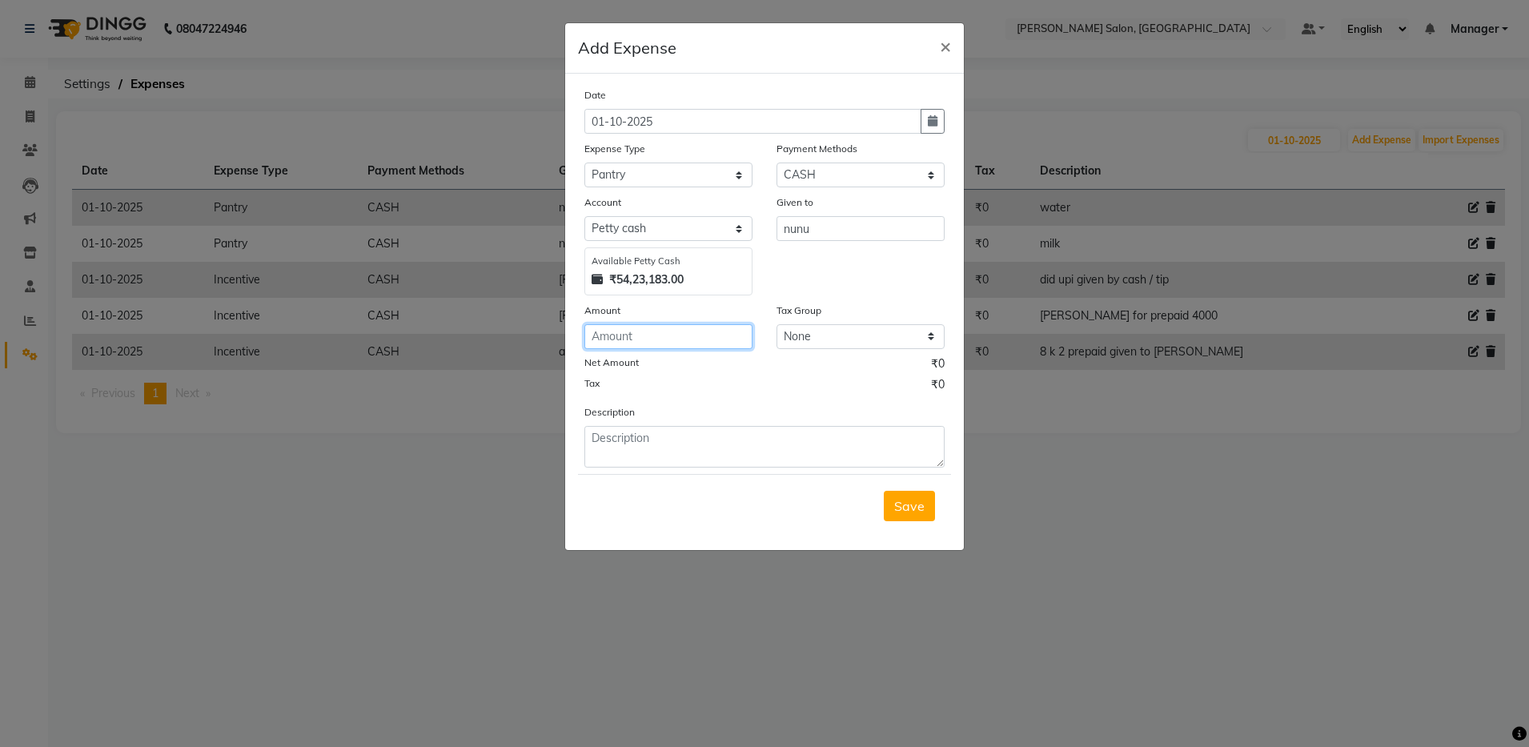
click at [693, 332] on input "number" at bounding box center [669, 336] width 168 height 25
type input "30"
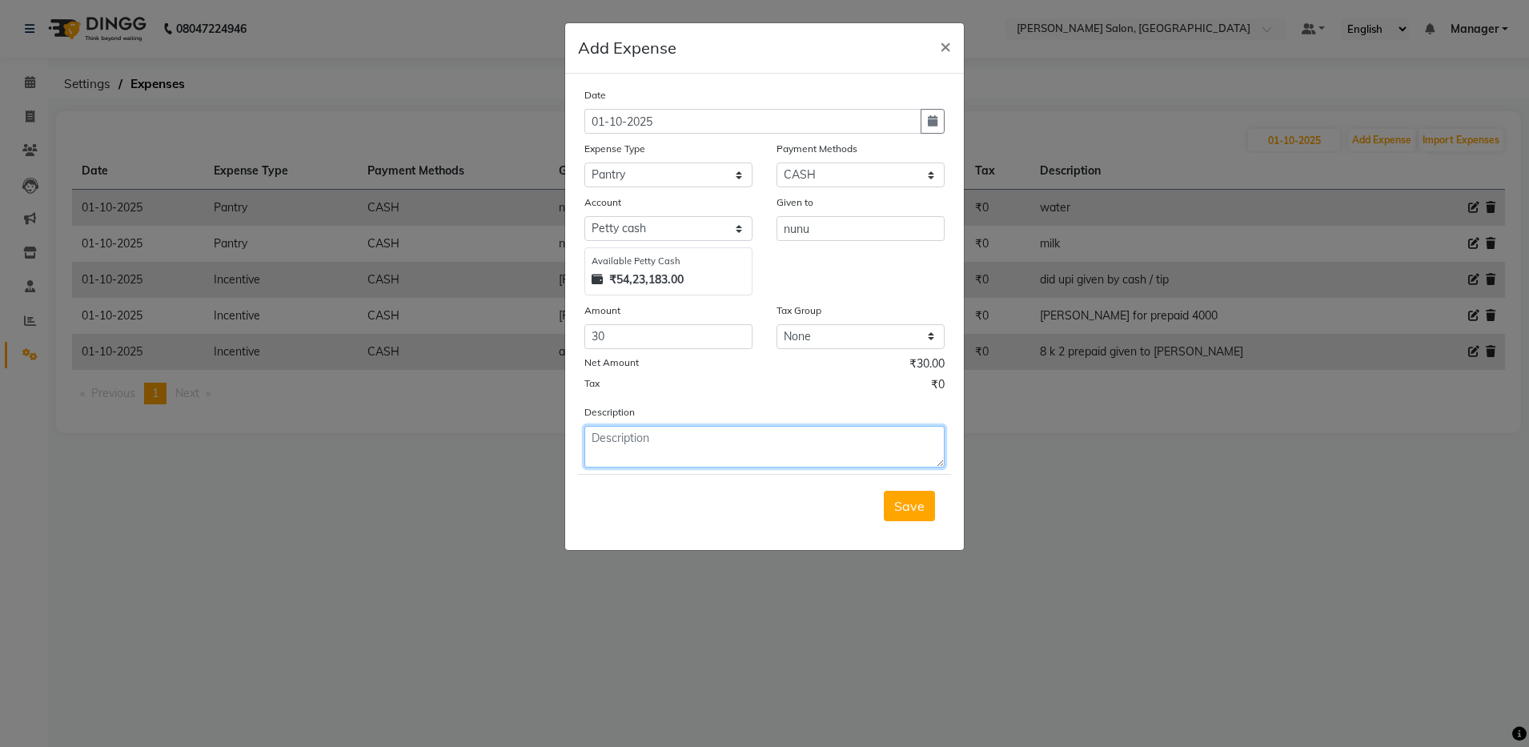
click at [642, 445] on textarea at bounding box center [765, 447] width 360 height 42
type textarea "water bottel 5"
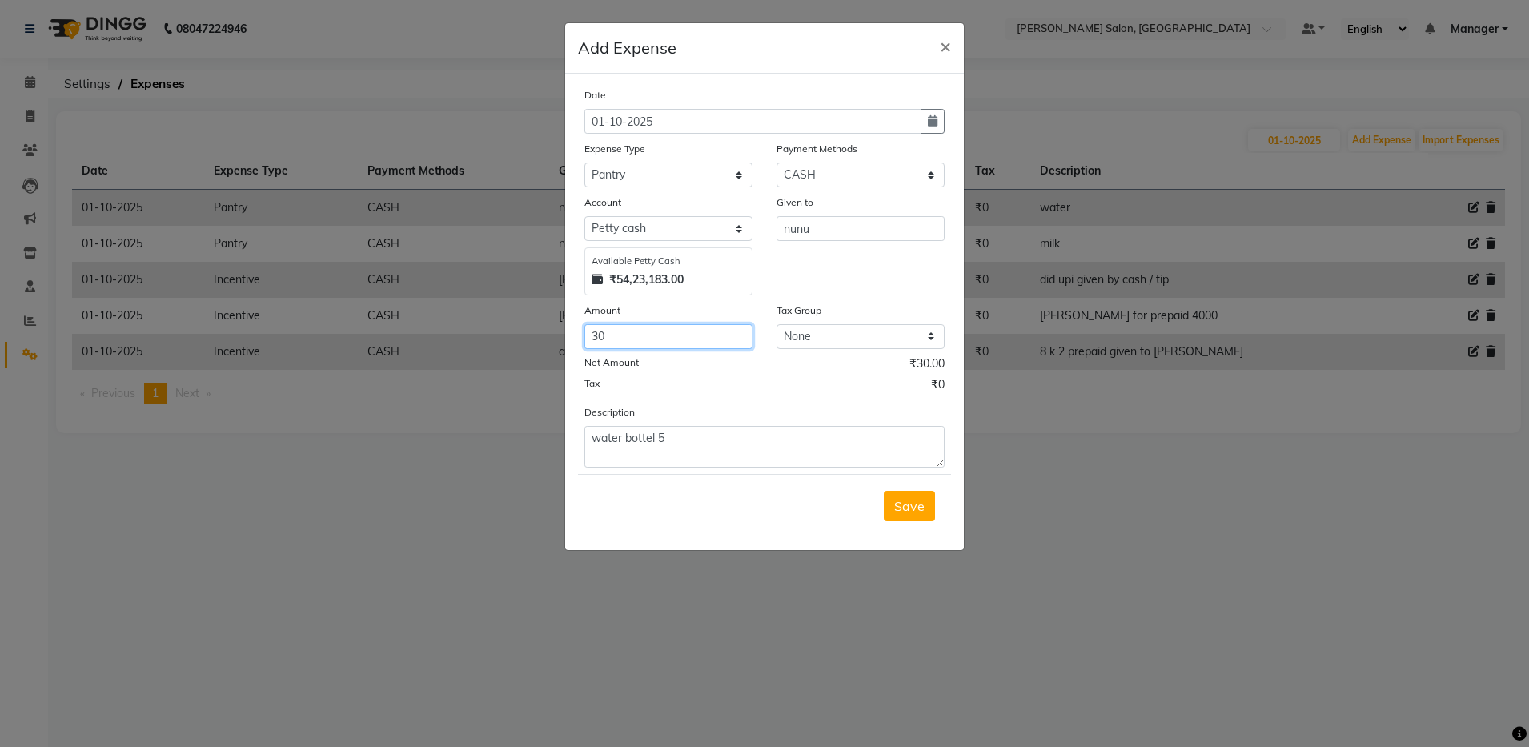
click at [626, 329] on input "30" at bounding box center [669, 336] width 168 height 25
type input "3"
type input "50"
click at [775, 520] on button "Save" at bounding box center [909, 506] width 51 height 30
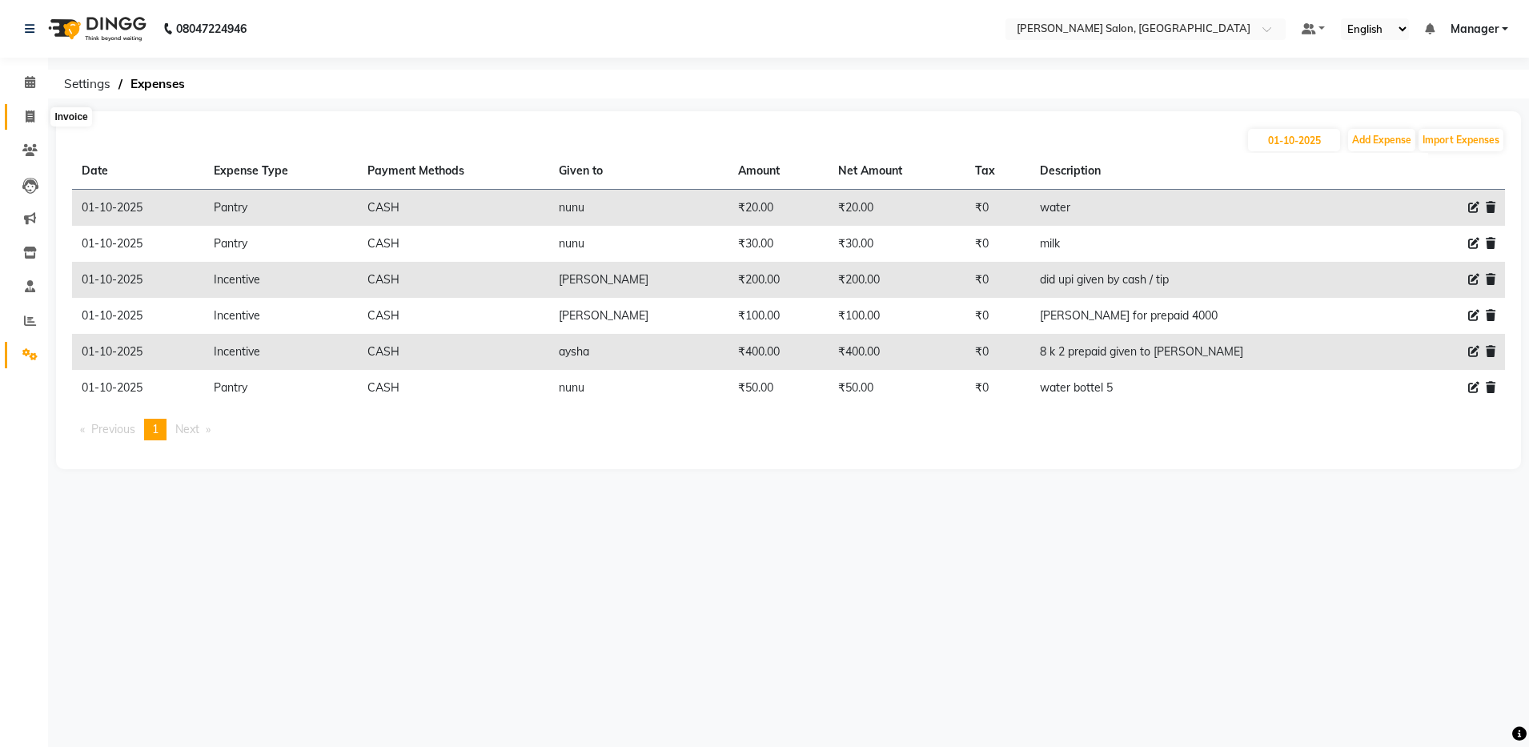
click at [26, 119] on icon at bounding box center [30, 117] width 9 height 12
select select "service"
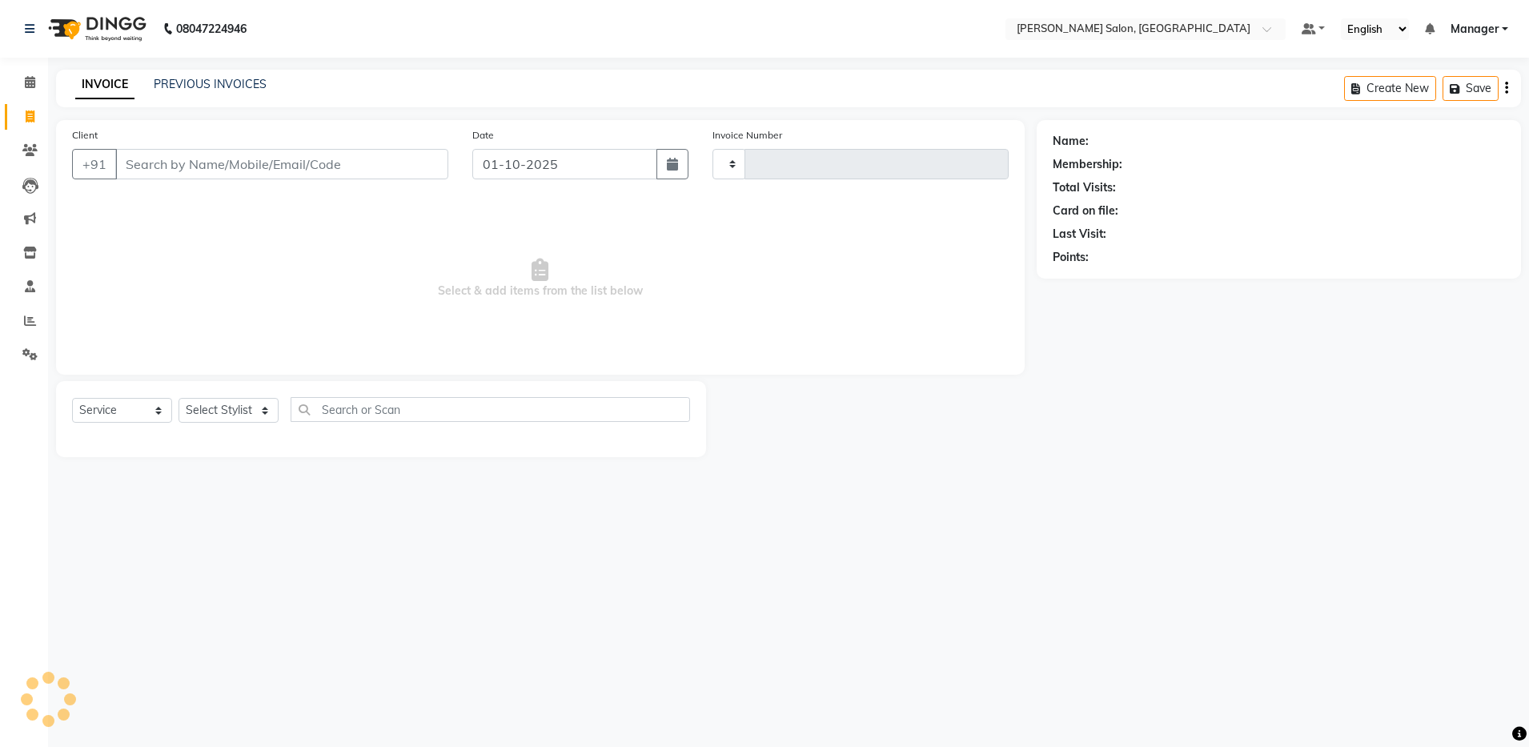
type input "4884"
select select "4781"
click at [26, 356] on icon at bounding box center [29, 354] width 15 height 12
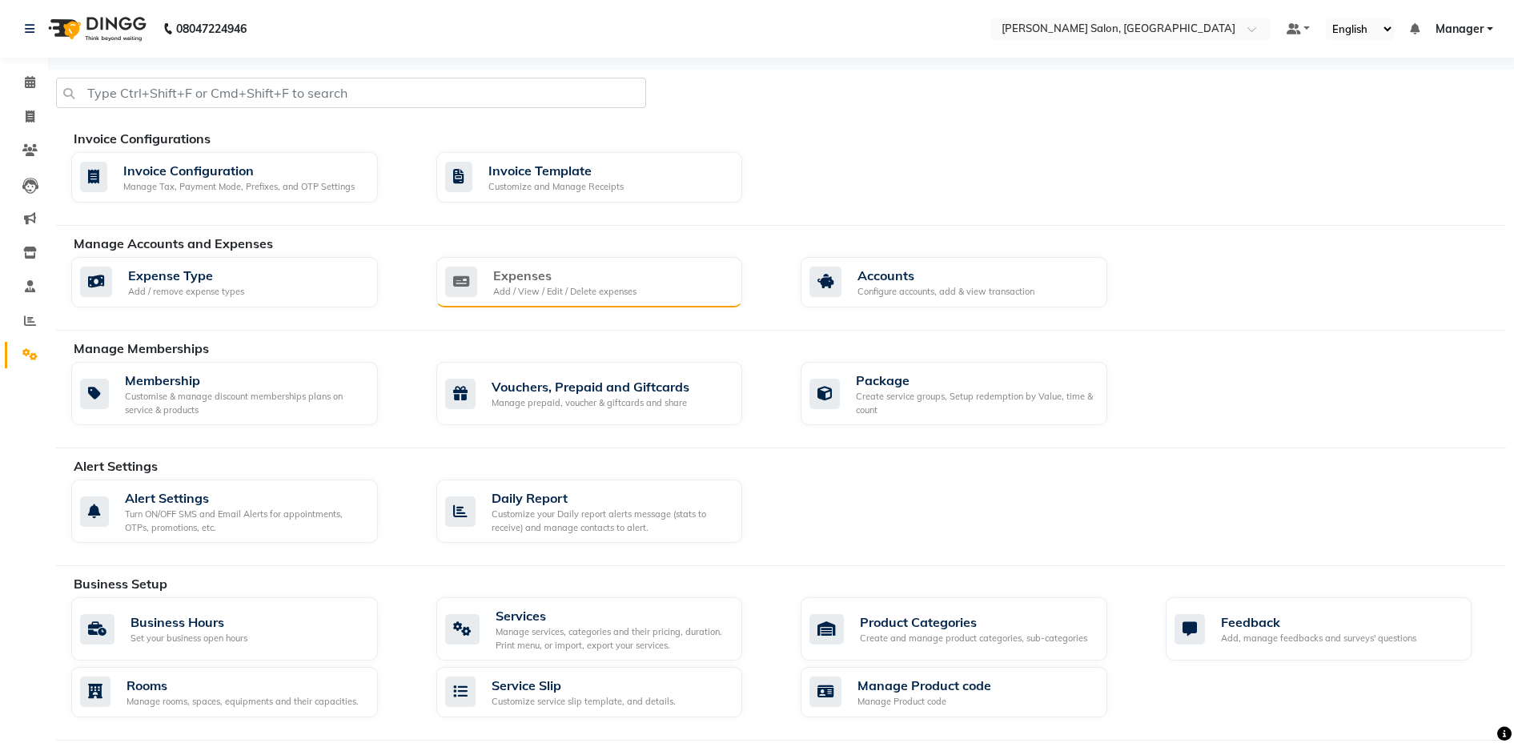
click at [541, 274] on div "Expenses" at bounding box center [564, 275] width 143 height 19
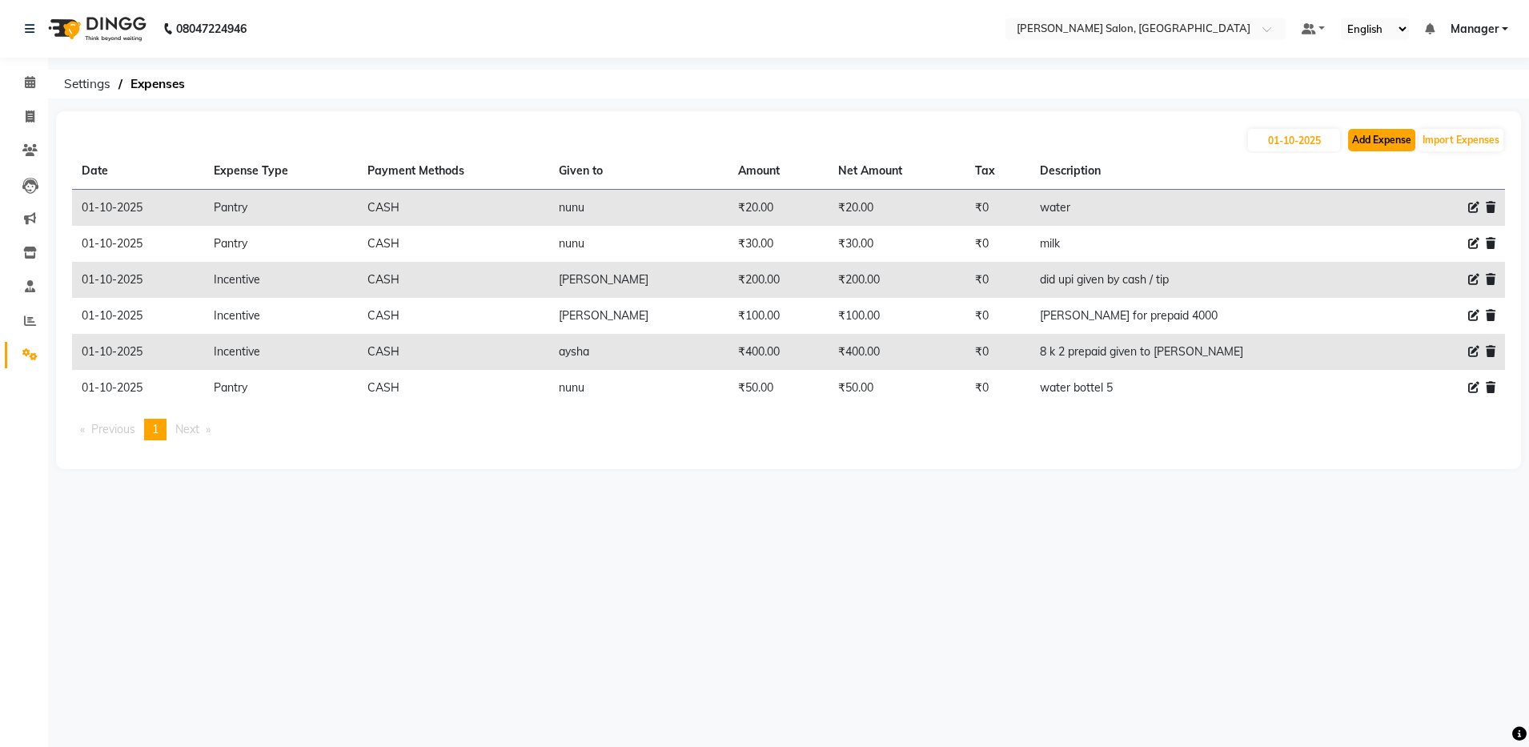
click at [775, 139] on button "Add Expense" at bounding box center [1381, 140] width 67 height 22
select select "1"
select select "3628"
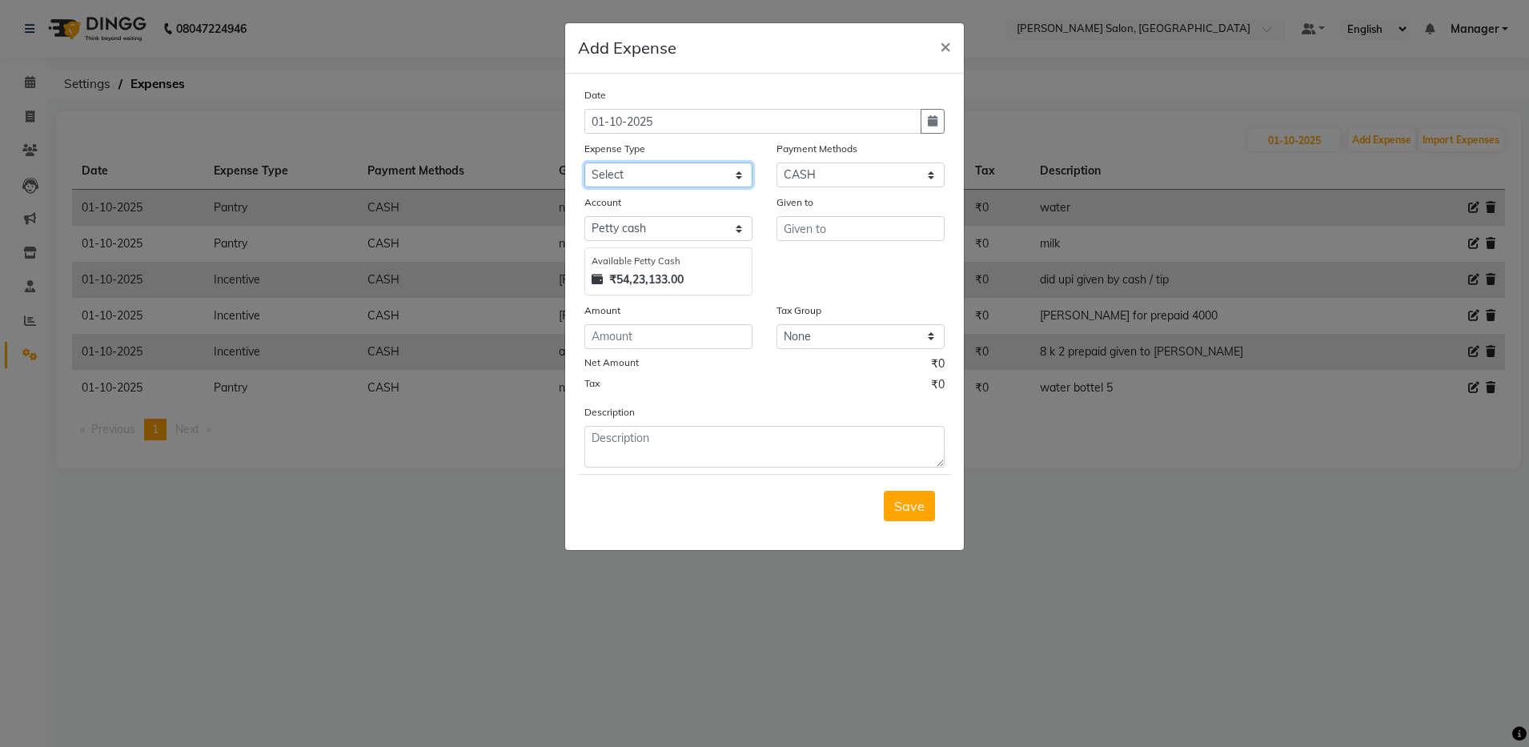
click at [697, 174] on select "Select Advance Salary Client Snacks Equipment Estate food Fuel Govt fee Incenti…" at bounding box center [669, 175] width 168 height 25
select select "3519"
click at [585, 163] on select "Select Advance Salary Client Snacks Equipment Estate food Fuel Govt fee Incenti…" at bounding box center [669, 175] width 168 height 25
click at [775, 232] on input "text" at bounding box center [861, 228] width 168 height 25
click at [648, 337] on input "number" at bounding box center [669, 336] width 168 height 25
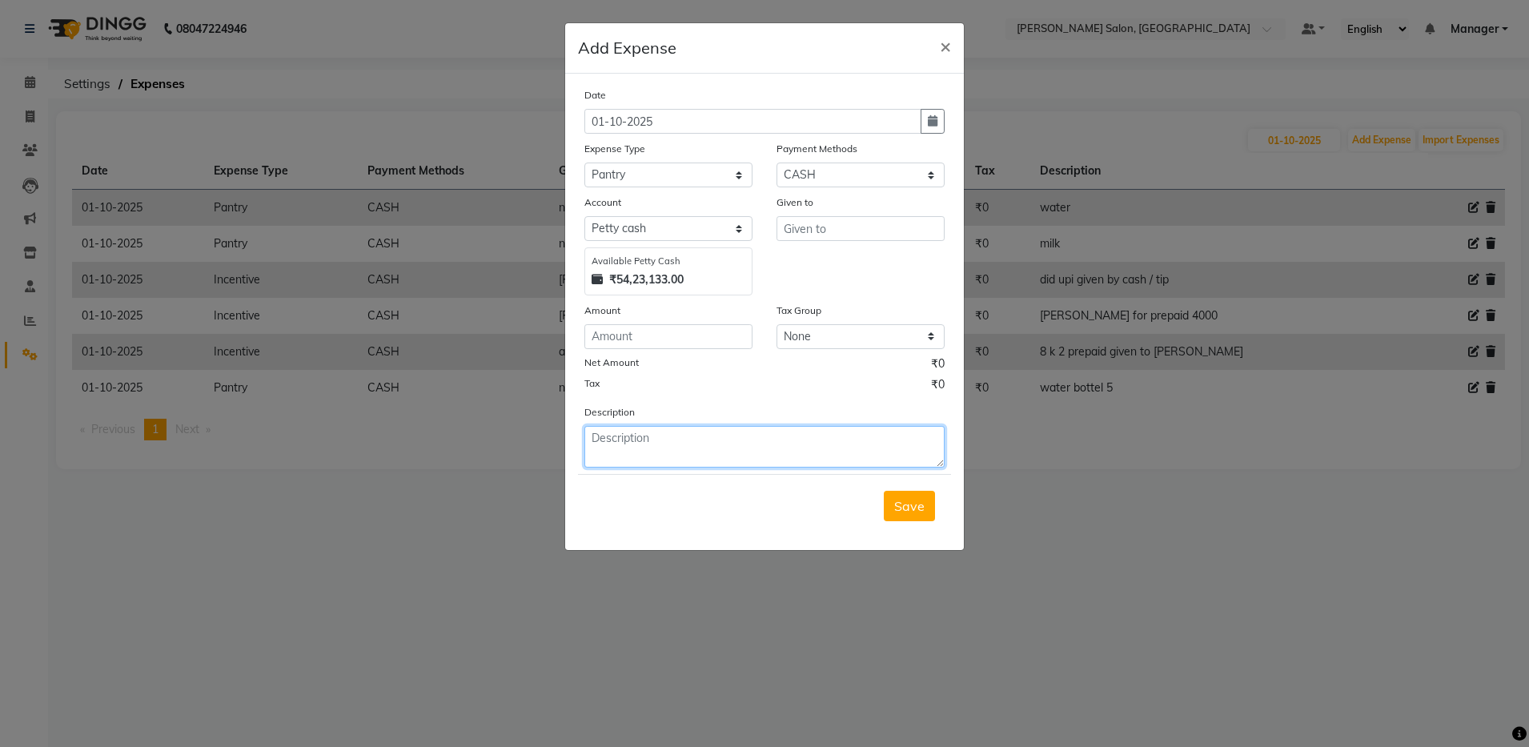
click at [726, 456] on textarea at bounding box center [765, 447] width 360 height 42
click at [775, 52] on span "×" at bounding box center [945, 46] width 11 height 24
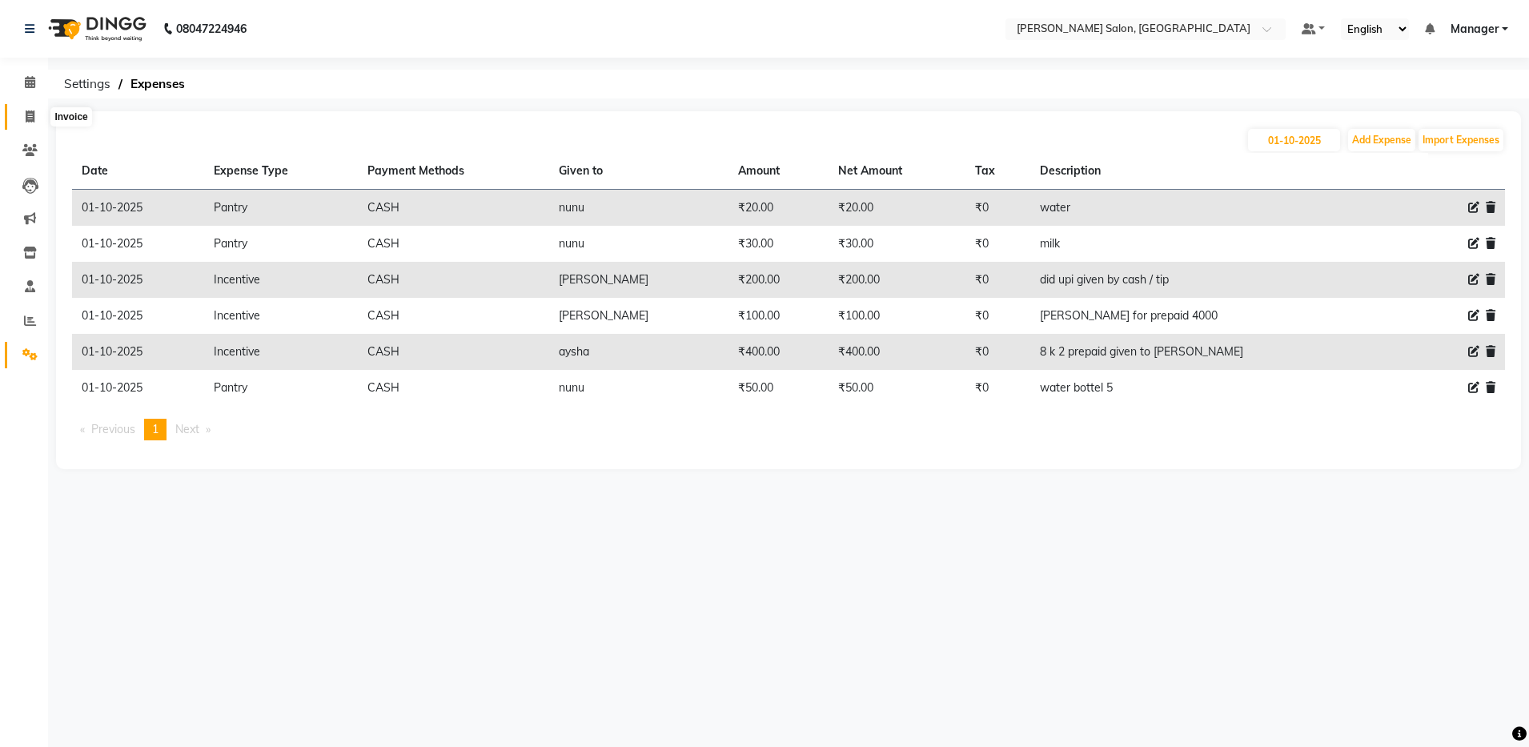
click at [30, 111] on icon at bounding box center [30, 117] width 9 height 12
select select "service"
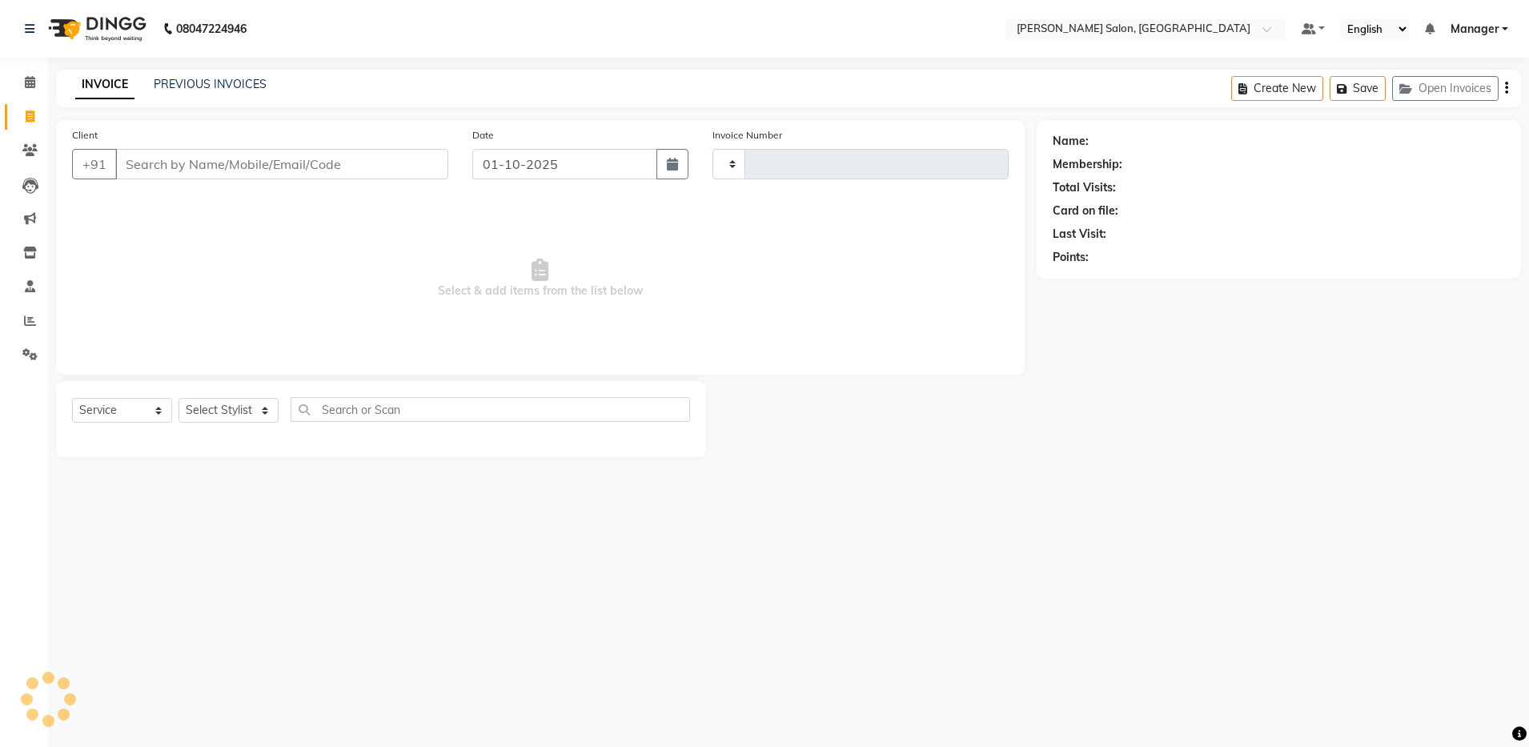
type input "4884"
select select "4781"
click at [207, 86] on link "PREVIOUS INVOICES" at bounding box center [210, 84] width 113 height 14
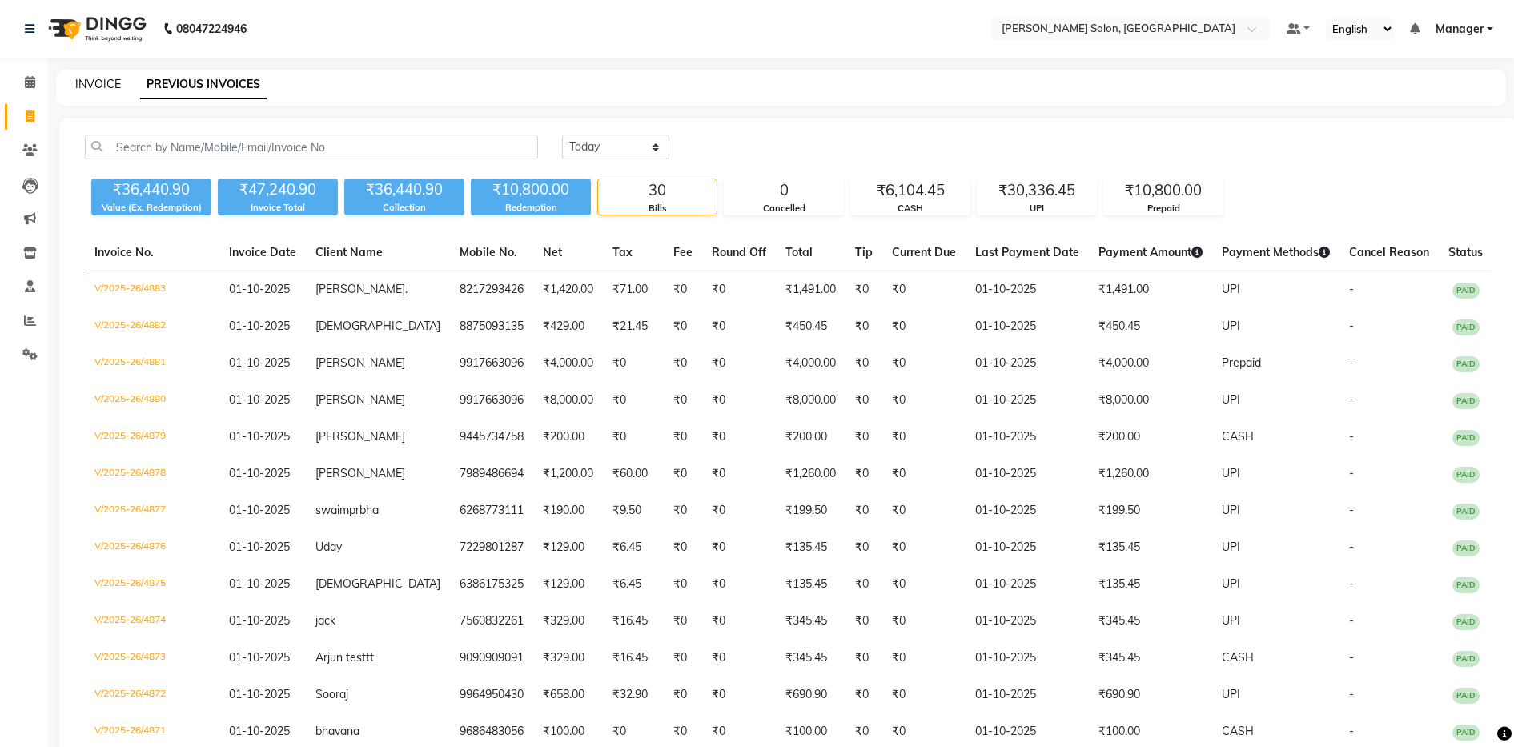
click at [81, 86] on link "INVOICE" at bounding box center [98, 84] width 46 height 14
select select "service"
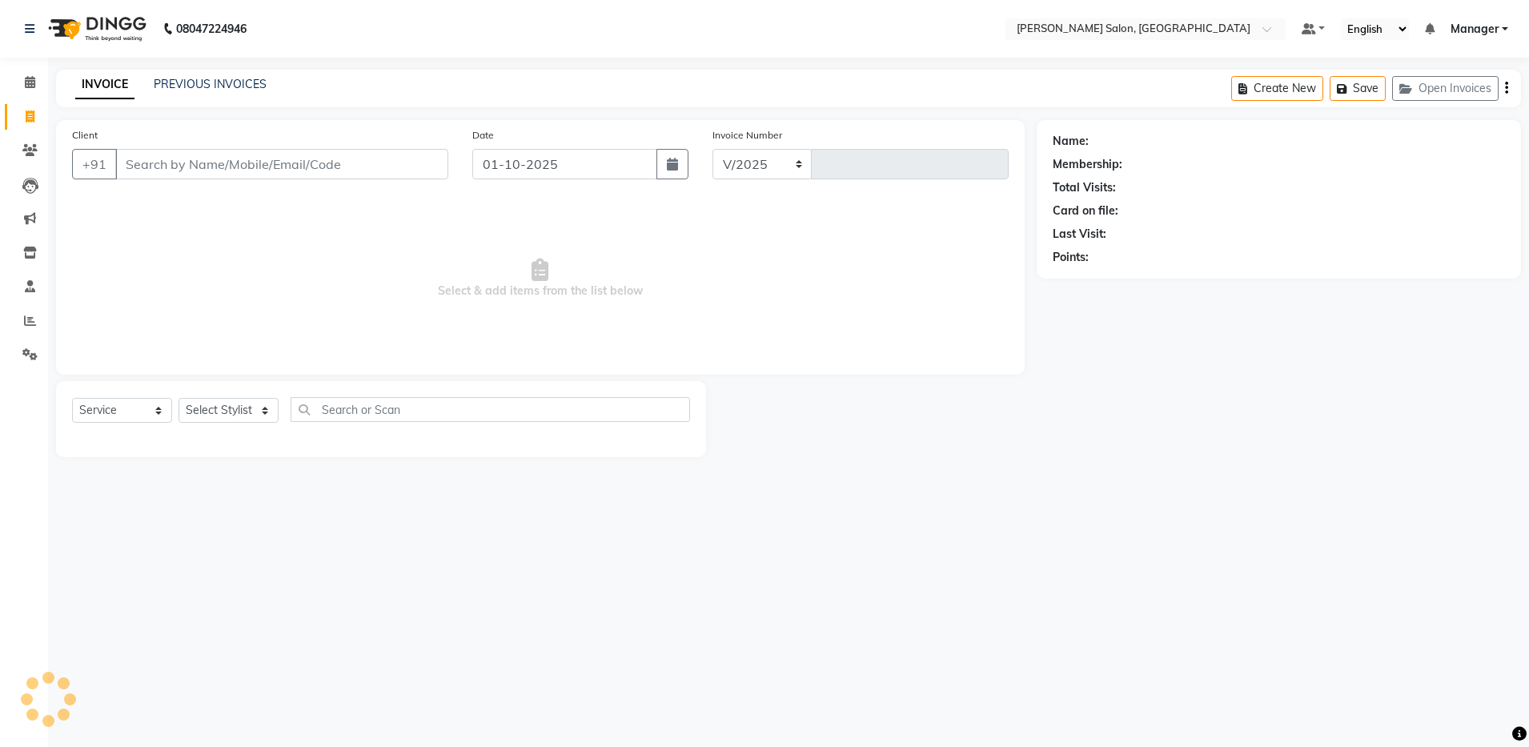
select select "4781"
type input "4884"
click at [368, 175] on input "Client" at bounding box center [281, 164] width 333 height 30
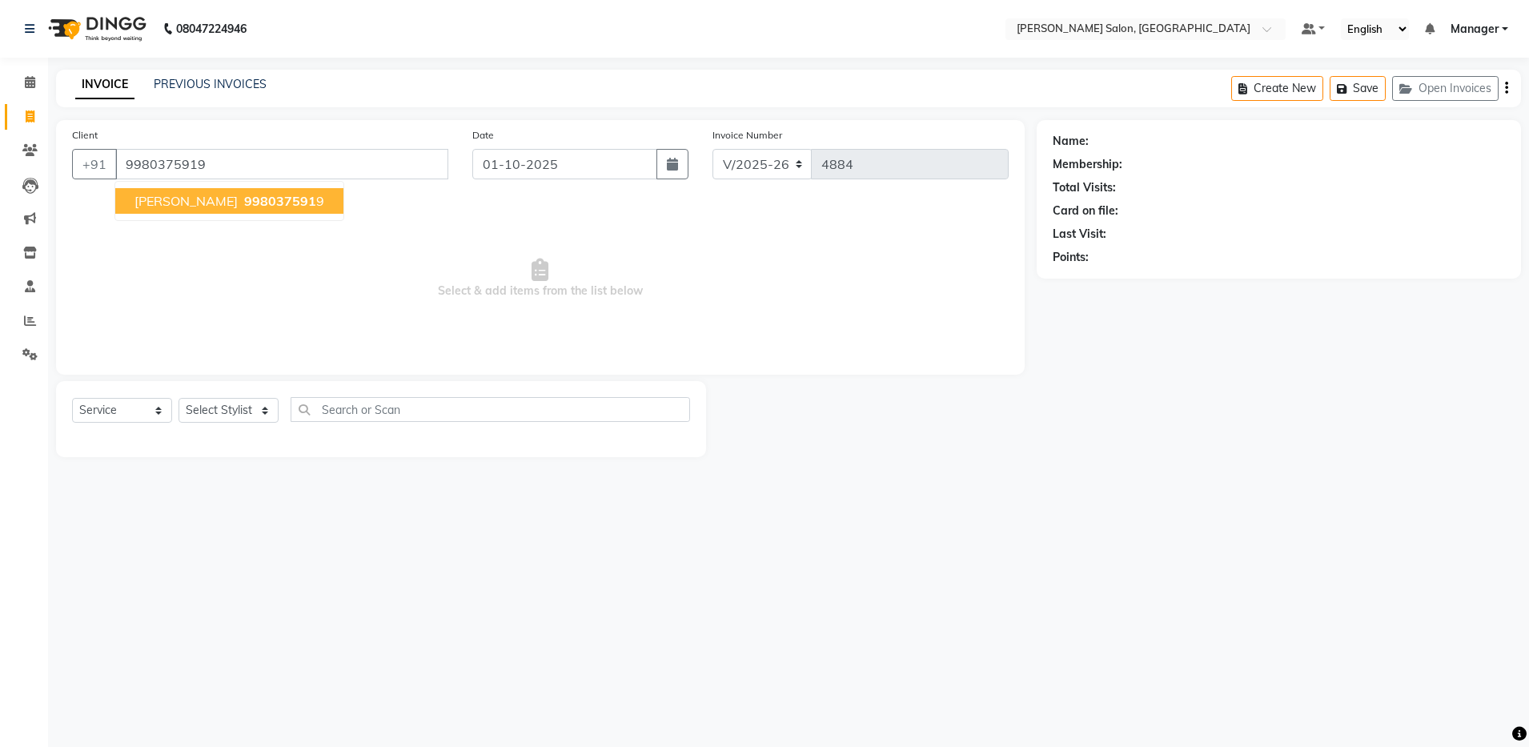
type input "9980375919"
click at [244, 204] on span "998037591" at bounding box center [280, 201] width 72 height 16
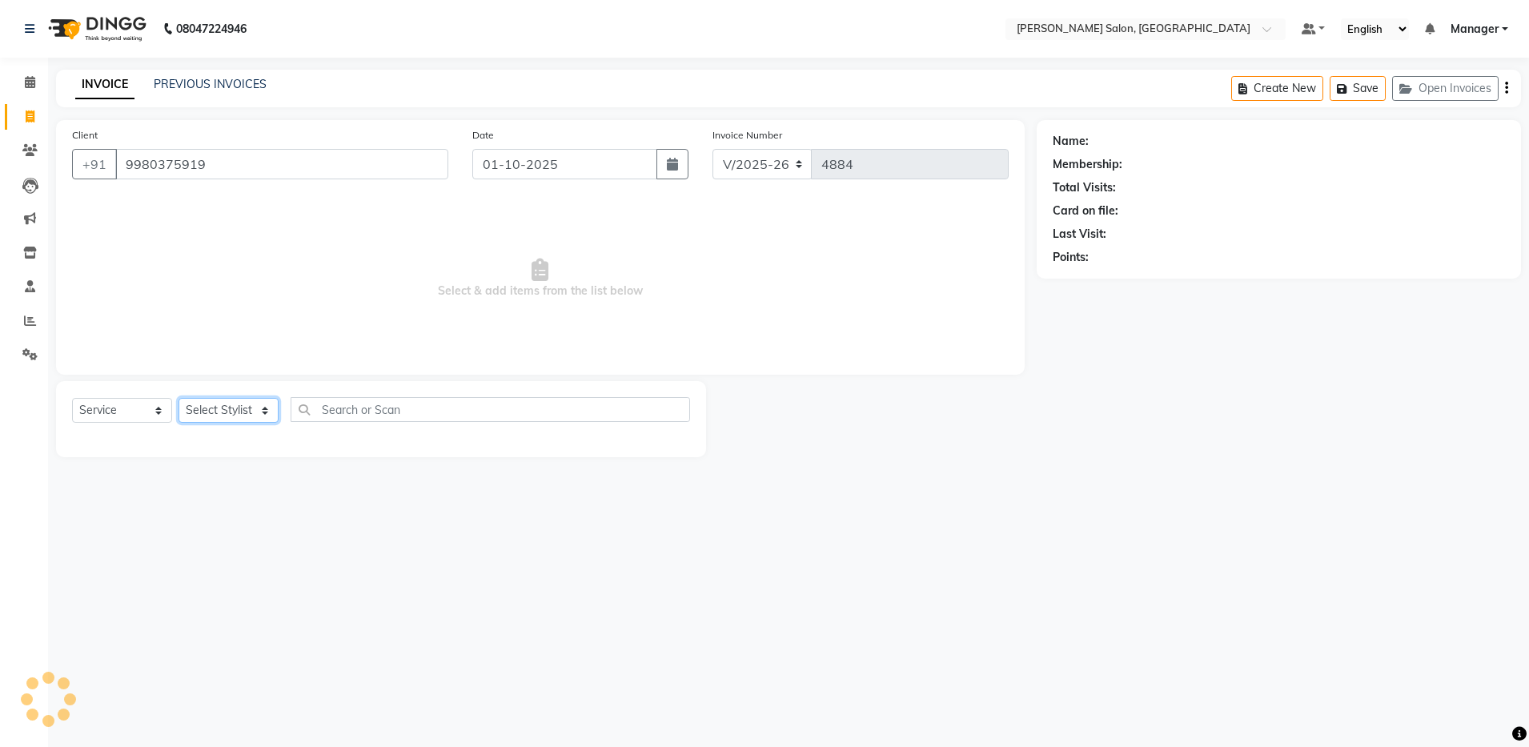
click at [227, 413] on select "Select Stylist Aarthi Abhishek Aisha Barbhuiya Aman Arjun Viswanathan Deep dolm…" at bounding box center [229, 410] width 100 height 25
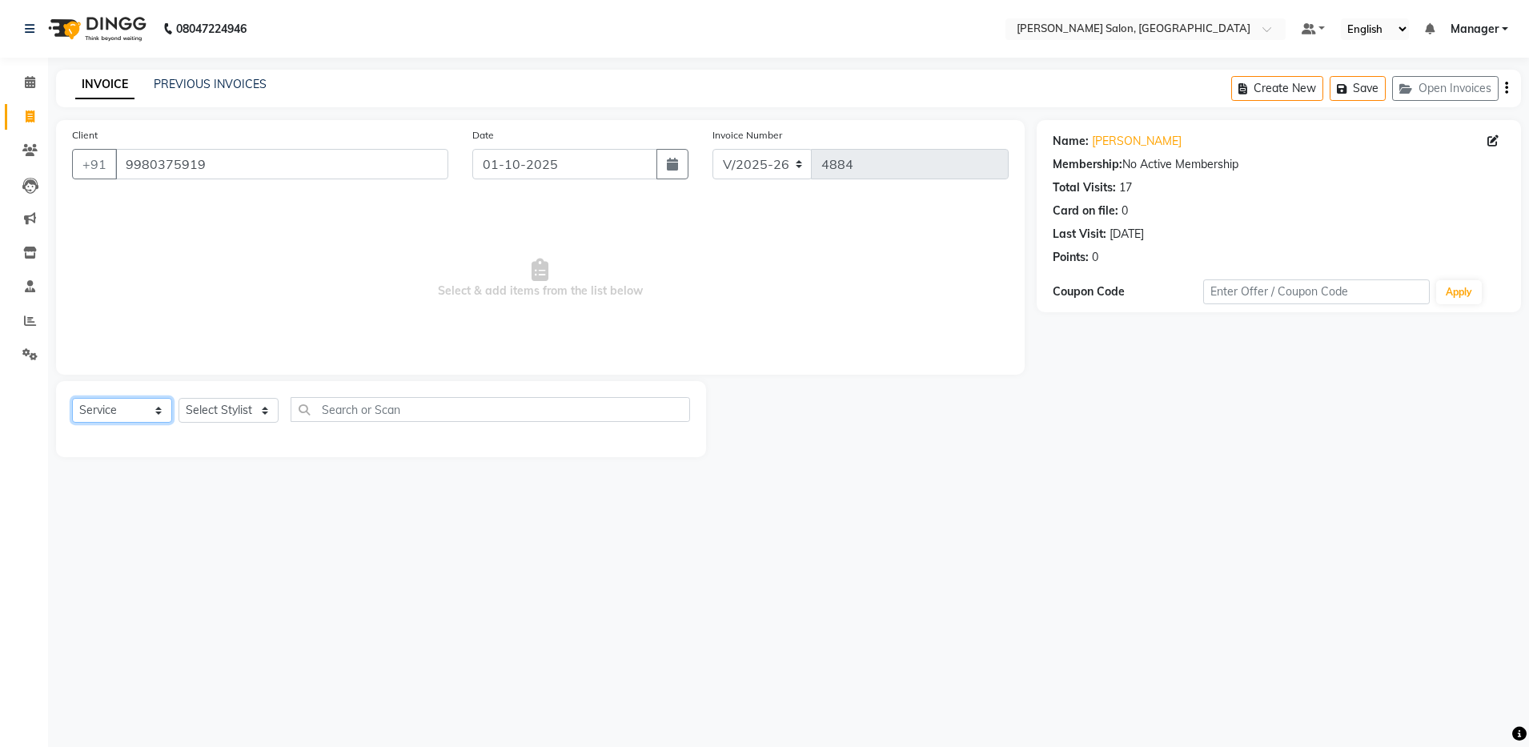
click at [142, 412] on select "Select Service Product Membership Package Voucher Prepaid Gift Card" at bounding box center [122, 410] width 100 height 25
click at [235, 406] on select "Select Stylist Aarthi Abhishek Aisha Barbhuiya Aman Arjun Viswanathan Deep dolm…" at bounding box center [229, 410] width 100 height 25
select select "28901"
click at [179, 398] on select "Select Stylist Aarthi Abhishek Aisha Barbhuiya Aman Arjun Viswanathan Deep dolm…" at bounding box center [229, 410] width 100 height 25
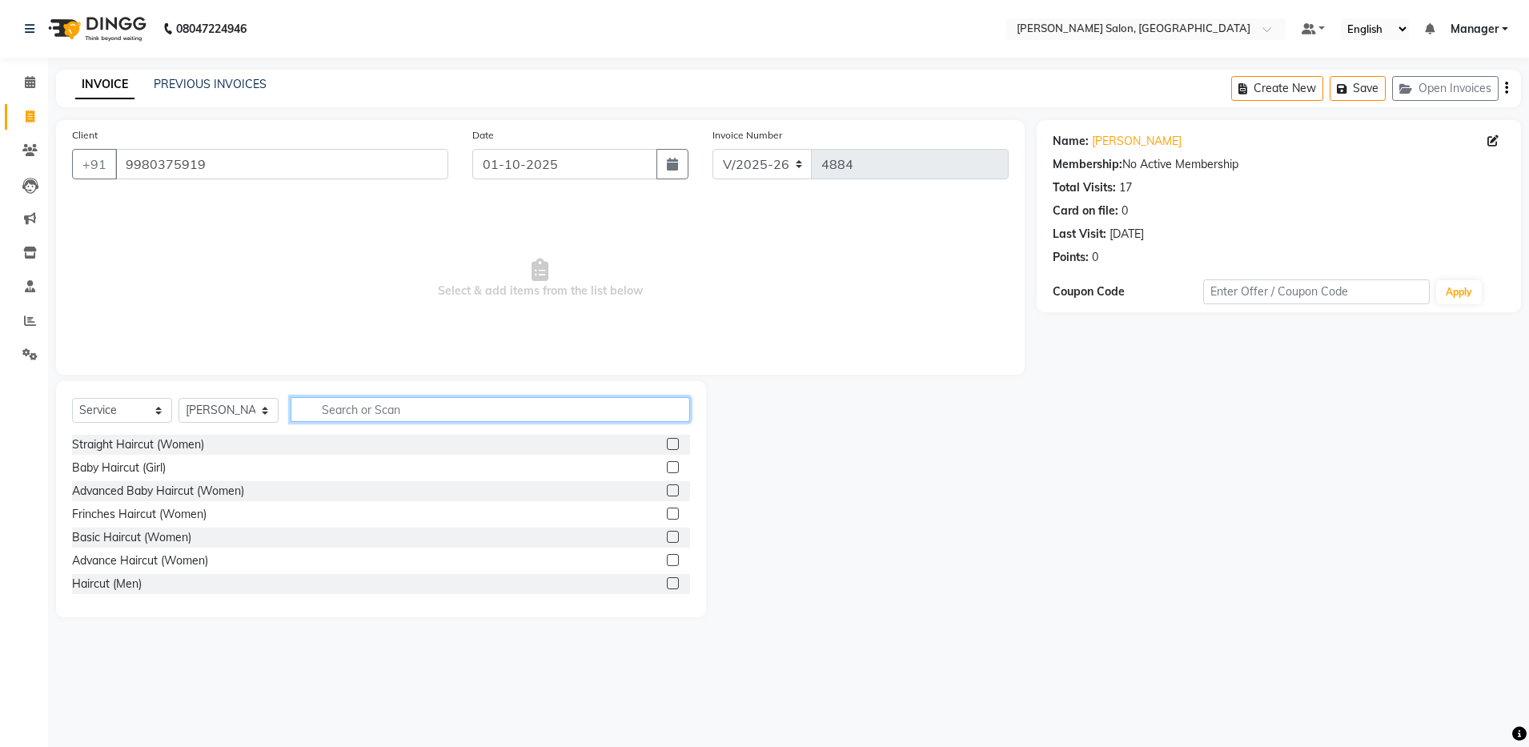
click at [435, 409] on input "text" at bounding box center [491, 409] width 400 height 25
type input "full arm"
click at [667, 441] on label at bounding box center [673, 444] width 12 height 12
click at [667, 441] on input "checkbox" at bounding box center [672, 445] width 10 height 10
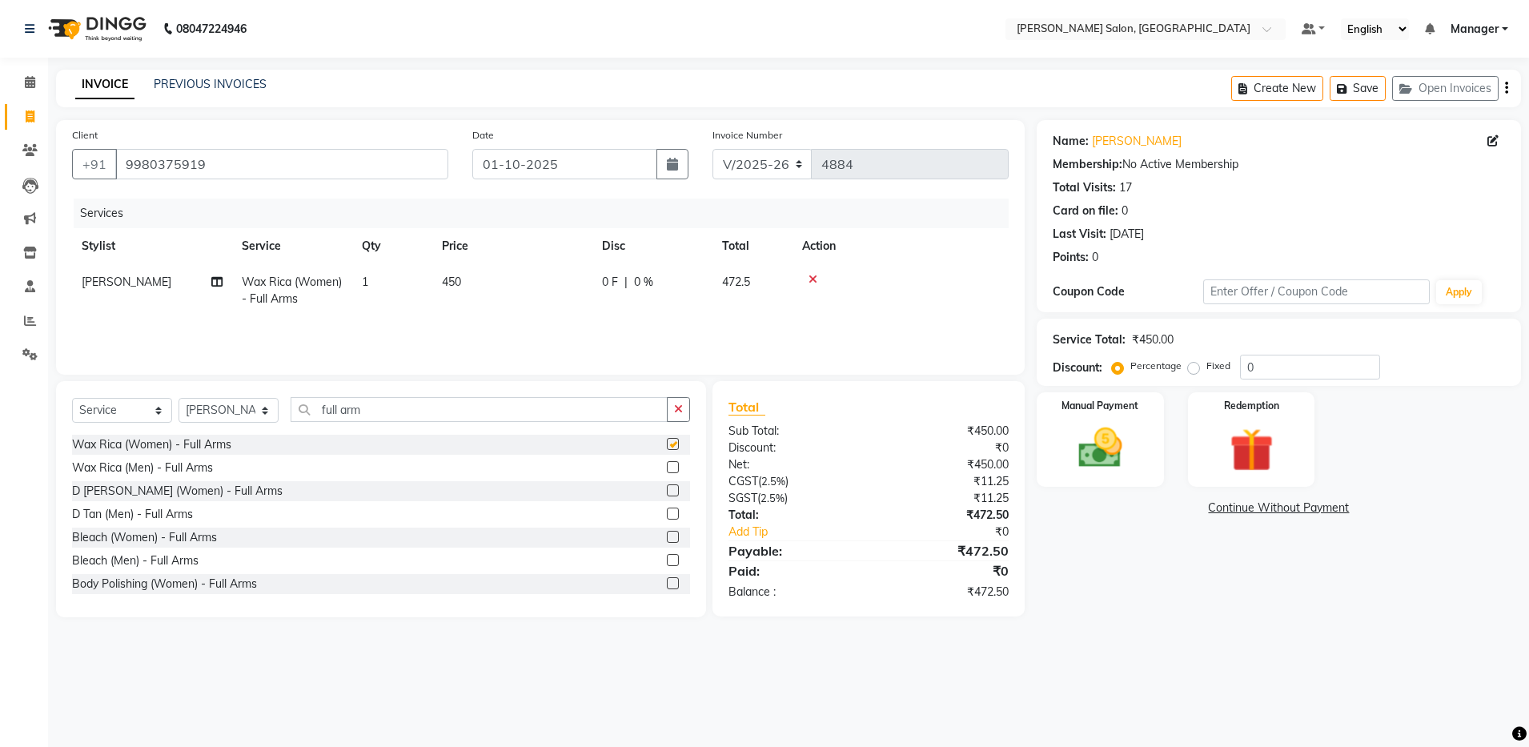
checkbox input "false"
click at [495, 418] on input "full arm" at bounding box center [479, 409] width 377 height 25
type input "f"
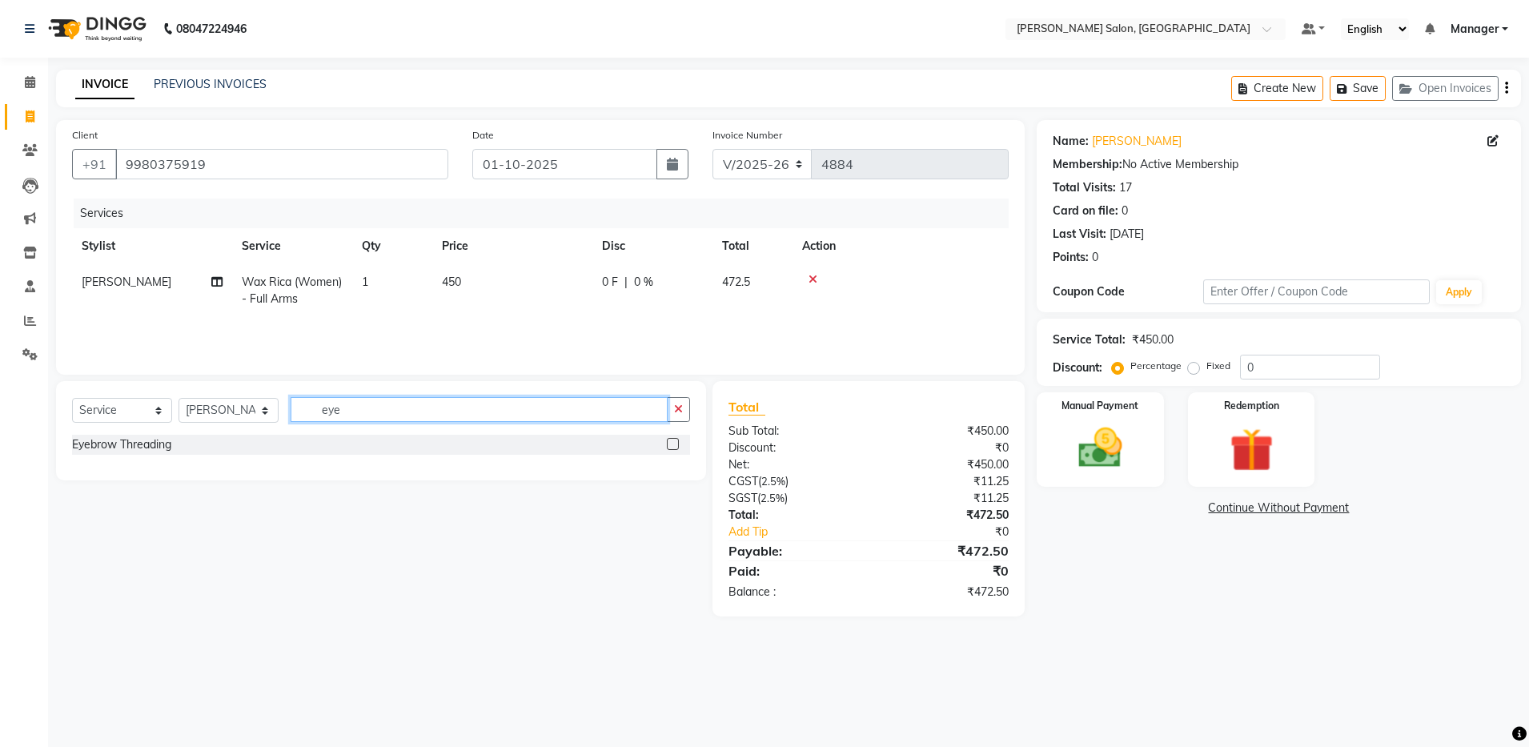
type input "eye"
drag, startPoint x: 667, startPoint y: 440, endPoint x: 657, endPoint y: 444, distance: 10.9
click at [667, 440] on label at bounding box center [673, 444] width 12 height 12
click at [667, 440] on input "checkbox" at bounding box center [672, 445] width 10 height 10
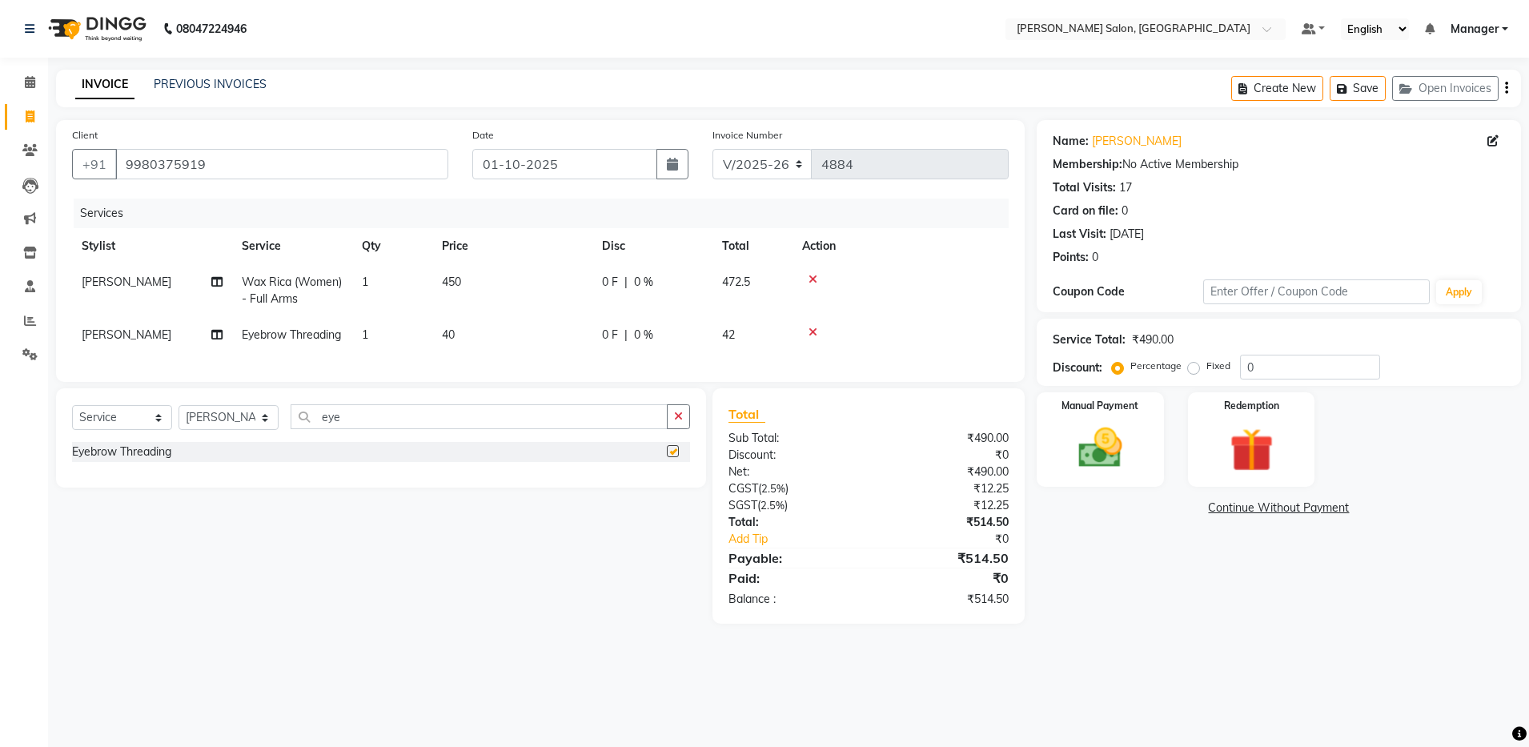
checkbox input "false"
click at [531, 429] on input "eye" at bounding box center [479, 416] width 377 height 25
type input "e"
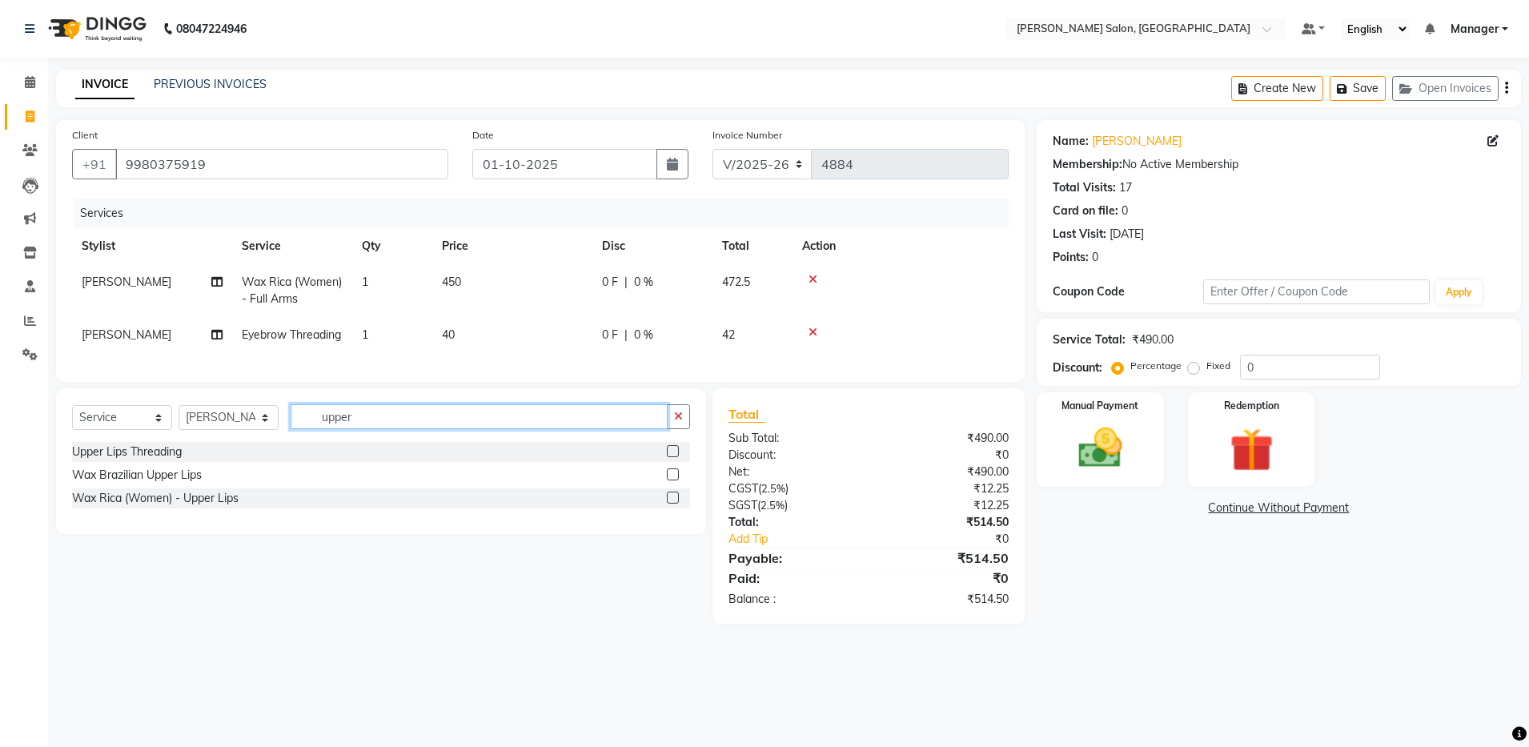
type input "upper"
click at [675, 457] on label at bounding box center [673, 451] width 12 height 12
click at [675, 457] on input "checkbox" at bounding box center [672, 452] width 10 height 10
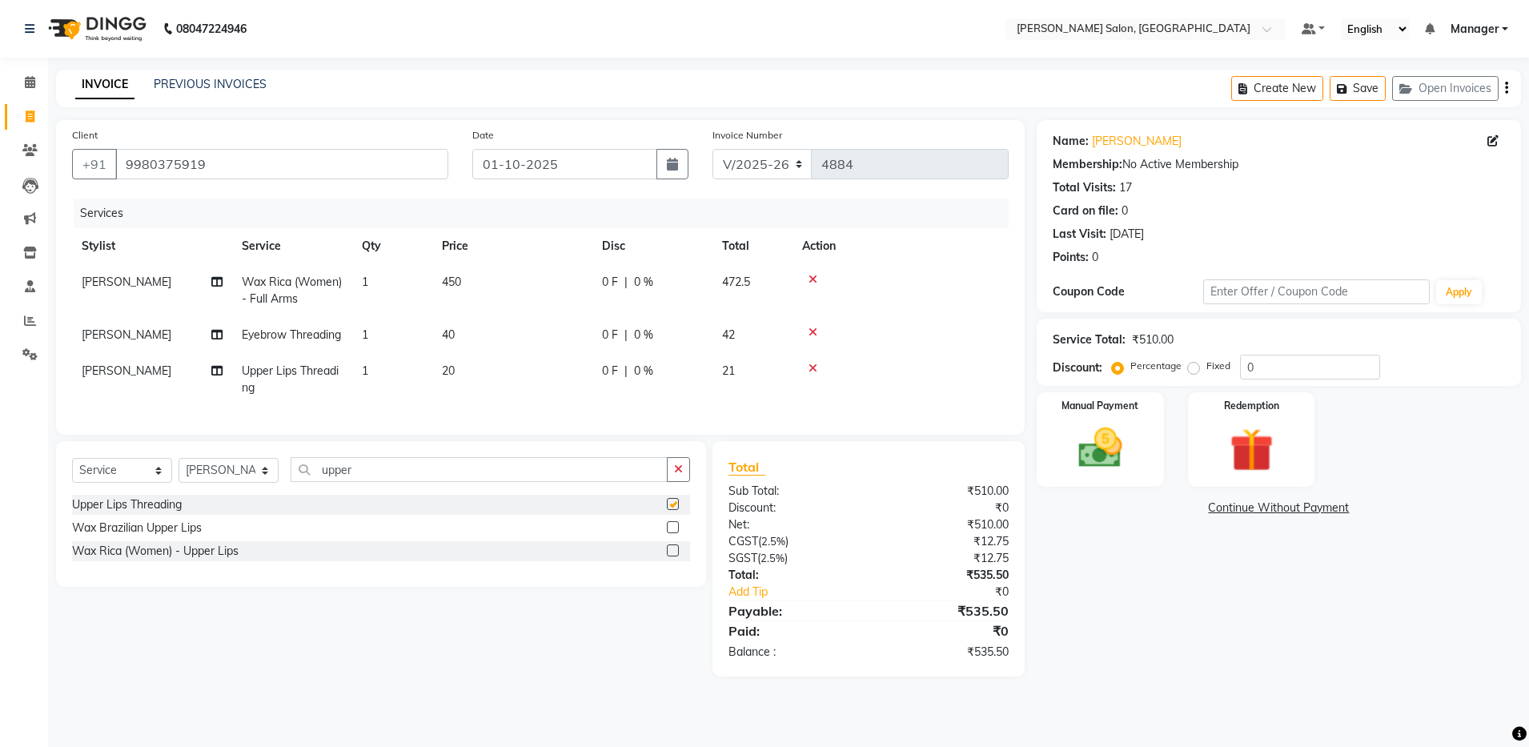
checkbox input "false"
click at [437, 482] on input "upper" at bounding box center [479, 469] width 377 height 25
type input "u"
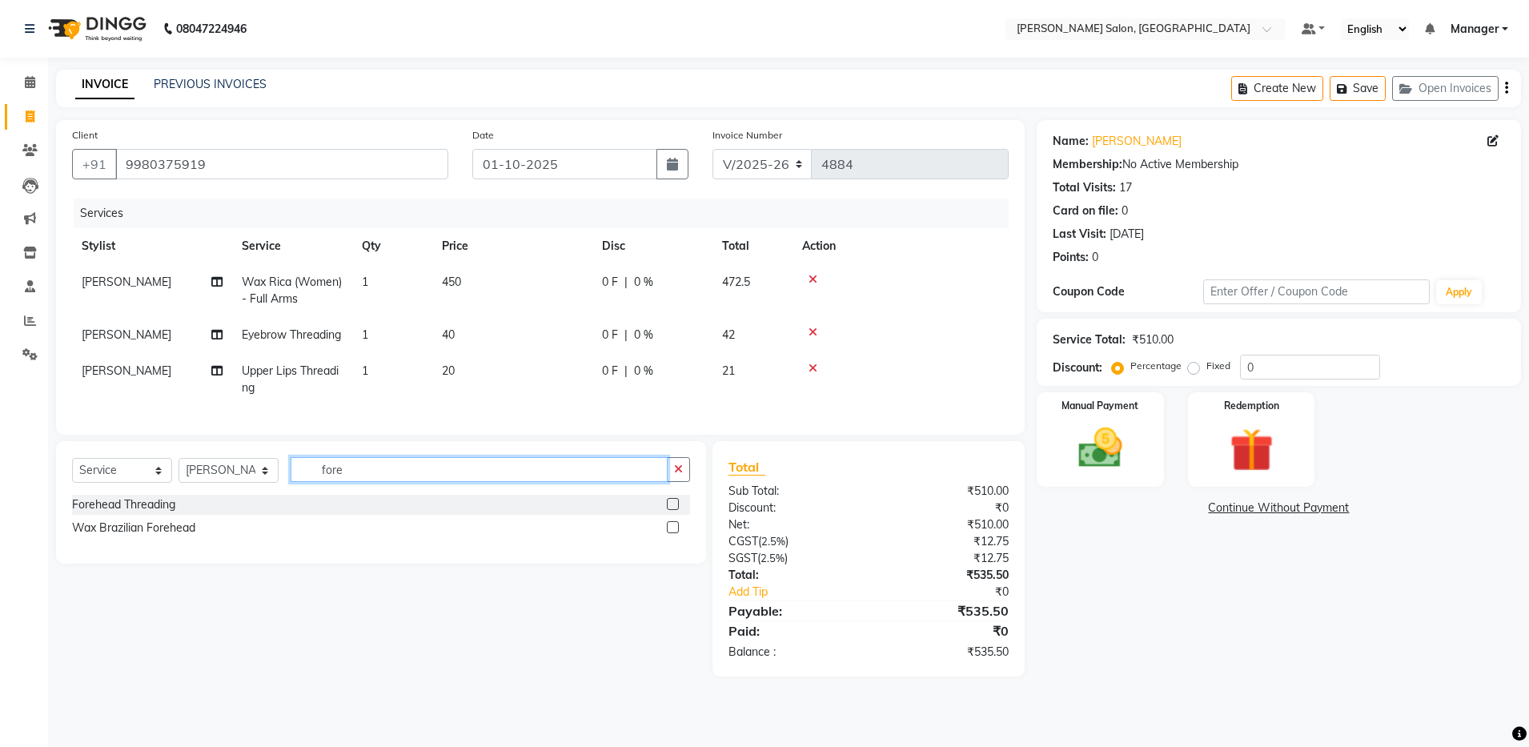
type input "fore"
click at [669, 510] on label at bounding box center [673, 504] width 12 height 12
click at [669, 510] on input "checkbox" at bounding box center [672, 505] width 10 height 10
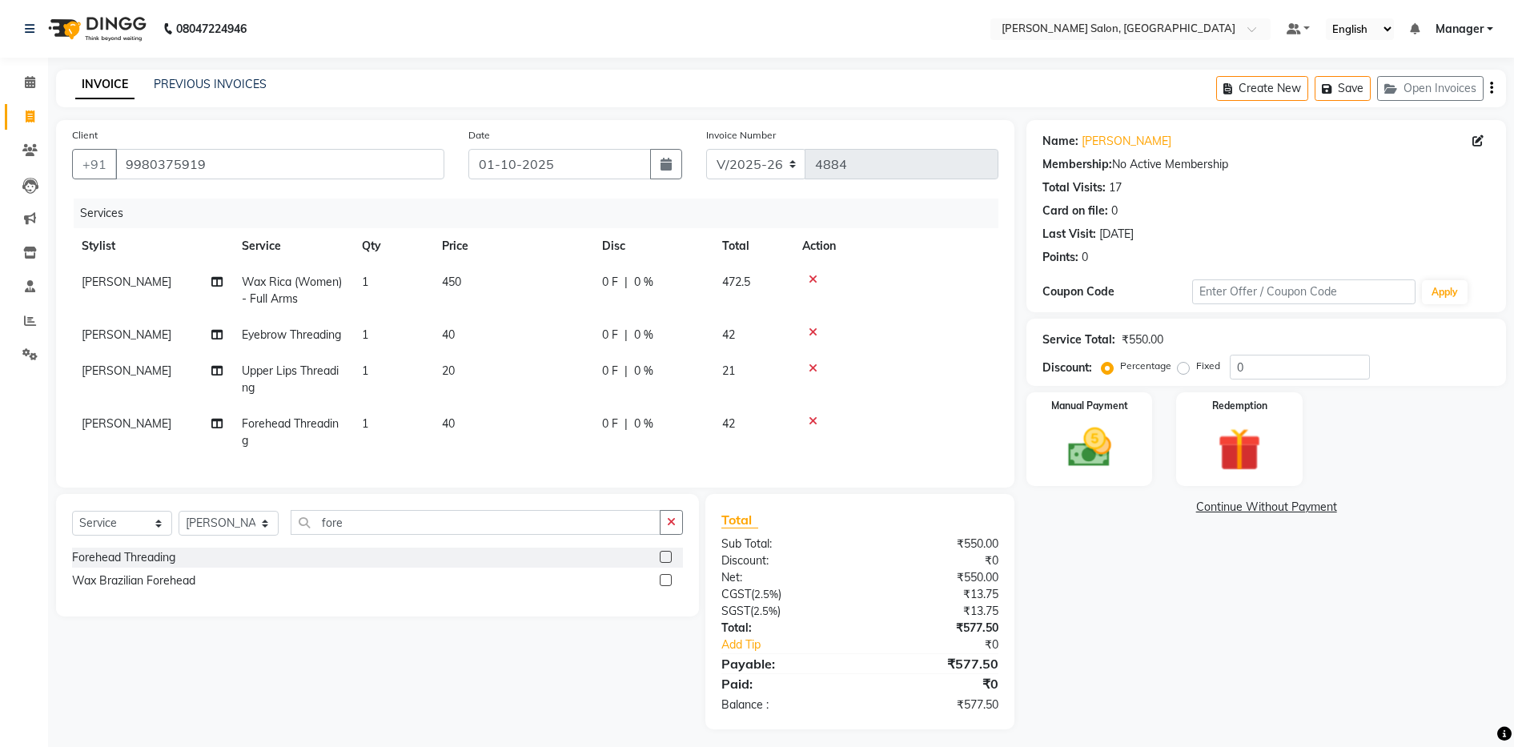
click at [664, 563] on label at bounding box center [666, 557] width 12 height 12
click at [664, 563] on input "checkbox" at bounding box center [665, 558] width 10 height 10
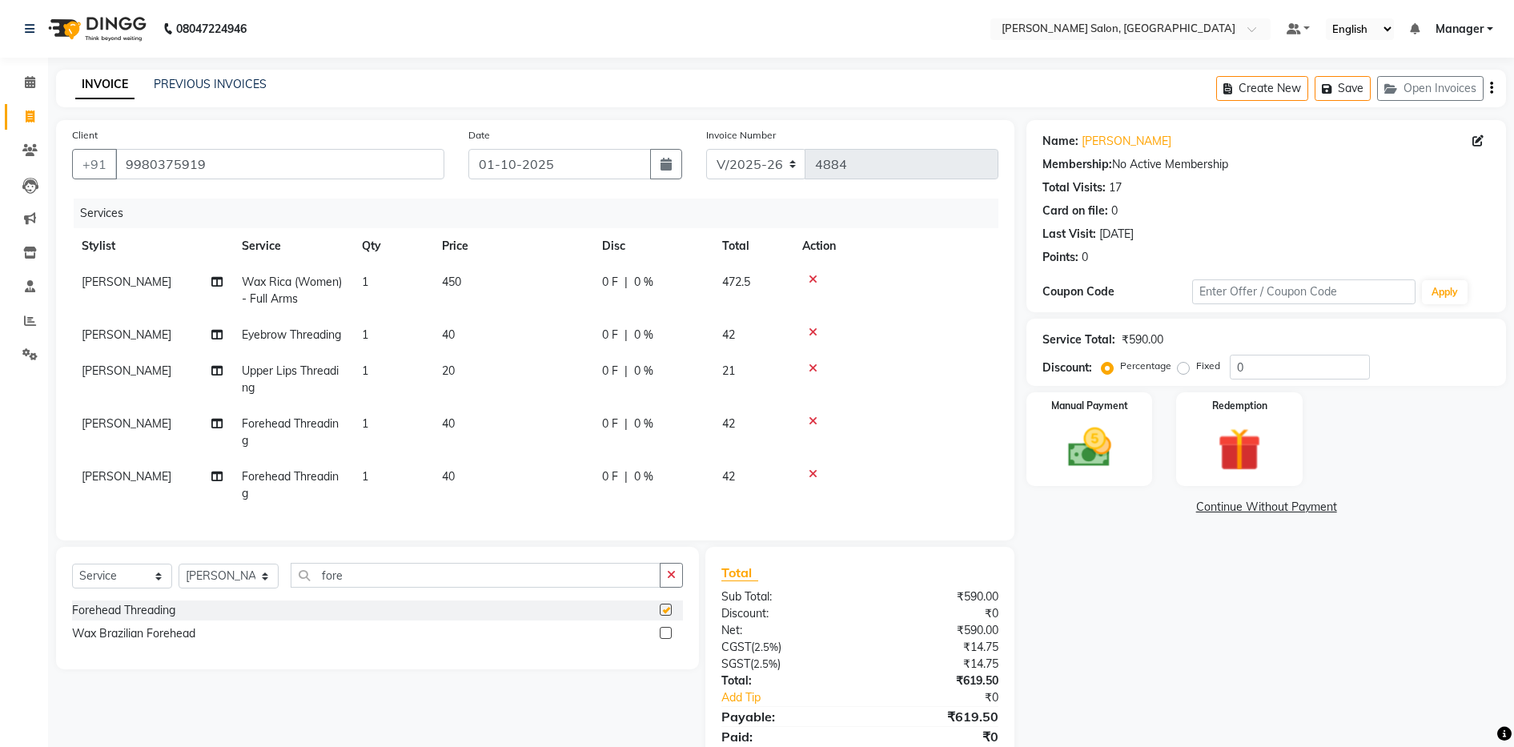
checkbox input "false"
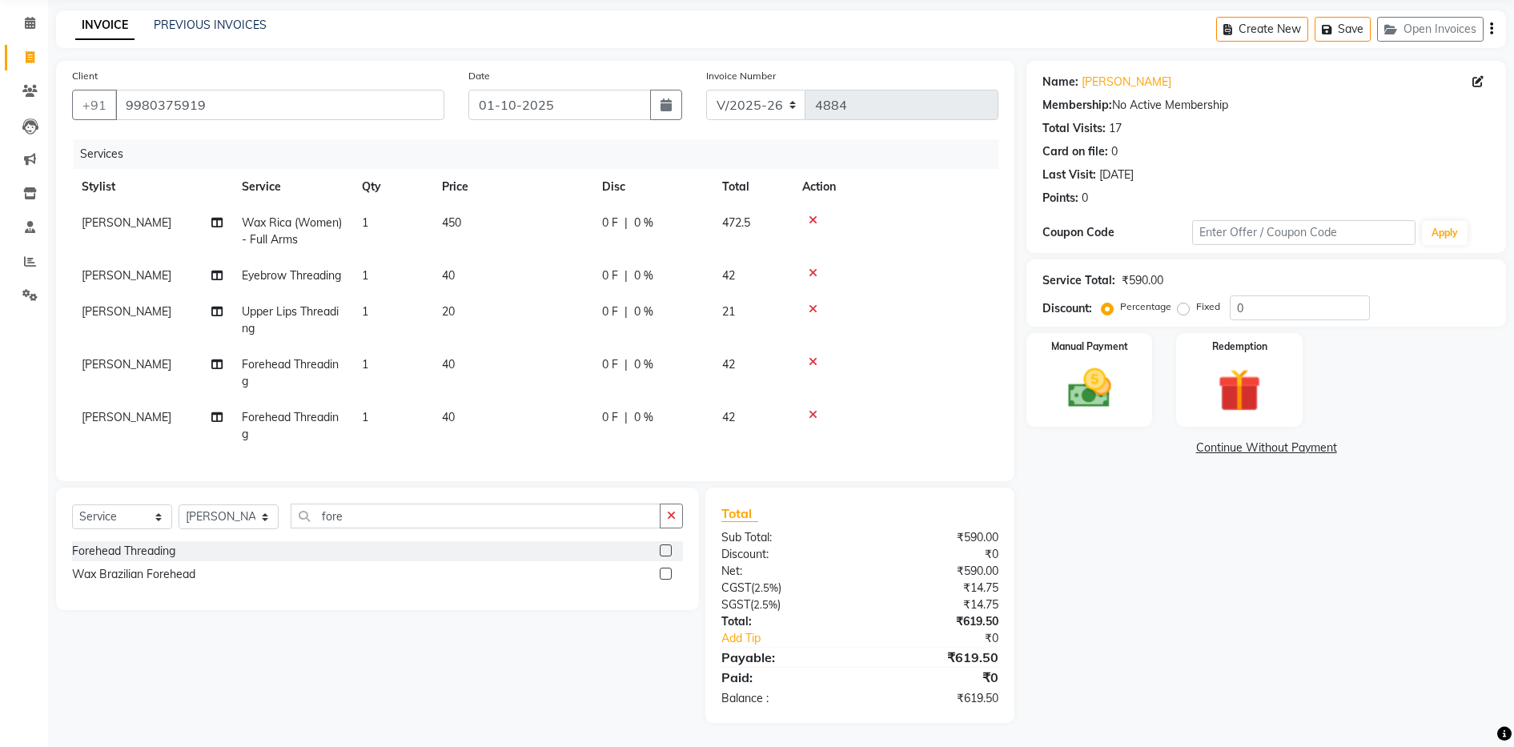
scroll to position [91, 0]
click at [775, 338] on div "Manual Payment" at bounding box center [1089, 381] width 131 height 98
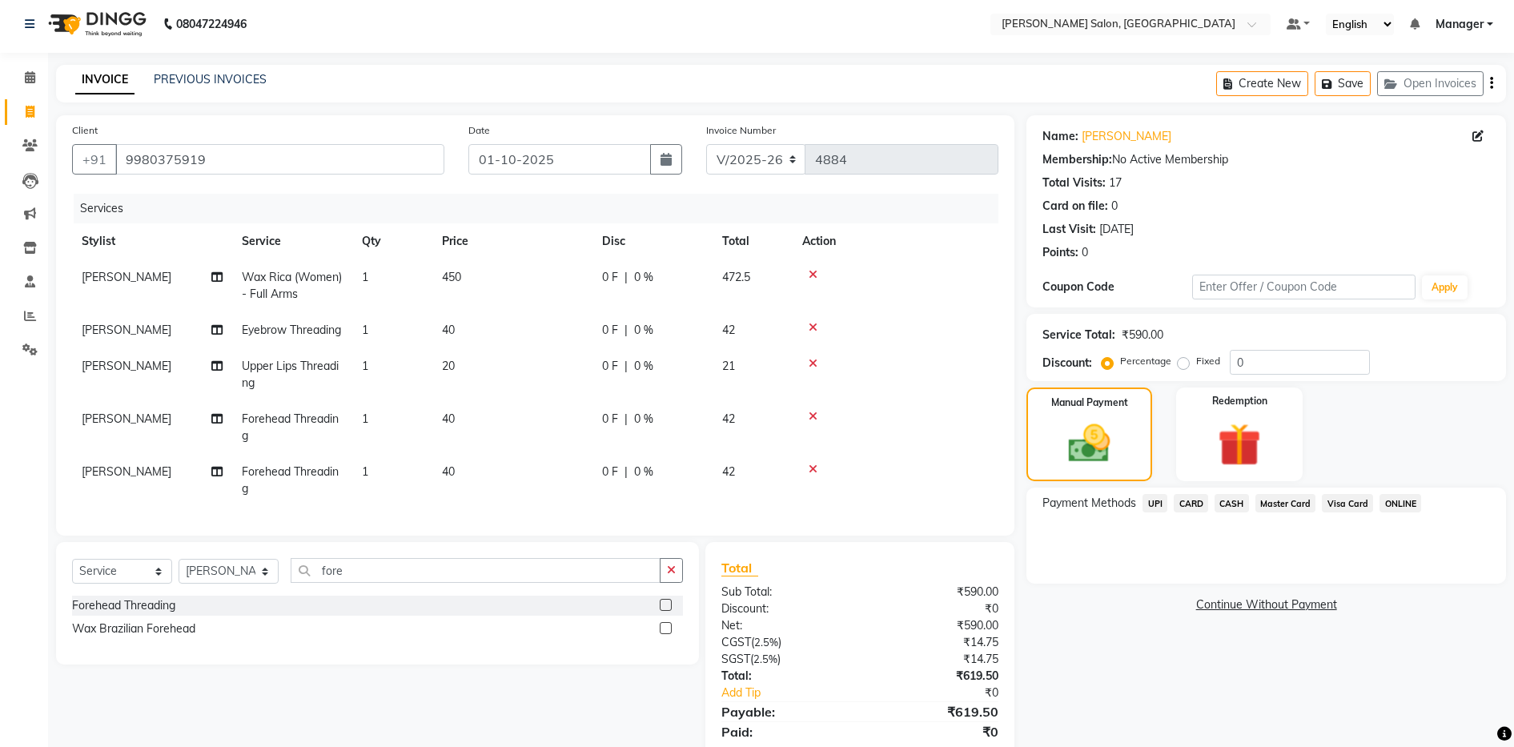
scroll to position [0, 0]
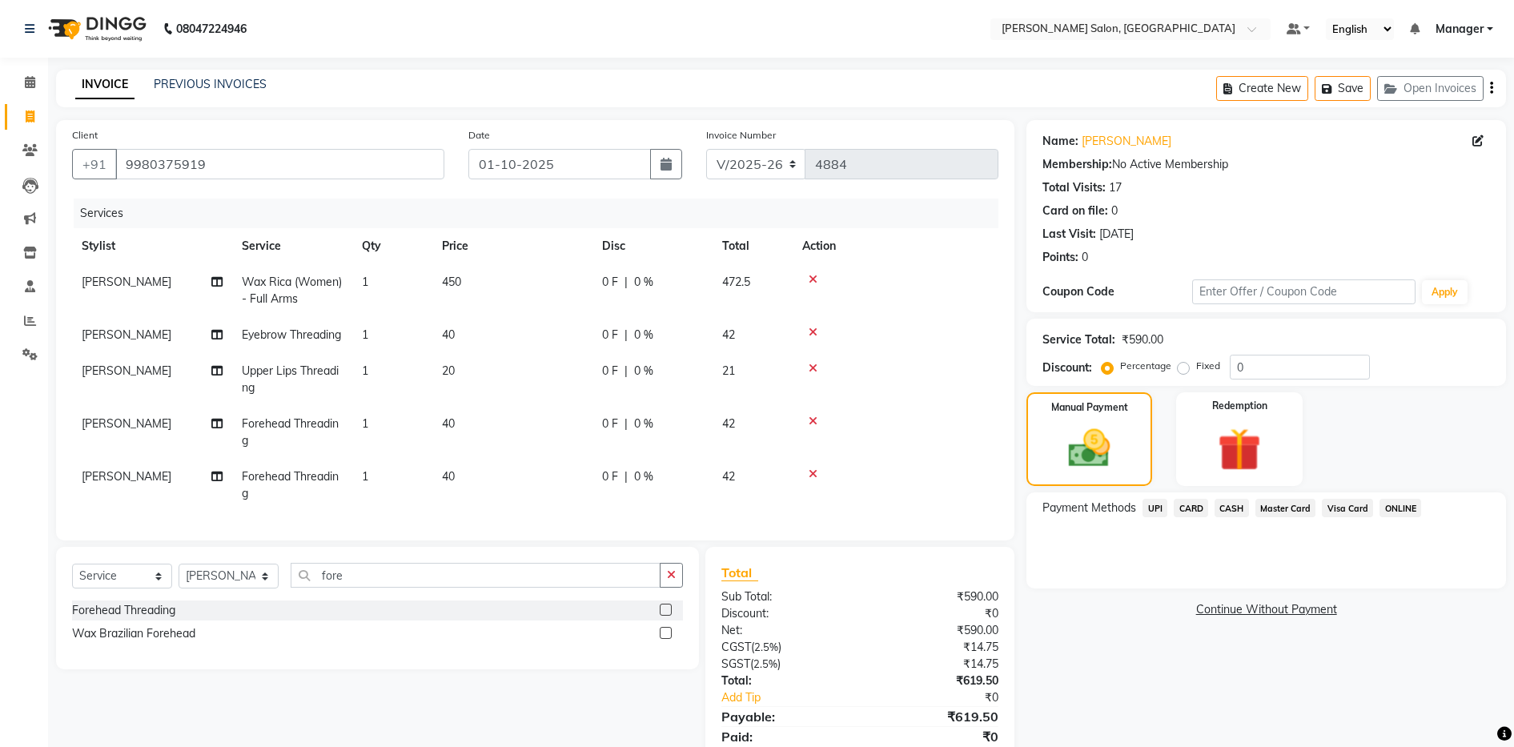
click at [775, 88] on icon "button" at bounding box center [1491, 88] width 3 height 1
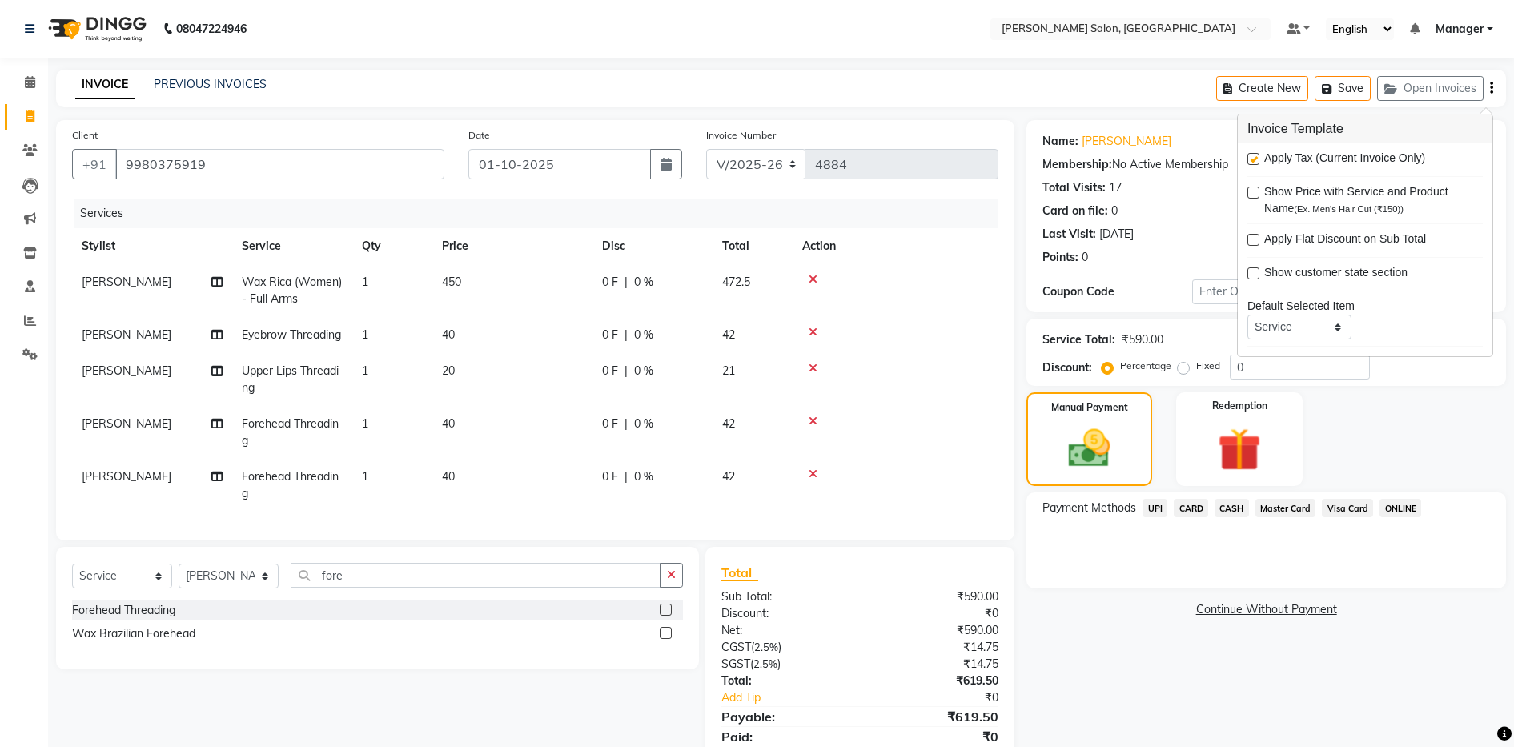
click at [775, 160] on label at bounding box center [1254, 159] width 12 height 12
click at [775, 160] on input "checkbox" at bounding box center [1253, 160] width 10 height 10
checkbox input "false"
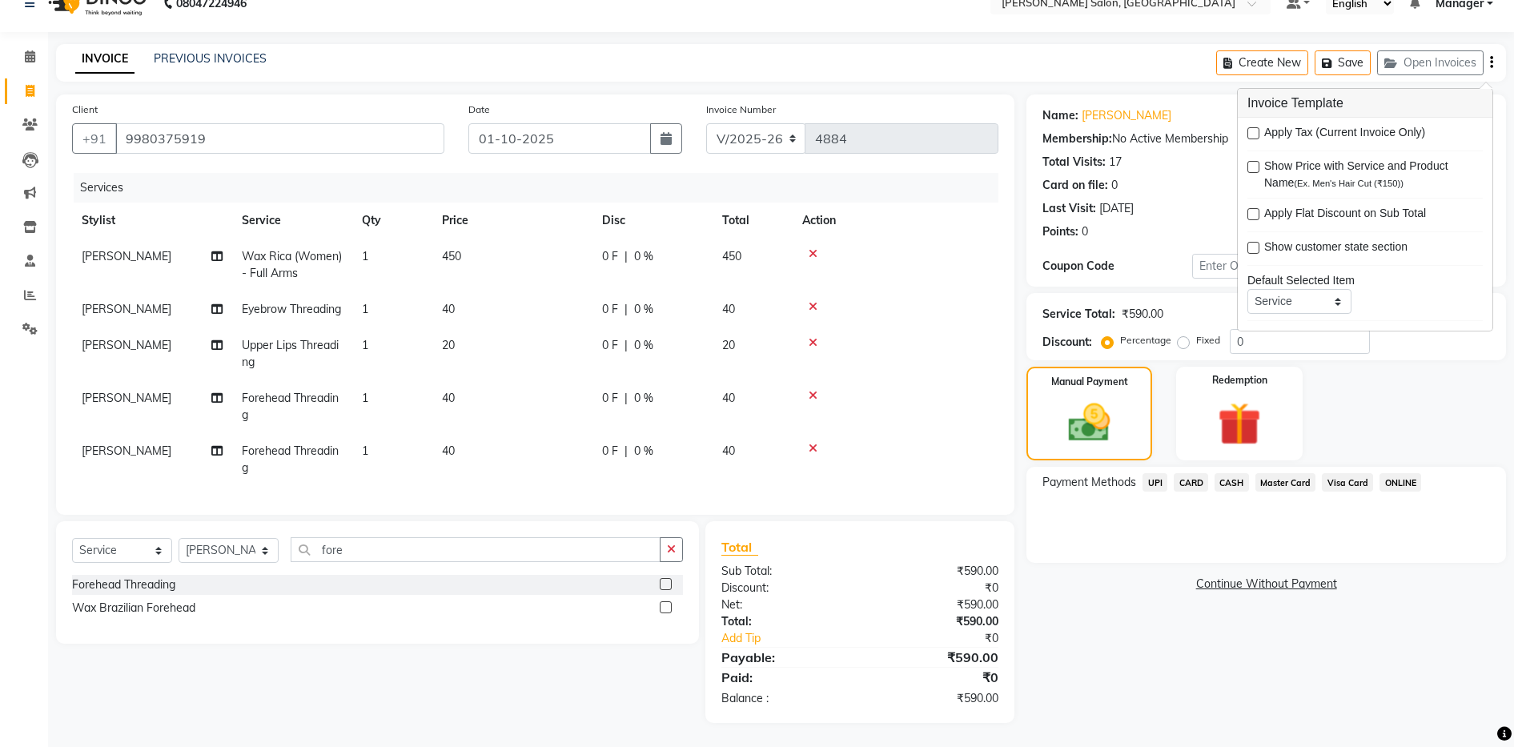
scroll to position [58, 0]
click at [775, 398] on img at bounding box center [1090, 423] width 70 height 50
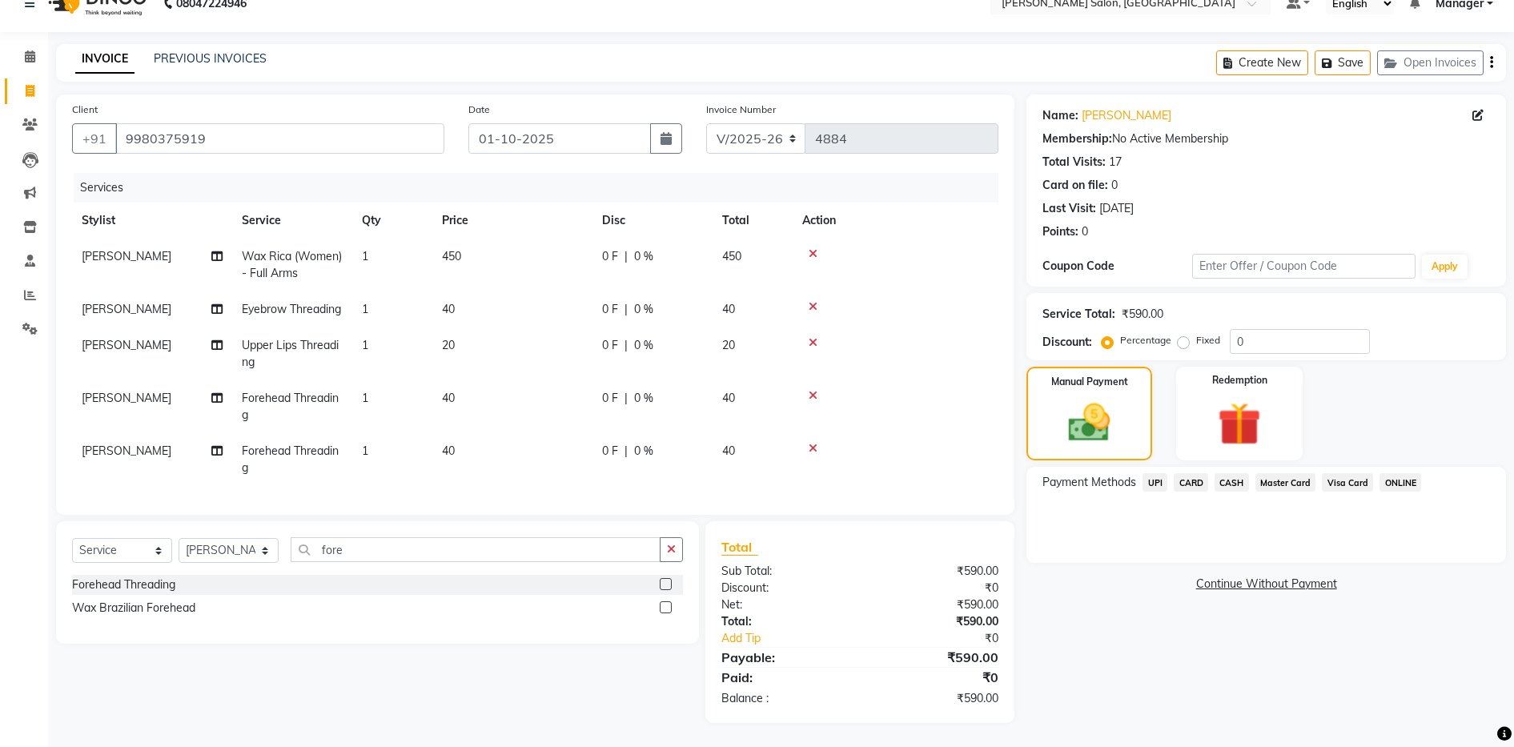
click at [775, 473] on span "CASH" at bounding box center [1232, 482] width 34 height 18
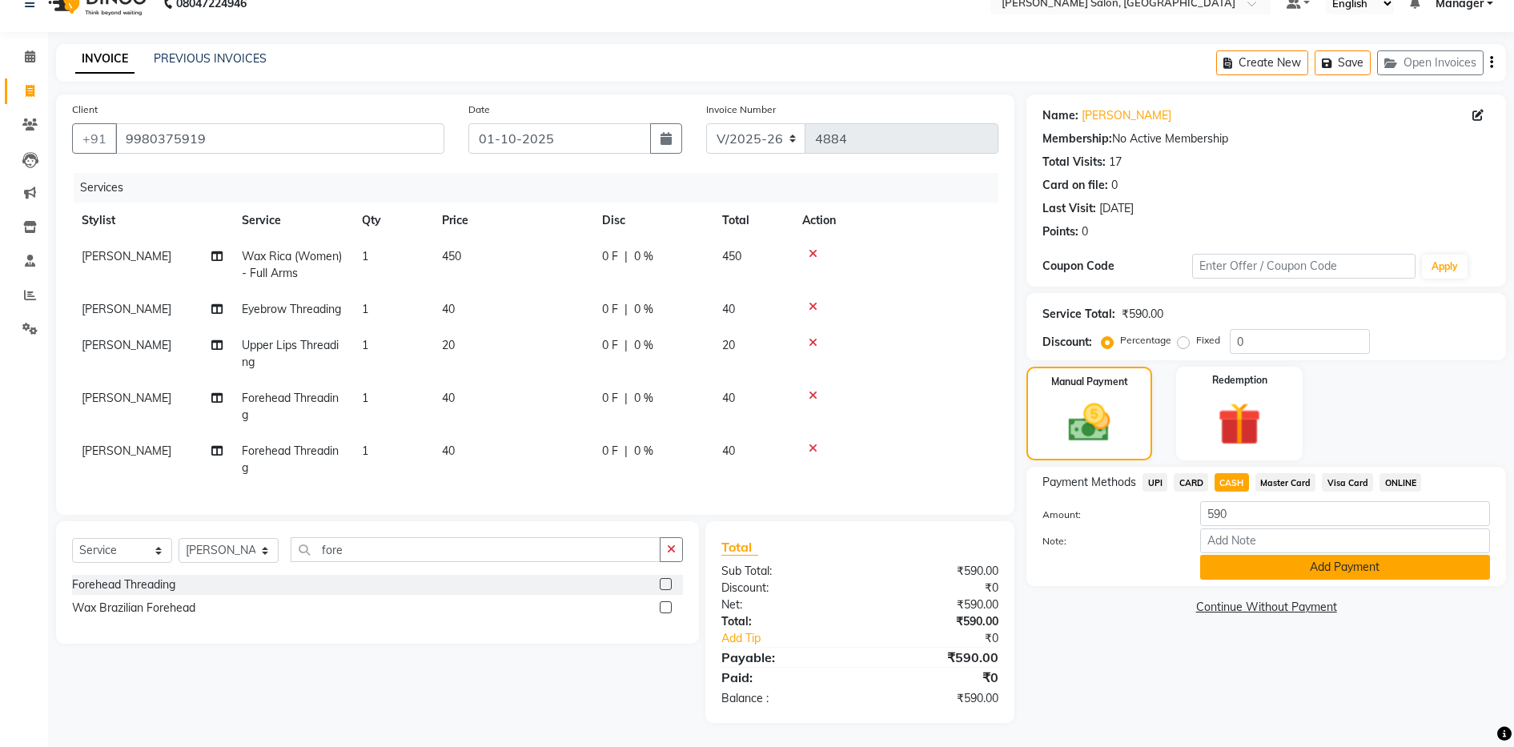
click at [775, 555] on button "Add Payment" at bounding box center [1345, 567] width 290 height 25
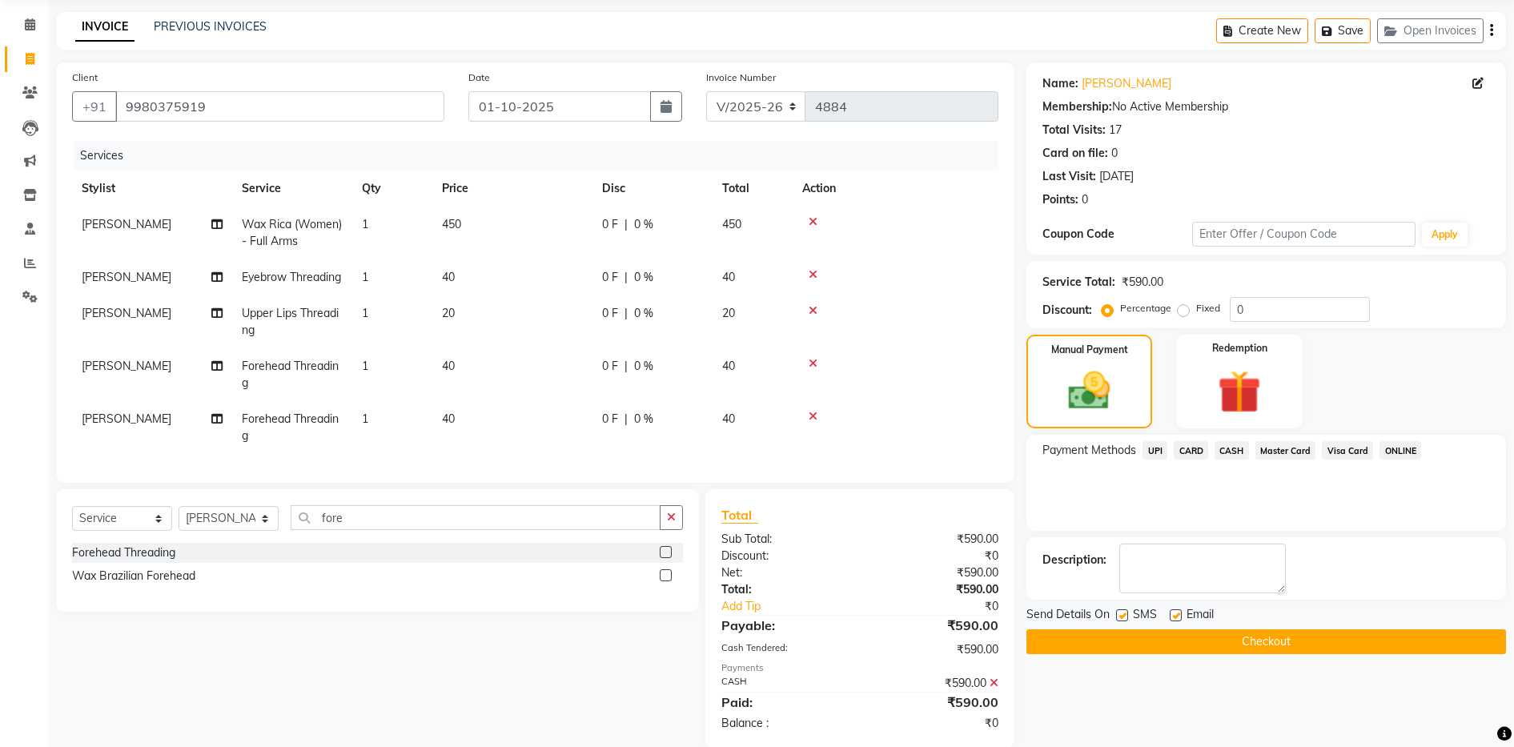
click at [775, 640] on button "Checkout" at bounding box center [1267, 641] width 480 height 25
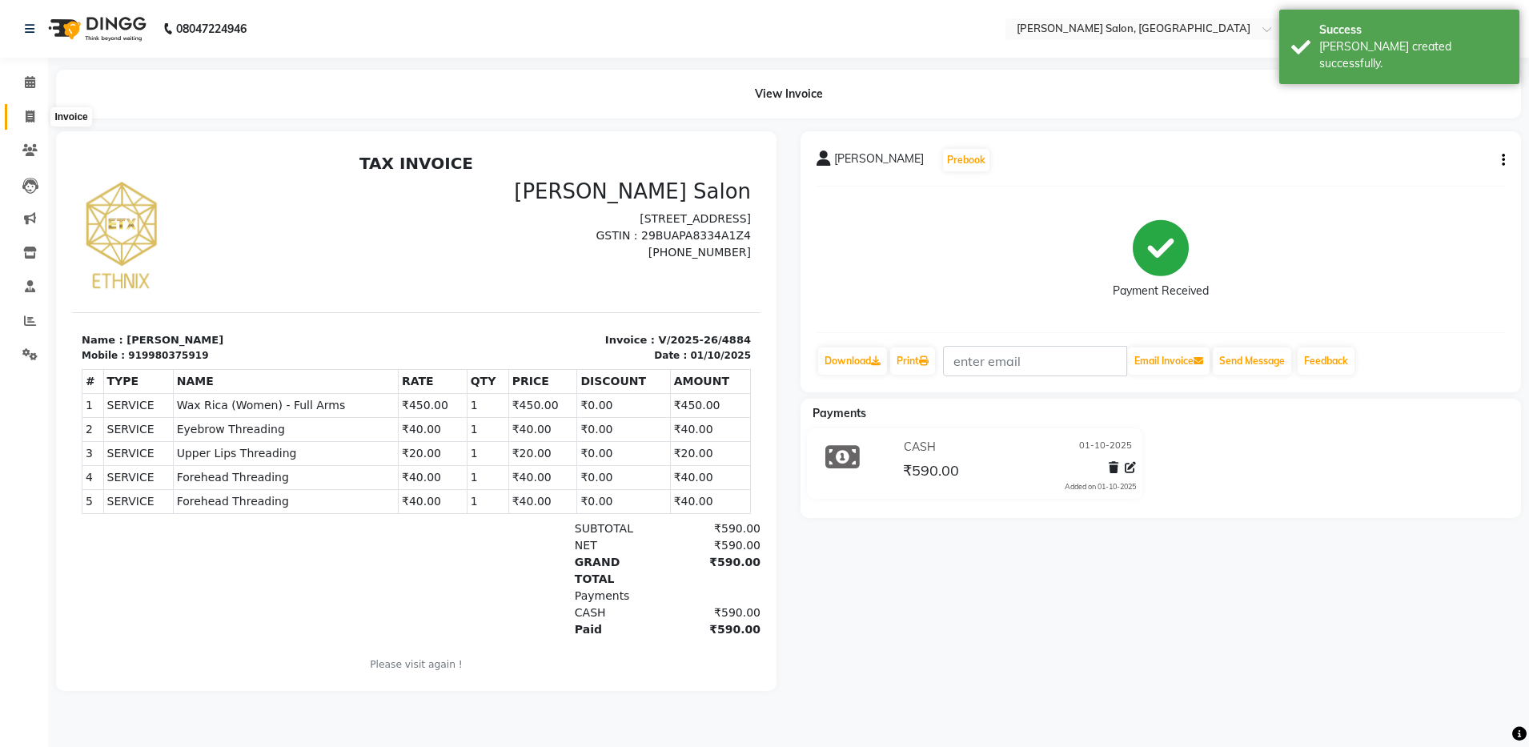
drag, startPoint x: 24, startPoint y: 115, endPoint x: 92, endPoint y: 107, distance: 68.5
click at [24, 115] on span at bounding box center [30, 117] width 28 height 18
select select "service"
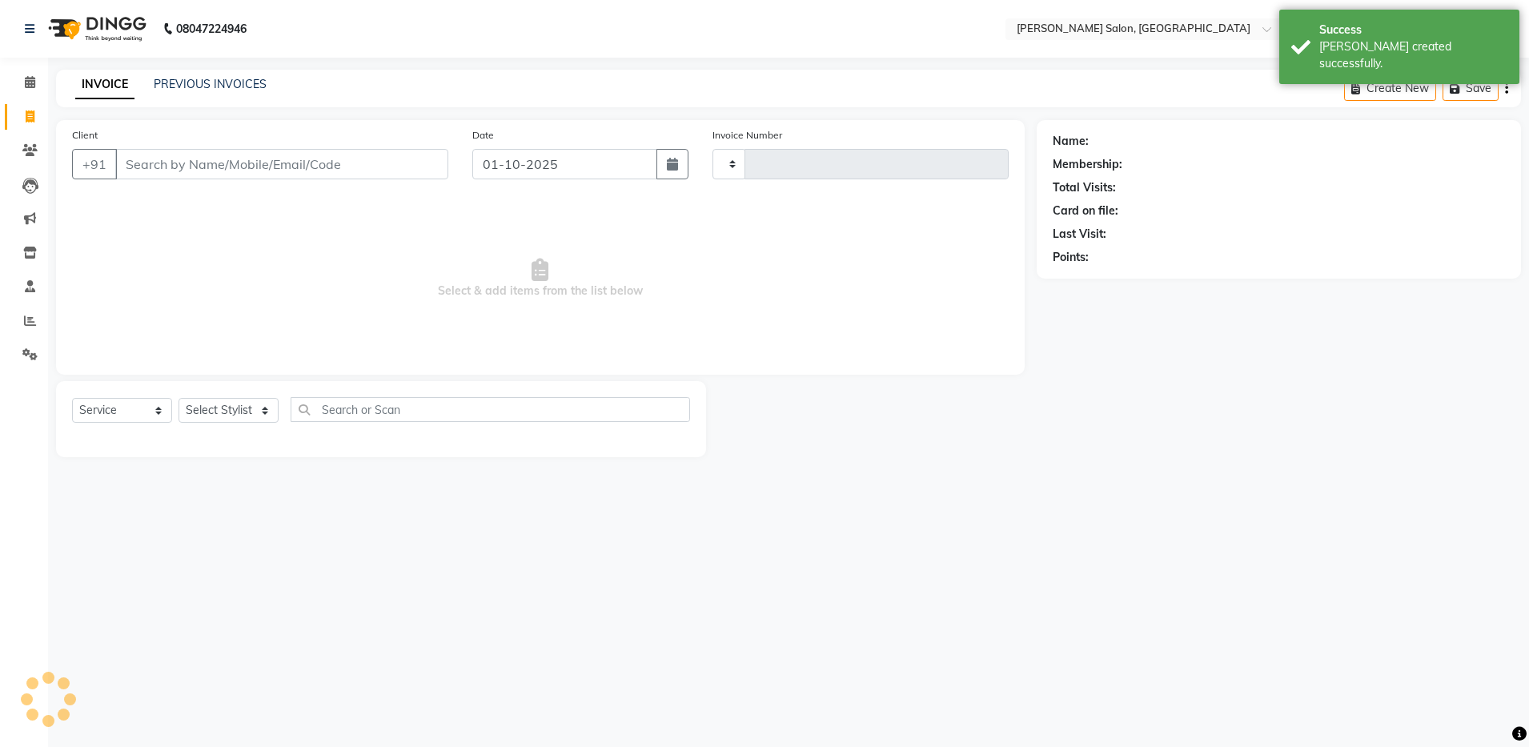
type input "4885"
select select "4781"
click at [231, 84] on link "PREVIOUS INVOICES" at bounding box center [210, 84] width 113 height 14
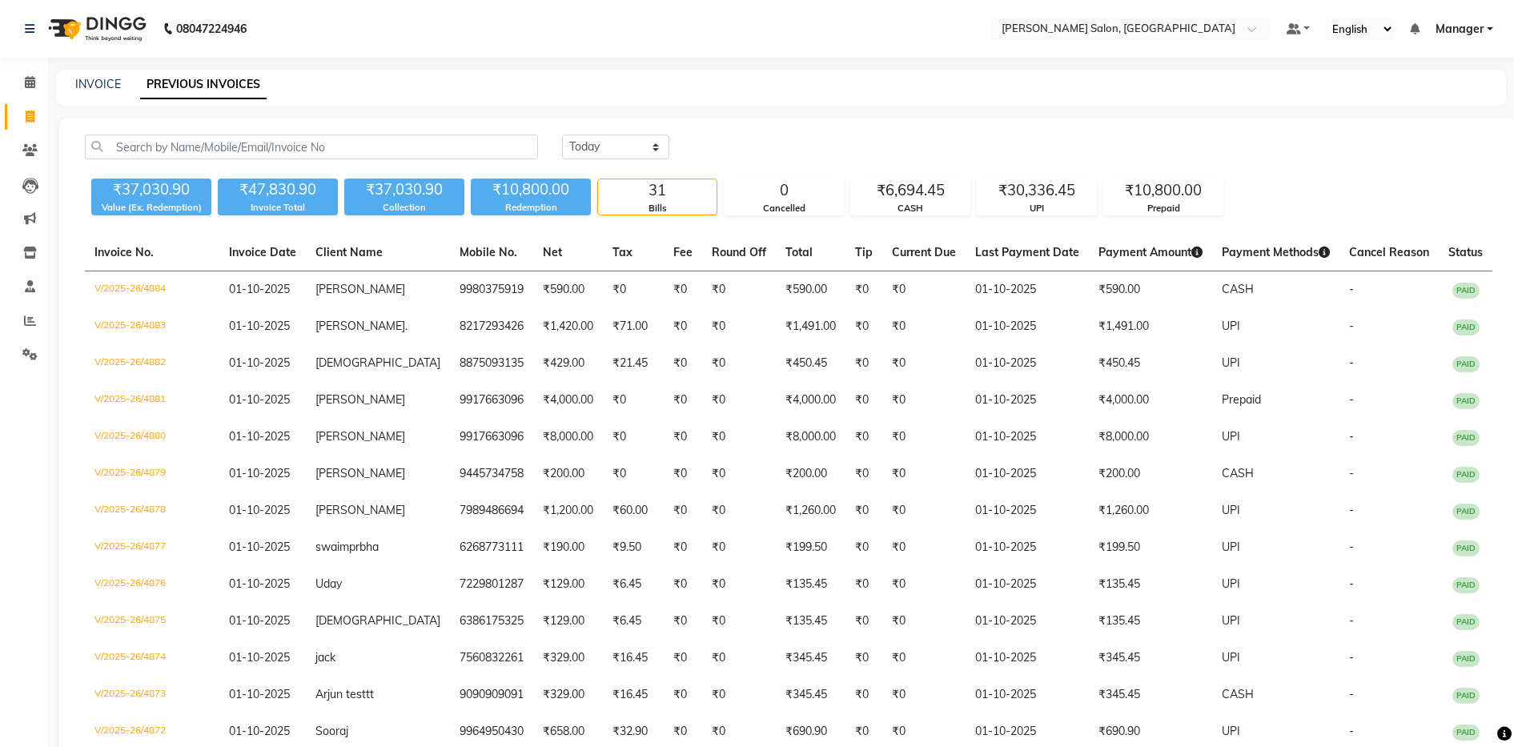
click at [628, 199] on div "31" at bounding box center [657, 190] width 119 height 22
click at [30, 87] on icon at bounding box center [30, 82] width 10 height 12
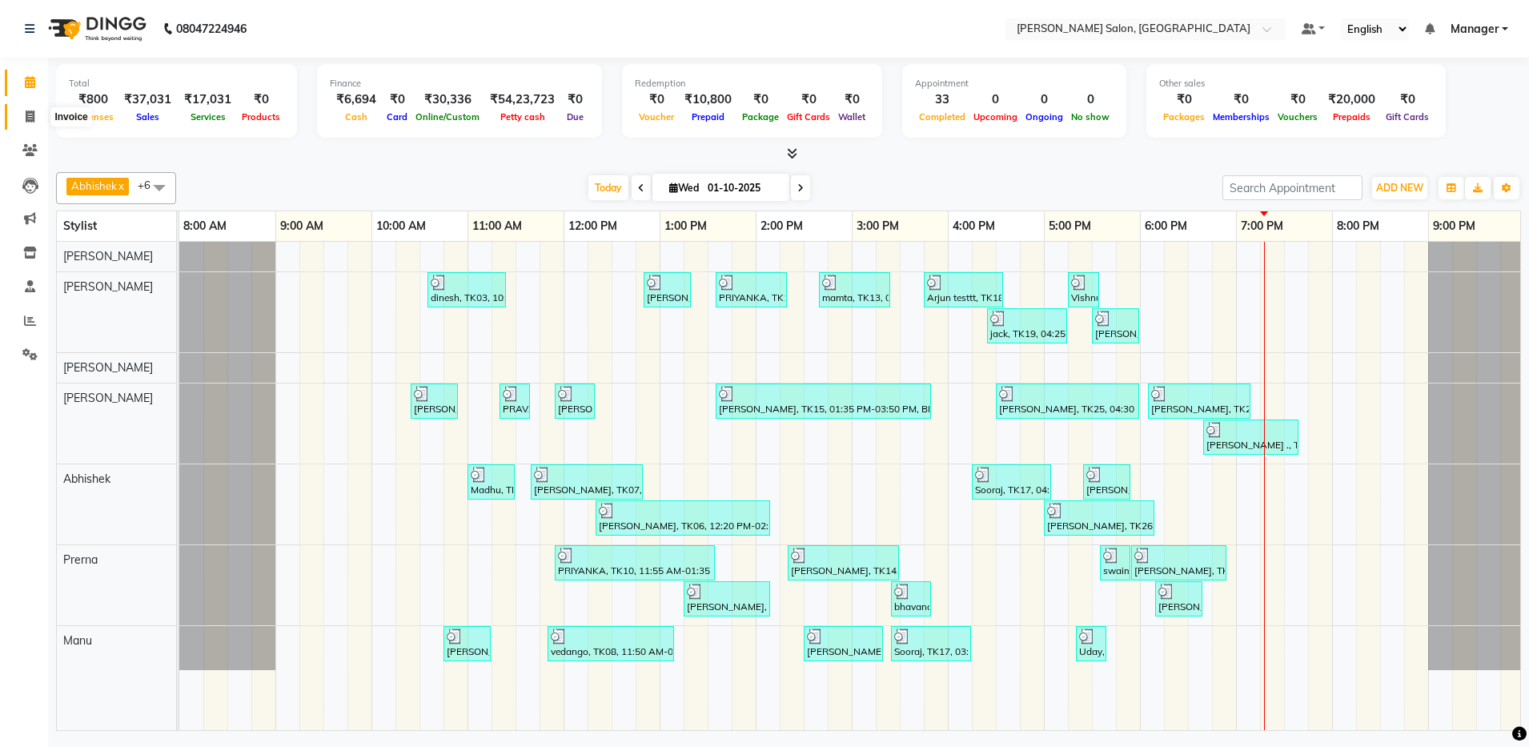
click at [28, 112] on icon at bounding box center [30, 117] width 9 height 12
select select "service"
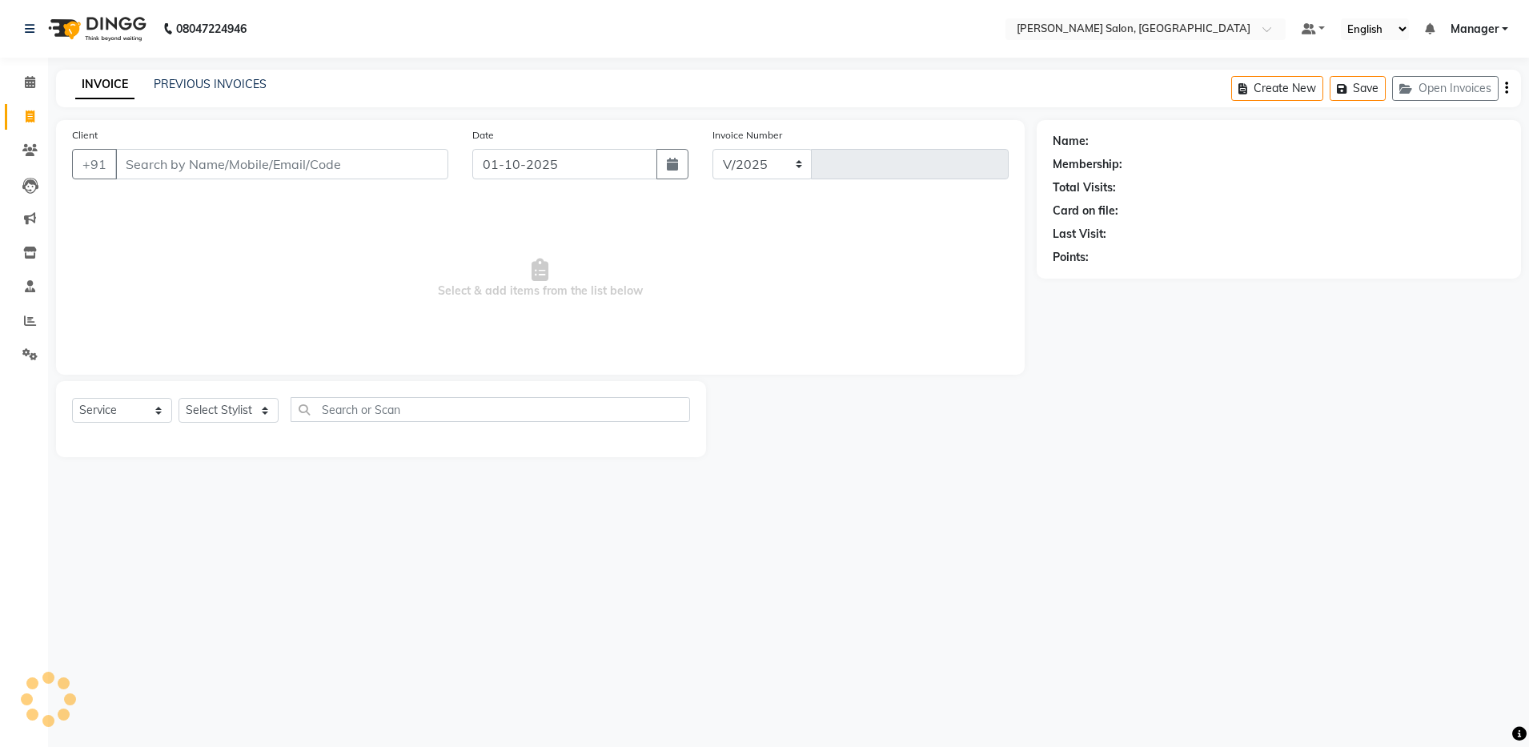
select select "4781"
type input "4885"
click at [179, 86] on link "PREVIOUS INVOICES" at bounding box center [210, 84] width 113 height 14
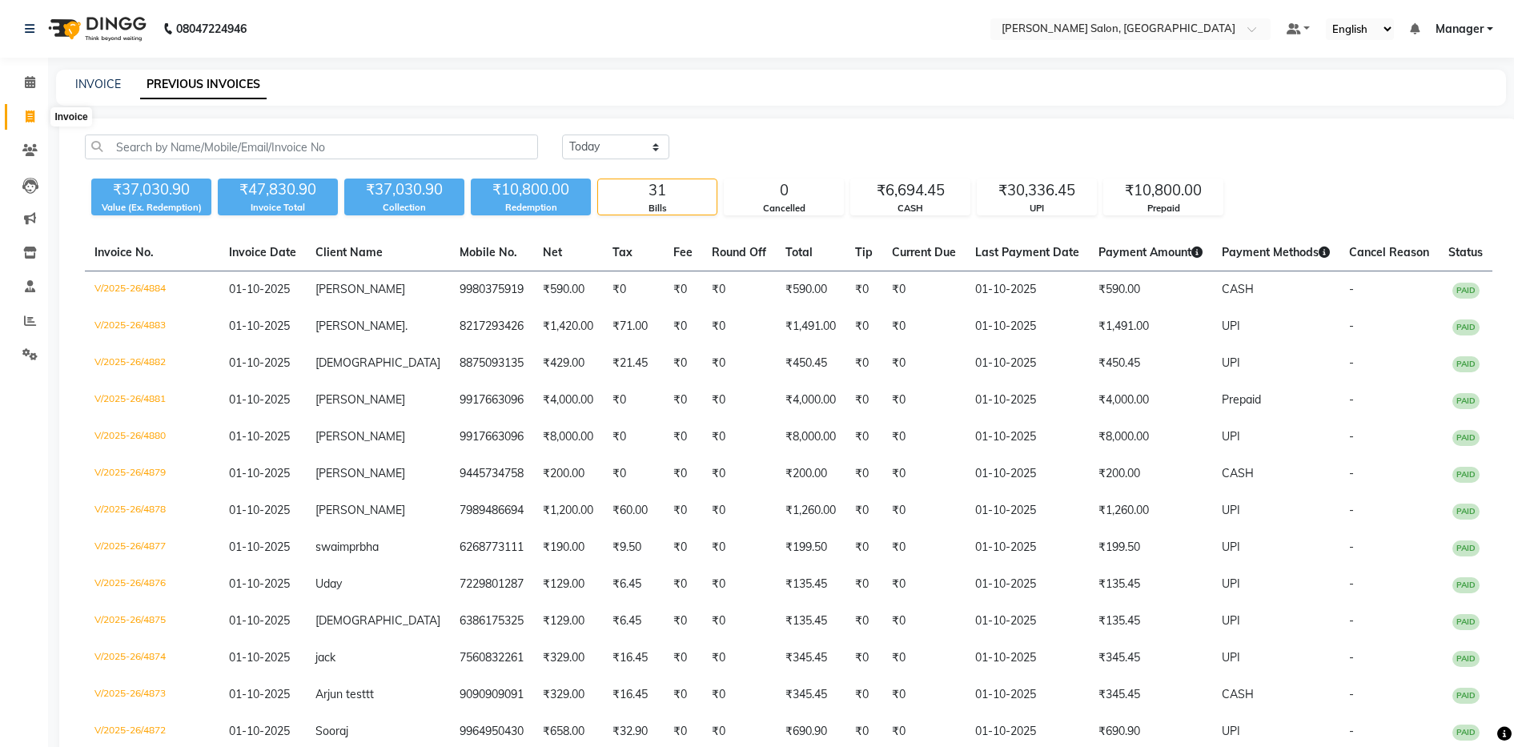
click at [36, 123] on span at bounding box center [30, 117] width 28 height 18
select select "service"
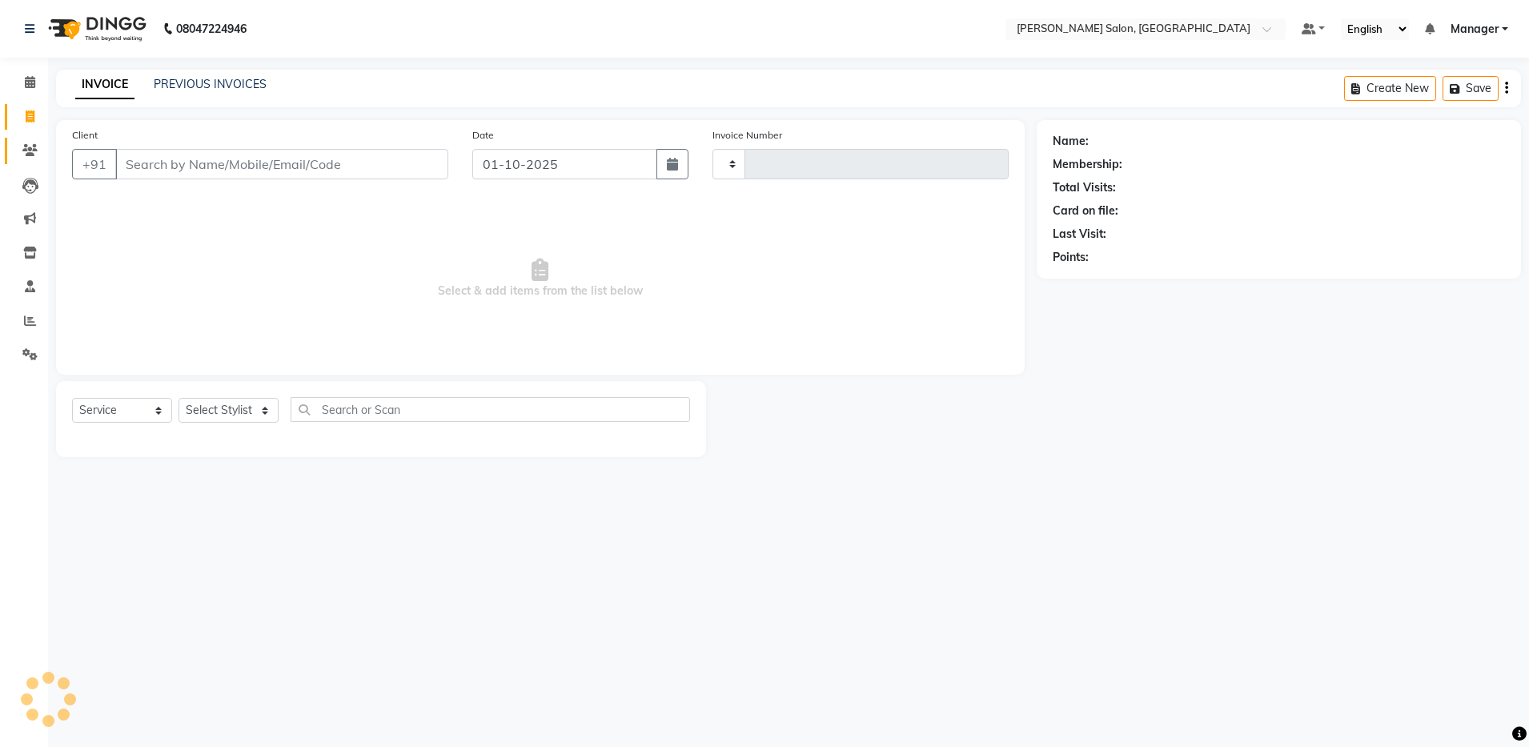
type input "4885"
select select "4781"
click at [213, 418] on select "Select Stylist Aarthi Abhishek Aisha Barbhuiya Aman Arjun Viswanathan Deep dolm…" at bounding box center [229, 410] width 100 height 25
select select "28901"
click at [179, 398] on select "Select Stylist Aarthi Abhishek Aisha Barbhuiya Aman Arjun Viswanathan Deep dolm…" at bounding box center [229, 410] width 100 height 25
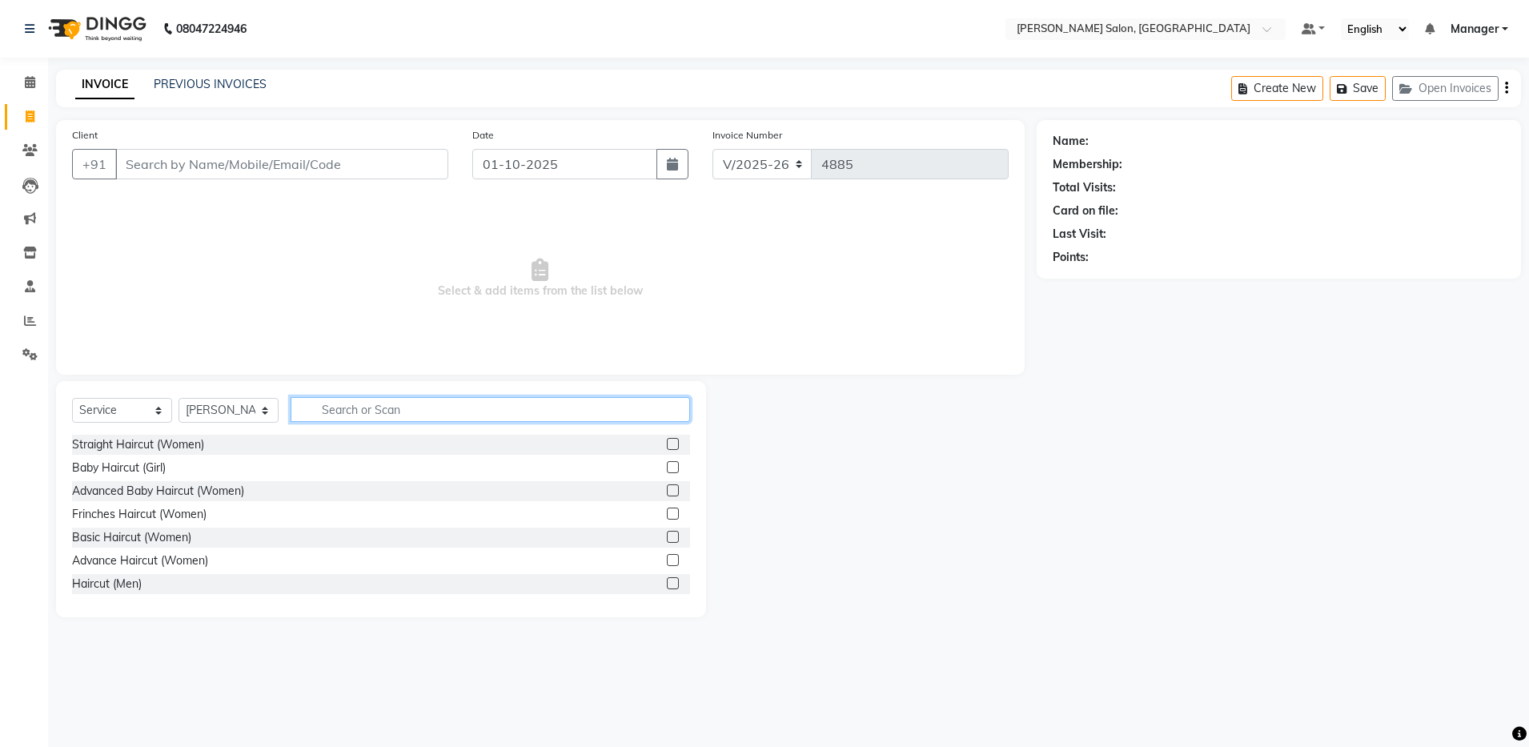
click at [344, 404] on input "text" at bounding box center [491, 409] width 400 height 25
type input "upp"
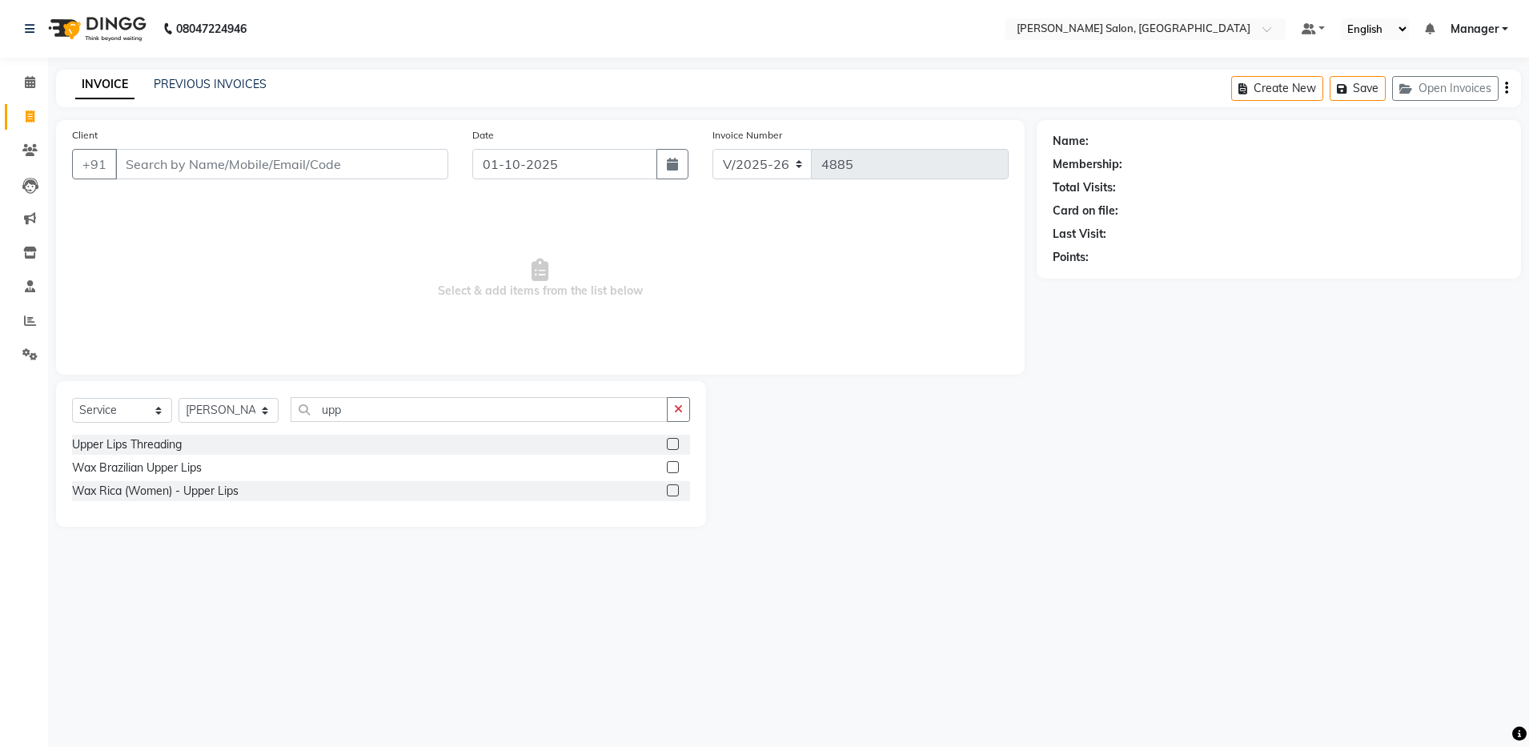
click at [677, 440] on label at bounding box center [673, 444] width 12 height 12
click at [677, 440] on input "checkbox" at bounding box center [672, 445] width 10 height 10
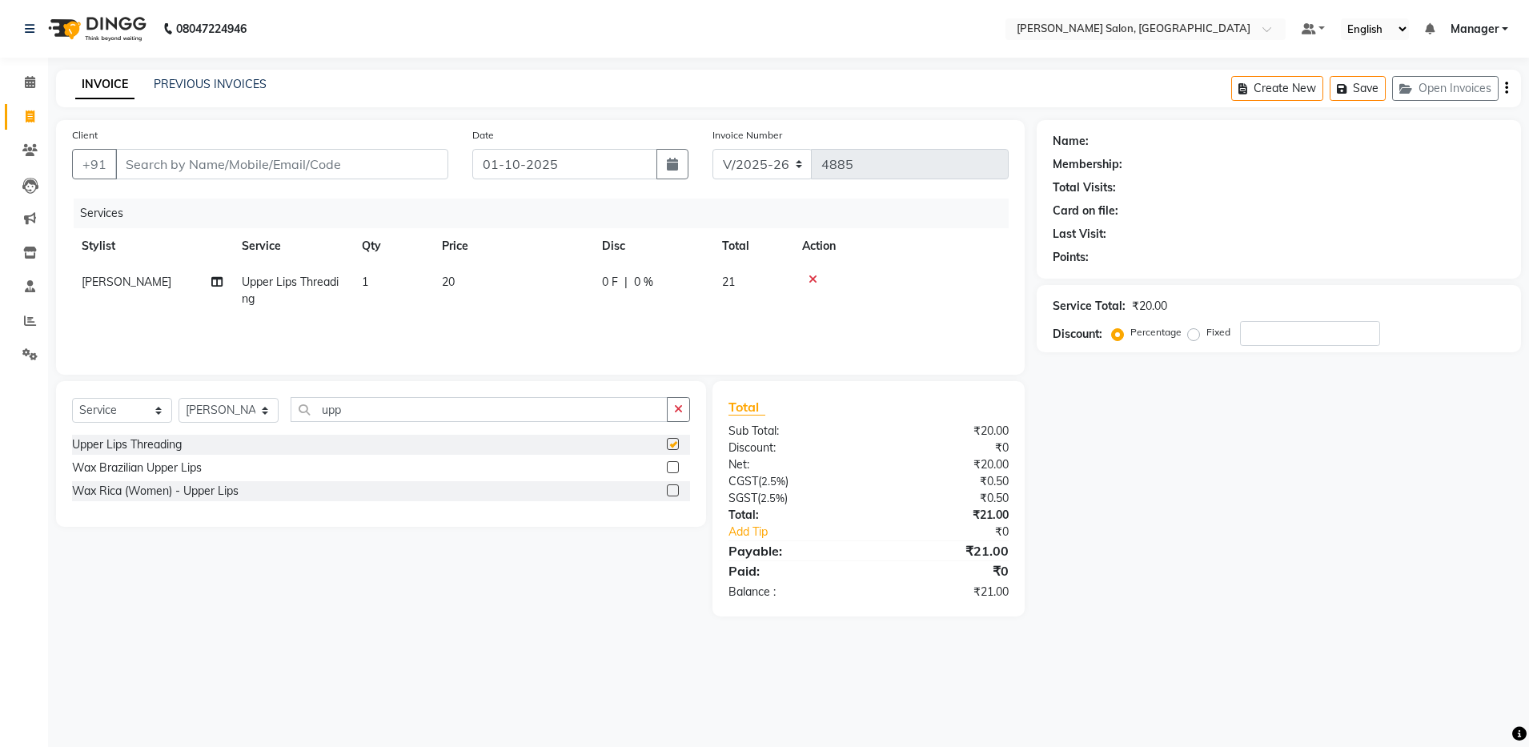
checkbox input "false"
click at [428, 408] on input "upp" at bounding box center [479, 409] width 377 height 25
type input "u"
type input "chi"
click at [672, 444] on label at bounding box center [673, 444] width 12 height 12
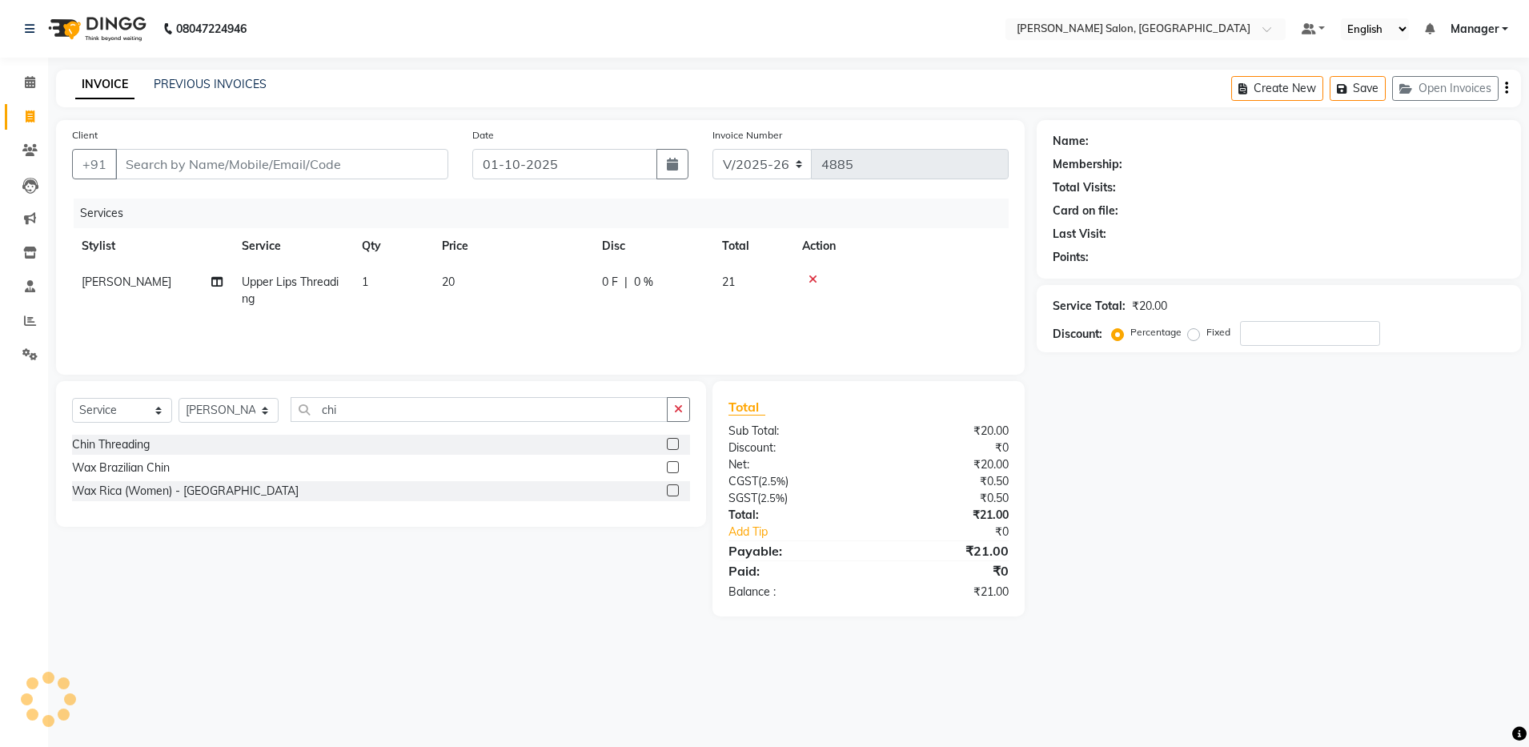
click at [672, 444] on input "checkbox" at bounding box center [672, 445] width 10 height 10
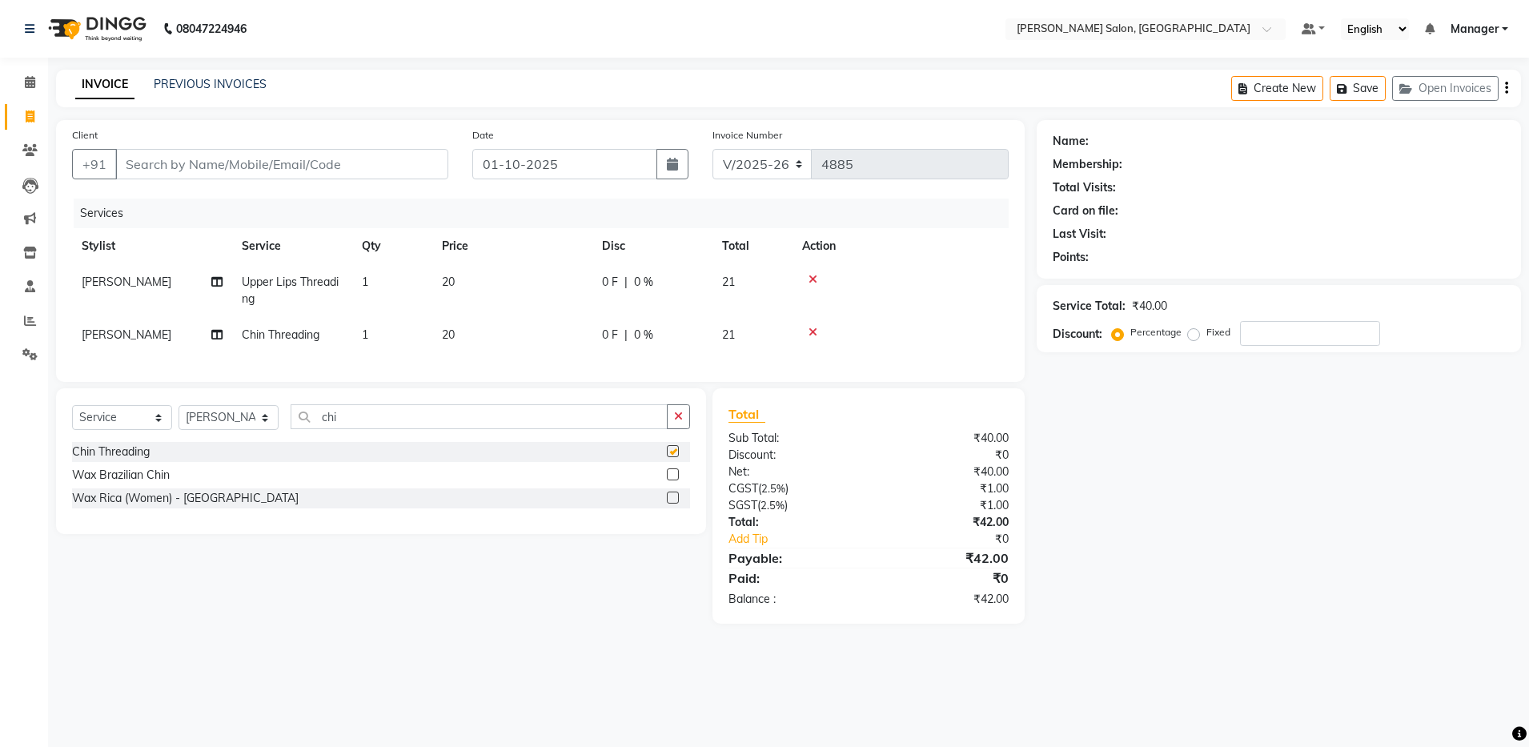
checkbox input "false"
click at [163, 163] on input "Client" at bounding box center [281, 164] width 333 height 30
click at [163, 164] on input "Client" at bounding box center [281, 164] width 333 height 30
type input "9"
type input "0"
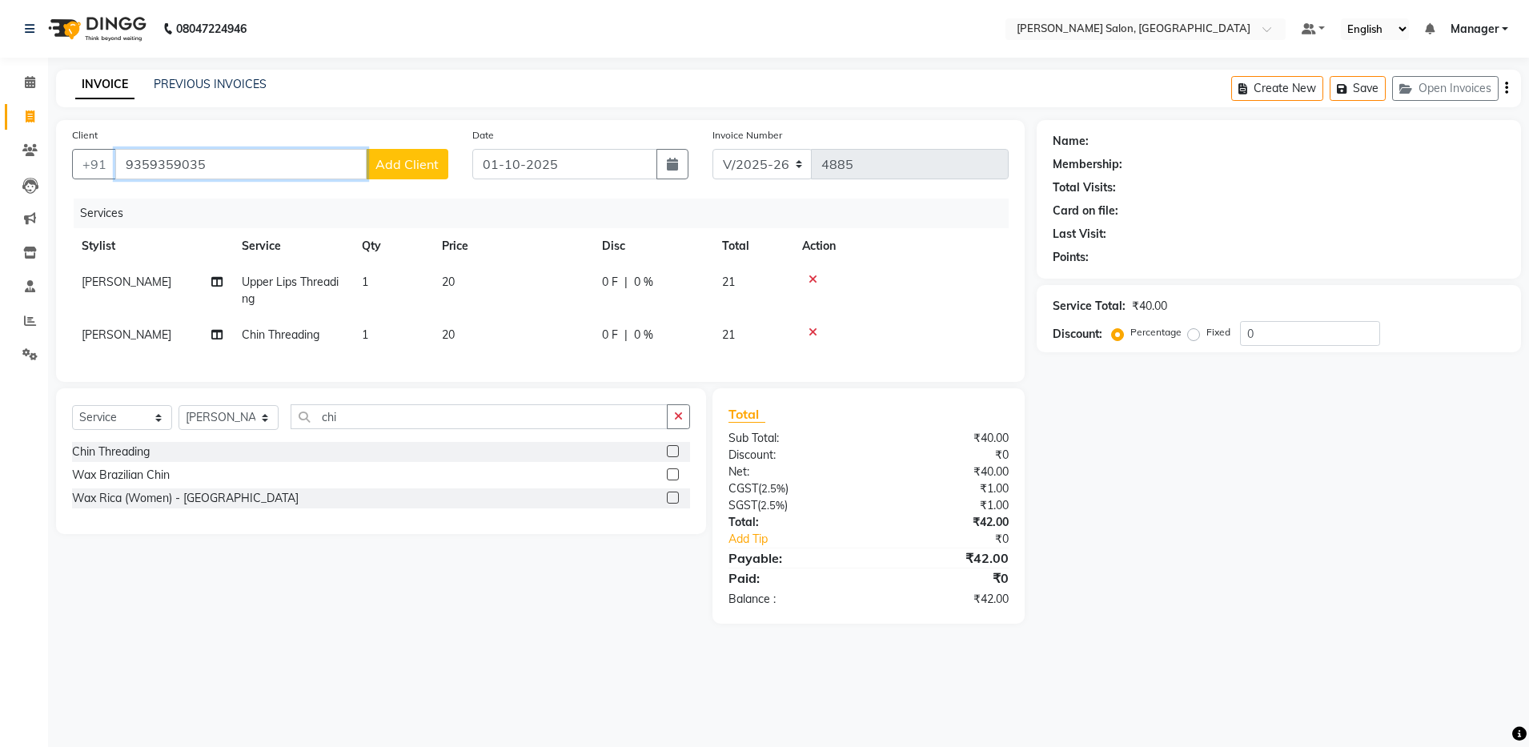
type input "9359359035"
click at [431, 168] on span "Add Client" at bounding box center [407, 164] width 63 height 16
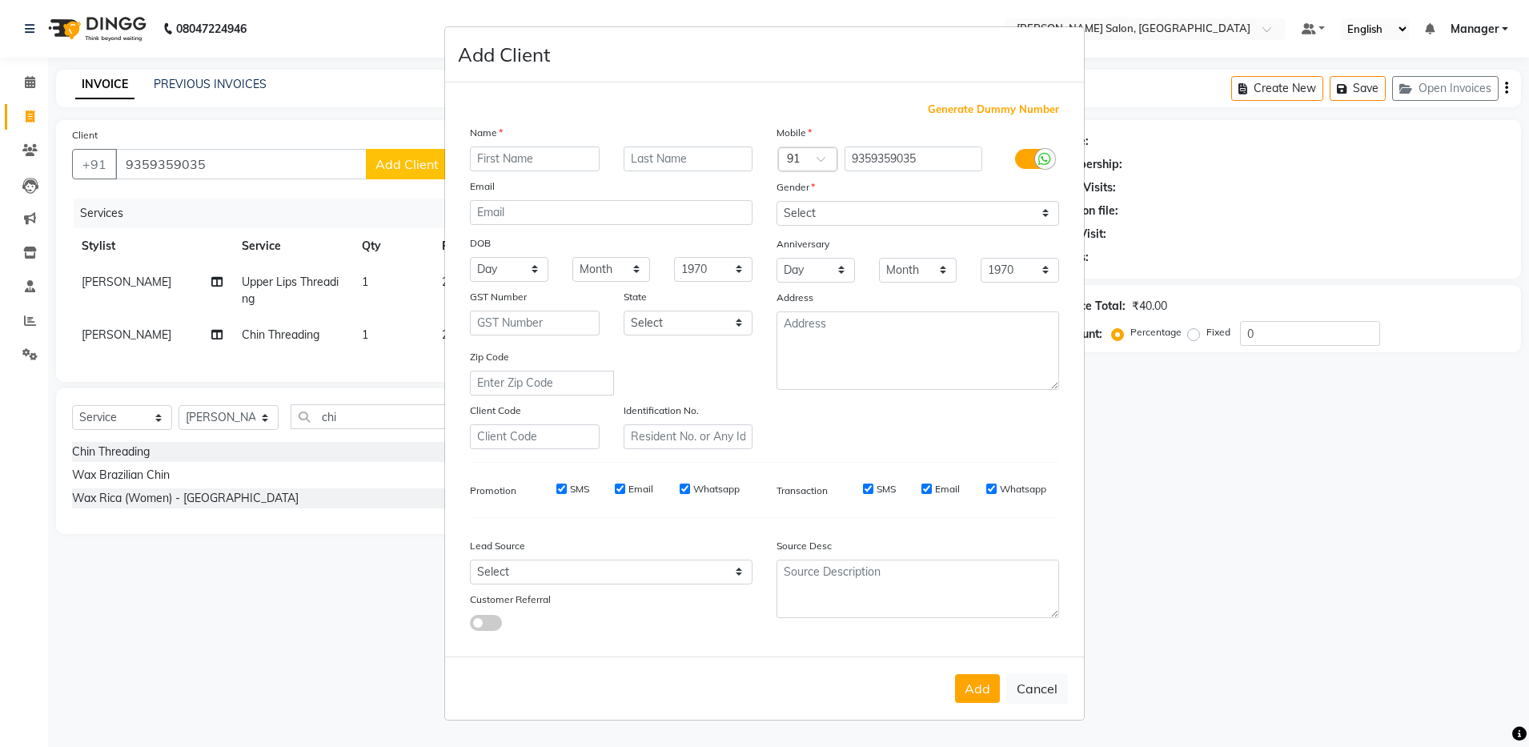
click at [280, 179] on ngb-modal-window "Add Client Generate Dummy Number Name Email DOB Day 01 02 03 04 05 06 07 08 09 …" at bounding box center [764, 373] width 1529 height 747
click at [263, 170] on ngb-modal-window "Add Client Generate Dummy Number Name Email DOB Day 01 02 03 04 05 06 07 08 09 …" at bounding box center [764, 373] width 1529 height 747
click at [775, 693] on button "Cancel" at bounding box center [1038, 688] width 62 height 30
select select
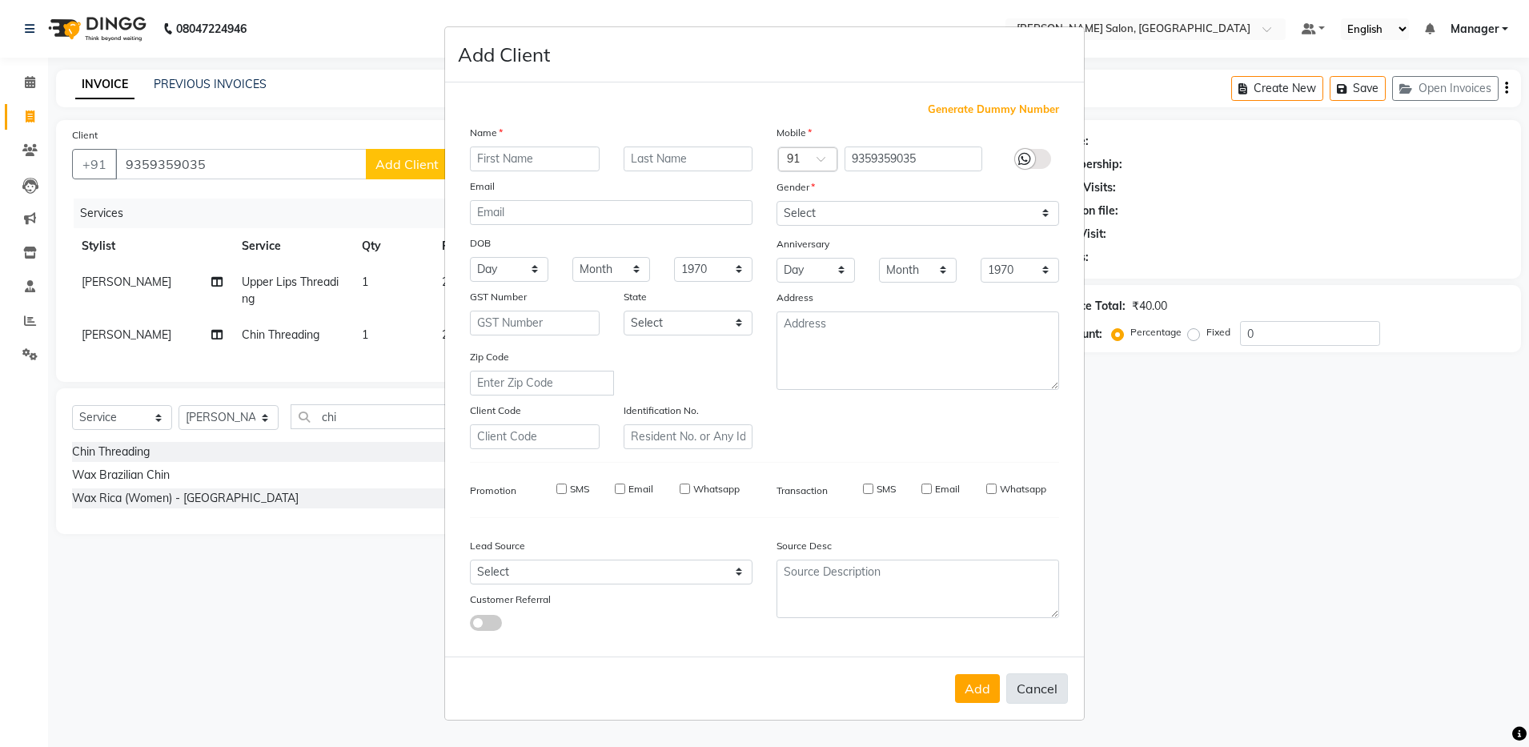
select select
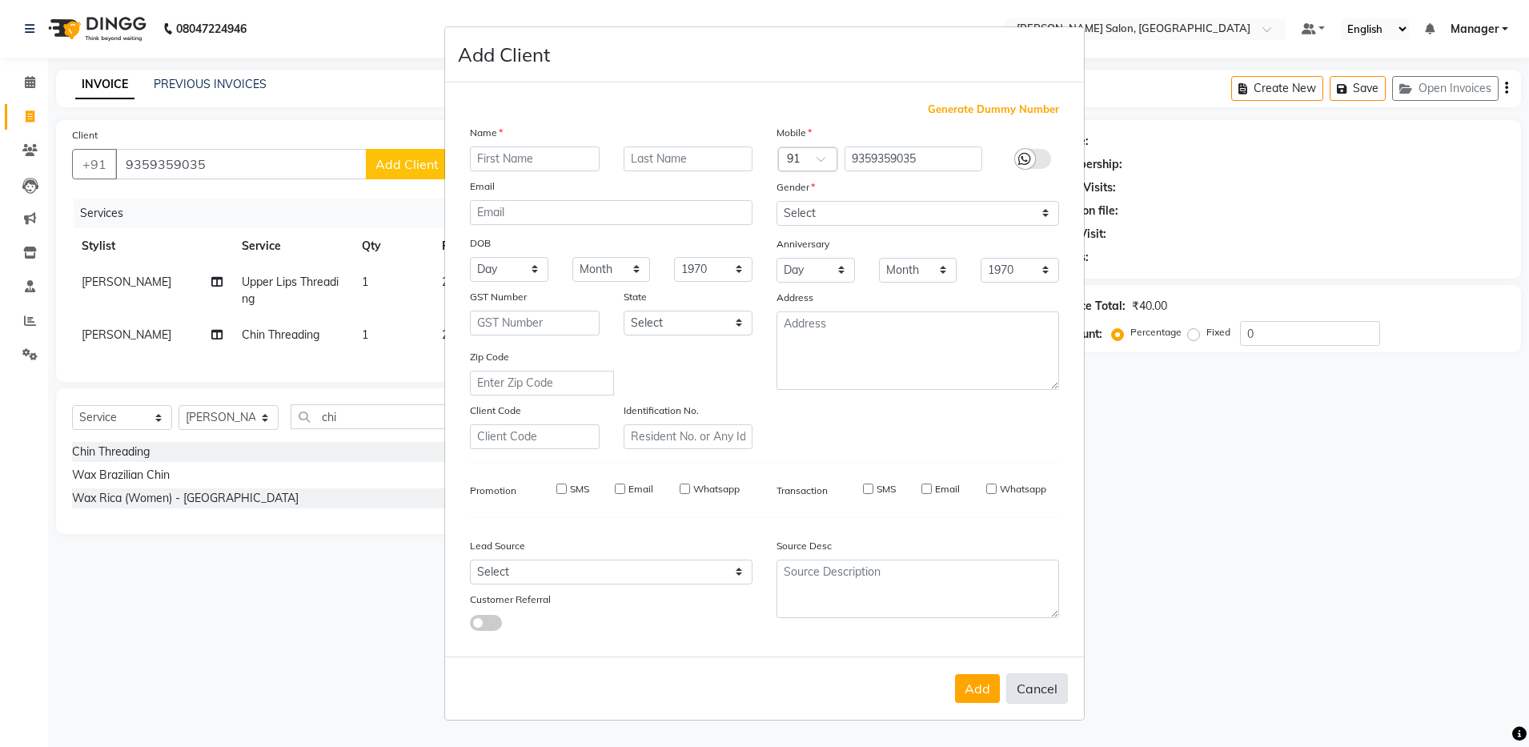
checkbox input "false"
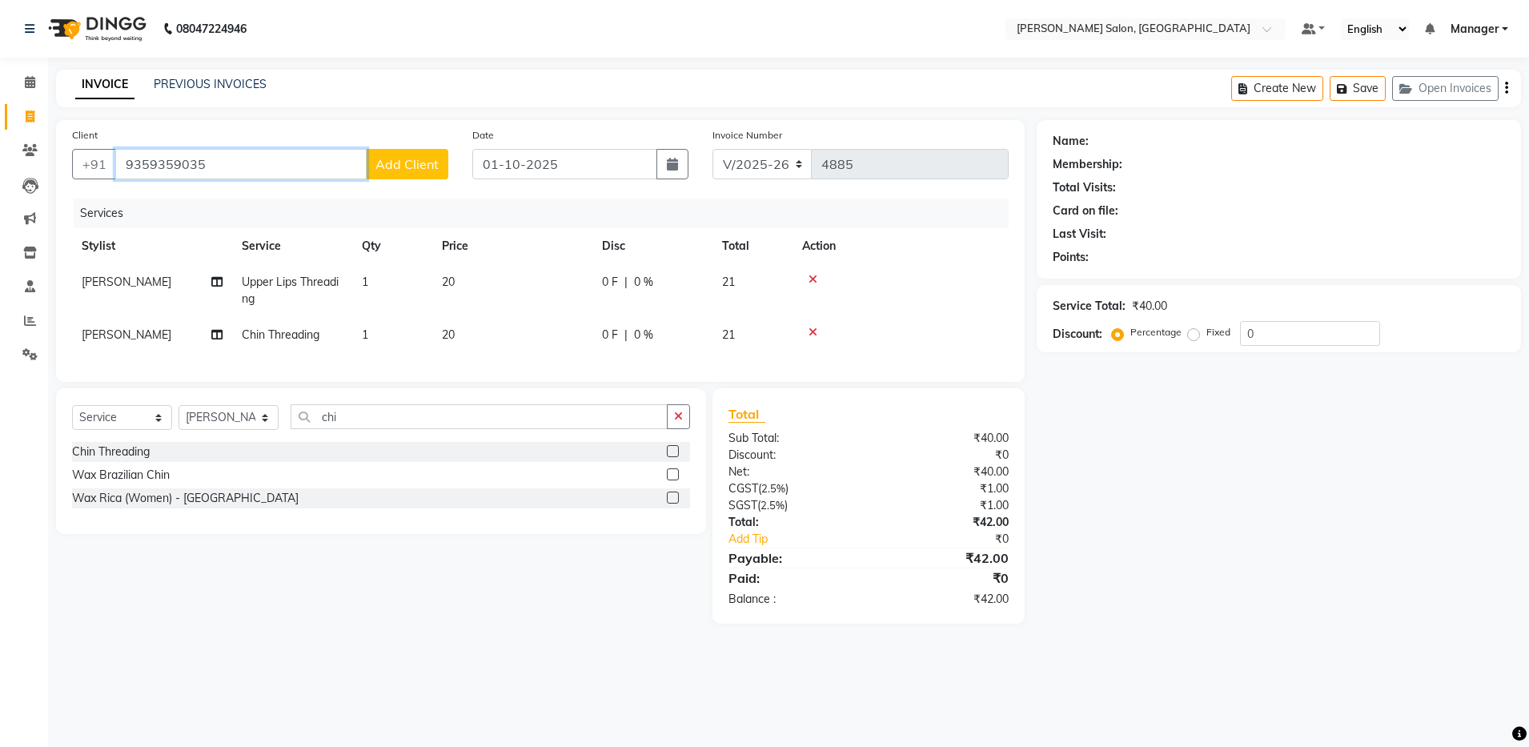
click at [203, 168] on input "9359359035" at bounding box center [240, 164] width 251 height 30
type input "9"
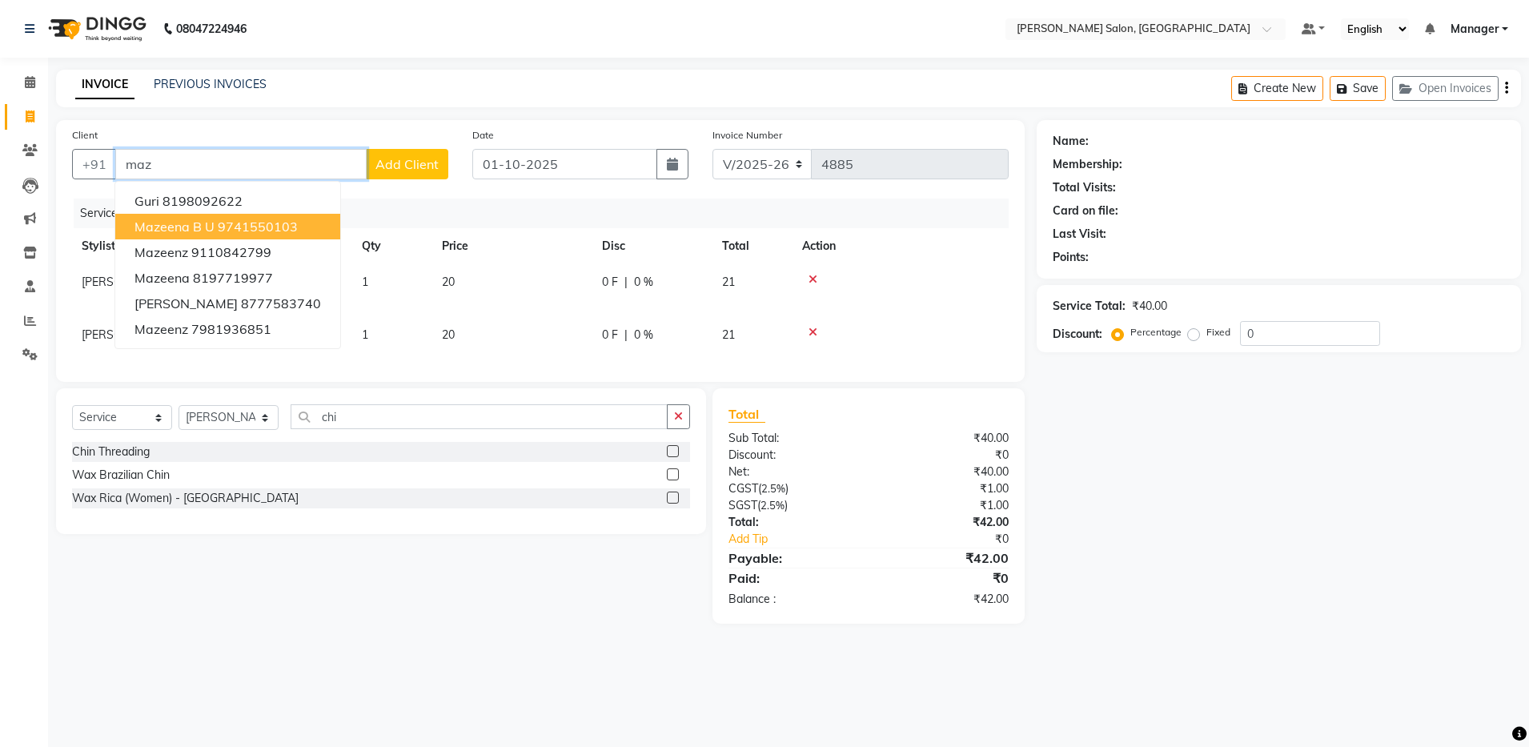
click at [295, 226] on ngb-highlight "9741550103" at bounding box center [258, 227] width 80 height 16
type input "9741550103"
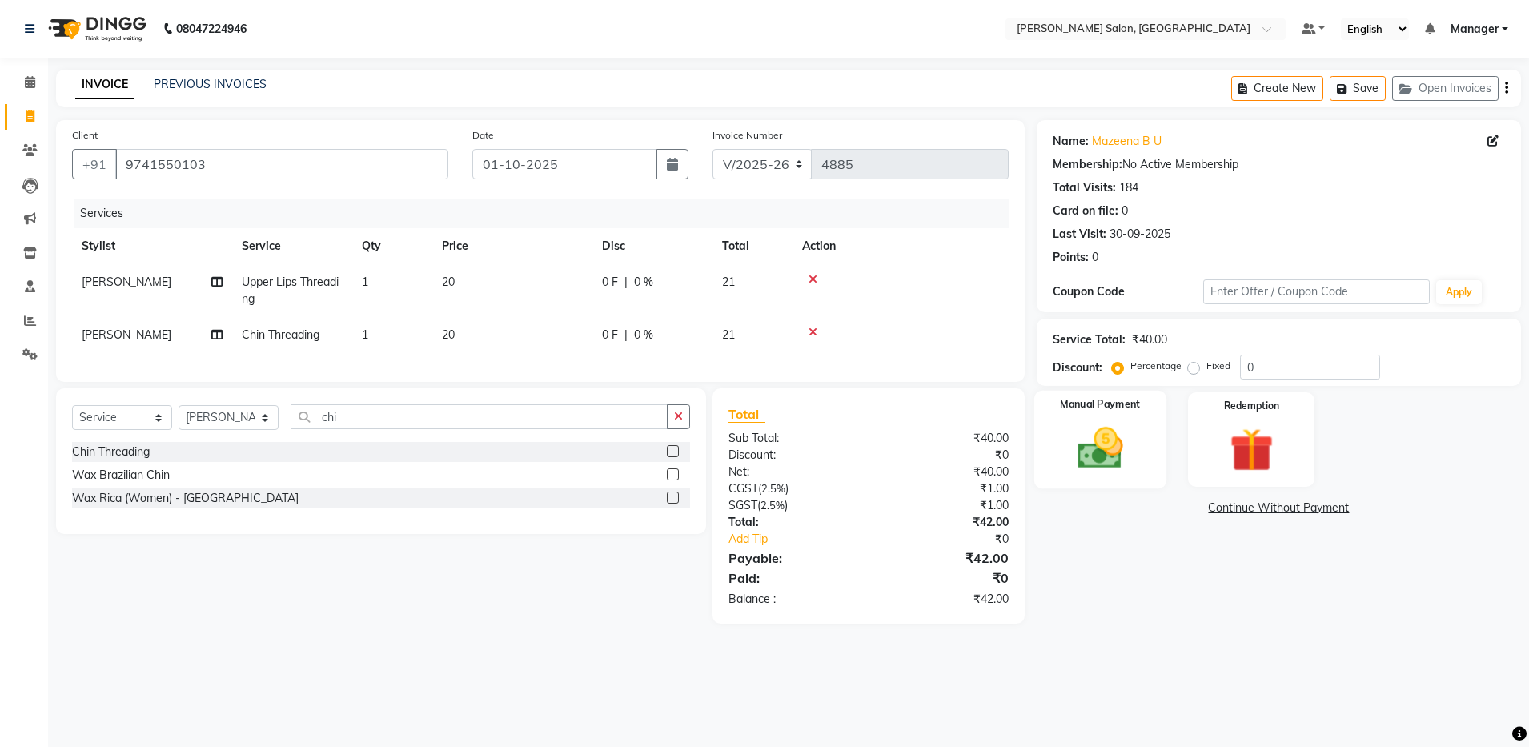
click at [775, 462] on img at bounding box center [1100, 448] width 74 height 53
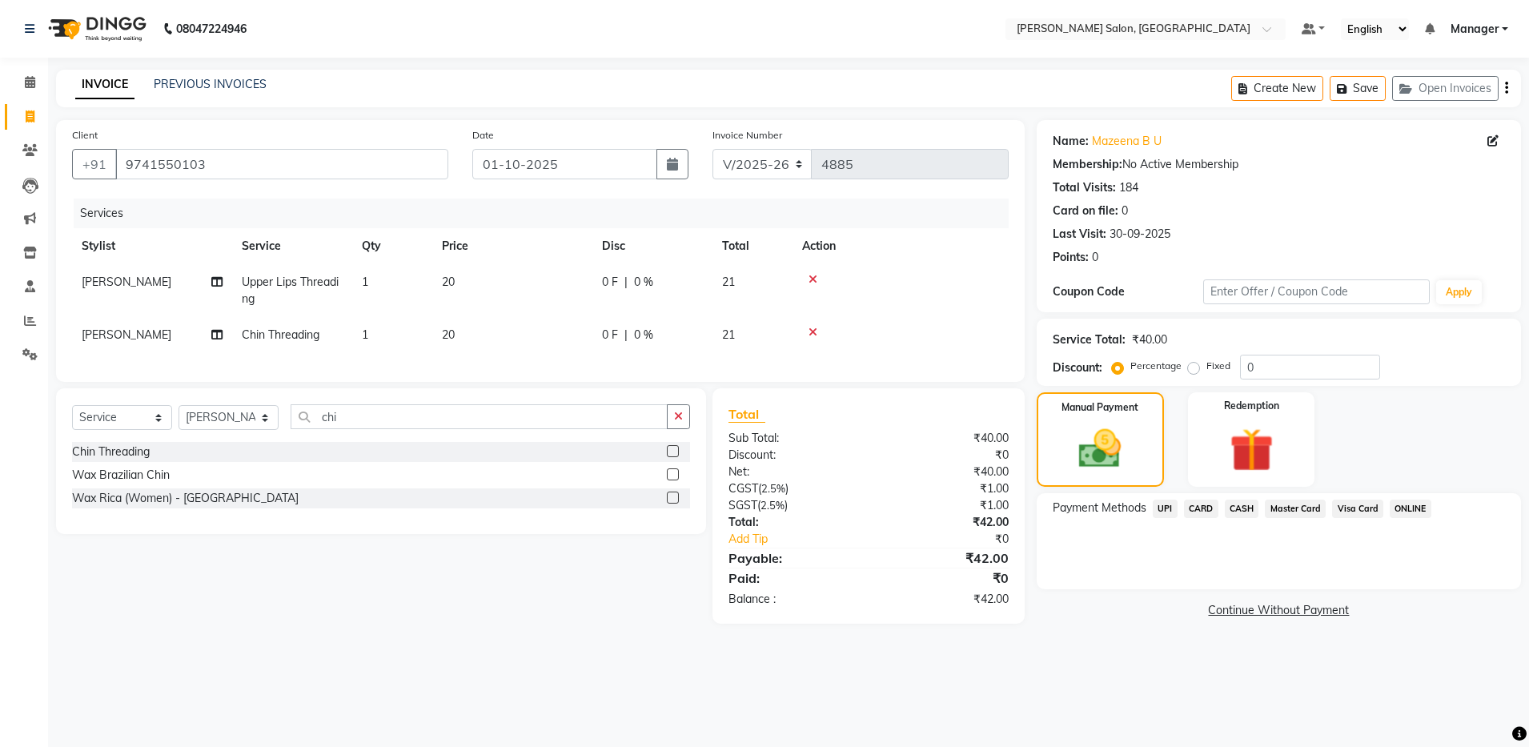
click at [775, 508] on span "UPI" at bounding box center [1165, 509] width 25 height 18
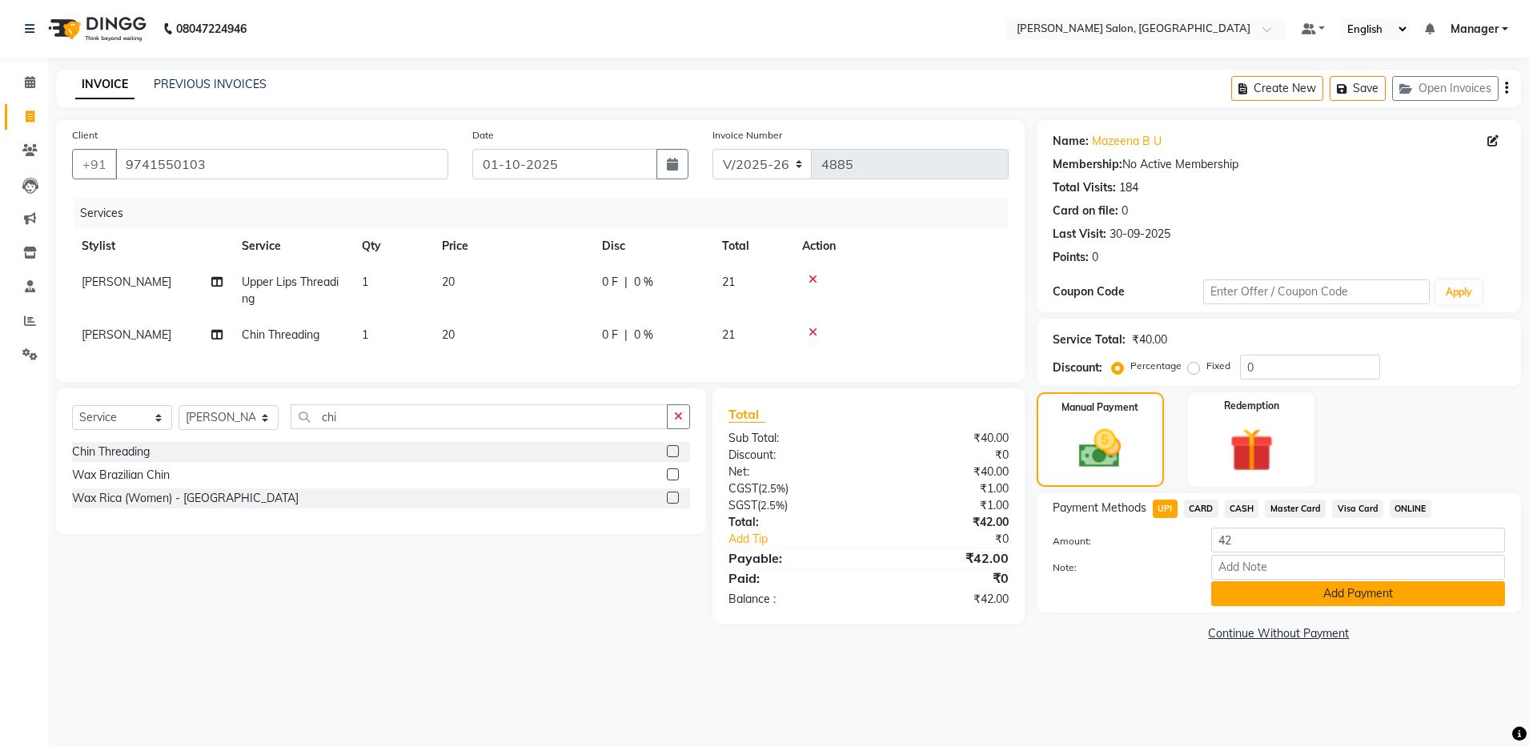
click at [775, 584] on button "Add Payment" at bounding box center [1359, 593] width 294 height 25
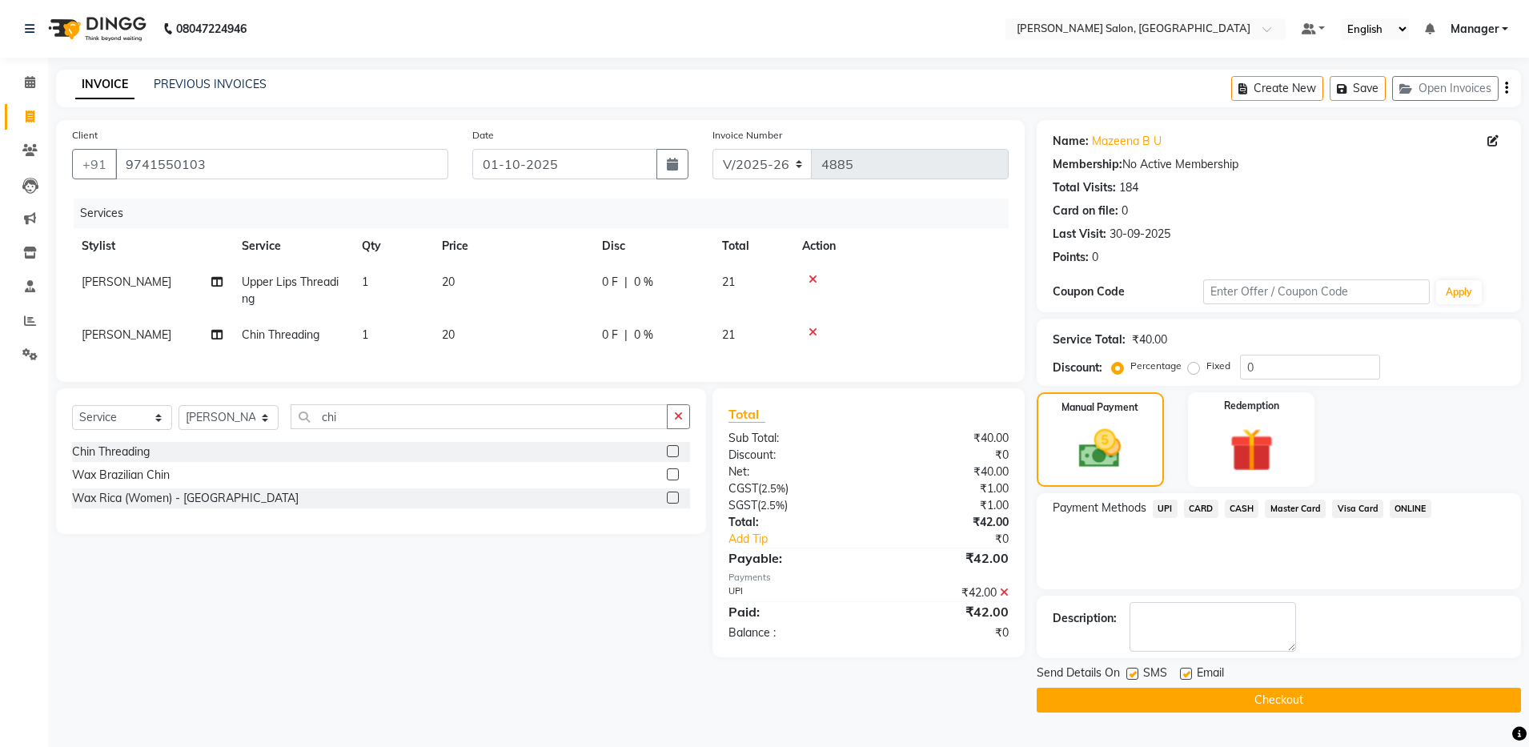
click at [775, 666] on div "Email" at bounding box center [1208, 675] width 57 height 20
click at [775, 678] on label at bounding box center [1133, 674] width 12 height 12
click at [775, 678] on input "checkbox" at bounding box center [1132, 674] width 10 height 10
checkbox input "false"
click at [775, 674] on label at bounding box center [1186, 674] width 12 height 12
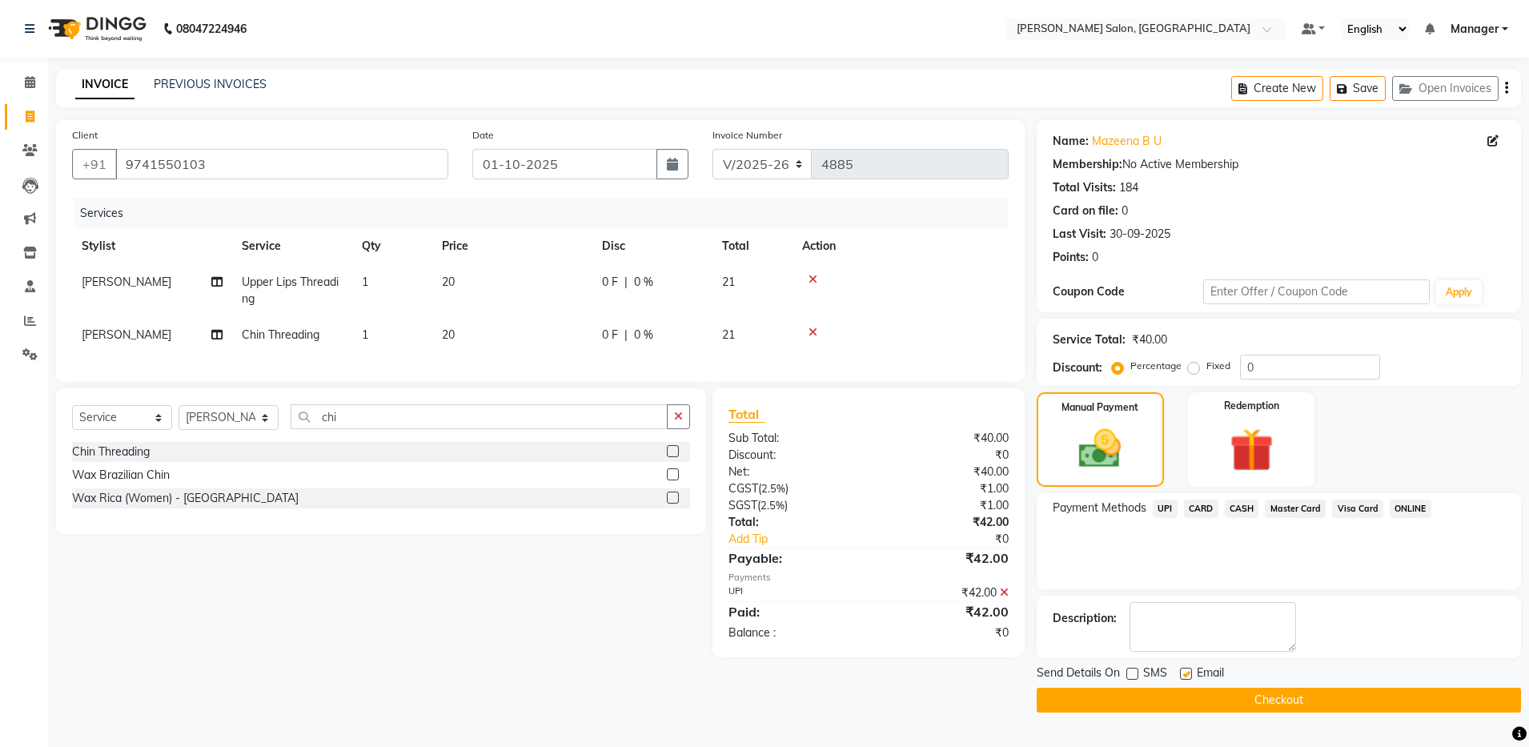
click at [775, 674] on input "checkbox" at bounding box center [1185, 674] width 10 height 10
checkbox input "false"
click at [775, 697] on button "Checkout" at bounding box center [1279, 700] width 484 height 25
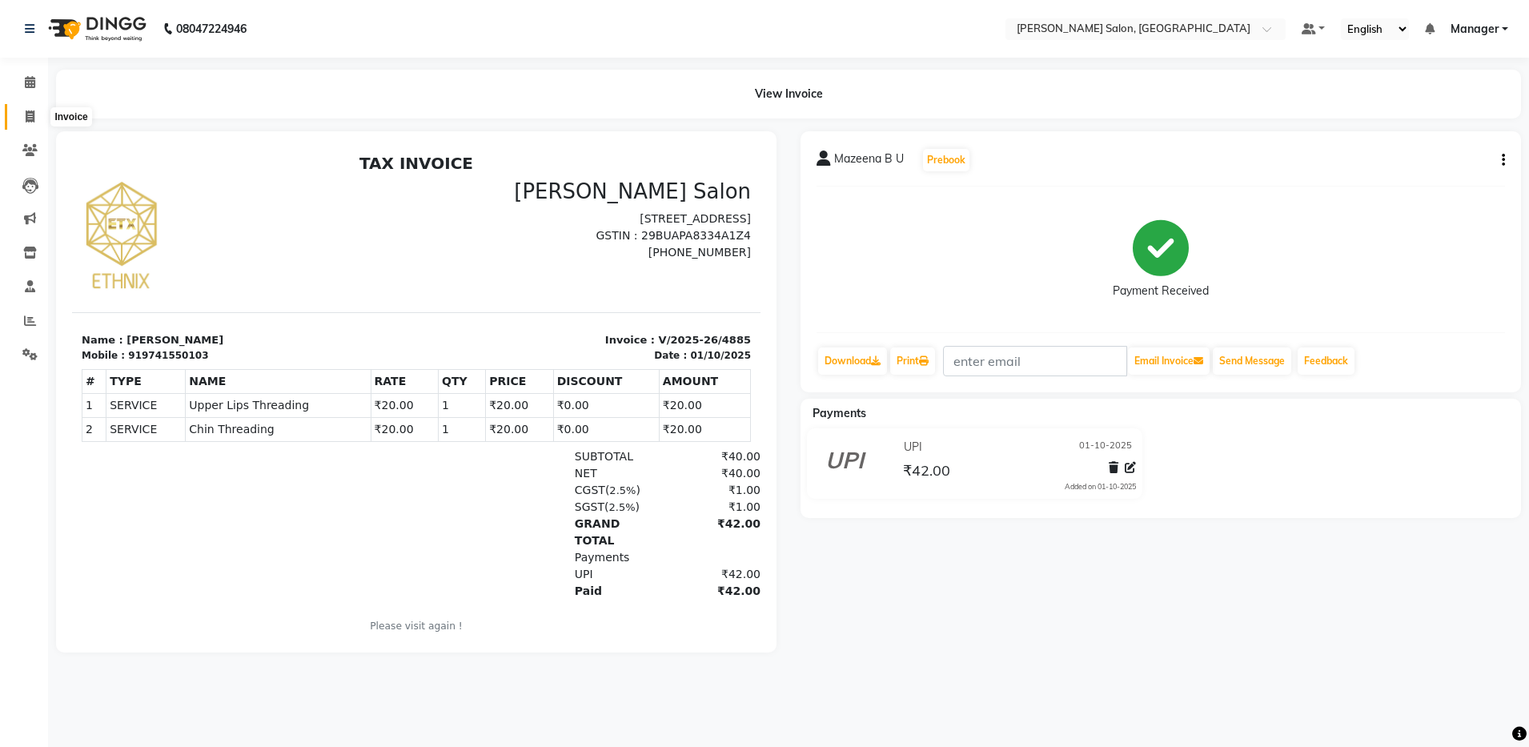
click at [35, 109] on span at bounding box center [30, 117] width 28 height 18
select select "service"
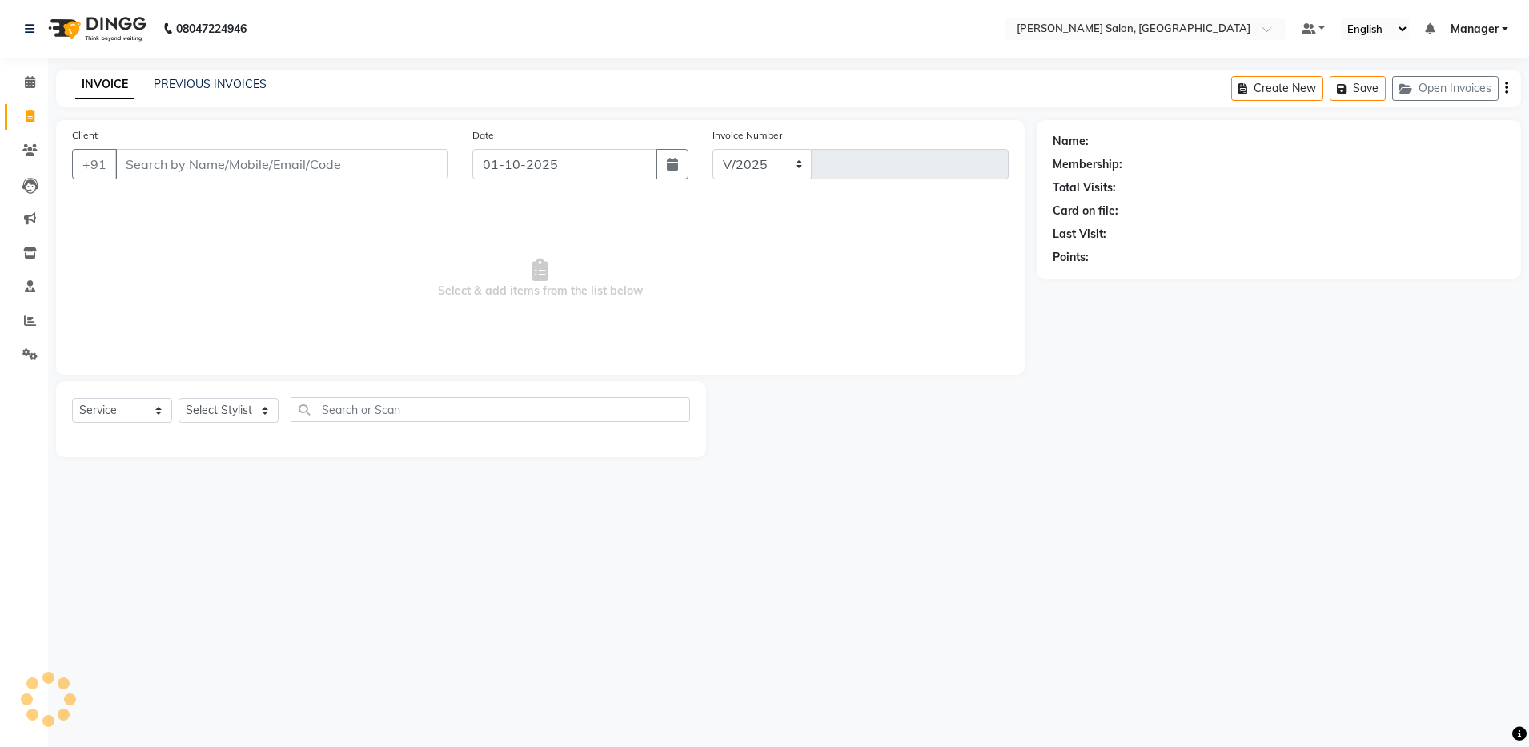
select select "4781"
type input "4886"
click at [240, 416] on select "Select Stylist Aarthi Abhishek Aisha Barbhuiya Aman Arjun Viswanathan Deep dolm…" at bounding box center [229, 410] width 100 height 25
select select "83077"
click at [179, 398] on select "Select Stylist Aarthi Abhishek Aisha Barbhuiya Aman Arjun Viswanathan Deep dolm…" at bounding box center [229, 410] width 100 height 25
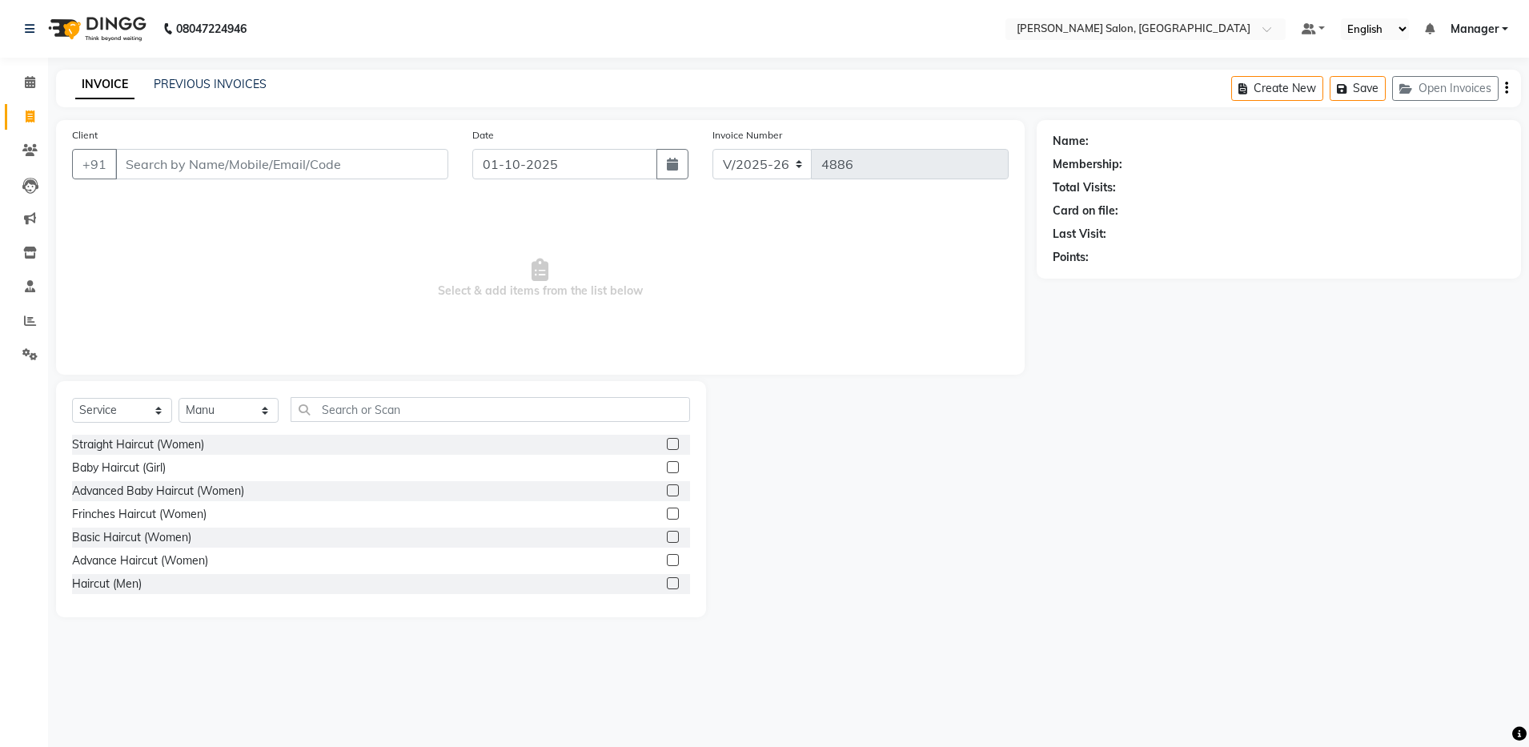
click at [667, 582] on label at bounding box center [673, 583] width 12 height 12
click at [667, 582] on input "checkbox" at bounding box center [672, 584] width 10 height 10
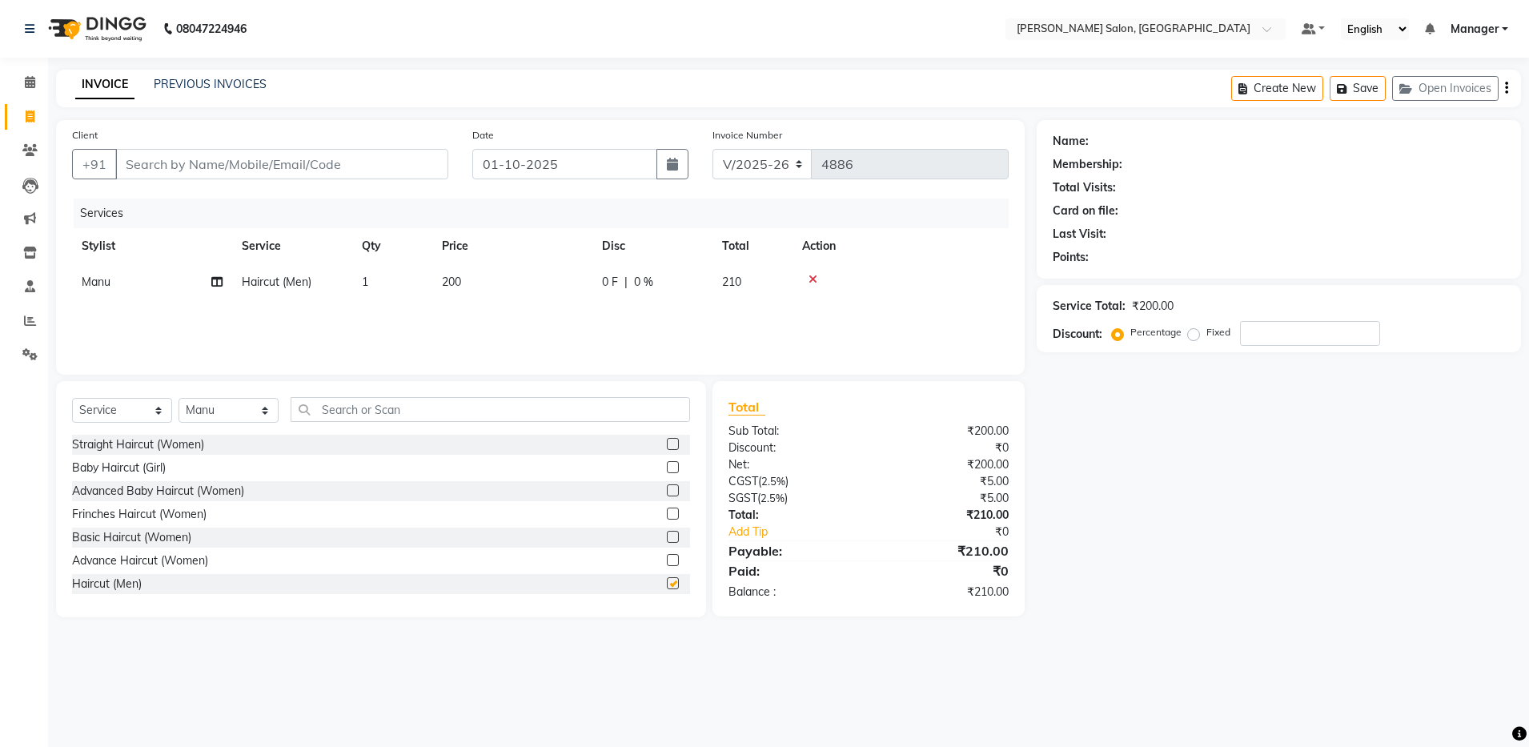
checkbox input "false"
click at [404, 412] on input "text" at bounding box center [491, 409] width 400 height 25
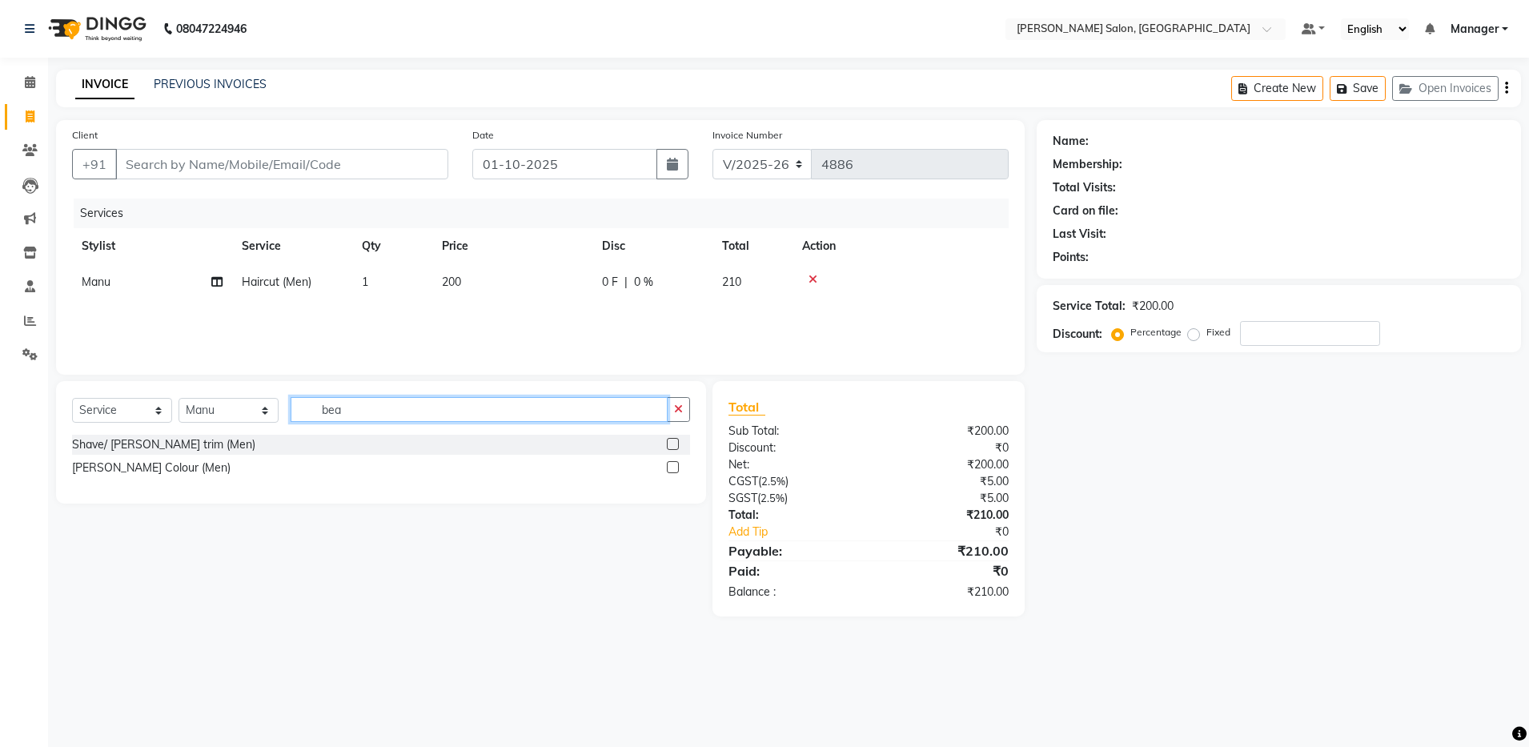
type input "bea"
click at [672, 442] on label at bounding box center [673, 444] width 12 height 12
click at [672, 442] on input "checkbox" at bounding box center [672, 445] width 10 height 10
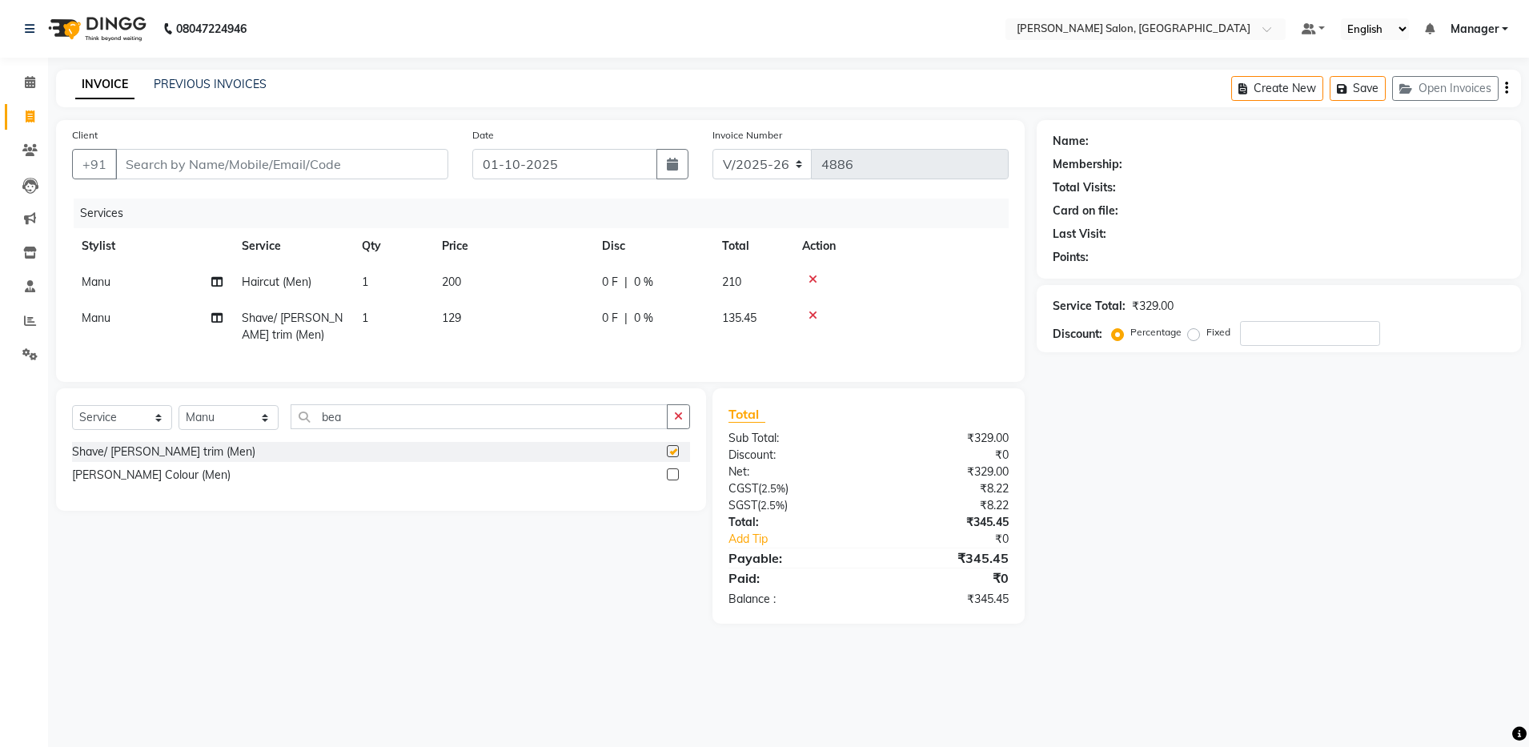
checkbox input "false"
click at [456, 425] on input "bea" at bounding box center [479, 416] width 377 height 25
type input "b"
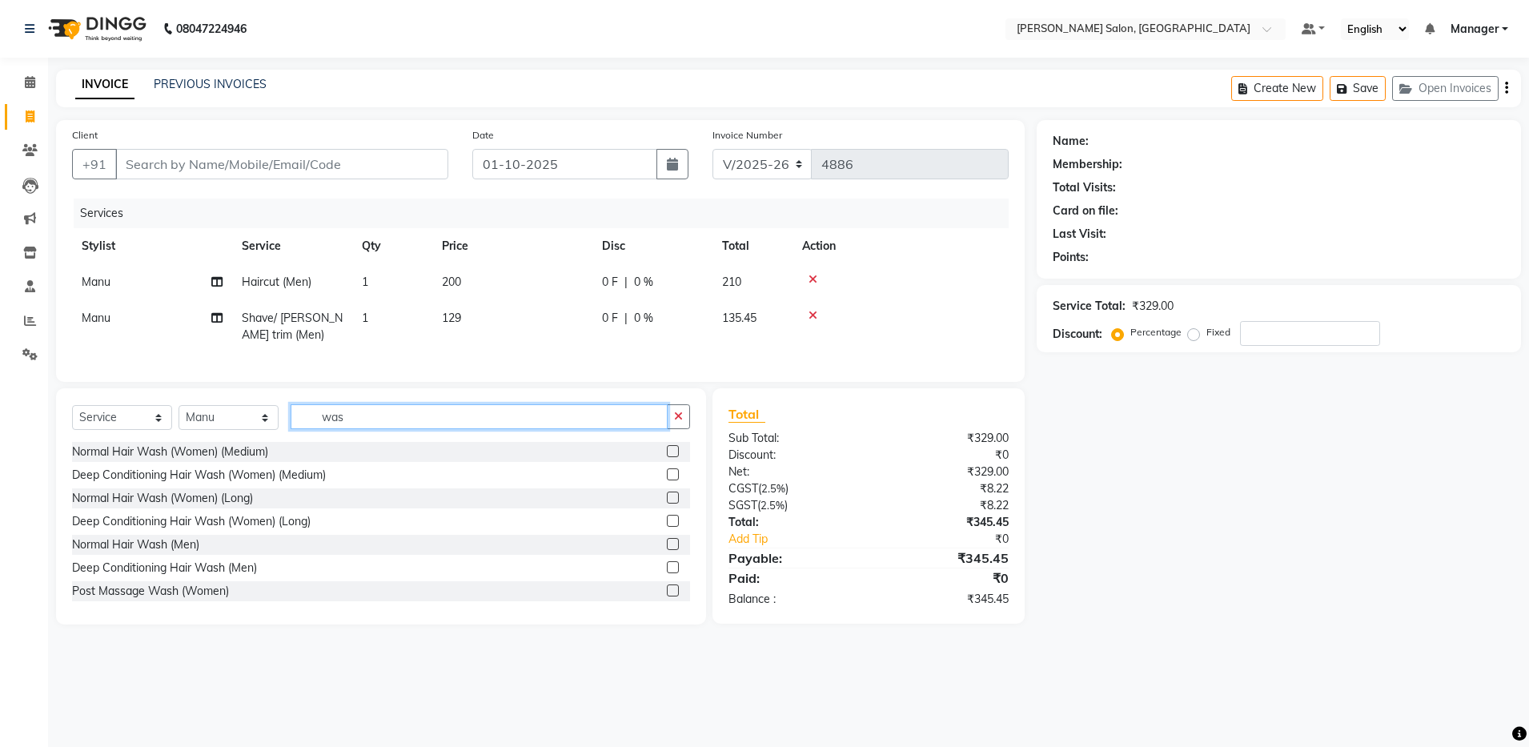
type input "was"
click at [667, 550] on label at bounding box center [673, 544] width 12 height 12
click at [667, 550] on input "checkbox" at bounding box center [672, 545] width 10 height 10
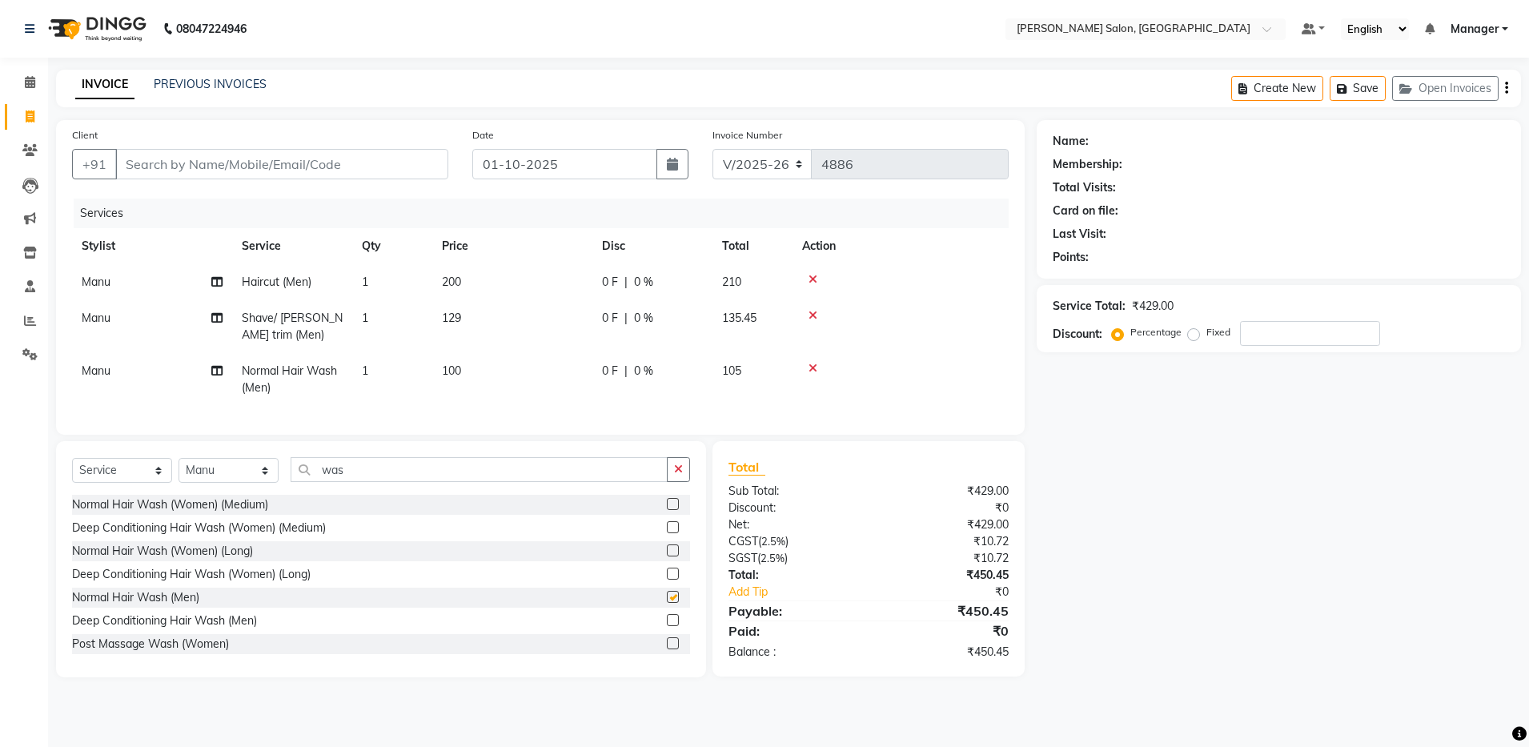
checkbox input "false"
click at [157, 163] on input "Client" at bounding box center [281, 164] width 333 height 30
click at [189, 159] on input "Client" at bounding box center [281, 164] width 333 height 30
click at [312, 207] on div "Services" at bounding box center [547, 214] width 947 height 30
click at [287, 156] on input "Client" at bounding box center [281, 164] width 333 height 30
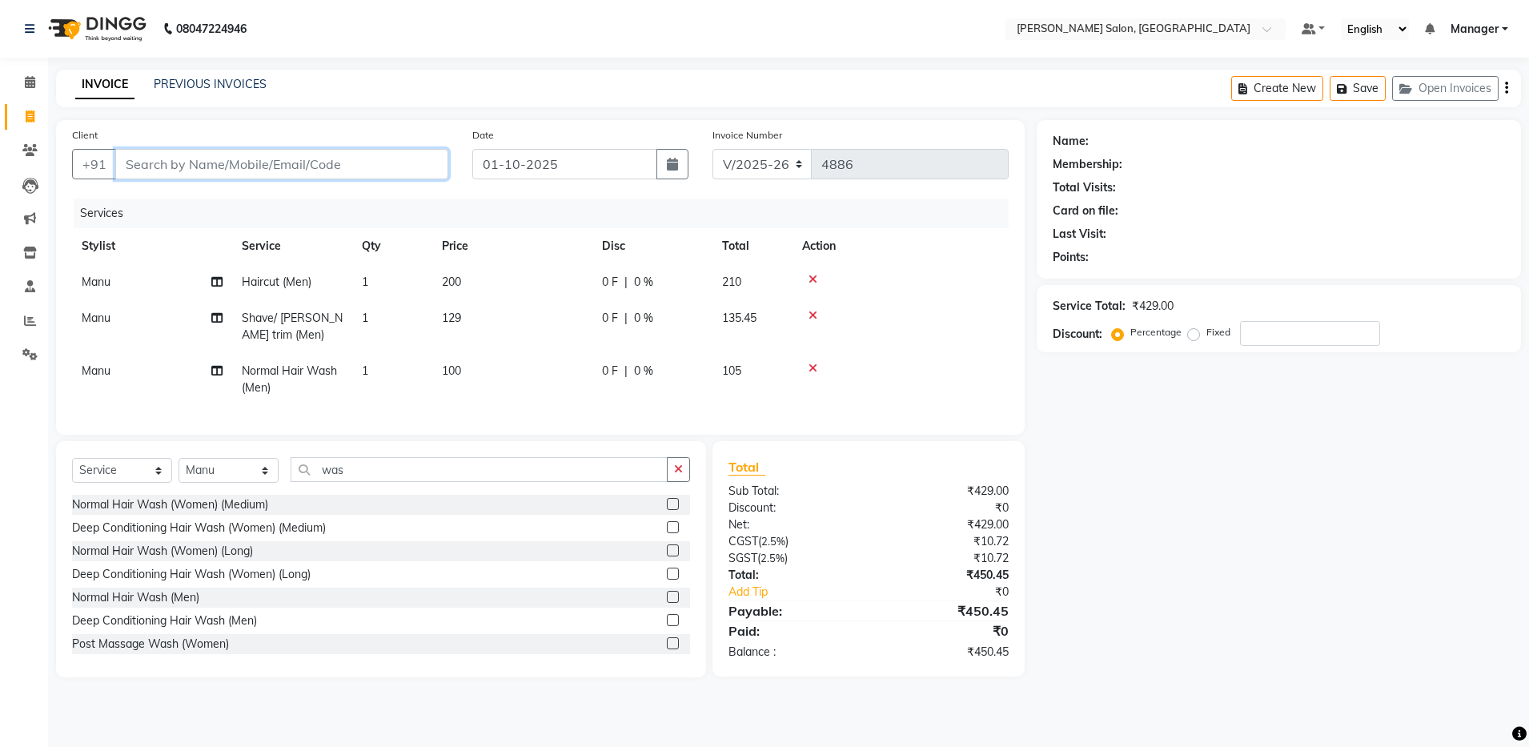
type input "9"
type input "0"
click at [287, 156] on input "98704248938" at bounding box center [240, 164] width 251 height 30
drag, startPoint x: 287, startPoint y: 156, endPoint x: 256, endPoint y: 158, distance: 30.5
click at [256, 158] on input "98704248938" at bounding box center [240, 164] width 251 height 30
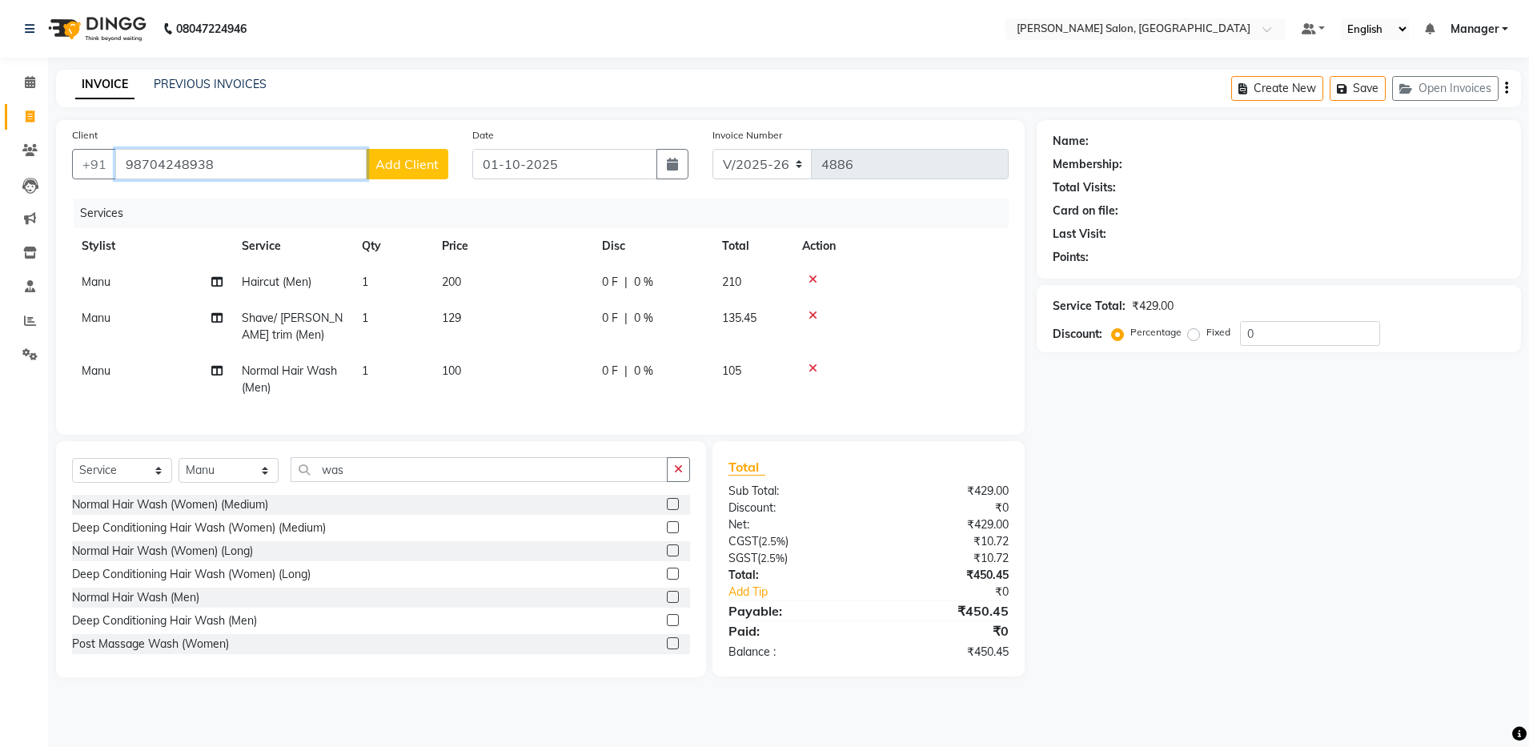
click at [147, 166] on input "98704248938" at bounding box center [240, 164] width 251 height 30
type input "9804248938"
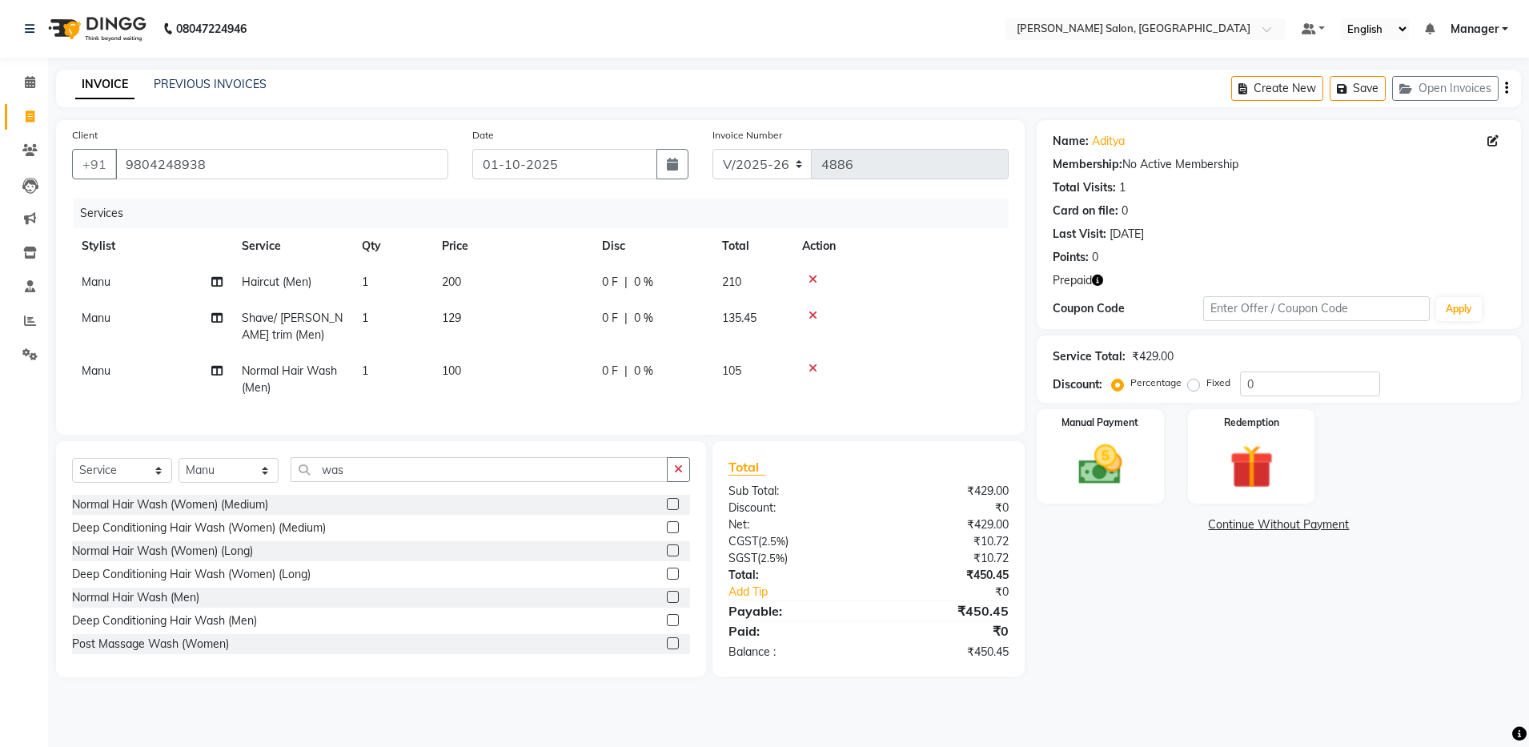
click at [775, 279] on icon "button" at bounding box center [1097, 280] width 11 height 11
click at [775, 471] on img at bounding box center [1252, 467] width 74 height 57
click at [775, 523] on span "Prepaid 1" at bounding box center [1179, 527] width 52 height 18
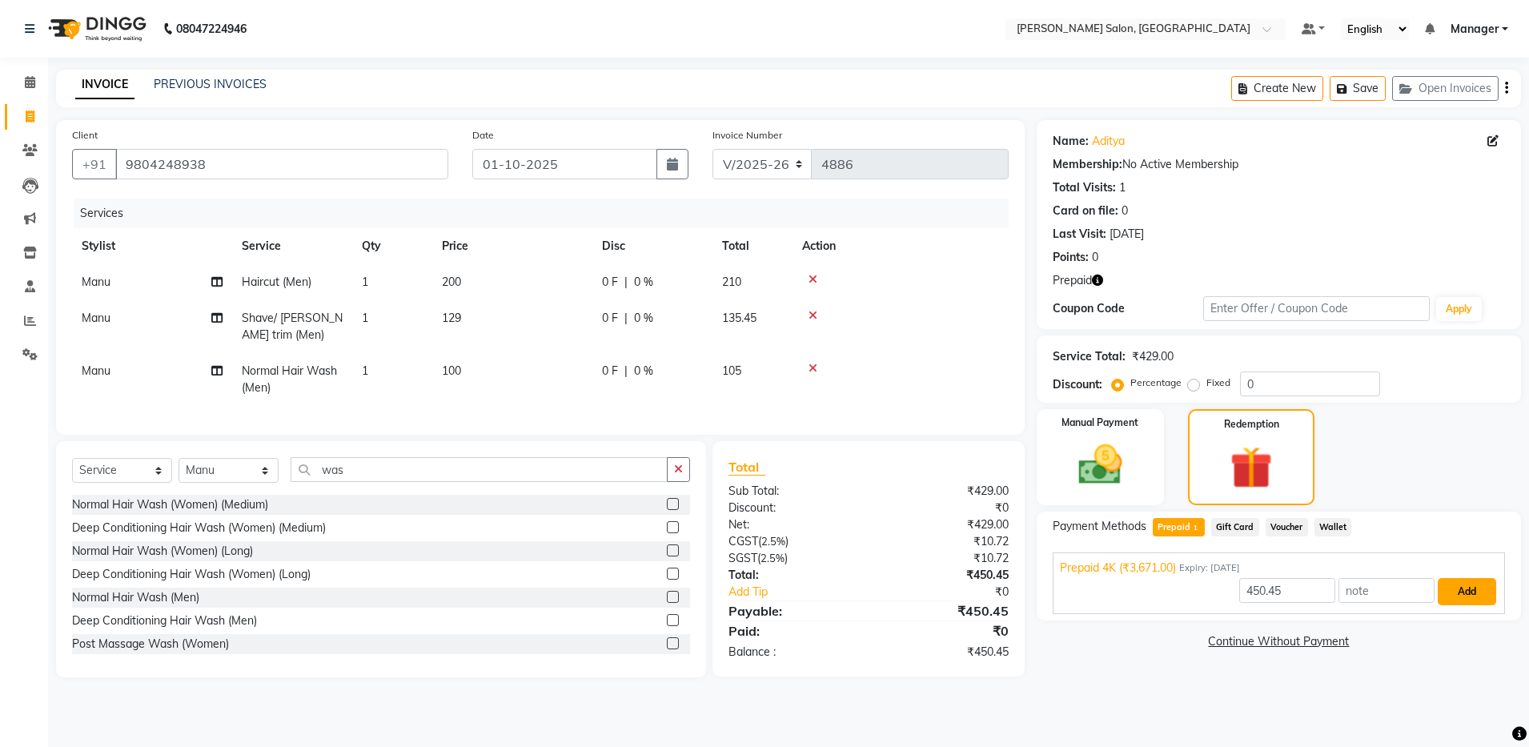
click at [775, 588] on button "Add" at bounding box center [1467, 591] width 58 height 27
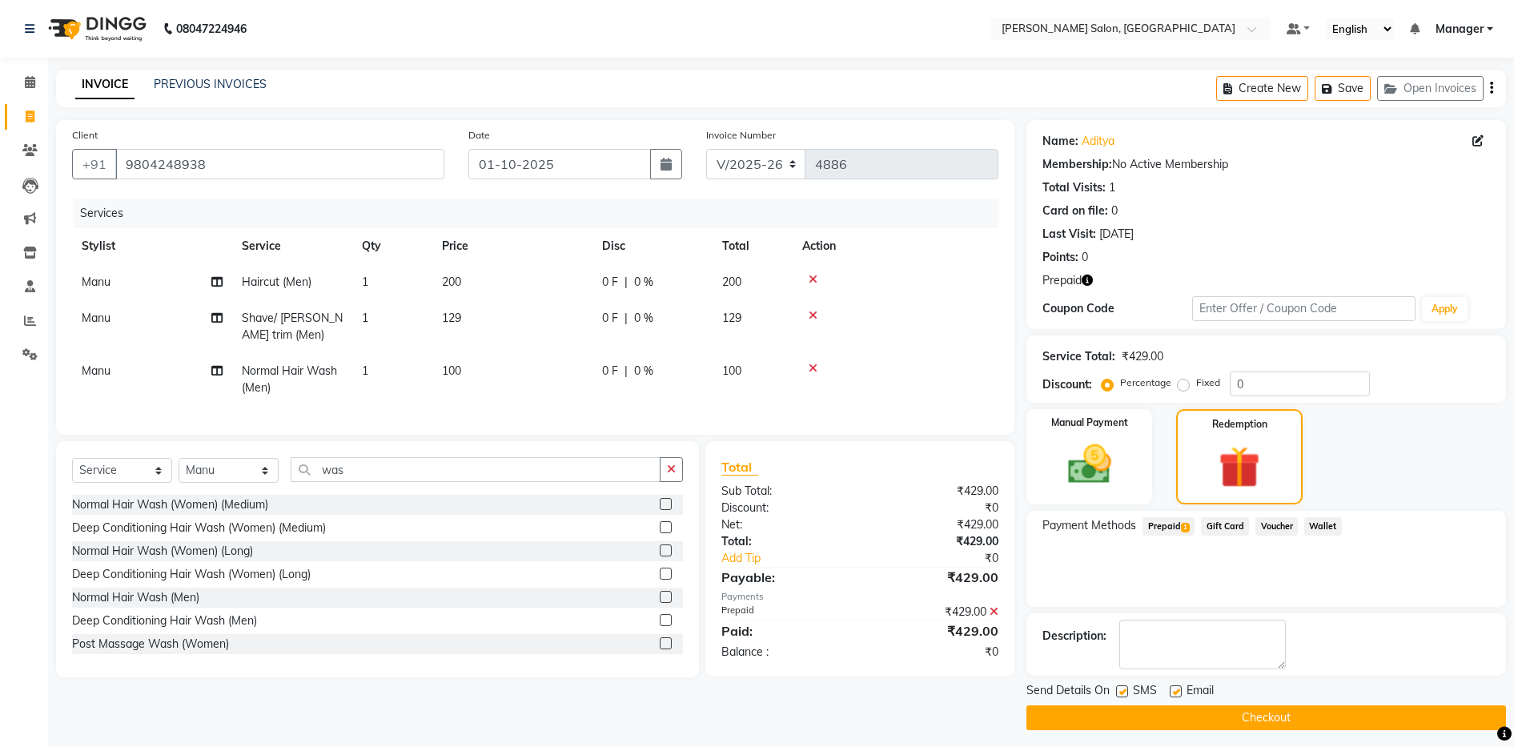
click at [775, 694] on label at bounding box center [1176, 691] width 12 height 12
click at [775, 694] on input "checkbox" at bounding box center [1175, 692] width 10 height 10
checkbox input "false"
click at [775, 700] on button "Checkout" at bounding box center [1267, 717] width 480 height 25
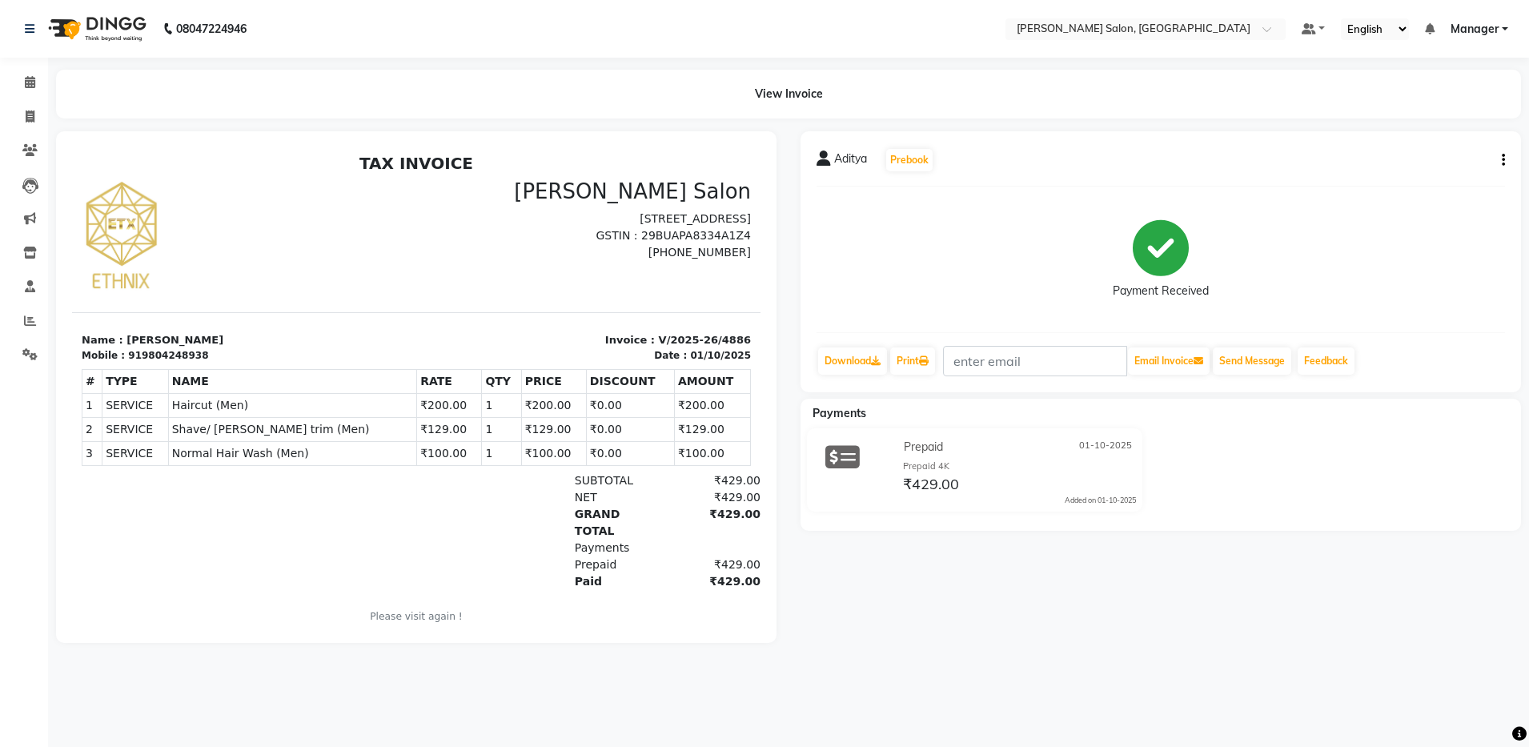
click at [157, 357] on div "919804248938" at bounding box center [168, 355] width 80 height 14
copy div "919804248938"
drag, startPoint x: 20, startPoint y: 116, endPoint x: 38, endPoint y: 109, distance: 19.8
click at [20, 116] on span at bounding box center [30, 117] width 28 height 18
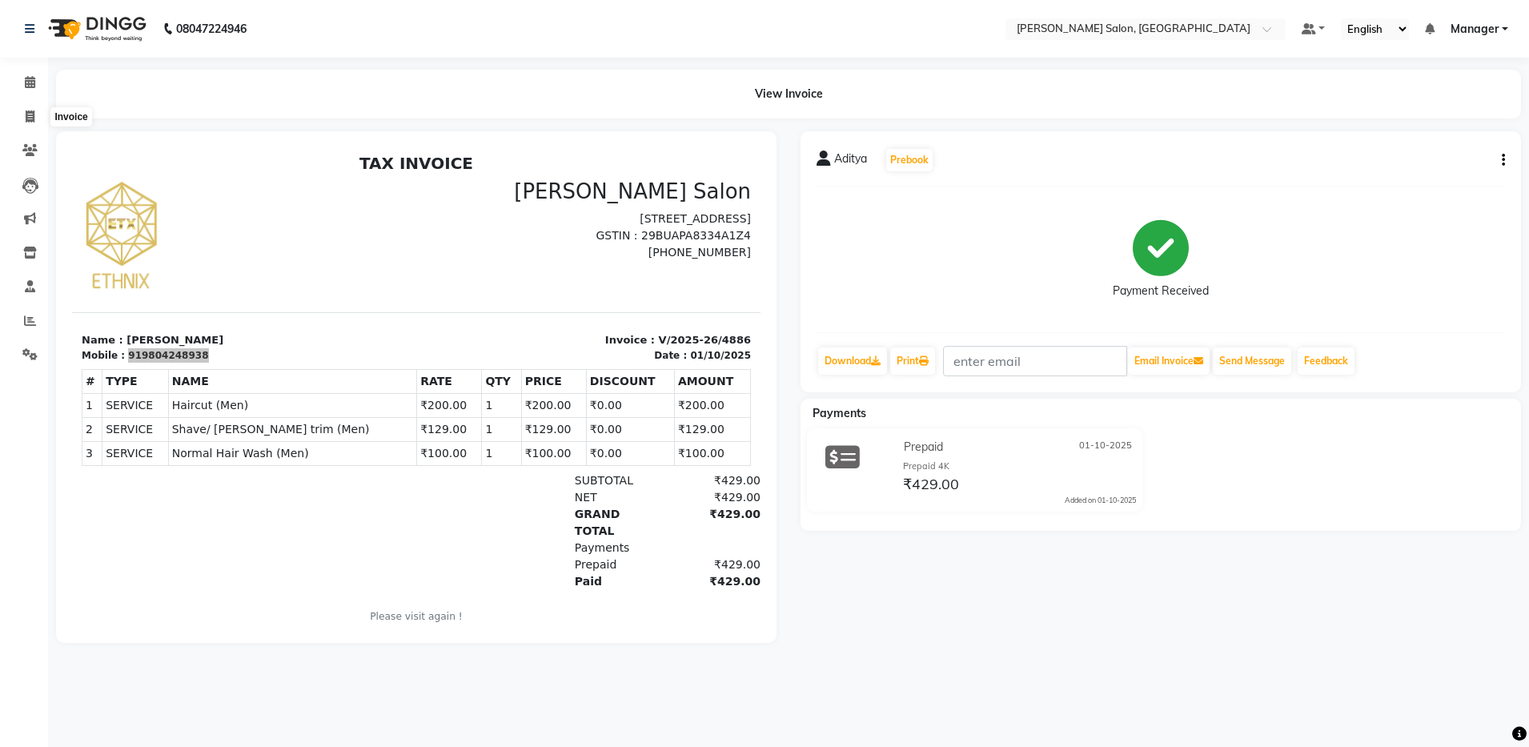
select select "service"
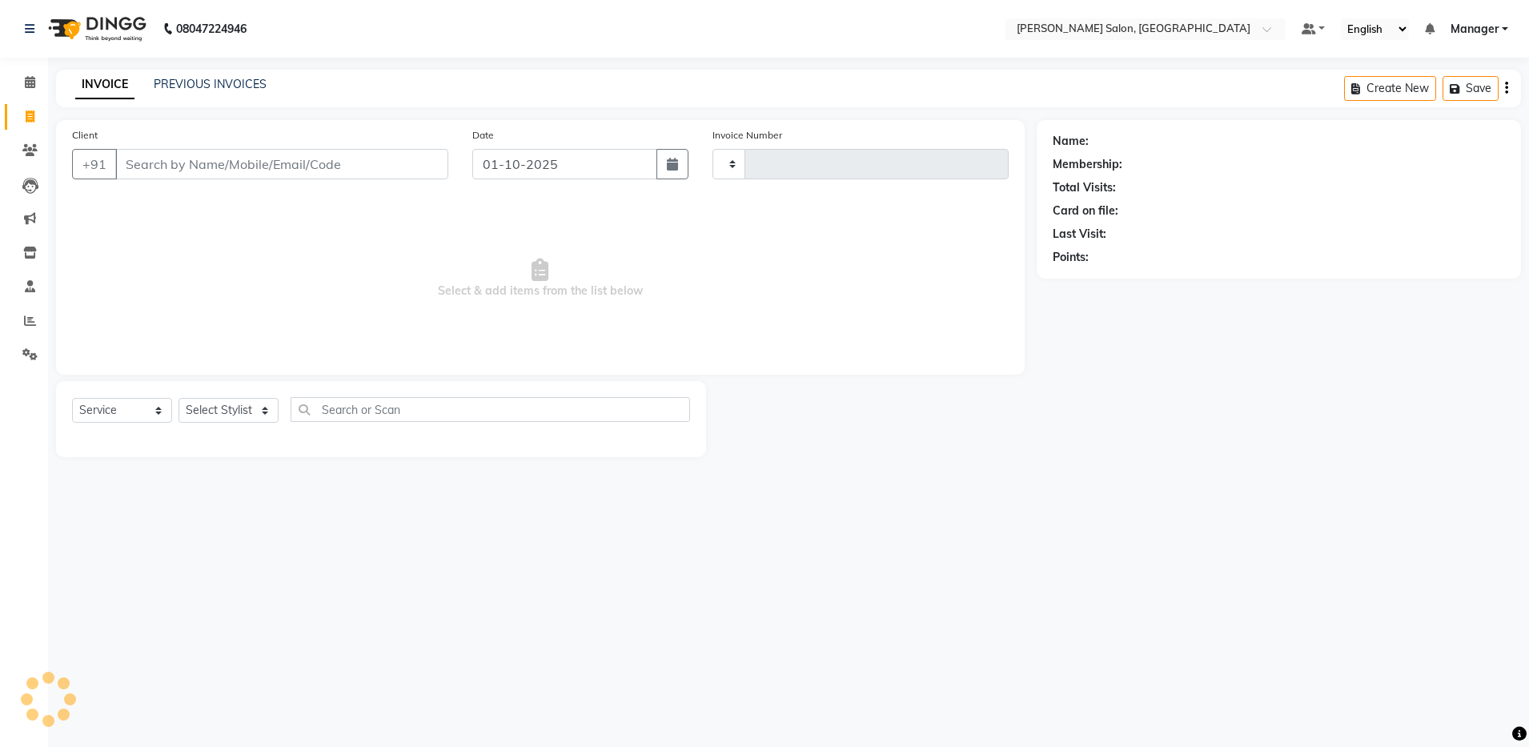
type input "4887"
select select "4781"
click at [176, 170] on input "Client" at bounding box center [281, 164] width 333 height 30
type input "919804248938"
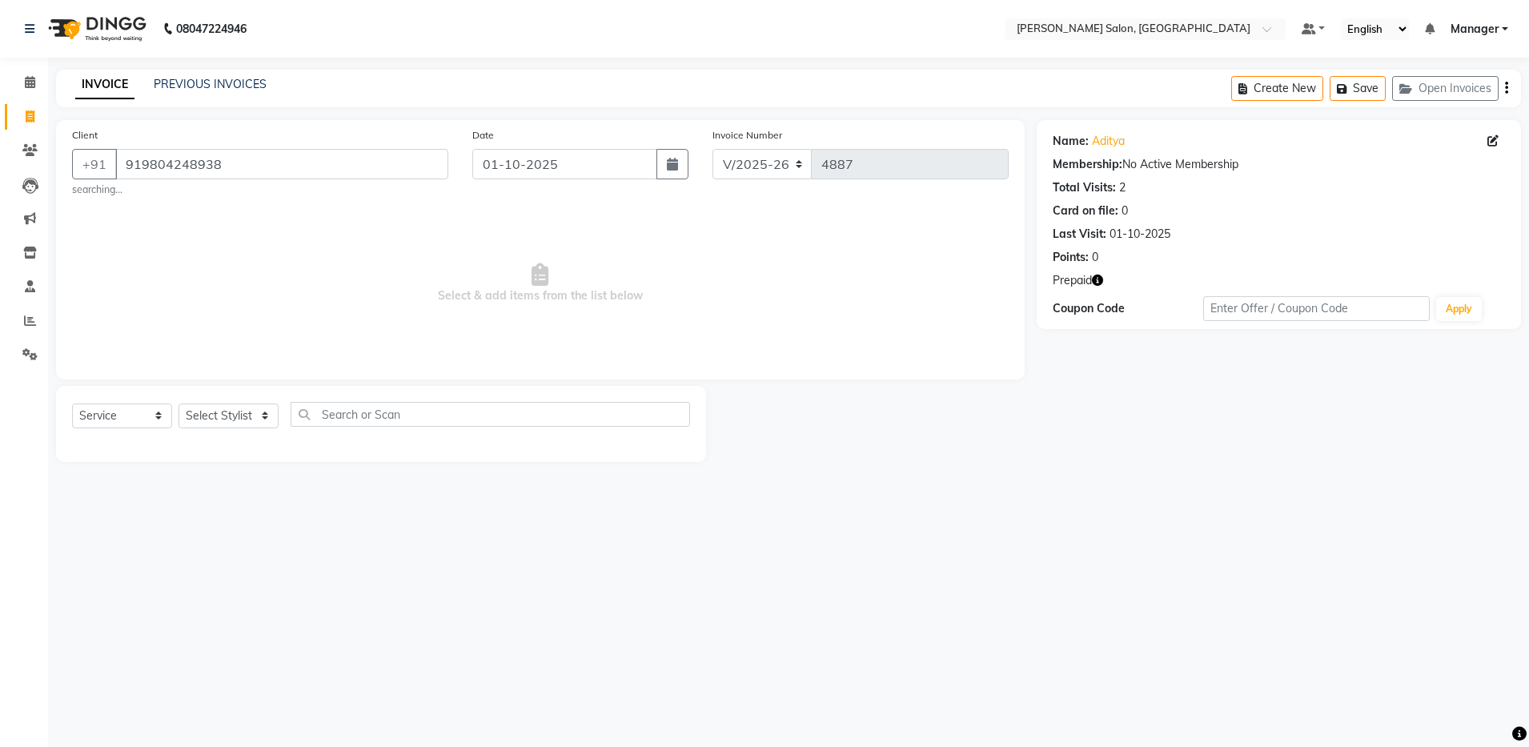
click at [775, 285] on span "Prepaid" at bounding box center [1072, 280] width 39 height 17
click at [775, 279] on icon "button" at bounding box center [1097, 280] width 11 height 11
click at [30, 320] on icon at bounding box center [30, 321] width 12 height 12
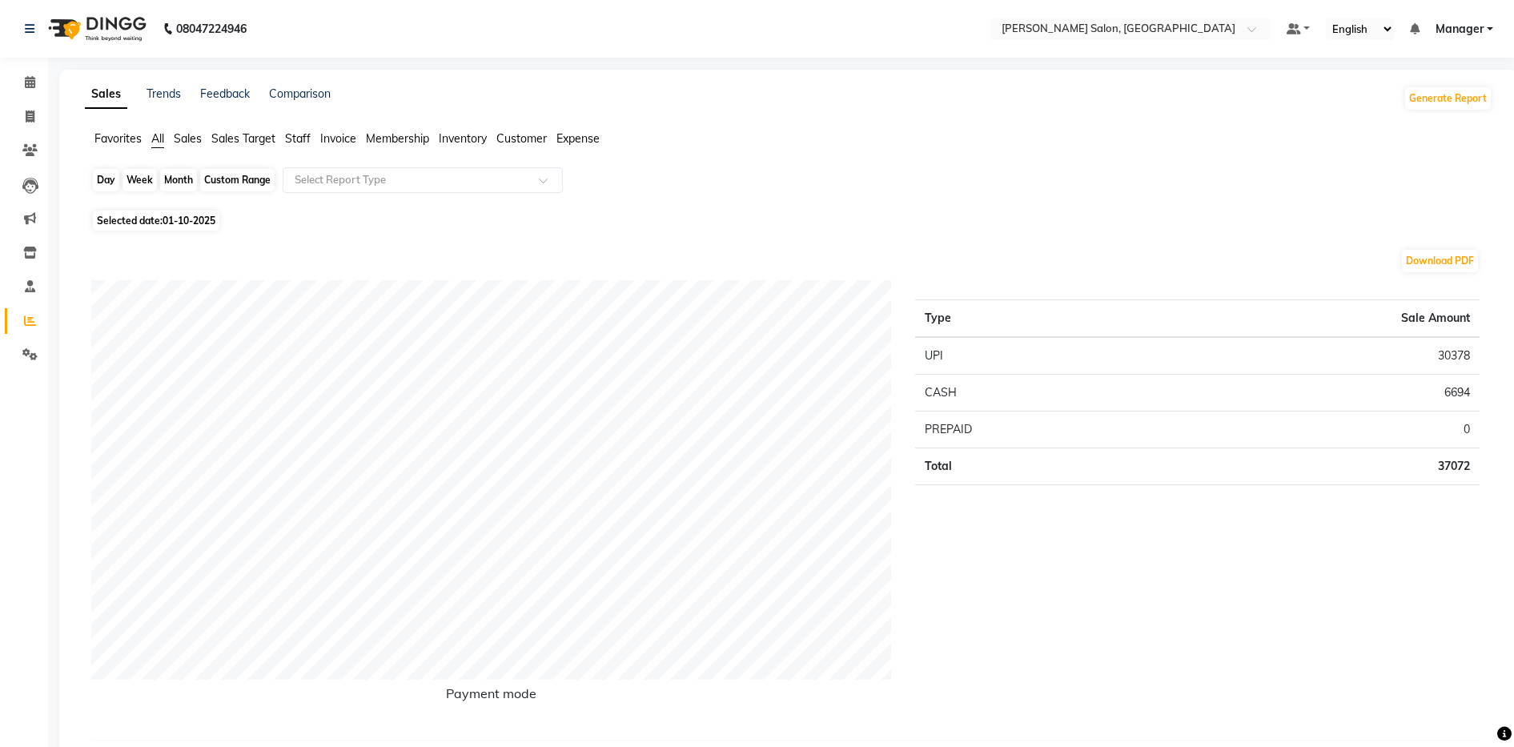
click at [98, 186] on div "Day" at bounding box center [106, 180] width 26 height 22
select select "10"
select select "2025"
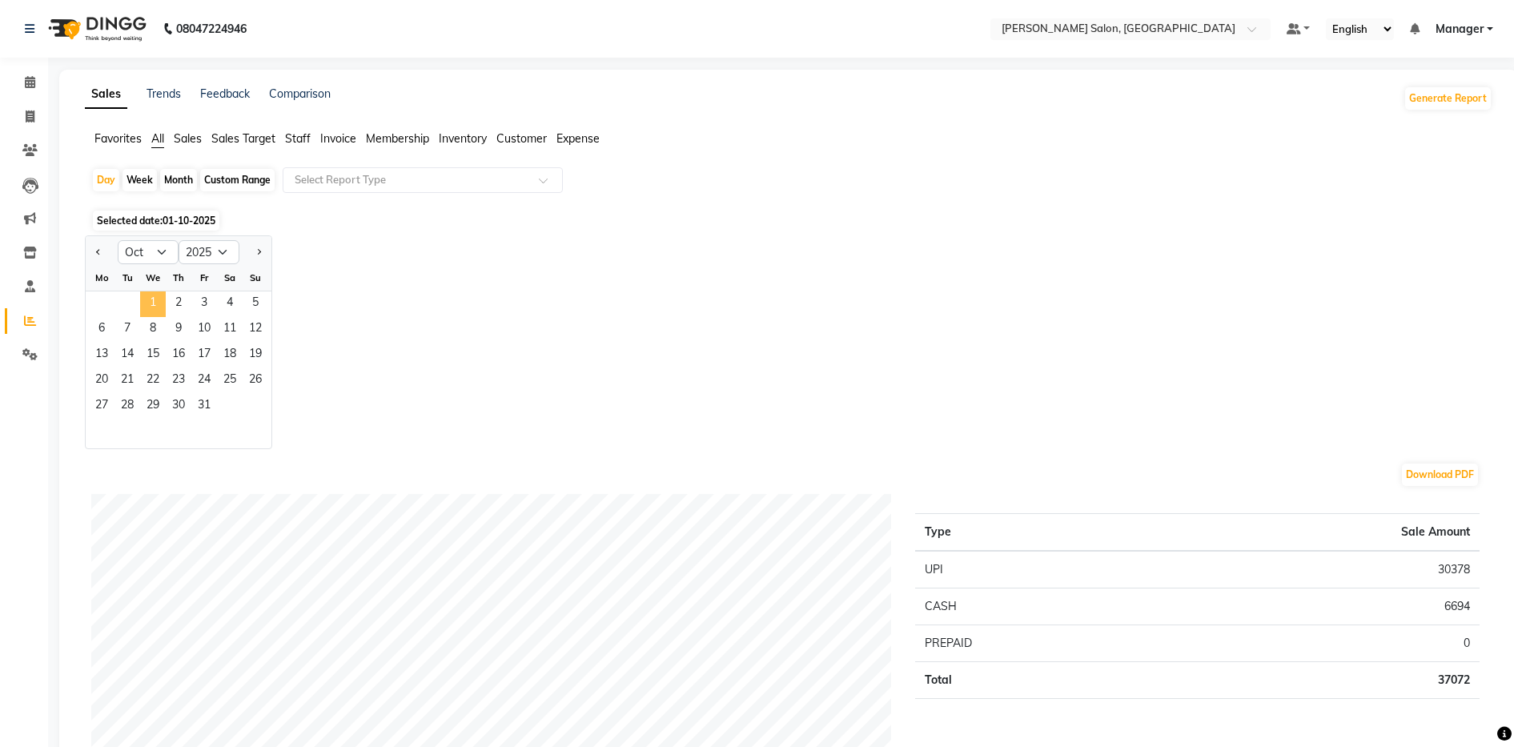
click at [156, 312] on span "1" at bounding box center [153, 304] width 26 height 26
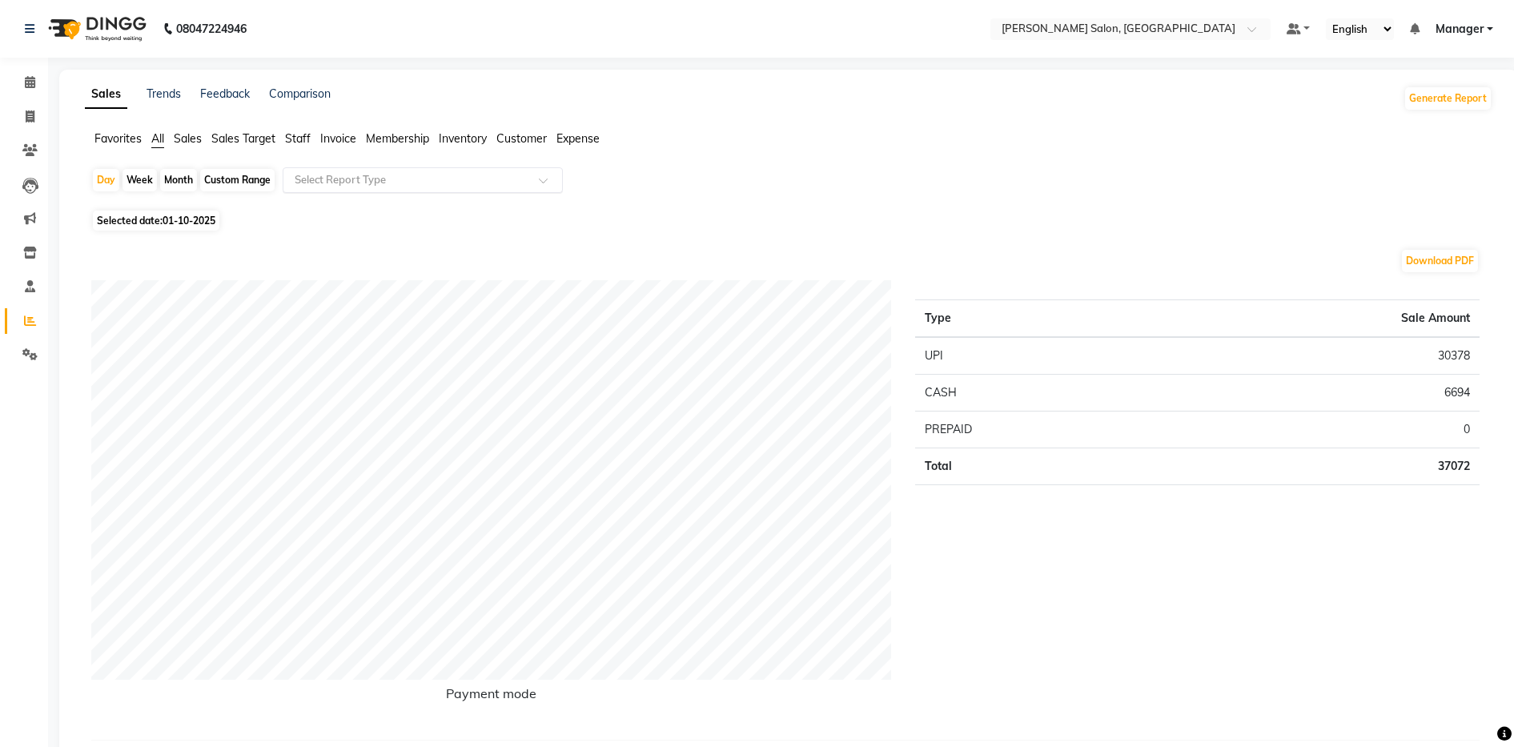
click at [357, 179] on input "text" at bounding box center [406, 180] width 231 height 16
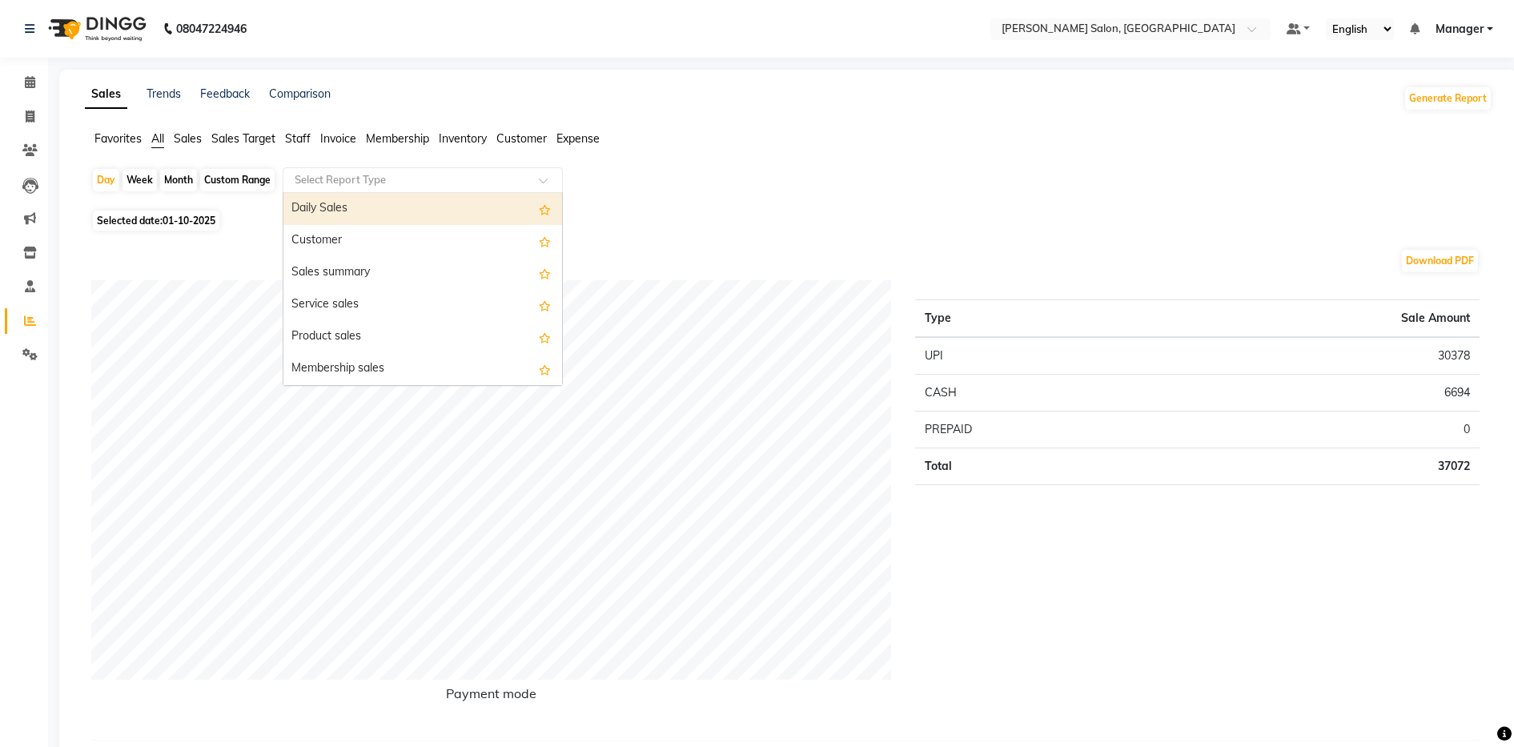
click at [365, 203] on div "Daily Sales" at bounding box center [422, 209] width 279 height 32
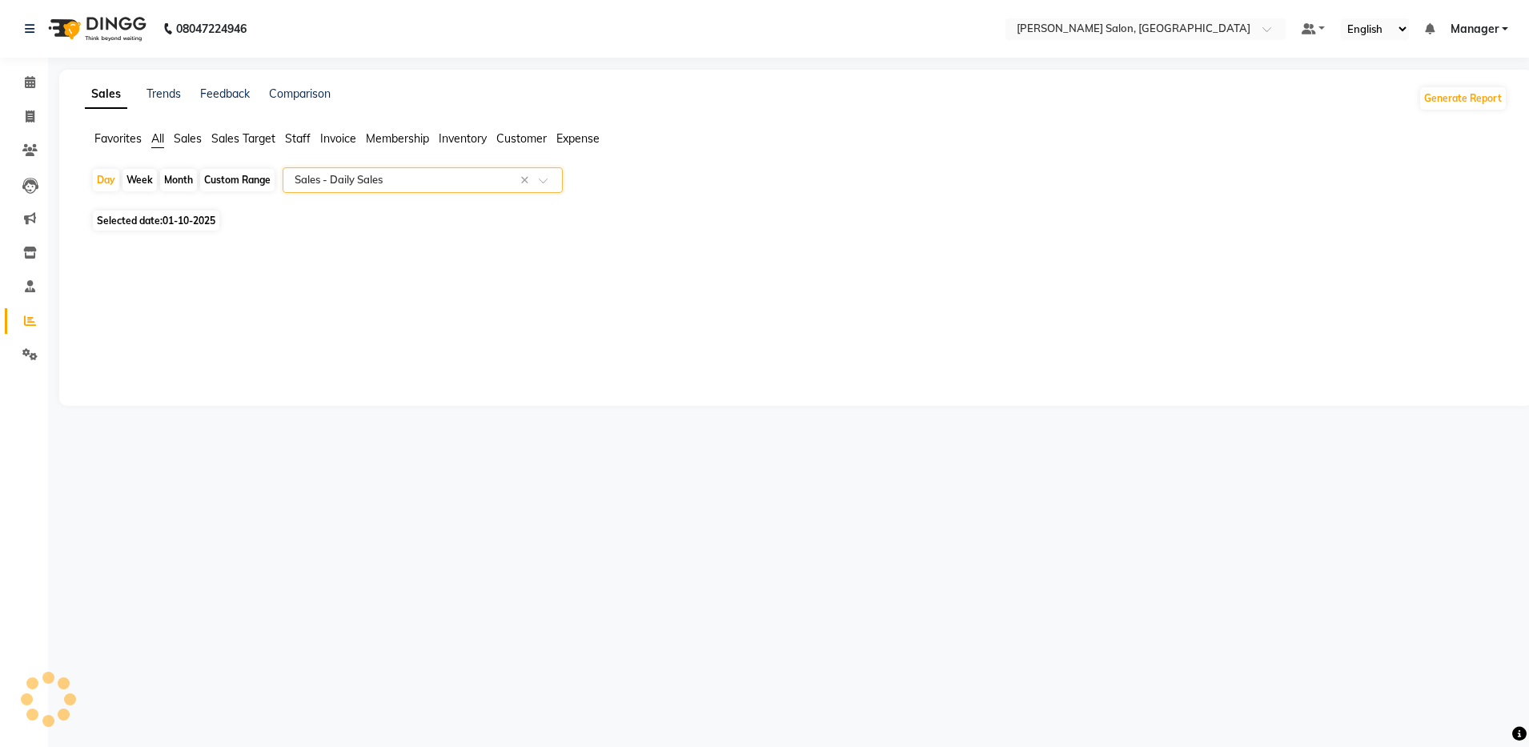
select select "full_report"
select select "csv"
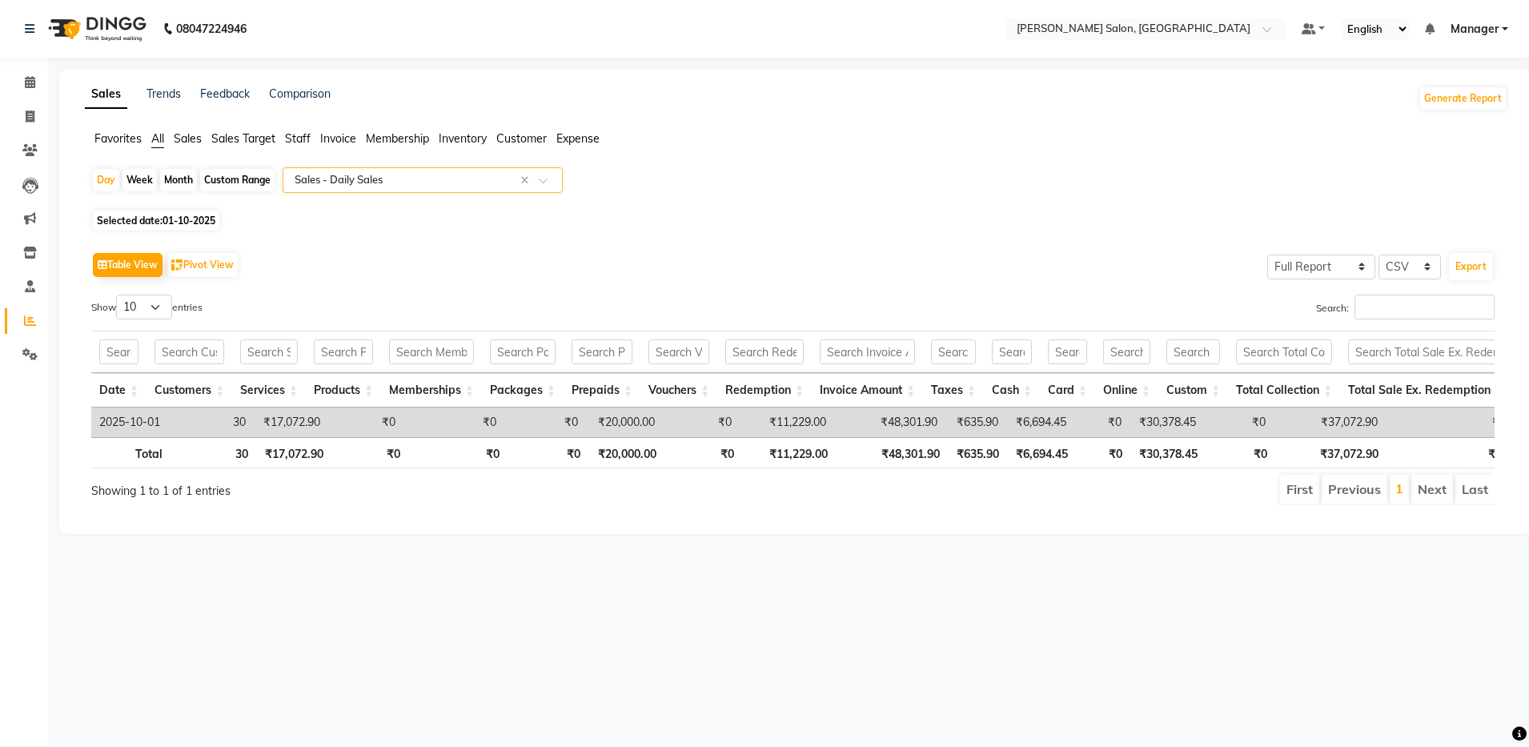
click at [317, 168] on div "Select Report Type × Sales - Daily Sales ×" at bounding box center [423, 180] width 280 height 26
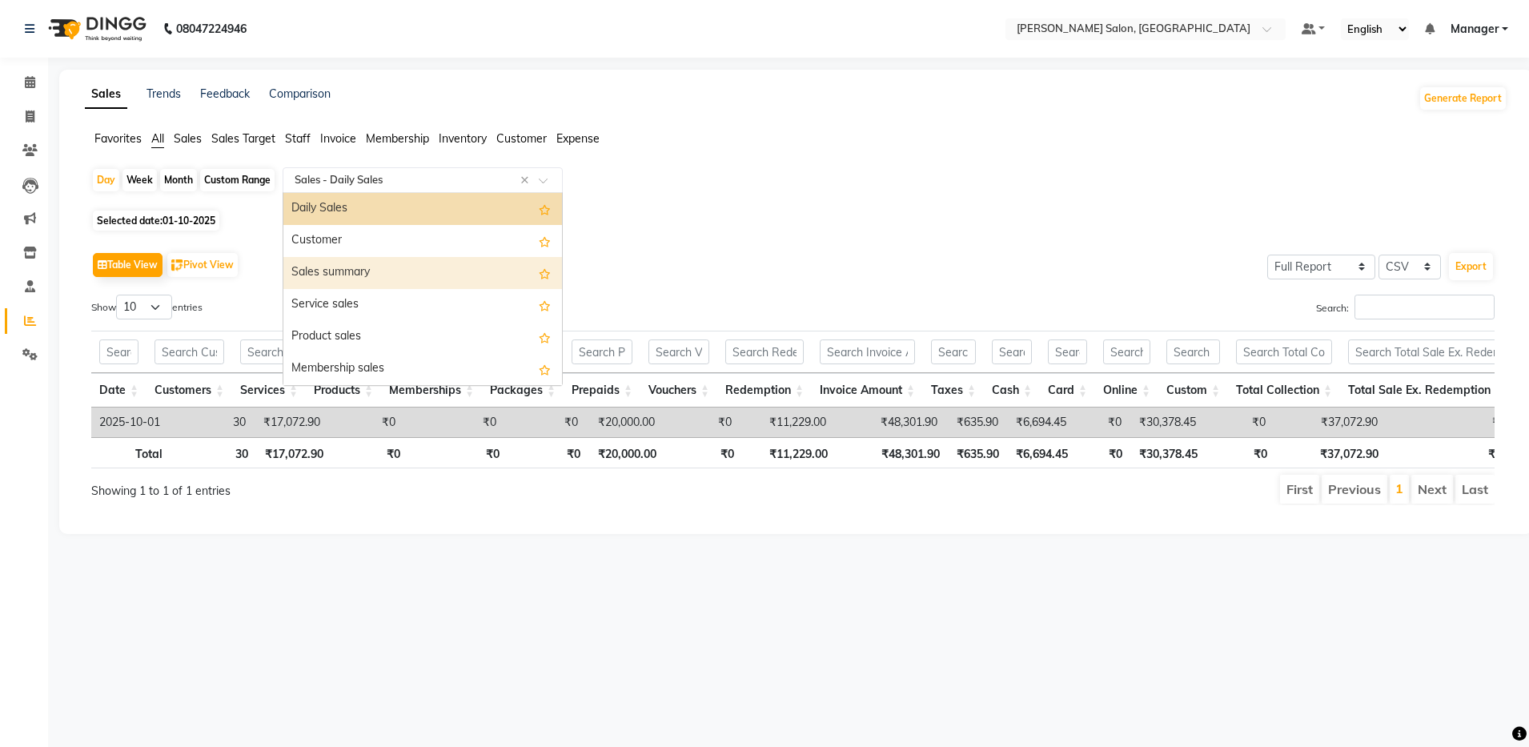
click at [332, 264] on div "Sales summary" at bounding box center [422, 273] width 279 height 32
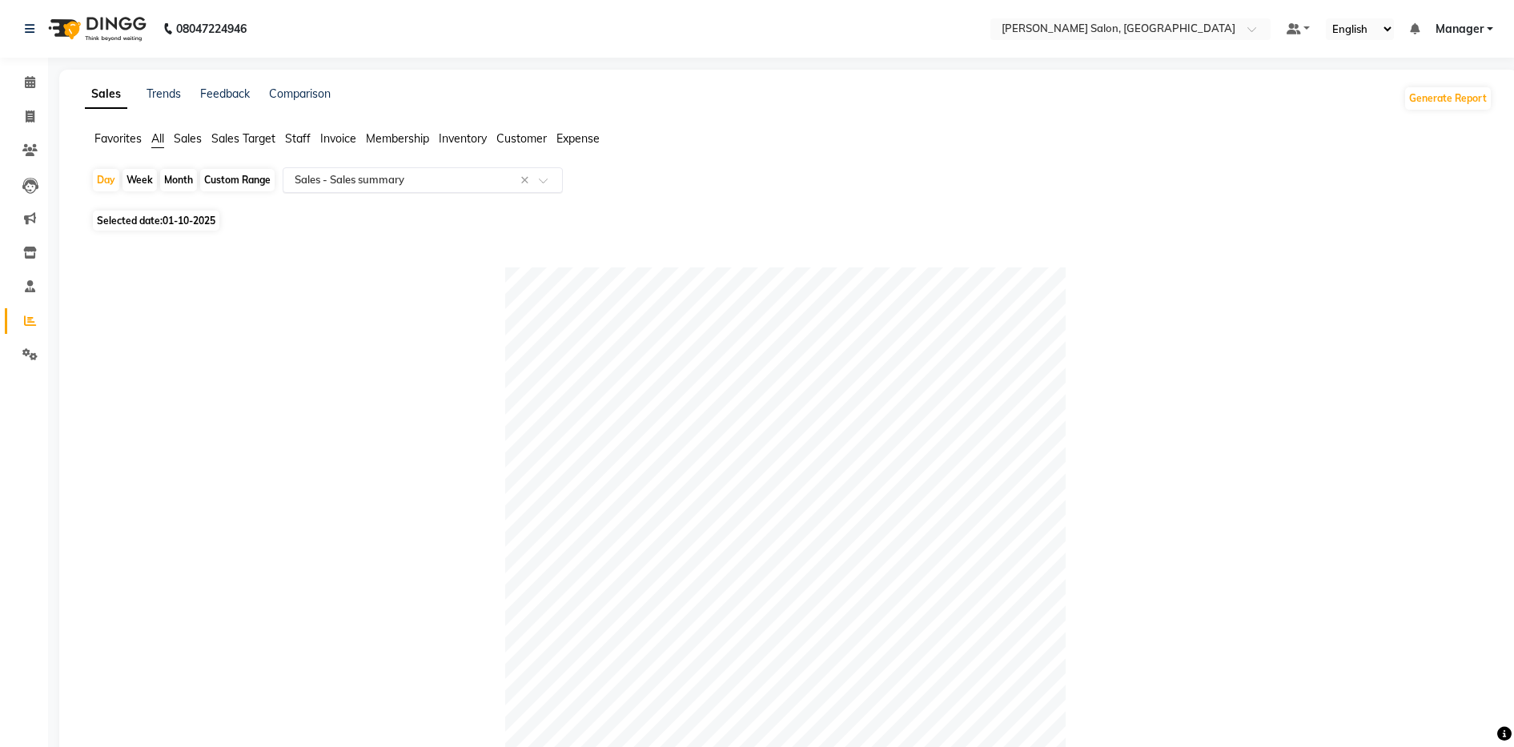
drag, startPoint x: 725, startPoint y: 178, endPoint x: 348, endPoint y: 183, distance: 376.4
click at [348, 183] on div "Day Week Month Custom Range Select Report Type × Sales - Sales summary ×" at bounding box center [788, 186] width 1395 height 38
click at [307, 139] on span "Staff" at bounding box center [298, 138] width 26 height 14
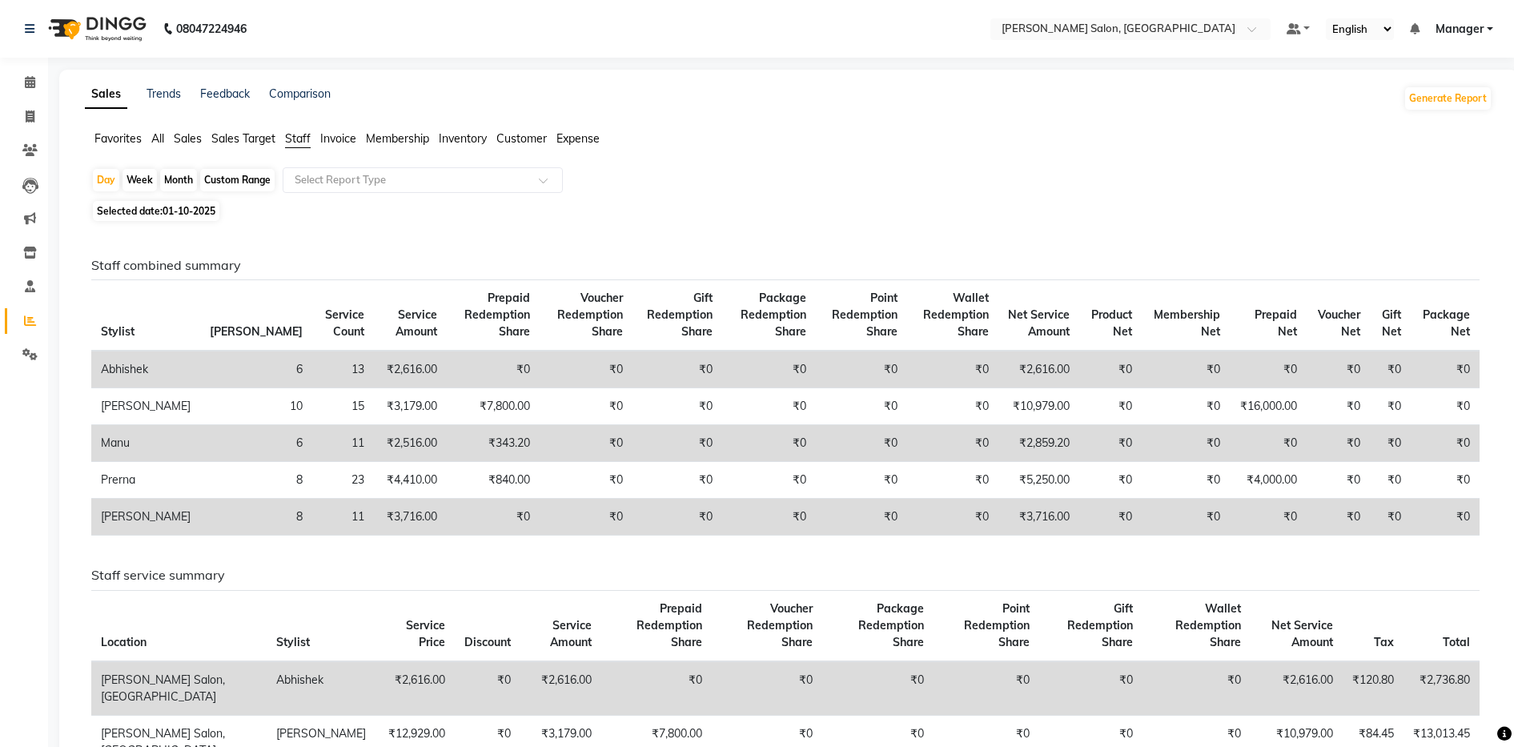
drag, startPoint x: 1460, startPoint y: 389, endPoint x: 1528, endPoint y: 259, distance: 147.2
click at [775, 259] on html "08047224946 Select Location × Ethnix Salon, Bellandur Default Panel My Panel En…" at bounding box center [757, 373] width 1514 height 747
click at [641, 207] on div "Selected date: 01-10-2025" at bounding box center [791, 211] width 1401 height 17
click at [165, 177] on div "Month" at bounding box center [178, 180] width 37 height 22
select select "10"
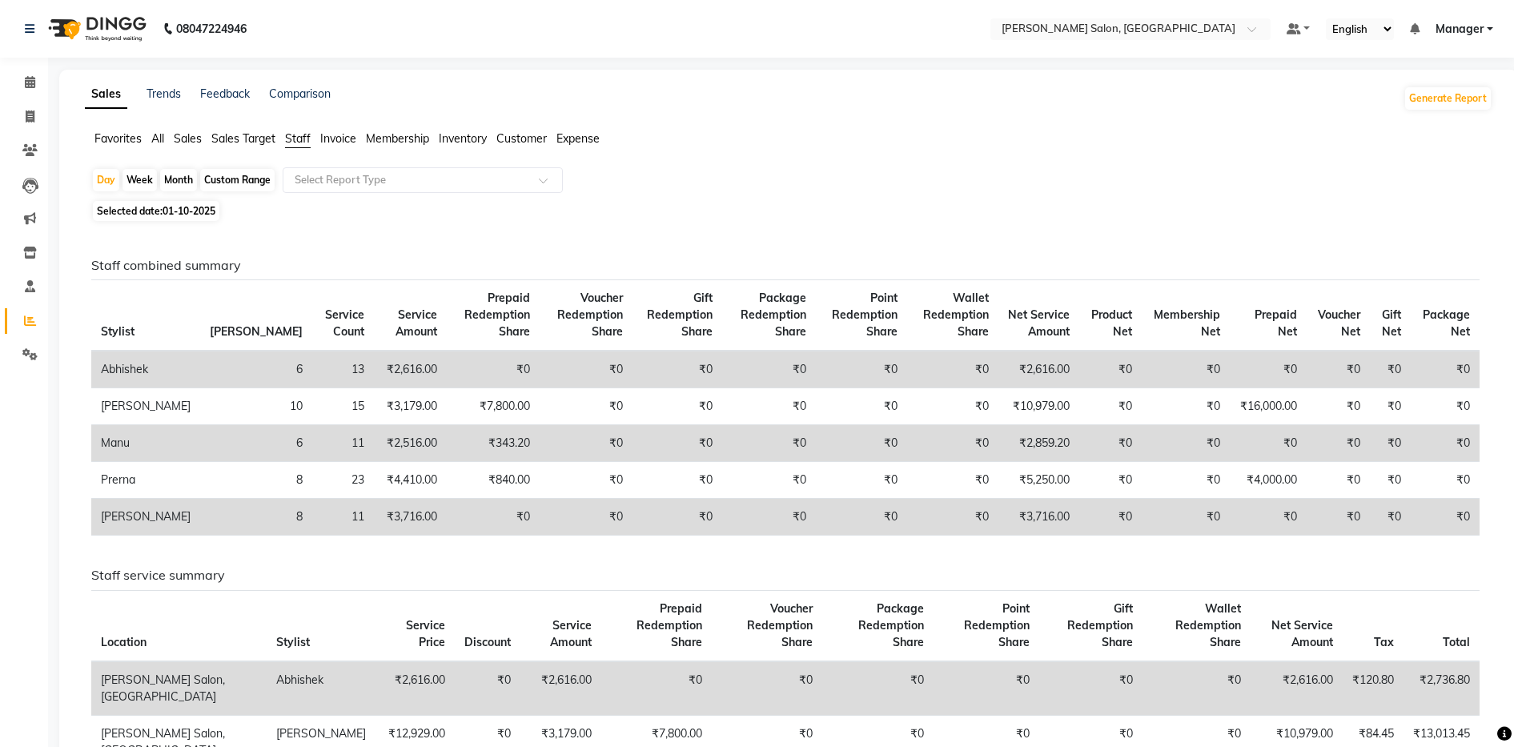
select select "2025"
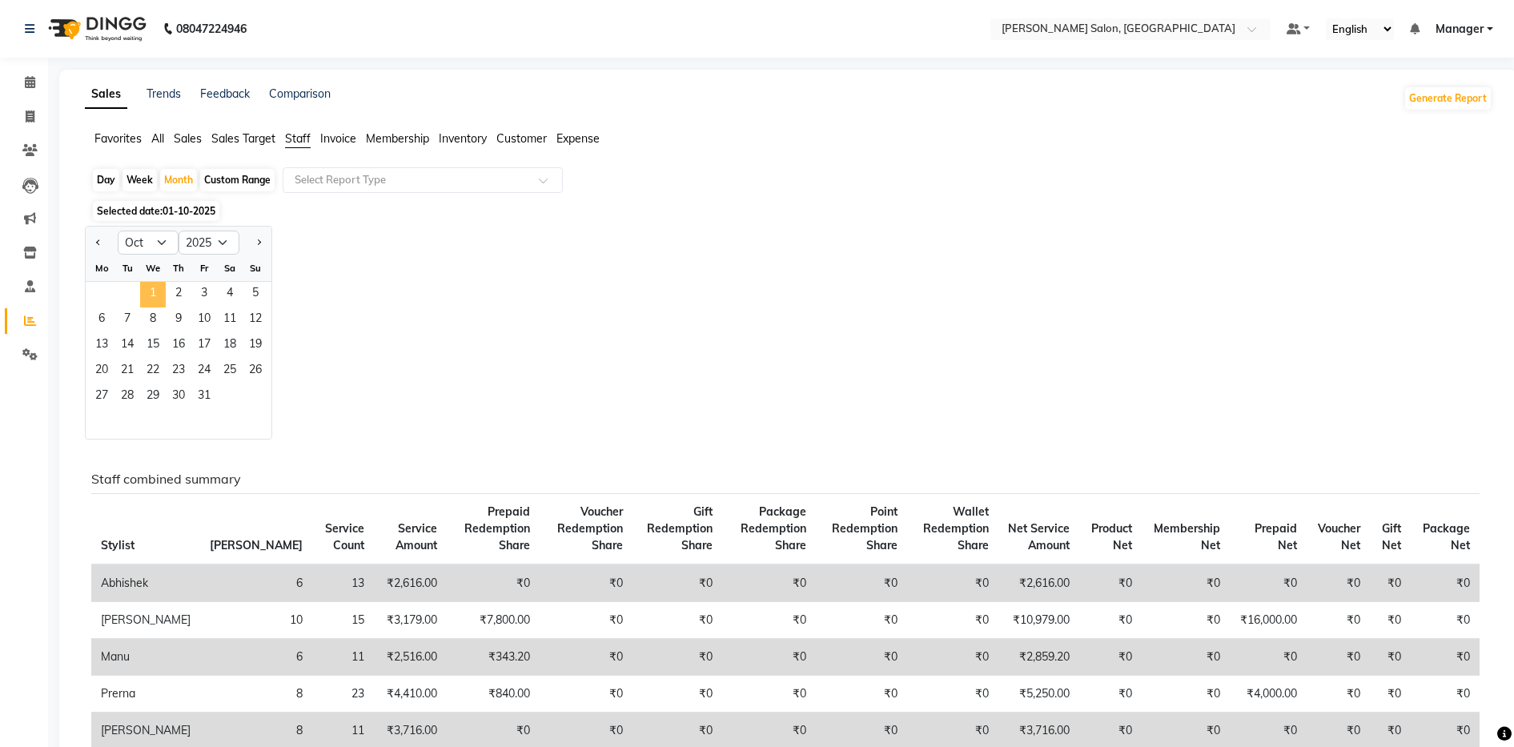
click at [142, 285] on span "1" at bounding box center [153, 295] width 26 height 26
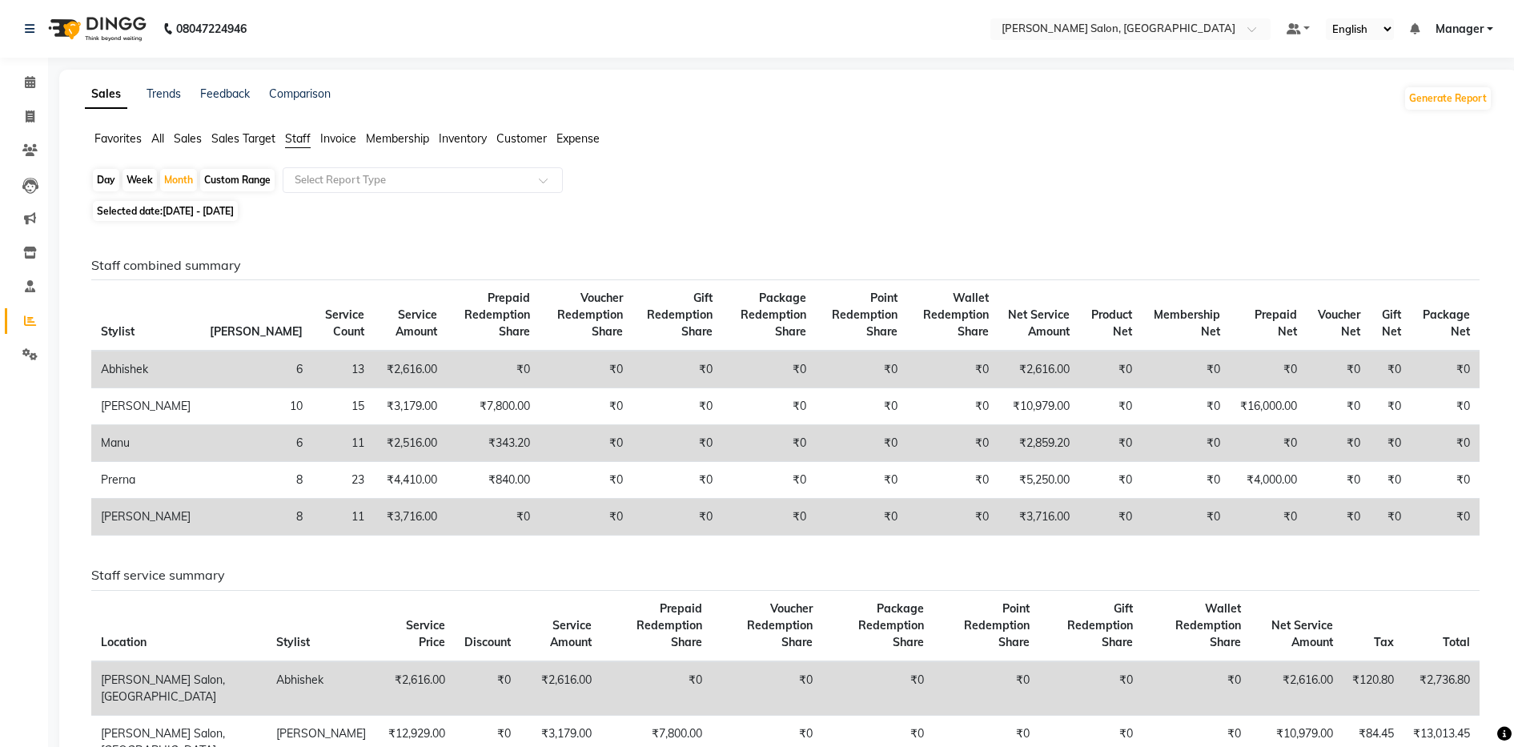
click at [149, 295] on th "Stylist" at bounding box center [145, 315] width 109 height 71
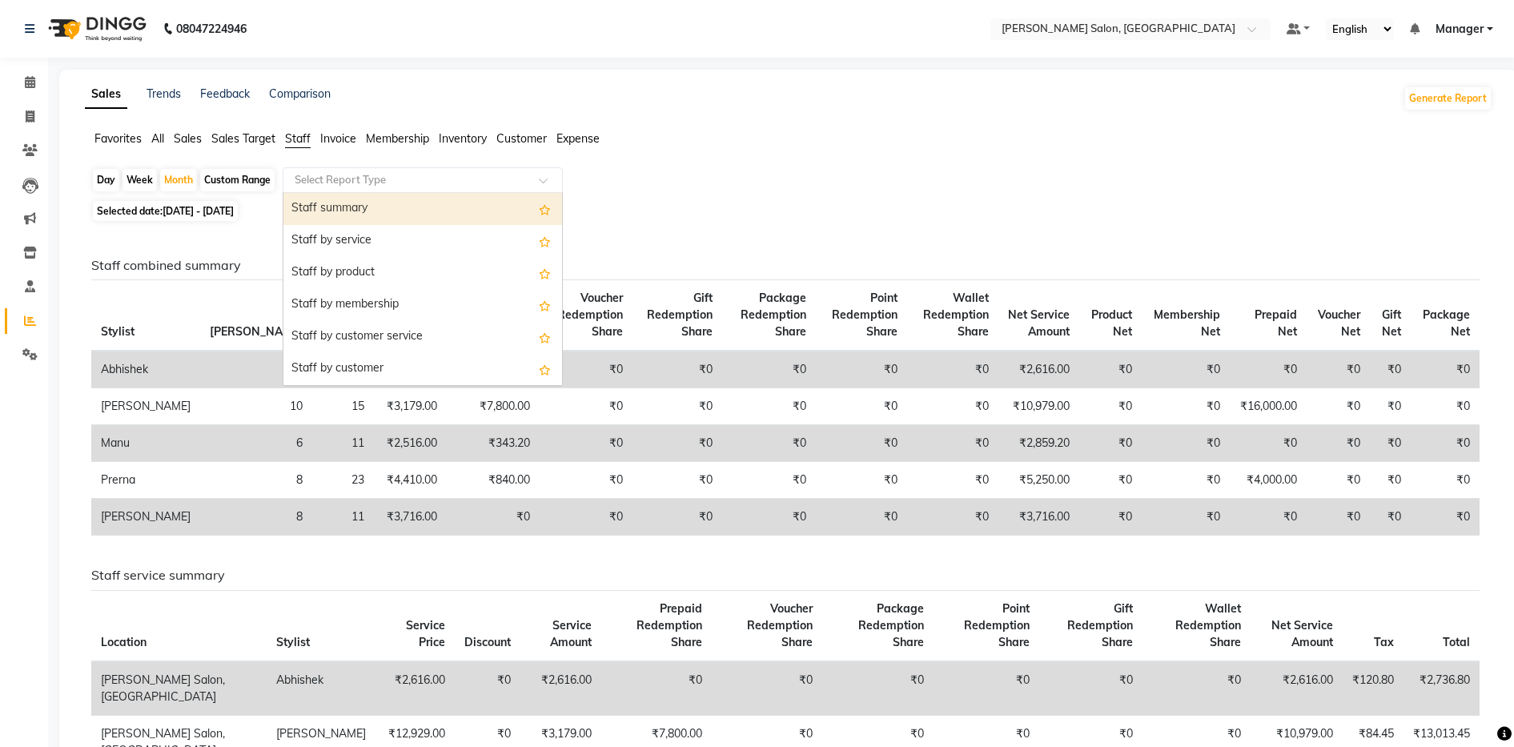
click at [327, 188] on div "Select Report Type" at bounding box center [423, 180] width 280 height 26
click at [336, 223] on div "Staff summary" at bounding box center [422, 209] width 279 height 32
select select "full_report"
select select "csv"
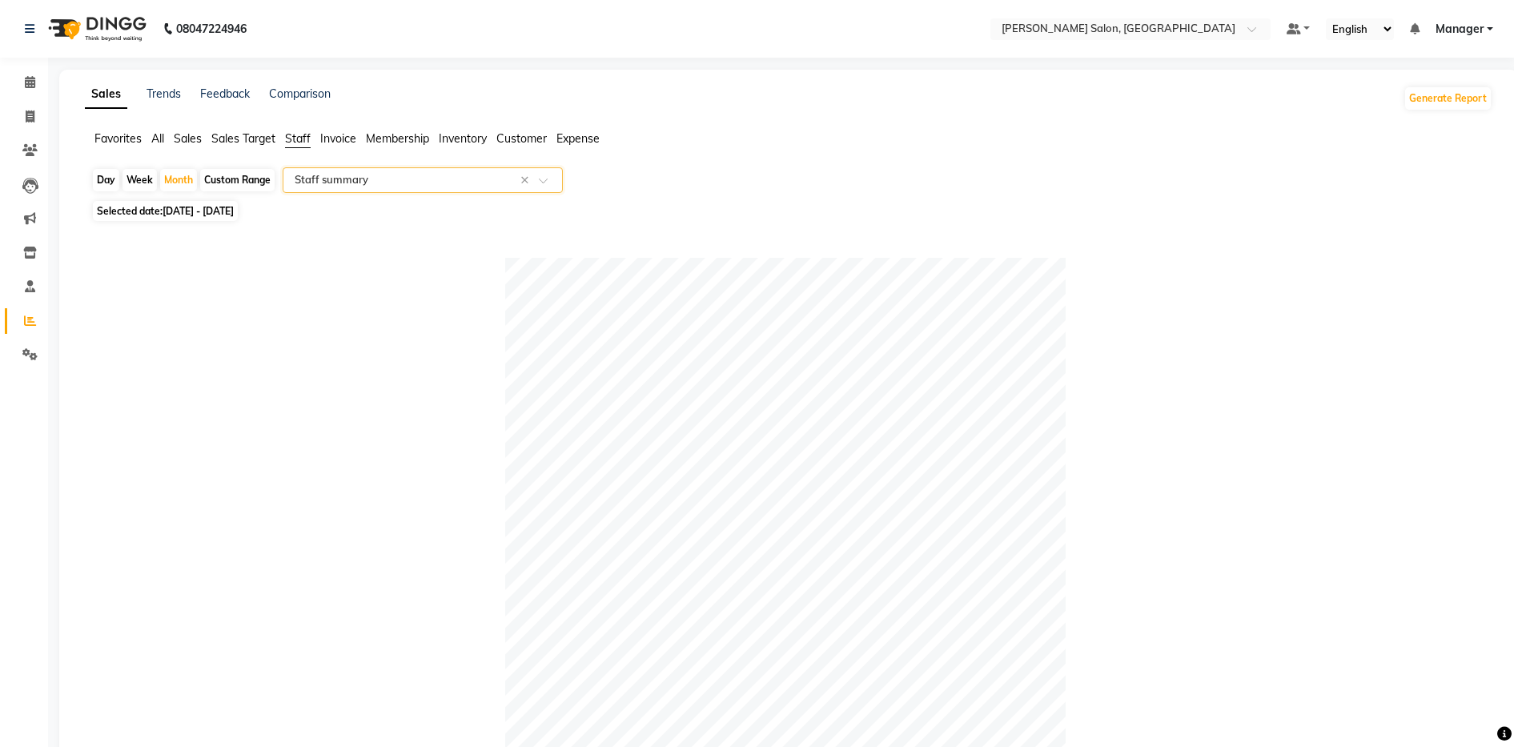
scroll to position [530, 0]
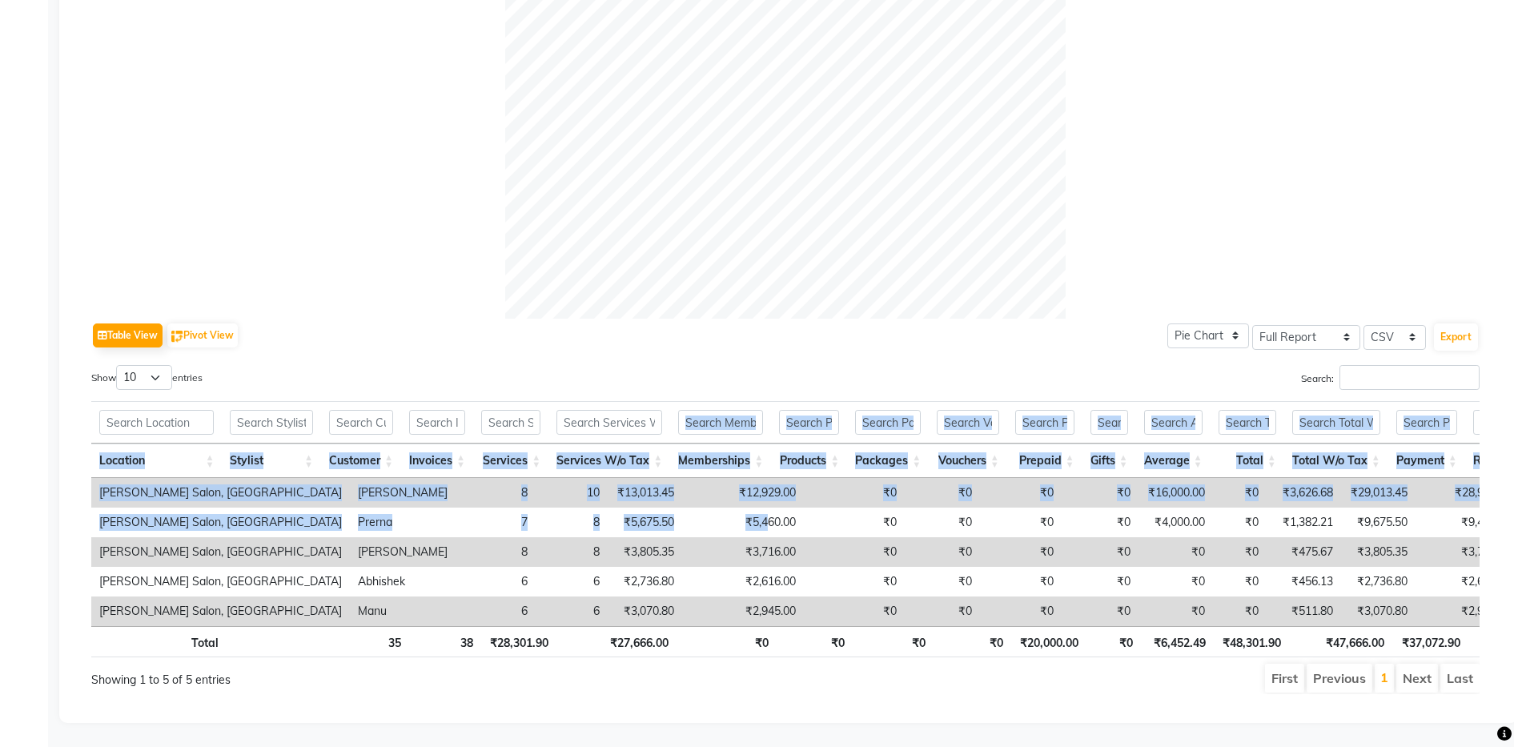
drag, startPoint x: 639, startPoint y: 489, endPoint x: 680, endPoint y: 384, distance: 112.6
click at [680, 396] on div "Location Stylist Customer Invoices Services Services W/o Tax Memberships Produc…" at bounding box center [785, 529] width 1389 height 266
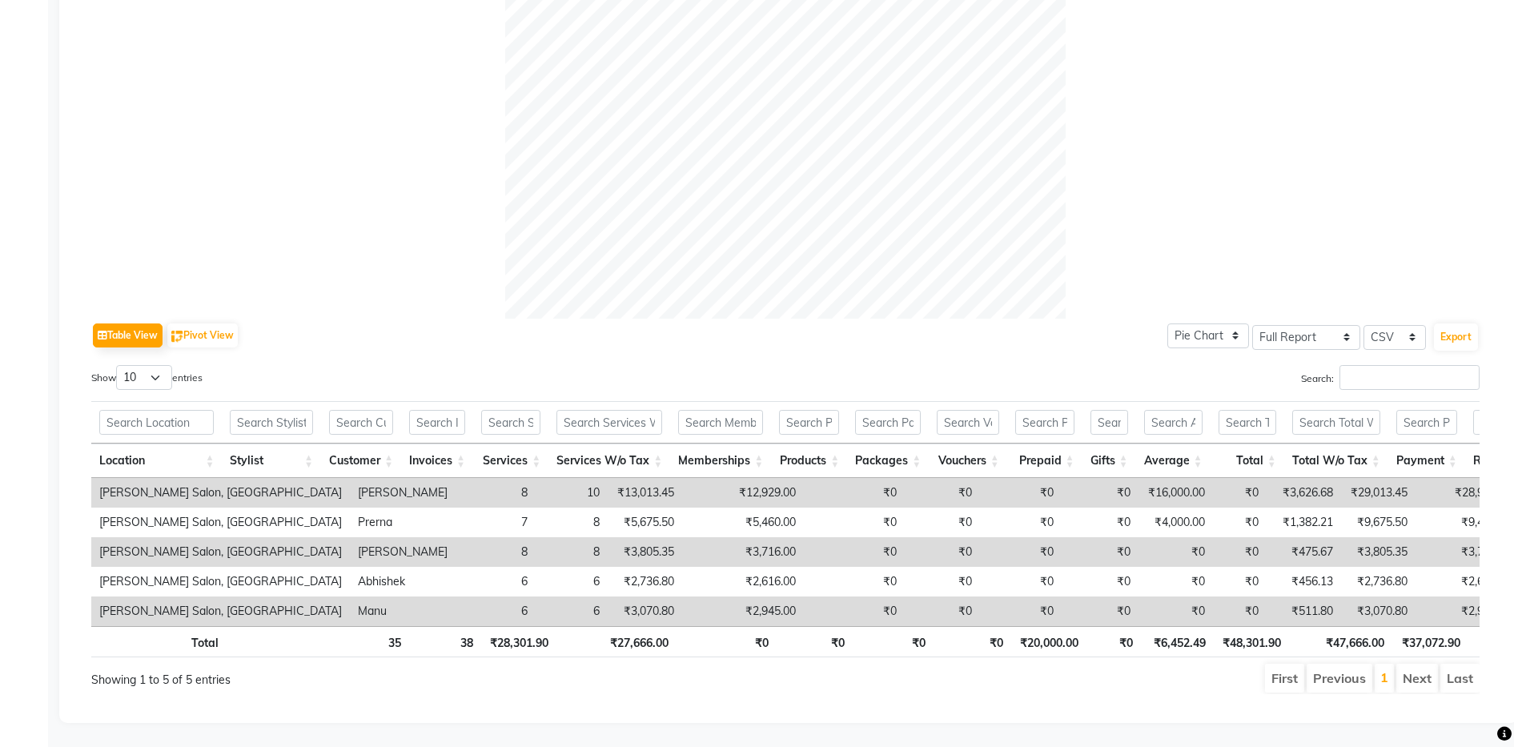
click at [635, 319] on div "Table View Pivot View Pie Chart Bar Chart Select Full Report Filtered Report Se…" at bounding box center [785, 336] width 1389 height 34
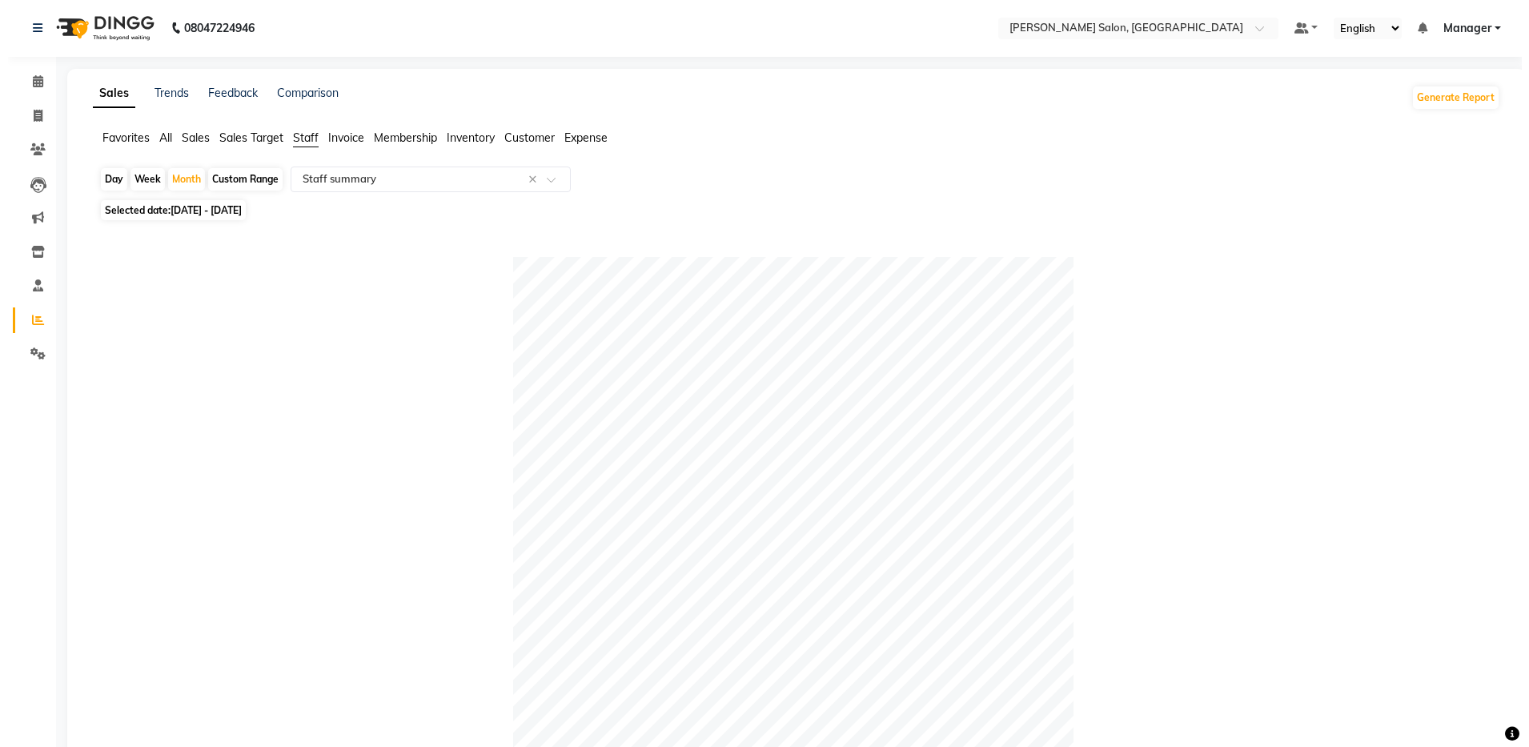
scroll to position [0, 0]
click at [30, 117] on icon at bounding box center [30, 117] width 9 height 12
select select "service"
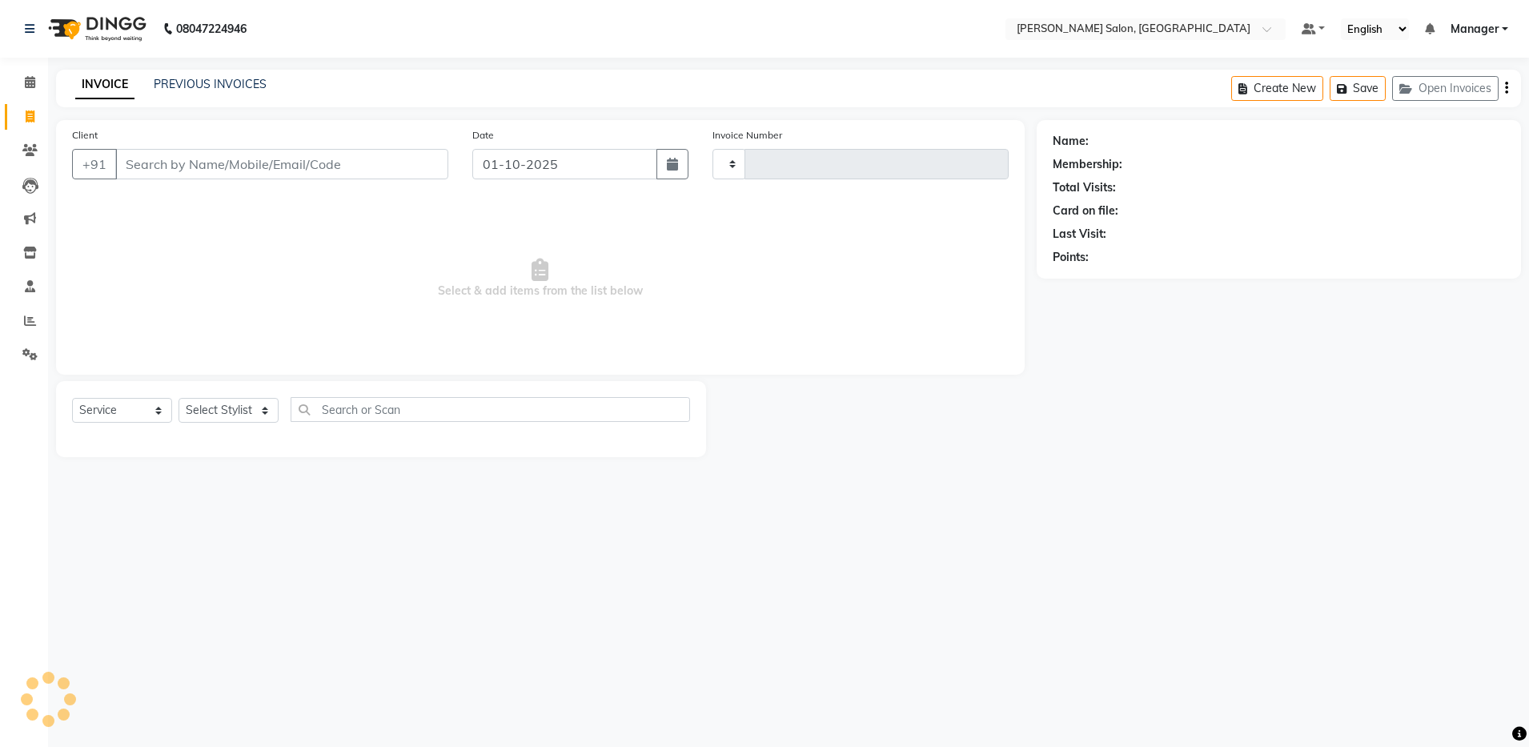
type input "4887"
select select "4781"
click at [236, 90] on link "PREVIOUS INVOICES" at bounding box center [210, 84] width 113 height 14
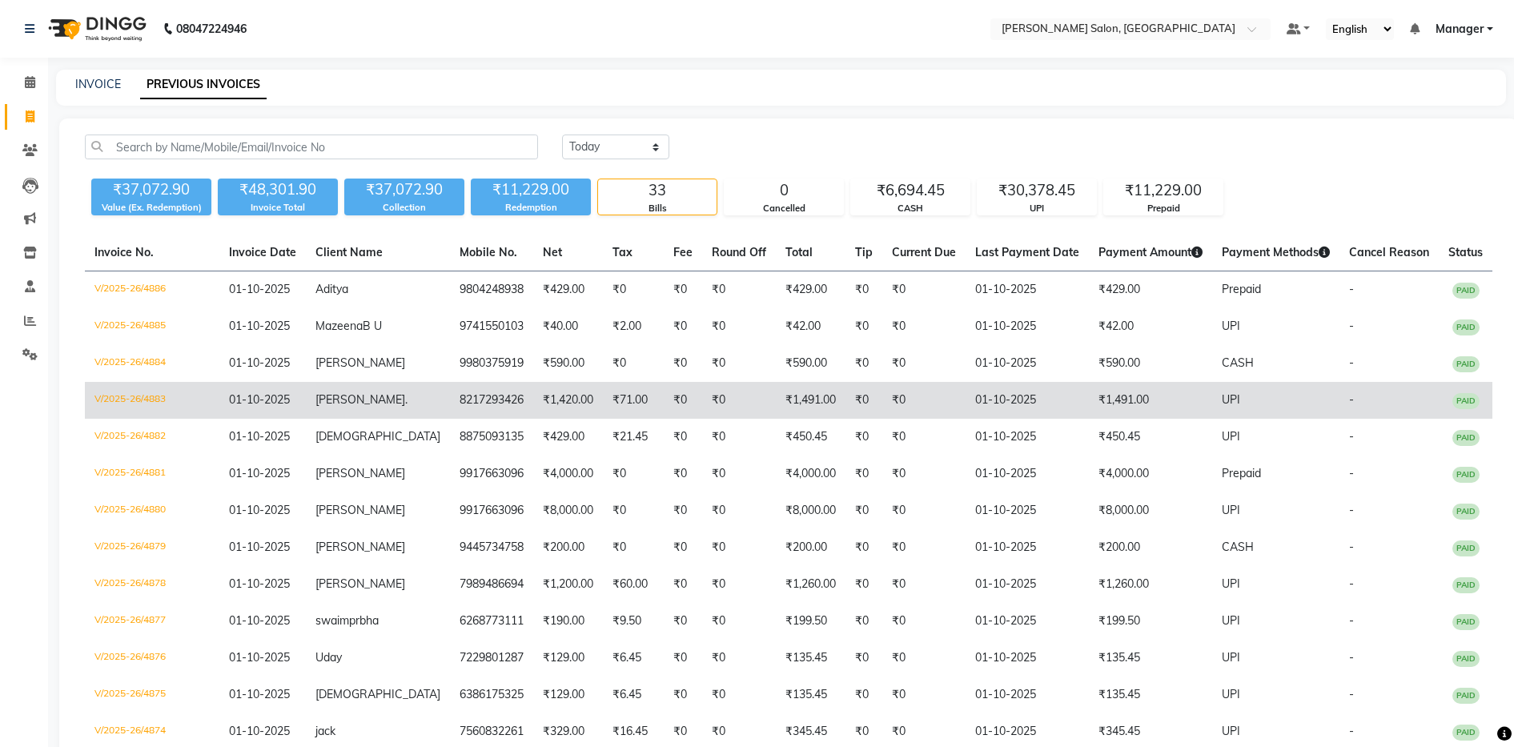
click at [775, 410] on td "₹0" at bounding box center [864, 400] width 37 height 37
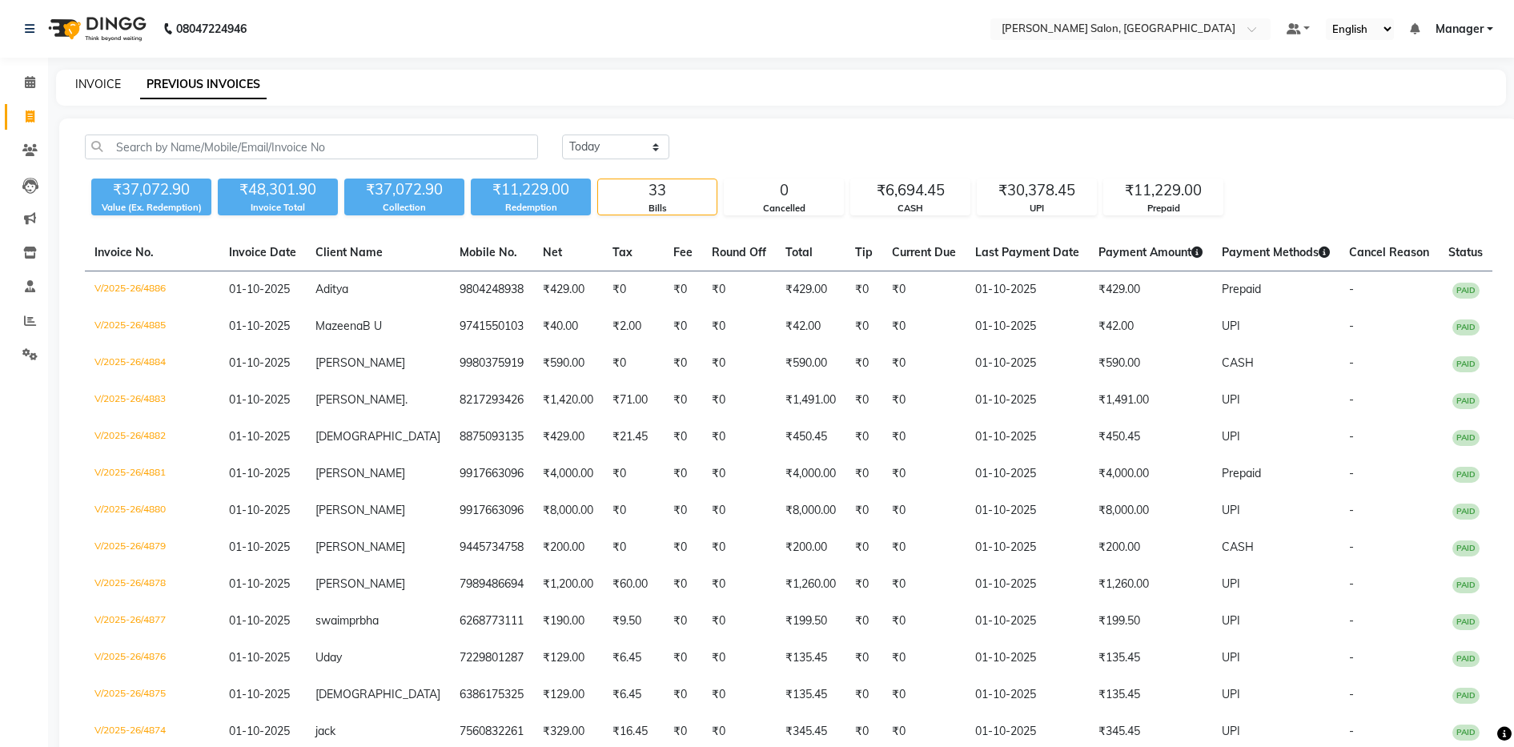
click at [95, 85] on link "INVOICE" at bounding box center [98, 84] width 46 height 14
select select "service"
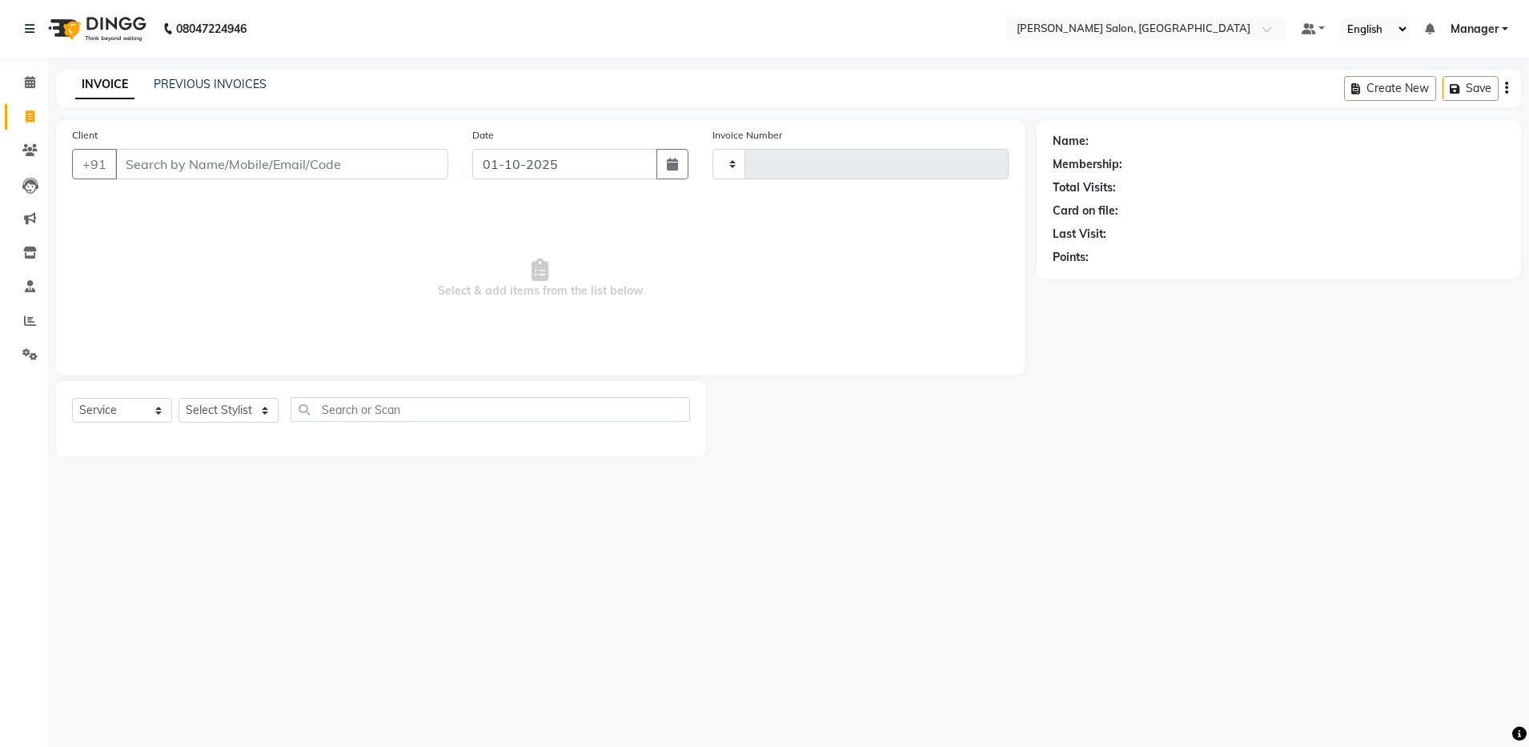
type input "4887"
select select "4781"
click at [220, 86] on link "PREVIOUS INVOICES" at bounding box center [210, 84] width 113 height 14
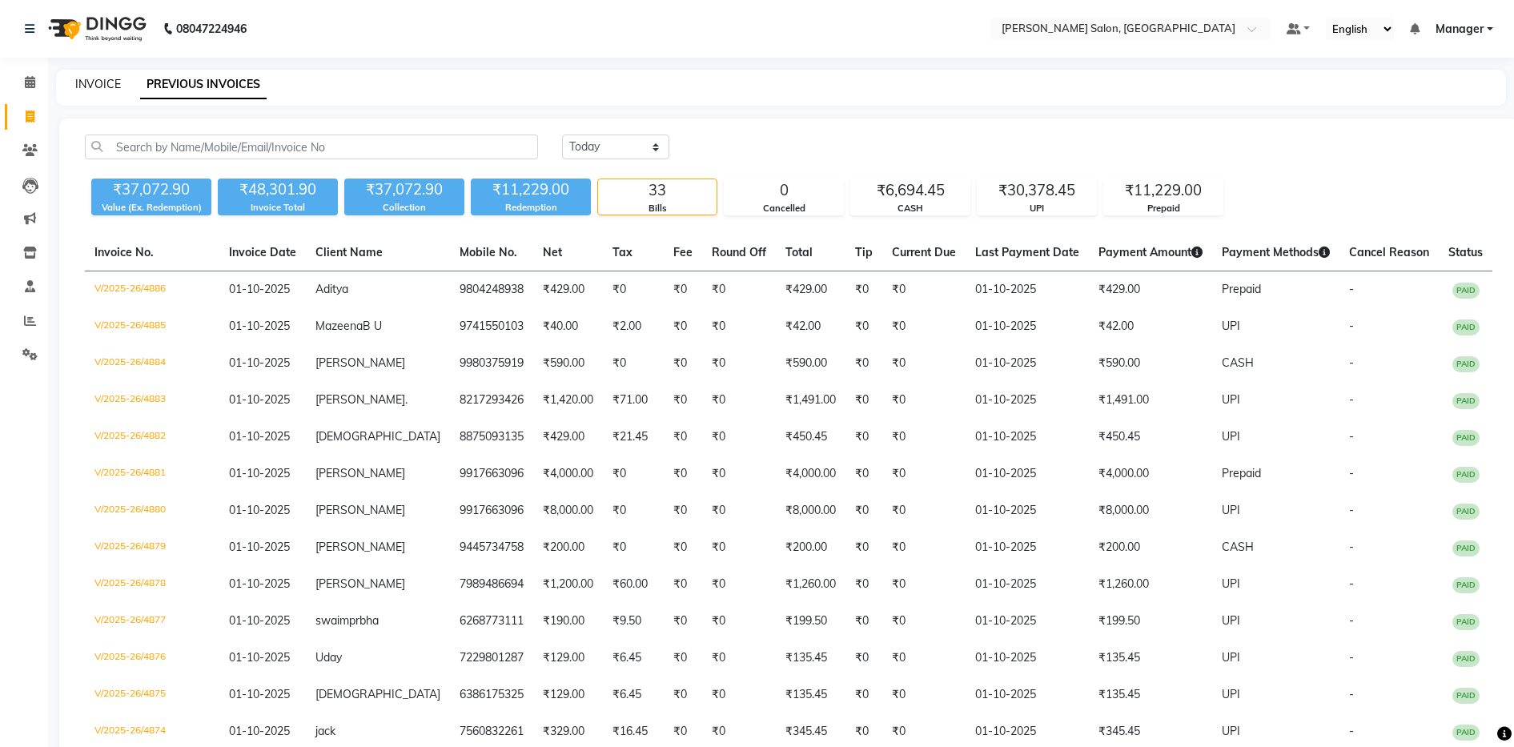
click at [115, 81] on link "INVOICE" at bounding box center [98, 84] width 46 height 14
select select "service"
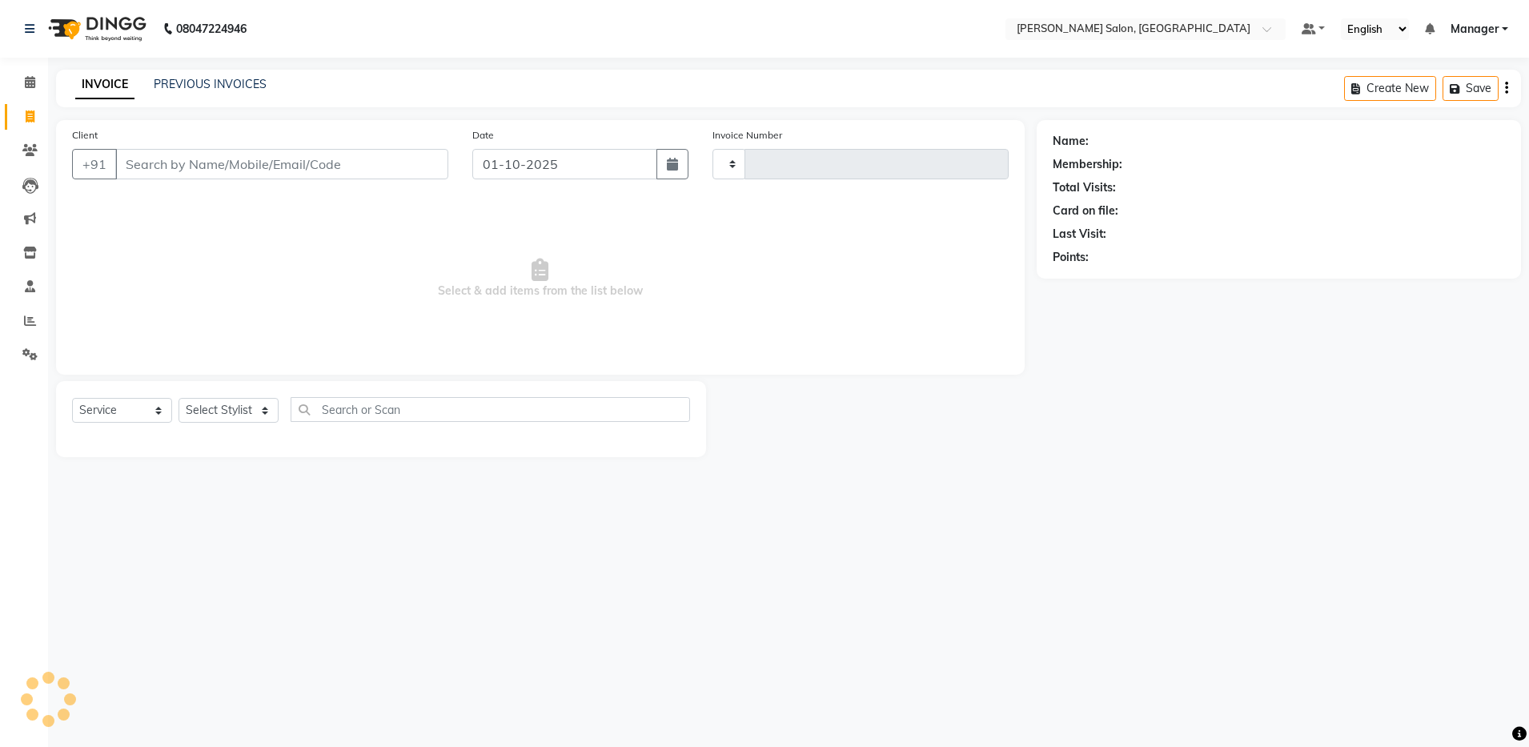
type input "4887"
select select "4781"
click at [275, 423] on div "Select Service Product Membership Package Voucher Prepaid Gift Card Select Styl…" at bounding box center [381, 416] width 618 height 38
click at [275, 424] on div "Select Service Product Membership Package Voucher Prepaid Gift Card Select Styl…" at bounding box center [381, 416] width 618 height 38
click at [267, 410] on select "Select Stylist Aarthi Abhishek Aisha Barbhuiya Aman Arjun Viswanathan Deep dolm…" at bounding box center [229, 410] width 100 height 25
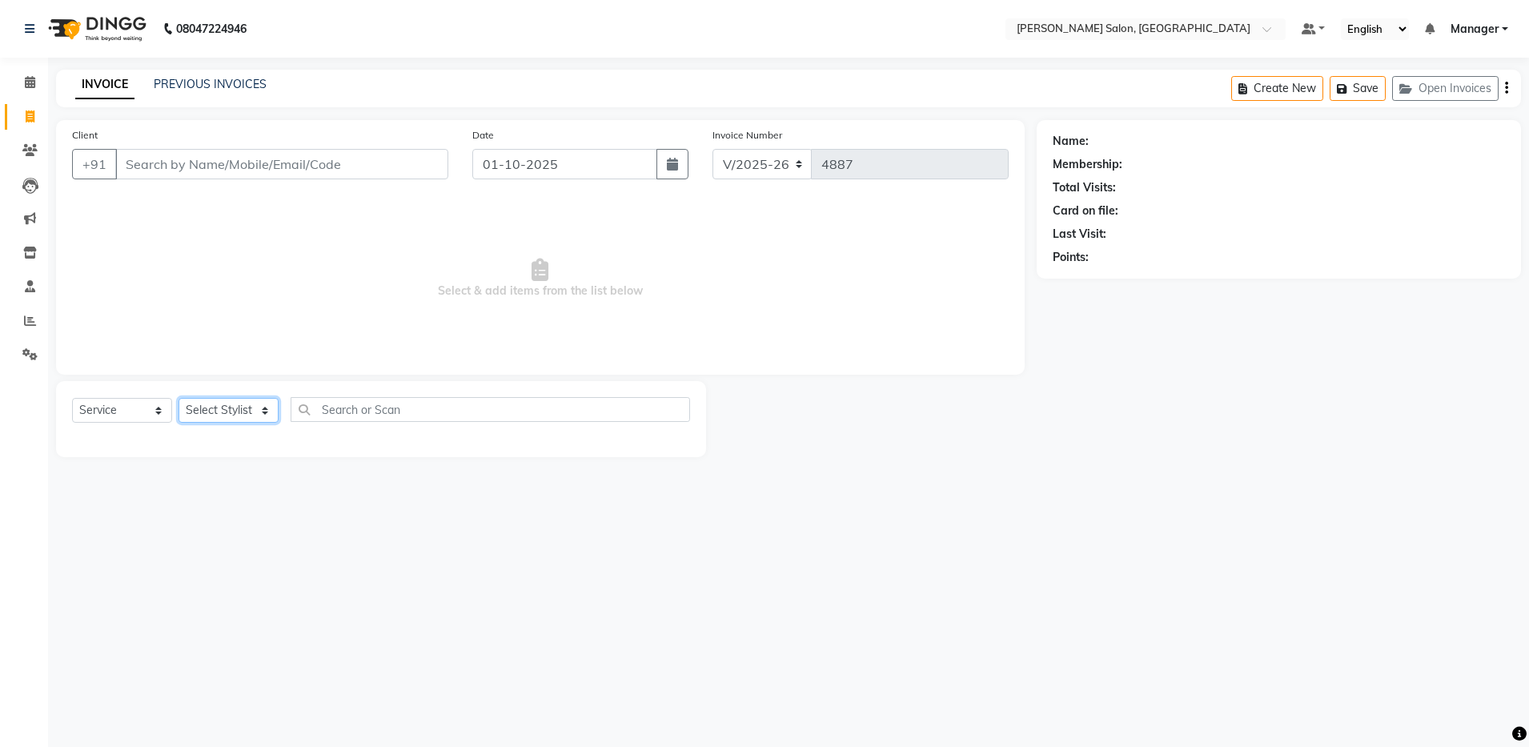
select select "71461"
click at [179, 398] on select "Select Stylist Aarthi Abhishek Aisha Barbhuiya Aman Arjun Viswanathan Deep dolm…" at bounding box center [229, 410] width 100 height 25
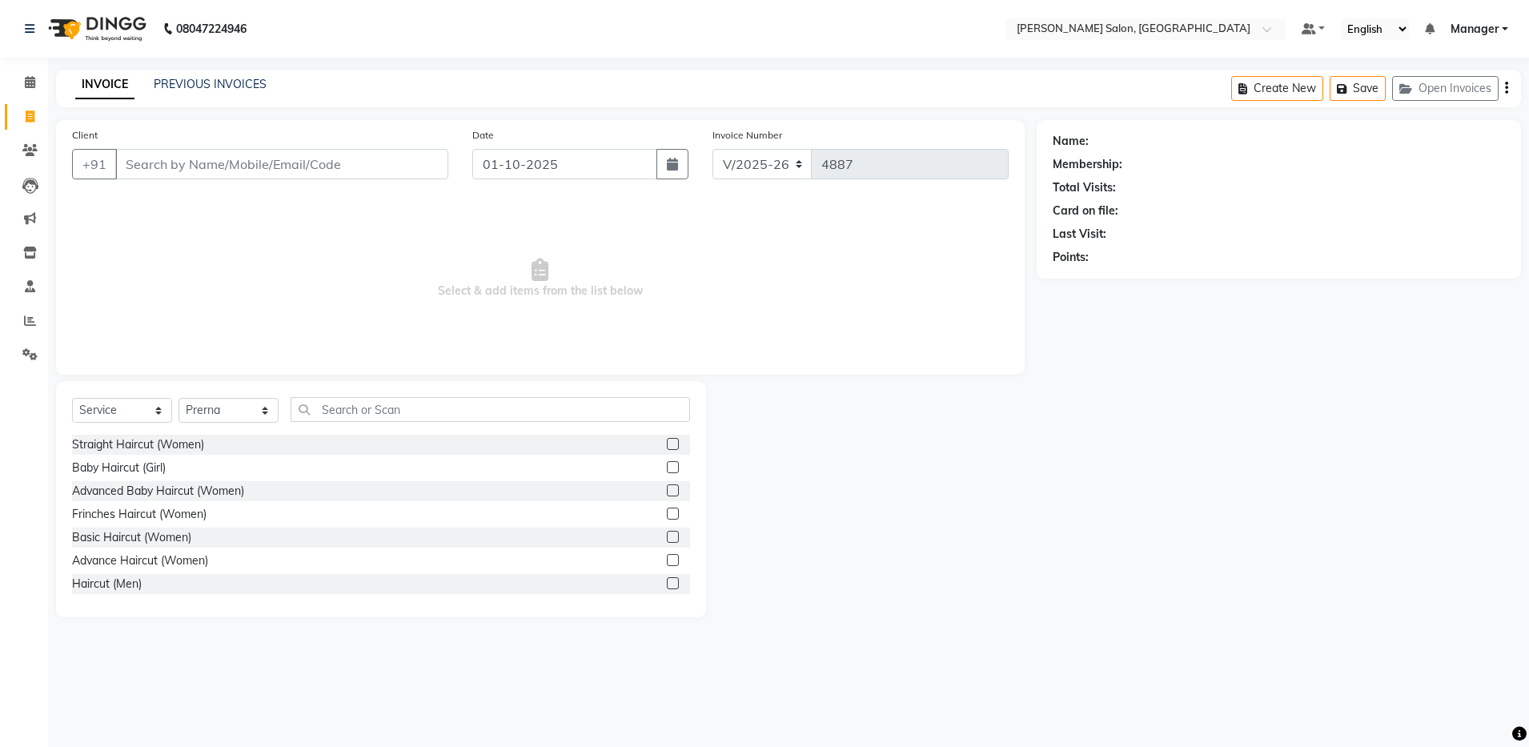
click at [334, 396] on div "Select Service Product Membership Package Voucher Prepaid Gift Card Select Styl…" at bounding box center [381, 499] width 650 height 236
click at [334, 411] on input "text" at bounding box center [491, 409] width 400 height 25
type input "massage"
click at [667, 516] on label at bounding box center [673, 514] width 12 height 12
click at [667, 516] on input "checkbox" at bounding box center [672, 514] width 10 height 10
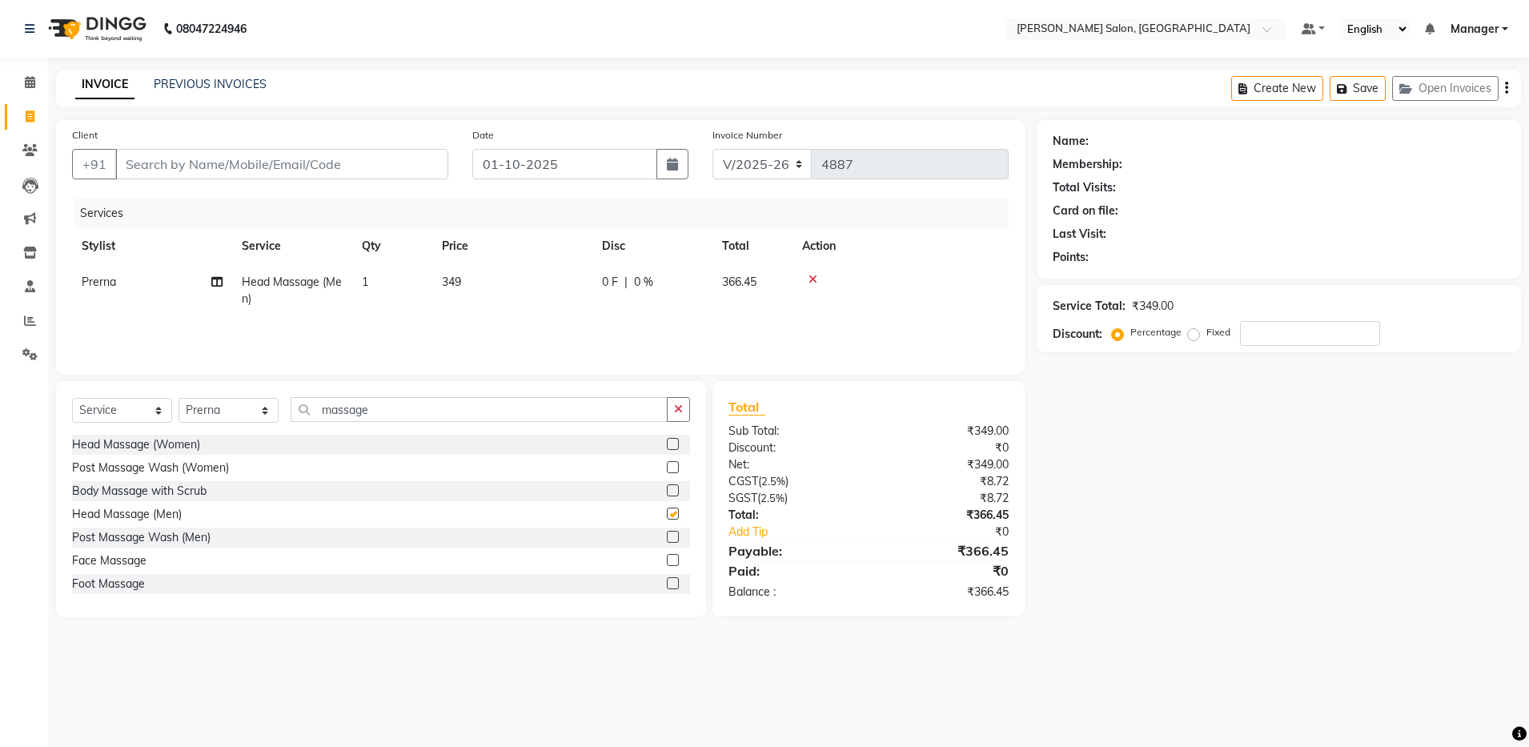
checkbox input "false"
click at [667, 588] on label at bounding box center [673, 583] width 12 height 12
click at [667, 588] on input "checkbox" at bounding box center [672, 584] width 10 height 10
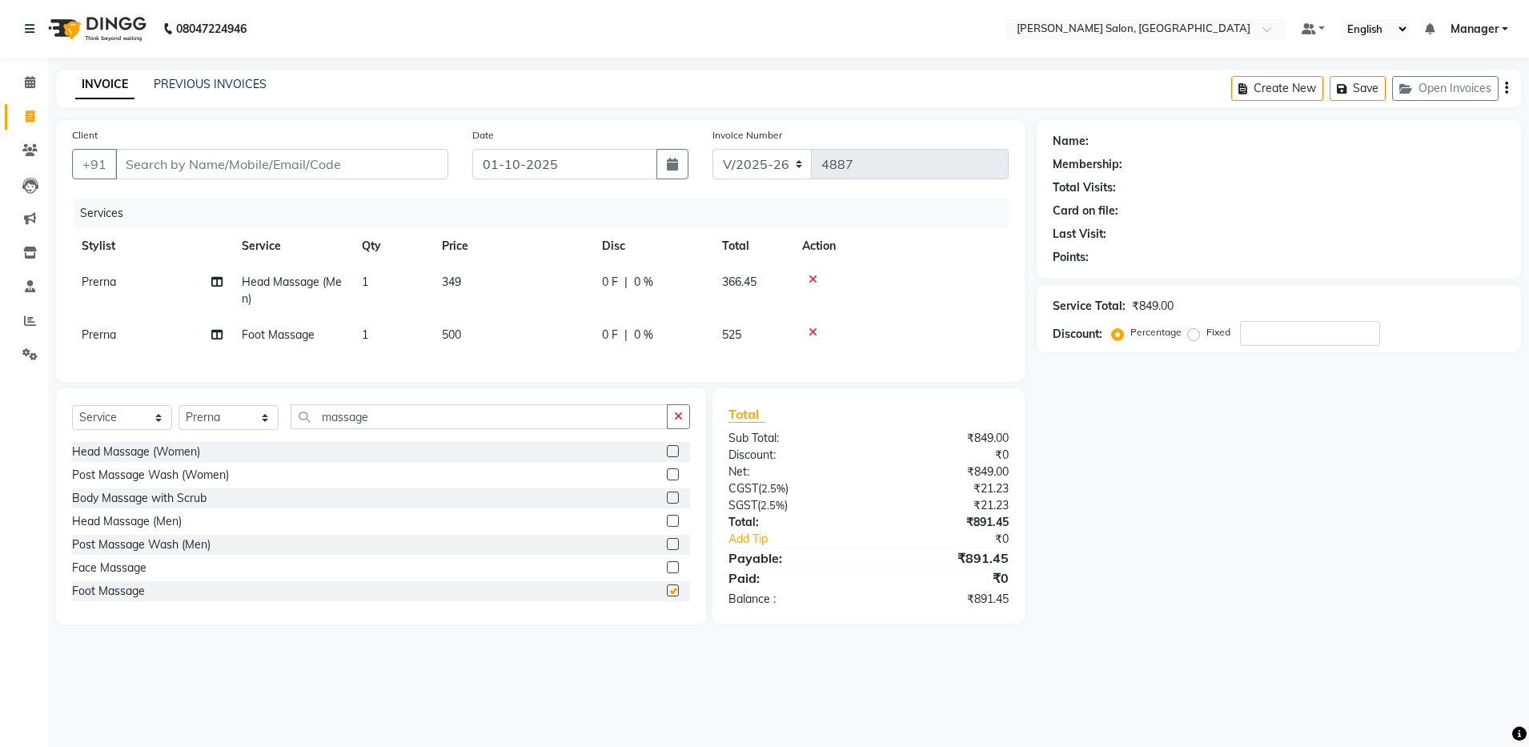
checkbox input "false"
click at [417, 429] on input "massage" at bounding box center [479, 416] width 377 height 25
type input "m"
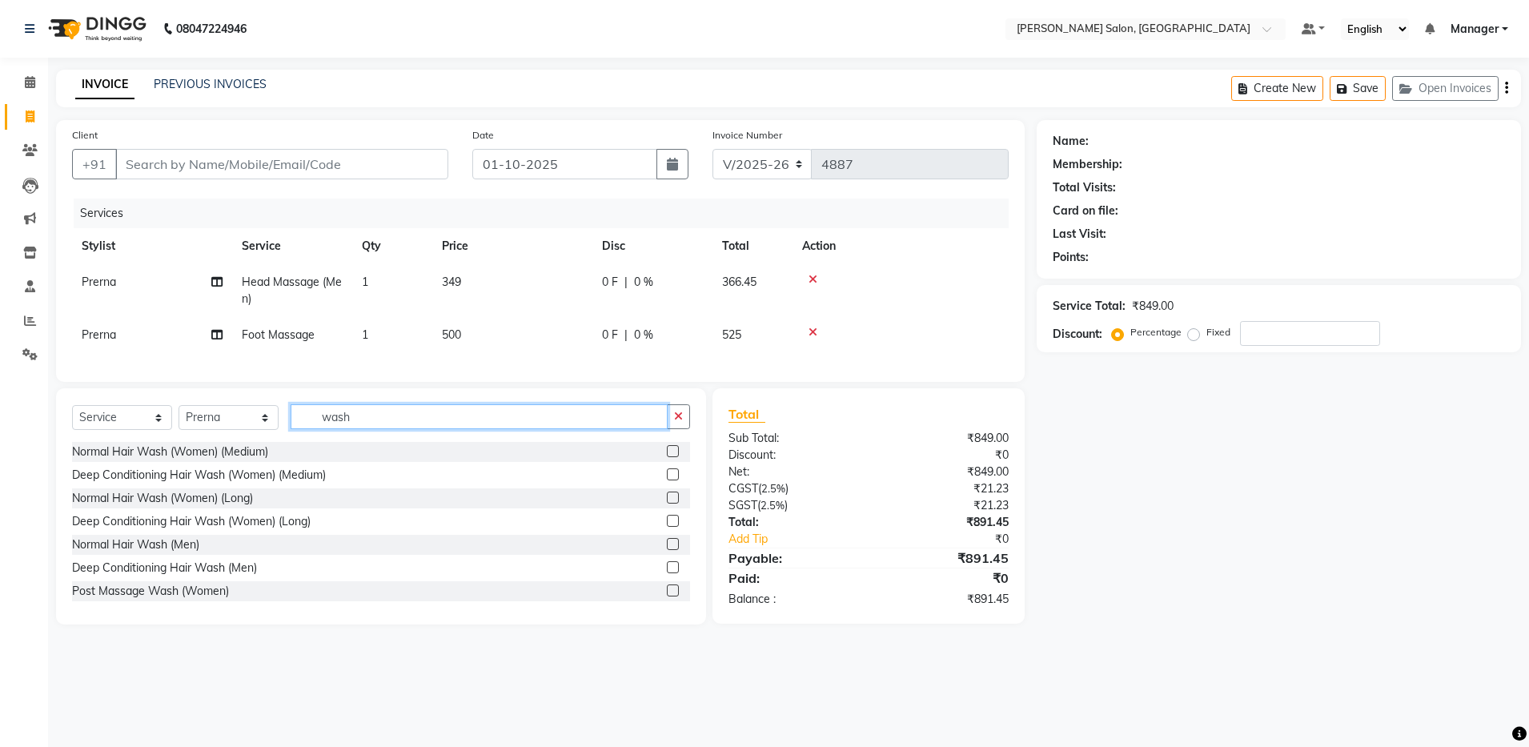
type input "wash"
click at [667, 550] on label at bounding box center [673, 544] width 12 height 12
click at [667, 550] on input "checkbox" at bounding box center [672, 545] width 10 height 10
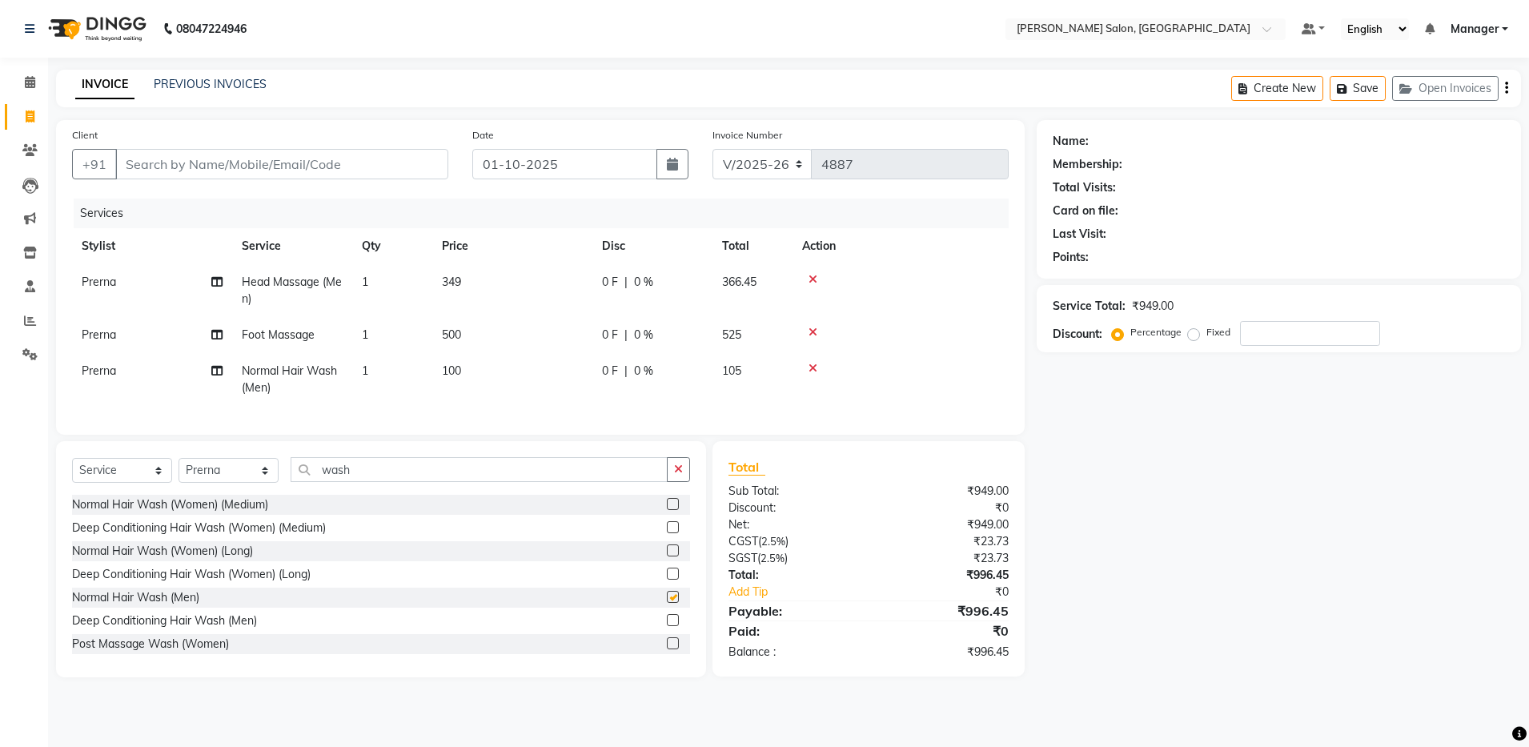
checkbox input "false"
click at [231, 161] on input "Client" at bounding box center [281, 164] width 333 height 30
type input "9"
type input "0"
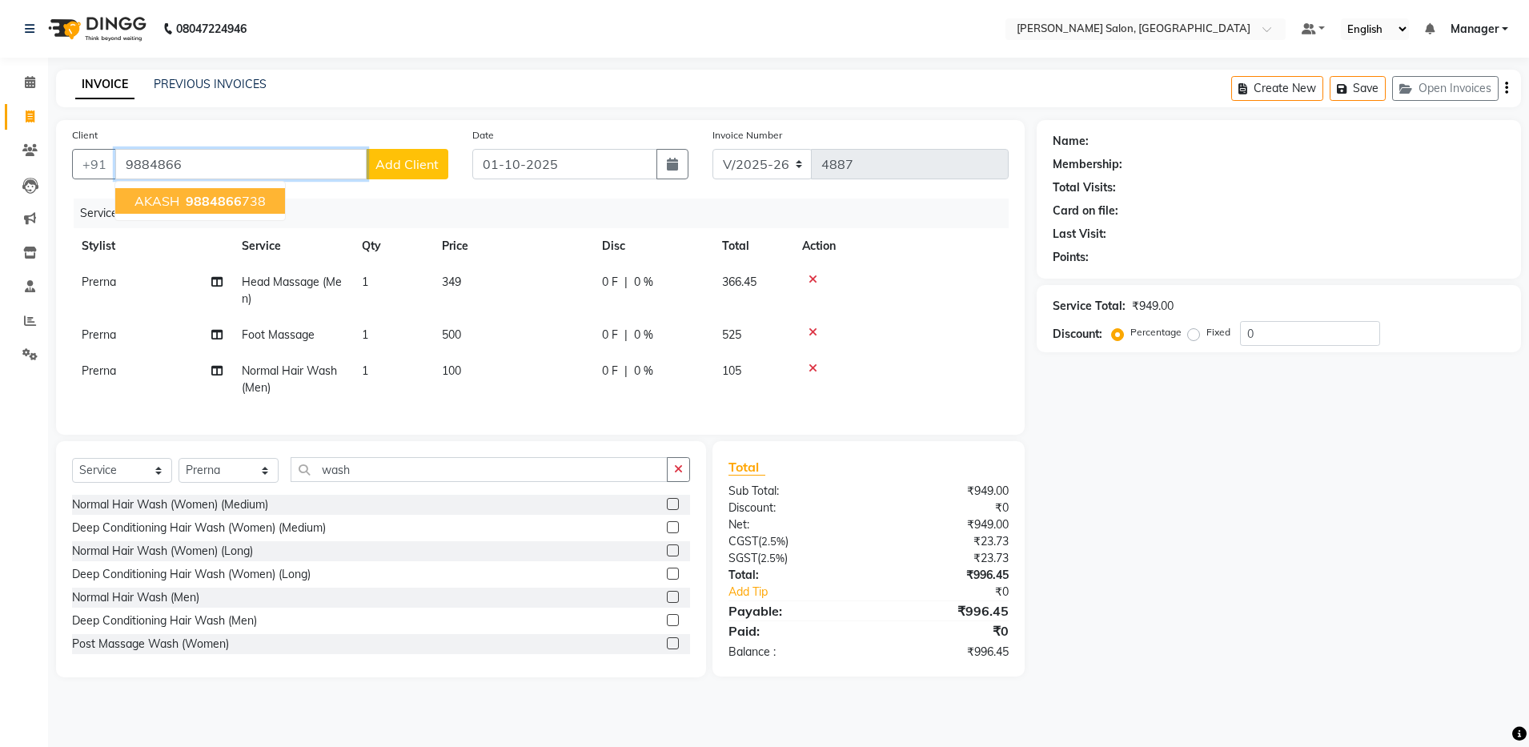
click at [190, 208] on span "9884866" at bounding box center [214, 201] width 56 height 16
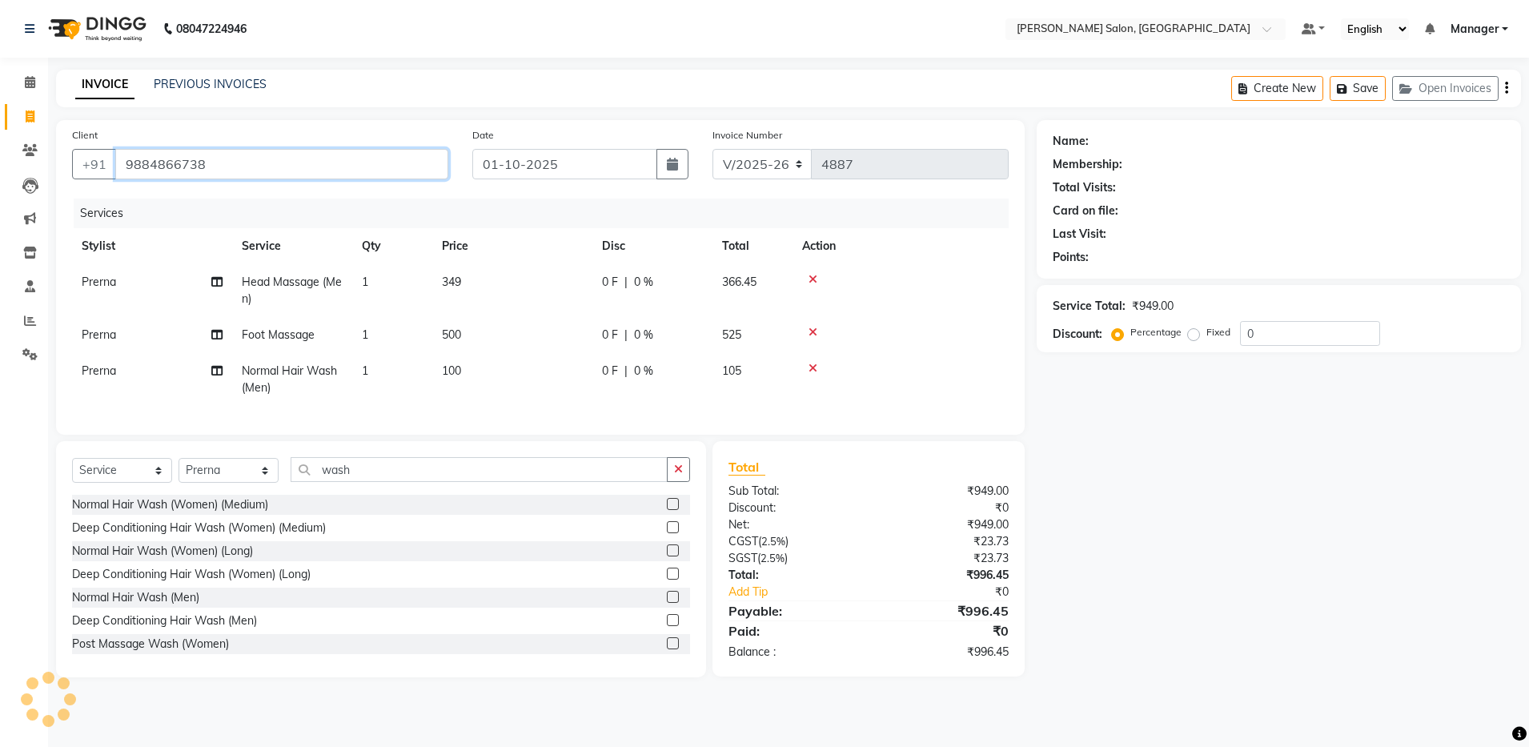
type input "9884866738"
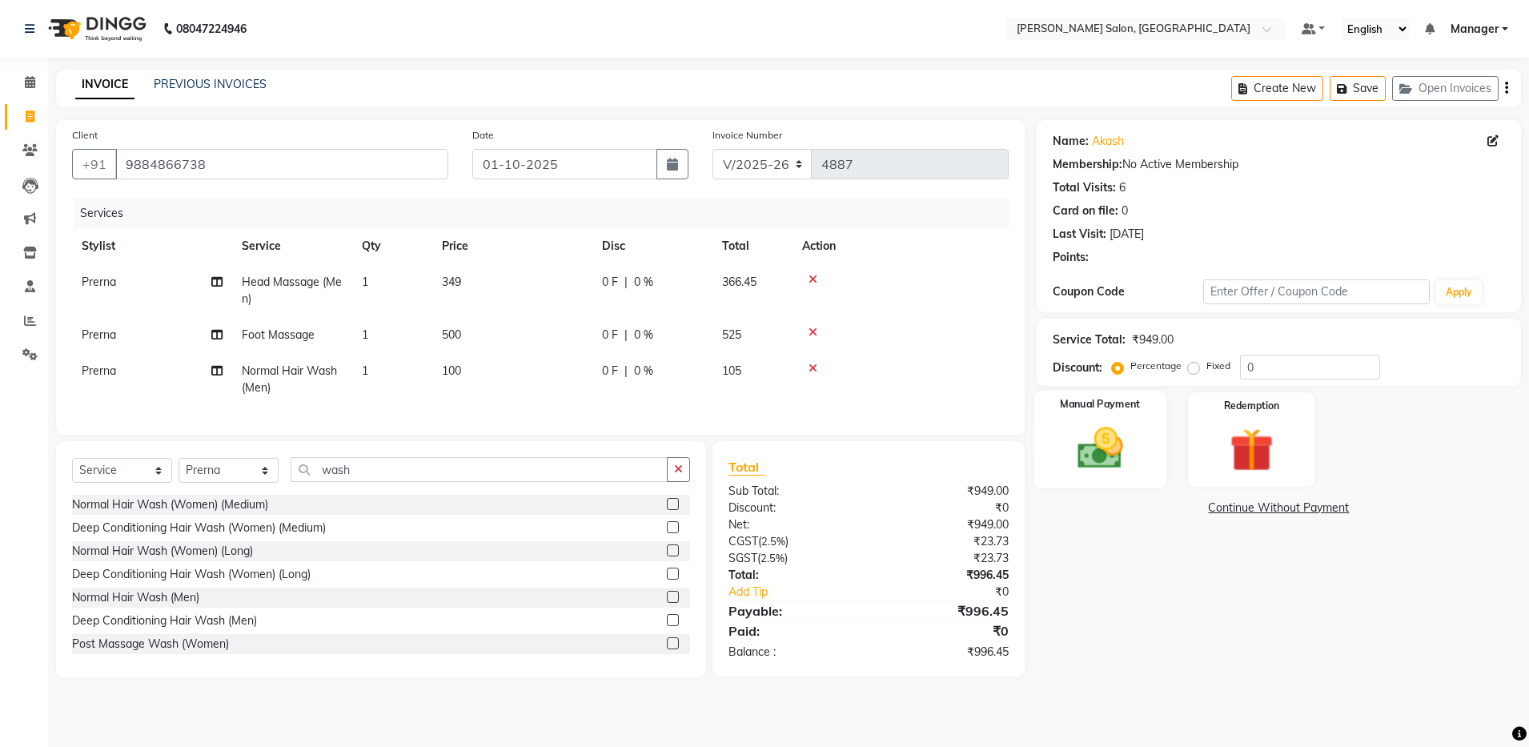
click at [775, 440] on img at bounding box center [1100, 448] width 74 height 53
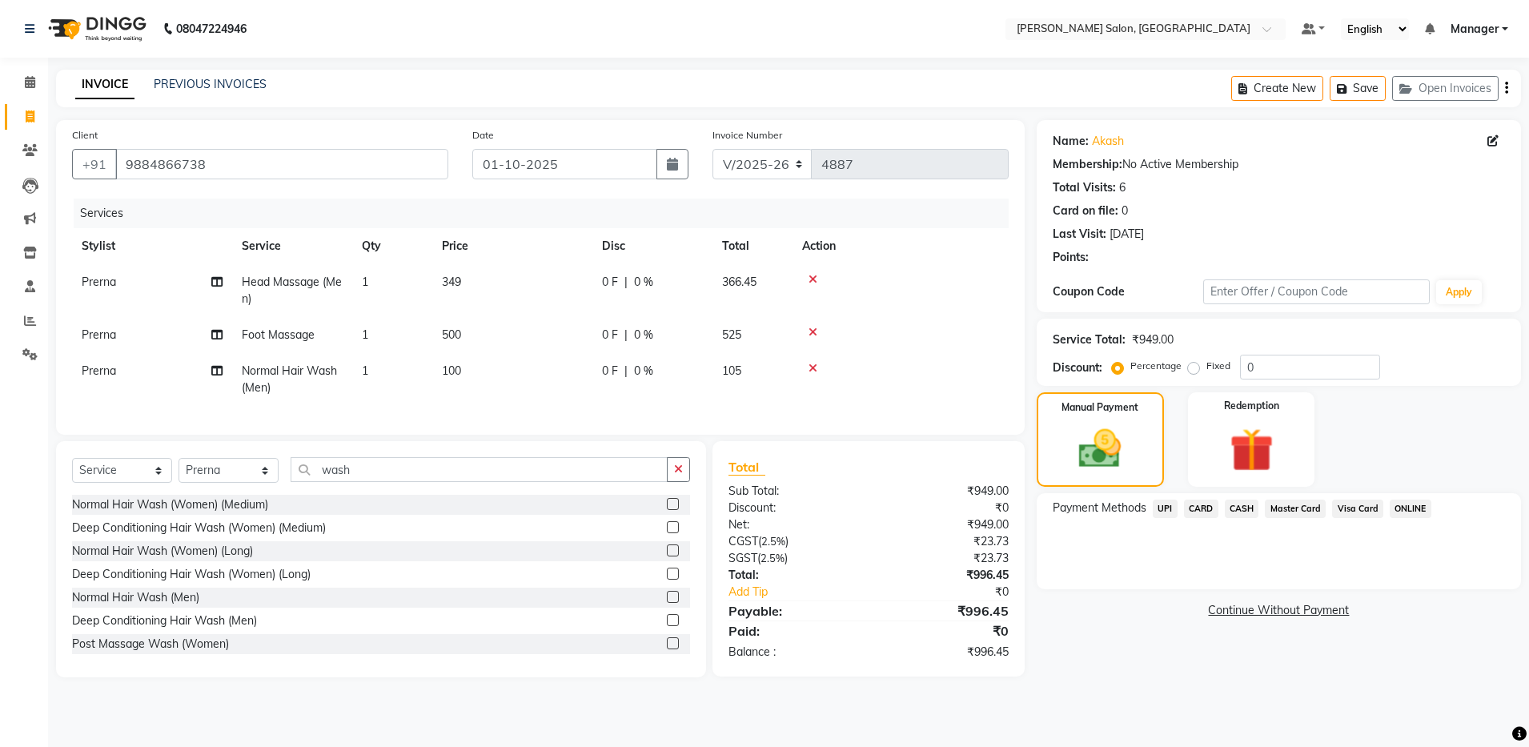
click at [775, 507] on span "UPI" at bounding box center [1165, 509] width 25 height 18
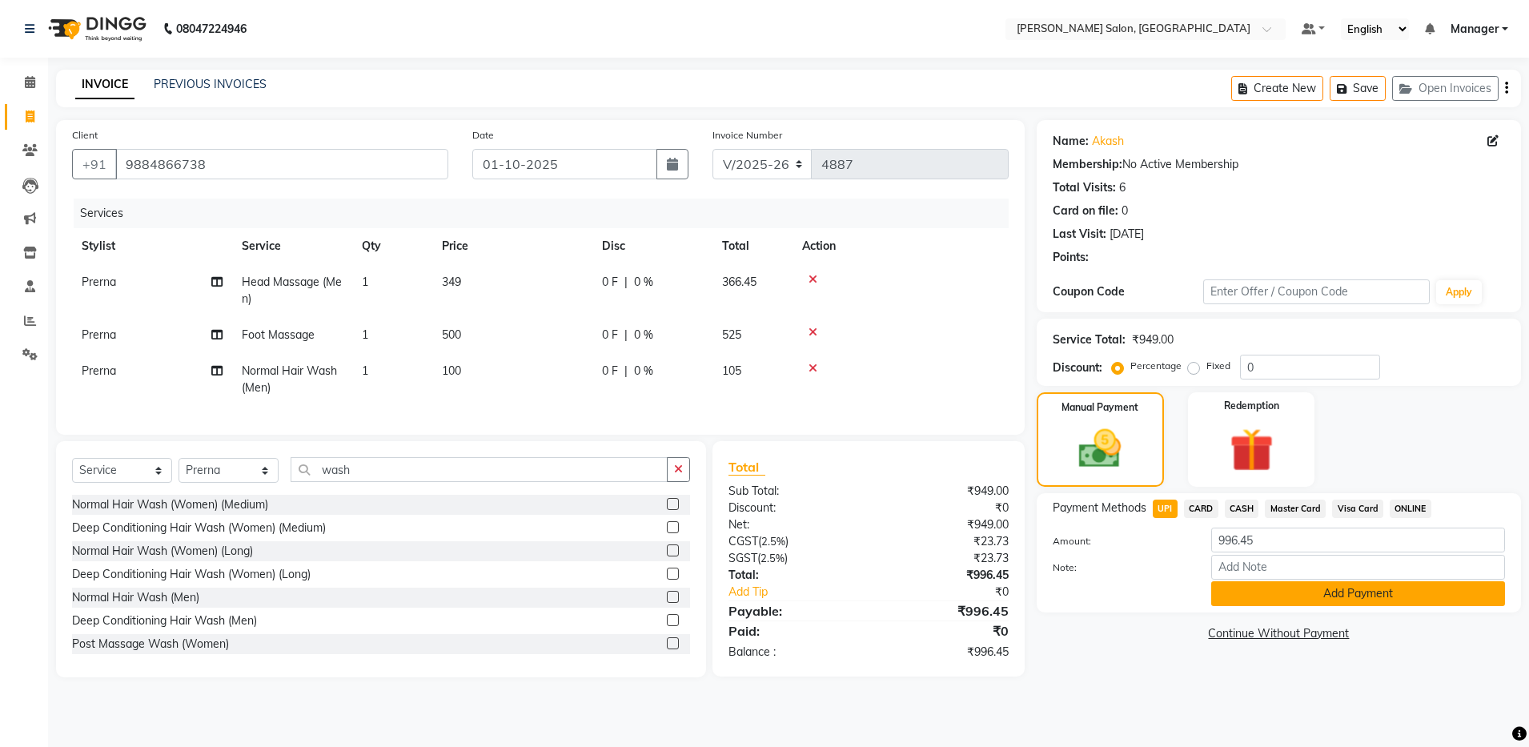
click at [775, 595] on button "Add Payment" at bounding box center [1359, 593] width 294 height 25
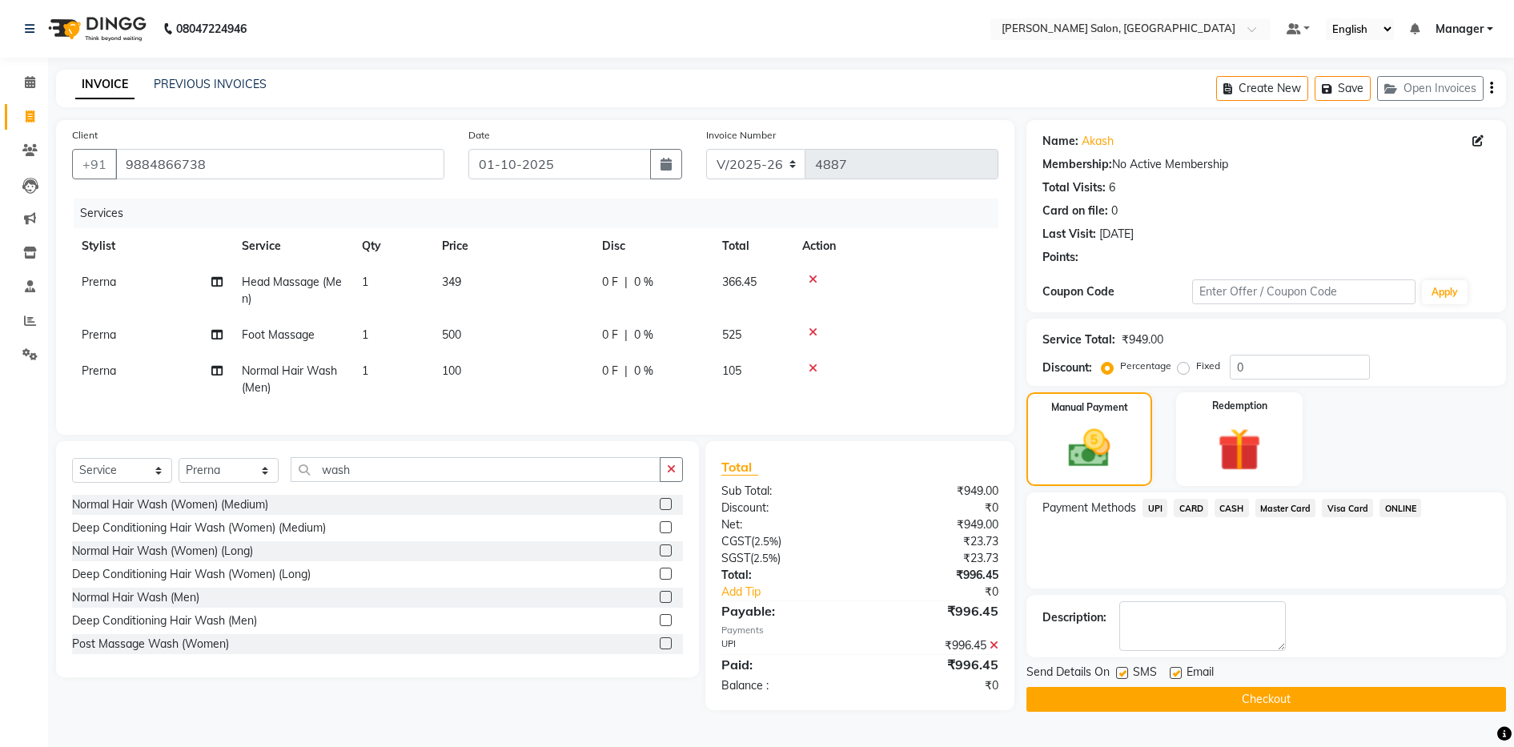
click at [775, 673] on label at bounding box center [1176, 673] width 12 height 12
click at [775, 673] on input "checkbox" at bounding box center [1175, 674] width 10 height 10
checkbox input "false"
click at [775, 692] on button "Checkout" at bounding box center [1267, 699] width 480 height 25
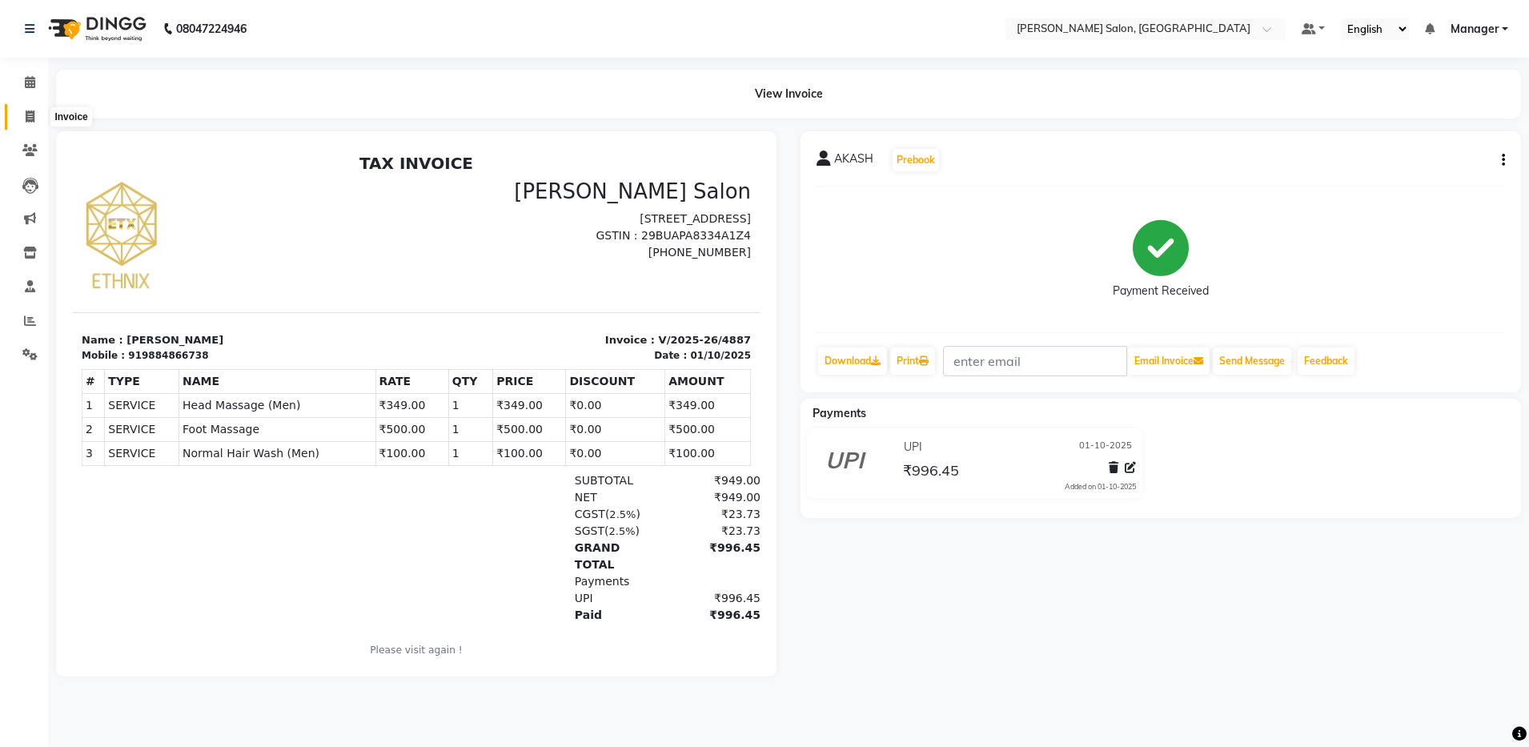
click at [29, 112] on icon at bounding box center [30, 117] width 9 height 12
select select "service"
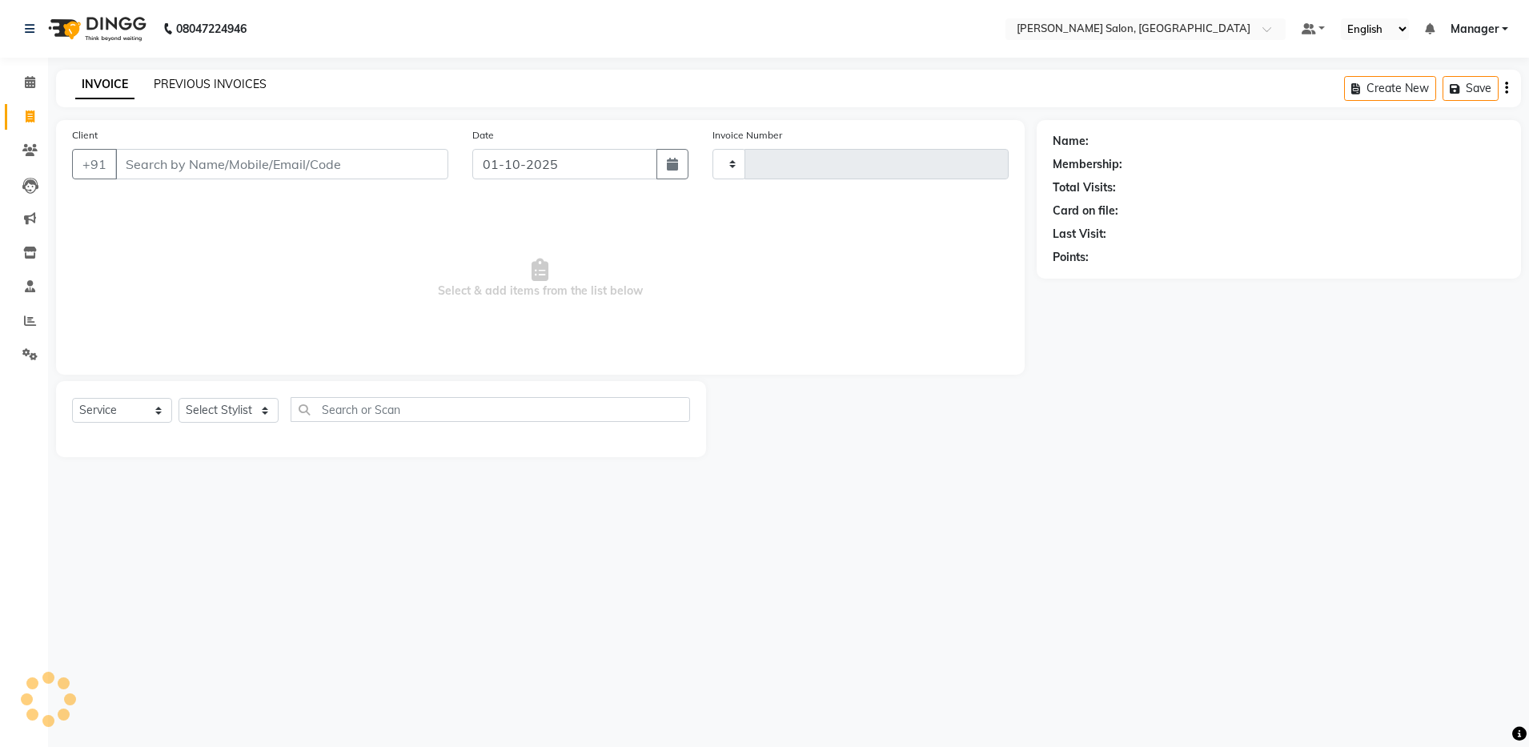
type input "4888"
select select "4781"
click at [188, 84] on link "PREVIOUS INVOICES" at bounding box center [210, 84] width 113 height 14
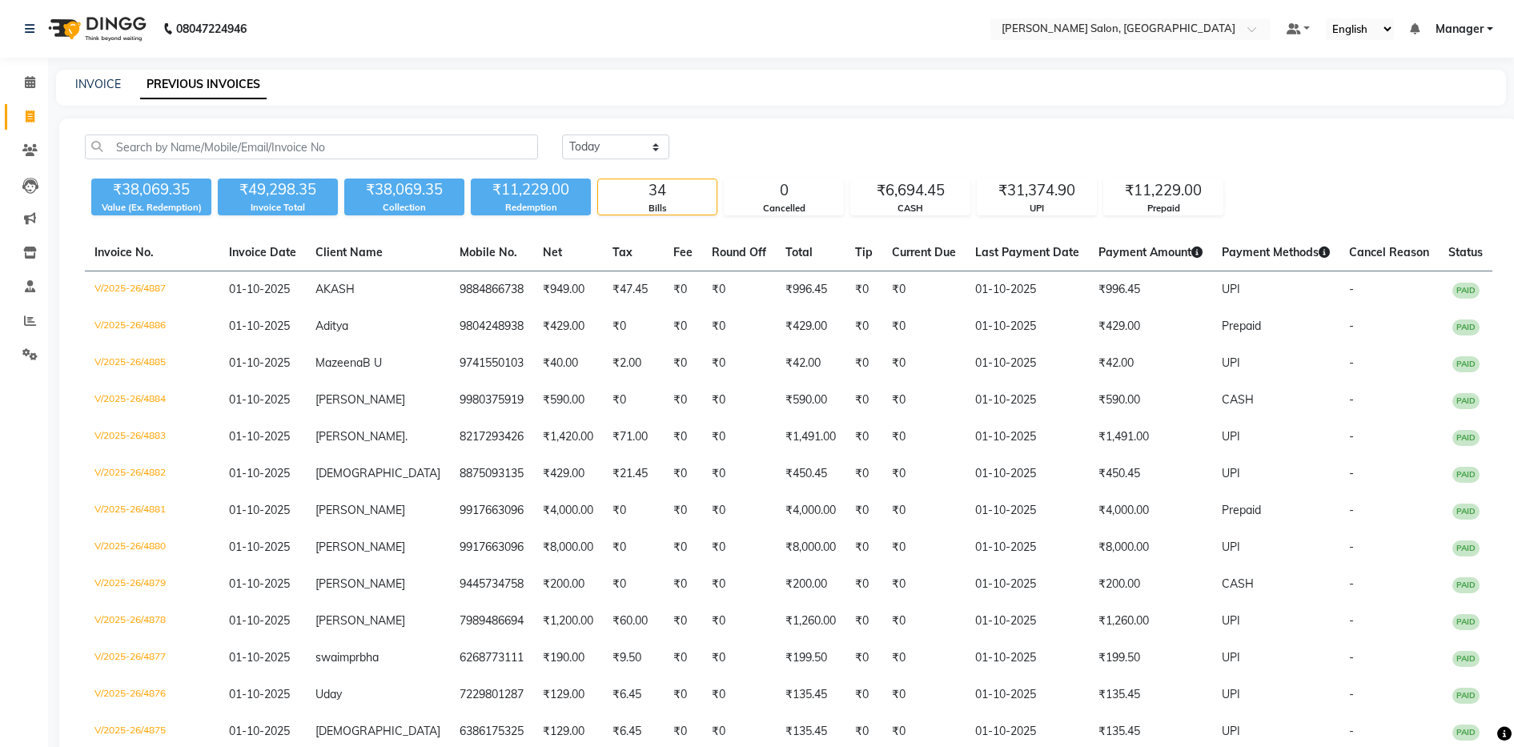
click at [74, 76] on div "INVOICE PREVIOUS INVOICES" at bounding box center [771, 84] width 1431 height 17
click at [94, 80] on link "INVOICE" at bounding box center [98, 84] width 46 height 14
select select "service"
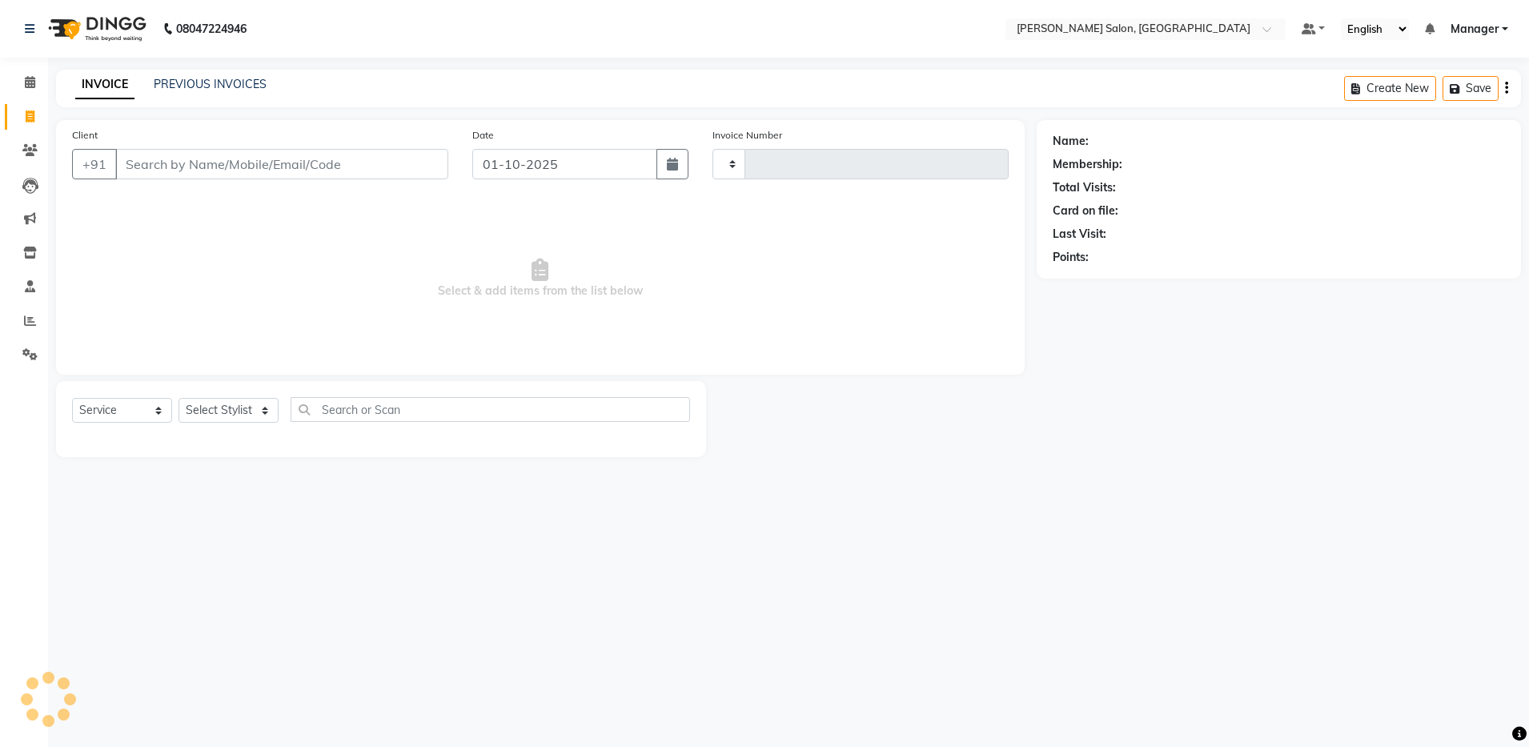
type input "4888"
select select "4781"
click at [211, 79] on link "PREVIOUS INVOICES" at bounding box center [210, 84] width 113 height 14
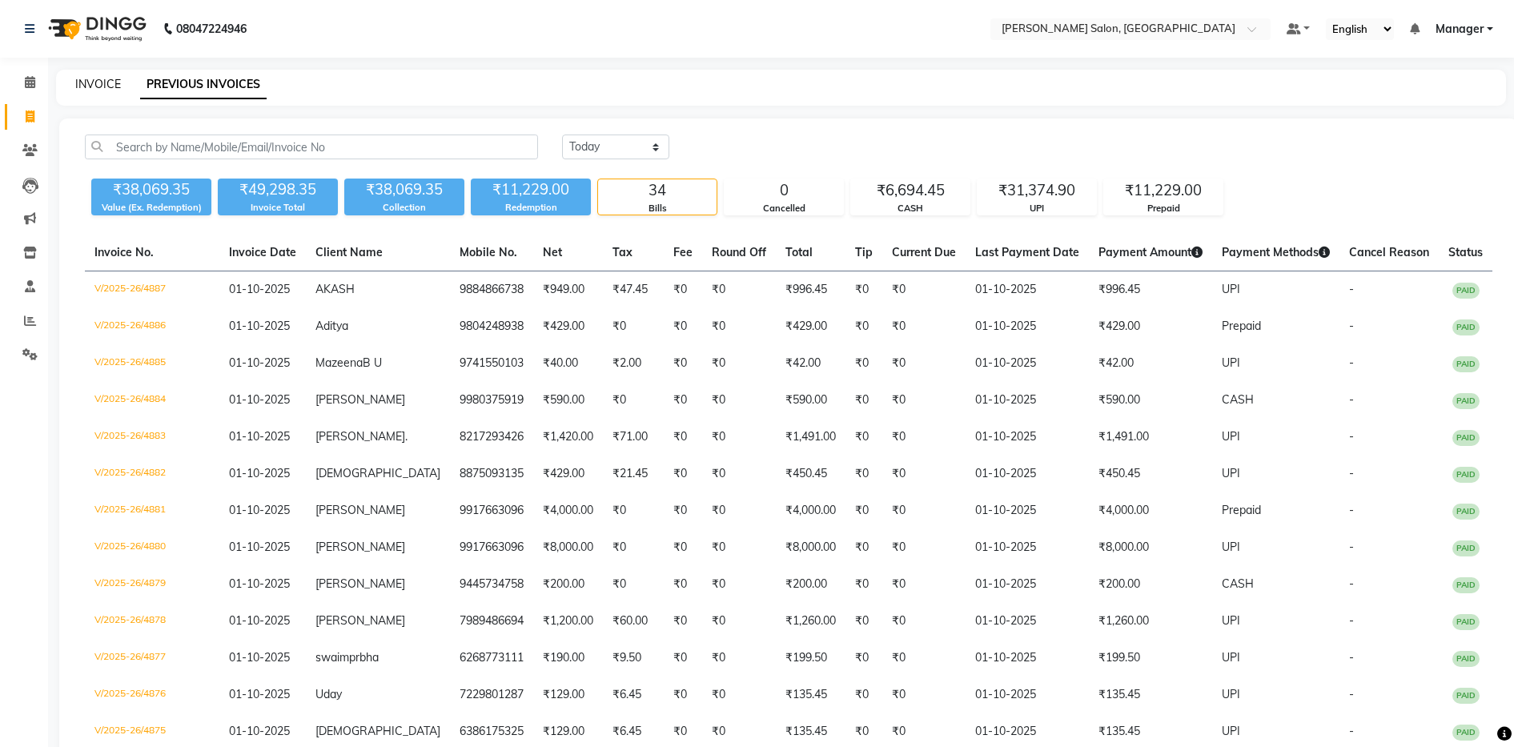
click at [90, 89] on link "INVOICE" at bounding box center [98, 84] width 46 height 14
select select "service"
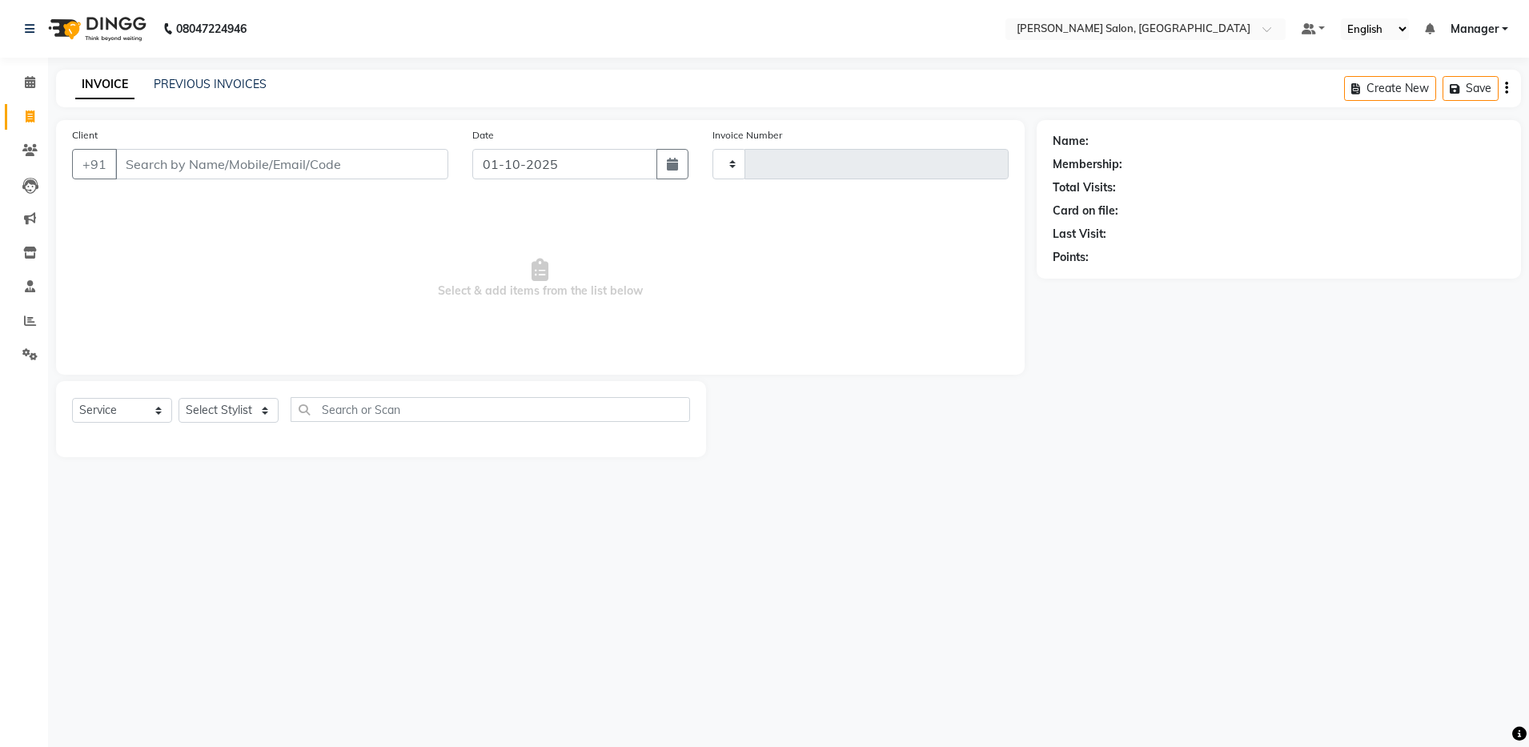
type input "4888"
select select "4781"
click at [235, 82] on link "PREVIOUS INVOICES" at bounding box center [210, 84] width 113 height 14
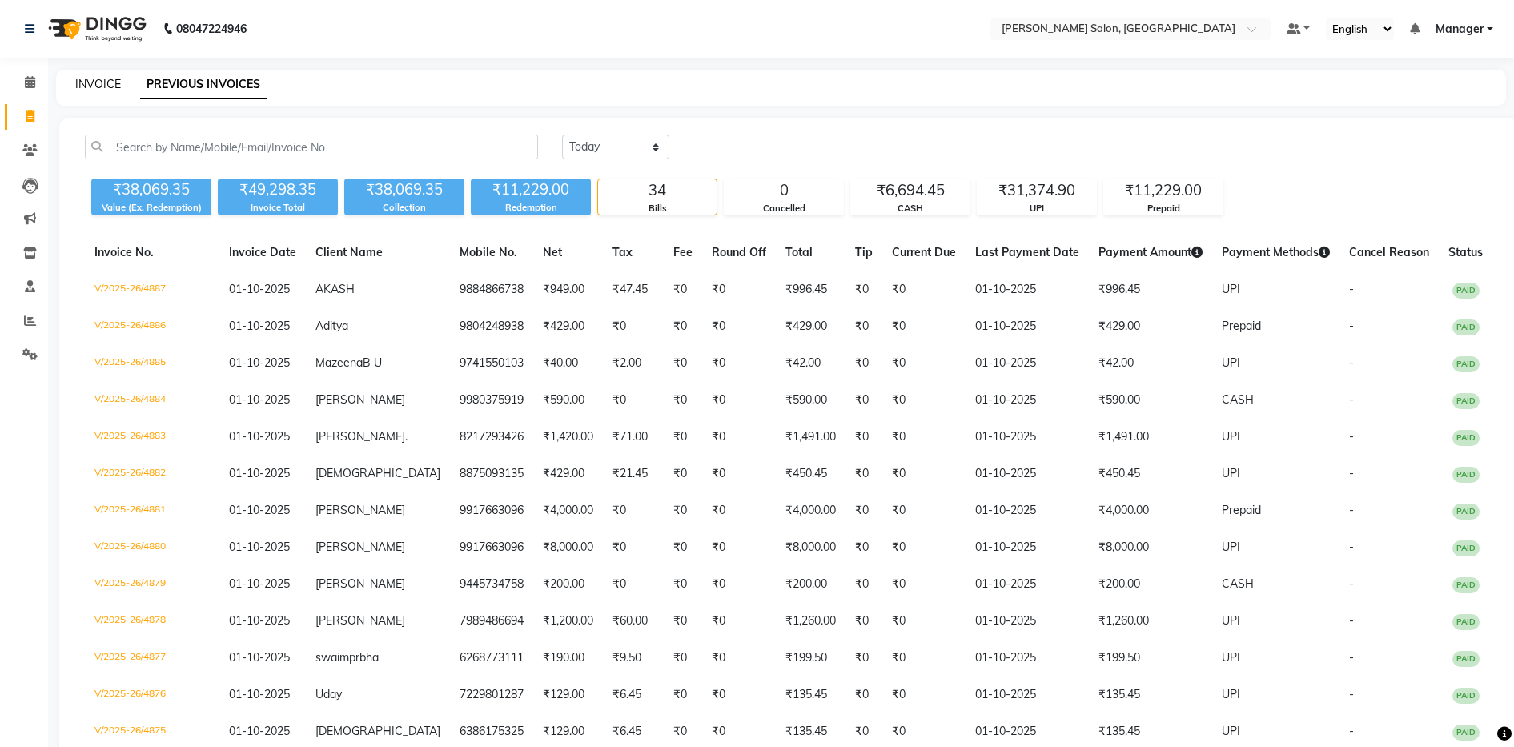
click at [96, 88] on link "INVOICE" at bounding box center [98, 84] width 46 height 14
select select "service"
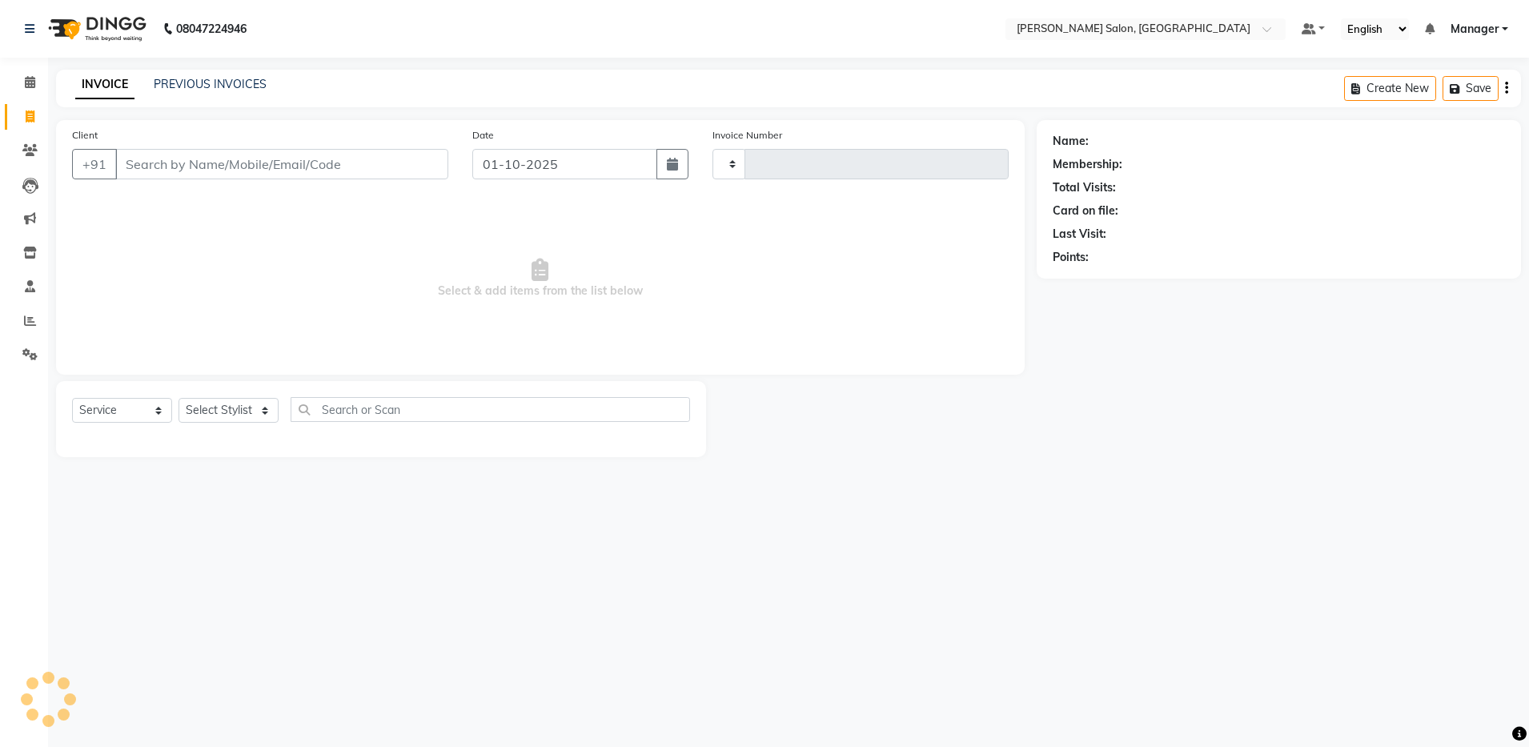
type input "4888"
select select "4781"
click at [241, 412] on select "Select Stylist" at bounding box center [229, 410] width 100 height 25
select select "69605"
click at [179, 398] on select "Select Stylist Aarthi Abhishek Aisha Barbhuiya Aman Arjun Viswanathan Deep dolm…" at bounding box center [229, 410] width 100 height 25
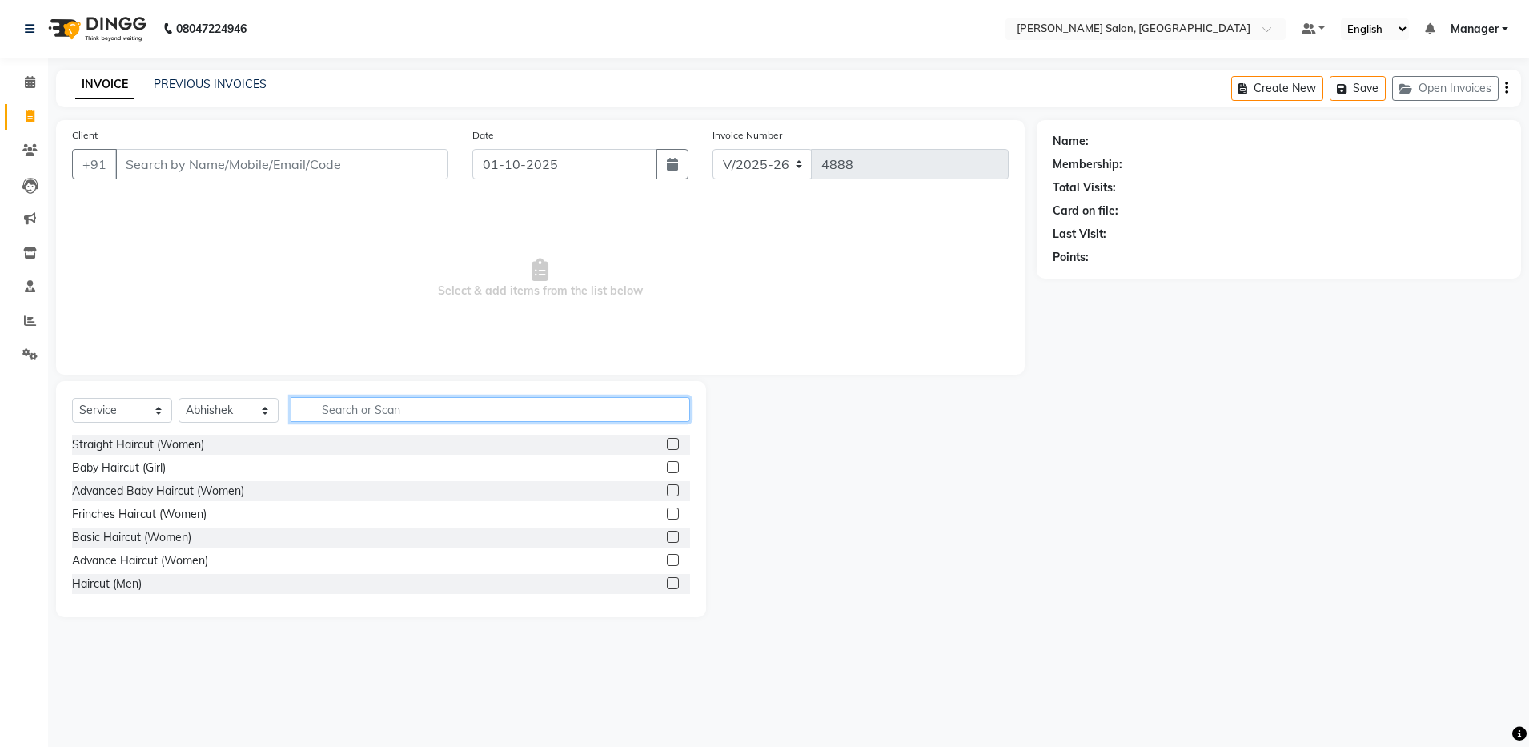
click at [341, 408] on input "text" at bounding box center [491, 409] width 400 height 25
type input "cut"
click at [667, 582] on label at bounding box center [673, 583] width 12 height 12
click at [667, 582] on input "checkbox" at bounding box center [672, 584] width 10 height 10
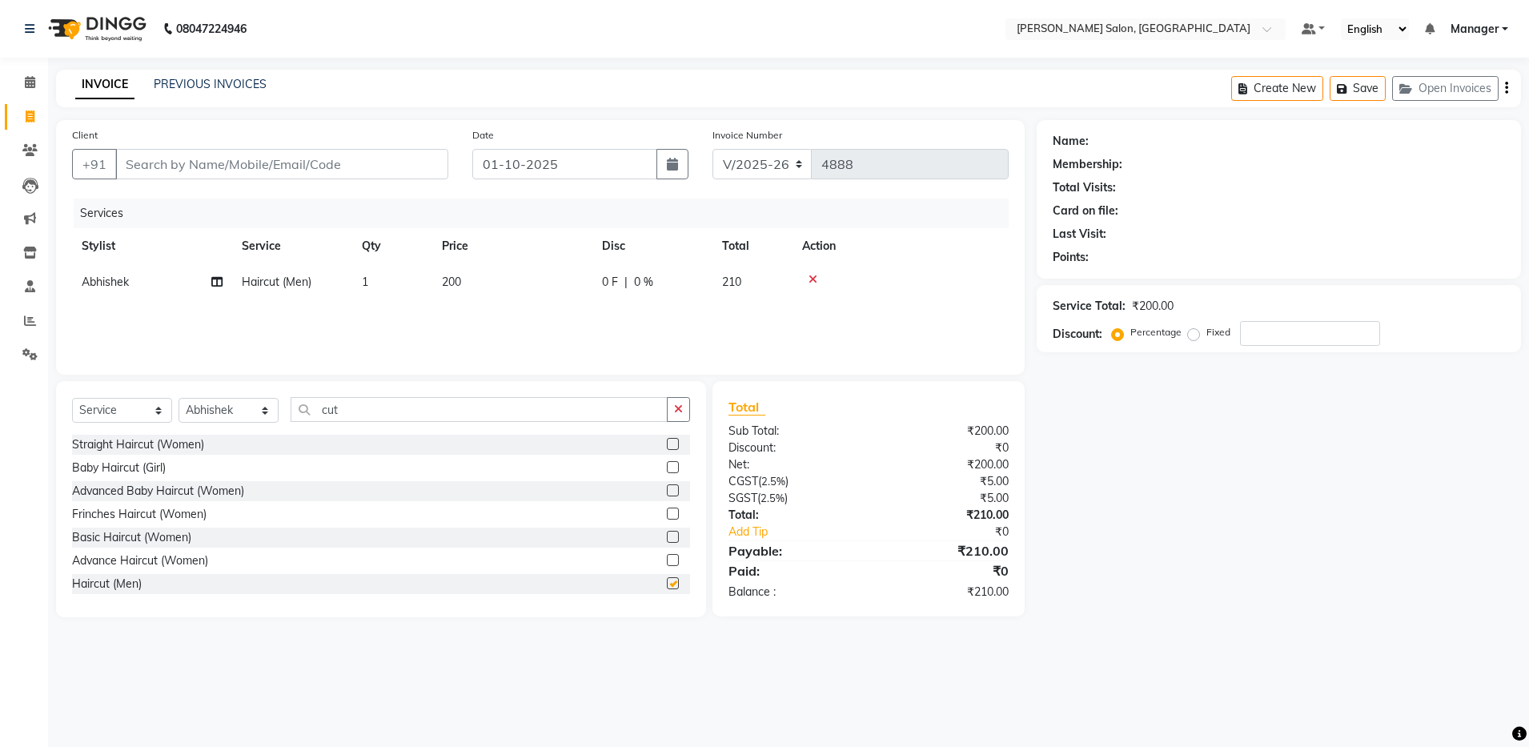
checkbox input "false"
click at [405, 406] on input "cut" at bounding box center [479, 409] width 377 height 25
type input "c"
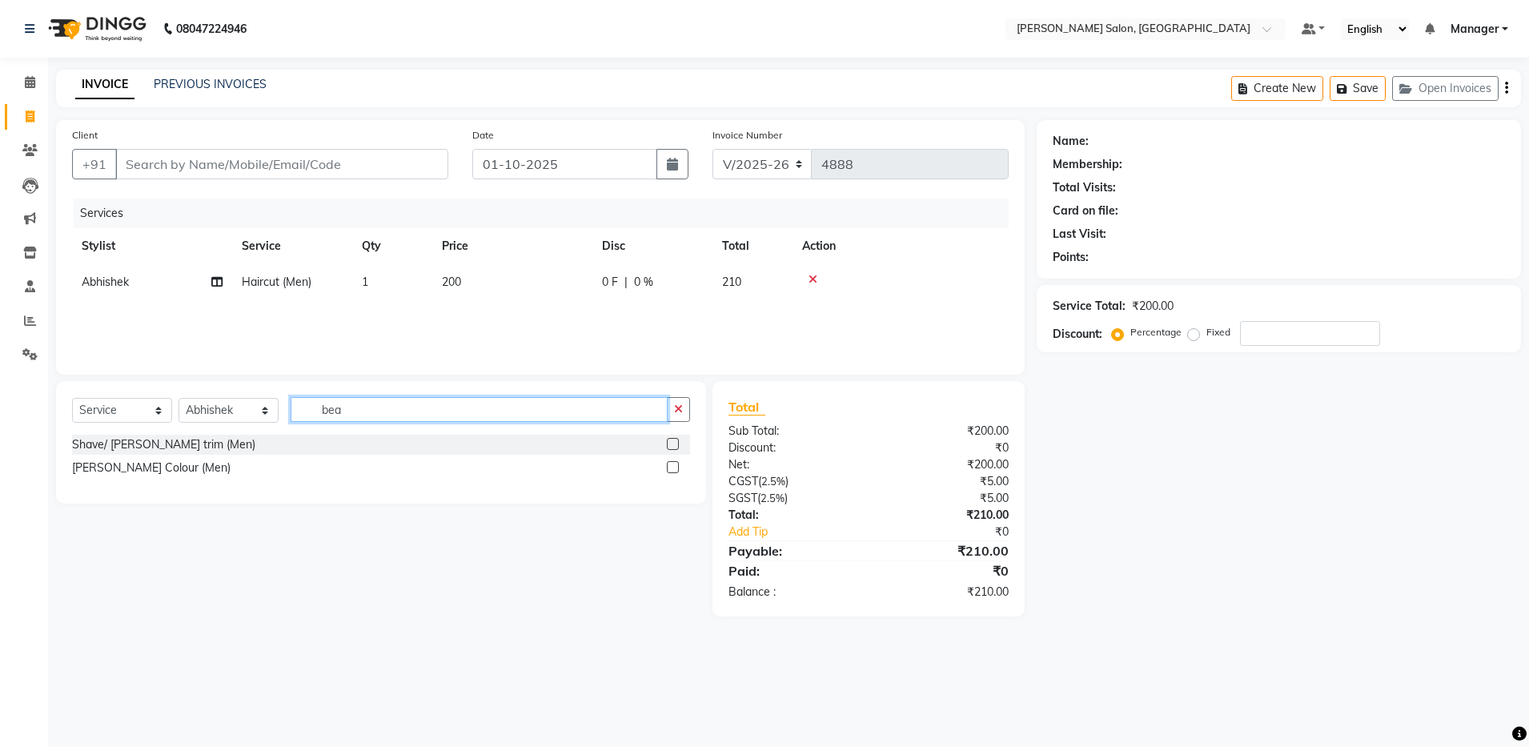
type input "bea"
click at [669, 445] on label at bounding box center [673, 444] width 12 height 12
click at [669, 445] on input "checkbox" at bounding box center [672, 445] width 10 height 10
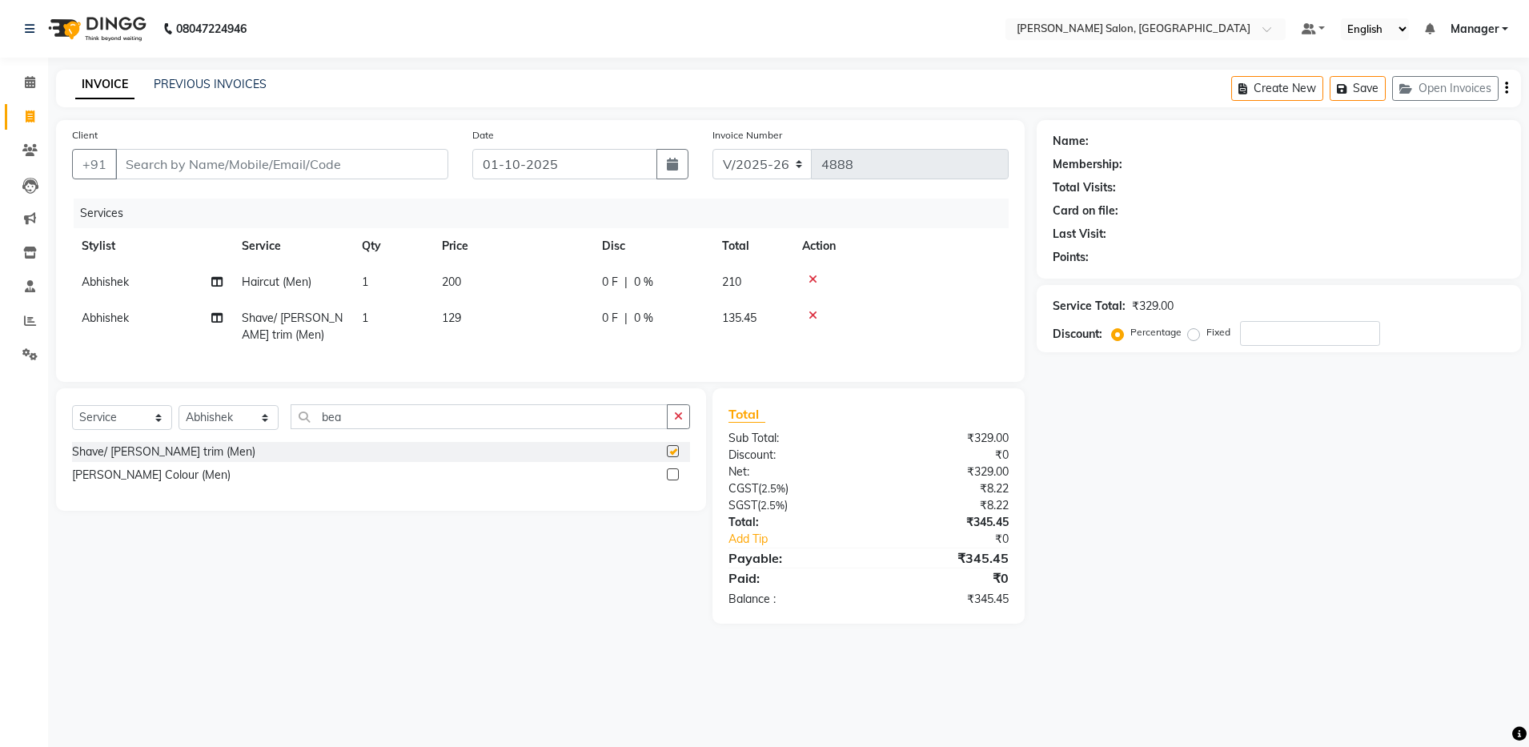
checkbox input "false"
click at [221, 430] on select "Select Stylist Aarthi Abhishek Aisha Barbhuiya Aman Arjun Viswanathan Deep dolm…" at bounding box center [229, 417] width 100 height 25
select select "71461"
click at [179, 420] on select "Select Stylist Aarthi Abhishek Aisha Barbhuiya Aman Arjun Viswanathan Deep dolm…" at bounding box center [229, 417] width 100 height 25
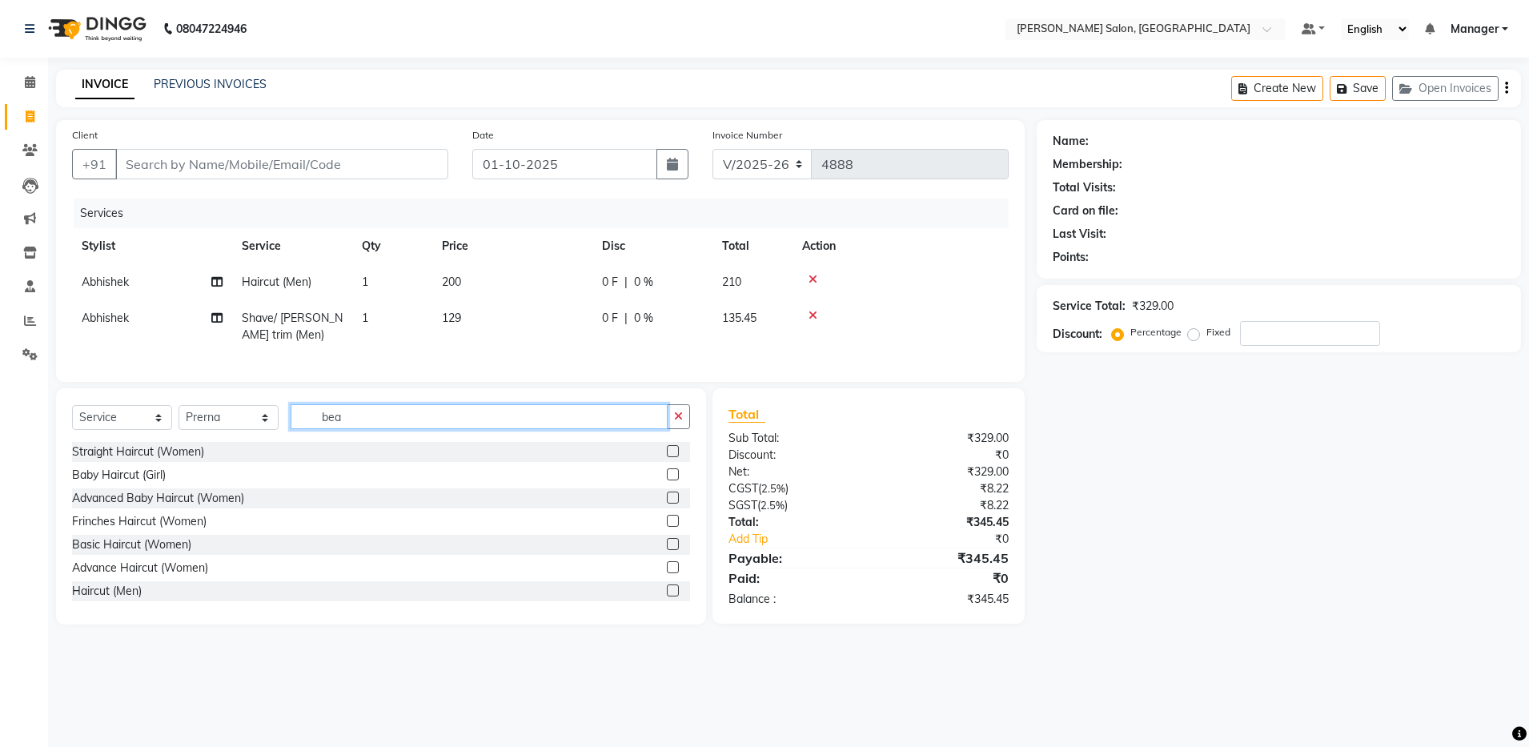
click at [365, 429] on input "bea" at bounding box center [479, 416] width 377 height 25
type input "b"
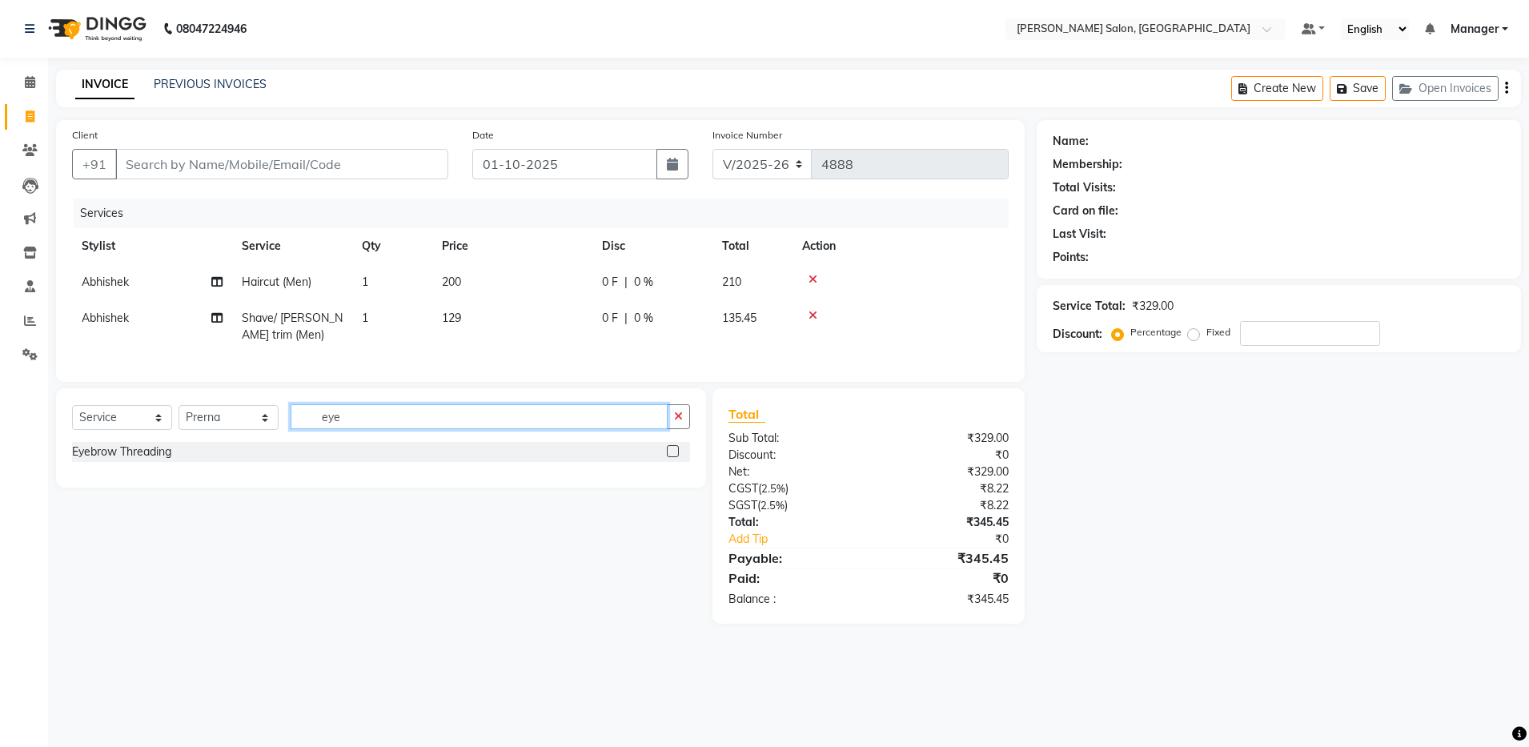
type input "eye"
click at [674, 457] on label at bounding box center [673, 451] width 12 height 12
click at [674, 457] on input "checkbox" at bounding box center [672, 452] width 10 height 10
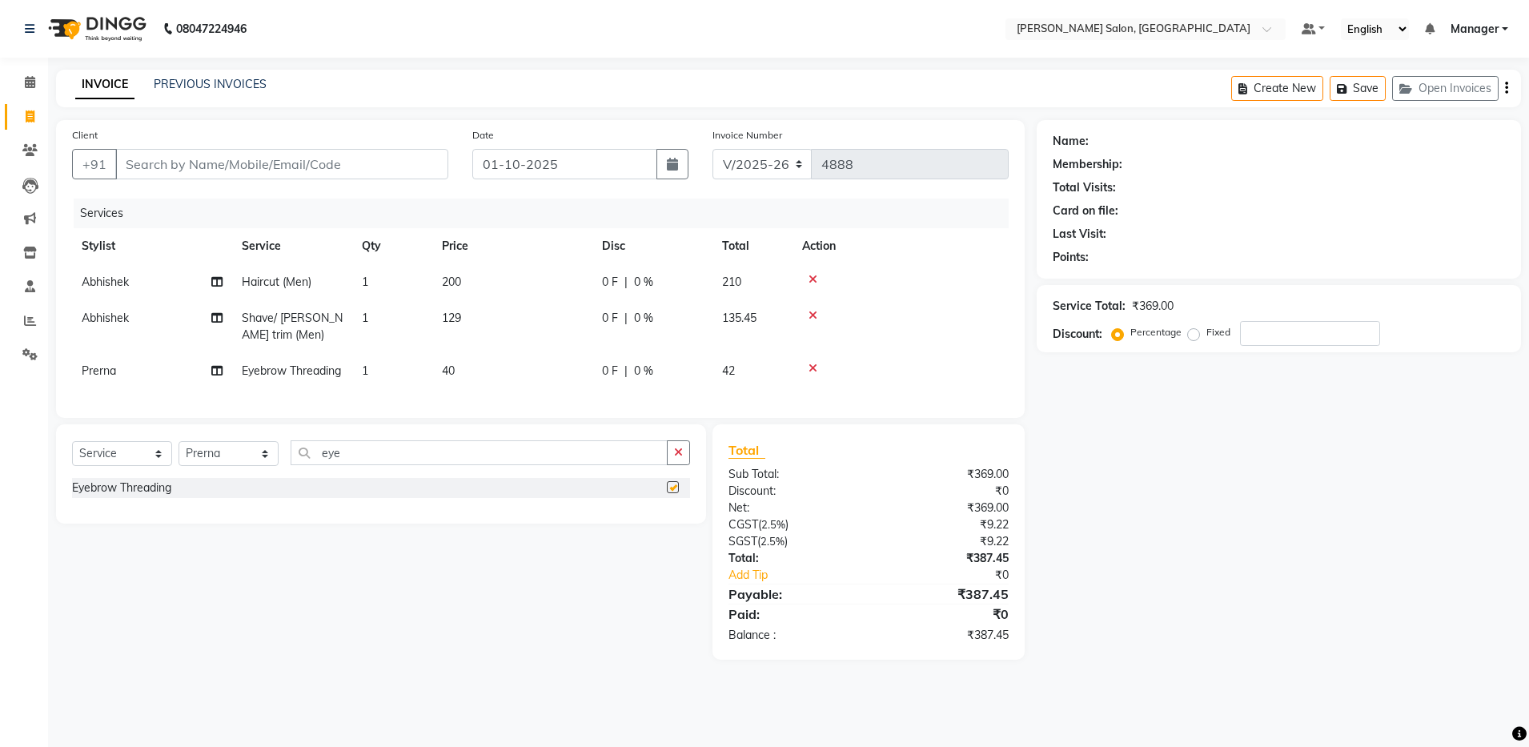
checkbox input "false"
click at [775, 482] on div "Name: Membership: Total Visits: Card on file: Last Visit: Points: Service Total…" at bounding box center [1285, 390] width 496 height 540
click at [166, 163] on input "Client" at bounding box center [281, 164] width 333 height 30
type input "8"
type input "0"
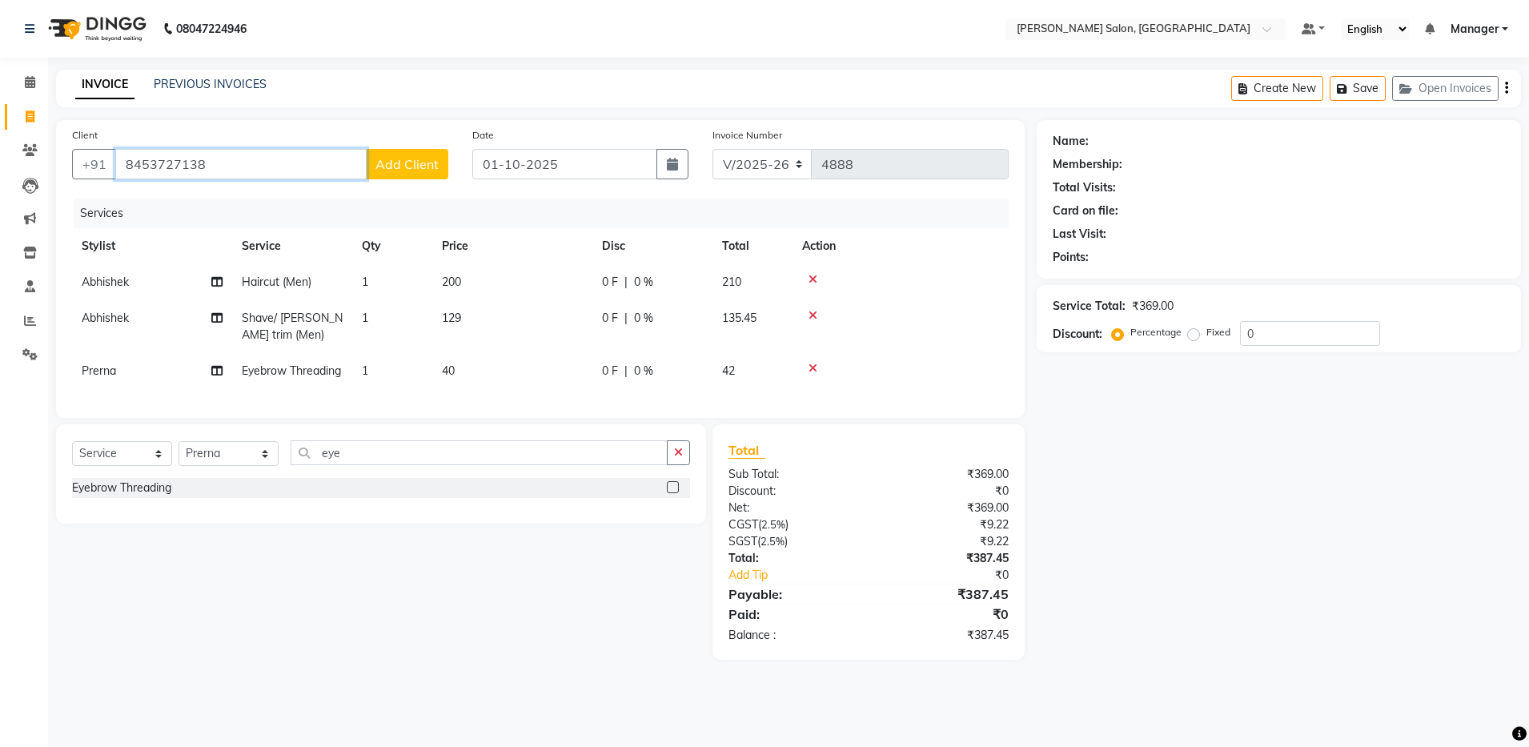
type input "8453727138"
click at [411, 167] on span "Add Client" at bounding box center [407, 164] width 63 height 16
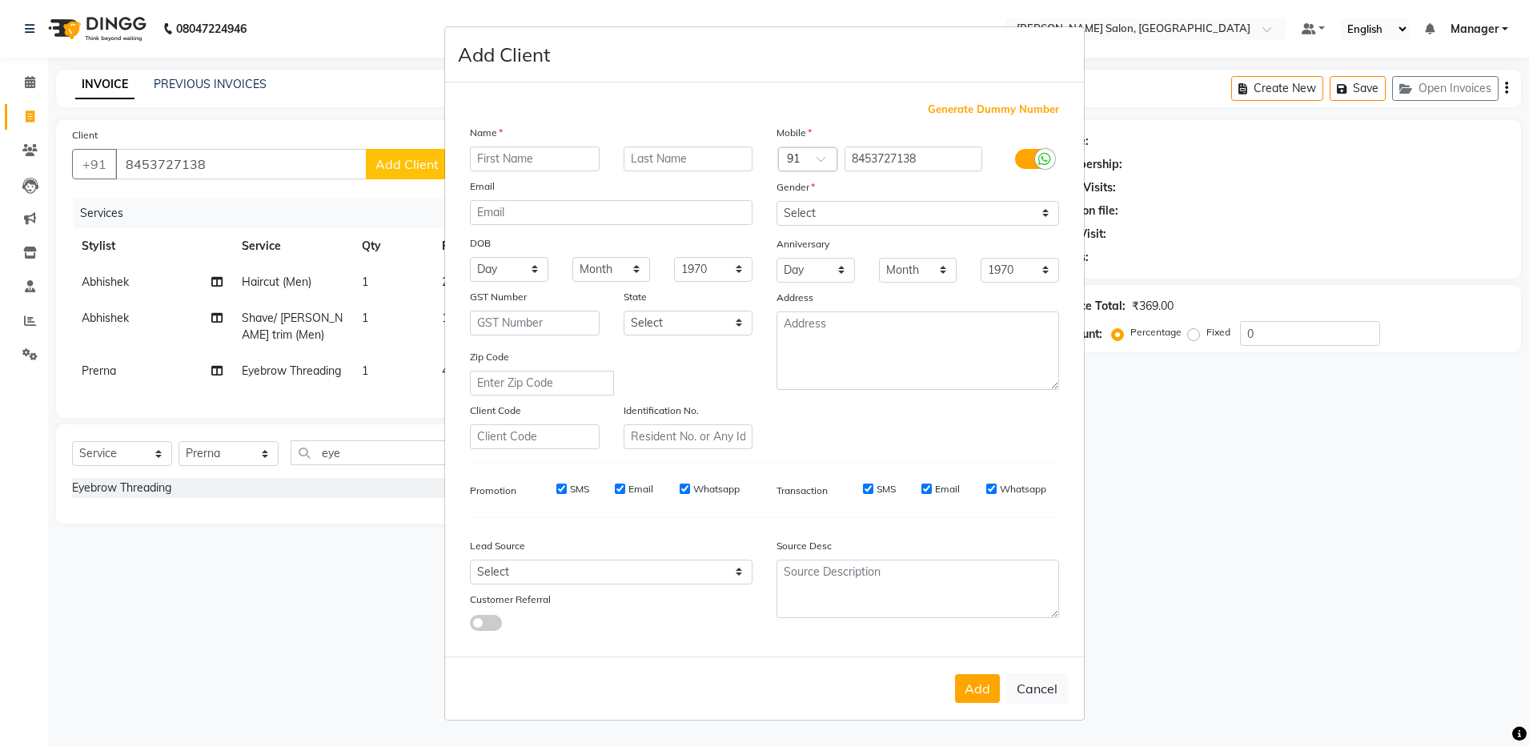
click at [532, 159] on input "text" at bounding box center [535, 159] width 130 height 25
type input "ajay"
click at [775, 202] on select "Select Male Female Other Prefer Not To Say" at bounding box center [918, 213] width 283 height 25
select select "male"
click at [775, 201] on select "Select Male Female Other Prefer Not To Say" at bounding box center [918, 213] width 283 height 25
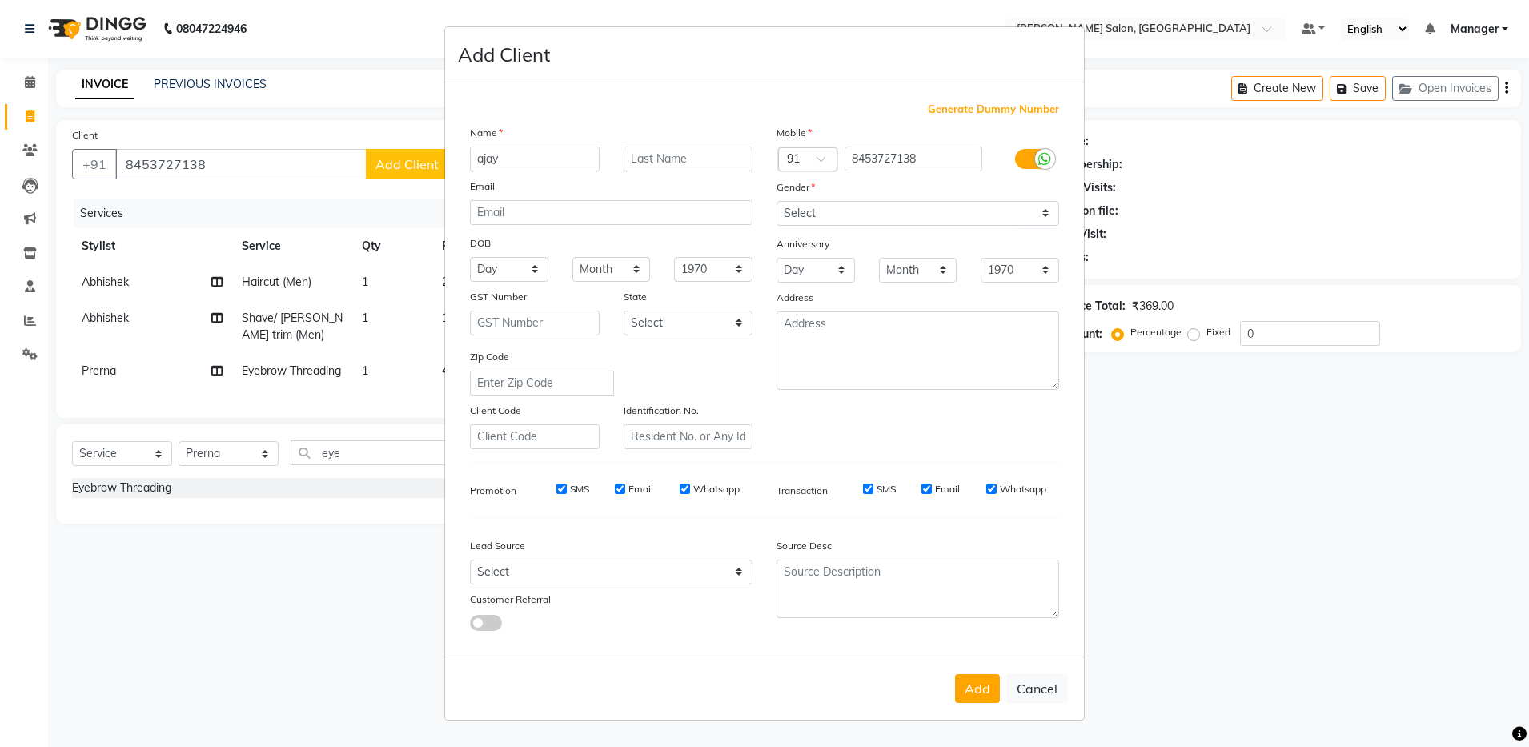
click at [775, 255] on div "Anniversary" at bounding box center [918, 245] width 307 height 26
click at [775, 693] on button "Add" at bounding box center [977, 688] width 45 height 29
select select
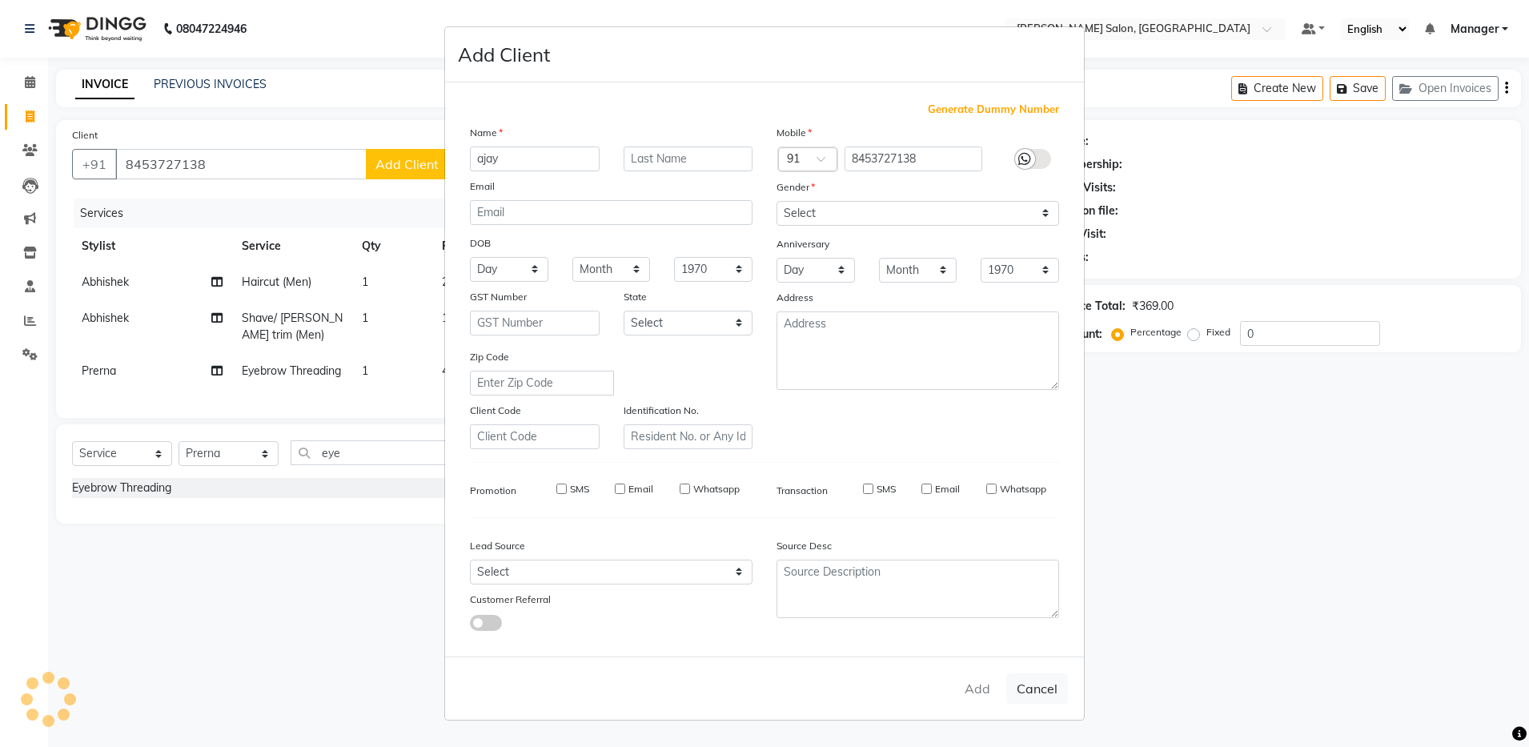
select select
checkbox input "false"
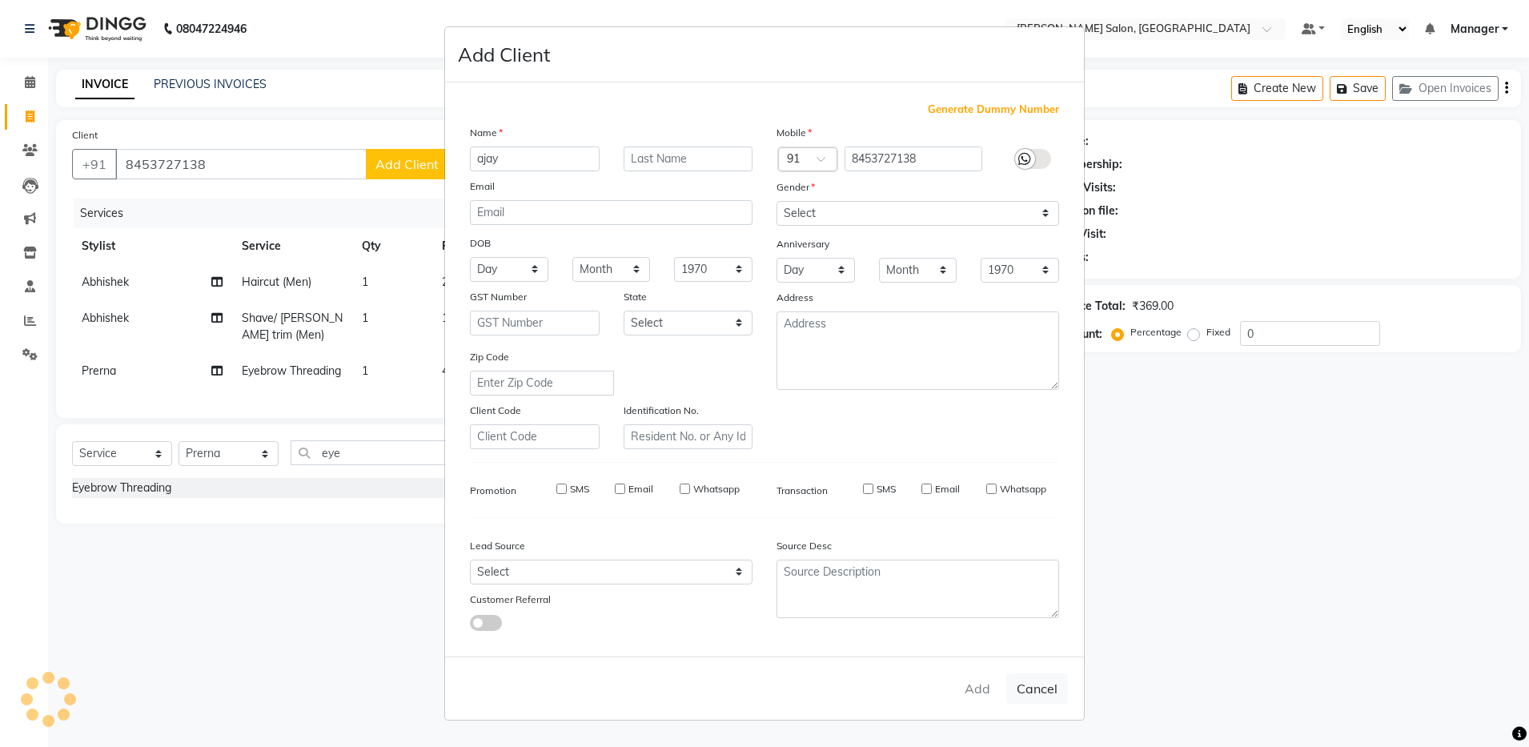
checkbox input "false"
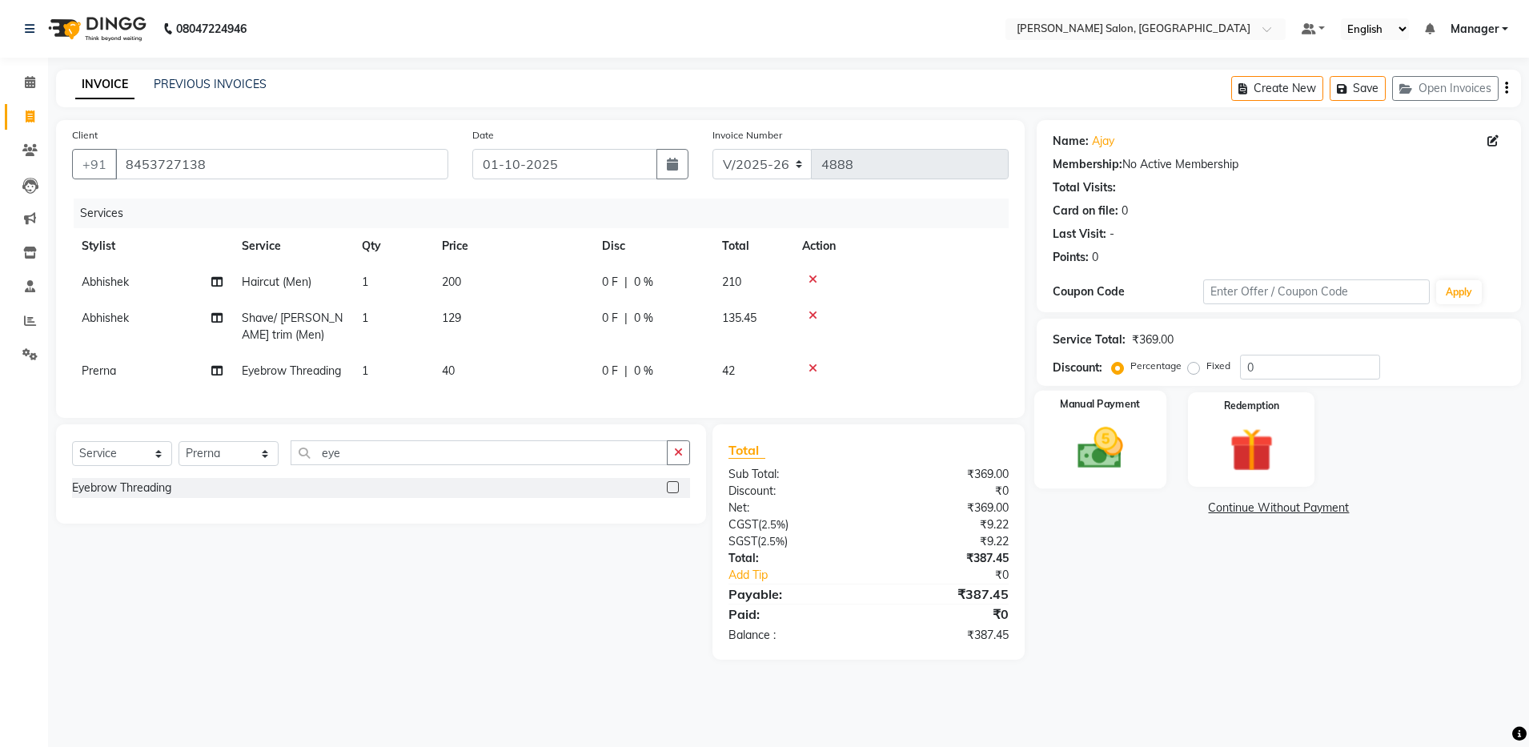
click at [775, 398] on label "Manual Payment" at bounding box center [1100, 404] width 80 height 15
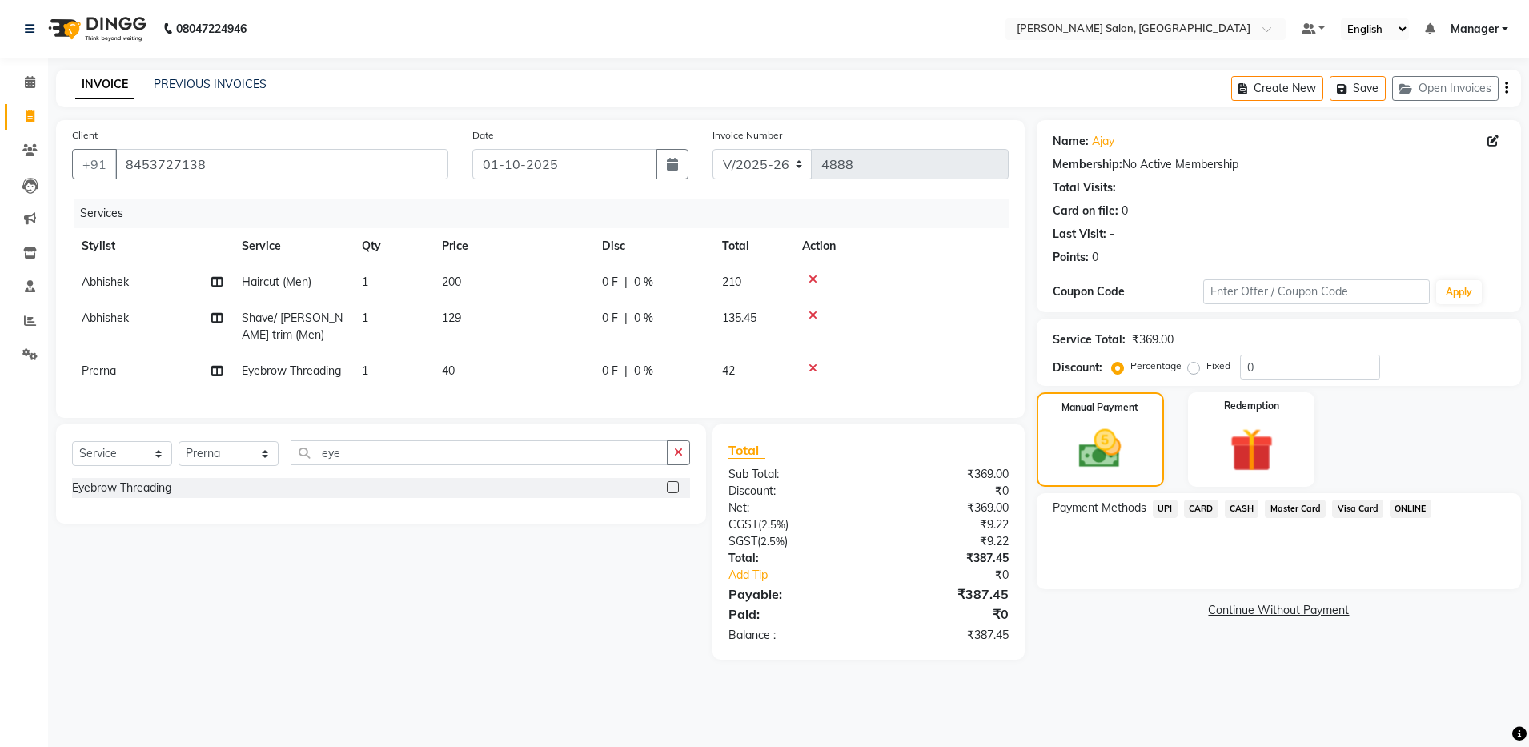
click at [775, 504] on span "CARD" at bounding box center [1201, 509] width 34 height 18
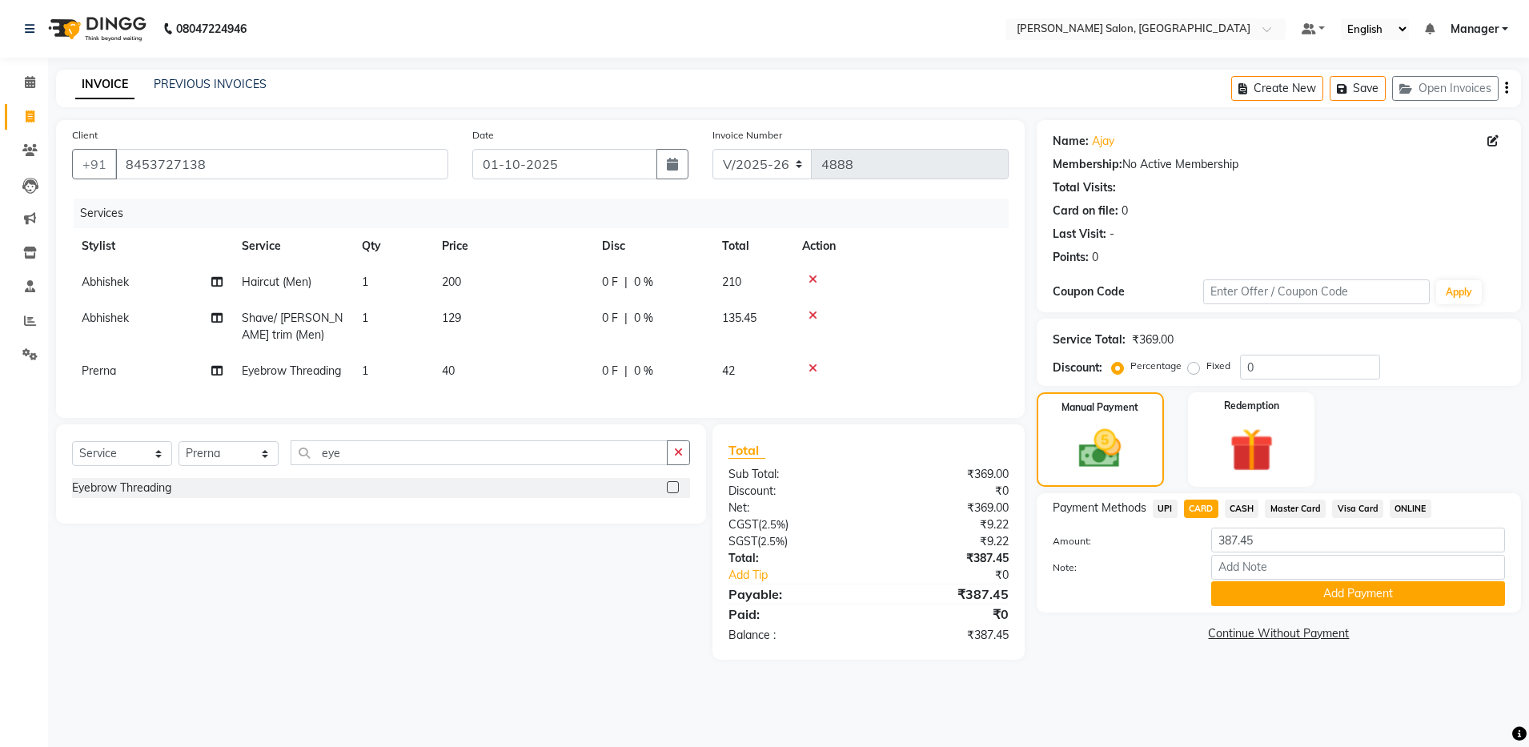
drag, startPoint x: 1276, startPoint y: 604, endPoint x: 1419, endPoint y: 451, distance: 209.1
click at [775, 451] on div "Name: Ajay Membership: No Active Membership Total Visits: Card on file: 0 Last …" at bounding box center [1285, 390] width 496 height 540
click at [775, 595] on button "Add Payment" at bounding box center [1359, 593] width 294 height 25
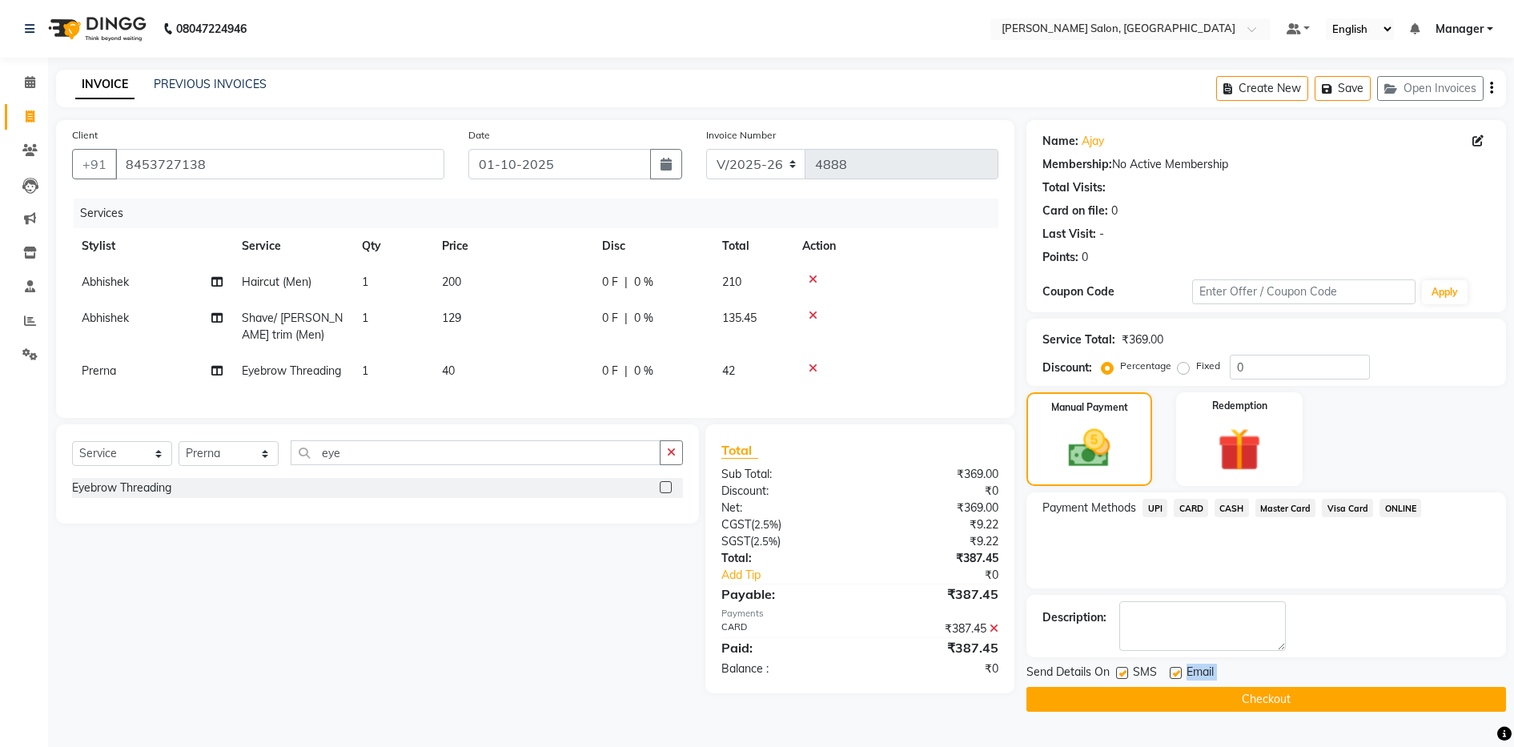
drag, startPoint x: 1174, startPoint y: 677, endPoint x: 1172, endPoint y: 700, distance: 22.5
click at [775, 700] on div "Send Details On SMS Email Checkout" at bounding box center [1267, 688] width 480 height 48
click at [775, 700] on button "Checkout" at bounding box center [1267, 699] width 480 height 25
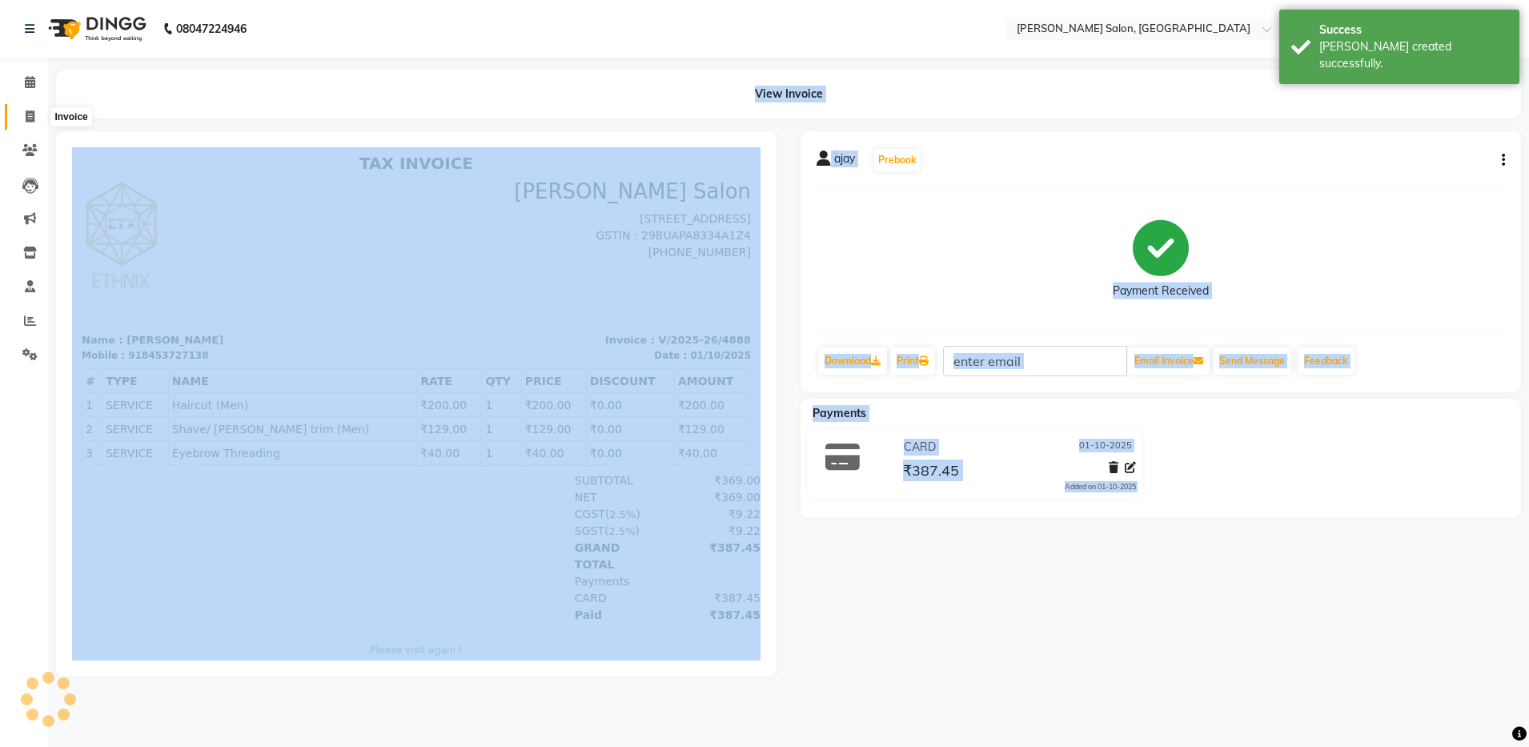
click at [34, 119] on icon at bounding box center [30, 117] width 9 height 12
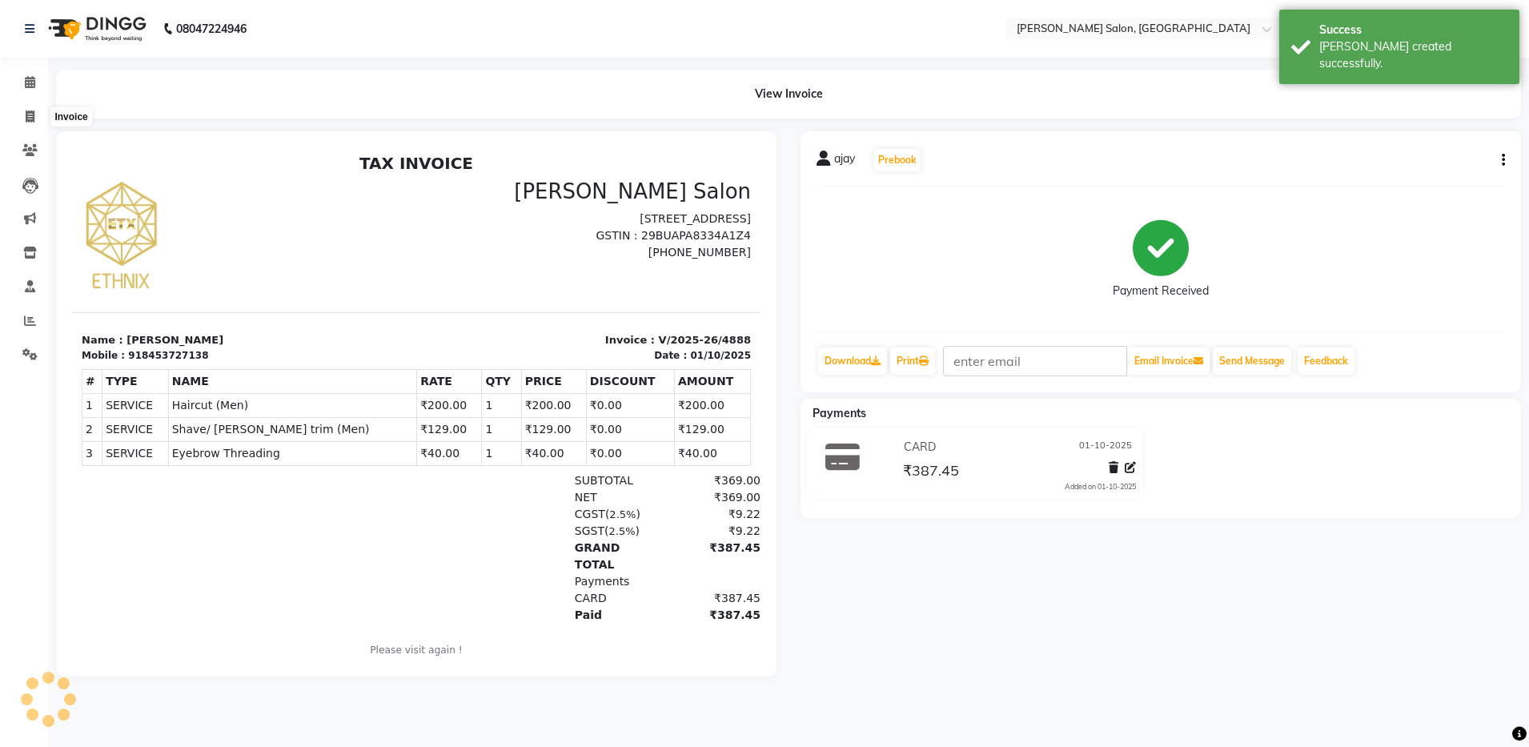
select select "service"
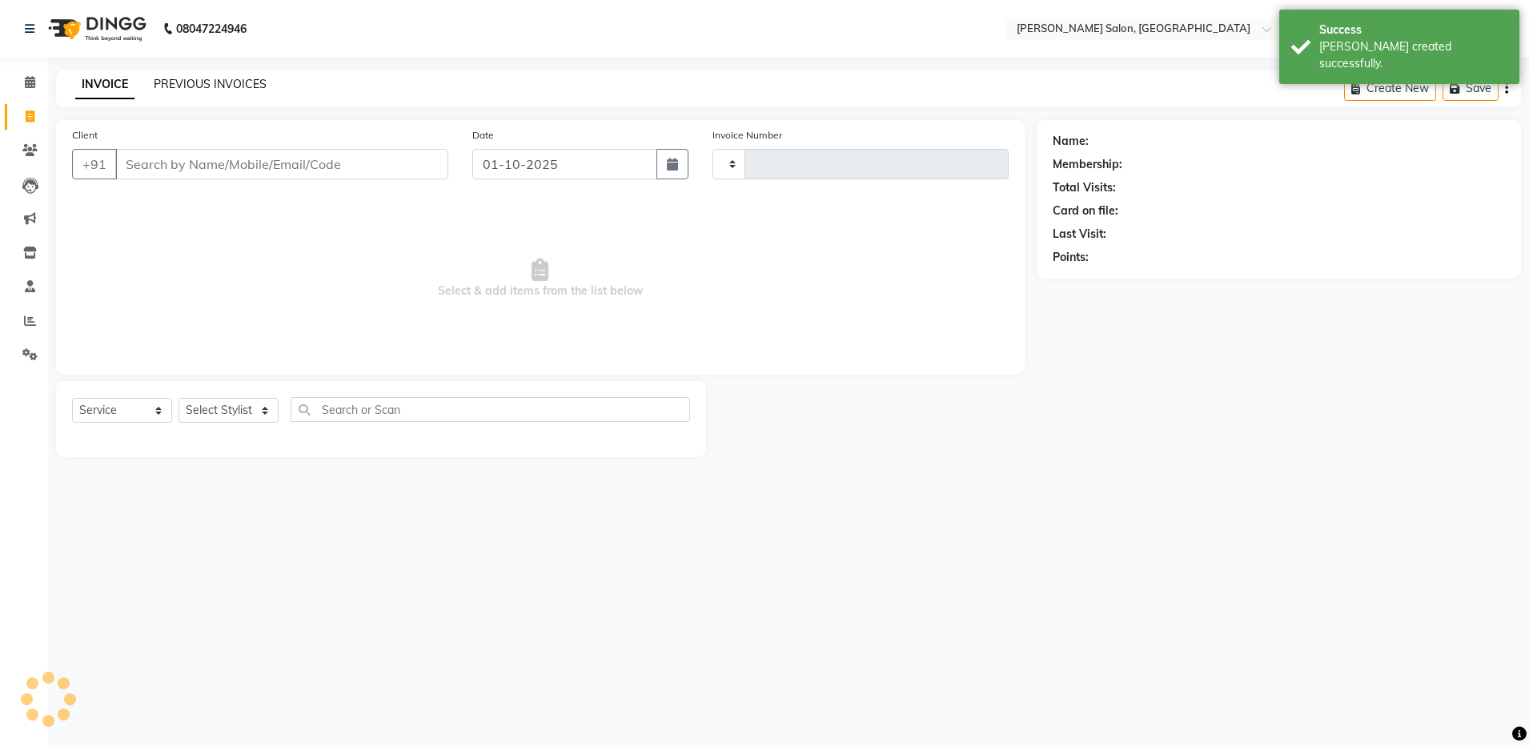
type input "4889"
select select "4781"
click at [223, 90] on link "PREVIOUS INVOICES" at bounding box center [210, 84] width 113 height 14
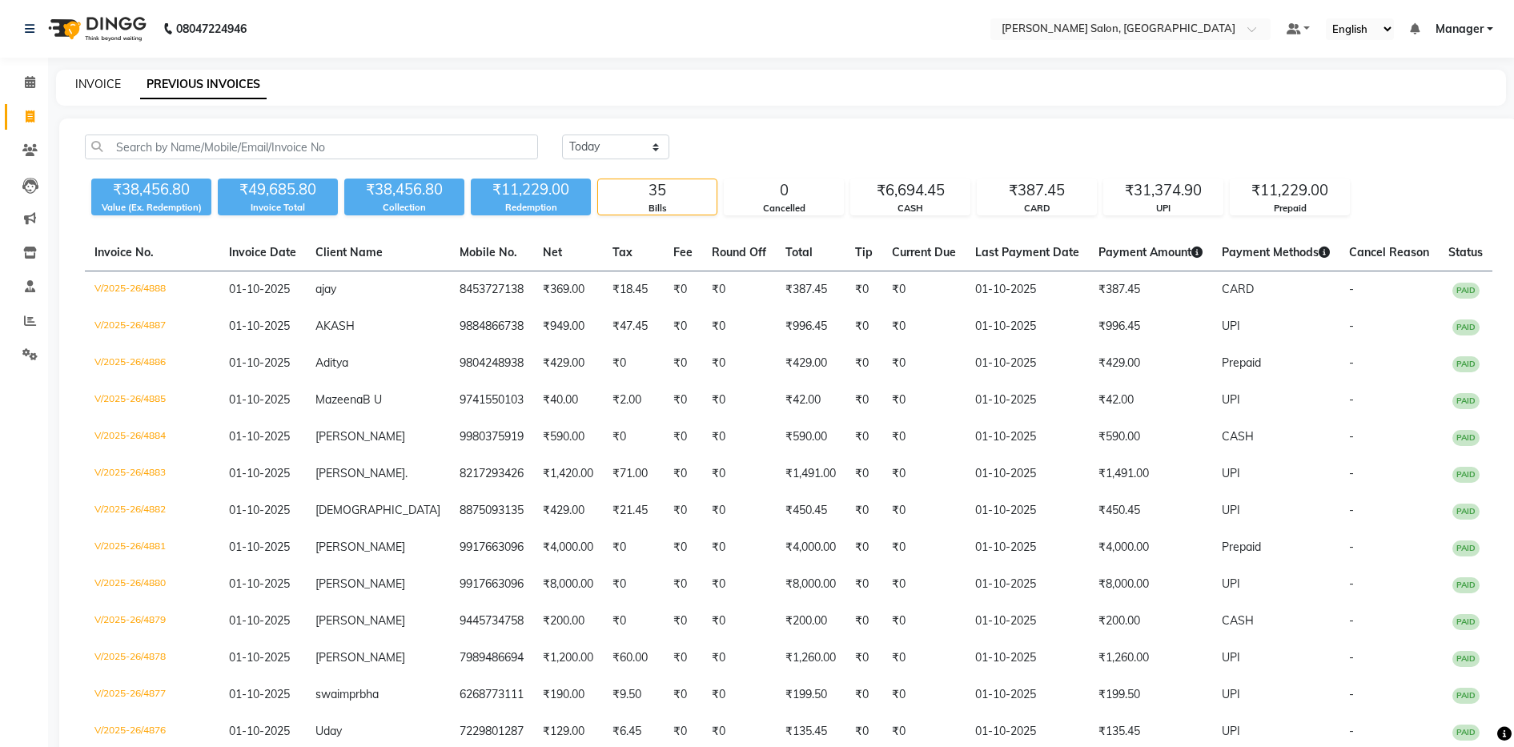
click at [107, 84] on link "INVOICE" at bounding box center [98, 84] width 46 height 14
select select "service"
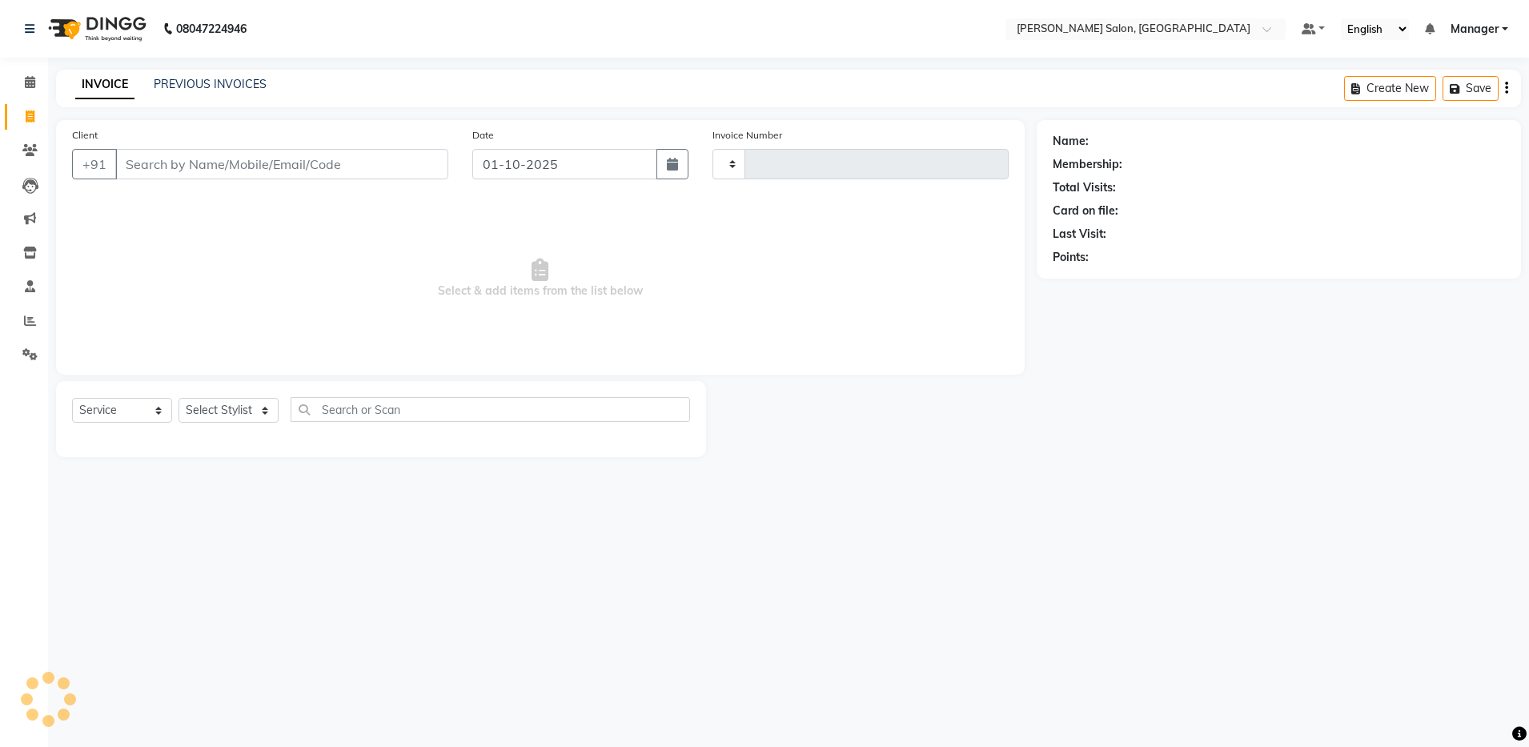
type input "4889"
select select "4781"
click at [31, 315] on icon at bounding box center [30, 321] width 12 height 12
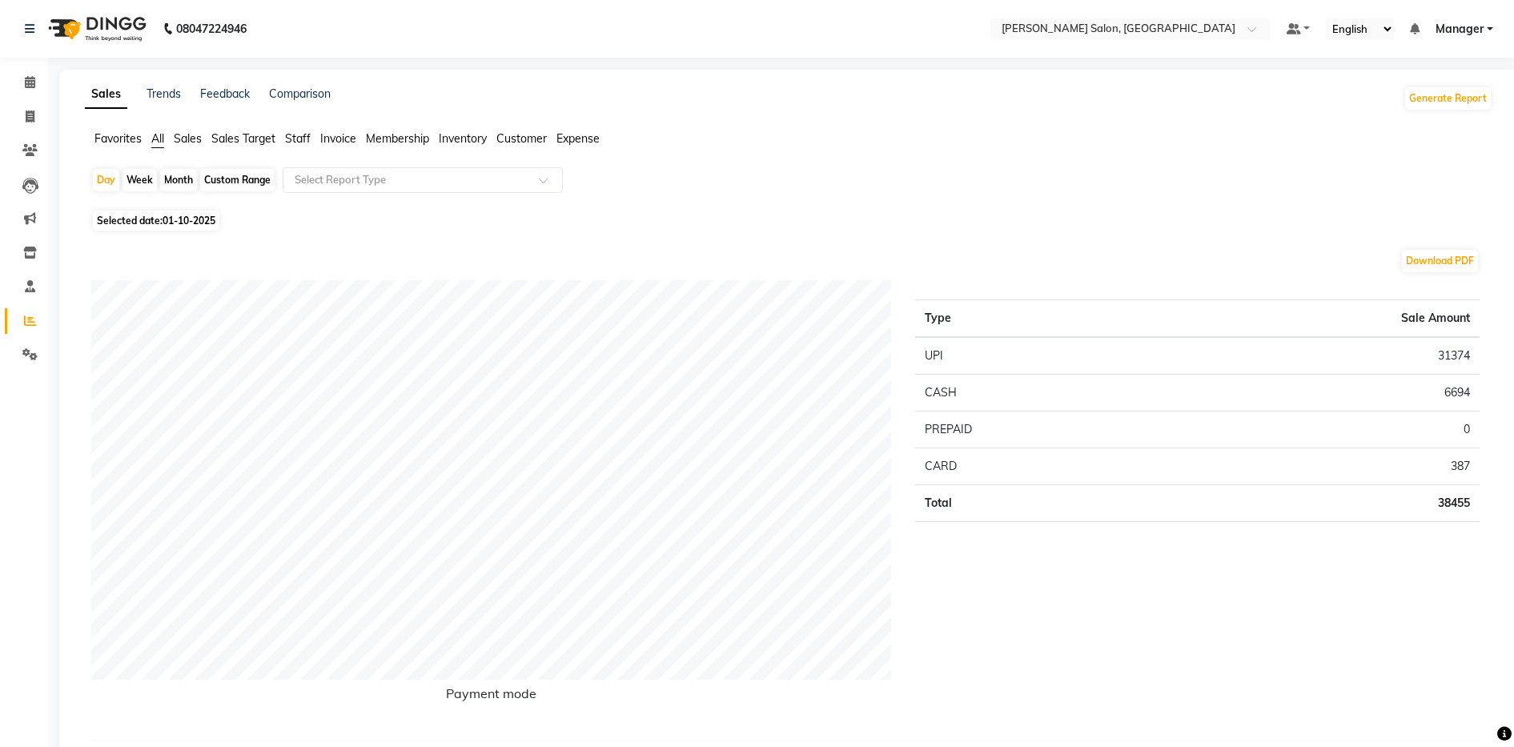
click at [593, 137] on span "Expense" at bounding box center [578, 138] width 43 height 14
click at [578, 135] on span "Expense" at bounding box center [578, 138] width 43 height 14
click at [484, 185] on input "text" at bounding box center [406, 180] width 231 height 16
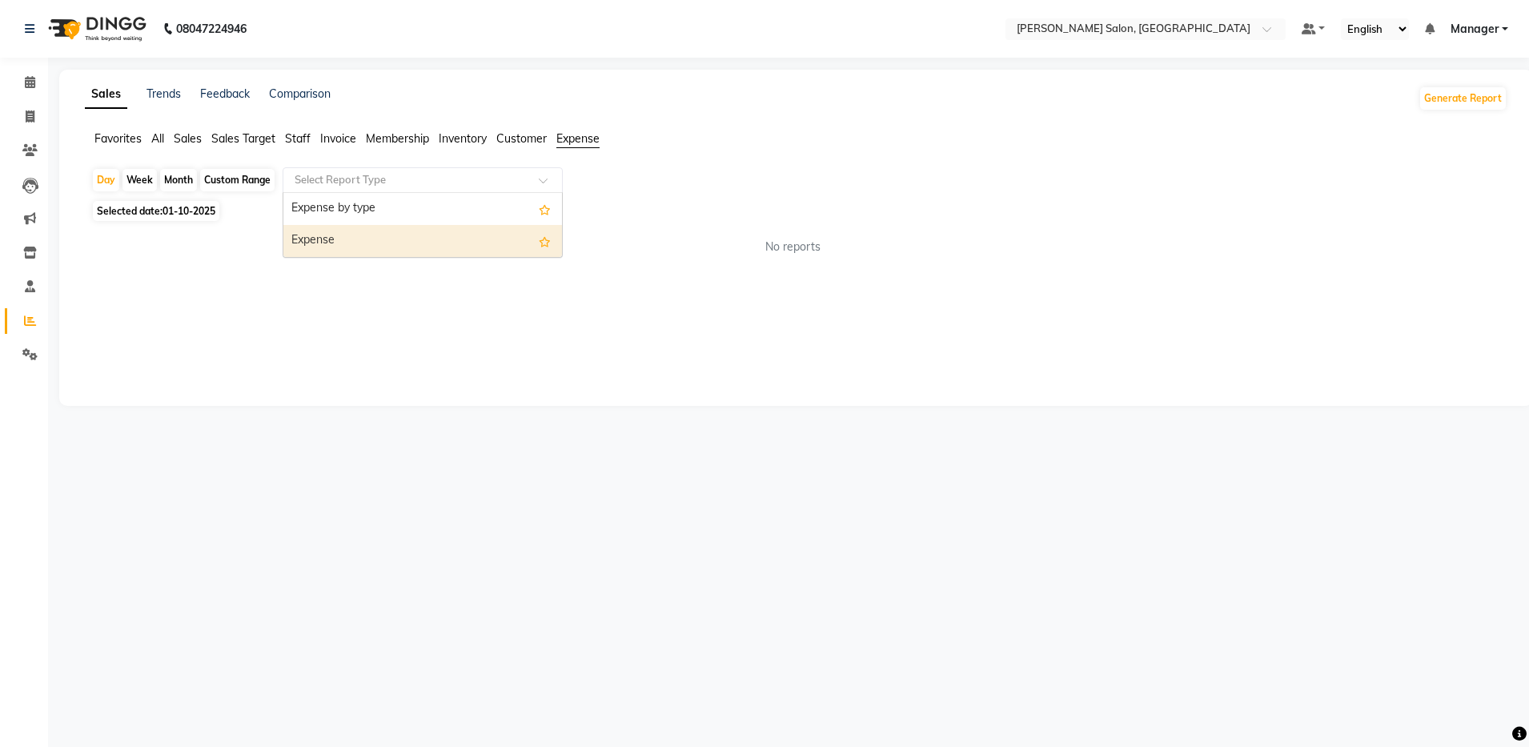
click at [414, 238] on div "Expense" at bounding box center [422, 241] width 279 height 32
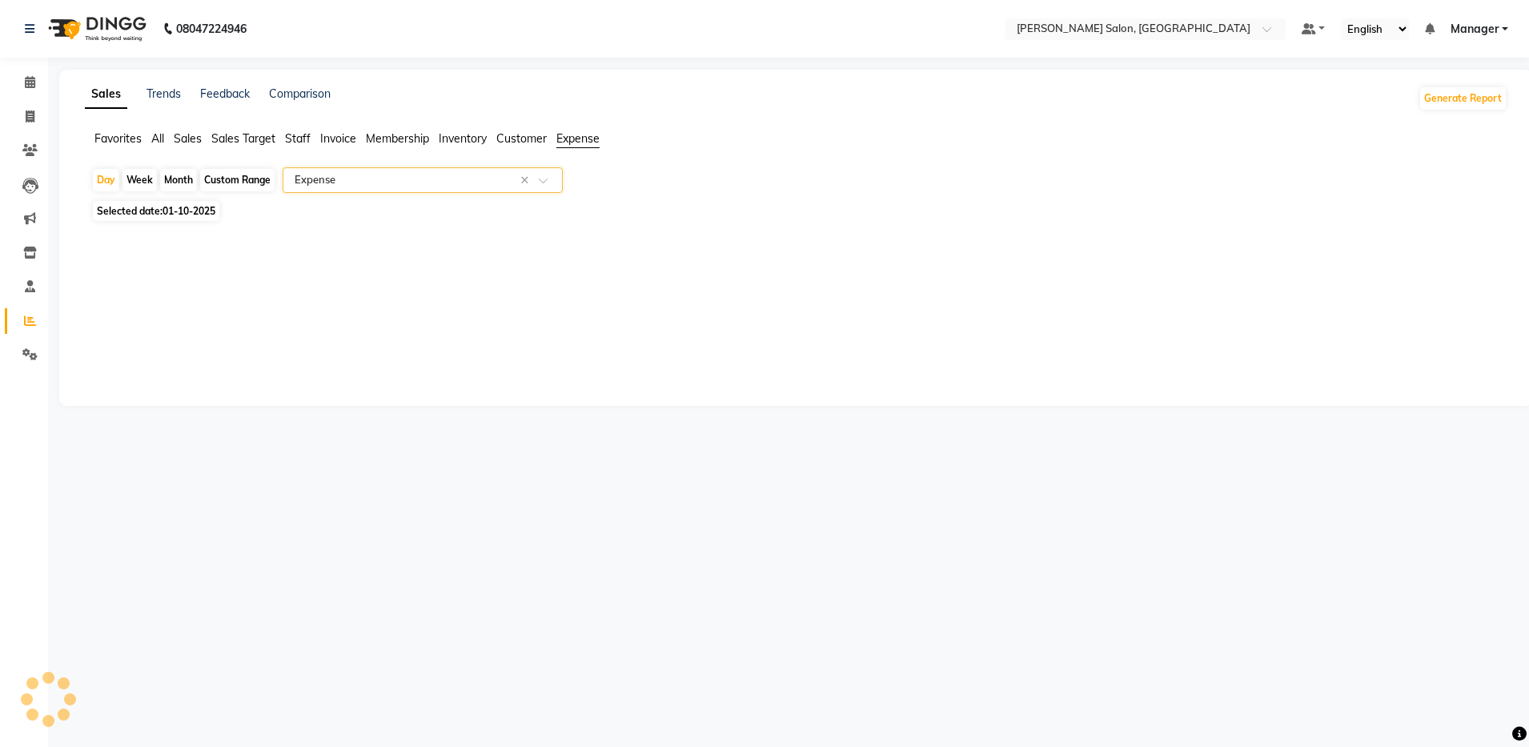
select select "full_report"
select select "csv"
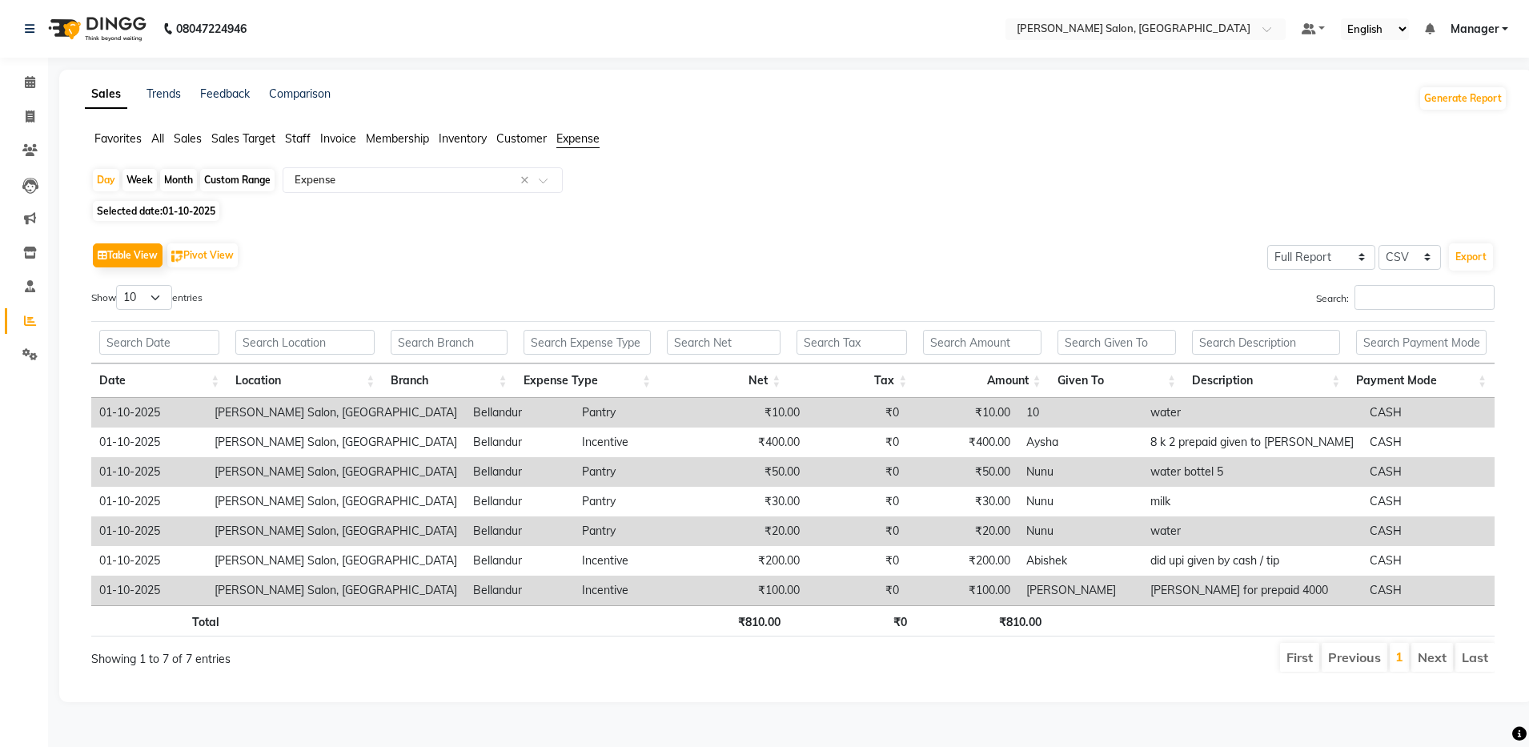
click at [775, 119] on div "Sales Trends Feedback Comparison Generate Report Favorites All Sales Sales Targ…" at bounding box center [796, 386] width 1474 height 633
drag, startPoint x: 307, startPoint y: 279, endPoint x: 163, endPoint y: 195, distance: 166.2
click at [163, 195] on div "Day Week Month Custom Range Select Report Type × Expense × Selected date: 01-10…" at bounding box center [796, 426] width 1423 height 519
drag, startPoint x: 163, startPoint y: 195, endPoint x: 31, endPoint y: 291, distance: 163.4
click at [31, 291] on icon at bounding box center [30, 286] width 10 height 12
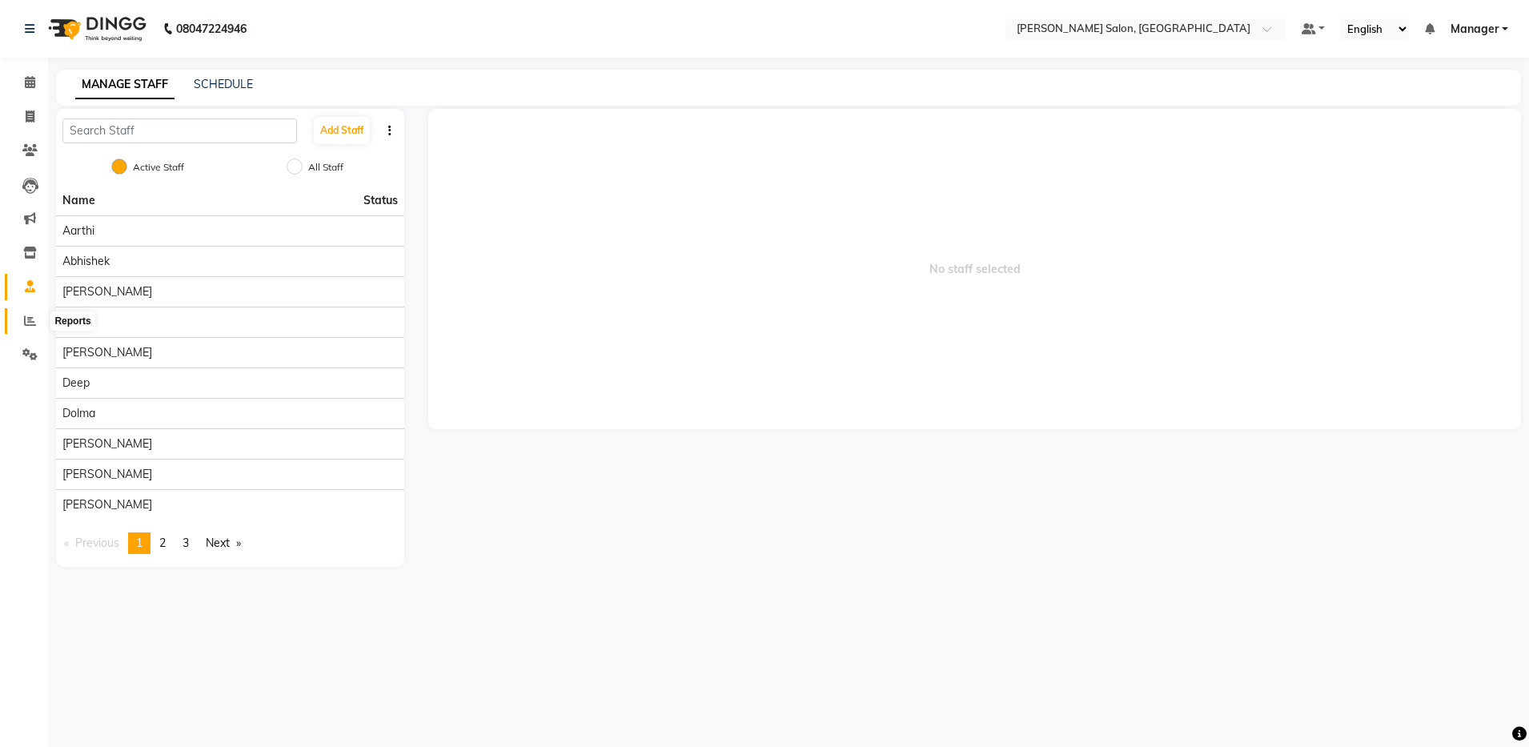
click at [27, 319] on icon at bounding box center [30, 321] width 12 height 12
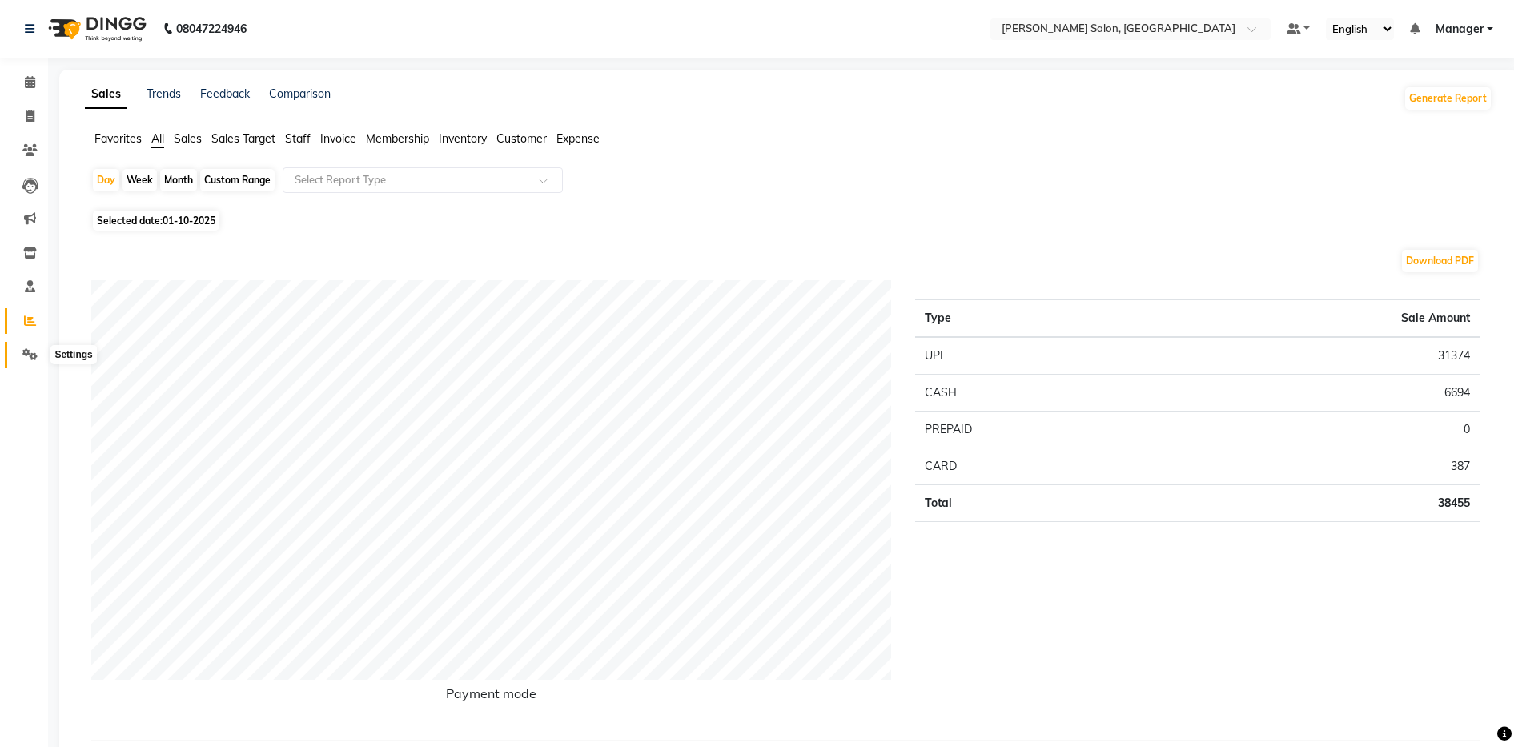
click at [36, 357] on icon at bounding box center [29, 354] width 15 height 12
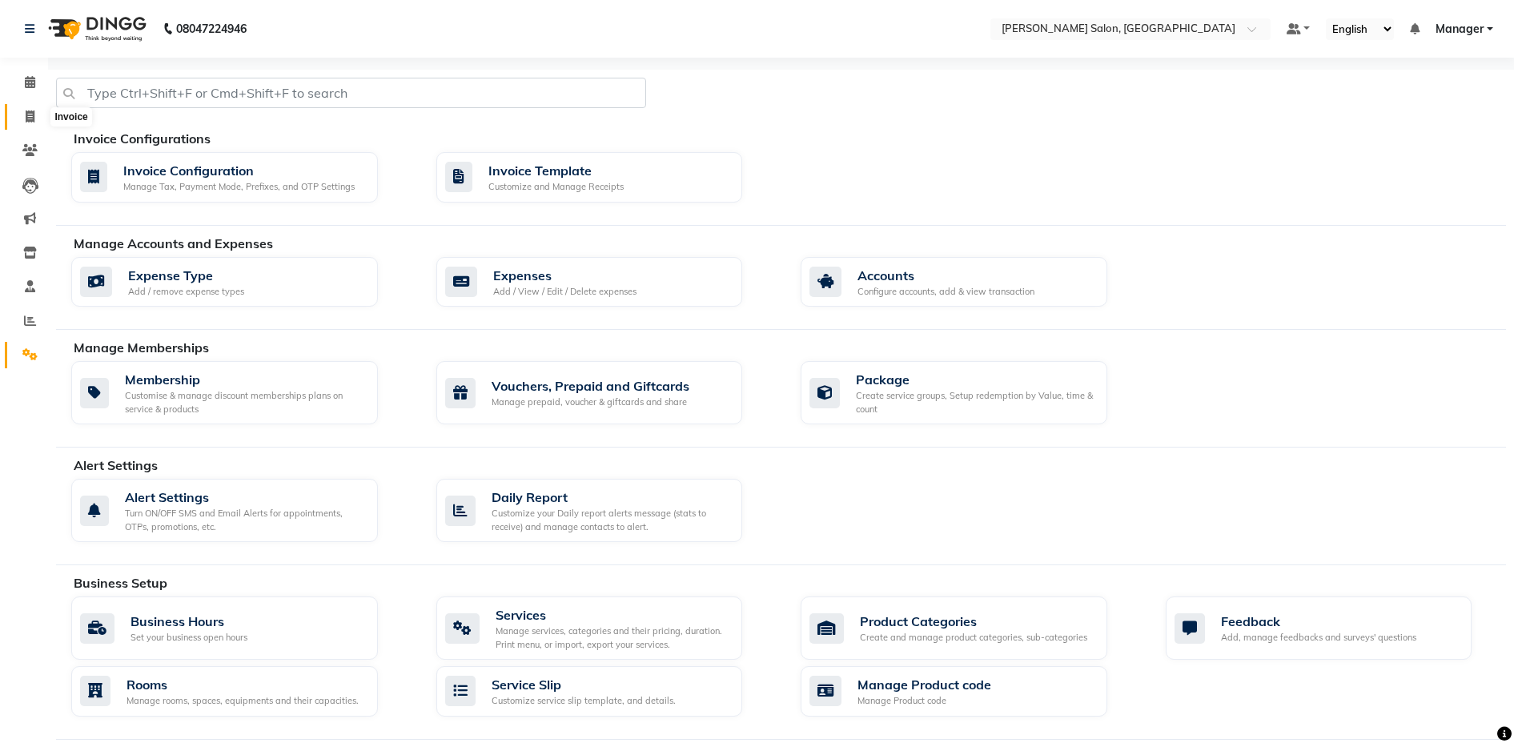
click at [26, 108] on span at bounding box center [30, 117] width 28 height 18
select select "service"
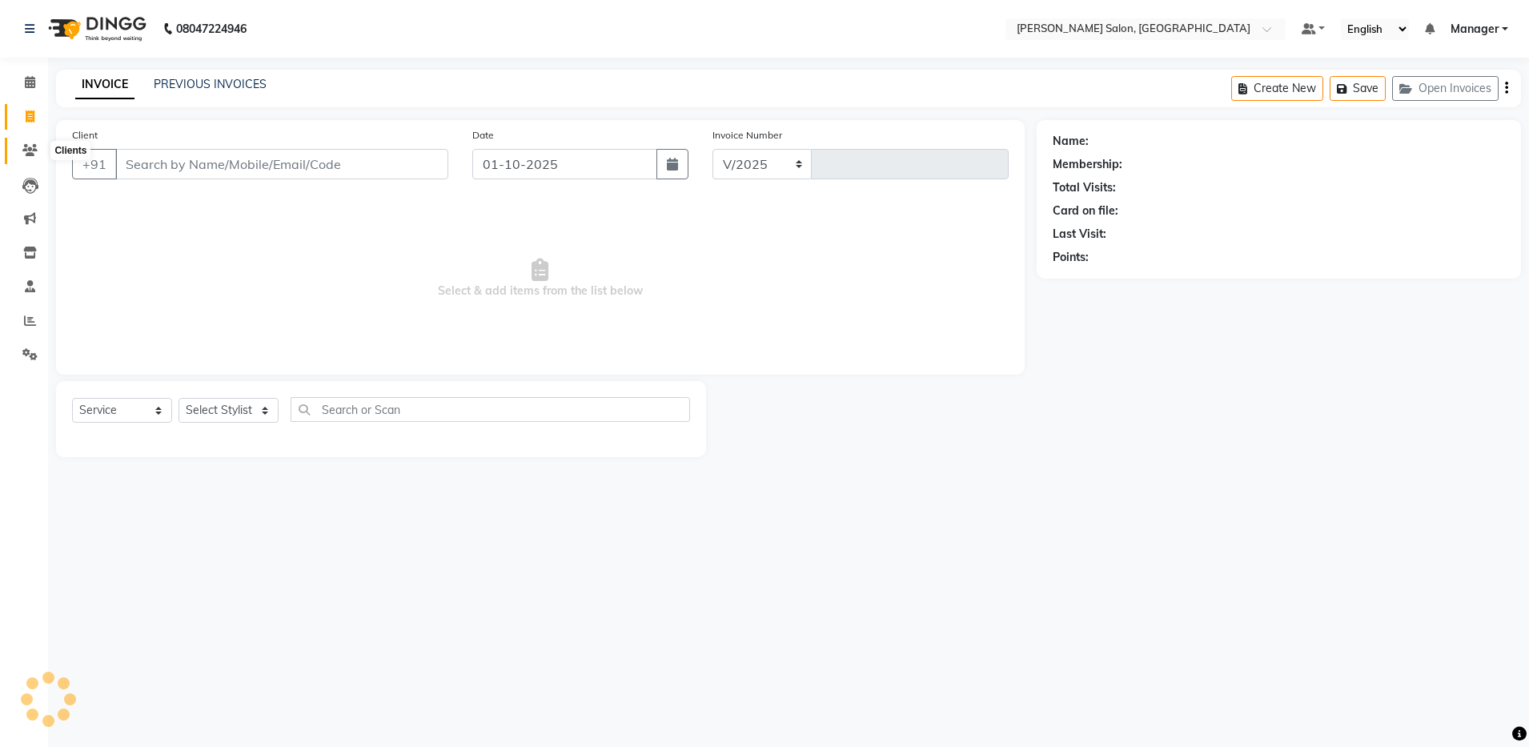
select select "4781"
type input "4889"
click at [29, 155] on icon at bounding box center [29, 150] width 15 height 12
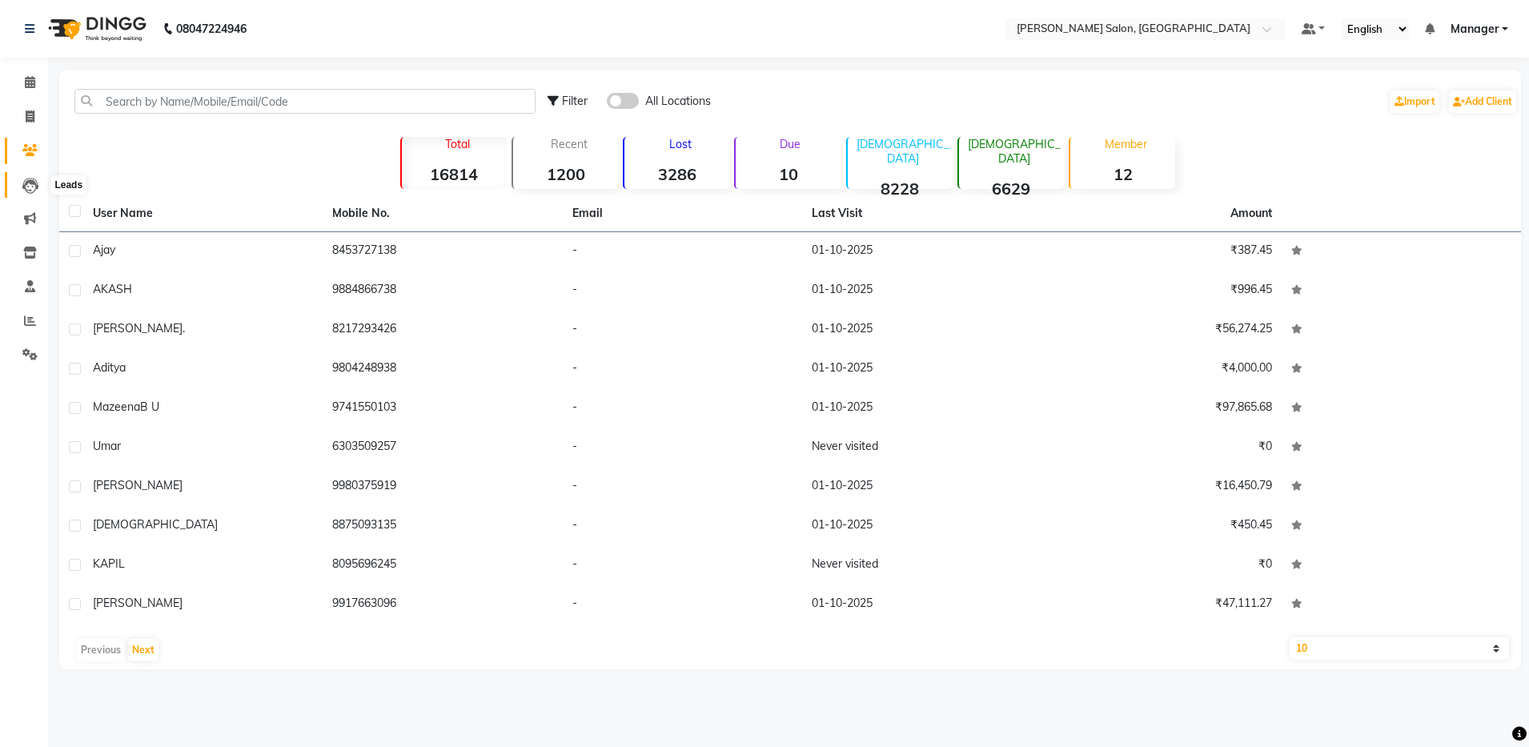
click at [31, 190] on icon at bounding box center [30, 186] width 16 height 16
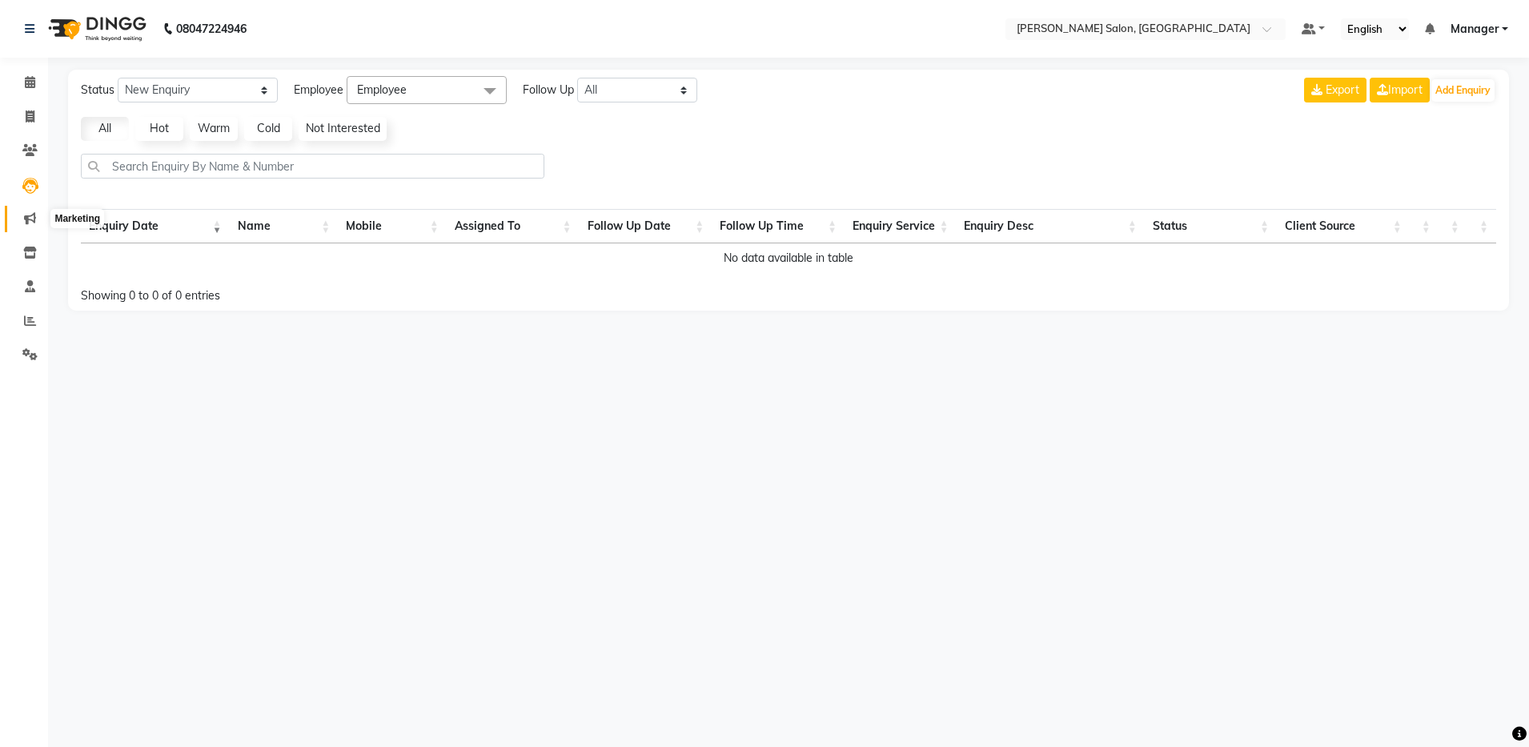
click at [35, 225] on span at bounding box center [30, 219] width 28 height 18
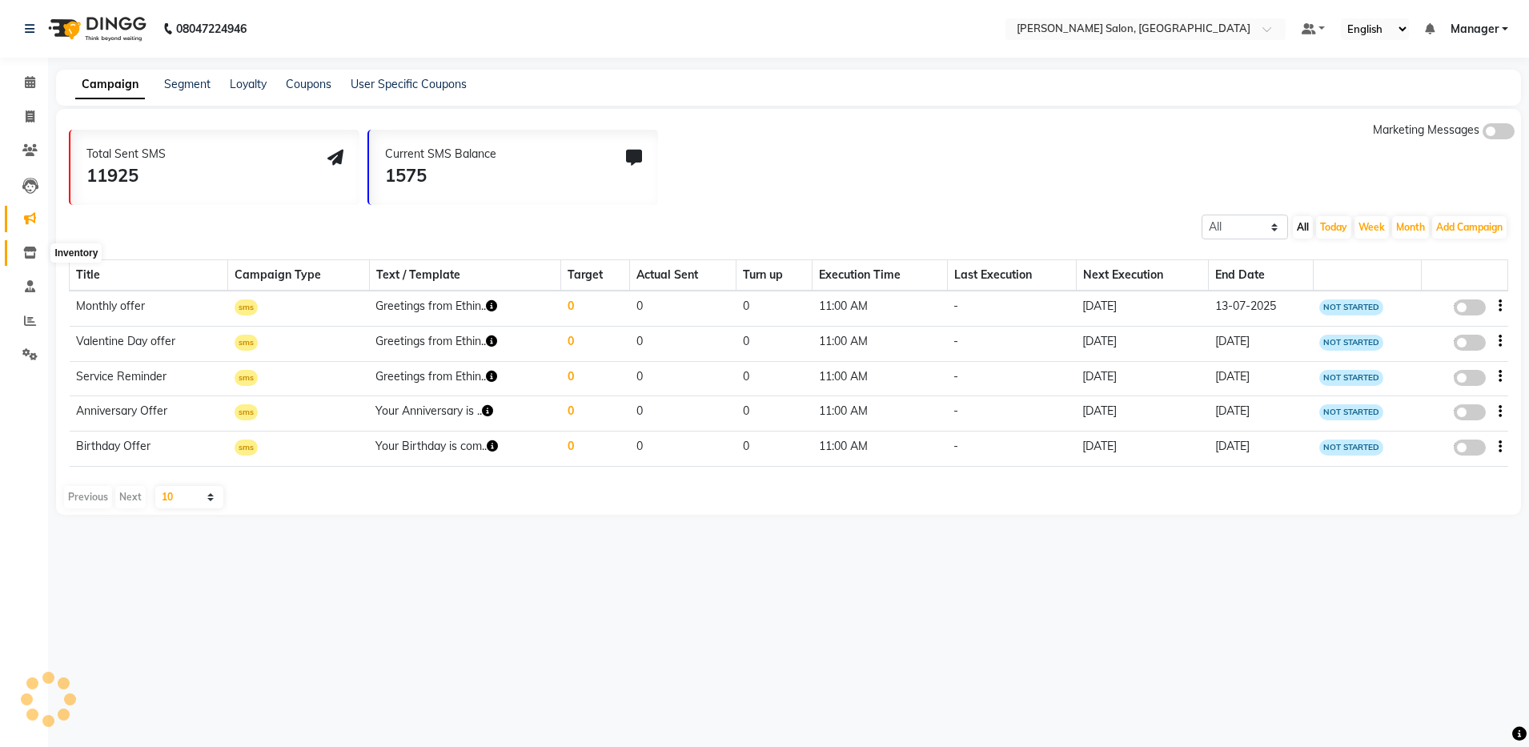
click at [35, 250] on icon at bounding box center [30, 253] width 14 height 12
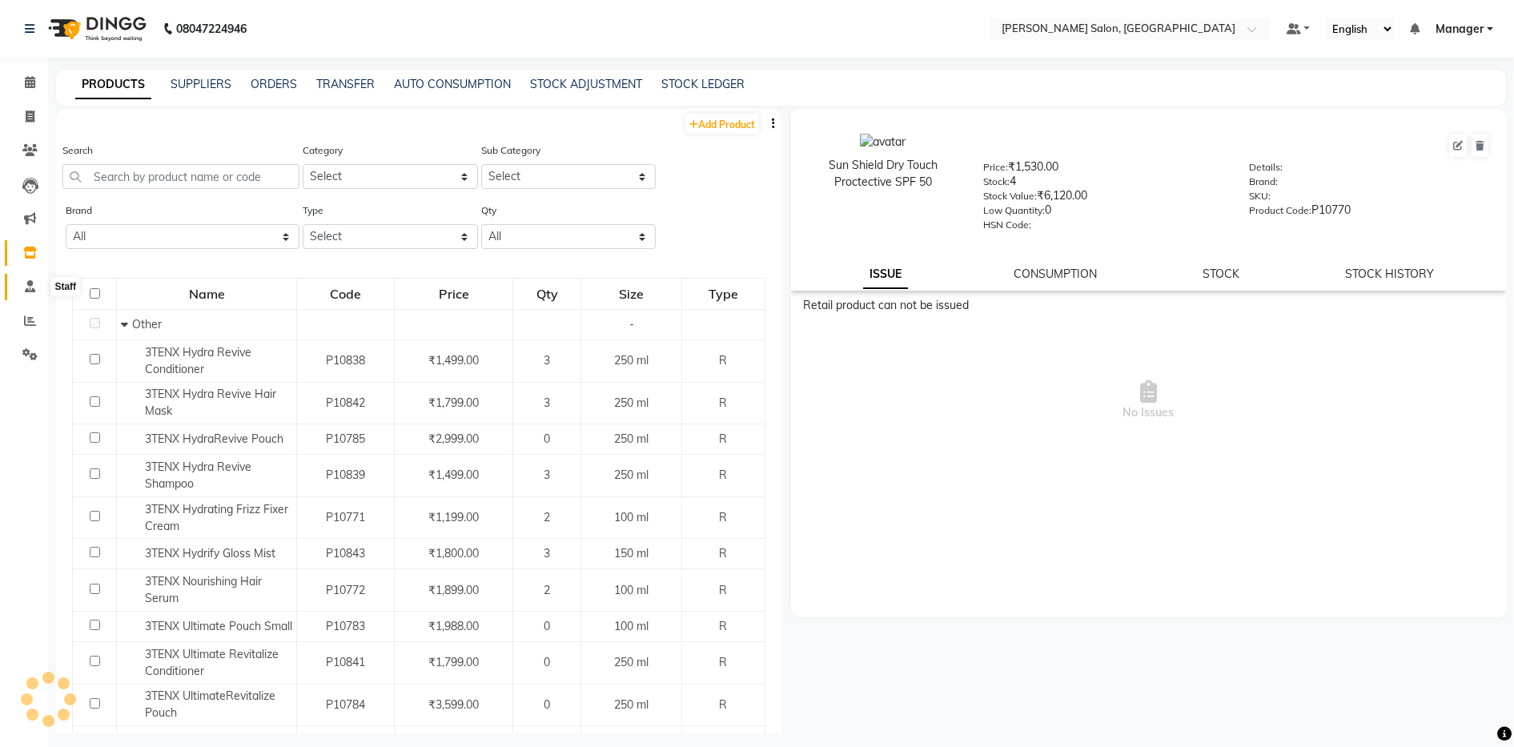
click at [29, 289] on icon at bounding box center [30, 286] width 10 height 12
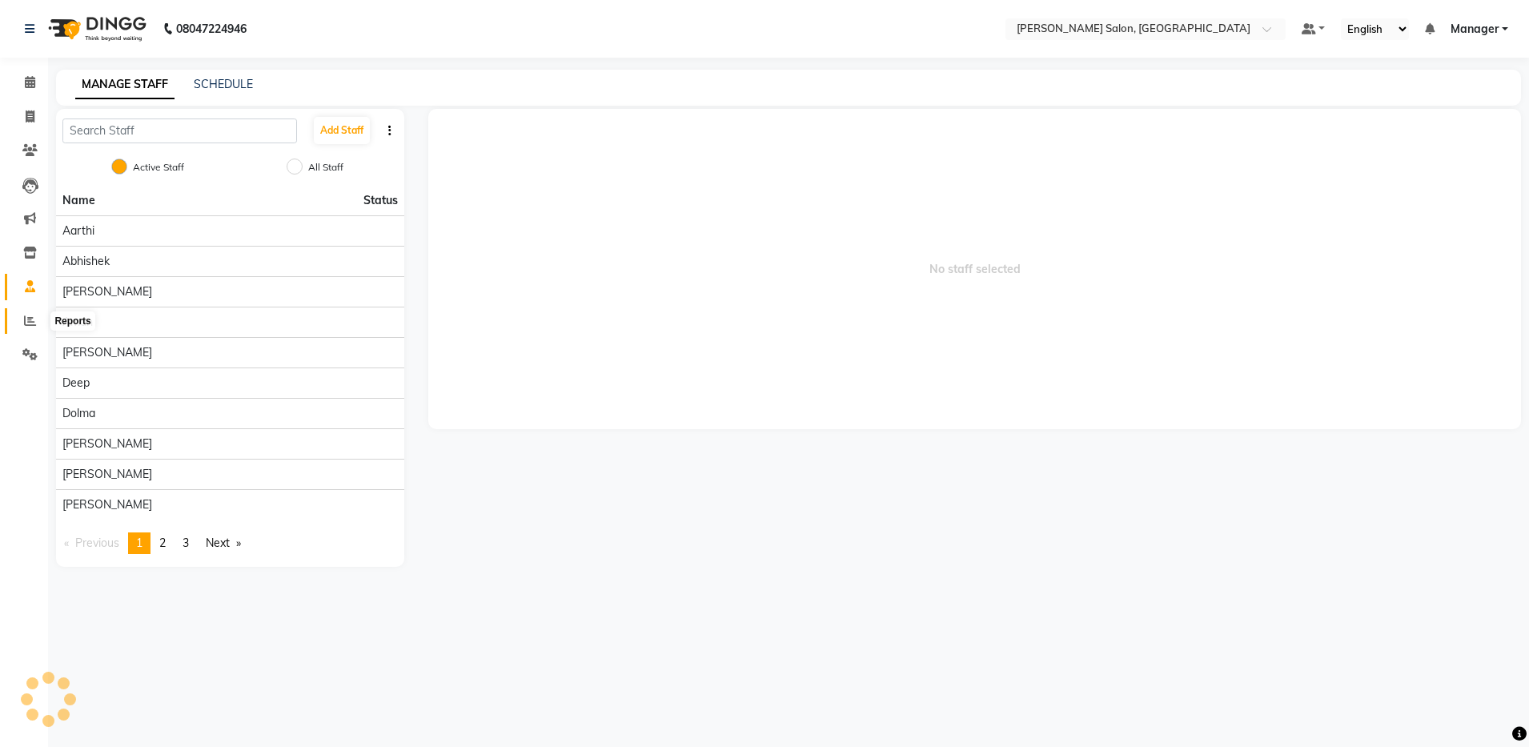
click at [30, 316] on icon at bounding box center [30, 321] width 12 height 12
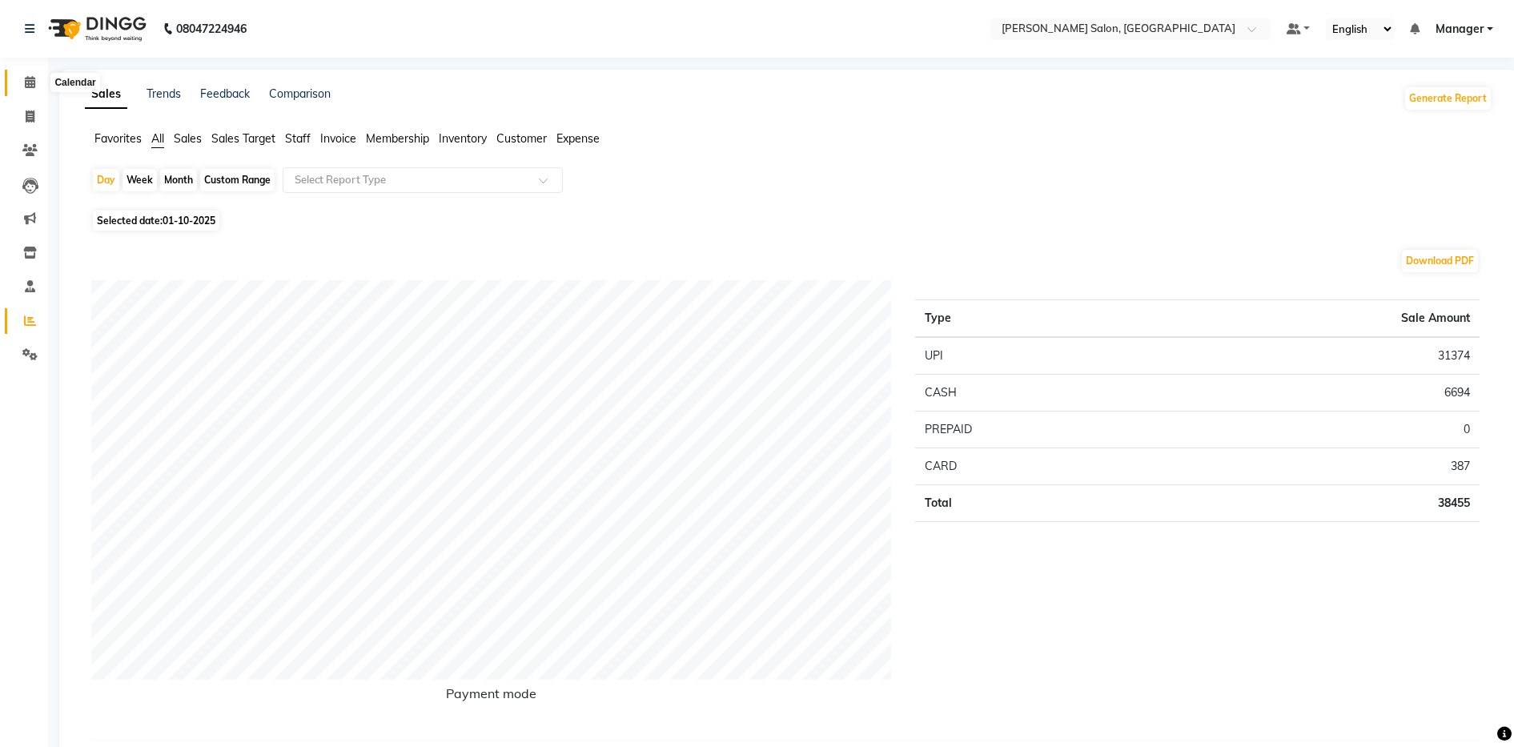
click at [22, 82] on span at bounding box center [30, 83] width 28 height 18
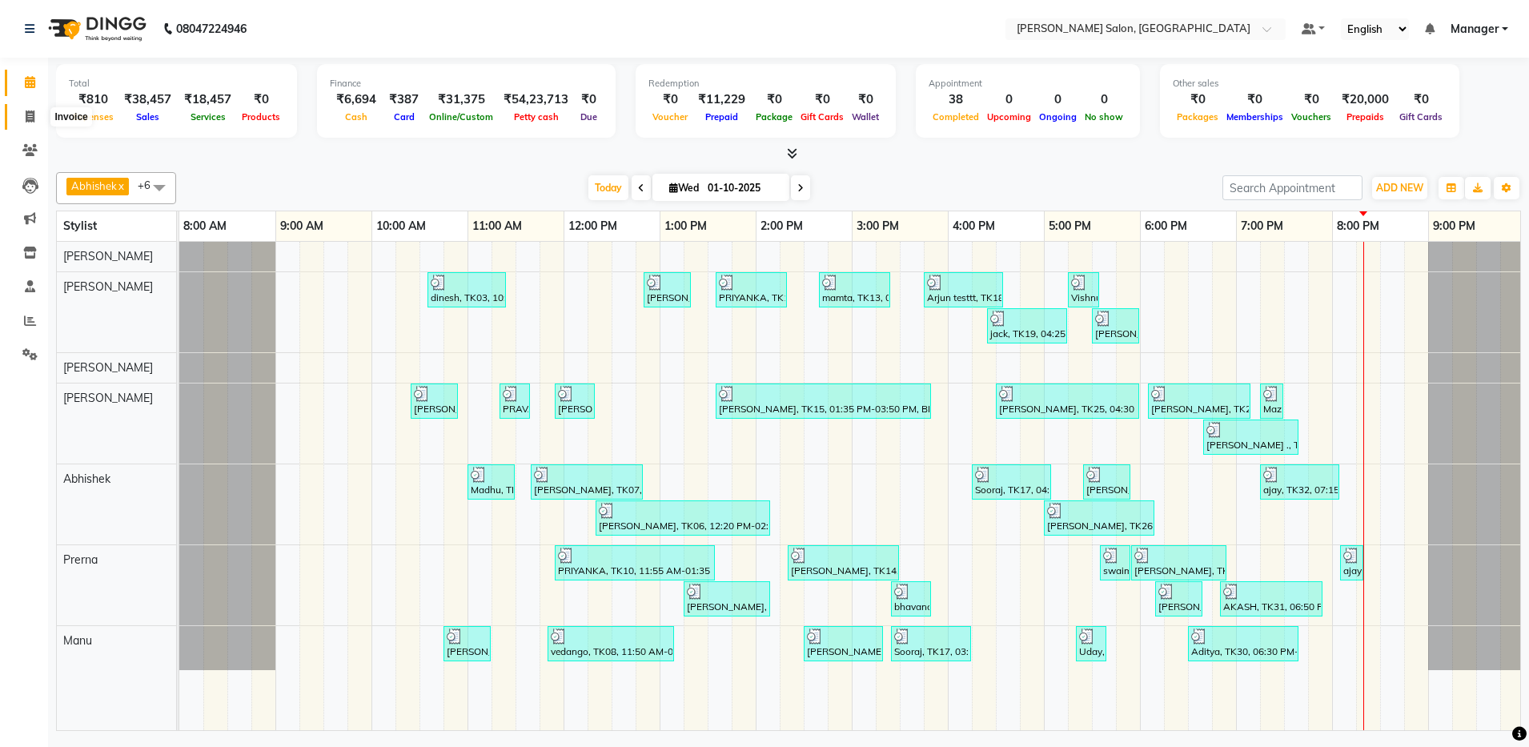
click at [22, 119] on span at bounding box center [30, 117] width 28 height 18
select select "service"
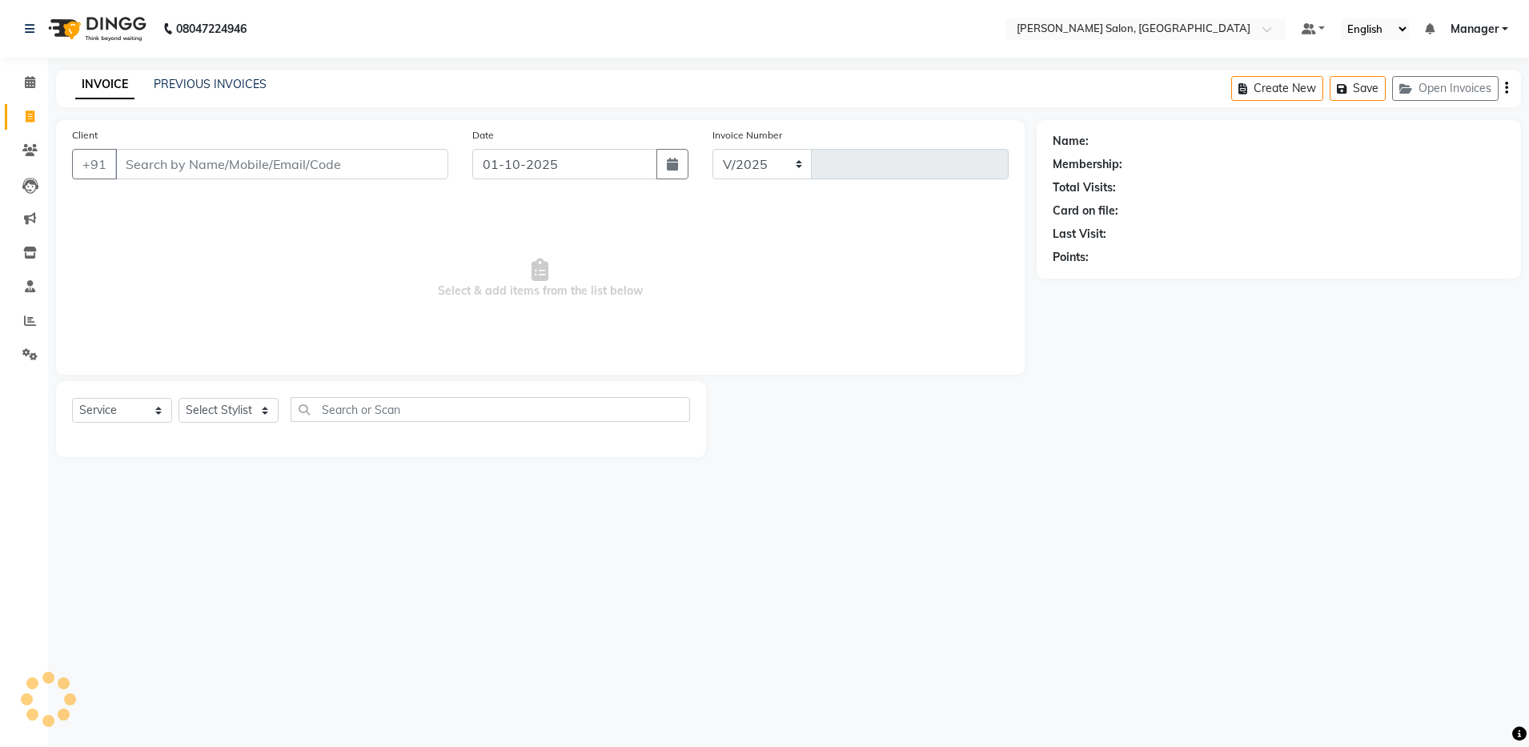
select select "4781"
type input "4889"
click at [226, 78] on link "PREVIOUS INVOICES" at bounding box center [210, 84] width 113 height 14
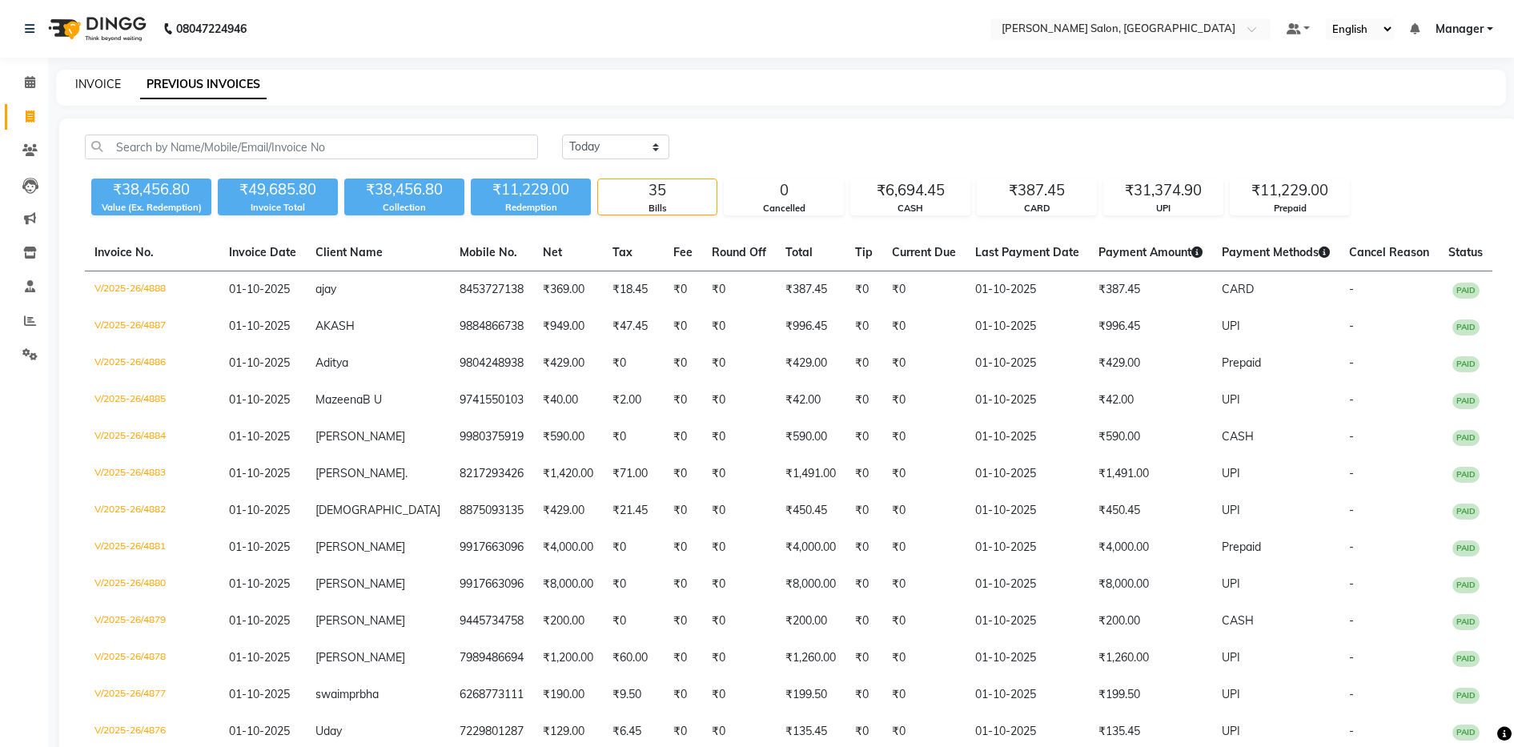
click at [105, 88] on link "INVOICE" at bounding box center [98, 84] width 46 height 14
select select "4781"
select select "service"
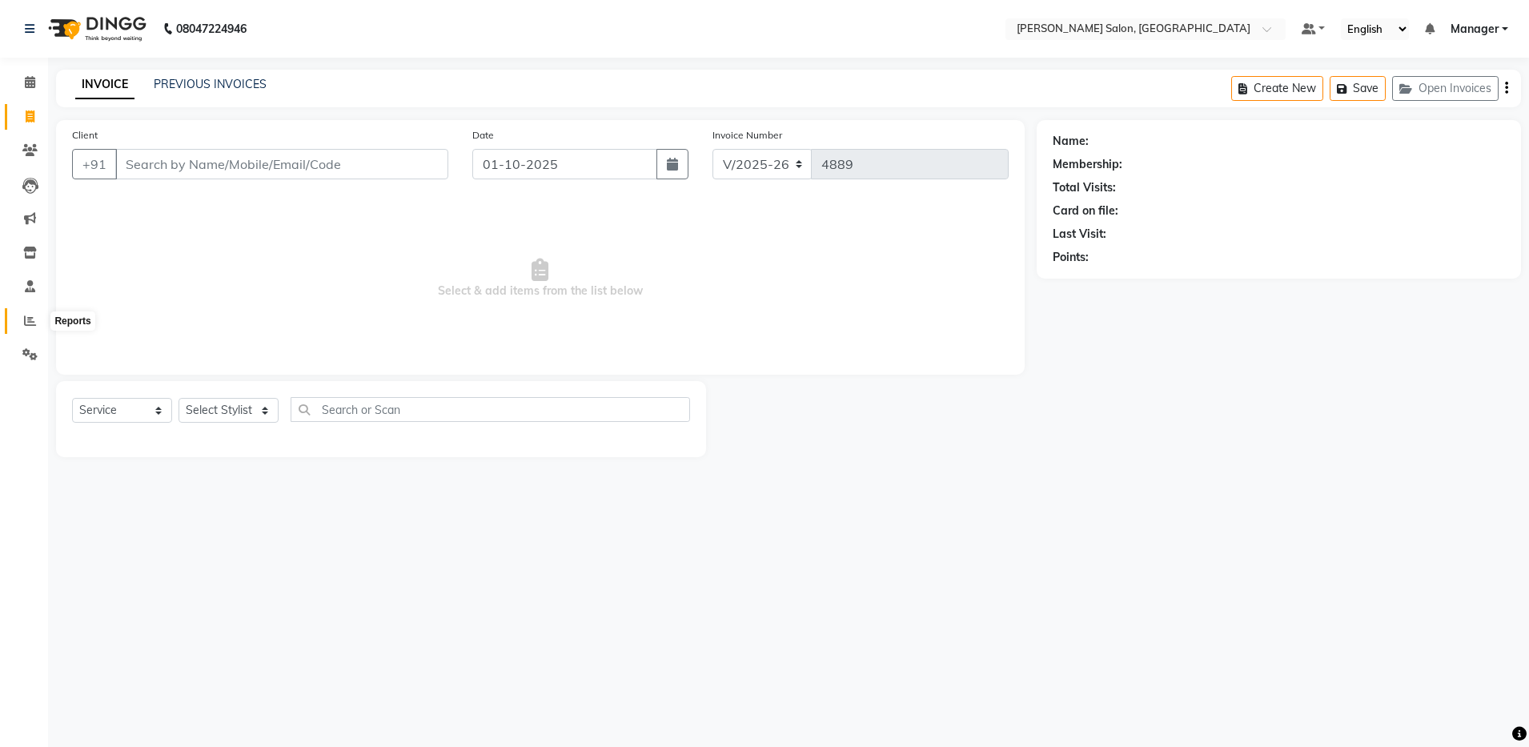
click at [23, 324] on span at bounding box center [30, 321] width 28 height 18
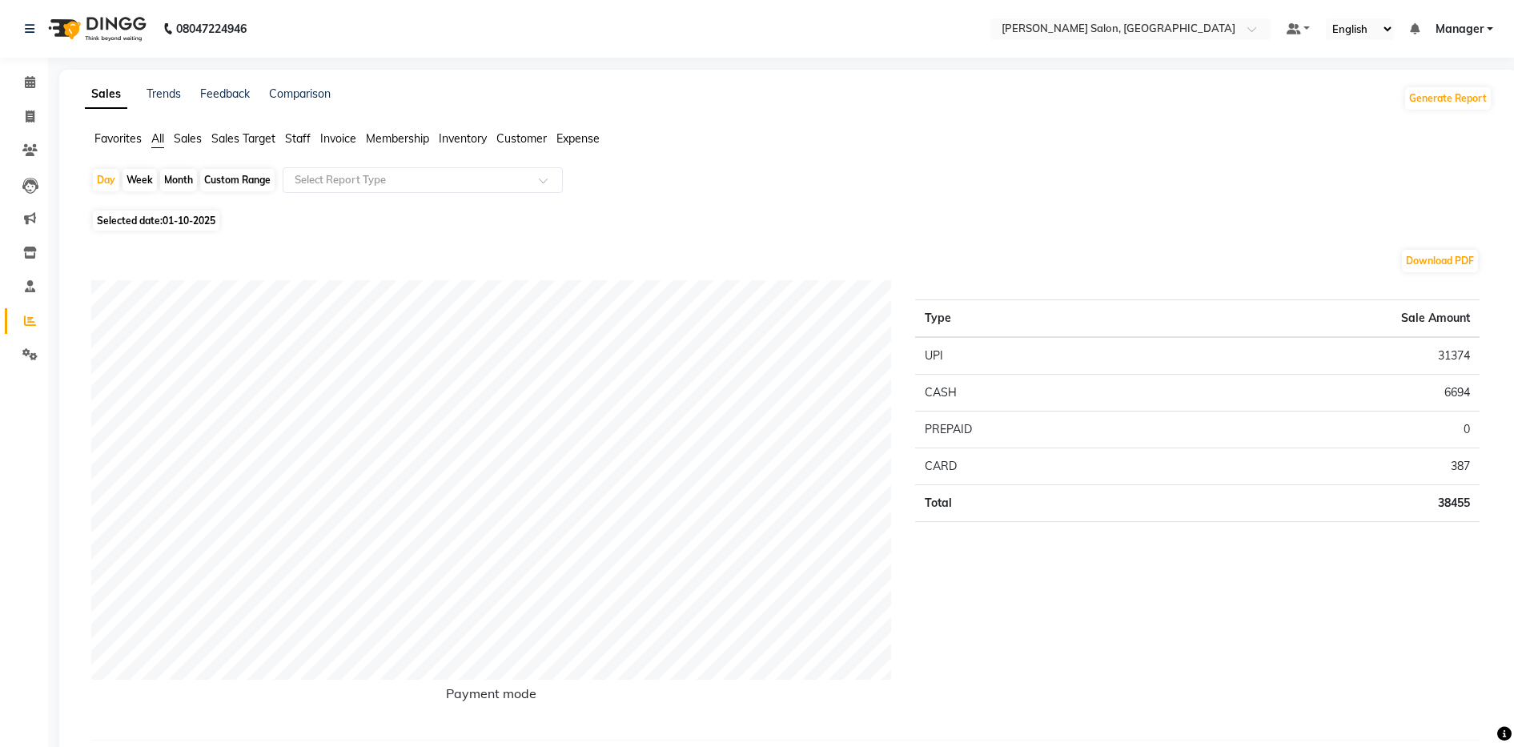
click at [580, 135] on span "Expense" at bounding box center [578, 138] width 43 height 14
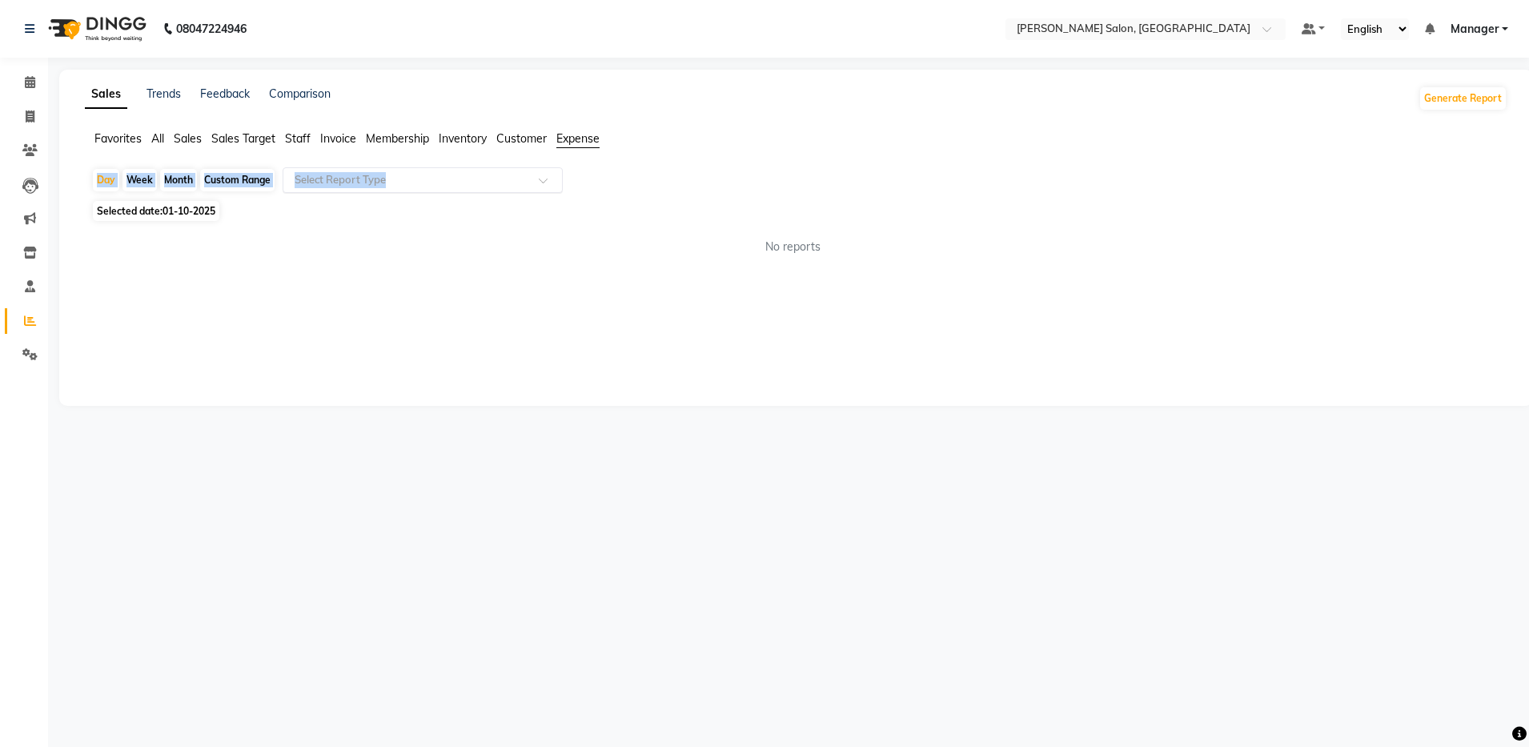
drag, startPoint x: 581, startPoint y: 157, endPoint x: 420, endPoint y: 185, distance: 163.4
click at [420, 185] on app-reports "Favorites All Sales Sales Target Staff Invoice Membership Inventory Customer Ex…" at bounding box center [796, 200] width 1442 height 138
click at [340, 247] on div "No reports" at bounding box center [793, 247] width 1404 height 17
click at [30, 291] on icon at bounding box center [30, 286] width 10 height 12
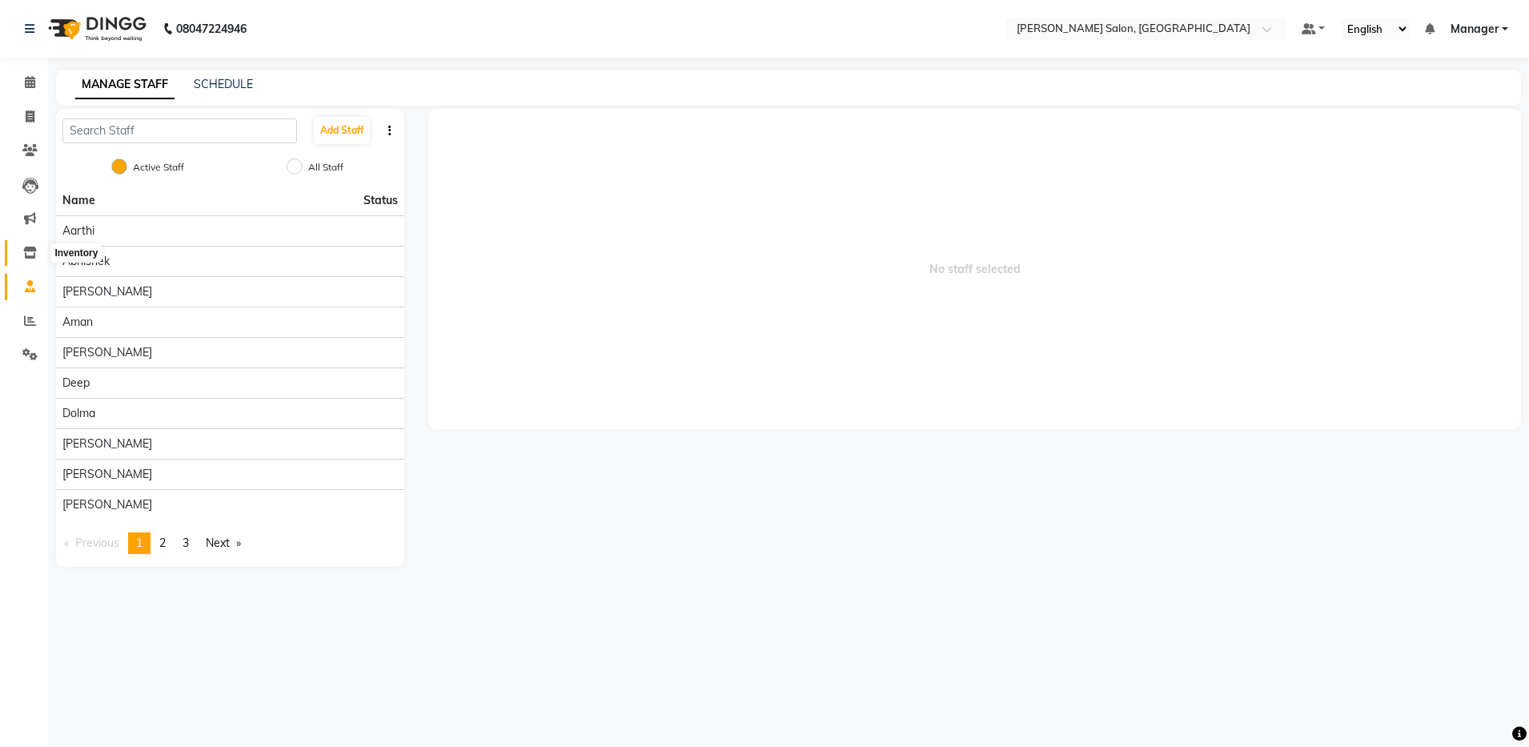
click at [31, 255] on icon at bounding box center [30, 253] width 14 height 12
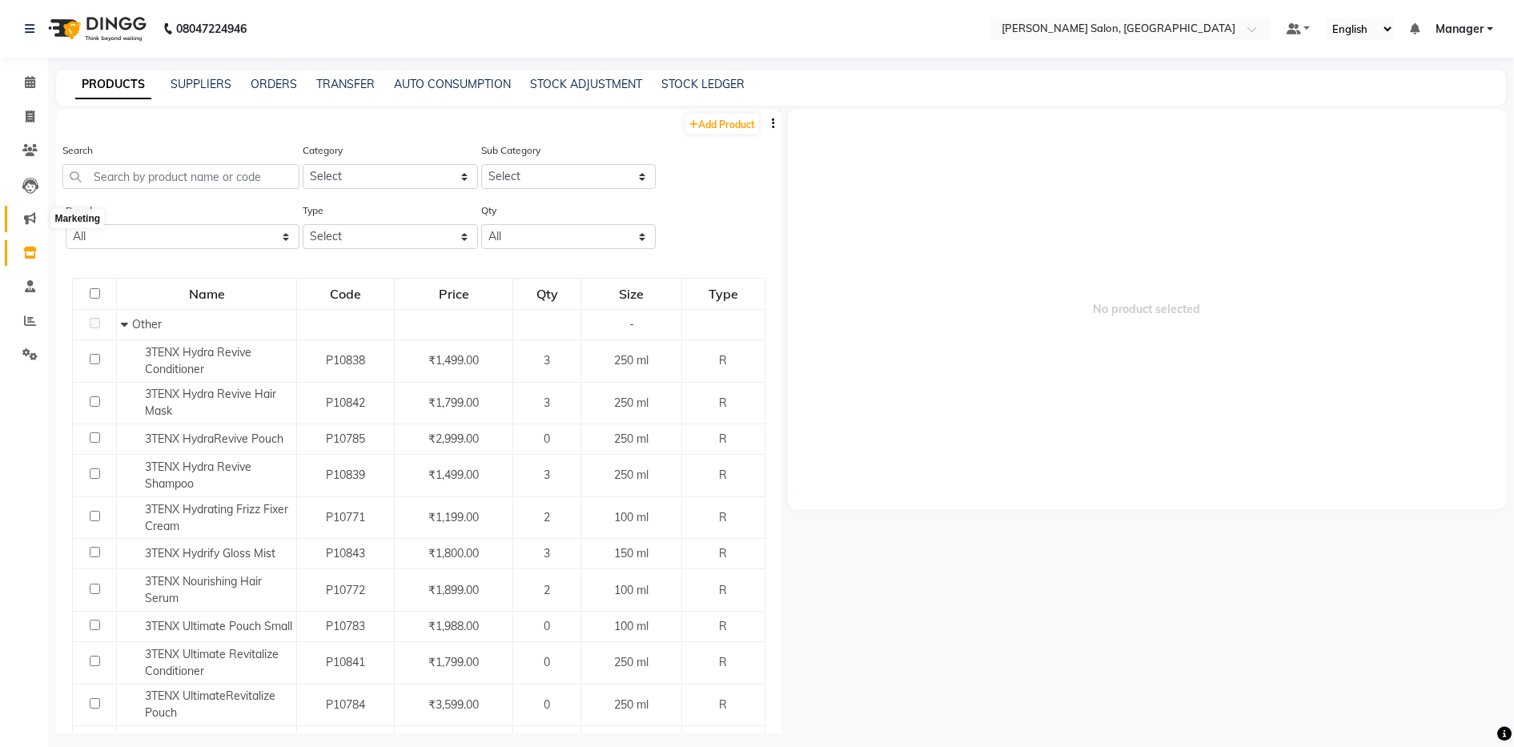
click at [30, 218] on icon at bounding box center [30, 218] width 12 height 12
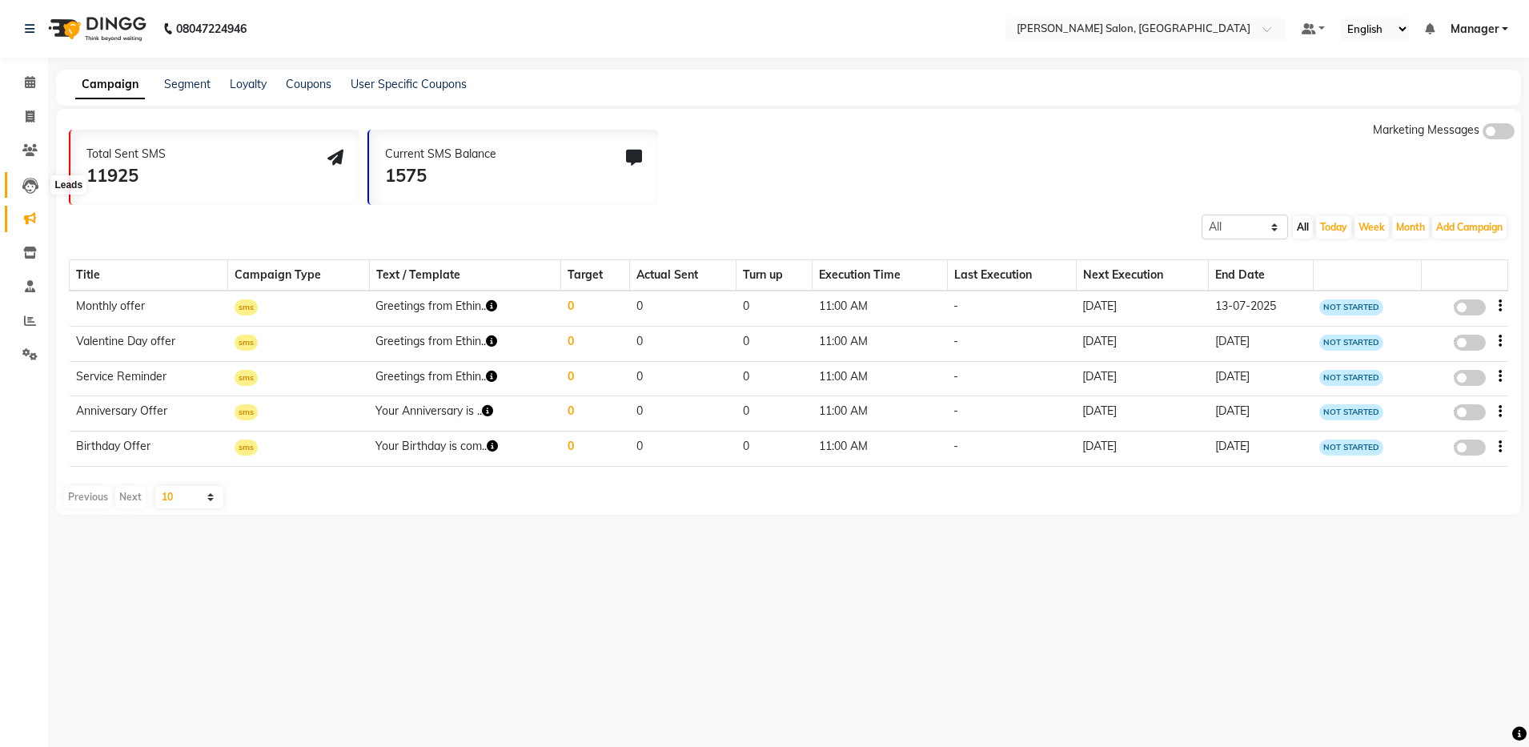
click at [30, 187] on icon at bounding box center [30, 186] width 16 height 16
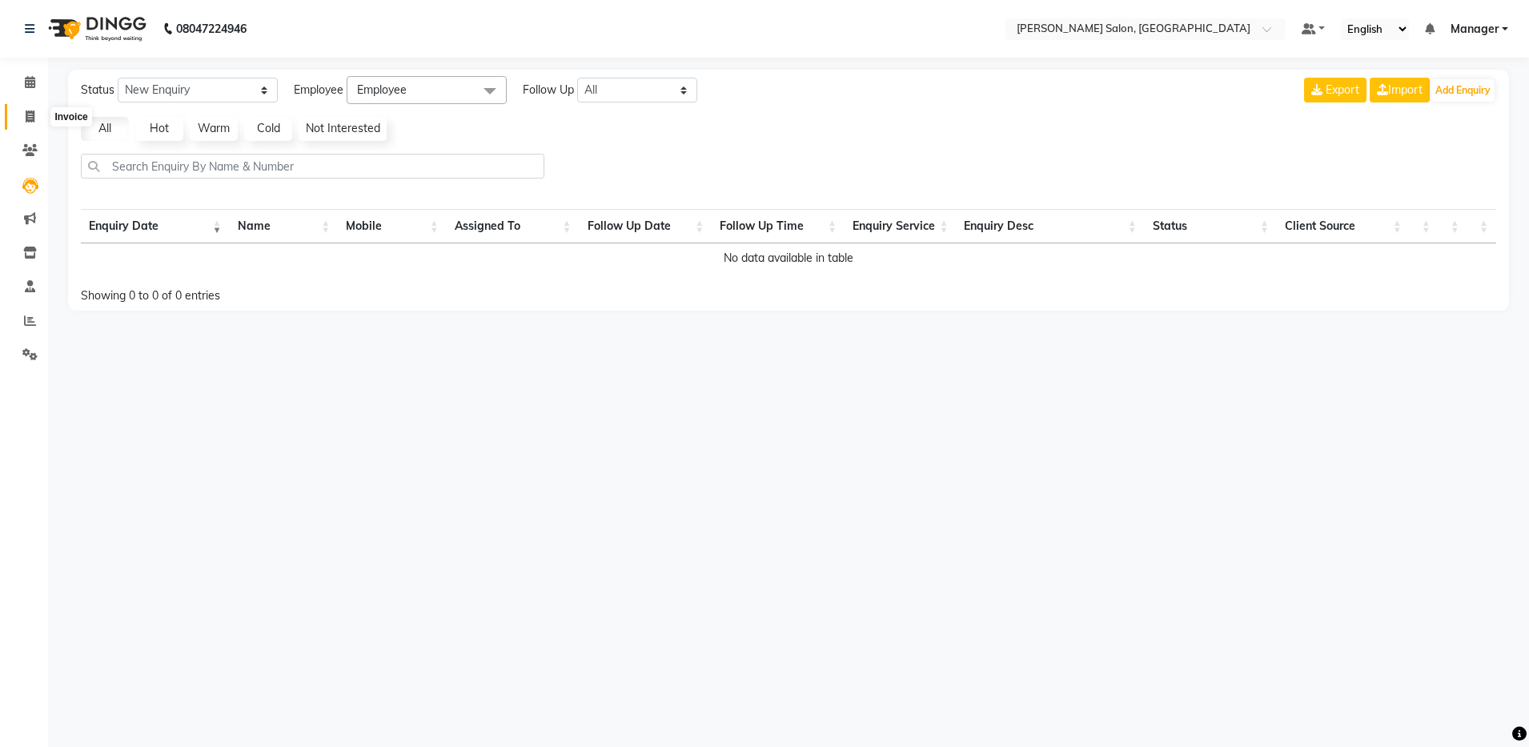
click at [28, 109] on span at bounding box center [30, 117] width 28 height 18
select select "service"
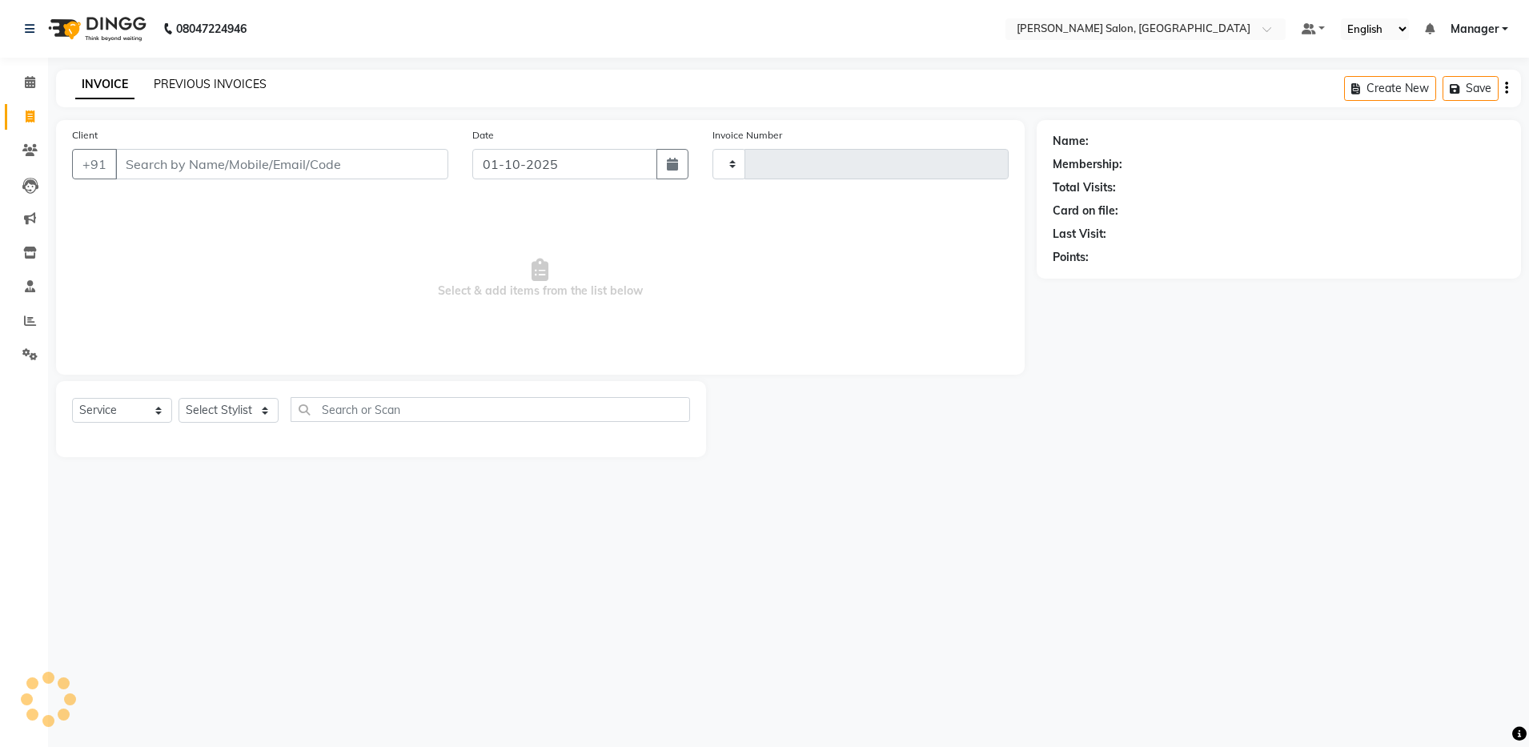
type input "4889"
select select "4781"
click at [220, 77] on link "PREVIOUS INVOICES" at bounding box center [210, 84] width 113 height 14
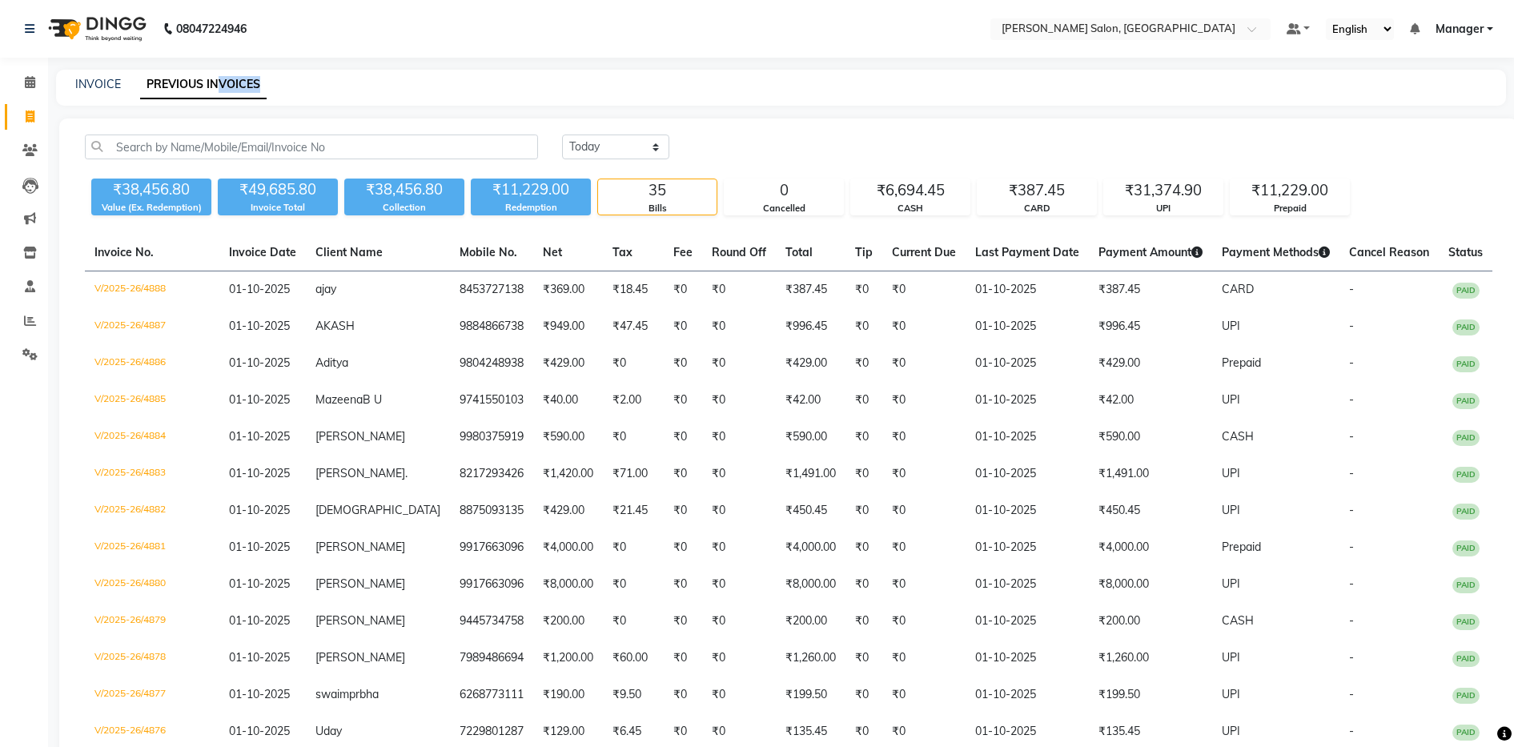
drag, startPoint x: 216, startPoint y: 99, endPoint x: 222, endPoint y: 112, distance: 14.0
drag, startPoint x: 222, startPoint y: 112, endPoint x: 102, endPoint y: 82, distance: 123.9
click at [102, 82] on link "INVOICE" at bounding box center [98, 84] width 46 height 14
select select "service"
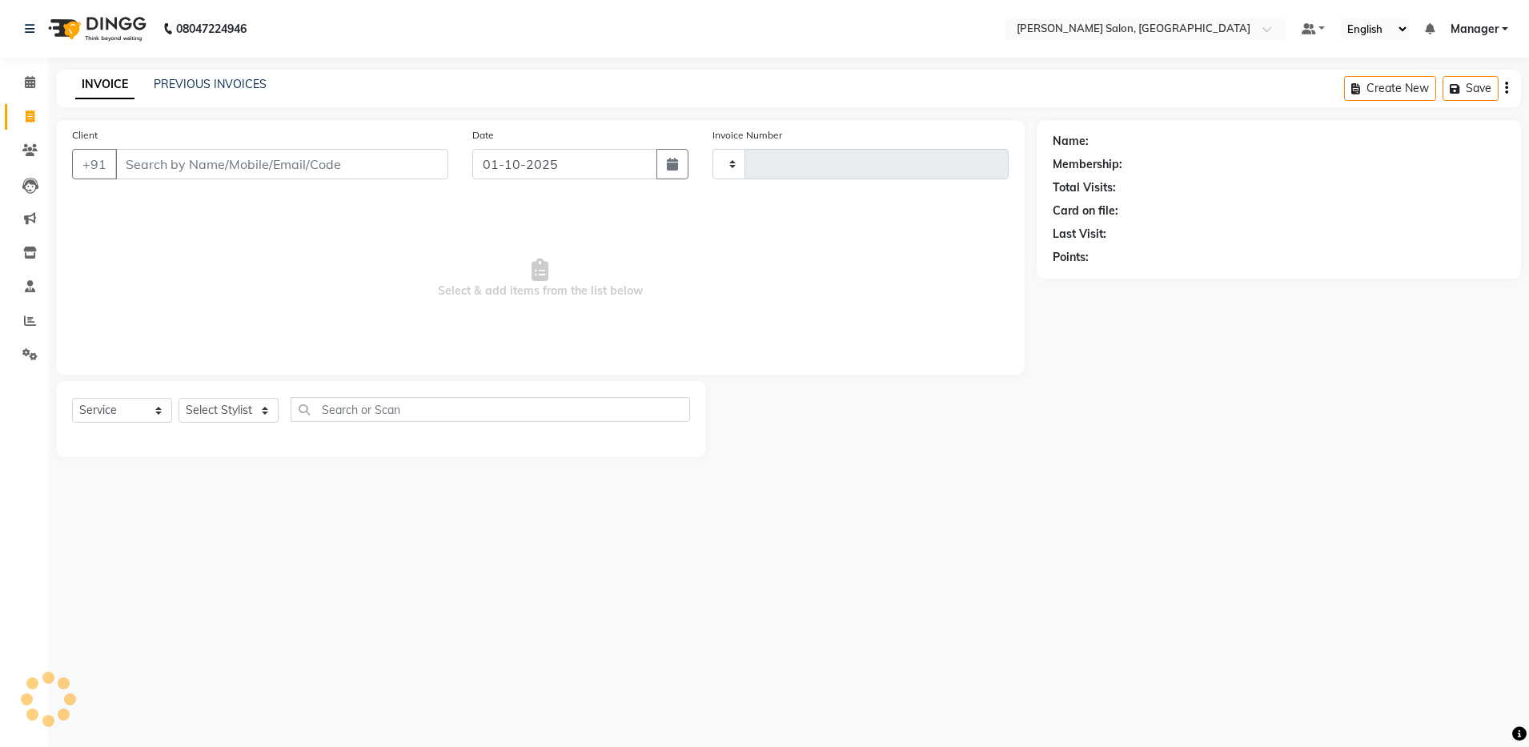
type input "4890"
select select "4781"
click at [158, 170] on input "Client" at bounding box center [281, 164] width 333 height 30
click at [152, 164] on input "Client" at bounding box center [281, 164] width 333 height 30
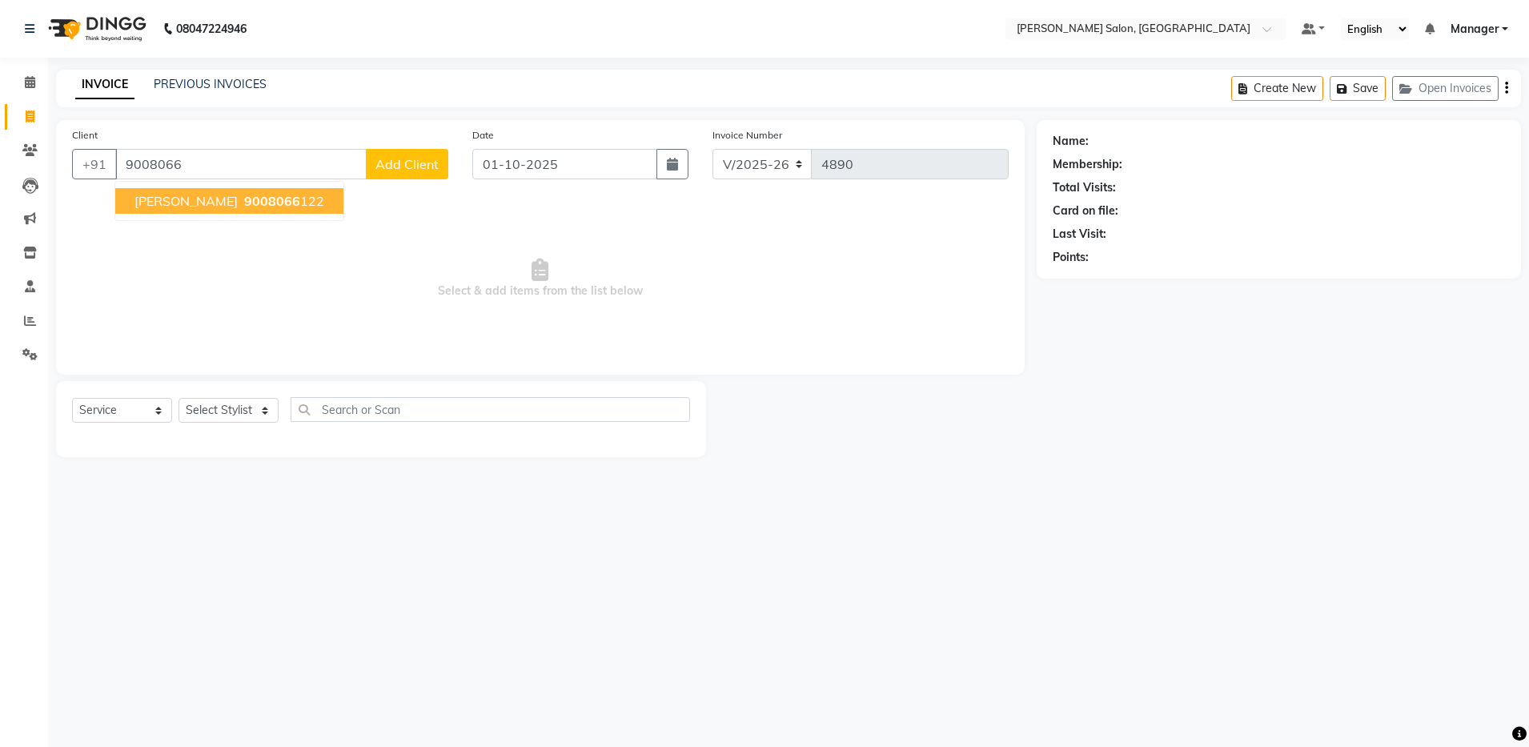
click at [165, 200] on span "RITIK" at bounding box center [186, 201] width 103 height 16
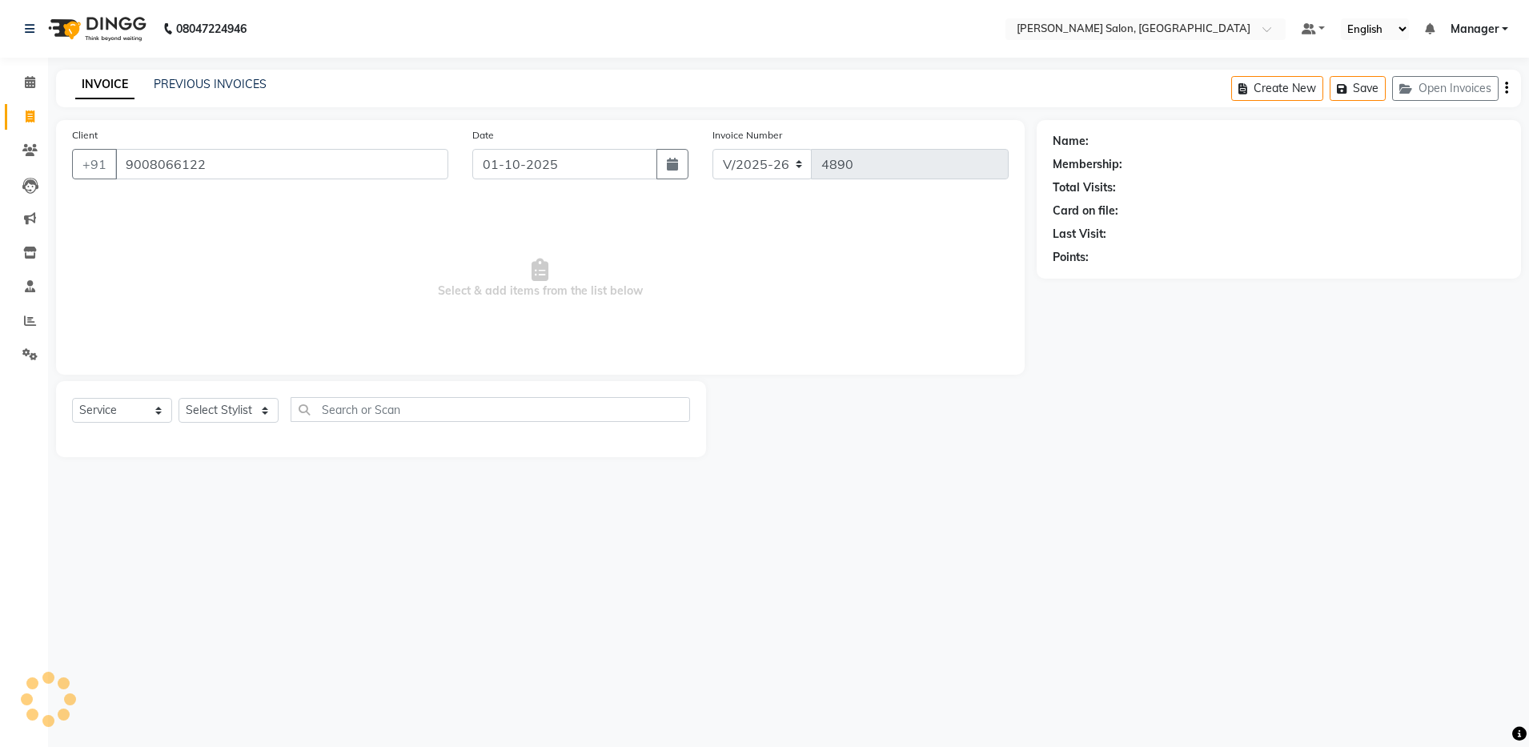
type input "9008066122"
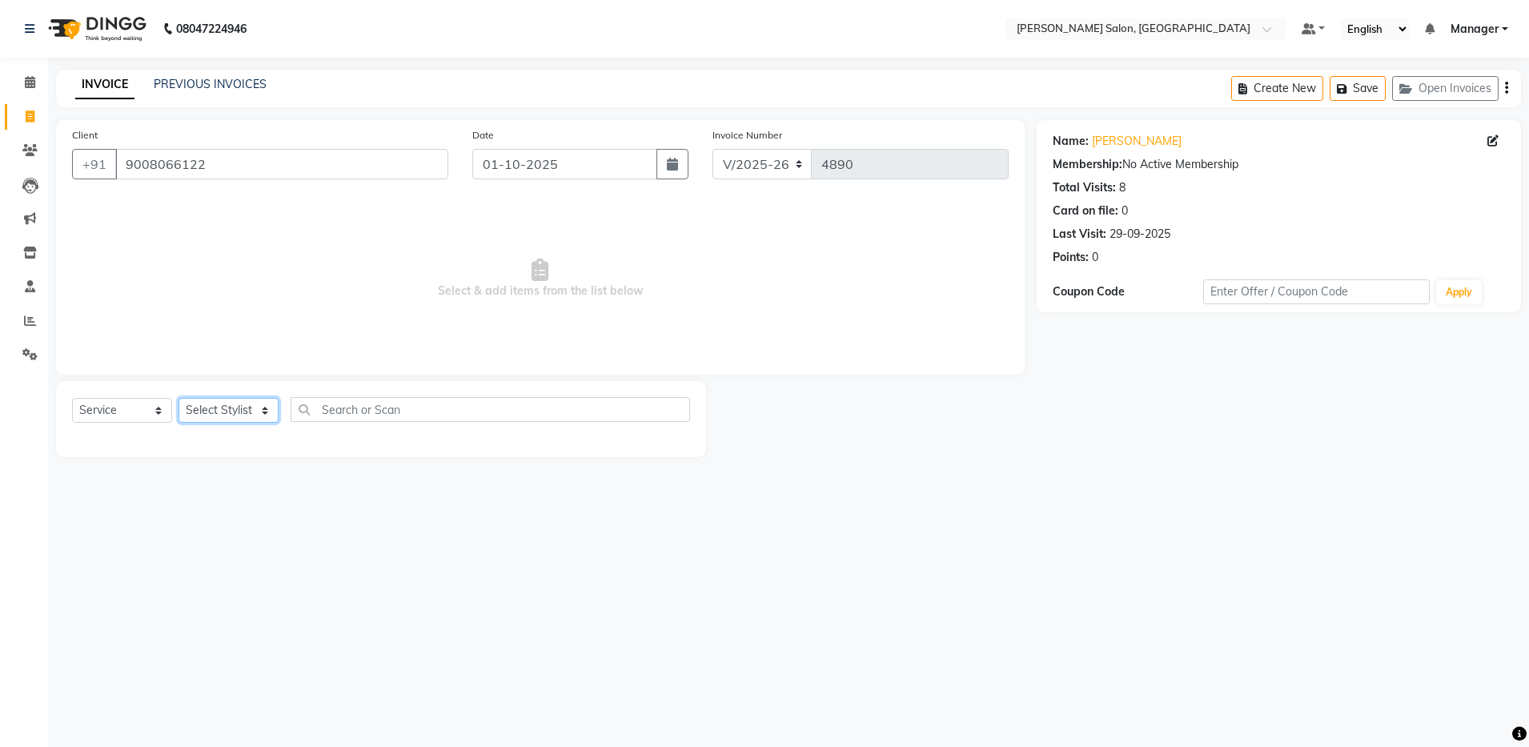
click at [226, 419] on select "Select Stylist Aarthi Abhishek Aisha Barbhuiya Aman Arjun Viswanathan Deep dolm…" at bounding box center [229, 410] width 100 height 25
click at [179, 398] on select "Select Stylist Aarthi Abhishek Aisha Barbhuiya Aman Arjun Viswanathan Deep dolm…" at bounding box center [229, 410] width 100 height 25
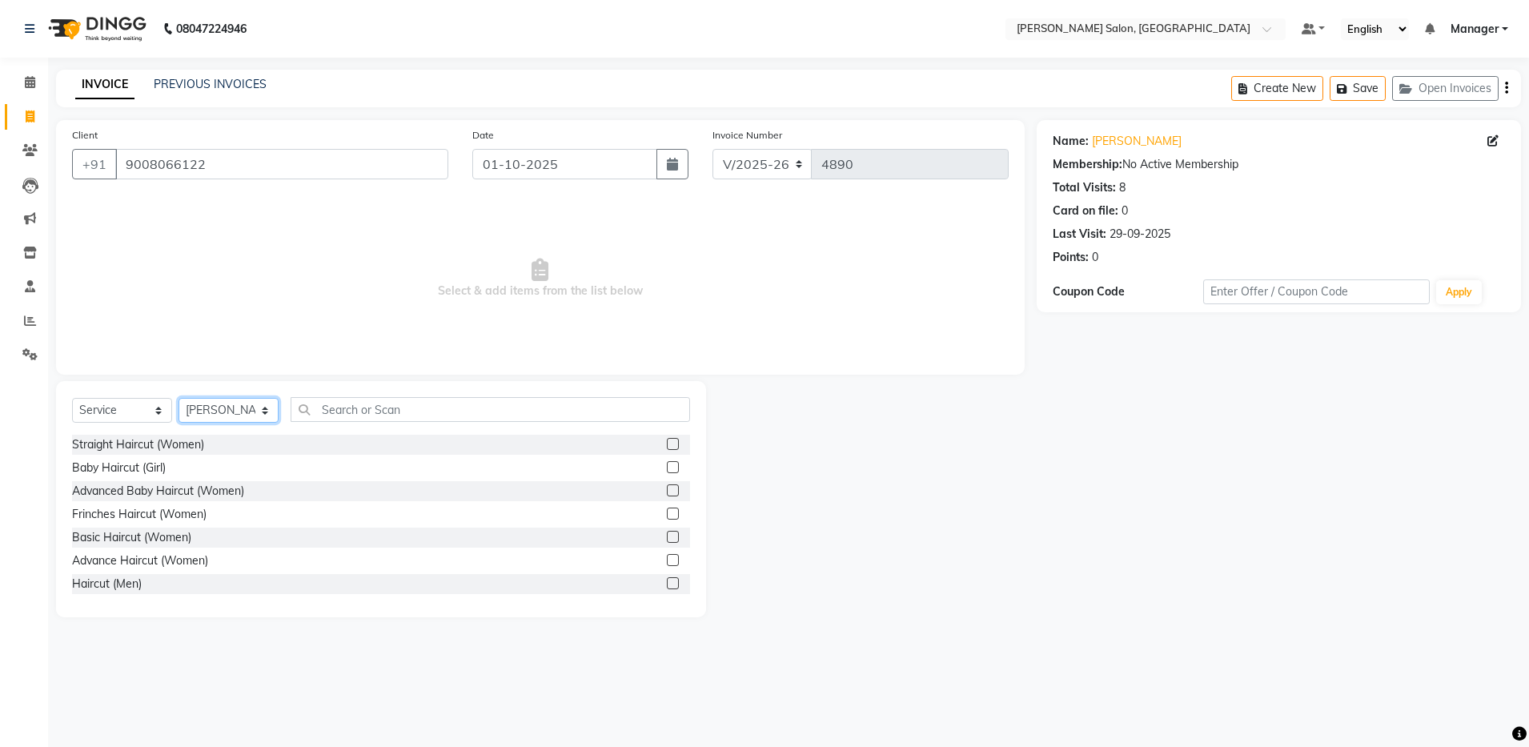
click at [240, 402] on select "Select Stylist Aarthi Abhishek Aisha Barbhuiya Aman Arjun Viswanathan Deep dolm…" at bounding box center [229, 410] width 100 height 25
select select "71461"
click at [179, 398] on select "Select Stylist Aarthi Abhishek Aisha Barbhuiya Aman Arjun Viswanathan Deep dolm…" at bounding box center [229, 410] width 100 height 25
click at [140, 408] on select "Select Service Product Membership Package Voucher Prepaid Gift Card" at bounding box center [122, 410] width 100 height 25
select select "product"
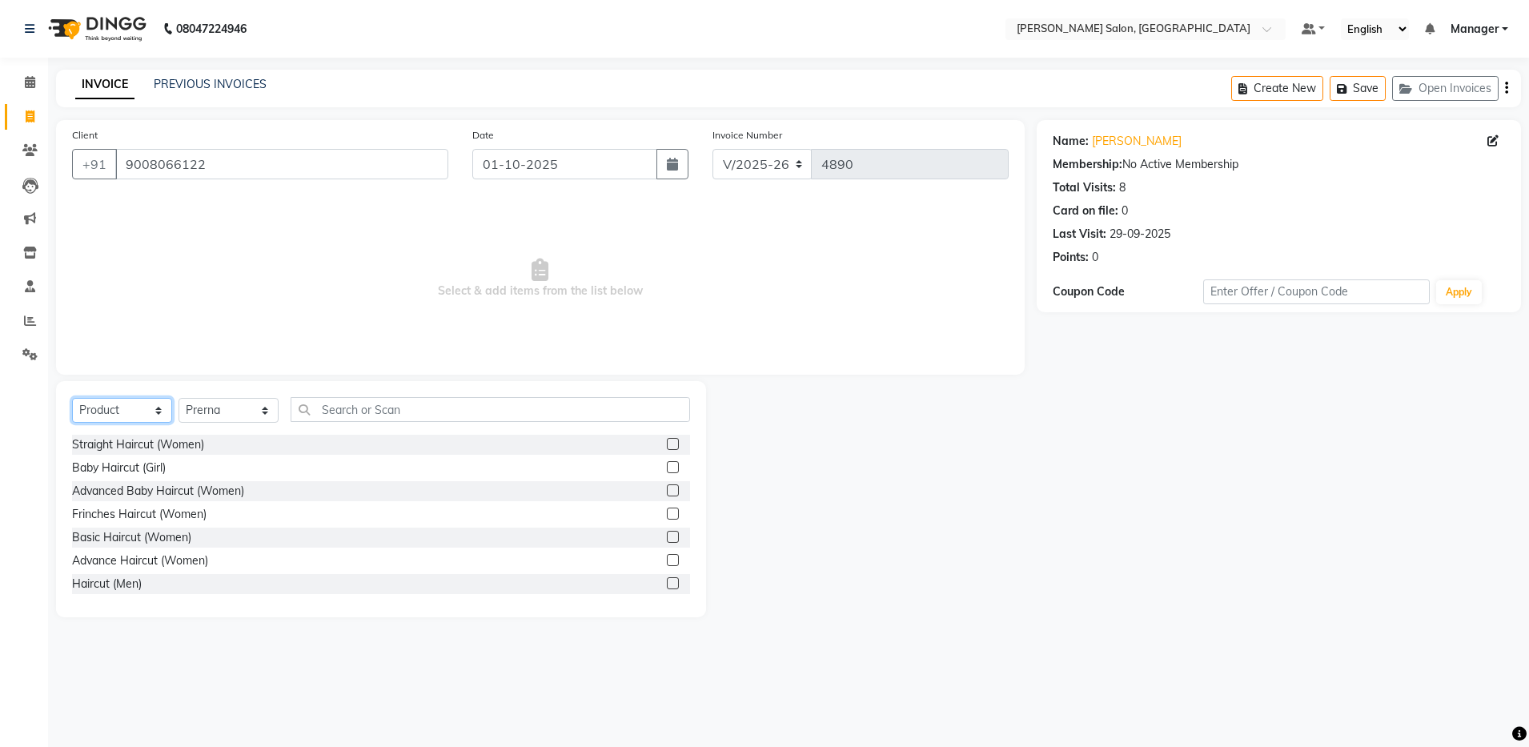
click at [72, 398] on select "Select Service Product Membership Package Voucher Prepaid Gift Card" at bounding box center [122, 410] width 100 height 25
click at [330, 408] on input "text" at bounding box center [491, 409] width 400 height 25
type input "b"
click at [667, 512] on label at bounding box center [673, 514] width 12 height 12
click at [667, 512] on input "checkbox" at bounding box center [672, 514] width 10 height 10
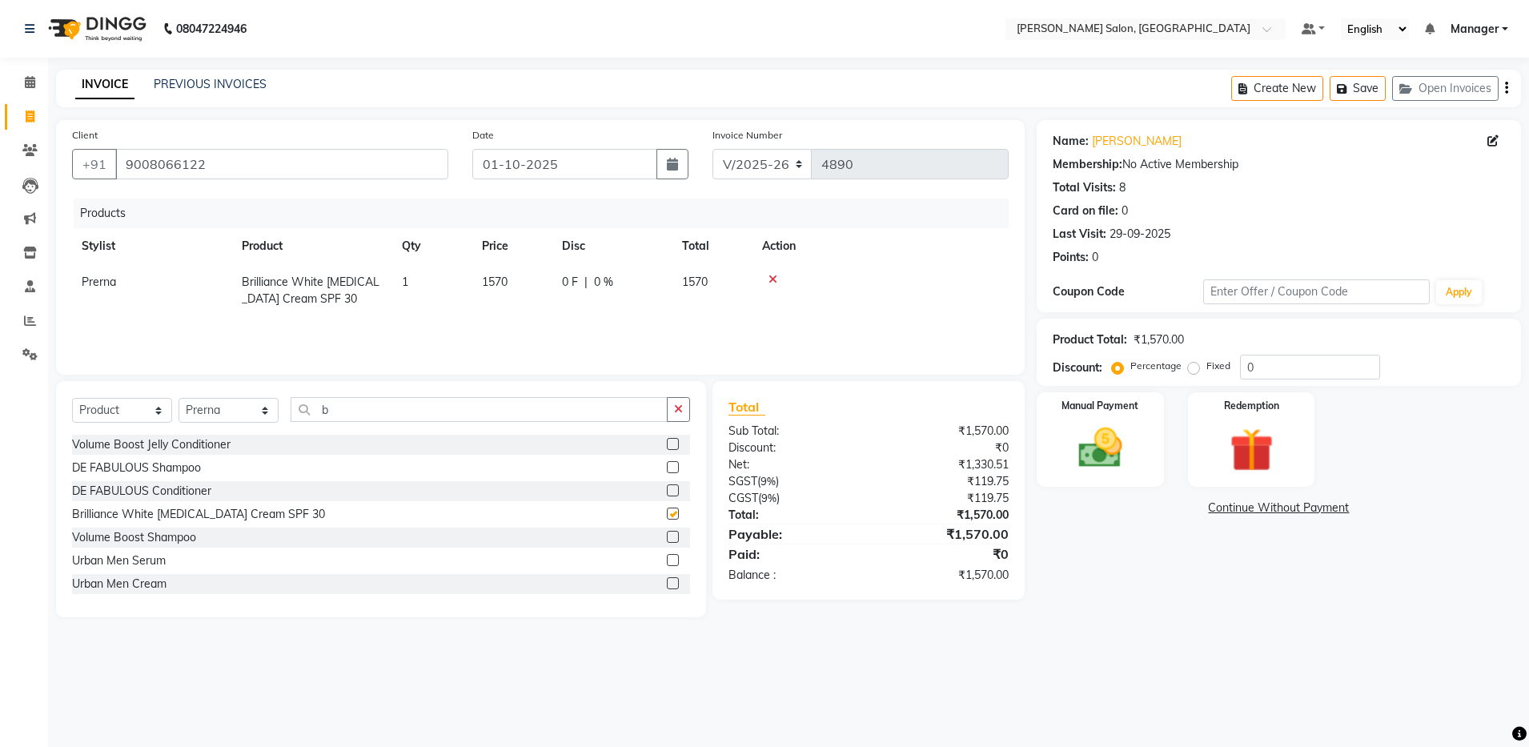
checkbox input "false"
click at [332, 413] on input "b" at bounding box center [479, 409] width 377 height 25
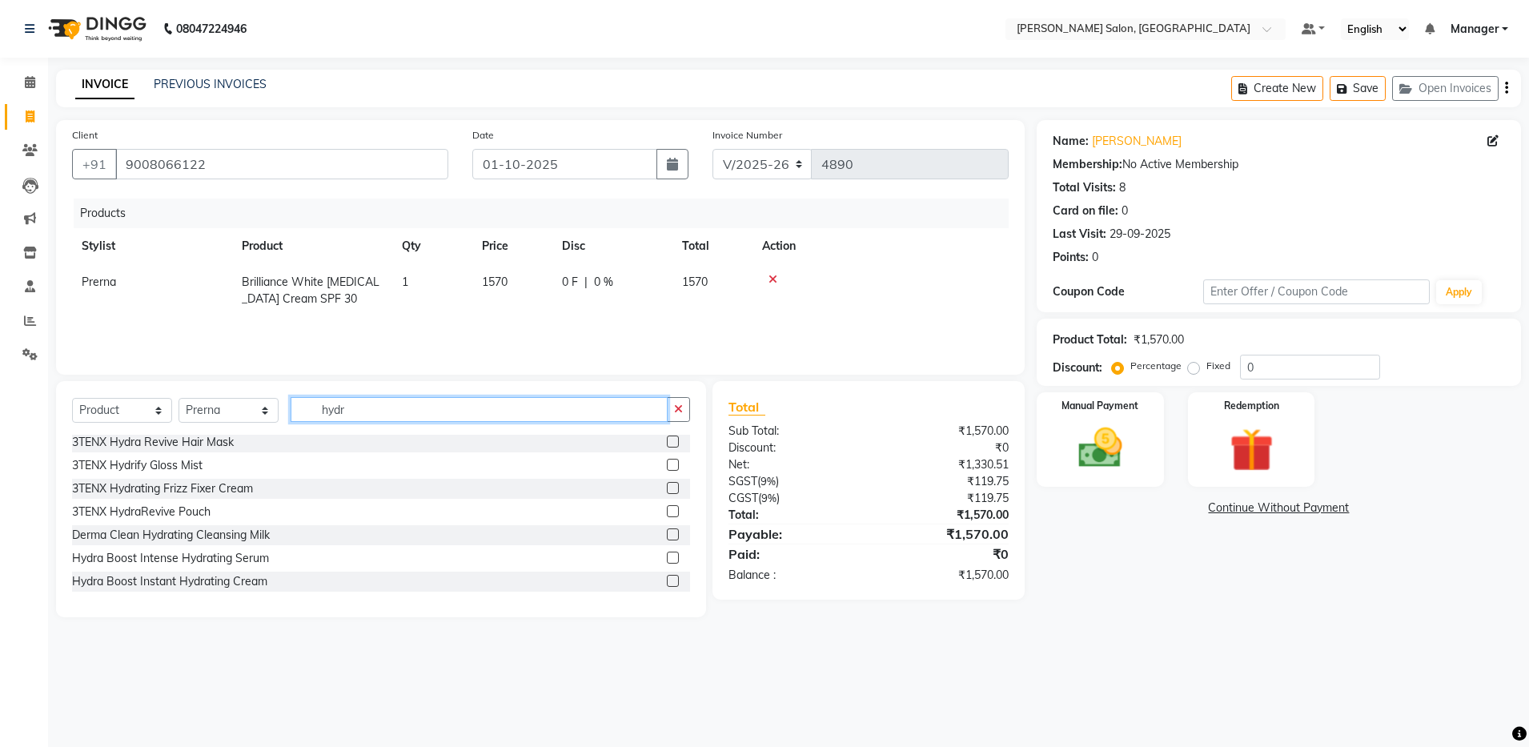
type input "hydr"
click at [667, 553] on label at bounding box center [673, 558] width 12 height 12
click at [667, 553] on input "checkbox" at bounding box center [672, 558] width 10 height 10
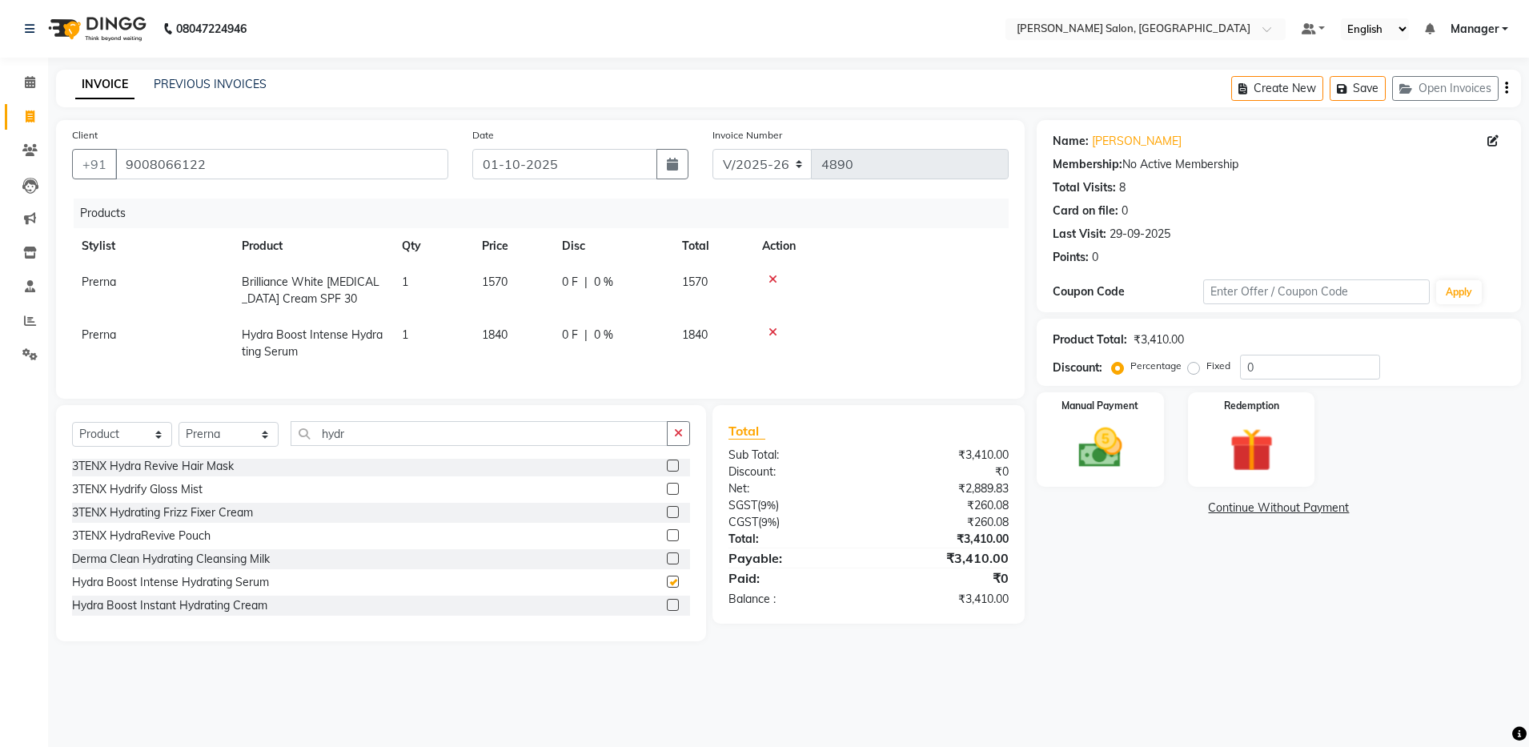
checkbox input "false"
click at [775, 469] on img at bounding box center [1100, 448] width 74 height 53
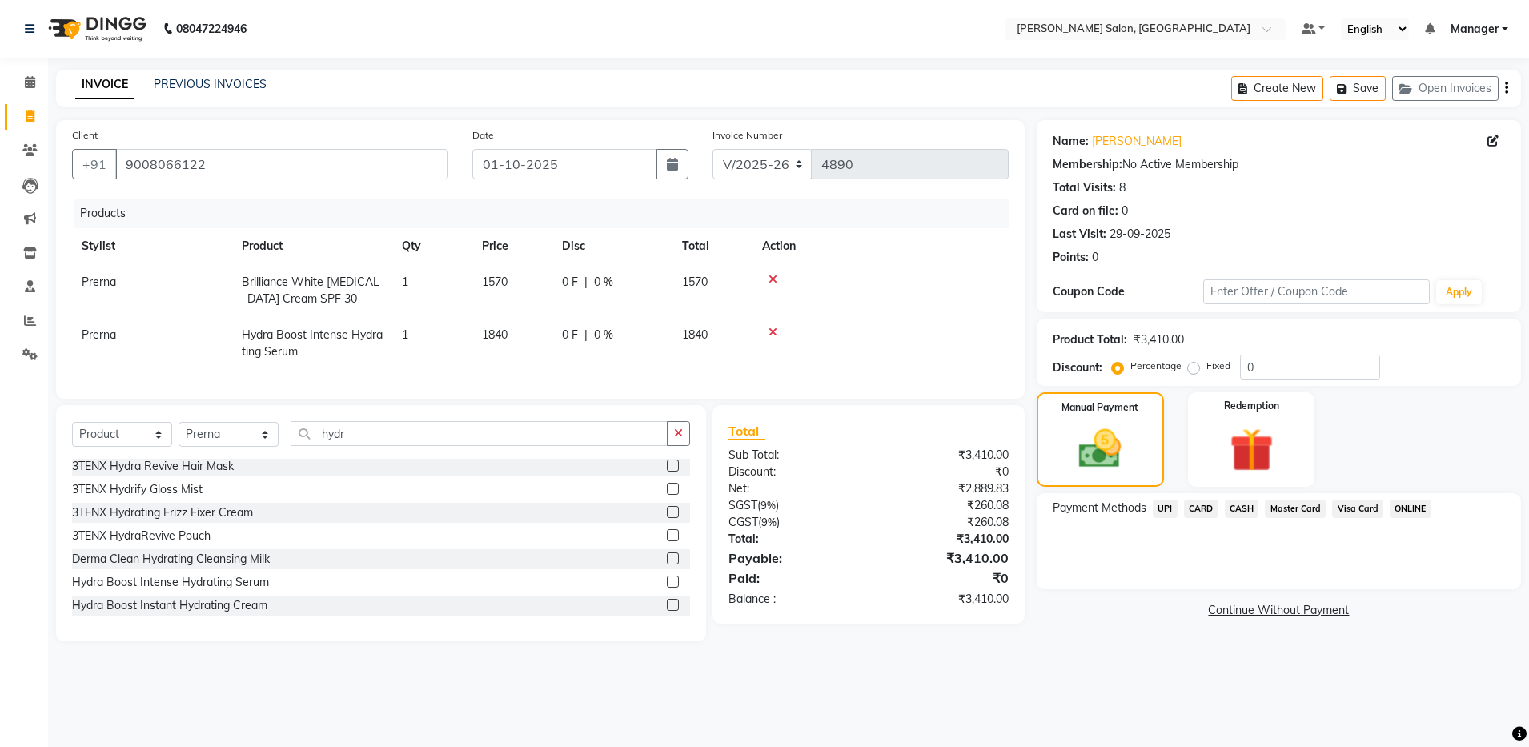
click at [109, 286] on span "Prerna" at bounding box center [99, 282] width 34 height 14
select select "71461"
click at [124, 289] on select "Aarthi Abhishek Aisha Barbhuiya Aman Arjun Viswanathan Deep dolma Faeem Khan Go…" at bounding box center [152, 286] width 141 height 25
click at [775, 512] on span "UPI" at bounding box center [1165, 509] width 25 height 18
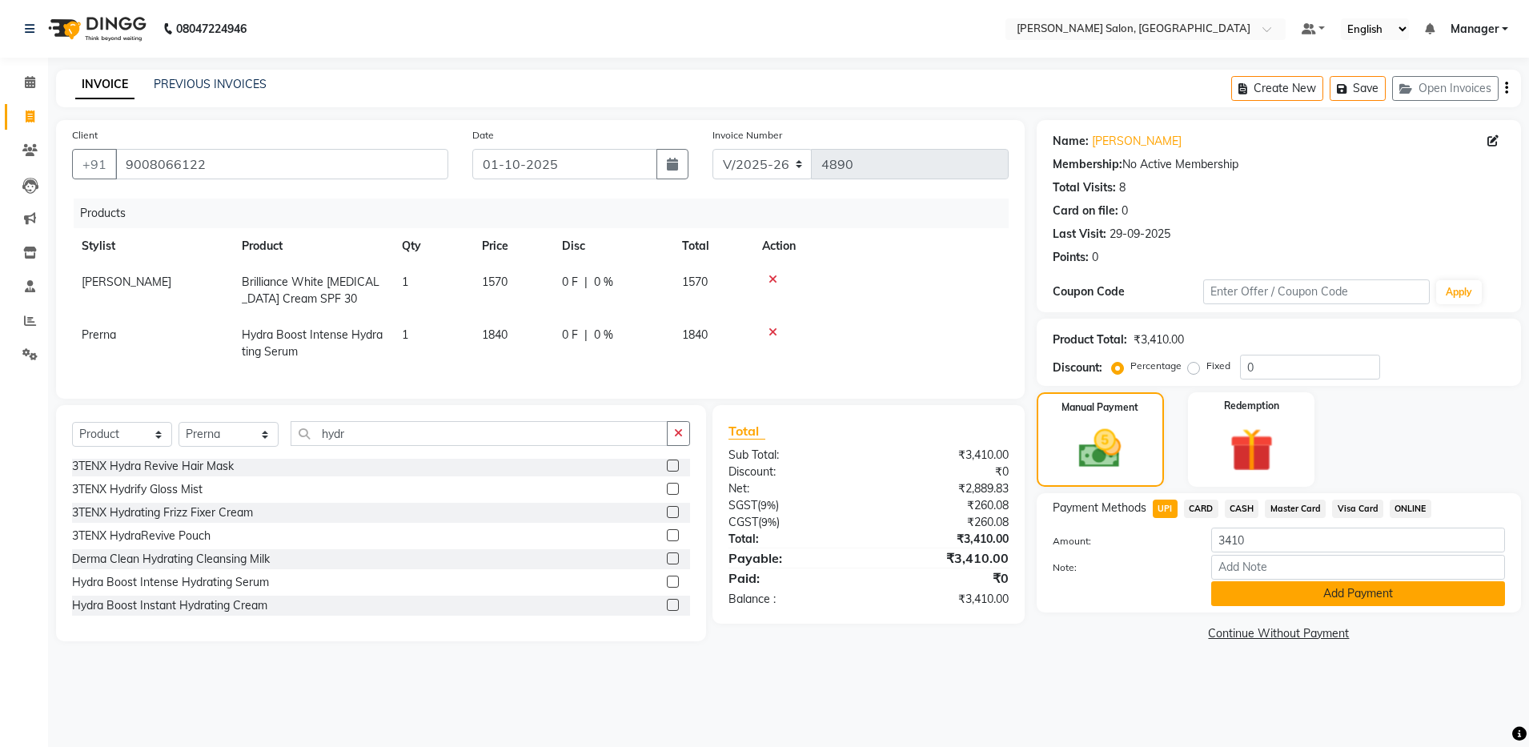
click at [775, 593] on button "Add Payment" at bounding box center [1359, 593] width 294 height 25
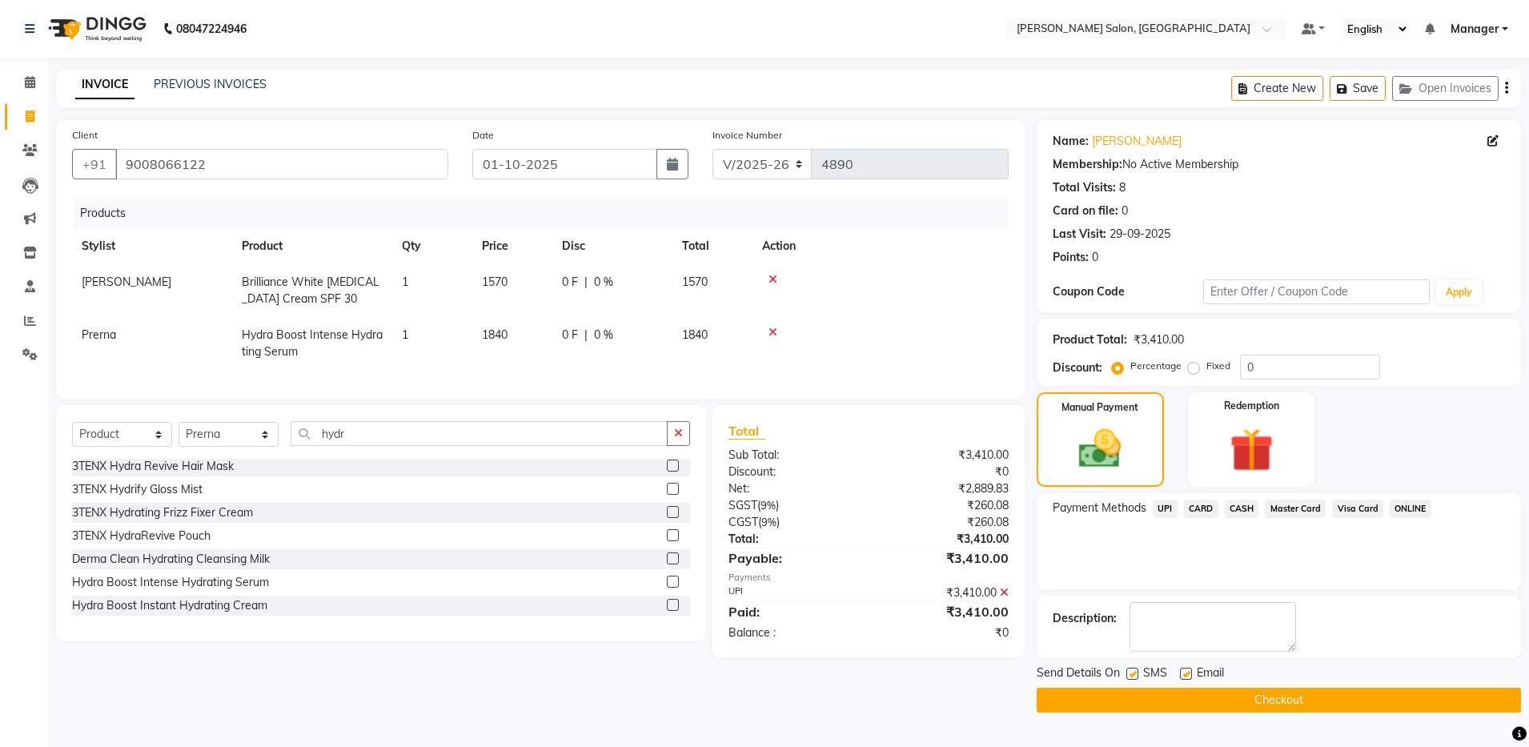
click at [775, 677] on label at bounding box center [1186, 674] width 12 height 12
click at [775, 677] on input "checkbox" at bounding box center [1185, 674] width 10 height 10
checkbox input "false"
click at [775, 700] on button "Checkout" at bounding box center [1279, 700] width 484 height 25
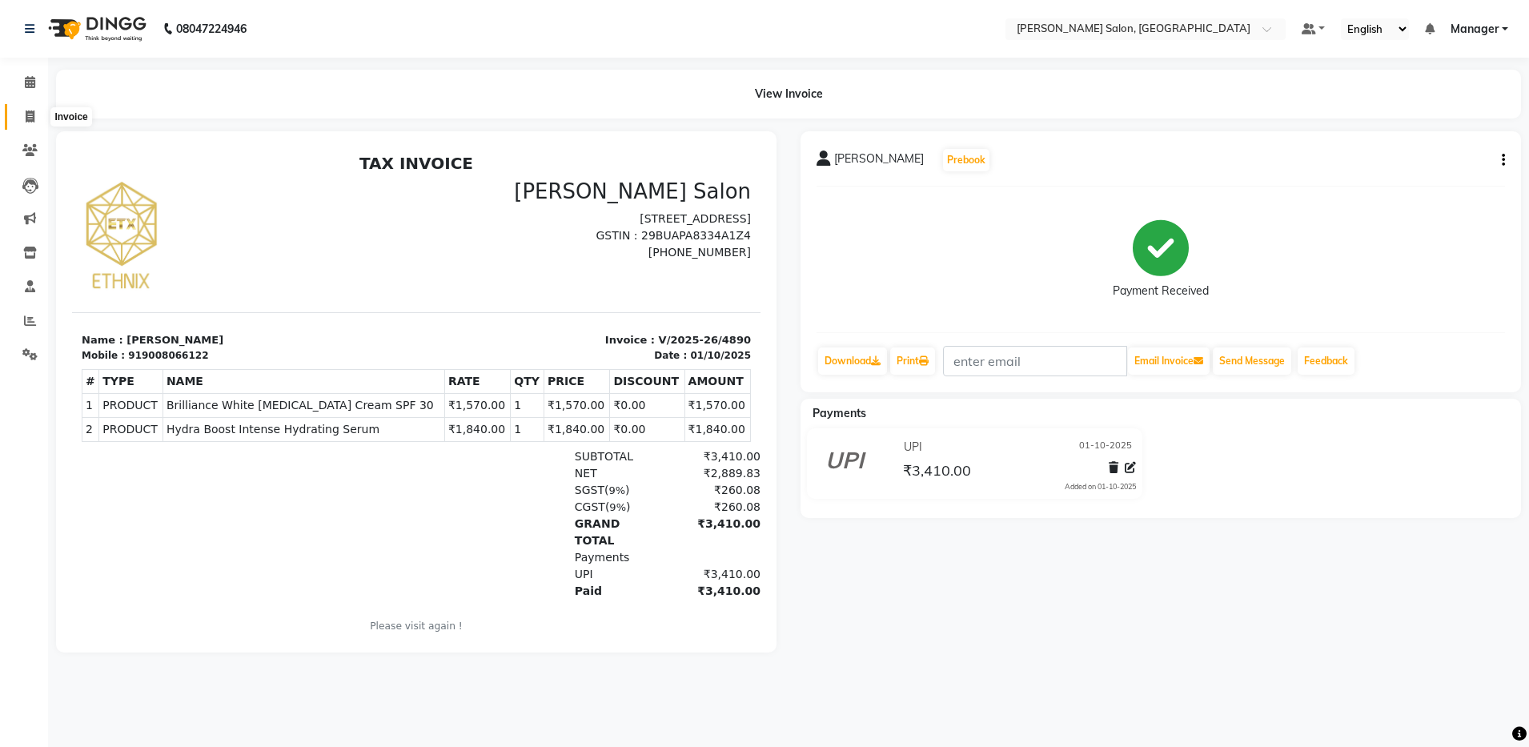
click at [30, 121] on icon at bounding box center [30, 117] width 9 height 12
select select "service"
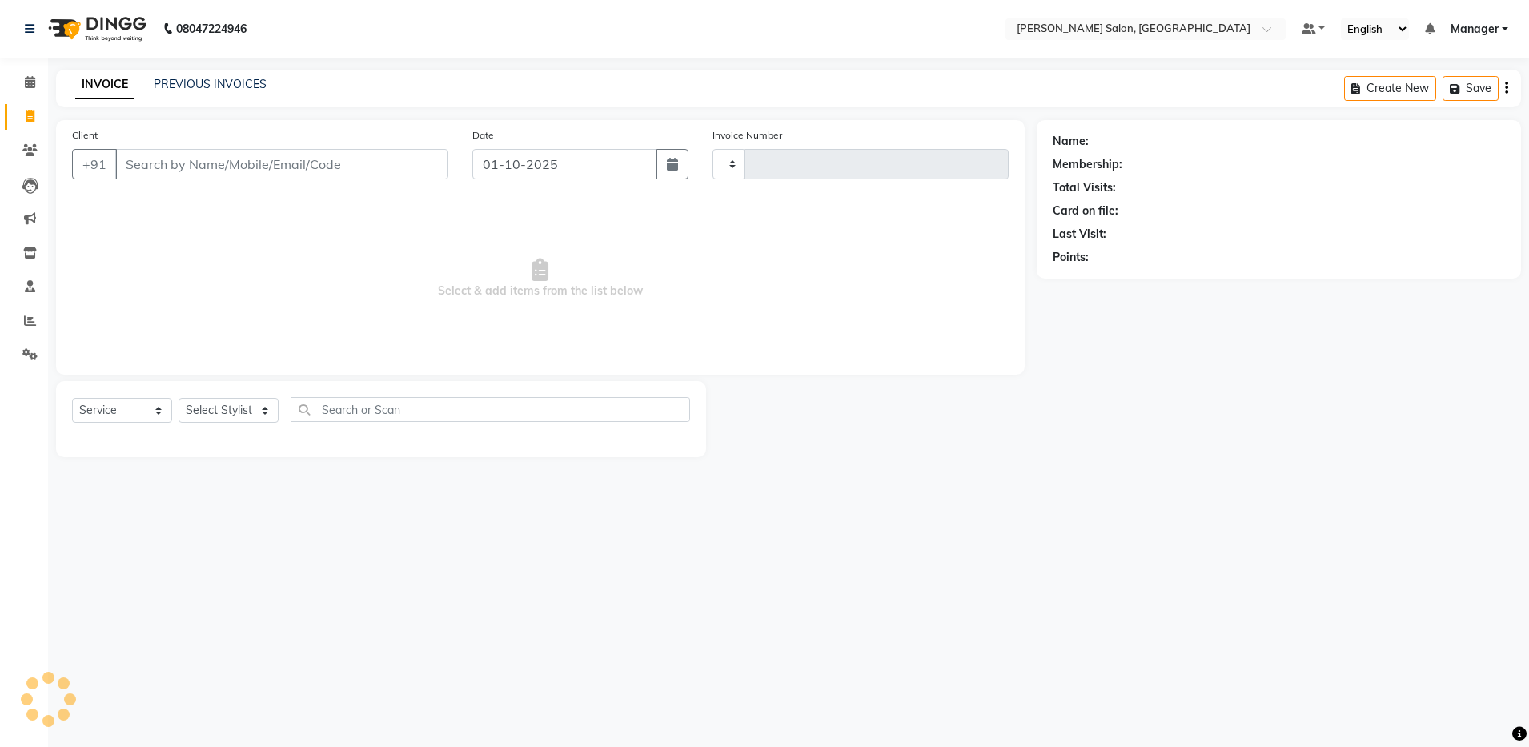
type input "4891"
select select "4781"
click at [251, 410] on select "Select Stylist" at bounding box center [229, 410] width 100 height 25
select select "28901"
click at [179, 398] on select "Select Stylist Aarthi Abhishek Aisha Barbhuiya Aman Arjun Viswanathan Deep dolm…" at bounding box center [229, 410] width 100 height 25
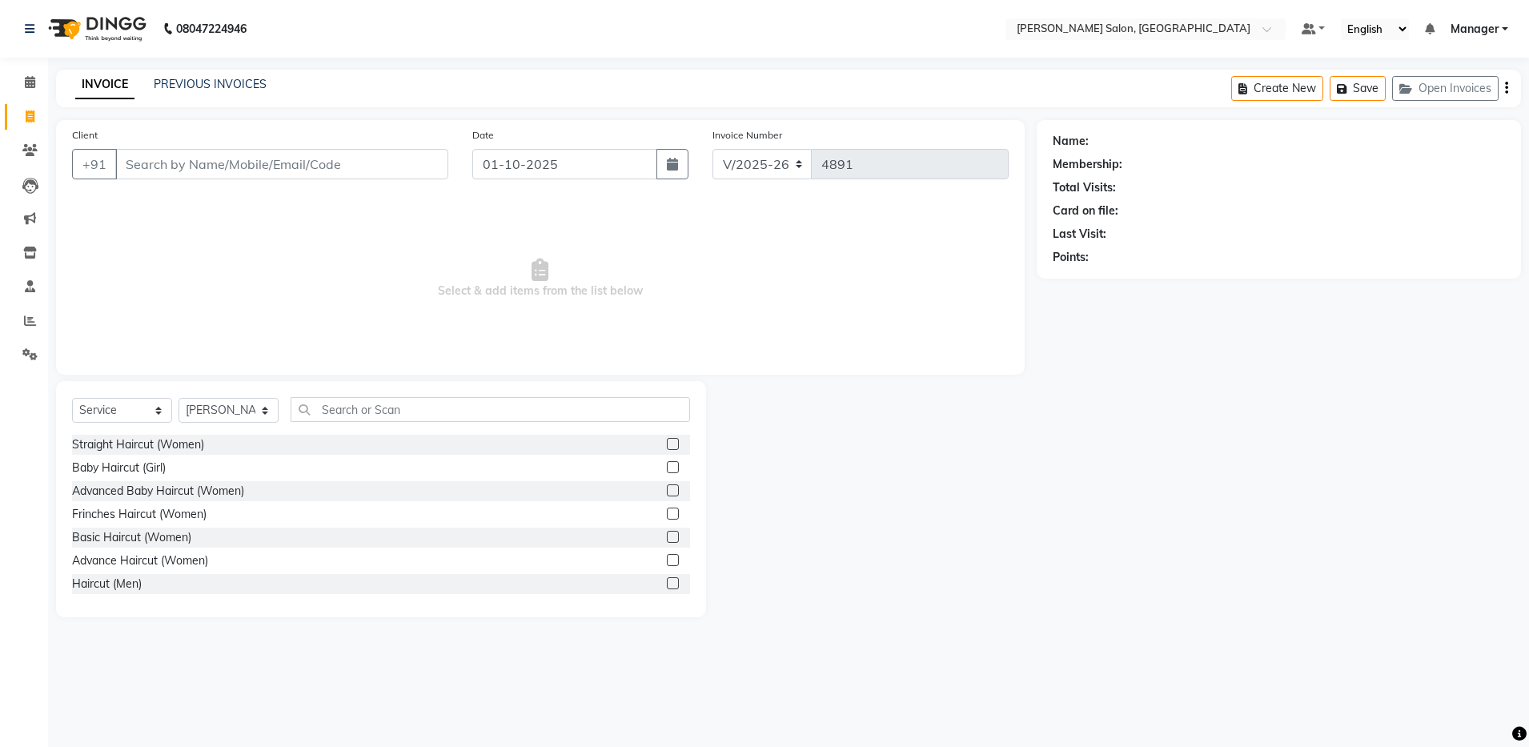
click at [340, 396] on div "Select Service Product Membership Package Voucher Prepaid Gift Card Select Styl…" at bounding box center [381, 499] width 650 height 236
click at [320, 400] on input "text" at bounding box center [491, 409] width 400 height 25
type input "wax"
click at [667, 558] on label at bounding box center [673, 559] width 12 height 12
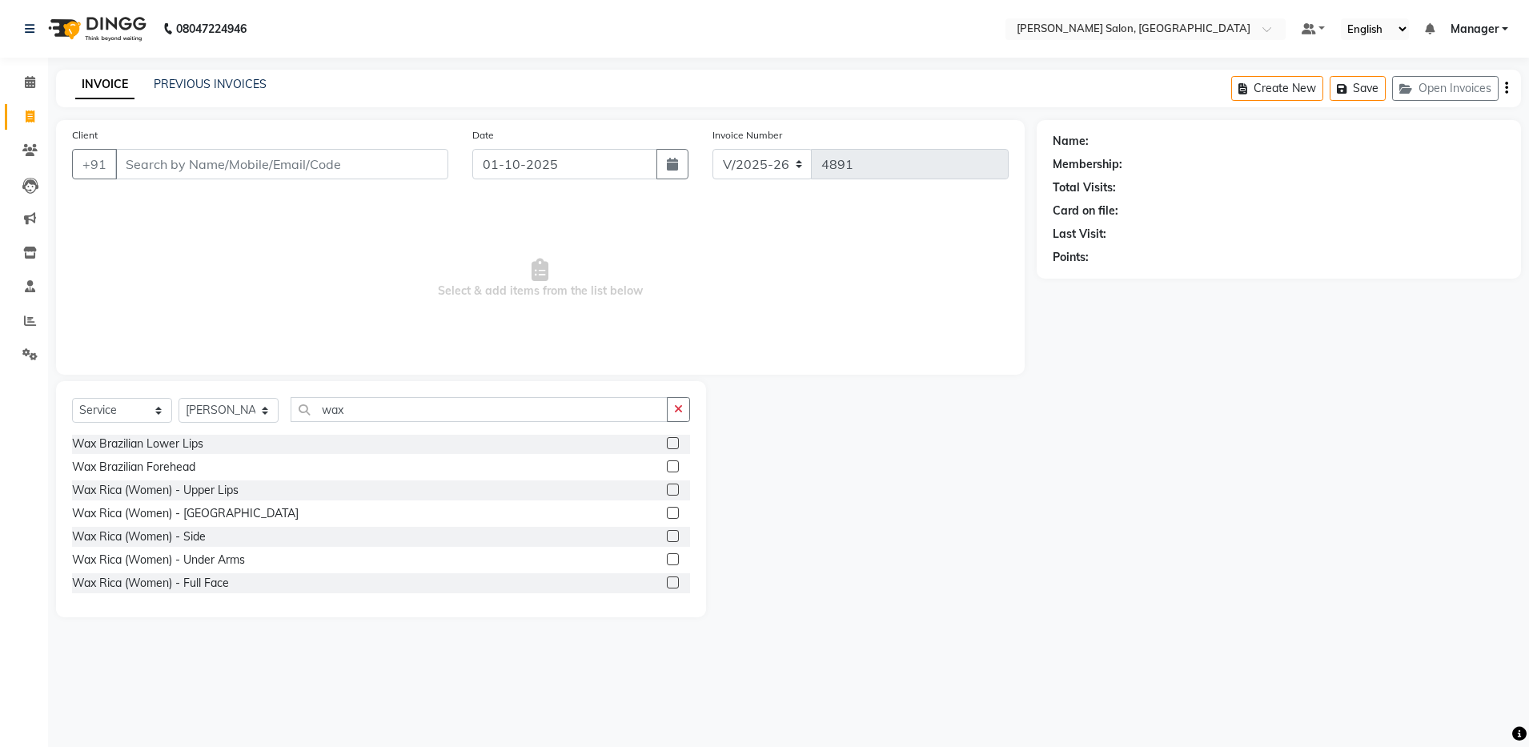
click at [667, 558] on input "checkbox" at bounding box center [672, 560] width 10 height 10
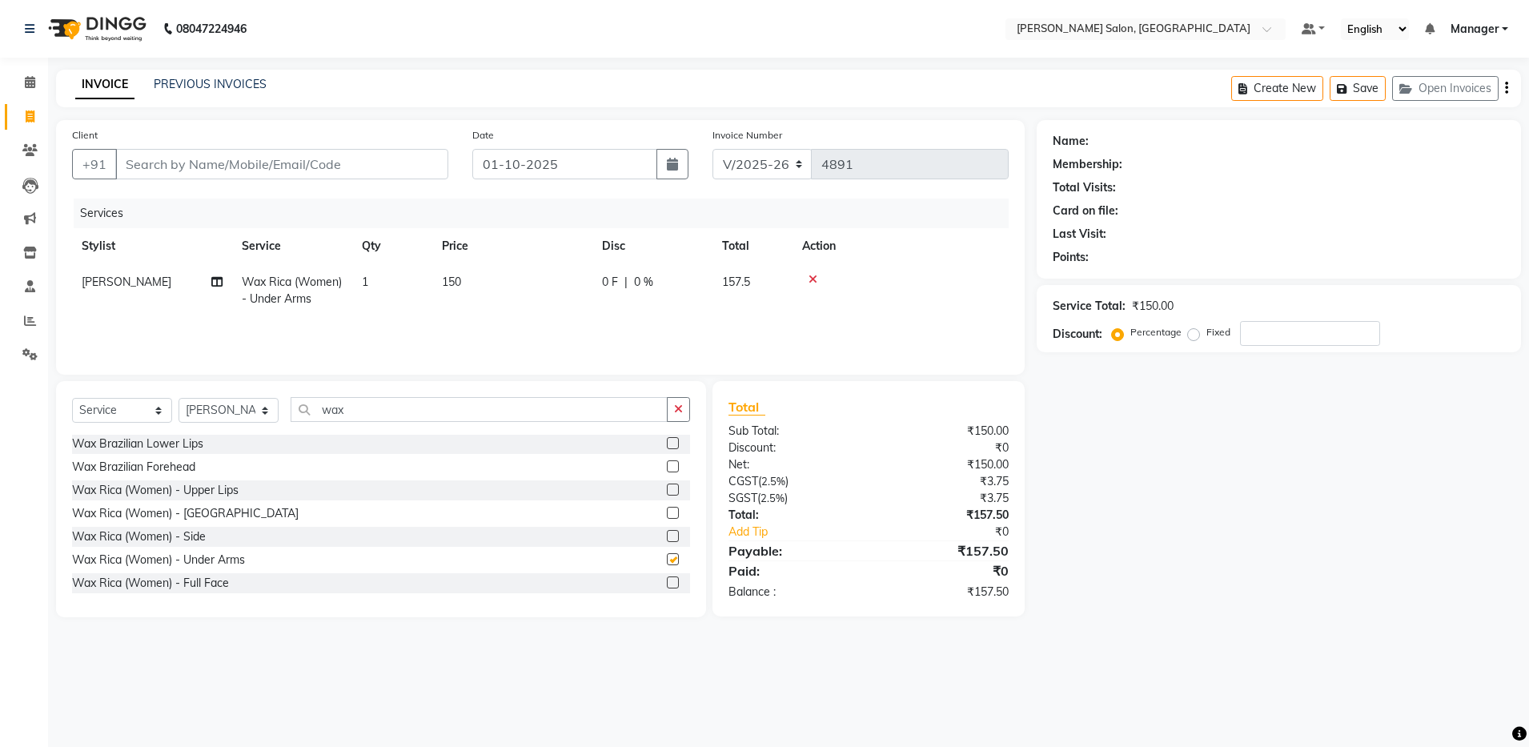
checkbox input "false"
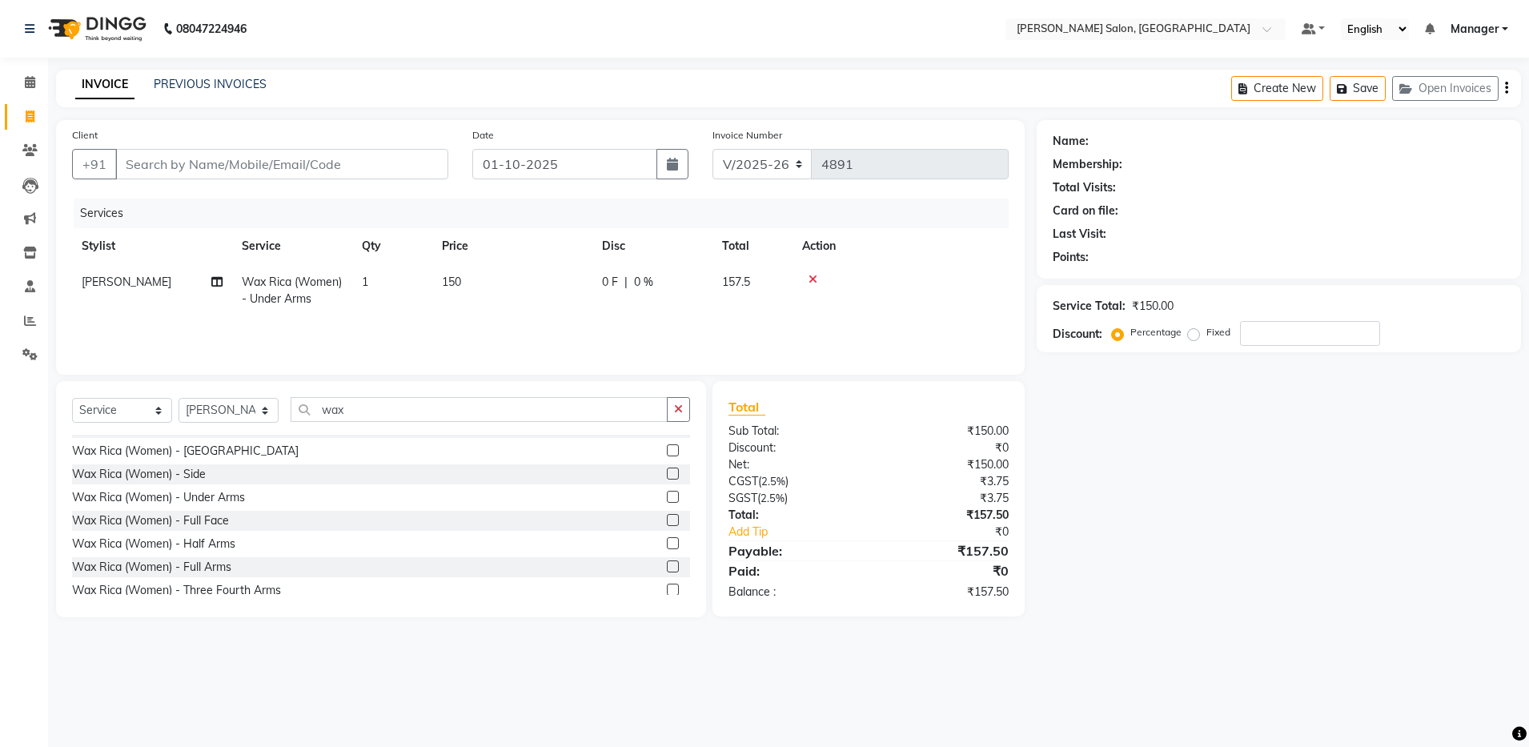
click at [667, 565] on label at bounding box center [673, 567] width 12 height 12
click at [667, 565] on input "checkbox" at bounding box center [672, 567] width 10 height 10
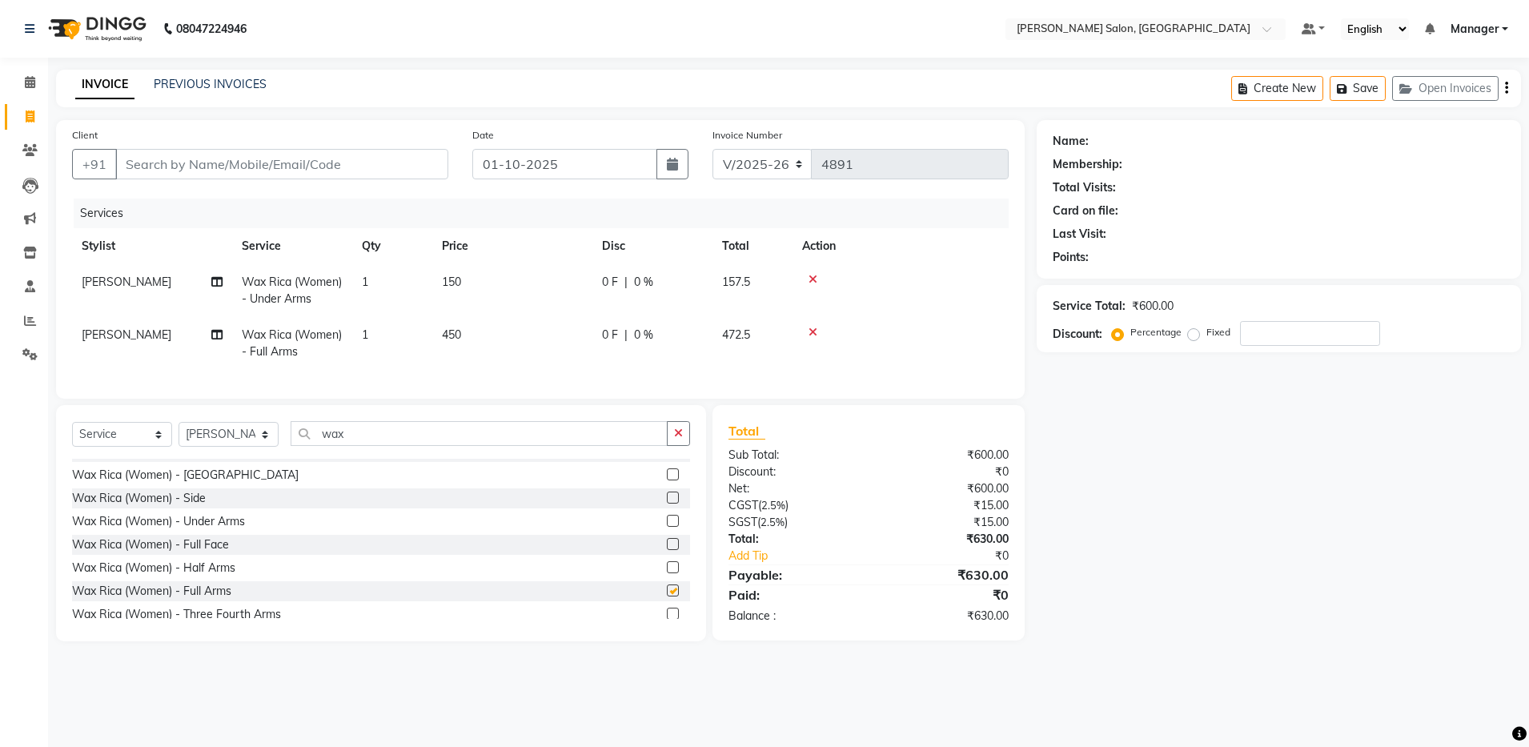
checkbox input "false"
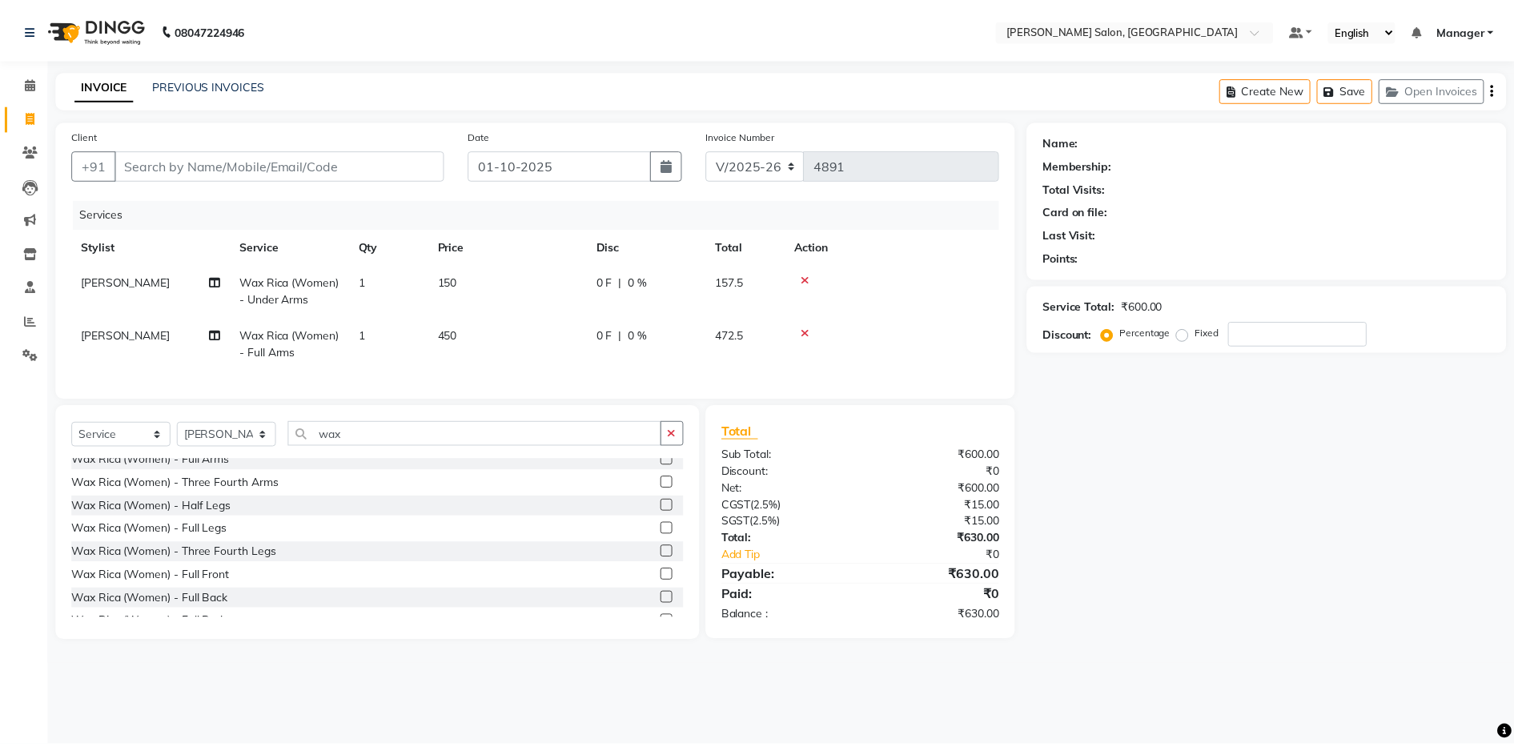
scroll to position [335, 0]
click at [667, 557] on label at bounding box center [673, 551] width 12 height 12
click at [667, 557] on input "checkbox" at bounding box center [672, 552] width 10 height 10
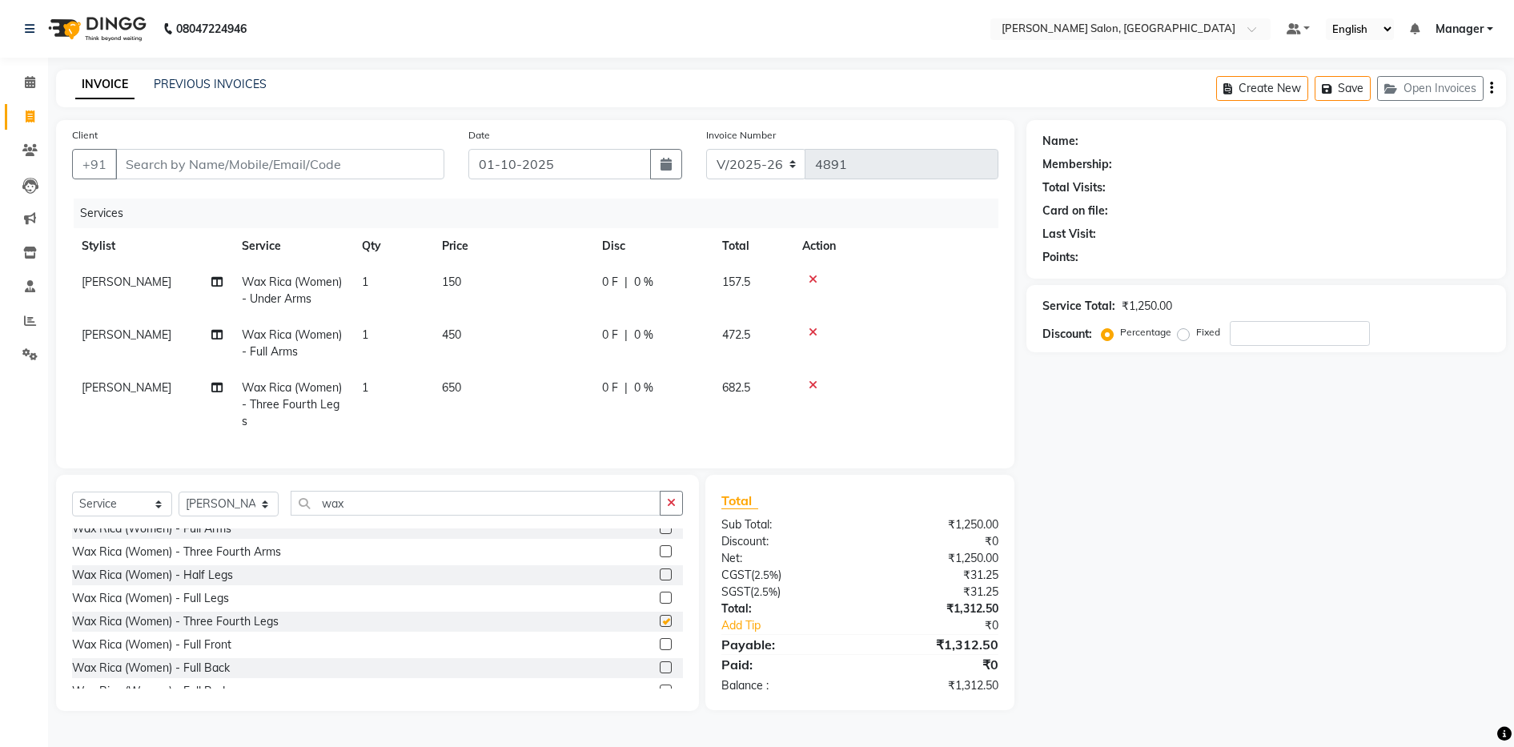
checkbox input "false"
click at [500, 632] on div "Wax Rica (Women) - Three Fourth Legs" at bounding box center [377, 622] width 611 height 20
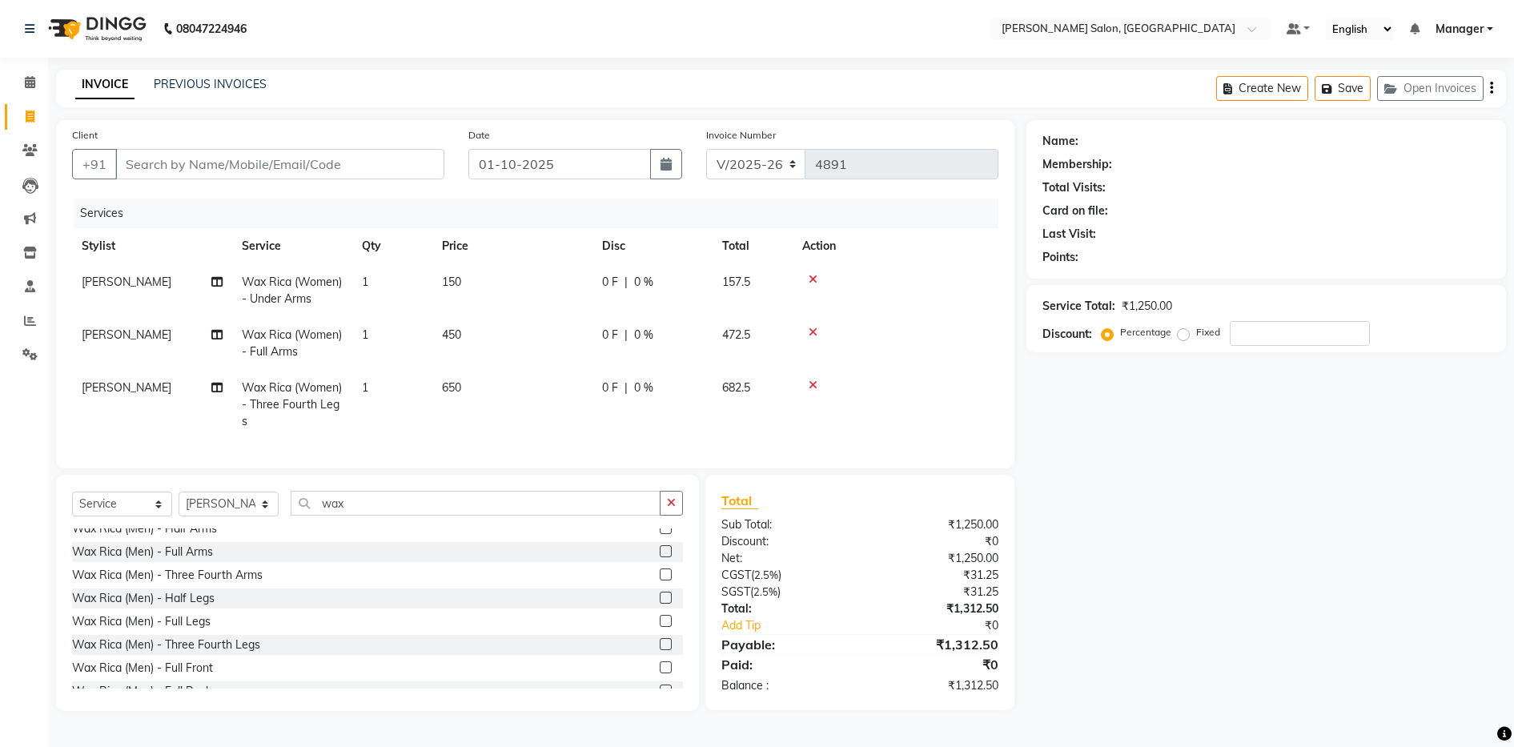
scroll to position [638, 0]
click at [660, 625] on label at bounding box center [666, 619] width 12 height 12
click at [660, 625] on input "checkbox" at bounding box center [665, 620] width 10 height 10
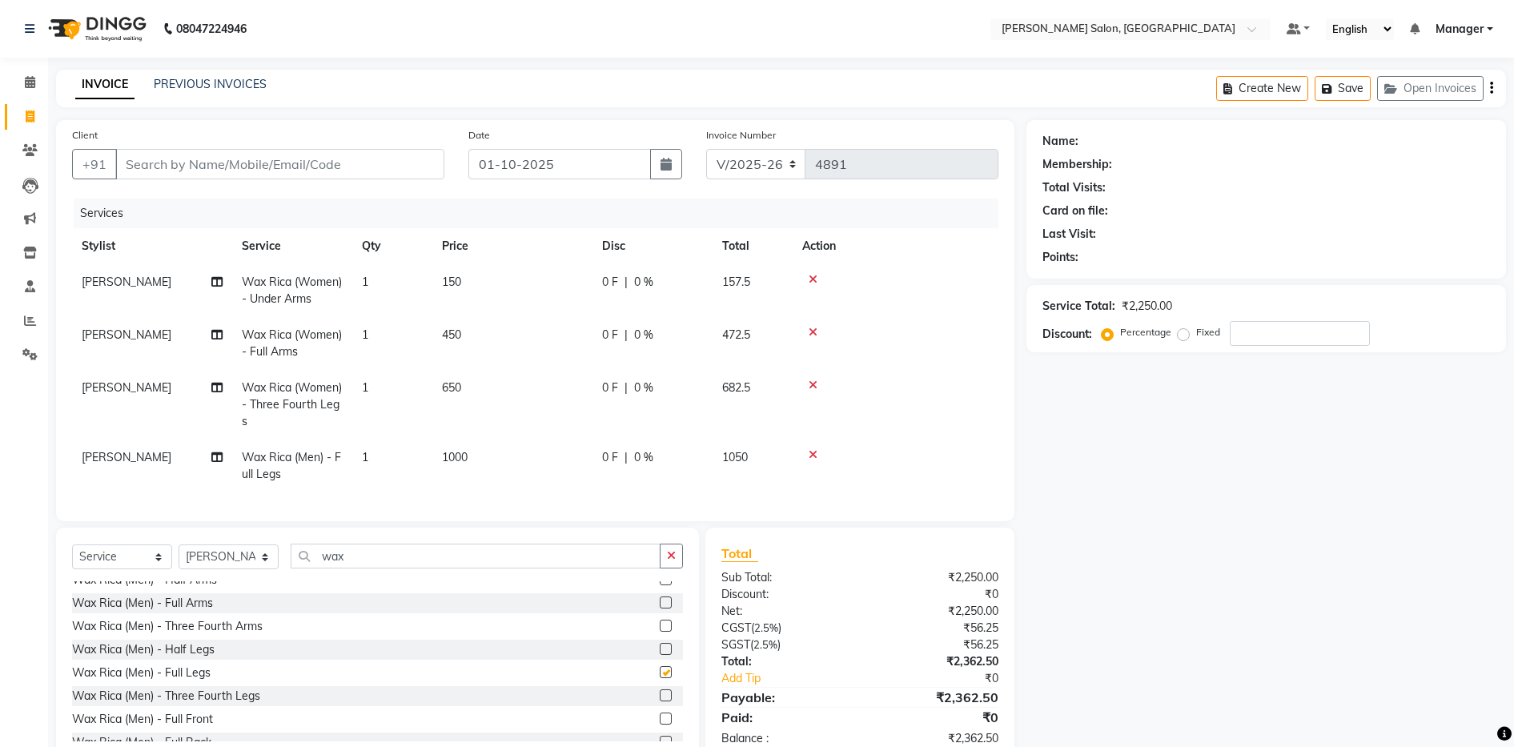
checkbox input "false"
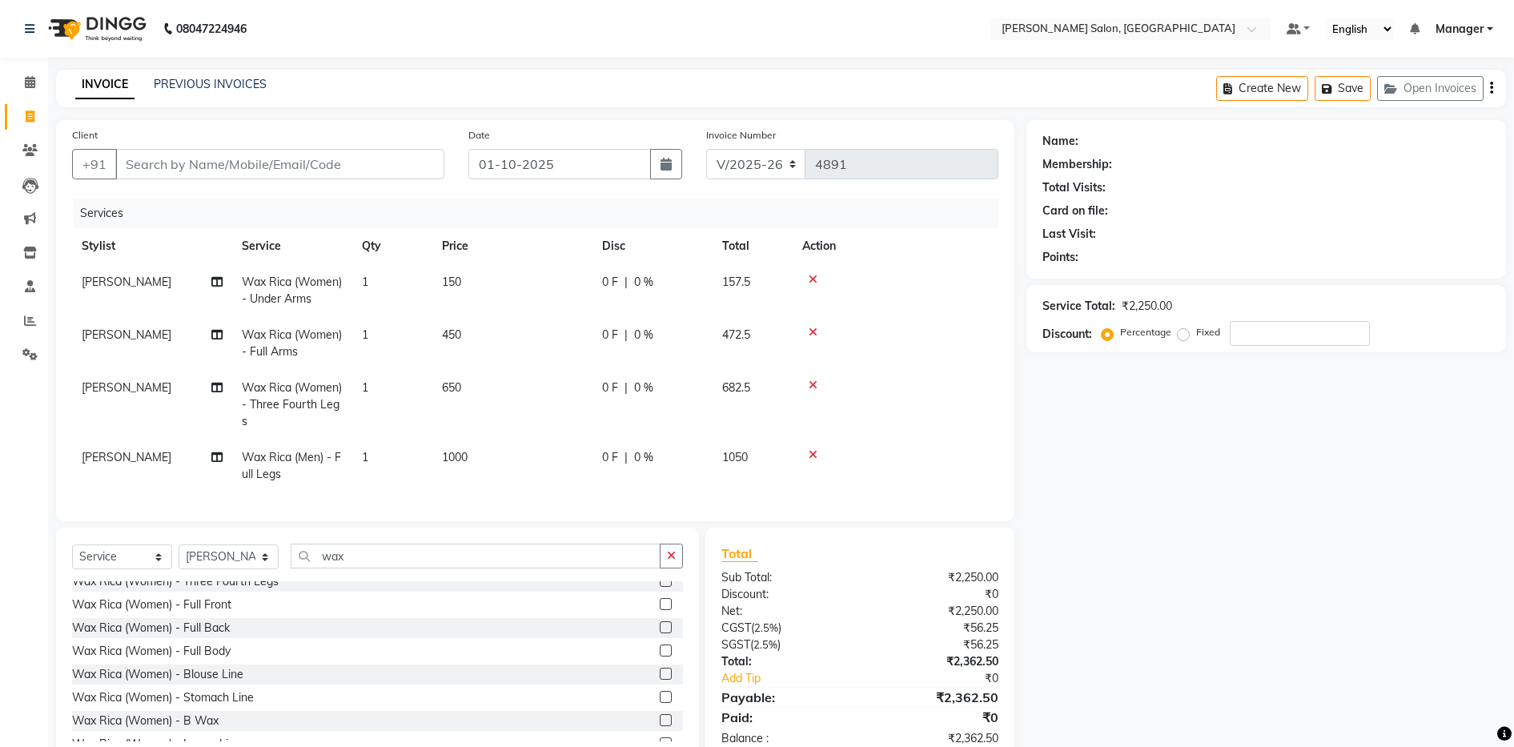
click at [467, 685] on div "Wax Rica (Women) - Blouse Line" at bounding box center [377, 675] width 611 height 20
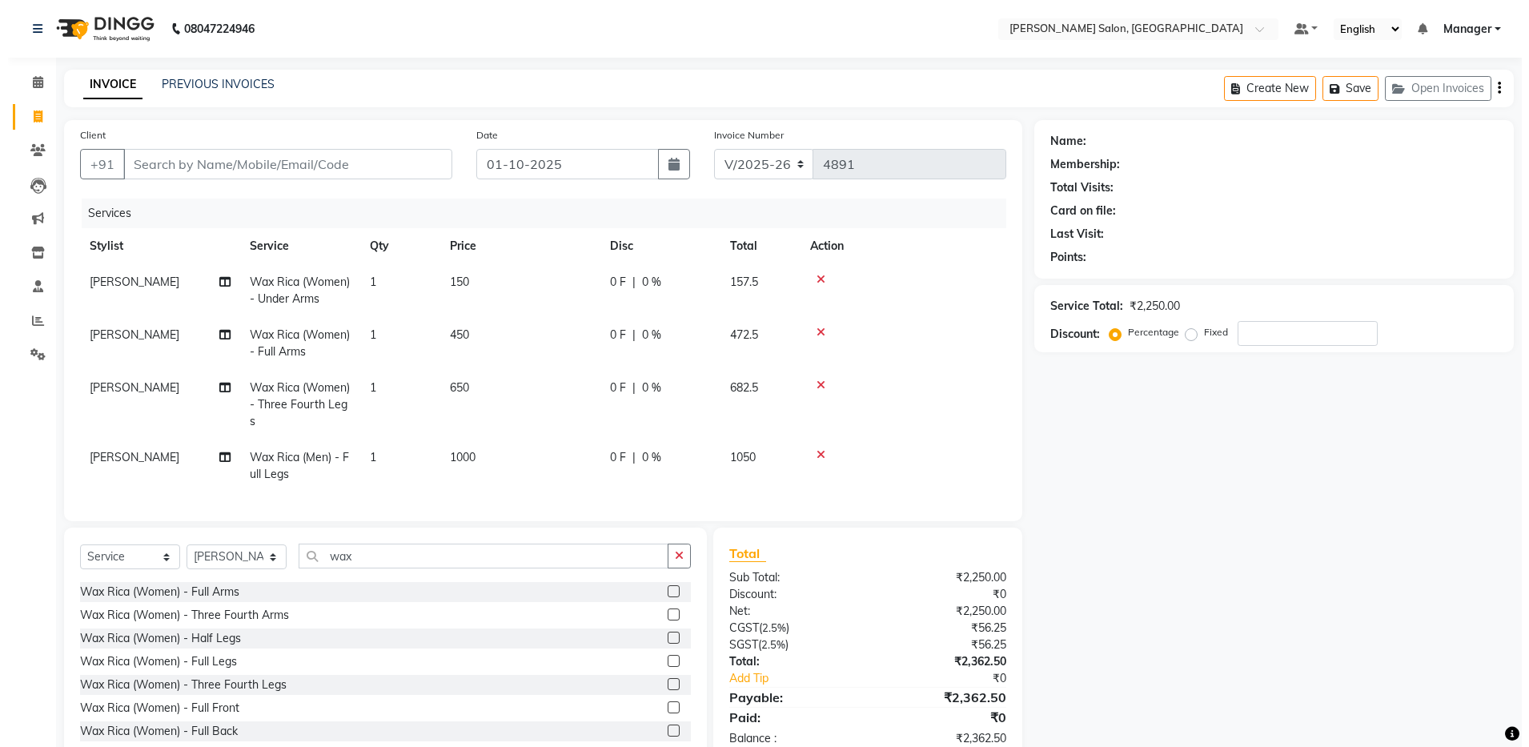
scroll to position [323, 0]
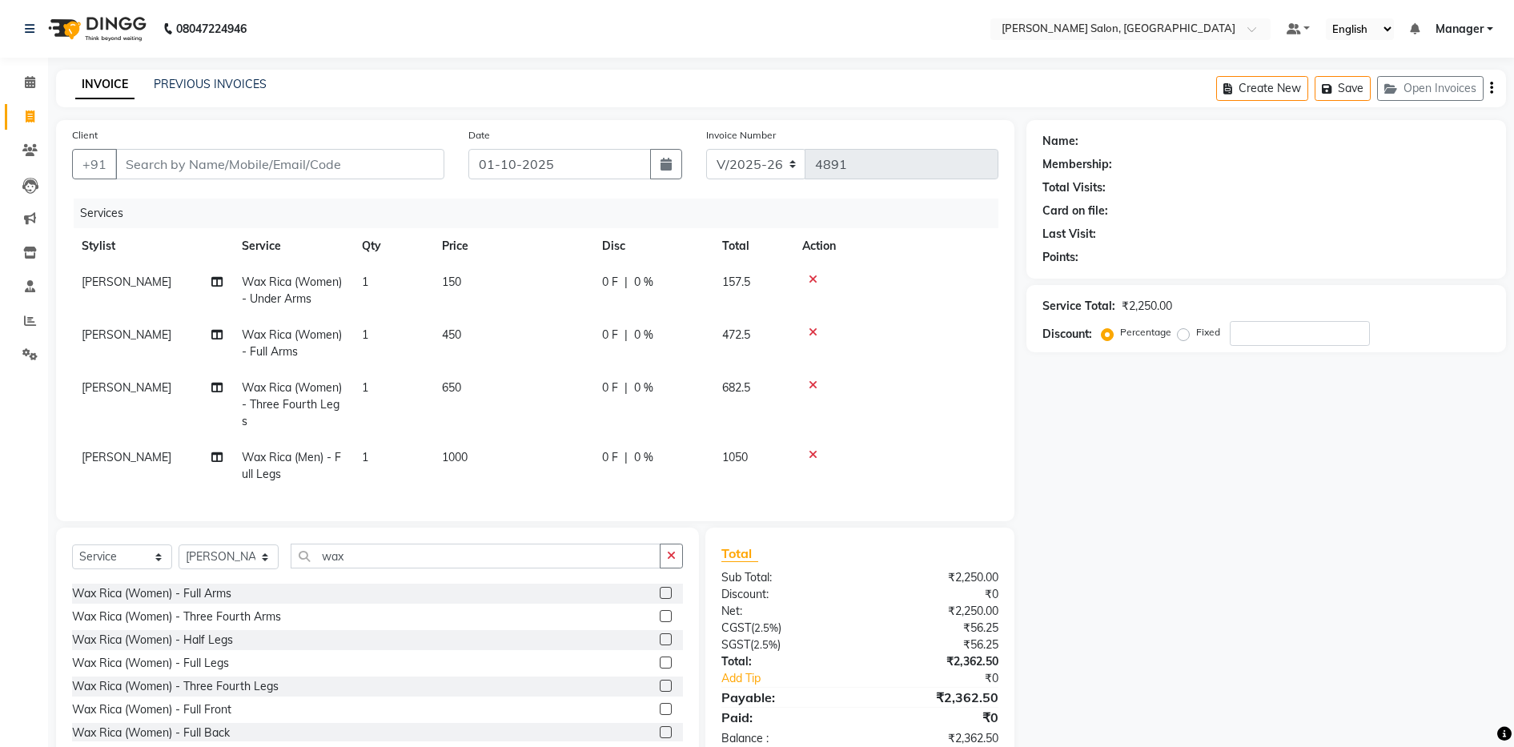
click at [660, 669] on label at bounding box center [666, 663] width 12 height 12
click at [660, 669] on input "checkbox" at bounding box center [665, 663] width 10 height 10
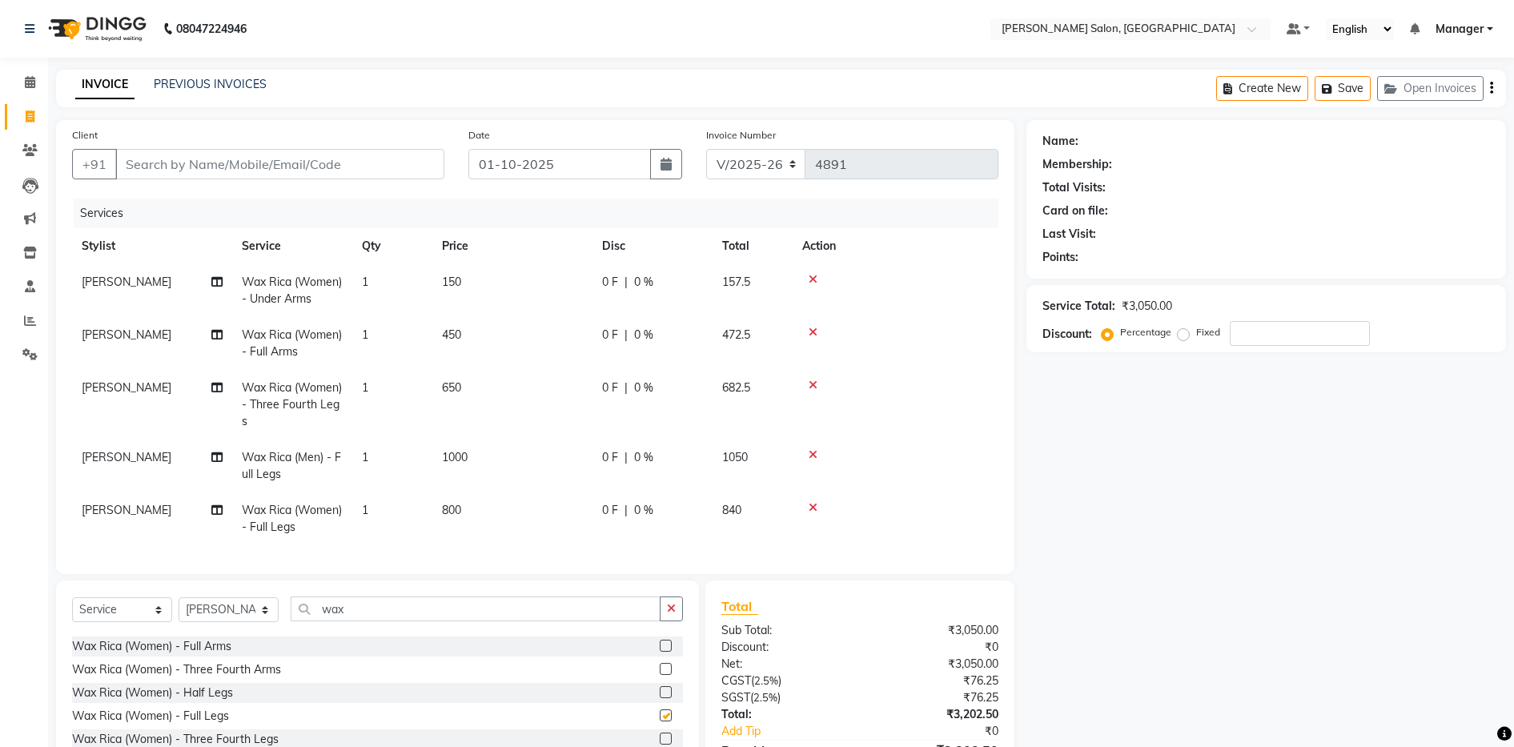
checkbox input "false"
click at [775, 460] on td at bounding box center [896, 466] width 206 height 53
click at [775, 449] on icon at bounding box center [813, 454] width 9 height 11
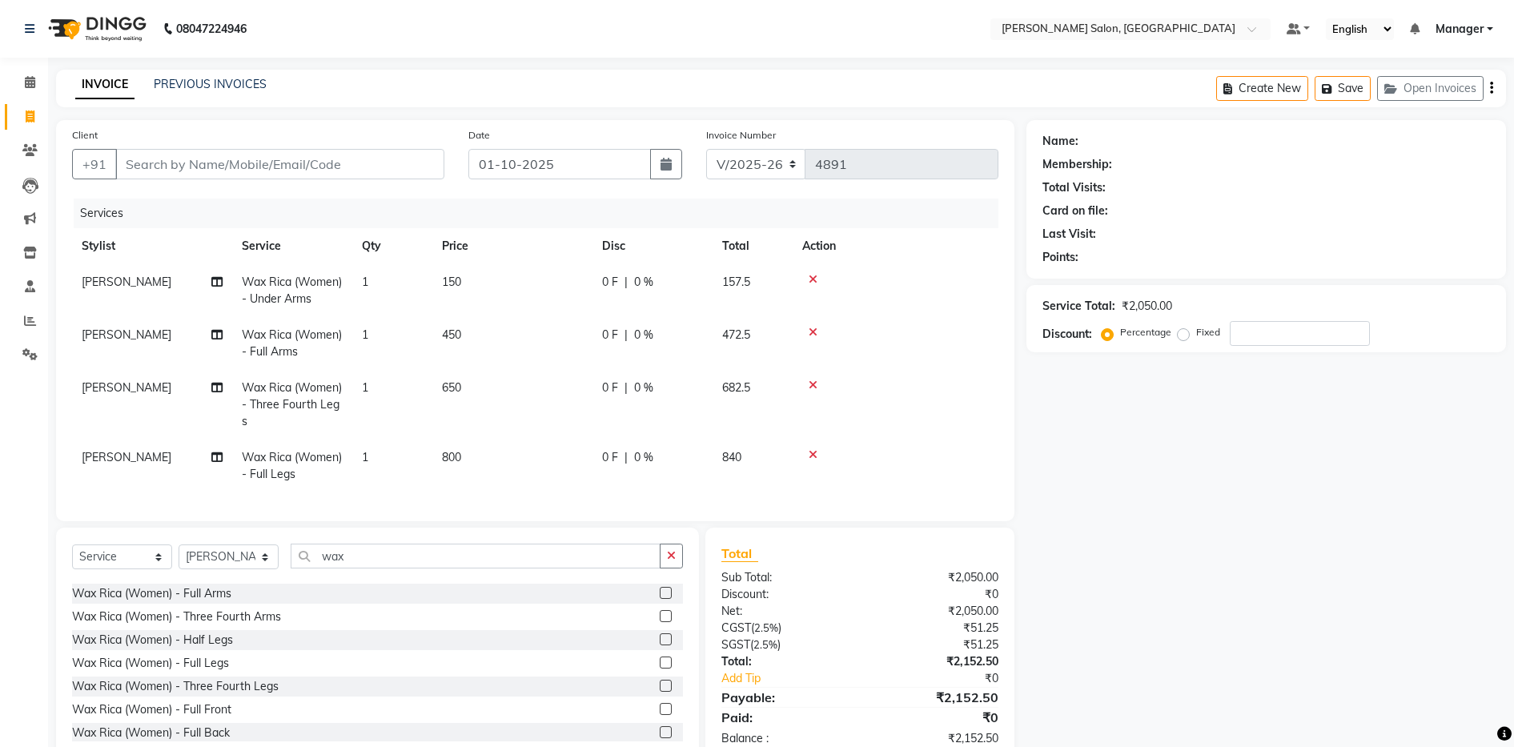
click at [775, 383] on icon at bounding box center [813, 385] width 9 height 11
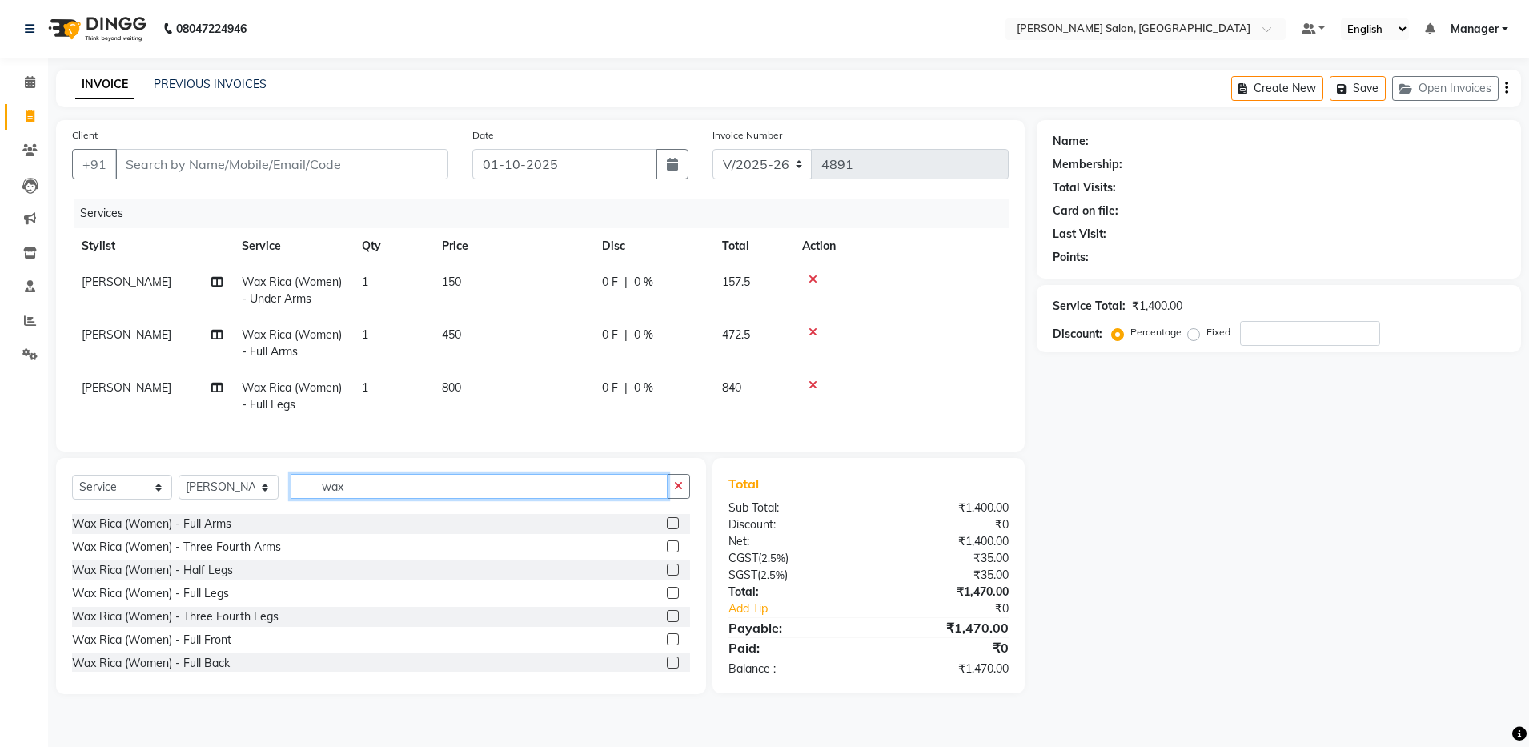
click at [357, 499] on input "wax" at bounding box center [479, 486] width 377 height 25
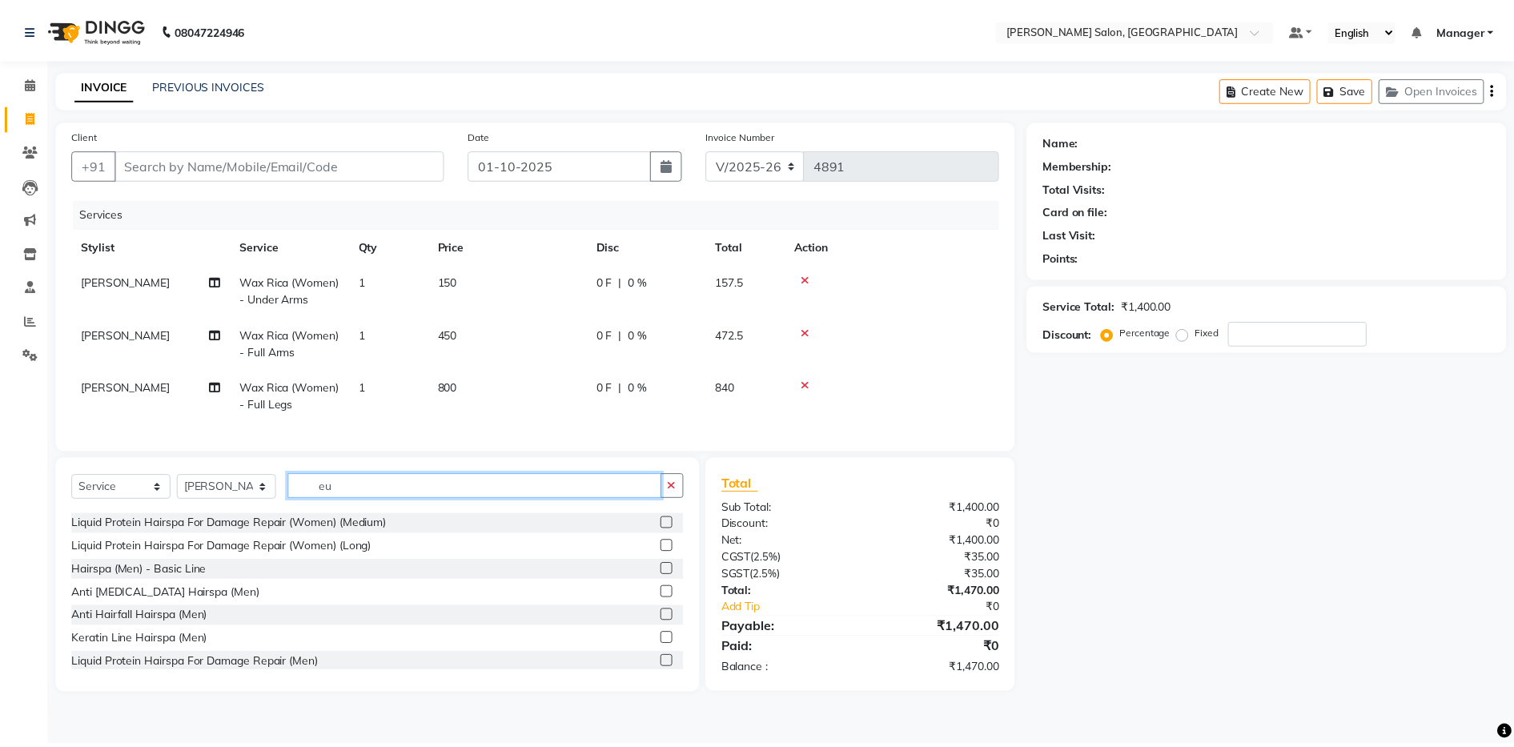
scroll to position [0, 0]
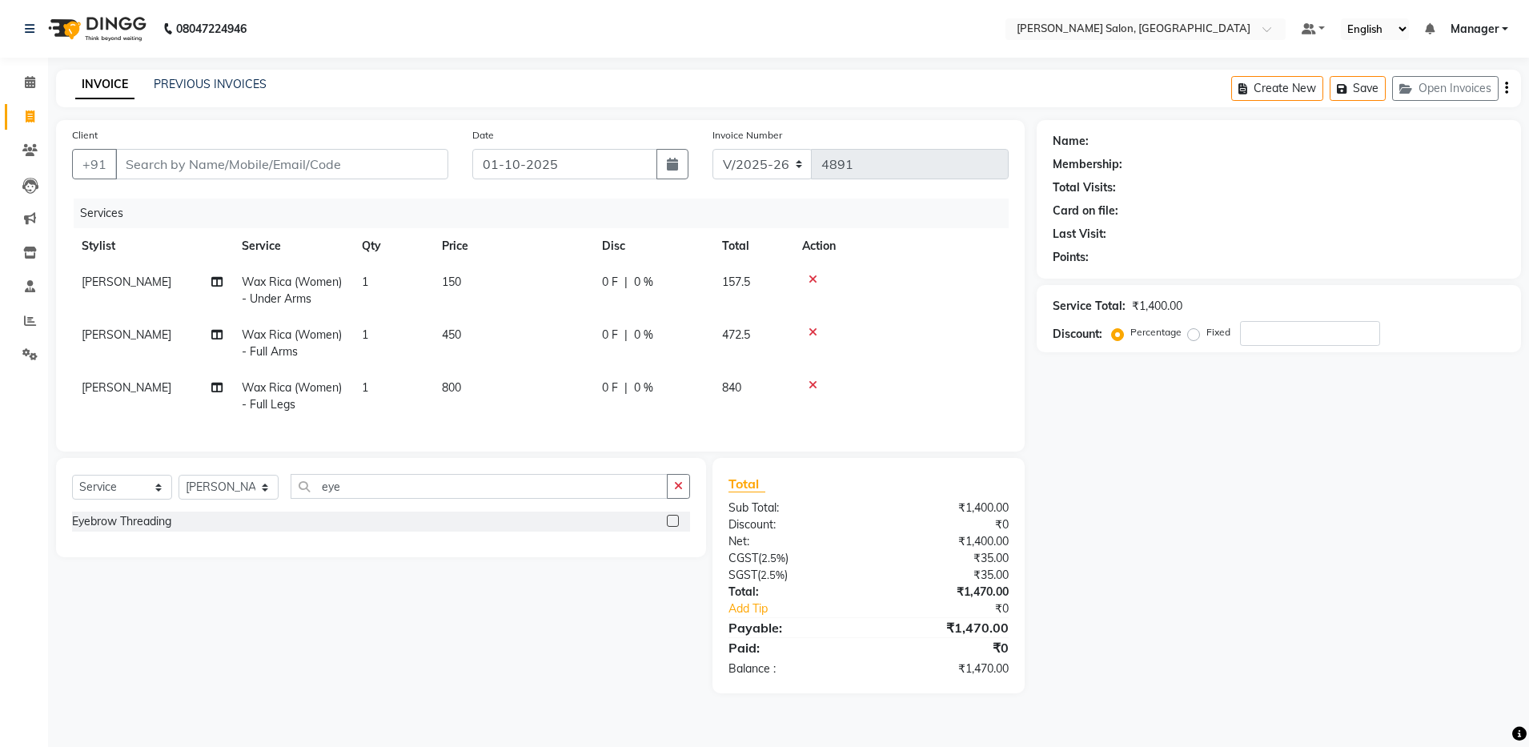
click at [671, 527] on label at bounding box center [673, 521] width 12 height 12
click at [671, 527] on input "checkbox" at bounding box center [672, 521] width 10 height 10
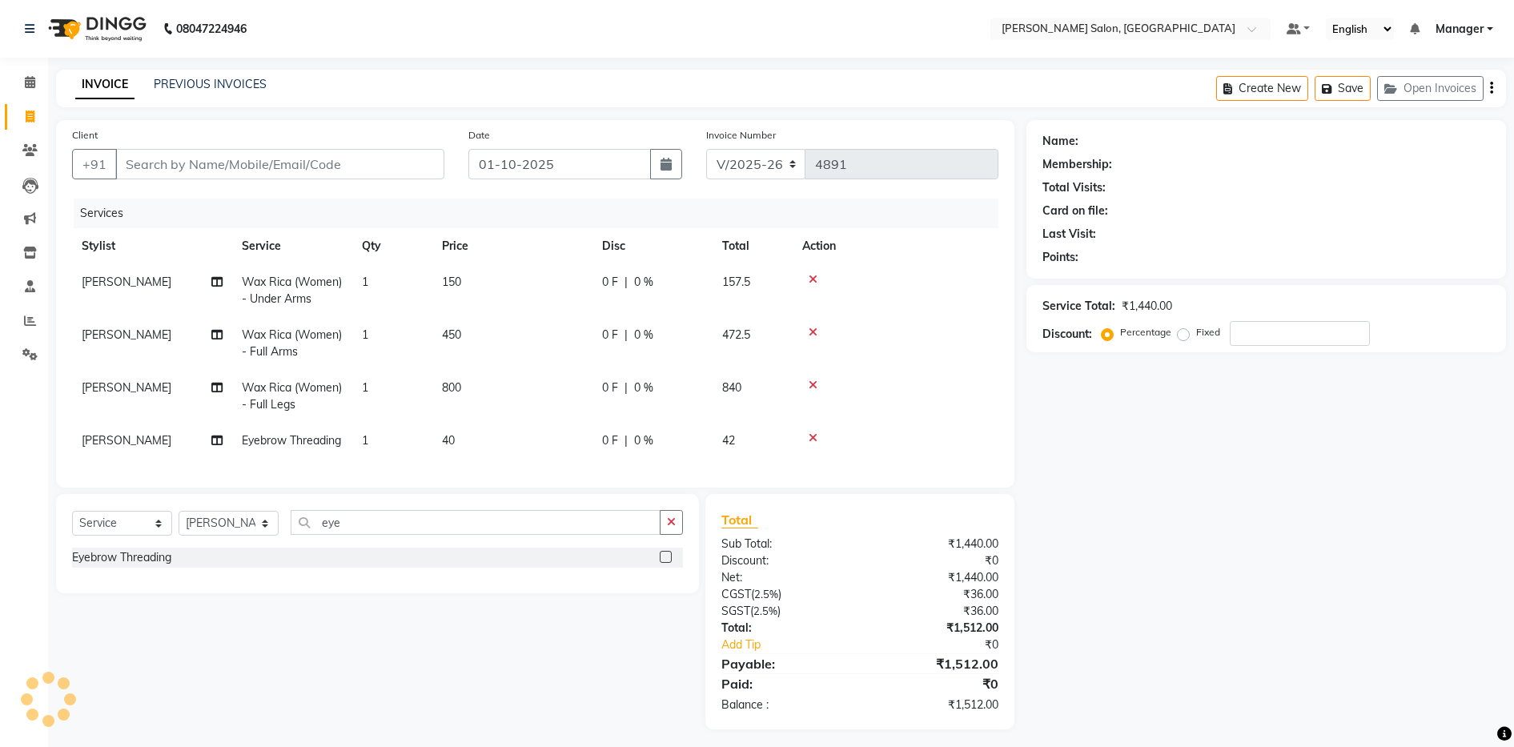
click at [402, 538] on div "Select Service Product Membership Package Voucher Prepaid Gift Card Select Styl…" at bounding box center [377, 543] width 643 height 99
click at [369, 535] on input "eye" at bounding box center [476, 522] width 370 height 25
click at [669, 563] on label at bounding box center [666, 557] width 12 height 12
click at [669, 563] on input "checkbox" at bounding box center [665, 558] width 10 height 10
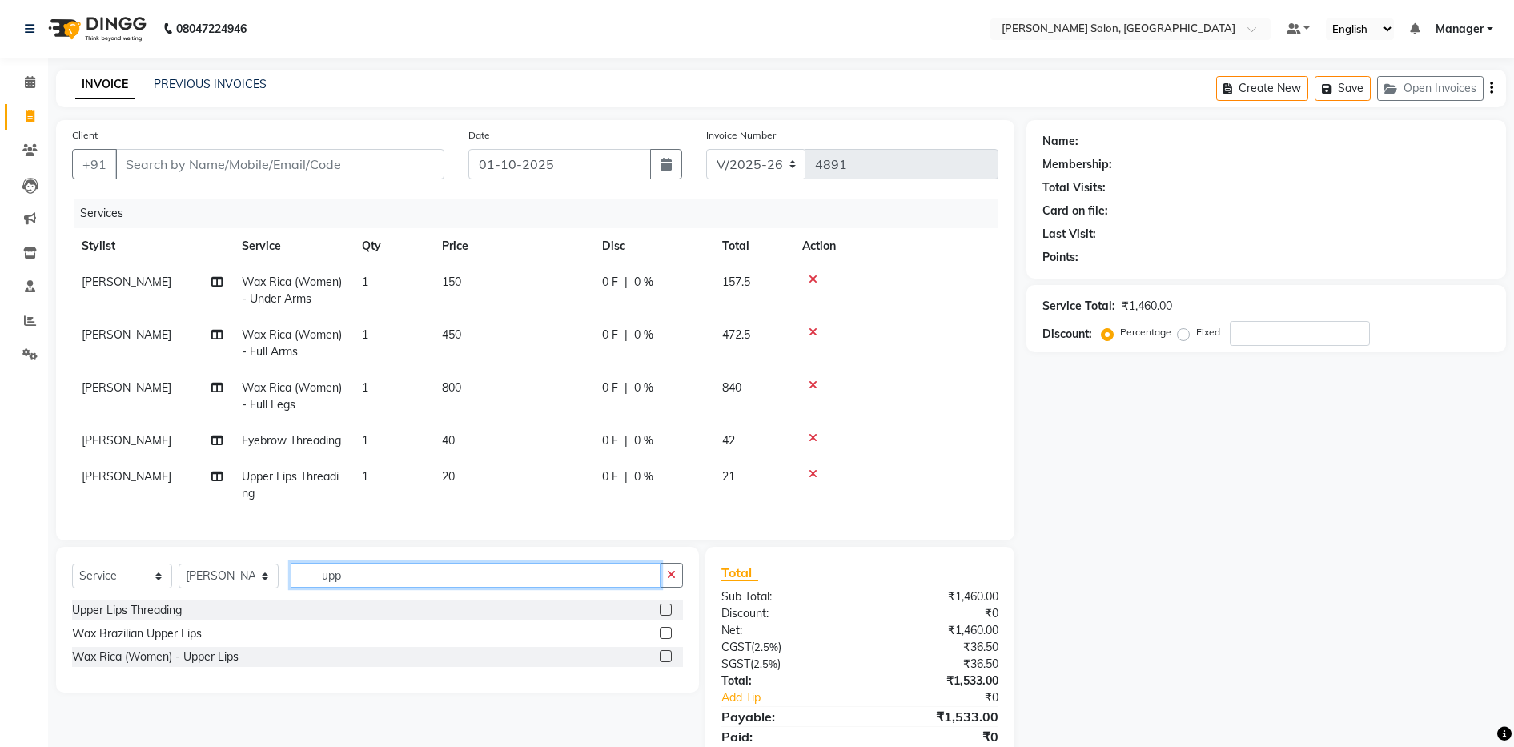
click at [363, 588] on input "upp" at bounding box center [476, 575] width 370 height 25
click at [671, 616] on label at bounding box center [666, 610] width 12 height 12
click at [670, 616] on input "checkbox" at bounding box center [665, 610] width 10 height 10
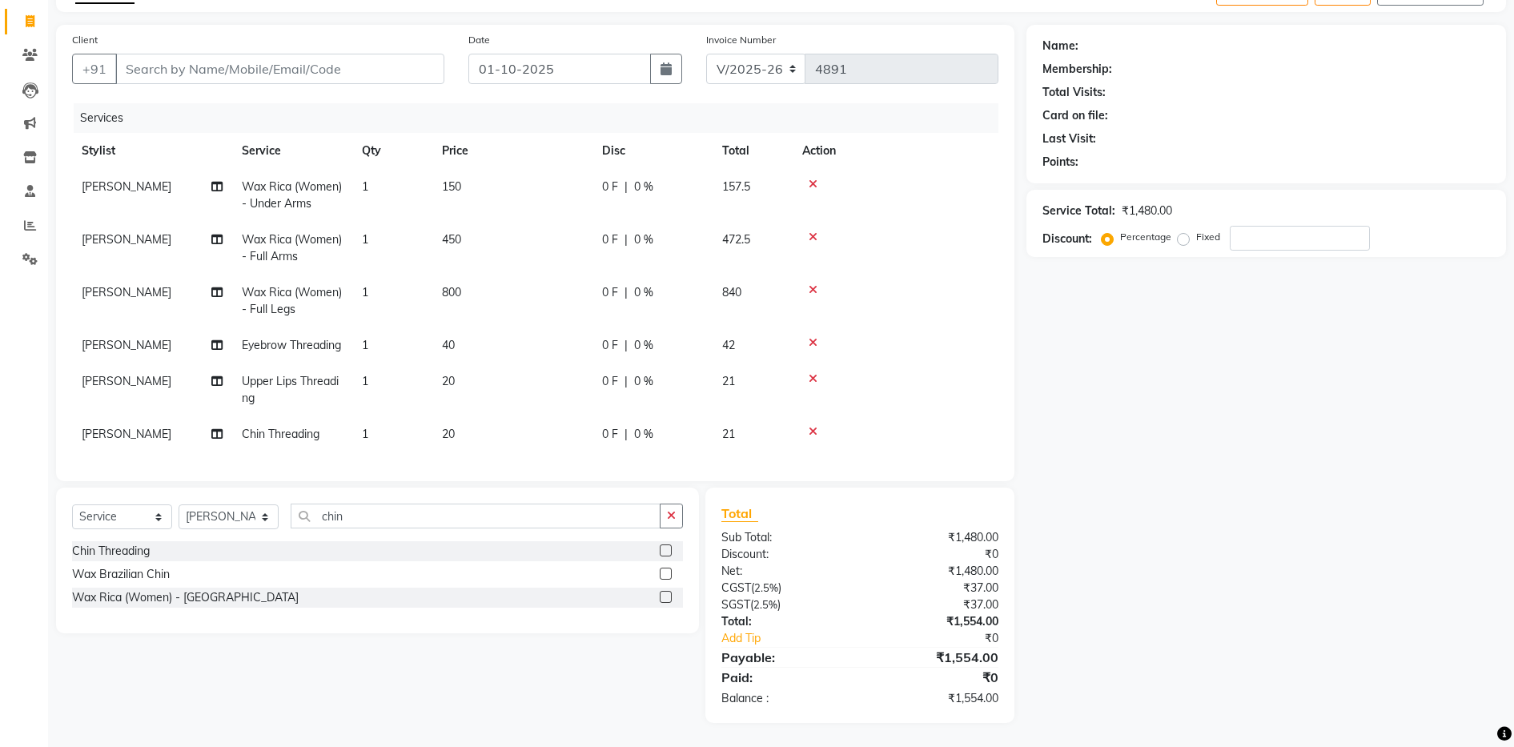
scroll to position [120, 0]
click at [185, 54] on input "Client" at bounding box center [279, 69] width 329 height 30
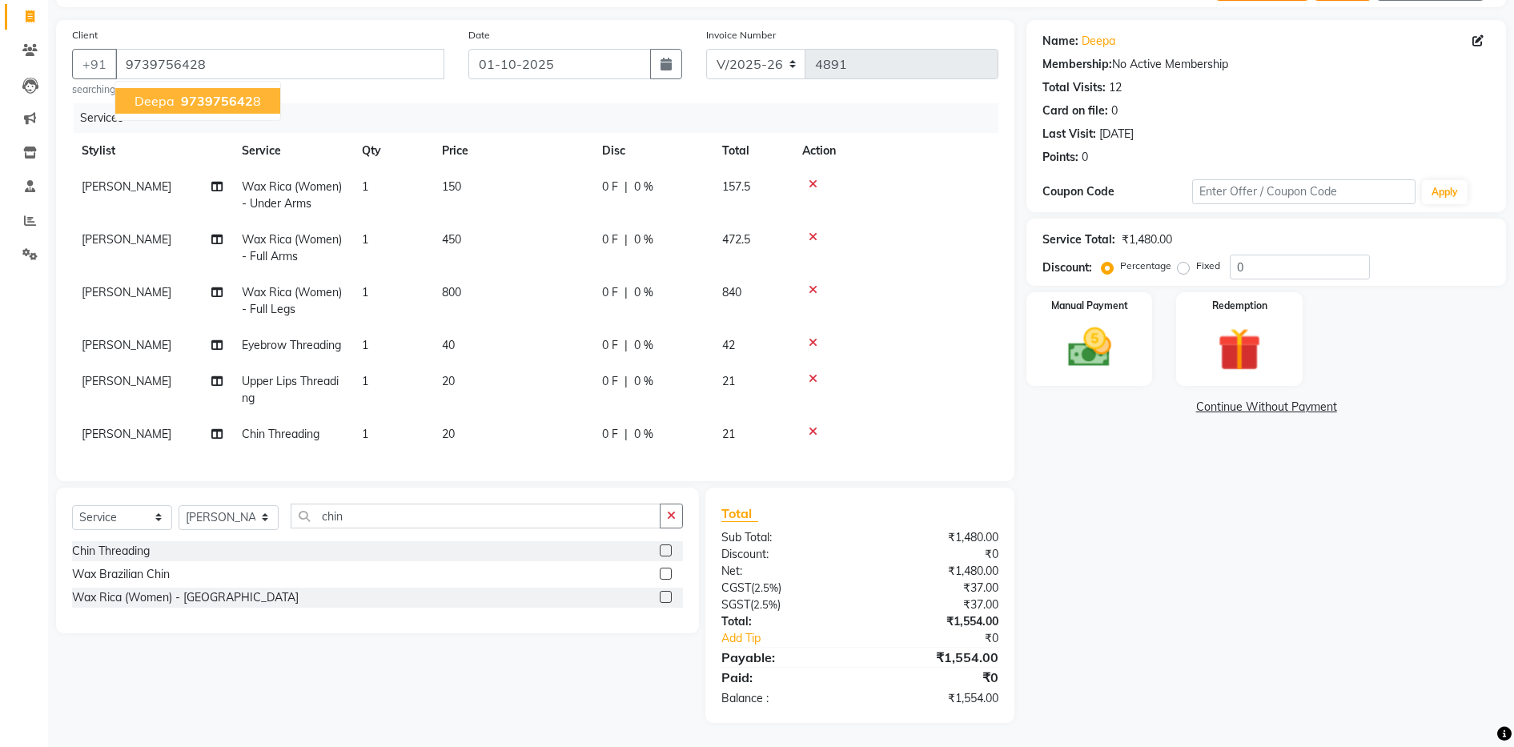
click at [219, 93] on span "973975642" at bounding box center [217, 101] width 72 height 16
click at [775, 341] on img at bounding box center [1089, 348] width 73 height 52
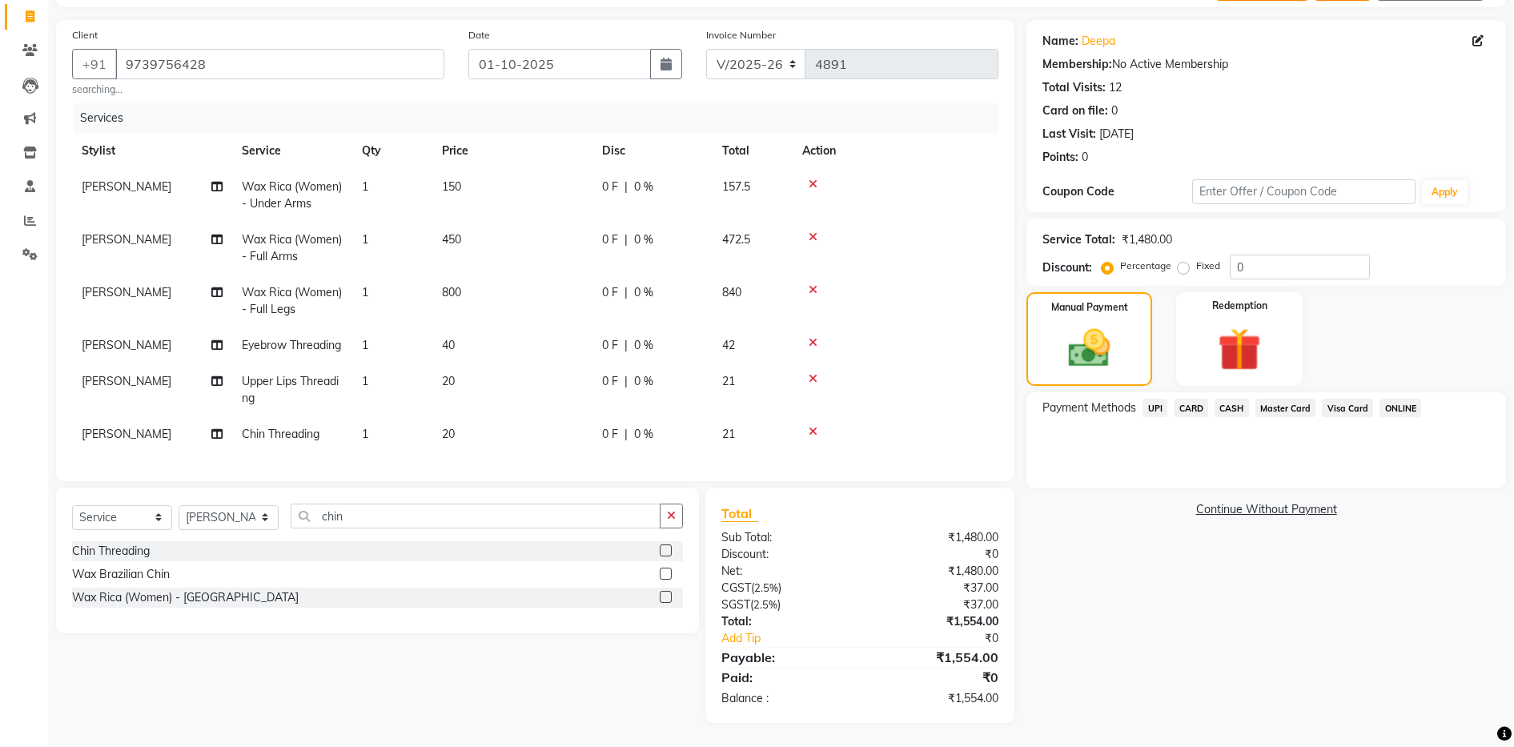
click at [775, 399] on span "UPI" at bounding box center [1155, 408] width 25 height 18
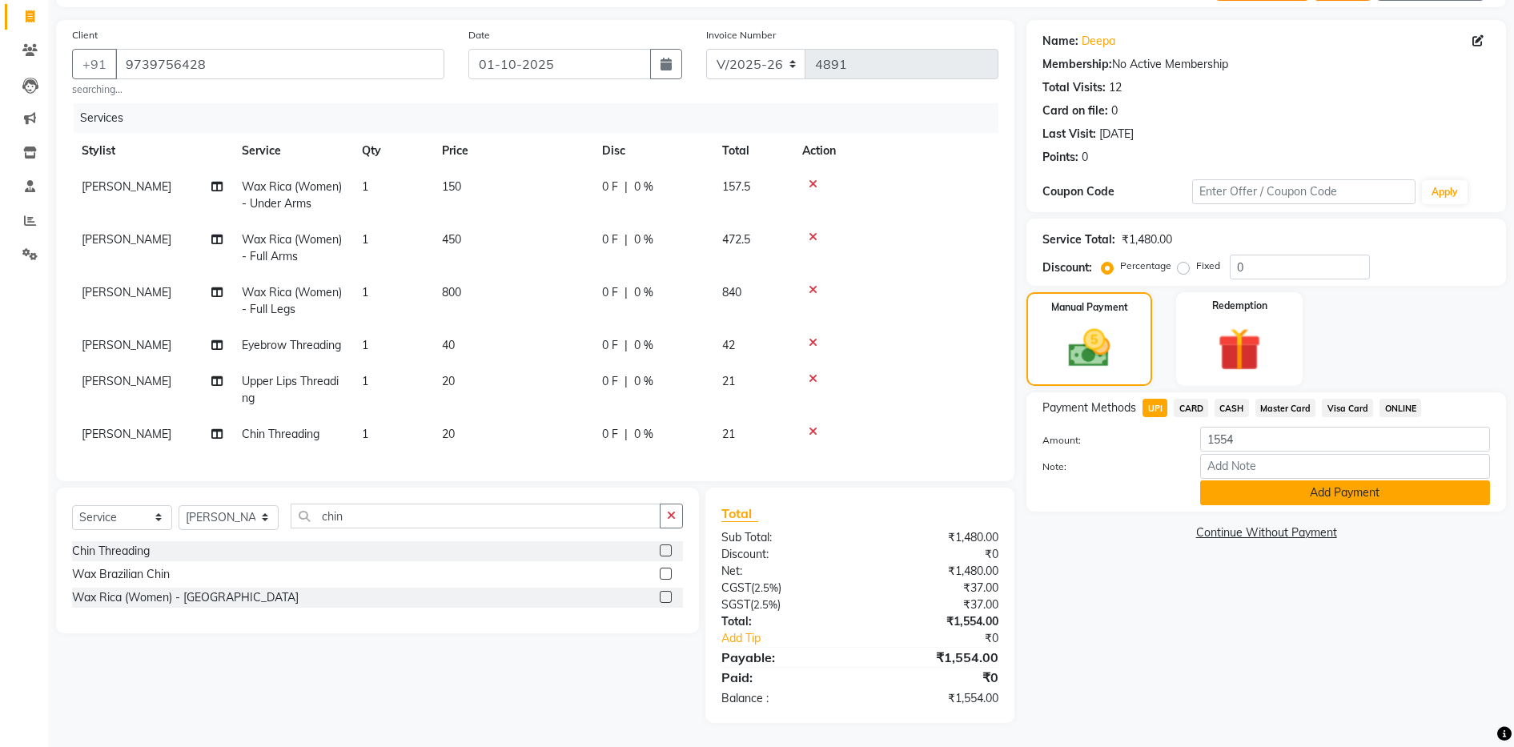
click at [775, 480] on button "Add Payment" at bounding box center [1345, 492] width 290 height 25
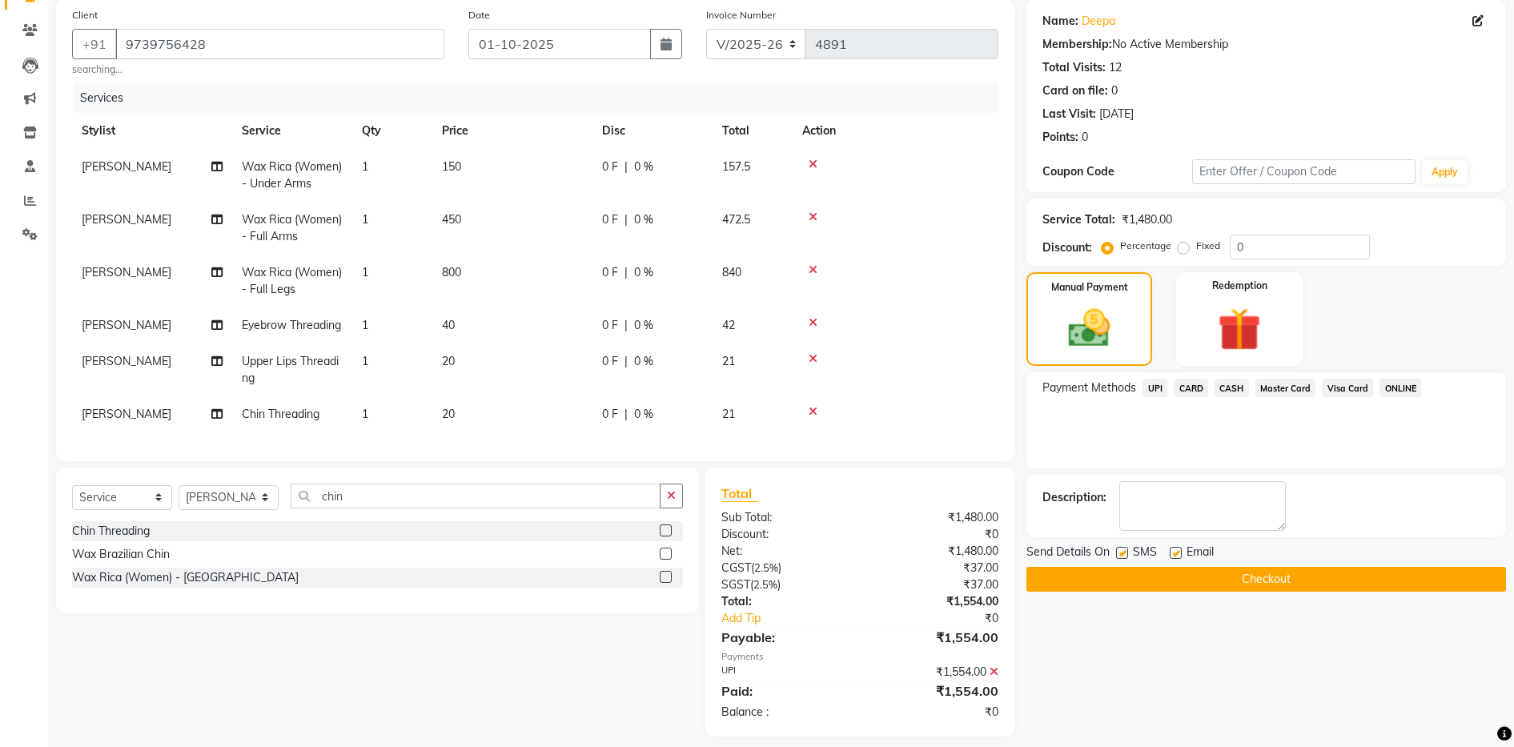
click at [775, 548] on label at bounding box center [1176, 553] width 12 height 12
click at [775, 549] on input "checkbox" at bounding box center [1175, 554] width 10 height 10
click at [775, 583] on button "Checkout" at bounding box center [1267, 579] width 480 height 25
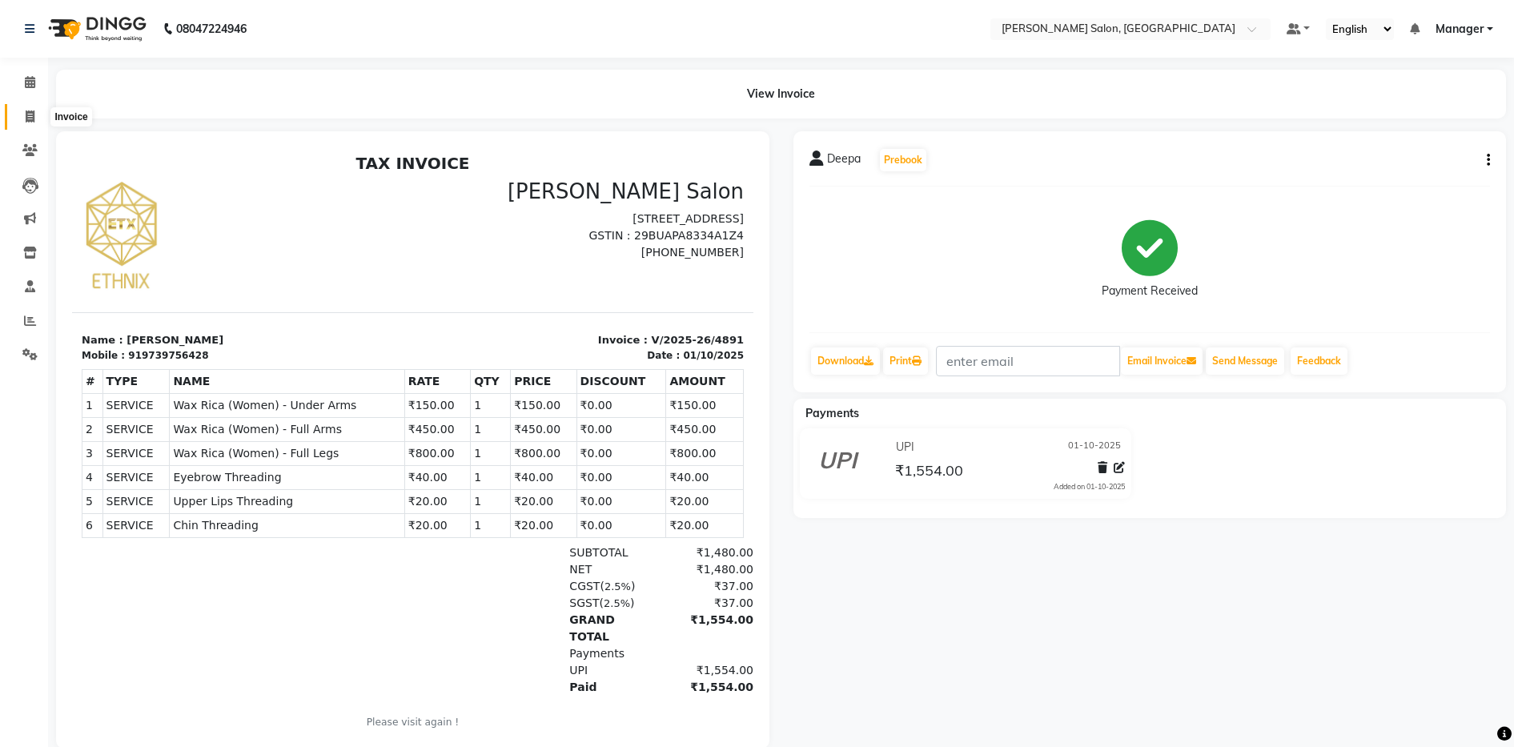
click at [29, 111] on icon at bounding box center [30, 117] width 9 height 12
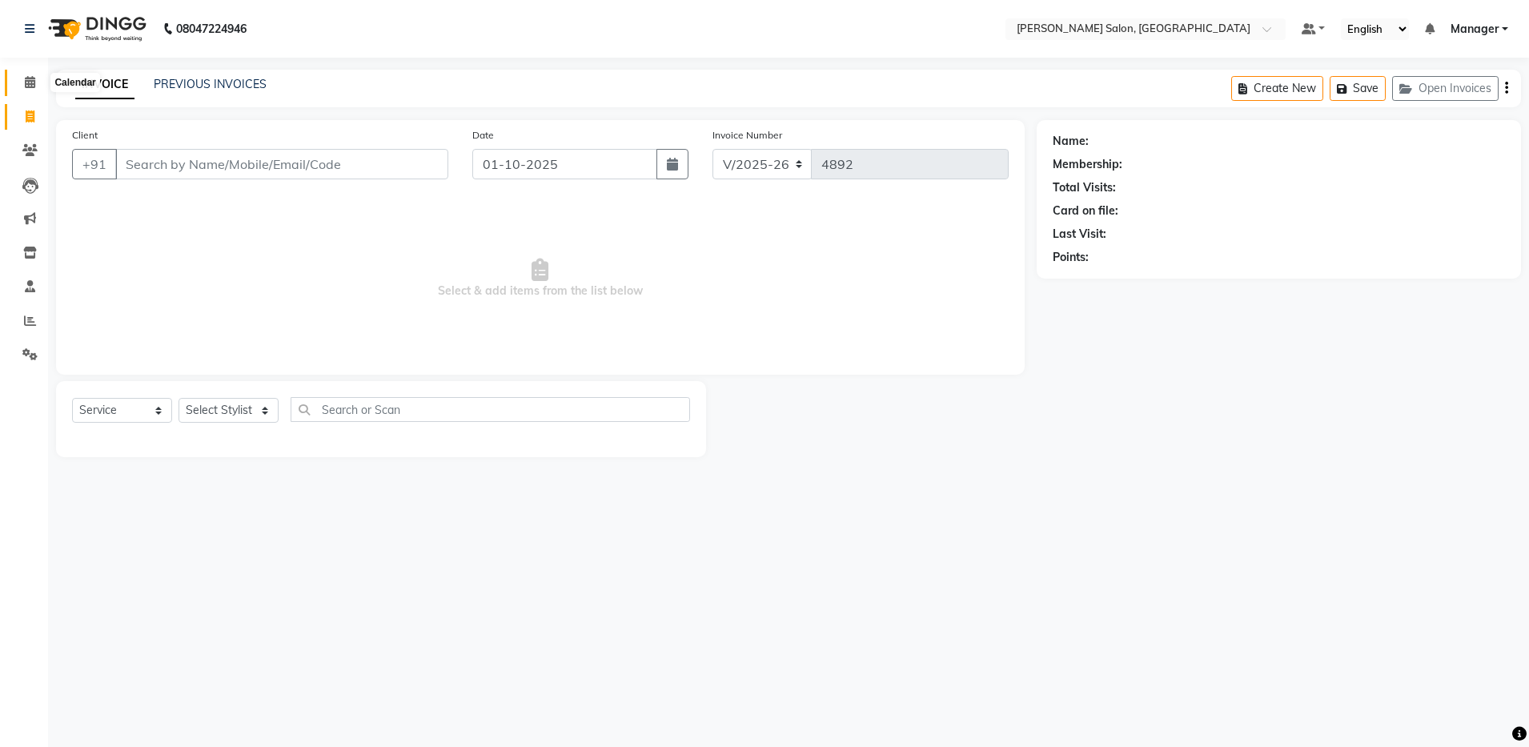
click at [36, 80] on span at bounding box center [30, 83] width 28 height 18
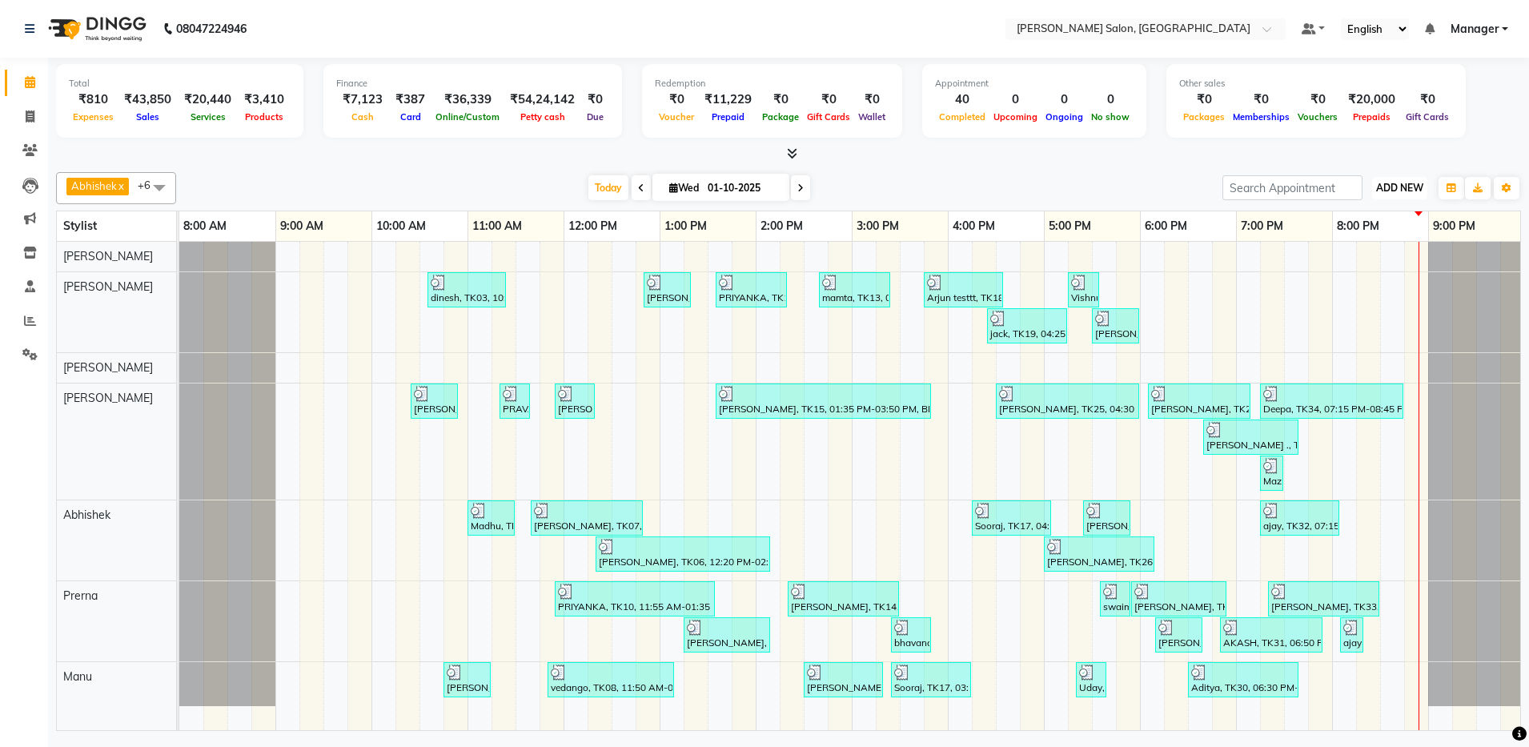
click at [775, 189] on span "ADD NEW" at bounding box center [1400, 188] width 47 height 12
click at [775, 267] on link "Add Expense" at bounding box center [1363, 260] width 127 height 21
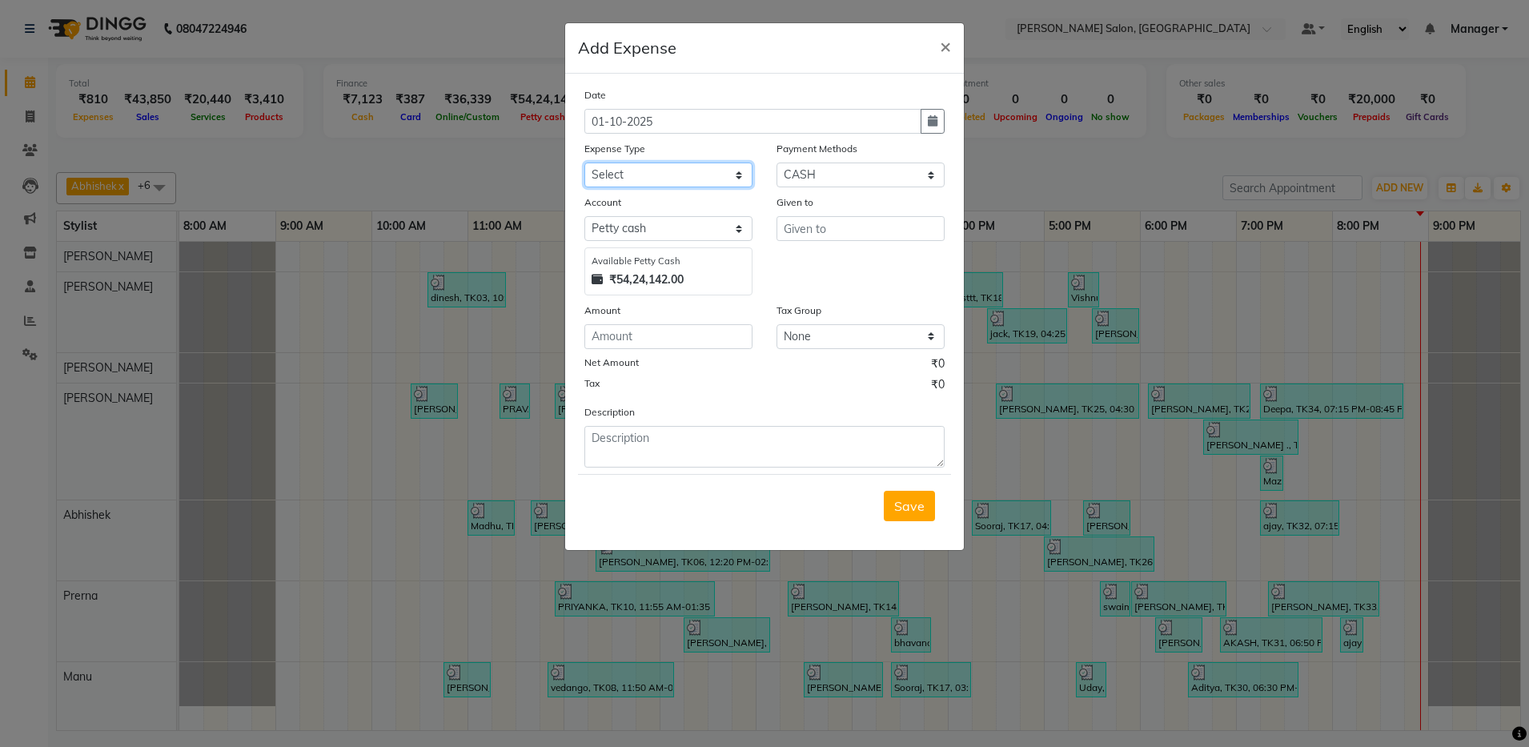
click at [625, 180] on select "Select Advance Salary Client Snacks Equipment Estate food Fuel Govt fee Incenti…" at bounding box center [669, 175] width 168 height 25
click at [585, 163] on select "Select Advance Salary Client Snacks Equipment Estate food Fuel Govt fee Incenti…" at bounding box center [669, 175] width 168 height 25
click at [679, 229] on select "Select Petty cash Default account" at bounding box center [669, 228] width 168 height 25
click at [630, 223] on select "Select Petty cash Default account" at bounding box center [669, 228] width 168 height 25
click at [617, 223] on select "Select Petty cash Default account" at bounding box center [669, 228] width 168 height 25
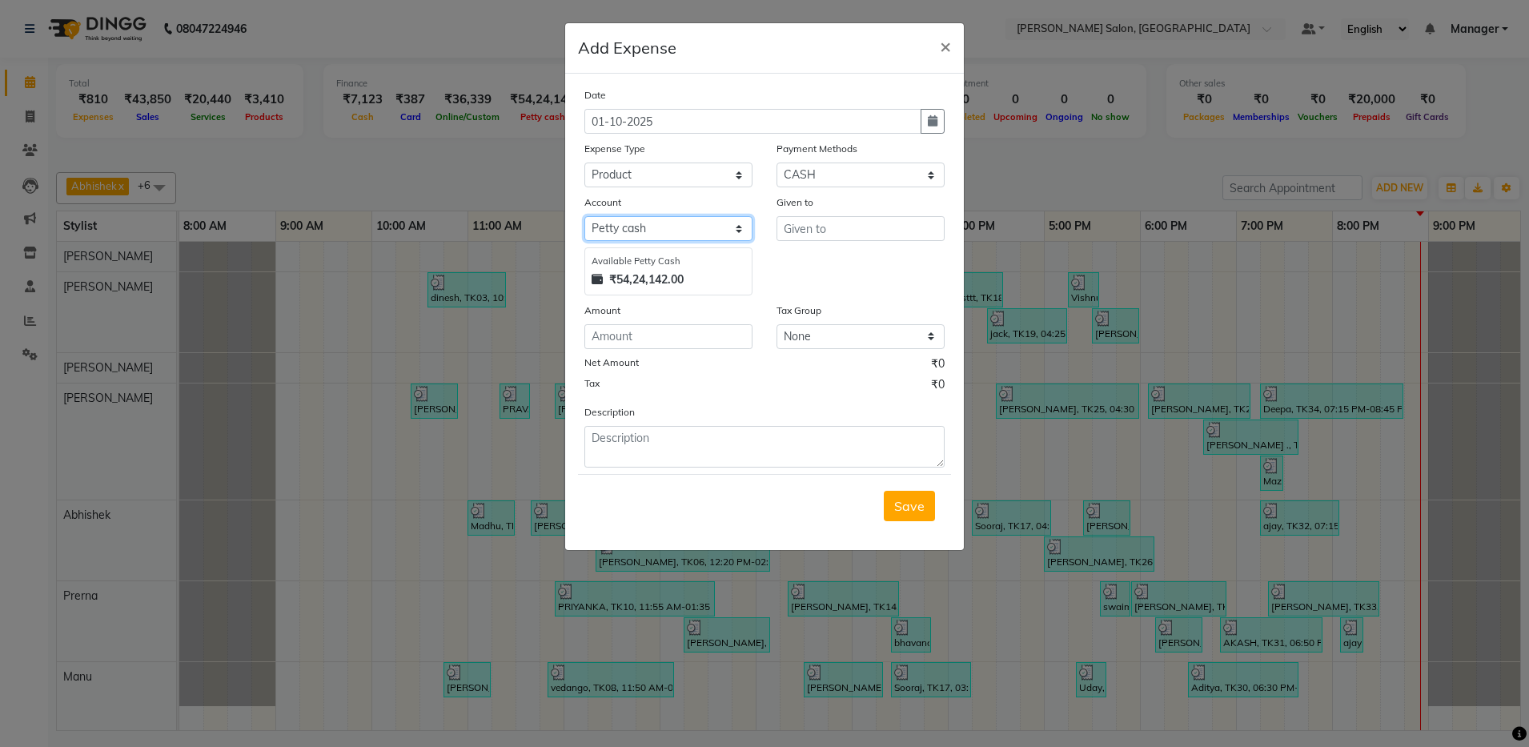
click at [627, 226] on select "Select Petty cash Default account" at bounding box center [669, 228] width 168 height 25
drag, startPoint x: 710, startPoint y: 221, endPoint x: 687, endPoint y: 227, distance: 23.9
click at [708, 221] on select "Select Petty cash Default account" at bounding box center [669, 228] width 168 height 25
click at [550, 231] on ngb-modal-window "Add Expense × Date 01-10-2025 Expense Type Select Advance Salary Client Snacks …" at bounding box center [764, 373] width 1529 height 747
click at [775, 229] on input "text" at bounding box center [861, 228] width 168 height 25
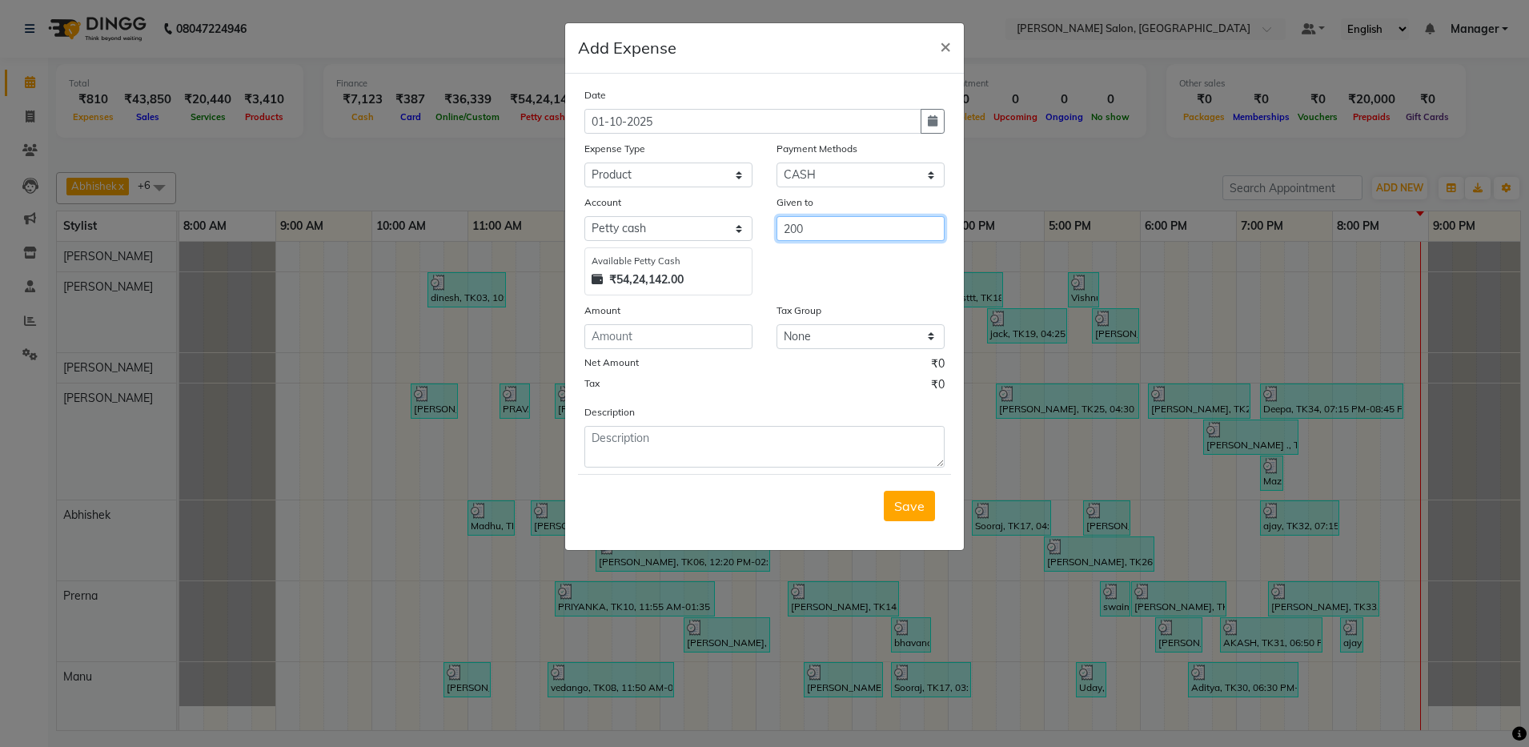
click at [775, 237] on input "200" at bounding box center [861, 228] width 168 height 25
click at [665, 336] on input "number" at bounding box center [669, 336] width 168 height 25
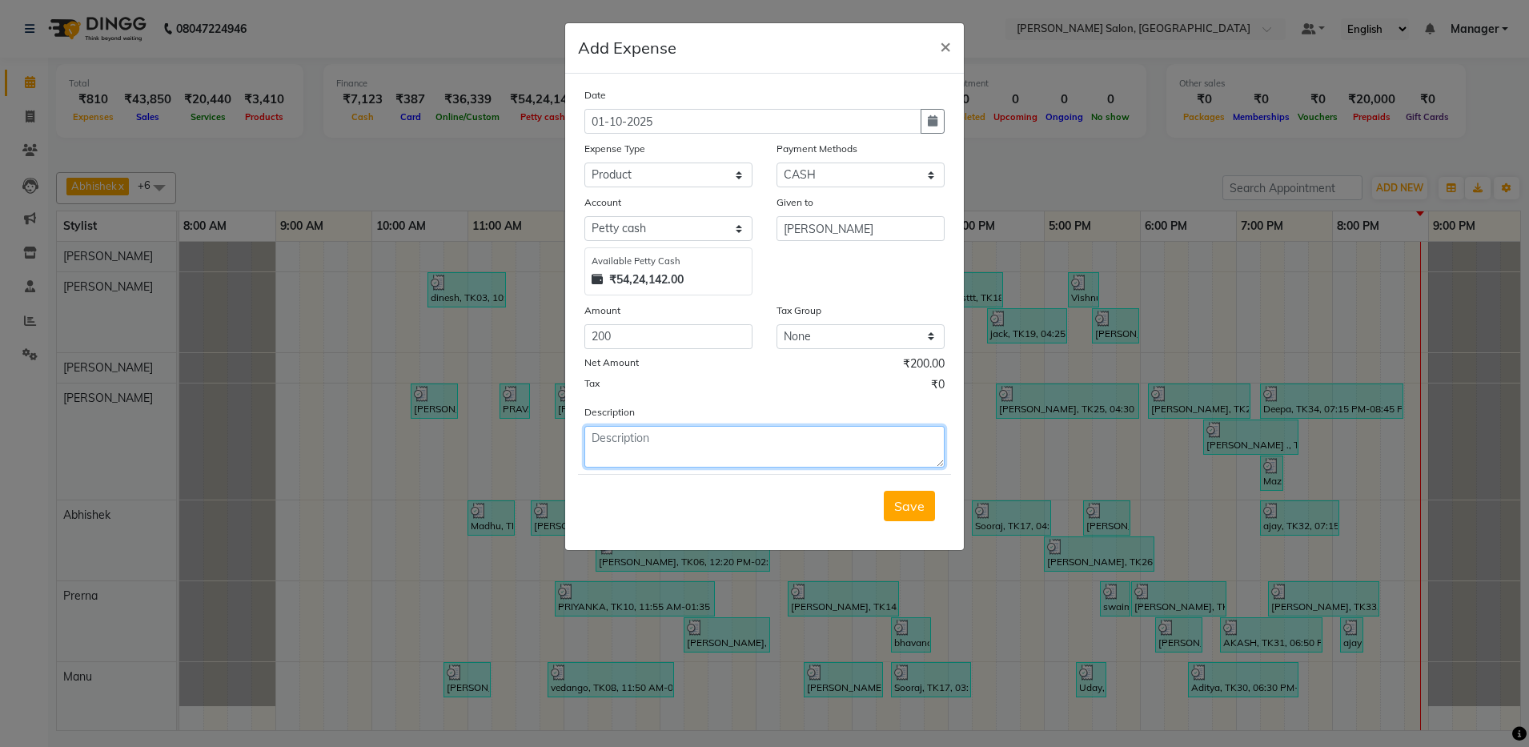
click at [681, 448] on textarea at bounding box center [765, 447] width 360 height 42
click at [775, 508] on span "Save" at bounding box center [909, 506] width 30 height 16
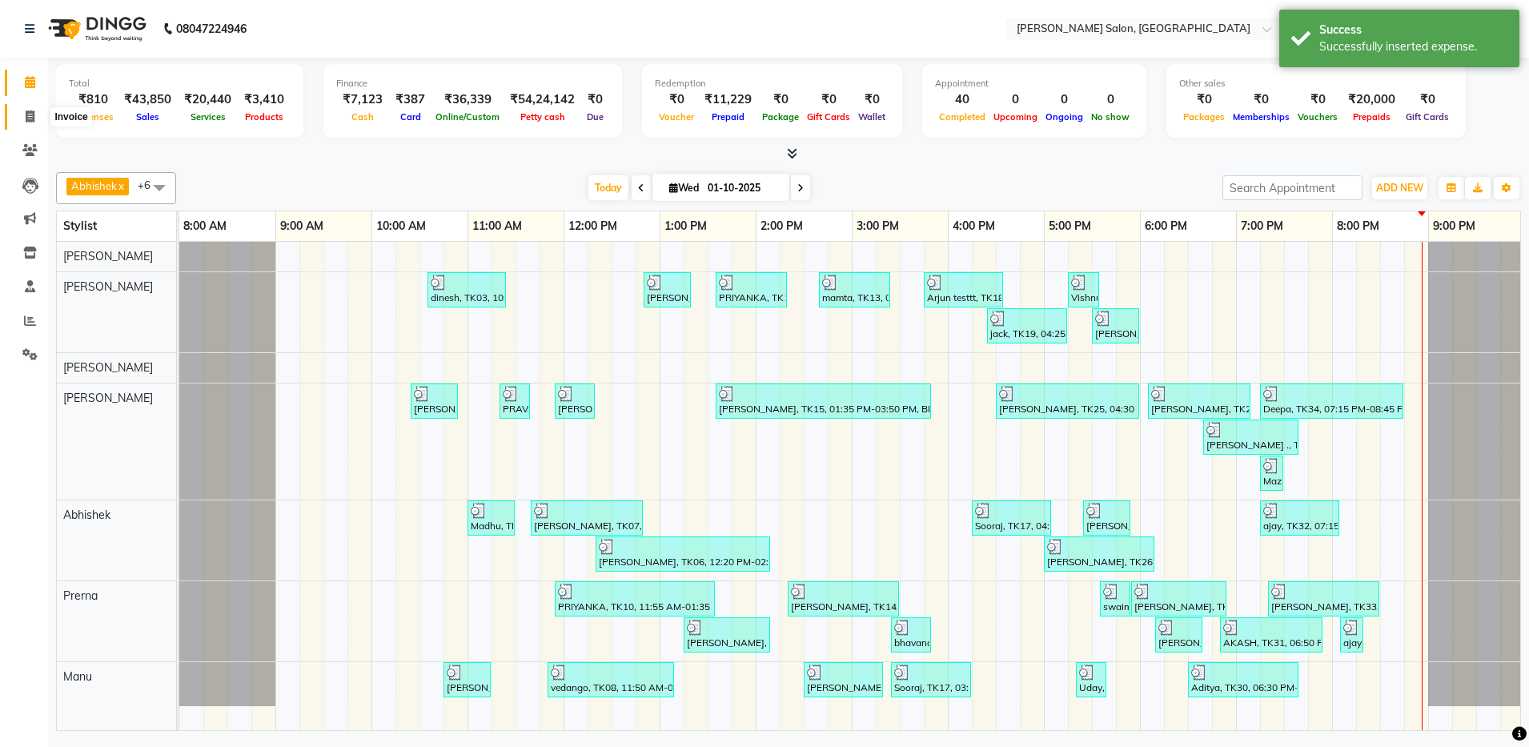
click at [34, 114] on icon at bounding box center [30, 117] width 9 height 12
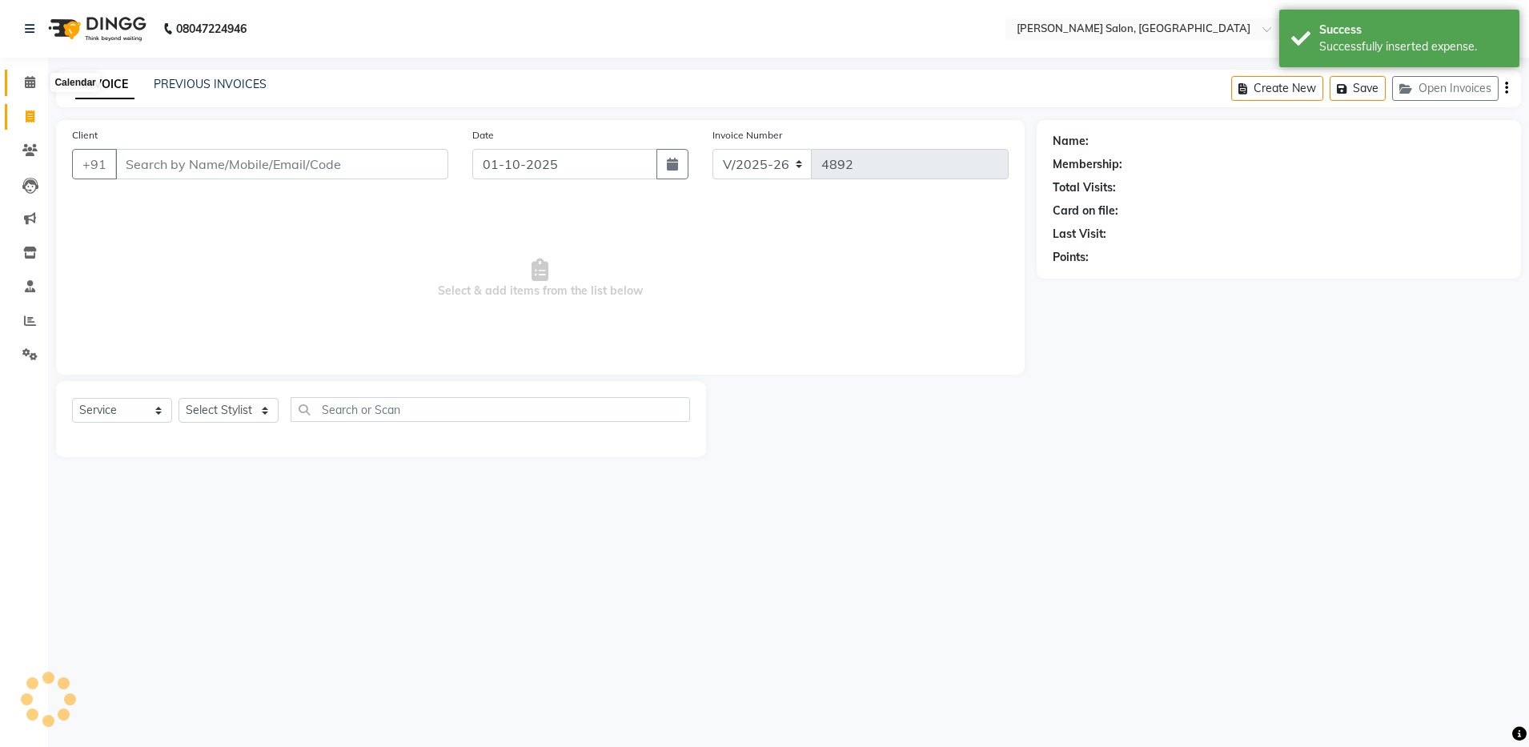
click at [27, 87] on span at bounding box center [30, 83] width 28 height 18
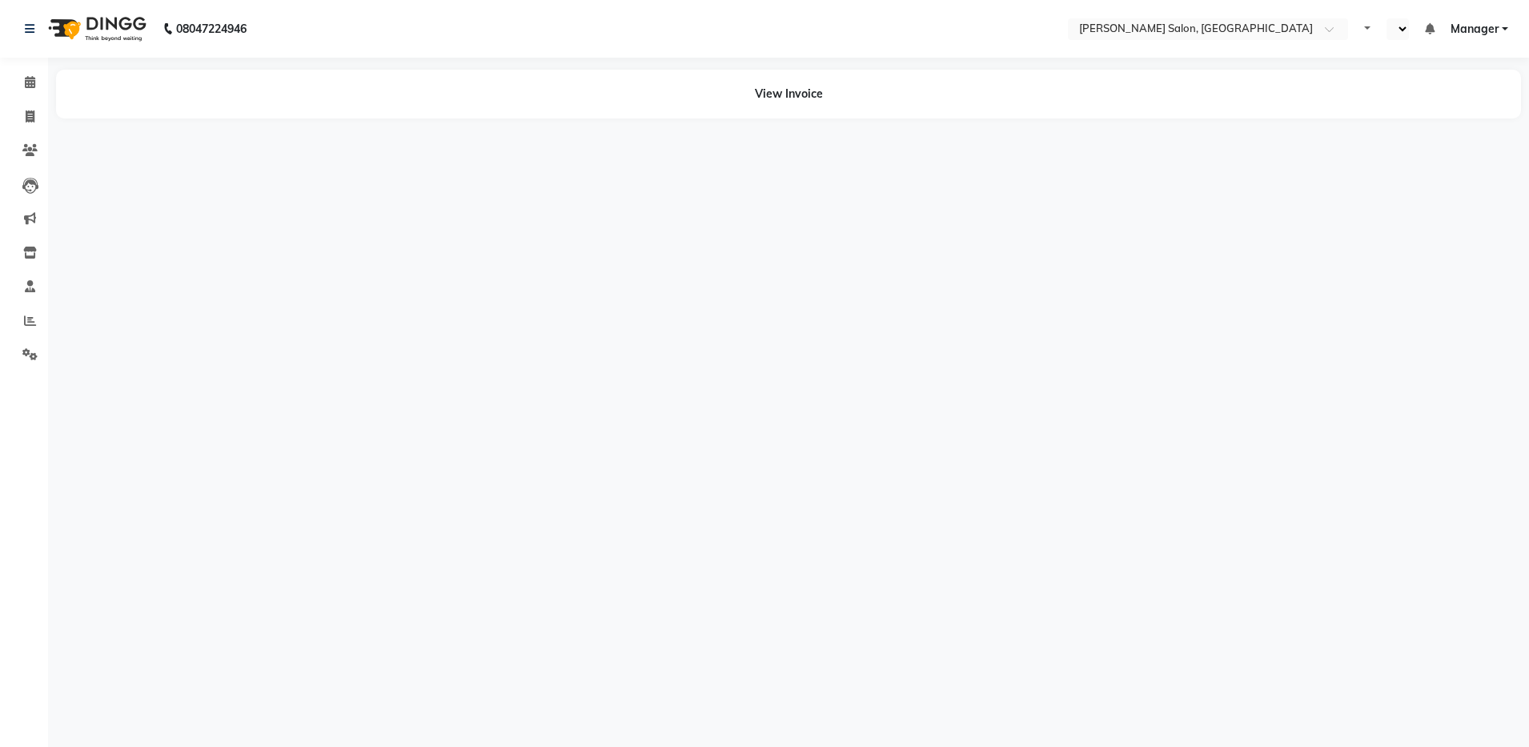
select select "en"
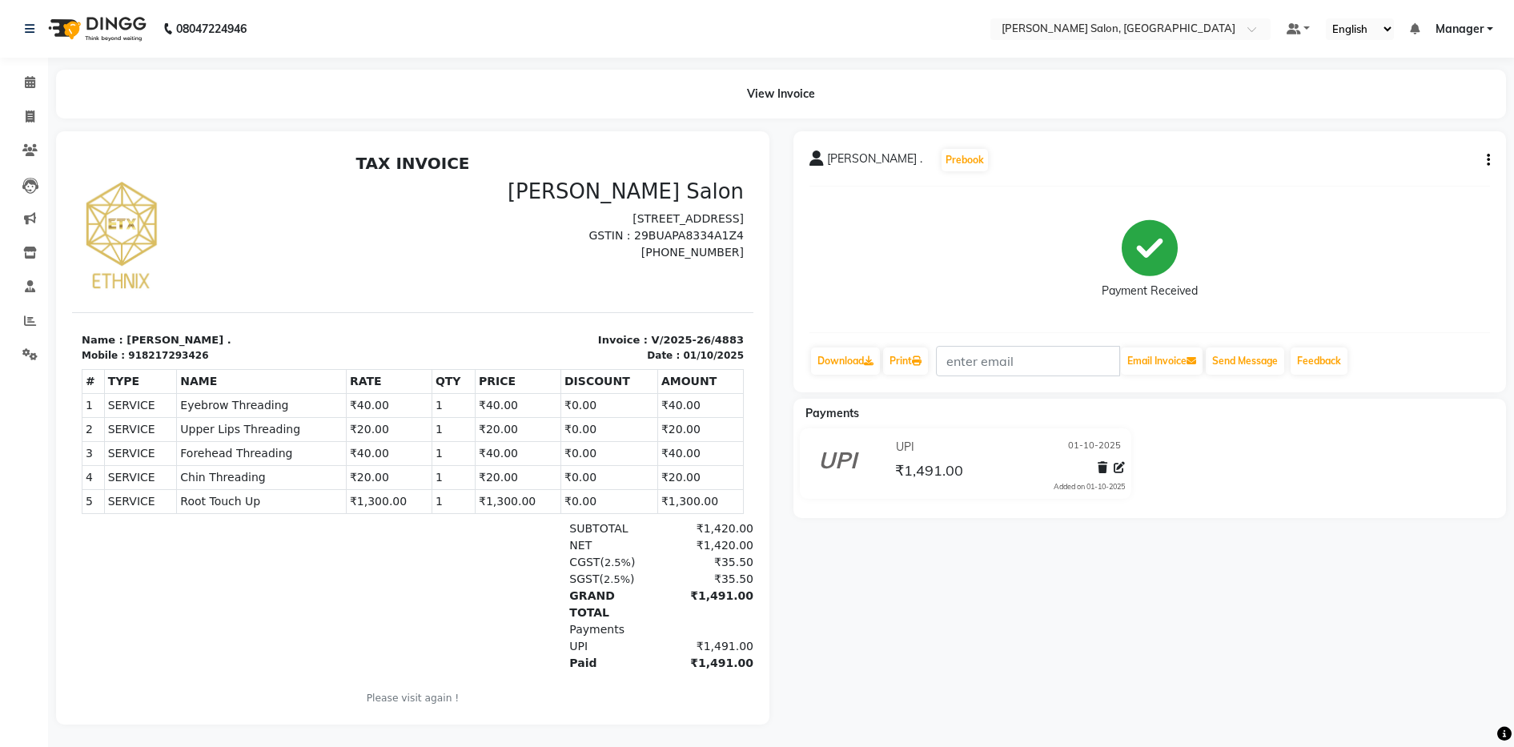
click at [1488, 160] on icon "button" at bounding box center [1488, 160] width 3 height 1
click at [1394, 167] on div "Edit Invoice" at bounding box center [1409, 170] width 110 height 20
select select "service"
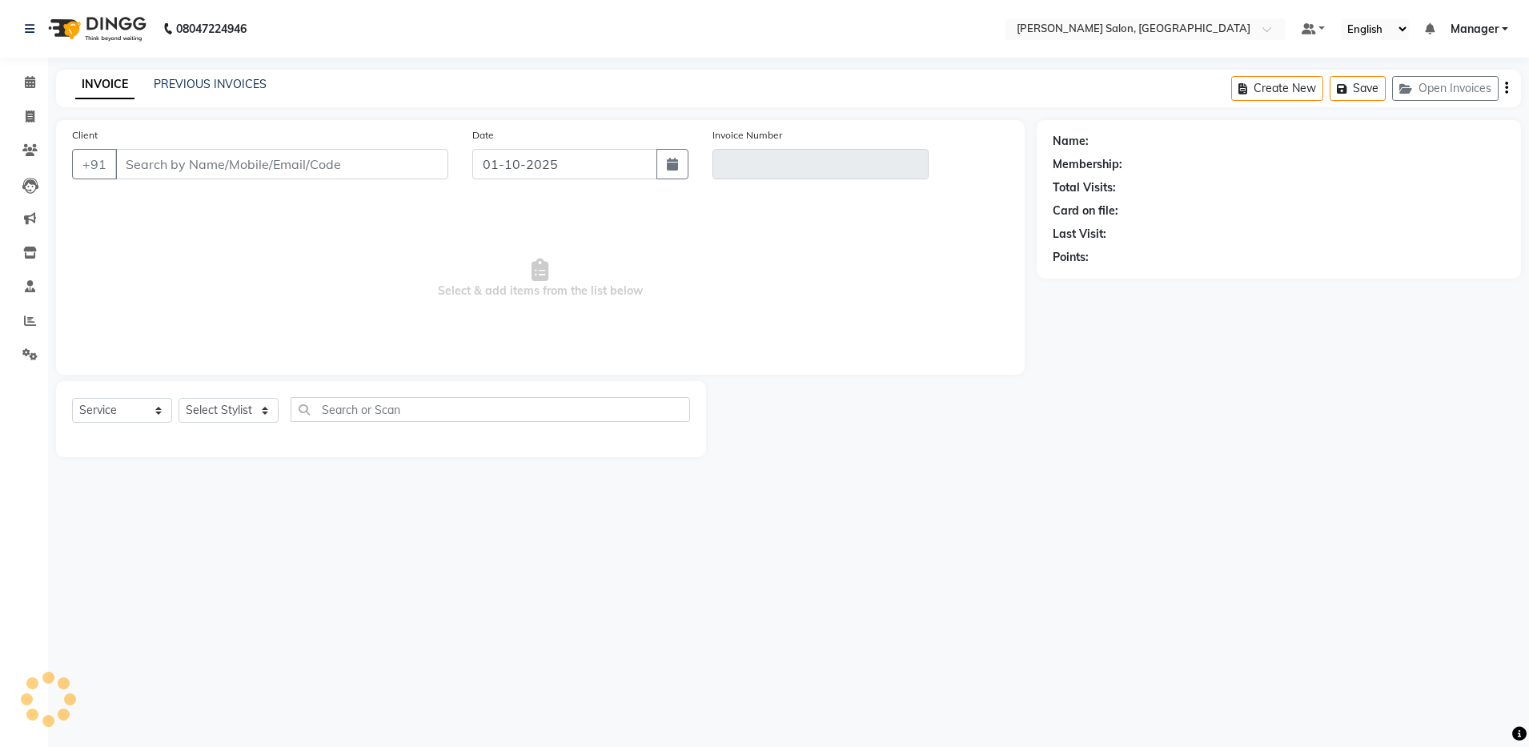
drag, startPoint x: 1394, startPoint y: 167, endPoint x: 920, endPoint y: 288, distance: 489.2
click at [920, 288] on div "Client +91 Date 01-10-2025 Invoice Number Select & add items from the list belo…" at bounding box center [788, 288] width 1489 height 337
type input "8217293426"
type input "V/2025-26/4883"
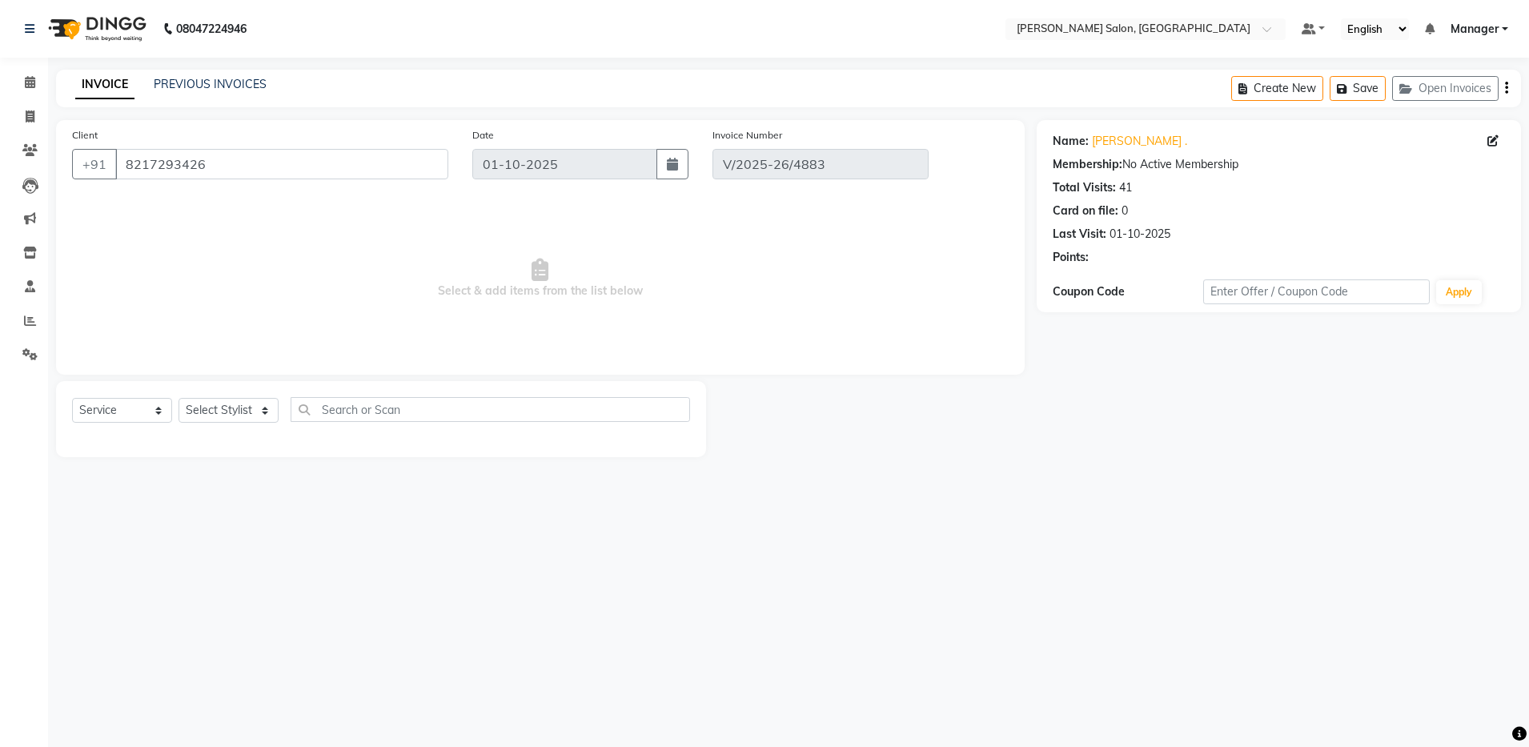
select select "select"
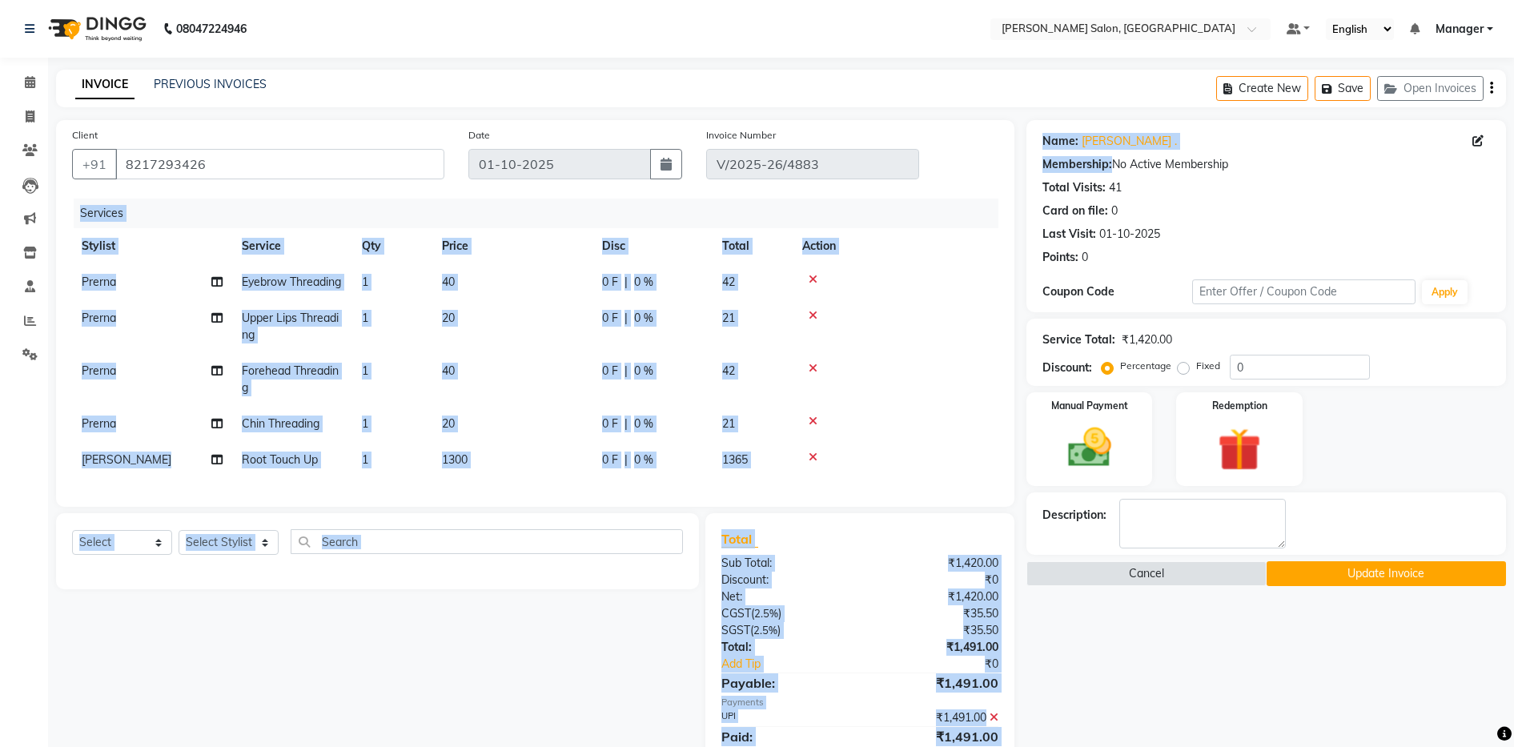
click at [1375, 572] on button "Update Invoice" at bounding box center [1386, 573] width 239 height 25
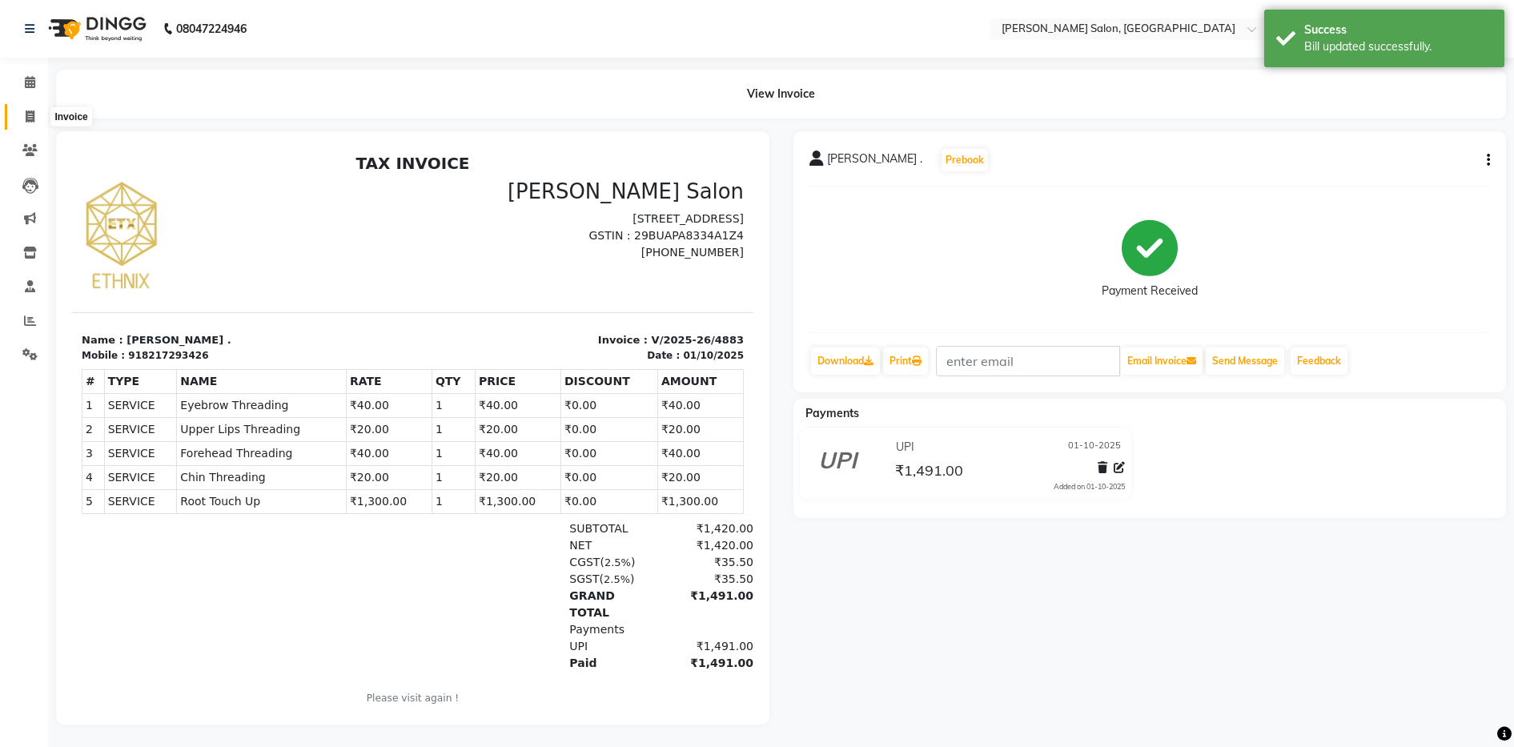
click at [31, 120] on icon at bounding box center [30, 117] width 9 height 12
select select "service"
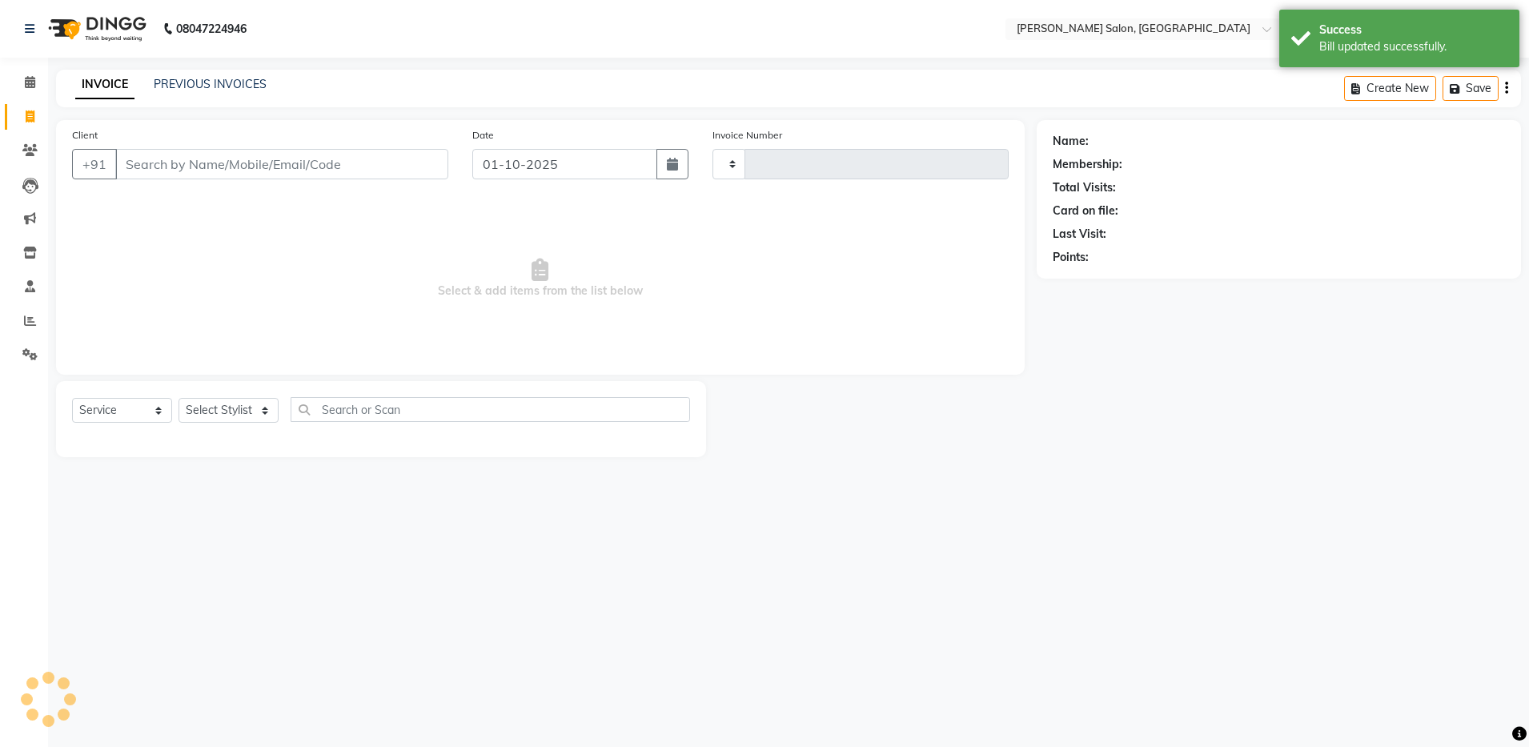
type input "4887"
select select "4781"
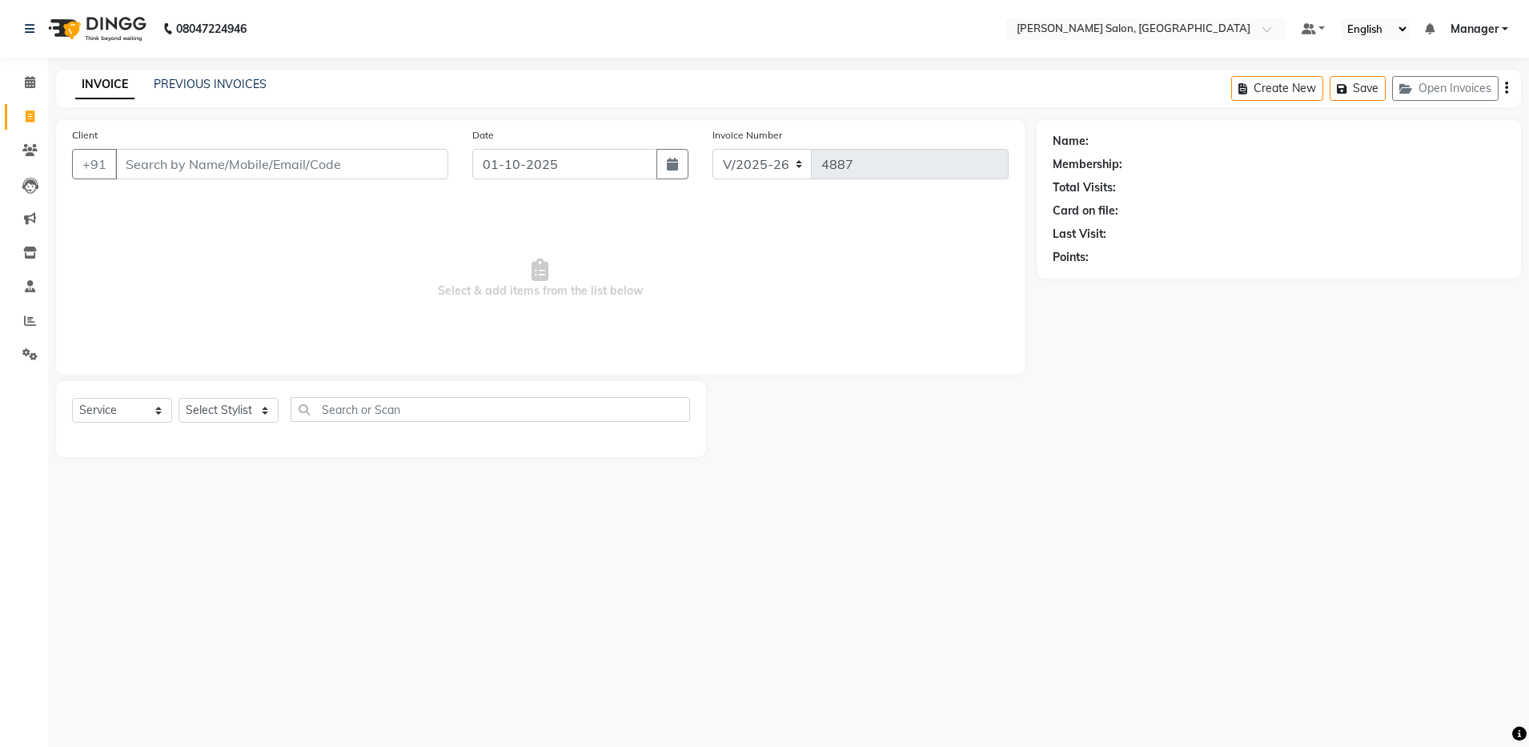
click at [31, 120] on icon at bounding box center [30, 117] width 9 height 12
select select "service"
type input "4887"
select select "4781"
click at [30, 121] on icon at bounding box center [30, 117] width 9 height 12
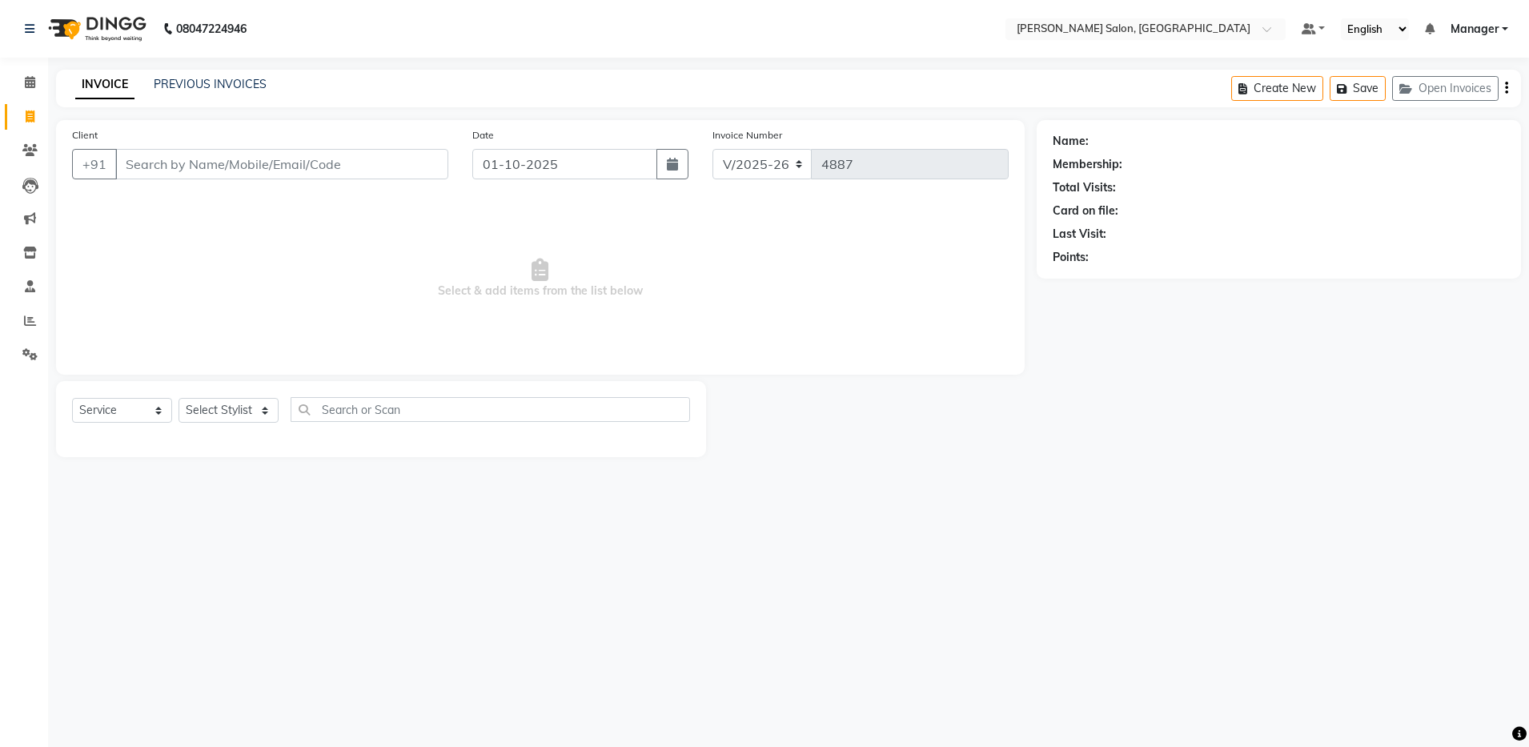
select select "service"
type input "4887"
select select "4781"
click at [207, 91] on div "PREVIOUS INVOICES" at bounding box center [210, 84] width 113 height 17
click at [220, 85] on link "PREVIOUS INVOICES" at bounding box center [210, 84] width 113 height 14
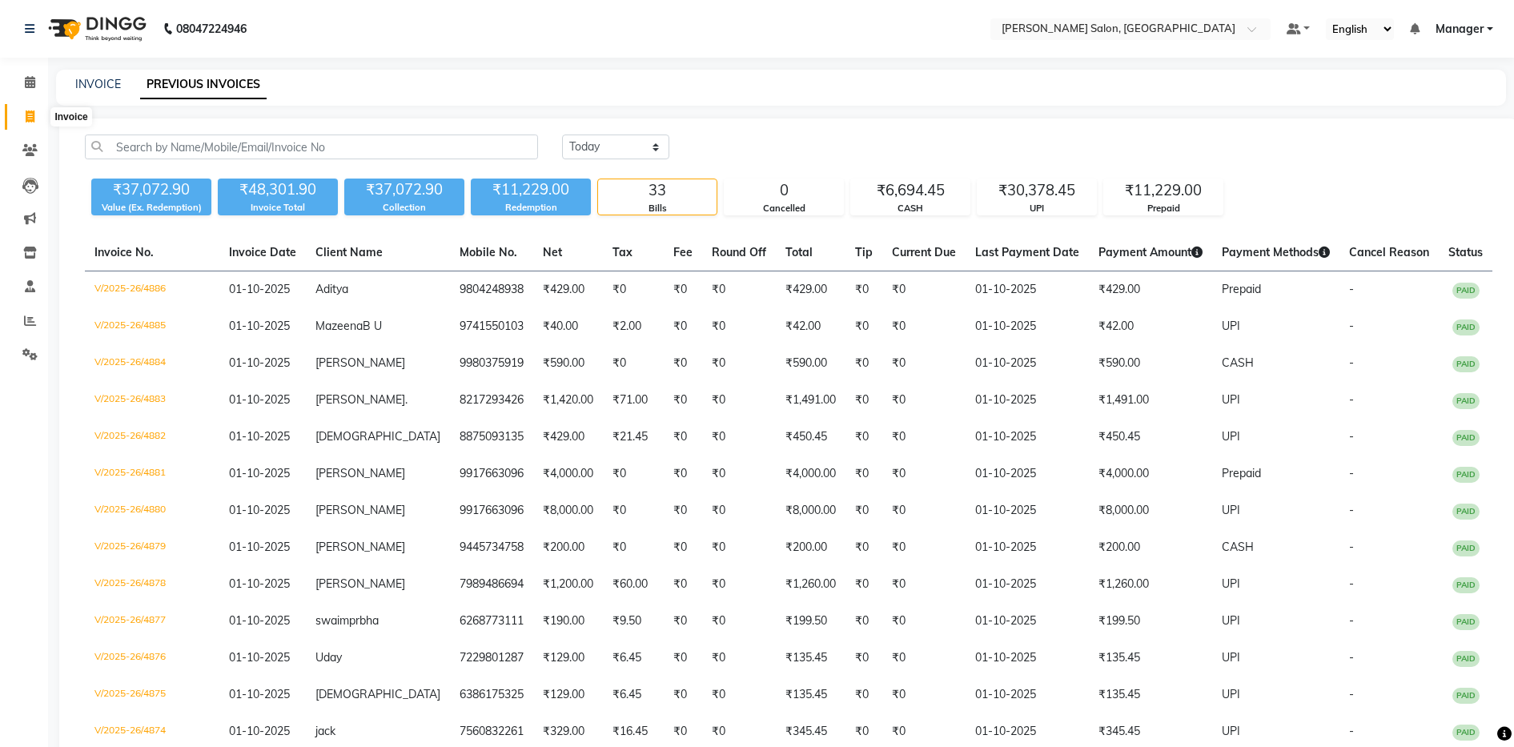
click at [38, 112] on span at bounding box center [30, 117] width 28 height 18
select select "service"
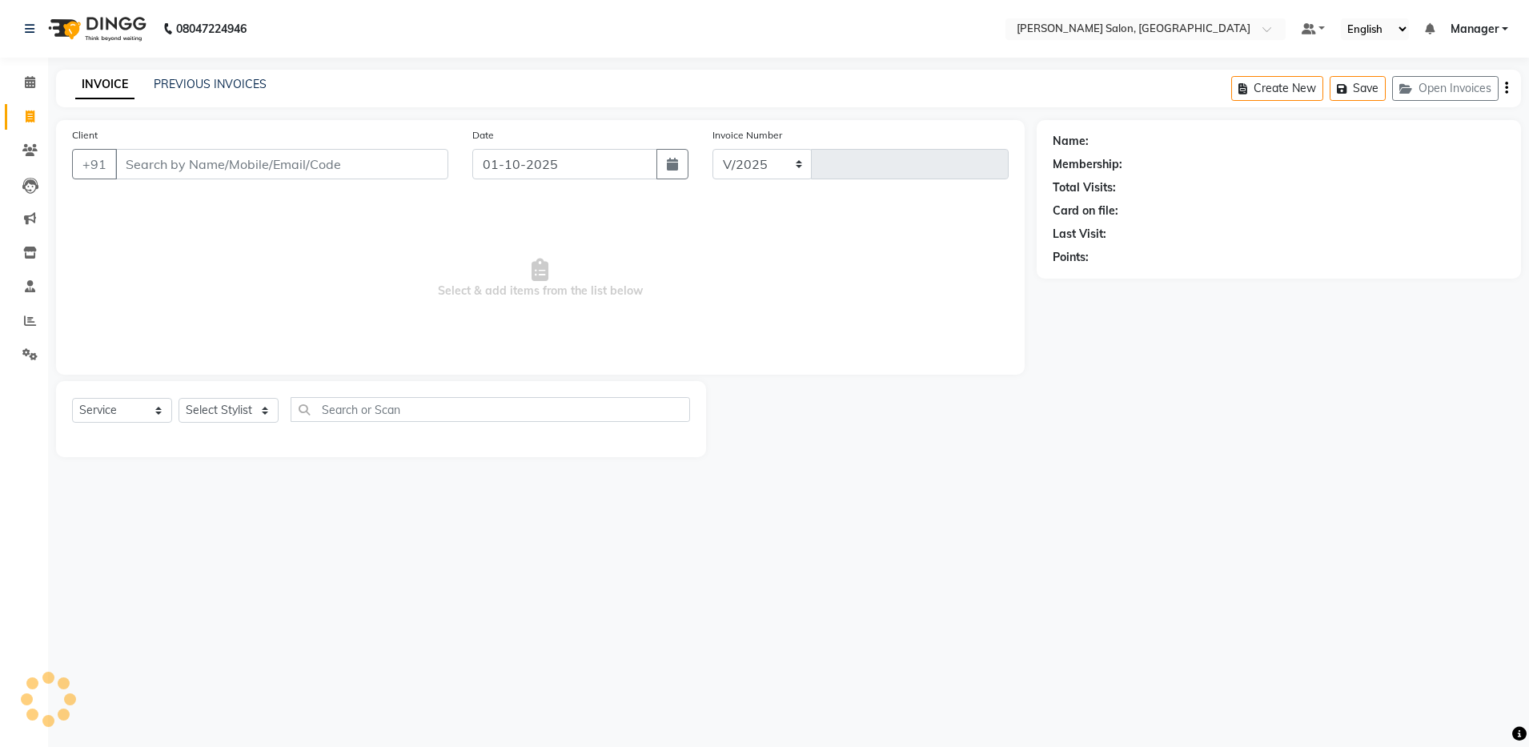
select select "4781"
type input "4887"
click at [36, 86] on span at bounding box center [30, 83] width 28 height 18
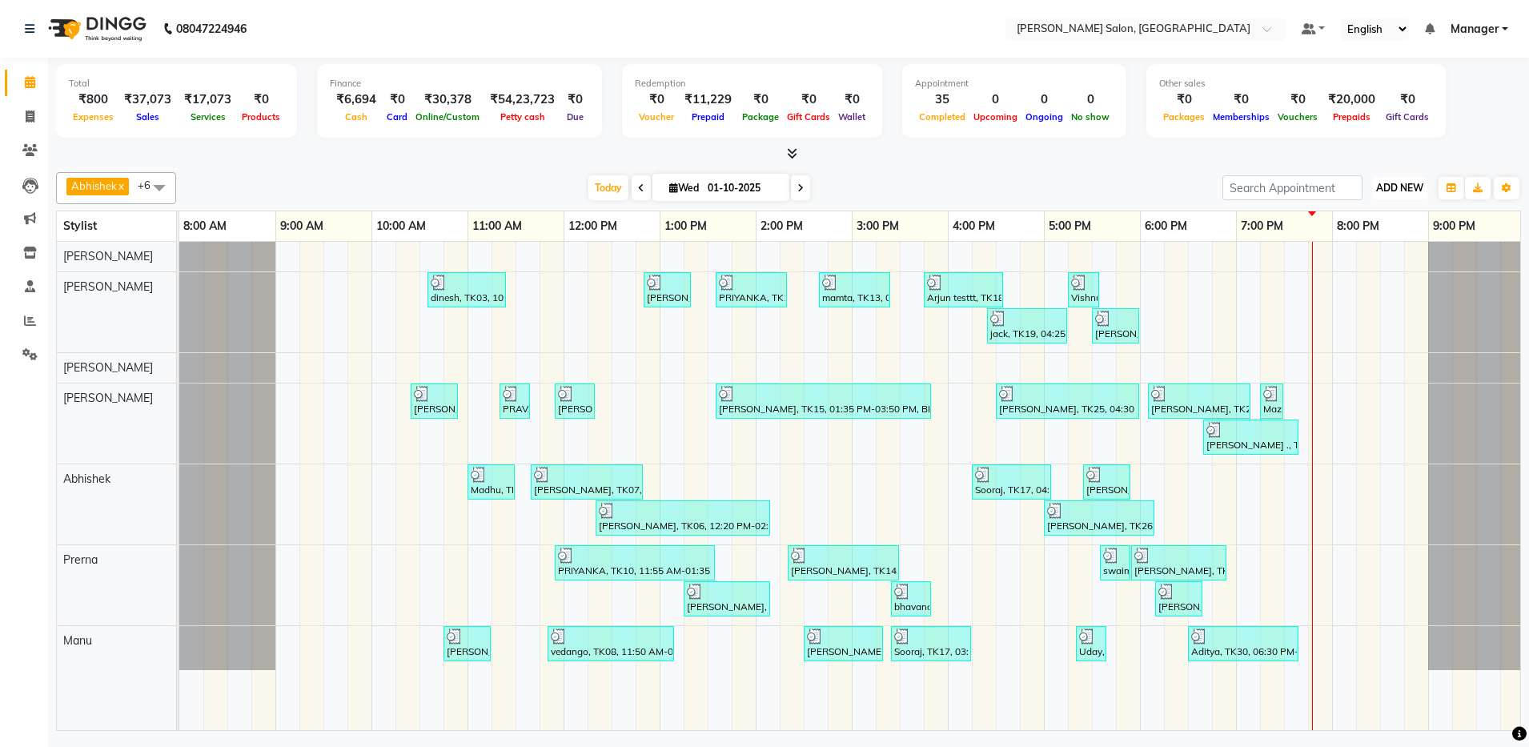
click at [1394, 192] on span "ADD NEW" at bounding box center [1400, 188] width 47 height 12
click at [1355, 259] on link "Add Expense" at bounding box center [1363, 260] width 127 height 21
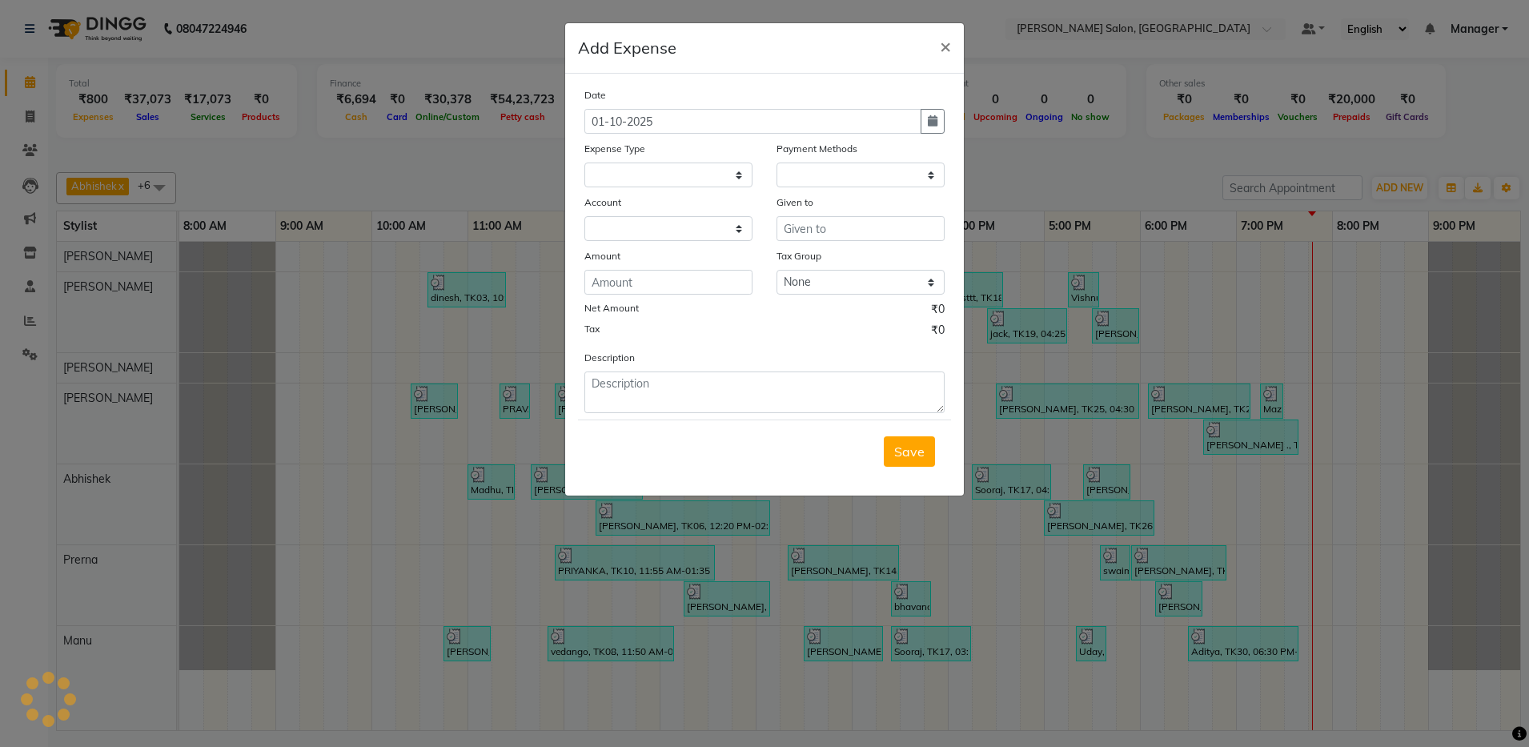
select select
select select "1"
select select "3628"
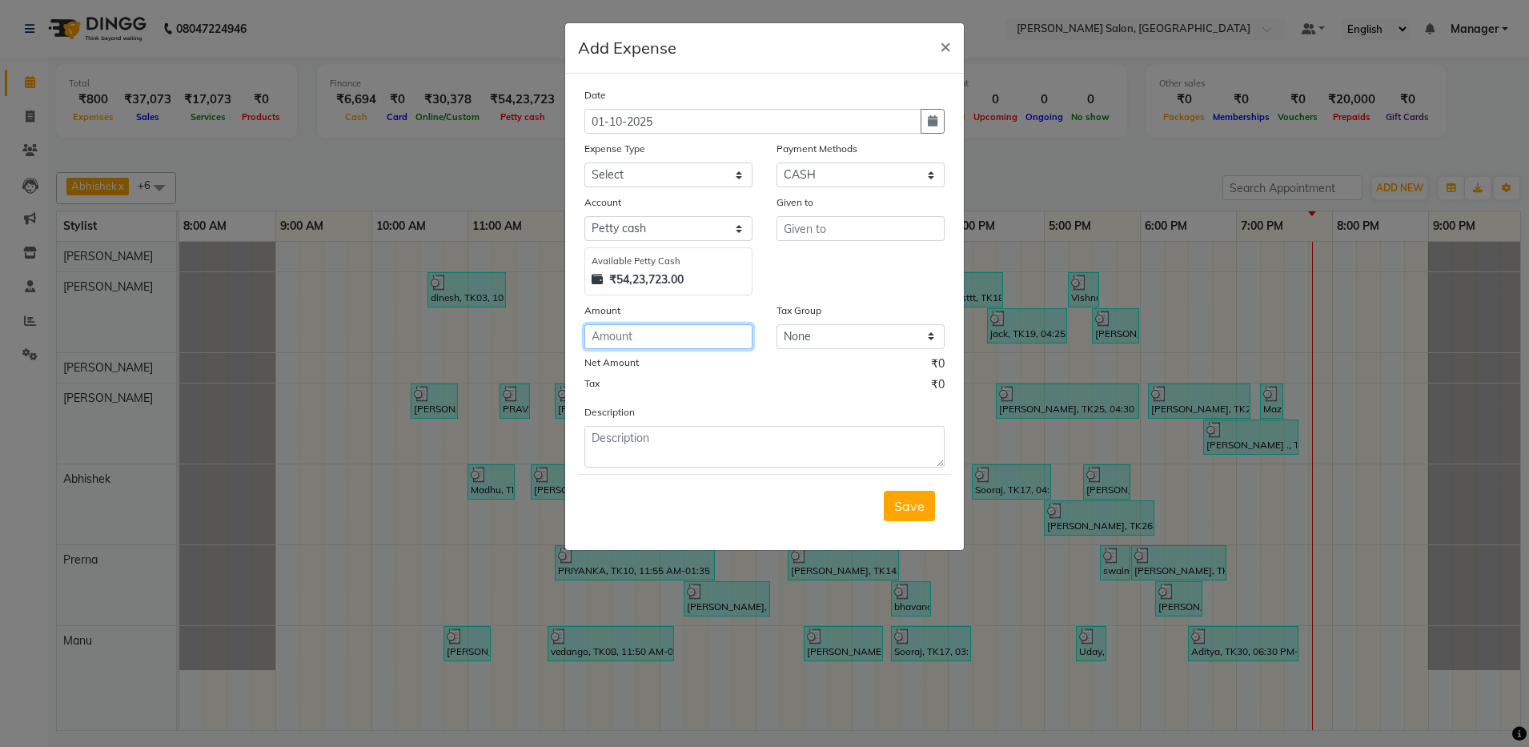
click at [606, 335] on input "number" at bounding box center [669, 336] width 168 height 25
type input "10"
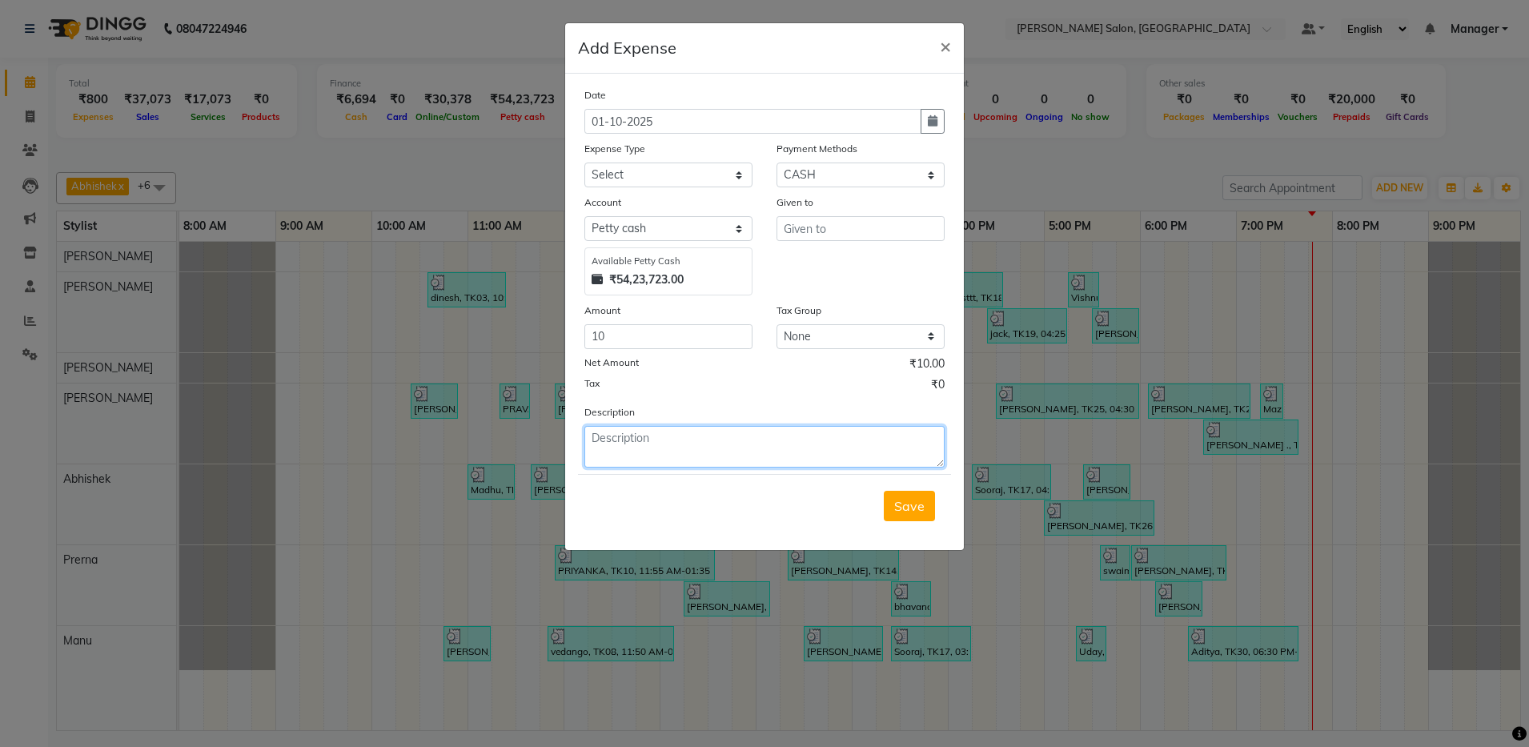
click at [623, 437] on textarea at bounding box center [765, 447] width 360 height 42
type textarea "water"
click at [918, 495] on button "Save" at bounding box center [909, 506] width 51 height 30
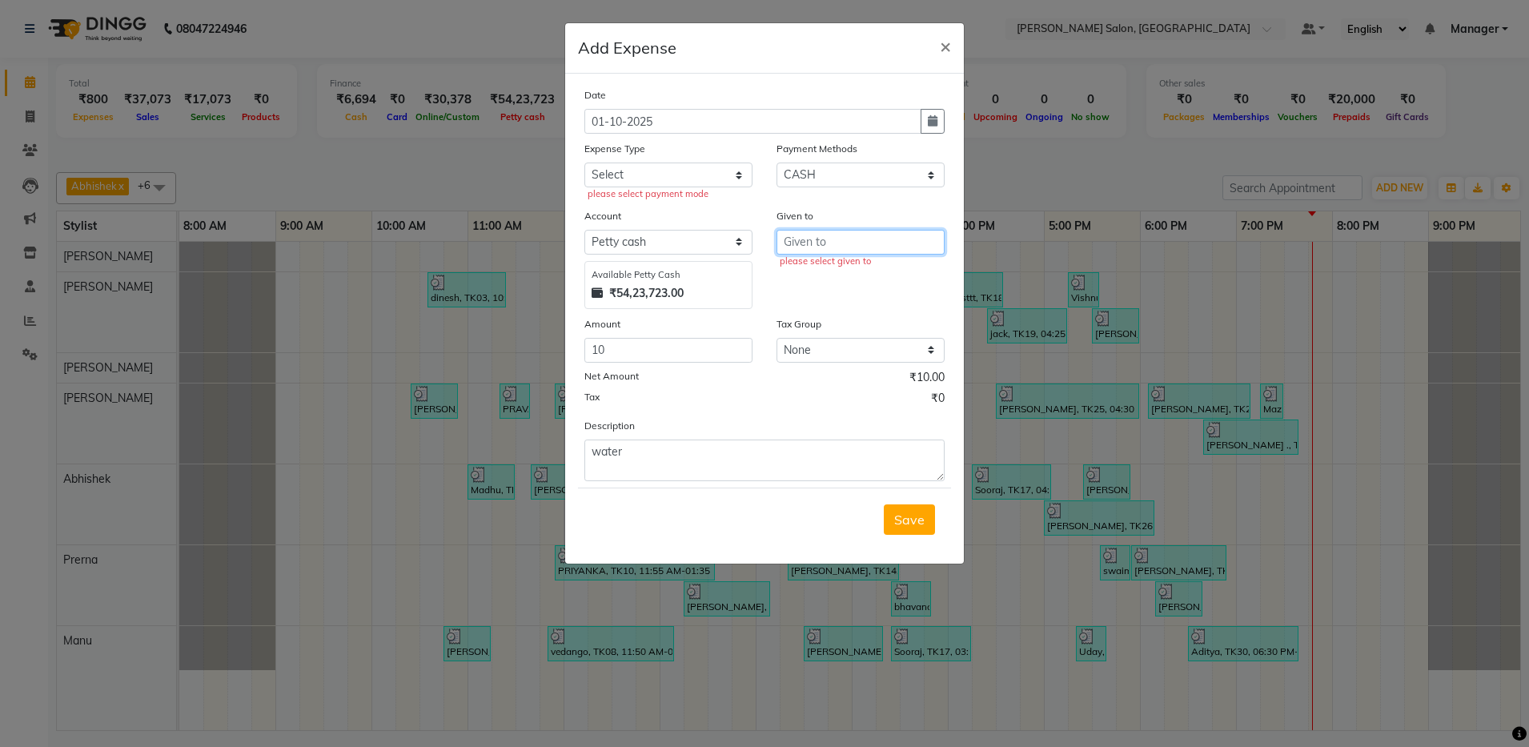
click at [821, 241] on input "text" at bounding box center [861, 242] width 168 height 25
type input "10"
click at [611, 179] on select "Select Advance Salary Client Snacks Equipment Estate food Fuel Govt fee Incenti…" at bounding box center [669, 175] width 168 height 25
select select "3519"
click at [585, 163] on select "Select Advance Salary Client Snacks Equipment Estate food Fuel Govt fee Incenti…" at bounding box center [669, 175] width 168 height 25
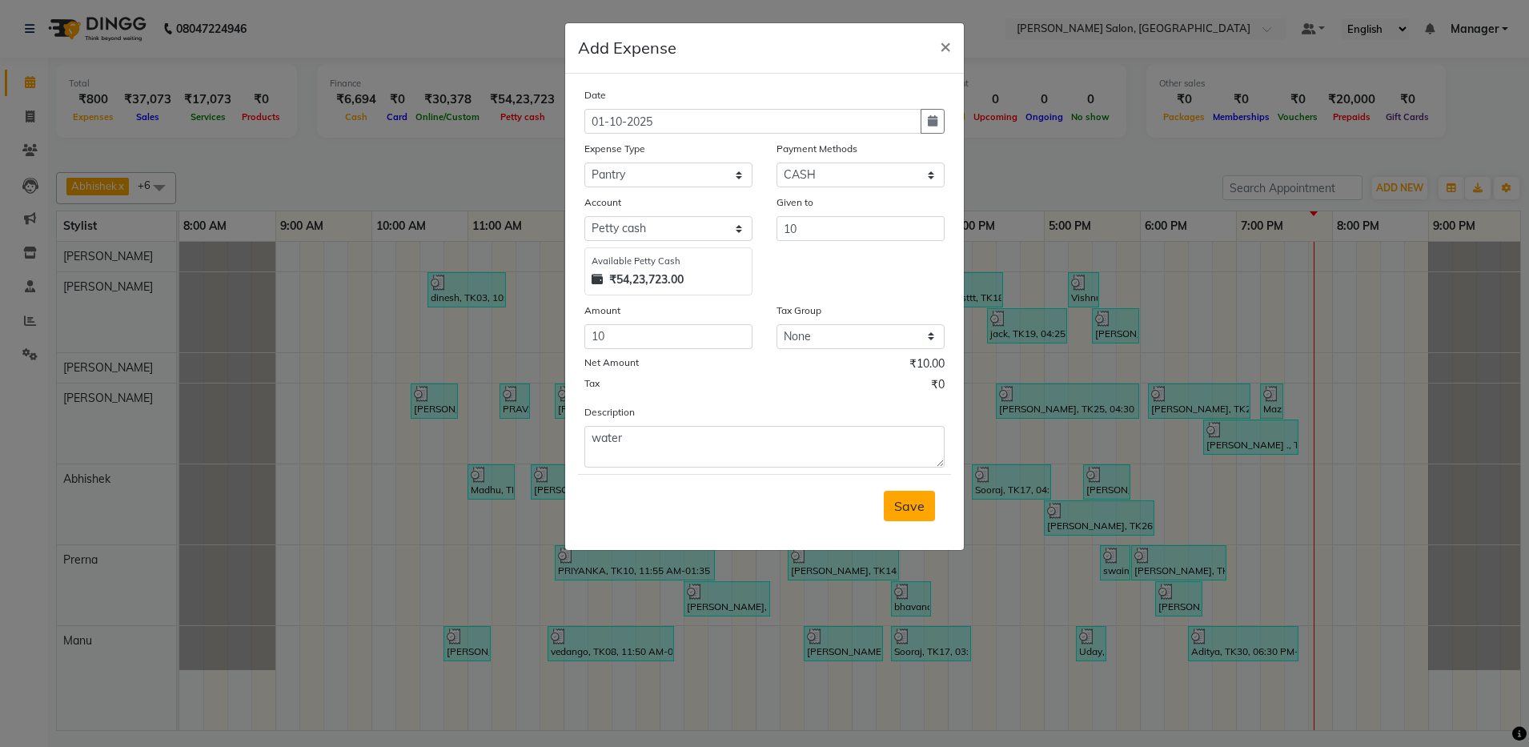
click at [924, 515] on button "Save" at bounding box center [909, 506] width 51 height 30
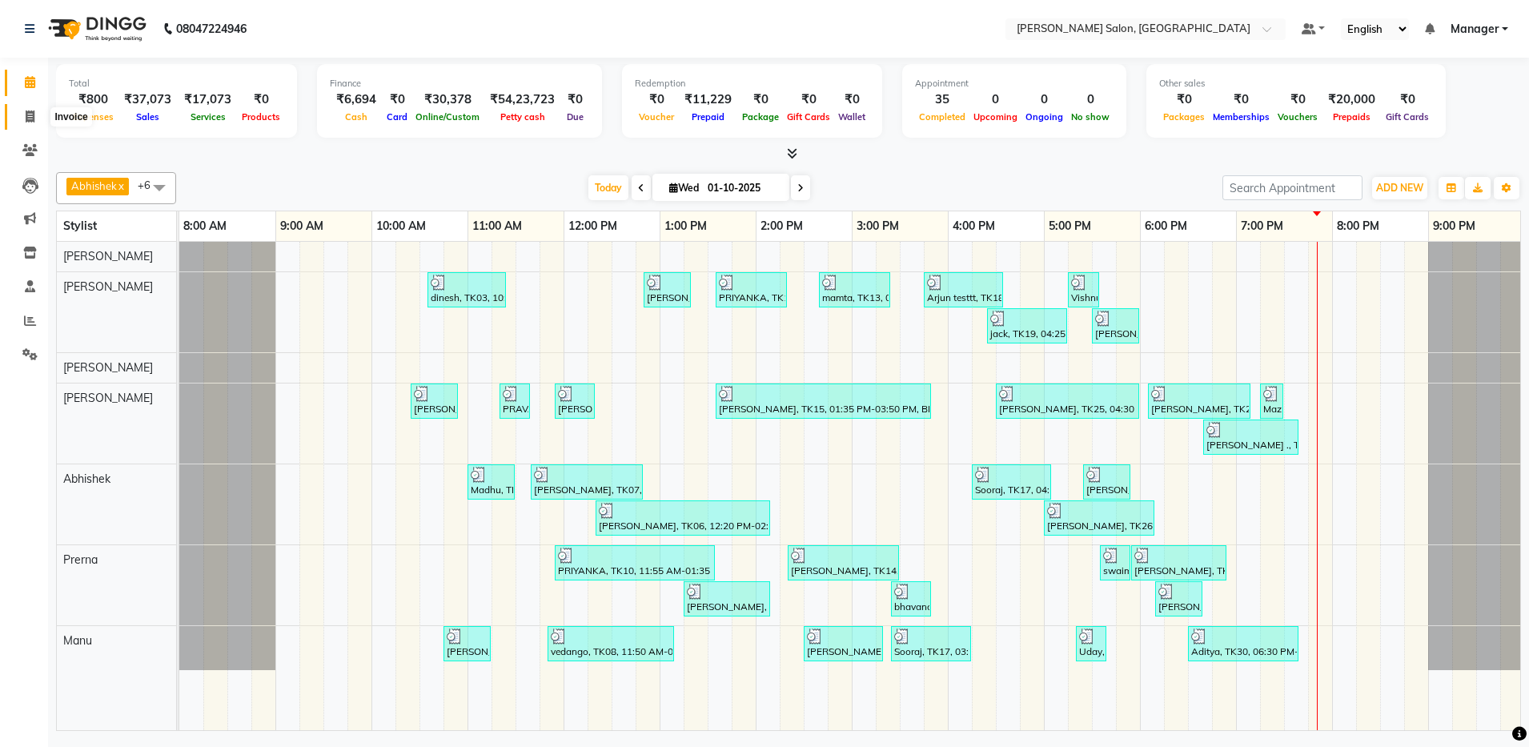
click at [30, 117] on icon at bounding box center [30, 117] width 9 height 12
select select "service"
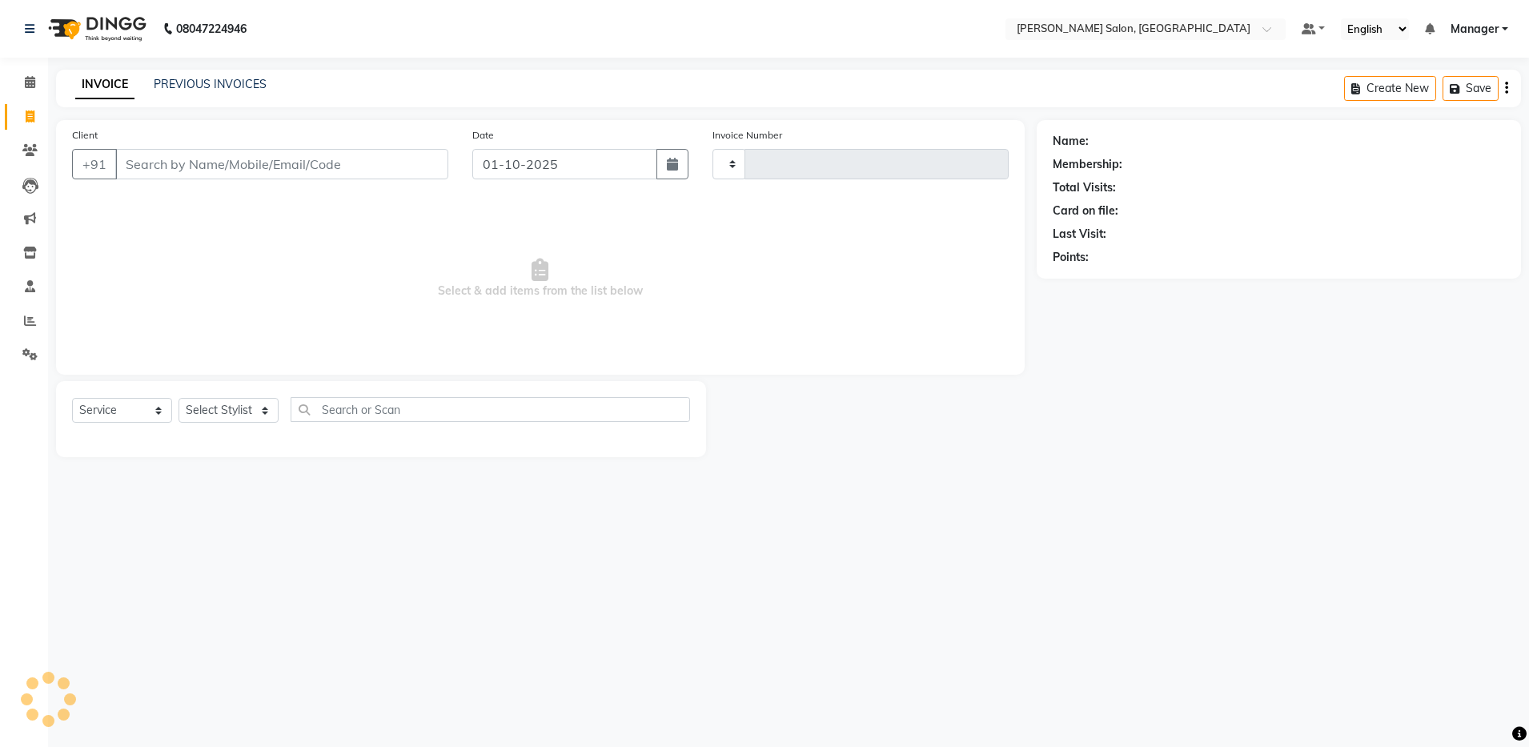
type input "4887"
select select "4781"
click at [215, 416] on select "Select Stylist Aarthi Abhishek [PERSON_NAME] [PERSON_NAME] Arjun [PERSON_NAME] …" at bounding box center [229, 410] width 100 height 25
select select "71461"
click at [179, 398] on select "Select Stylist Aarthi Abhishek [PERSON_NAME] [PERSON_NAME] Arjun [PERSON_NAME] …" at bounding box center [229, 410] width 100 height 25
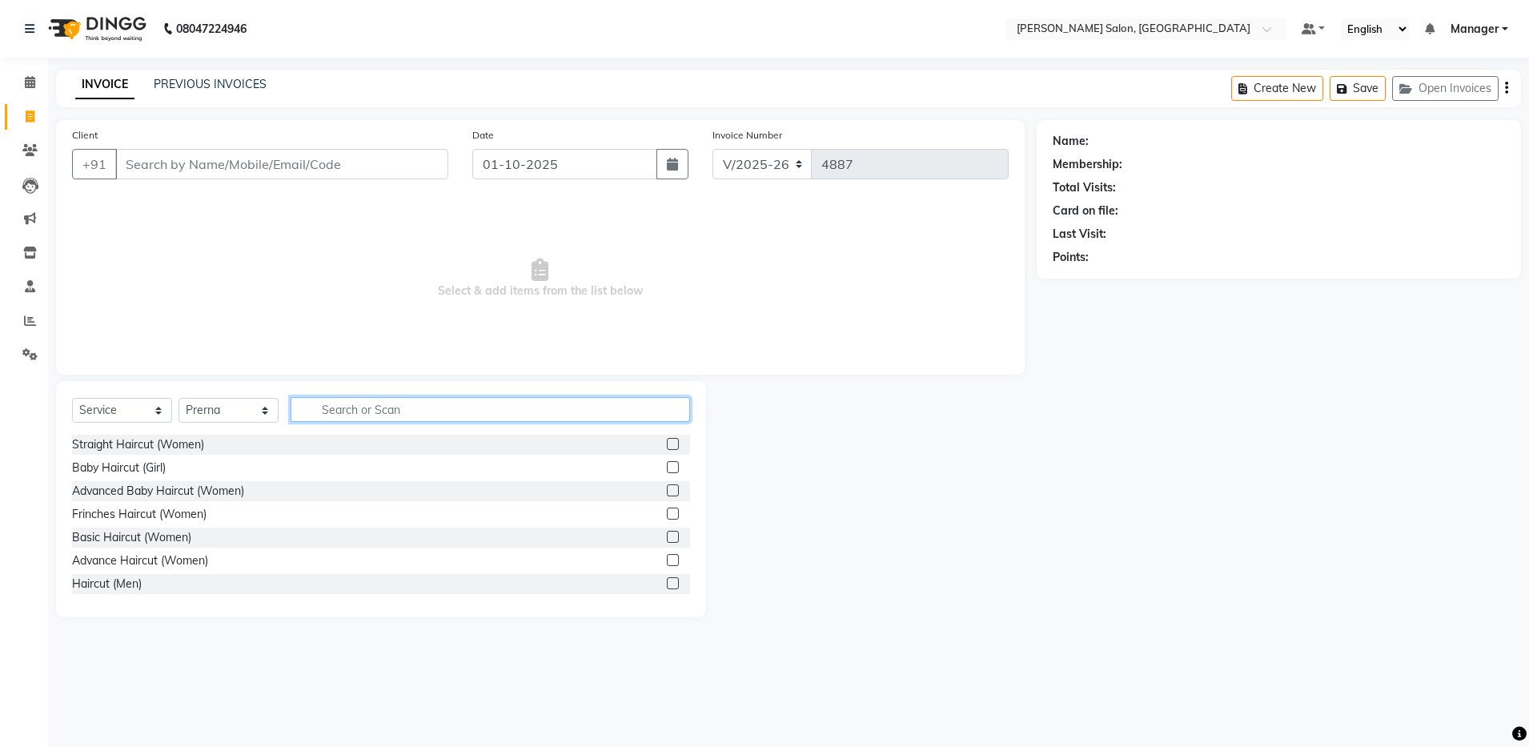
click at [337, 412] on input "text" at bounding box center [491, 409] width 400 height 25
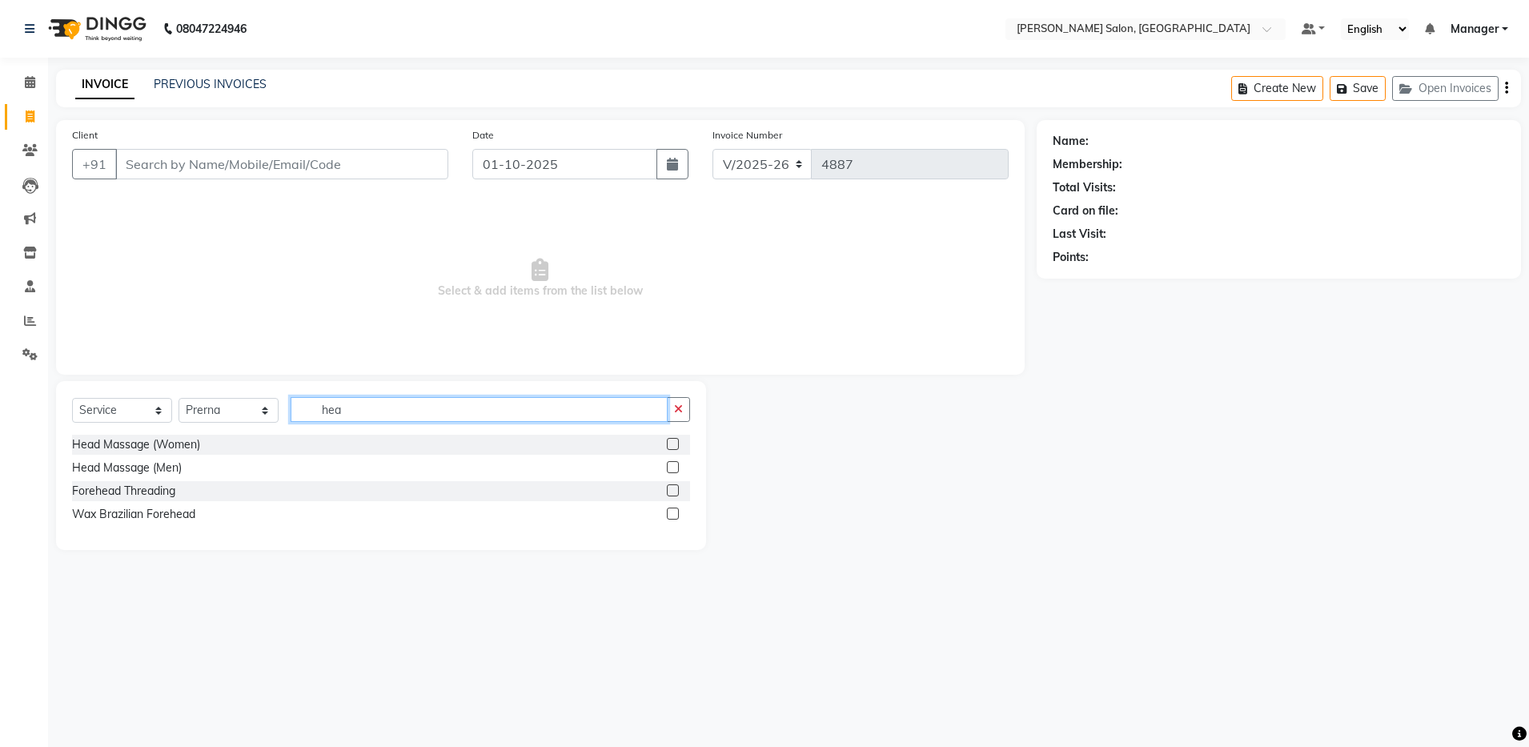
type input "hea"
click at [674, 468] on label at bounding box center [673, 467] width 12 height 12
click at [674, 468] on input "checkbox" at bounding box center [672, 468] width 10 height 10
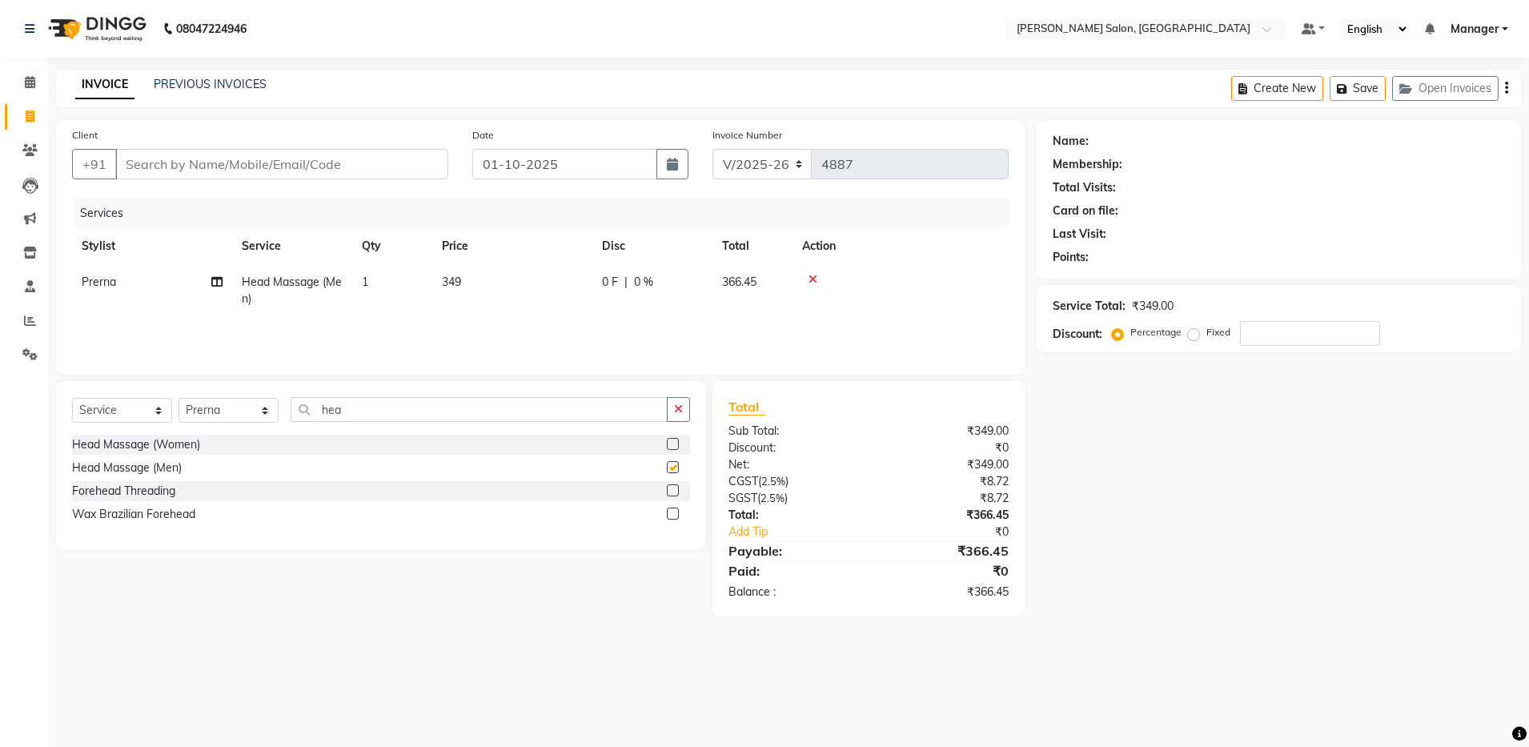
checkbox input "false"
select select "4781"
select select "service"
select select "71461"
type input "9"
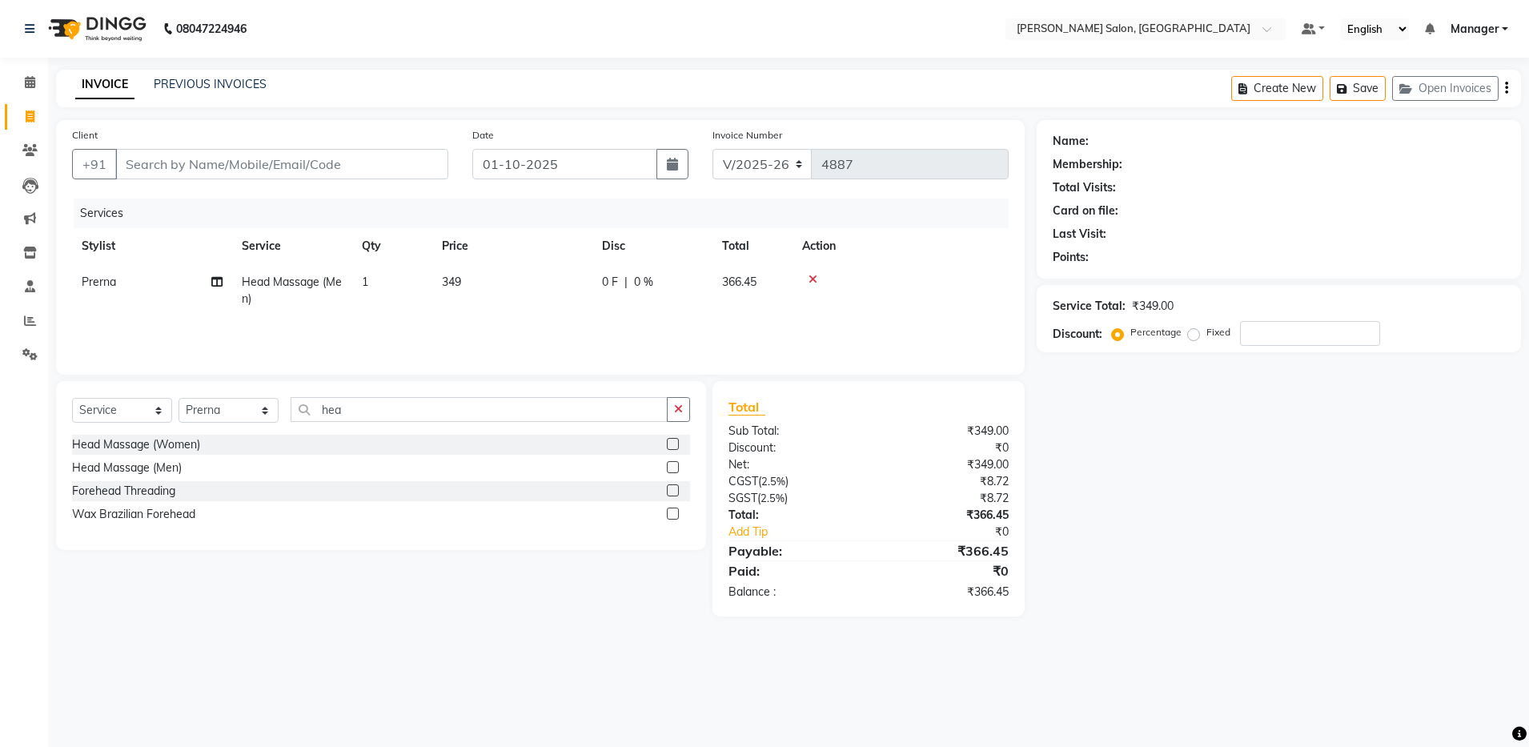
type input "0"
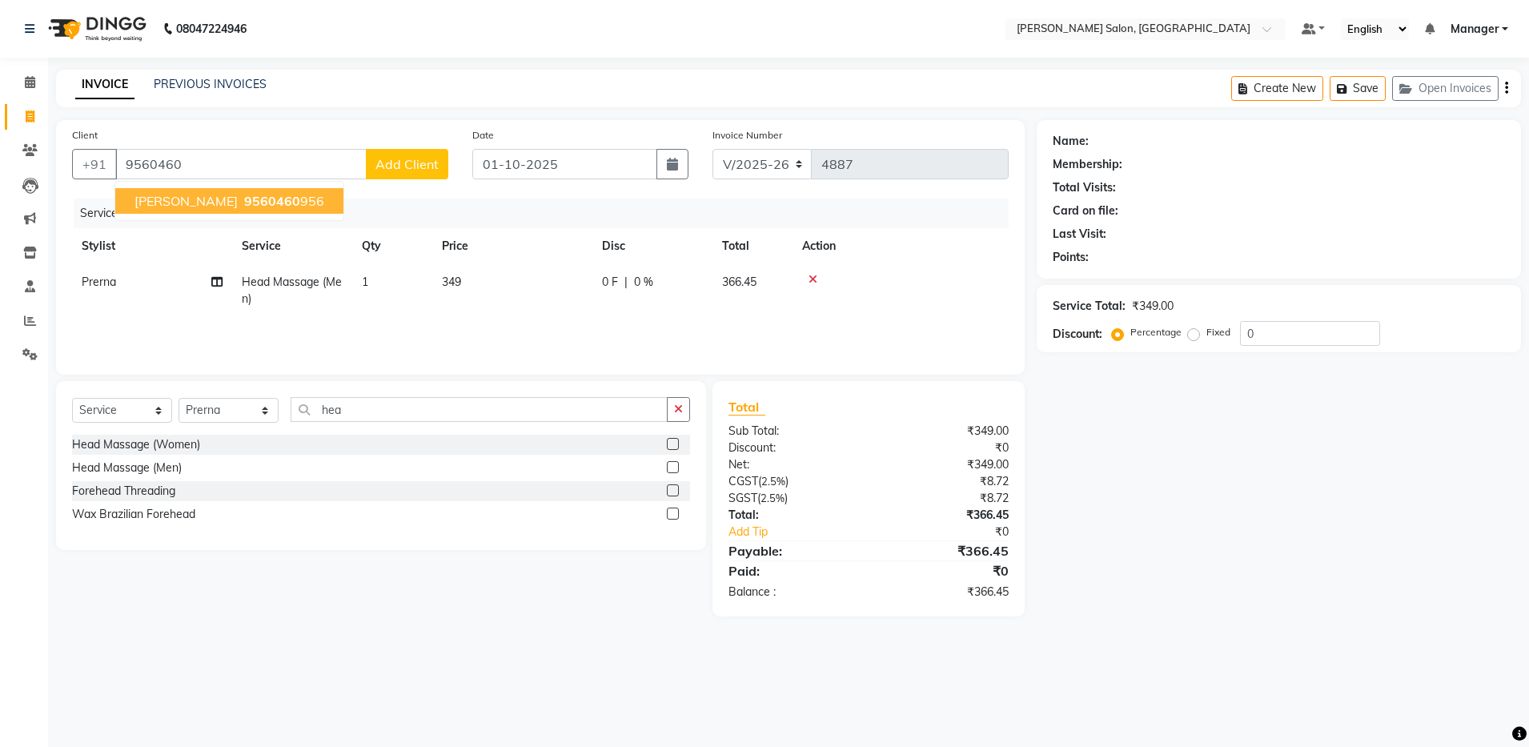
click at [253, 207] on ngb-highlight "9560460 956" at bounding box center [282, 201] width 83 height 16
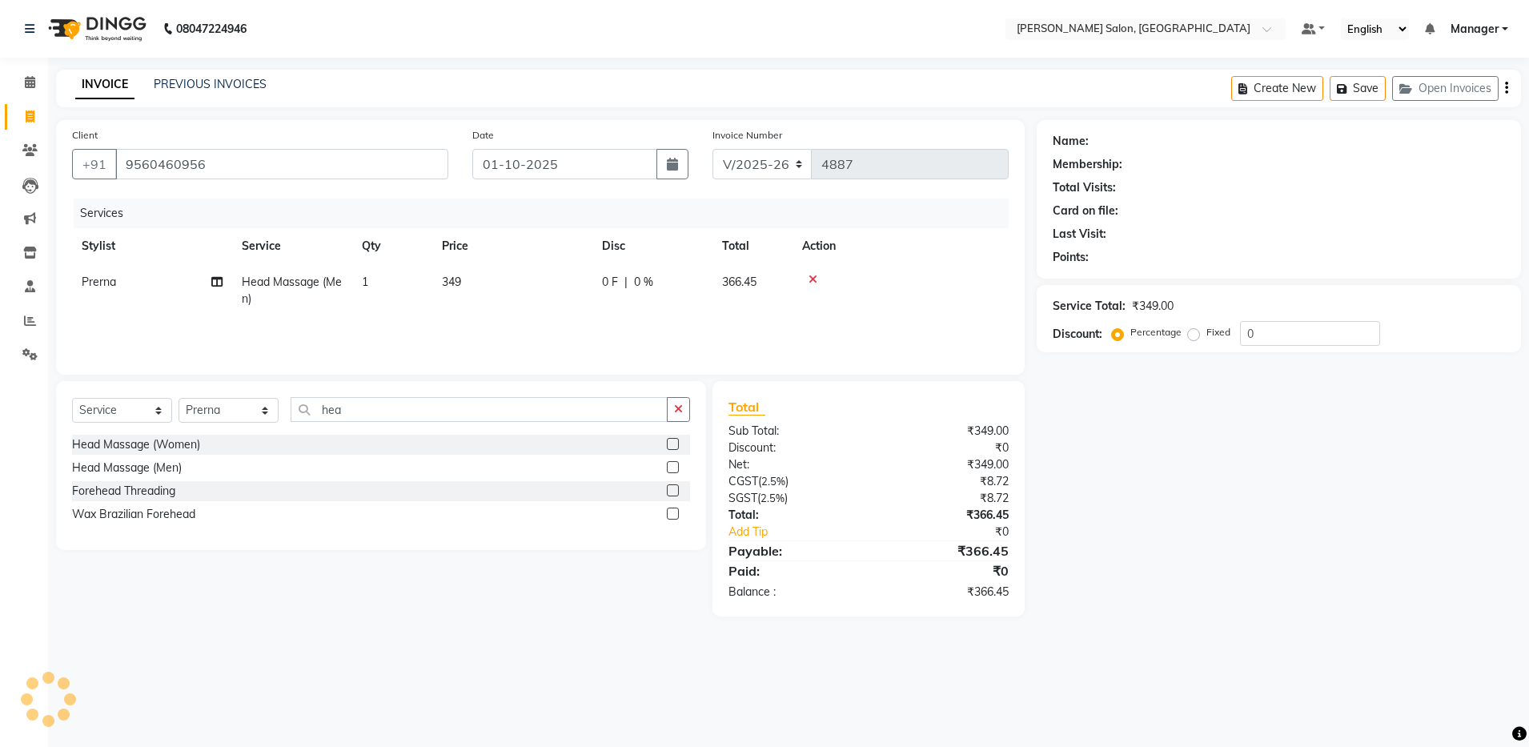
type input "9560460956"
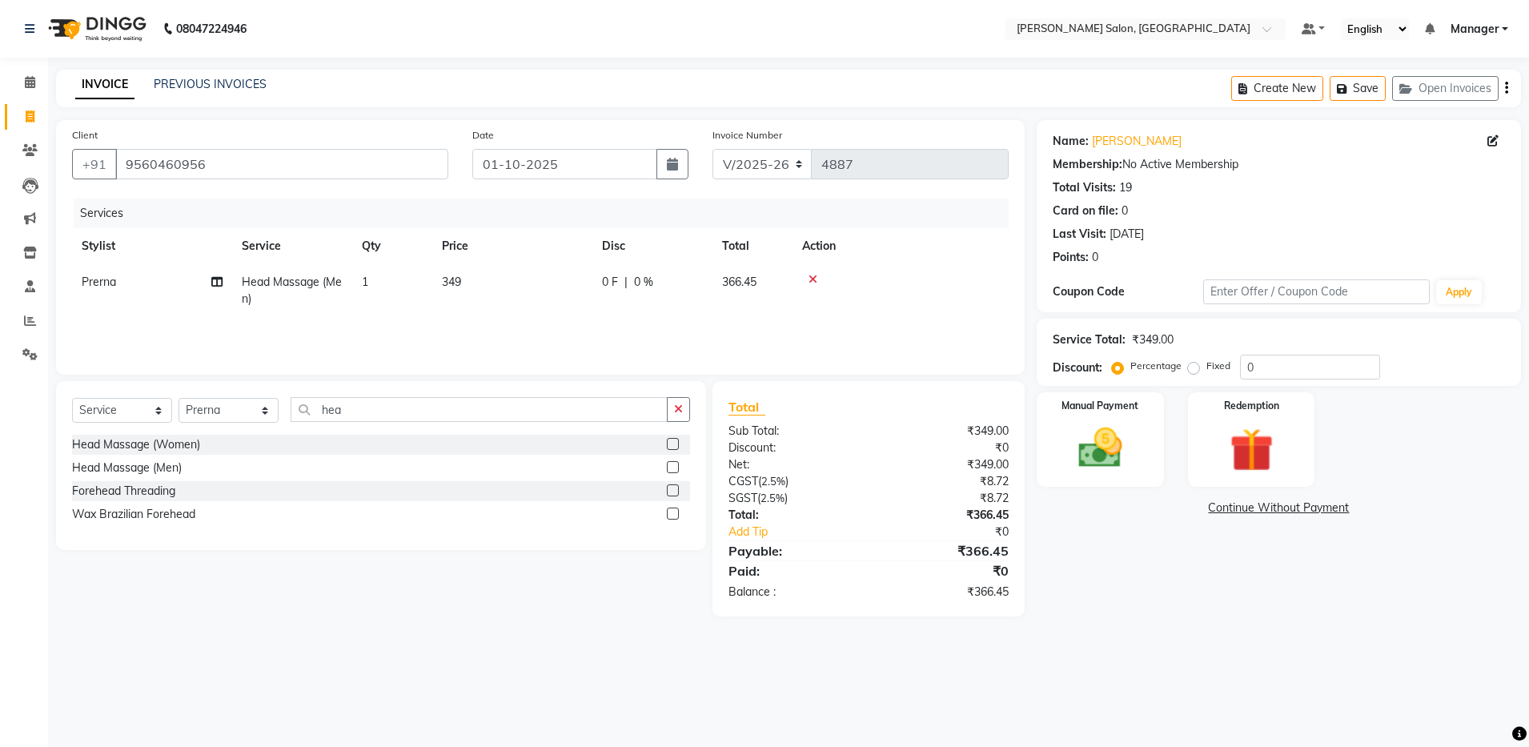
click at [812, 278] on icon at bounding box center [813, 279] width 9 height 11
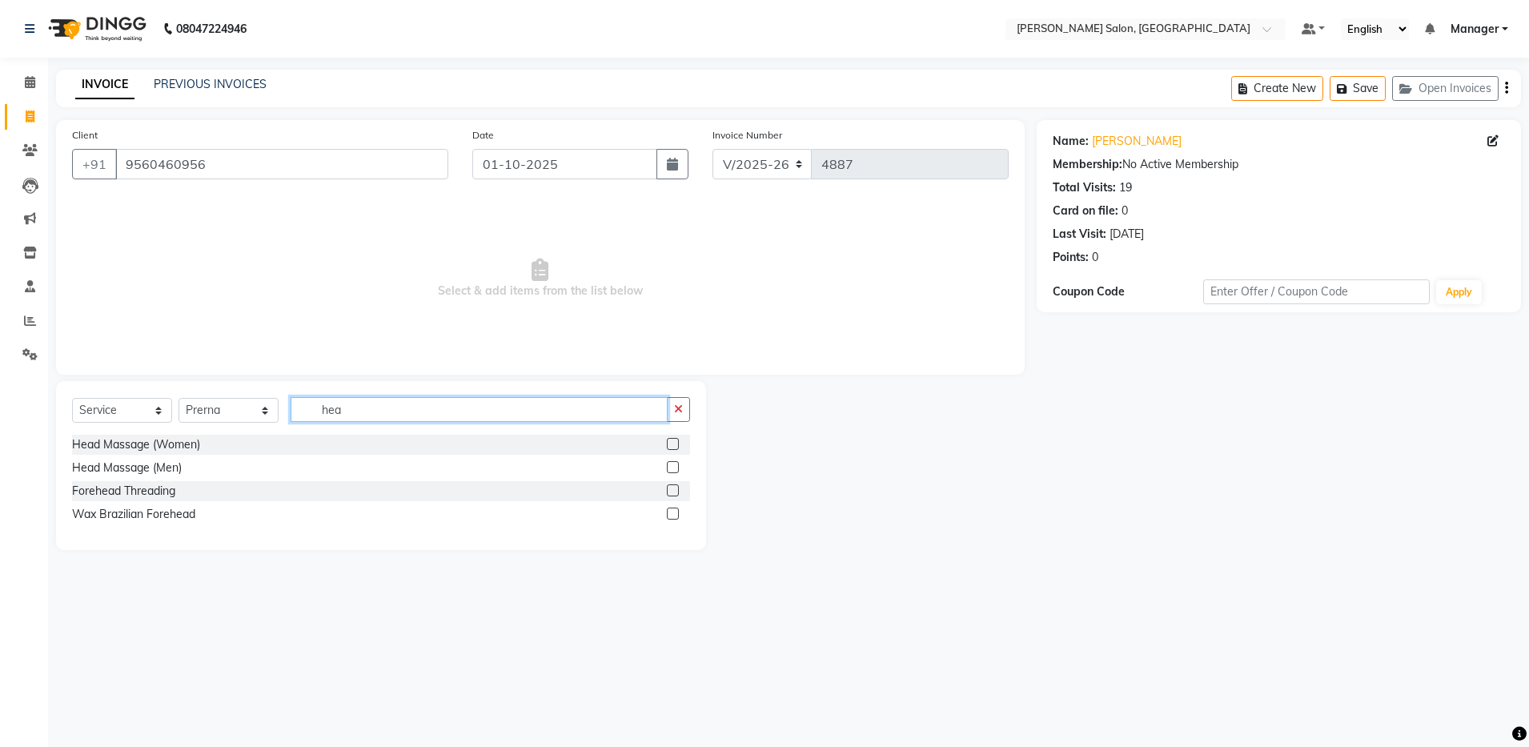
click at [364, 400] on input "hea" at bounding box center [479, 409] width 377 height 25
type input "h"
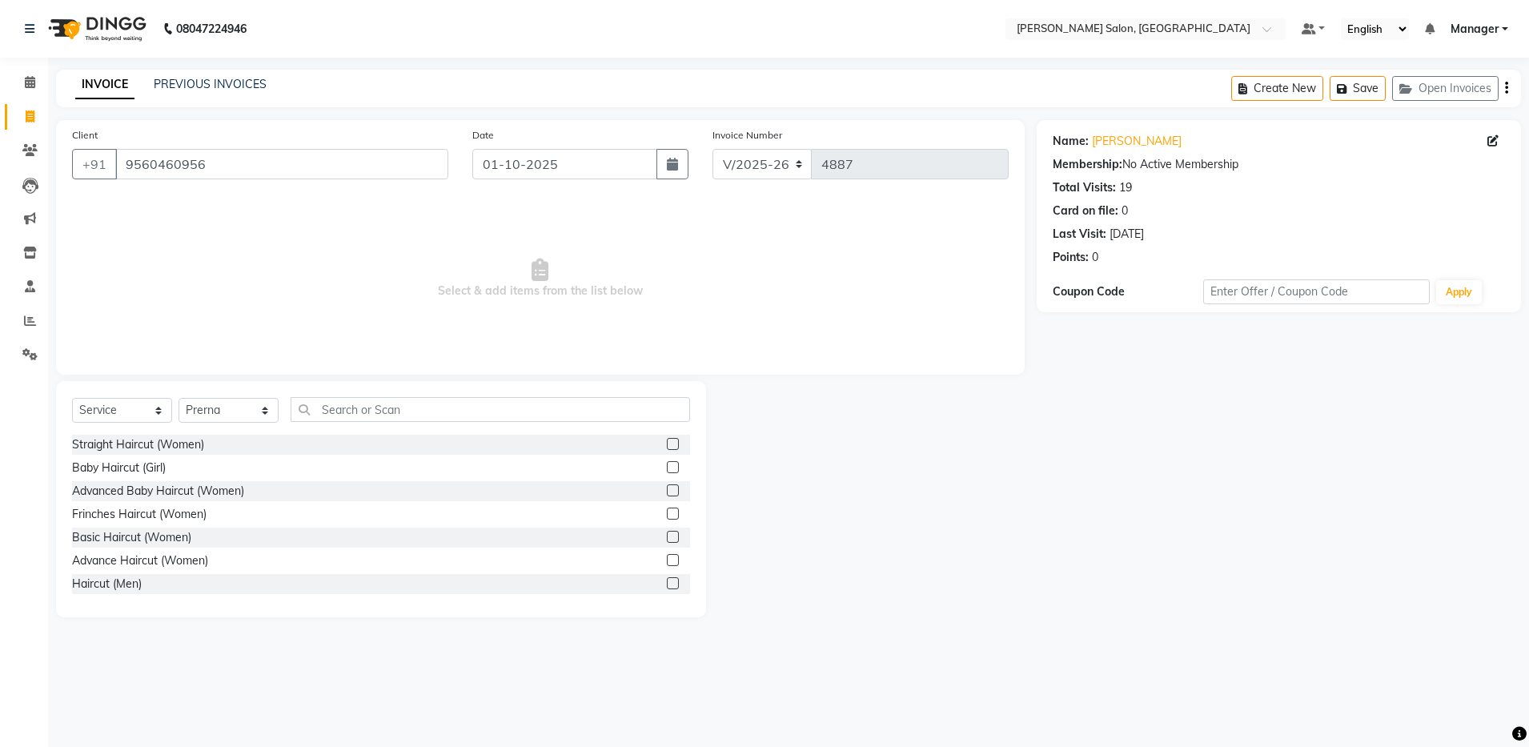
click at [667, 586] on label at bounding box center [673, 583] width 12 height 12
click at [667, 586] on input "checkbox" at bounding box center [672, 584] width 10 height 10
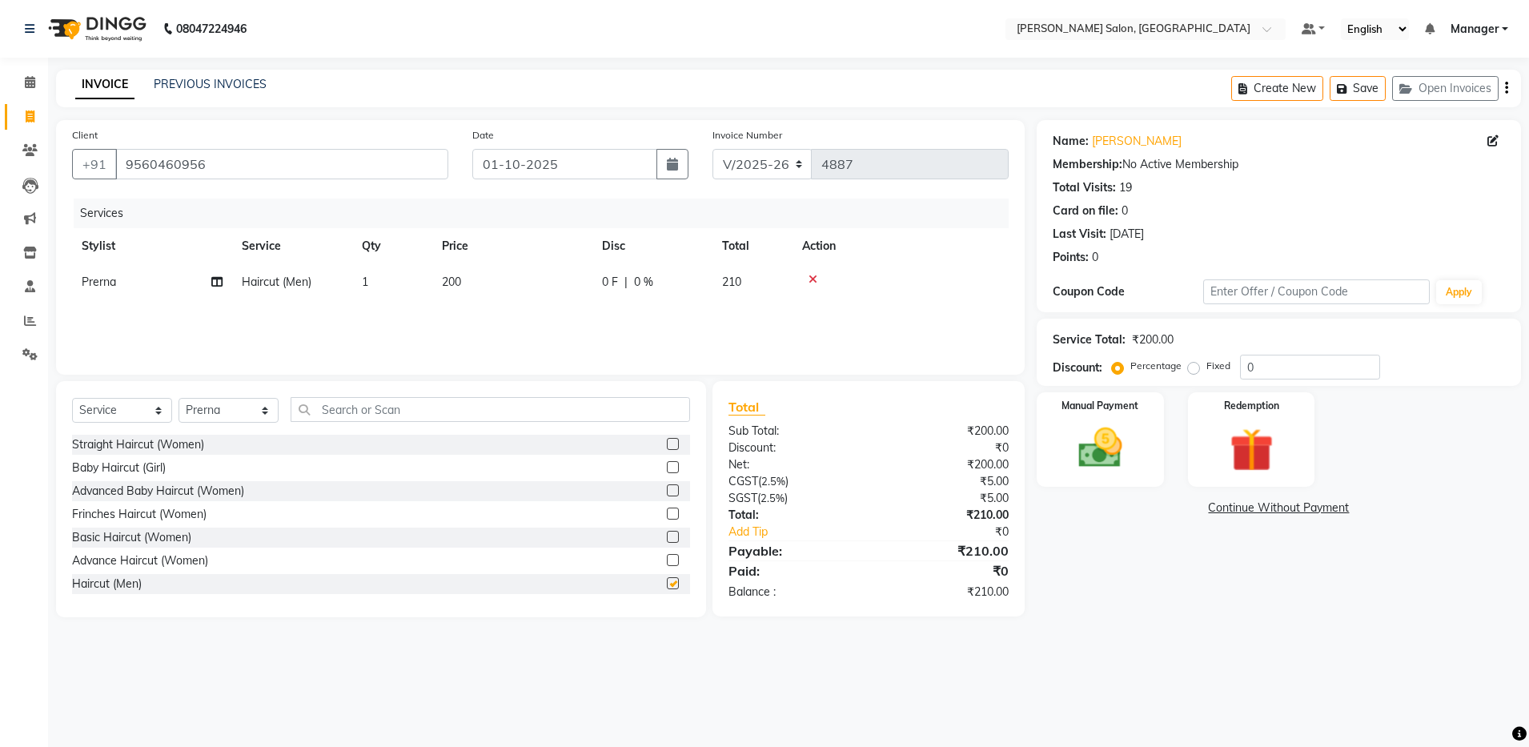
checkbox input "false"
click at [345, 419] on input "text" at bounding box center [491, 409] width 400 height 25
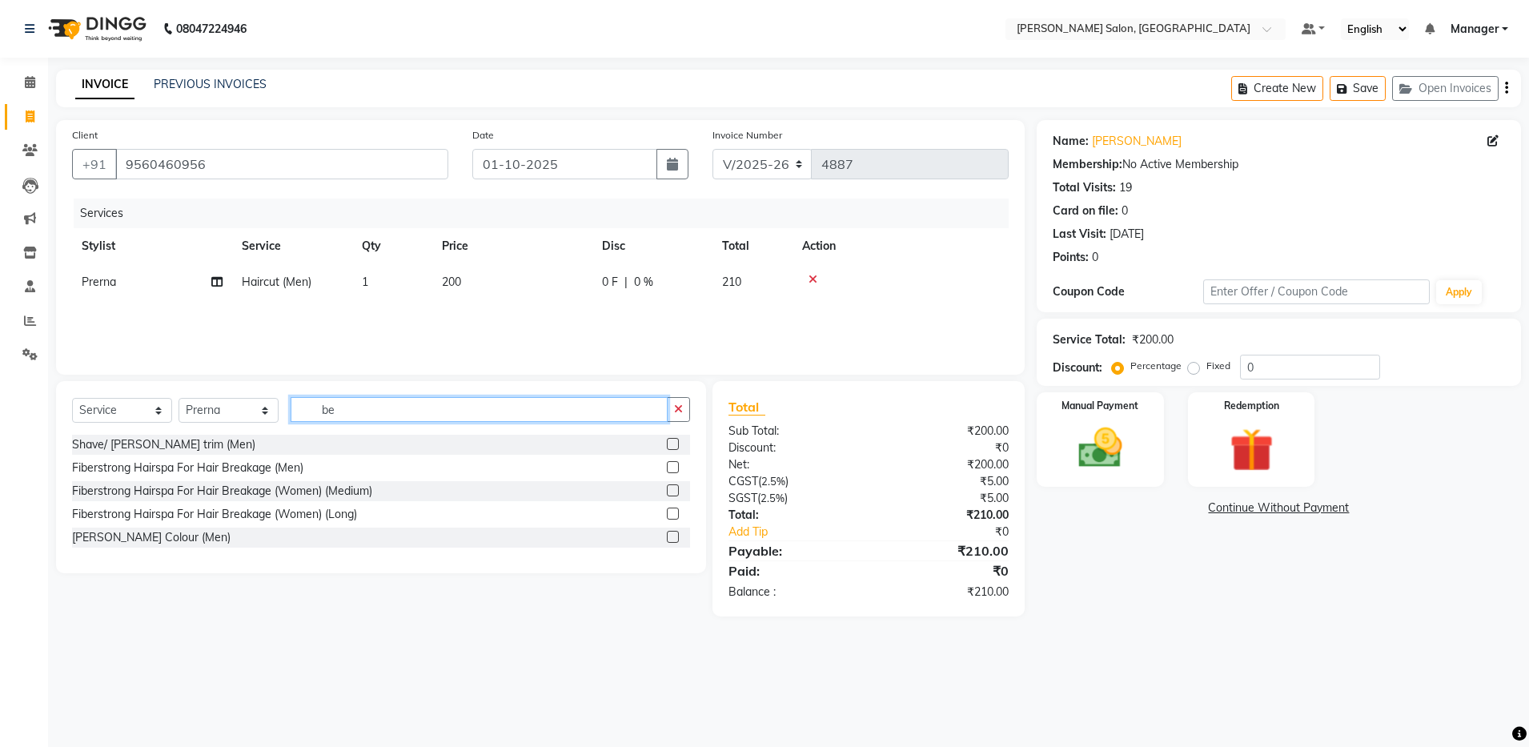
type input "be"
click at [669, 441] on label at bounding box center [673, 444] width 12 height 12
click at [669, 441] on input "checkbox" at bounding box center [672, 445] width 10 height 10
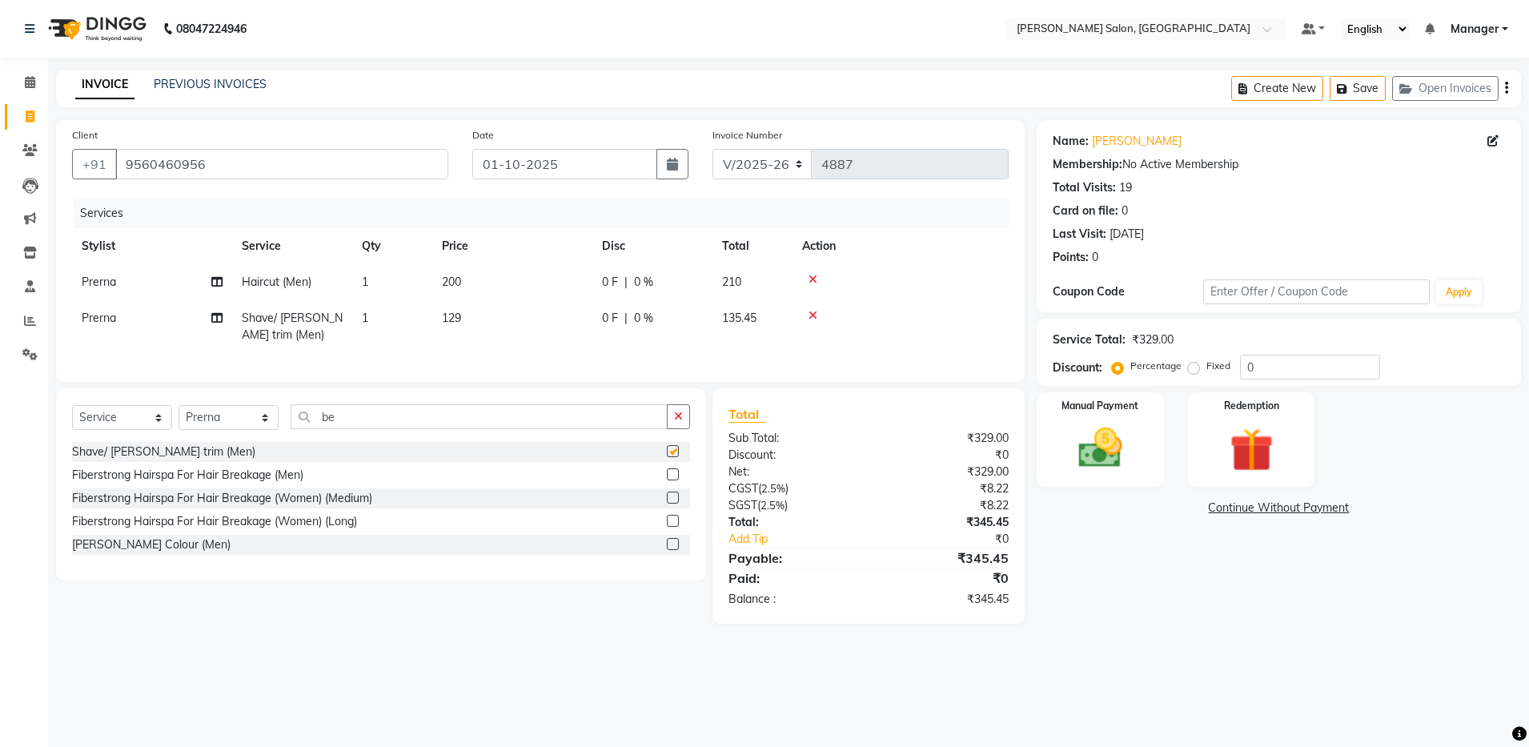
checkbox input "false"
click at [350, 429] on input "be" at bounding box center [479, 416] width 377 height 25
type input "b"
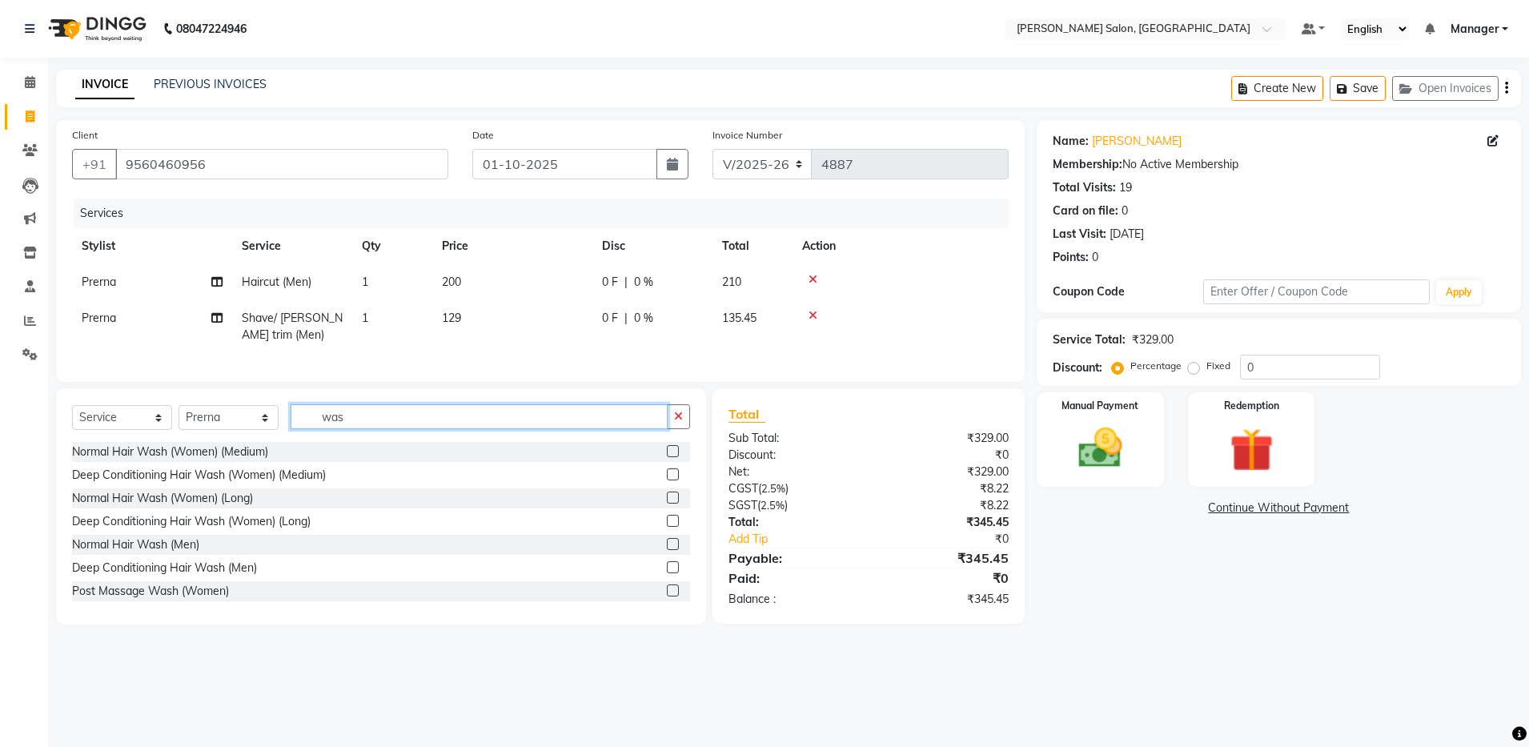
type input "was"
click at [667, 550] on label at bounding box center [673, 544] width 12 height 12
click at [667, 550] on input "checkbox" at bounding box center [672, 545] width 10 height 10
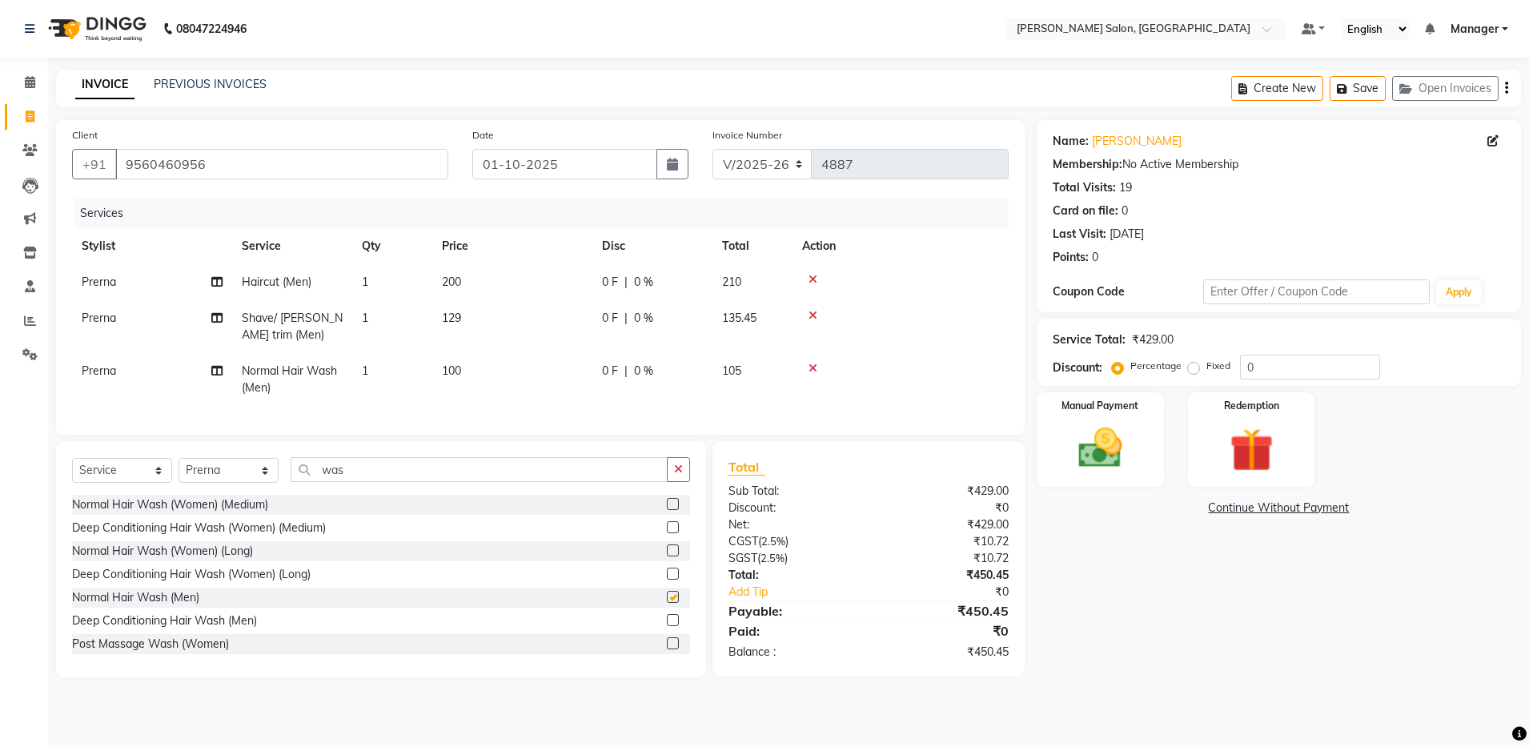
checkbox input "false"
click at [1508, 89] on icon "button" at bounding box center [1506, 88] width 3 height 1
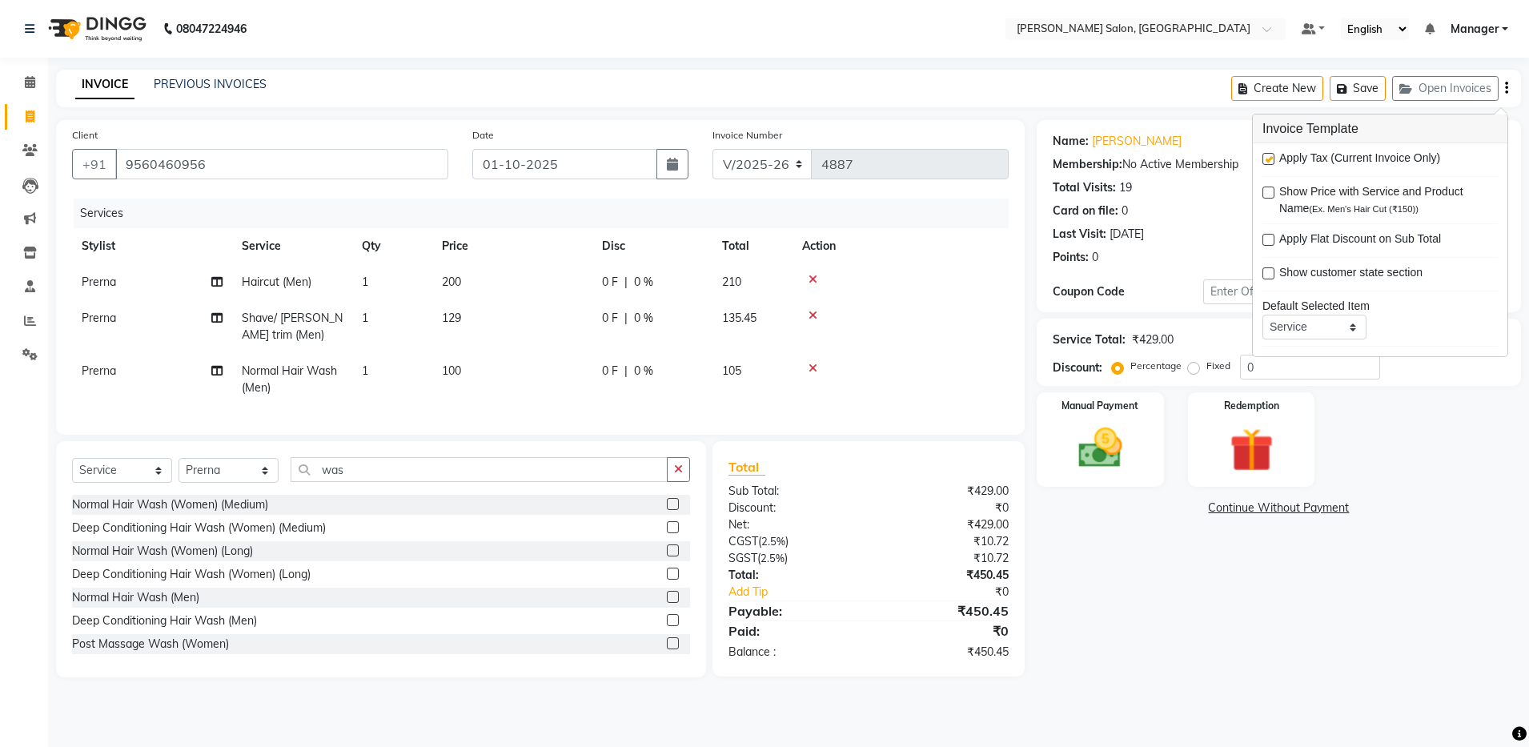
click at [1269, 160] on label at bounding box center [1269, 159] width 12 height 12
click at [1269, 160] on input "checkbox" at bounding box center [1268, 160] width 10 height 10
checkbox input "false"
click at [1135, 468] on img at bounding box center [1100, 448] width 74 height 53
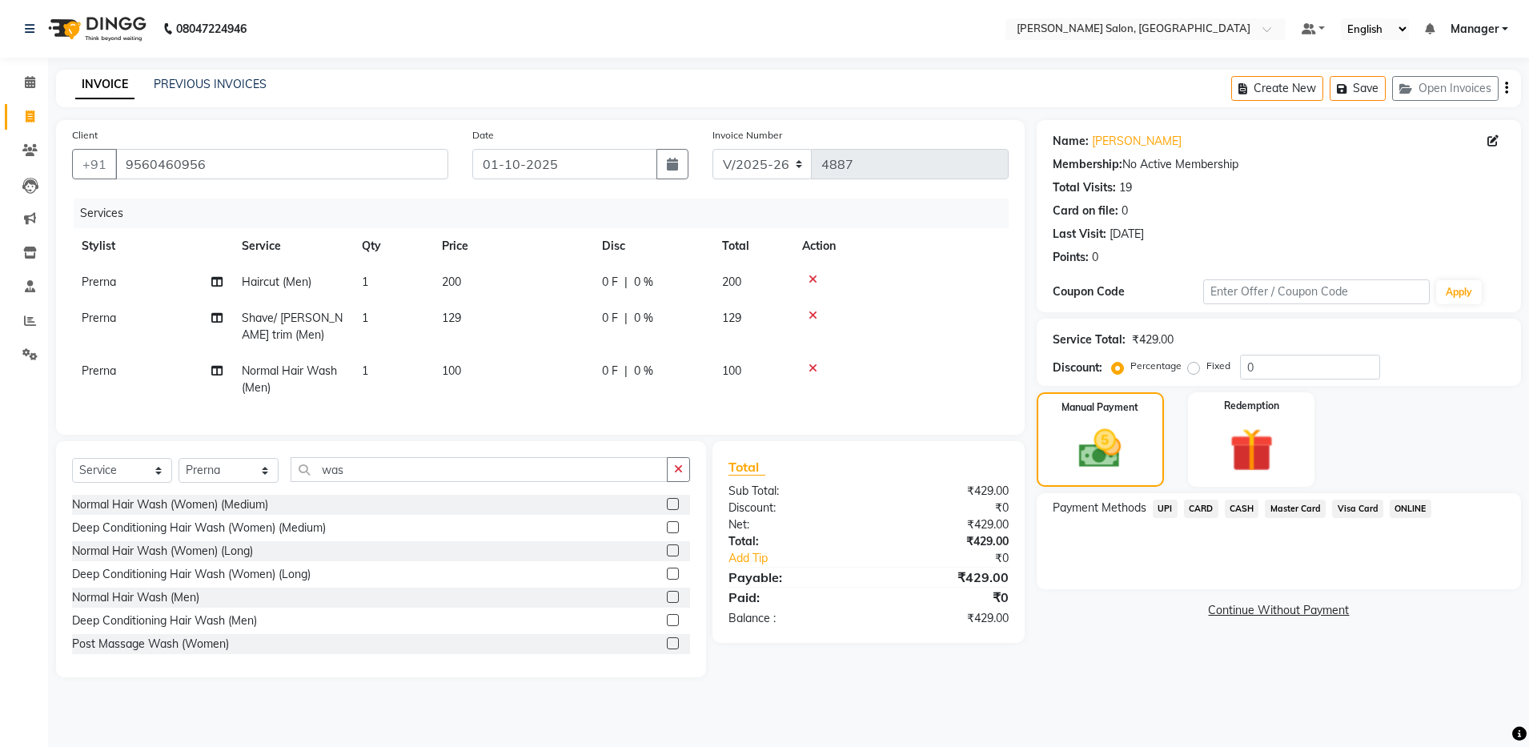
click at [1248, 512] on span "CASH" at bounding box center [1242, 509] width 34 height 18
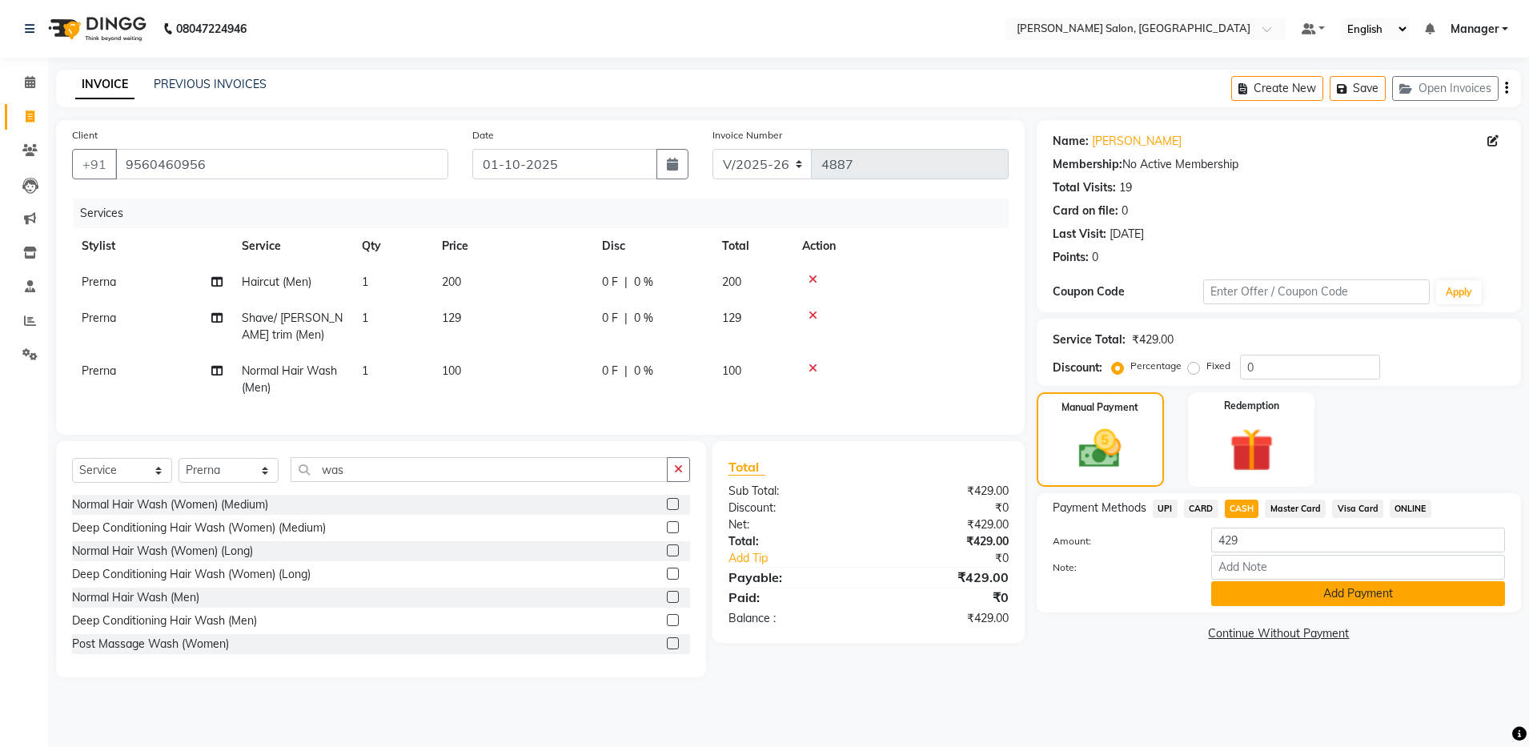
click at [1266, 589] on button "Add Payment" at bounding box center [1359, 593] width 294 height 25
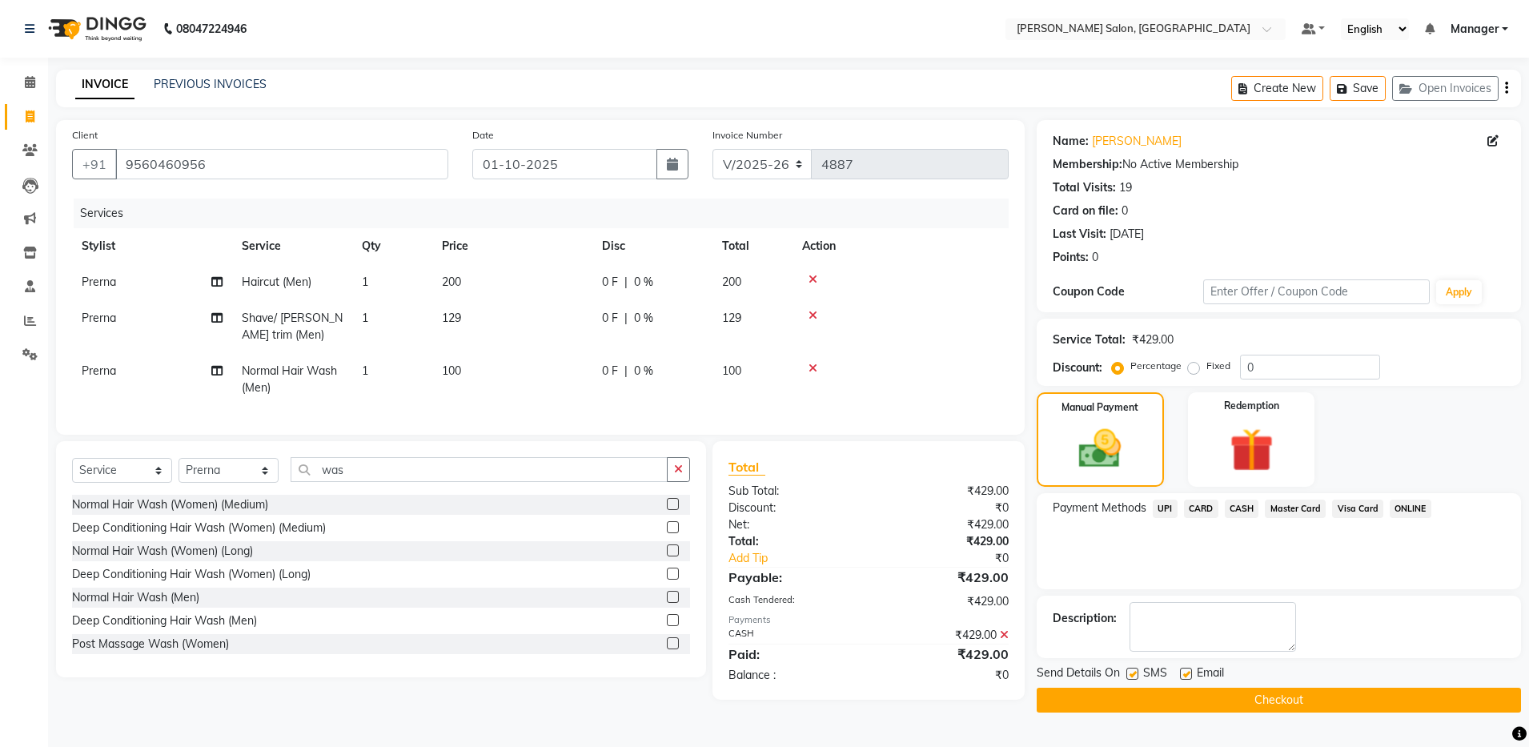
click at [1186, 674] on label at bounding box center [1186, 674] width 12 height 12
click at [1186, 674] on input "checkbox" at bounding box center [1185, 674] width 10 height 10
checkbox input "false"
click at [1184, 705] on button "Checkout" at bounding box center [1279, 700] width 484 height 25
